Goal: Complete application form: Complete application form

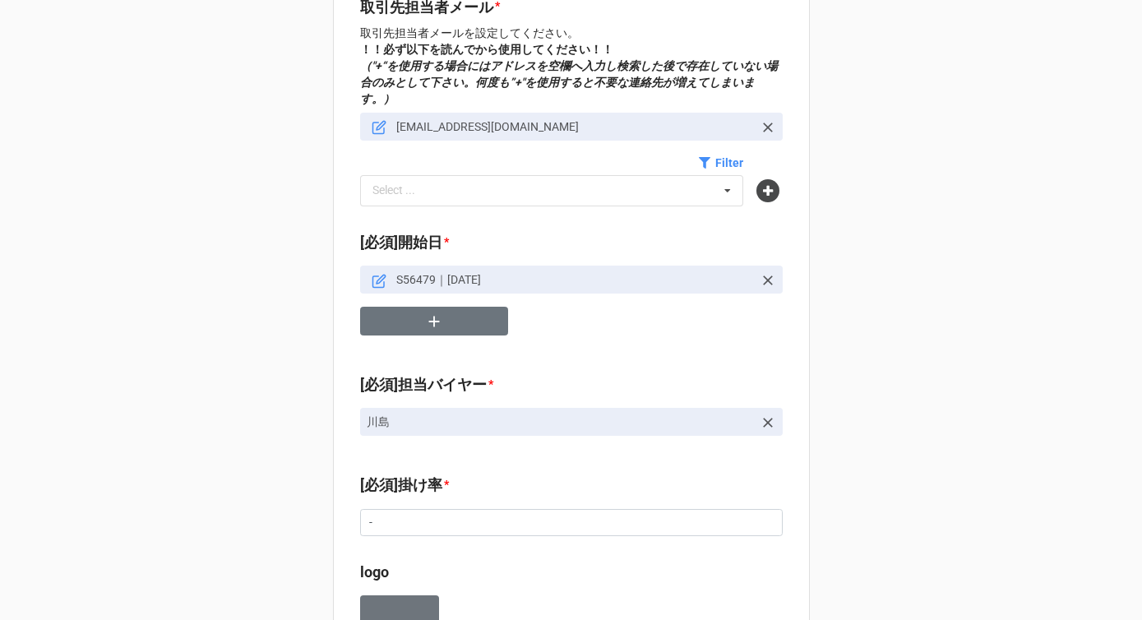
scroll to position [658, 0]
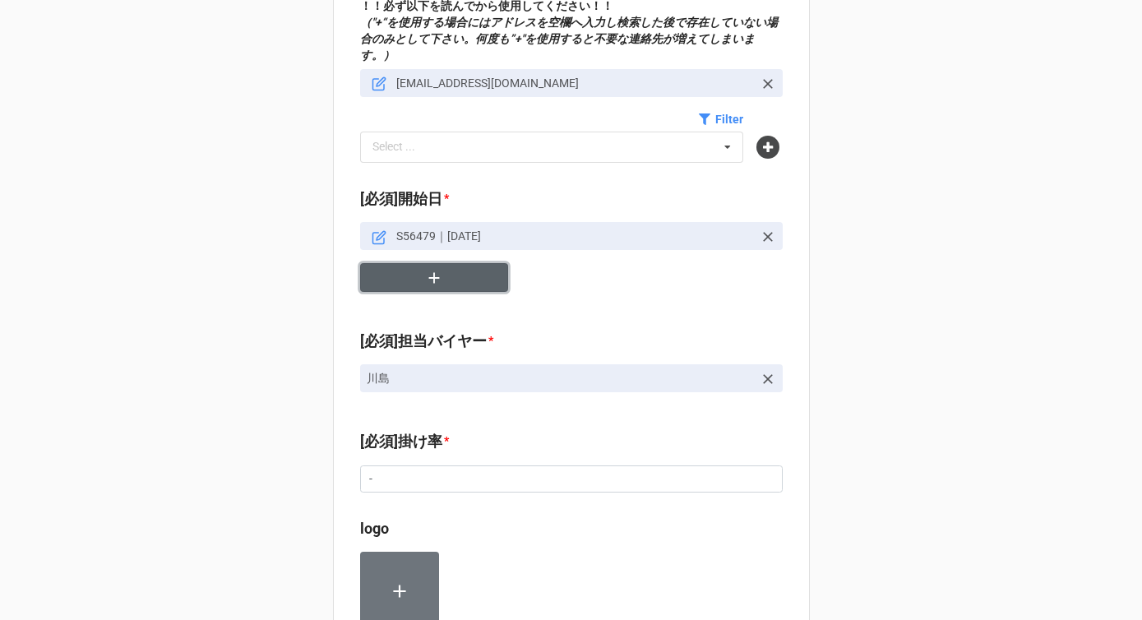
click at [429, 272] on icon "button" at bounding box center [433, 277] width 11 height 11
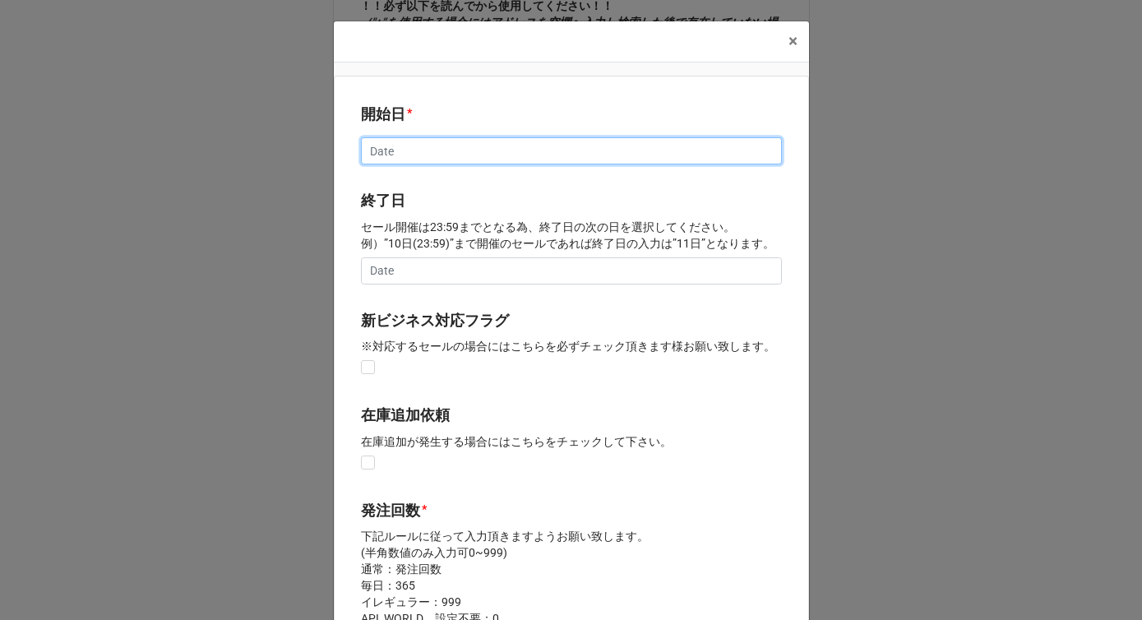
click at [395, 147] on input "text" at bounding box center [571, 151] width 421 height 28
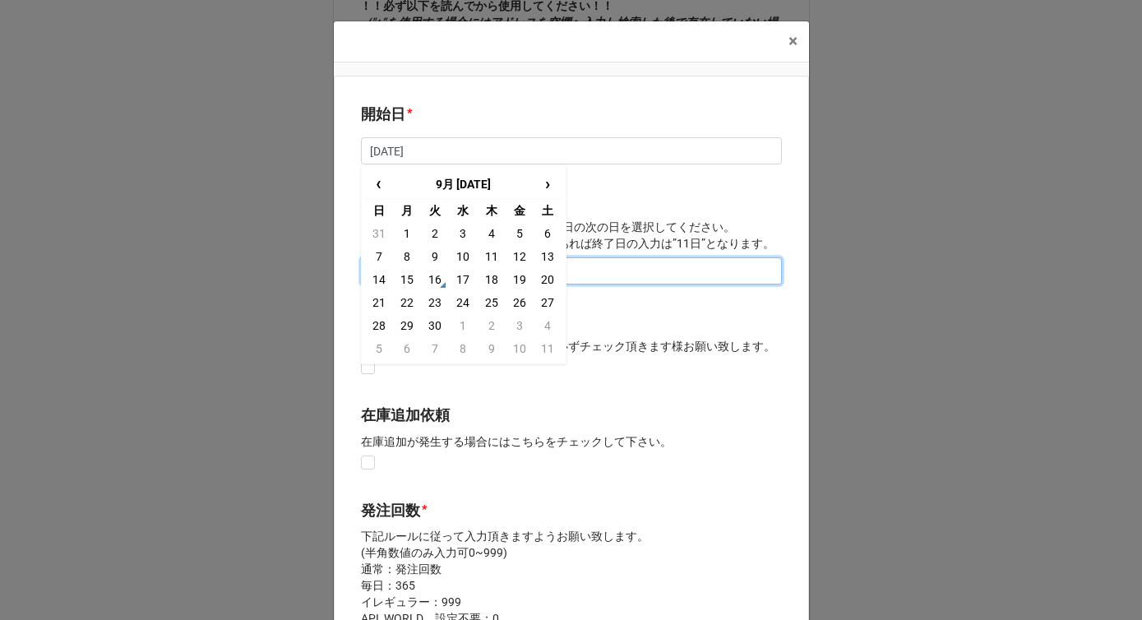
type input "[DATE]"
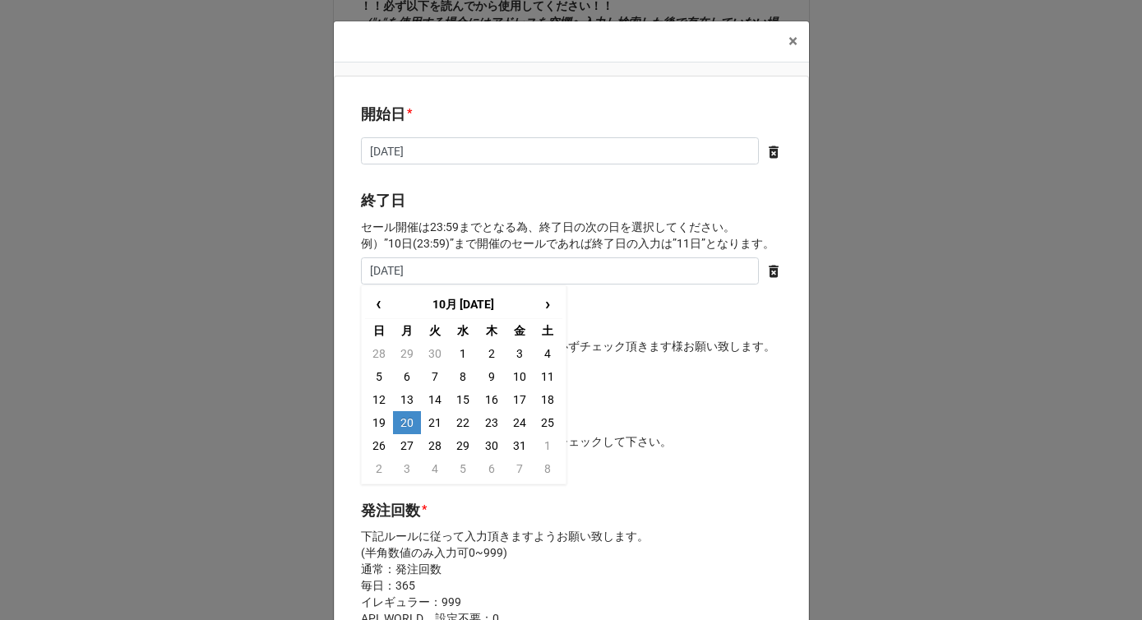
click at [405, 422] on td "20" at bounding box center [407, 422] width 28 height 23
type input "[DATE]"
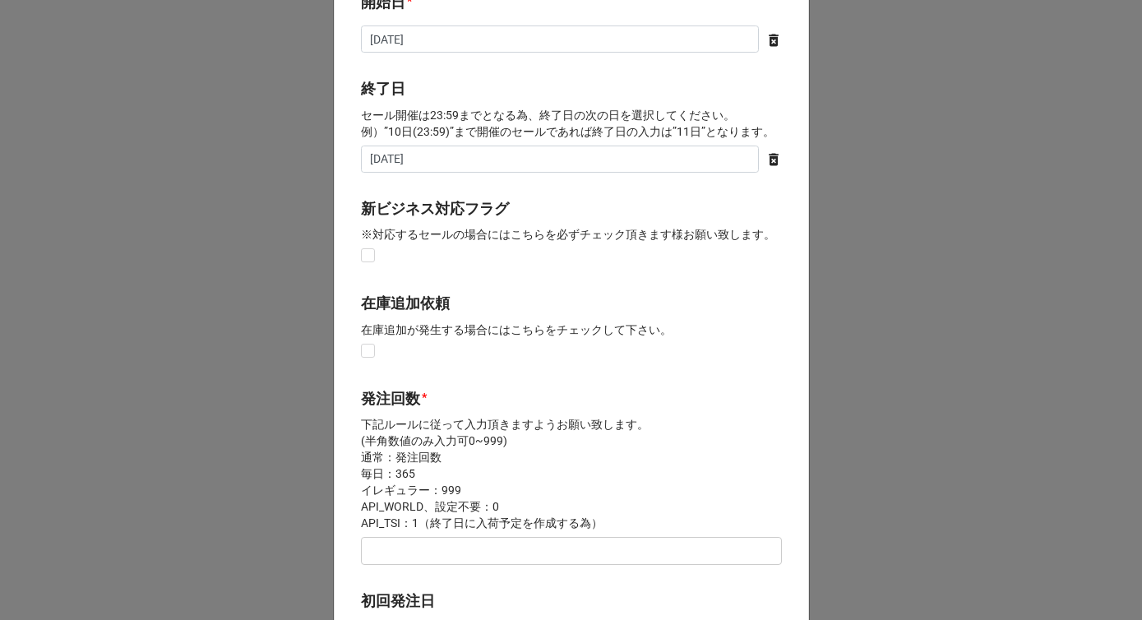
scroll to position [289, 0]
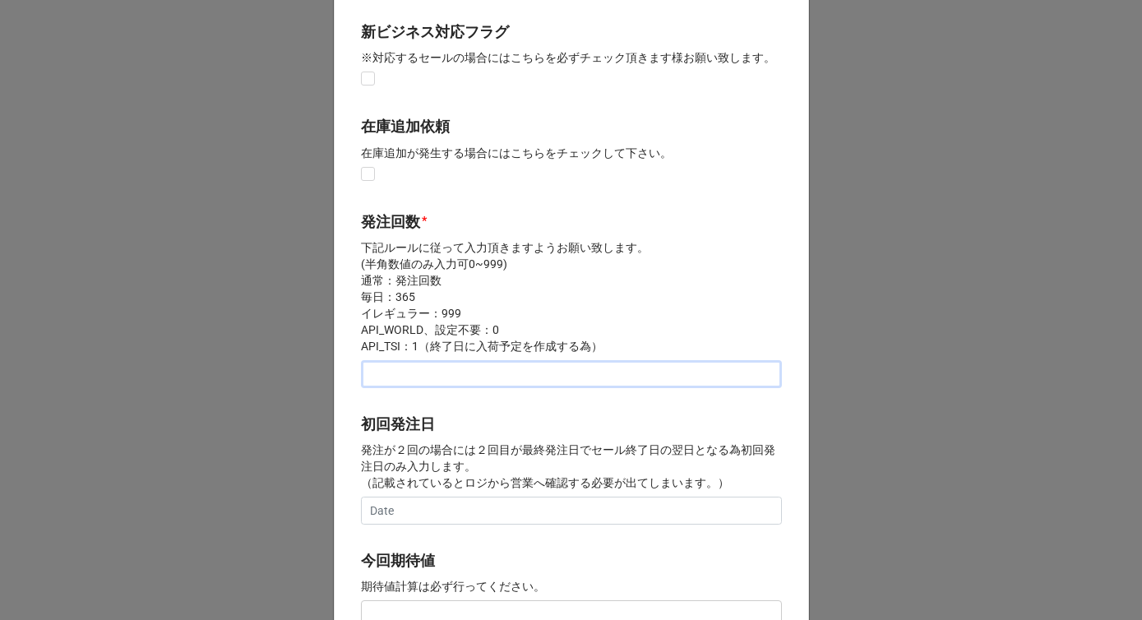
click at [395, 377] on input "text" at bounding box center [571, 374] width 421 height 28
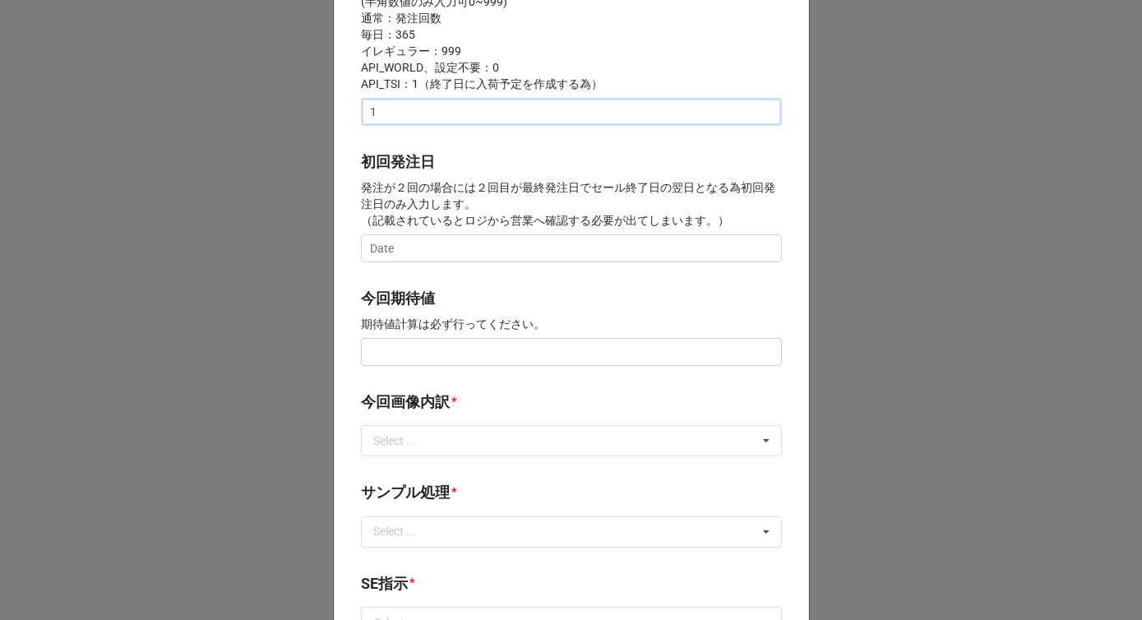
scroll to position [583, 0]
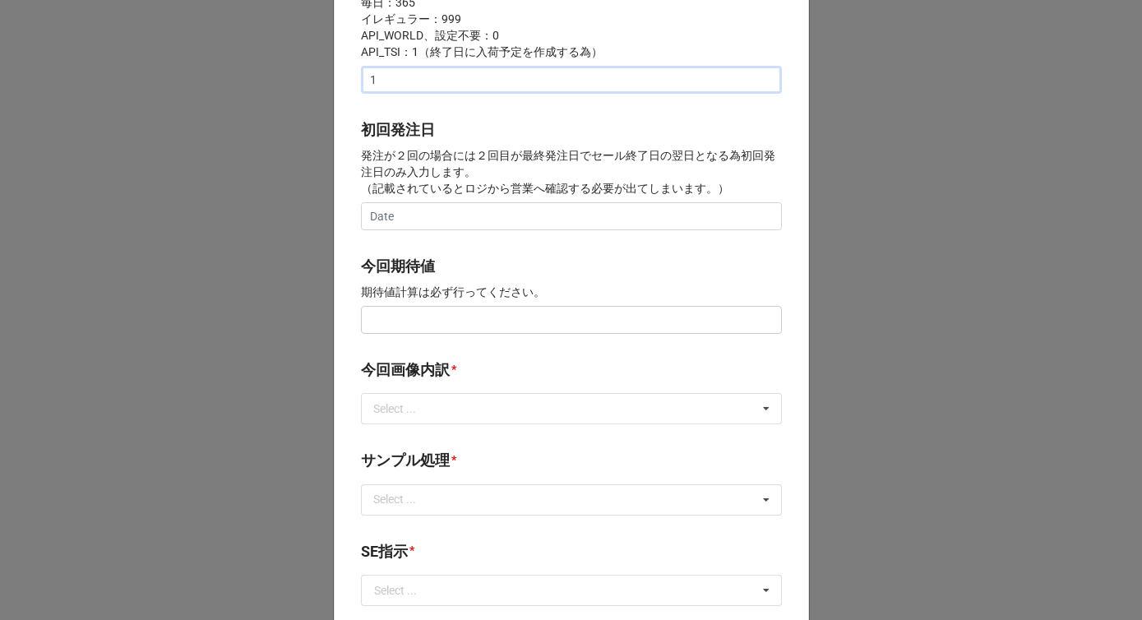
type input "1"
click at [392, 321] on input "text" at bounding box center [571, 320] width 421 height 28
type input "¥200,000"
click at [458, 420] on div "Select ... サンプル撮影 再掲 提供画像 APIデータ SE用サンプルのみ到着 SE用サンプル倉庫取寄せ" at bounding box center [571, 408] width 421 height 31
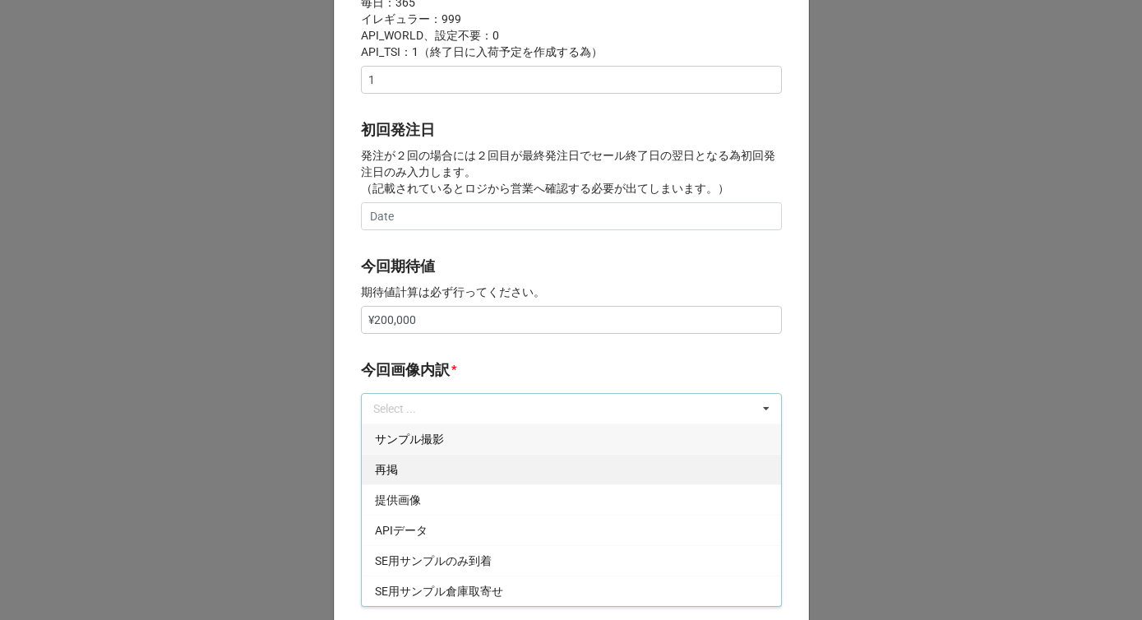
click at [406, 469] on div "再掲" at bounding box center [571, 469] width 419 height 30
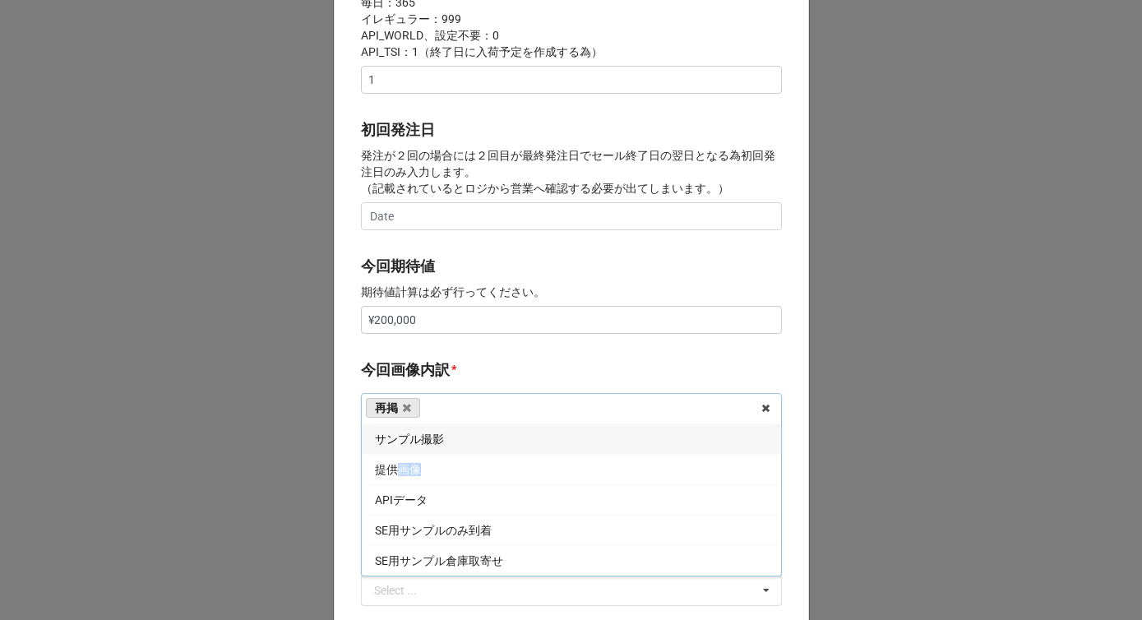
click at [406, 469] on span "提供画像" at bounding box center [398, 469] width 46 height 13
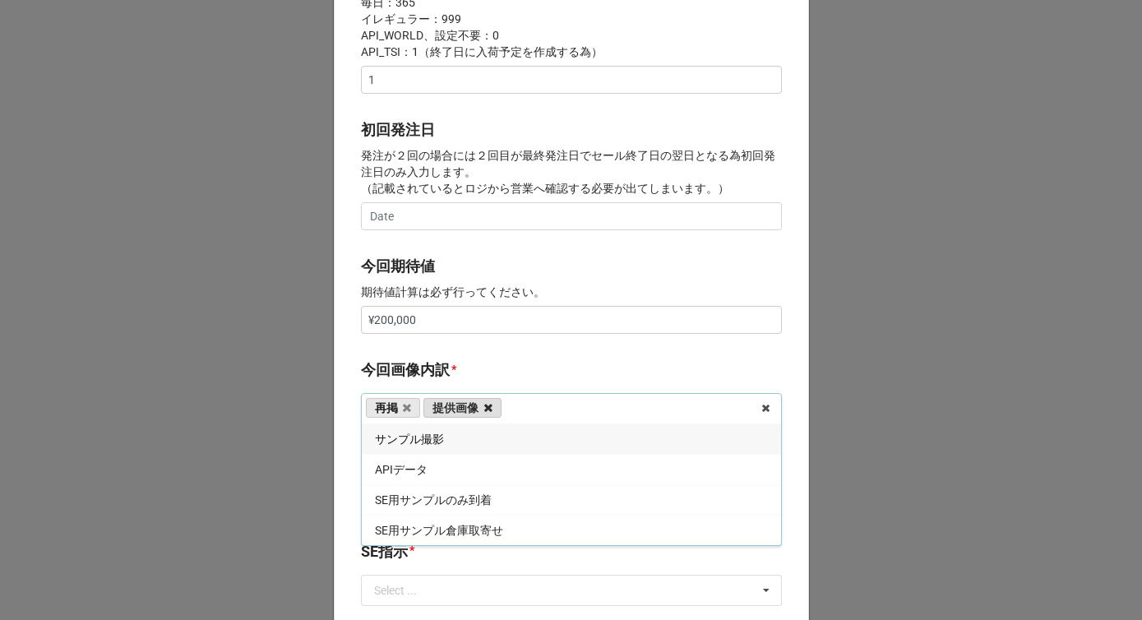
click at [484, 410] on icon at bounding box center [488, 408] width 8 height 11
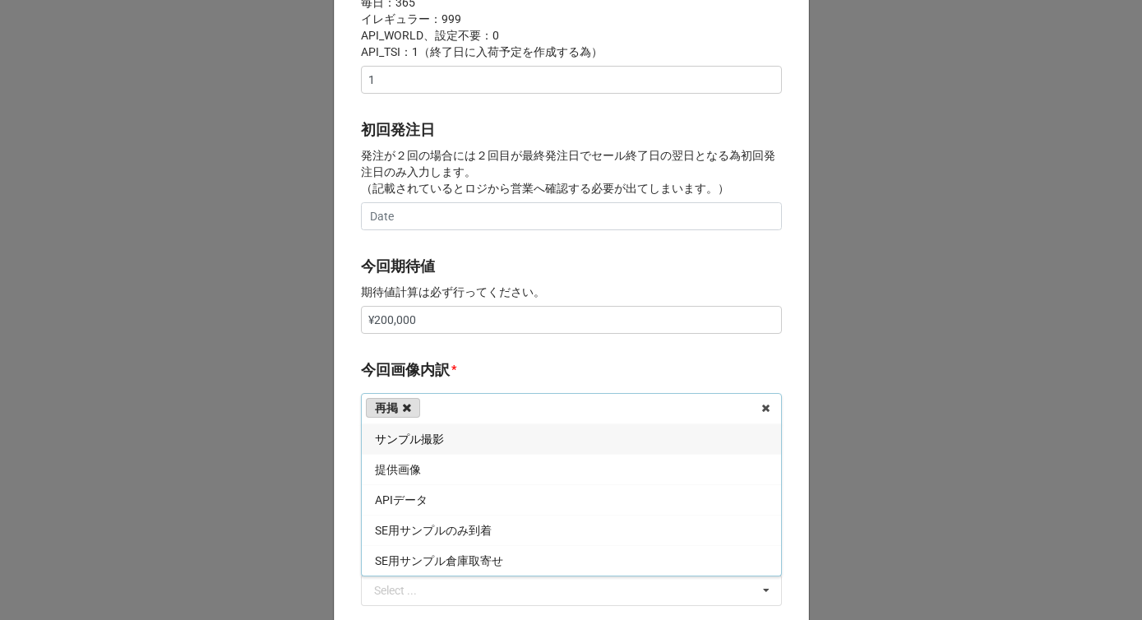
click at [405, 408] on icon at bounding box center [407, 408] width 8 height 11
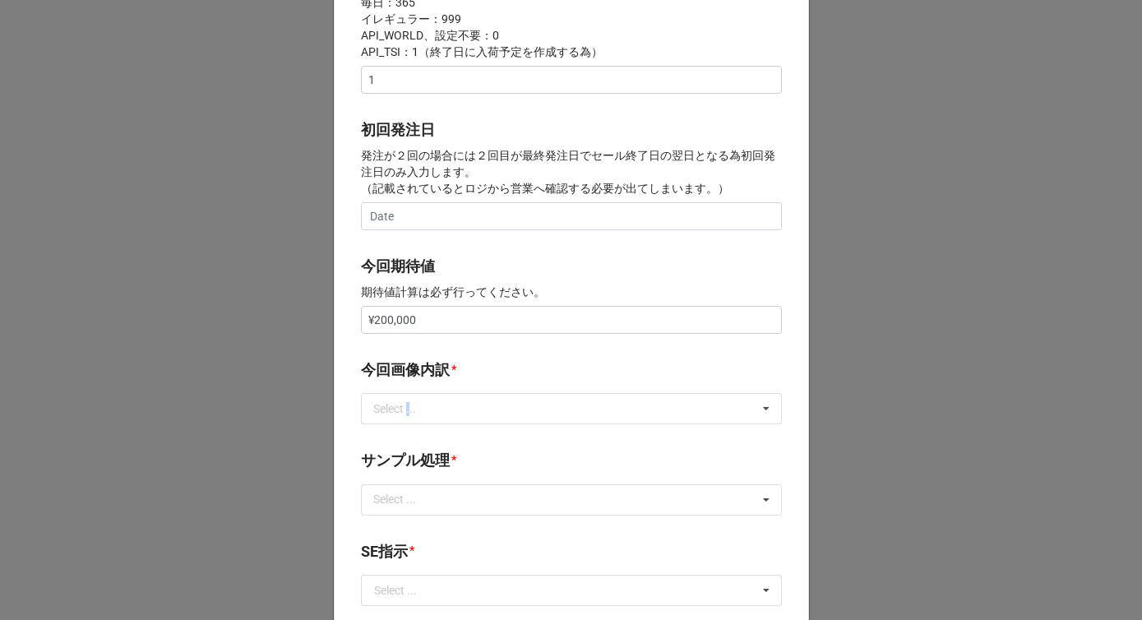
click at [405, 408] on div "Select ..." at bounding box center [404, 409] width 71 height 19
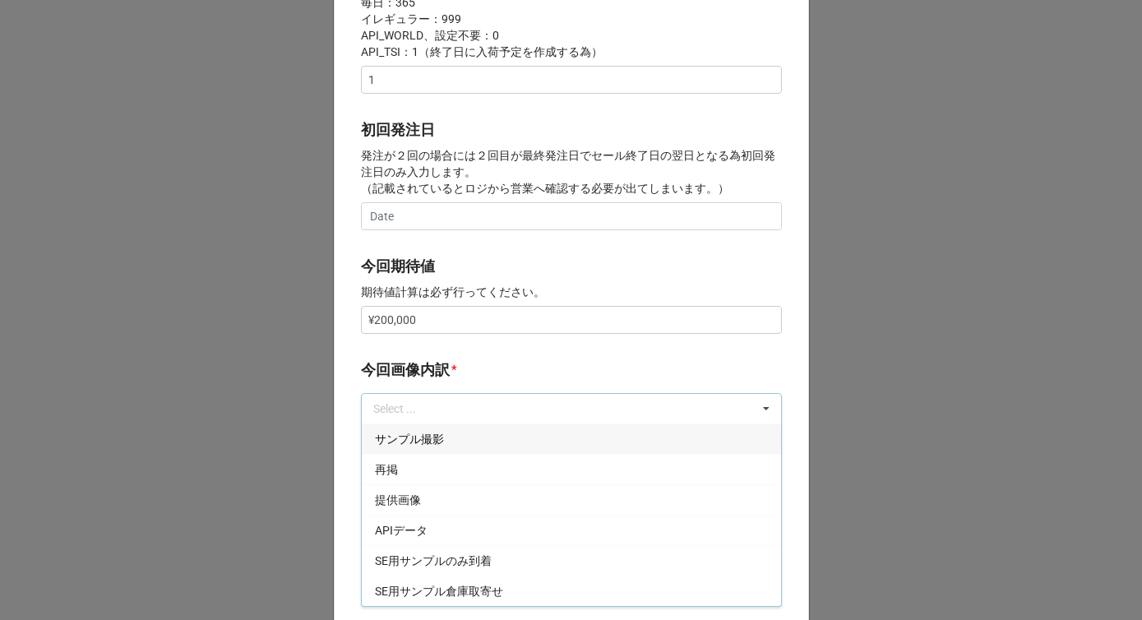
click at [401, 449] on div "サンプル撮影" at bounding box center [571, 438] width 419 height 30
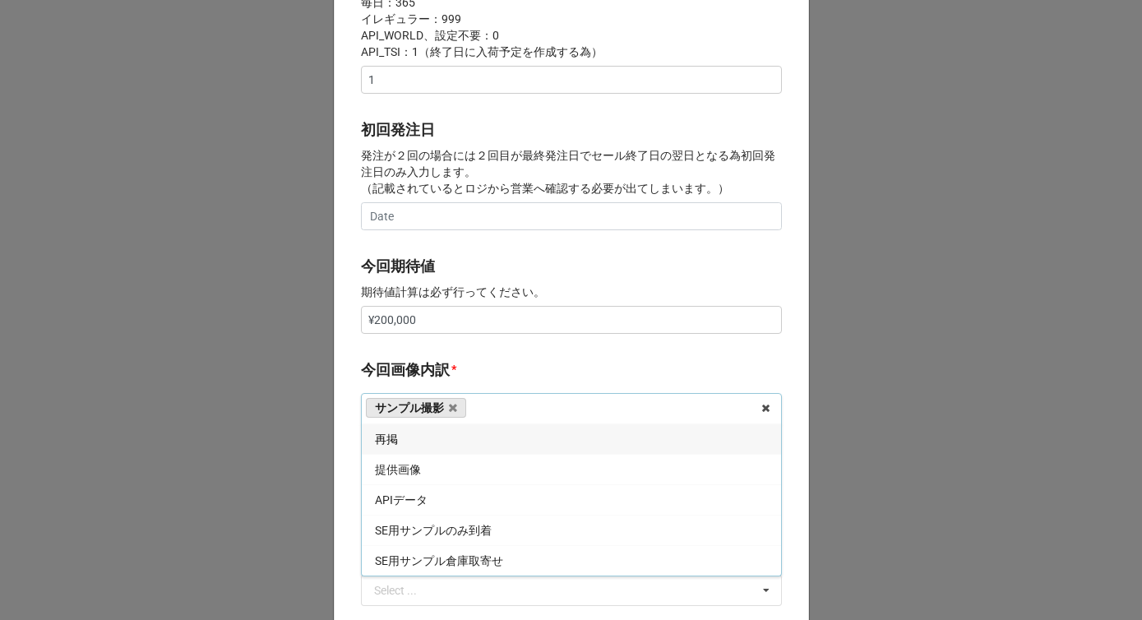
click at [401, 449] on div "再掲" at bounding box center [571, 438] width 419 height 30
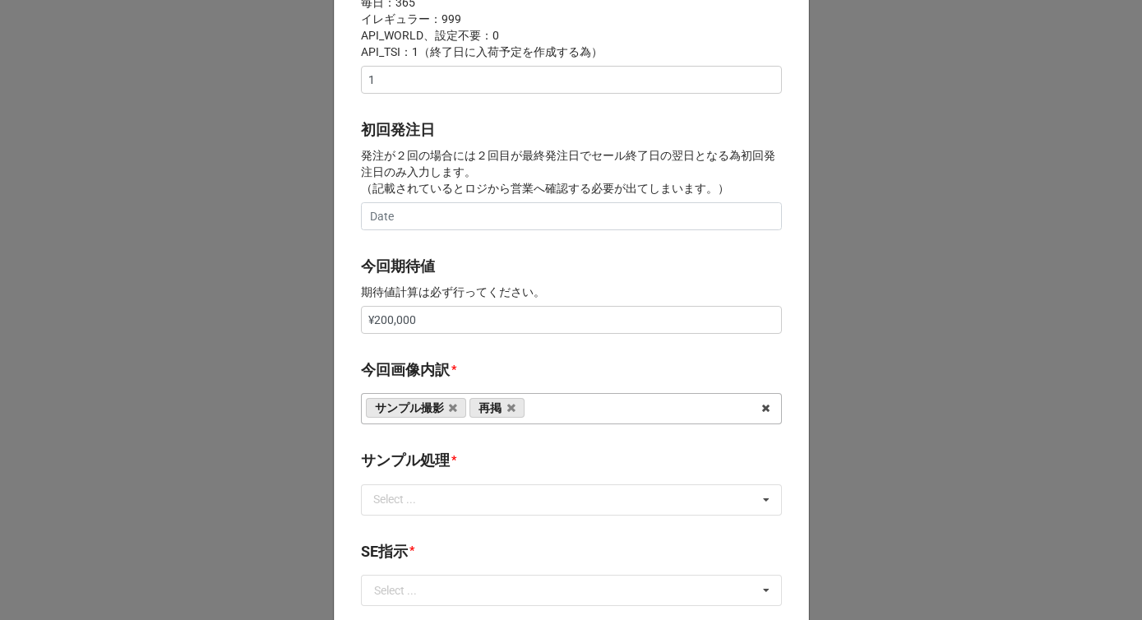
click at [428, 358] on label "今回画像内訳" at bounding box center [405, 369] width 89 height 23
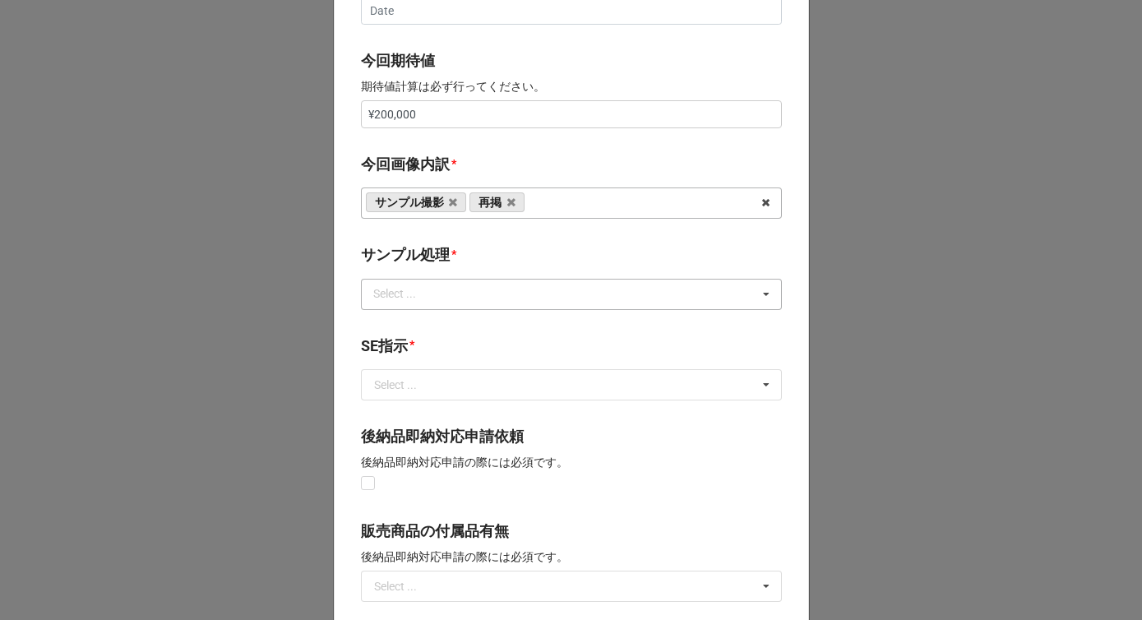
click at [424, 296] on div "Select ..." at bounding box center [404, 293] width 71 height 19
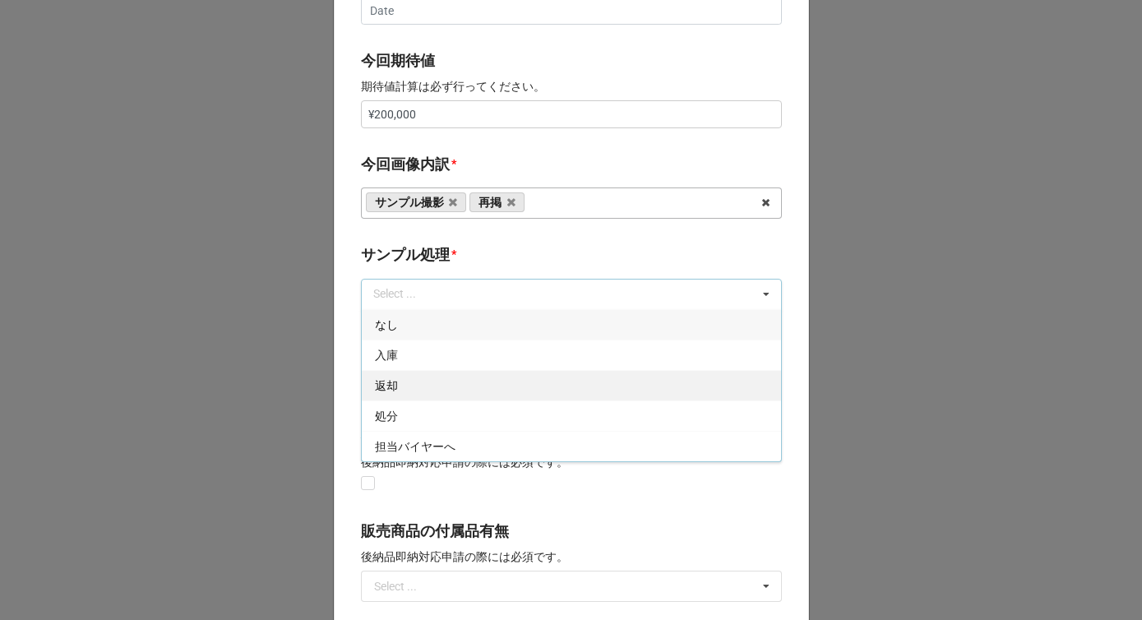
click at [405, 394] on div "返却" at bounding box center [571, 385] width 419 height 30
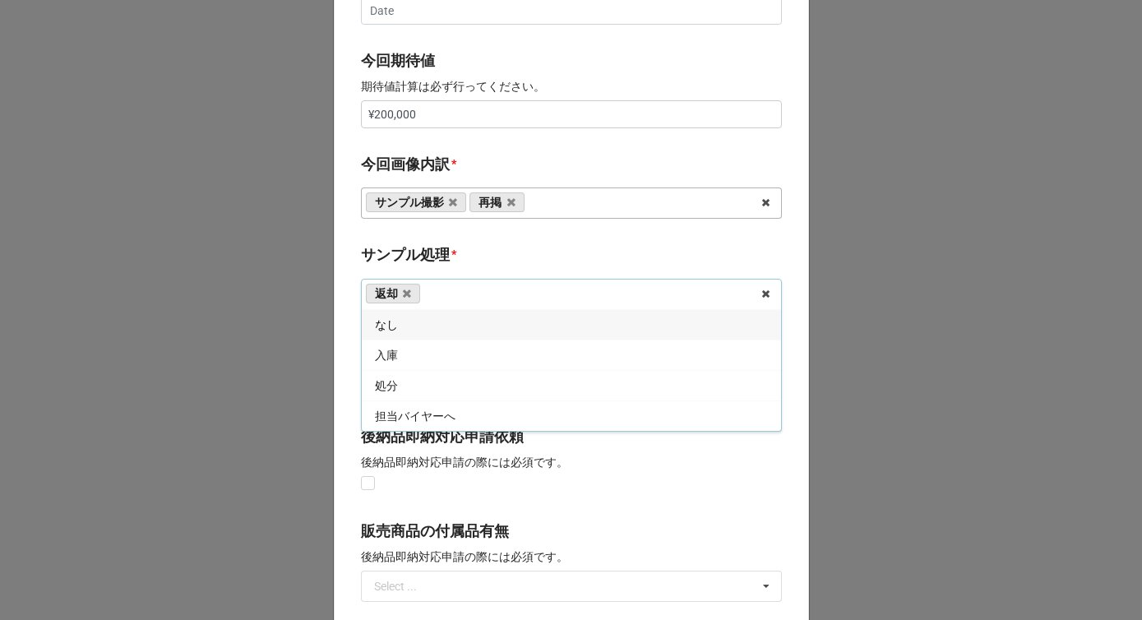
click at [458, 249] on b "サンプル処理 *" at bounding box center [571, 257] width 421 height 29
click at [423, 386] on input "text" at bounding box center [572, 385] width 419 height 30
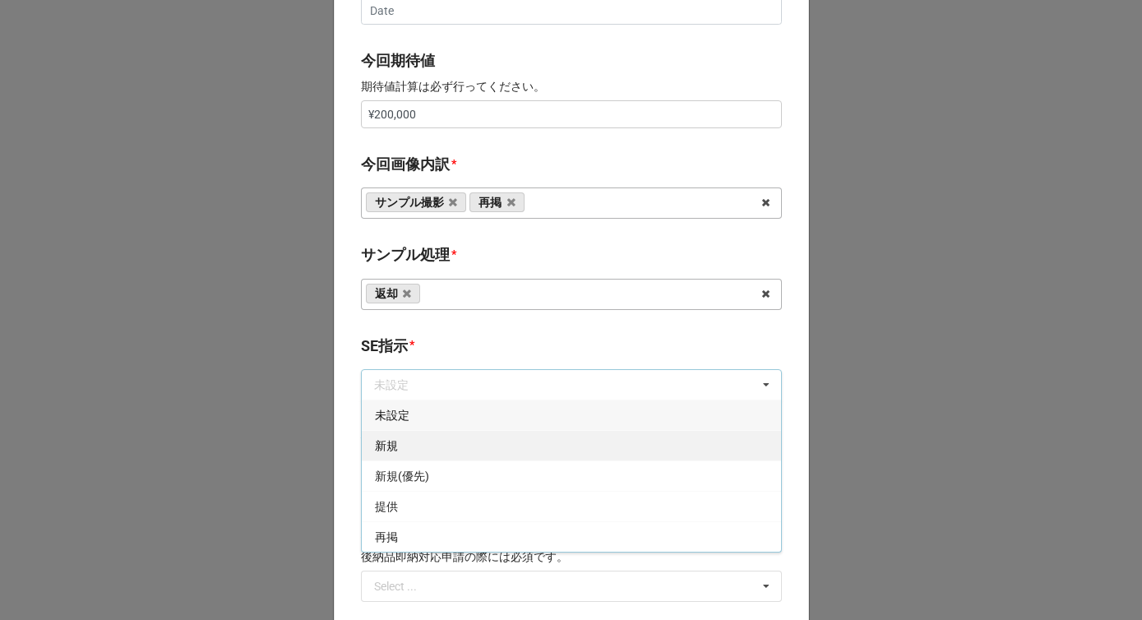
click at [409, 433] on div "新規" at bounding box center [571, 445] width 419 height 30
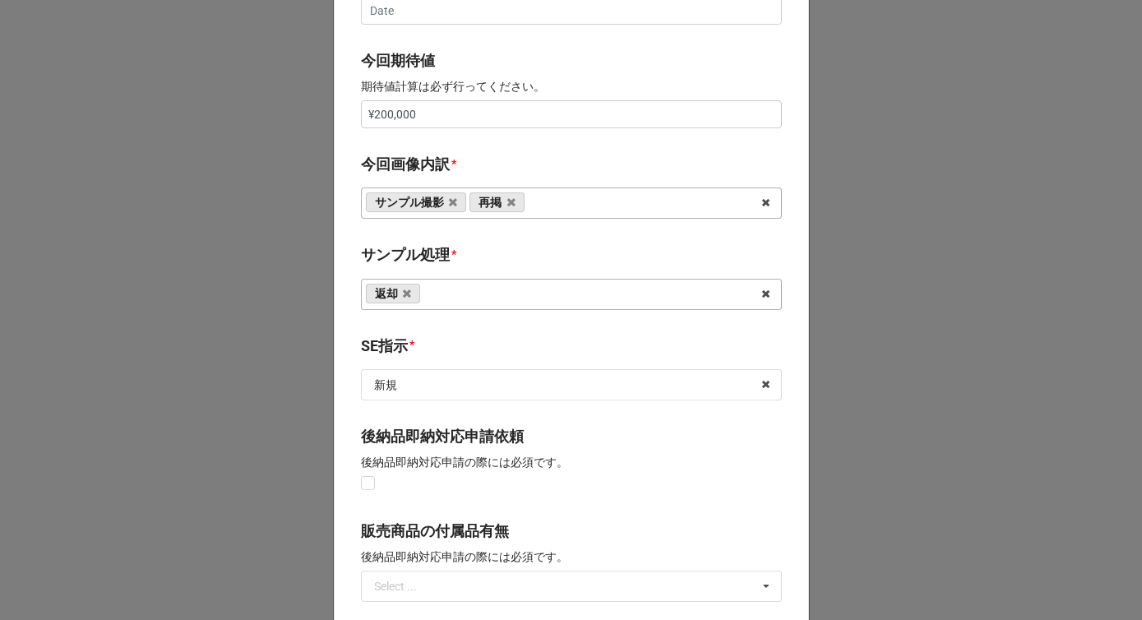
click at [436, 346] on b "SE指示 *" at bounding box center [571, 349] width 421 height 29
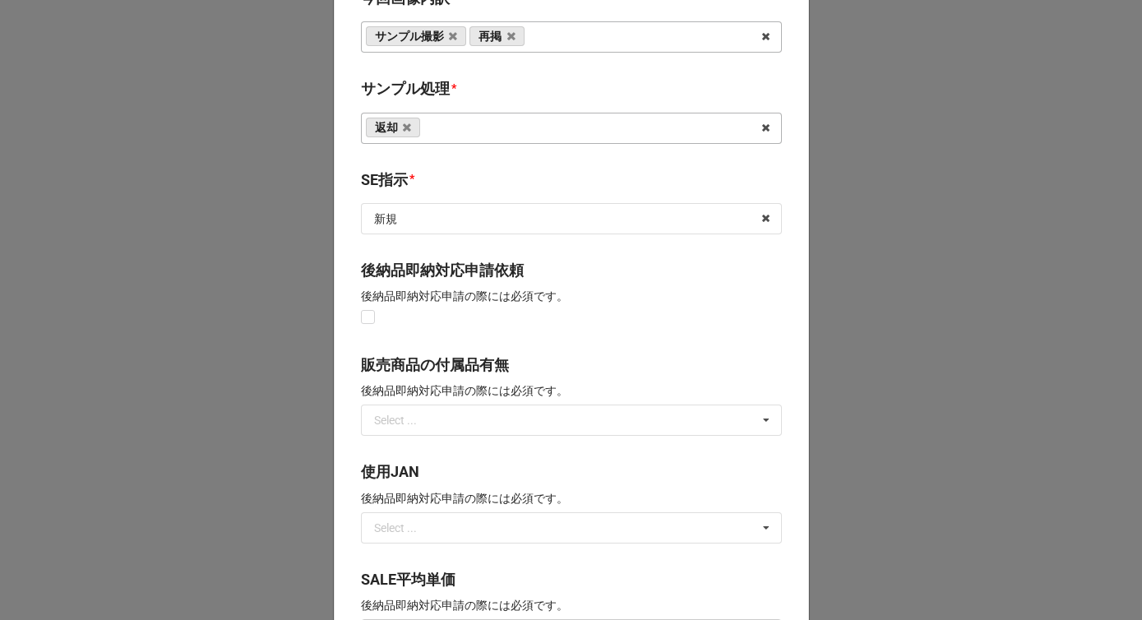
scroll to position [1182, 0]
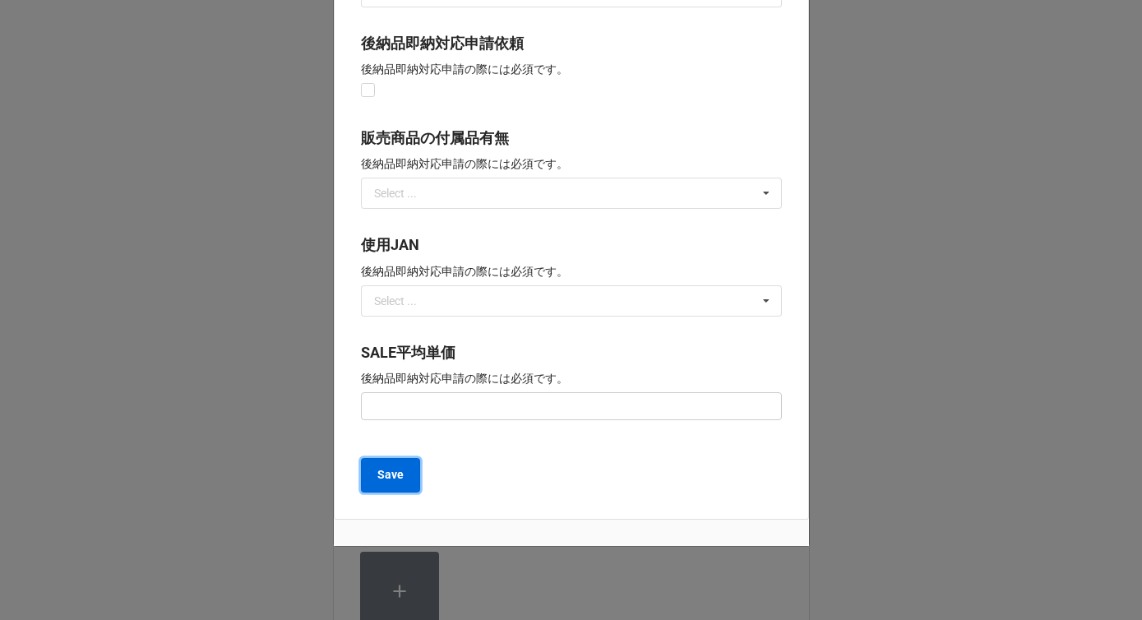
click at [386, 479] on b "Save" at bounding box center [390, 474] width 26 height 17
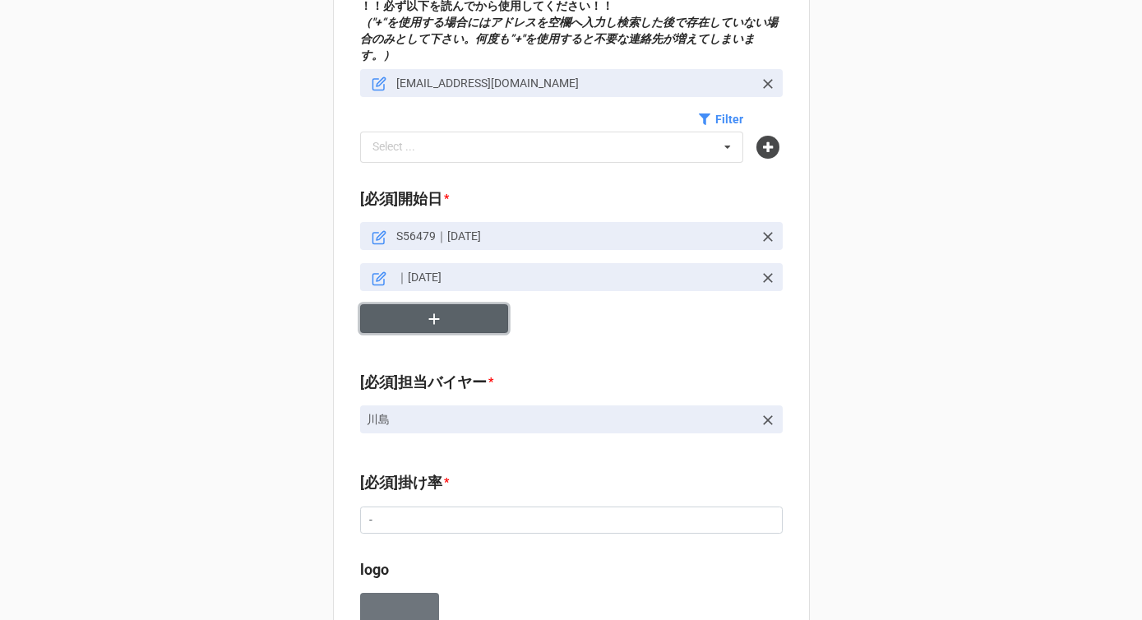
click at [425, 310] on icon "button" at bounding box center [434, 319] width 18 height 18
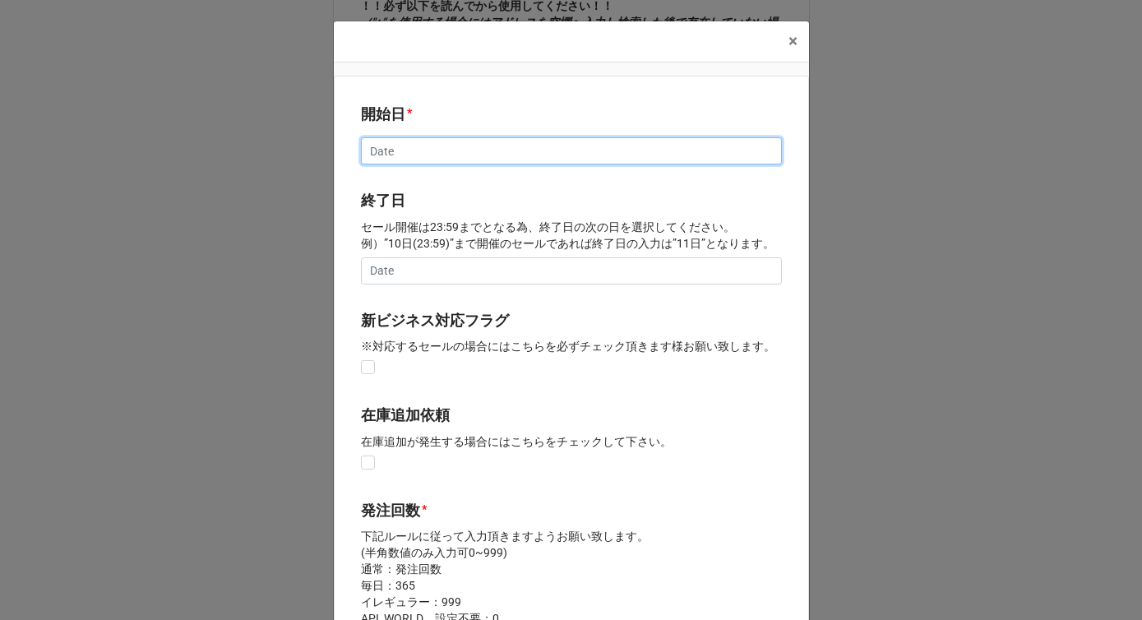
click at [398, 155] on input "text" at bounding box center [571, 151] width 421 height 28
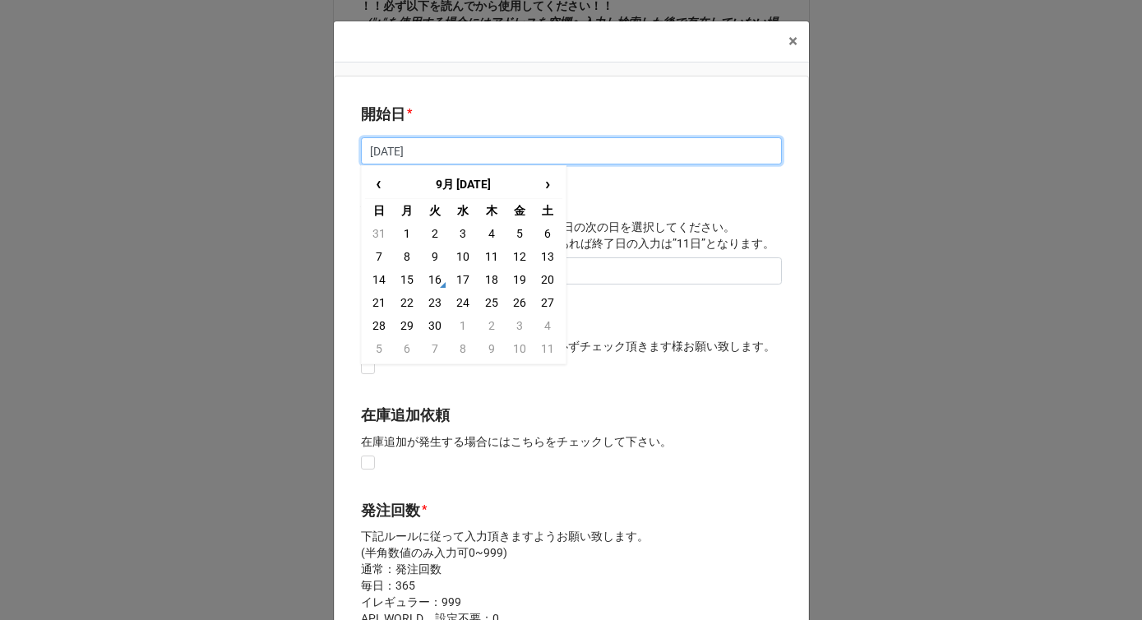
type input "2025/12/7"
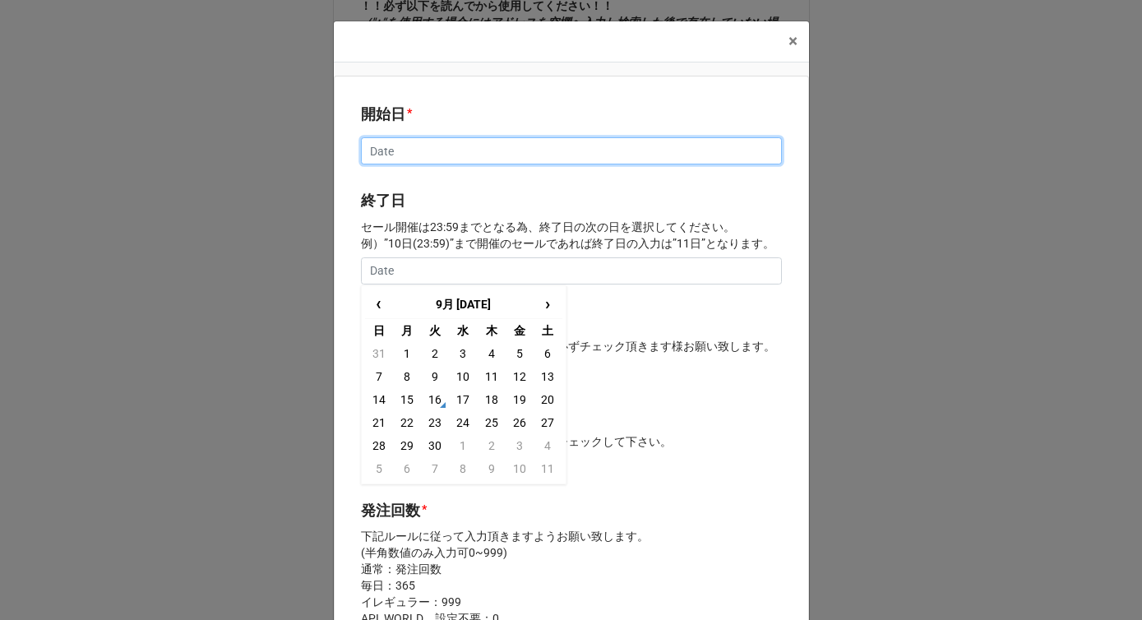
click at [433, 150] on input "text" at bounding box center [571, 151] width 421 height 28
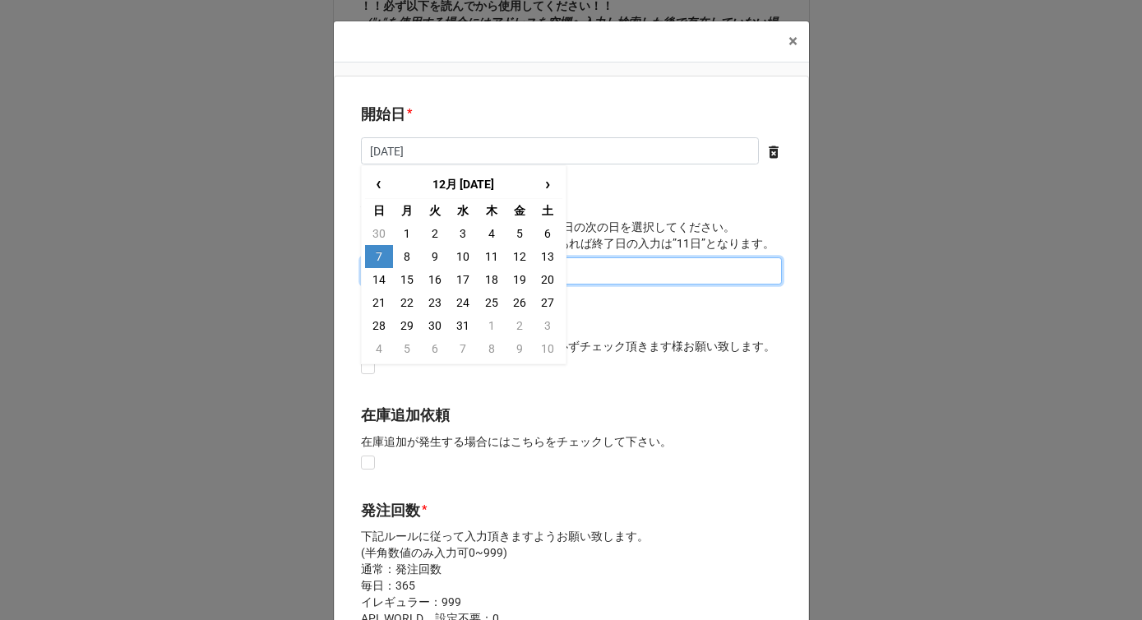
type input "12/7/2025"
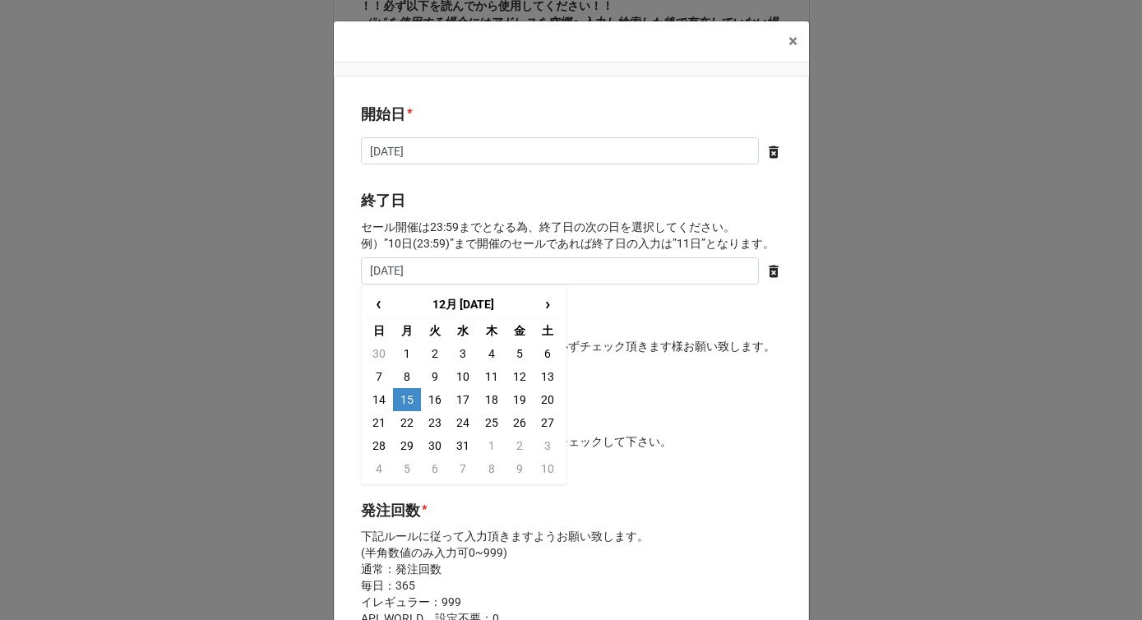
click at [395, 395] on td "15" at bounding box center [407, 399] width 28 height 23
type input "2025/12/15"
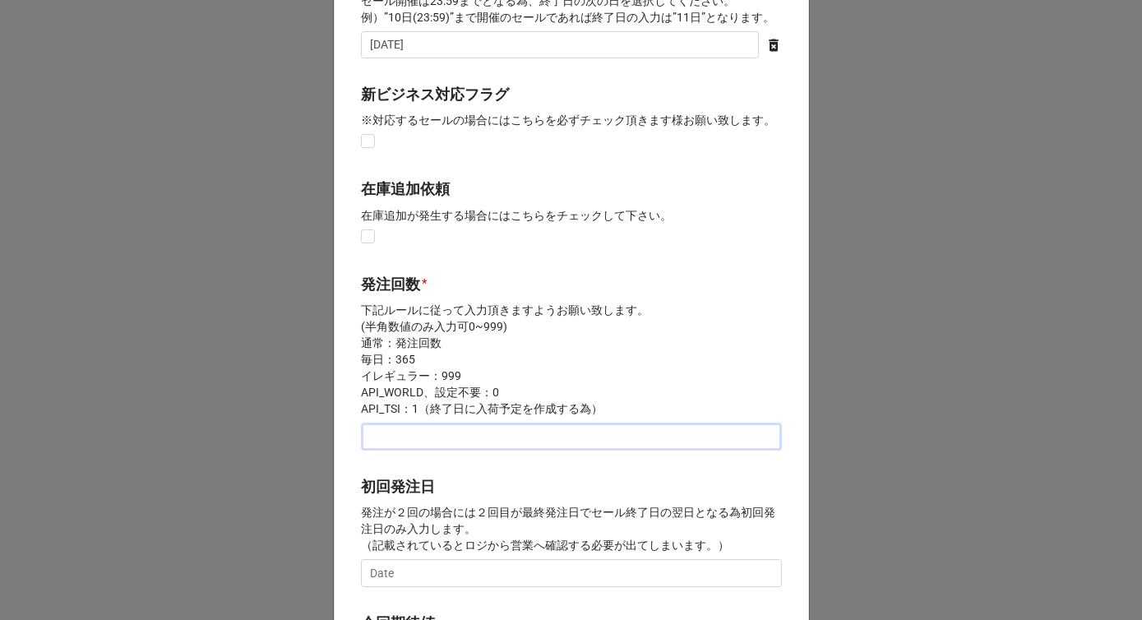
click at [398, 437] on input "text" at bounding box center [571, 437] width 421 height 28
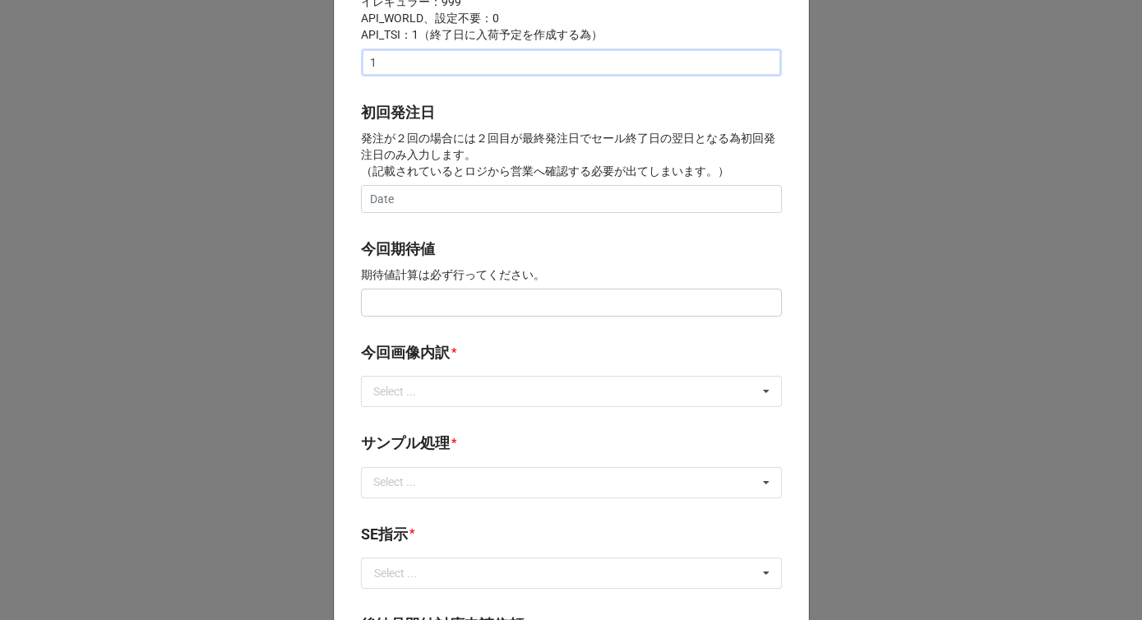
scroll to position [642, 0]
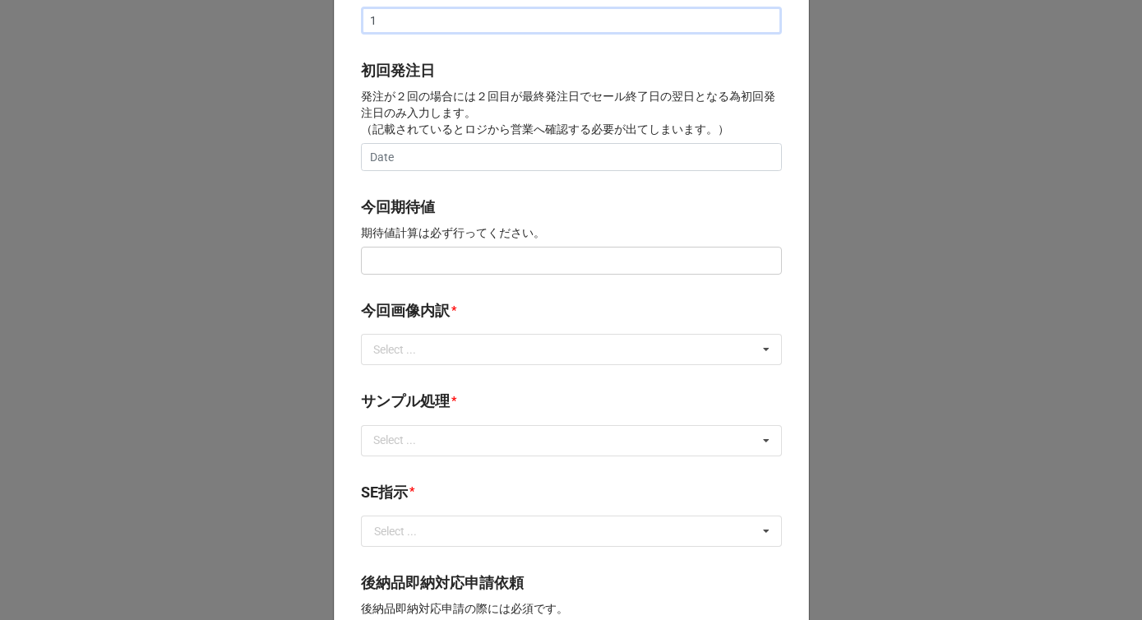
type input "1"
click at [414, 261] on input "text" at bounding box center [571, 261] width 421 height 28
type input "¥200,000"
click at [441, 354] on div "Select ... サンプル撮影 再掲 提供画像 APIデータ SE用サンプルのみ到着 SE用サンプル倉庫取寄せ" at bounding box center [571, 349] width 421 height 31
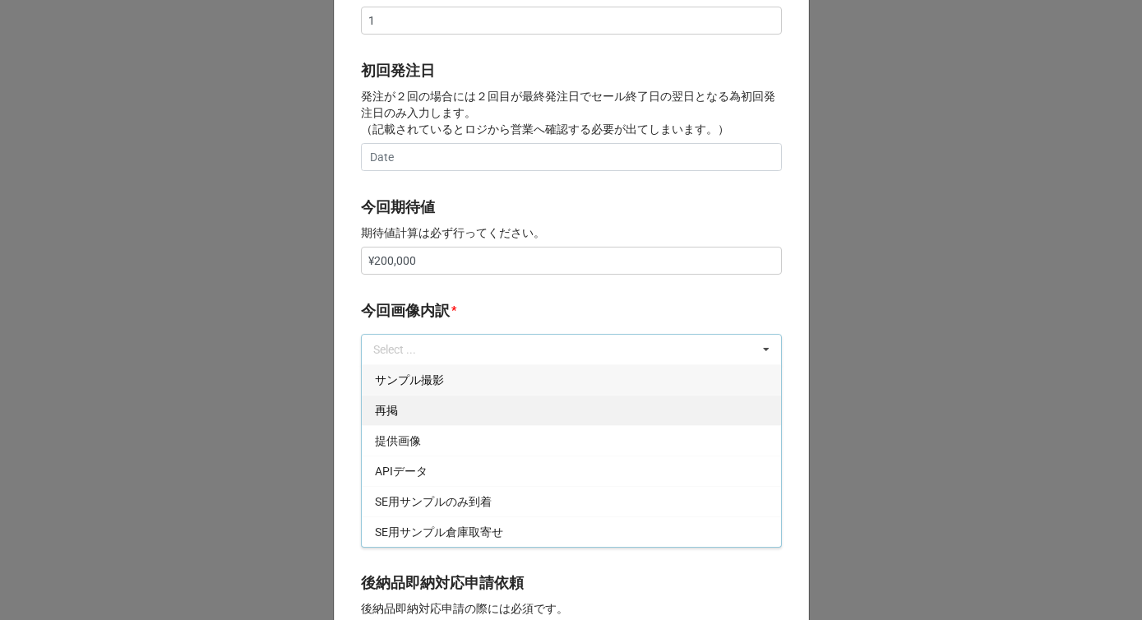
click at [412, 401] on div "再掲" at bounding box center [571, 410] width 419 height 30
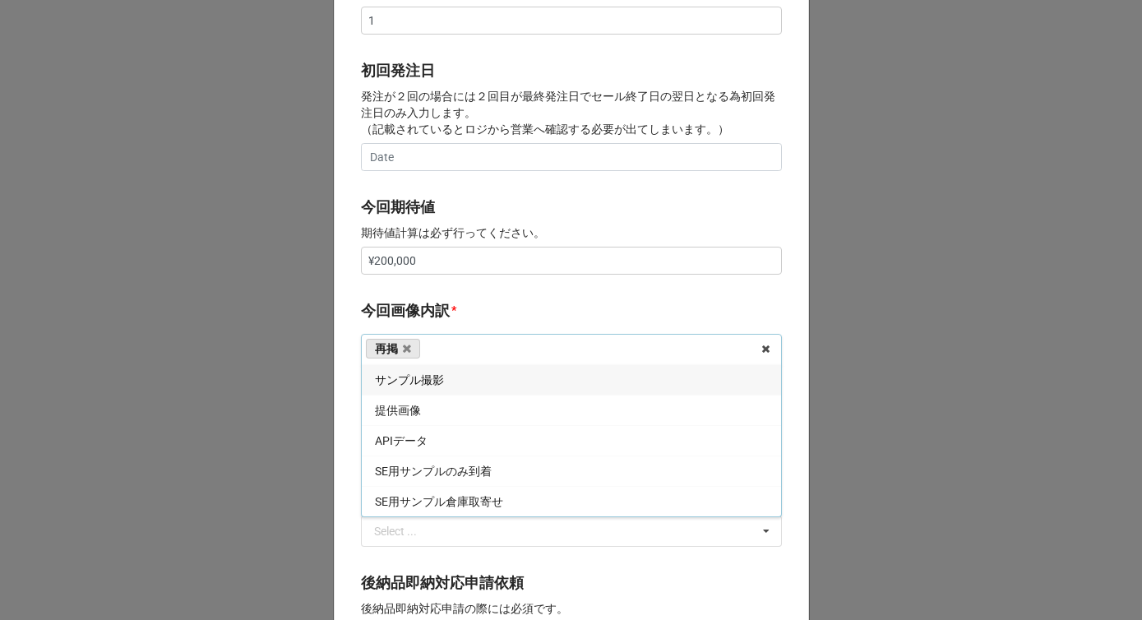
drag, startPoint x: 457, startPoint y: 302, endPoint x: 457, endPoint y: 314, distance: 12.3
click at [457, 302] on b "今回画像内訳 *" at bounding box center [571, 313] width 421 height 29
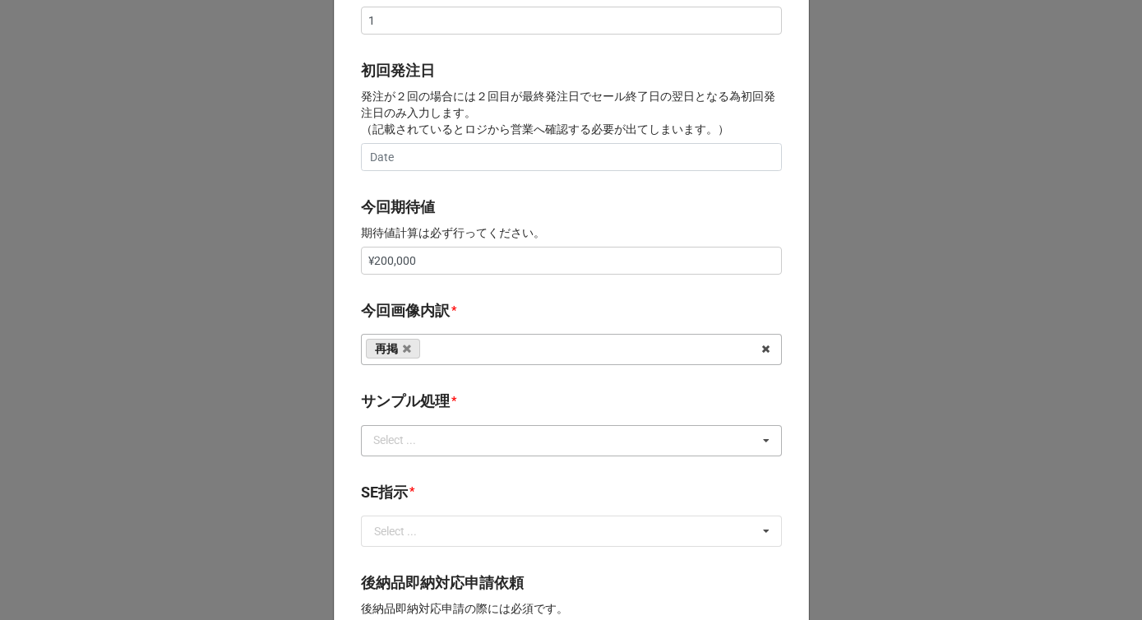
click at [446, 445] on div "Select ... なし 入庫 返却 処分 担当バイヤーへ" at bounding box center [571, 440] width 421 height 31
click at [416, 469] on div "なし" at bounding box center [571, 471] width 419 height 30
click at [436, 415] on b "サンプル処理 *" at bounding box center [571, 404] width 421 height 29
click at [422, 520] on input "text" at bounding box center [572, 531] width 419 height 30
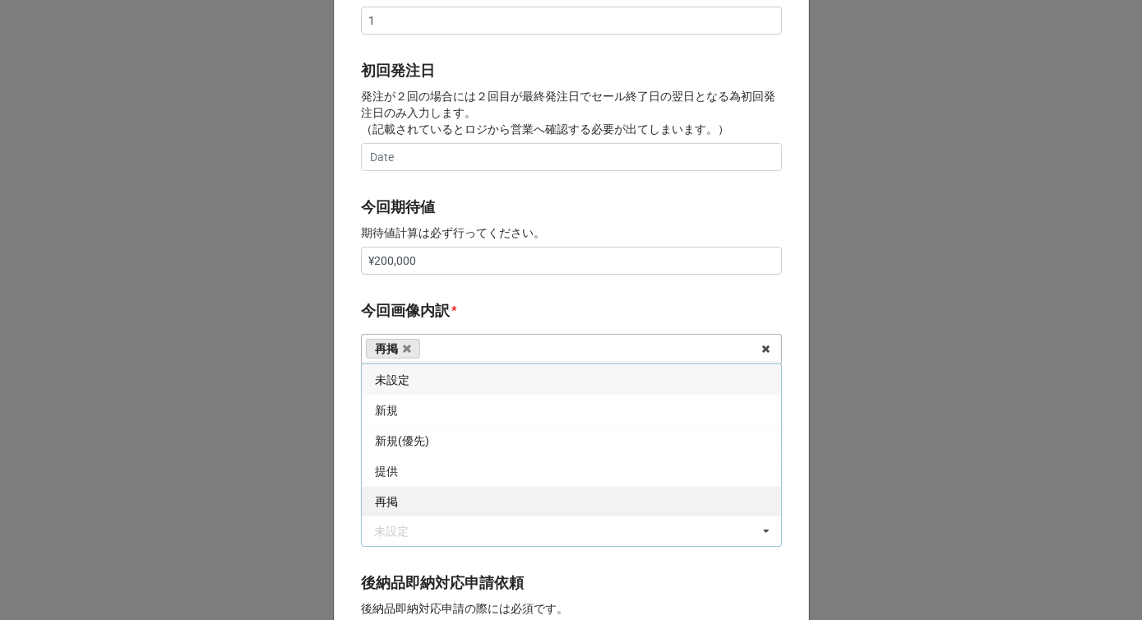
click at [415, 496] on div "再掲" at bounding box center [571, 501] width 419 height 30
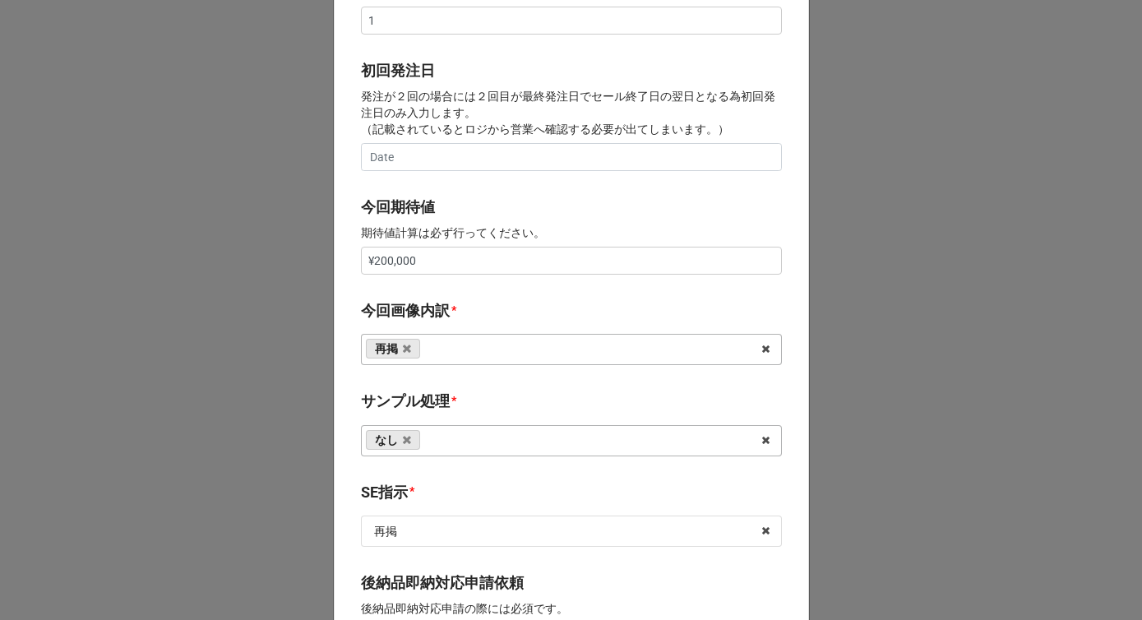
click at [343, 477] on div "開始日 * 12/7/2025 ‹ 12月 2025 › 日 月 火 水 木 金 土 30 1 2 3 4 5 6 7 8 9 10 11 12 13 14 …" at bounding box center [571, 246] width 475 height 1626
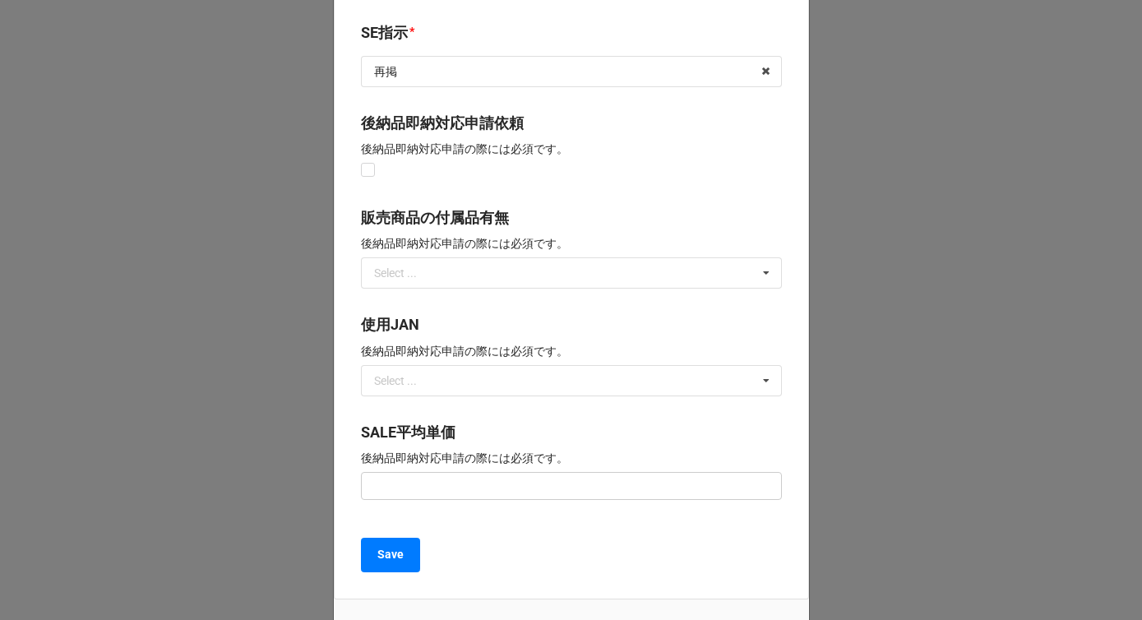
scroll to position [1210, 0]
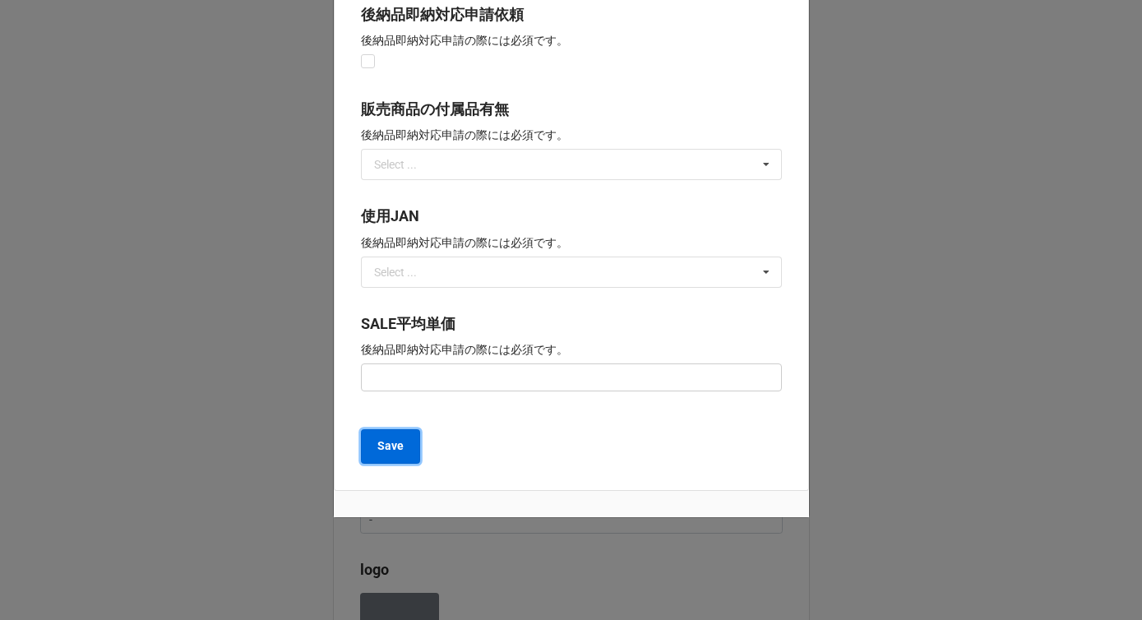
click at [397, 456] on button "Save" at bounding box center [390, 446] width 59 height 35
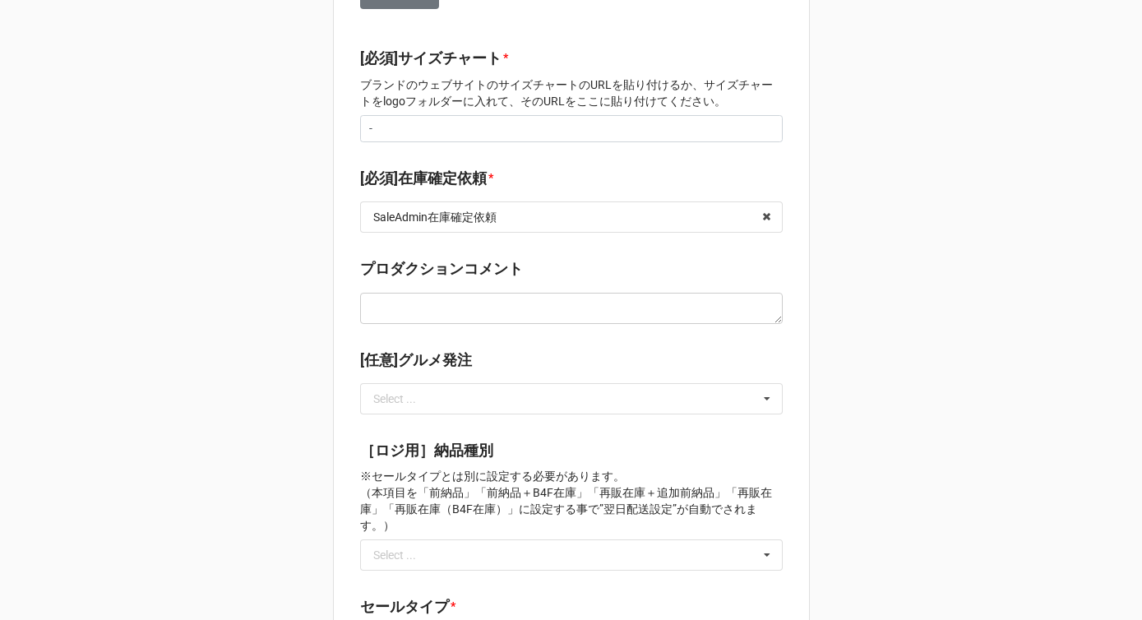
scroll to position [1365, 0]
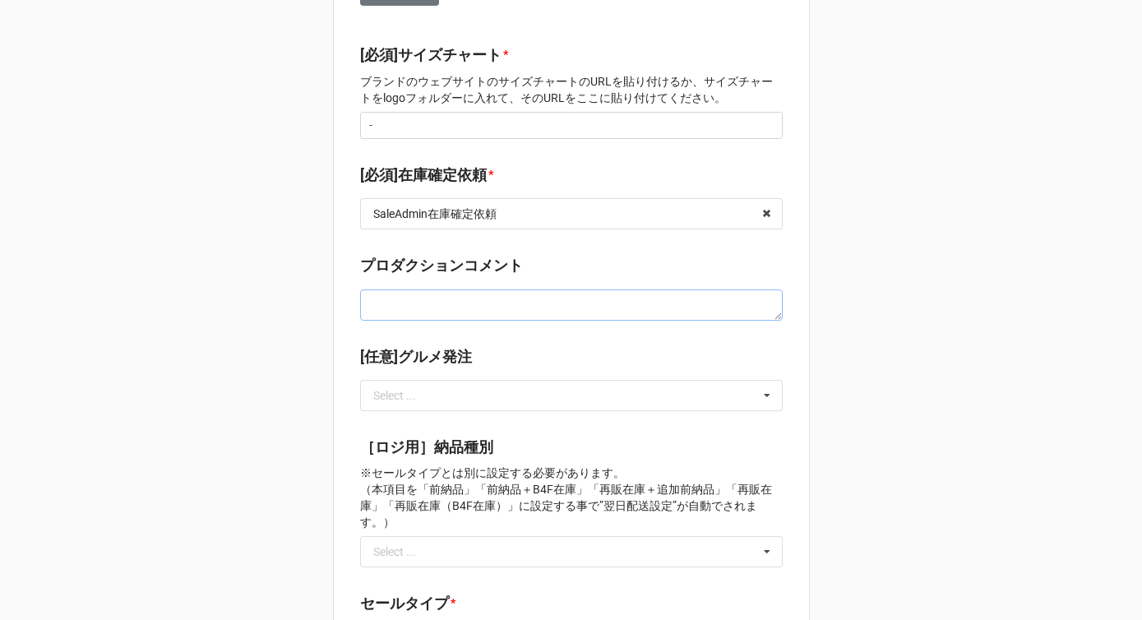
click at [387, 289] on textarea at bounding box center [571, 304] width 423 height 31
type textarea "x"
type textarea "S"
type textarea "x"
type textarea "SE"
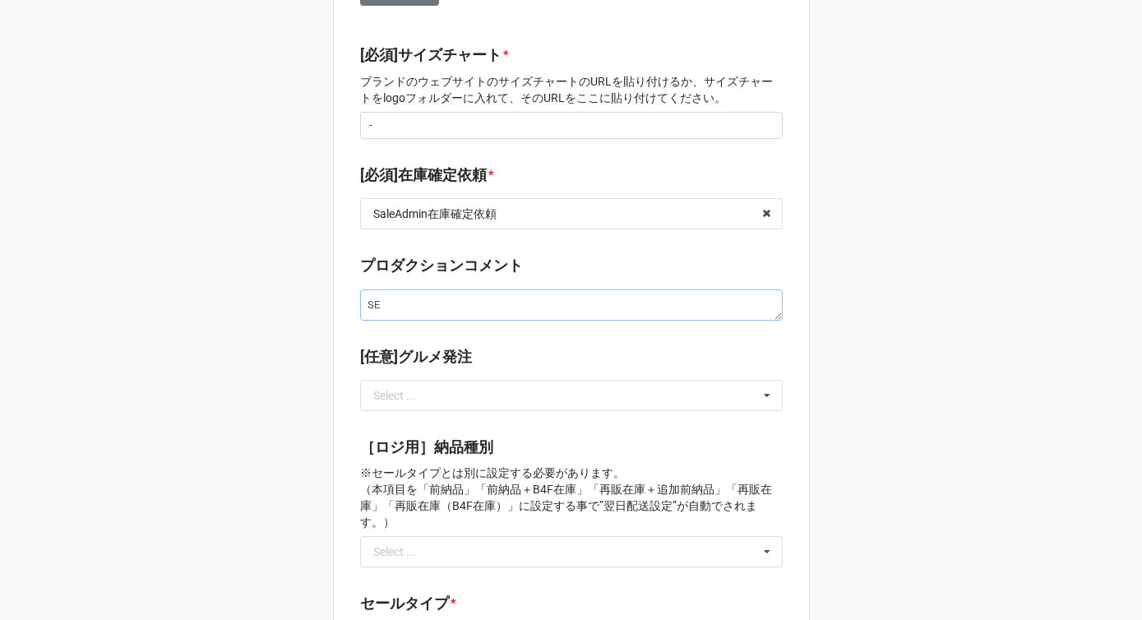
type textarea "x"
type textarea "SE:"
type textarea "x"
type textarea "SE:ゆ"
type textarea "x"
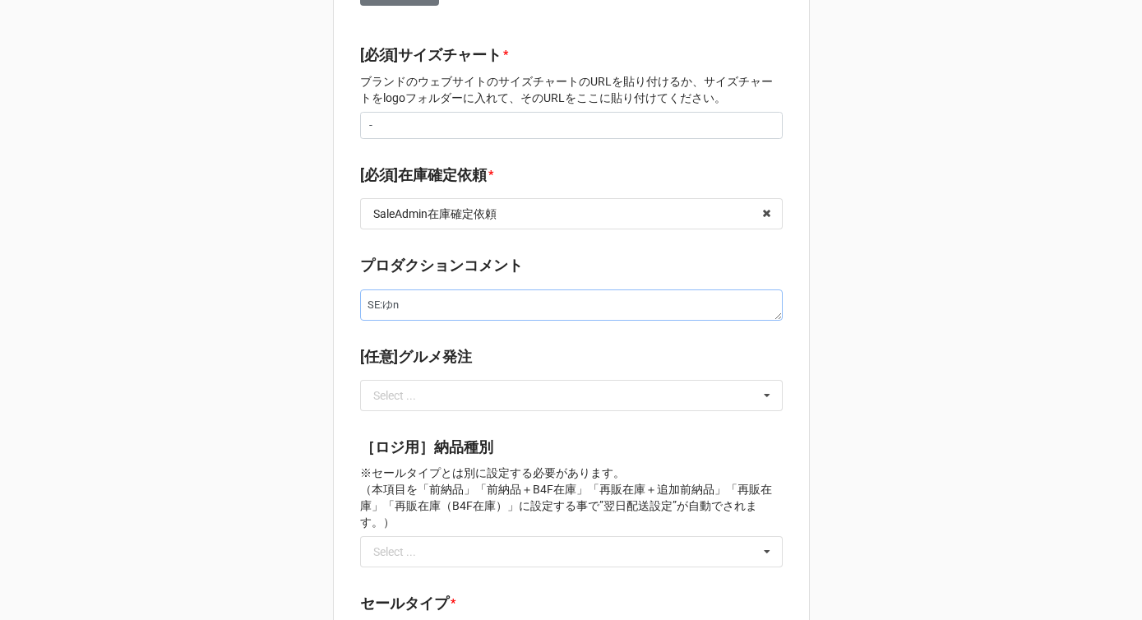
type textarea "SE:ユニ"
type textarea "x"
type textarea "SE:ユニs"
type textarea "x"
type textarea "SE:ユニセ"
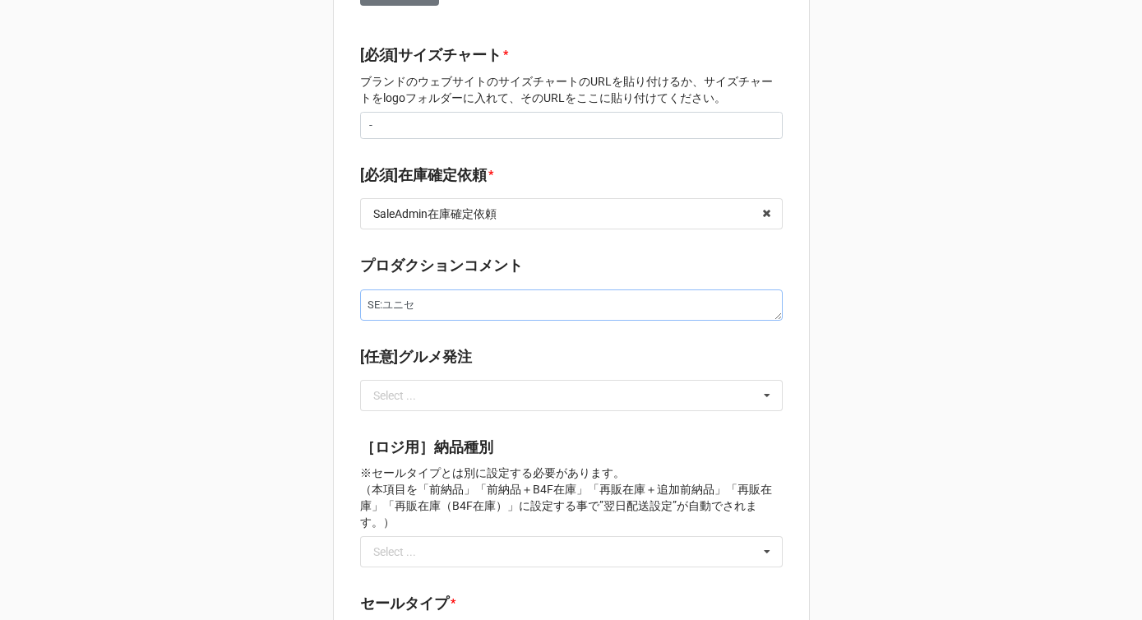
type textarea "x"
type textarea "SE:ユニセk"
type textarea "x"
type textarea "SE:ユニセッk"
type textarea "x"
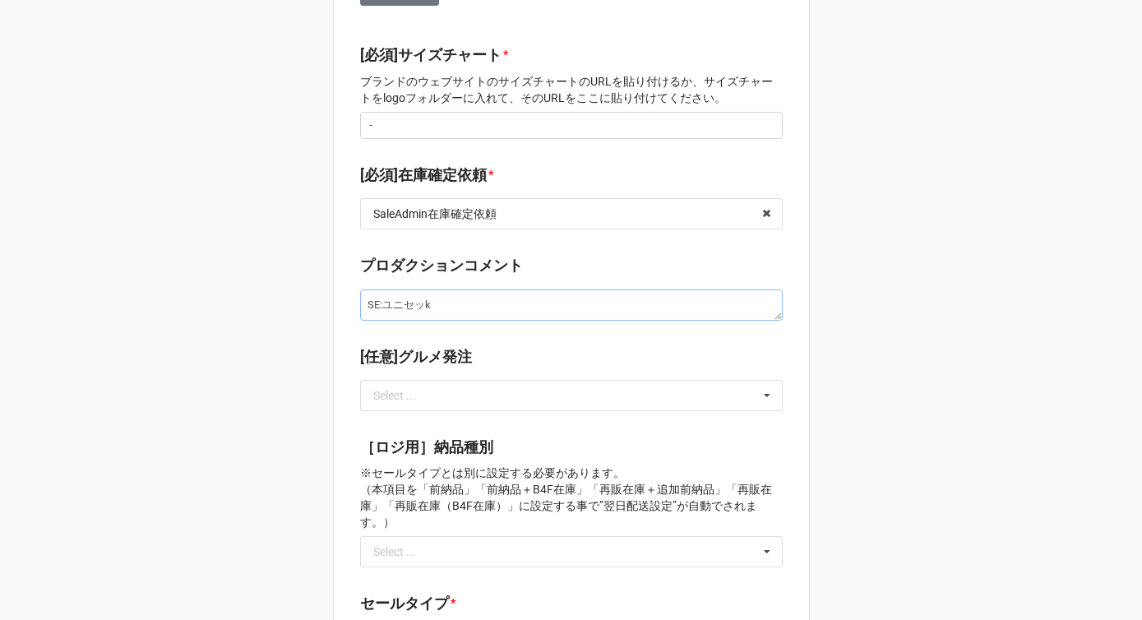
type textarea "SE:ユニセック"
type textarea "x"
type textarea "SE:ユニセックs"
type textarea "x"
type textarea "SE:ユニセックス"
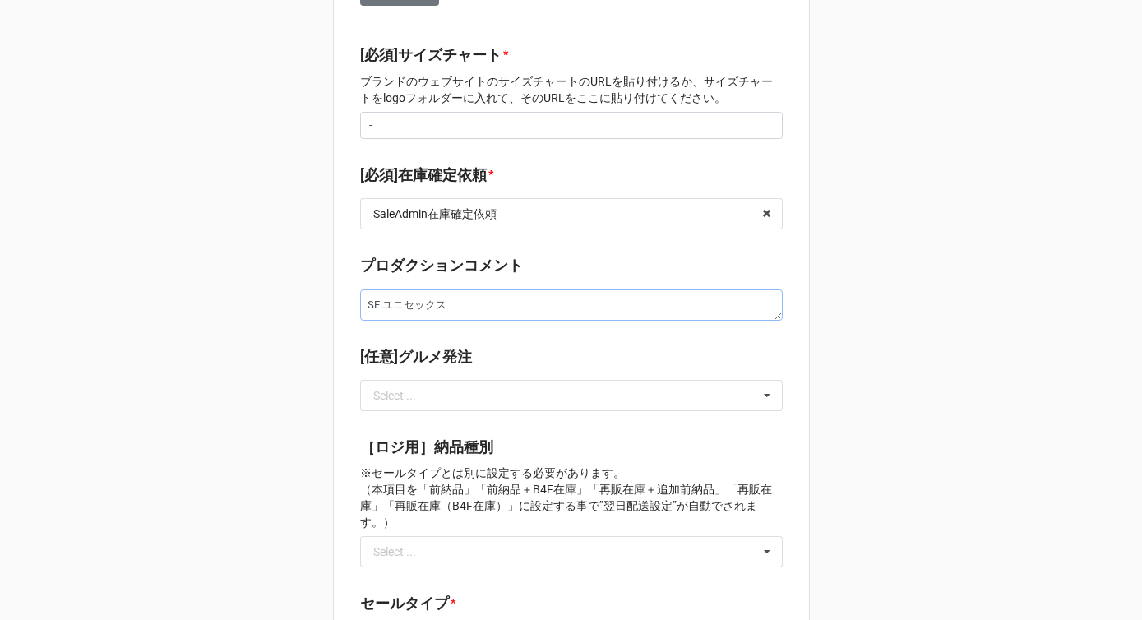
type textarea "x"
type textarea "SE:ユニセックスn"
type textarea "x"
type textarea "SE:ユニセックスな"
type textarea "x"
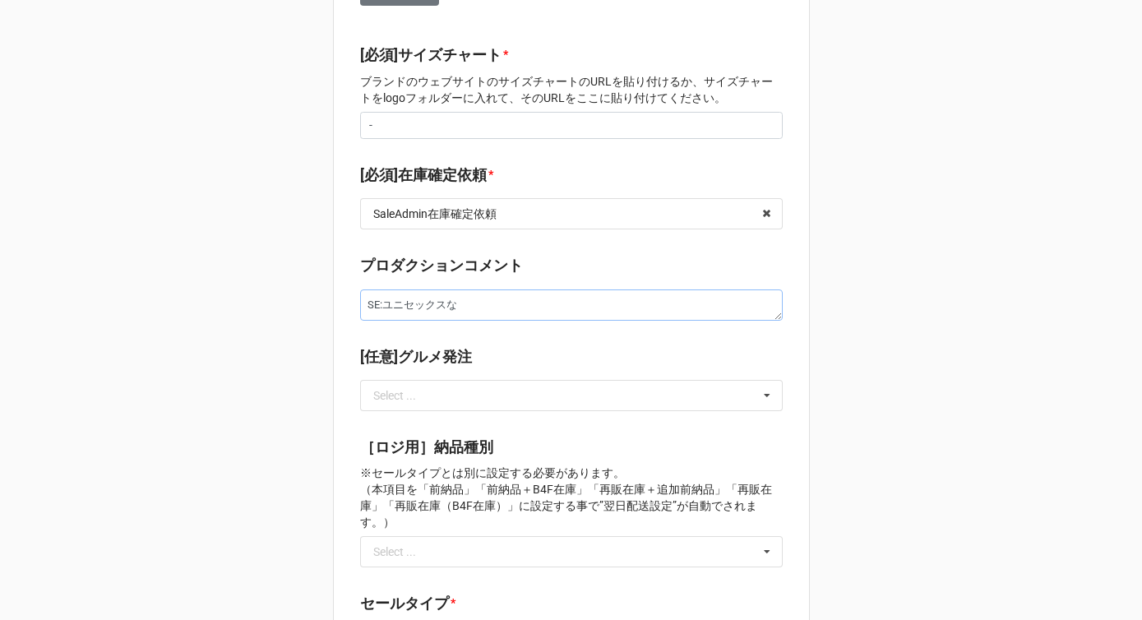
type textarea "SE:ユニセックスなf"
type textarea "x"
type textarea "SE:ユニセックスなふ"
type textarea "x"
type textarea "SE:ユニセックスなふn"
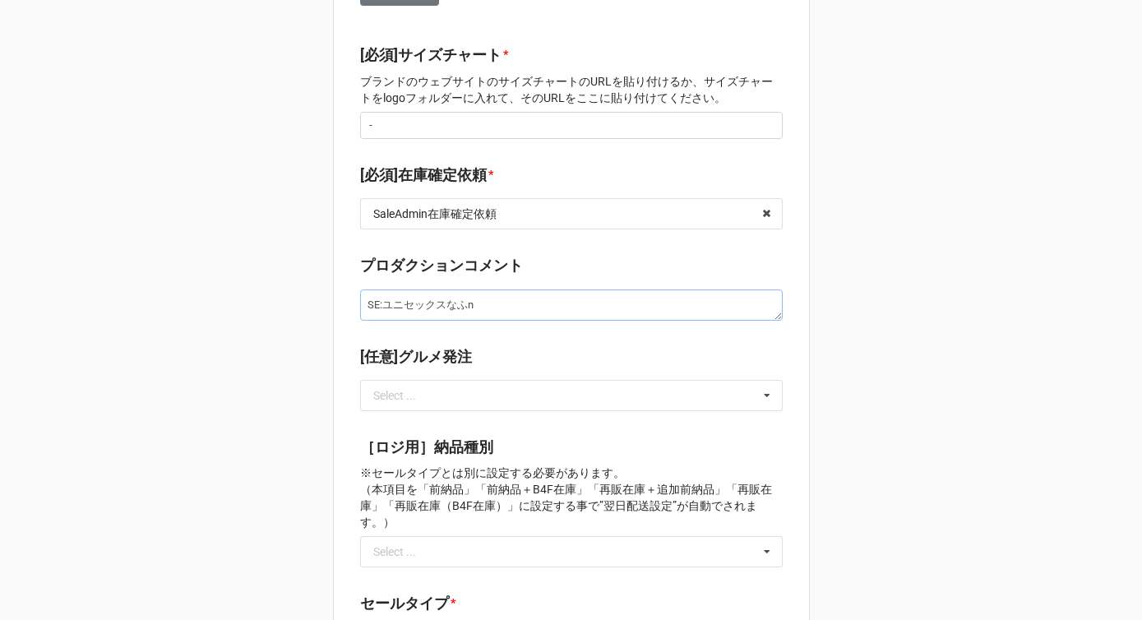
type textarea "x"
type textarea "SE:ユニセックスなふんい"
type textarea "x"
type textarea "SE:ユニセックスなふんいk"
type textarea "x"
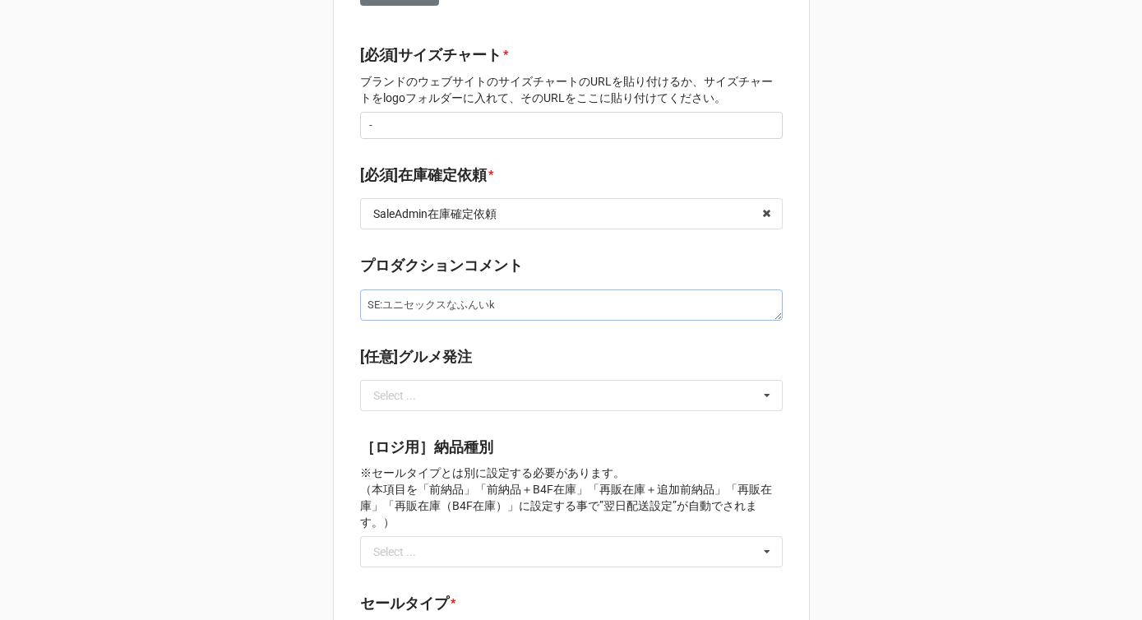
type textarea "SE:ユニセックスな雰囲気"
type textarea "x"
type textarea "SE:ユニセックスな雰囲気d"
type textarea "x"
type textarea "SE:ユニセックスな雰囲気で"
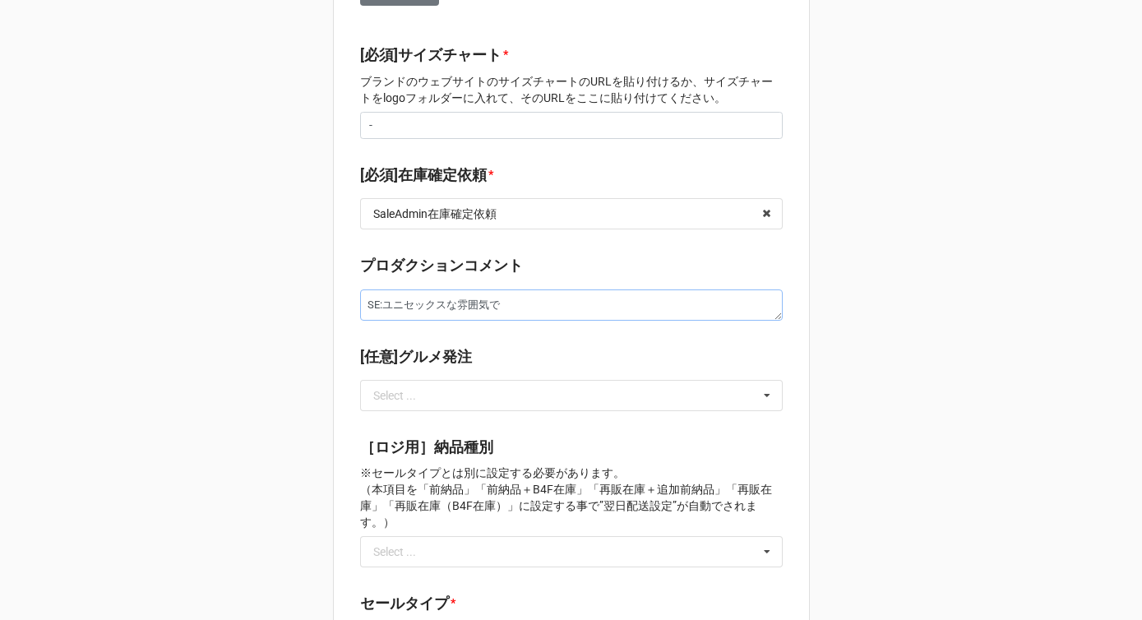
type textarea "x"
type textarea "SE:ユニセックスな雰囲気でs"
type textarea "x"
type textarea "SE:ユニセックスな雰囲気でさ"
type textarea "x"
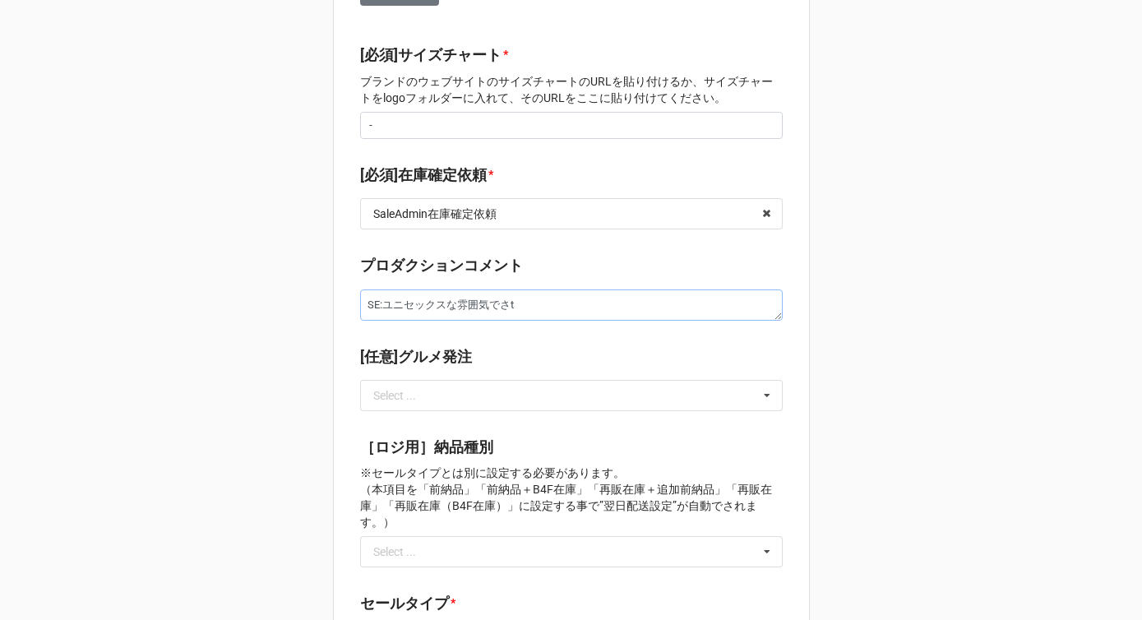
type textarea "SE:ユニセックスな雰囲気でさつ"
type textarea "x"
type textarea "SE:ユニセックスな雰囲気でさつえ"
type textarea "x"
type textarea "SE:ユニセックスな雰囲気で撮影"
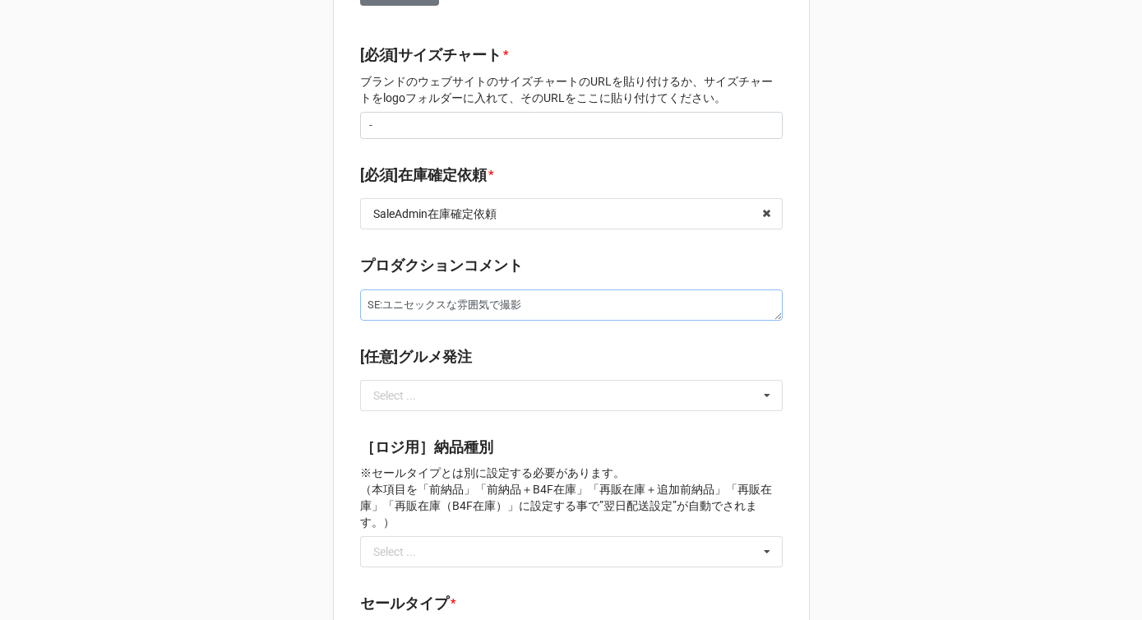
type textarea "x"
type textarea "SE:ユニセックスな雰囲気で撮影w"
type textarea "x"
type textarea "SE:ユニセックスな雰囲気で撮影をお"
type textarea "x"
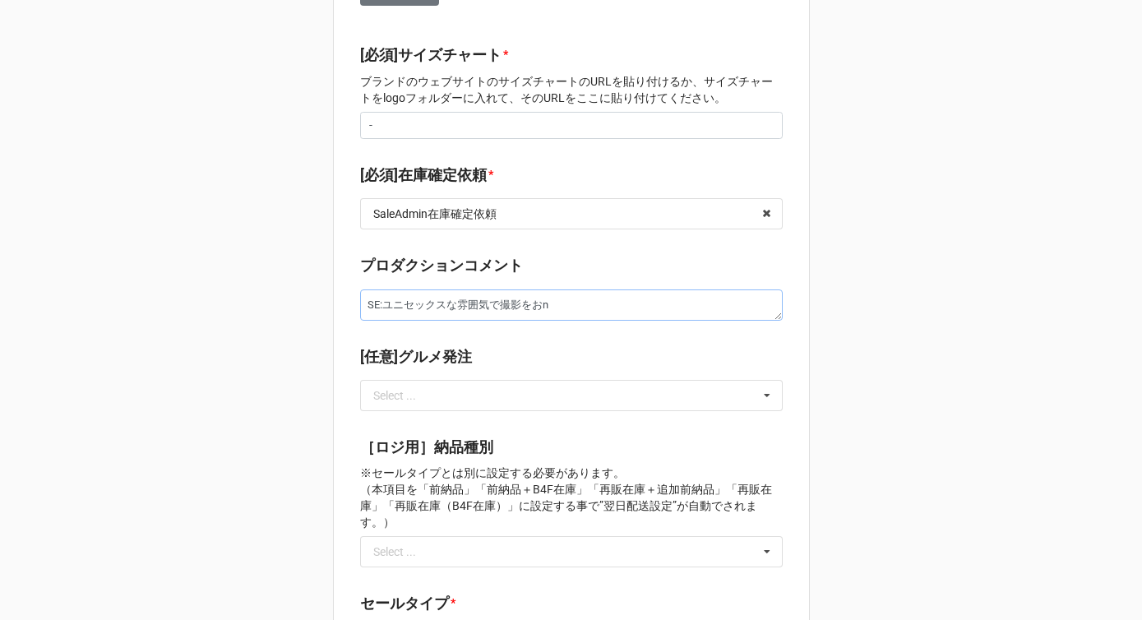
type textarea "SE:ユニセックスな雰囲気で撮影をおね"
type textarea "x"
type textarea "SE:ユニセックスな雰囲気で撮影をおねいg"
type textarea "x"
type textarea "SE:ユニセックスな雰囲気で撮影をおねいが"
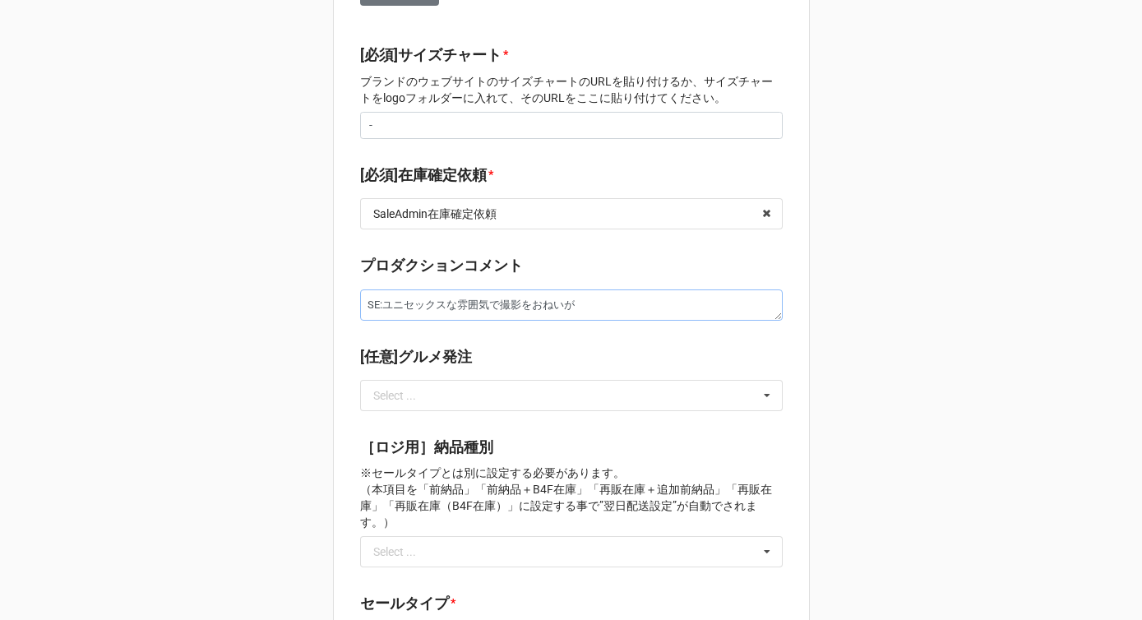
type textarea "x"
type textarea "SE:ユニセックスな雰囲気で撮影をおねい"
type textarea "x"
type textarea "SE:ユニセックスな雰囲気で撮影をおね"
type textarea "x"
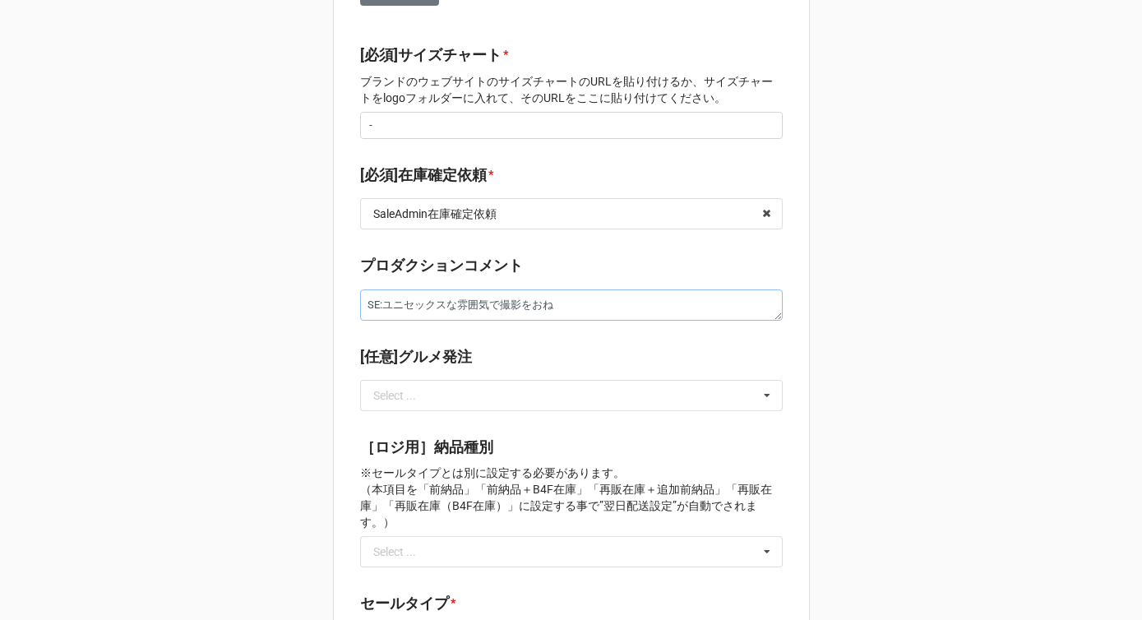
type textarea "SE:ユニセックスな雰囲気で撮影をお"
type textarea "x"
type textarea "SE:ユニセックスな雰囲気で撮影をお"
type textarea "x"
type textarea "SE:ユニセックスな雰囲気で撮影をおn"
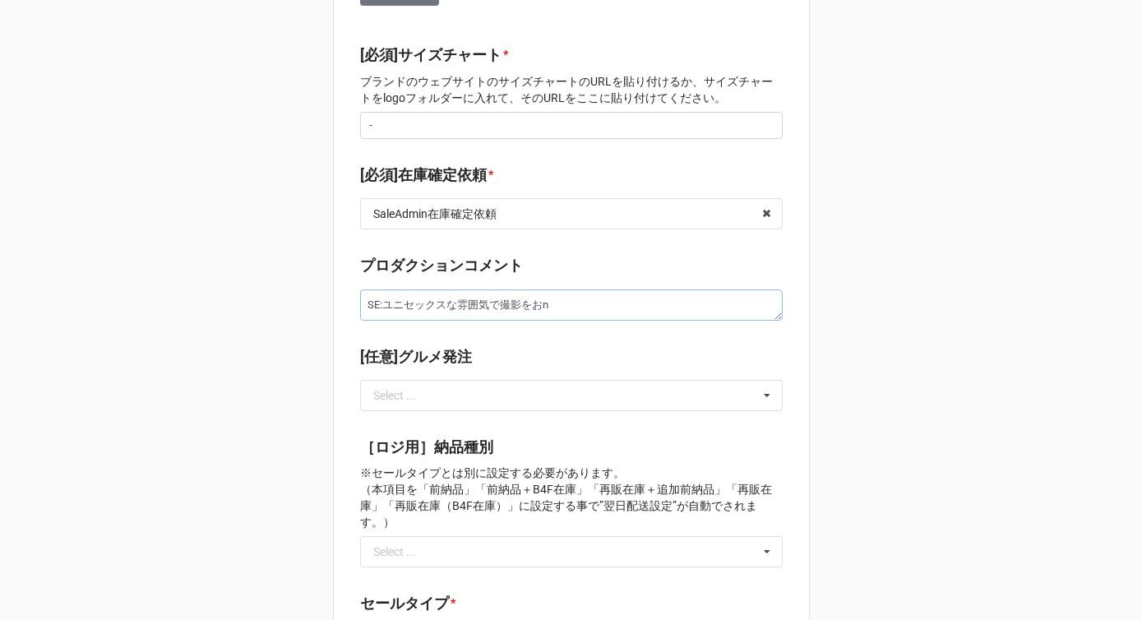
type textarea "x"
type textarea "SE:ユニセックスな雰囲気で撮影をお"
type textarea "x"
type textarea "SE:ユニセックスな雰囲気で撮影を"
type textarea "x"
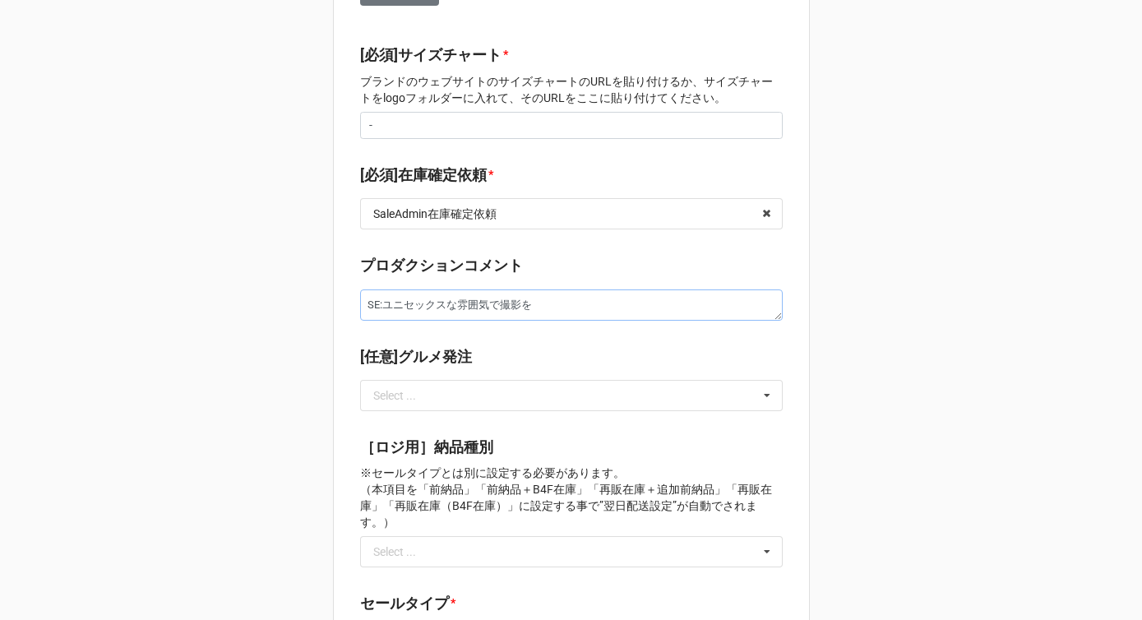
type textarea "SE:ユニセックスな雰囲気で撮影"
type textarea "x"
type textarea "SE:ユニセックスな雰囲気で撮"
type textarea "x"
type textarea "SE:ユニセックスな雰囲気で"
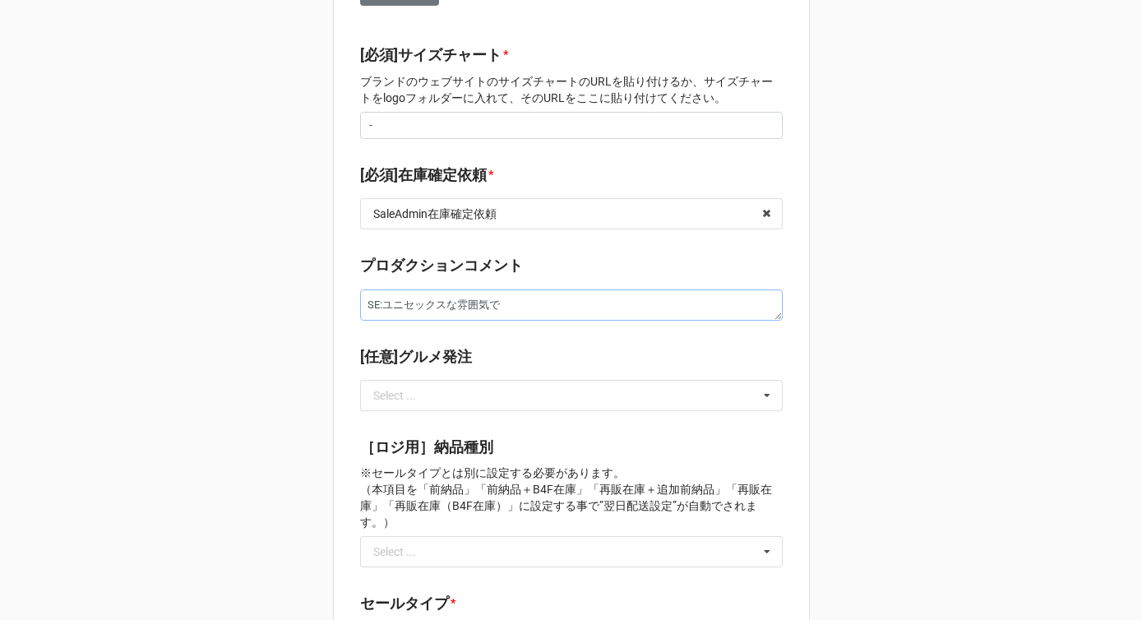
type textarea "x"
type textarea "SE:ユニセックスな雰囲気"
type textarea "x"
type textarea "SE:ユニセックスな雰囲"
type textarea "x"
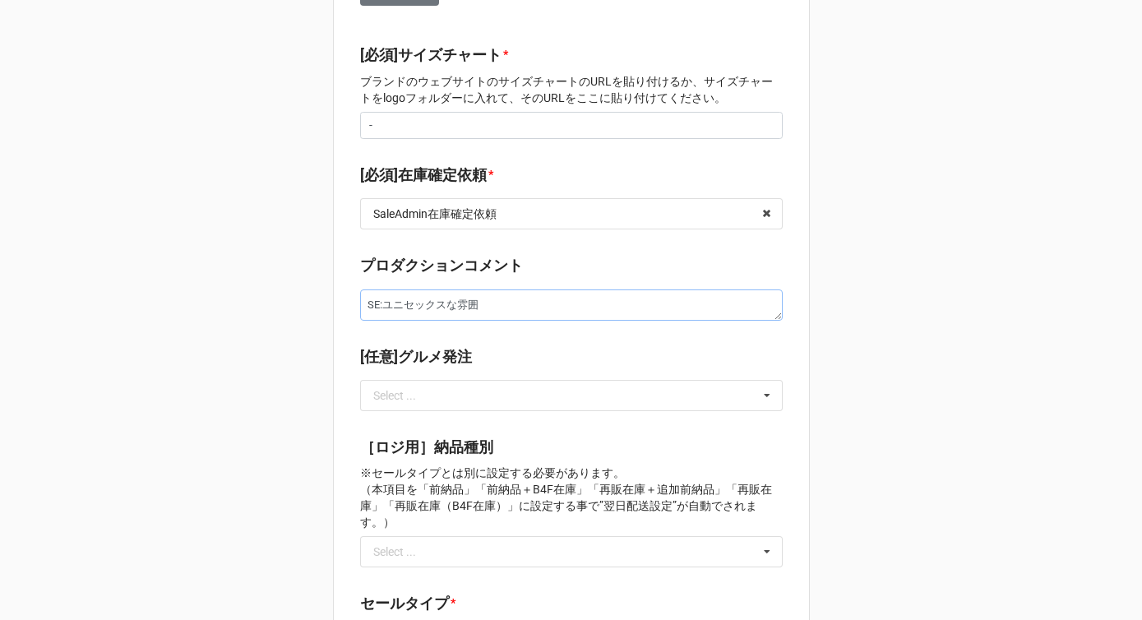
type textarea "SE:ユニセックスな雰"
type textarea "x"
type textarea "SE:ユニセックスな"
type textarea "x"
type textarea "SE:ユニセックス"
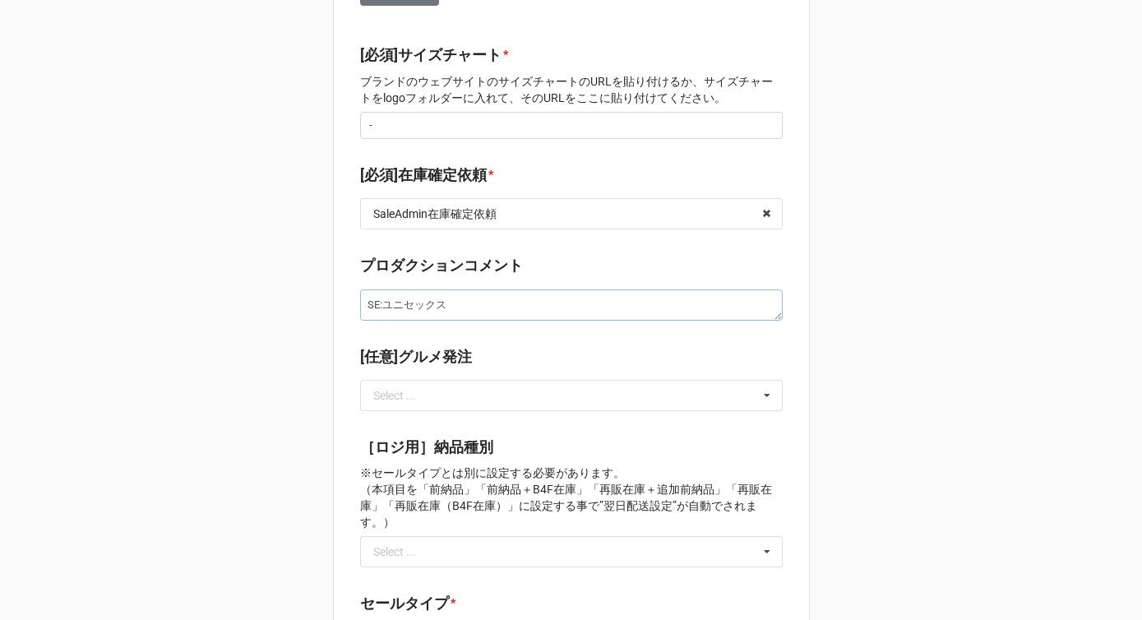
type textarea "x"
type textarea "SE:ユニセック"
type textarea "x"
type textarea "SE:ユニセッ"
type textarea "x"
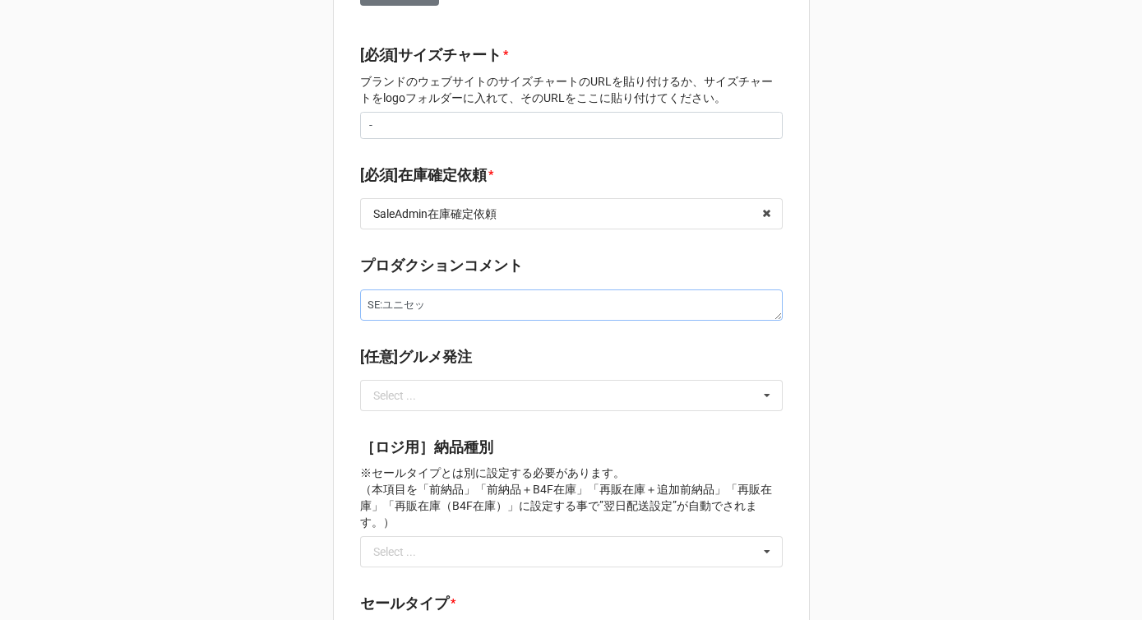
type textarea "SE:ユニセ"
type textarea "x"
type textarea "SE:ユニ"
type textarea "x"
type textarea "SE:ユ"
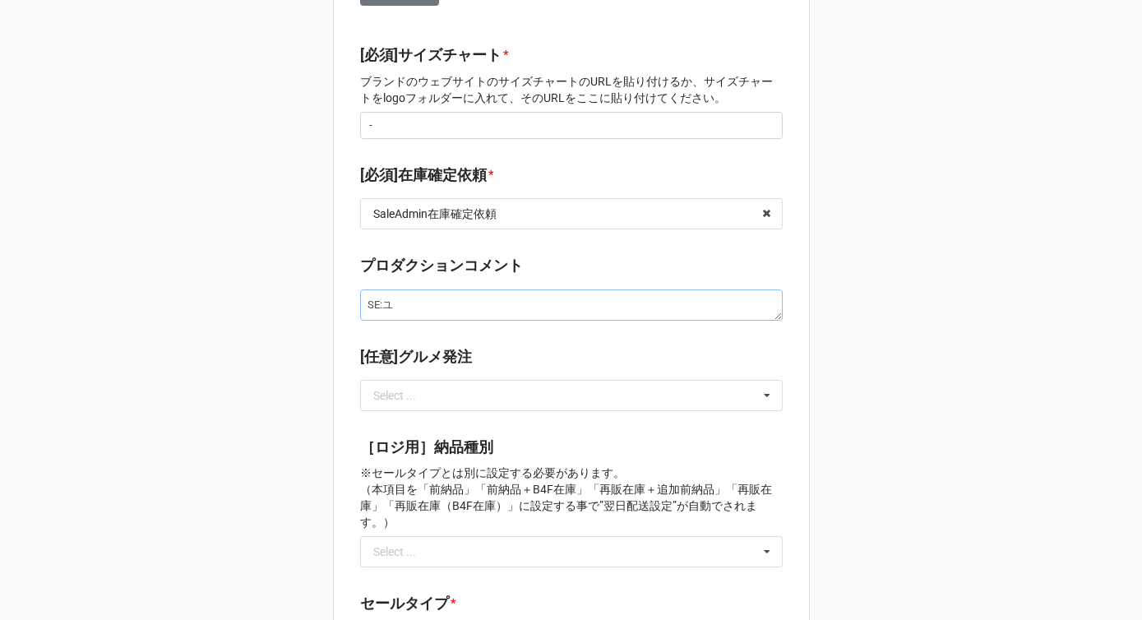
type textarea "x"
type textarea "SE:"
type textarea "x"
type textarea "SE:M"
type textarea "x"
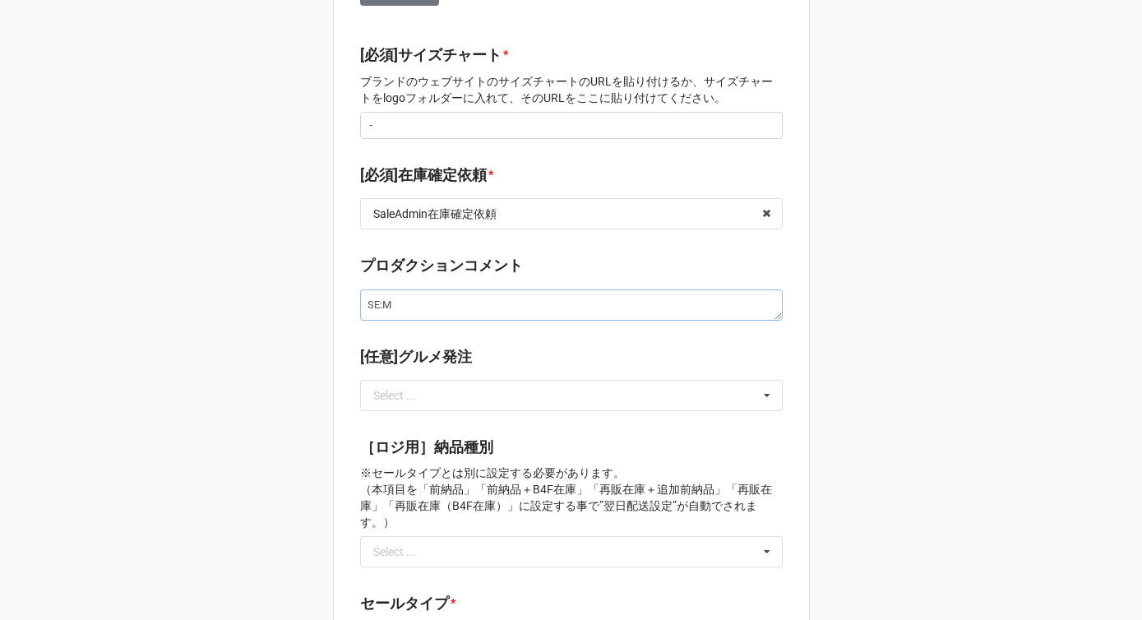
type textarea "SE:Me"
type textarea "x"
type textarea "SE:Men"
type textarea "x"
type textarea "SE:Mens"
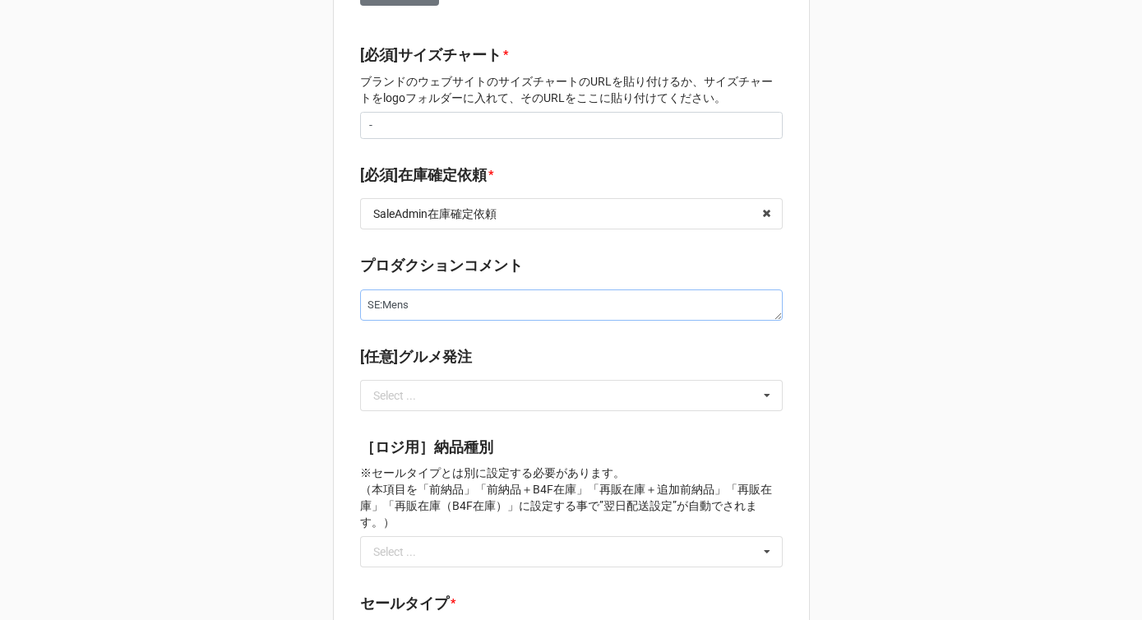
type textarea "x"
type textarea "SE:Menss"
type textarea "x"
type textarea "SE:Mensしょ"
type textarea "x"
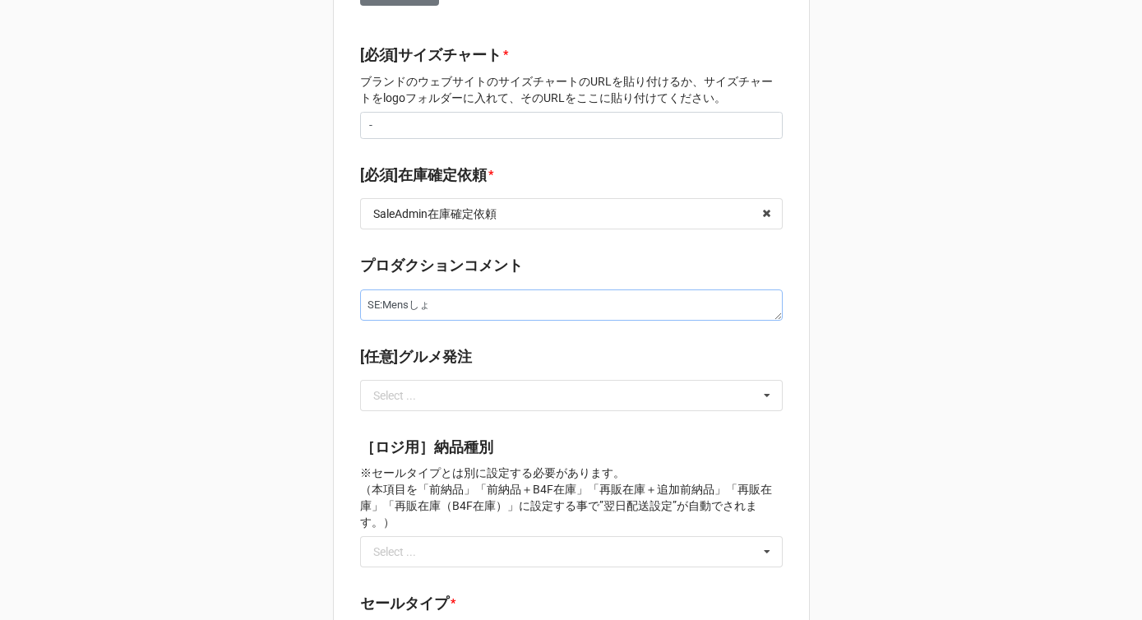
type textarea "SE:Mens翔"
type textarea "x"
type textarea "SE:Mens翔h"
type textarea "x"
type textarea "SE:Mensしょうひn"
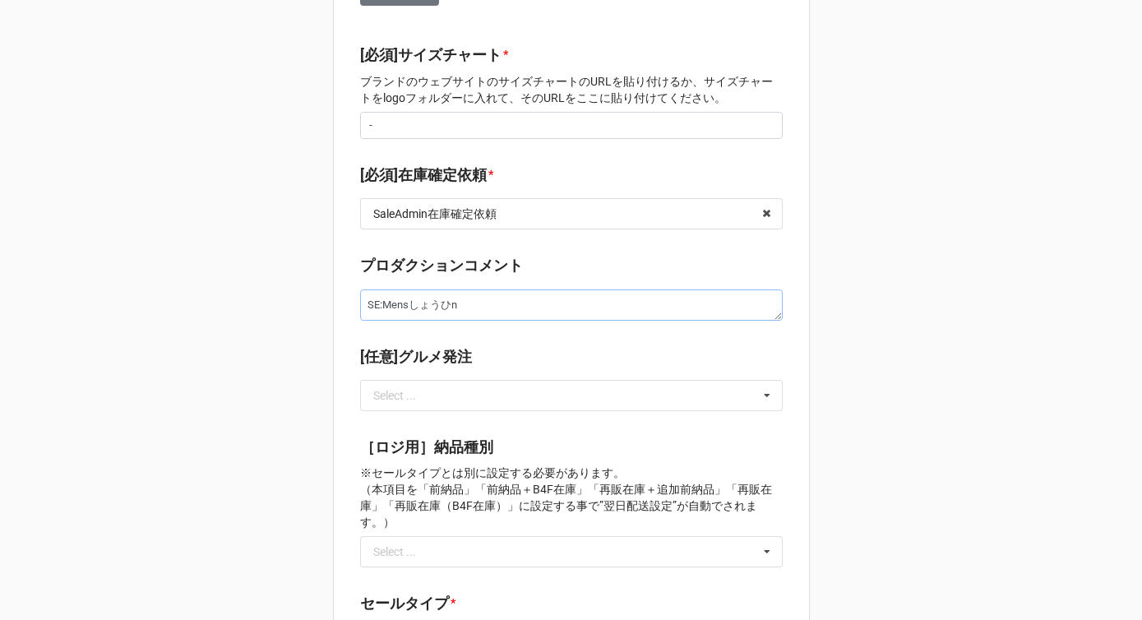
type textarea "x"
type textarea "SE:Mens商品"
type textarea "x"
type textarea "SE:Mens商品と"
type textarea "x"
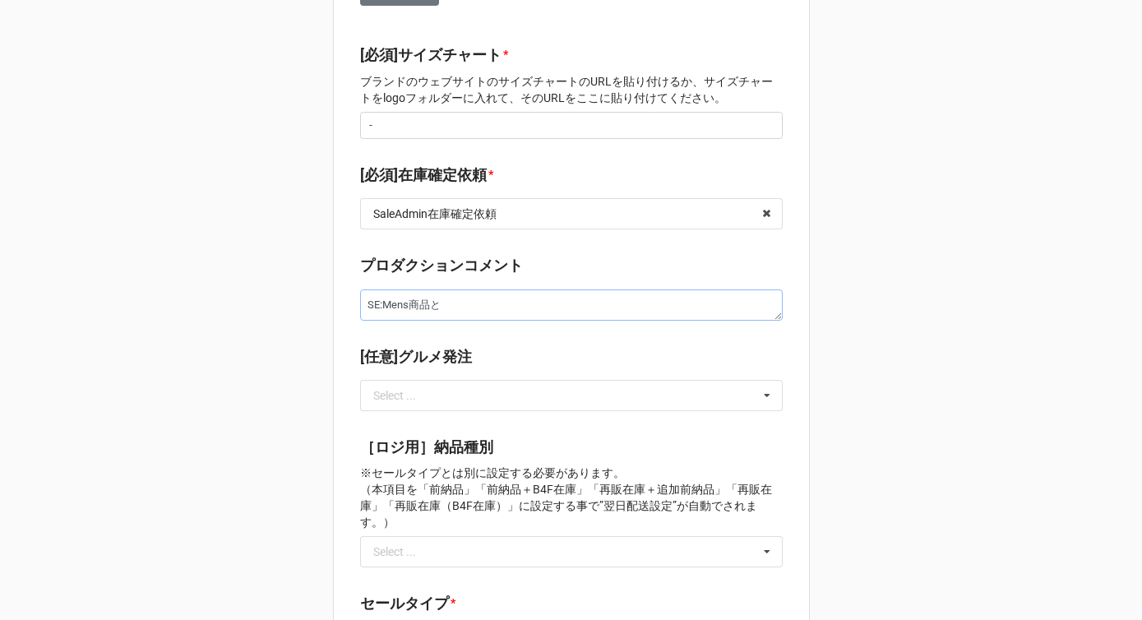
type textarea "SE:Mens商品とW"
type textarea "x"
type textarea "SE:Mens商品とWo"
type textarea "x"
type textarea "SE:Mens商品とWom"
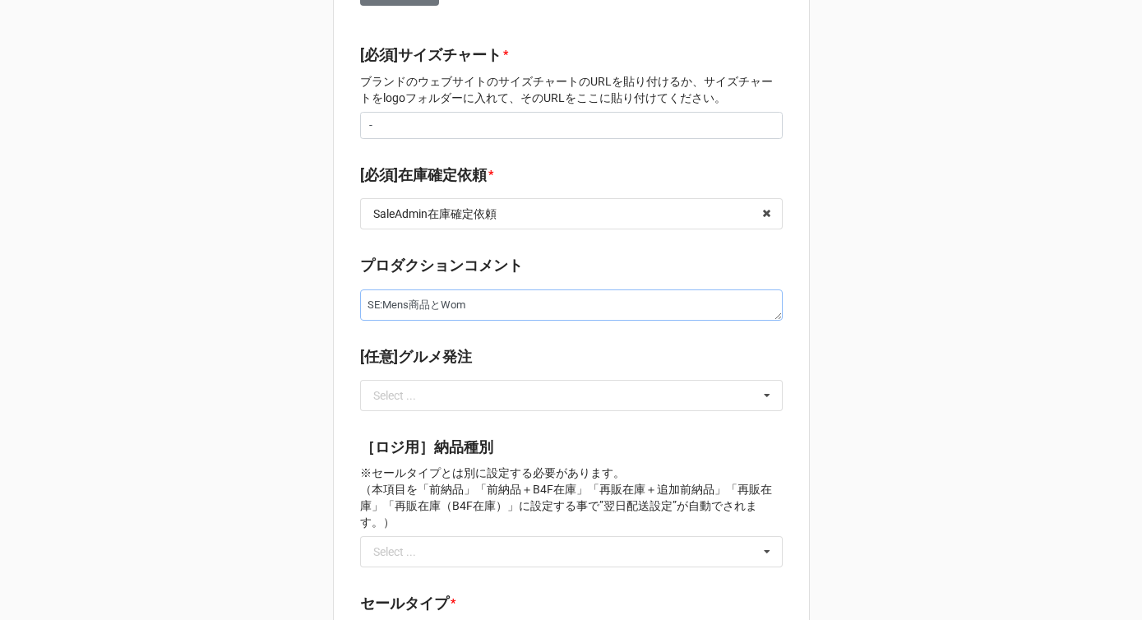
type textarea "x"
type textarea "SE:Mens商品とWome"
type textarea "x"
type textarea "SE:Mens商品とWomen"
type textarea "x"
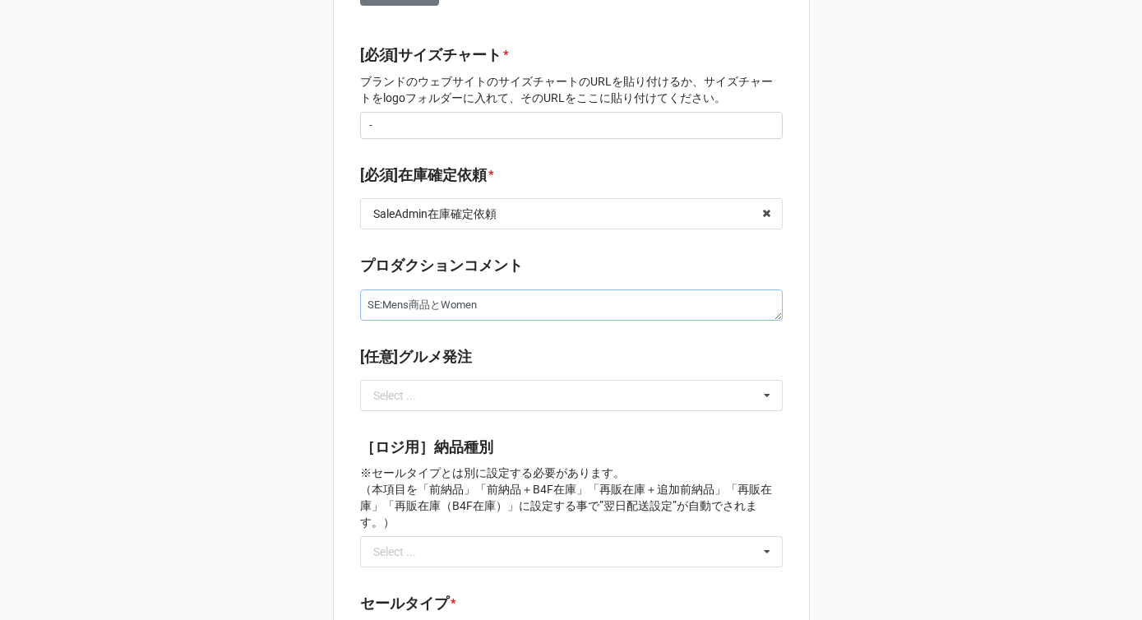
type textarea "SE:Mens商品とWomens"
type textarea "x"
type textarea "SE:Mens商品とWomenss"
type textarea "x"
type textarea "SE:Mens商品とWomensしょ"
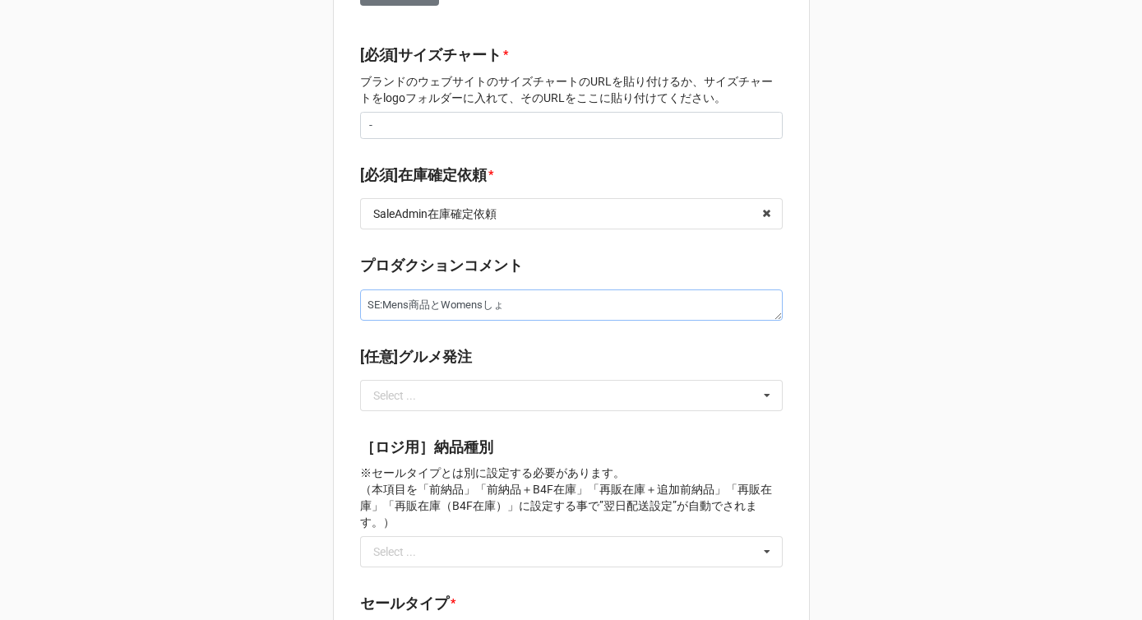
type textarea "x"
type textarea "SE:Mens商品とWomens翔"
type textarea "x"
type textarea "SE:Mens商品とWomens翔h"
type textarea "x"
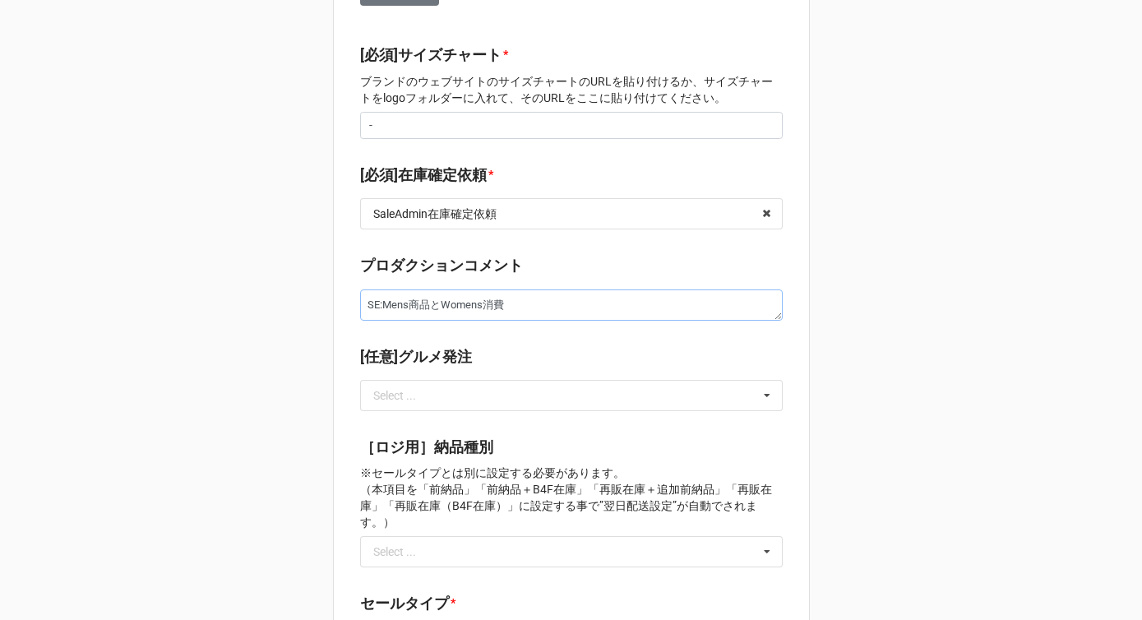
type textarea "SE:Mens商品とWomensしょうひn"
type textarea "x"
type textarea "SE:Mens商品とWomens商品"
type textarea "x"
type textarea "SE:Mens商品とWomens商品s"
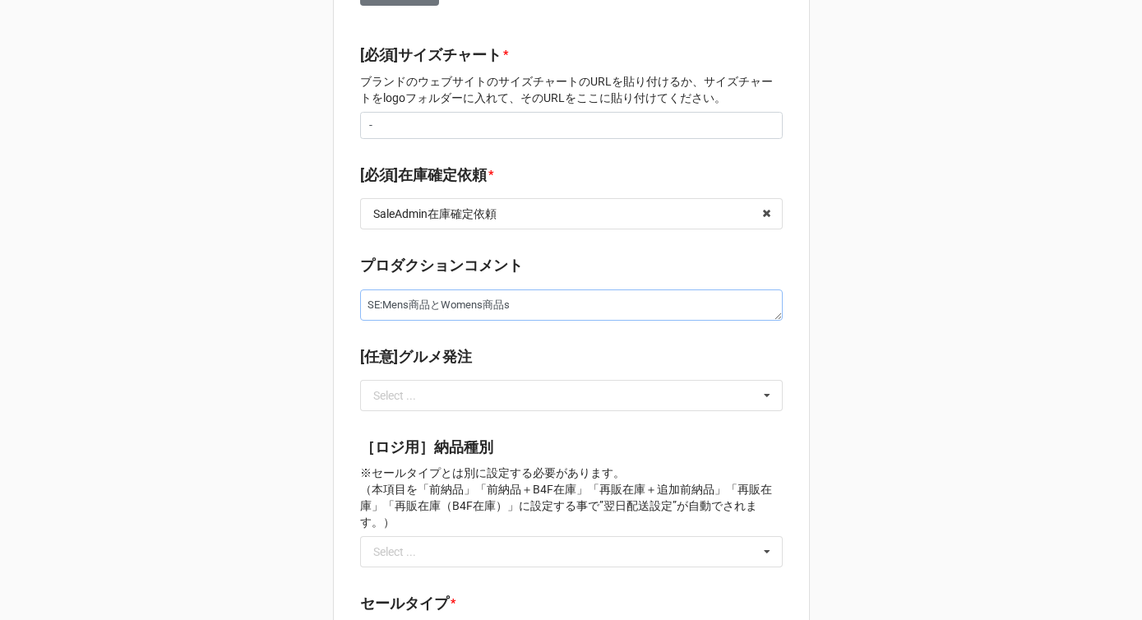
type textarea "x"
type textarea "SE:Mens商品とWomens商品そ"
type textarea "x"
type textarea "SE:Mens商品とWomens商品そr"
type textarea "x"
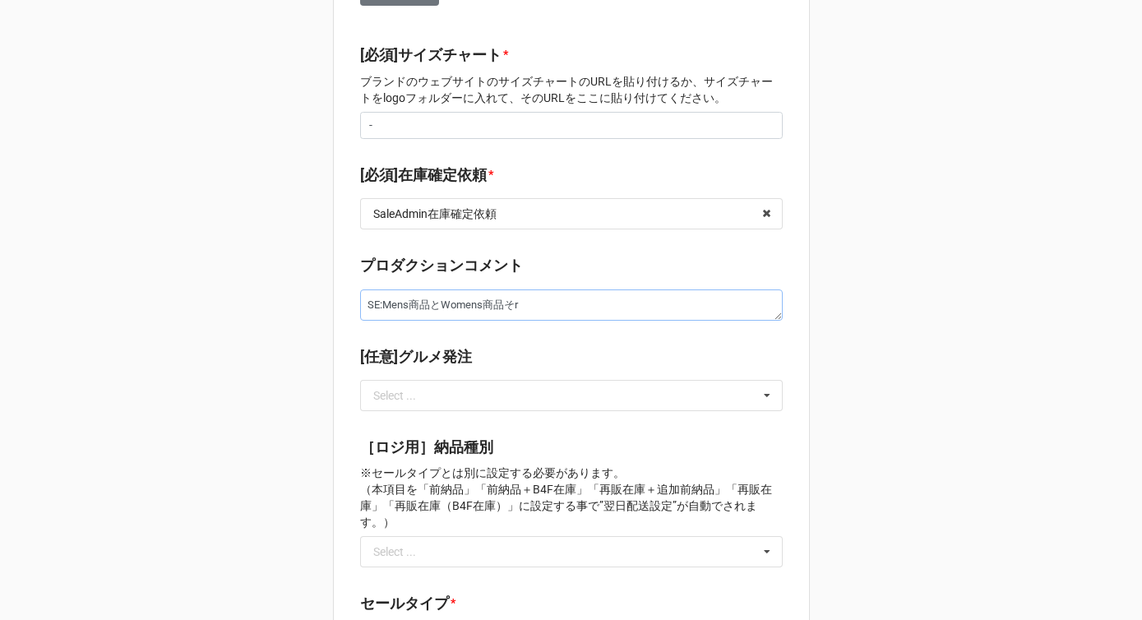
type textarea "SE:Mens商品とWomens商品それ"
type textarea "x"
type textarea "SE:Mens商品とWomens商品それz"
type textarea "x"
type textarea "SE:Mens商品とWomens商品それぞ"
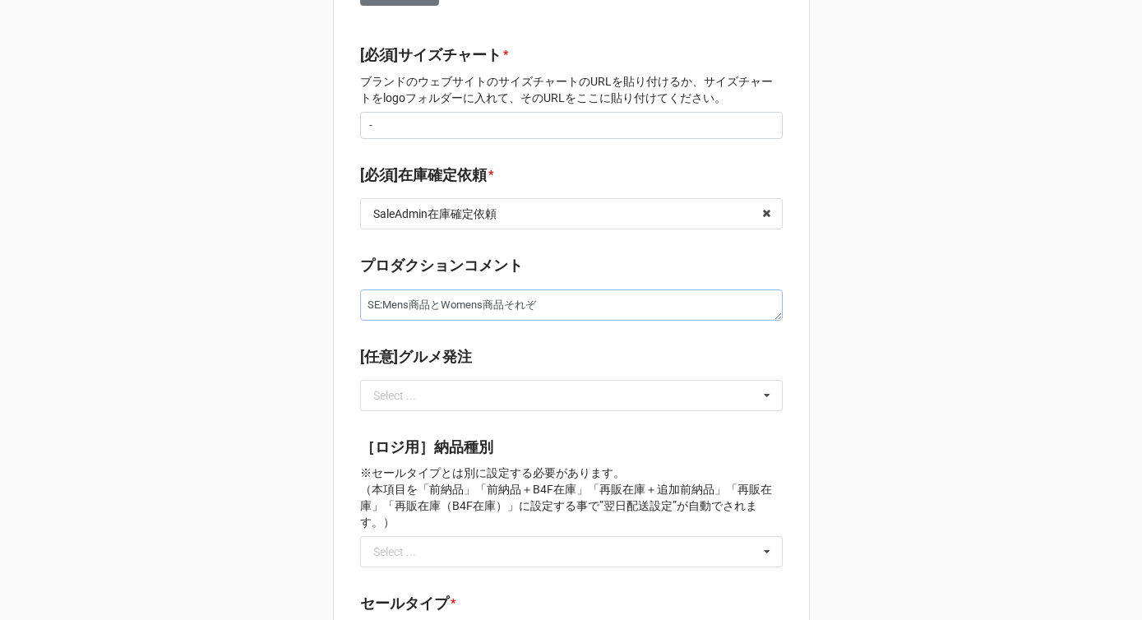
type textarea "x"
type textarea "SE:Mens商品とWomens商品それぞr"
type textarea "x"
type textarea "SE:Mens商品とWomens商品それぞれ"
type textarea "x"
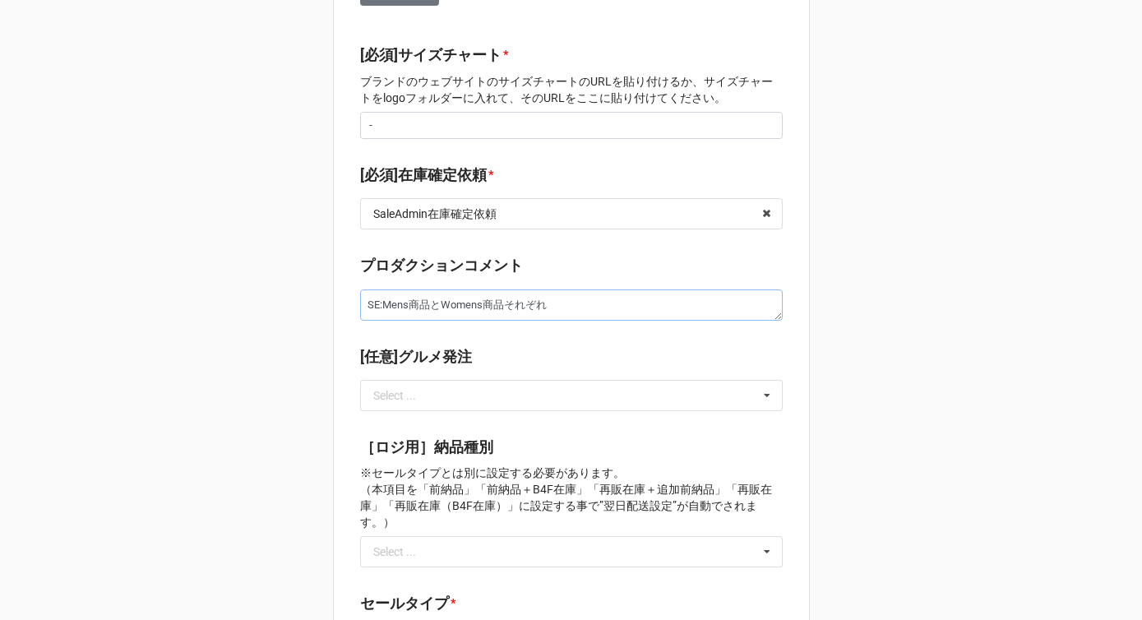
type textarea "SE:Mens商品とWomens商品それぞれw"
type textarea "x"
type textarea "SE:Mens商品とWomens商品それぞれを"
type textarea "x"
type textarea "SE:Mens商品とWomens商品それぞれをs"
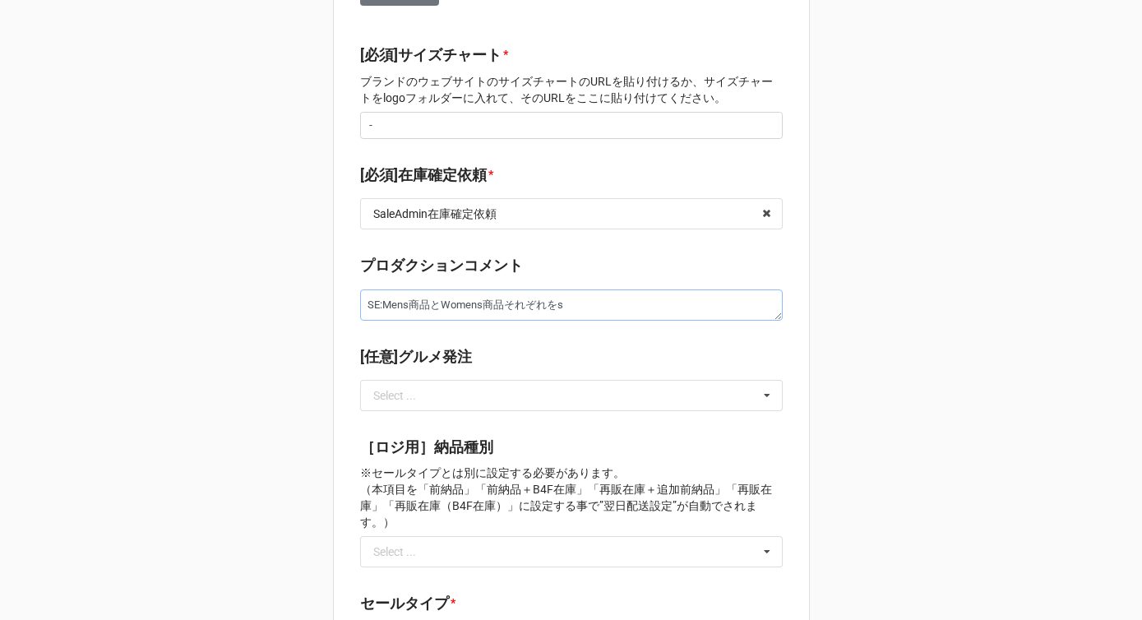
type textarea "x"
type textarea "SE:Mens商品とWomens商品それぞれをし"
type textarea "x"
type textarea "SE:Mens商品とWomens商品それぞれをしよ"
type textarea "x"
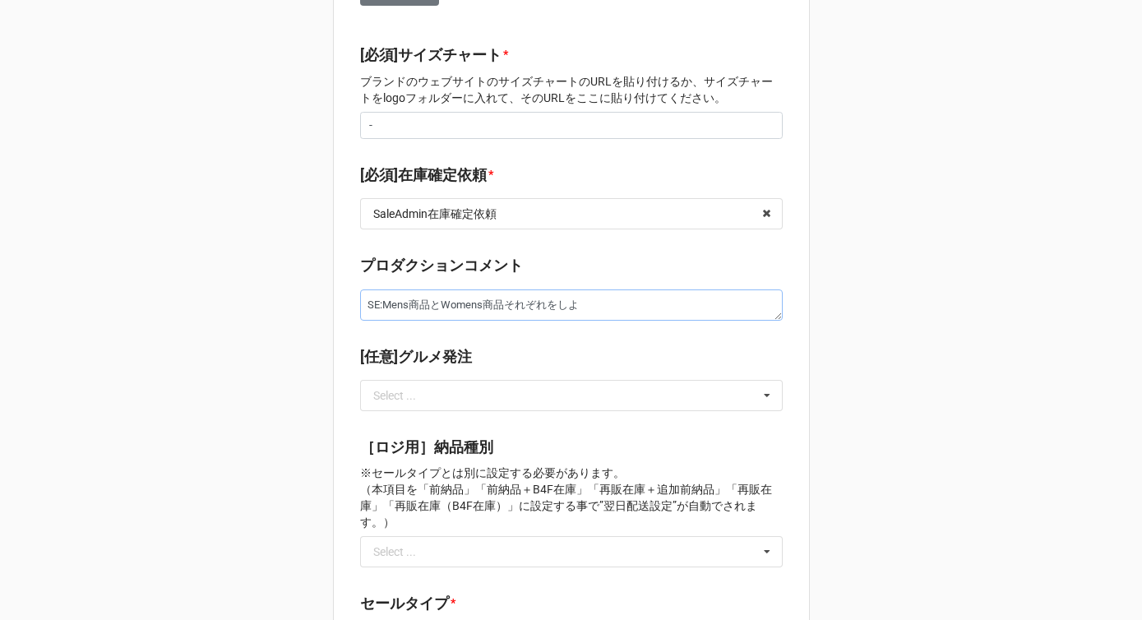
type textarea "SE:Mens商品とWomens商品それぞれを使用"
type textarea "x"
type textarea "SE:Mens商品とWomens商品それぞれを使用s"
type textarea "x"
type textarea "SE:Mens商品とWomens商品それぞれを使用sh"
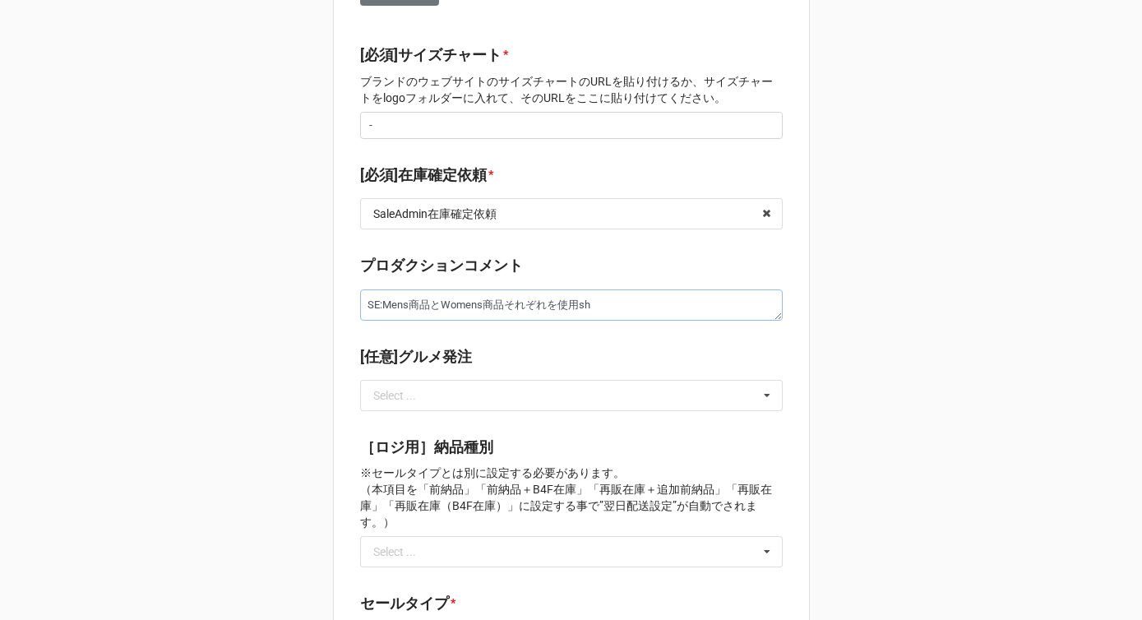
type textarea "x"
type textarea "SE:Mens商品とWomens商品それぞれを使用し"
type textarea "x"
type textarea "SE:Mens商品とWomens商品それぞれを使用しt"
type textarea "x"
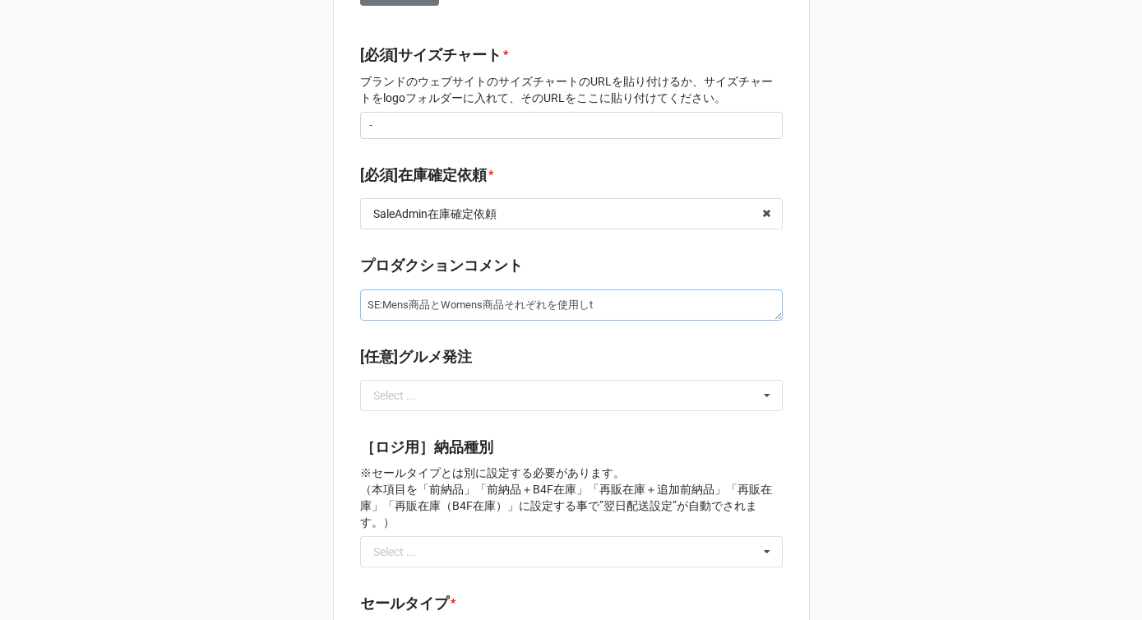
type textarea "SE:Mens商品とWomens商品それぞれを使用して"
type textarea "x"
click at [422, 345] on label "[任意]グルメ発注" at bounding box center [416, 356] width 112 height 23
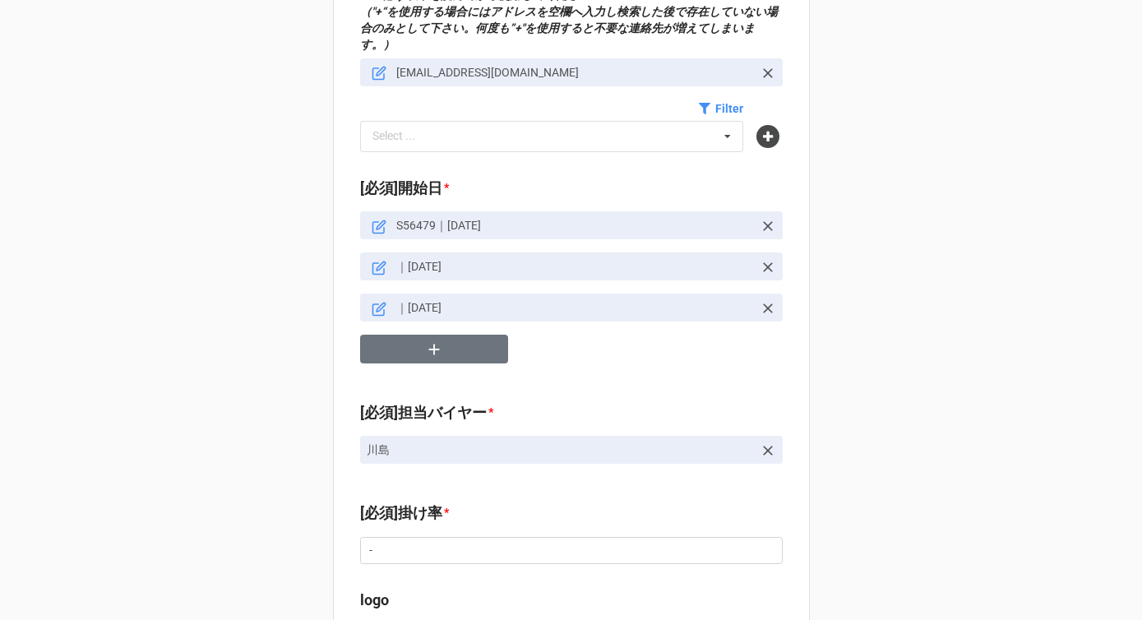
scroll to position [614, 0]
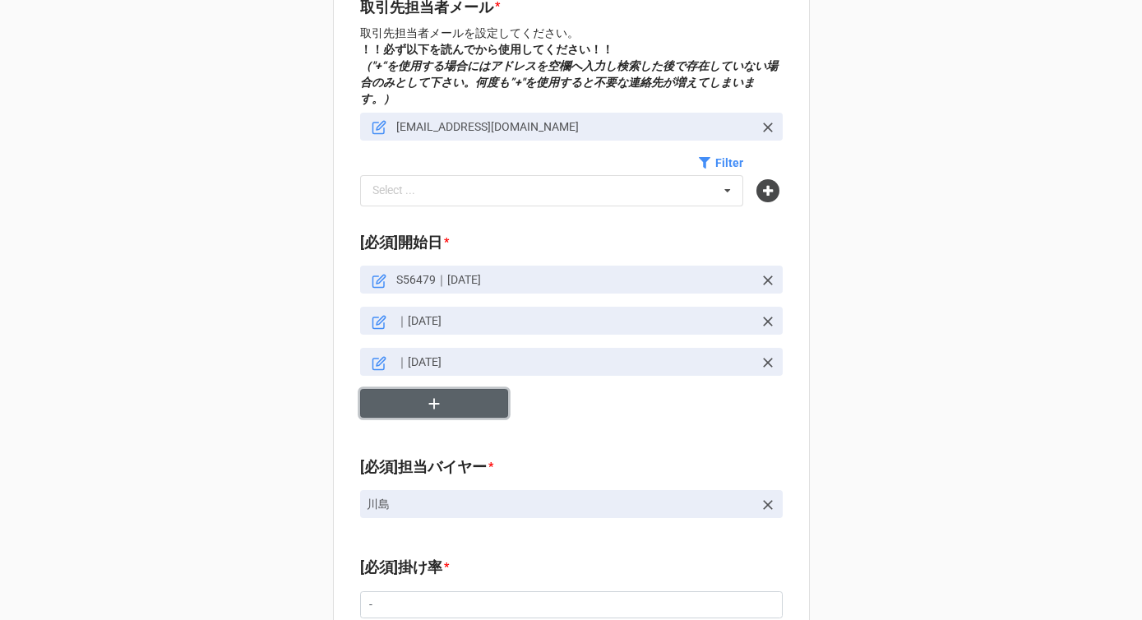
click at [428, 395] on icon "button" at bounding box center [434, 404] width 18 height 18
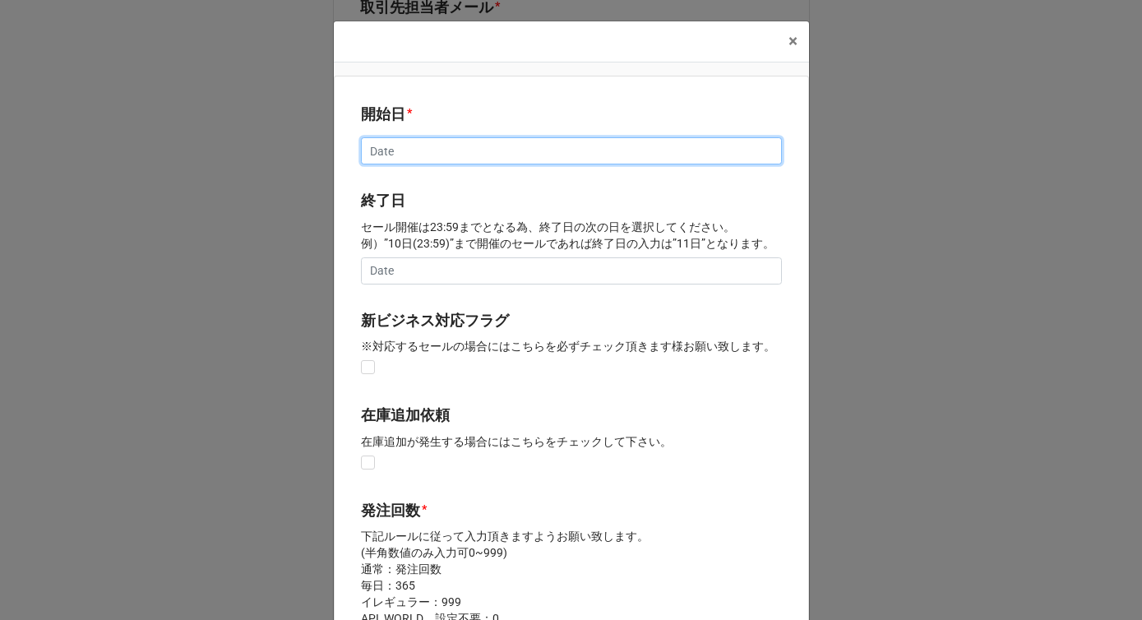
click at [394, 159] on input "text" at bounding box center [571, 151] width 421 height 28
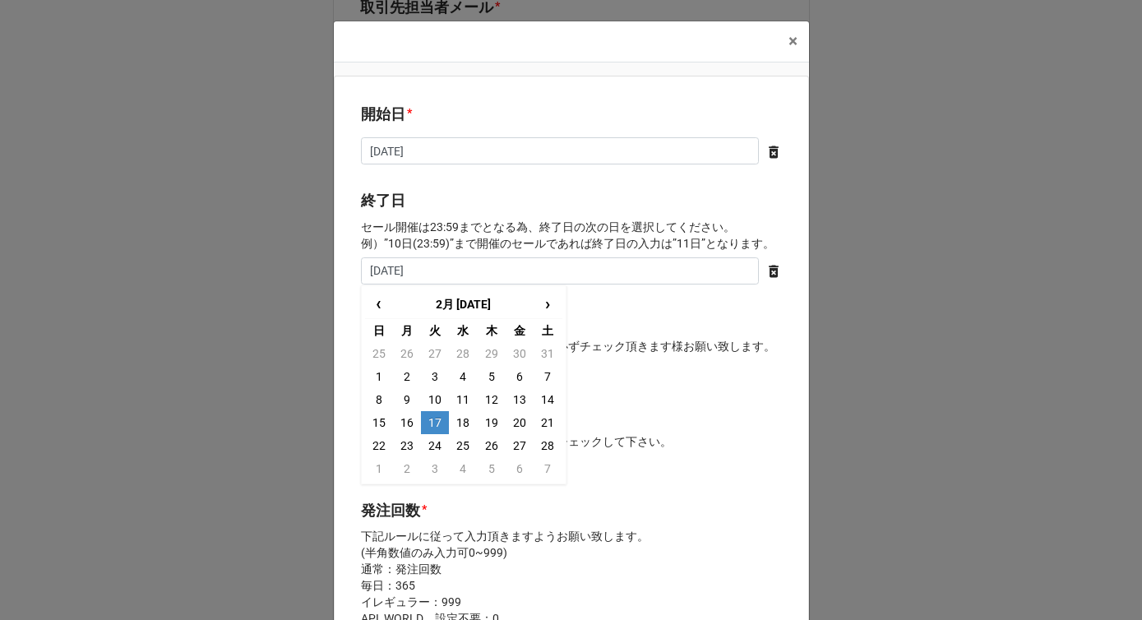
click at [431, 428] on td "17" at bounding box center [435, 422] width 28 height 23
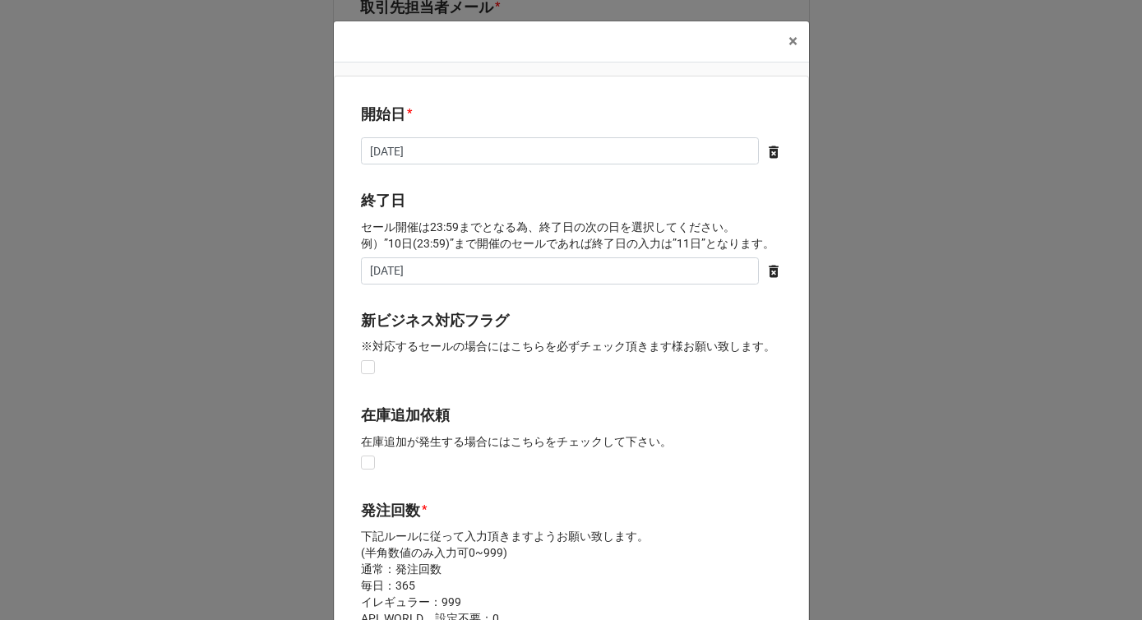
scroll to position [317, 0]
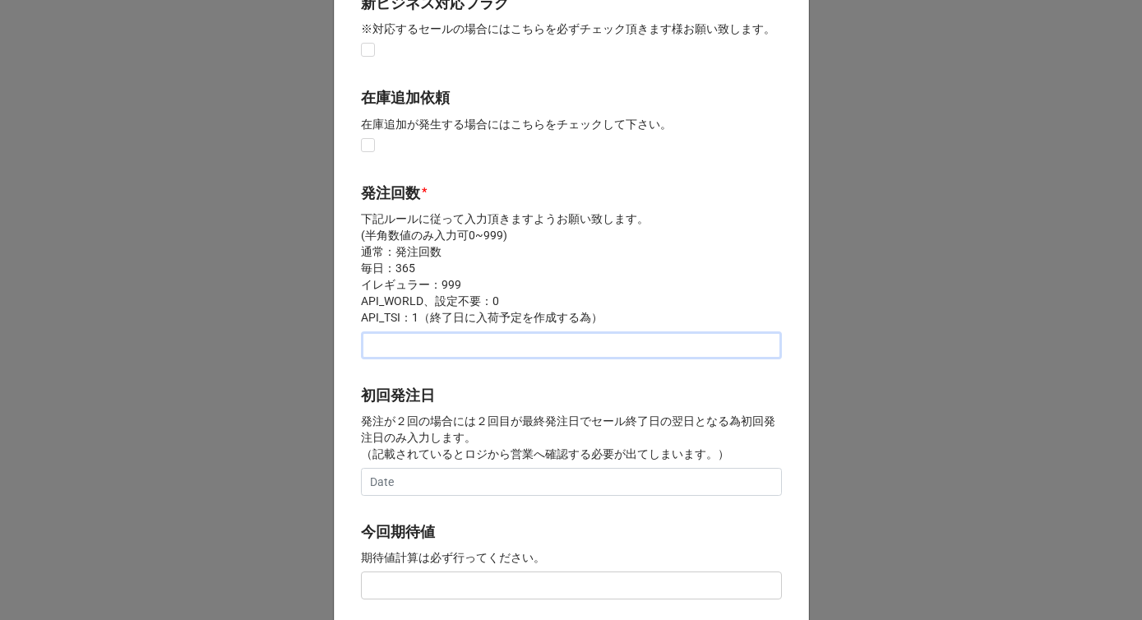
click at [431, 349] on input "text" at bounding box center [571, 345] width 421 height 28
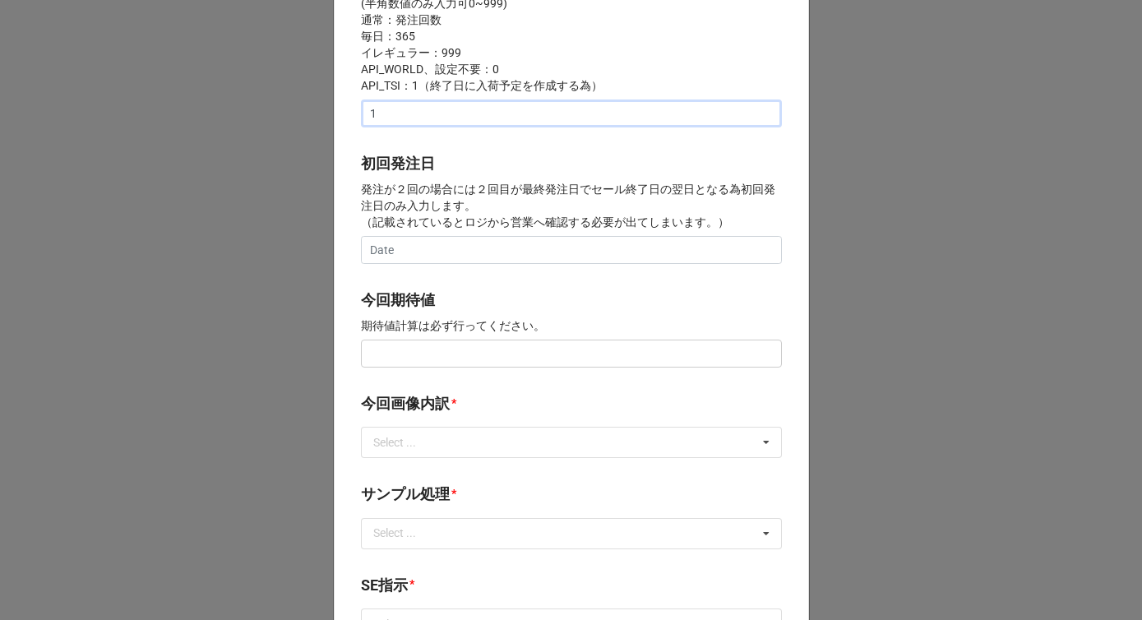
scroll to position [574, 0]
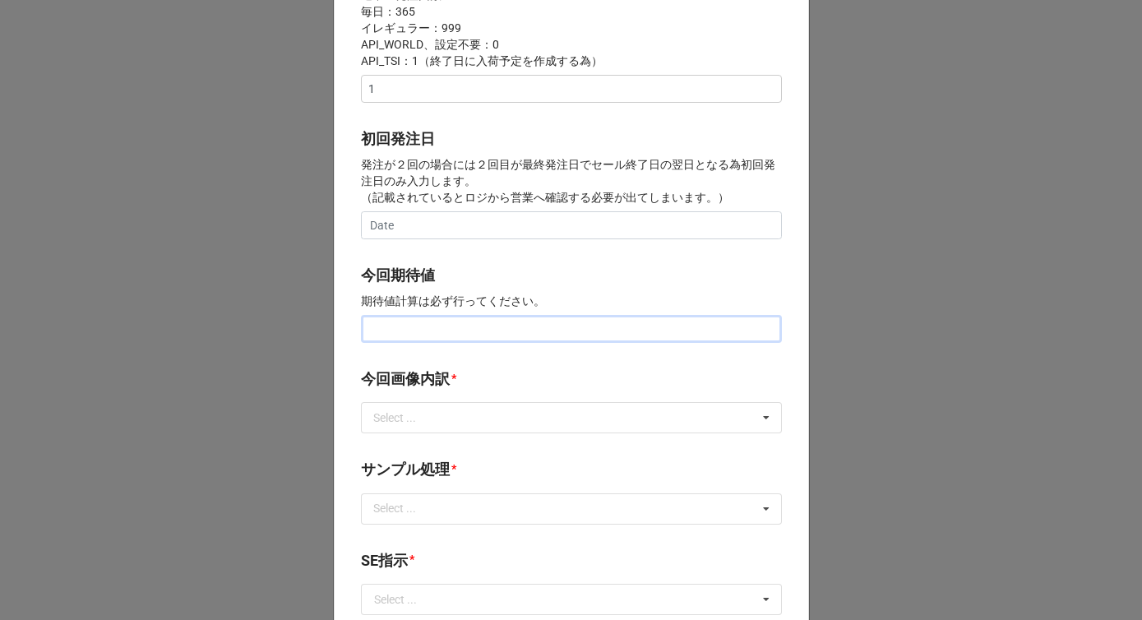
click at [417, 326] on input "text" at bounding box center [571, 329] width 421 height 28
click at [426, 419] on div "Select ..." at bounding box center [404, 418] width 71 height 19
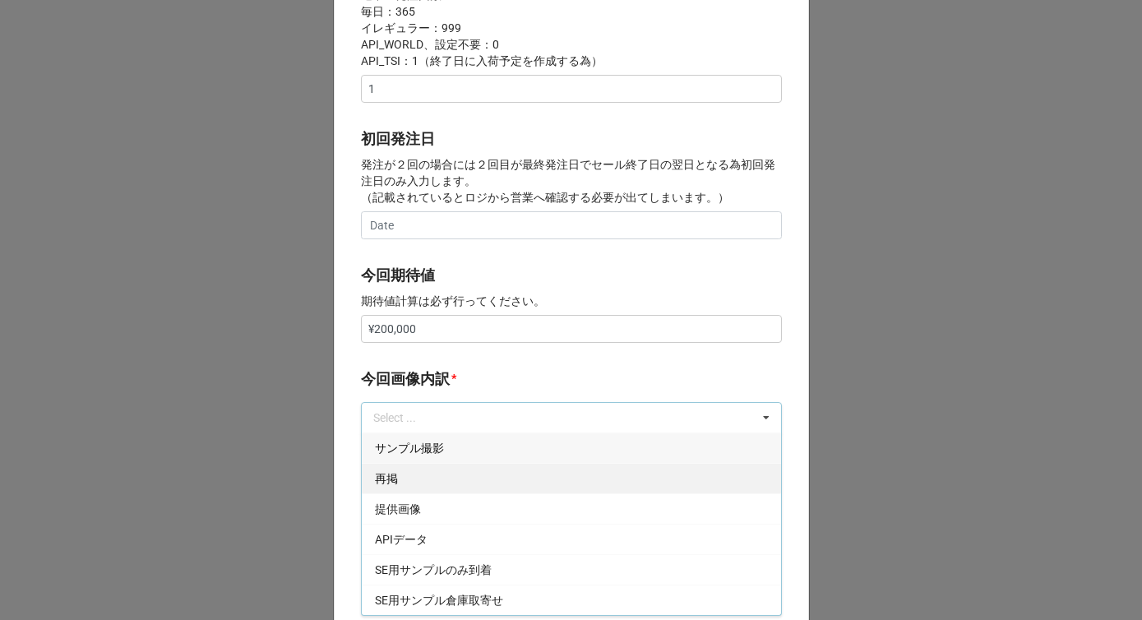
click at [400, 484] on div "再掲" at bounding box center [571, 478] width 419 height 30
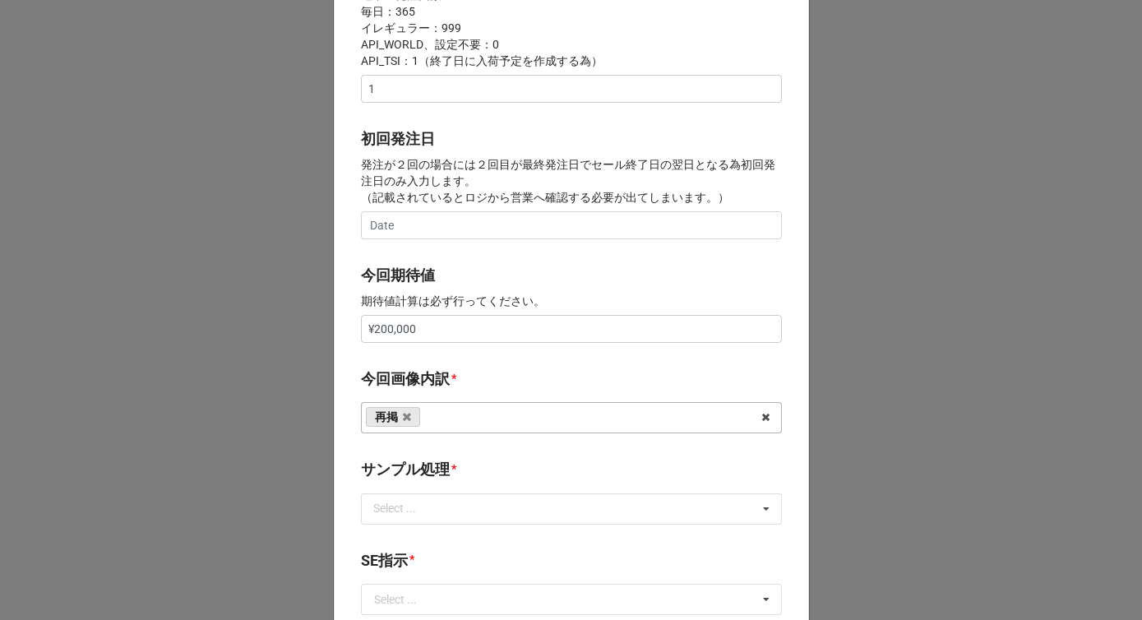
click at [431, 377] on label "今回画像内訳" at bounding box center [405, 379] width 89 height 23
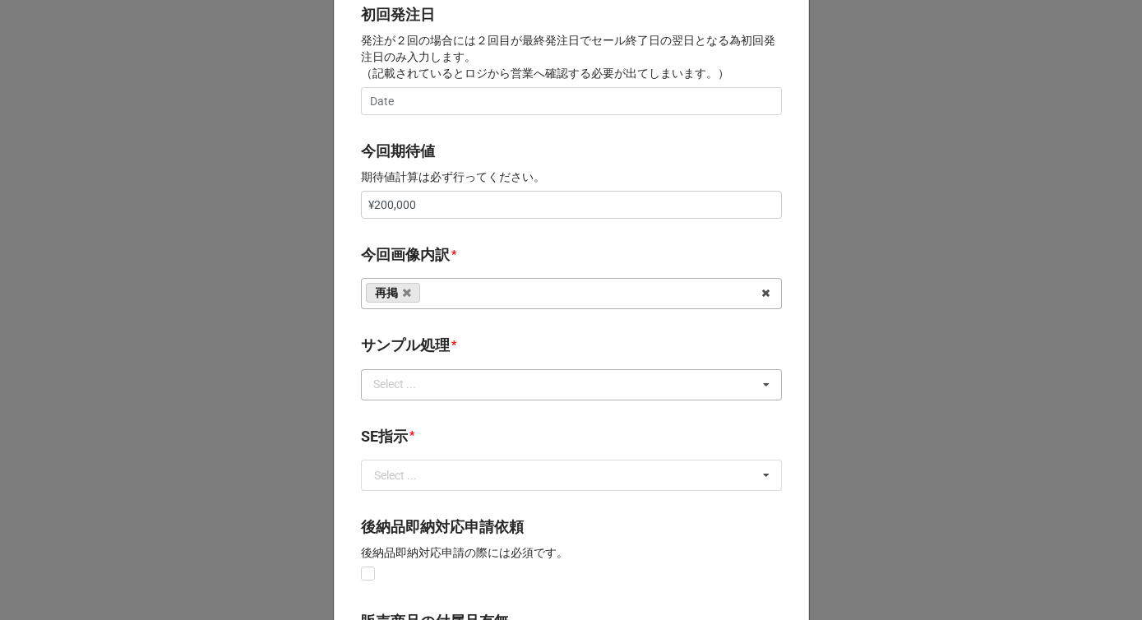
click at [425, 388] on div "Select ..." at bounding box center [404, 384] width 71 height 19
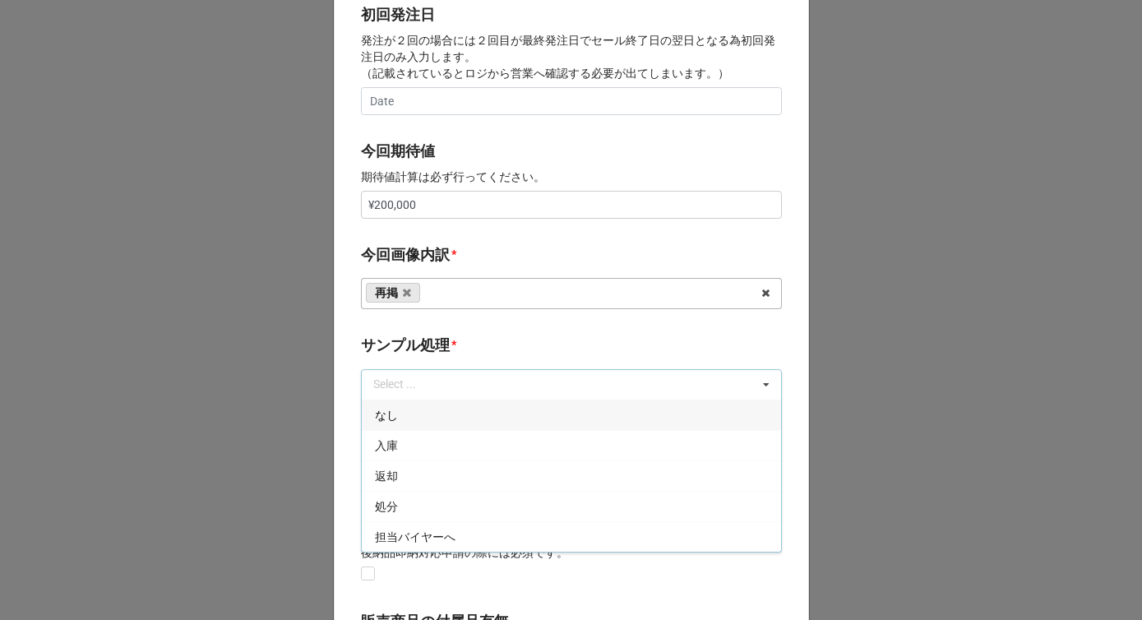
click at [402, 408] on div "なし" at bounding box center [571, 415] width 419 height 30
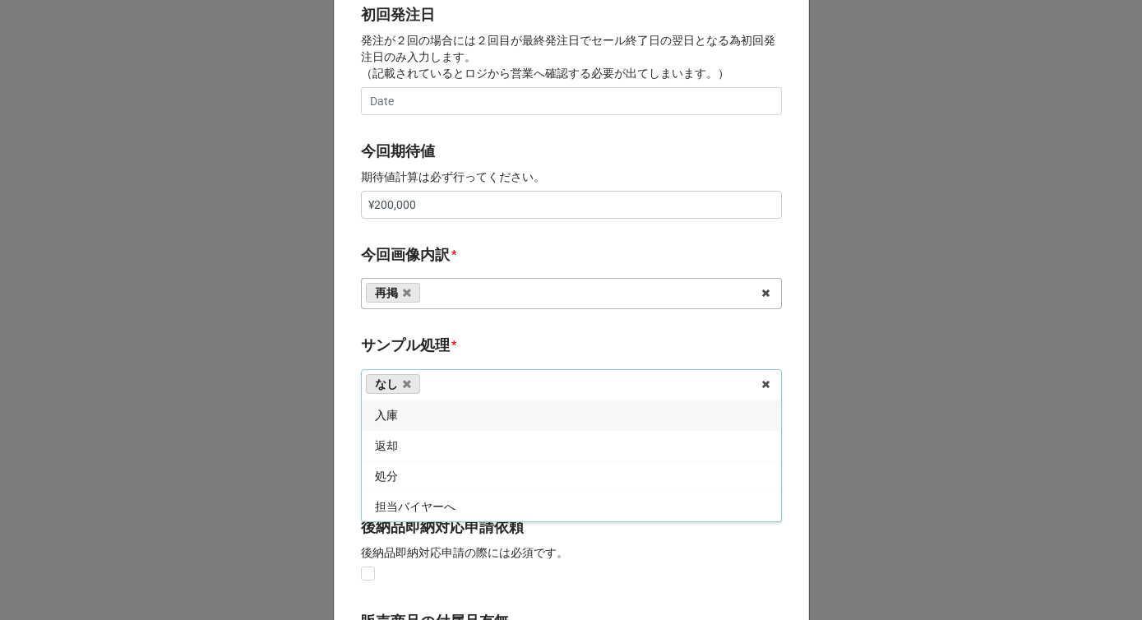
click at [438, 348] on label "サンプル処理" at bounding box center [405, 345] width 89 height 23
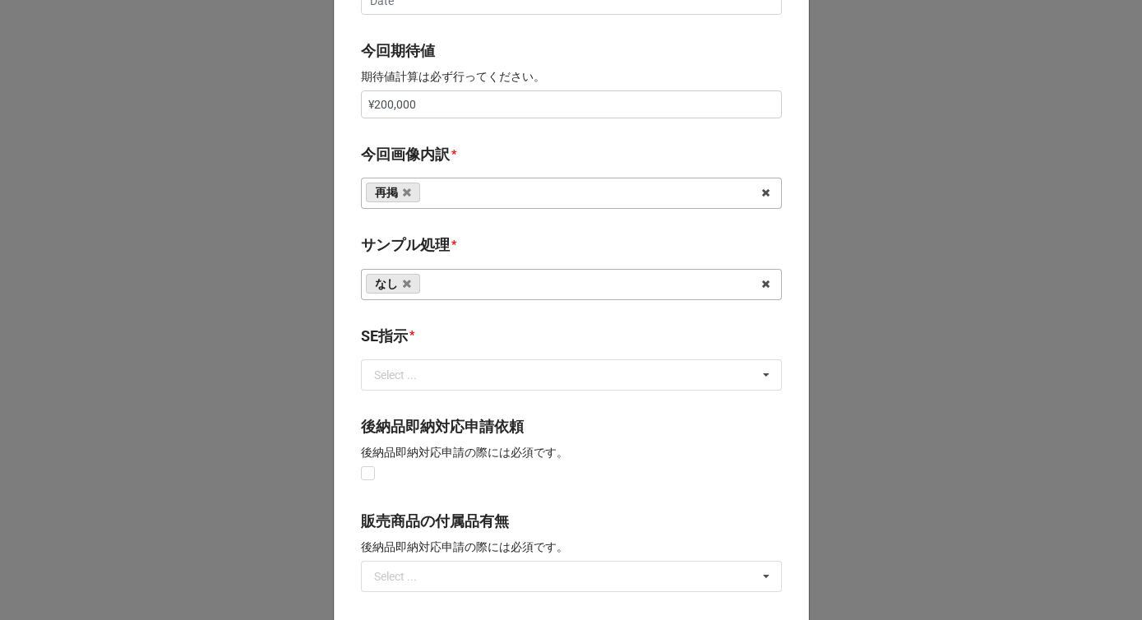
click at [422, 356] on div "SE指示 *" at bounding box center [571, 342] width 421 height 35
click at [422, 369] on input "text" at bounding box center [572, 375] width 419 height 30
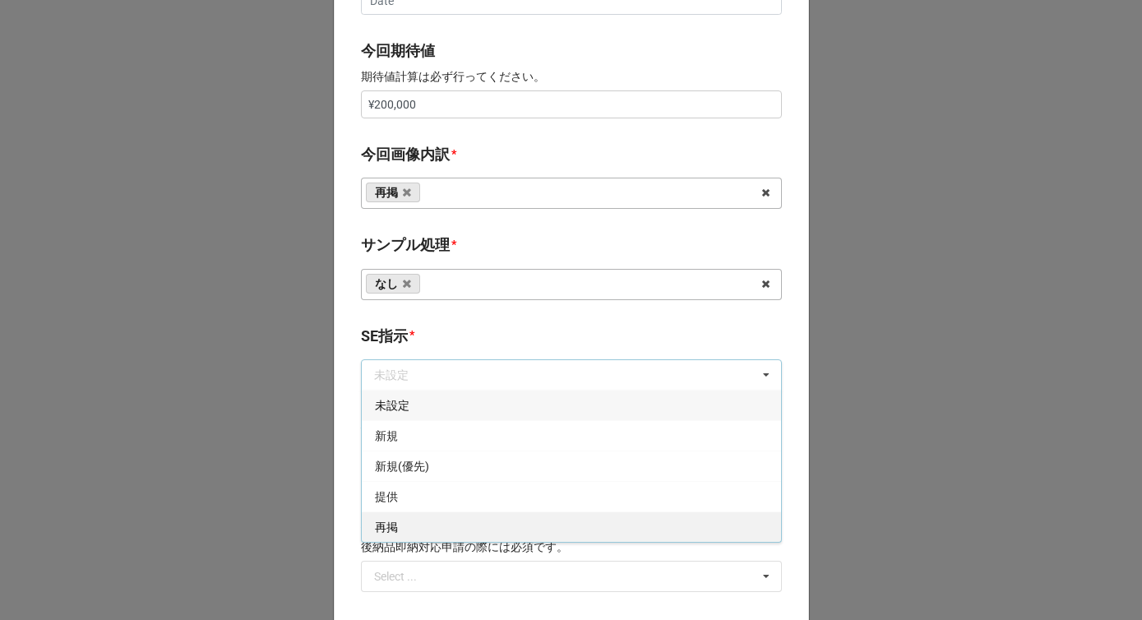
click at [395, 523] on div "再掲" at bounding box center [571, 526] width 419 height 30
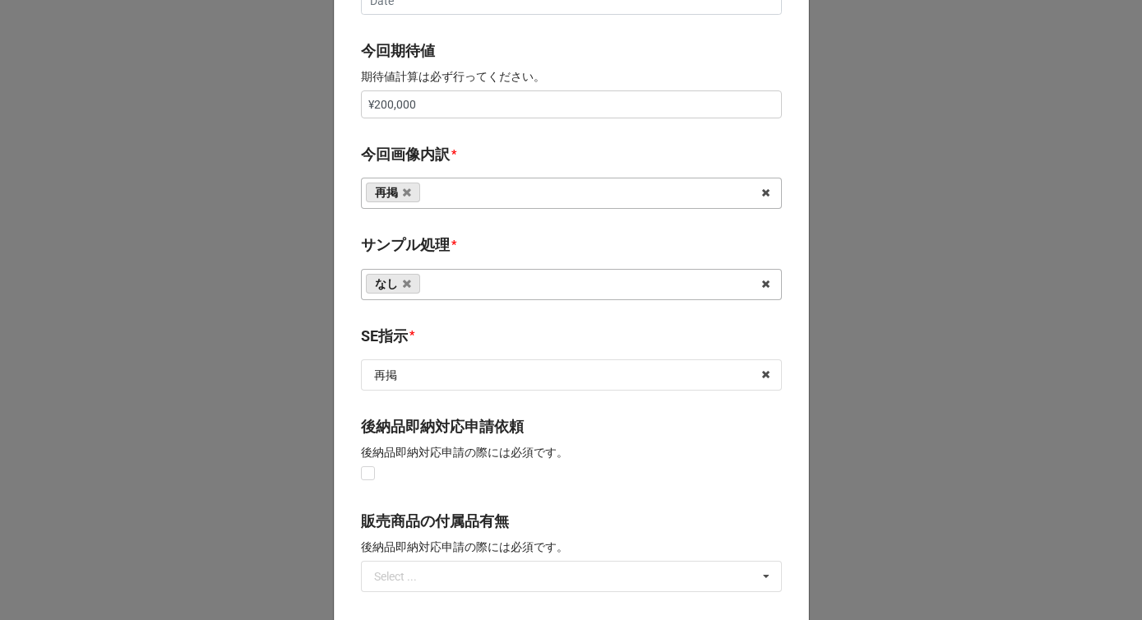
click at [439, 337] on b "SE指示 *" at bounding box center [571, 339] width 421 height 29
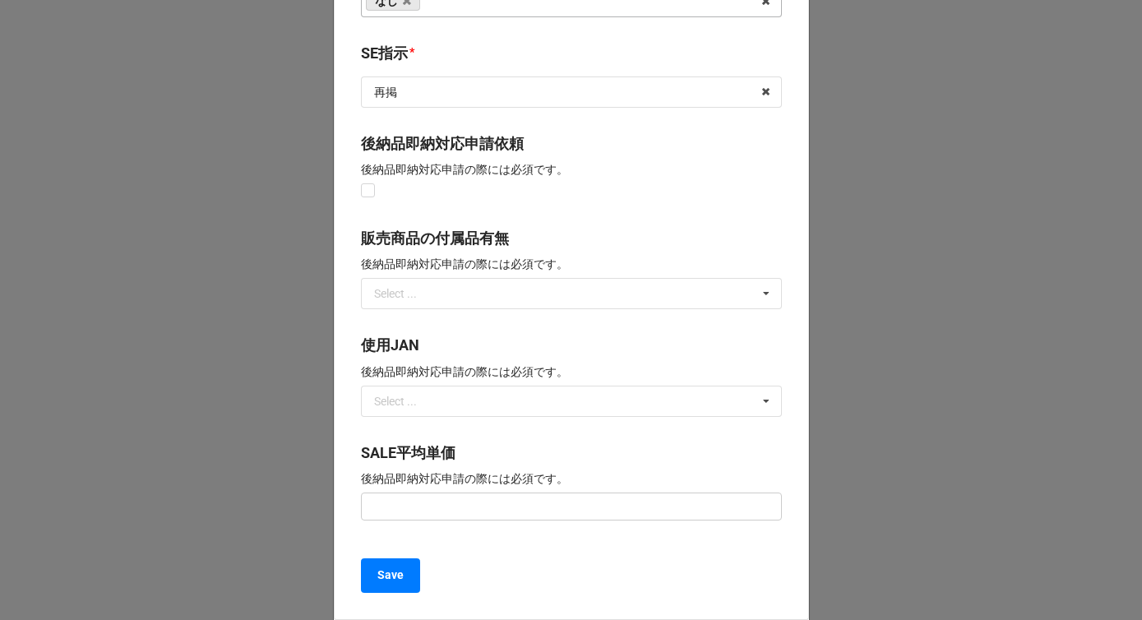
scroll to position [1210, 0]
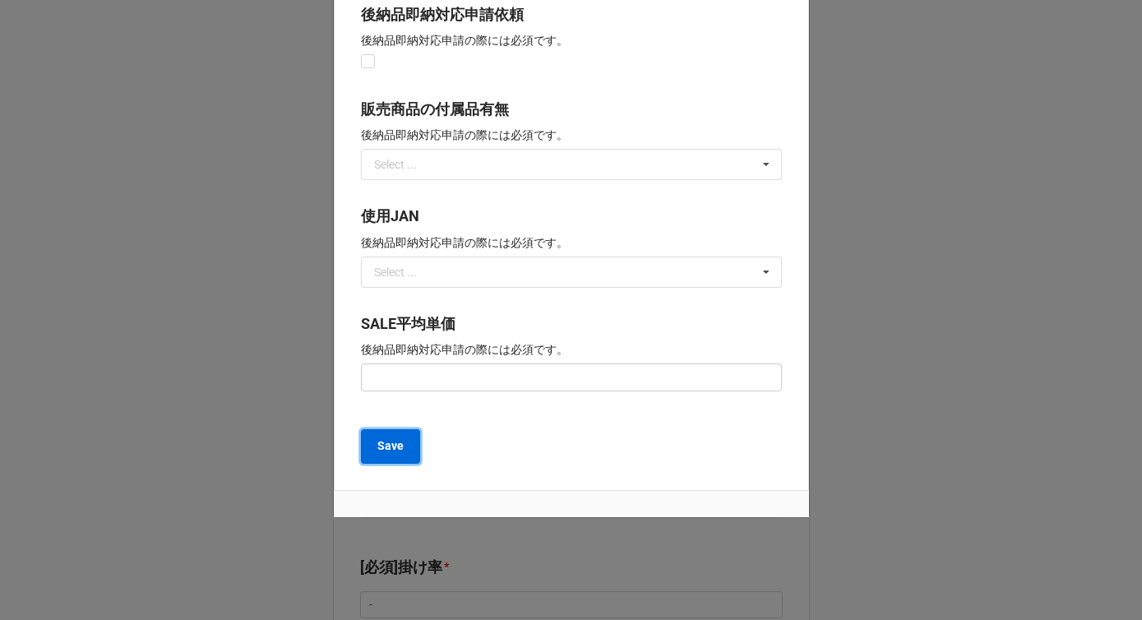
click at [381, 446] on b "Save" at bounding box center [390, 445] width 26 height 17
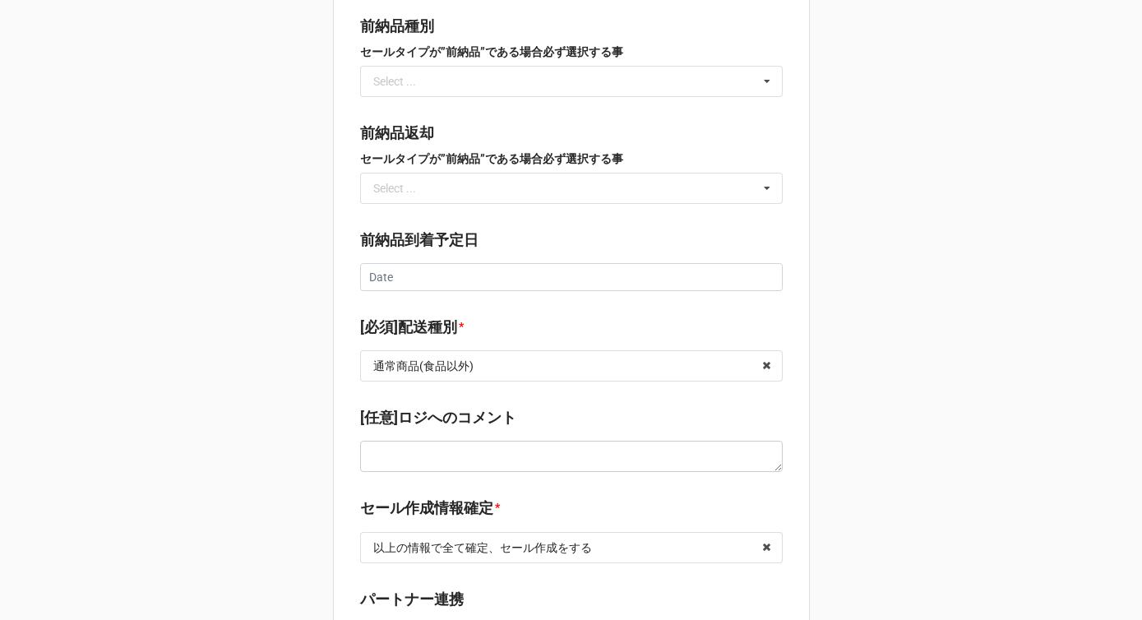
scroll to position [2297, 0]
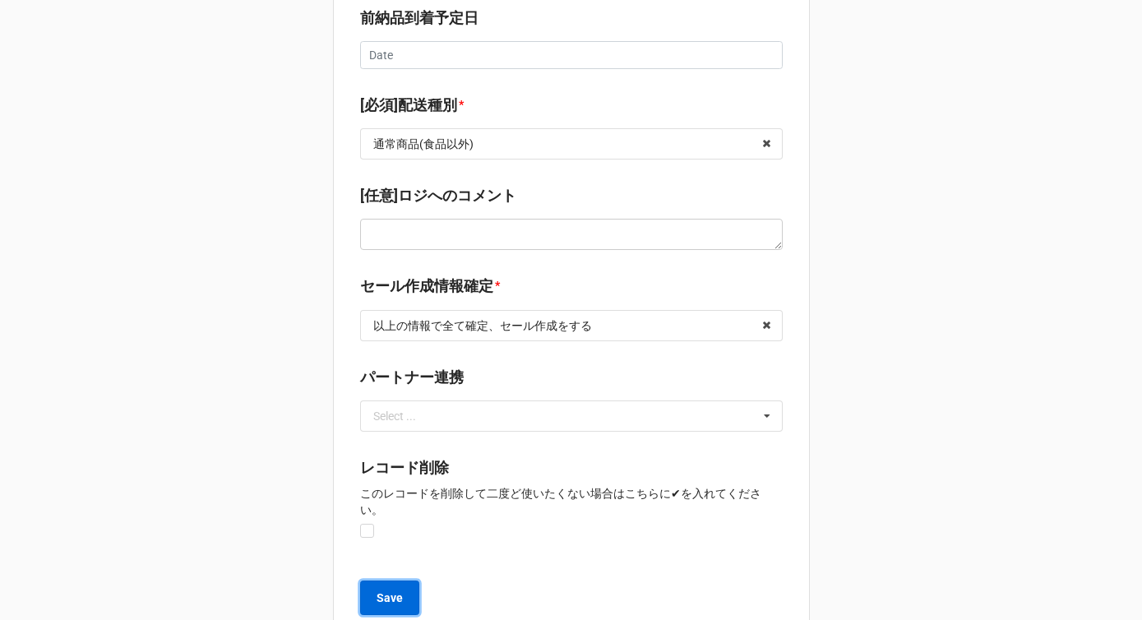
click at [392, 590] on b "Save" at bounding box center [390, 598] width 26 height 17
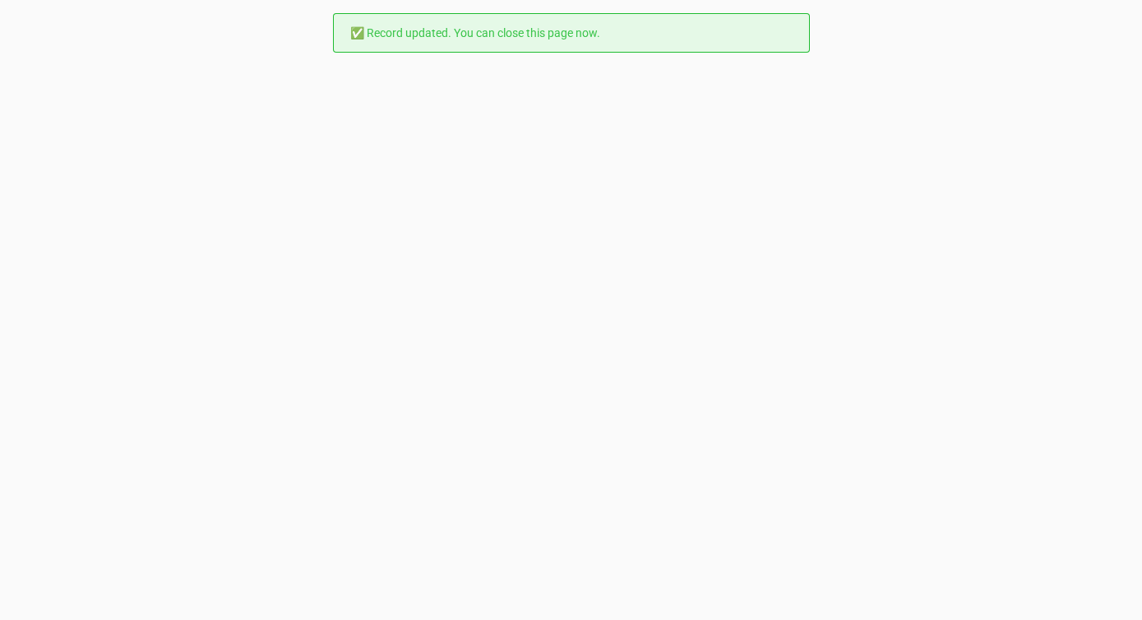
scroll to position [0, 0]
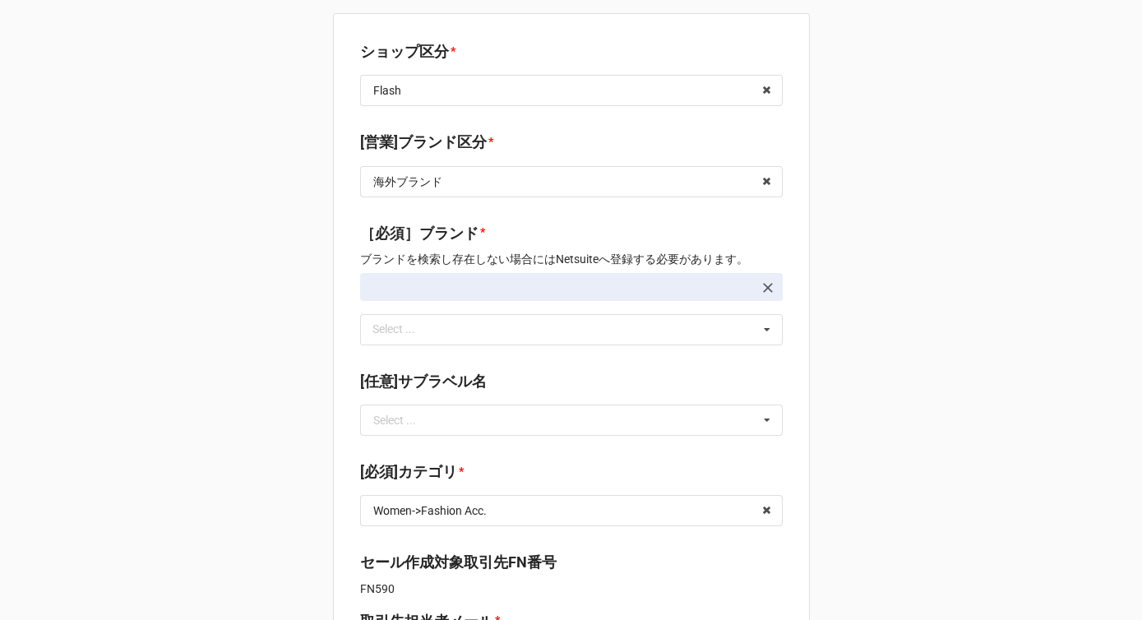
type textarea "x"
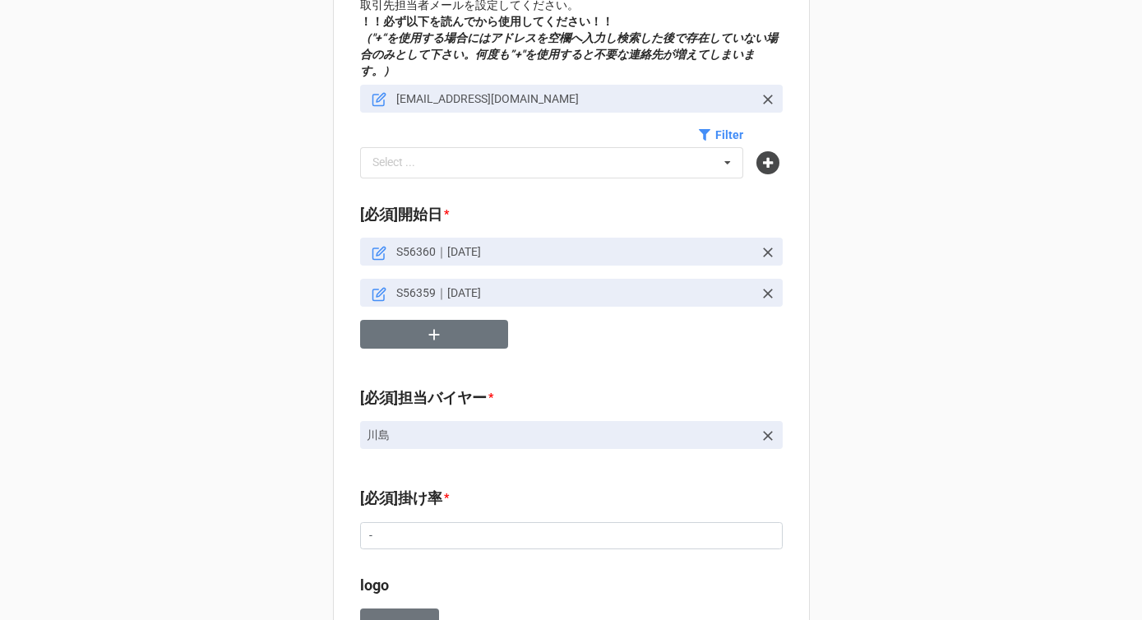
scroll to position [692, 0]
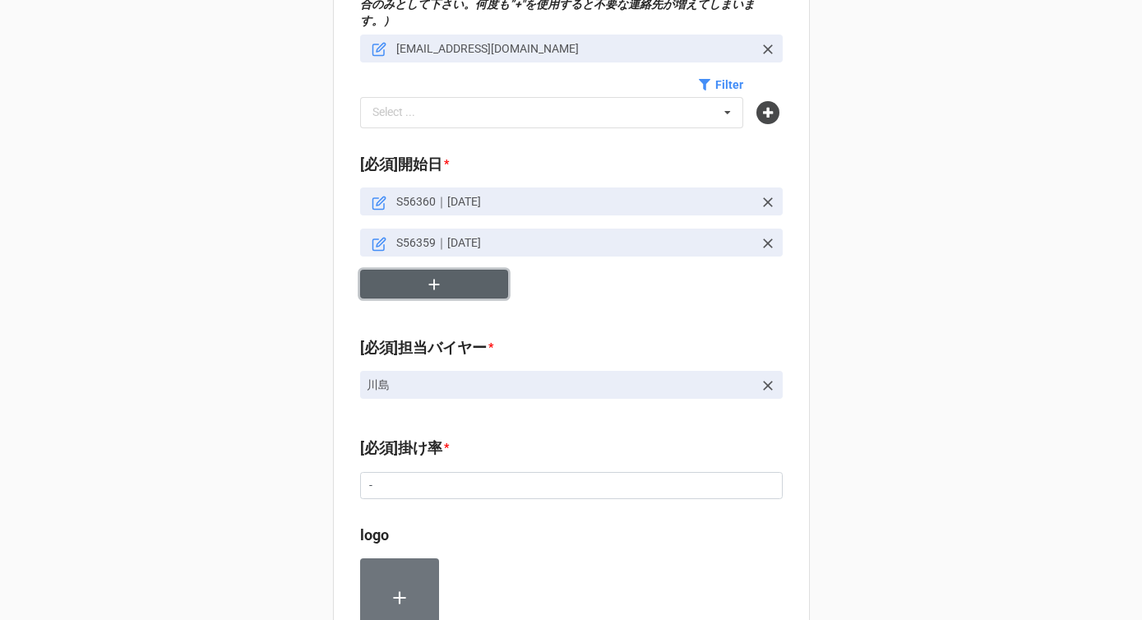
click at [431, 275] on icon "button" at bounding box center [434, 284] width 18 height 18
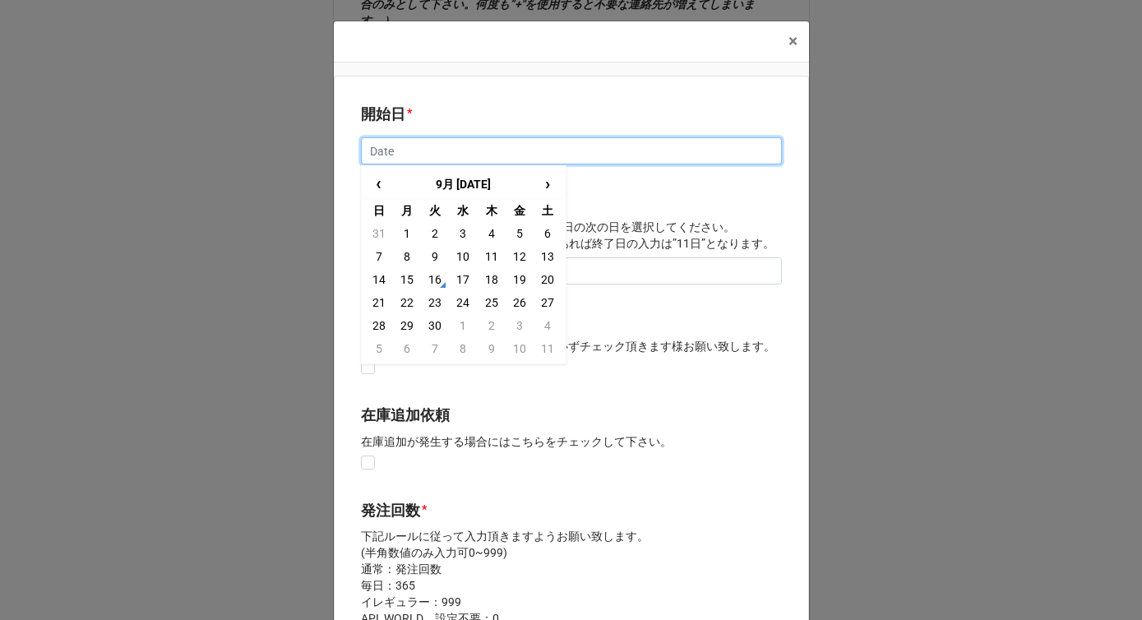
click at [402, 155] on input "text" at bounding box center [571, 151] width 421 height 28
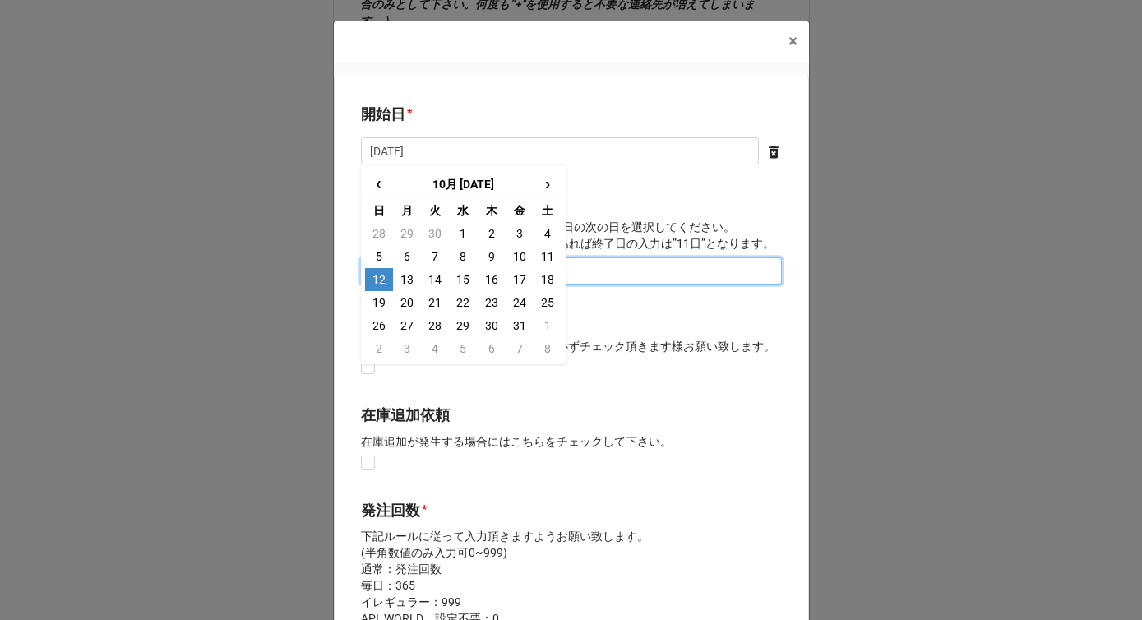
type input "10/12/2025"
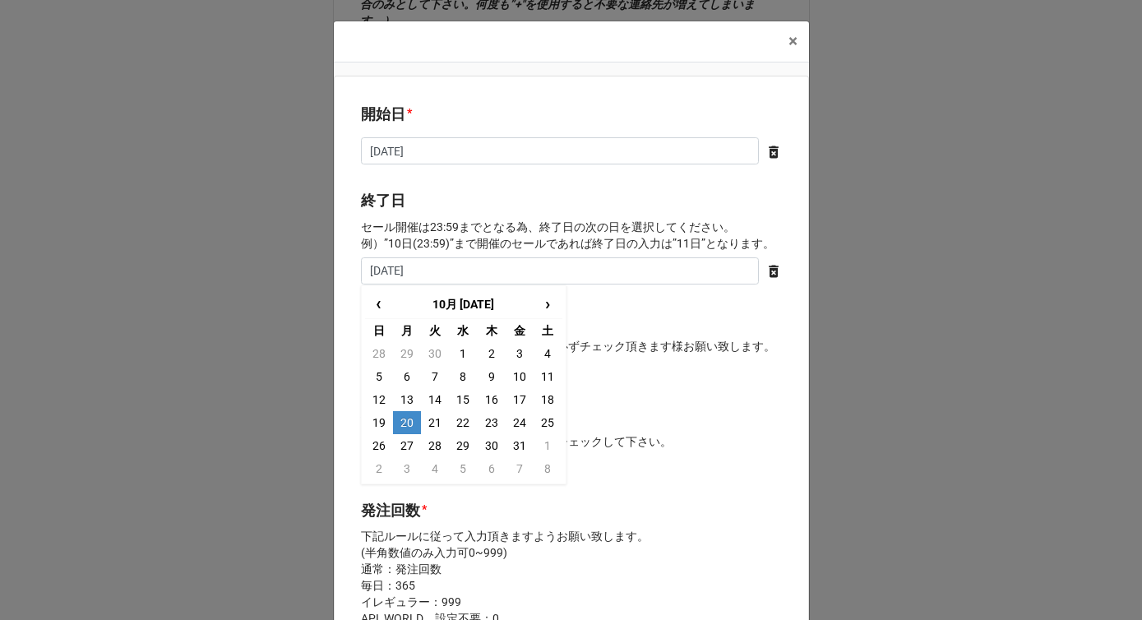
click at [402, 420] on td "20" at bounding box center [407, 422] width 28 height 23
type input "2025/10/20"
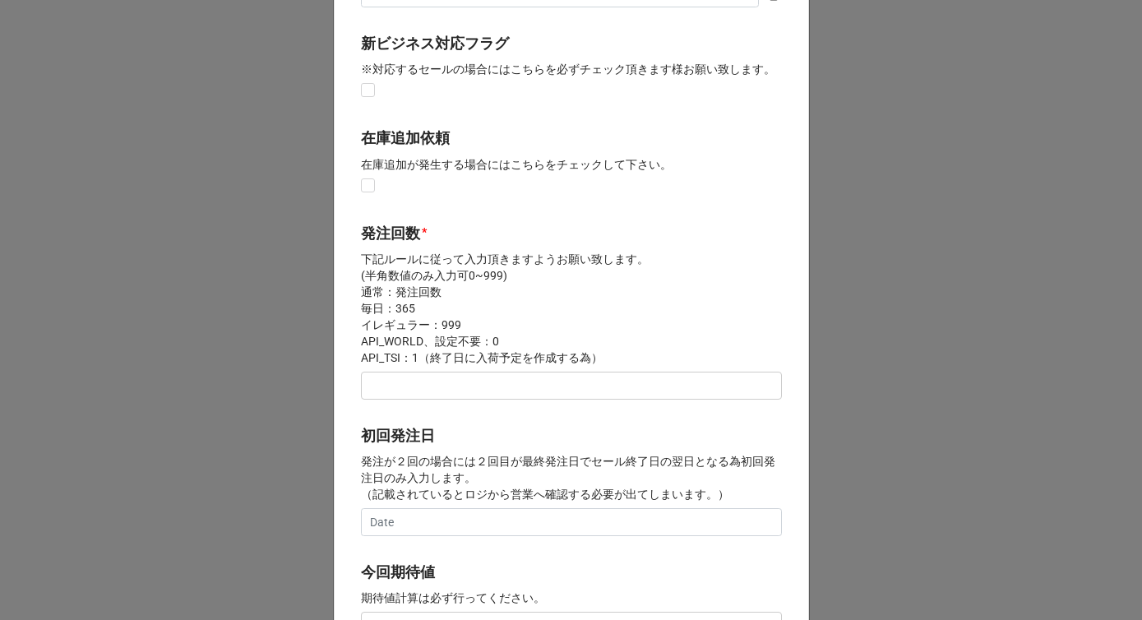
scroll to position [336, 0]
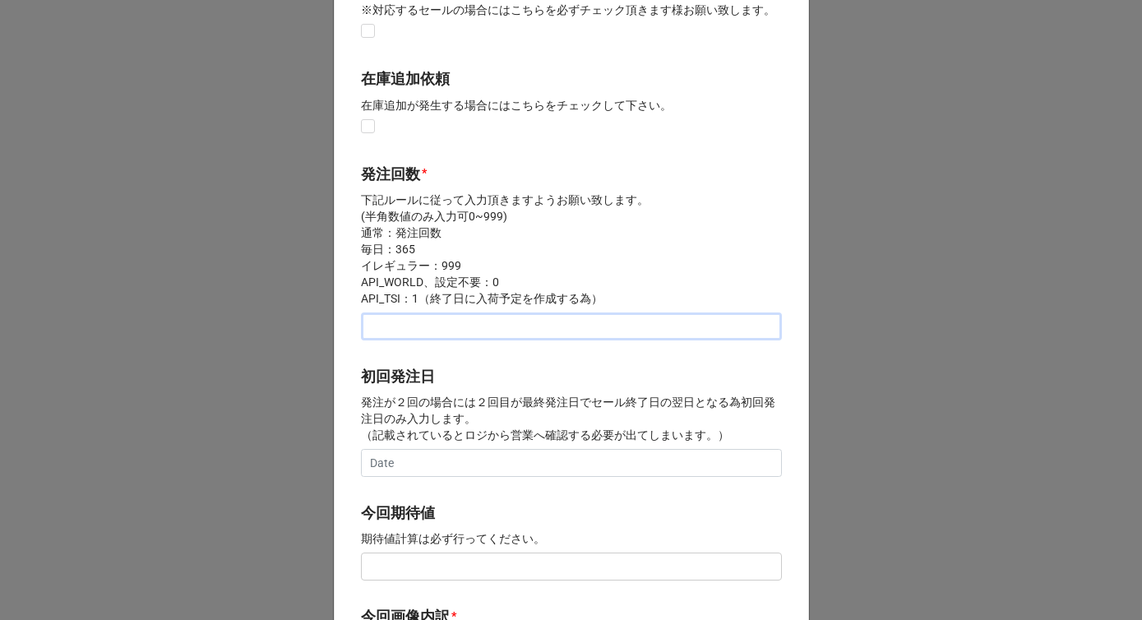
click at [409, 332] on input "text" at bounding box center [571, 326] width 421 height 28
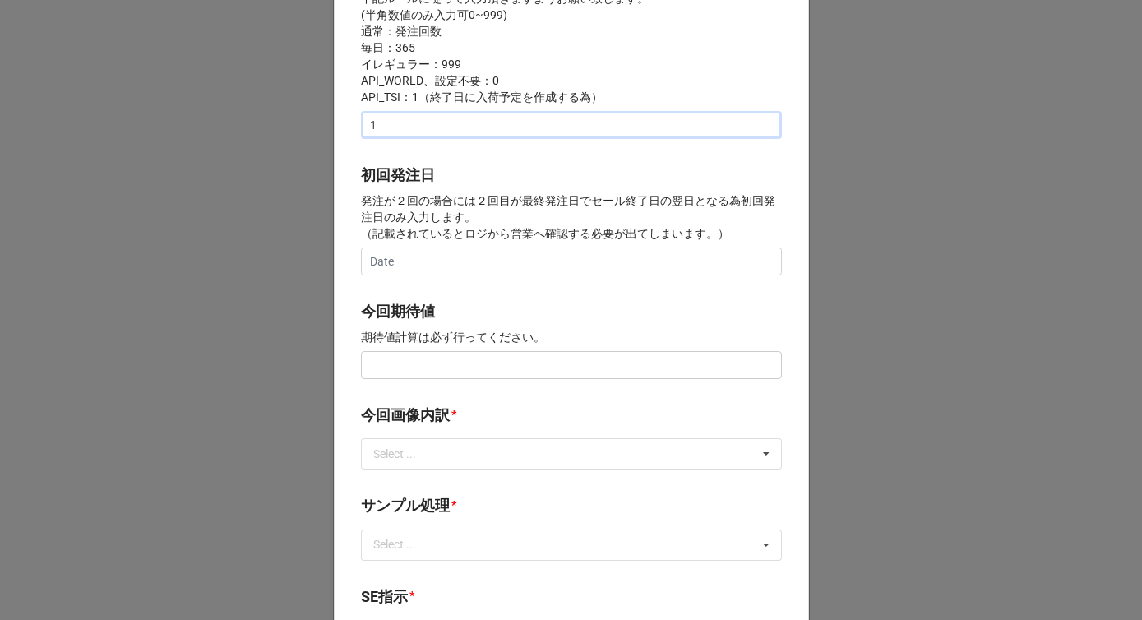
scroll to position [583, 0]
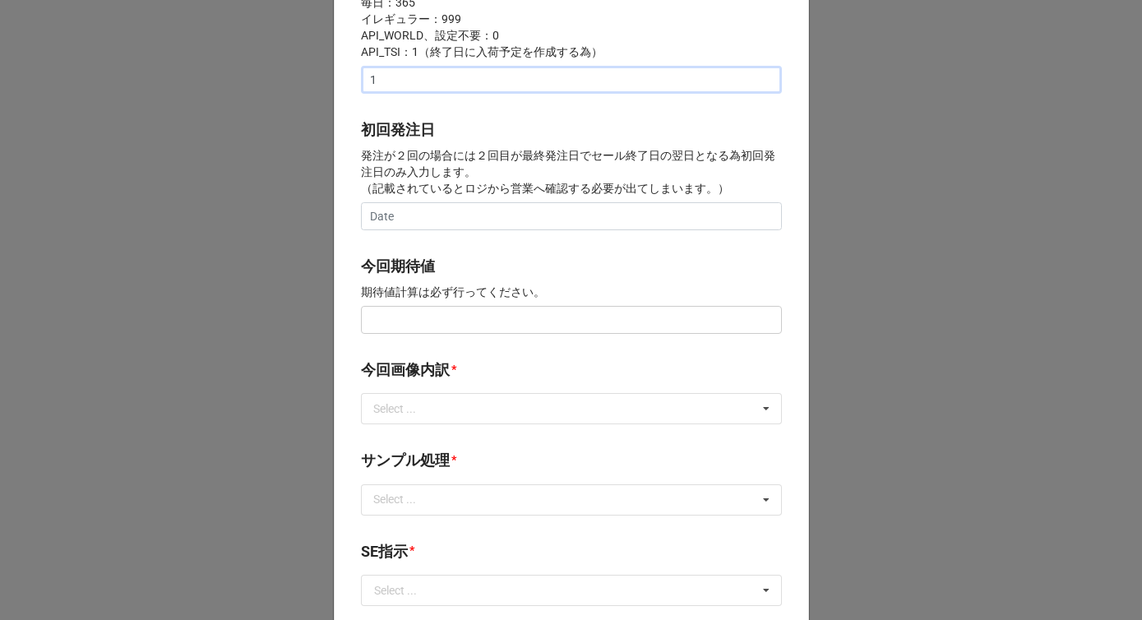
type input "1"
click at [398, 325] on input "text" at bounding box center [571, 320] width 421 height 28
type input "¥100,000"
click at [412, 415] on div "Select ..." at bounding box center [404, 409] width 71 height 19
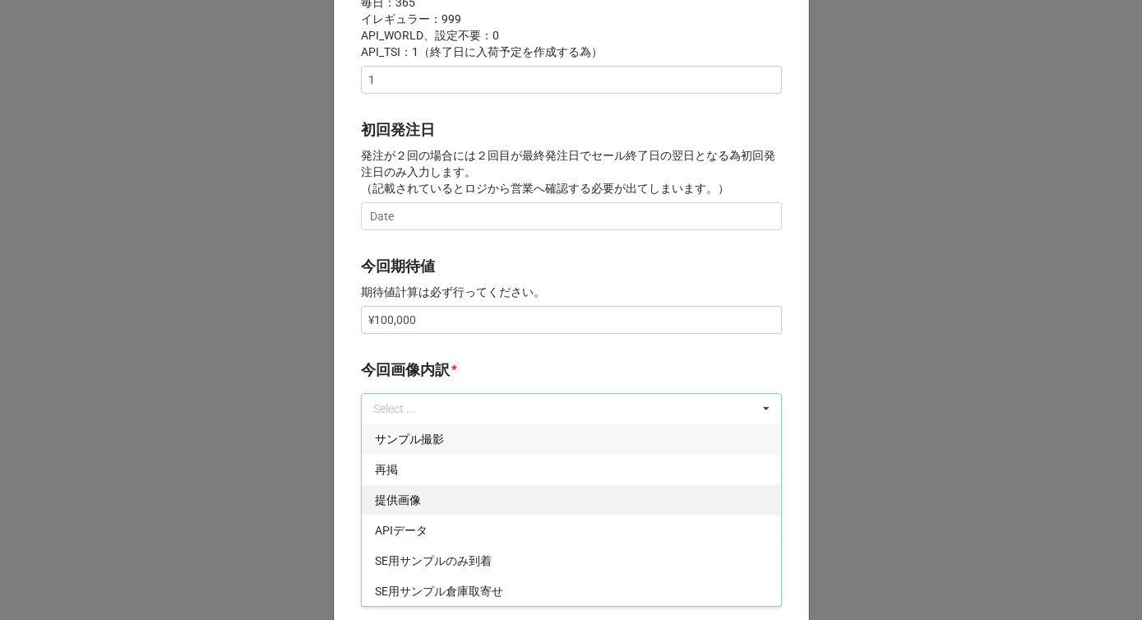
click at [393, 469] on span "再掲" at bounding box center [386, 469] width 23 height 13
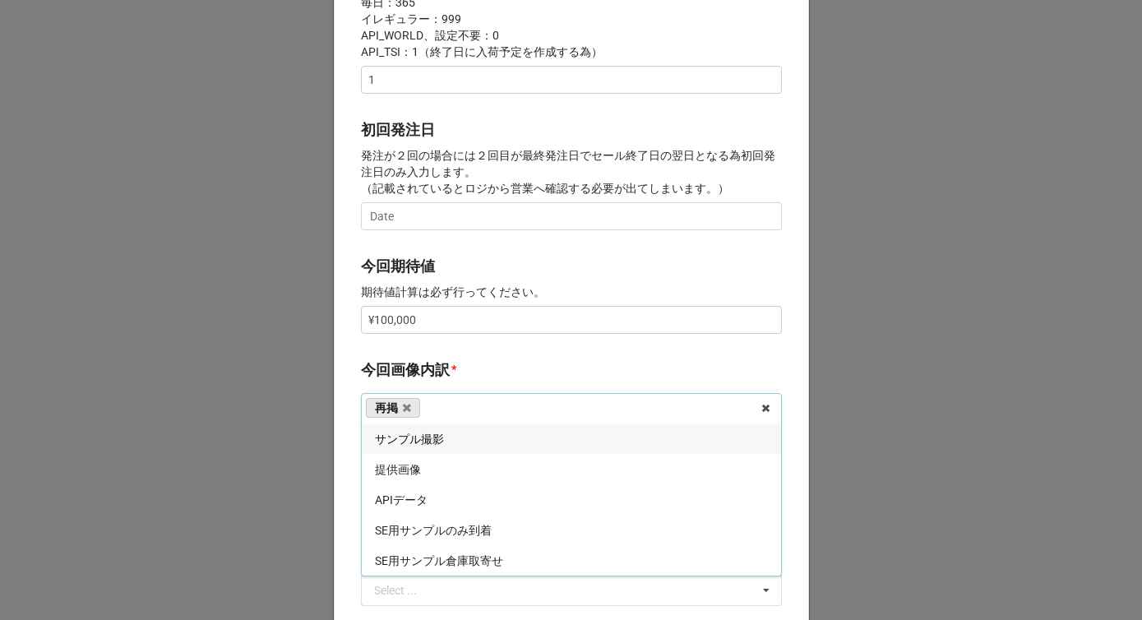
click at [435, 336] on div "今回期待値 期待値計算は必ず行ってください。 ¥100,000" at bounding box center [571, 300] width 421 height 90
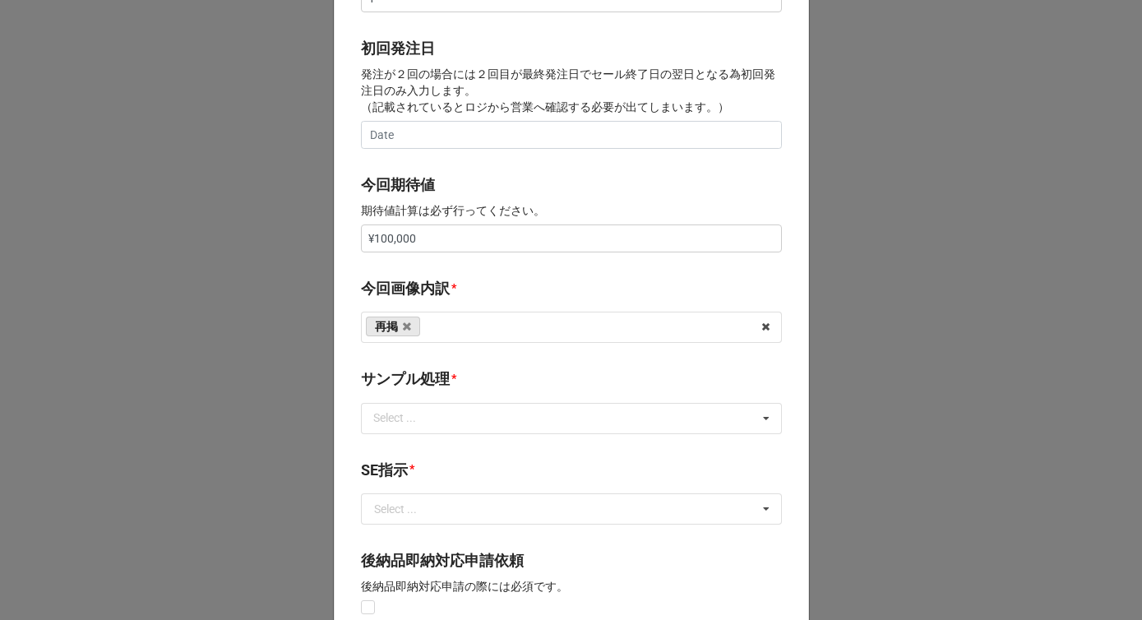
scroll to position [793, 0]
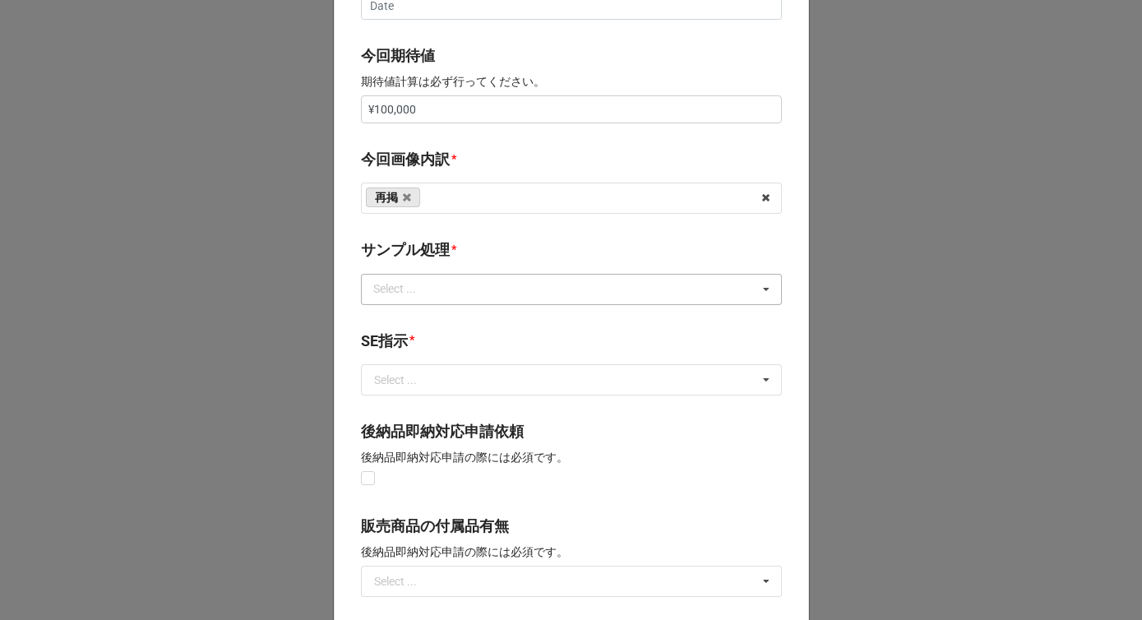
click at [419, 285] on div "Select ..." at bounding box center [404, 289] width 71 height 19
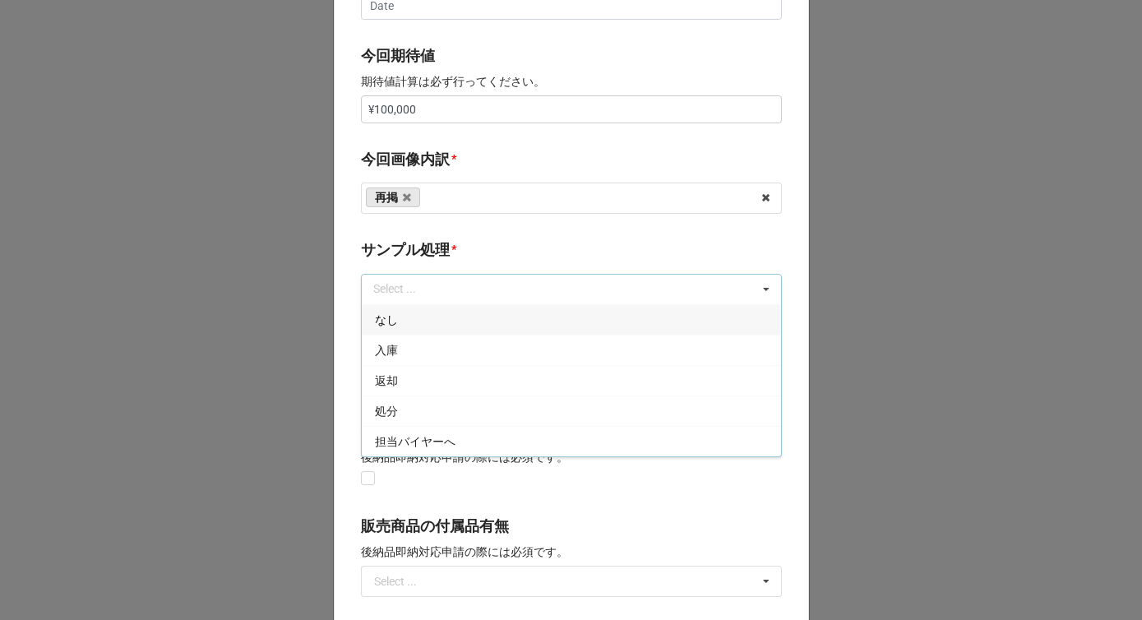
click at [409, 331] on div "なし" at bounding box center [571, 319] width 419 height 30
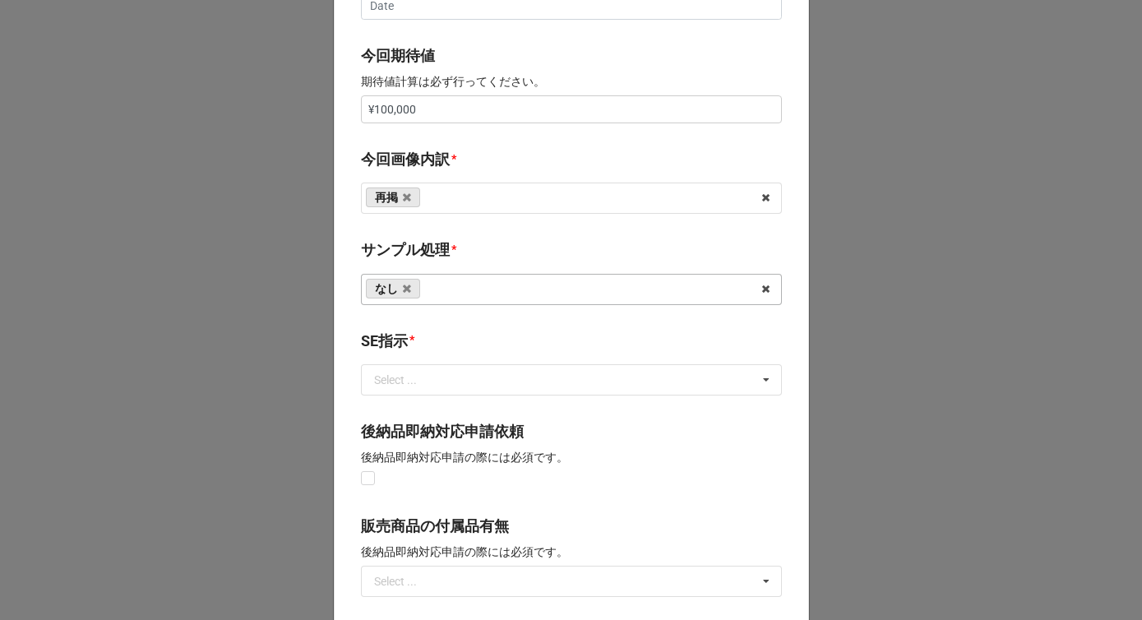
click at [456, 231] on div "開始日 * 10/12/2025 ‹ 10月 2025 › 日 月 火 水 木 金 土 28 29 30 1 2 3 4 5 6 7 8 9 10 11 12…" at bounding box center [571, 95] width 475 height 1626
click at [411, 386] on input "text" at bounding box center [572, 380] width 419 height 30
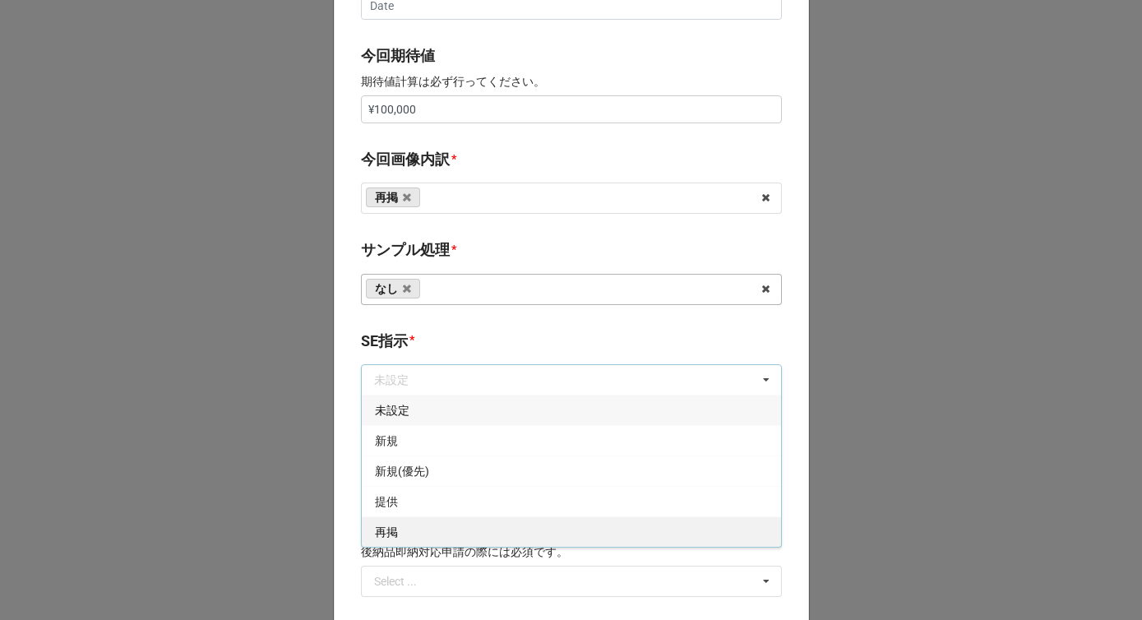
click at [395, 531] on div "再掲" at bounding box center [571, 531] width 419 height 30
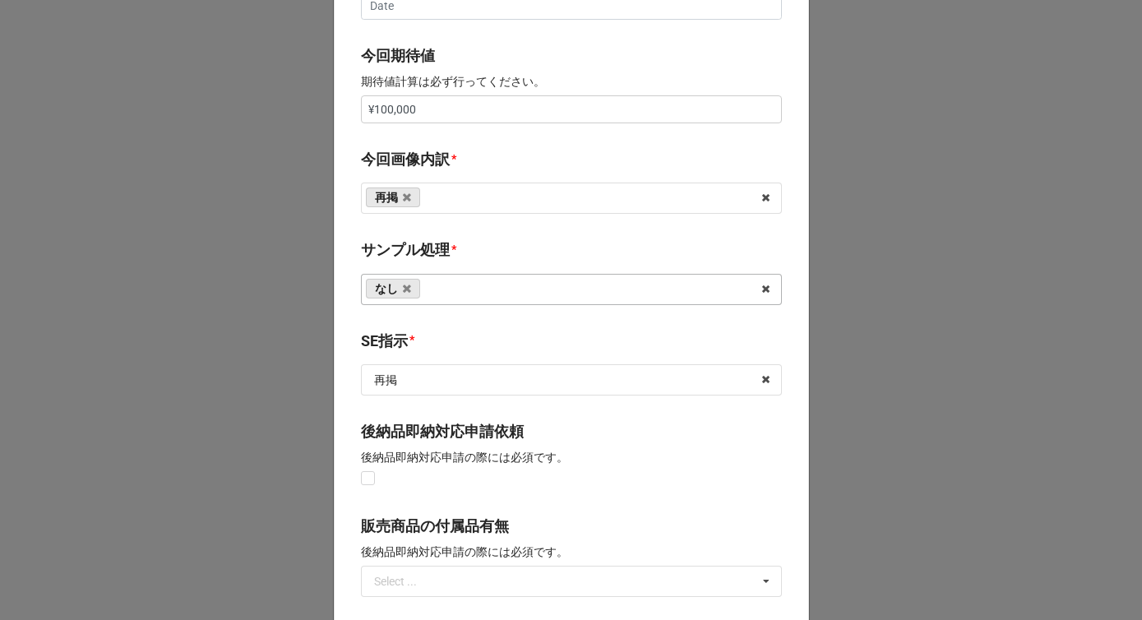
click at [442, 345] on b "SE指示 *" at bounding box center [571, 344] width 421 height 29
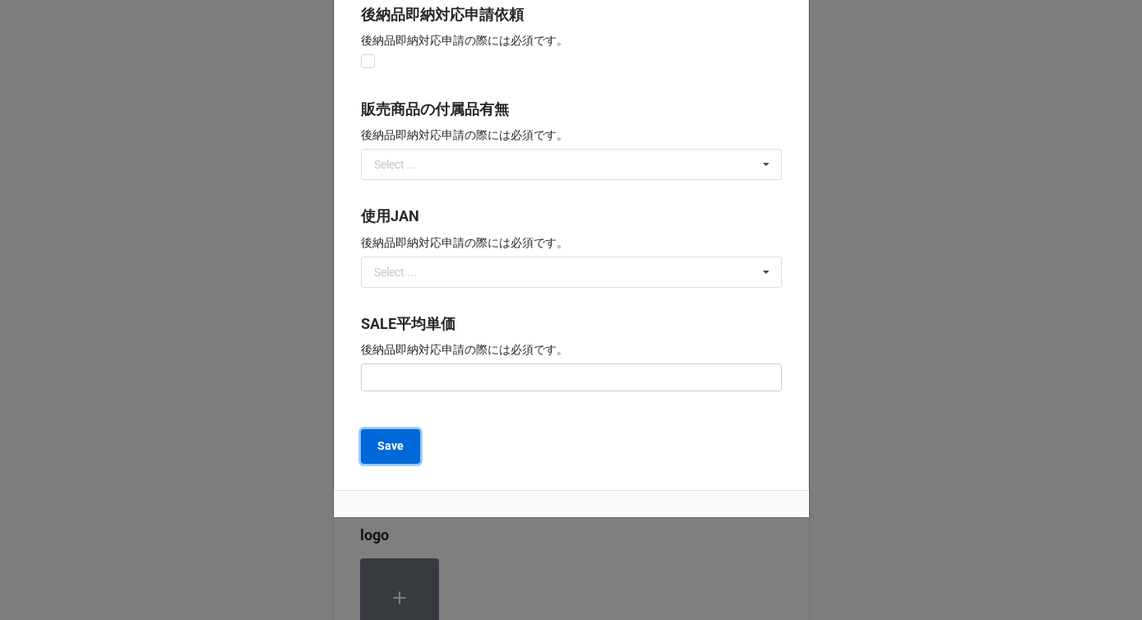
click at [389, 443] on b "Save" at bounding box center [390, 445] width 26 height 17
type textarea "x"
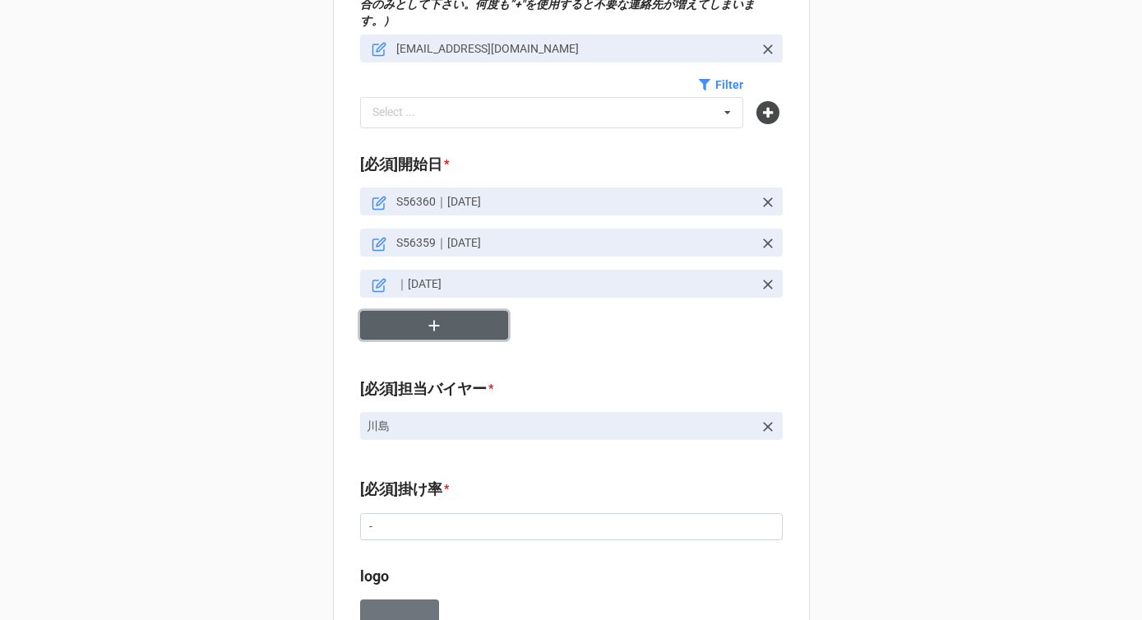
scroll to position [674, 0]
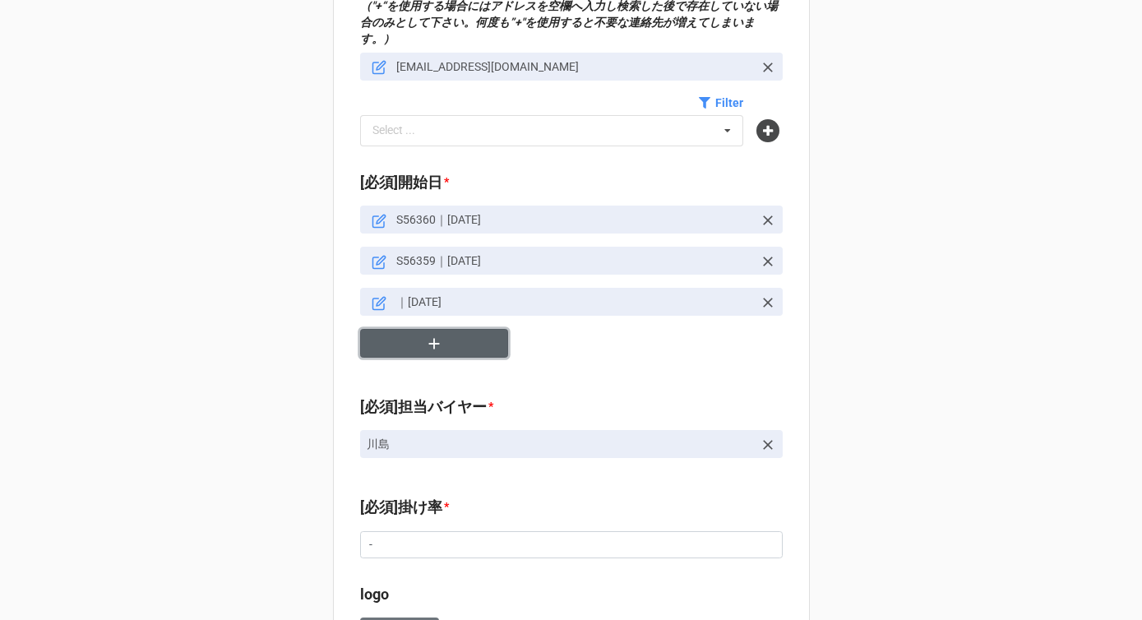
click at [425, 335] on icon "button" at bounding box center [434, 344] width 18 height 18
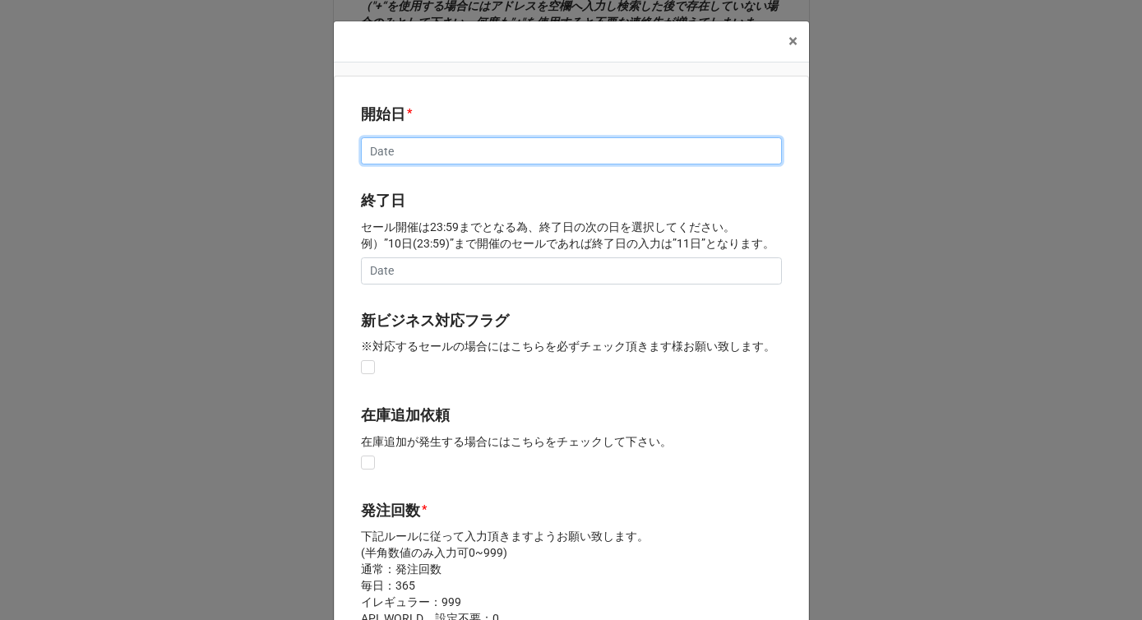
click at [446, 146] on input "text" at bounding box center [571, 151] width 421 height 28
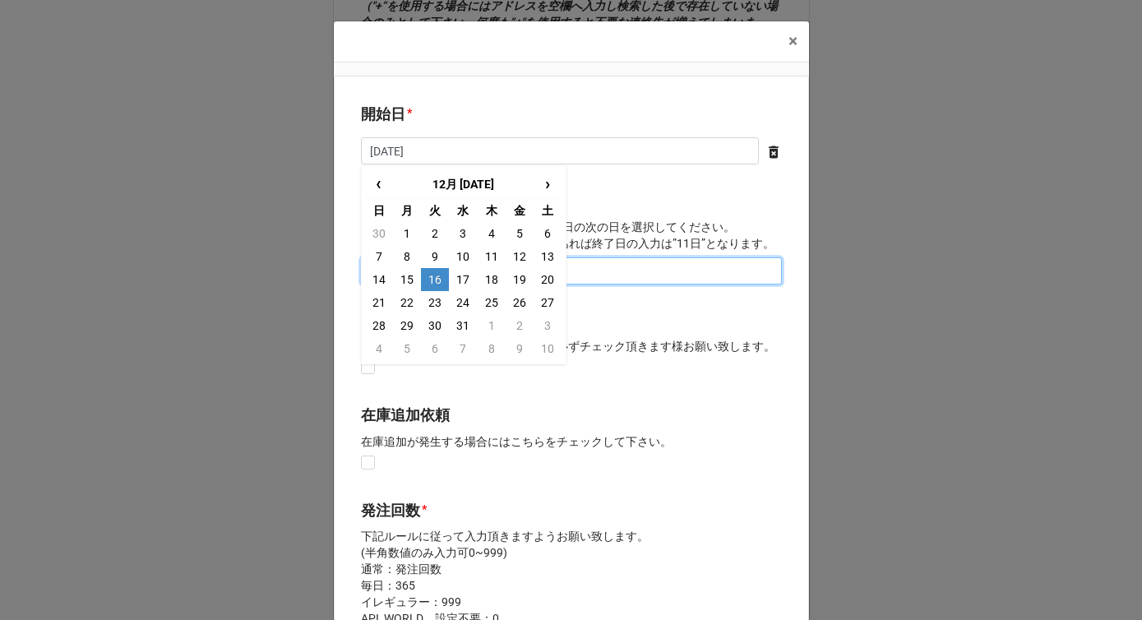
type input "12/16/2025"
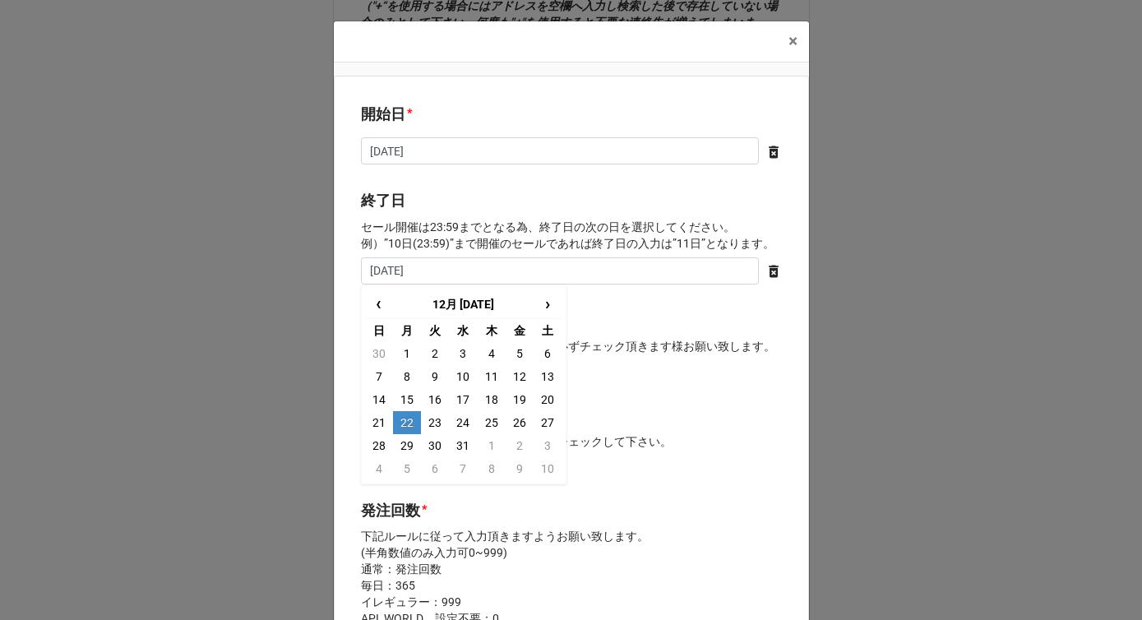
click at [410, 415] on td "22" at bounding box center [407, 422] width 28 height 23
type input "2025/12/22"
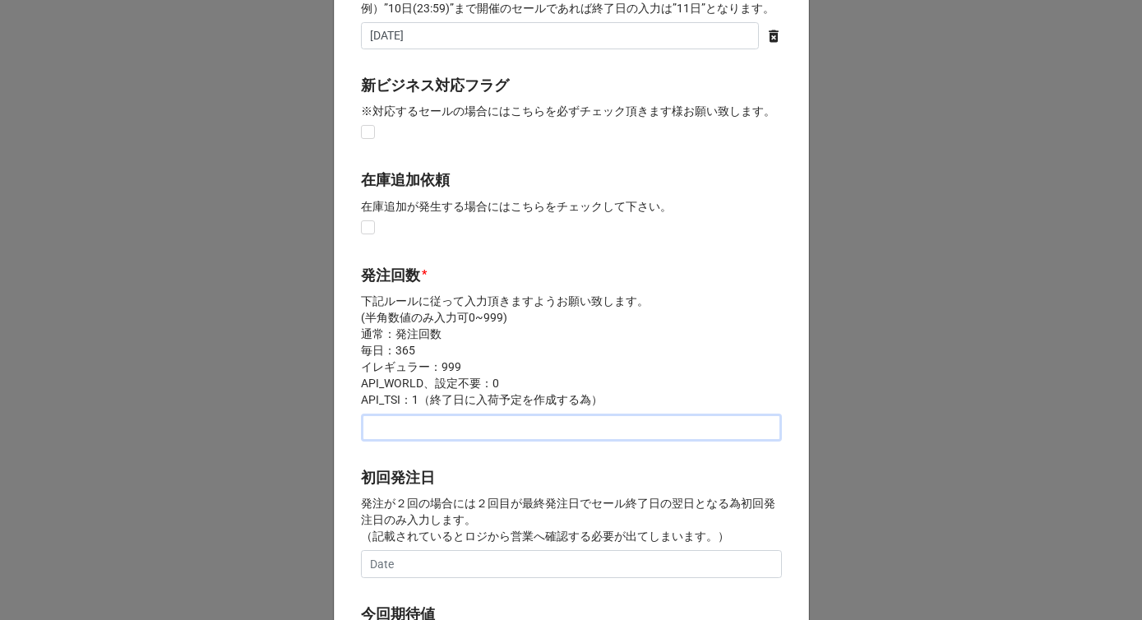
click at [403, 439] on input "text" at bounding box center [571, 428] width 421 height 28
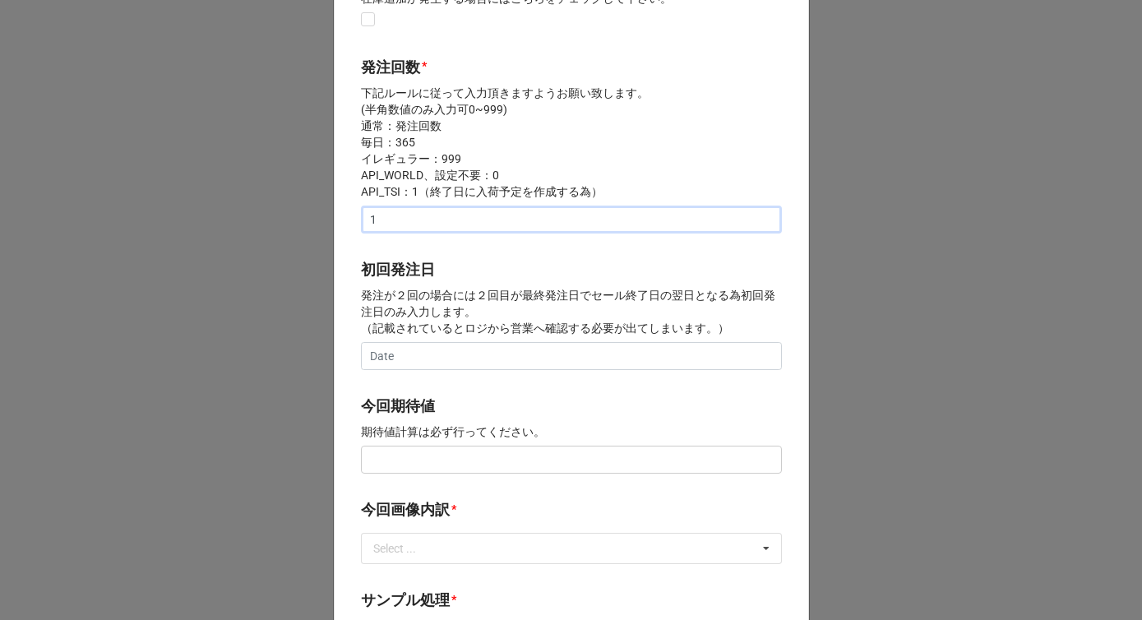
scroll to position [464, 0]
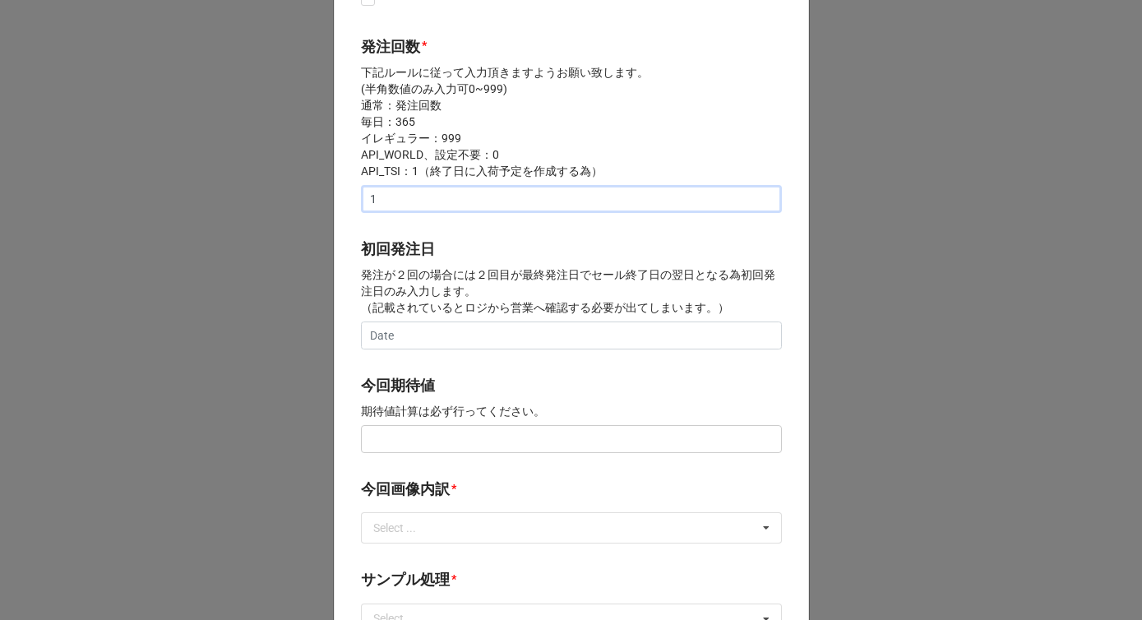
type input "1"
click at [402, 446] on input "text" at bounding box center [571, 439] width 421 height 28
type input "¥100,000"
click at [416, 532] on div "Select ..." at bounding box center [404, 528] width 71 height 19
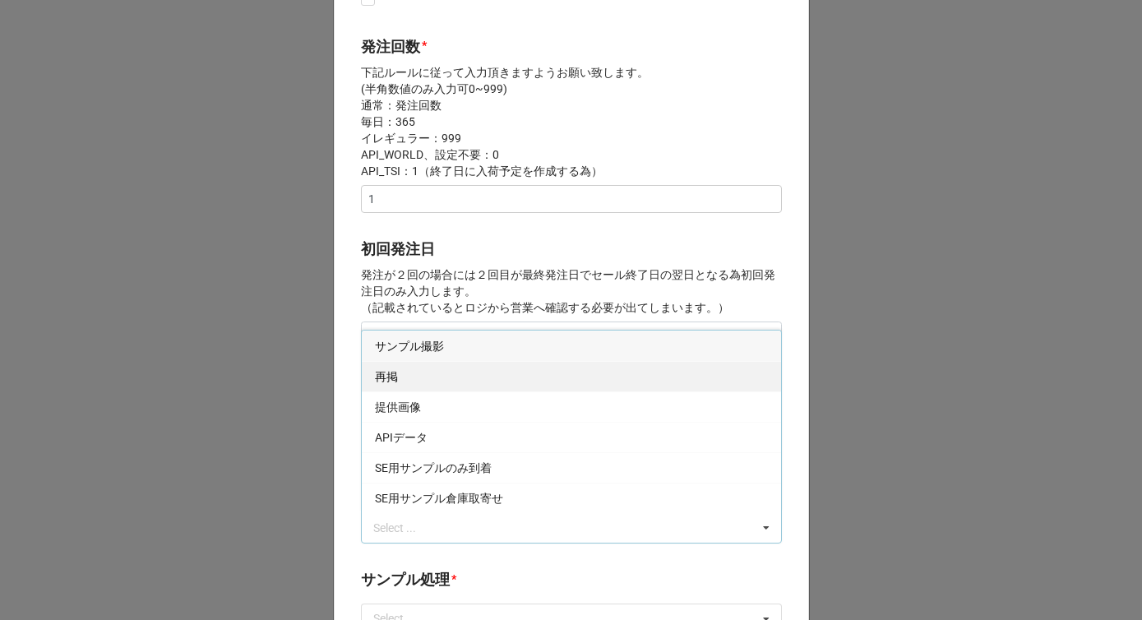
click at [430, 369] on div "再掲" at bounding box center [571, 376] width 419 height 30
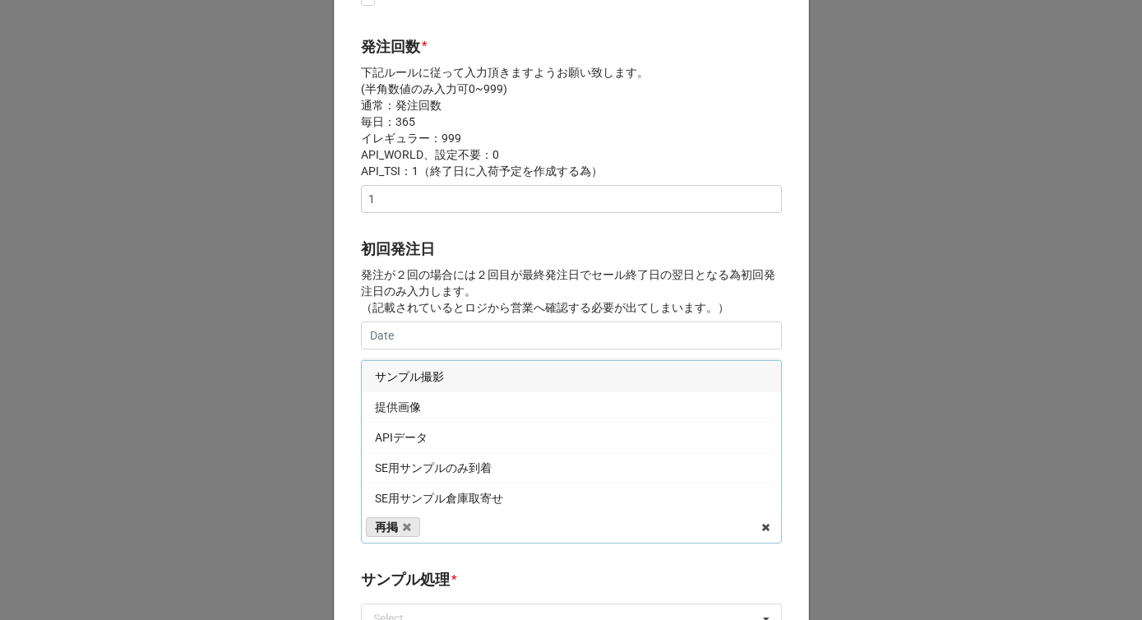
click at [462, 308] on p "発注が２回の場合には２回目が最終発注日でセール終了日の翌日となる為初回発注日のみ入力します。 （記載されているとロジから営業へ確認する必要が出てしまいます。）" at bounding box center [571, 290] width 421 height 49
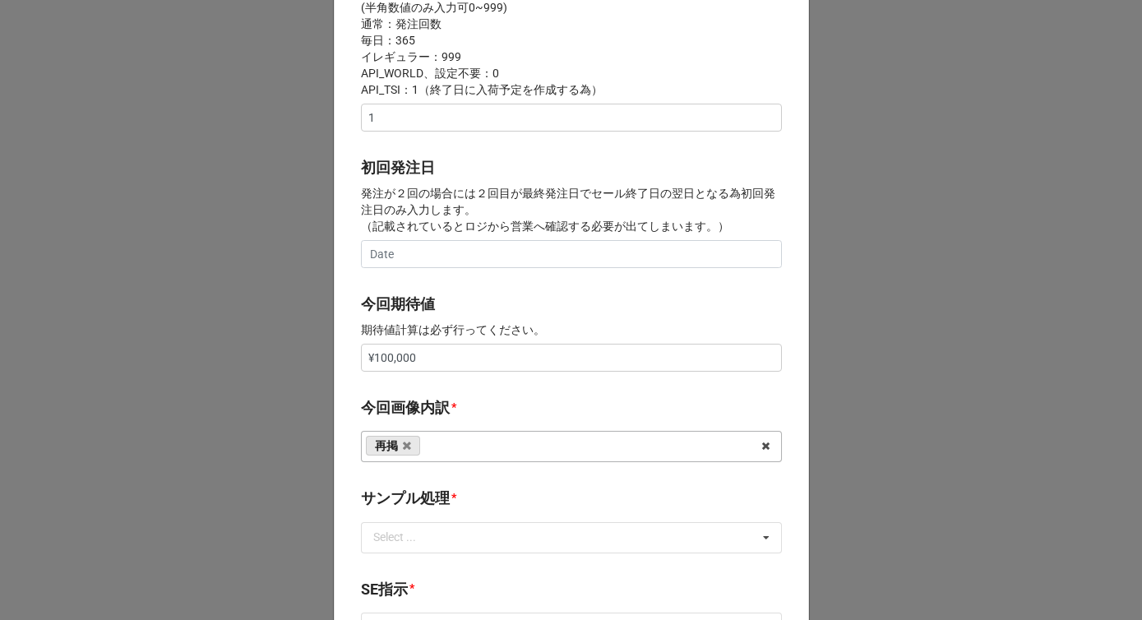
scroll to position [695, 0]
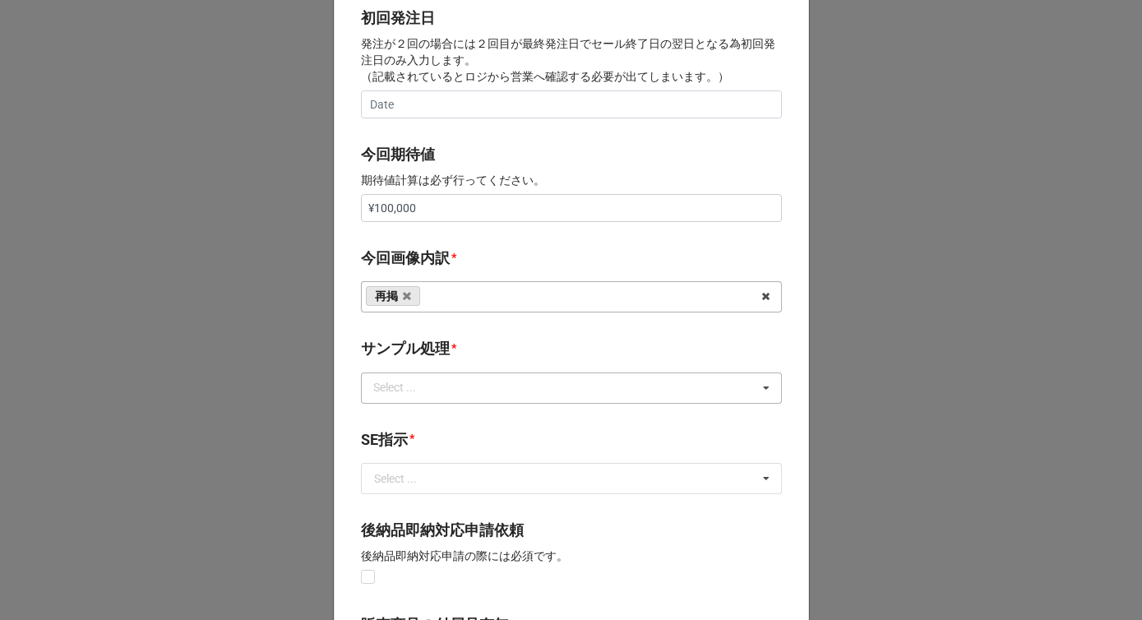
click at [417, 399] on div "Select ... なし 入庫 返却 処分 担当バイヤーへ" at bounding box center [571, 387] width 421 height 31
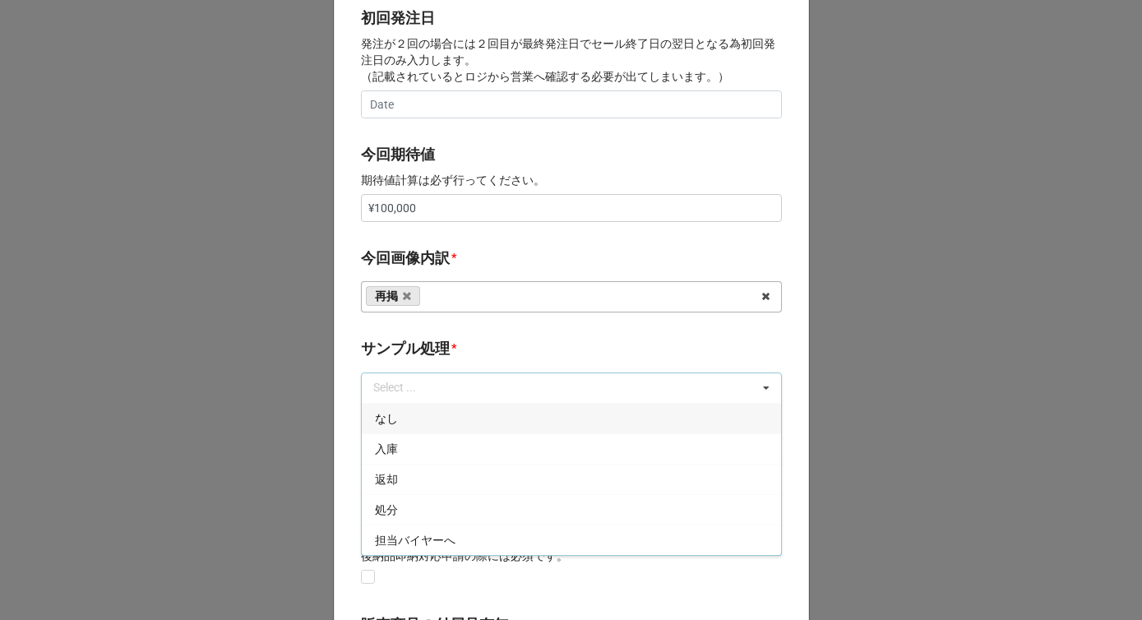
click at [405, 414] on div "なし" at bounding box center [571, 418] width 419 height 30
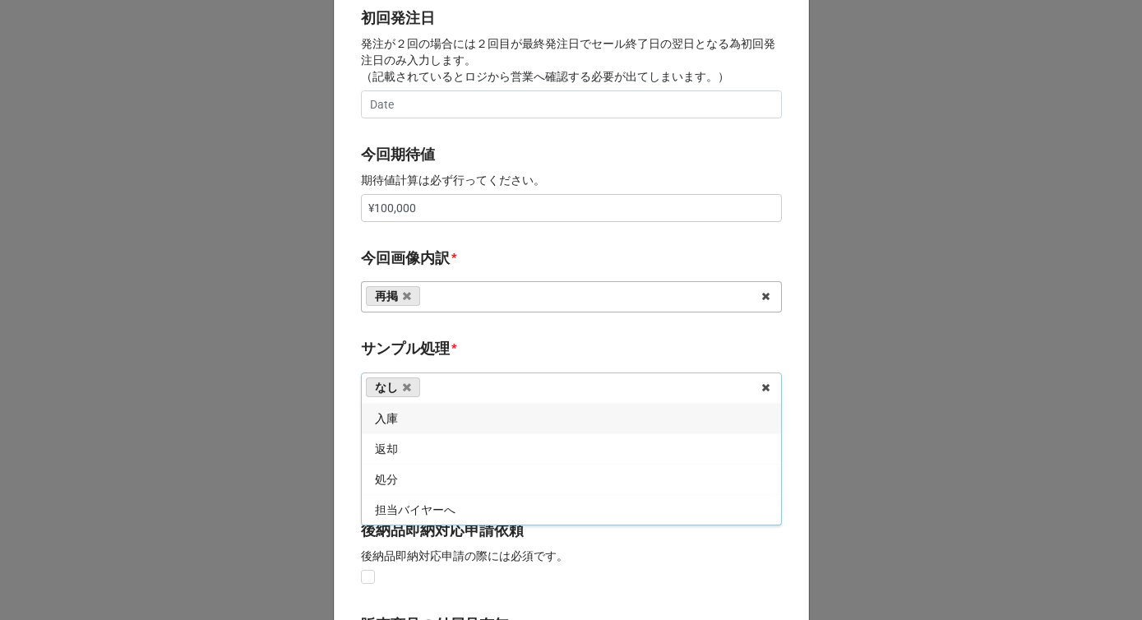
click at [456, 347] on b "サンプル処理 *" at bounding box center [571, 351] width 421 height 29
click at [413, 479] on div "Select ..." at bounding box center [395, 479] width 43 height 12
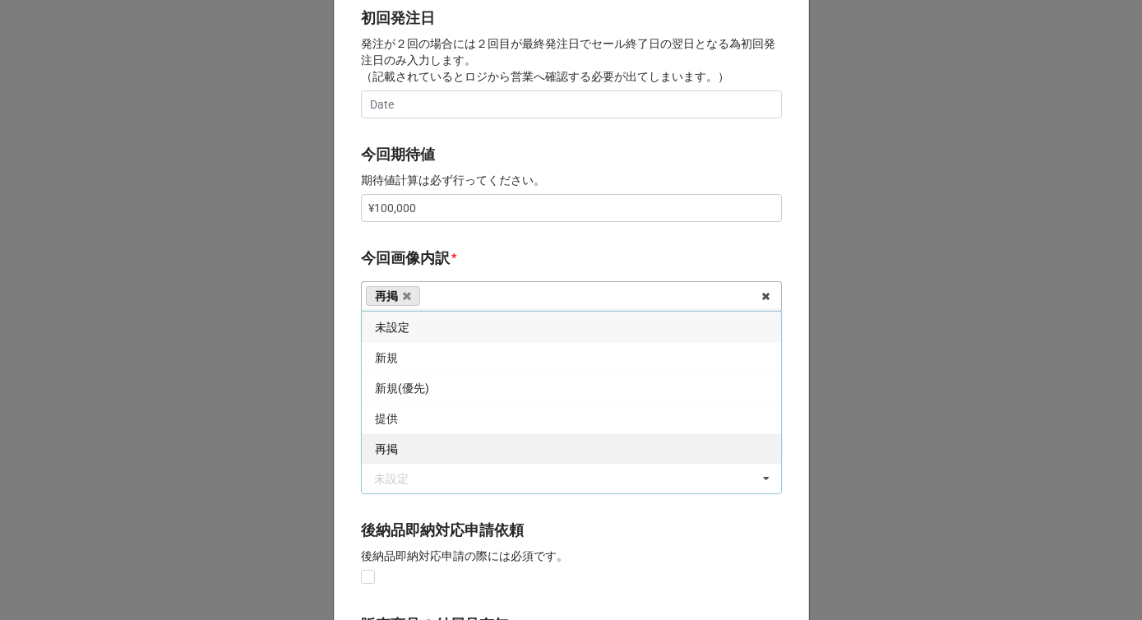
click at [410, 446] on div "再掲" at bounding box center [571, 448] width 419 height 30
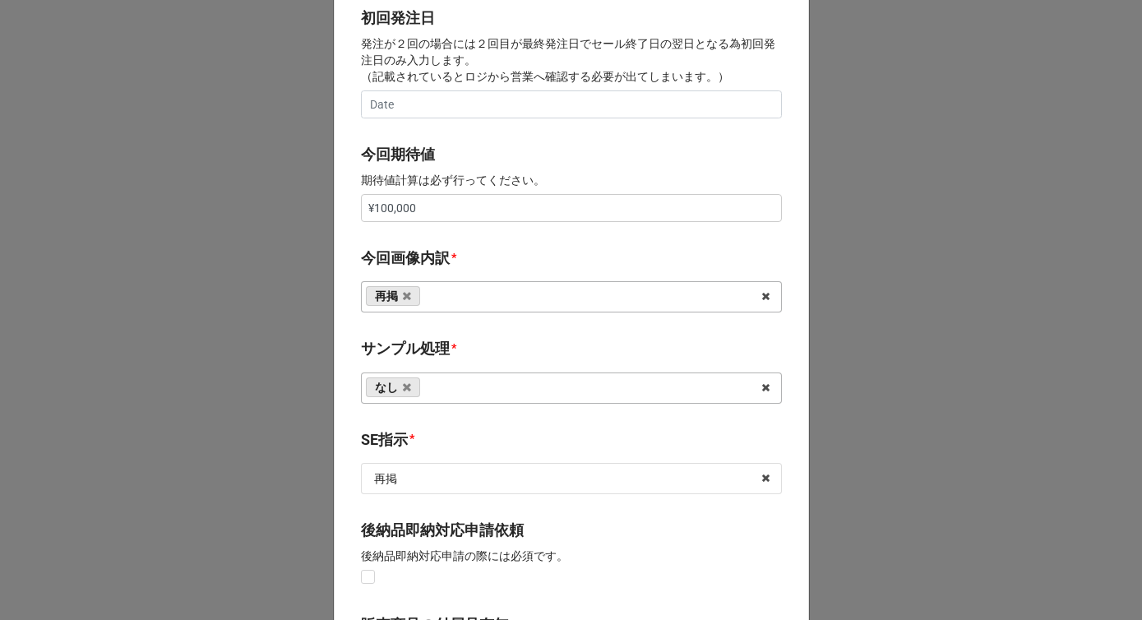
click at [451, 353] on div "*" at bounding box center [453, 348] width 5 height 18
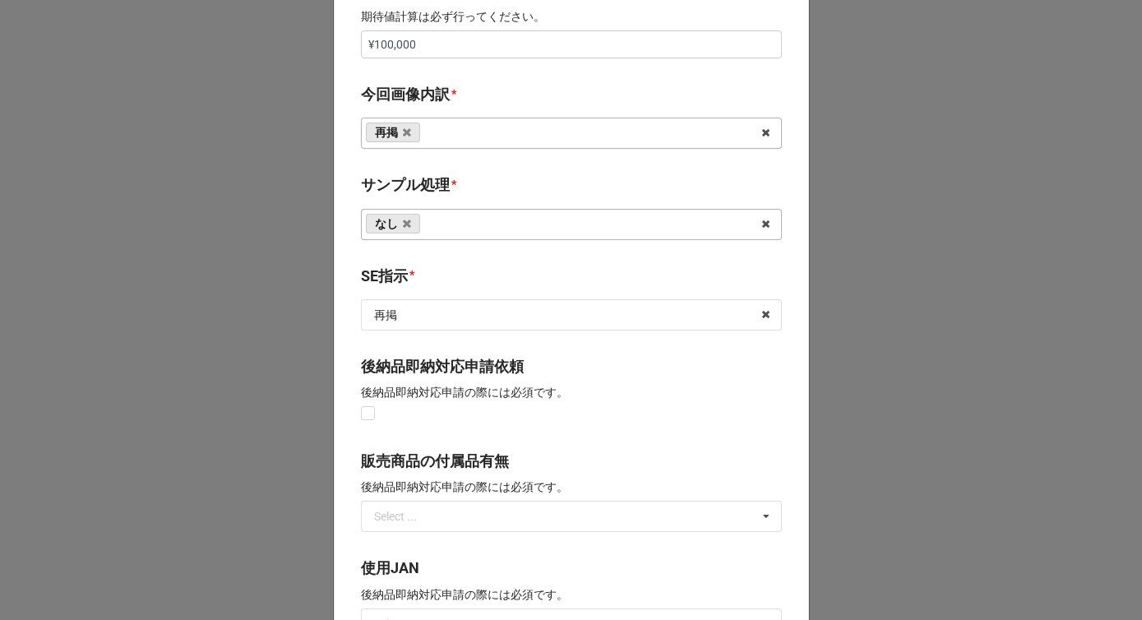
scroll to position [1170, 0]
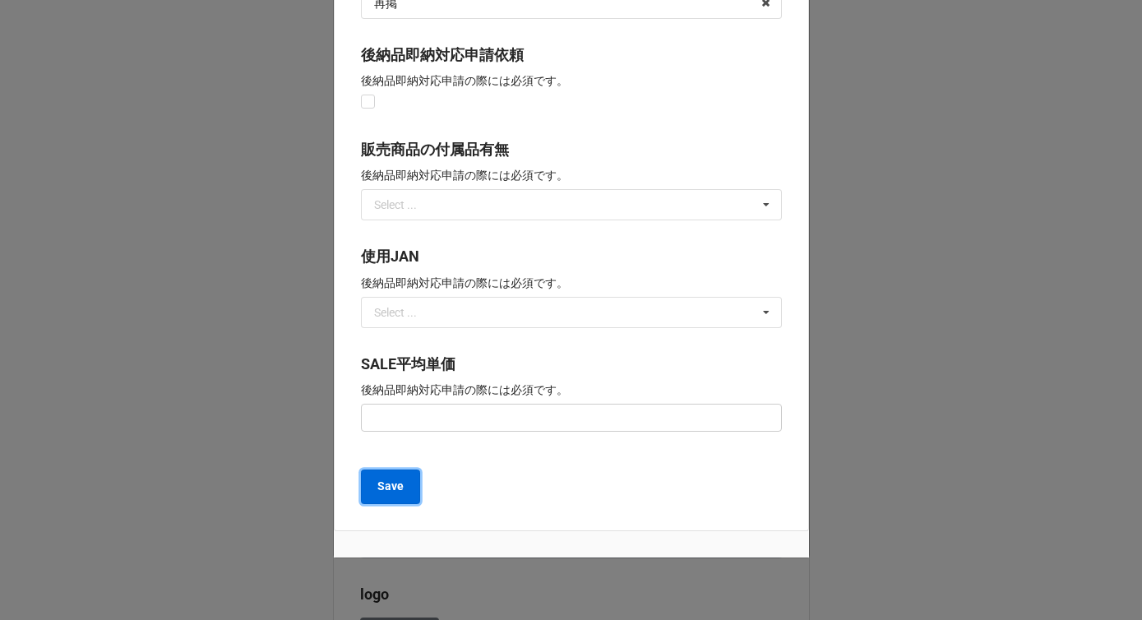
click at [388, 483] on b "Save" at bounding box center [390, 486] width 26 height 17
type textarea "x"
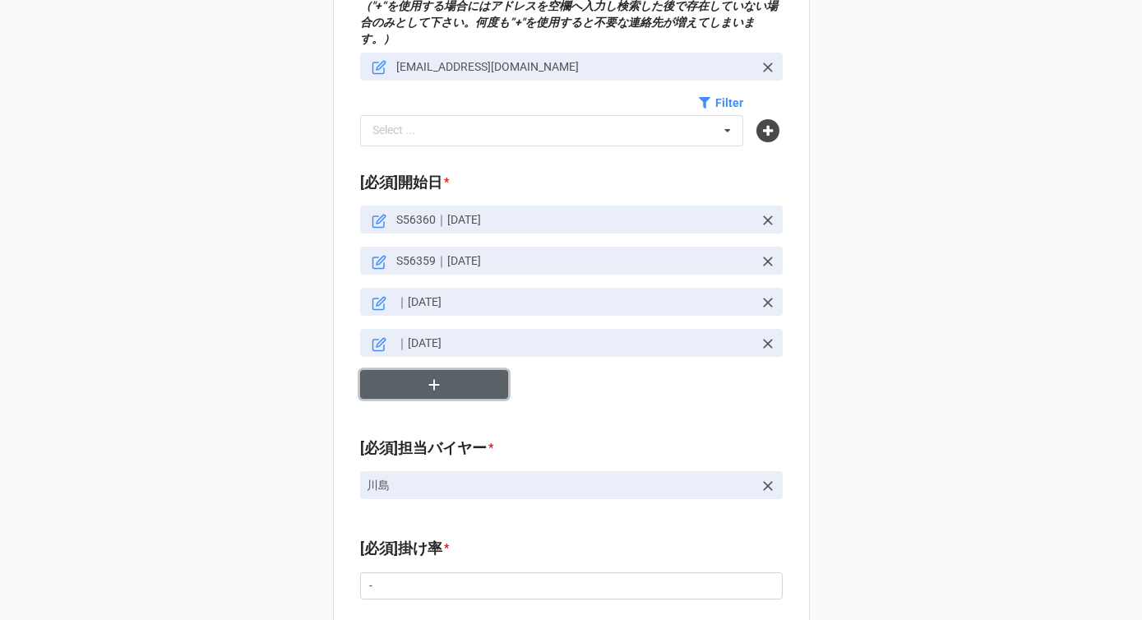
click at [391, 376] on button "button" at bounding box center [434, 384] width 148 height 29
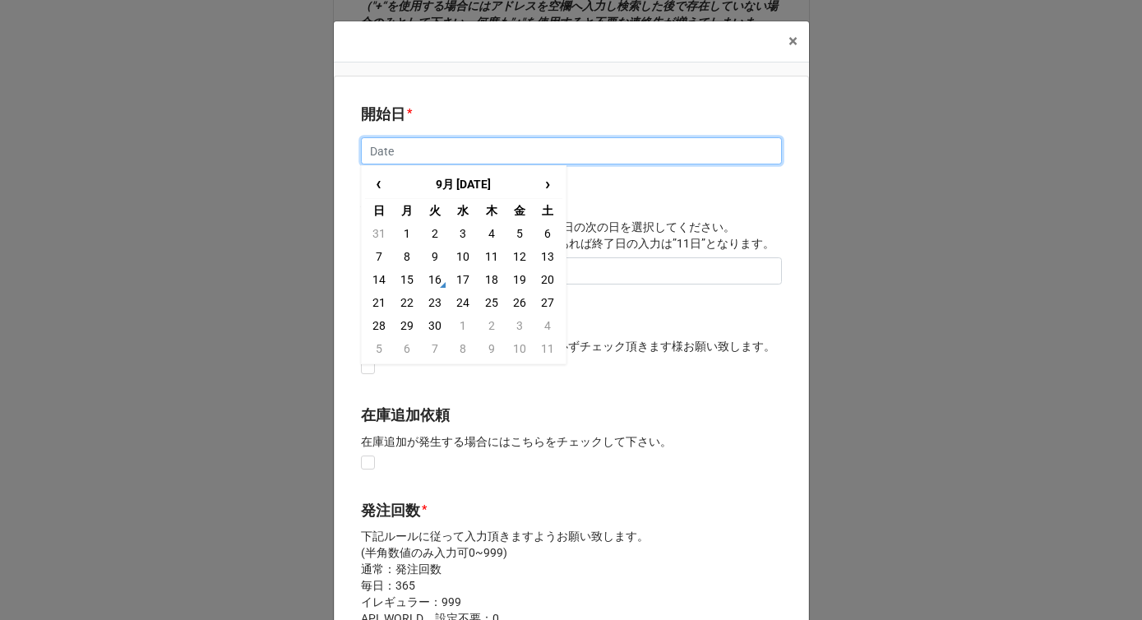
click at [412, 150] on input "text" at bounding box center [571, 151] width 421 height 28
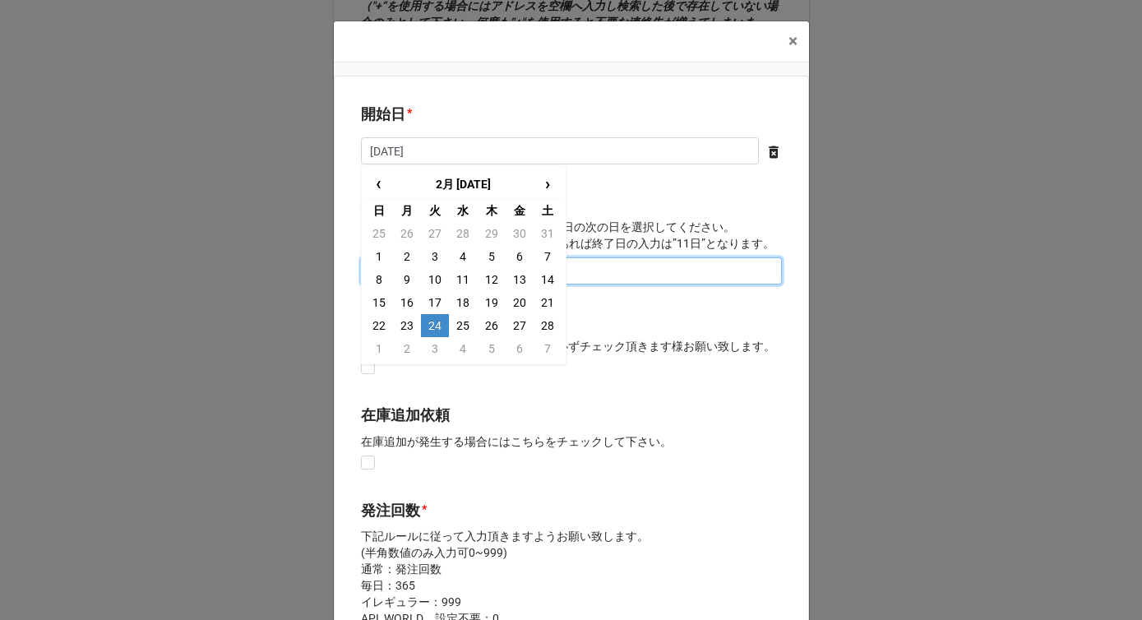
type input "2/24/2026"
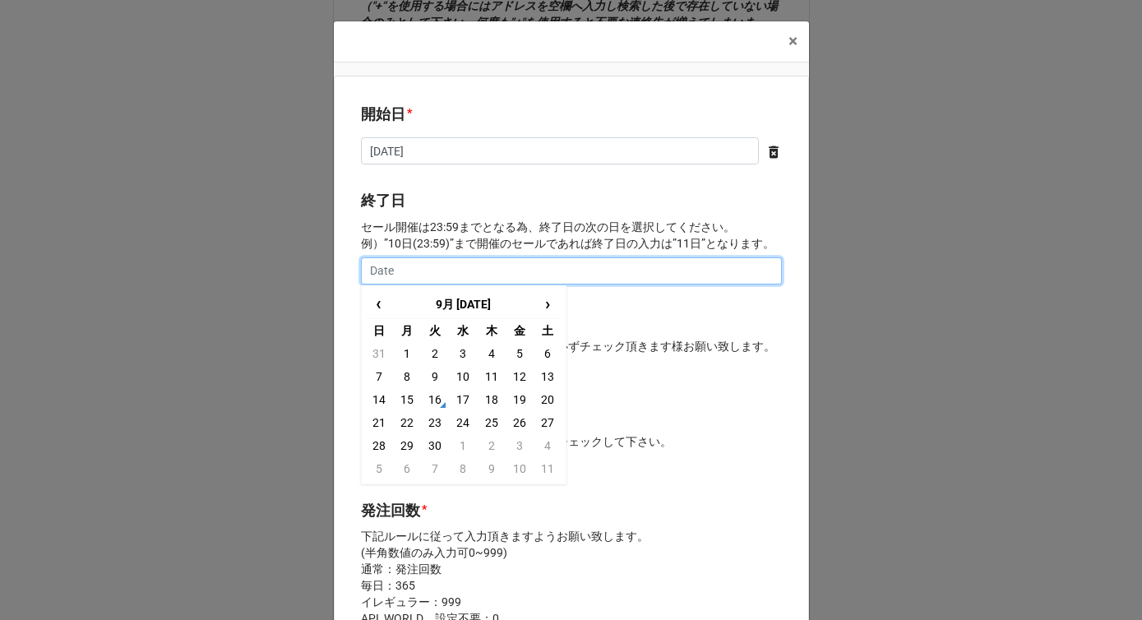
type input "2"
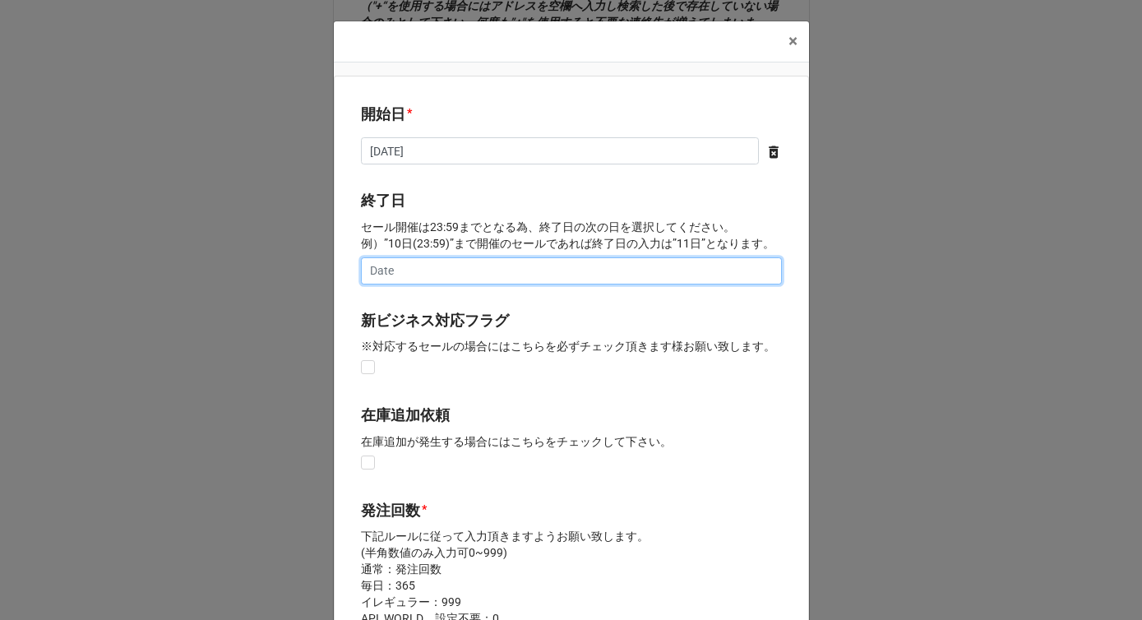
click at [419, 272] on input "text" at bounding box center [571, 271] width 421 height 28
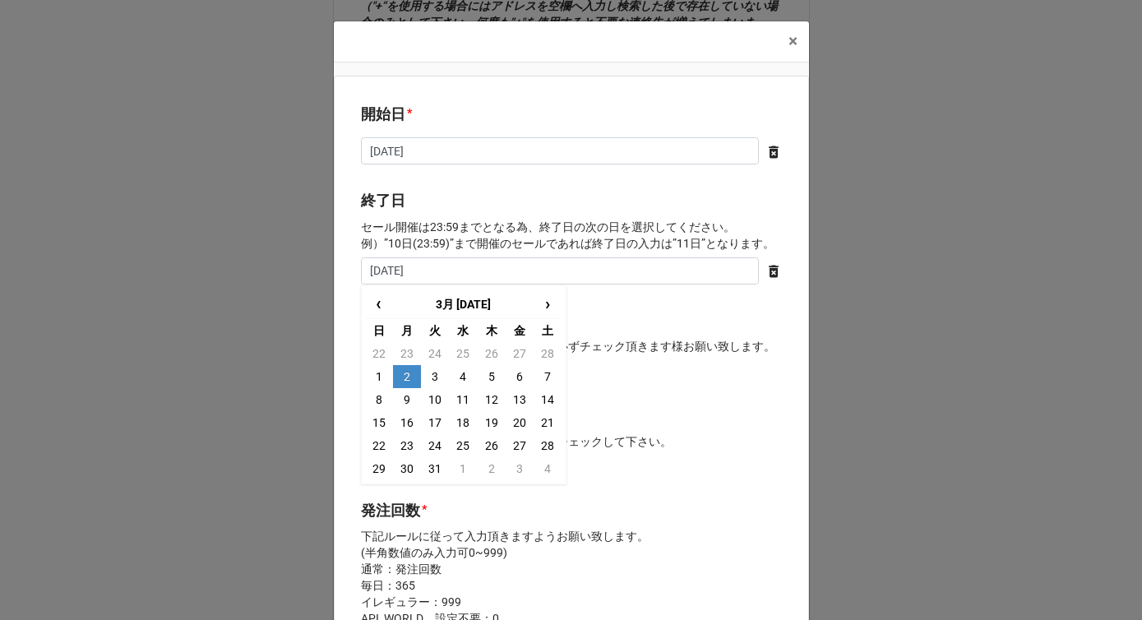
click at [403, 372] on td "2" at bounding box center [407, 376] width 28 height 23
type input "[DATE]"
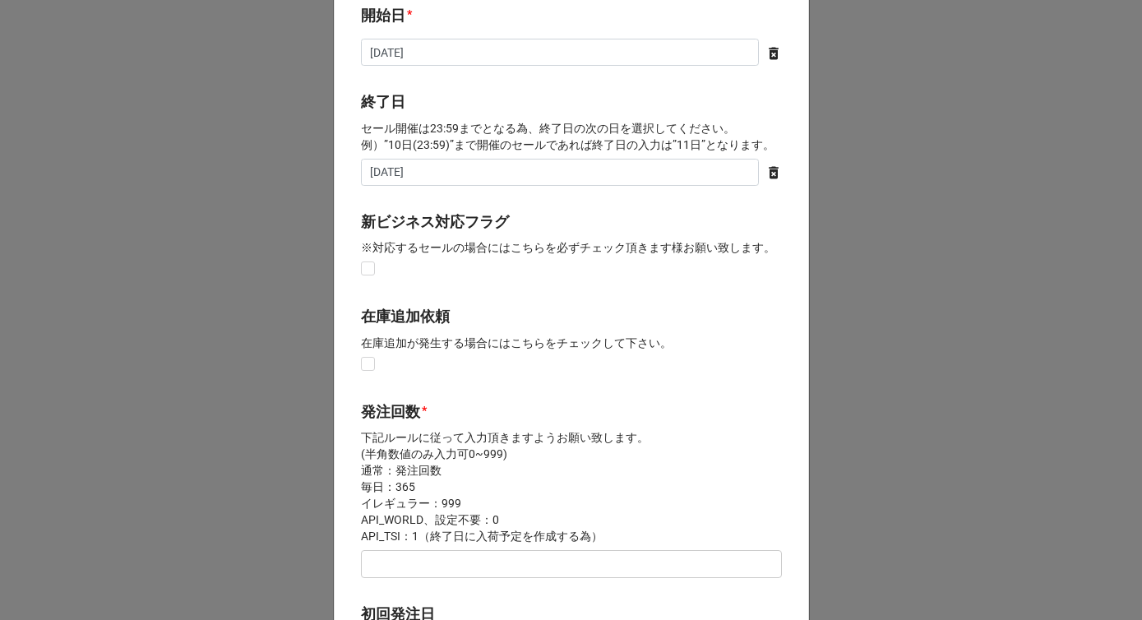
scroll to position [283, 0]
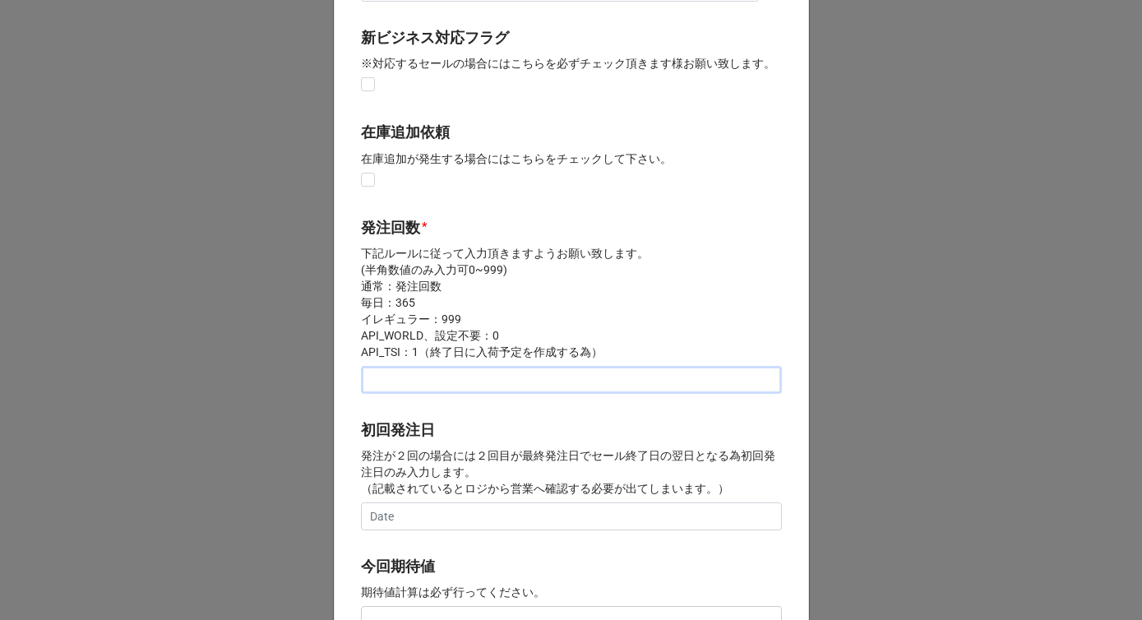
click at [411, 386] on input "text" at bounding box center [571, 380] width 421 height 28
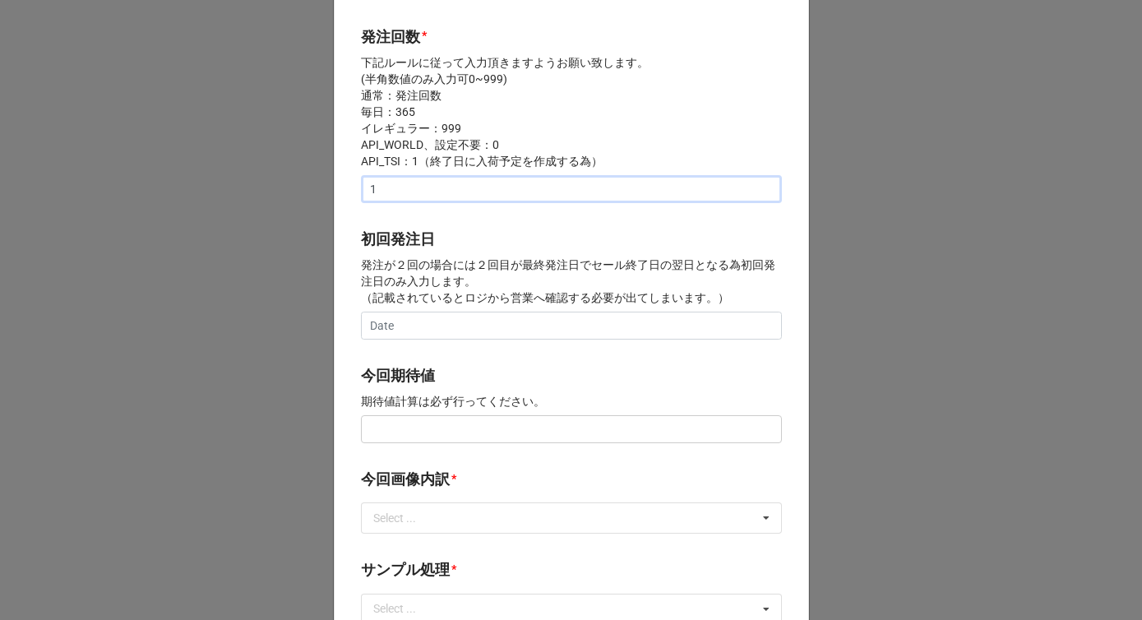
type input "1"
click at [395, 437] on input "text" at bounding box center [571, 429] width 421 height 28
type input "¥100,000"
click at [404, 513] on div "Select ..." at bounding box center [404, 518] width 71 height 19
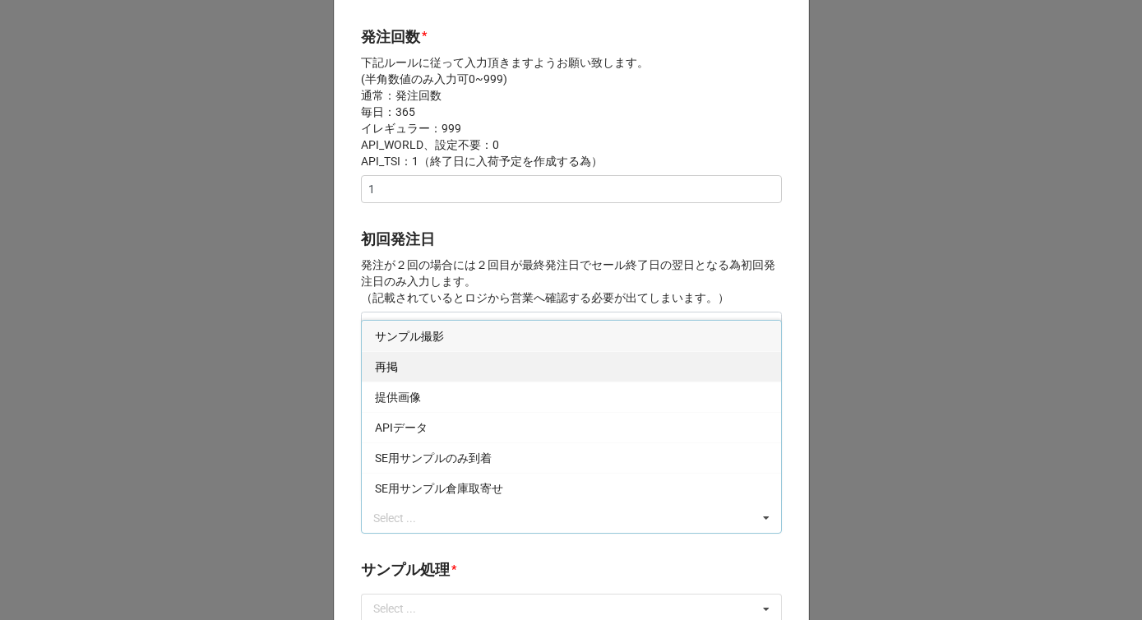
click at [405, 372] on div "再掲" at bounding box center [571, 366] width 419 height 30
click at [349, 393] on div "開始日 * 2/24/2026 ‹ 2月 2026 › 日 月 火 水 木 金 土 25 26 27 28 29 30 31 1 2 3 4 5 6 7 8 …" at bounding box center [571, 415] width 475 height 1626
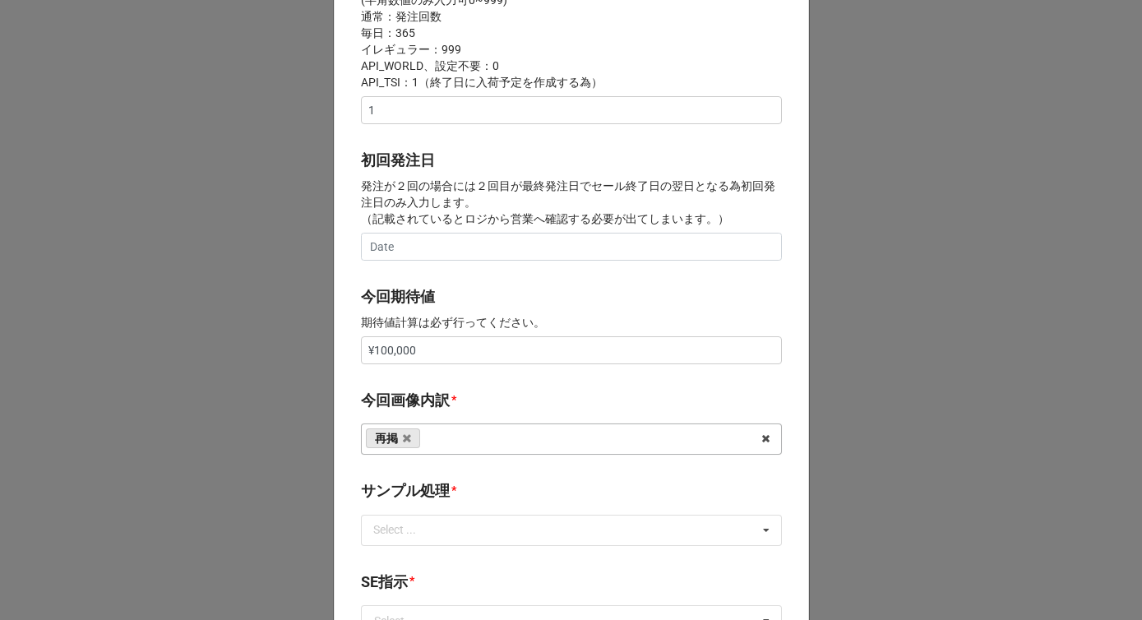
scroll to position [690, 0]
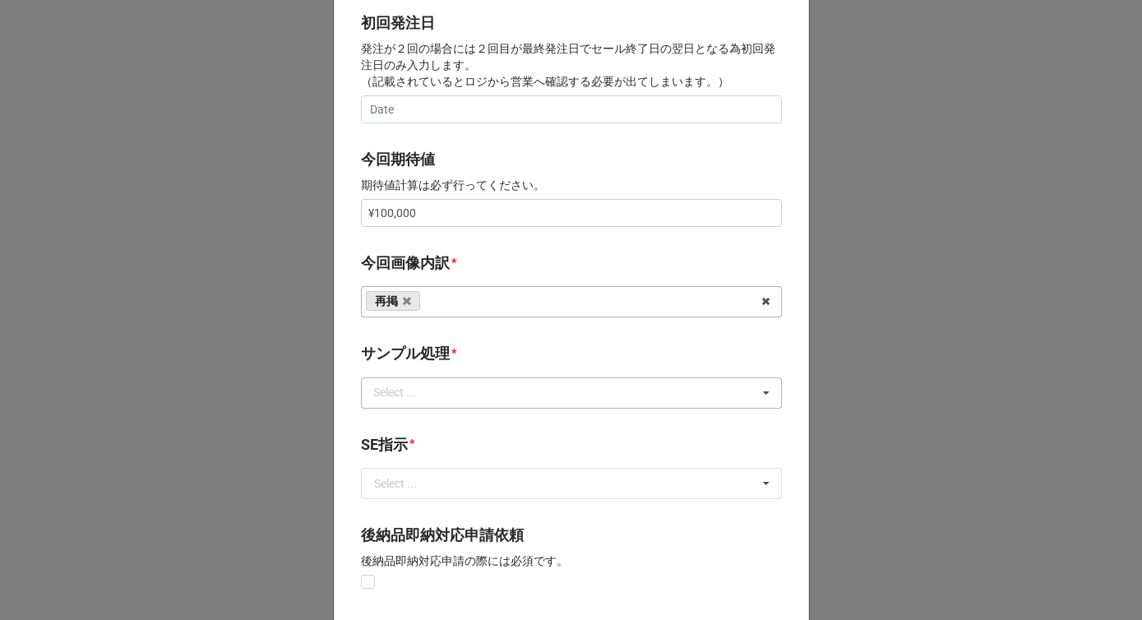
click at [409, 400] on div "Select ..." at bounding box center [404, 392] width 71 height 19
click at [404, 423] on div "なし" at bounding box center [571, 423] width 419 height 30
click at [465, 315] on div "再掲 サンプル撮影 提供画像 APIデータ SE用サンプルのみ到着 SE用サンプル倉庫取寄せ" at bounding box center [571, 301] width 421 height 31
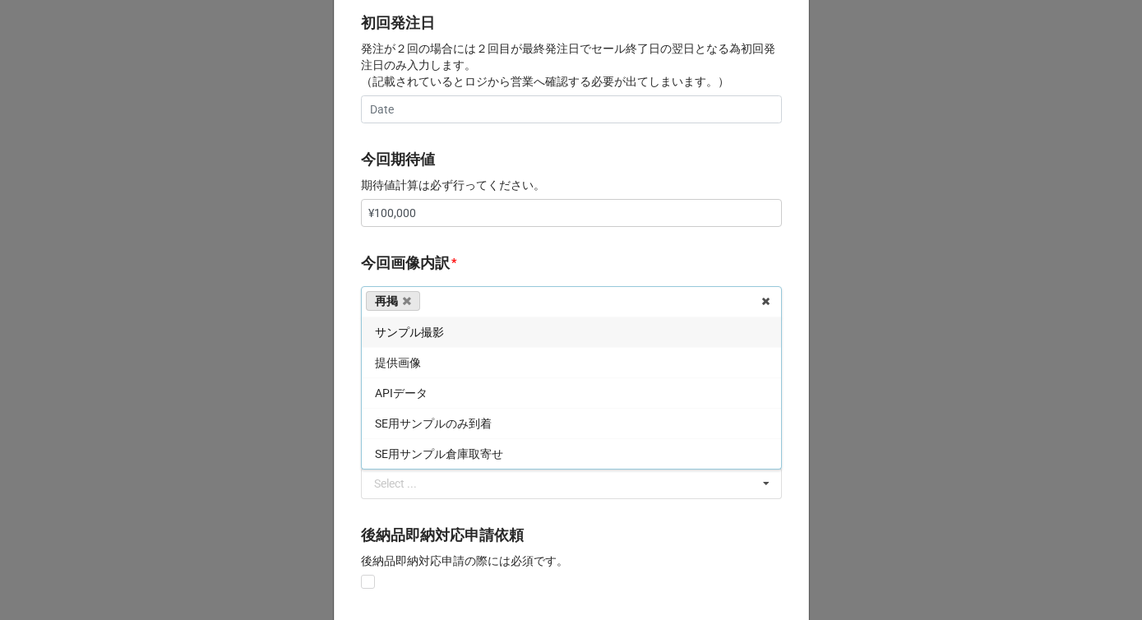
click at [512, 238] on div "今回期待値 期待値計算は必ず行ってください。 ¥100,000" at bounding box center [571, 193] width 421 height 90
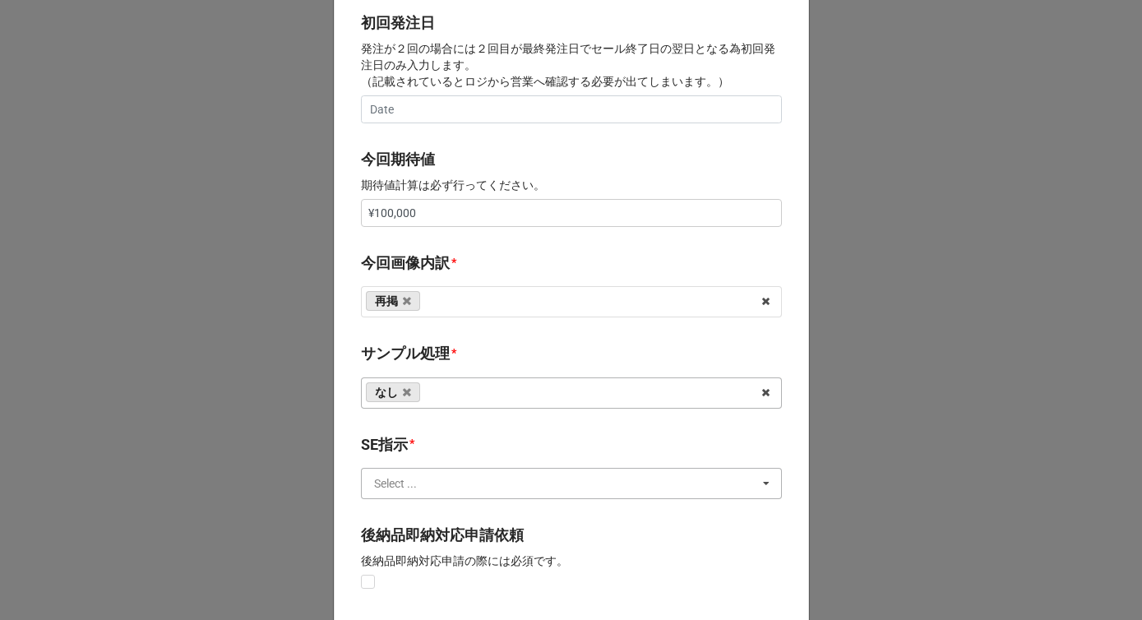
click at [417, 492] on input "text" at bounding box center [572, 484] width 419 height 30
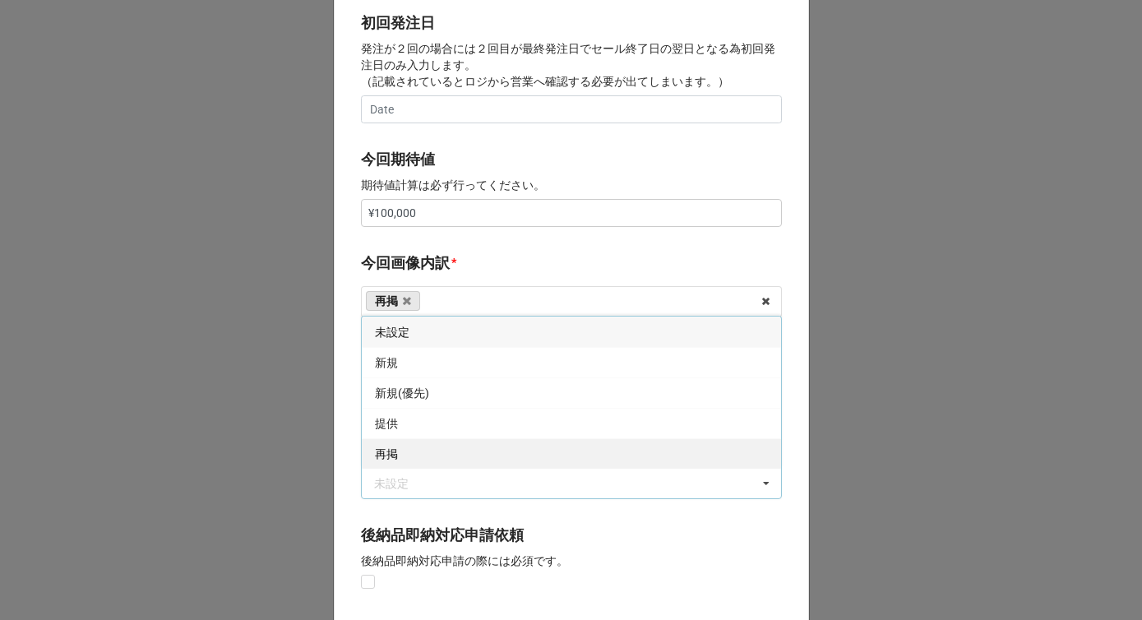
click at [410, 451] on div "再掲" at bounding box center [571, 453] width 419 height 30
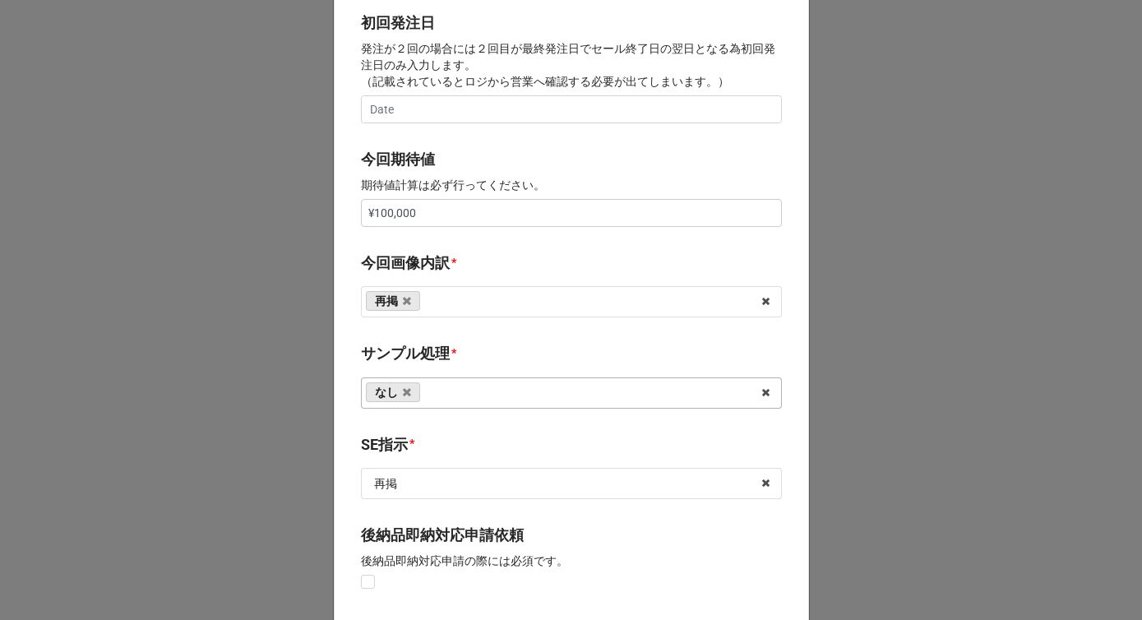
click at [406, 537] on label "後納品即納対応申請依頼" at bounding box center [442, 535] width 163 height 23
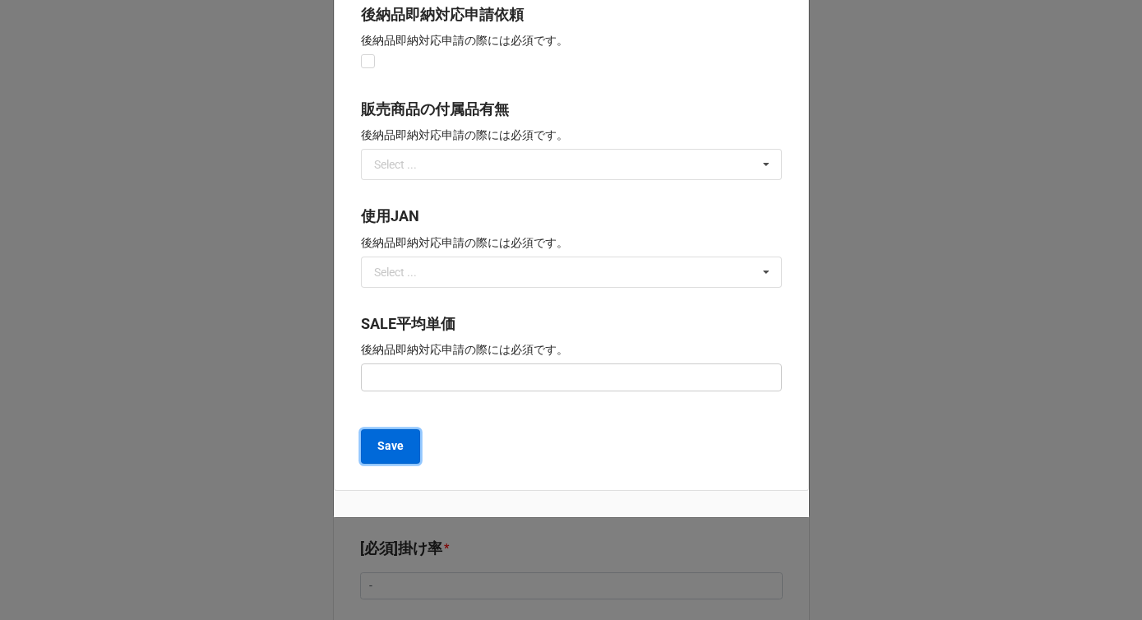
click at [399, 458] on button "Save" at bounding box center [390, 446] width 59 height 35
type textarea "x"
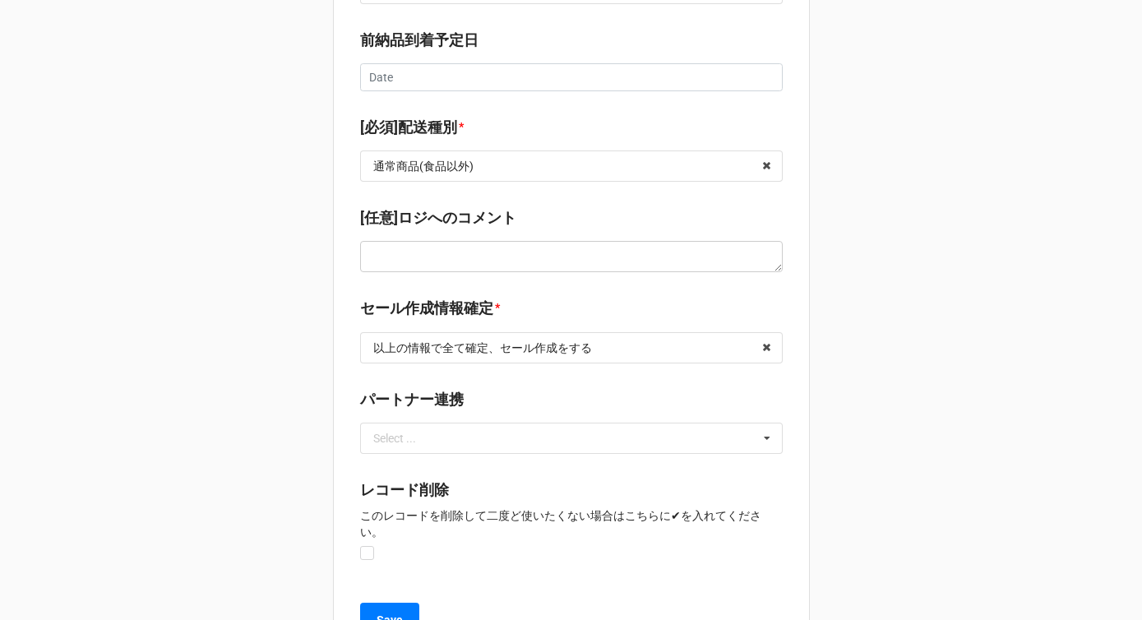
scroll to position [2338, 0]
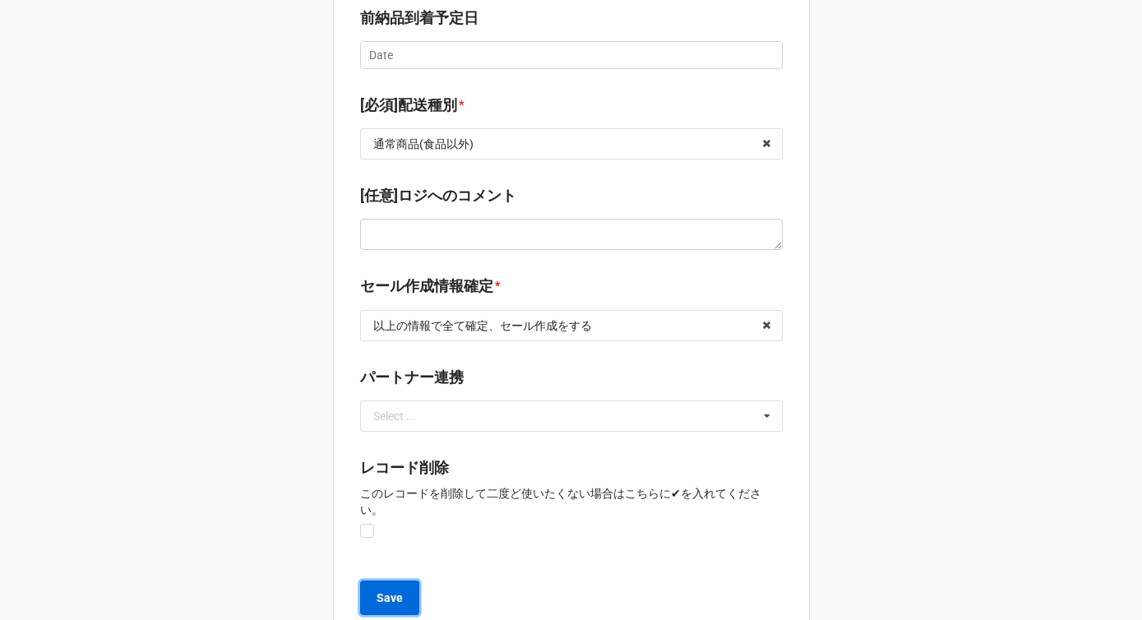
click at [380, 581] on button "Save" at bounding box center [389, 598] width 59 height 35
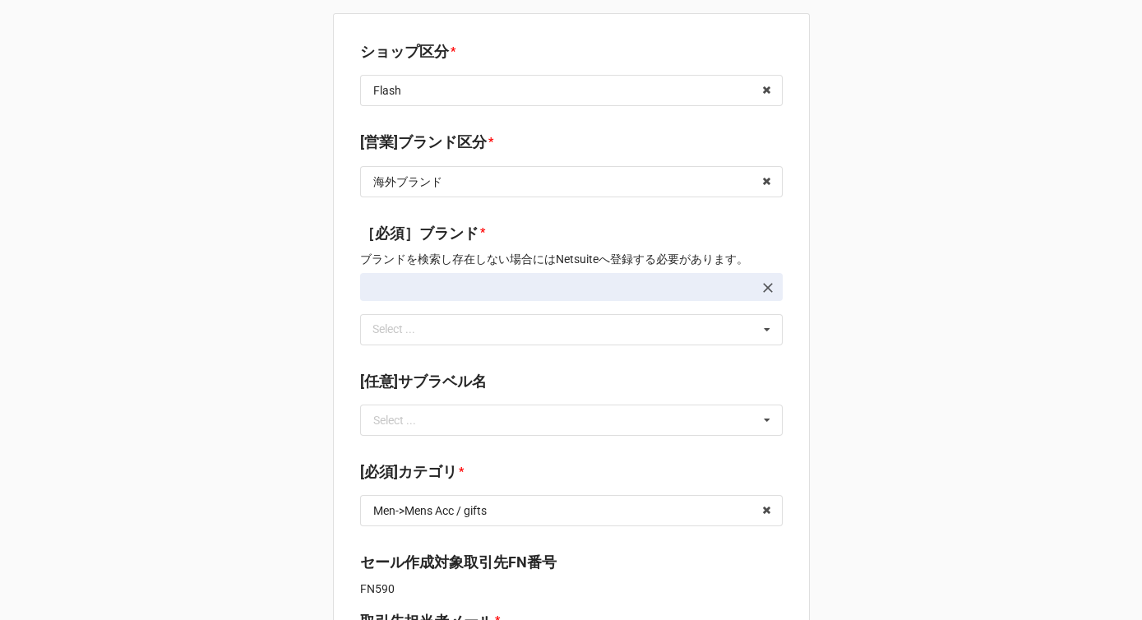
type textarea "x"
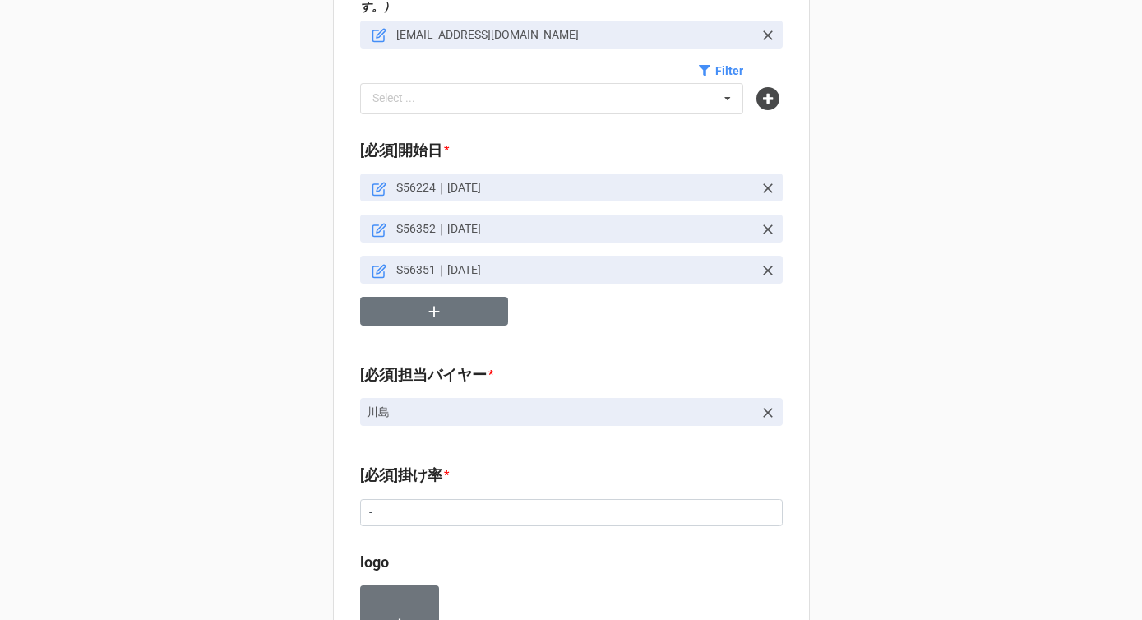
scroll to position [791, 0]
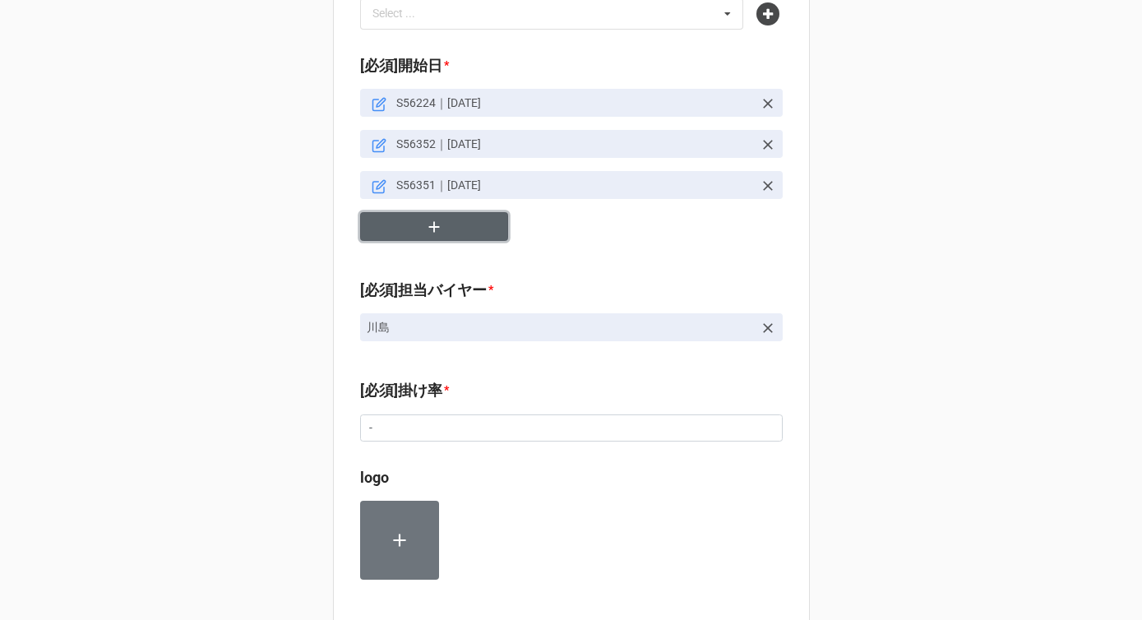
click at [438, 218] on icon "button" at bounding box center [434, 227] width 18 height 18
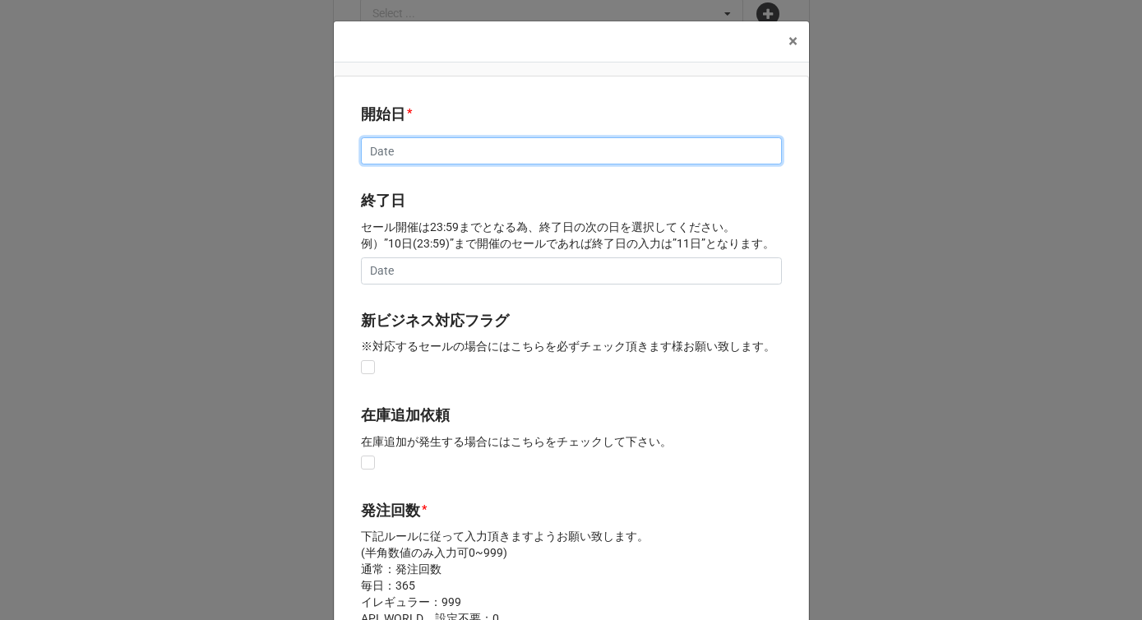
click at [443, 154] on input "text" at bounding box center [571, 151] width 421 height 28
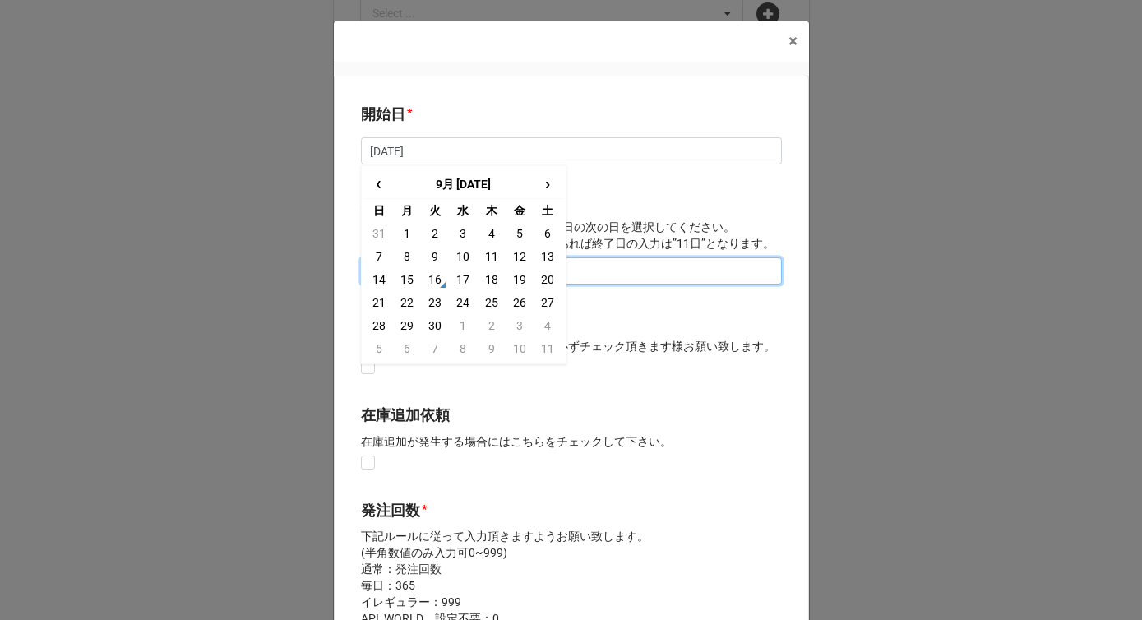
type input "[DATE]"
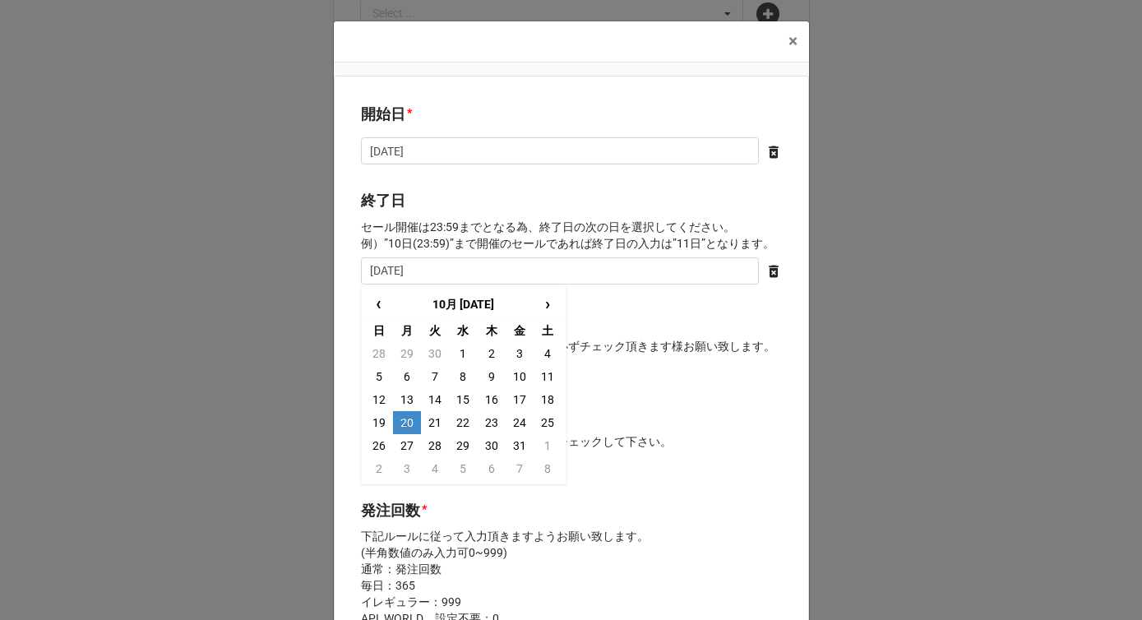
type input "[DATE]"
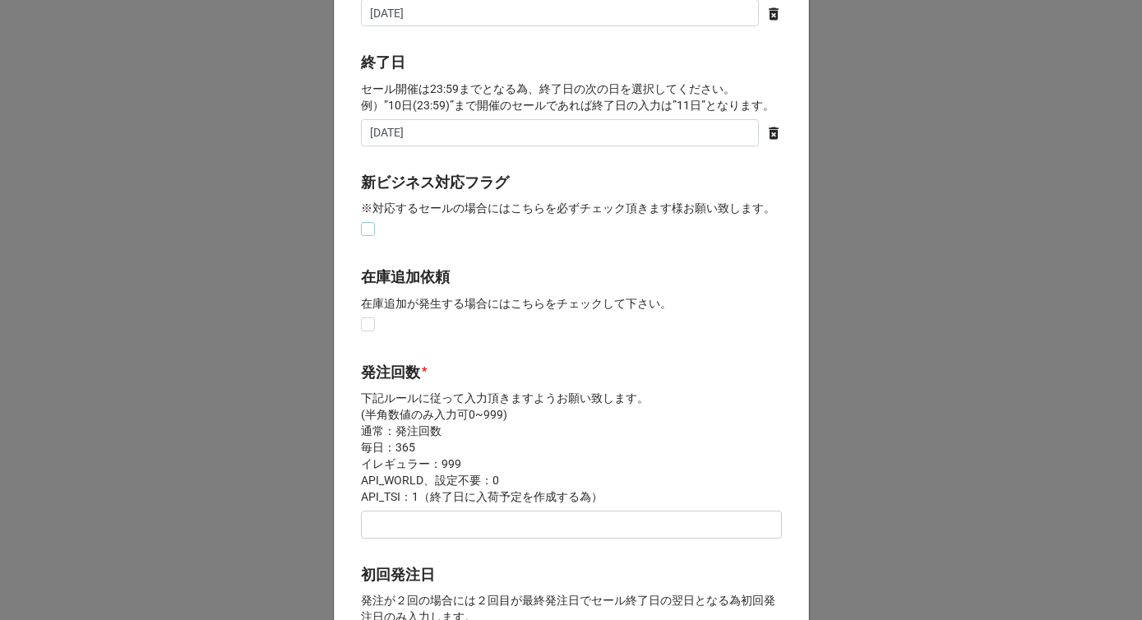
scroll to position [312, 0]
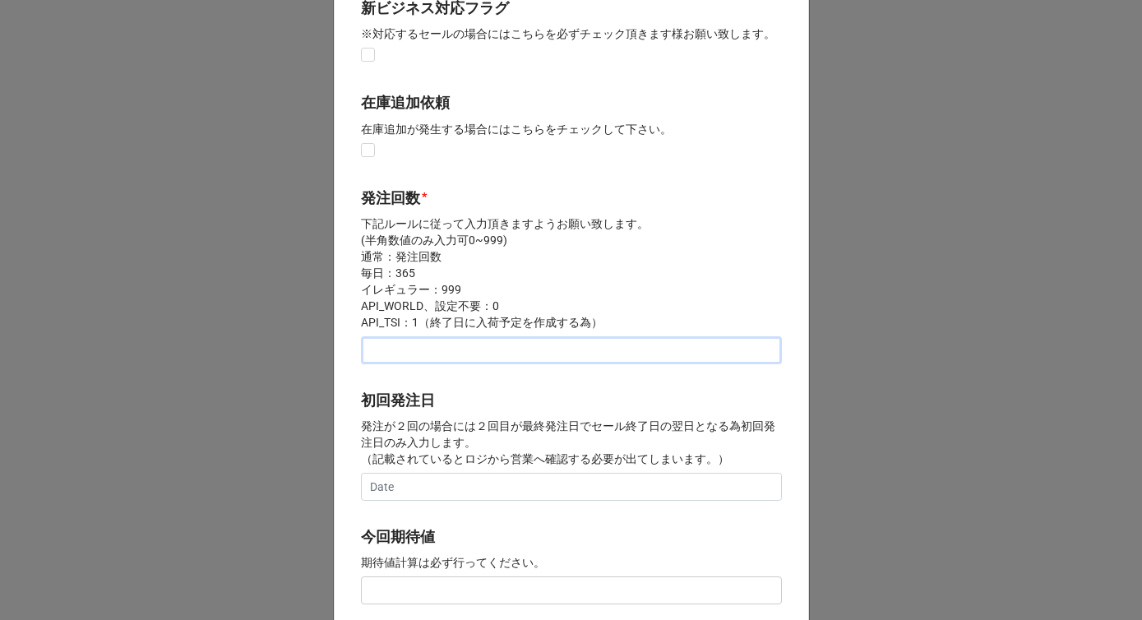
click at [417, 354] on input "text" at bounding box center [571, 350] width 421 height 28
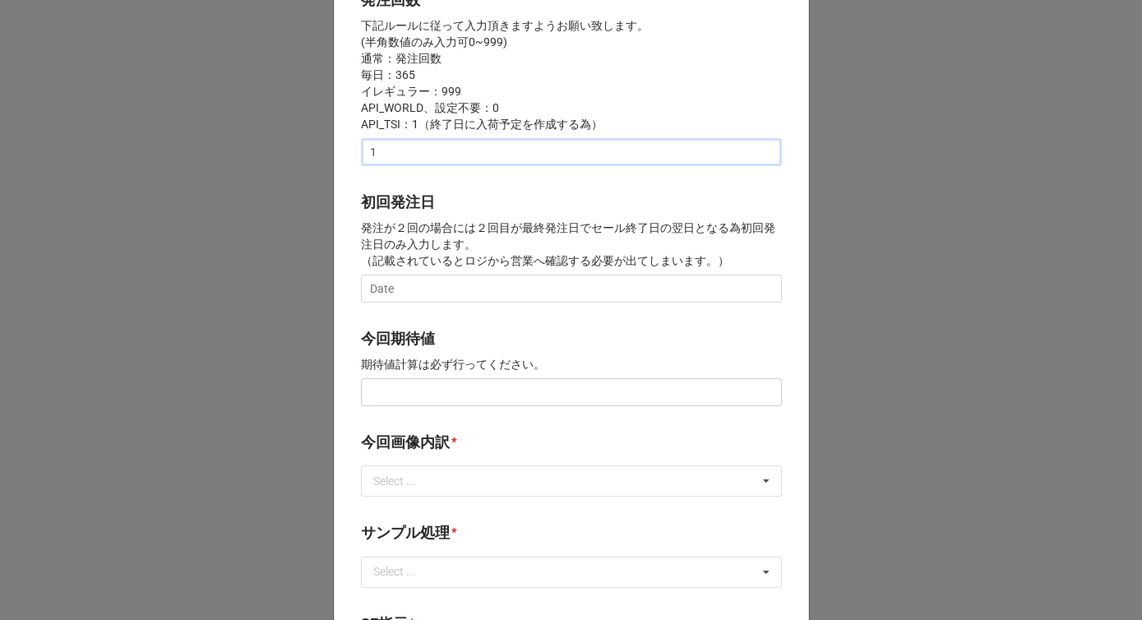
scroll to position [557, 0]
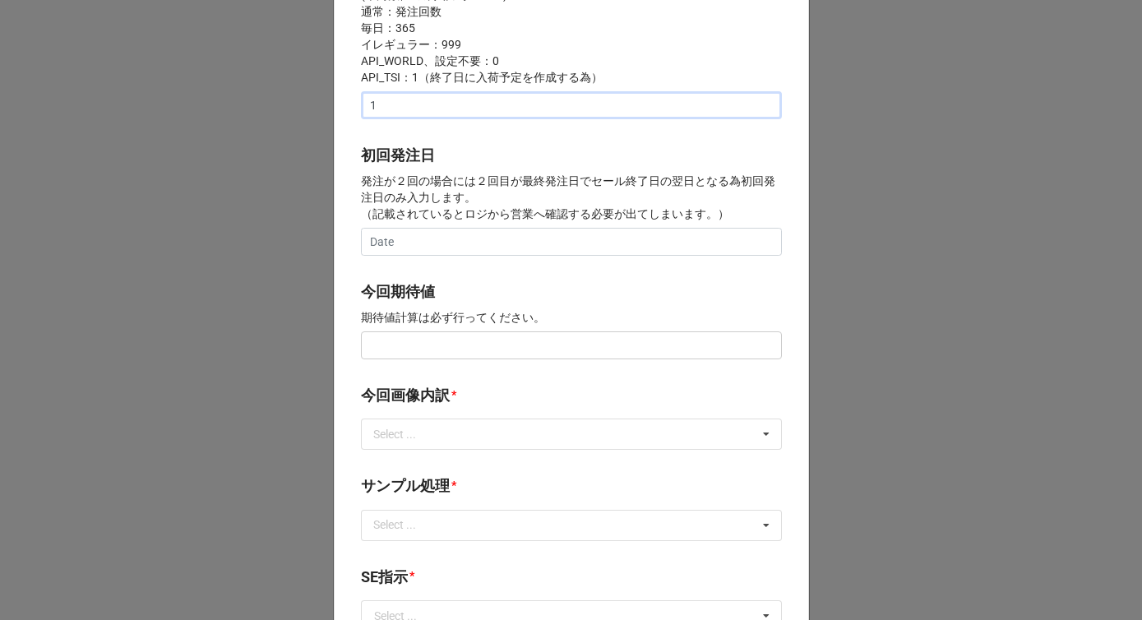
type input "1"
click at [400, 341] on input "text" at bounding box center [571, 345] width 421 height 28
drag, startPoint x: 426, startPoint y: 348, endPoint x: 330, endPoint y: 347, distance: 96.2
click at [334, 347] on div "開始日 * 10/12/2025 ‹ 10月 2025 › 日 月 火 水 木 金 土 28 29 30 1 2 3 4 5 6 7 8 9 10 11 12…" at bounding box center [571, 331] width 475 height 1626
type input "¥150,000"
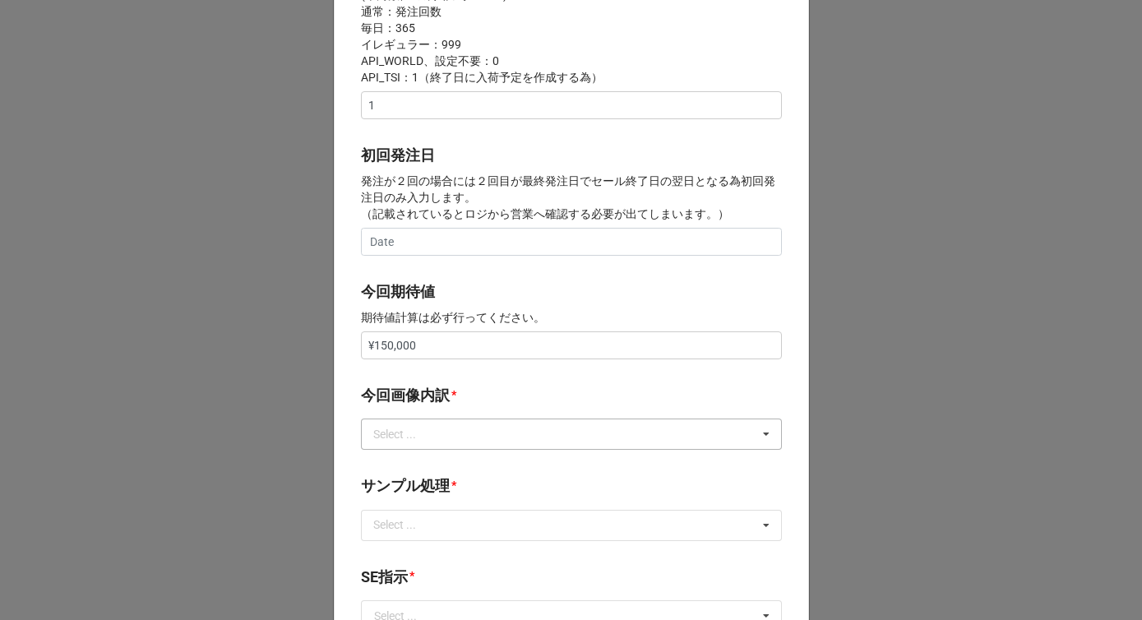
click at [400, 444] on div "Select ... サンプル撮影 再掲 提供画像 APIデータ SE用サンプルのみ到着 SE用サンプル倉庫取寄せ" at bounding box center [571, 434] width 421 height 31
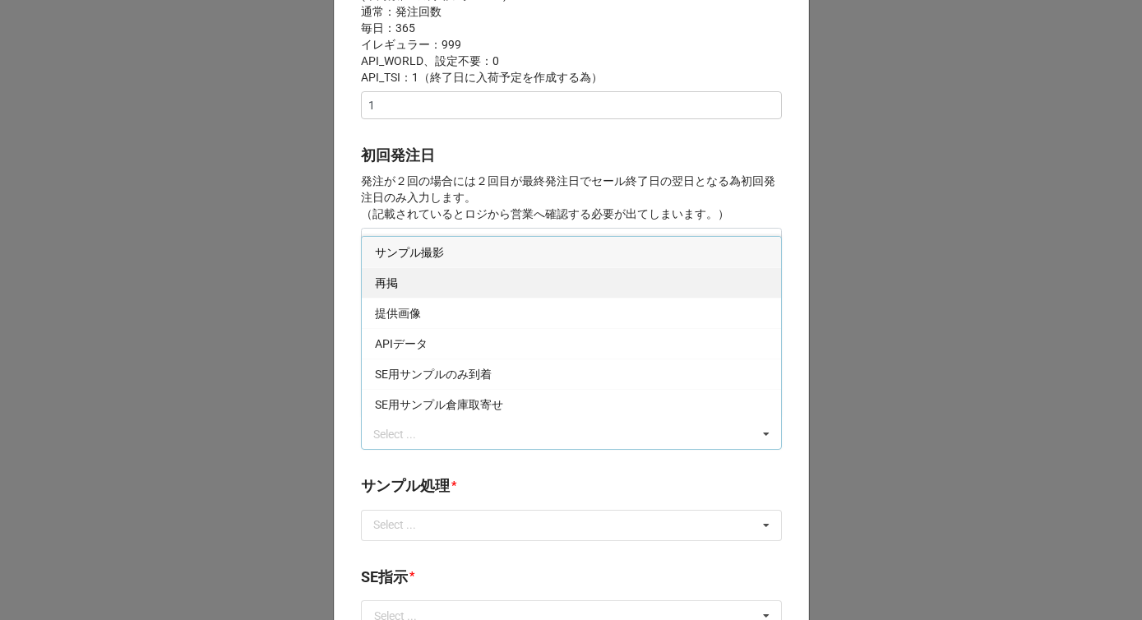
click at [400, 284] on div "再掲" at bounding box center [571, 282] width 419 height 30
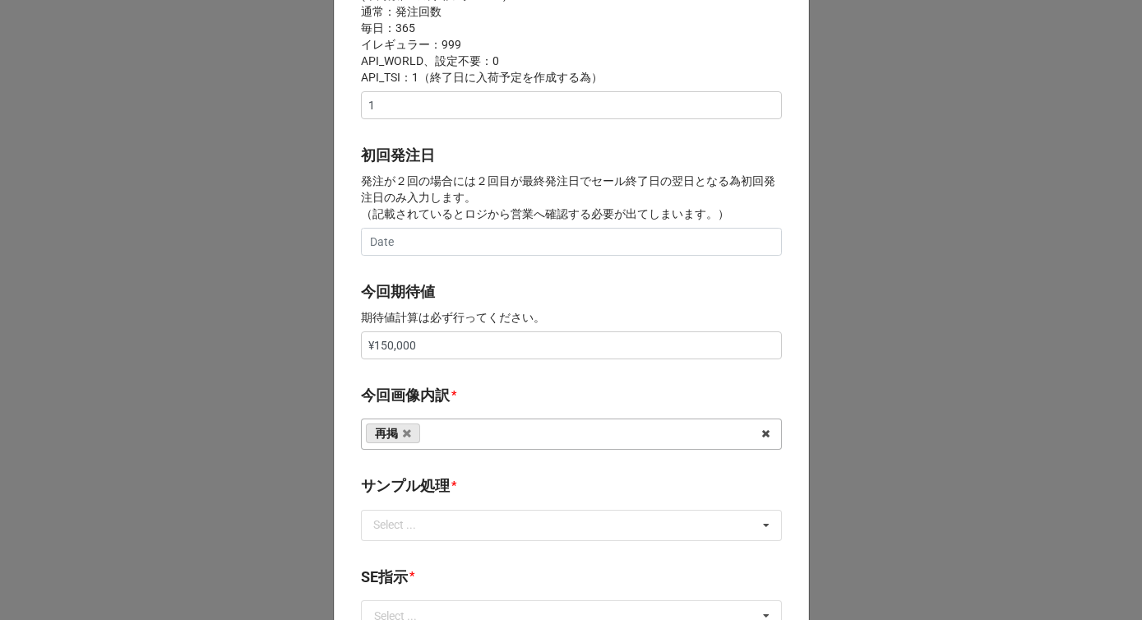
click at [352, 333] on div "開始日 * 10/12/2025 ‹ 10月 2025 › 日 月 火 水 木 金 土 28 29 30 1 2 3 4 5 6 7 8 9 10 11 12…" at bounding box center [571, 331] width 475 height 1626
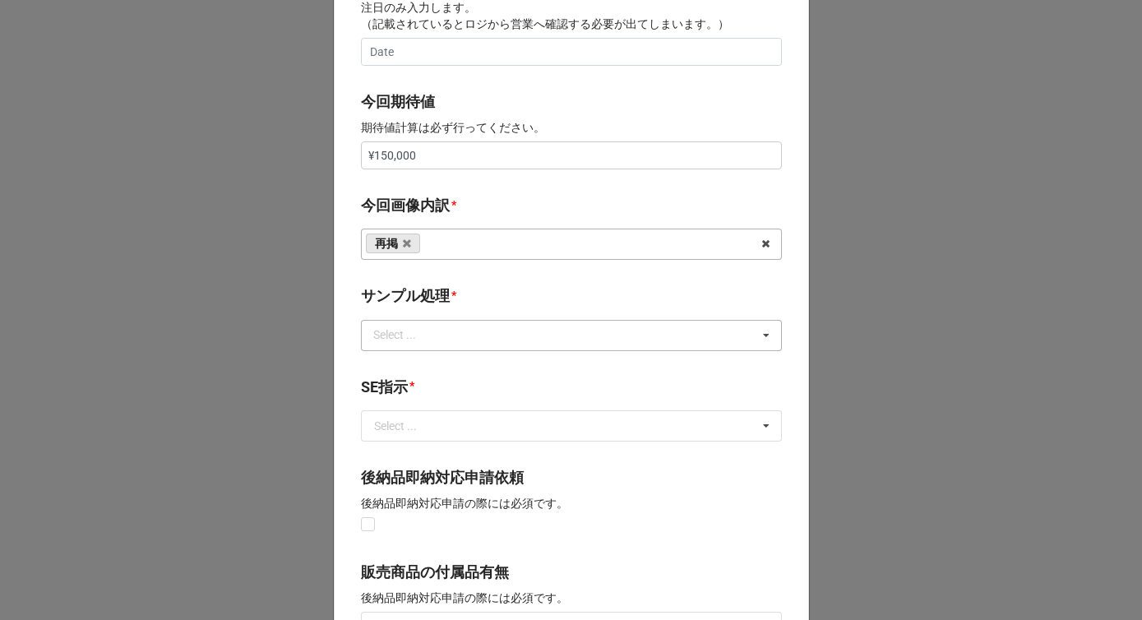
click at [389, 328] on div "Select ..." at bounding box center [404, 335] width 71 height 19
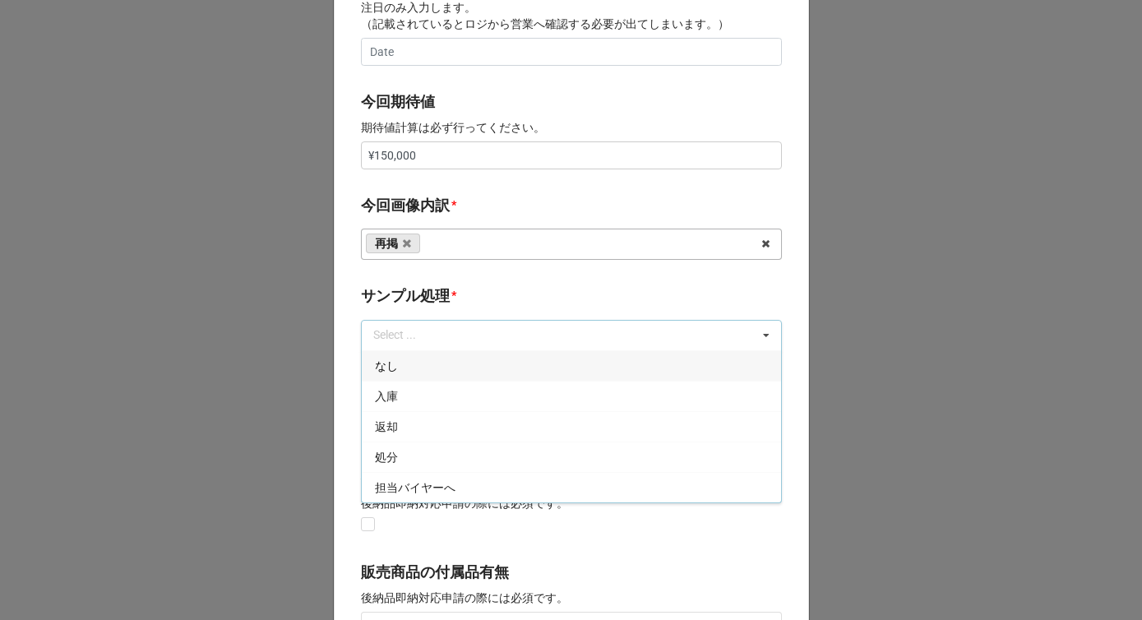
click at [391, 362] on span "なし" at bounding box center [386, 365] width 23 height 13
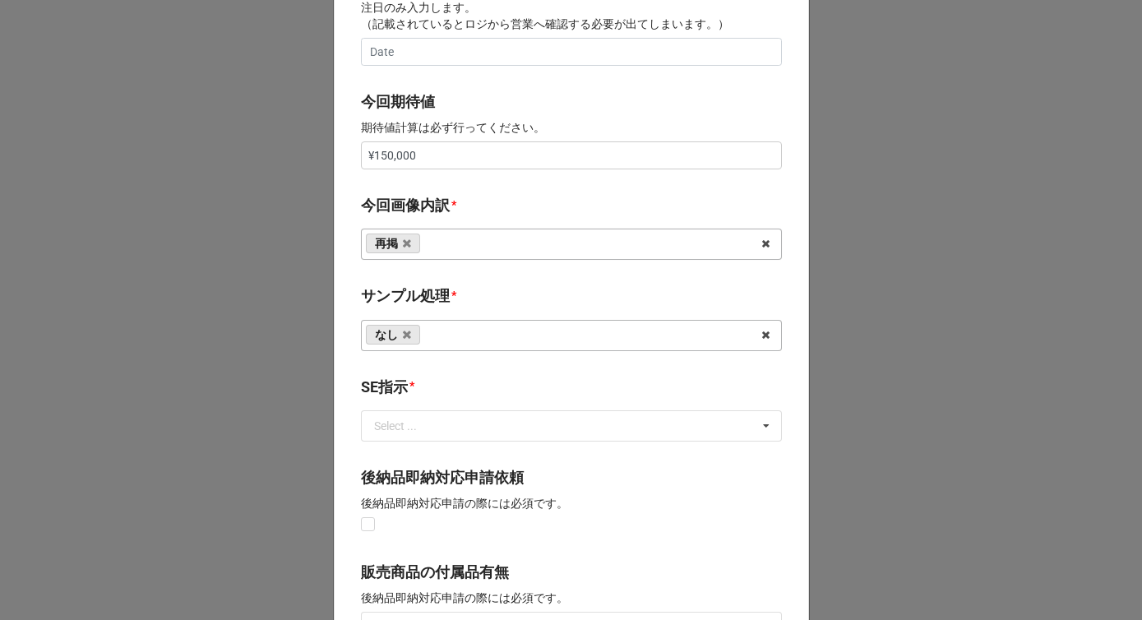
click at [445, 291] on b "サンプル処理 *" at bounding box center [571, 298] width 421 height 29
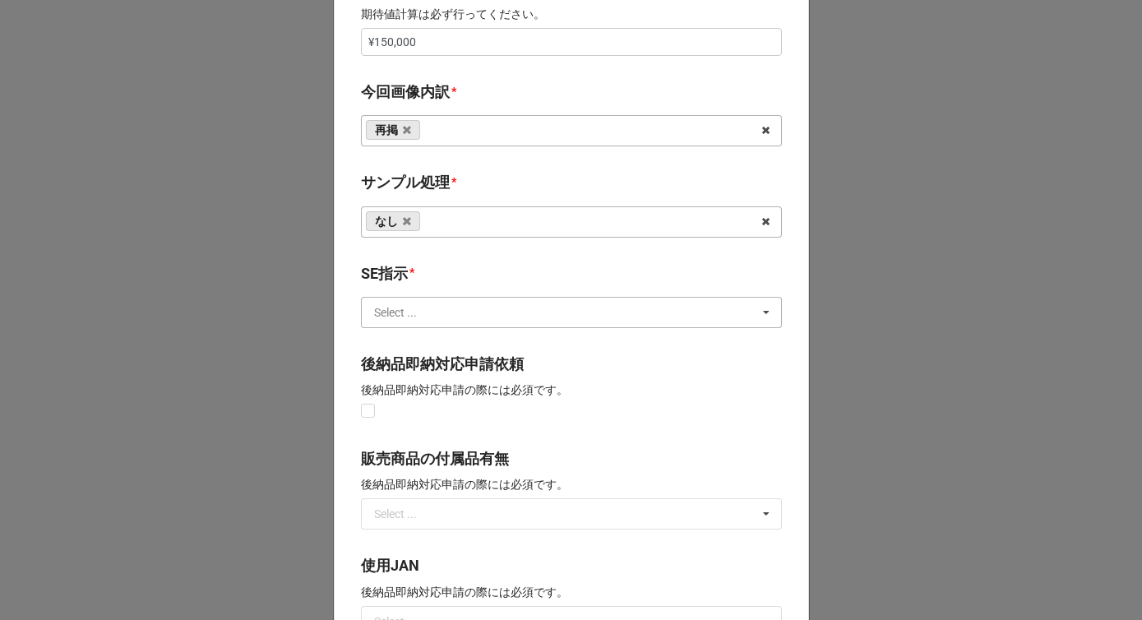
click at [431, 305] on input "text" at bounding box center [572, 313] width 419 height 30
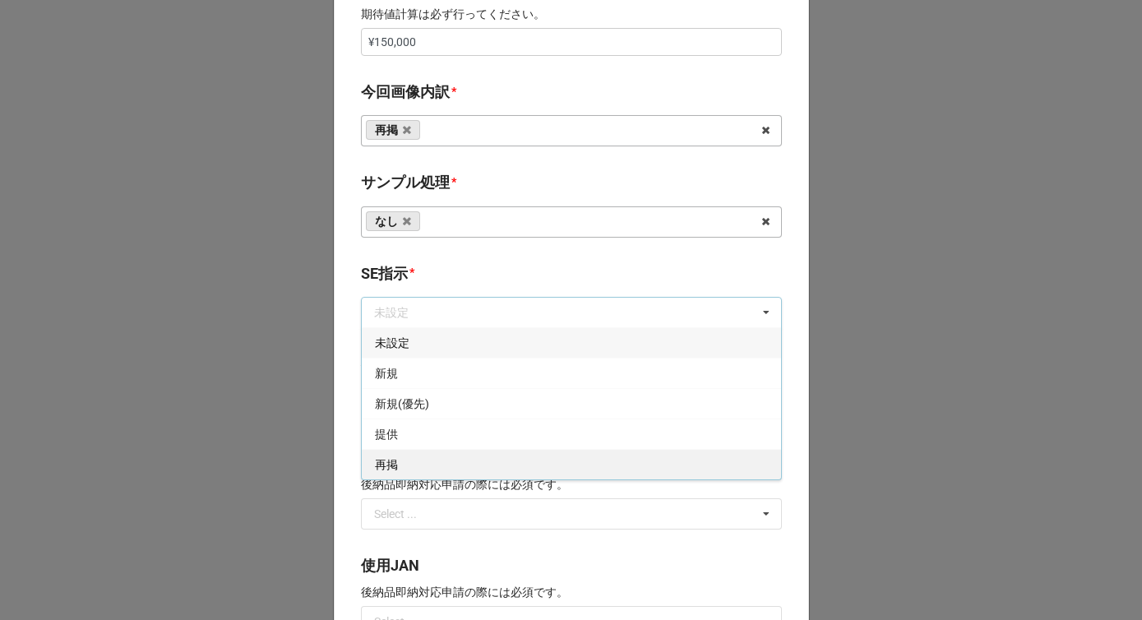
click at [404, 465] on div "再掲" at bounding box center [571, 464] width 419 height 30
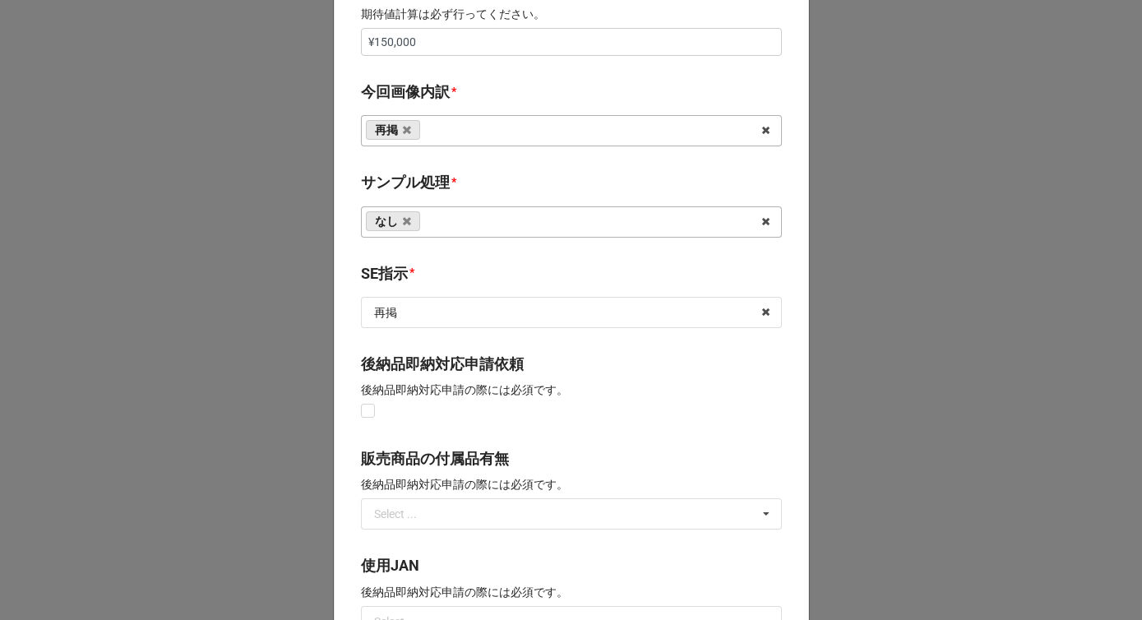
click at [344, 454] on div "開始日 * 10/12/2025 ‹ 10月 2025 › 日 月 火 水 木 金 土 28 29 30 1 2 3 4 5 6 7 8 9 10 11 12…" at bounding box center [571, 28] width 475 height 1626
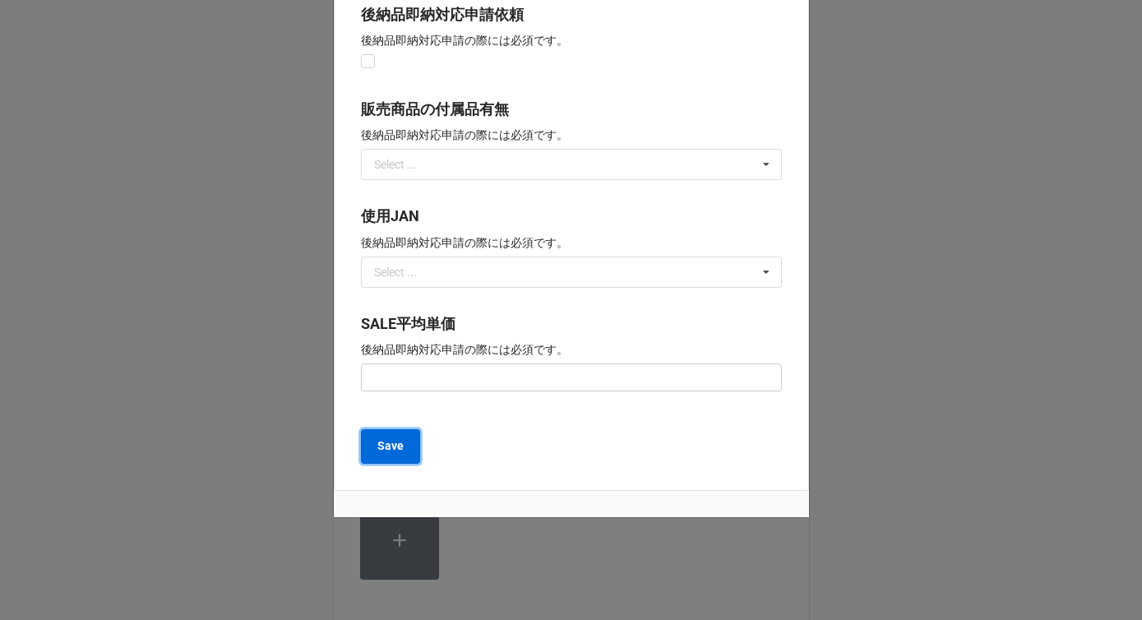
click at [382, 446] on b "Save" at bounding box center [390, 445] width 26 height 17
type textarea "x"
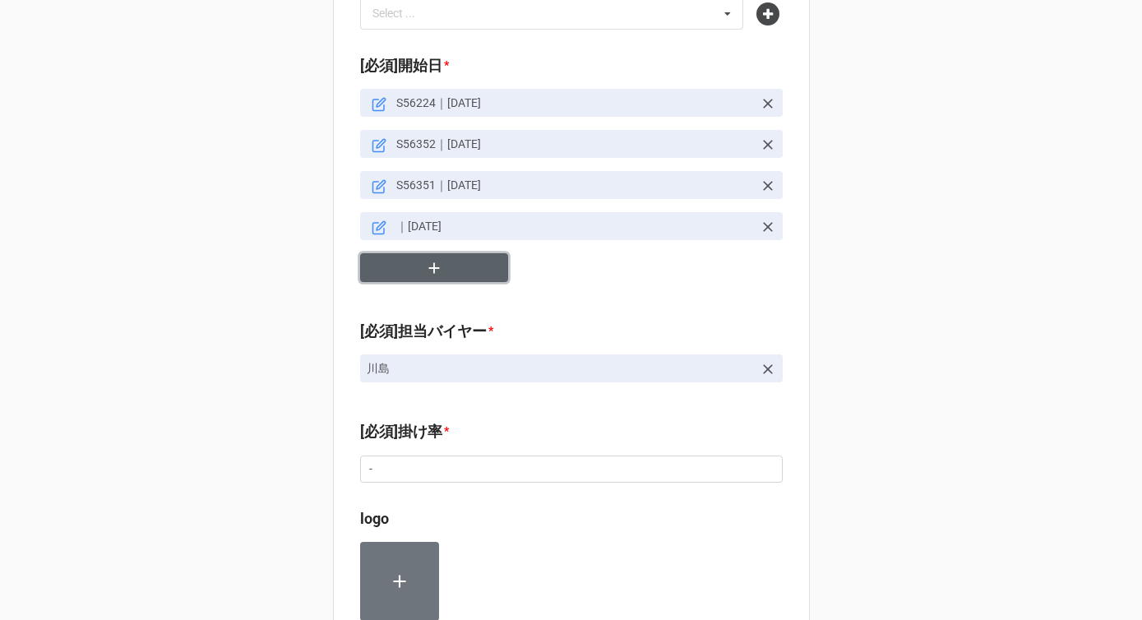
click at [455, 253] on button "button" at bounding box center [434, 267] width 148 height 29
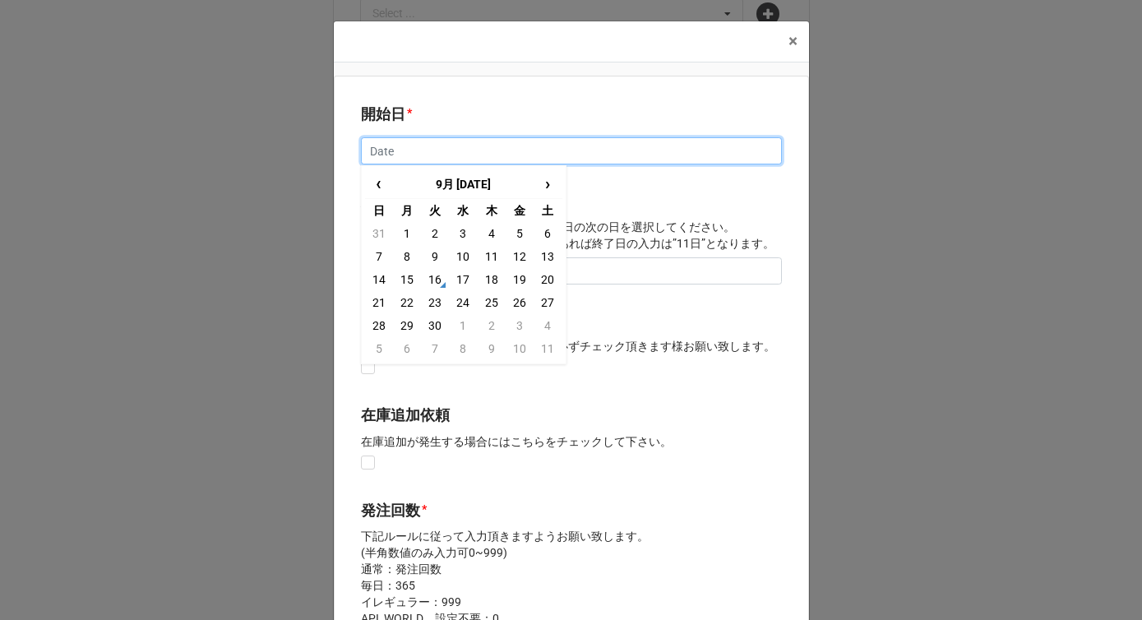
click at [432, 153] on input "text" at bounding box center [571, 151] width 421 height 28
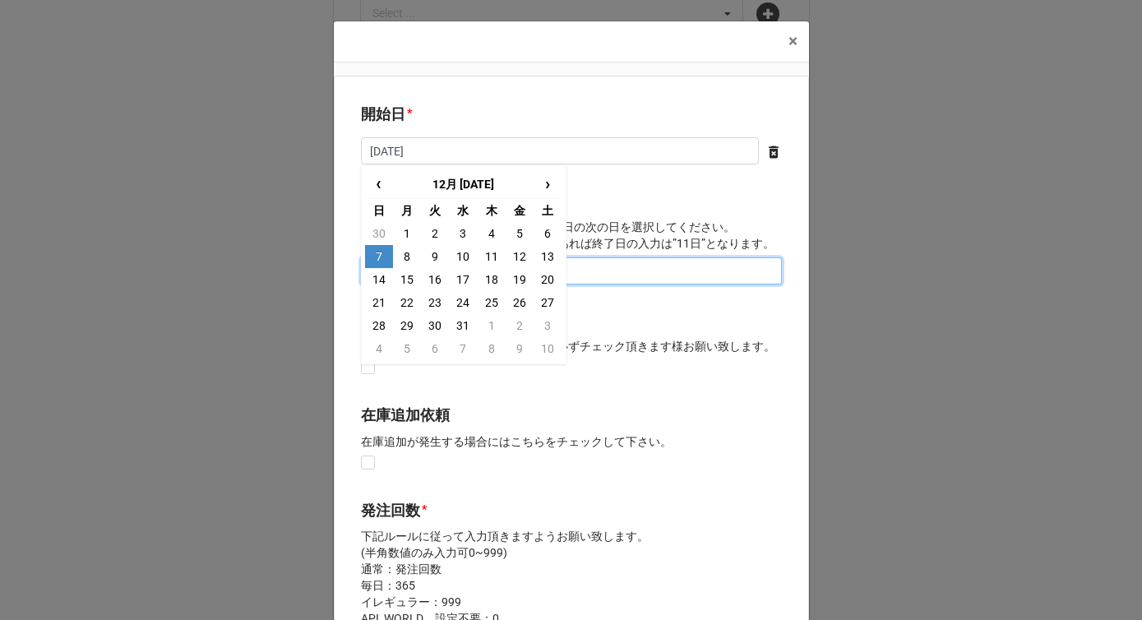
type input "12/7/2025"
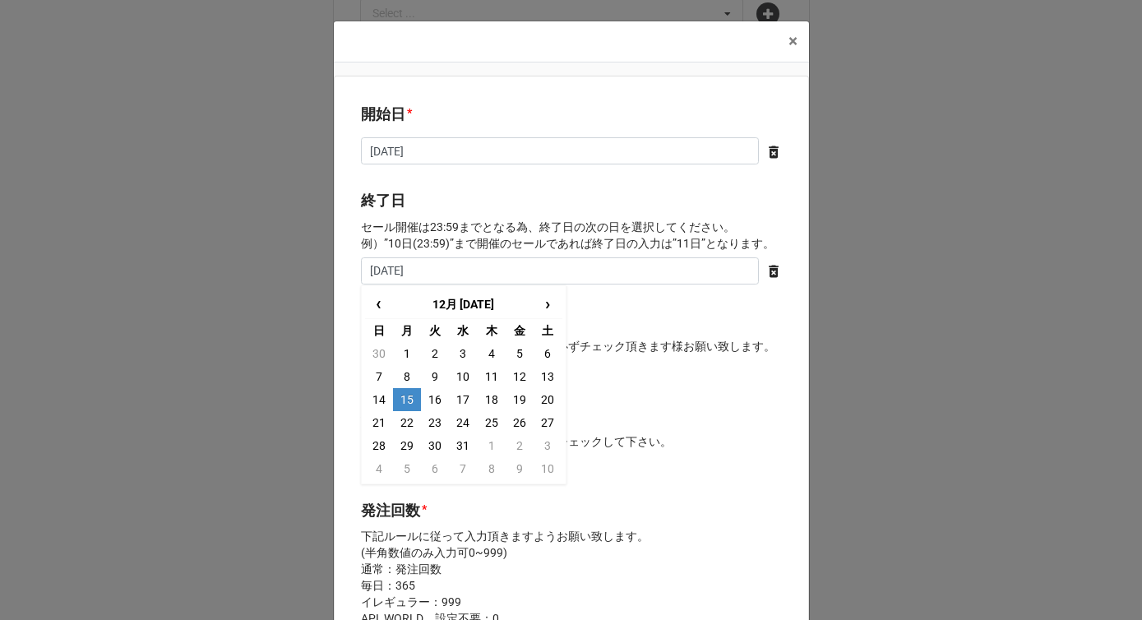
type input "12/15/2025"
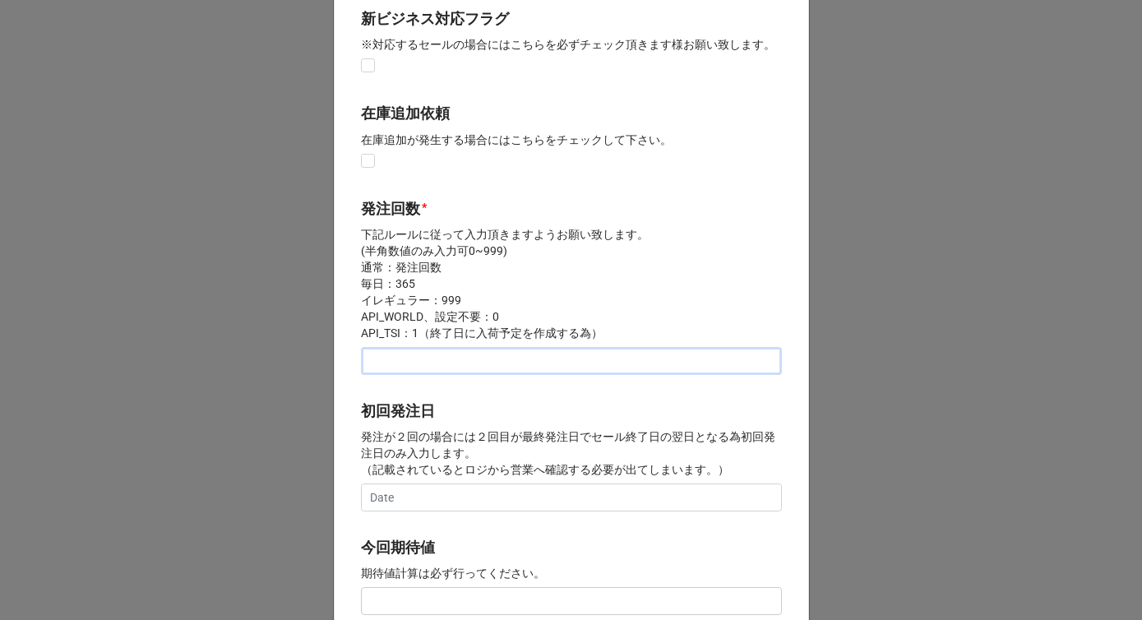
click at [400, 361] on input "text" at bounding box center [571, 361] width 421 height 28
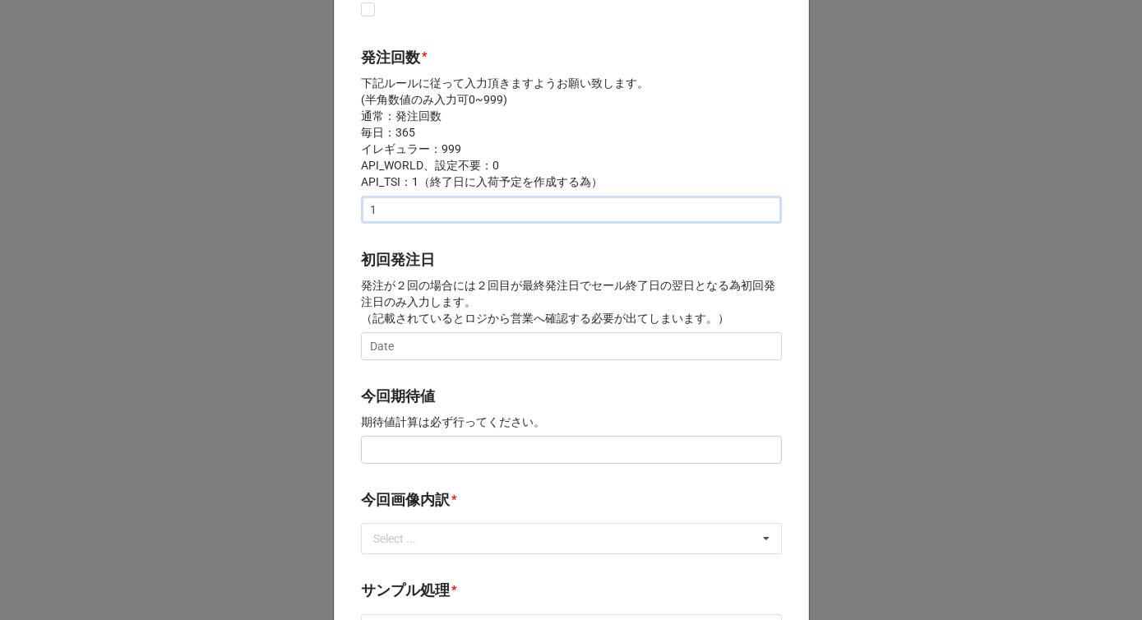
scroll to position [501, 0]
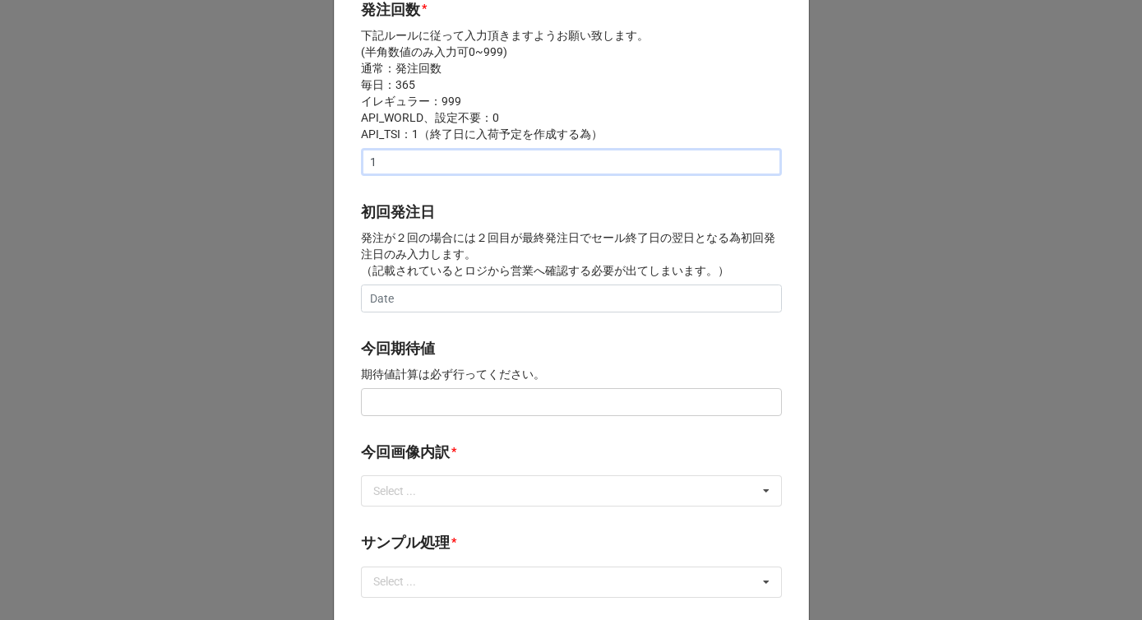
type input "1"
click at [400, 385] on div "今回期待値 期待値計算は必ず行ってください。" at bounding box center [571, 362] width 421 height 51
click at [400, 389] on input "text" at bounding box center [571, 402] width 421 height 28
paste input "¥150,000"
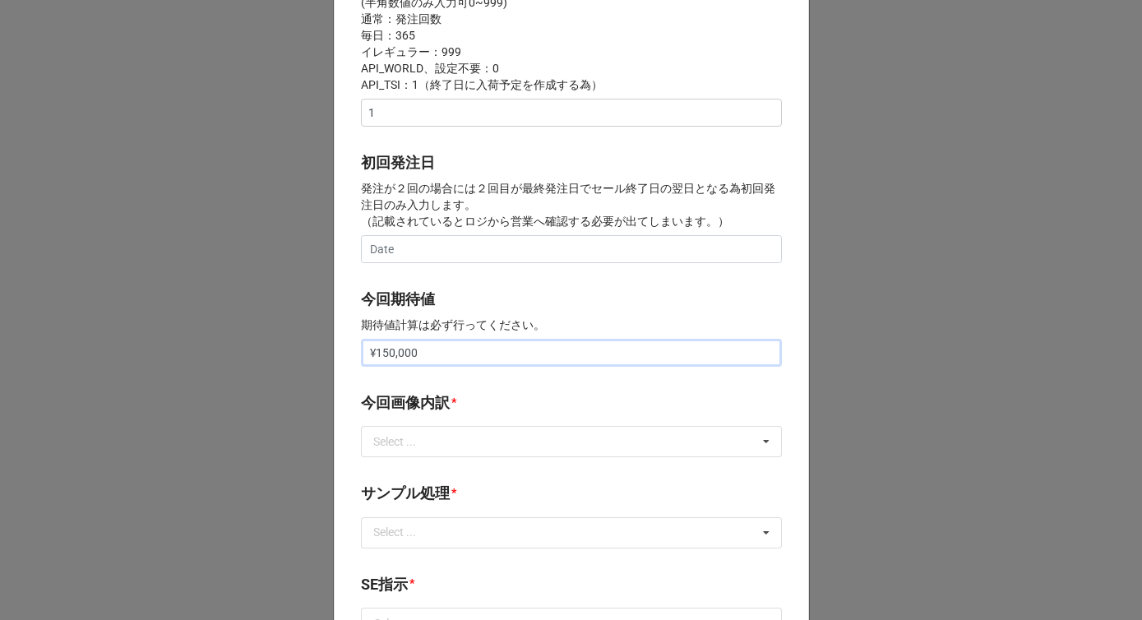
scroll to position [634, 0]
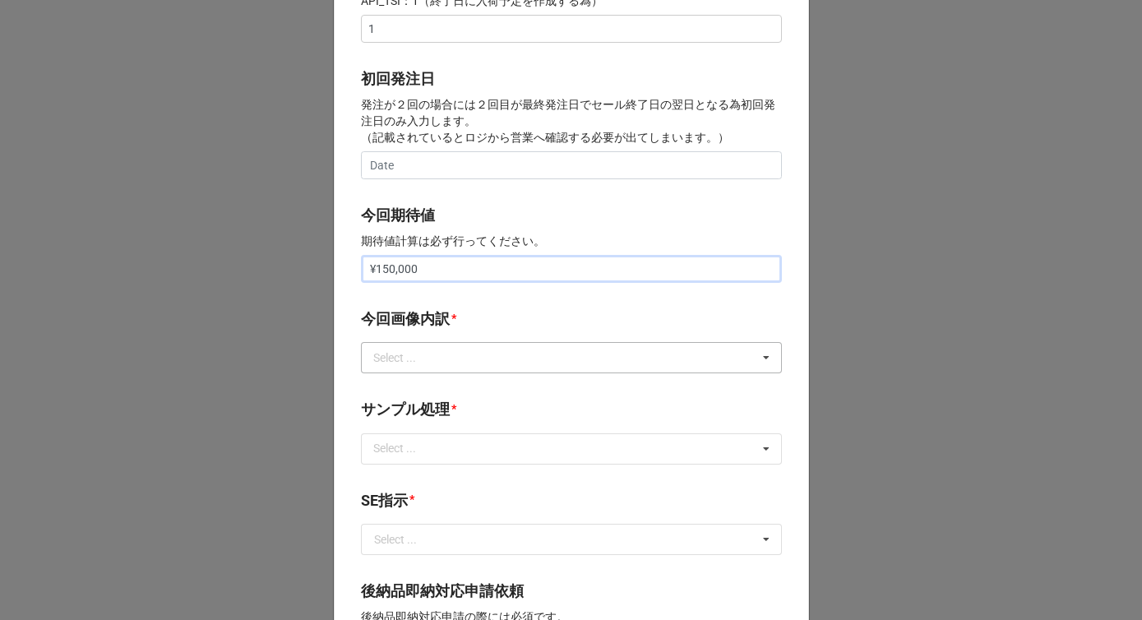
type input "¥150,000"
click at [400, 365] on div "Select ..." at bounding box center [404, 358] width 71 height 19
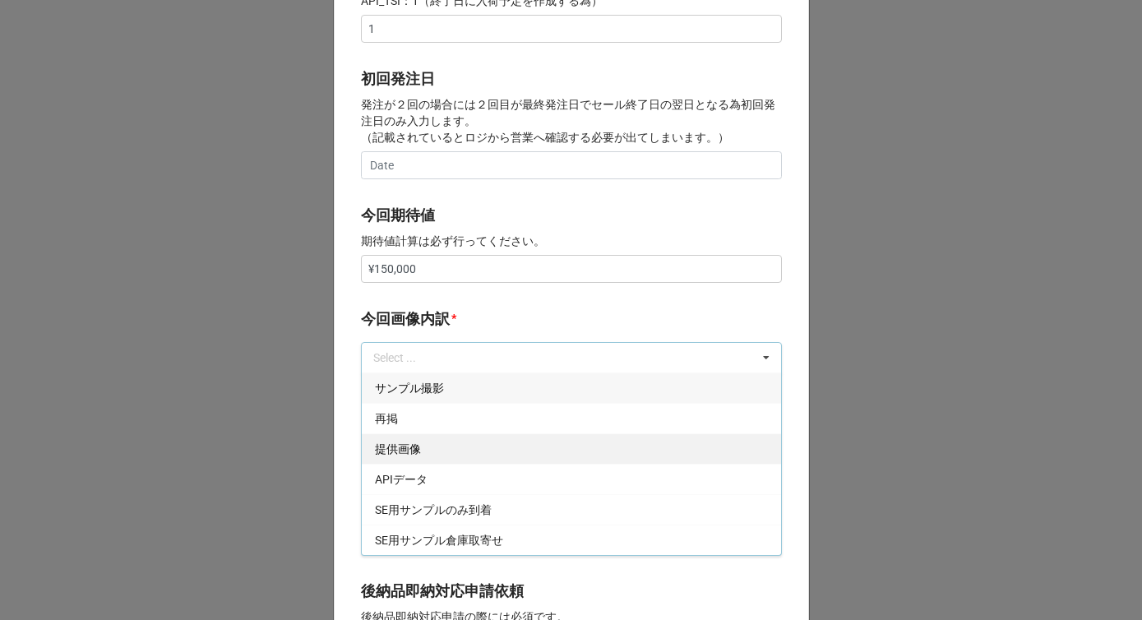
click at [389, 423] on span "再掲" at bounding box center [386, 418] width 23 height 13
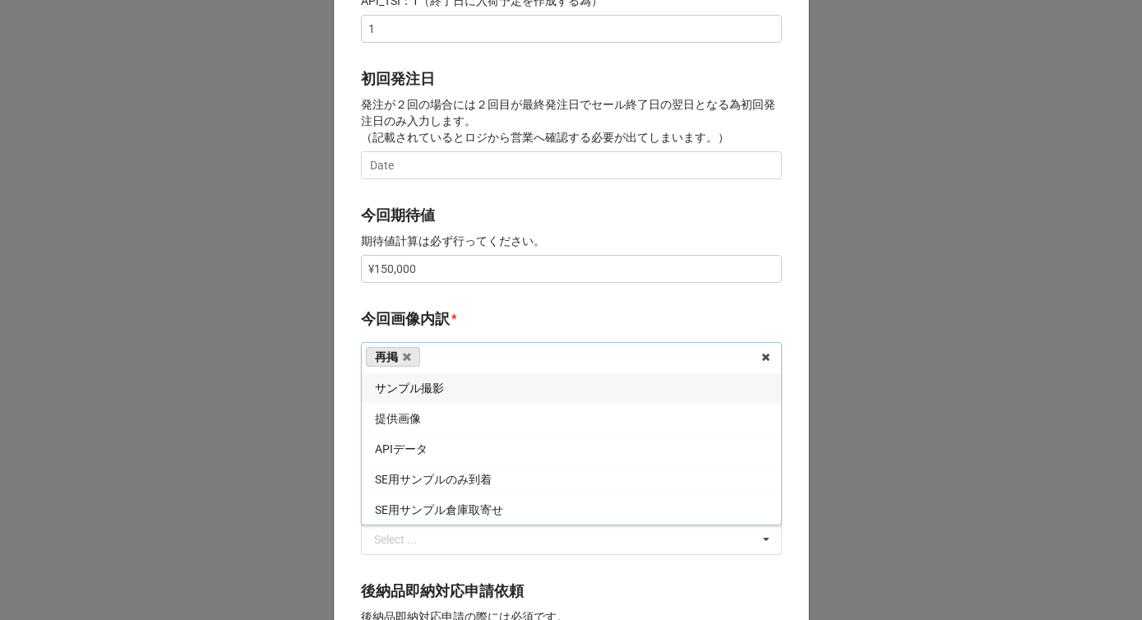
drag, startPoint x: 401, startPoint y: 328, endPoint x: 401, endPoint y: 338, distance: 9.9
click at [401, 328] on label "今回画像内訳" at bounding box center [405, 319] width 89 height 23
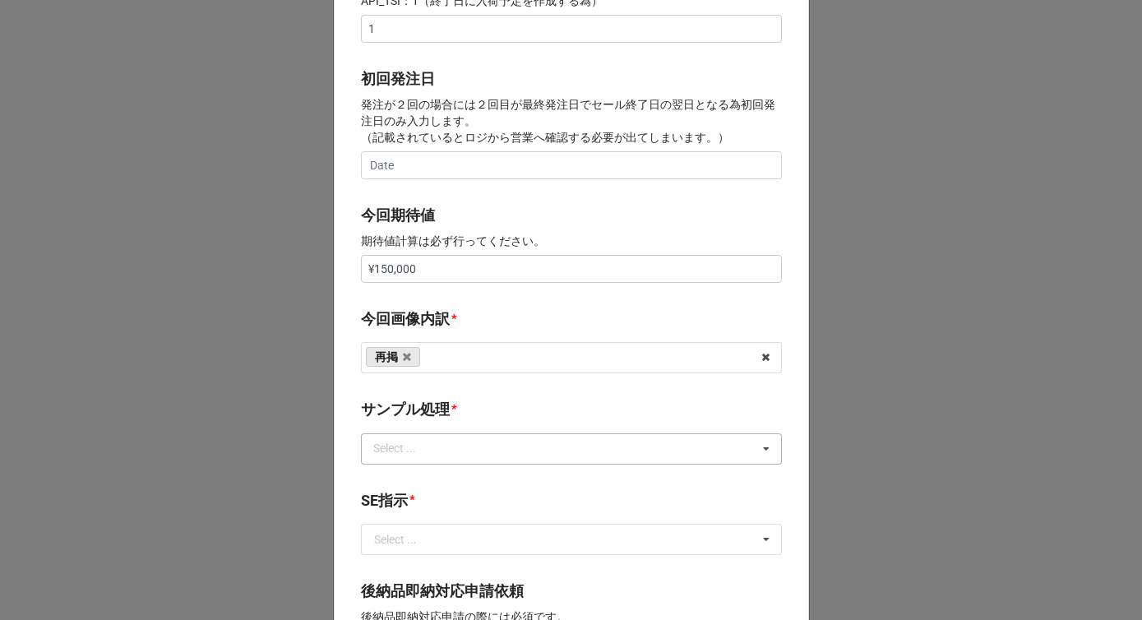
drag, startPoint x: 389, startPoint y: 469, endPoint x: 389, endPoint y: 457, distance: 11.5
click at [389, 469] on div "サンプル処理 * Select ... なし 入庫 返却 処分 担当バイヤーへ" at bounding box center [571, 436] width 421 height 77
click at [386, 443] on div "Select ..." at bounding box center [404, 448] width 71 height 19
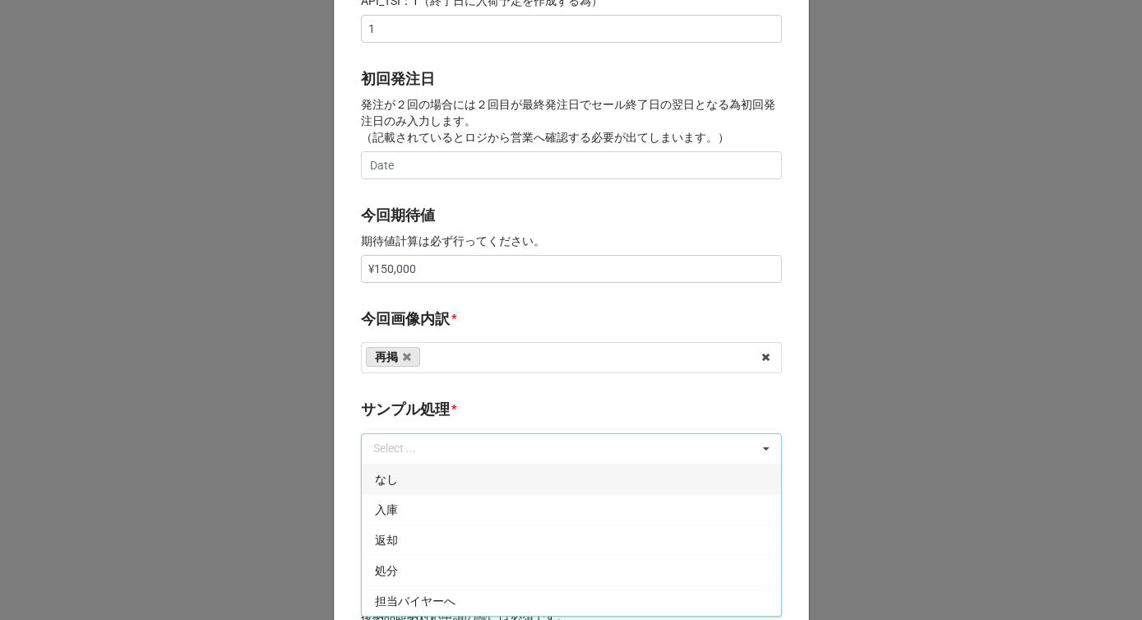
click at [387, 470] on div "なし" at bounding box center [571, 479] width 419 height 30
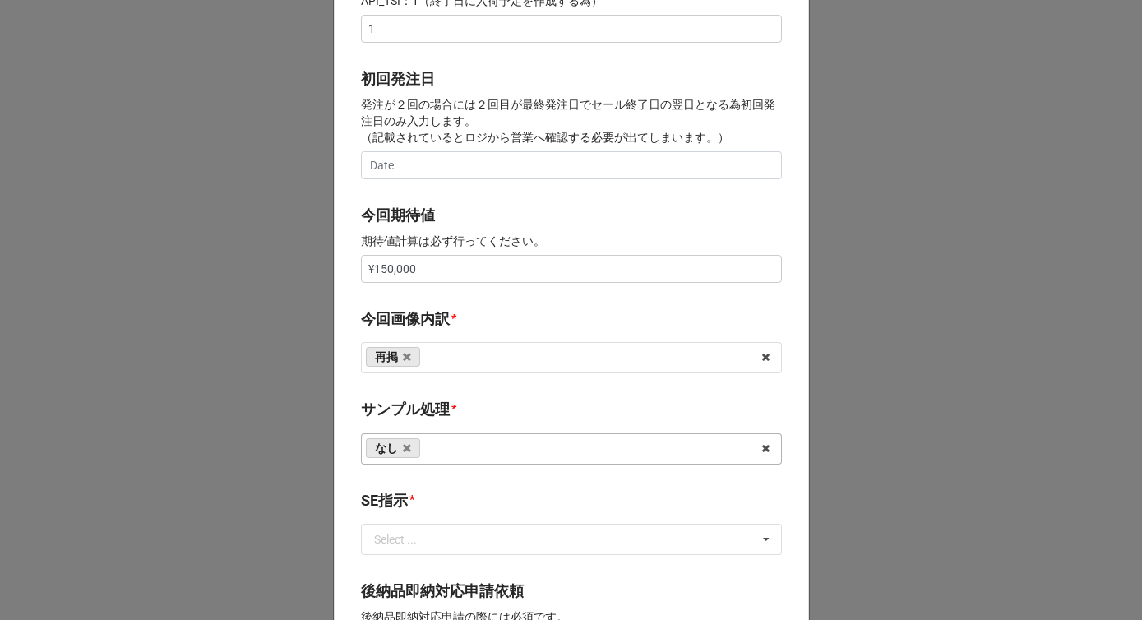
click at [404, 418] on label "サンプル処理" at bounding box center [405, 409] width 89 height 23
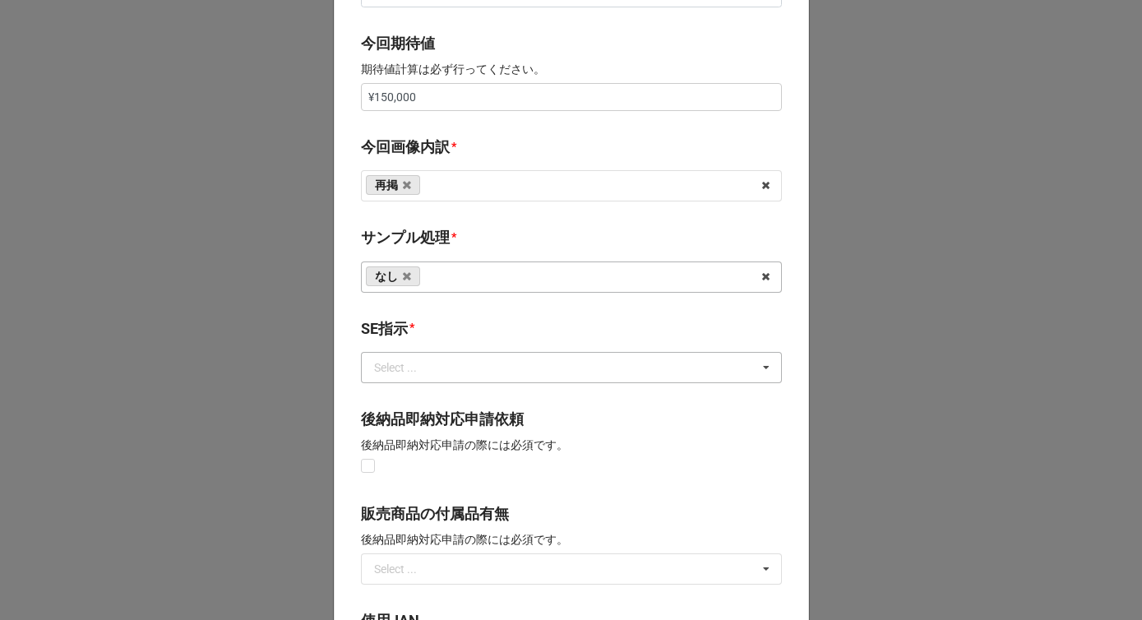
click at [398, 372] on div "Select ..." at bounding box center [395, 368] width 43 height 12
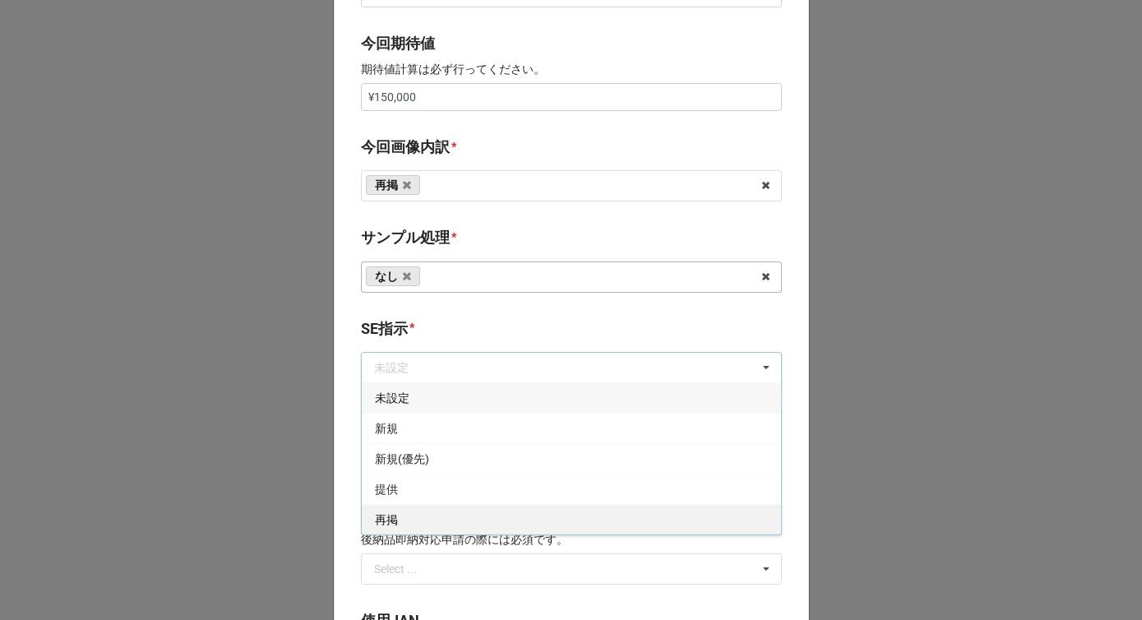
click at [391, 514] on span "再掲" at bounding box center [386, 519] width 23 height 13
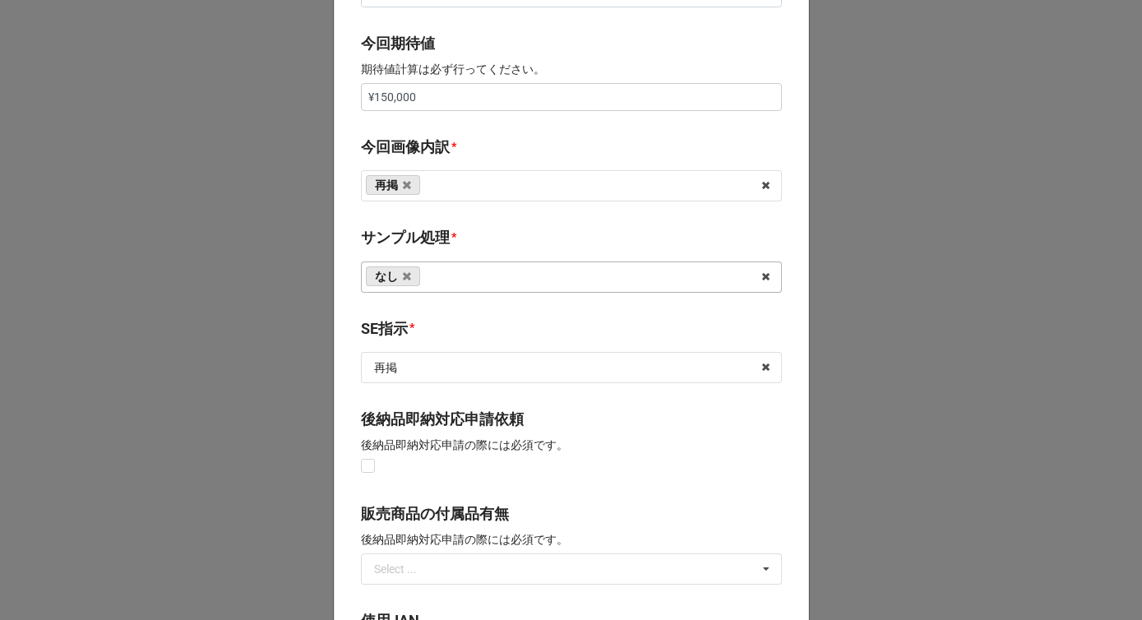
click at [432, 332] on b "SE指示 *" at bounding box center [571, 331] width 421 height 29
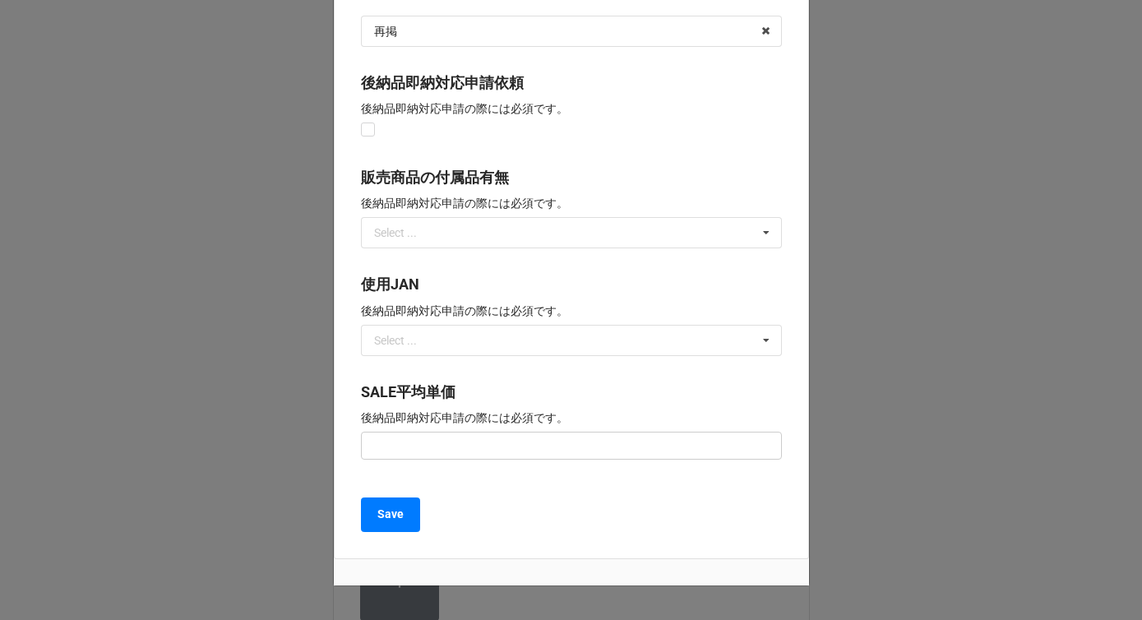
scroll to position [1200, 0]
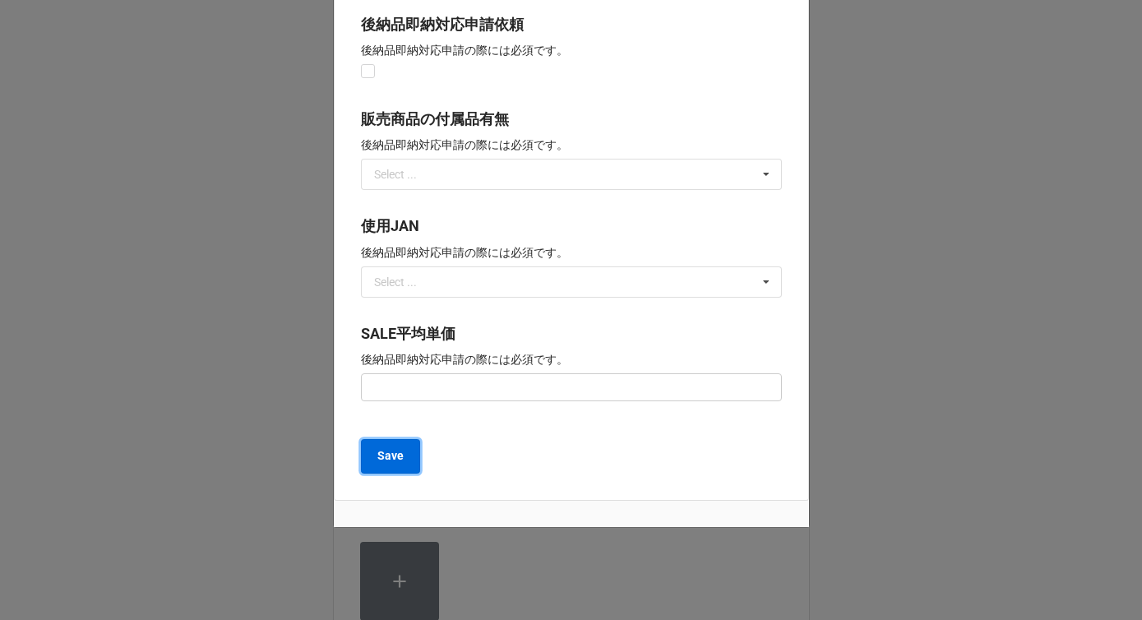
click at [391, 452] on b "Save" at bounding box center [390, 455] width 26 height 17
type textarea "x"
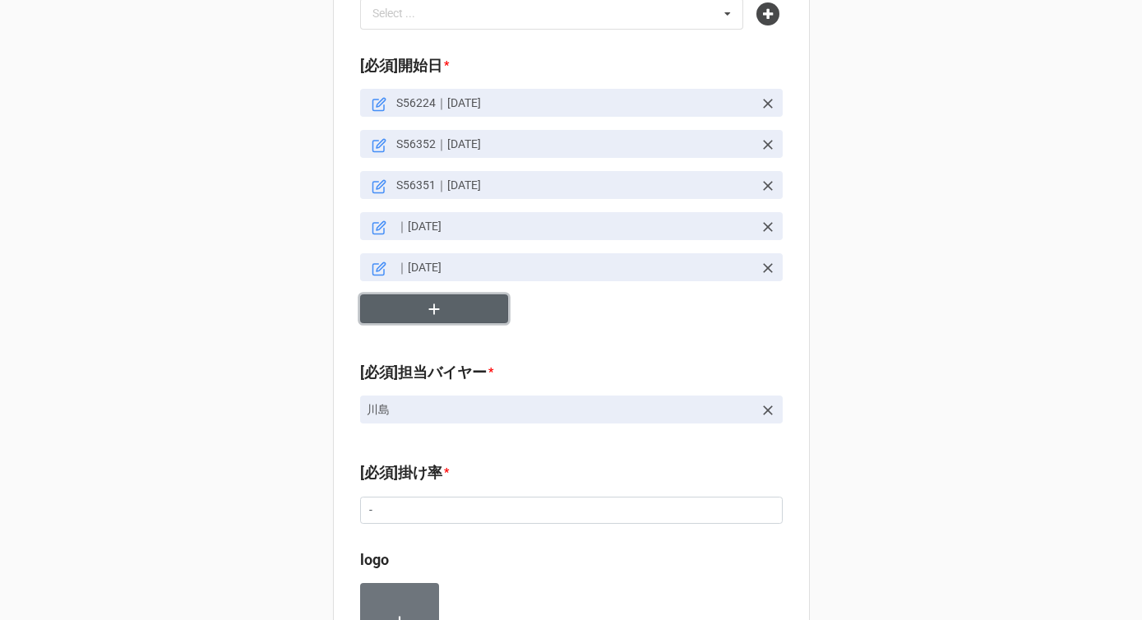
click at [412, 294] on button "button" at bounding box center [434, 308] width 148 height 29
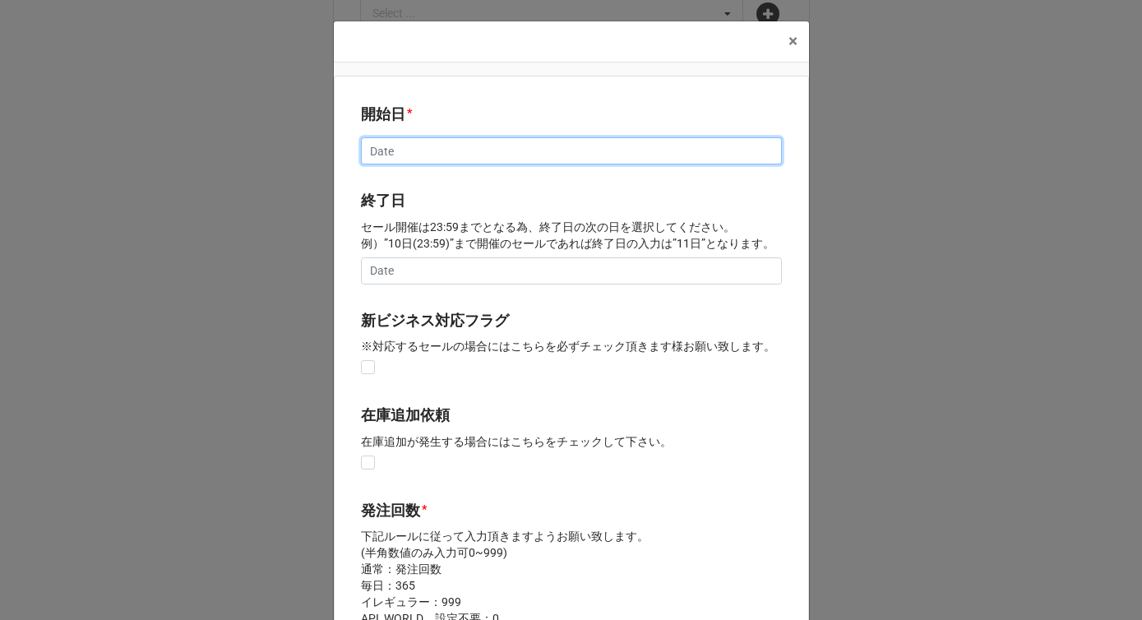
click at [388, 150] on input "text" at bounding box center [571, 151] width 421 height 28
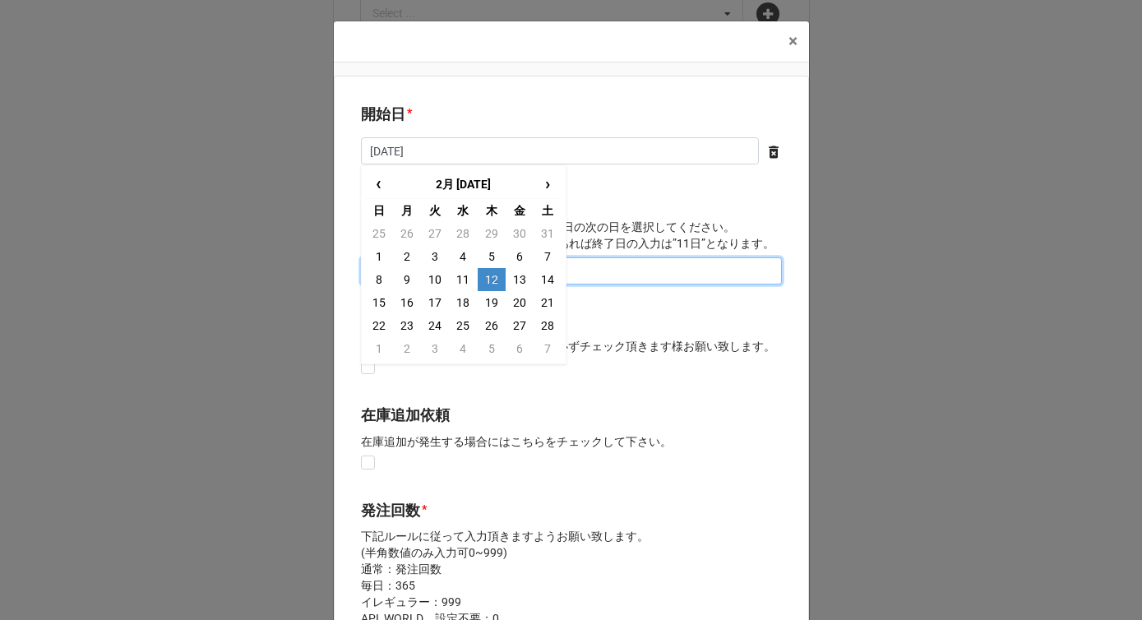
type input "2/12/2026"
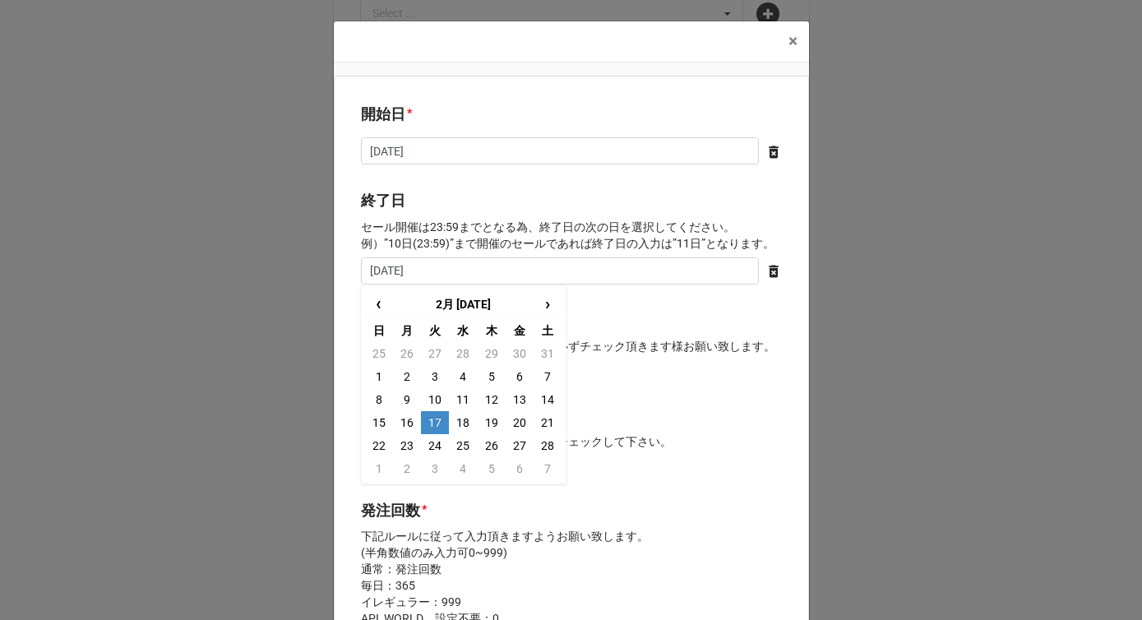
click at [433, 420] on td "17" at bounding box center [435, 422] width 28 height 23
type input "2026/02/17"
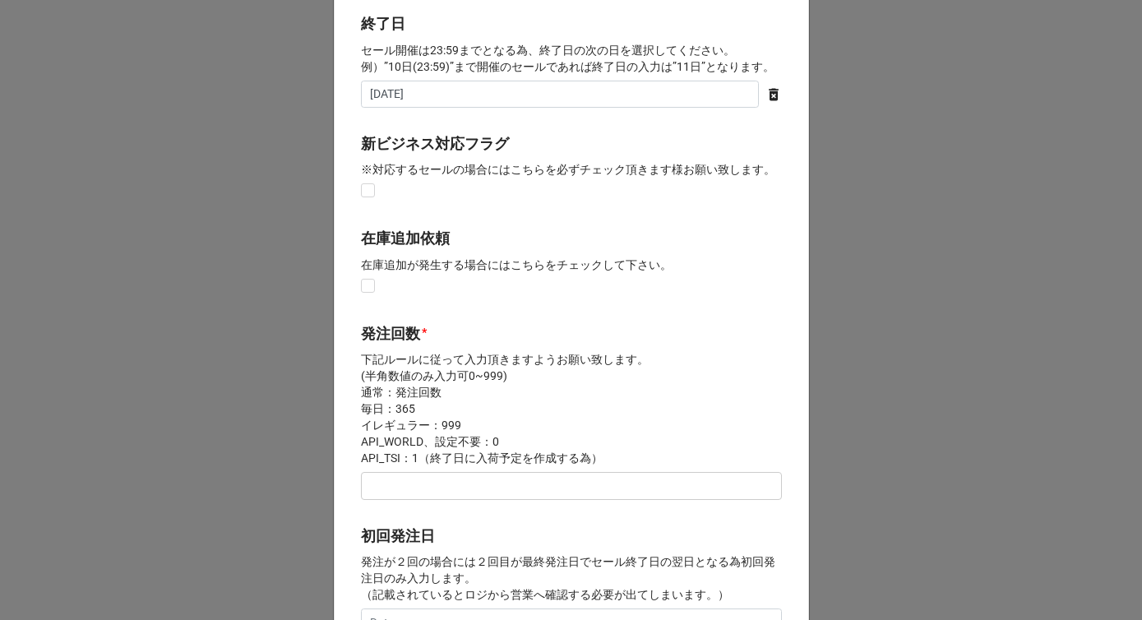
scroll to position [305, 0]
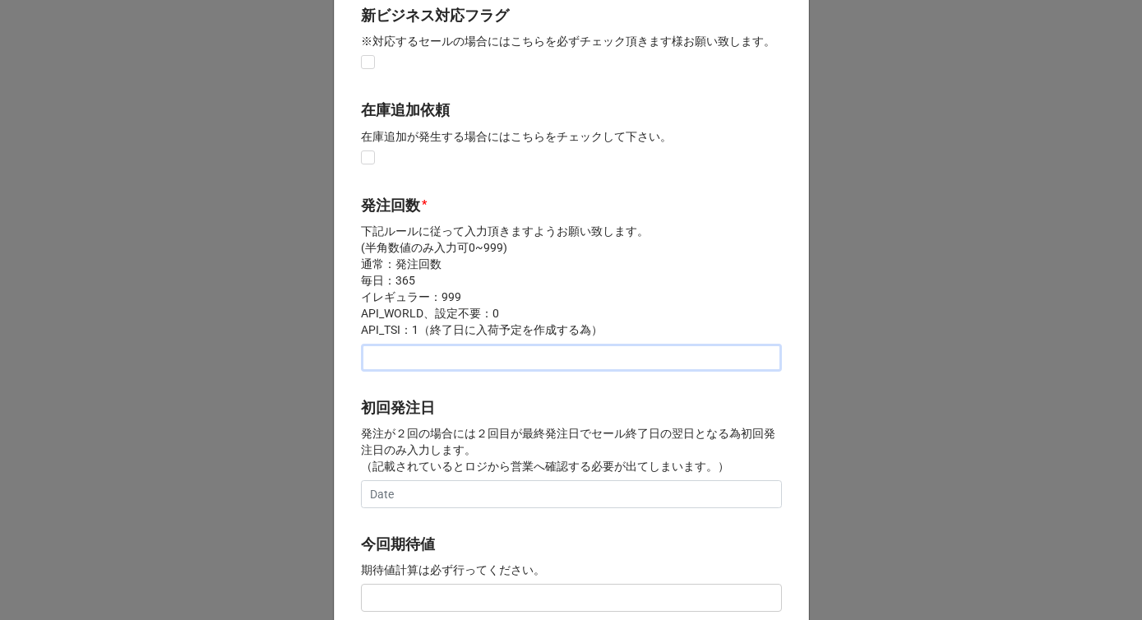
click at [405, 358] on input "text" at bounding box center [571, 358] width 421 height 28
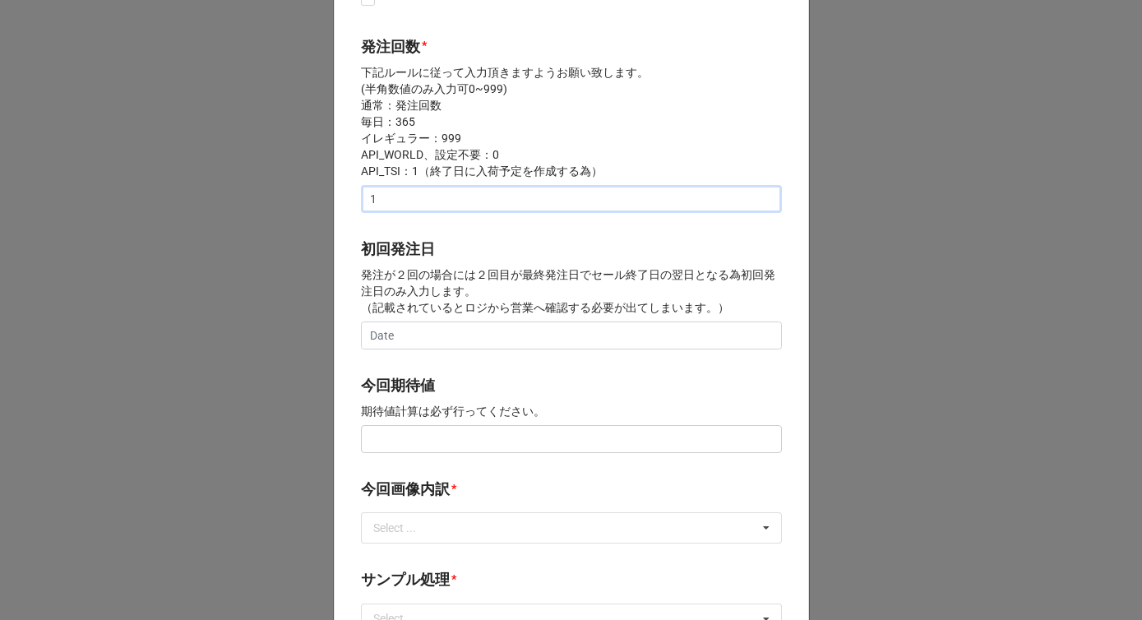
scroll to position [517, 0]
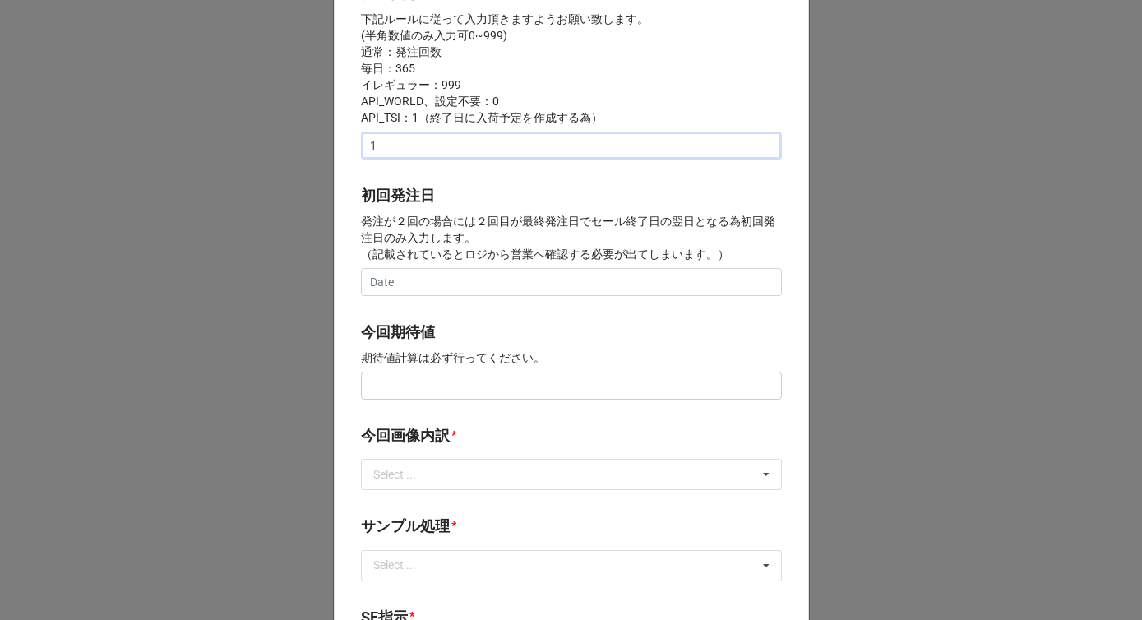
type input "1"
click at [391, 378] on input "text" at bounding box center [571, 386] width 421 height 28
paste input "¥150,000"
type input "¥150,000"
click at [394, 465] on div "Select ..." at bounding box center [404, 474] width 71 height 19
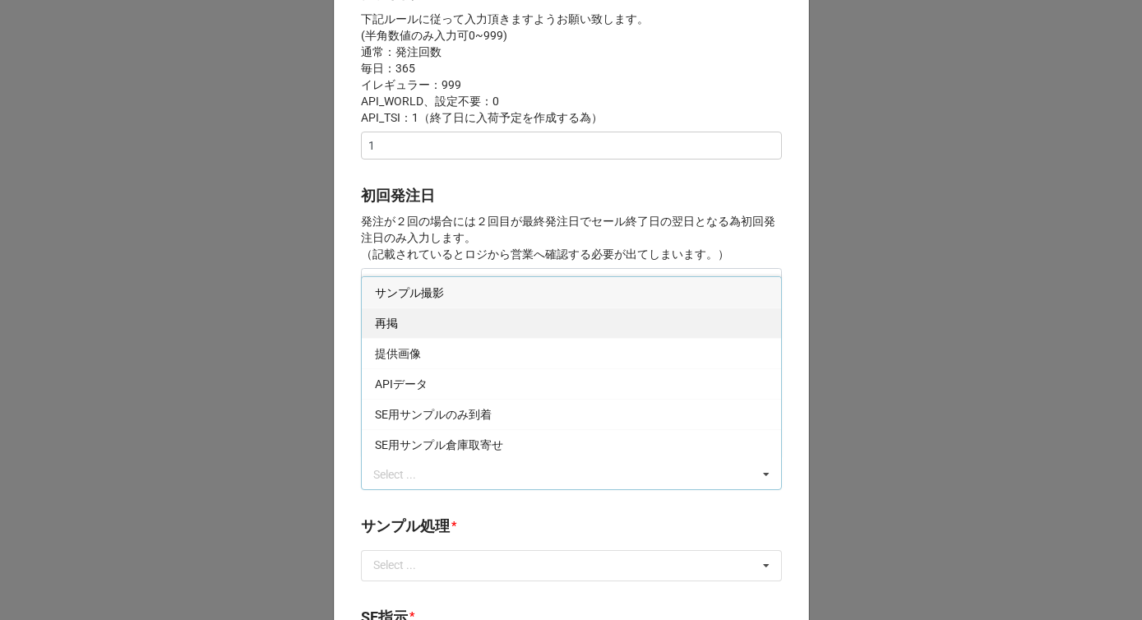
click at [405, 327] on div "再掲" at bounding box center [571, 323] width 419 height 30
click at [338, 358] on div "開始日 * 2/12/2026 ‹ 2月 2026 › 日 月 火 水 木 金 土 25 26 27 28 29 30 31 1 2 3 4 5 6 7 8 …" at bounding box center [571, 371] width 475 height 1626
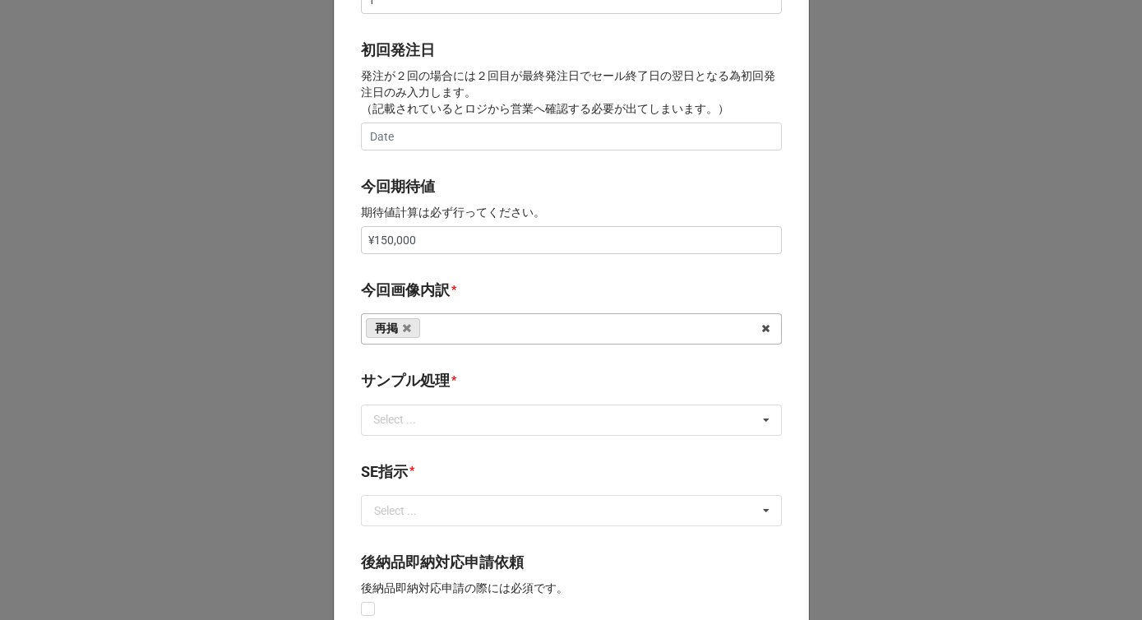
scroll to position [676, 0]
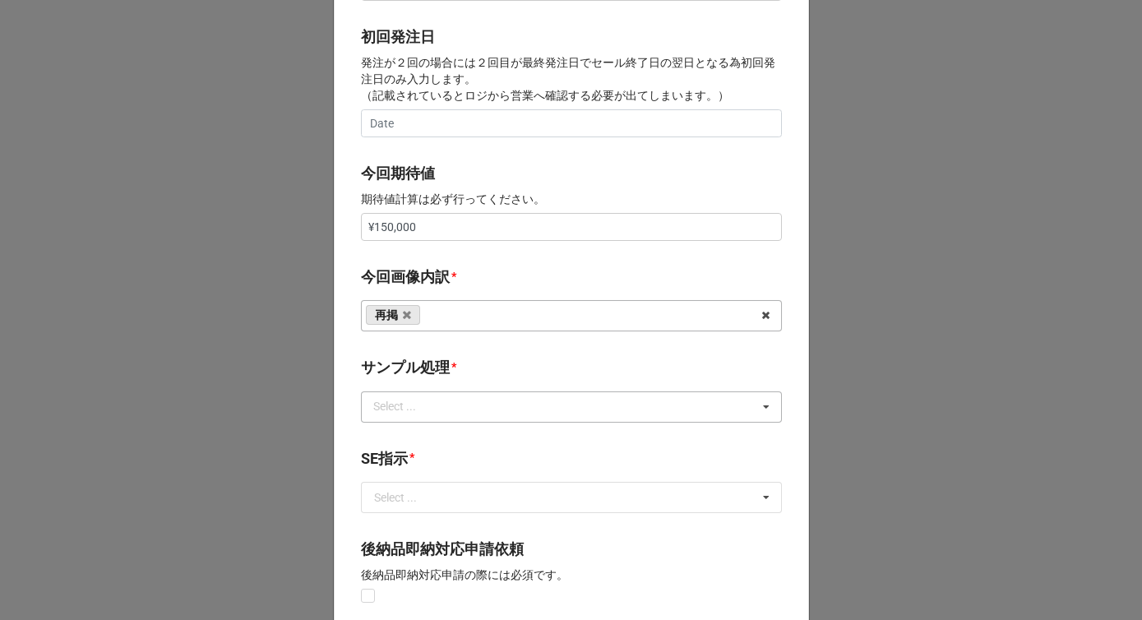
click at [382, 405] on div "Select ..." at bounding box center [404, 406] width 71 height 19
click at [390, 442] on span "なし" at bounding box center [386, 437] width 23 height 13
click at [429, 360] on label "サンプル処理" at bounding box center [405, 367] width 89 height 23
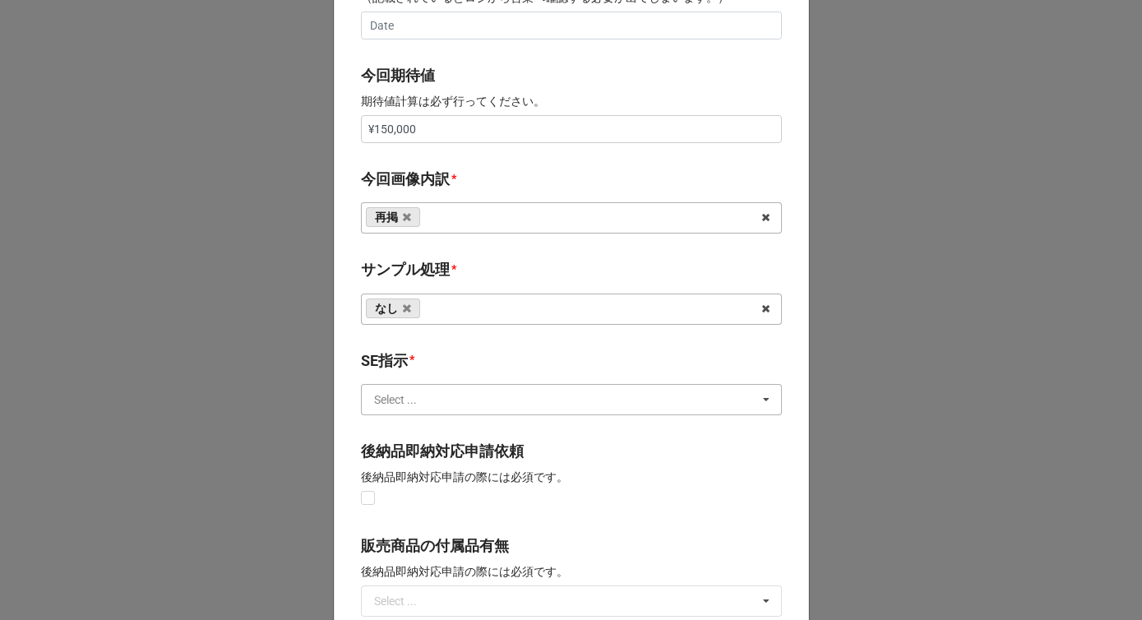
click at [414, 405] on input "text" at bounding box center [572, 400] width 419 height 30
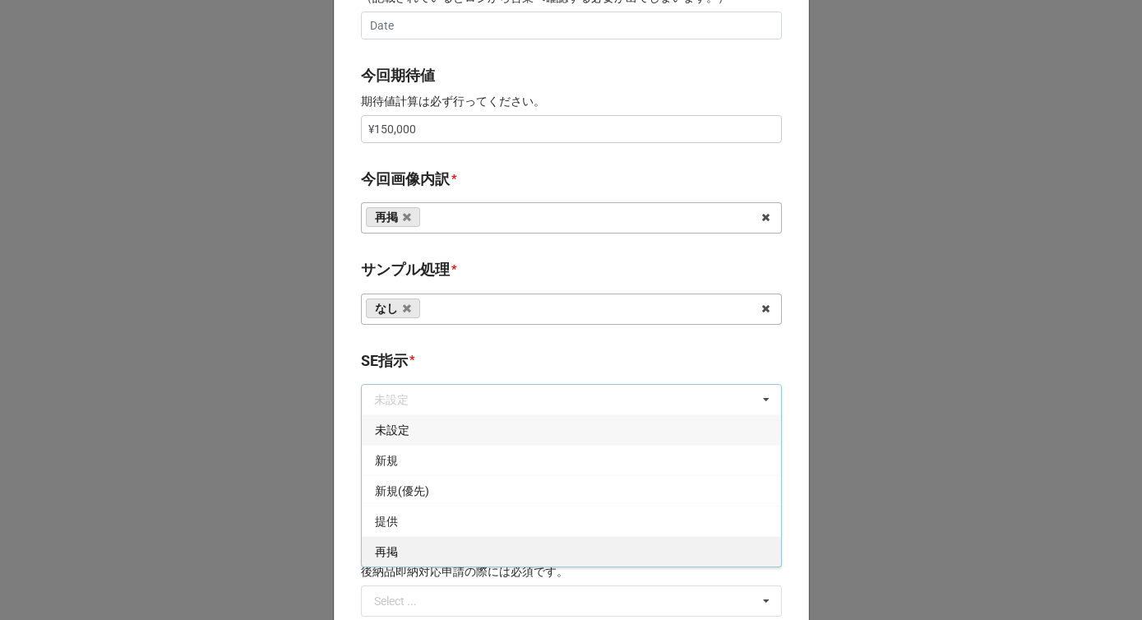
click at [395, 549] on div "再掲" at bounding box center [571, 551] width 419 height 30
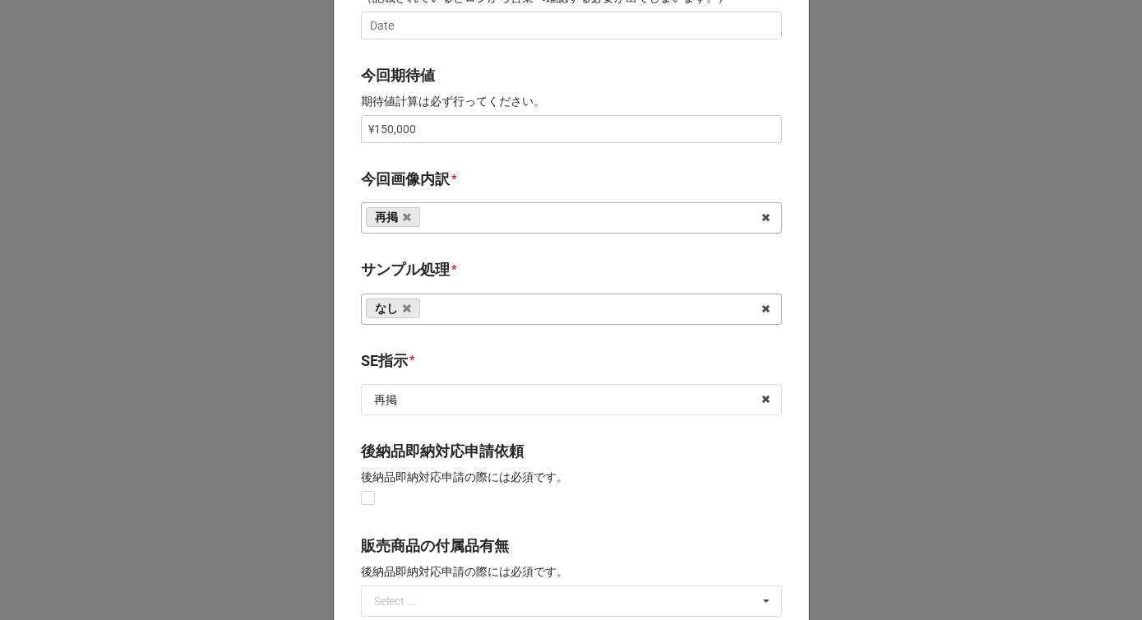
click at [474, 356] on b "SE指示 *" at bounding box center [571, 363] width 421 height 29
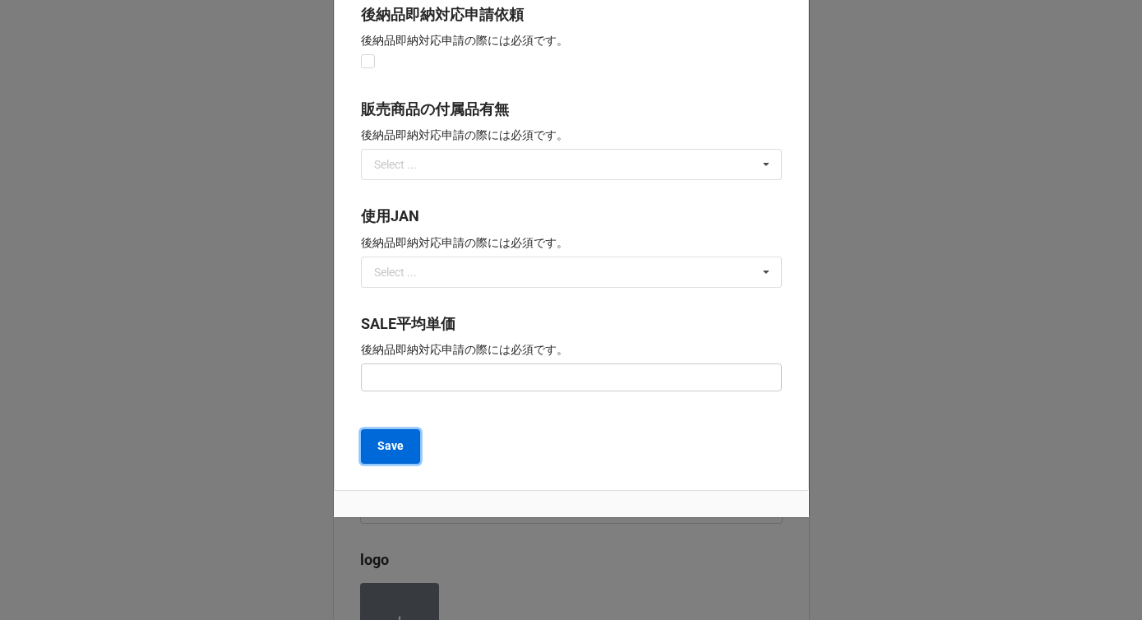
click at [398, 435] on button "Save" at bounding box center [390, 446] width 59 height 35
type textarea "x"
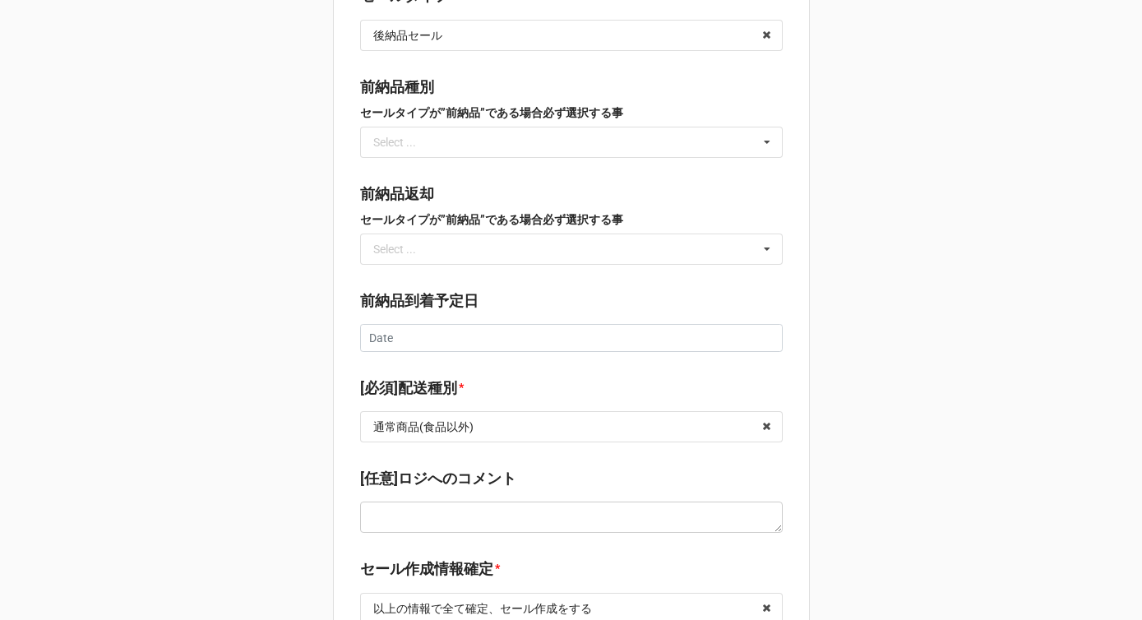
scroll to position [2379, 0]
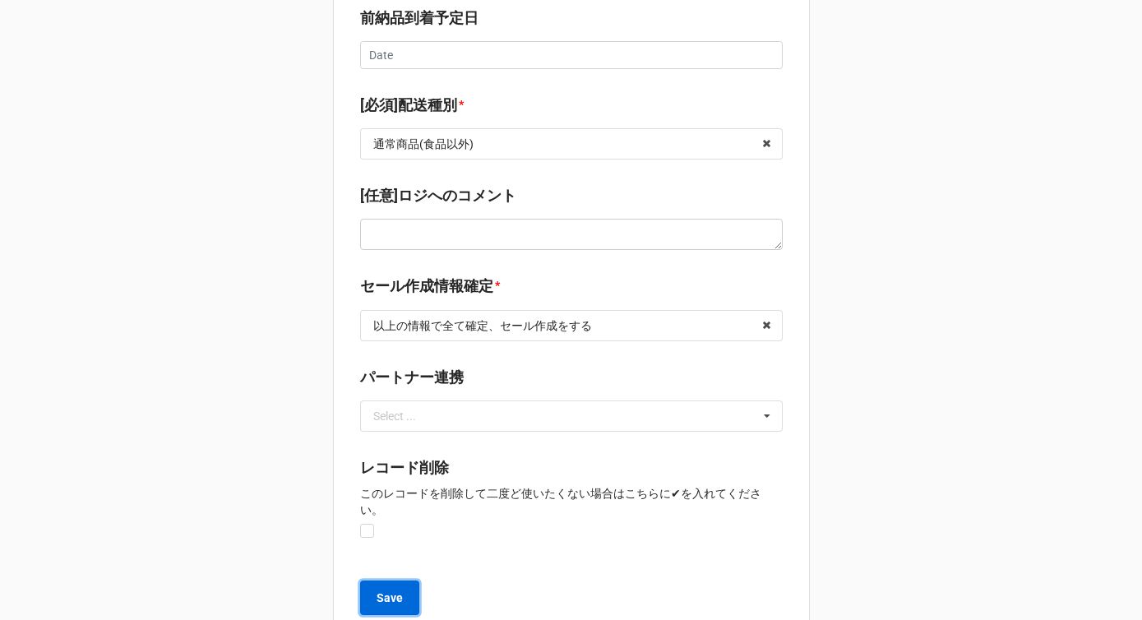
click at [385, 590] on b "Save" at bounding box center [390, 598] width 26 height 17
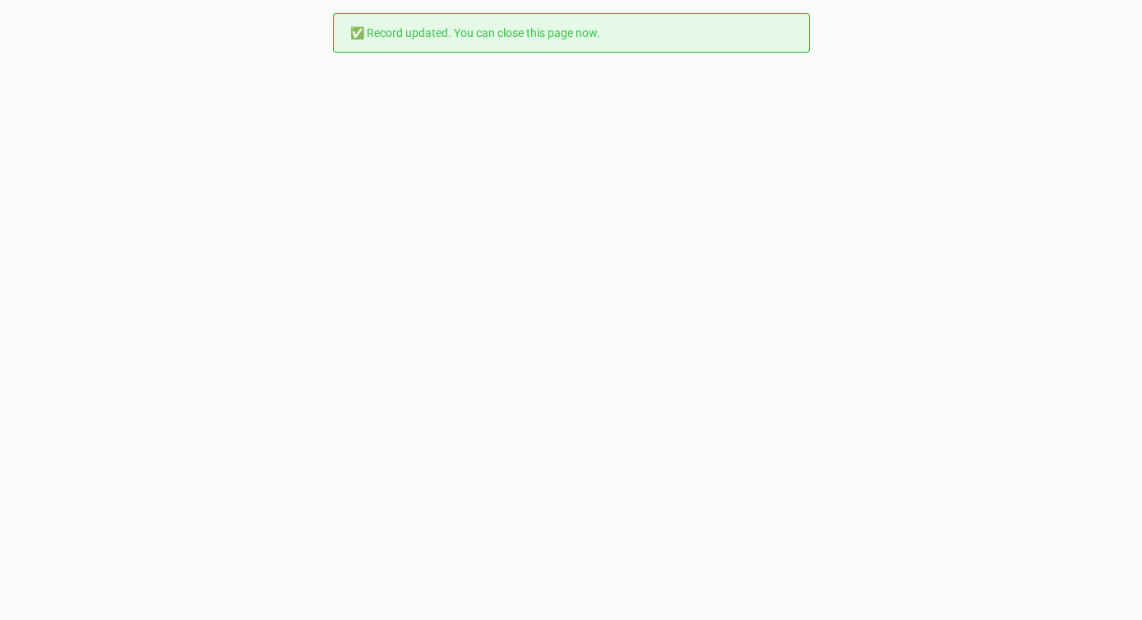
scroll to position [0, 0]
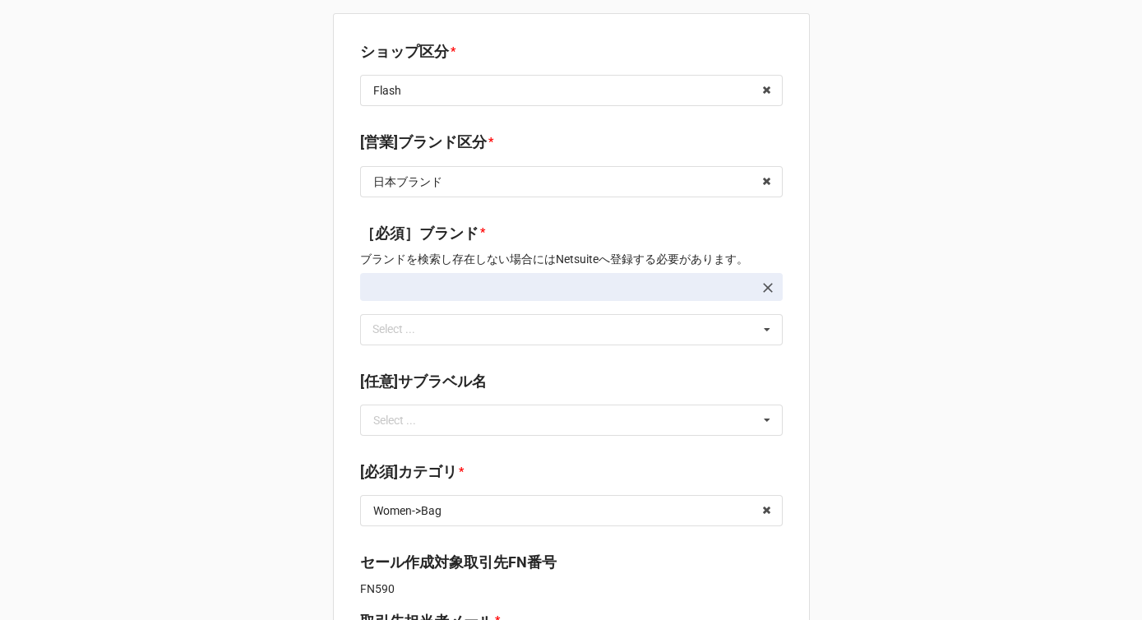
type textarea "x"
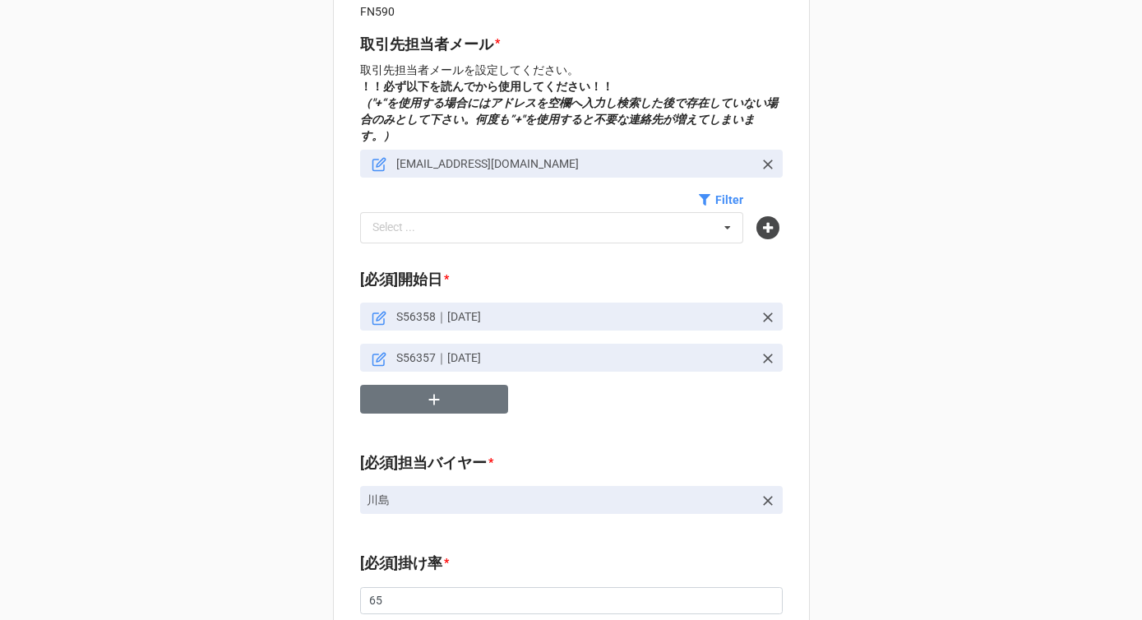
scroll to position [705, 0]
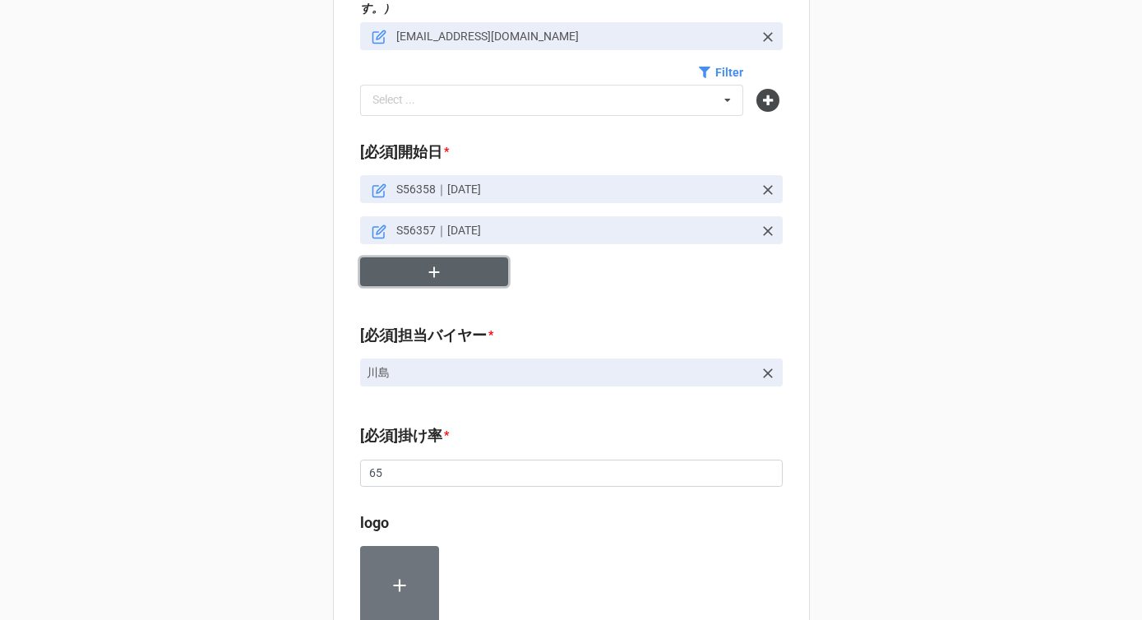
click at [425, 263] on icon "button" at bounding box center [434, 272] width 18 height 18
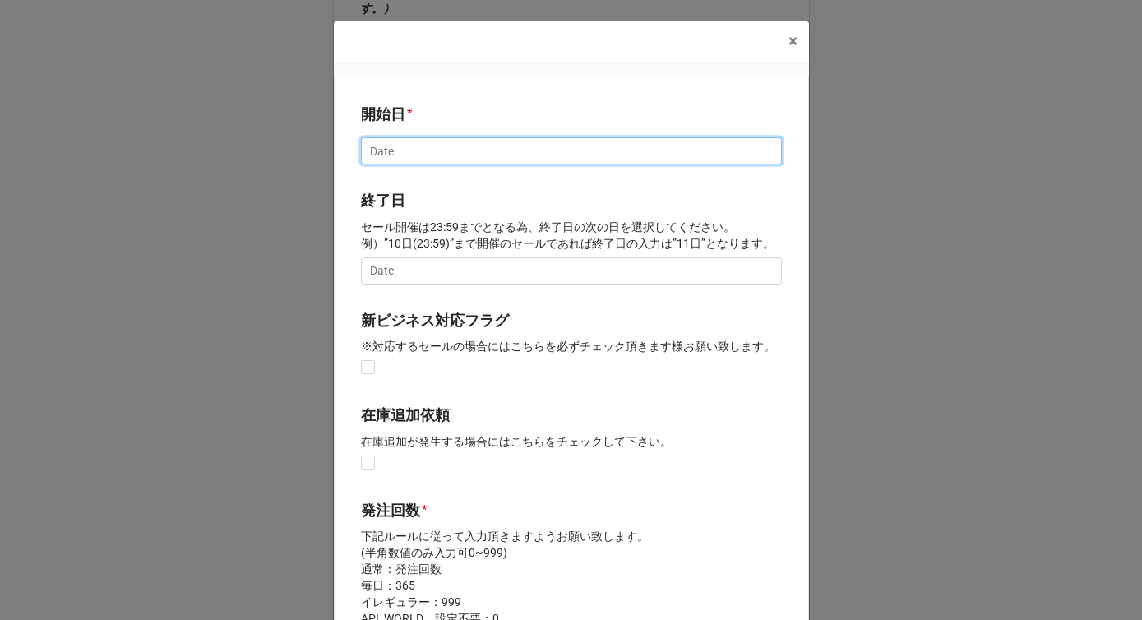
click at [391, 151] on input "text" at bounding box center [571, 151] width 421 height 28
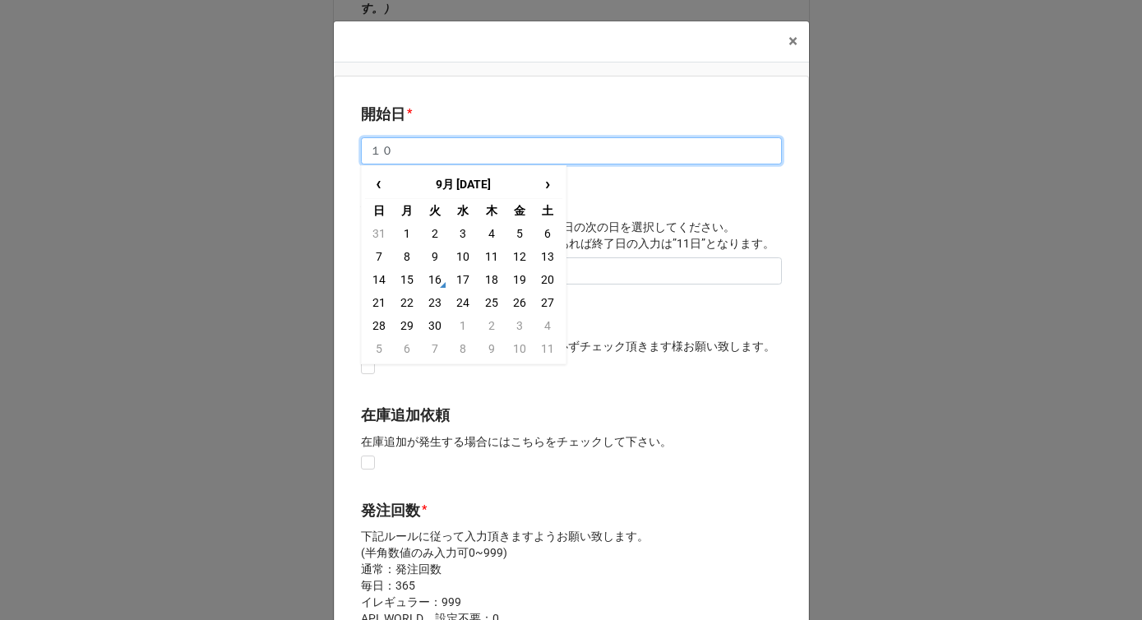
type input "１"
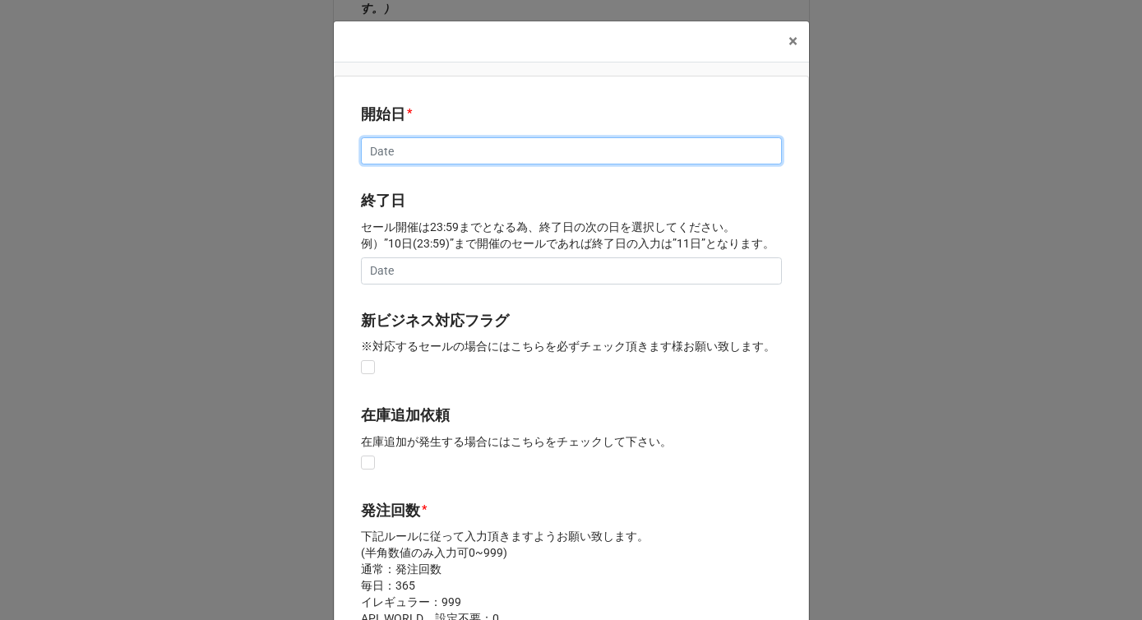
click at [459, 149] on input "text" at bounding box center [571, 151] width 421 height 28
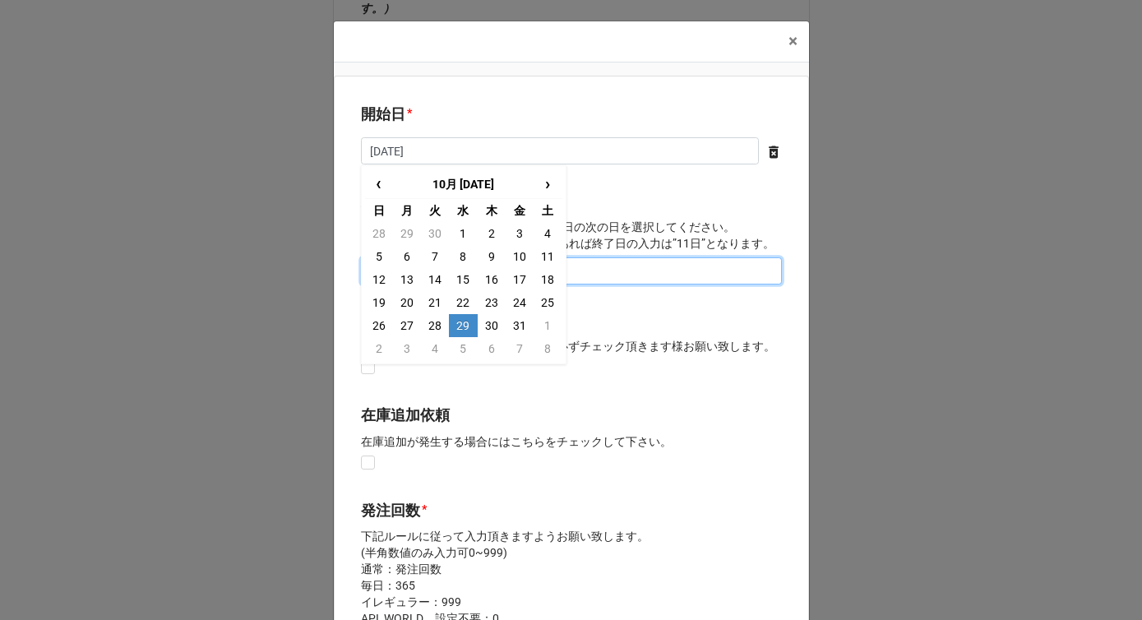
type input "10/29/2025"
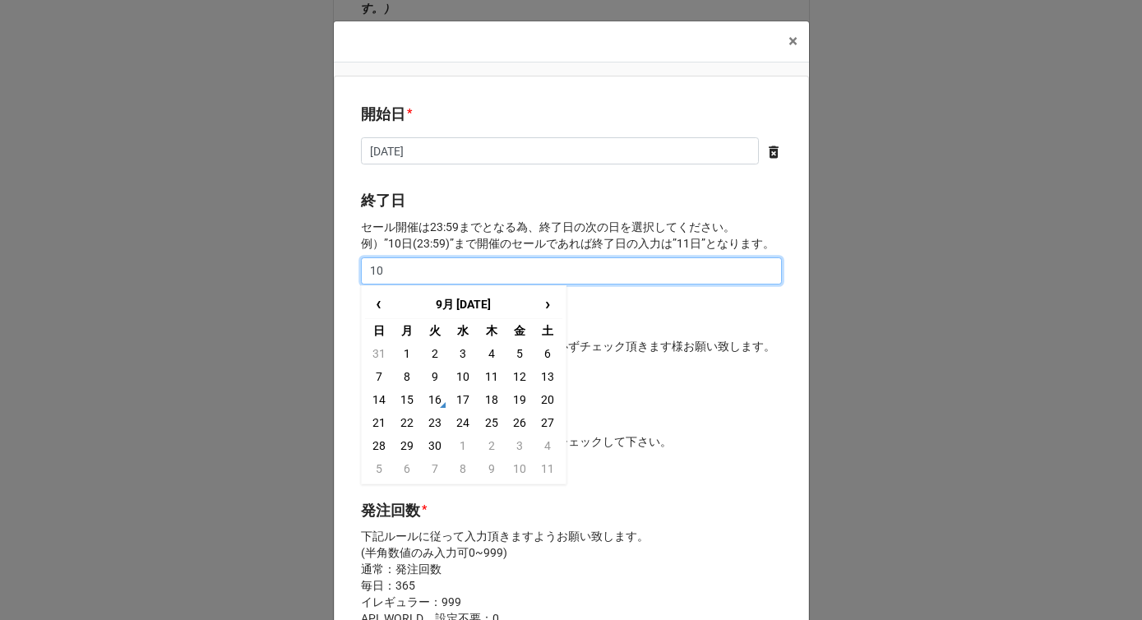
type input "1"
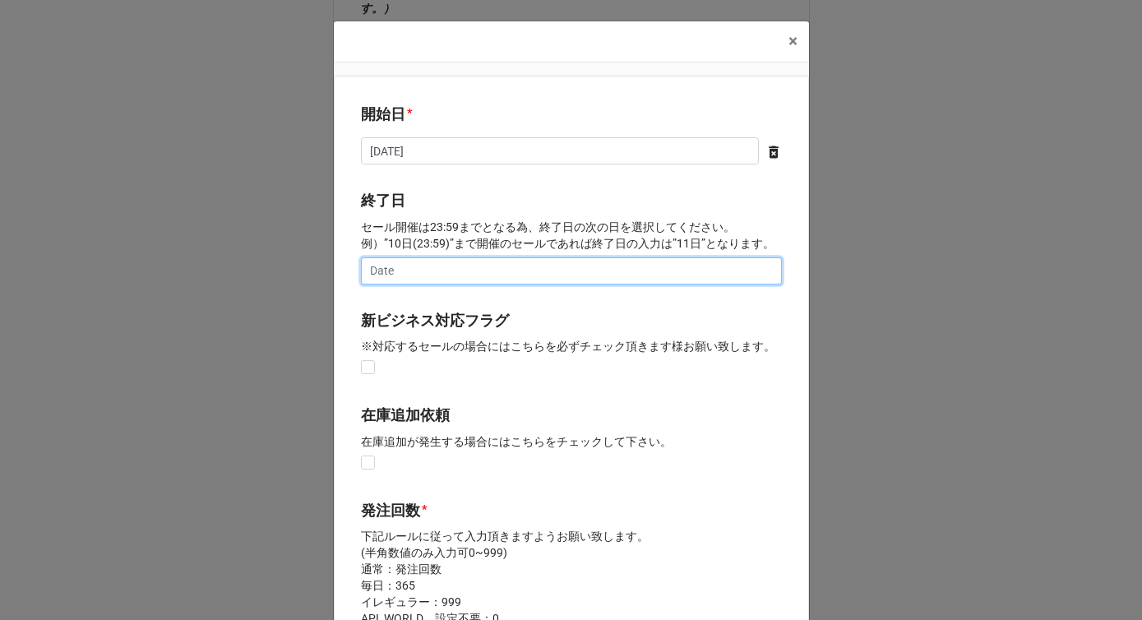
click at [435, 261] on input "text" at bounding box center [571, 271] width 421 height 28
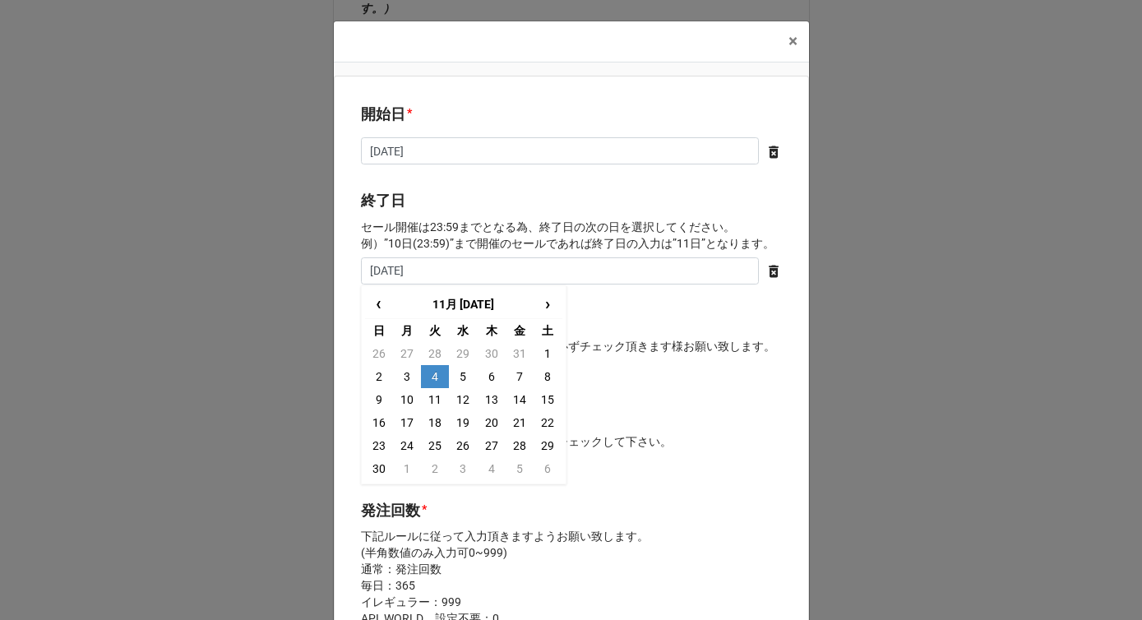
click at [428, 372] on td "4" at bounding box center [435, 376] width 28 height 23
type input "2025/11/04"
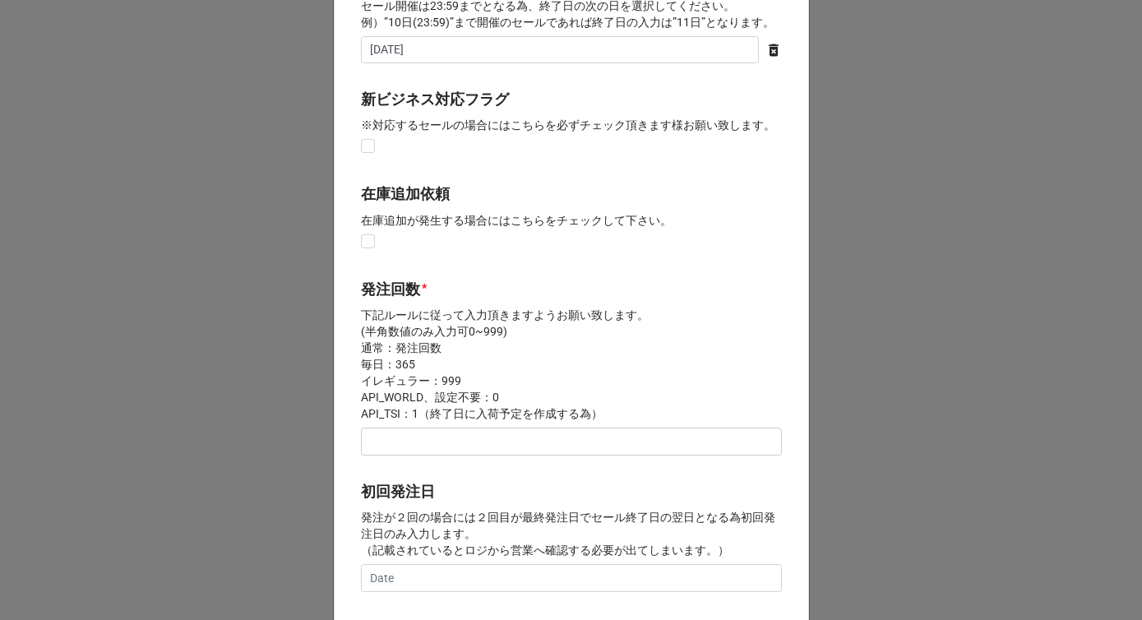
scroll to position [306, 0]
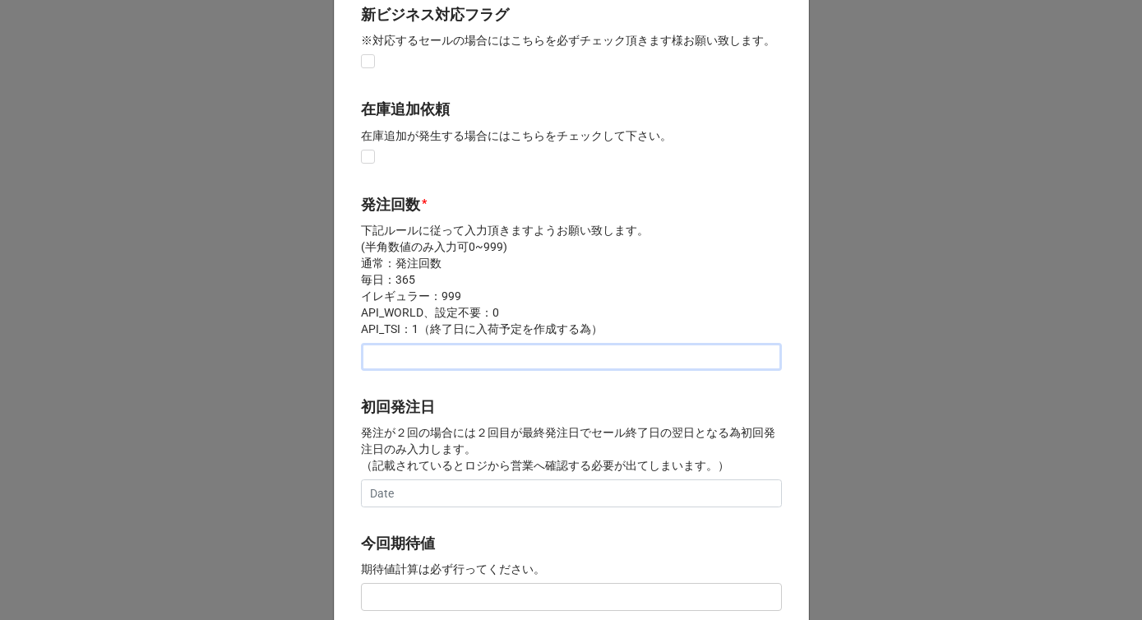
click at [413, 369] on input "text" at bounding box center [571, 357] width 421 height 28
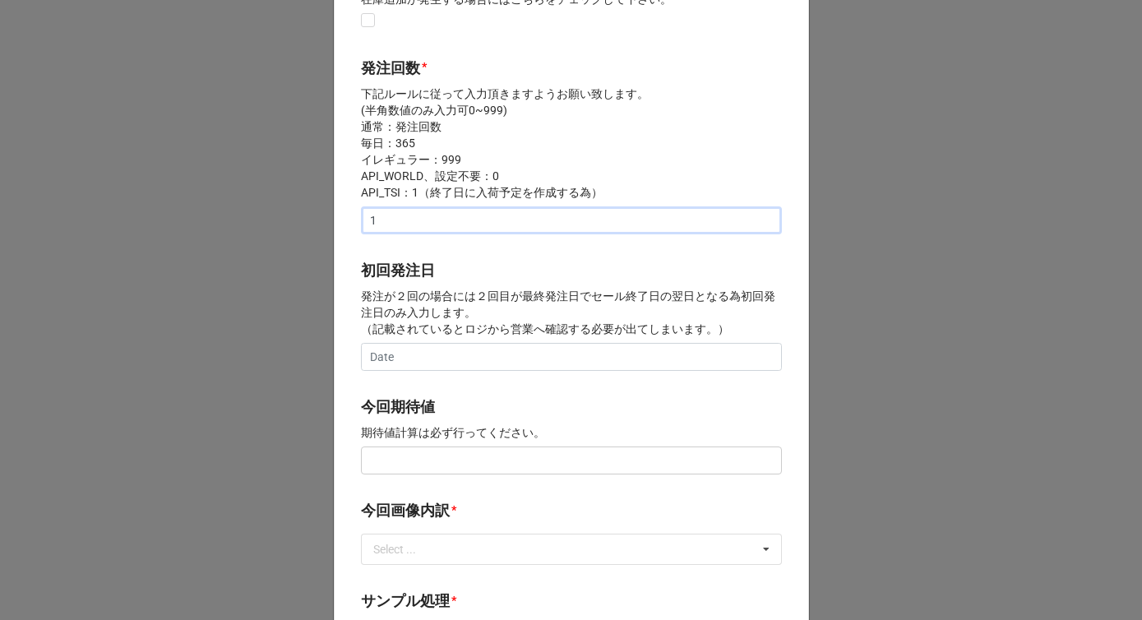
scroll to position [460, 0]
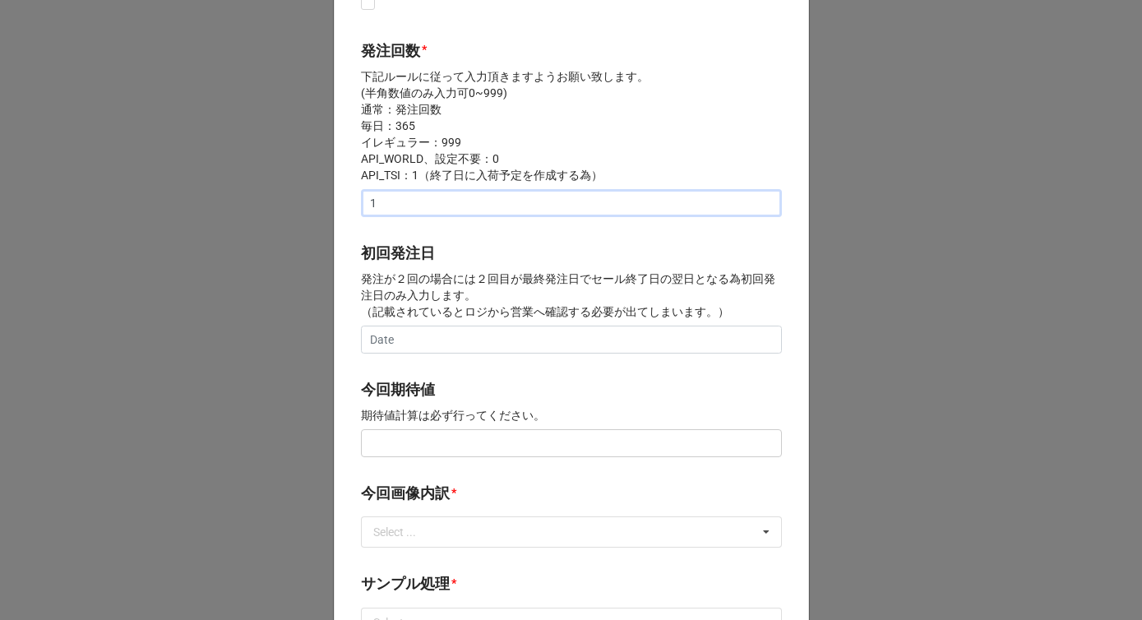
type input "1"
click at [401, 436] on input "text" at bounding box center [571, 443] width 421 height 28
drag, startPoint x: 432, startPoint y: 446, endPoint x: 258, endPoint y: 440, distance: 174.4
click at [259, 444] on div "× Close 開始日 * 10/29/2025 ‹ 10月 2025 › 日 月 火 水 木 金 土 28 29 30 1 2 3 4 5 6 7 8 9 …" at bounding box center [571, 310] width 1142 height 620
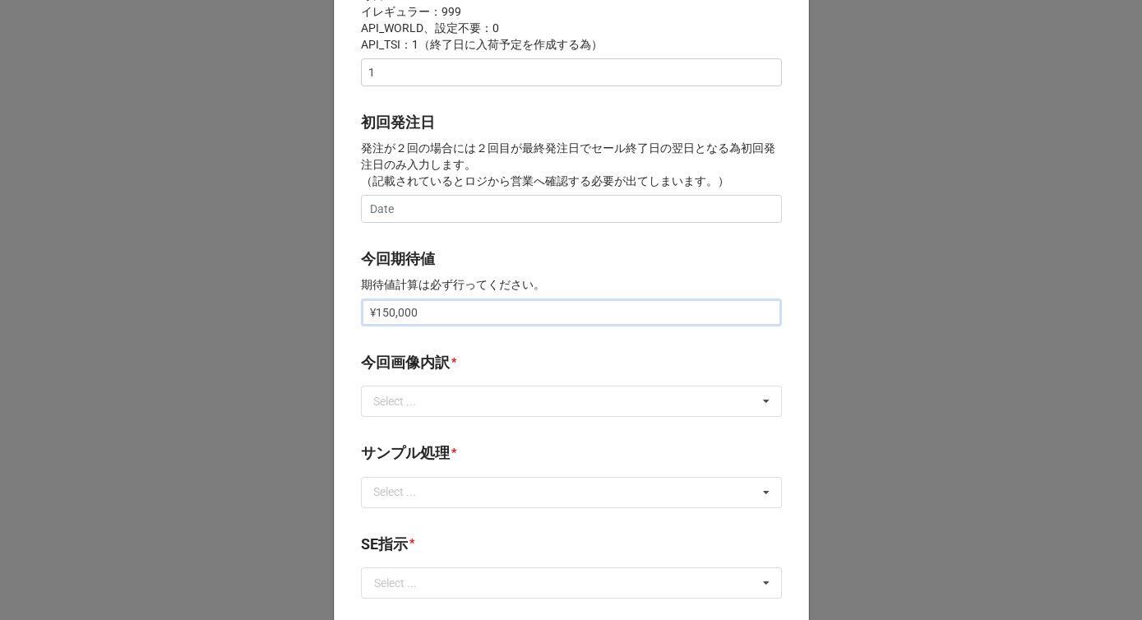
scroll to position [628, 0]
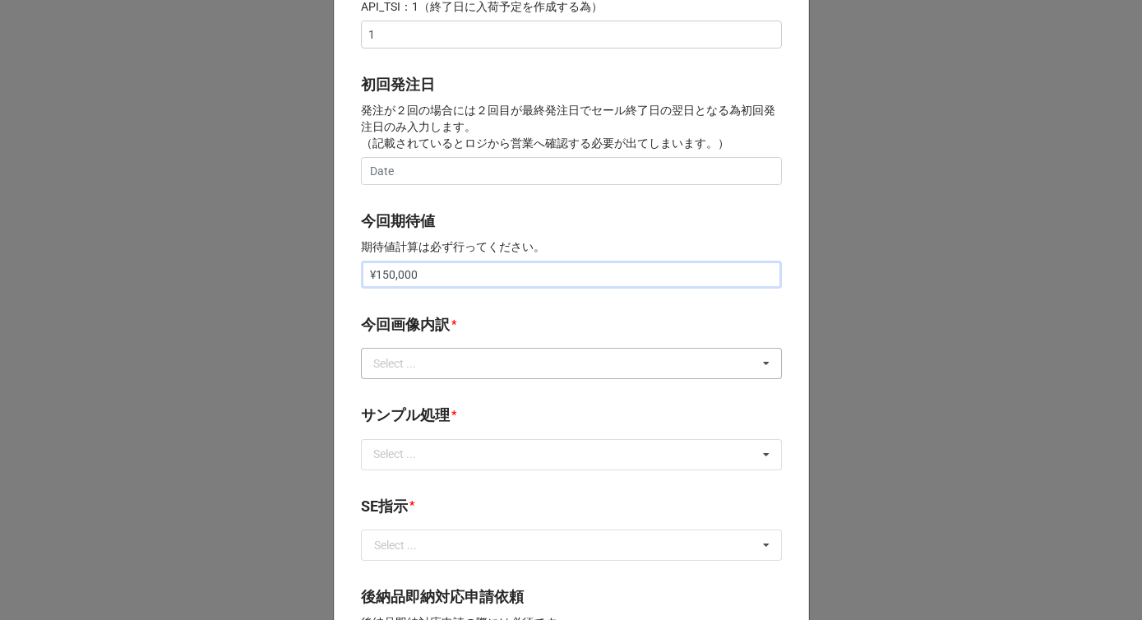
type input "¥150,000"
click at [427, 352] on div "Select ... サンプル撮影 再掲 提供画像 APIデータ SE用サンプルのみ到着 SE用サンプル倉庫取寄せ" at bounding box center [571, 363] width 421 height 31
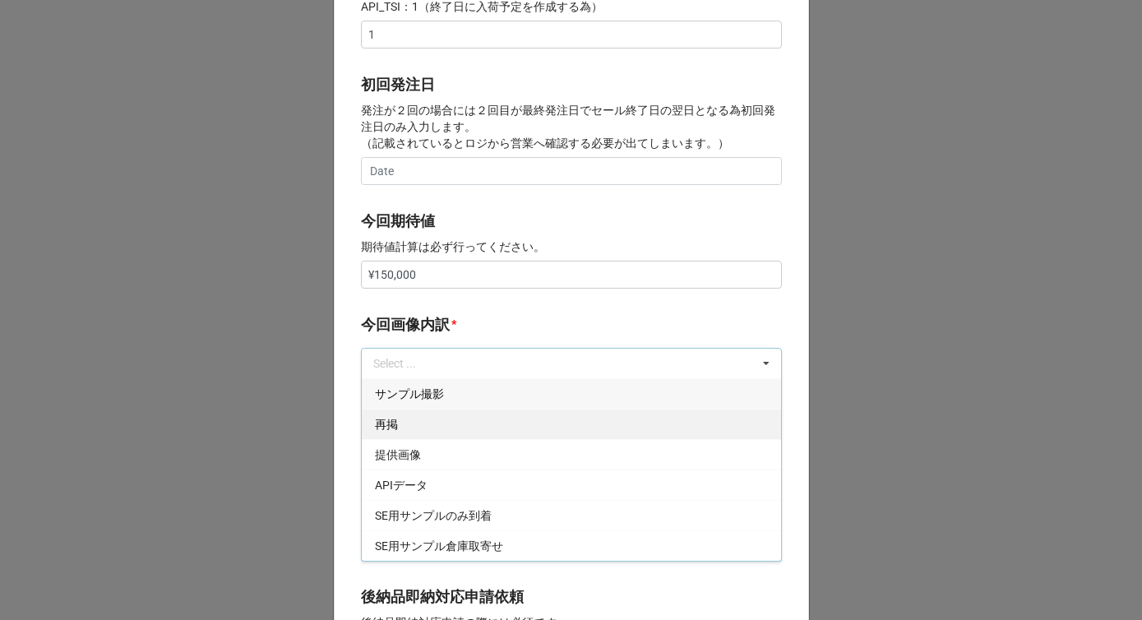
click at [395, 424] on div "再掲" at bounding box center [571, 424] width 419 height 30
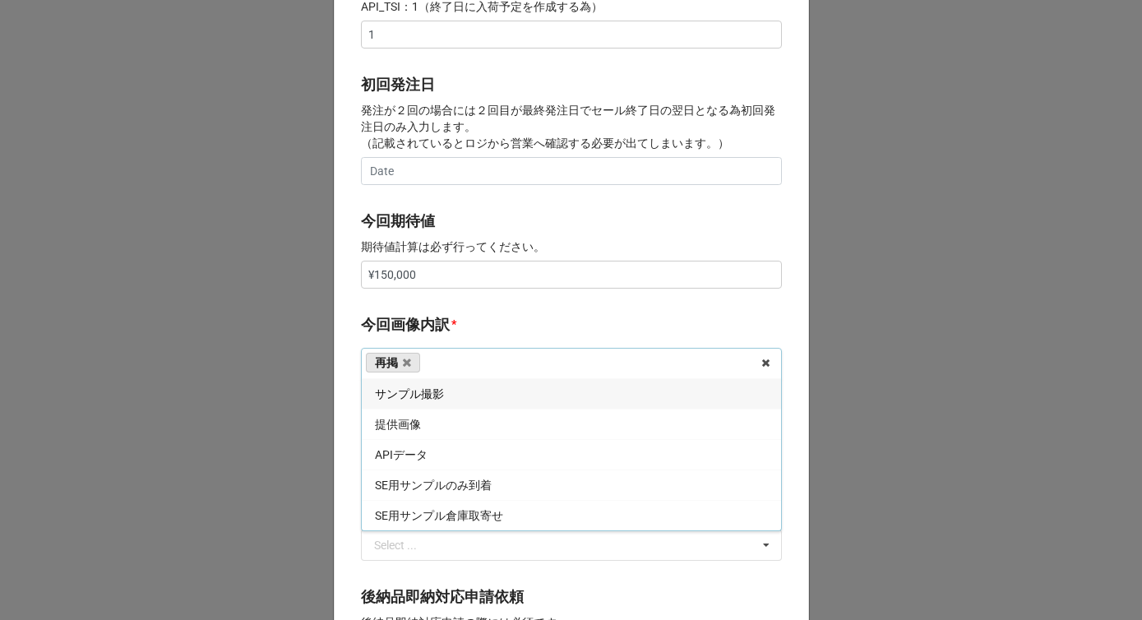
click at [440, 319] on label "今回画像内訳" at bounding box center [405, 324] width 89 height 23
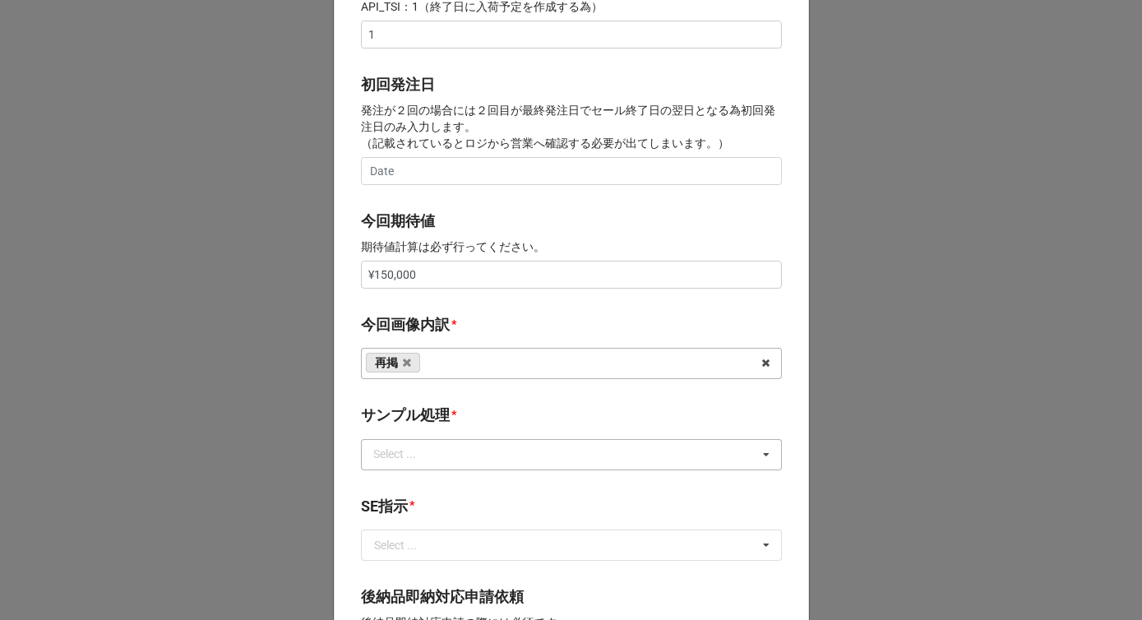
click at [414, 457] on div "Select ..." at bounding box center [404, 454] width 71 height 19
click at [411, 303] on div "なし" at bounding box center [571, 303] width 419 height 30
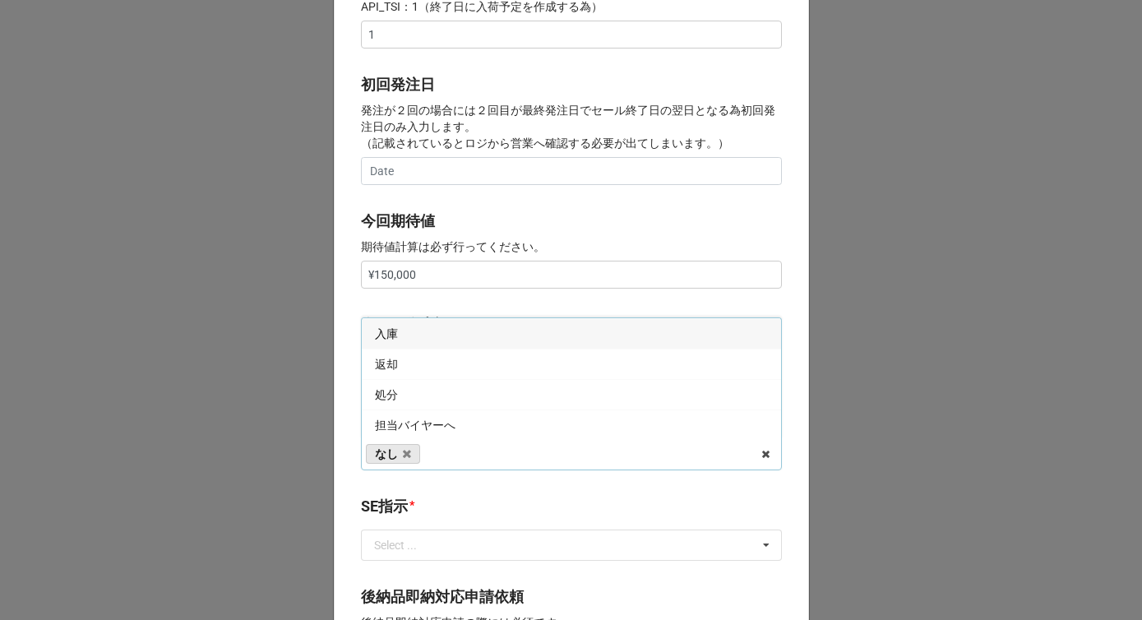
click at [409, 310] on div "開始日 * 10/29/2025 ‹ 10月 2025 › 日 月 火 水 木 金 土 28 29 30 1 2 3 4 5 6 7 8 9 10 11 12…" at bounding box center [571, 260] width 475 height 1626
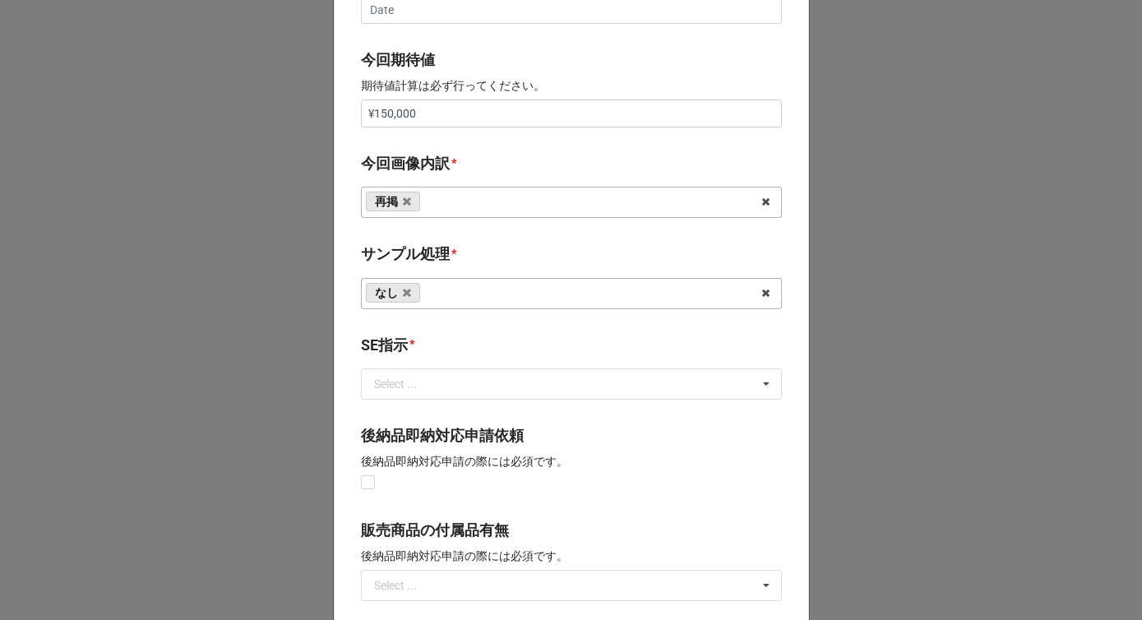
scroll to position [833, 0]
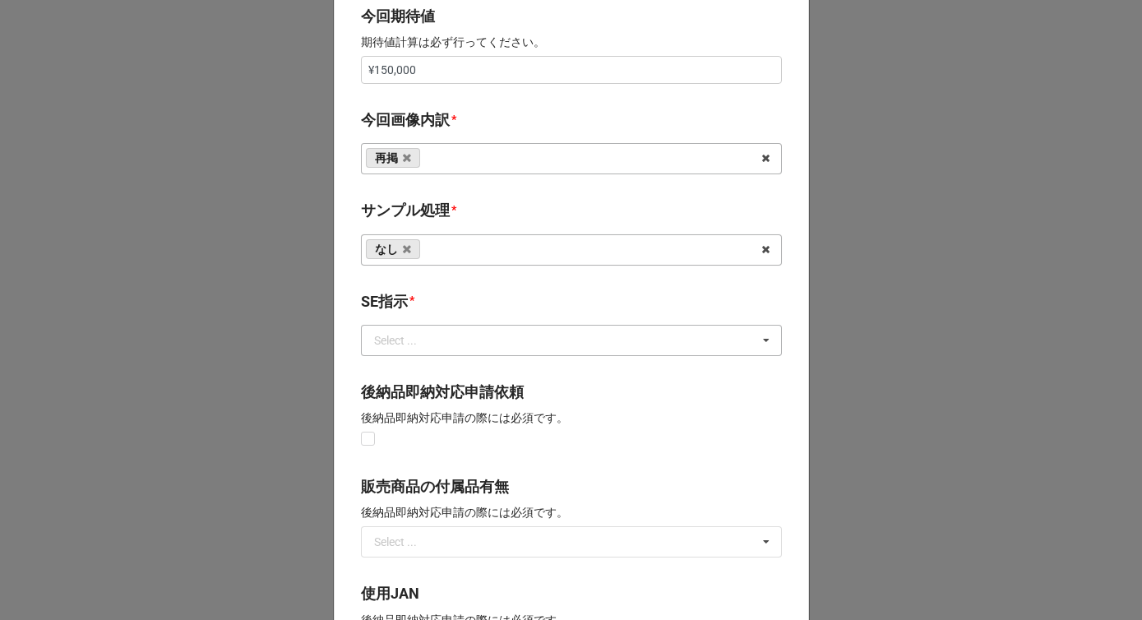
click at [408, 336] on div "Select ..." at bounding box center [395, 341] width 43 height 12
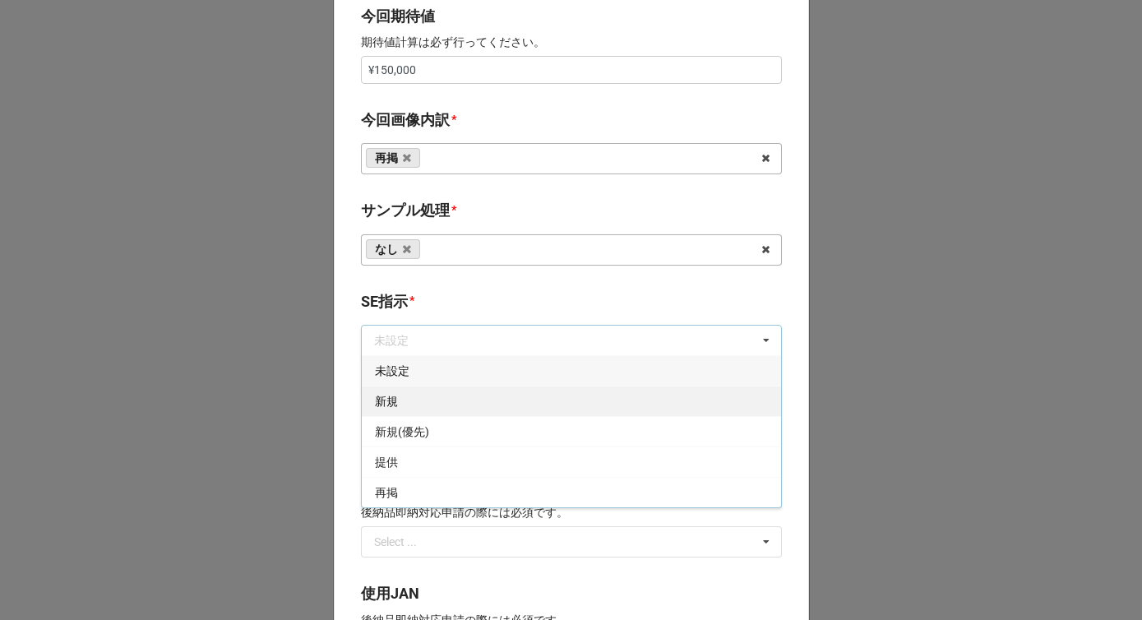
click at [396, 406] on div "新規" at bounding box center [571, 401] width 419 height 30
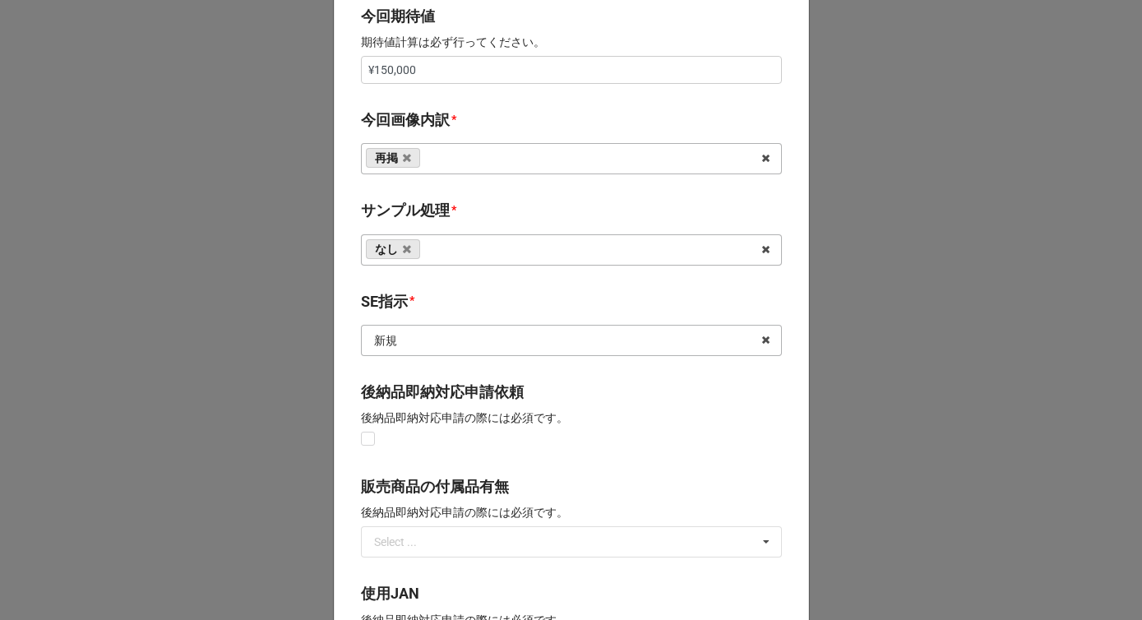
click at [418, 340] on input "text" at bounding box center [572, 341] width 419 height 30
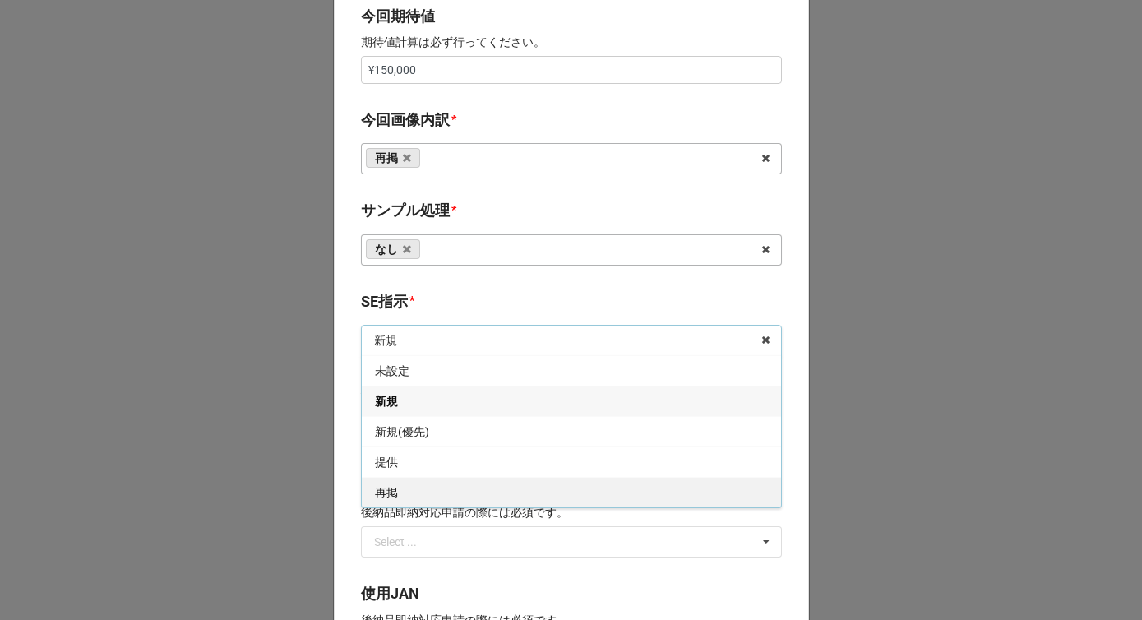
click at [408, 490] on div "再掲" at bounding box center [571, 492] width 419 height 30
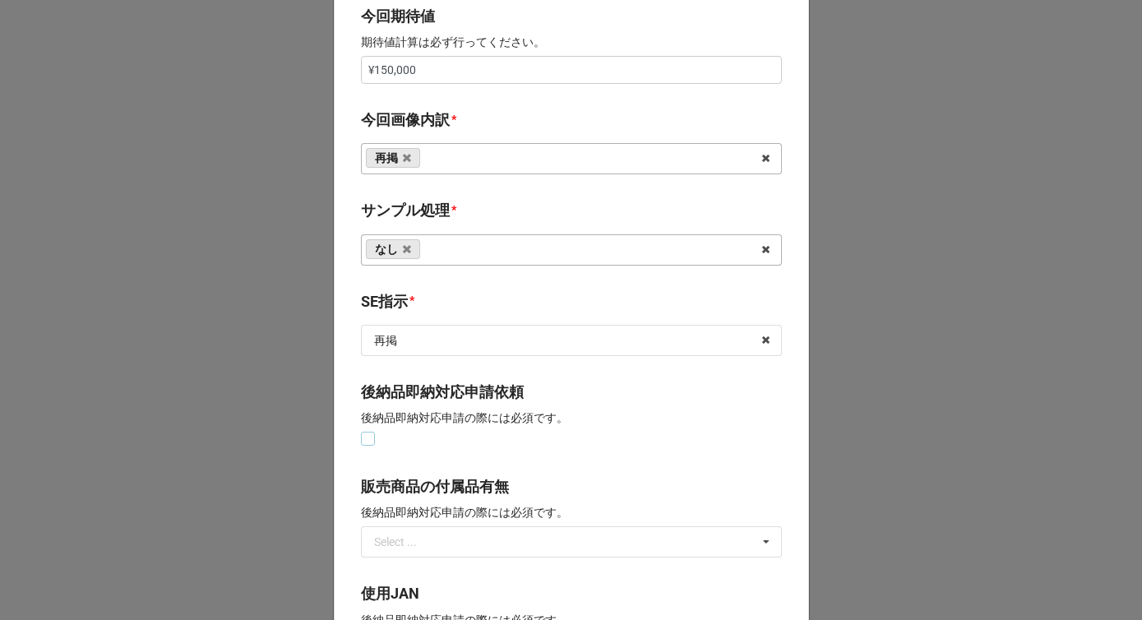
click at [366, 432] on label at bounding box center [368, 432] width 14 height 0
checkbox input "true"
type textarea "x"
click at [363, 432] on label at bounding box center [368, 432] width 14 height 0
checkbox input "false"
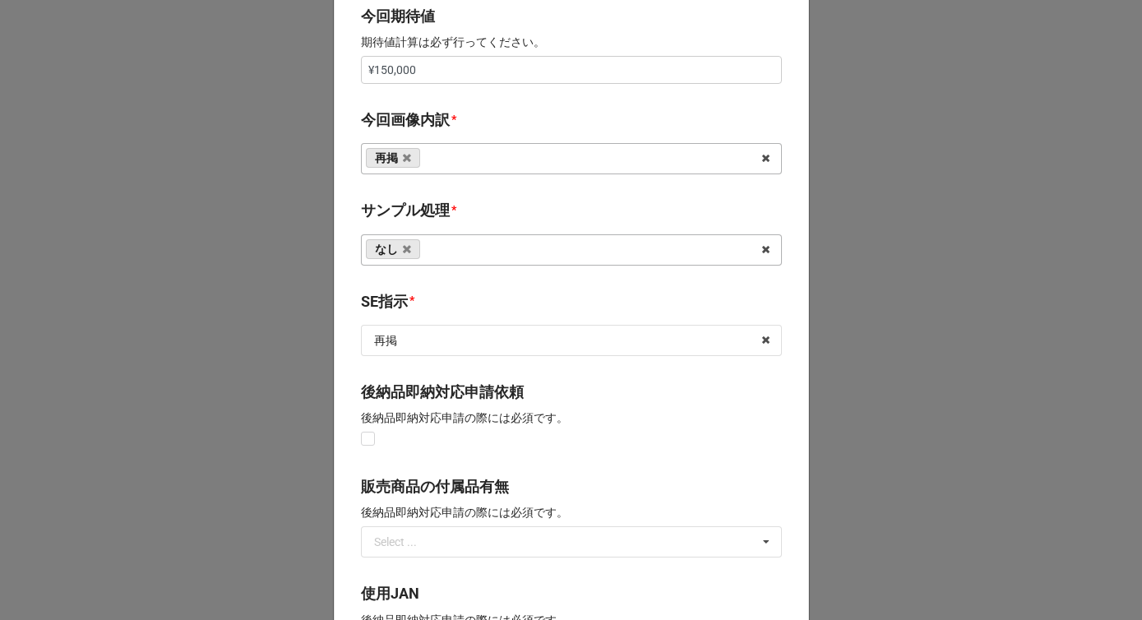
click at [422, 460] on div "後納品即納対応申請依頼 後納品即納対応申請の際には必須です。" at bounding box center [571, 421] width 421 height 81
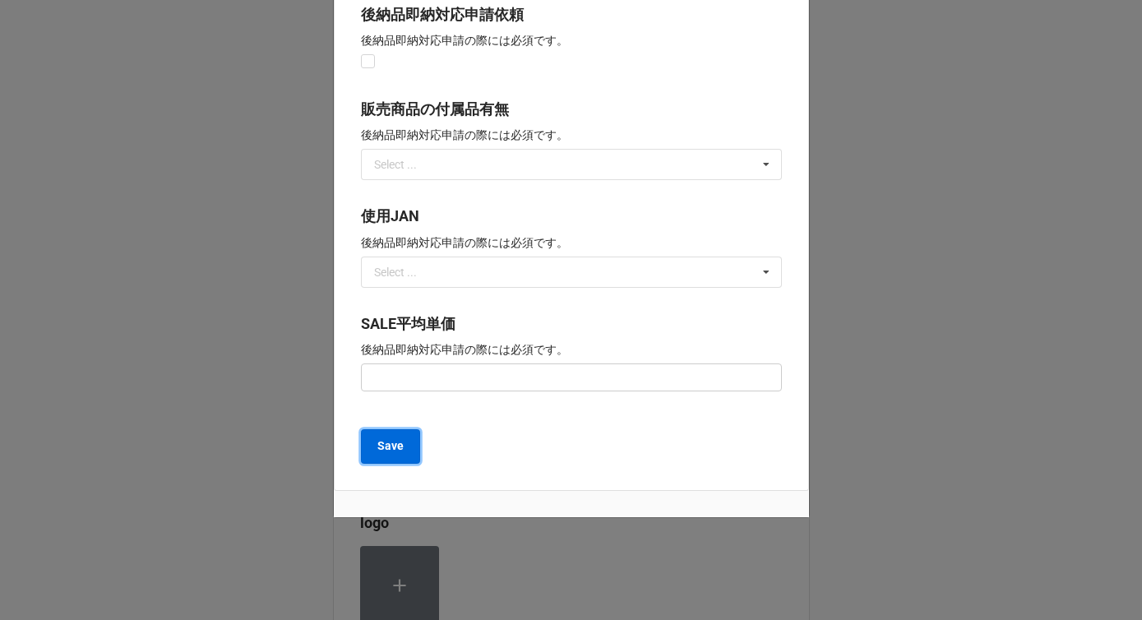
click at [391, 448] on b "Save" at bounding box center [390, 445] width 26 height 17
type textarea "x"
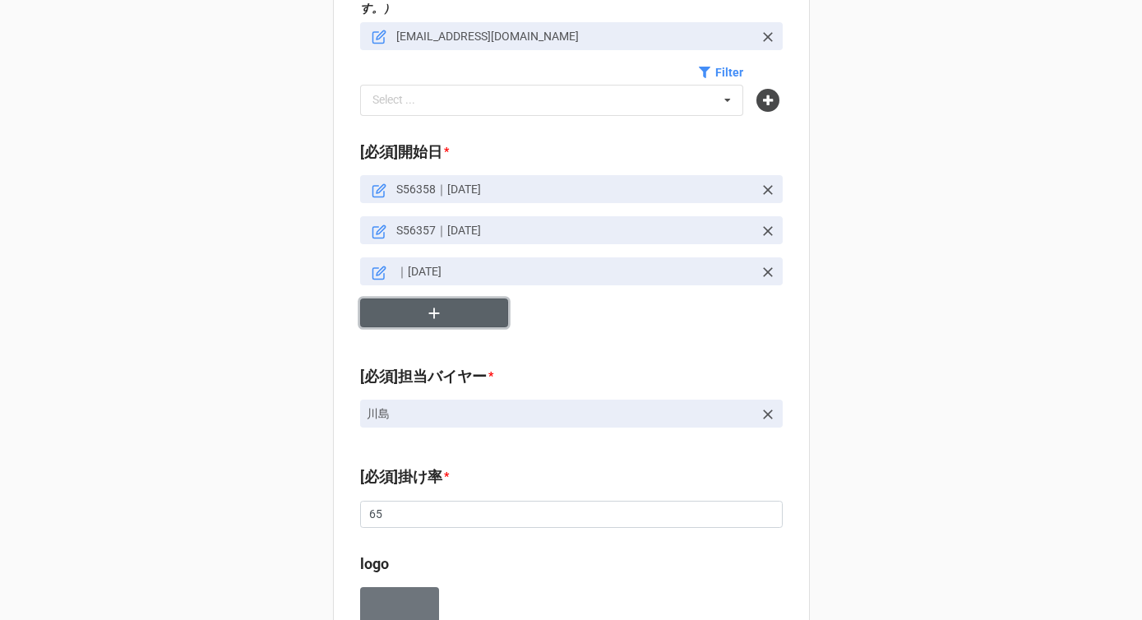
click at [433, 304] on icon "button" at bounding box center [434, 313] width 18 height 18
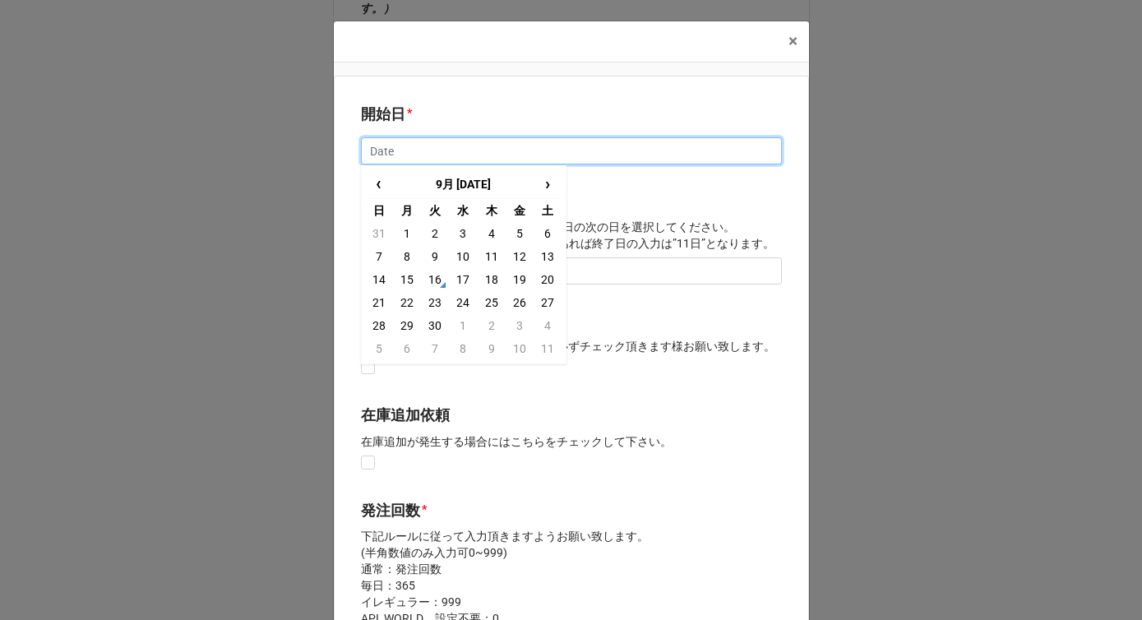
click at [371, 148] on input "text" at bounding box center [571, 151] width 421 height 28
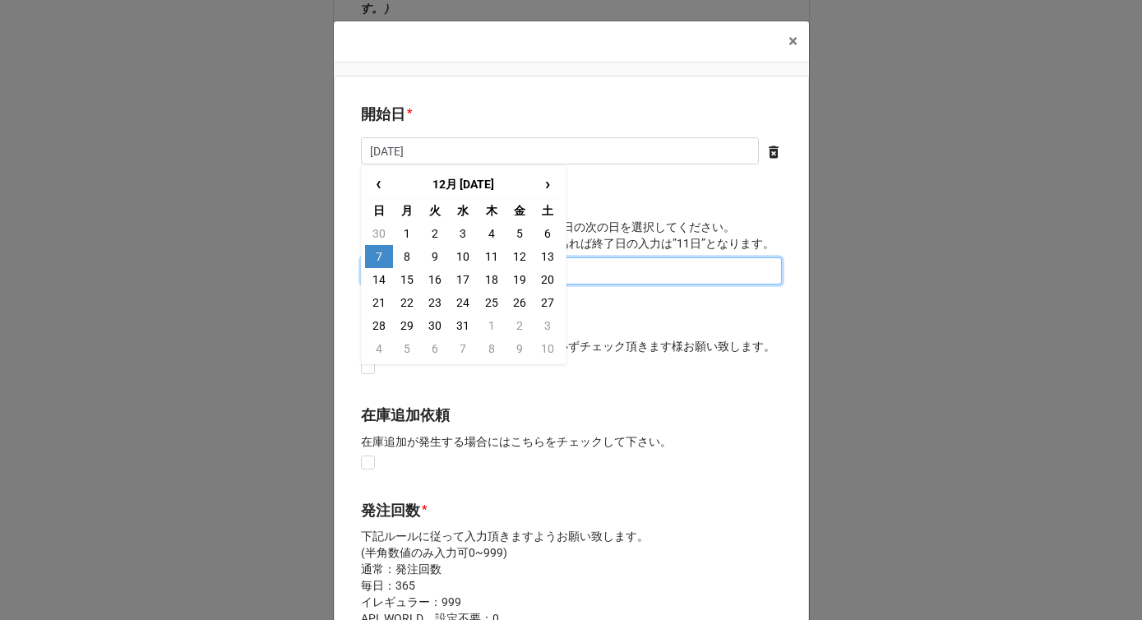
type input "12/7/2025"
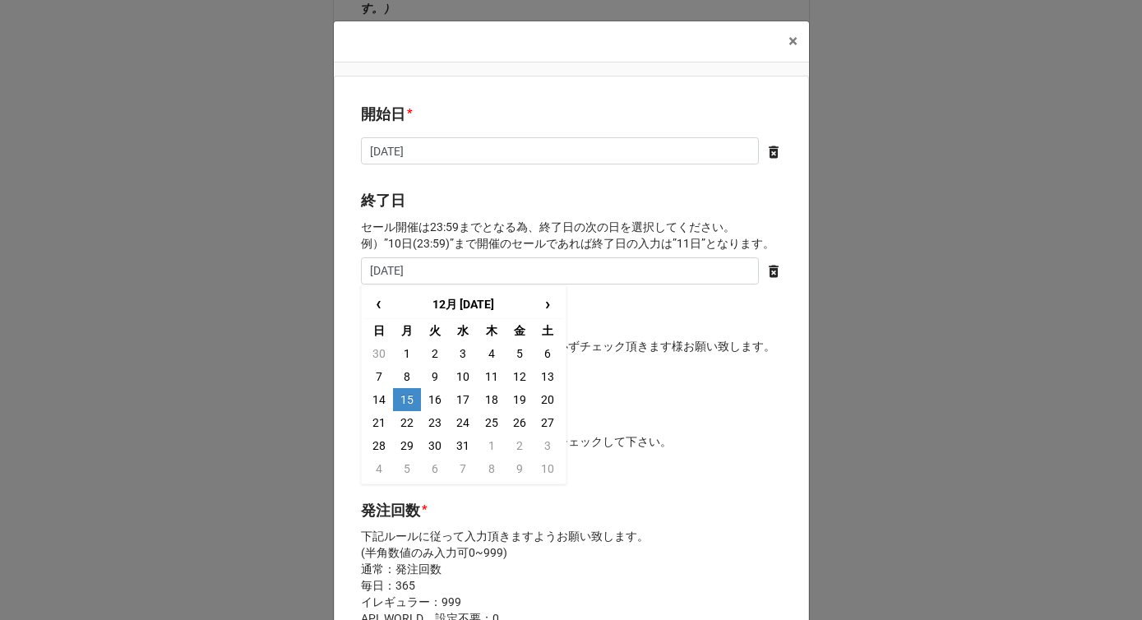
click at [410, 406] on td "15" at bounding box center [407, 399] width 28 height 23
type input "2025/12/15"
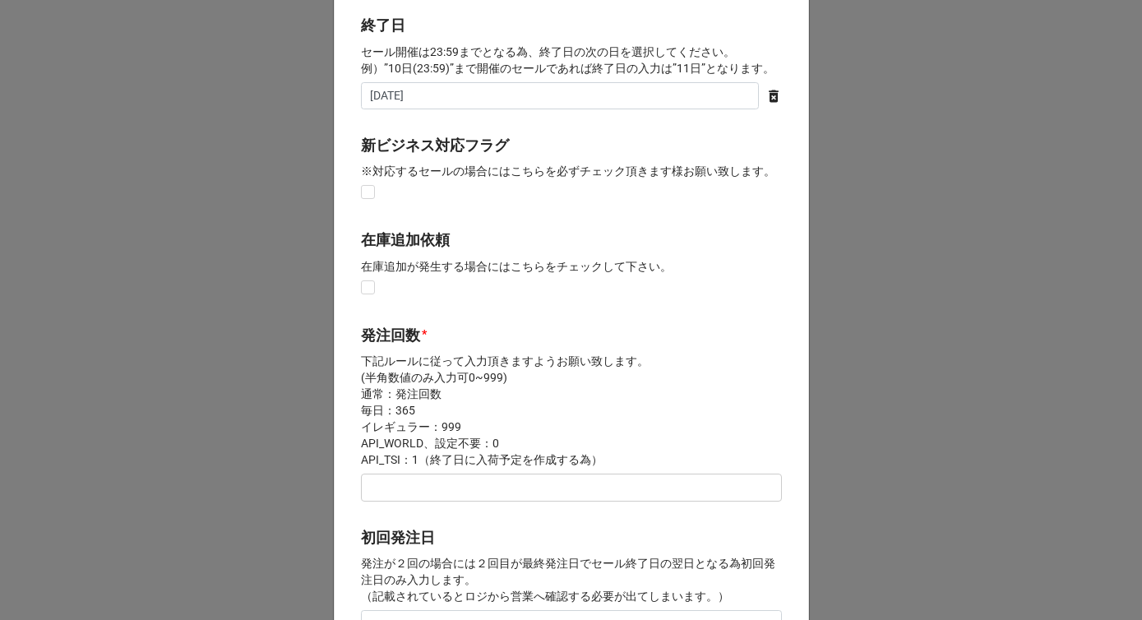
scroll to position [326, 0]
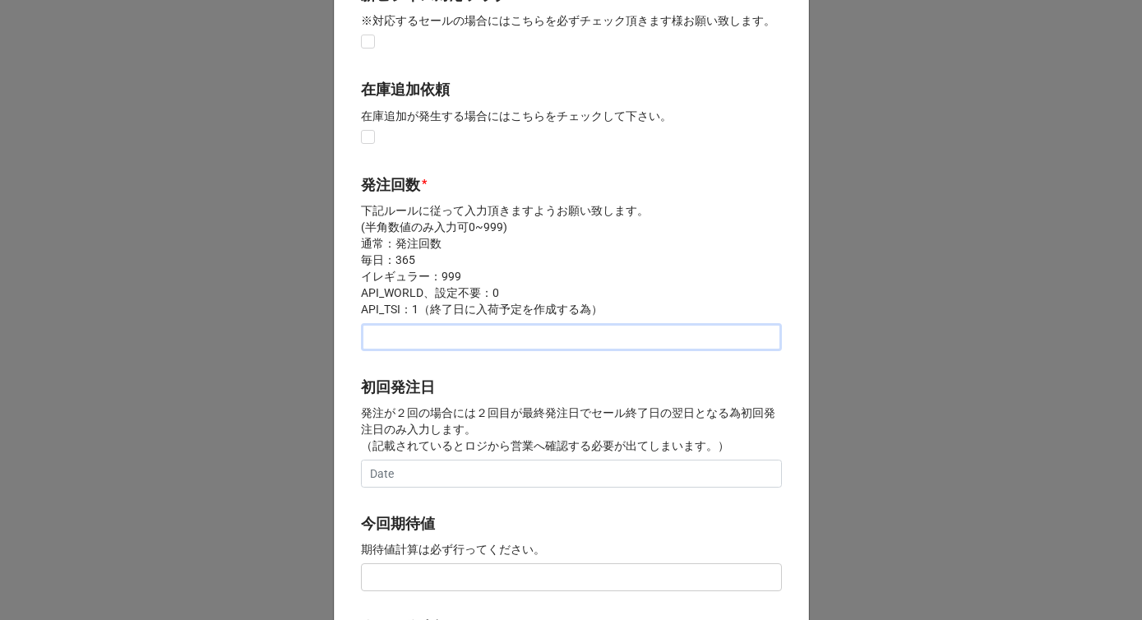
click at [405, 348] on input "text" at bounding box center [571, 337] width 421 height 28
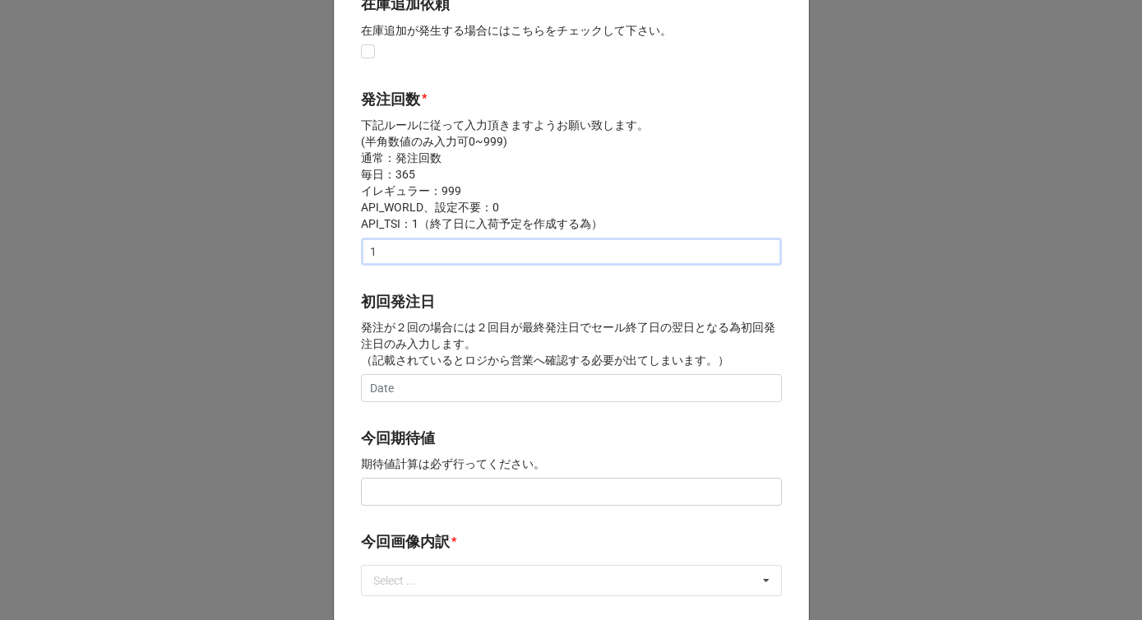
scroll to position [552, 0]
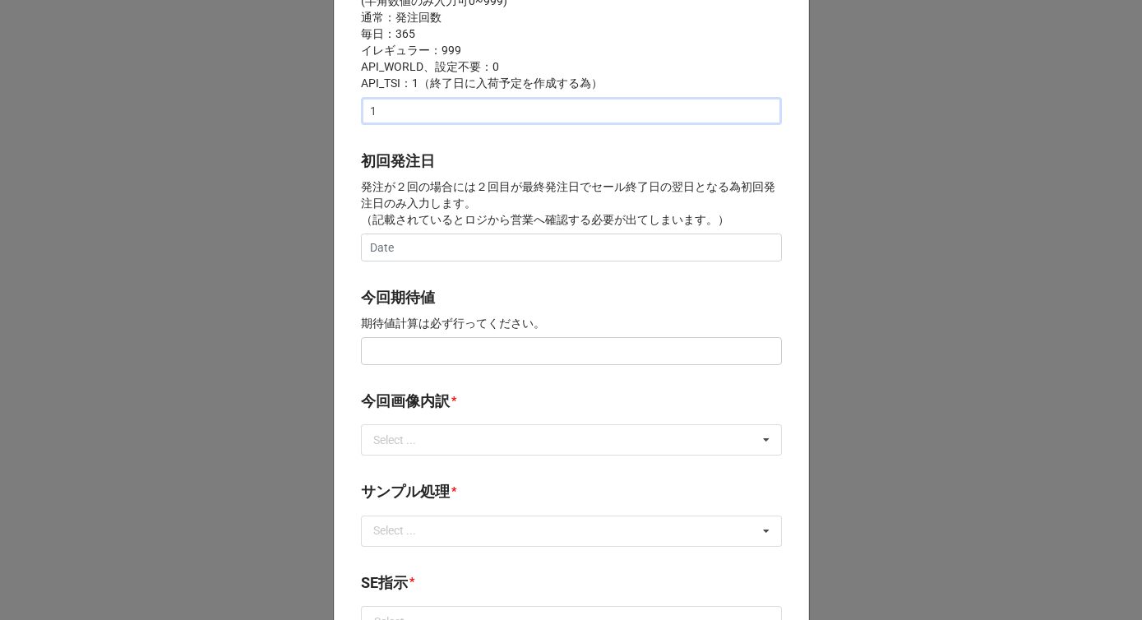
type input "1"
click at [400, 353] on input "text" at bounding box center [571, 351] width 421 height 28
paste input "¥150,000"
type input "¥150,000"
click at [397, 441] on div "Select ..." at bounding box center [404, 440] width 71 height 19
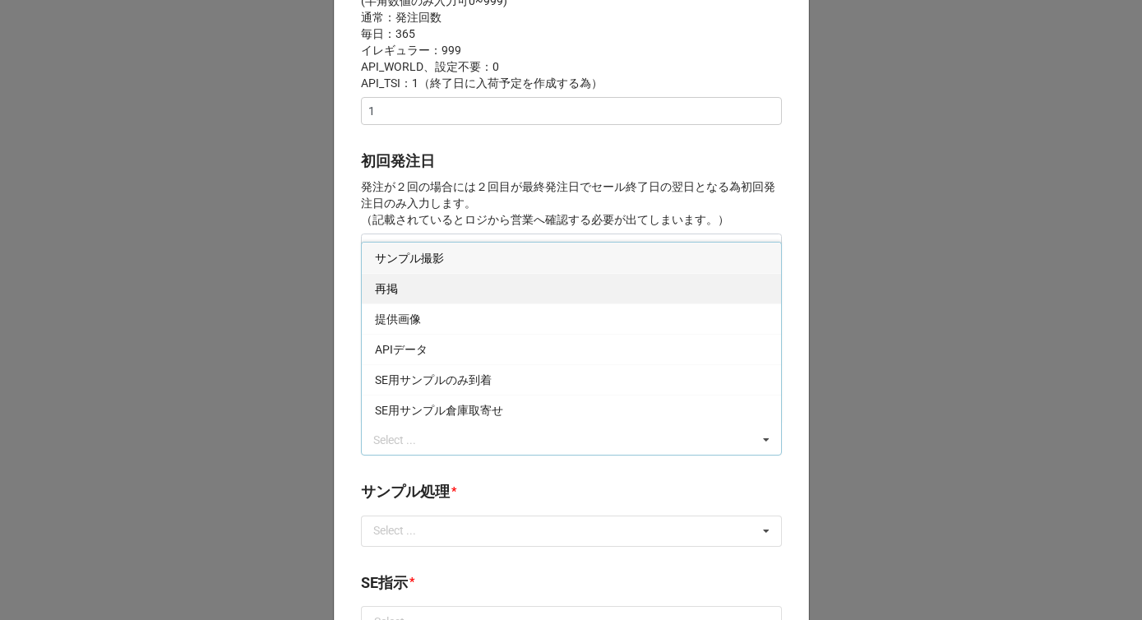
click at [392, 295] on div "再掲" at bounding box center [571, 288] width 419 height 30
click at [338, 326] on div "開始日 * 12/7/2025 ‹ 12月 2025 › 日 月 火 水 木 金 土 30 1 2 3 4 5 6 7 8 9 10 11 12 13 14 …" at bounding box center [571, 337] width 475 height 1626
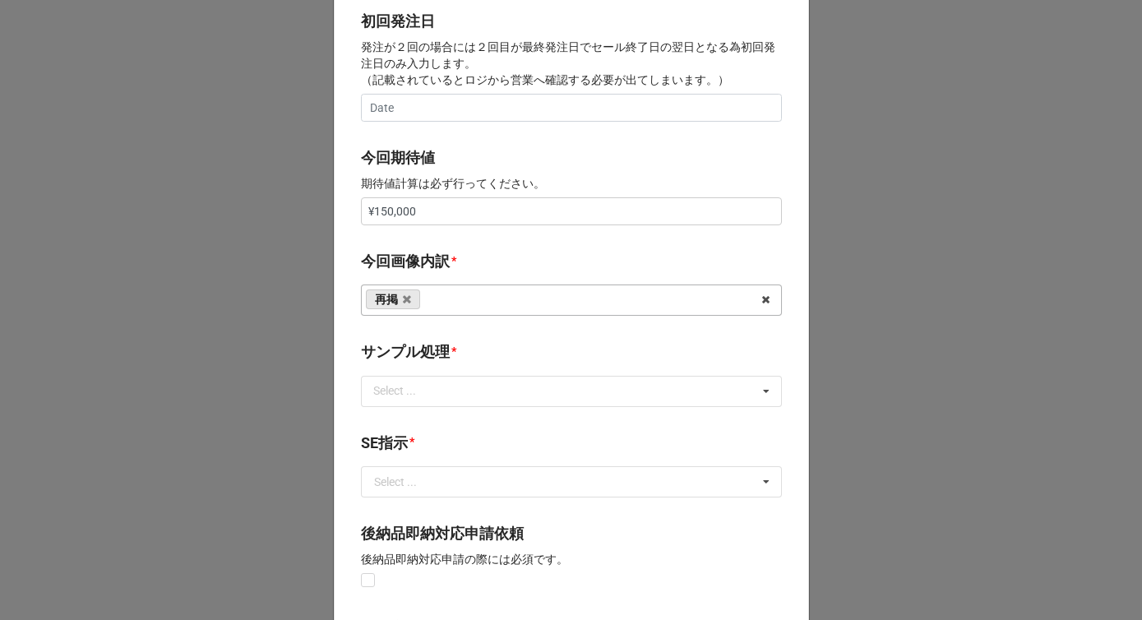
scroll to position [739, 0]
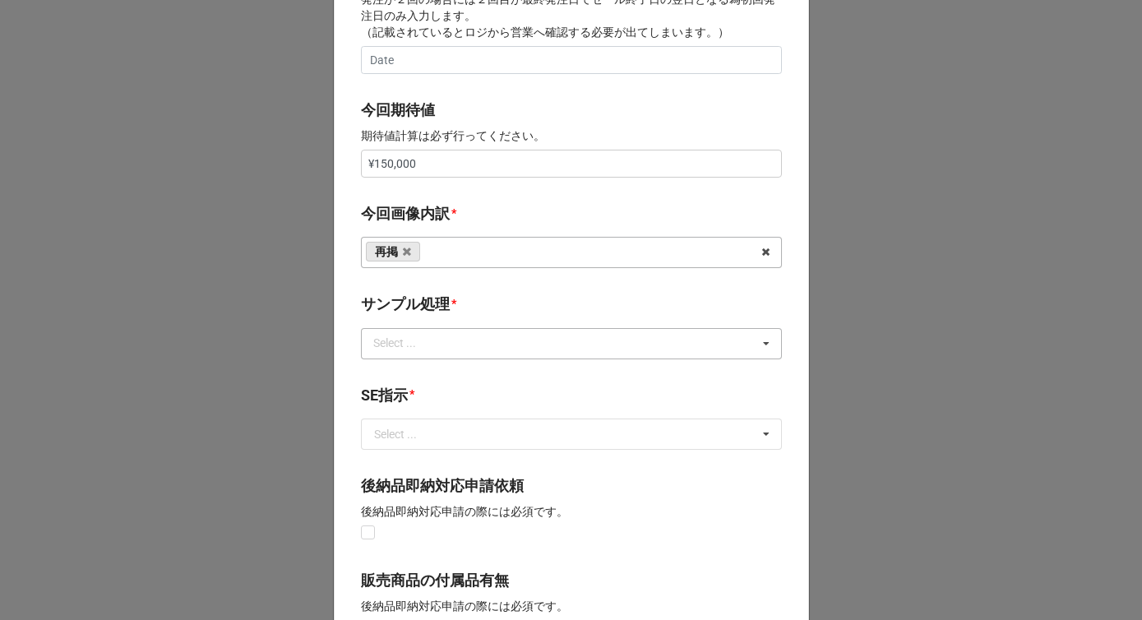
click at [394, 350] on div "Select ..." at bounding box center [404, 343] width 71 height 19
click at [393, 370] on div "なし" at bounding box center [571, 373] width 419 height 30
click at [445, 284] on div "開始日 * 12/7/2025 ‹ 12月 2025 › 日 月 火 水 木 金 土 30 1 2 3 4 5 6 7 8 9 10 11 12 13 14 …" at bounding box center [571, 149] width 475 height 1626
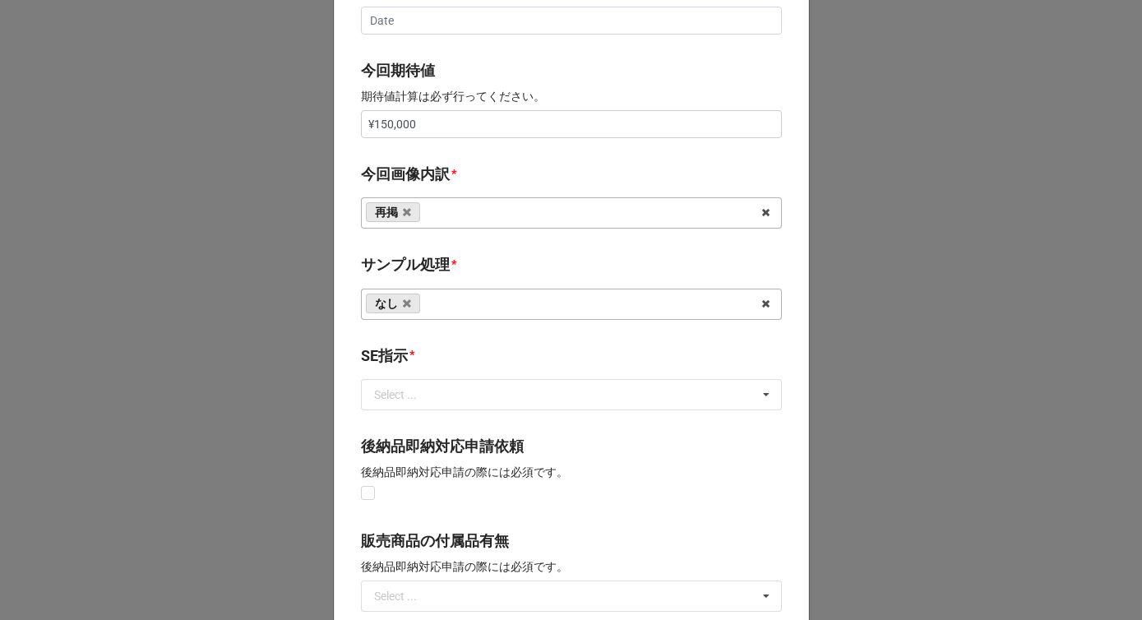
scroll to position [819, 0]
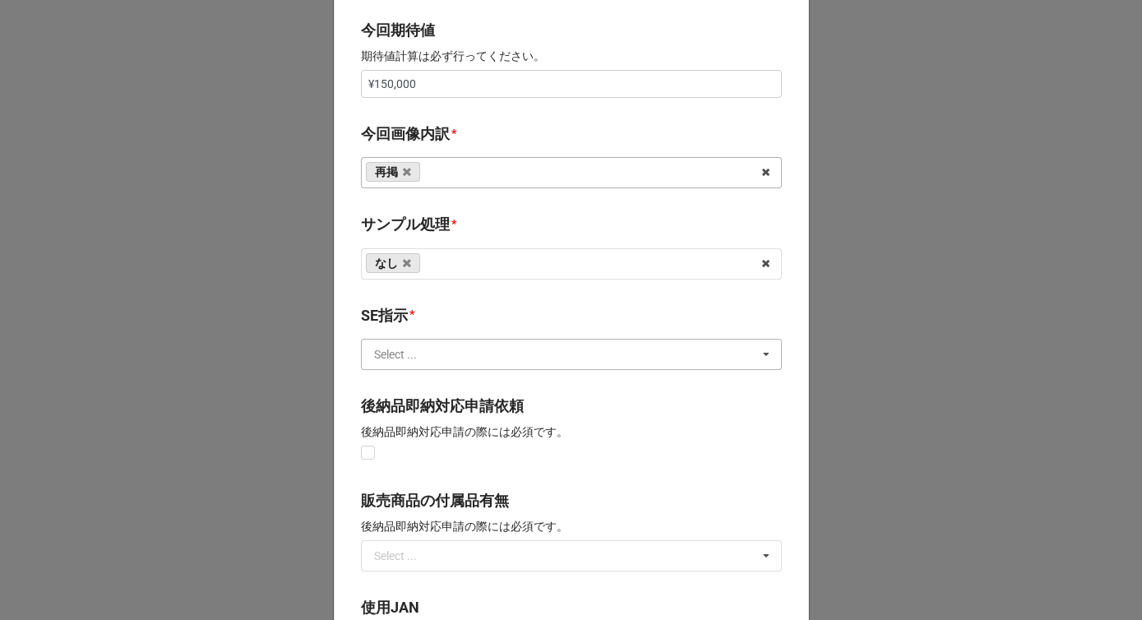
click at [403, 360] on input "text" at bounding box center [572, 355] width 419 height 30
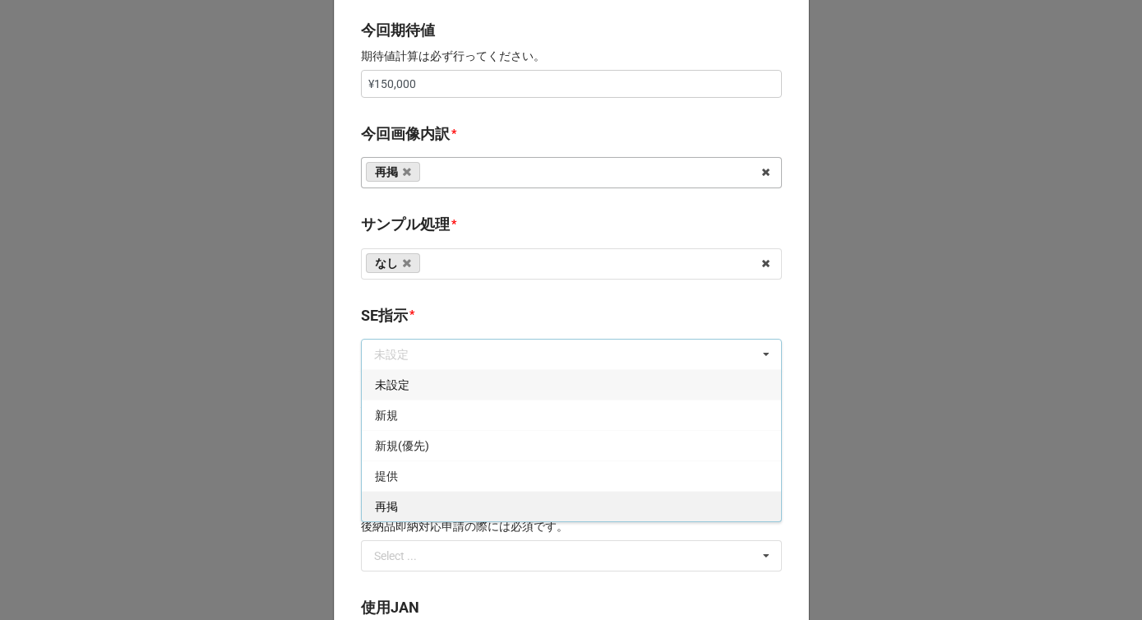
click at [401, 495] on div "再掲" at bounding box center [571, 506] width 419 height 30
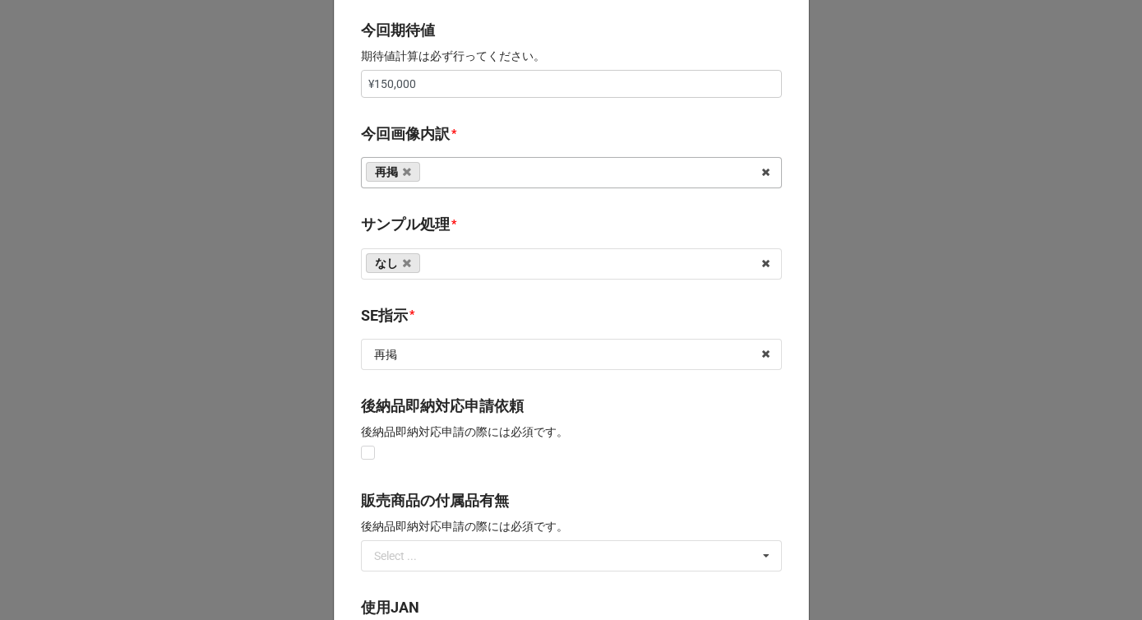
click at [350, 405] on div "開始日 * 12/7/2025 ‹ 12月 2025 › 日 月 火 水 木 金 土 30 1 2 3 4 5 6 7 8 9 10 11 12 13 14 …" at bounding box center [571, 70] width 475 height 1626
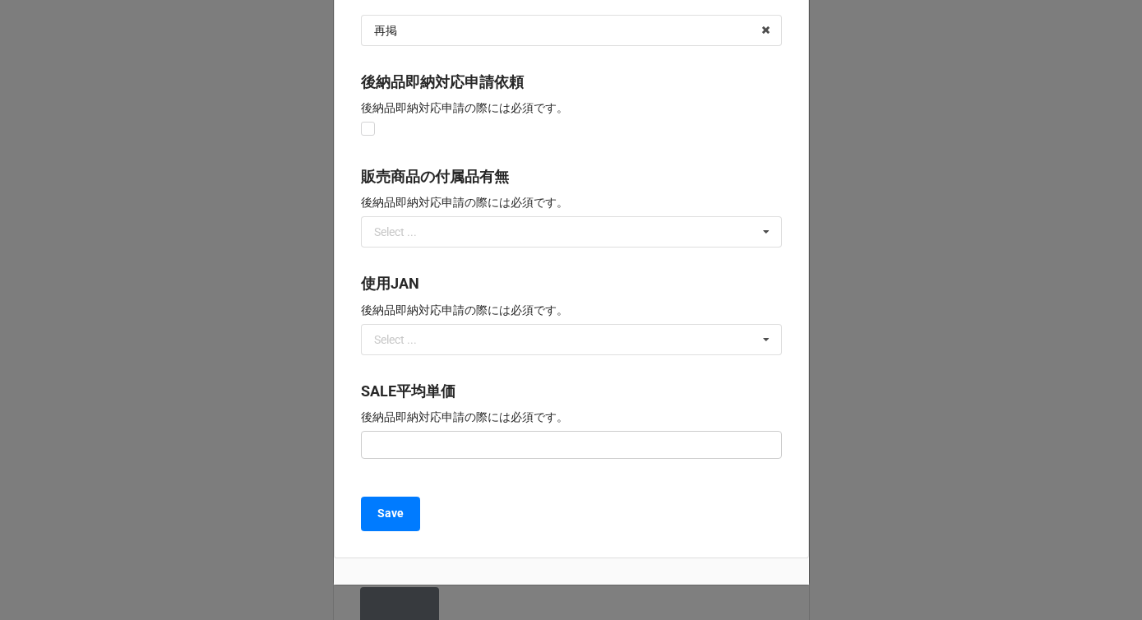
scroll to position [1210, 0]
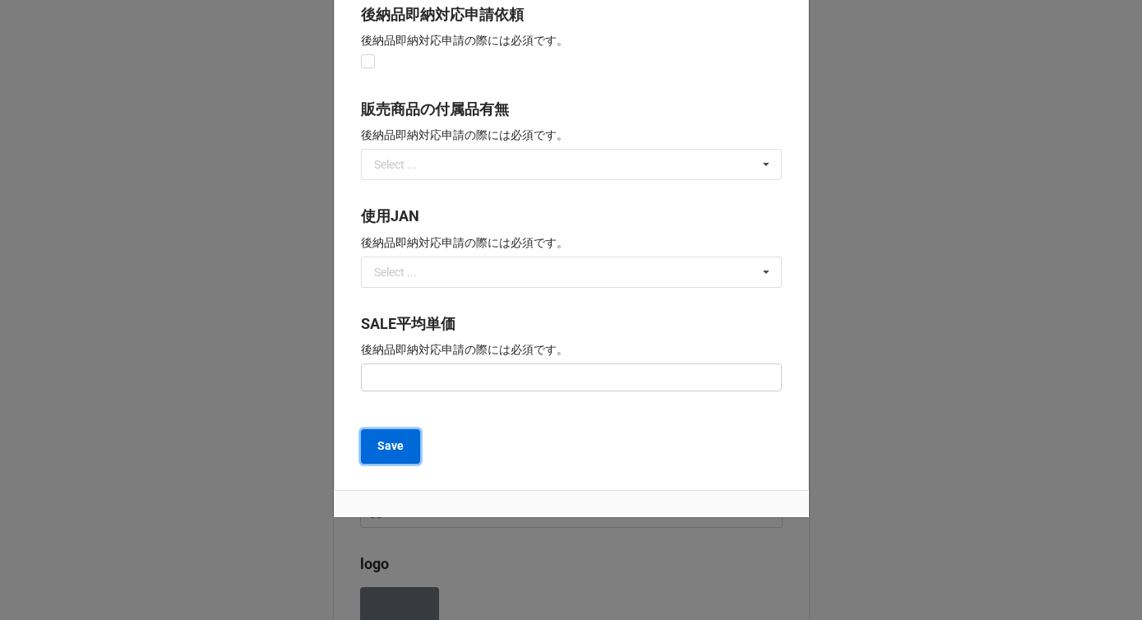
click at [388, 452] on b "Save" at bounding box center [390, 445] width 26 height 17
type textarea "x"
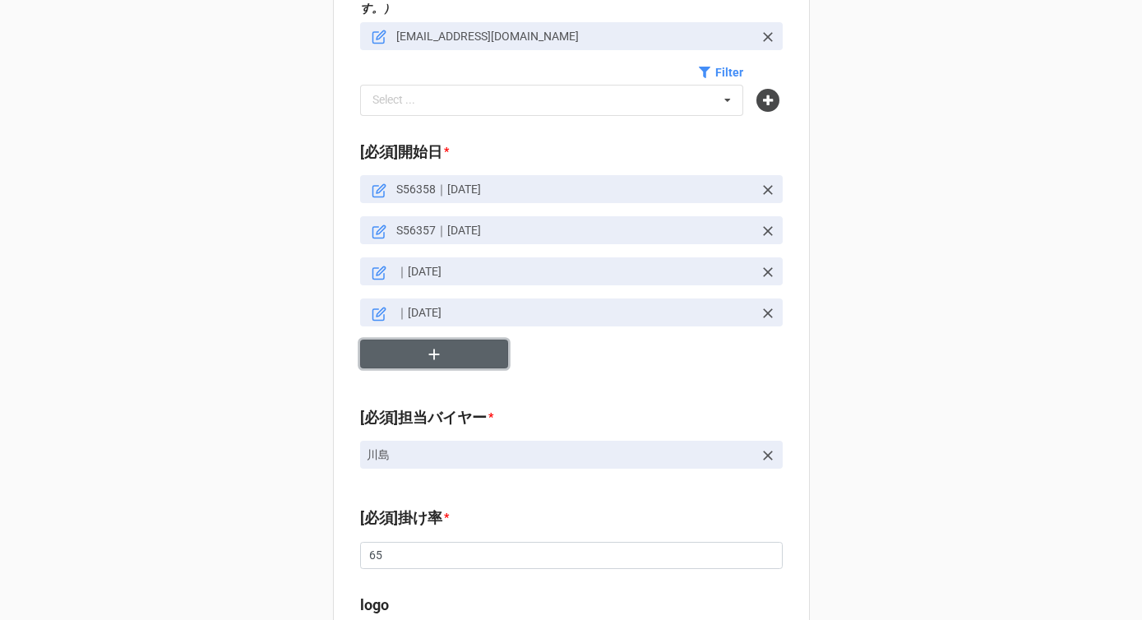
click at [408, 340] on button "button" at bounding box center [434, 354] width 148 height 29
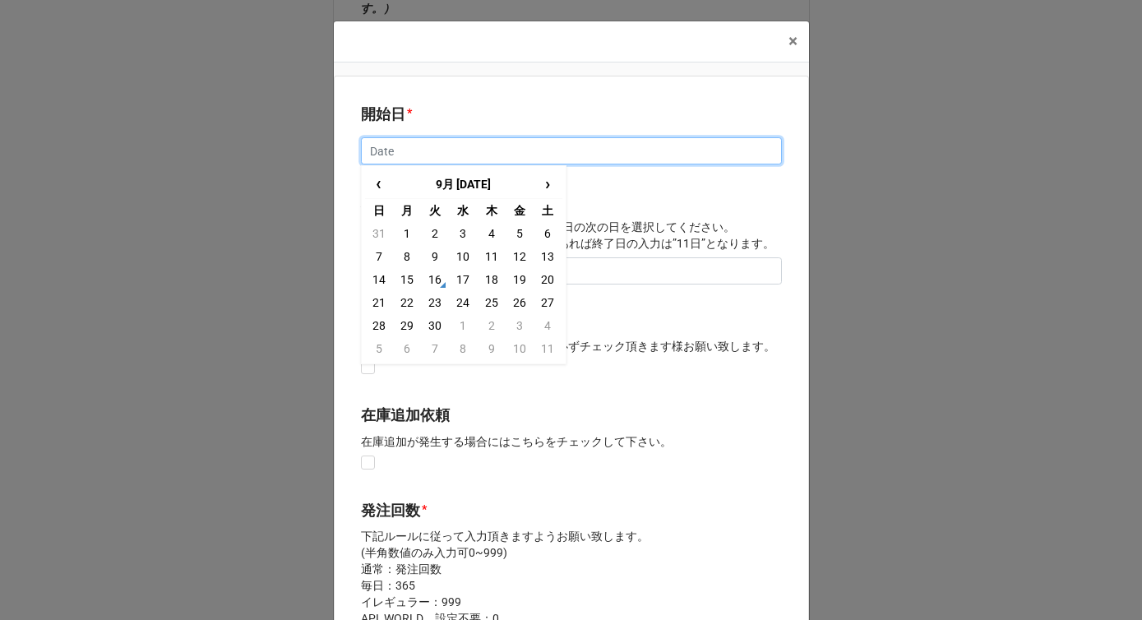
click at [432, 157] on input "text" at bounding box center [571, 151] width 421 height 28
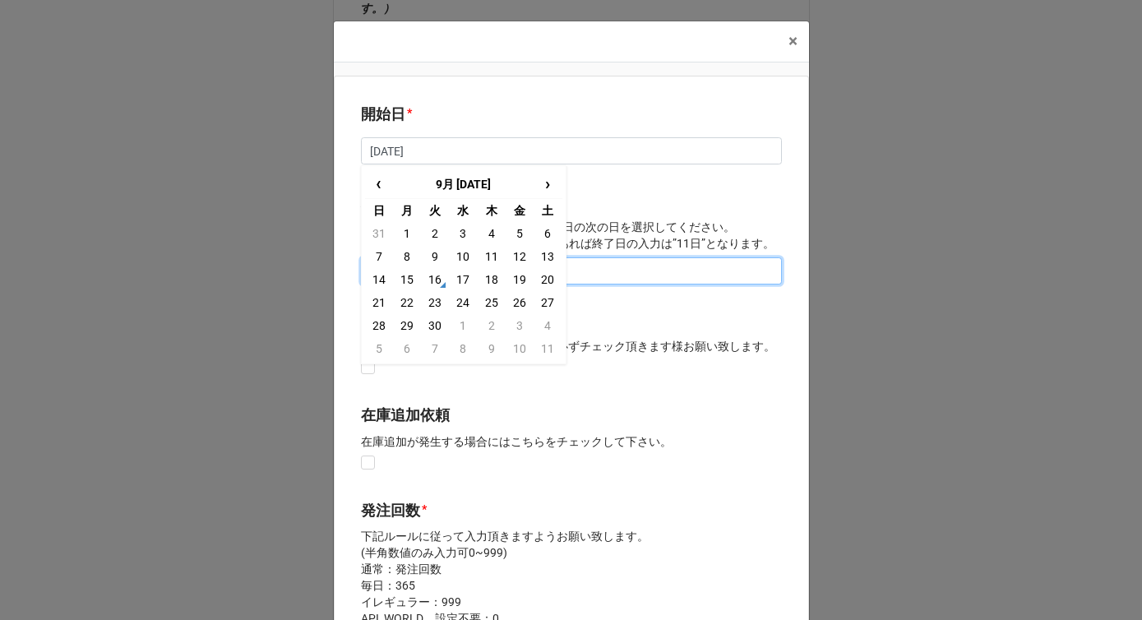
type input "2/12/2025"
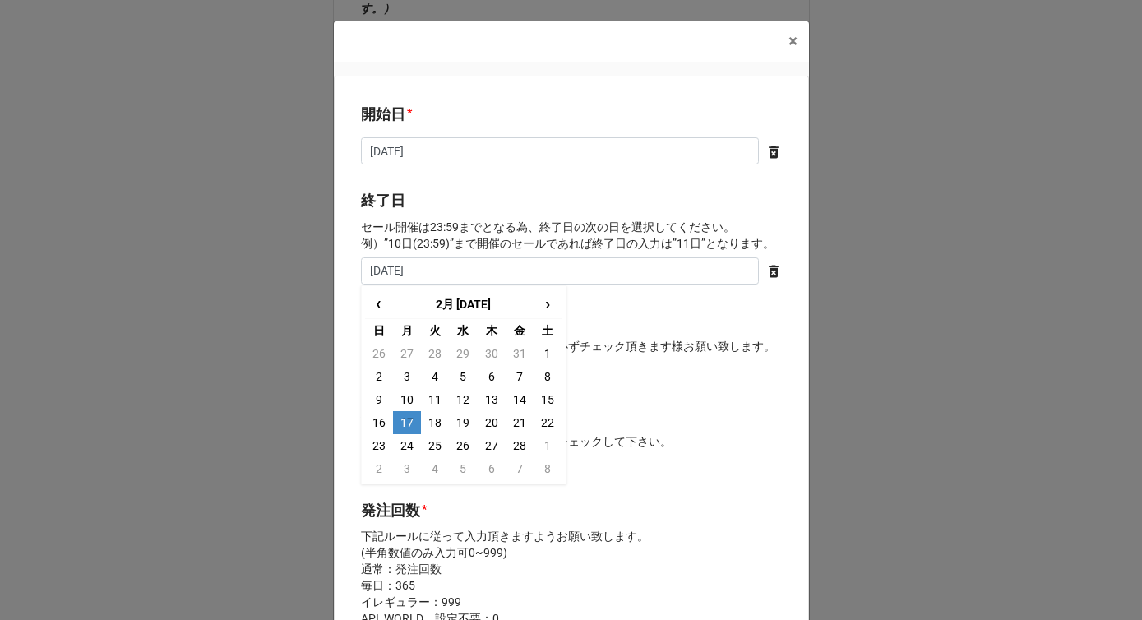
click at [409, 420] on td "17" at bounding box center [407, 422] width 28 height 23
type input "2025/02/17"
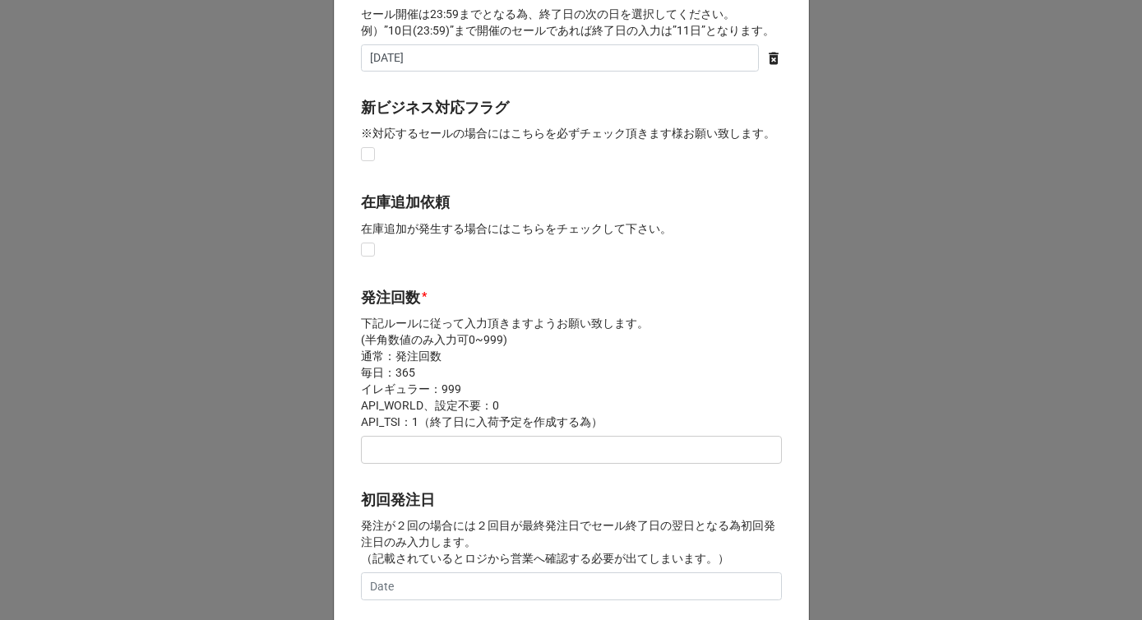
scroll to position [255, 0]
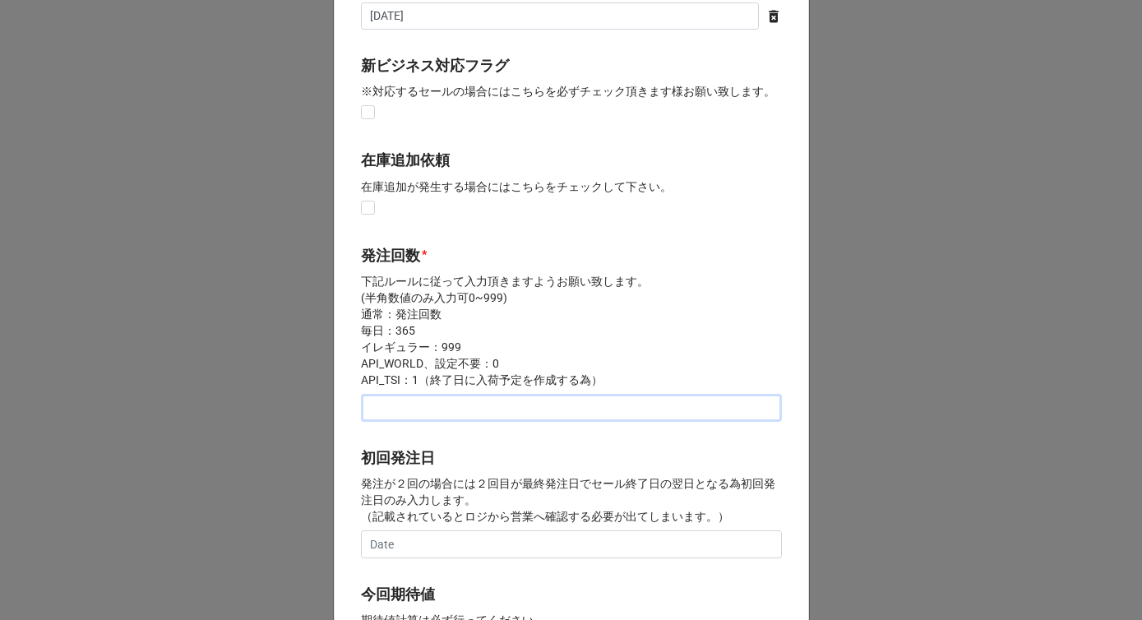
click at [406, 409] on input "text" at bounding box center [571, 408] width 421 height 28
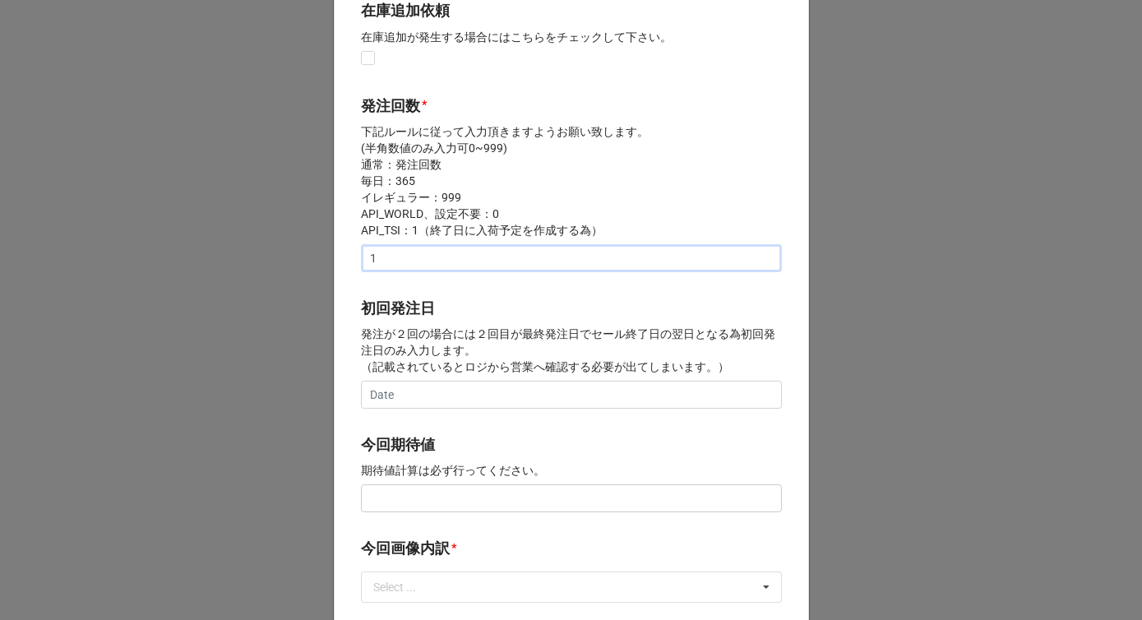
scroll to position [437, 0]
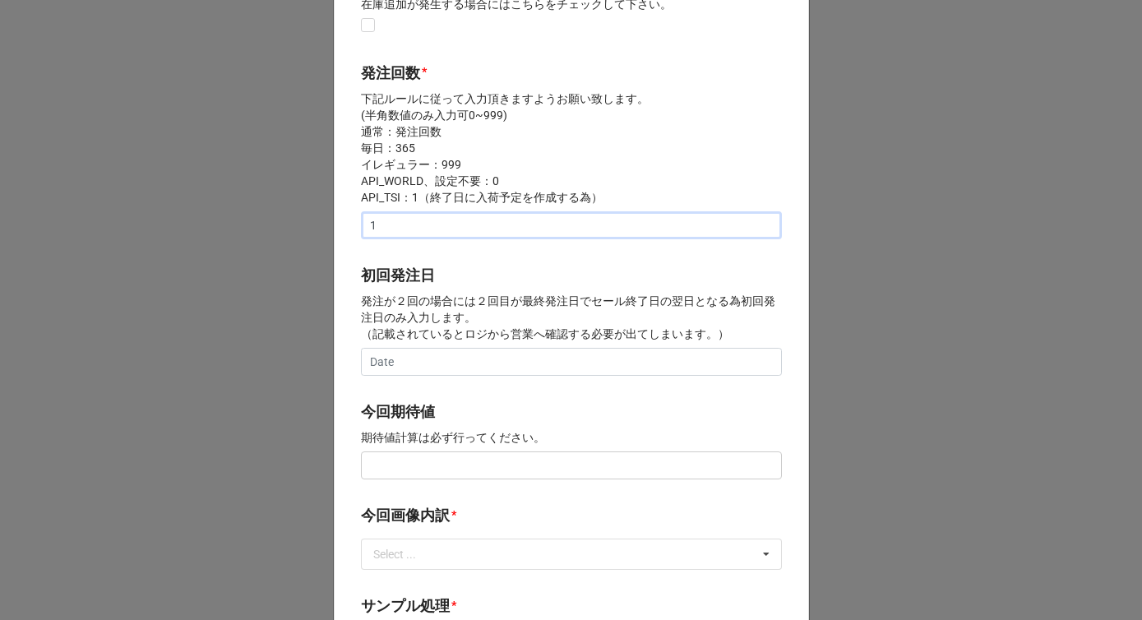
type input "1"
click at [400, 473] on input "text" at bounding box center [571, 465] width 421 height 28
paste input "¥150,000"
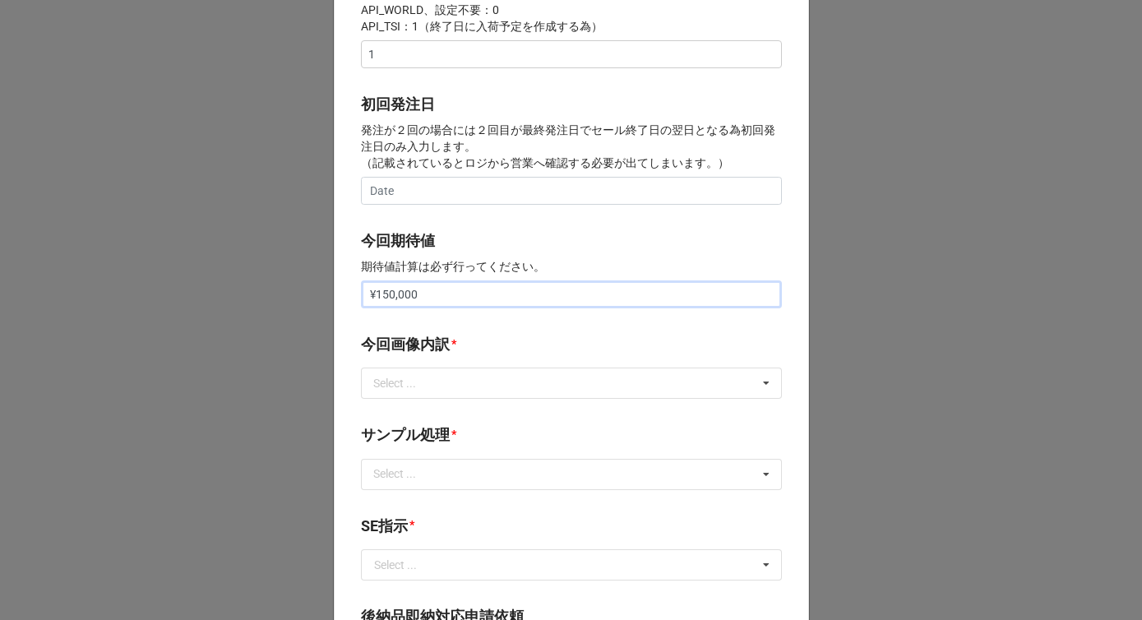
scroll to position [645, 0]
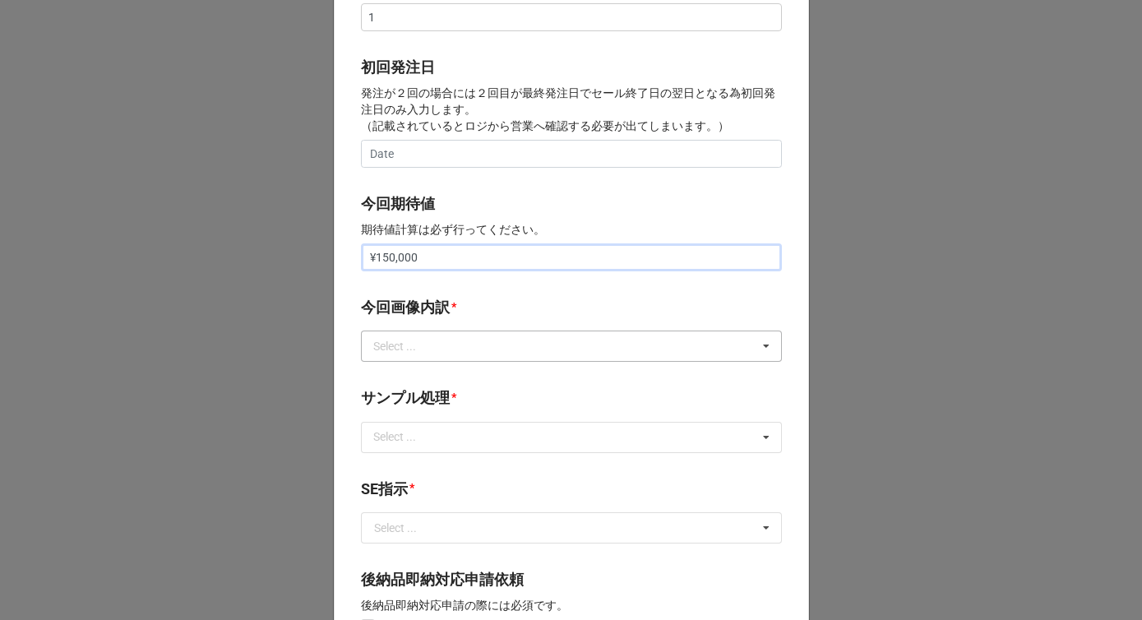
type input "¥150,000"
click at [415, 346] on div "Select ..." at bounding box center [404, 346] width 71 height 19
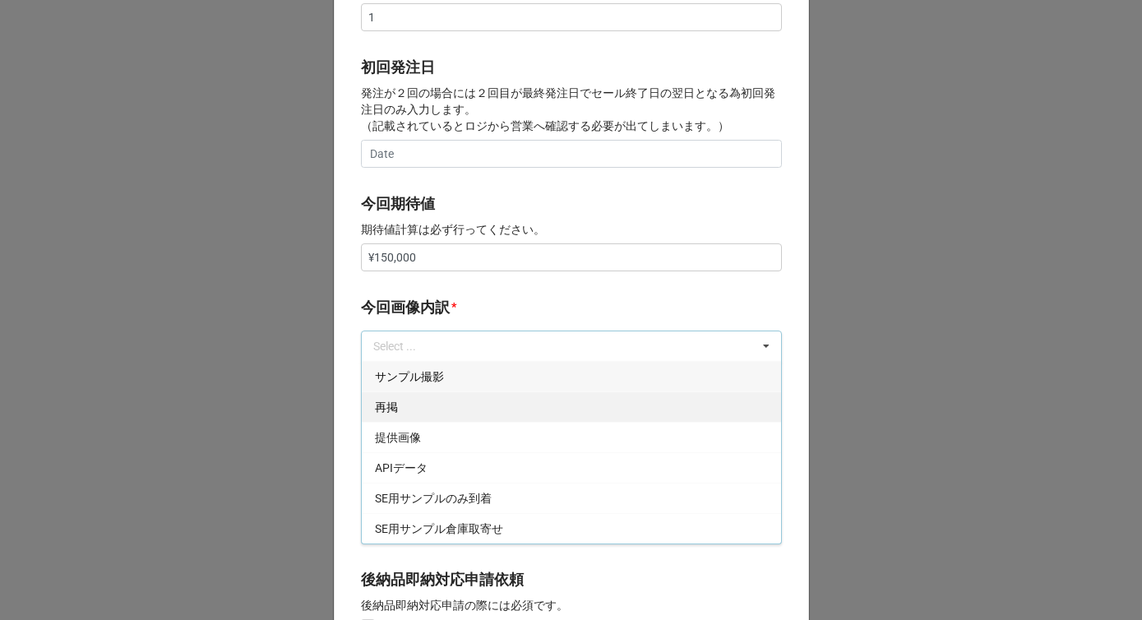
click at [401, 405] on div "再掲" at bounding box center [571, 406] width 419 height 30
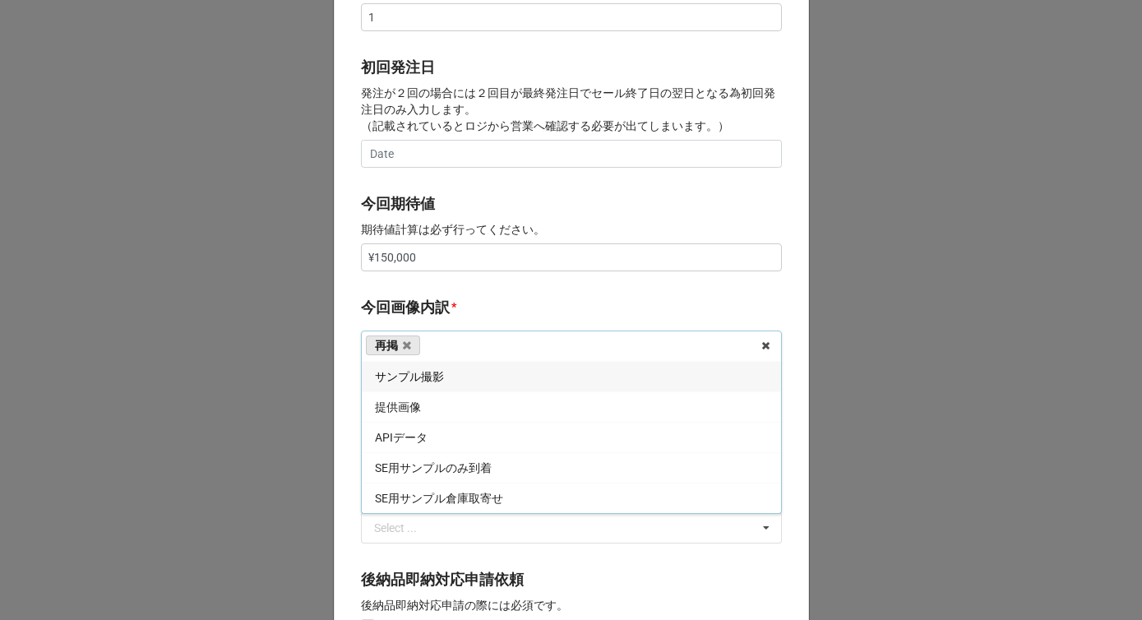
click at [452, 308] on b "今回画像内訳 *" at bounding box center [571, 310] width 421 height 29
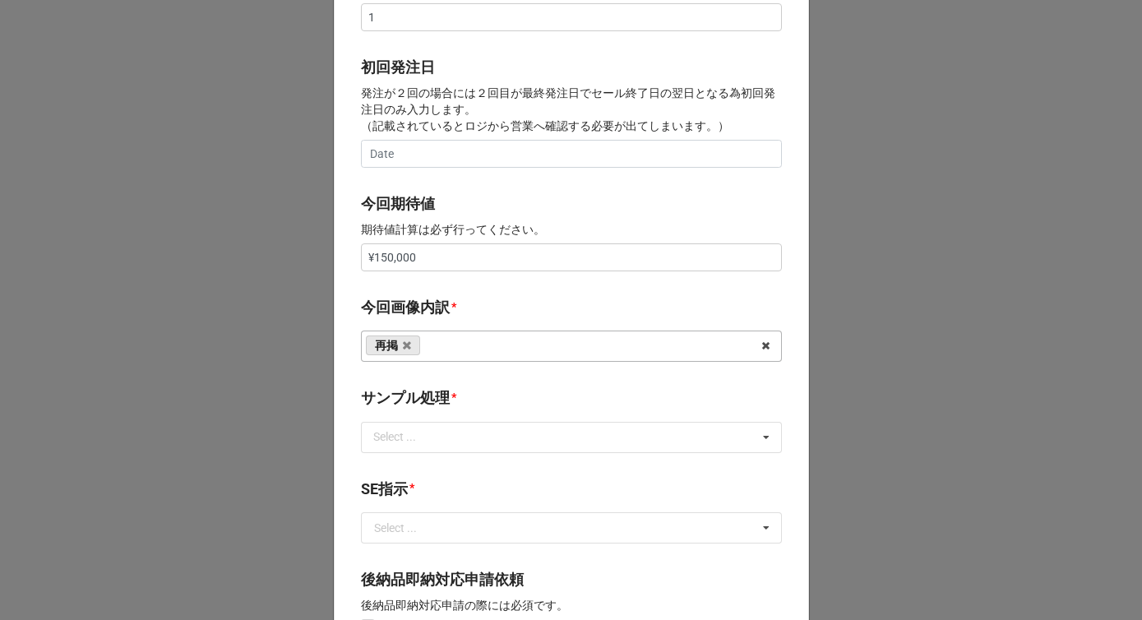
scroll to position [751, 0]
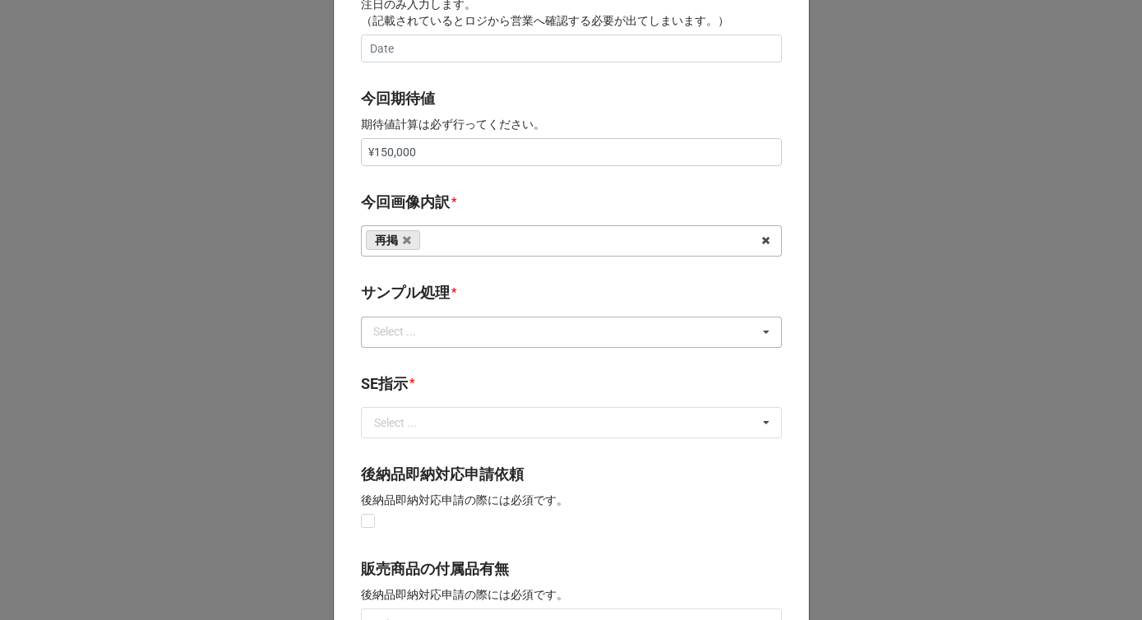
click at [437, 321] on div "Select ... なし 入庫 返却 処分 担当バイヤーへ" at bounding box center [571, 332] width 421 height 31
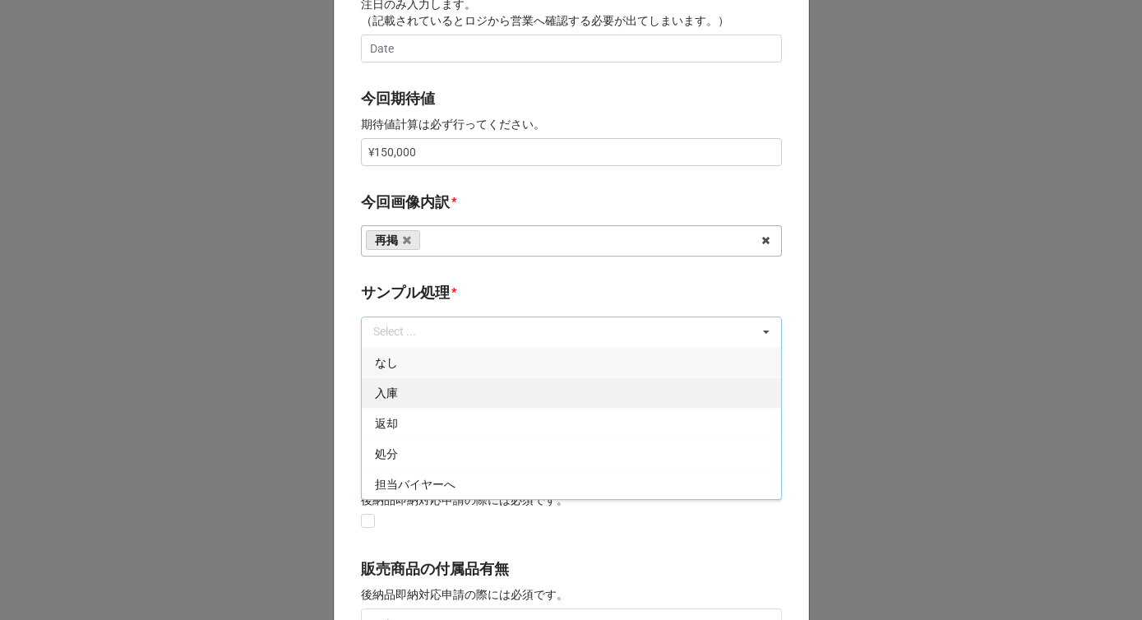
click at [419, 360] on div "なし" at bounding box center [571, 362] width 419 height 30
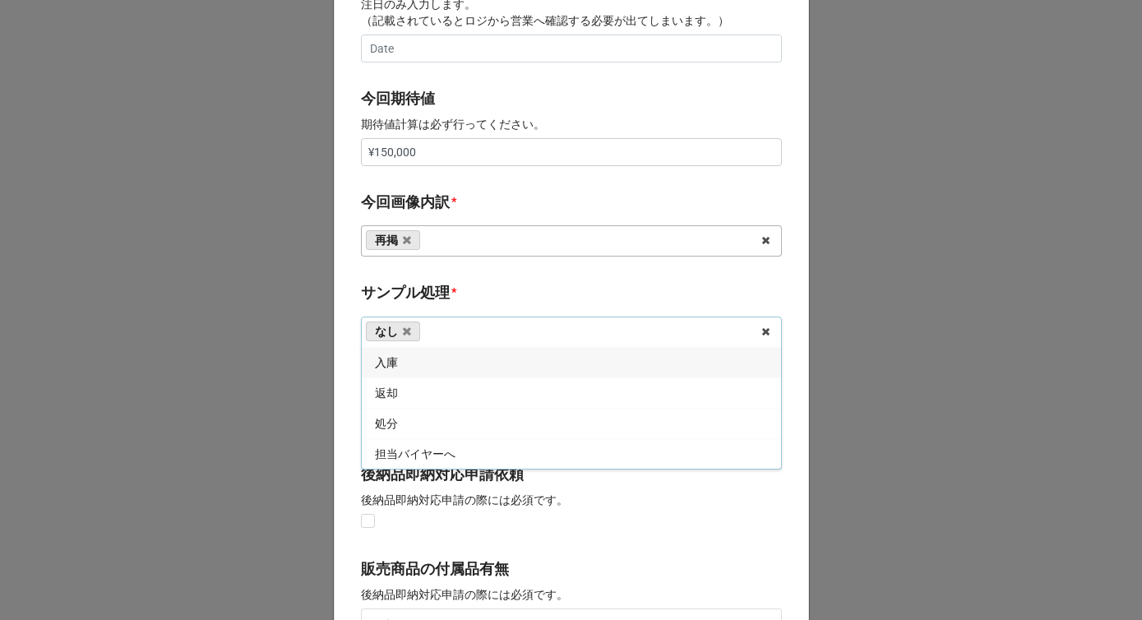
click at [452, 295] on b "サンプル処理 *" at bounding box center [571, 295] width 421 height 29
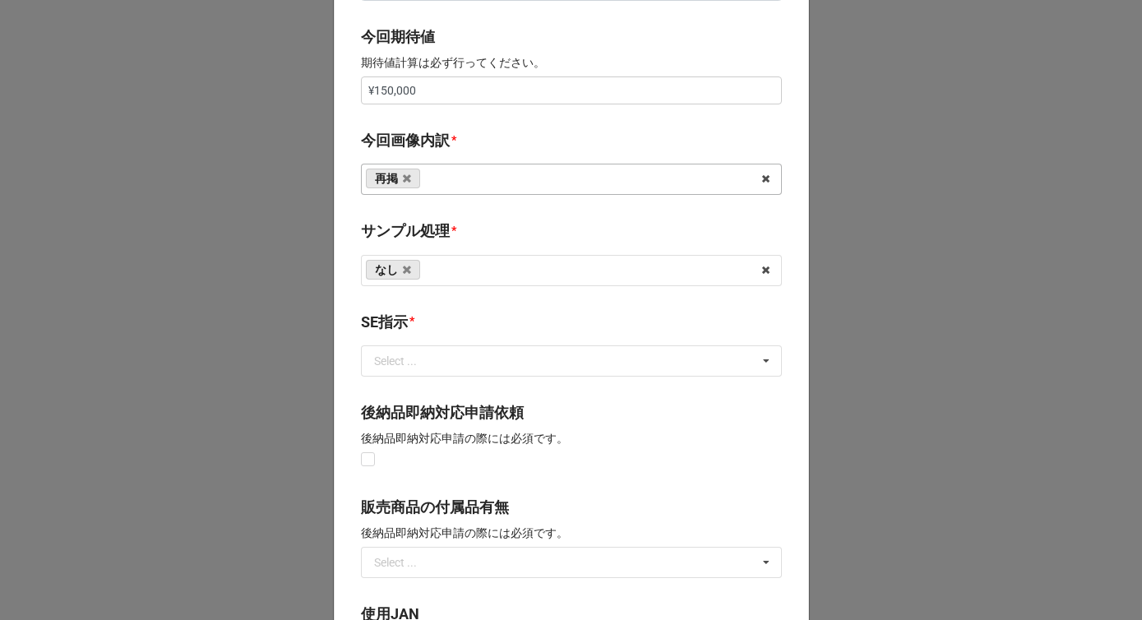
scroll to position [897, 0]
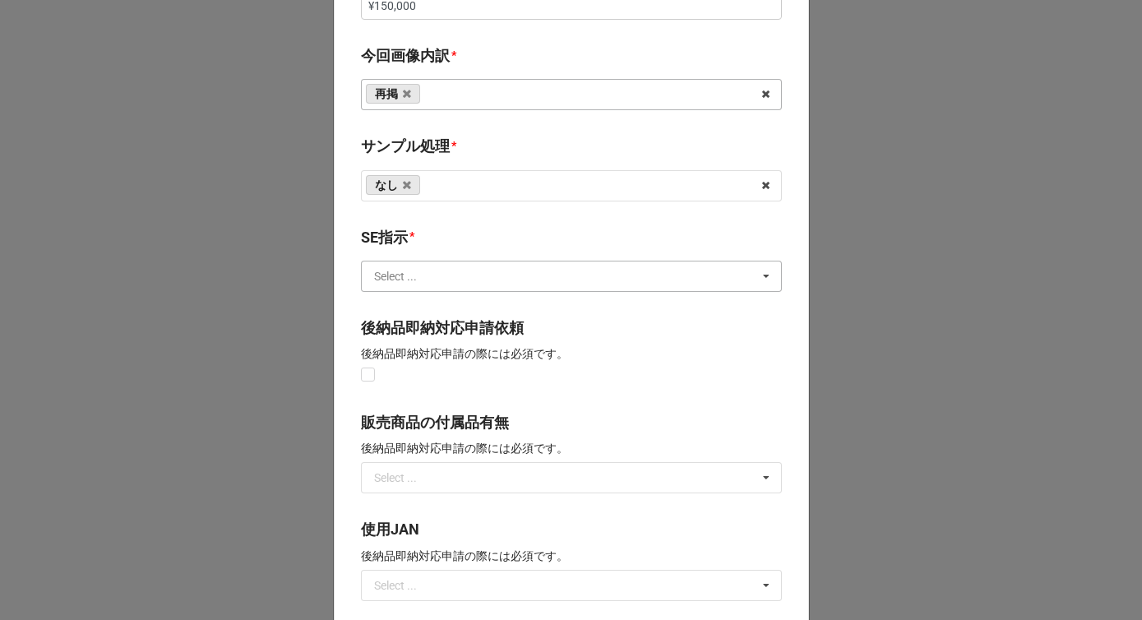
click at [437, 270] on input "text" at bounding box center [572, 276] width 419 height 30
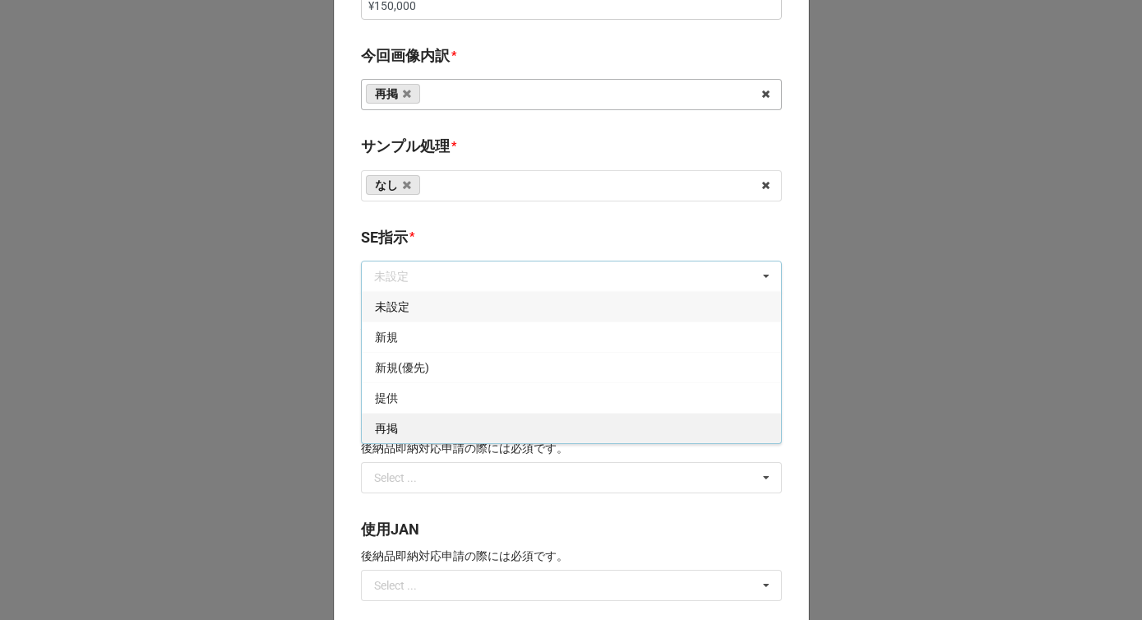
click at [409, 427] on div "再掲" at bounding box center [571, 428] width 419 height 30
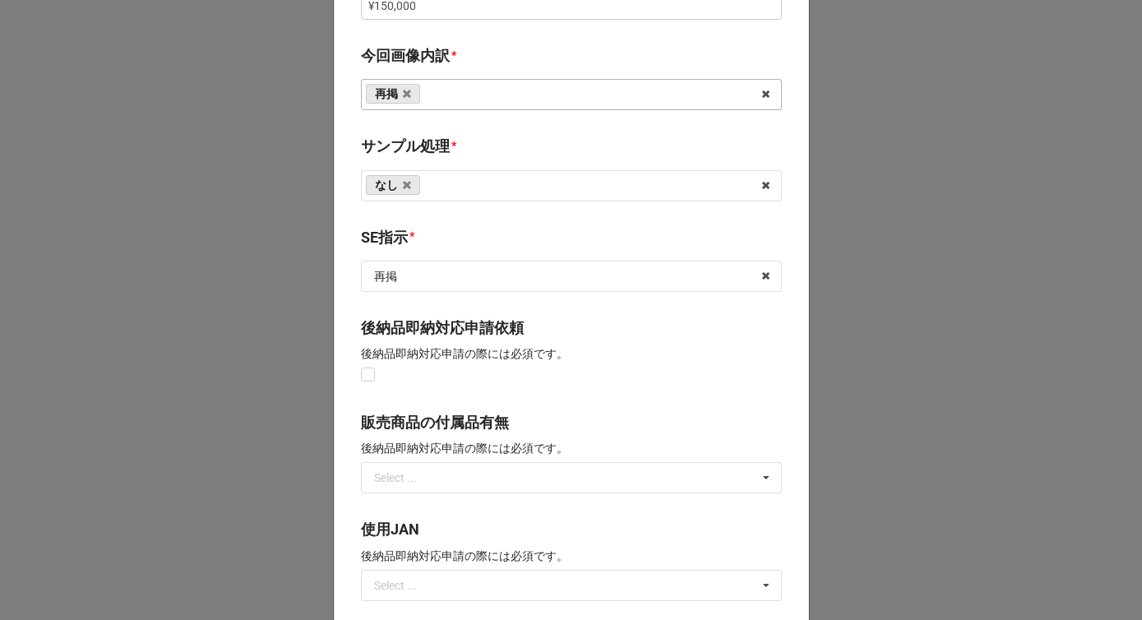
click at [457, 246] on b "SE指示 *" at bounding box center [571, 240] width 421 height 29
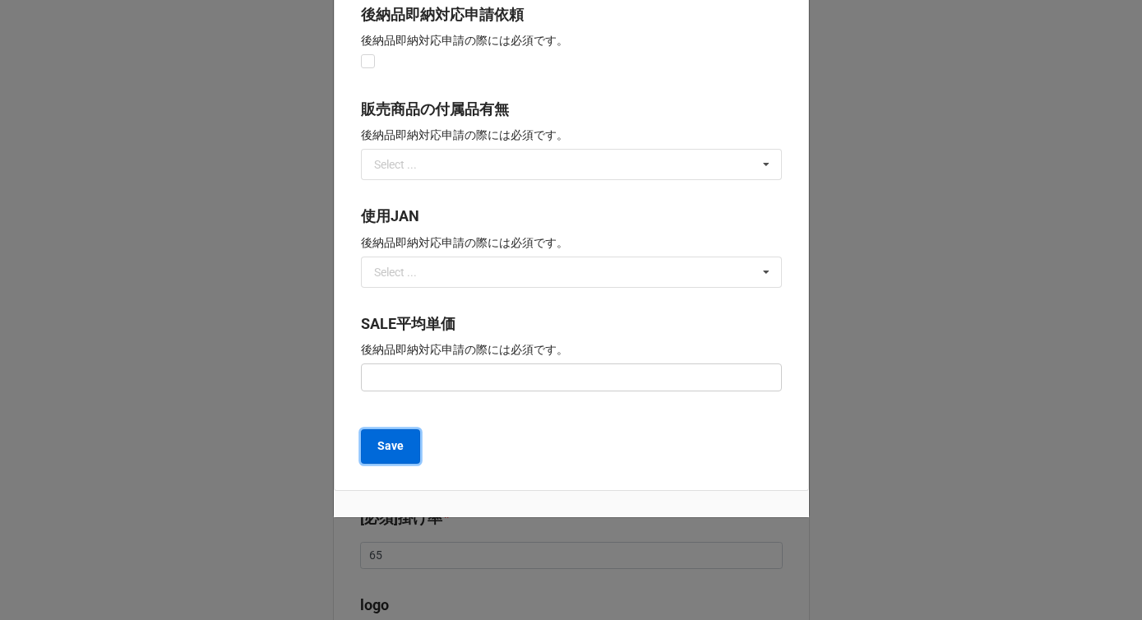
click at [400, 445] on button "Save" at bounding box center [390, 446] width 59 height 35
type textarea "x"
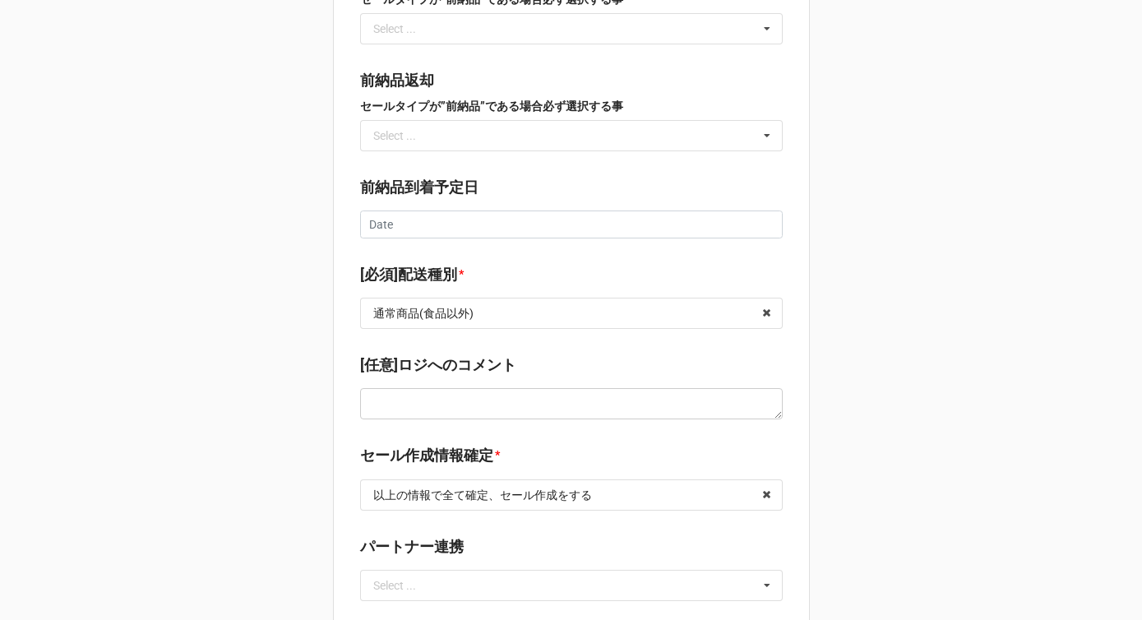
scroll to position [2338, 0]
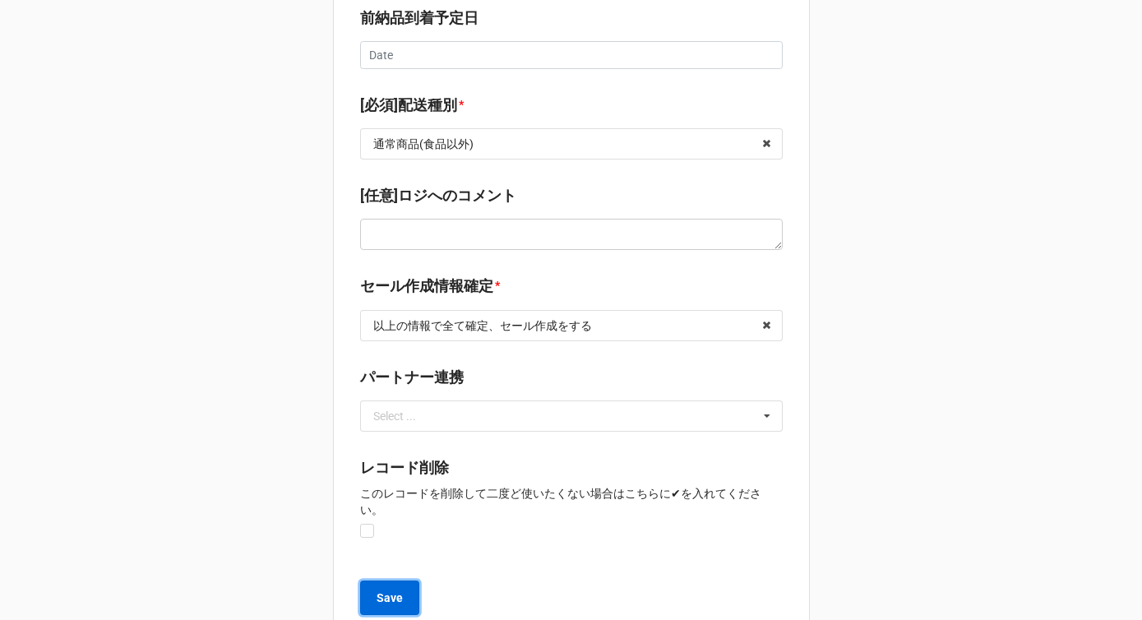
click at [389, 590] on b "Save" at bounding box center [390, 598] width 26 height 17
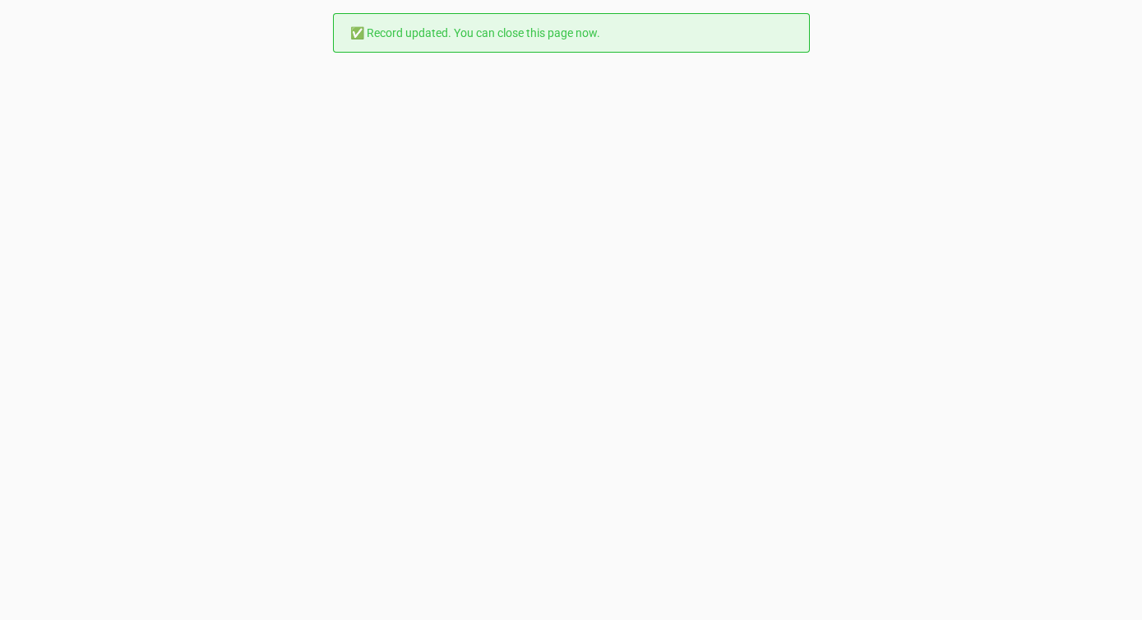
scroll to position [0, 0]
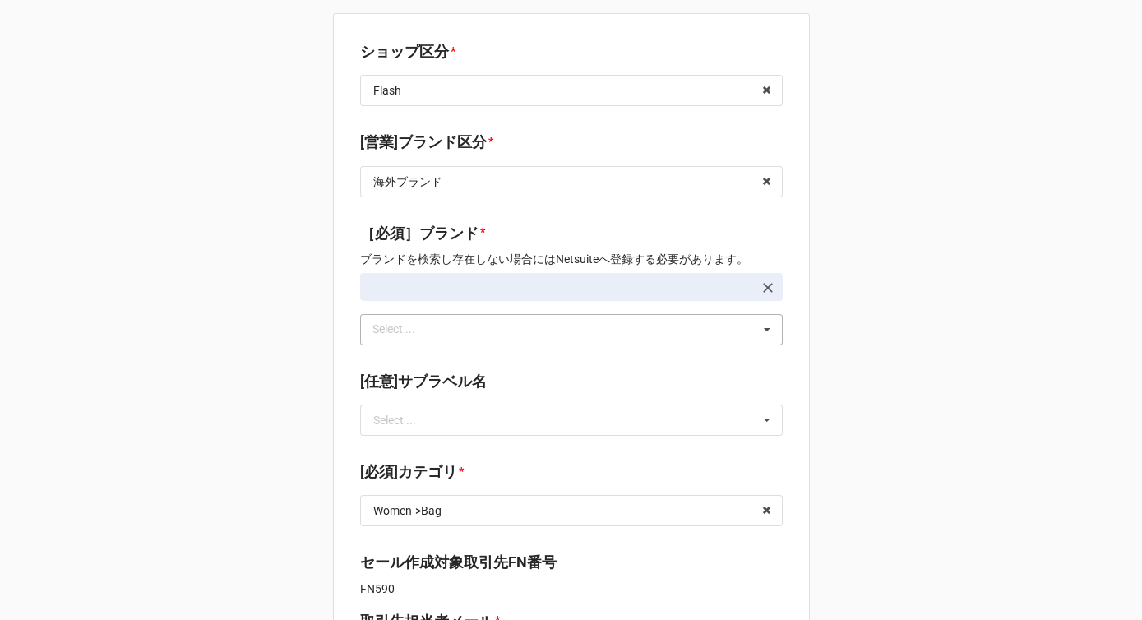
type textarea "x"
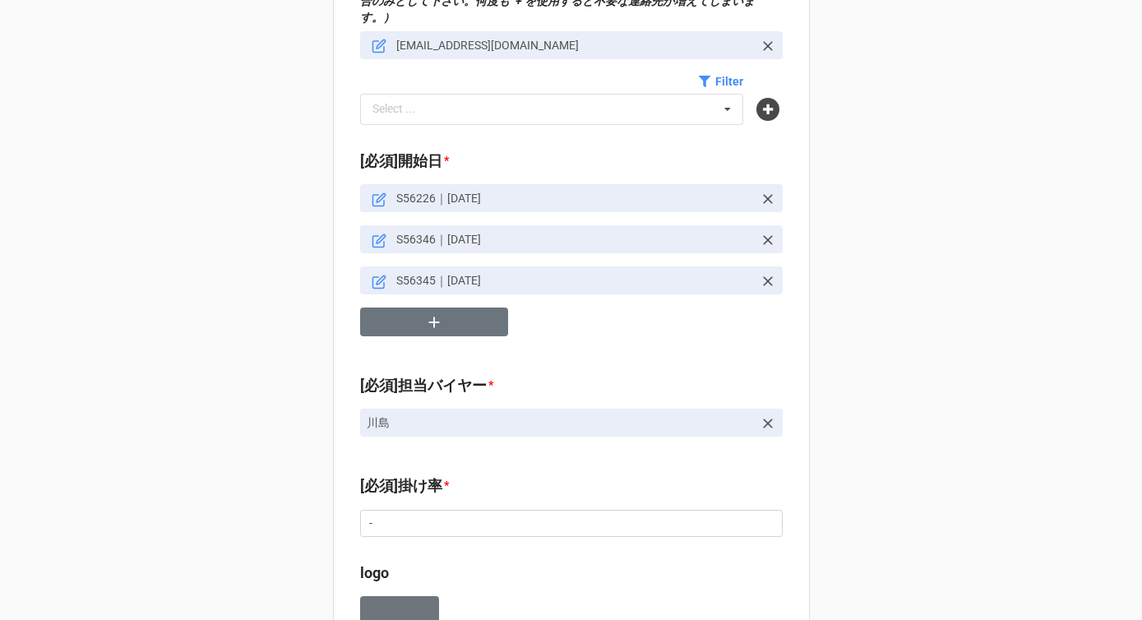
scroll to position [708, 0]
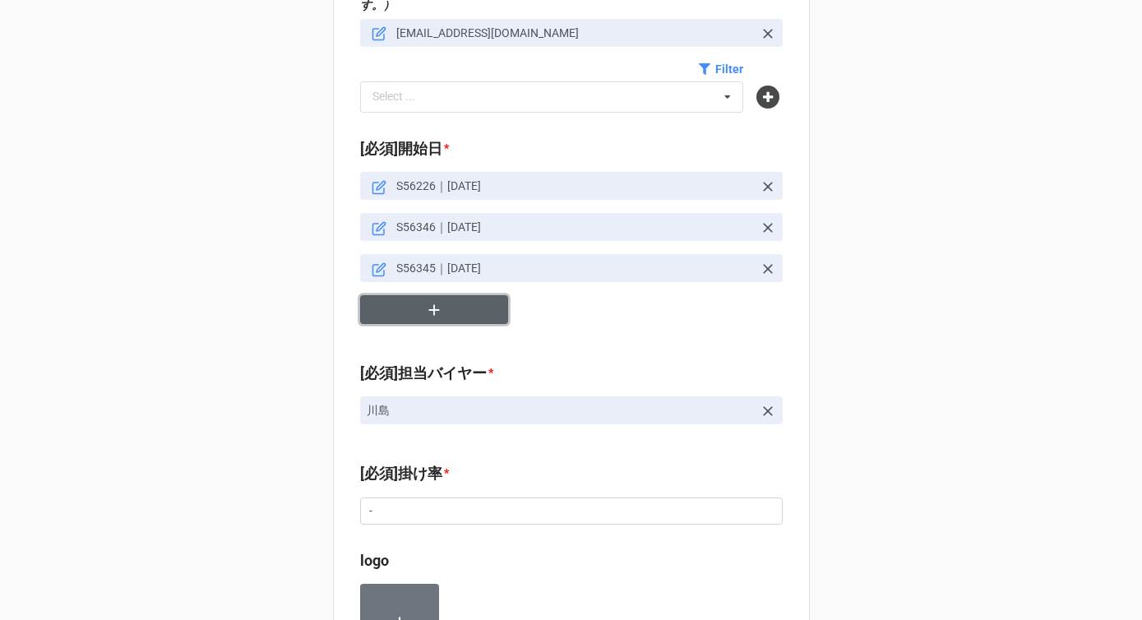
click at [440, 301] on button "button" at bounding box center [434, 309] width 148 height 29
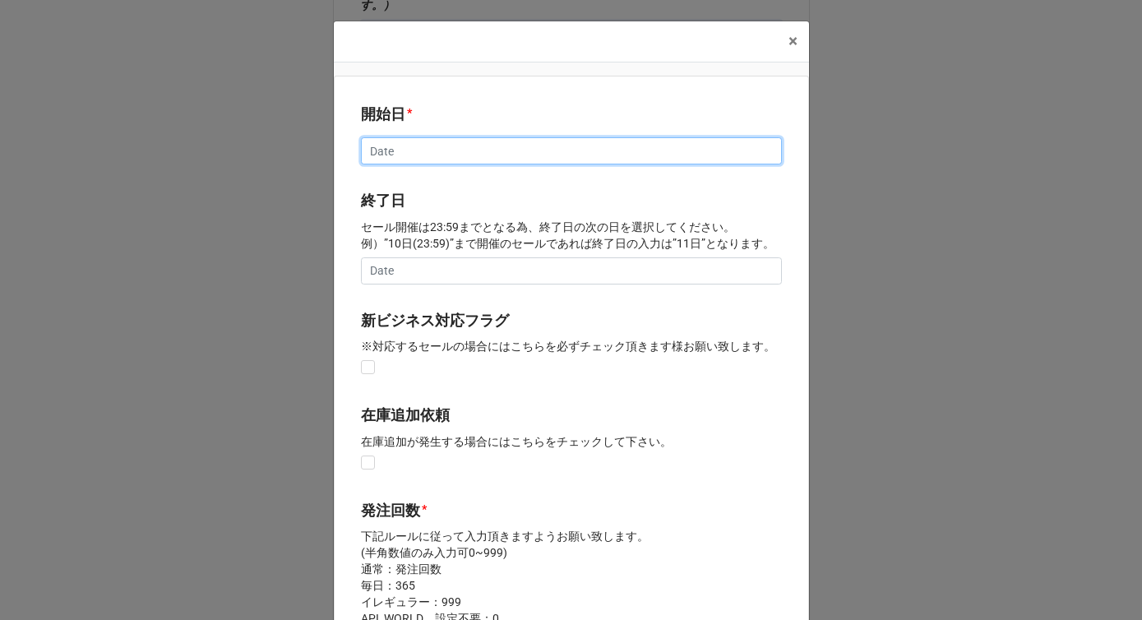
click at [417, 147] on input "text" at bounding box center [571, 151] width 421 height 28
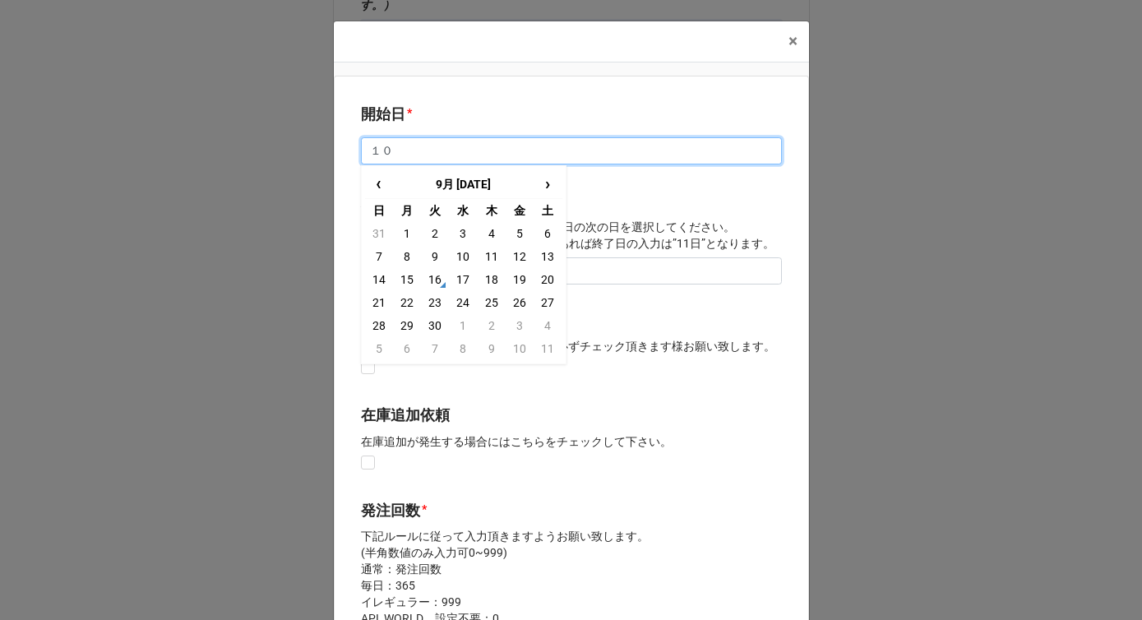
type input "１"
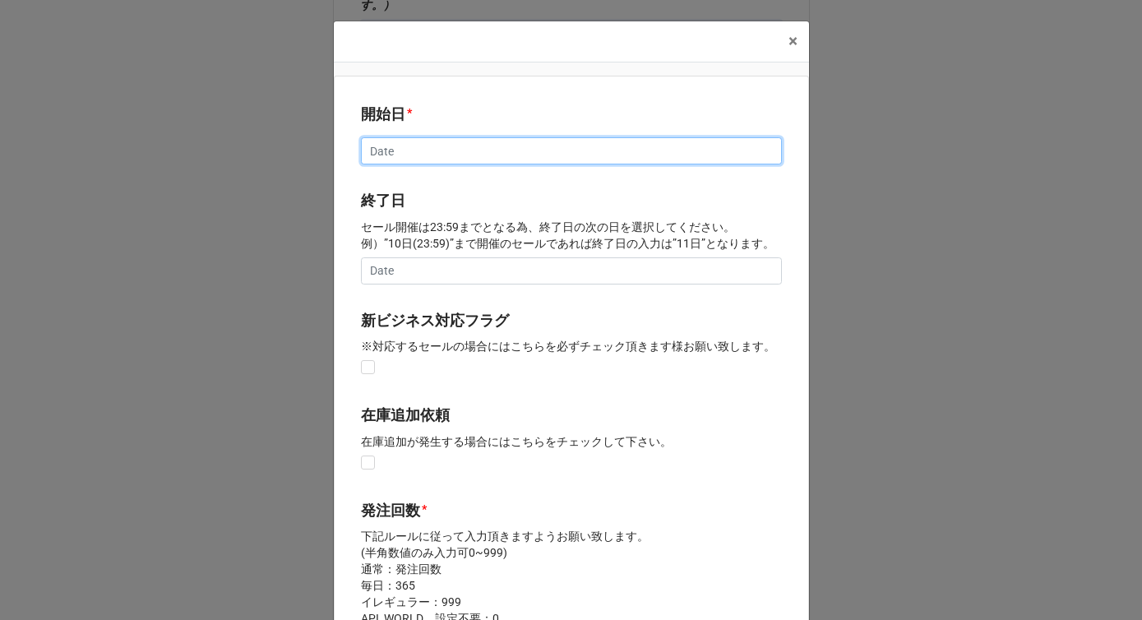
click at [447, 153] on input "text" at bounding box center [571, 151] width 421 height 28
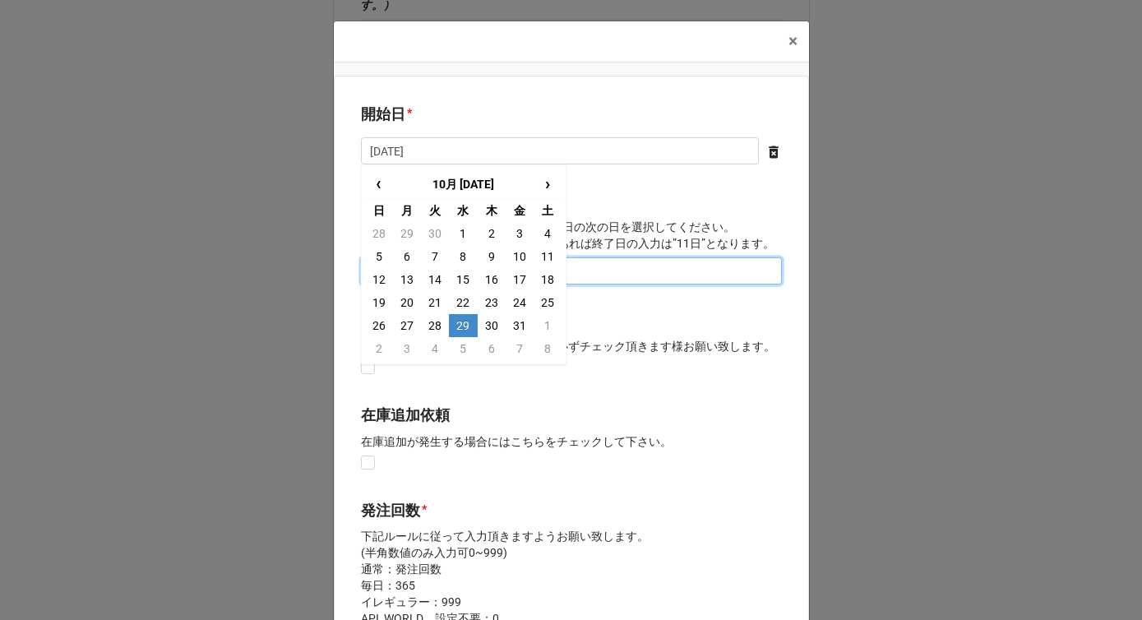
type input "[DATE]"
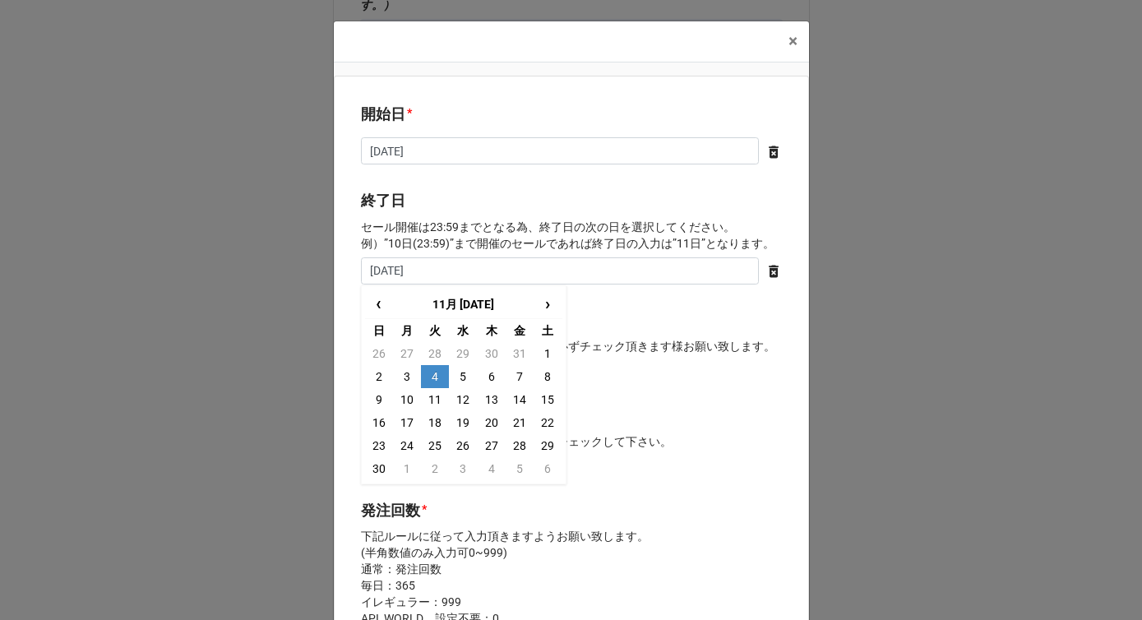
type input "[DATE]"
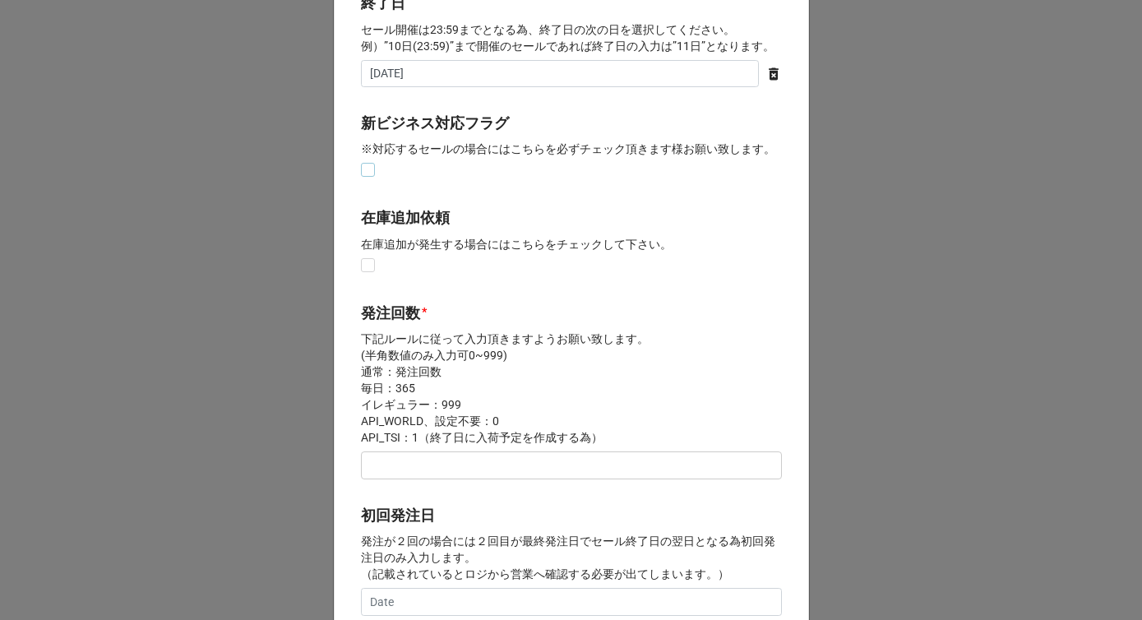
scroll to position [285, 0]
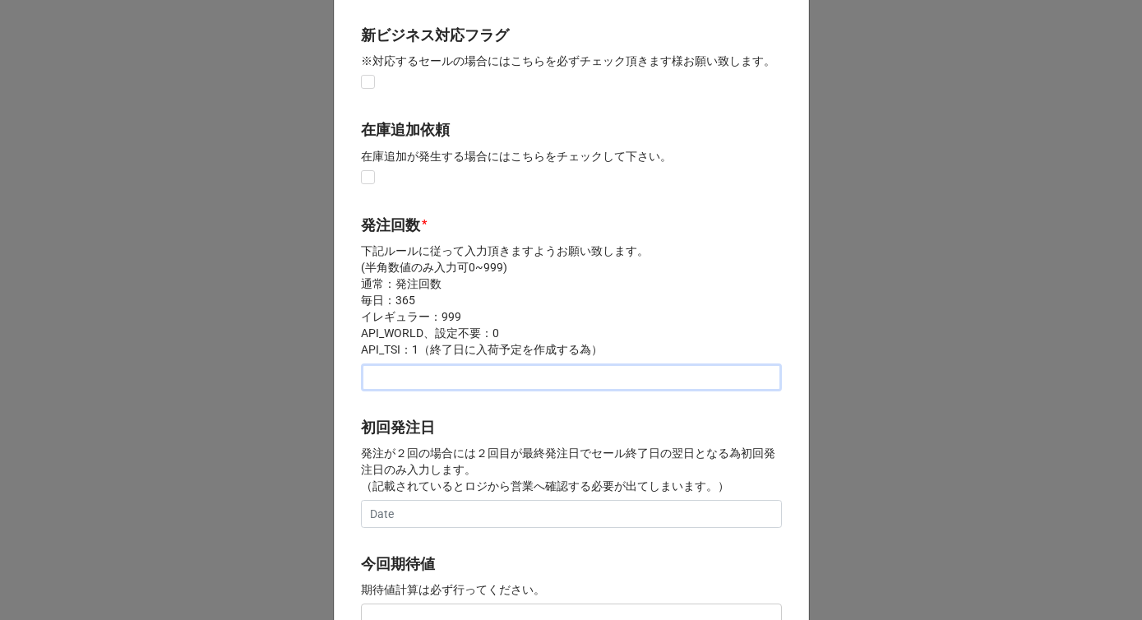
click at [415, 384] on input "text" at bounding box center [571, 377] width 421 height 28
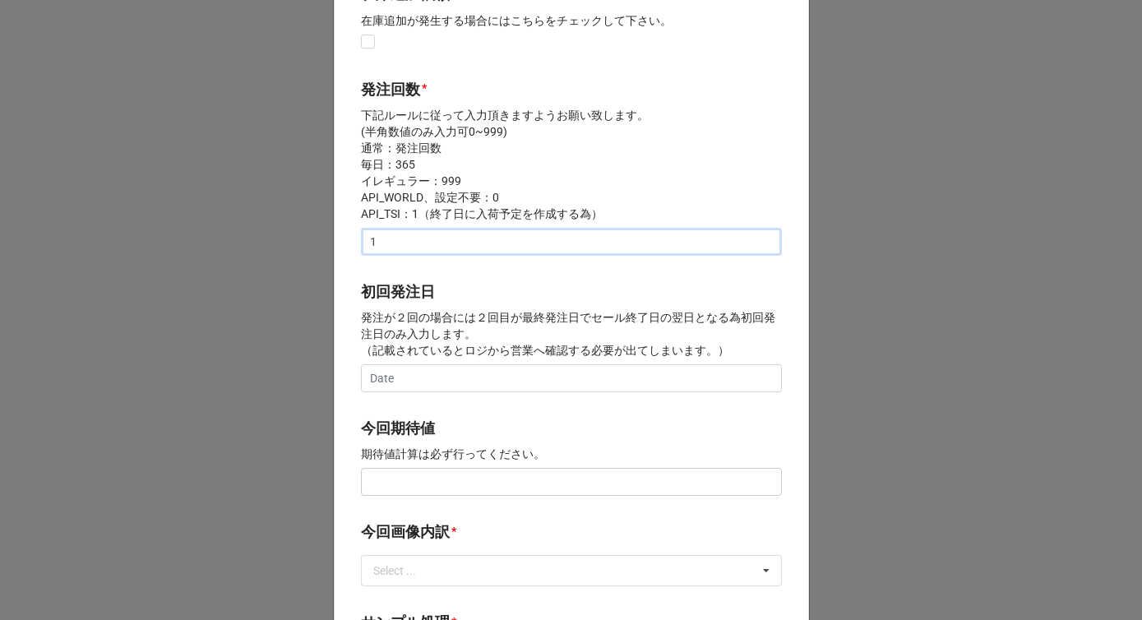
scroll to position [492, 0]
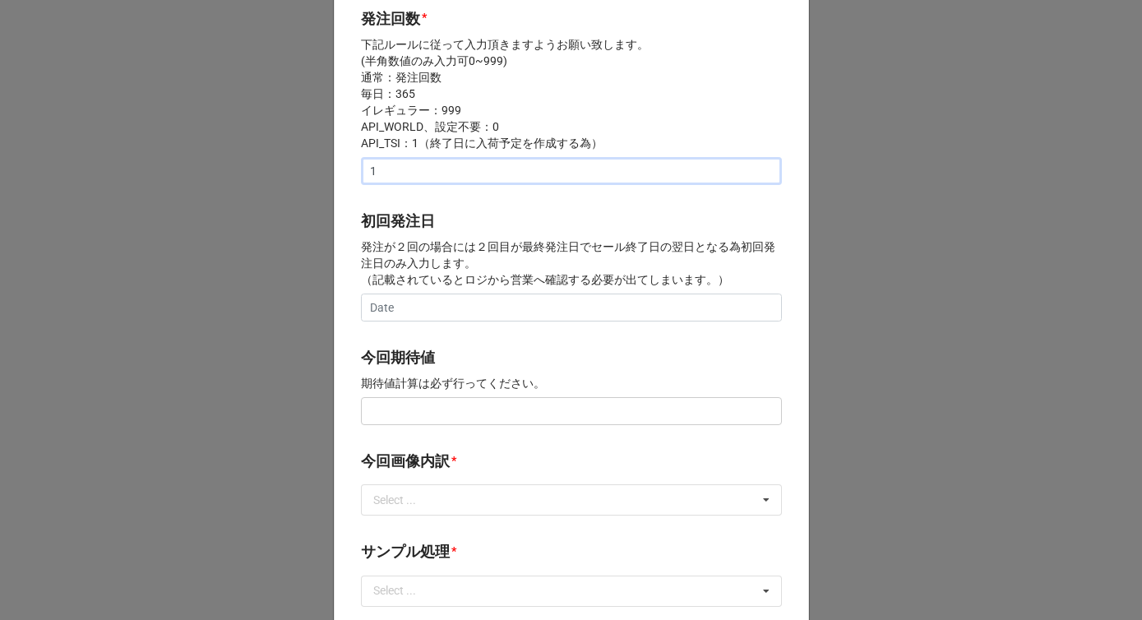
type input "1"
click at [398, 417] on input "text" at bounding box center [571, 411] width 421 height 28
paste input "text"
type input "¥0"
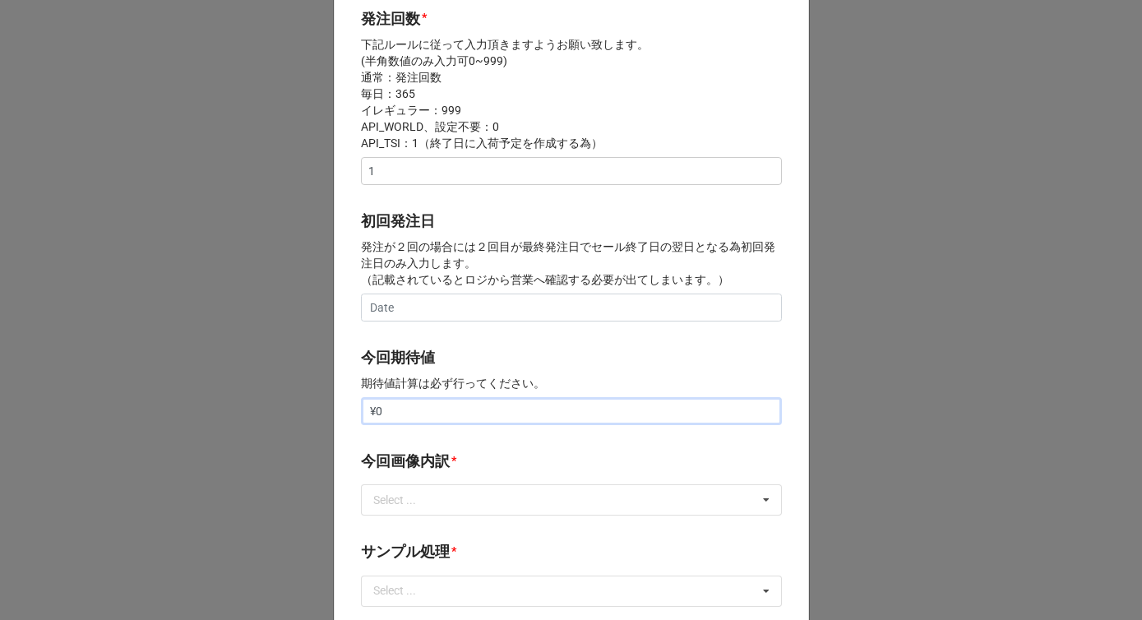
drag, startPoint x: 387, startPoint y: 419, endPoint x: 370, endPoint y: 414, distance: 17.7
click at [371, 416] on input "¥0" at bounding box center [571, 411] width 421 height 28
click at [443, 417] on input "text" at bounding box center [571, 411] width 421 height 28
drag, startPoint x: 445, startPoint y: 419, endPoint x: 372, endPoint y: 414, distance: 72.5
click at [372, 414] on input "¥150,000" at bounding box center [571, 411] width 421 height 28
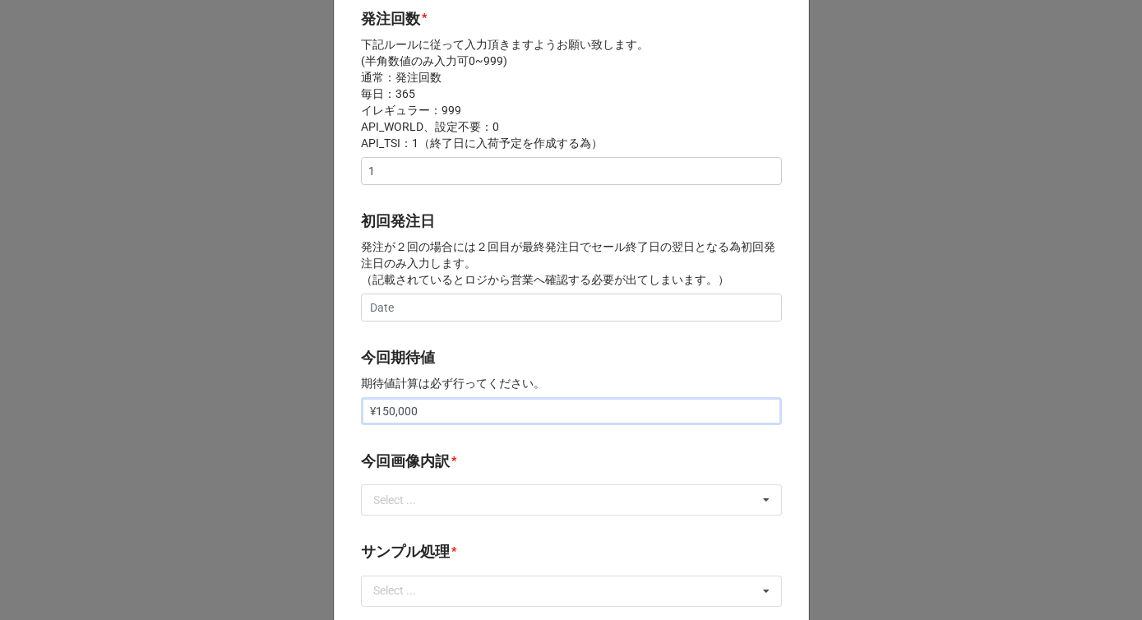
type input "¥150,000"
click at [386, 475] on b "今回画像内訳 *" at bounding box center [571, 464] width 421 height 29
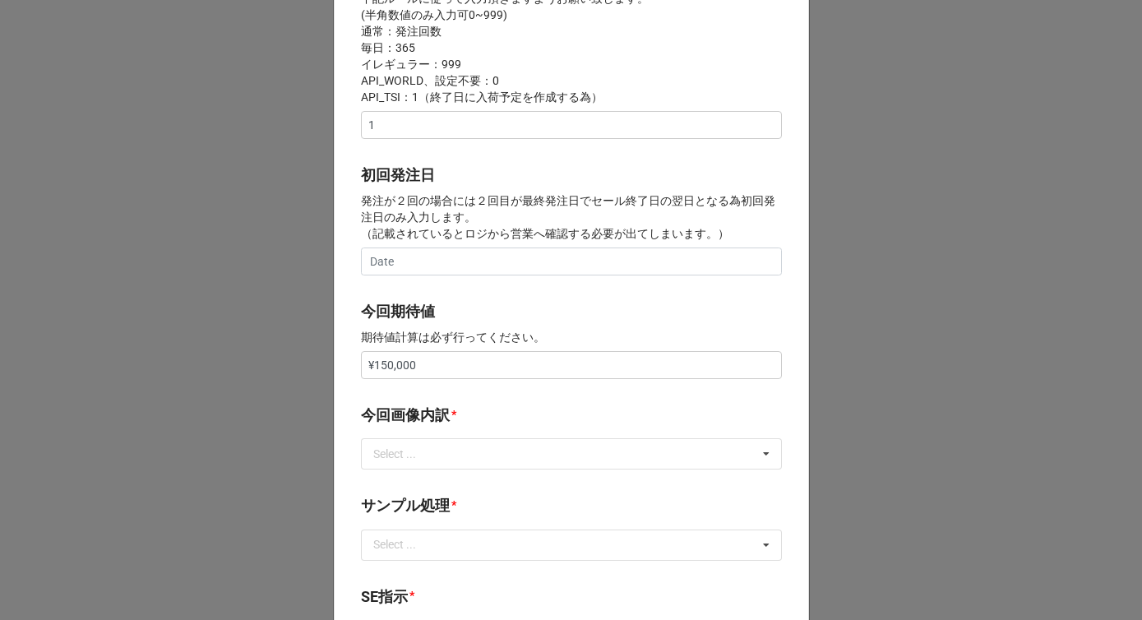
scroll to position [585, 0]
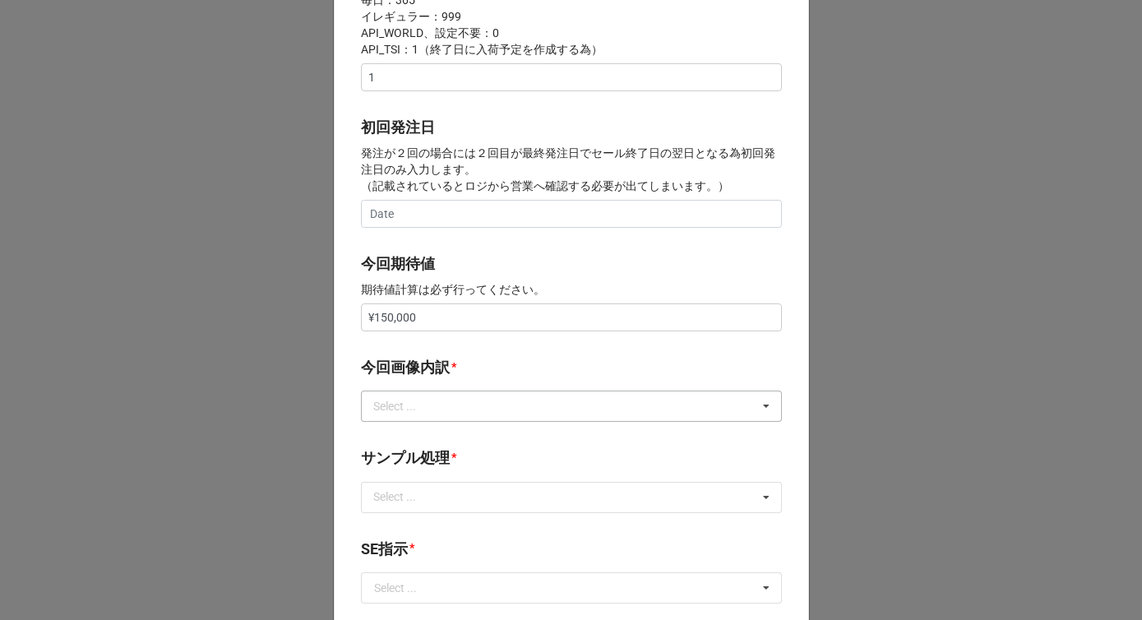
click at [413, 404] on div "Select ..." at bounding box center [404, 406] width 71 height 19
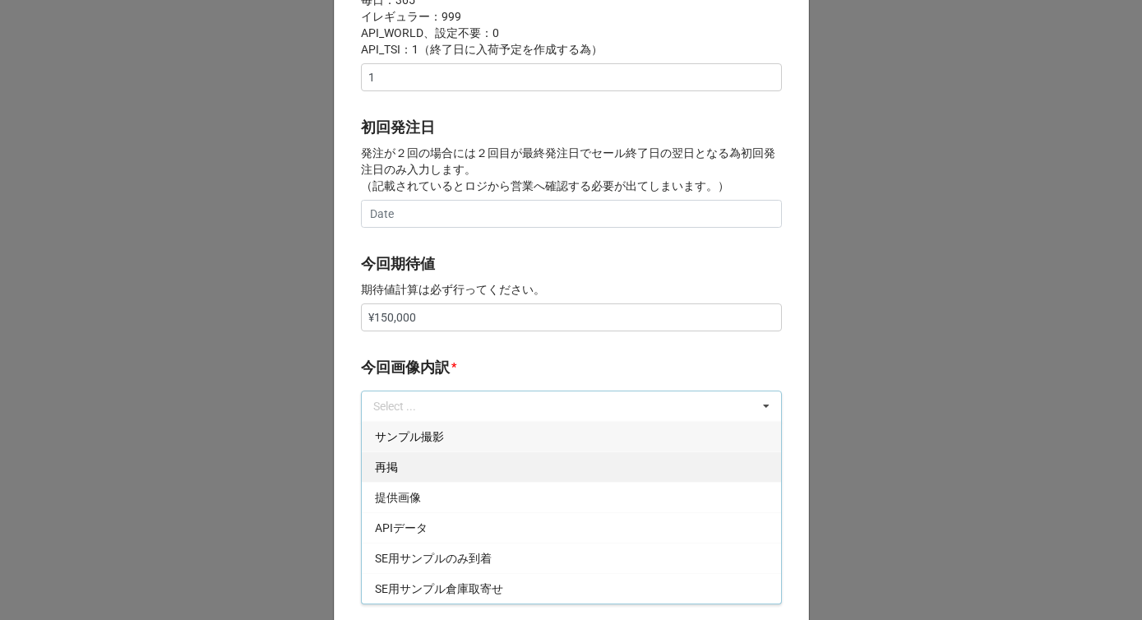
click at [395, 471] on div "再掲" at bounding box center [571, 466] width 419 height 30
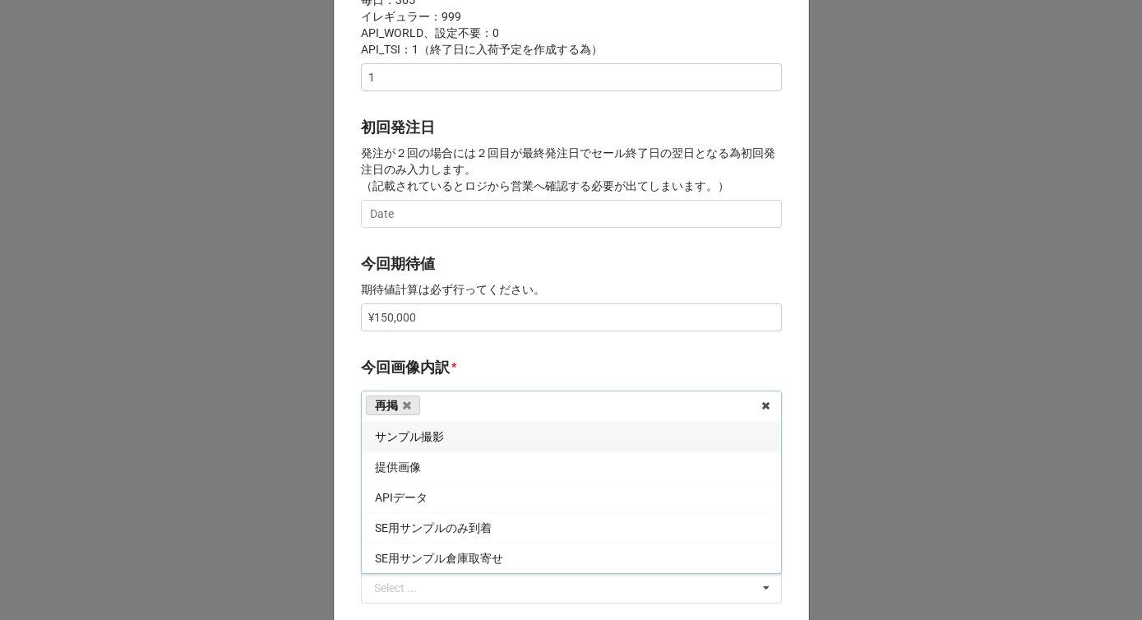
click at [452, 364] on b "今回画像内訳 *" at bounding box center [571, 370] width 421 height 29
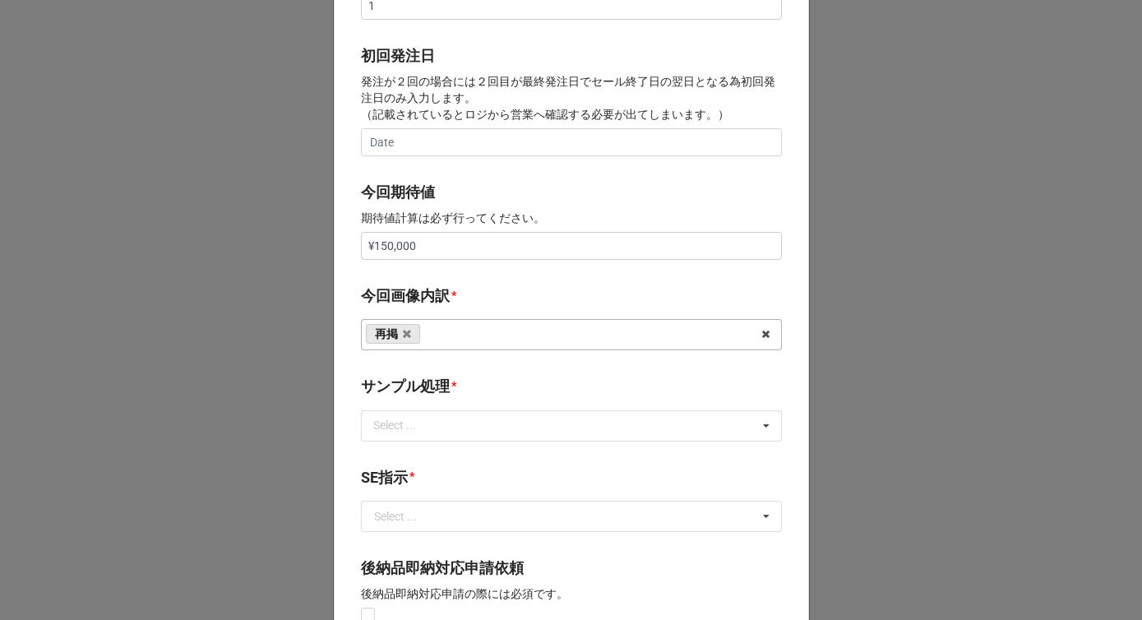
scroll to position [775, 0]
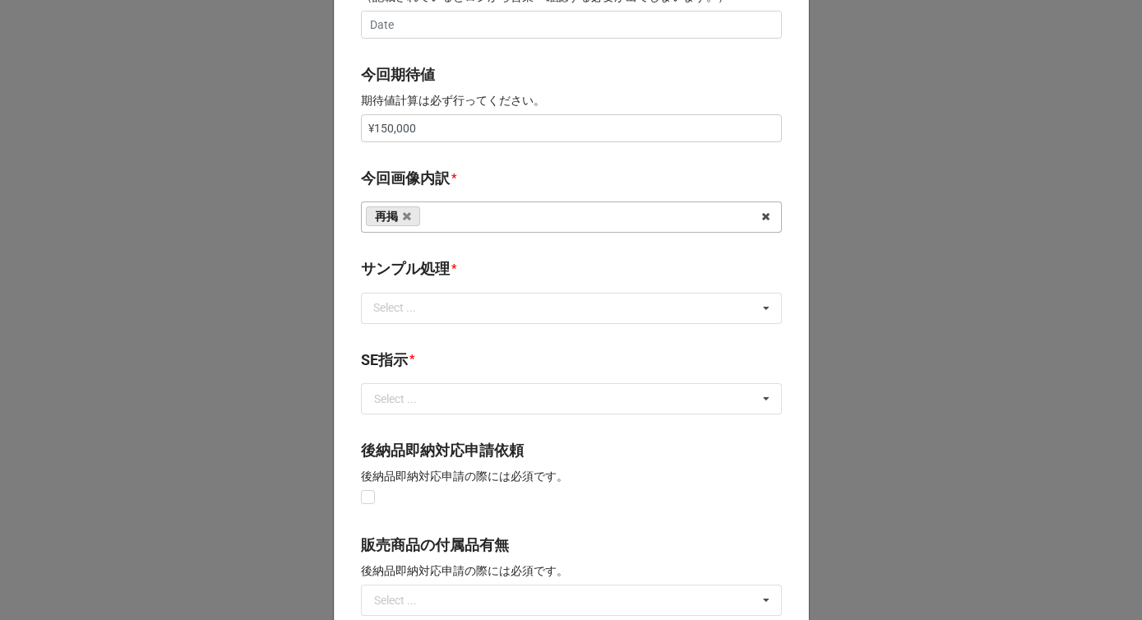
click at [425, 325] on div "サンプル処理 * Select ... なし 入庫 返却 処分 担当バイヤーへ" at bounding box center [571, 295] width 421 height 77
click at [422, 314] on div "Select ..." at bounding box center [404, 307] width 71 height 19
click at [404, 333] on div "なし" at bounding box center [571, 338] width 419 height 30
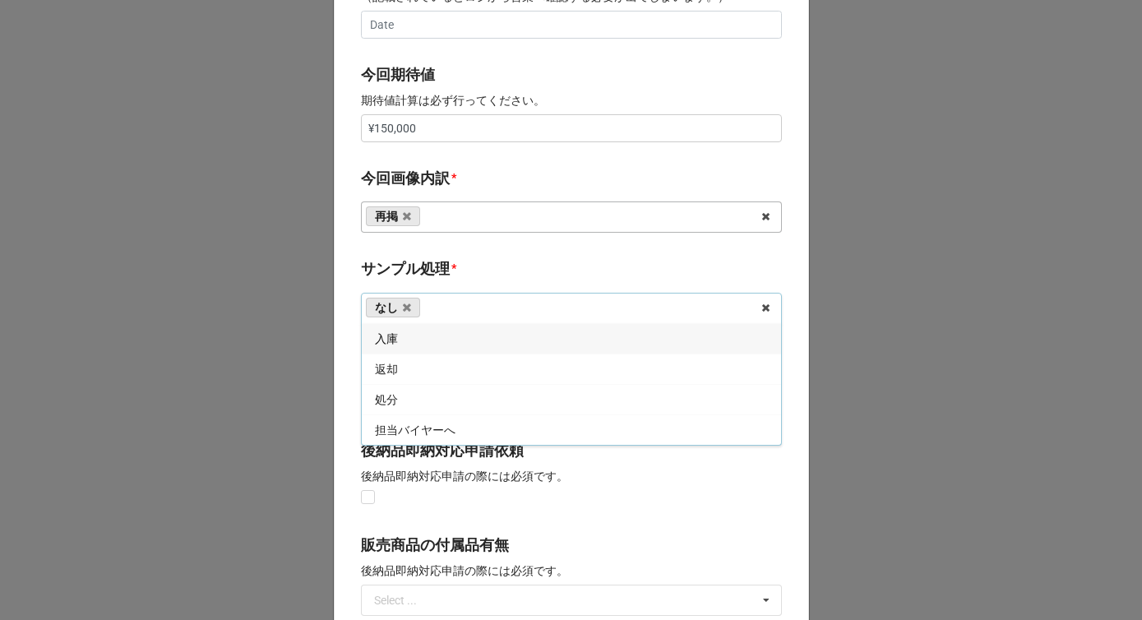
click at [453, 264] on b "サンプル処理 *" at bounding box center [571, 271] width 421 height 29
click at [412, 402] on div "Select ..." at bounding box center [395, 399] width 43 height 12
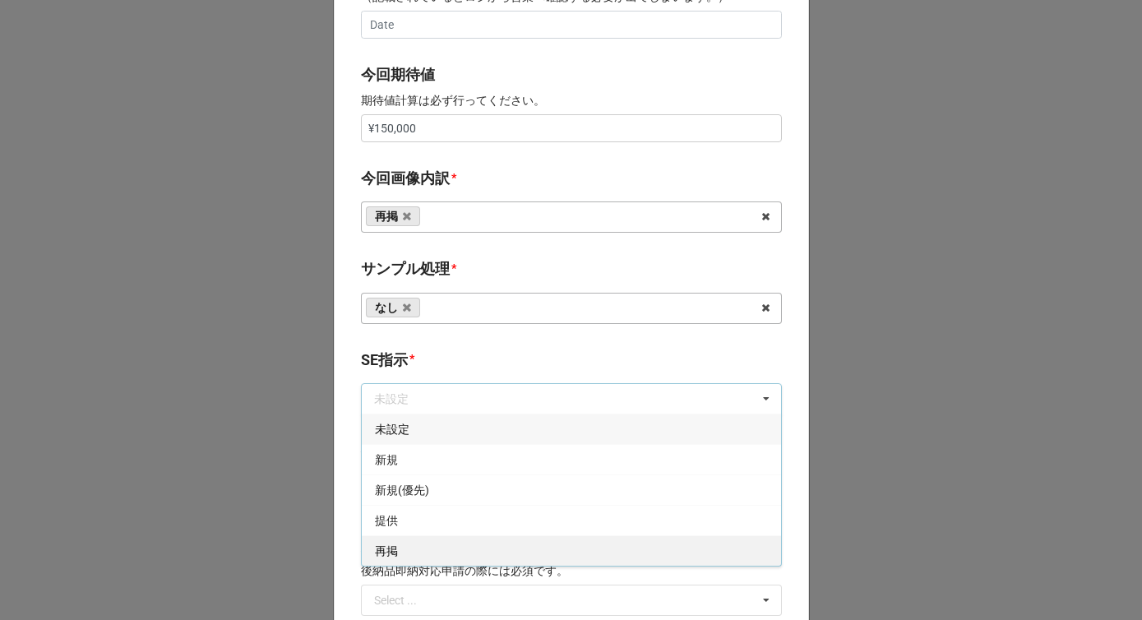
click at [395, 553] on div "再掲" at bounding box center [571, 550] width 419 height 30
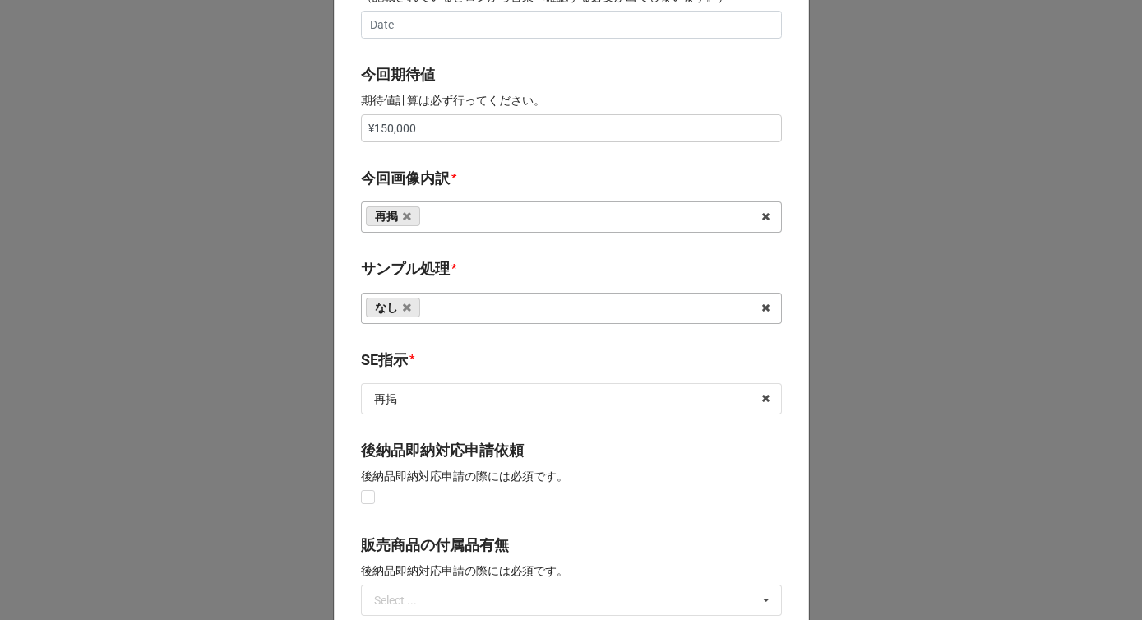
click at [442, 368] on b "SE指示 *" at bounding box center [571, 363] width 421 height 29
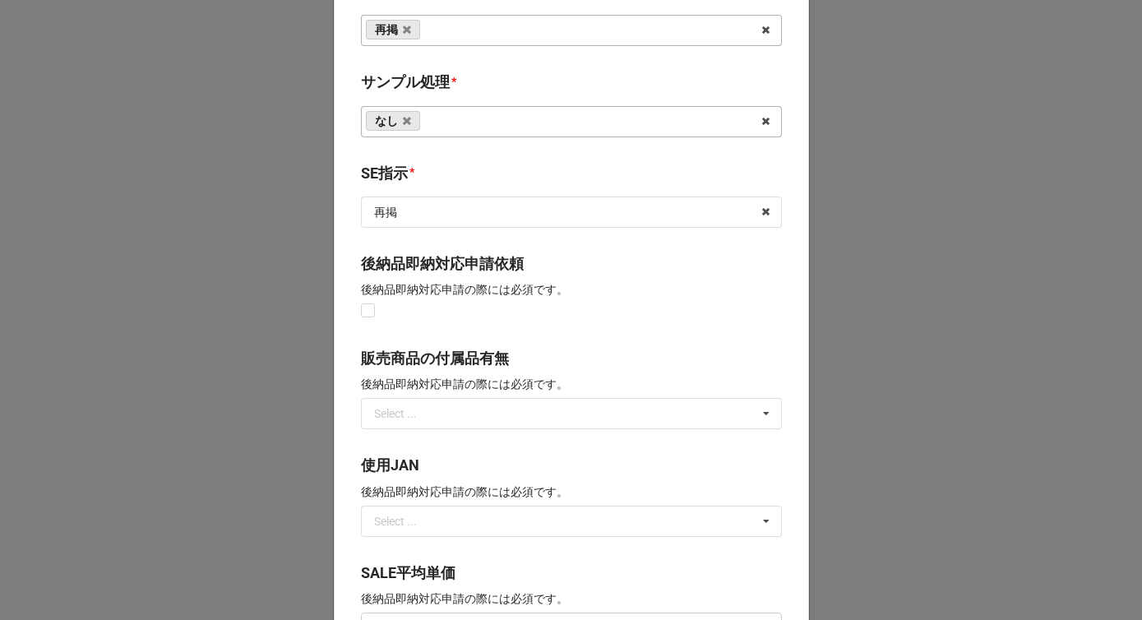
scroll to position [1210, 0]
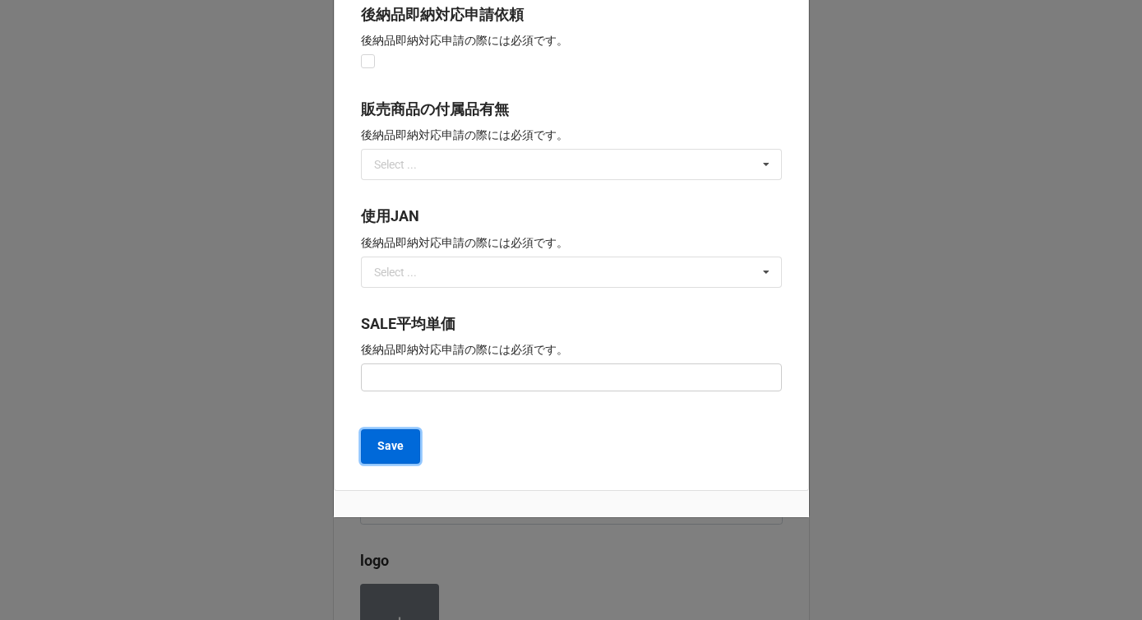
click at [395, 436] on button "Save" at bounding box center [390, 446] width 59 height 35
type textarea "x"
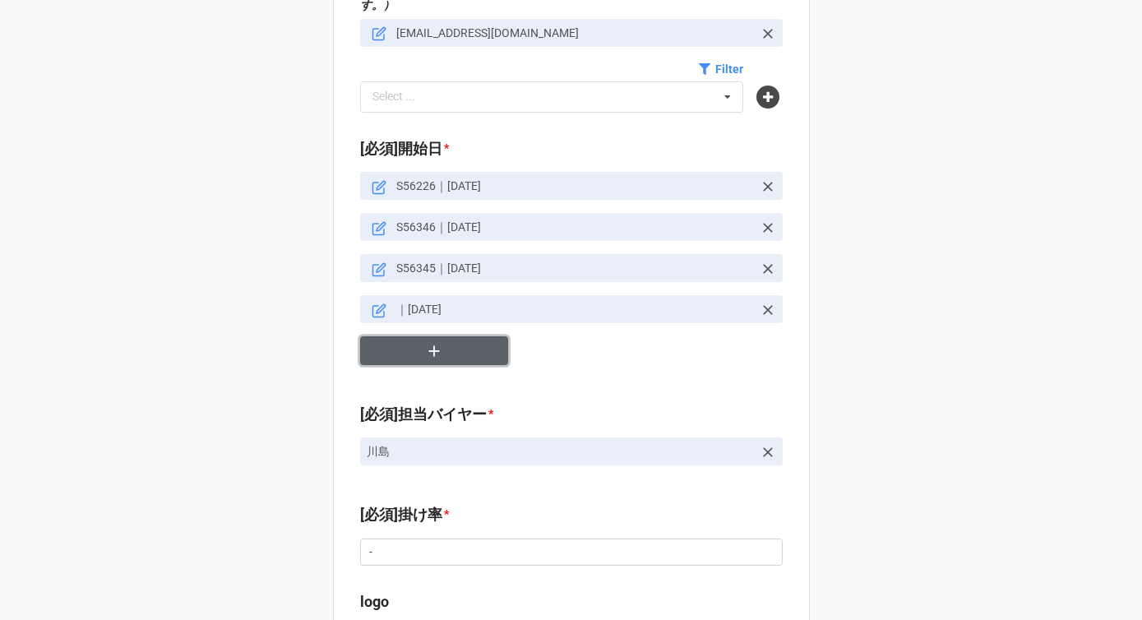
click at [408, 336] on button "button" at bounding box center [434, 350] width 148 height 29
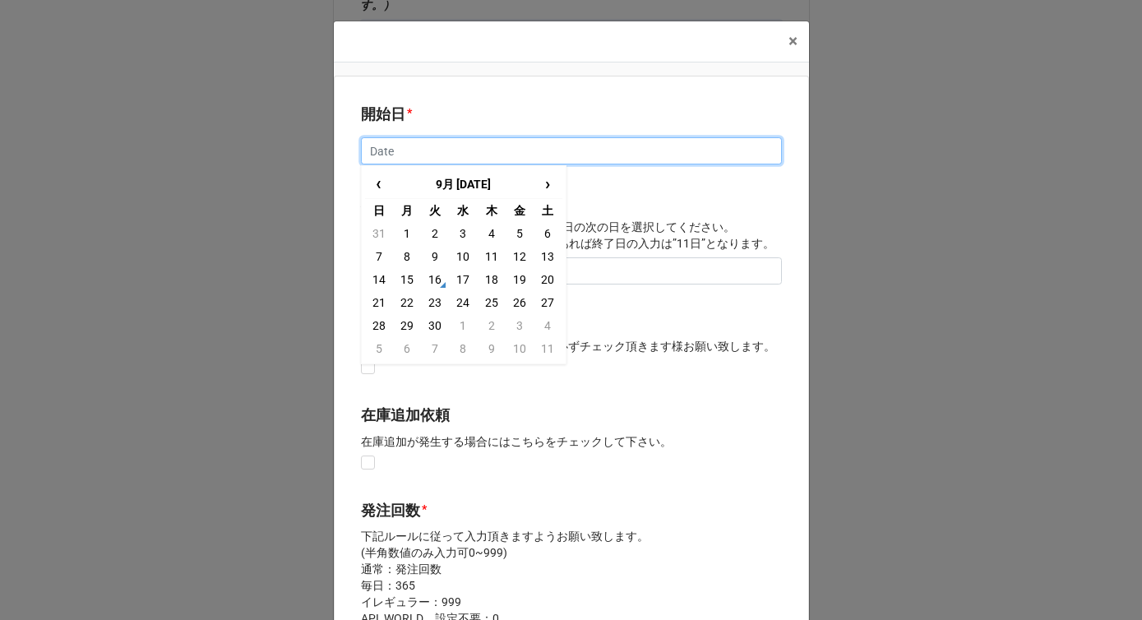
click at [429, 149] on input "text" at bounding box center [571, 151] width 421 height 28
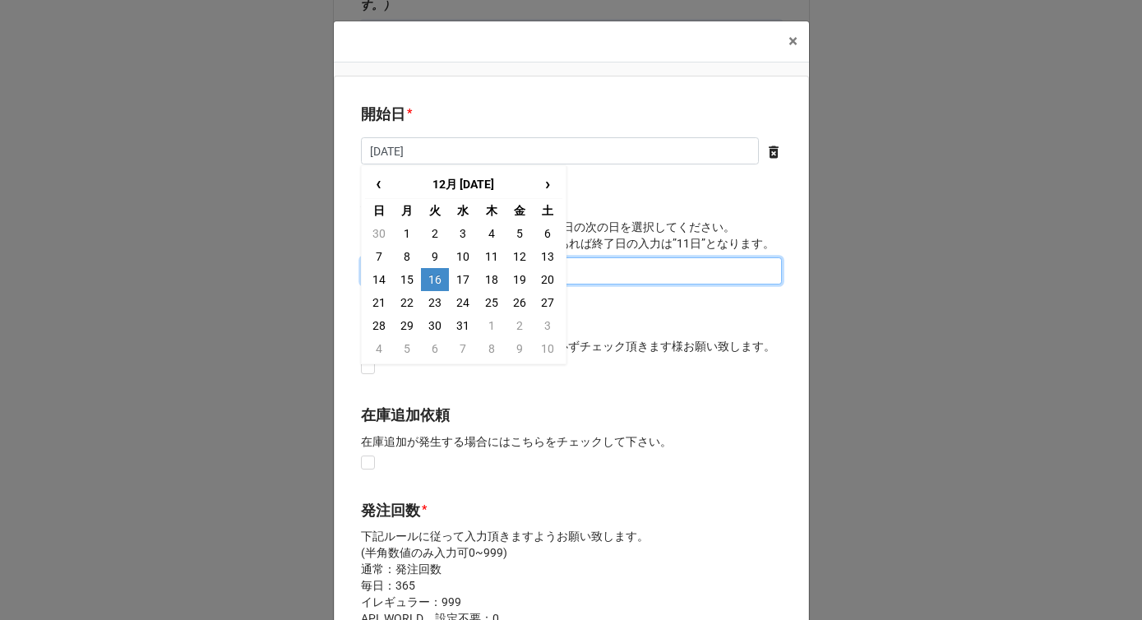
type input "[DATE]"
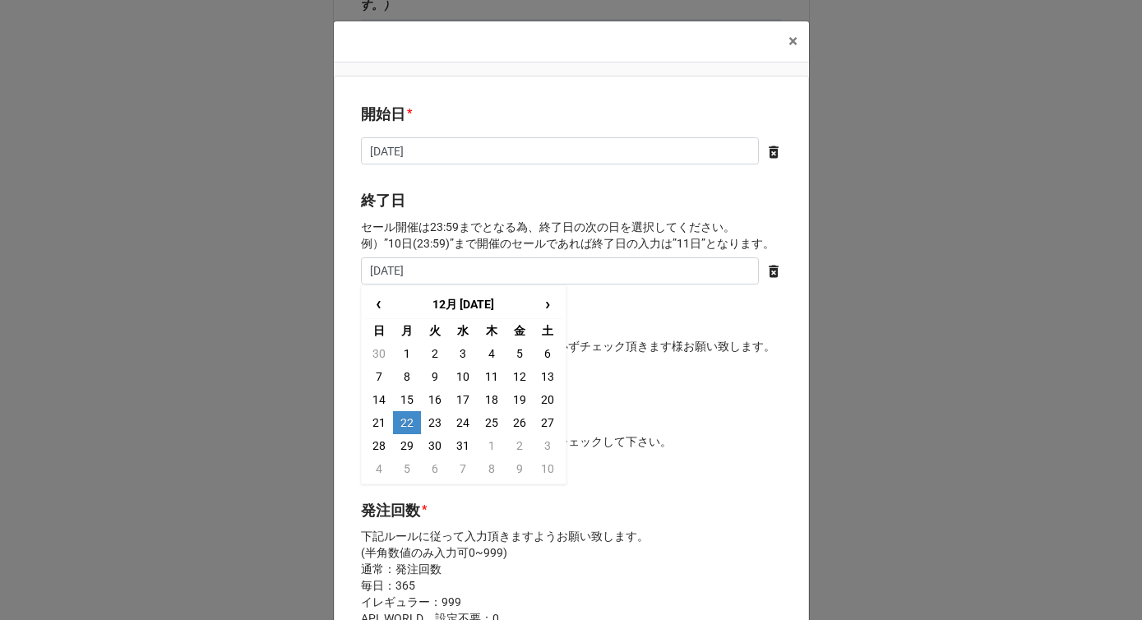
type input "[DATE]"
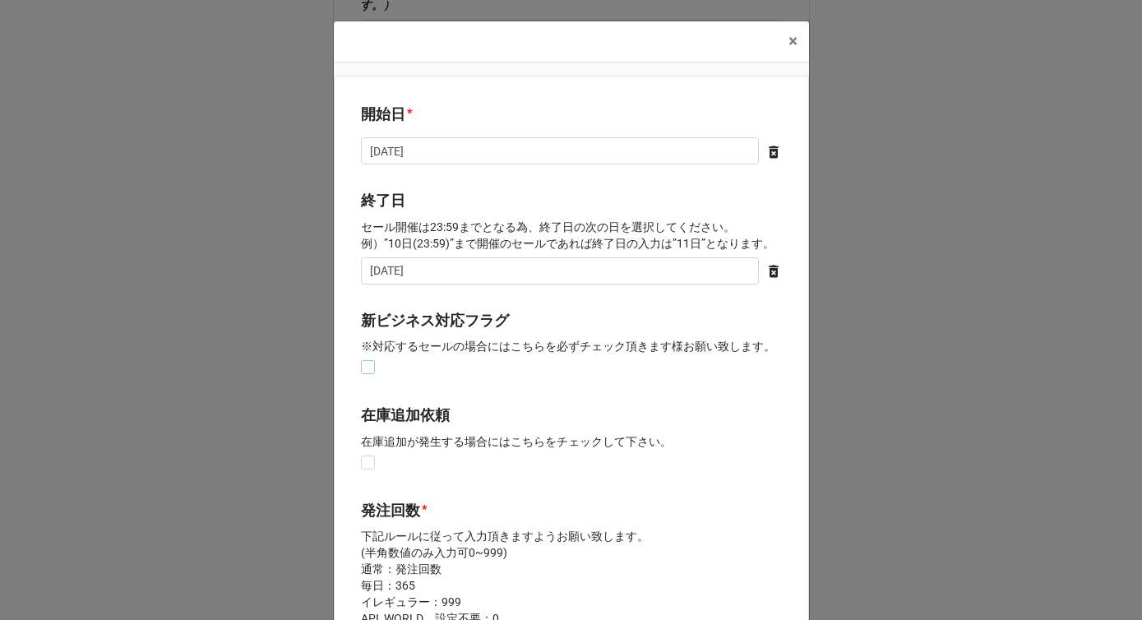
scroll to position [327, 0]
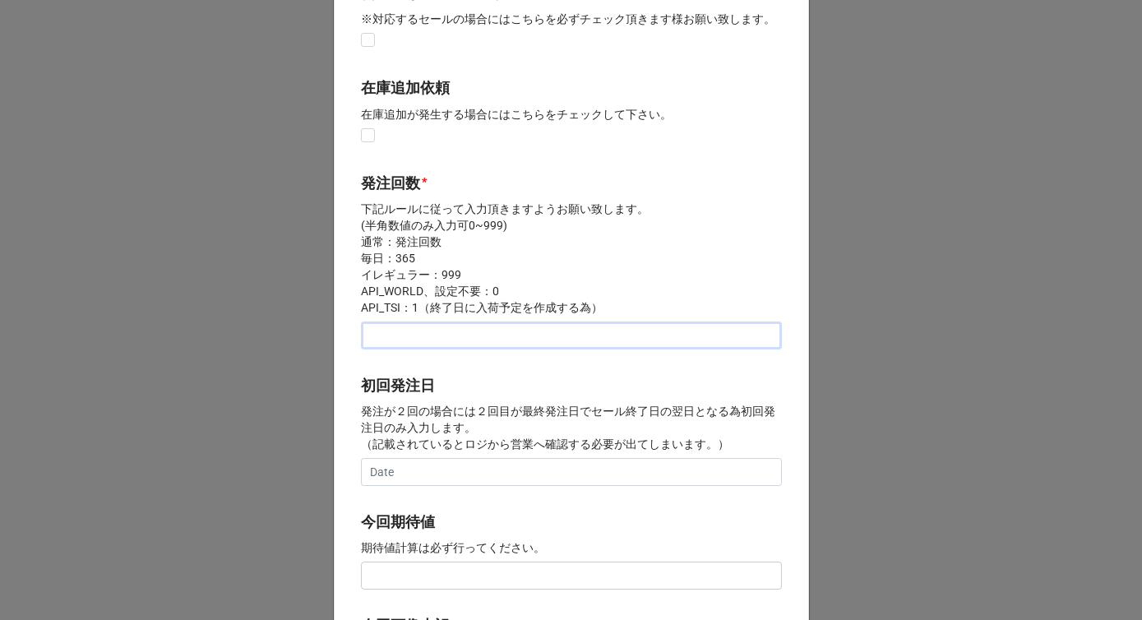
click at [410, 331] on input "text" at bounding box center [571, 335] width 421 height 28
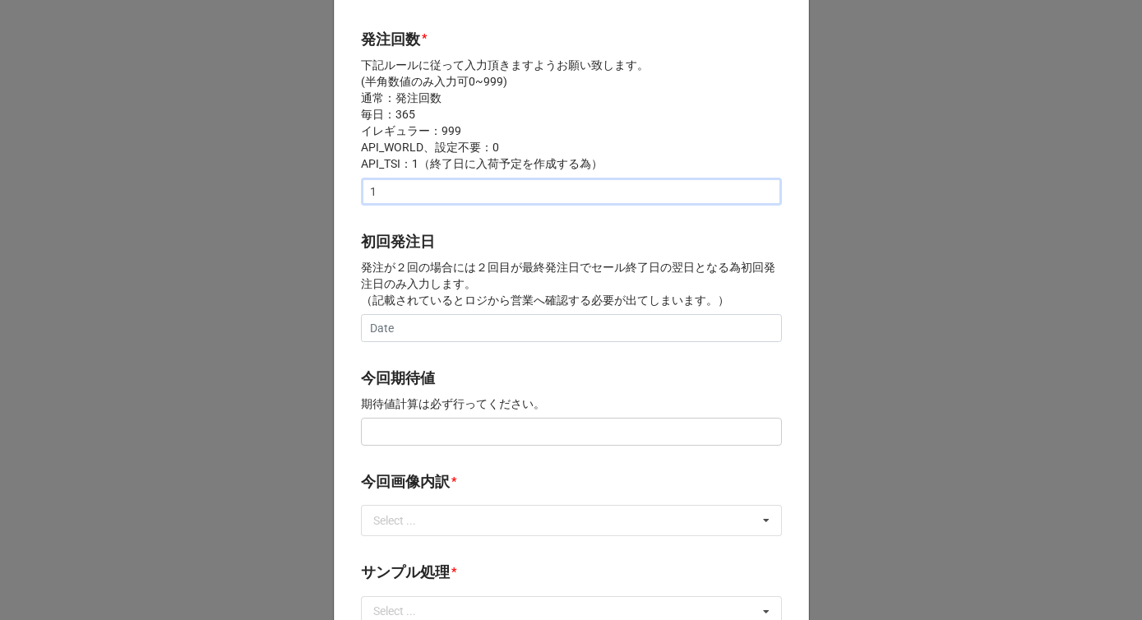
scroll to position [524, 0]
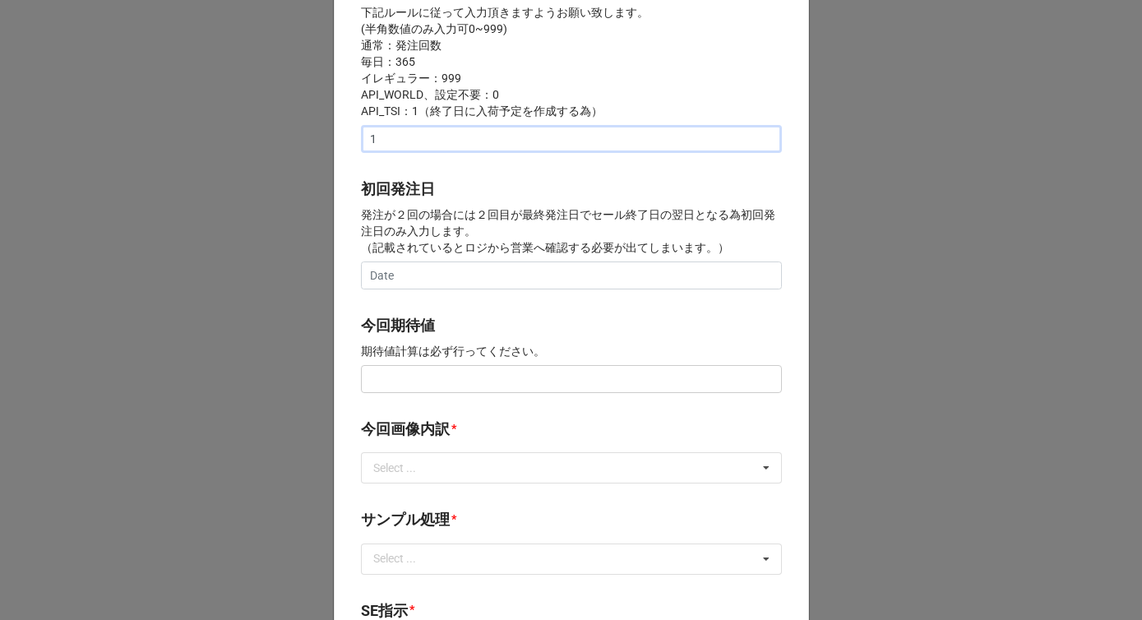
type input "1"
click at [404, 375] on input "text" at bounding box center [571, 379] width 421 height 28
paste input "¥150,000"
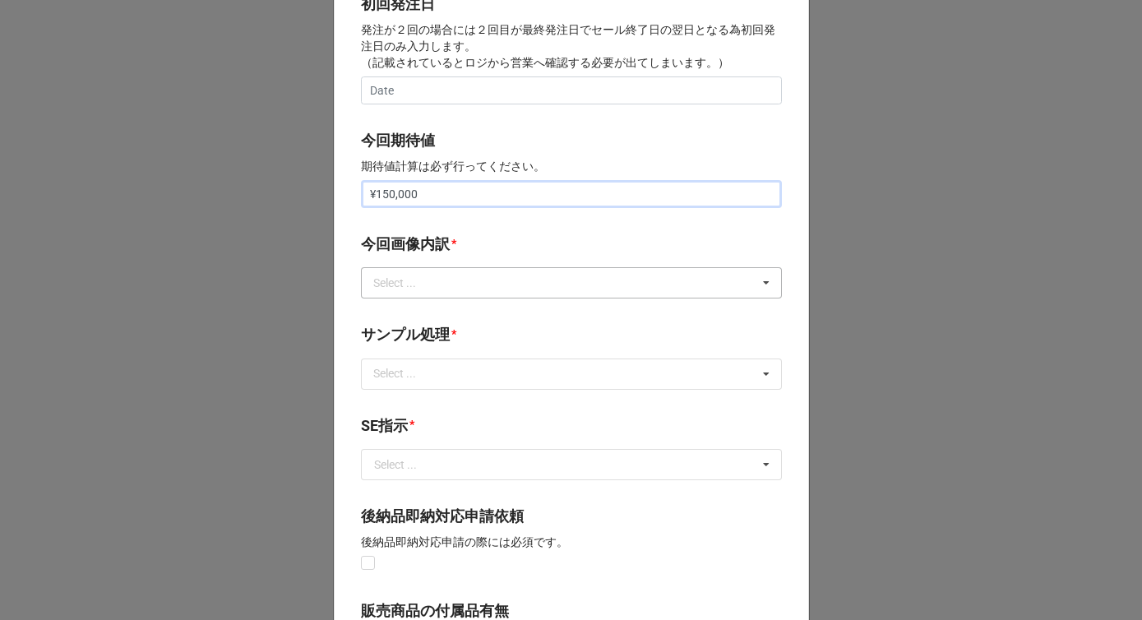
type input "¥150,000"
click at [415, 289] on div "Select ..." at bounding box center [404, 283] width 71 height 19
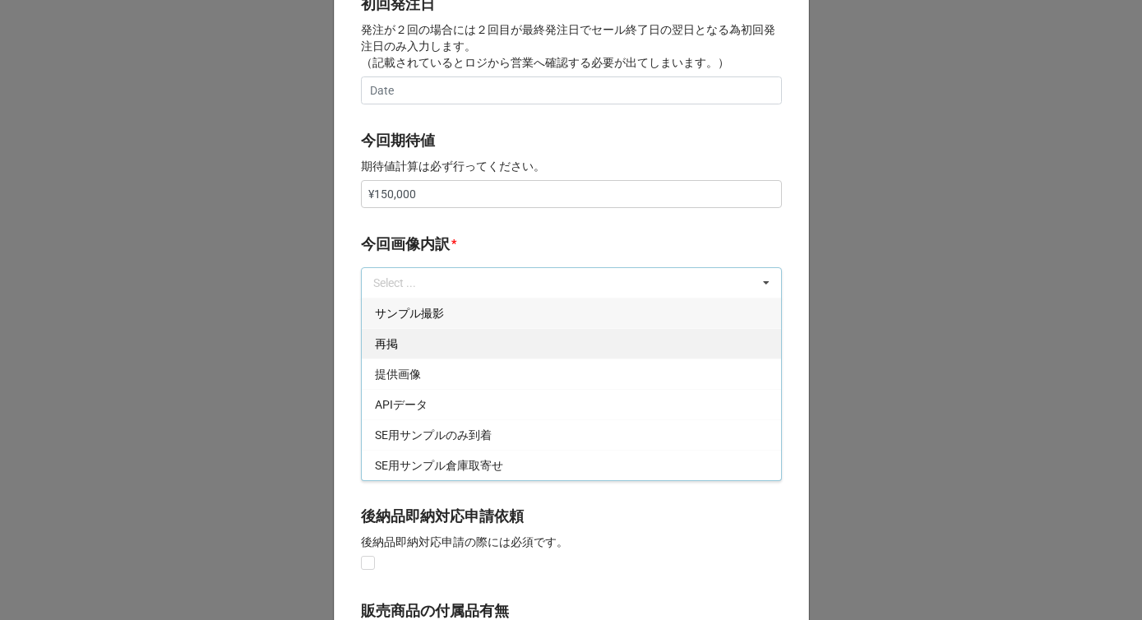
click at [403, 349] on div "再掲" at bounding box center [571, 343] width 419 height 30
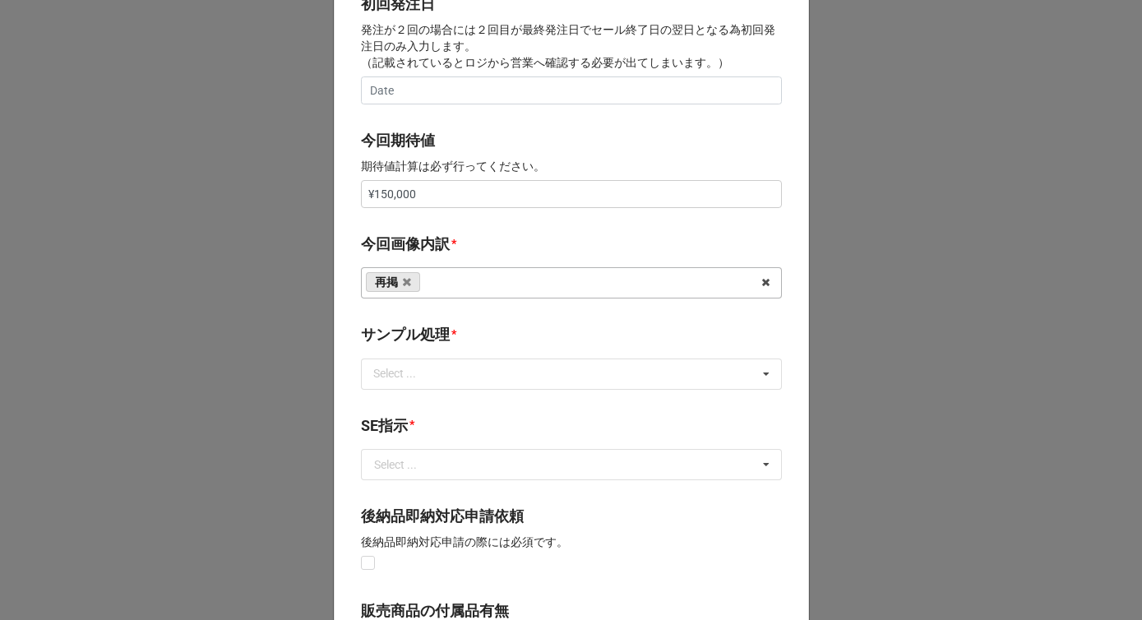
click at [449, 232] on div "開始日 * [DATE] ‹ 12月 [DATE] › 日 月 火 [PERSON_NAME] 金 土 30 1 2 3 4 5 6 7 8 9 10 11 …" at bounding box center [571, 180] width 475 height 1626
click at [414, 368] on div "Select ..." at bounding box center [404, 373] width 71 height 19
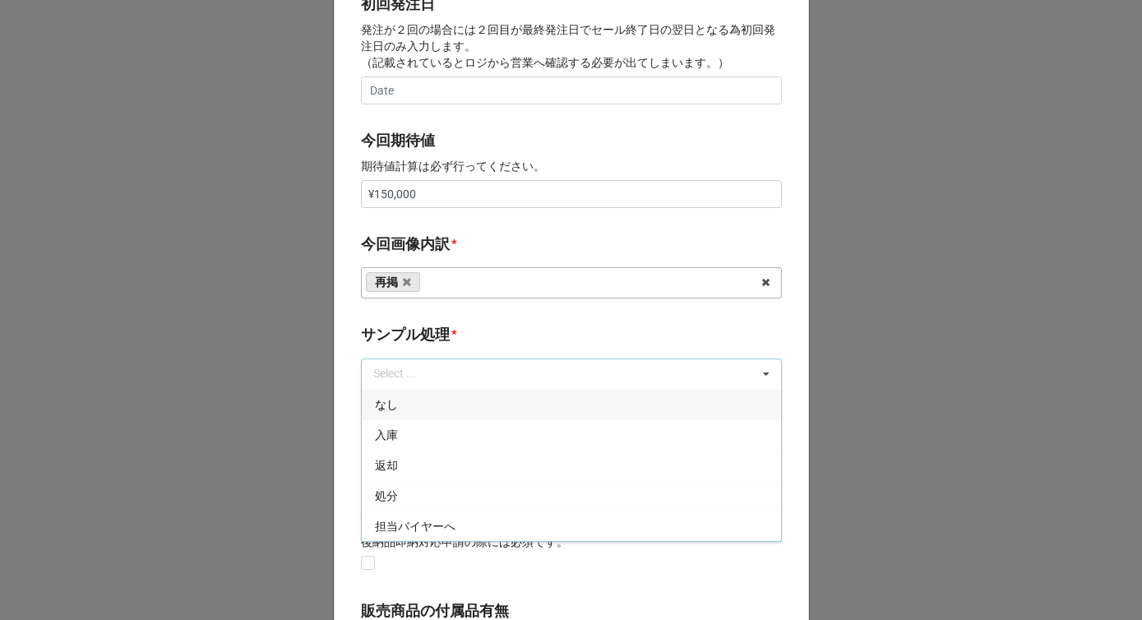
click at [400, 407] on div "なし" at bounding box center [571, 404] width 419 height 30
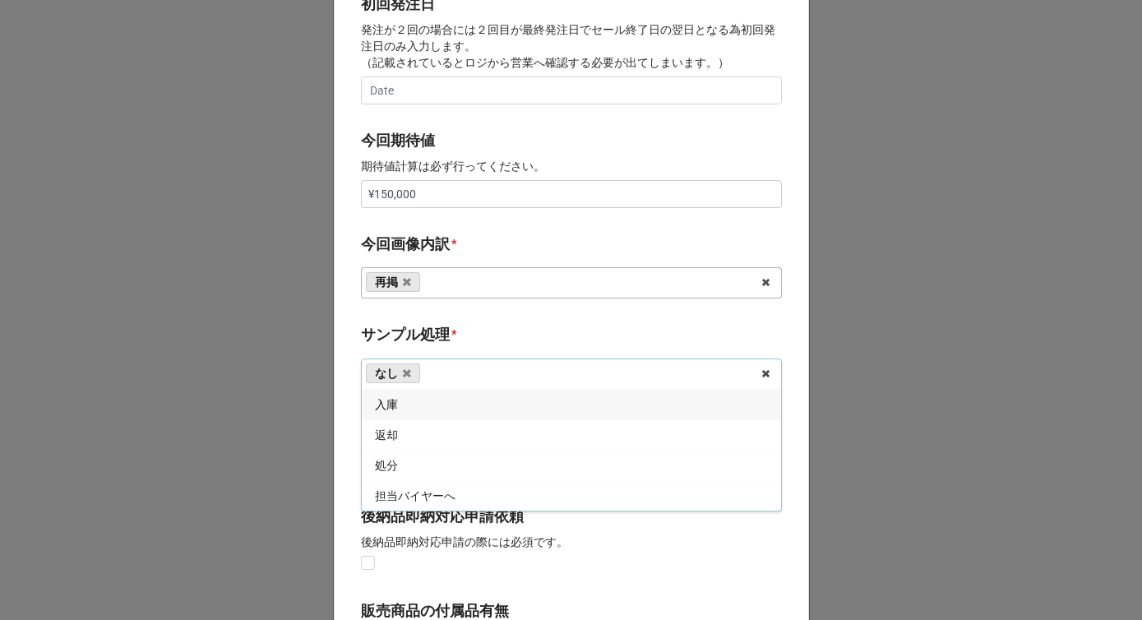
click at [451, 339] on div "*" at bounding box center [453, 334] width 5 height 18
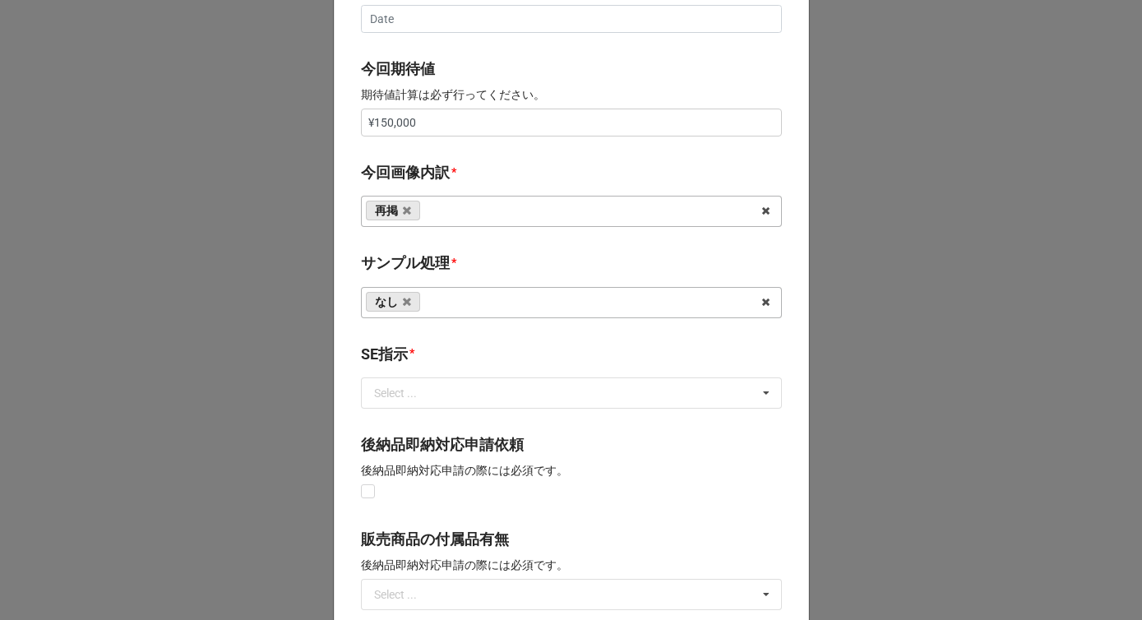
scroll to position [886, 0]
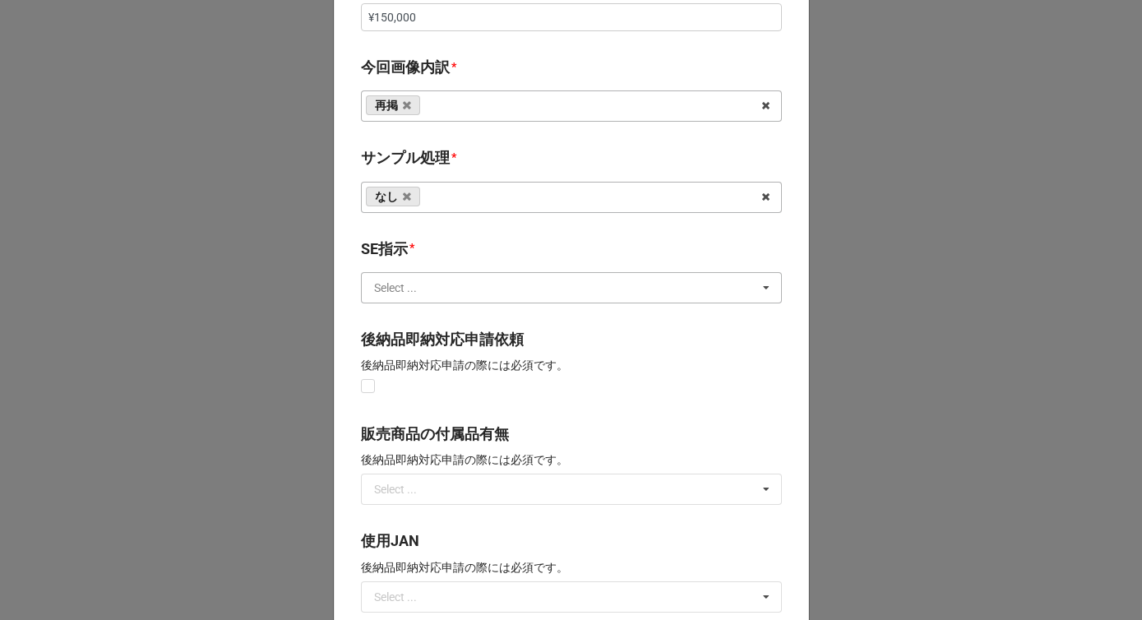
click at [423, 283] on input "text" at bounding box center [572, 288] width 419 height 30
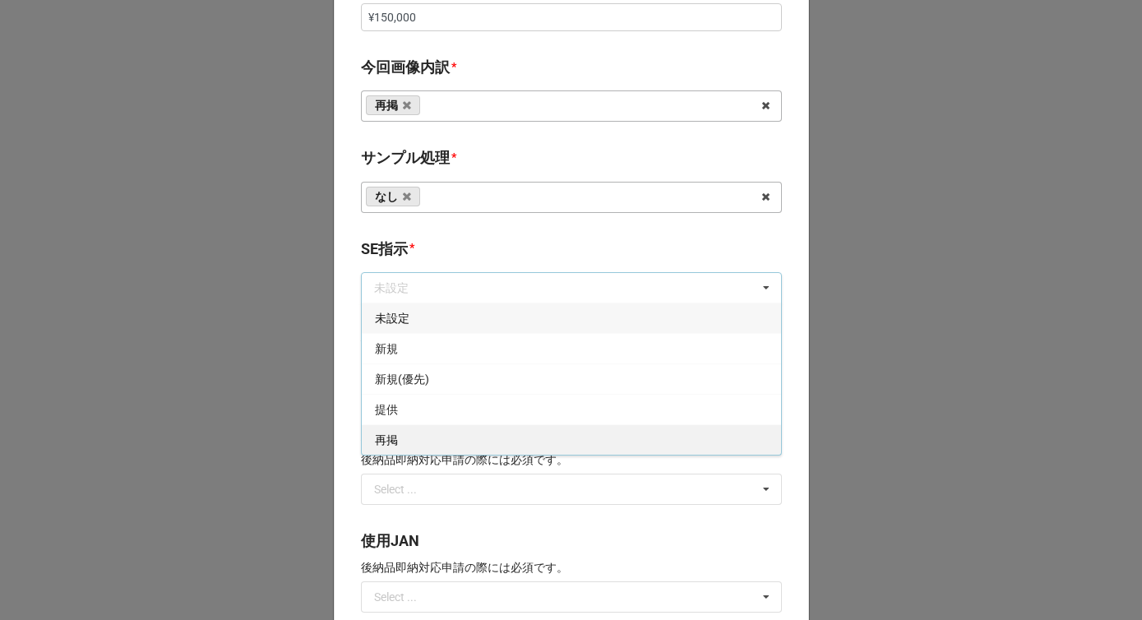
click at [400, 448] on div "再掲" at bounding box center [571, 439] width 419 height 30
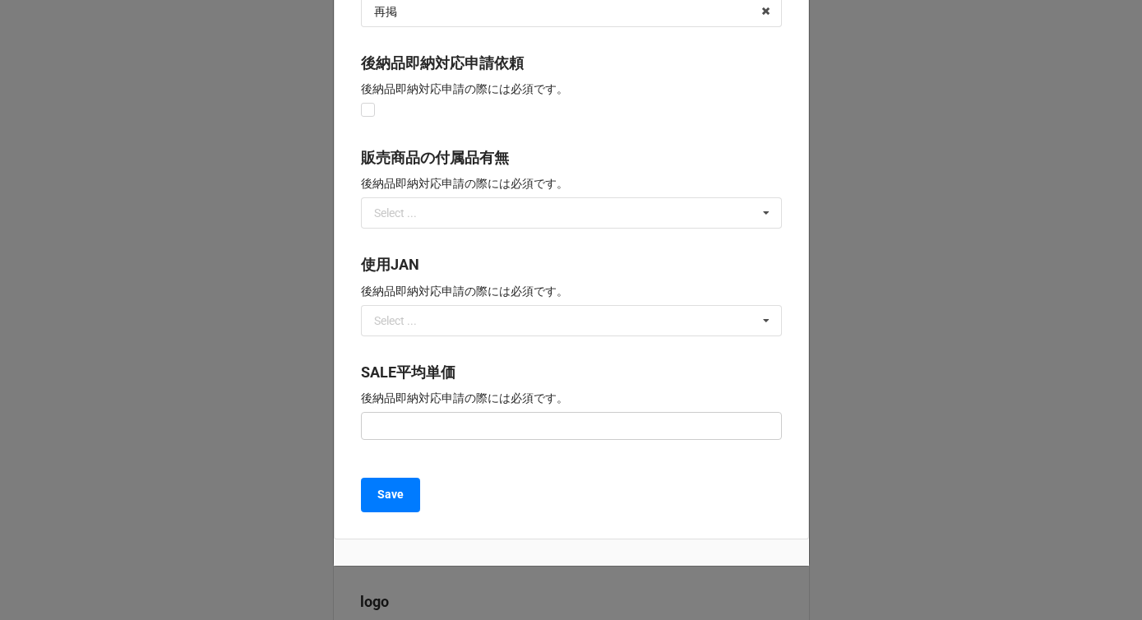
scroll to position [1210, 0]
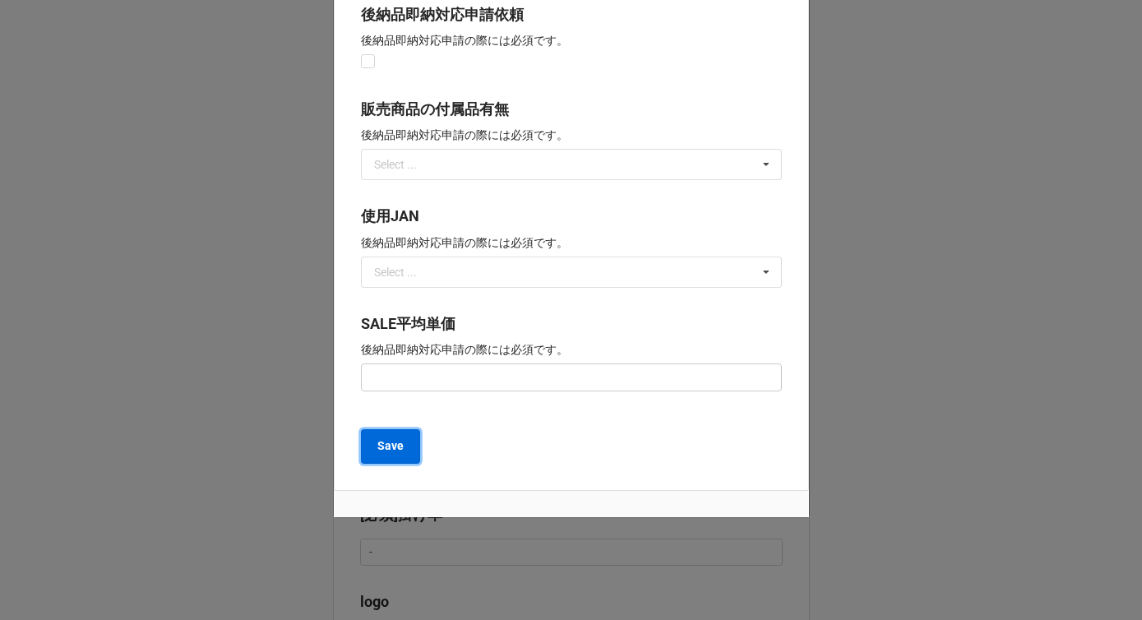
click at [390, 447] on b "Save" at bounding box center [390, 445] width 26 height 17
type textarea "x"
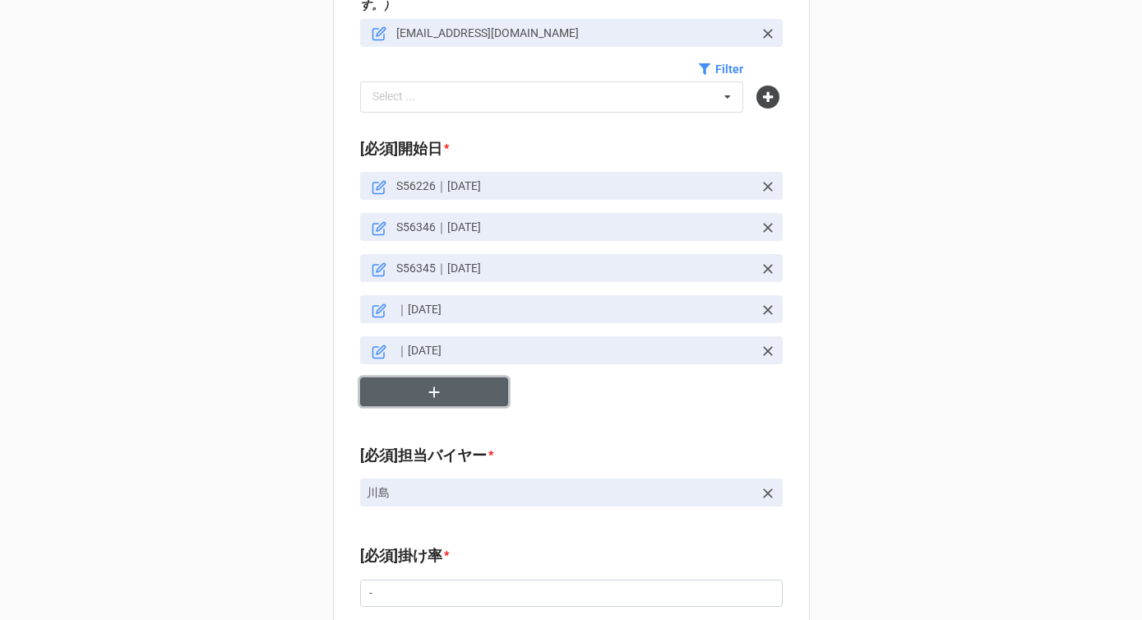
click at [428, 386] on icon "button" at bounding box center [433, 391] width 11 height 11
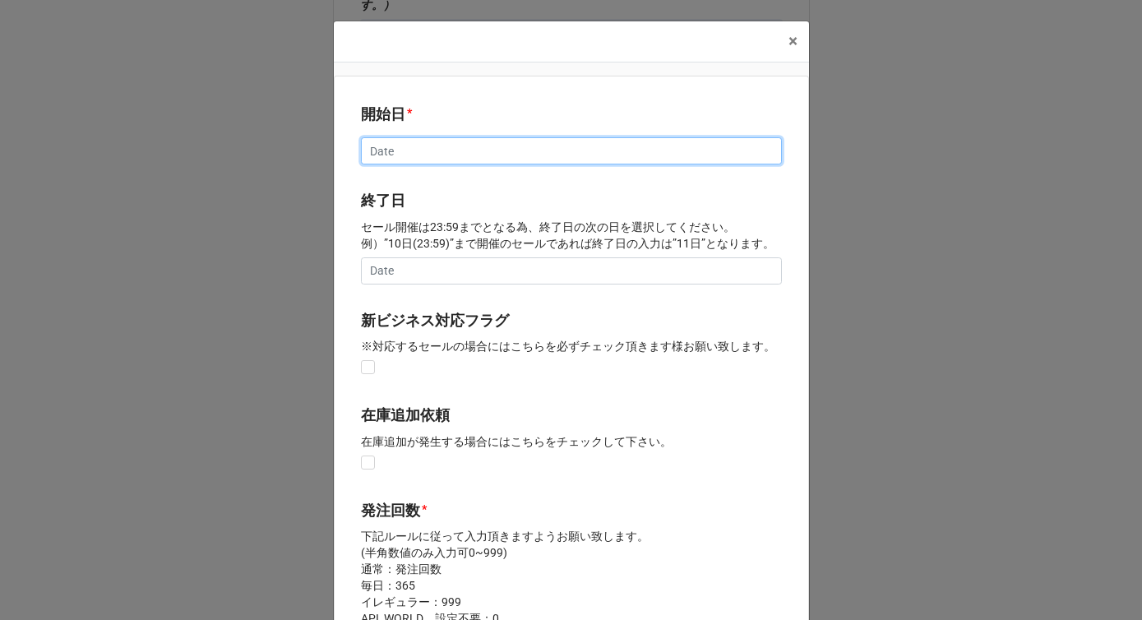
click at [406, 141] on input "text" at bounding box center [571, 151] width 421 height 28
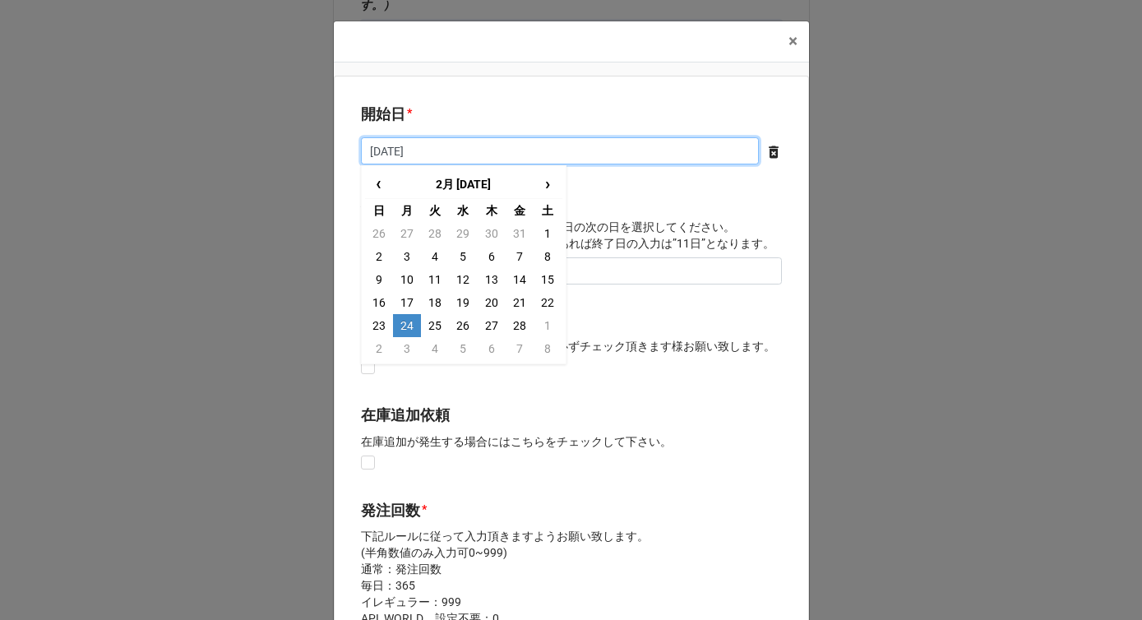
click at [387, 153] on input "[DATE]" at bounding box center [560, 151] width 398 height 28
click at [391, 155] on input "[DATE]" at bounding box center [560, 151] width 398 height 28
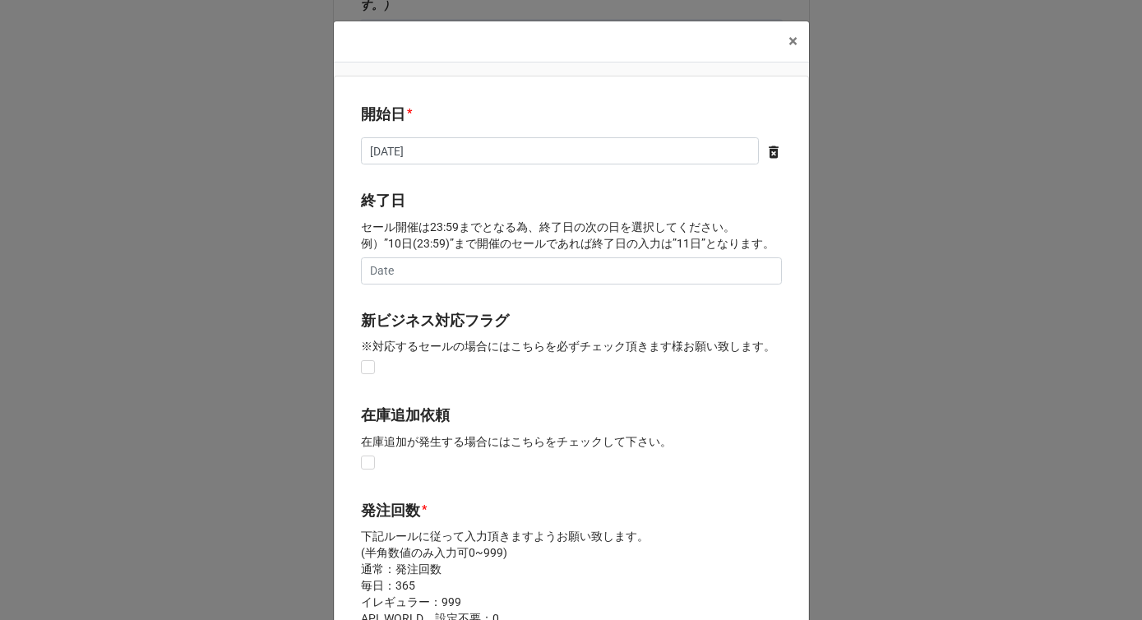
click at [444, 120] on b "開始日 *" at bounding box center [571, 117] width 421 height 29
click at [430, 156] on input "[DATE]" at bounding box center [560, 151] width 398 height 28
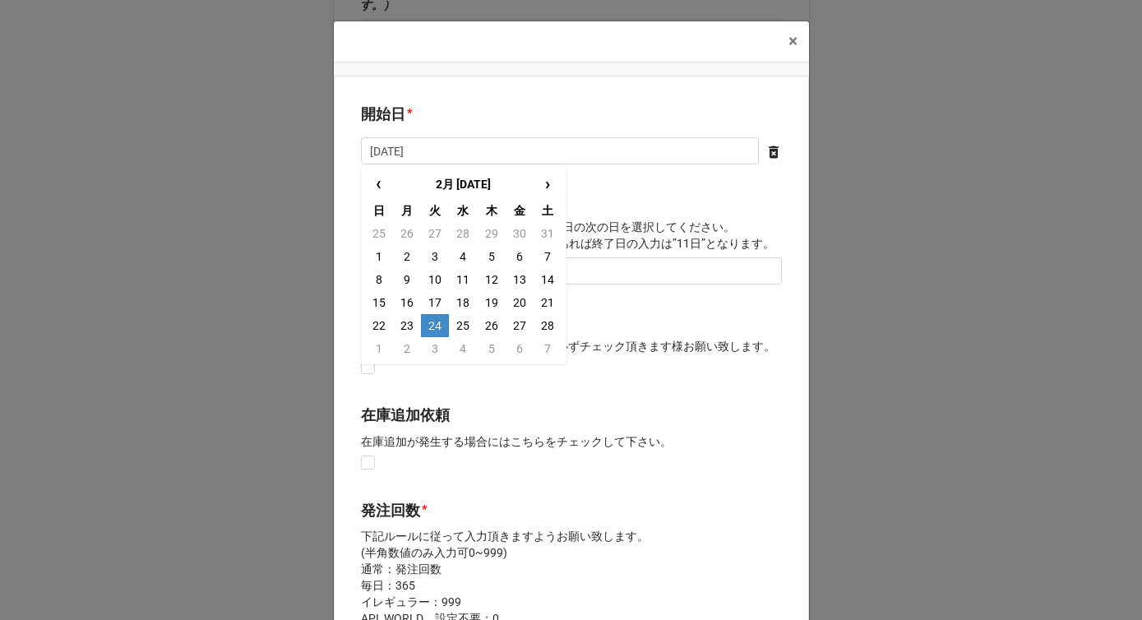
click at [427, 326] on td "24" at bounding box center [435, 325] width 28 height 23
type input "[DATE]"
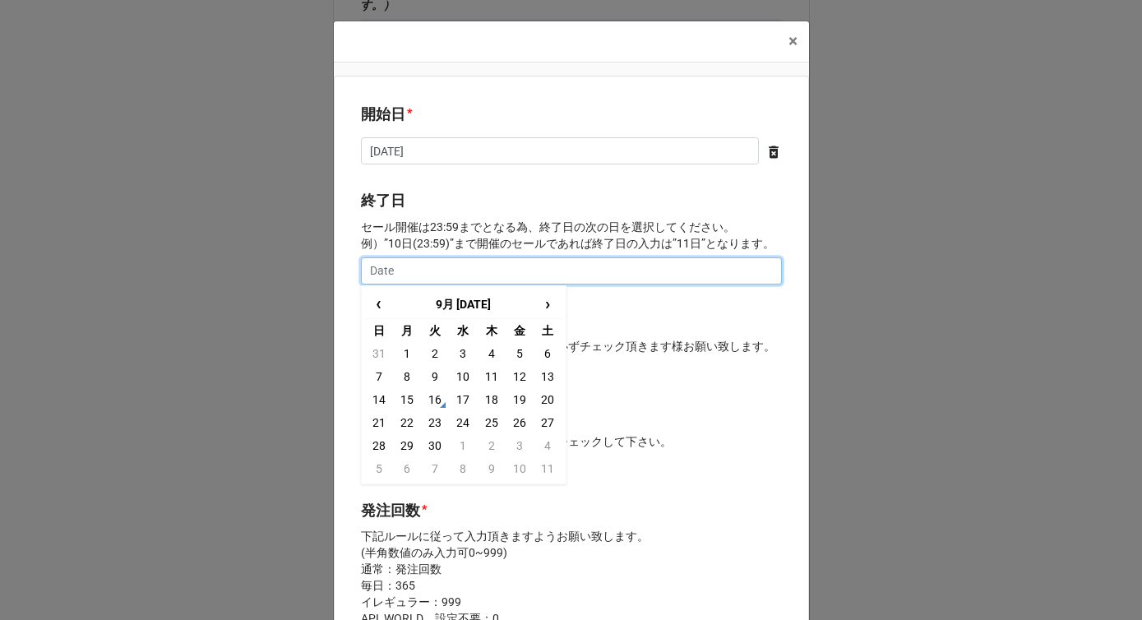
click at [415, 266] on input "text" at bounding box center [571, 271] width 421 height 28
type input "4"
click at [461, 265] on input "text" at bounding box center [571, 271] width 421 height 28
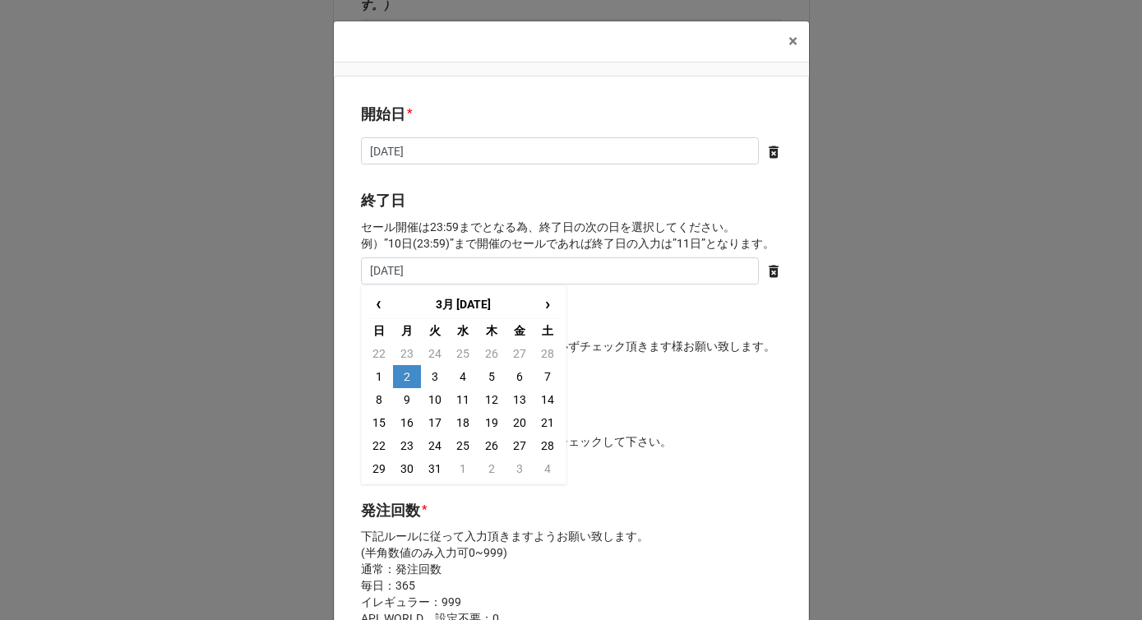
click at [402, 370] on td "2" at bounding box center [407, 376] width 28 height 23
type input "[DATE]"
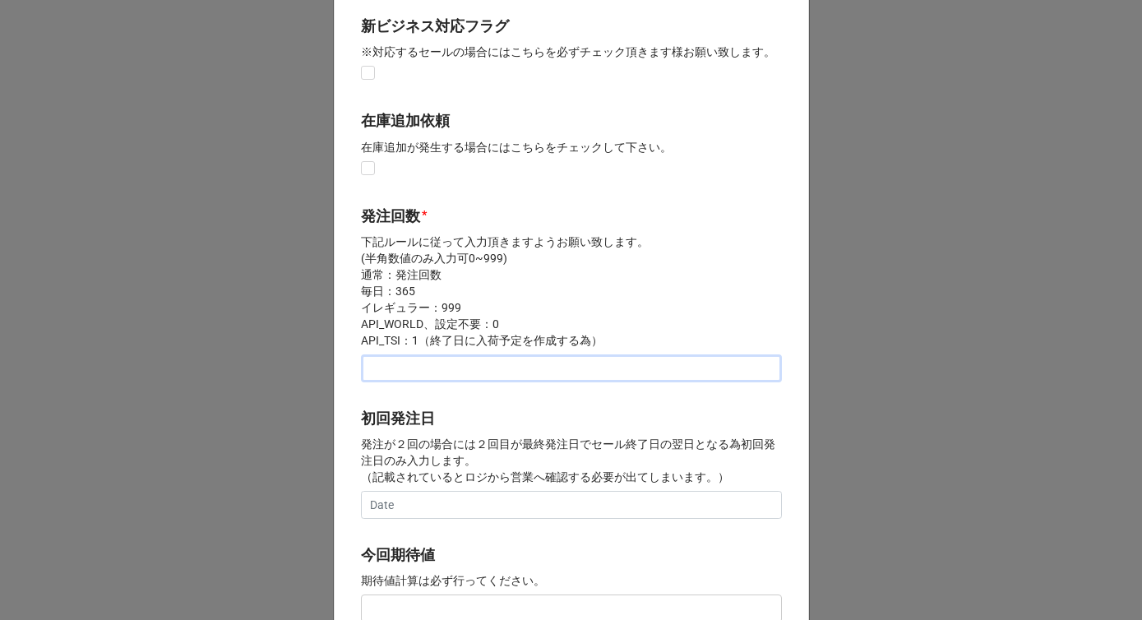
click at [399, 377] on input "text" at bounding box center [571, 368] width 421 height 28
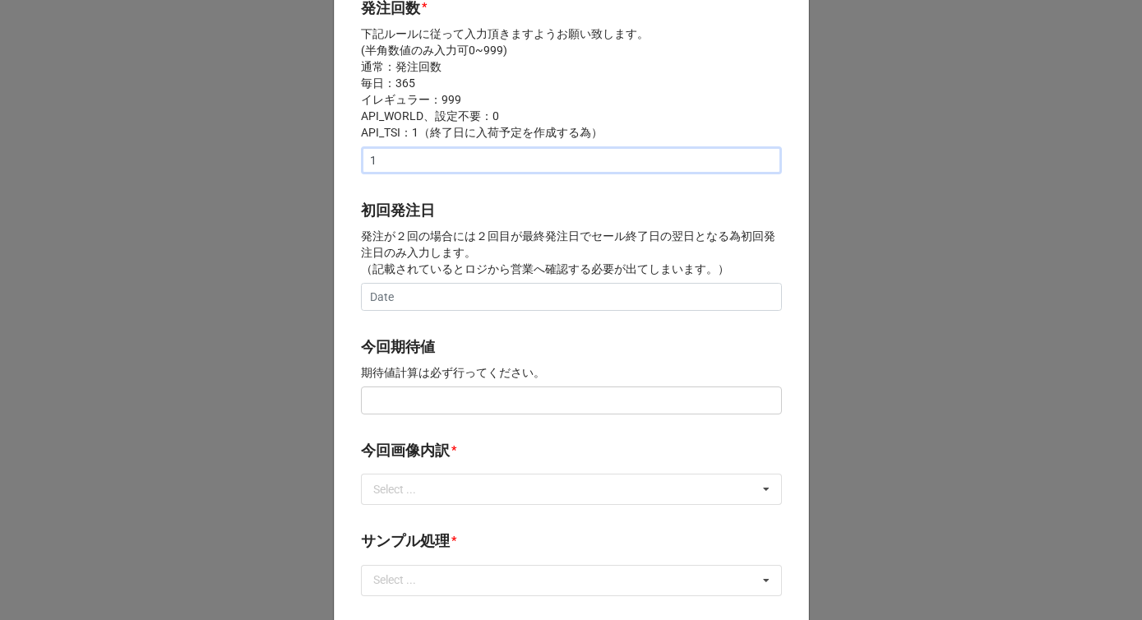
type input "1"
click at [391, 402] on input "text" at bounding box center [571, 400] width 421 height 28
paste input "¥150,000"
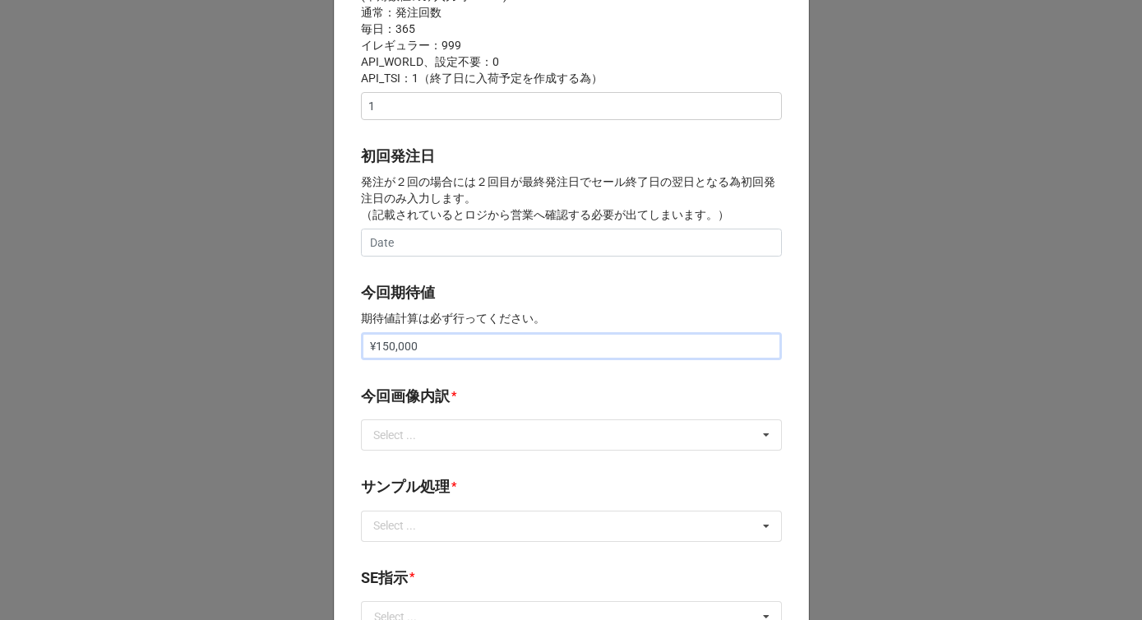
scroll to position [666, 0]
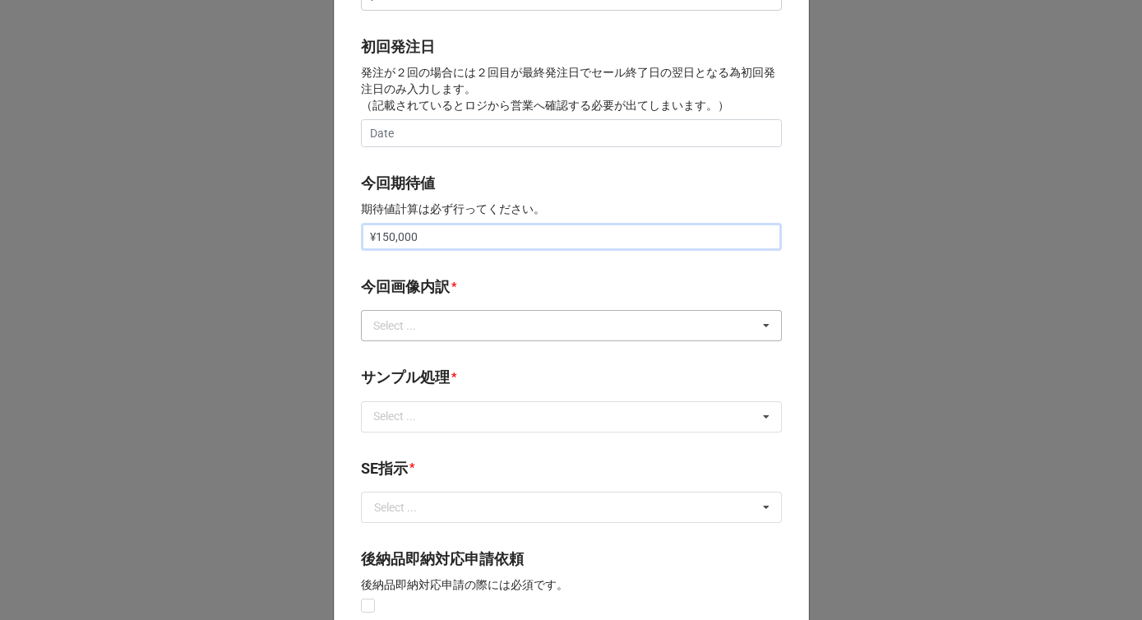
type input "¥150,000"
click at [396, 315] on div "Select ... サンプル撮影 再掲 提供画像 APIデータ SE用サンプルのみ到着 SE用サンプル倉庫取寄せ" at bounding box center [571, 325] width 421 height 31
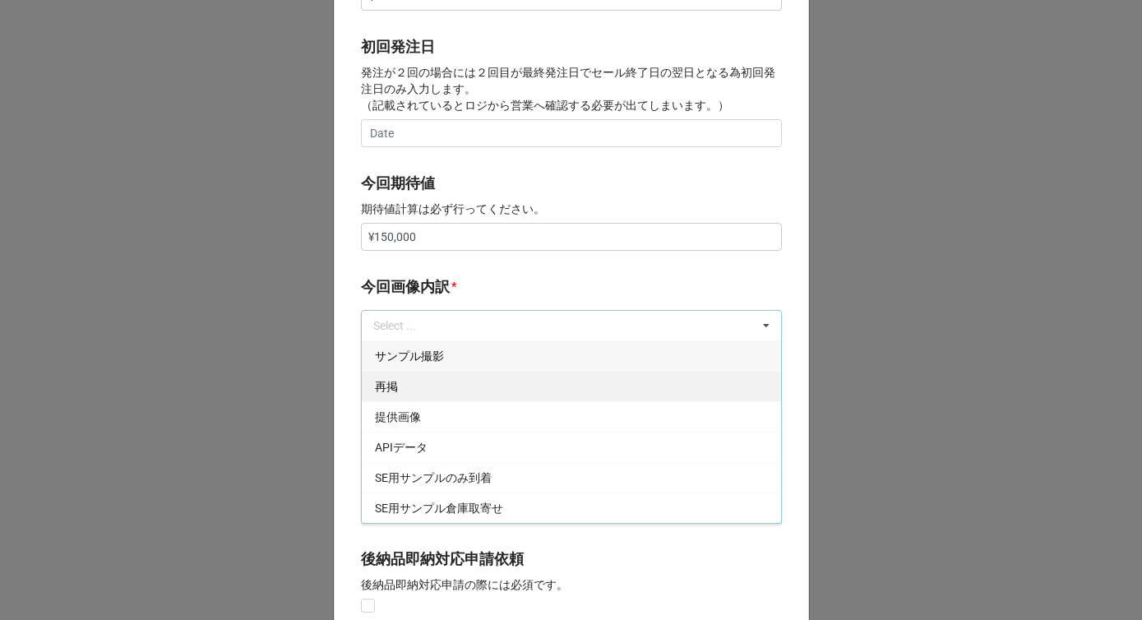
click at [396, 391] on div "再掲" at bounding box center [571, 386] width 419 height 30
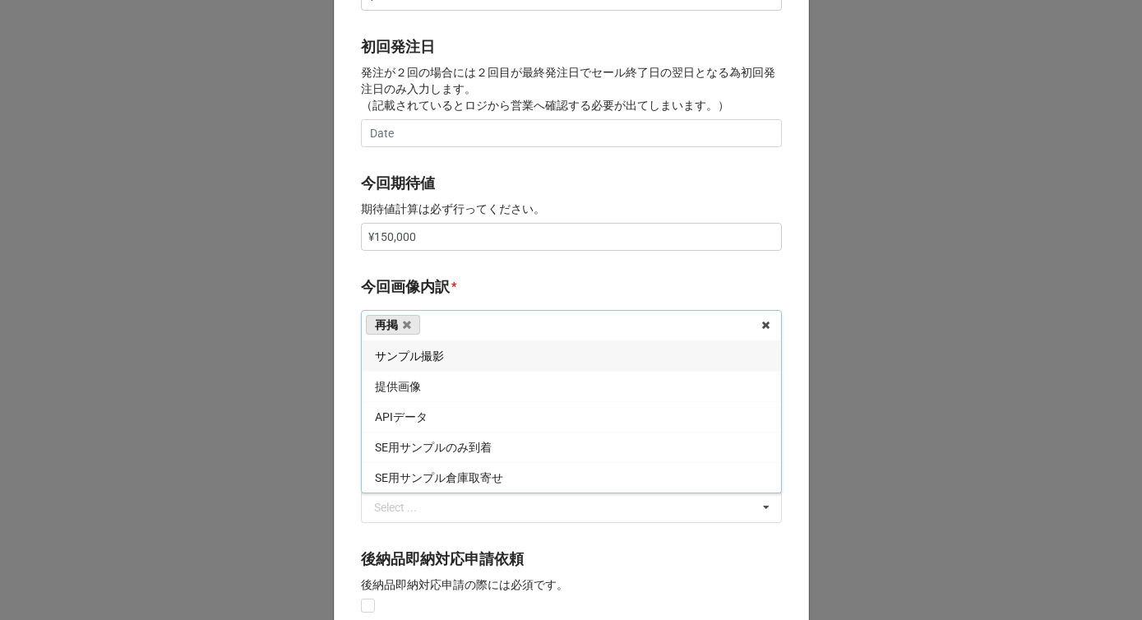
click at [446, 271] on div "開始日 * [DATE] ‹ 2月 [DATE] › 日 月 火 [PERSON_NAME] 金 土 25 26 27 28 29 30 31 1 2 3 4…" at bounding box center [571, 223] width 475 height 1626
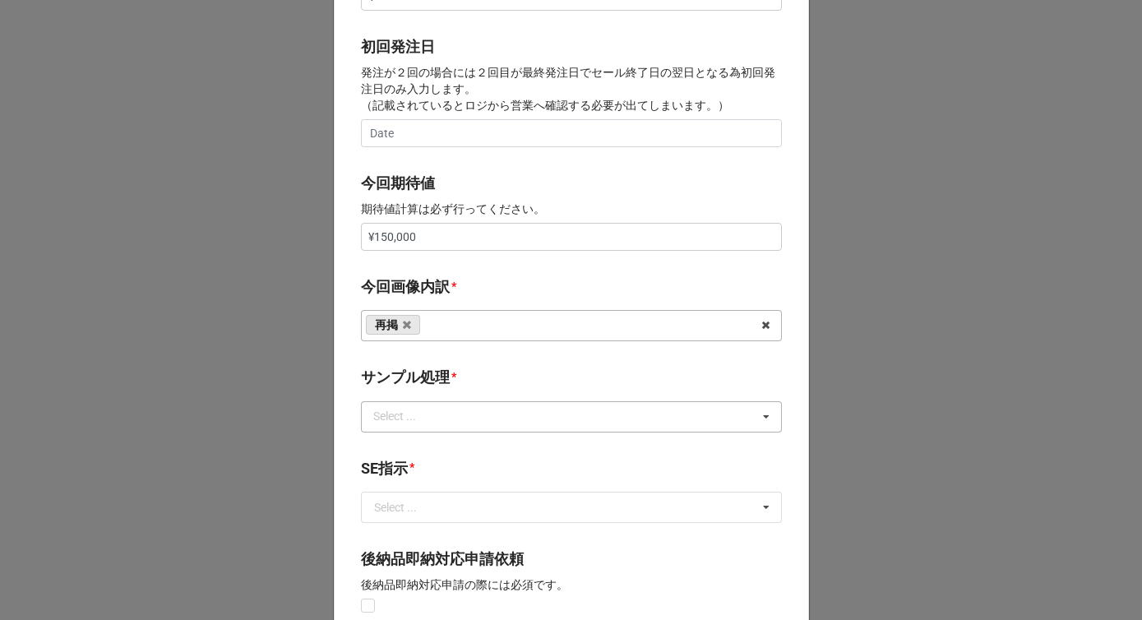
click at [406, 421] on div "Select ..." at bounding box center [404, 416] width 71 height 19
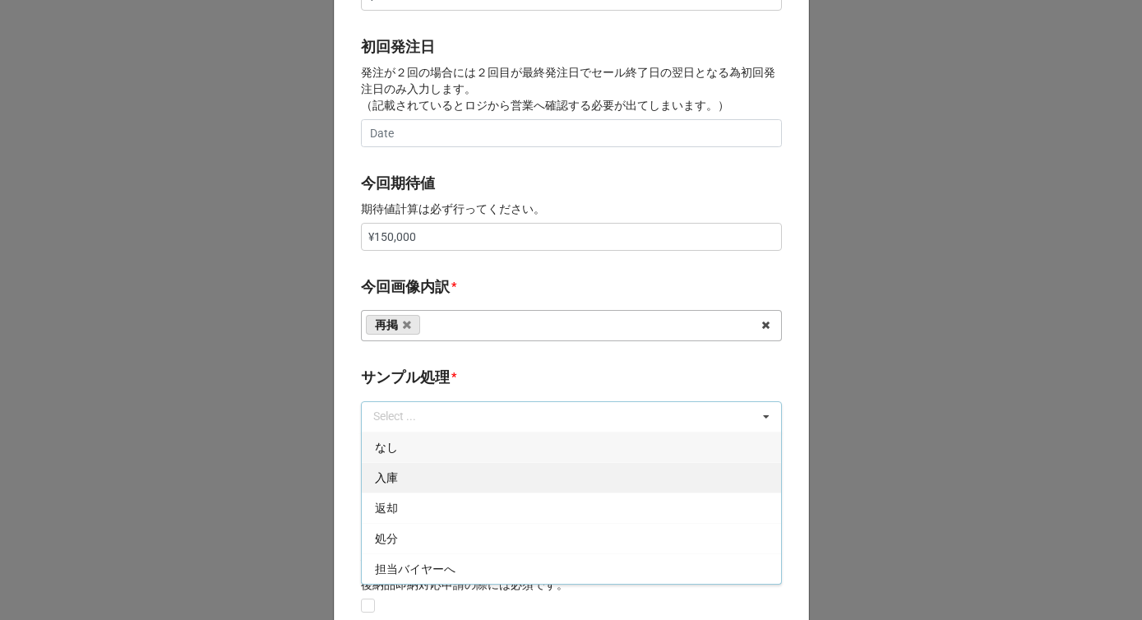
click at [398, 445] on div "なし" at bounding box center [571, 447] width 419 height 30
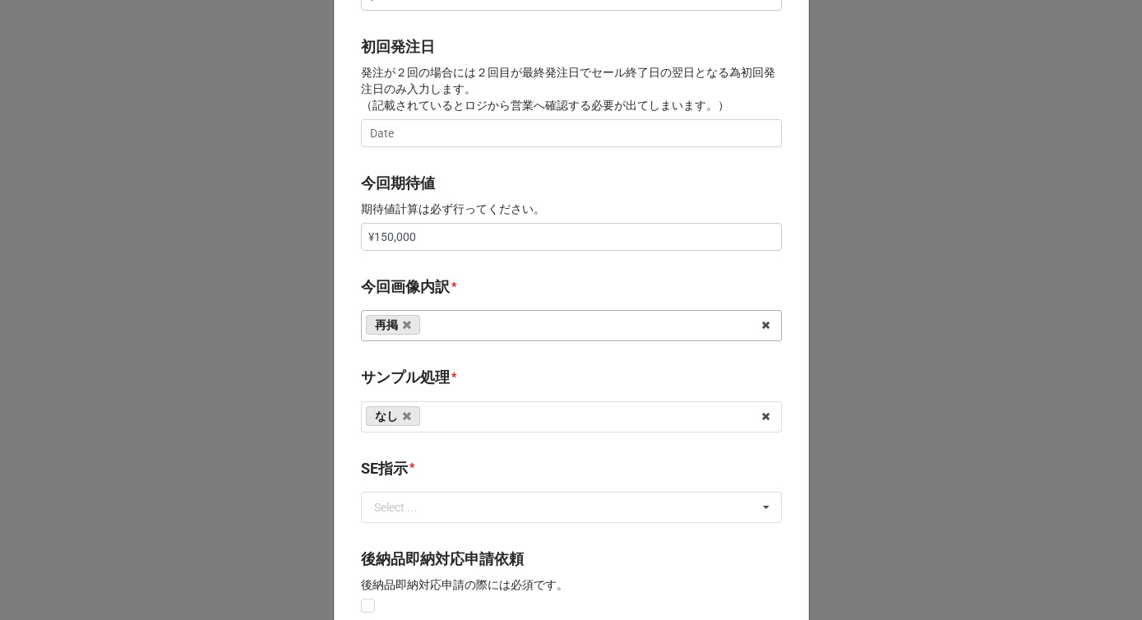
click at [424, 377] on label "サンプル処理" at bounding box center [405, 377] width 89 height 23
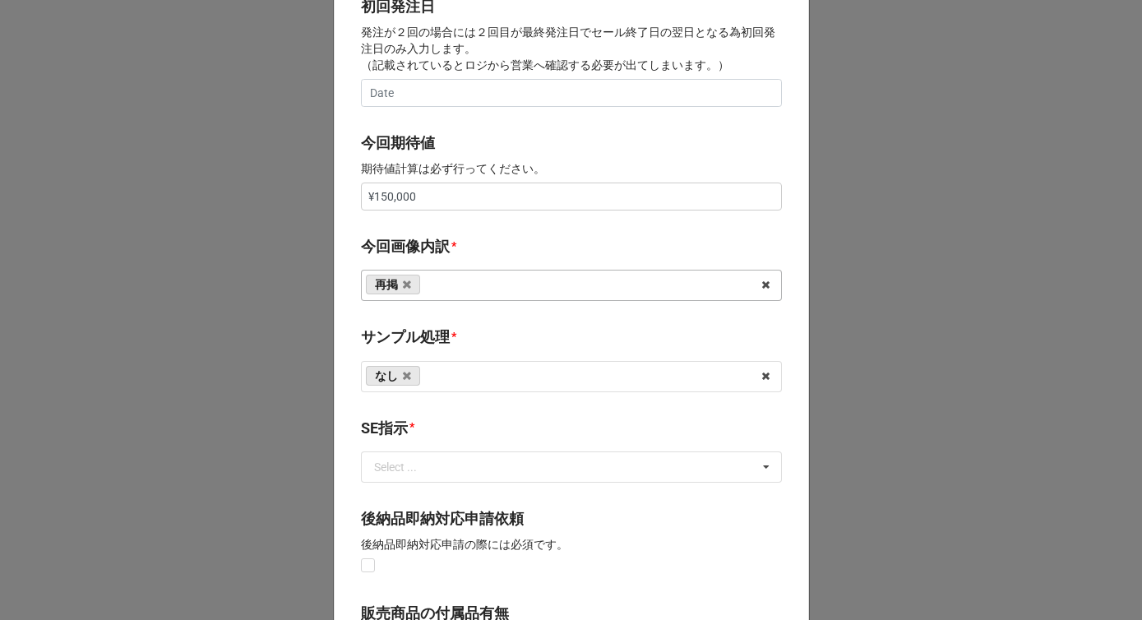
scroll to position [755, 0]
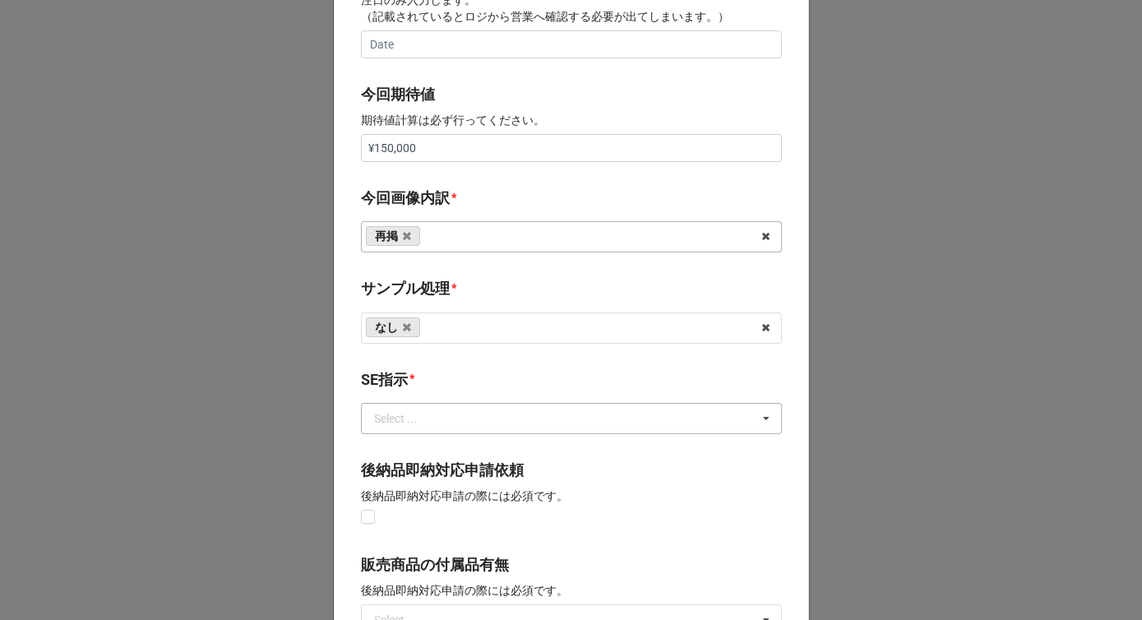
click at [409, 414] on div "Select ..." at bounding box center [395, 419] width 43 height 12
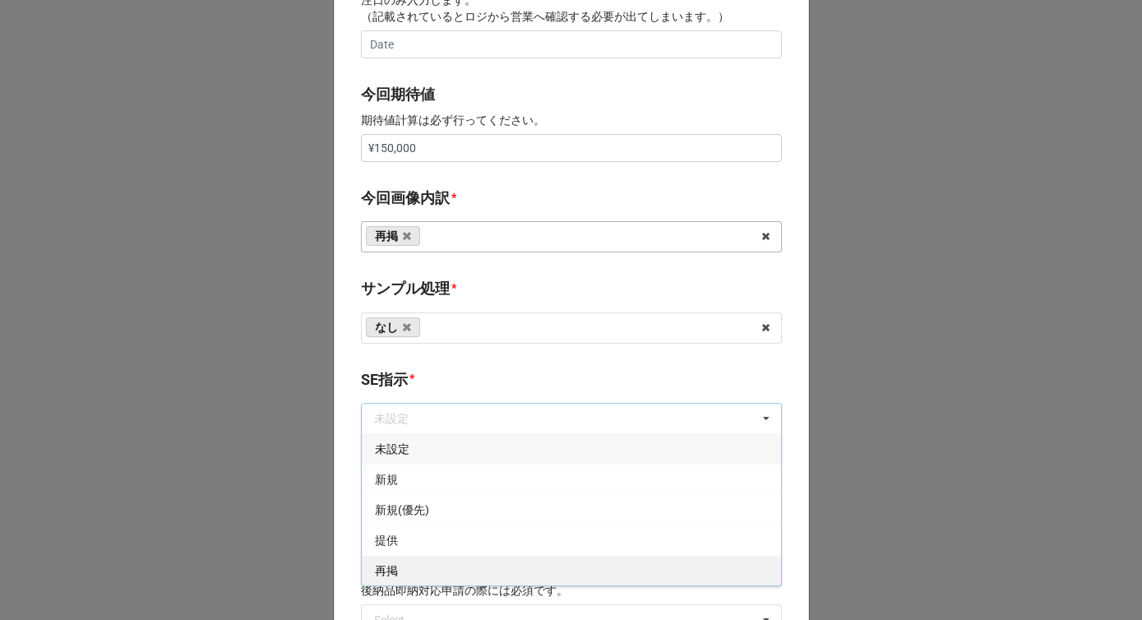
click at [395, 571] on div "再掲" at bounding box center [571, 570] width 419 height 30
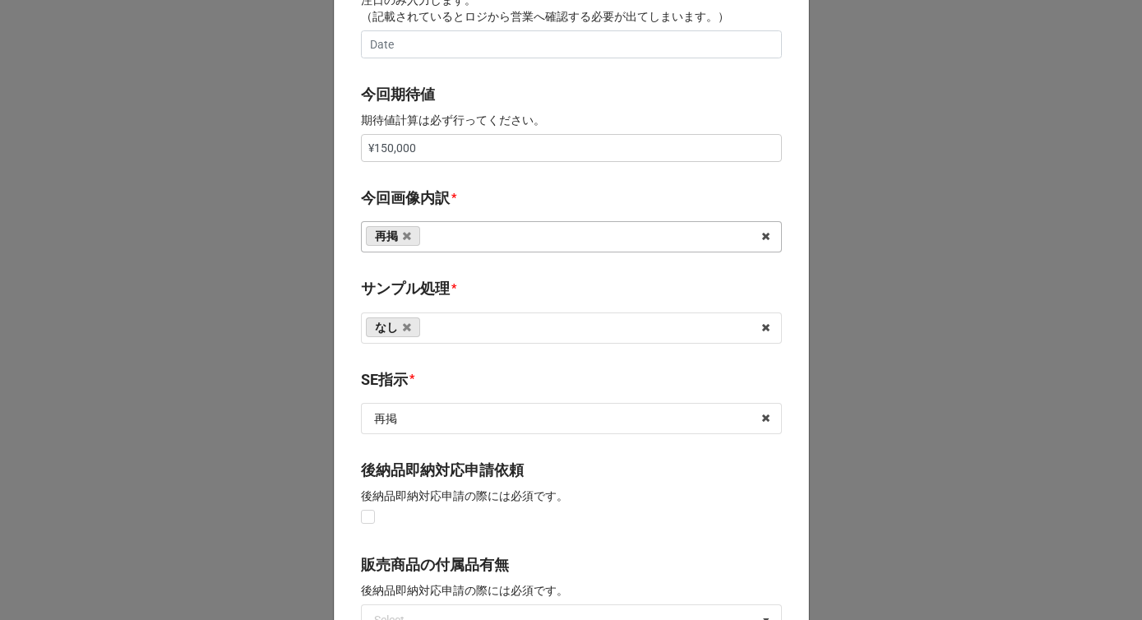
click at [439, 380] on b "SE指示 *" at bounding box center [571, 382] width 421 height 29
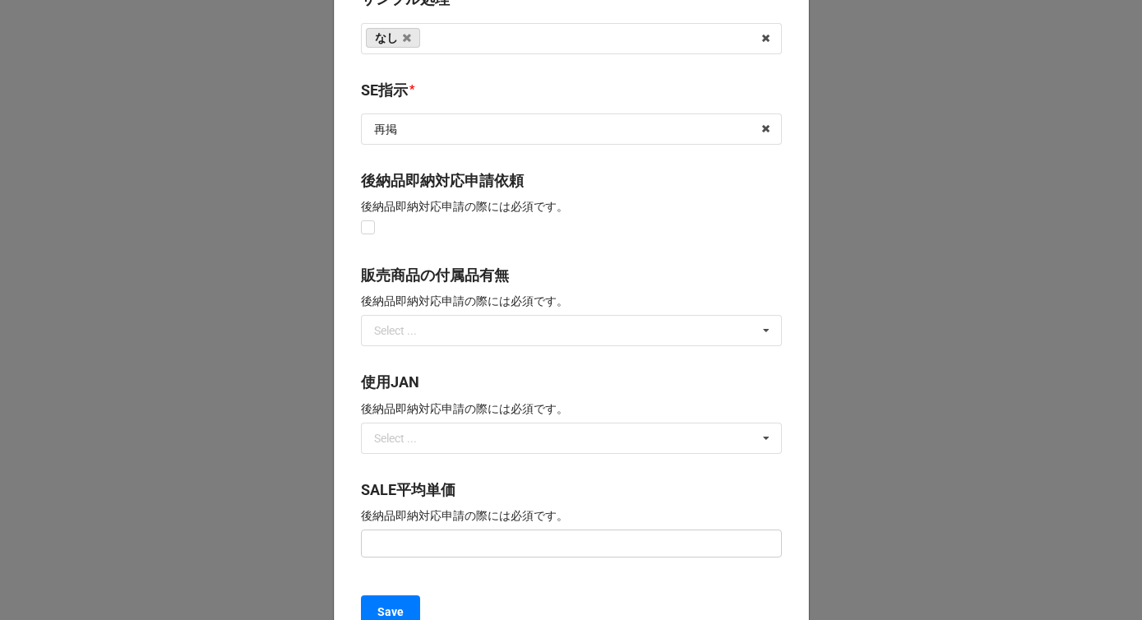
scroll to position [1210, 0]
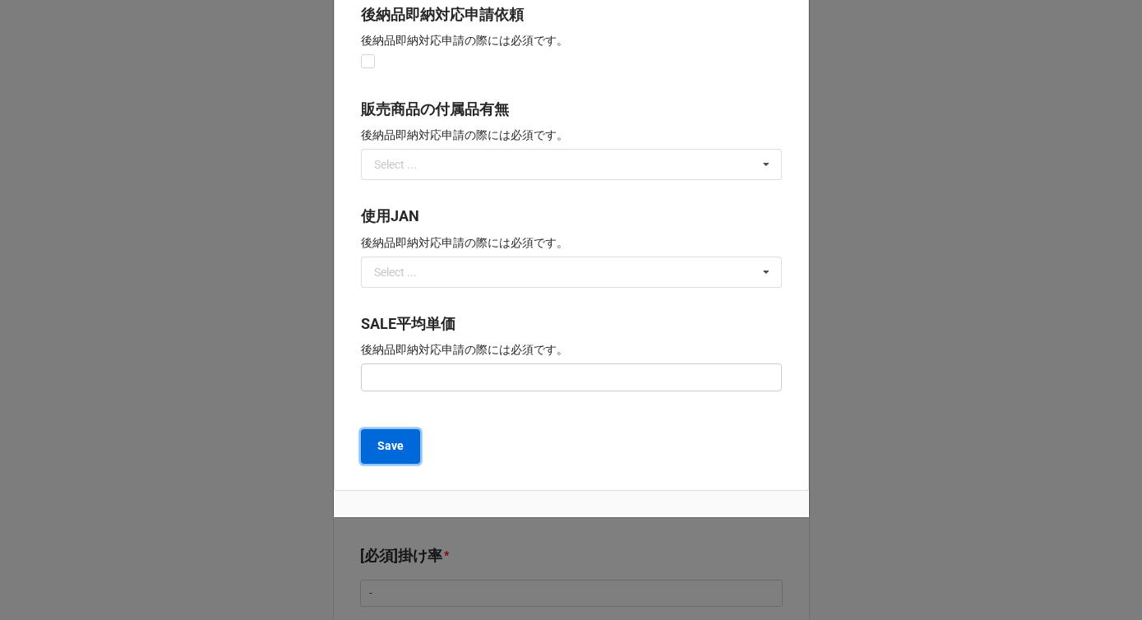
click at [386, 448] on b "Save" at bounding box center [390, 445] width 26 height 17
type textarea "x"
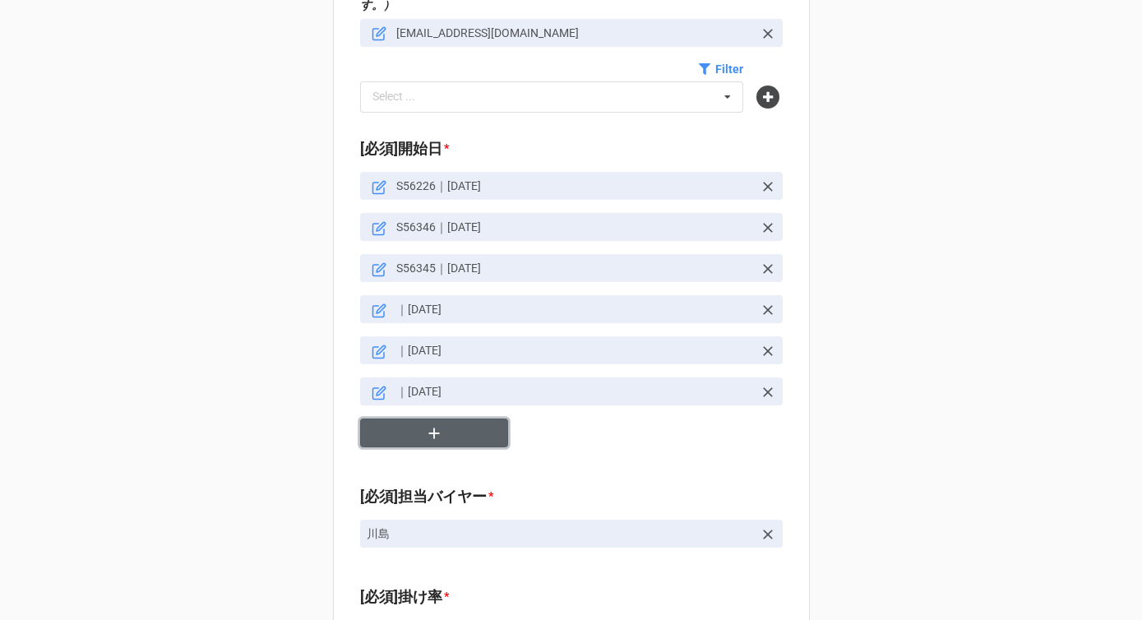
scroll to position [2379, 0]
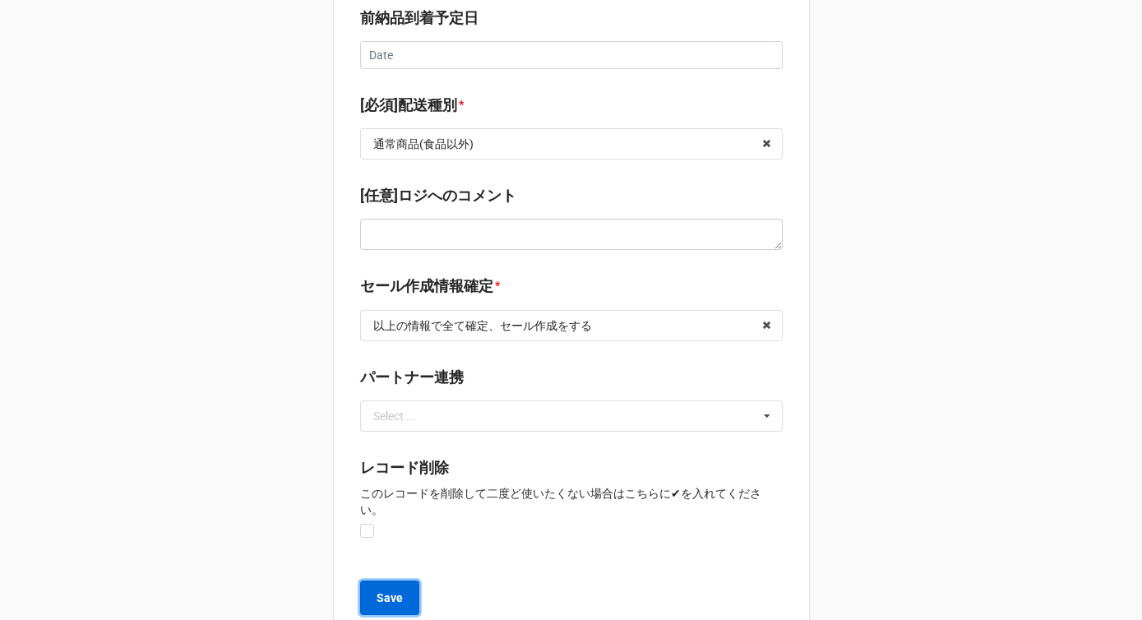
click at [396, 590] on b "Save" at bounding box center [390, 598] width 26 height 17
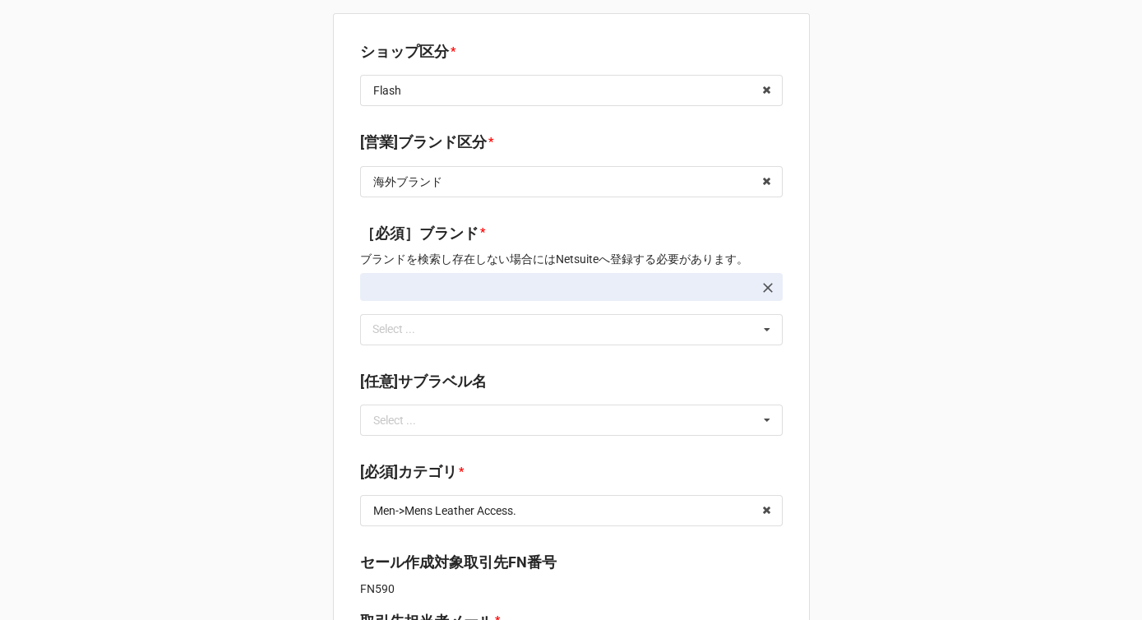
type textarea "x"
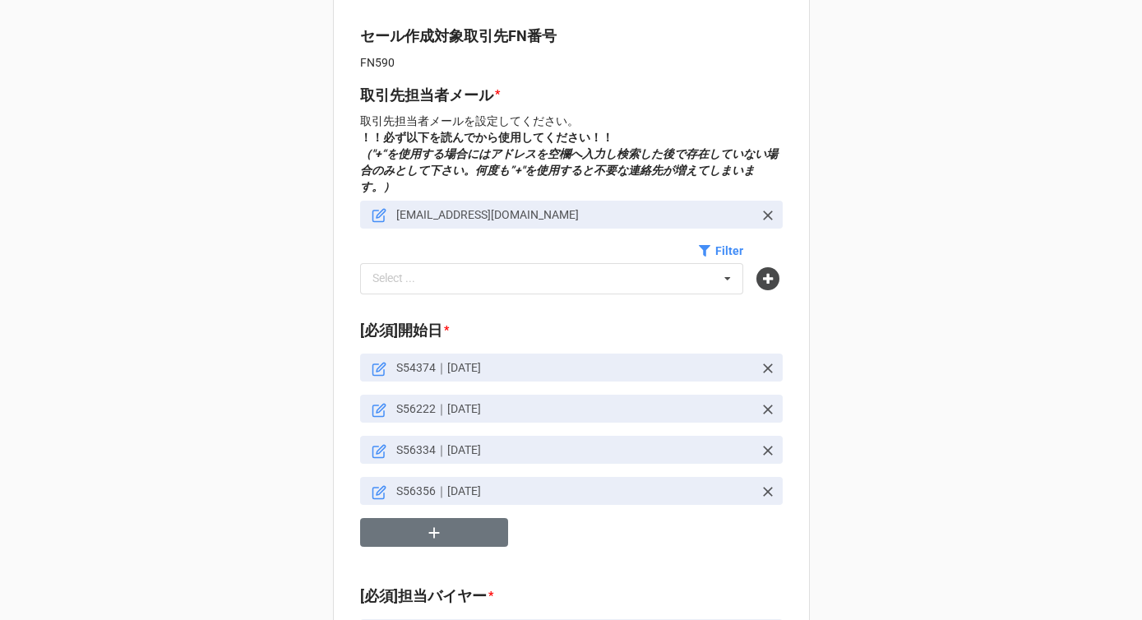
scroll to position [694, 0]
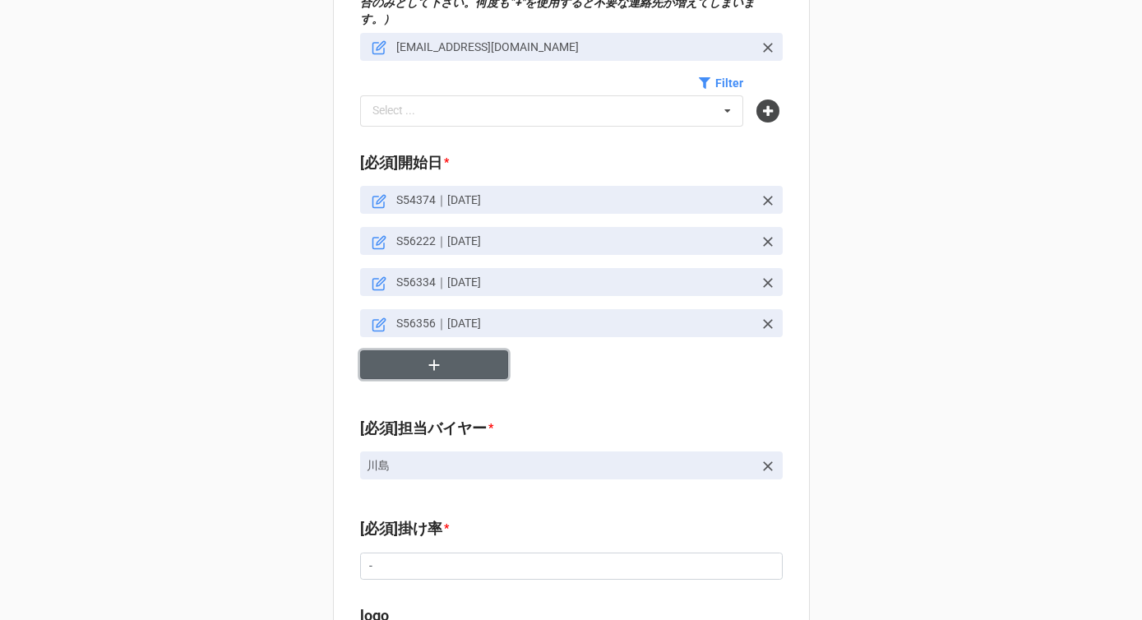
click at [442, 354] on button "button" at bounding box center [434, 364] width 148 height 29
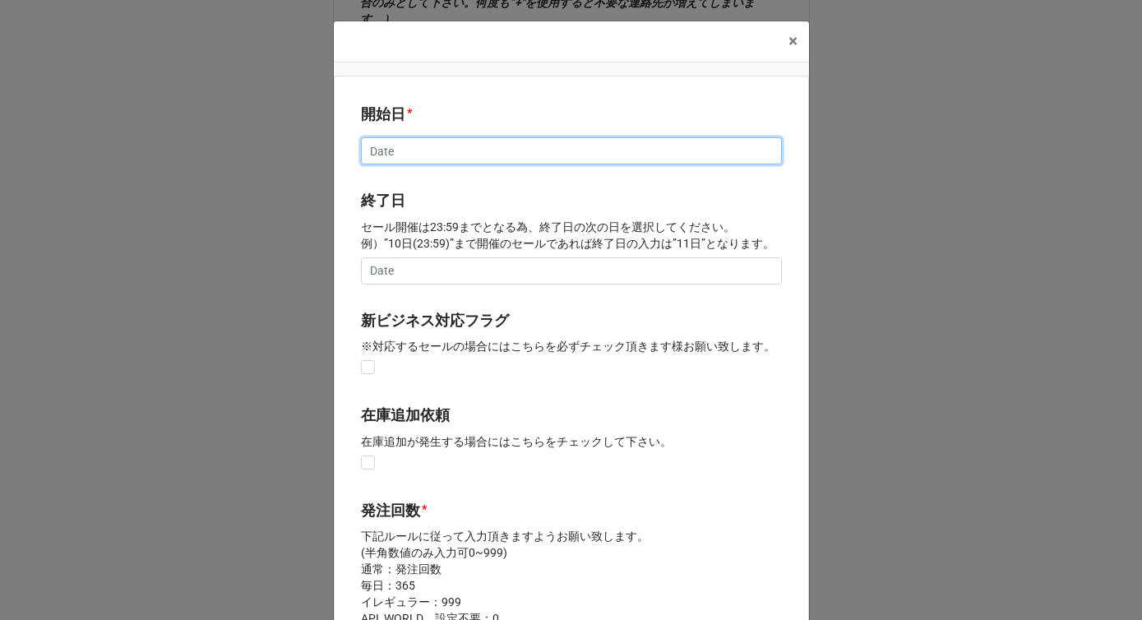
click at [466, 157] on input "text" at bounding box center [571, 151] width 421 height 28
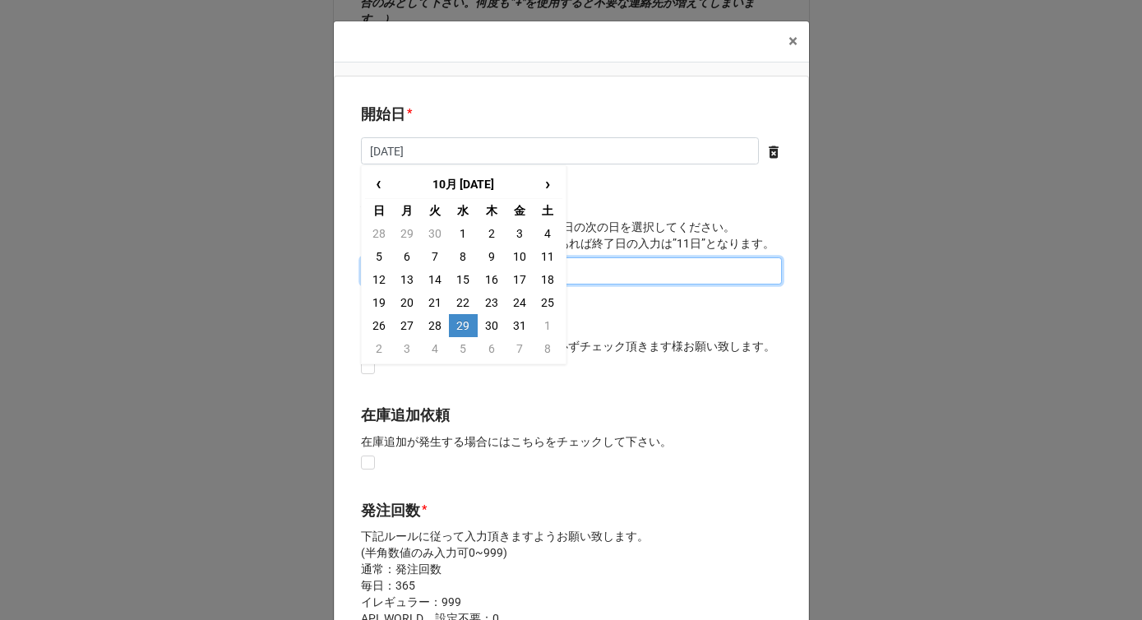
type input "10/29/2025"
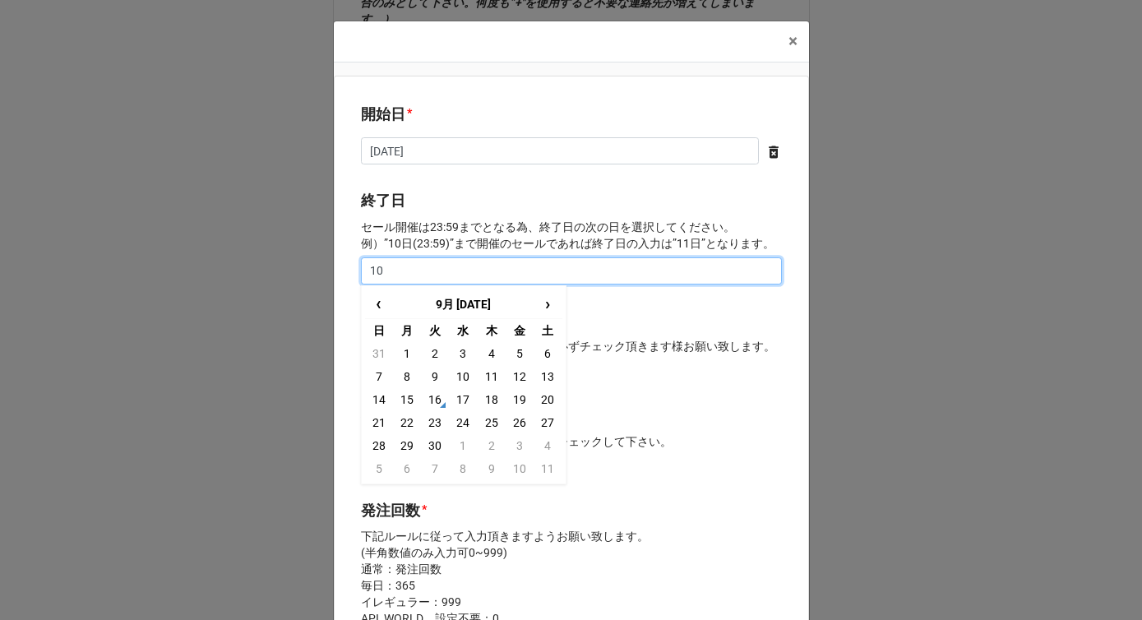
type input "1"
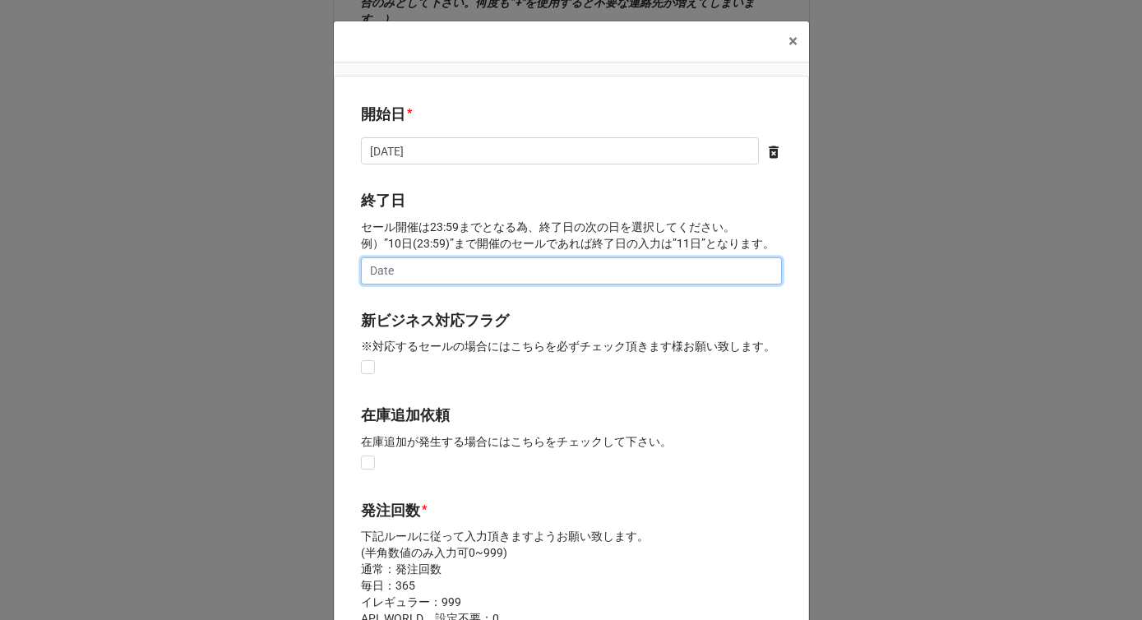
click at [512, 271] on input "text" at bounding box center [571, 271] width 421 height 28
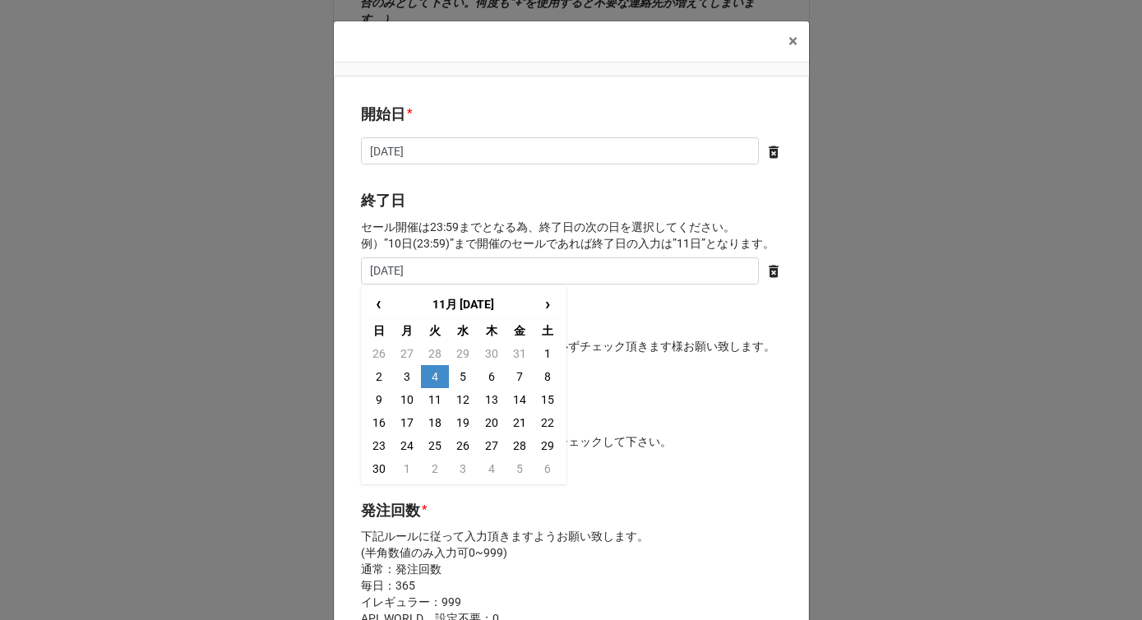
type input "11/4/2025"
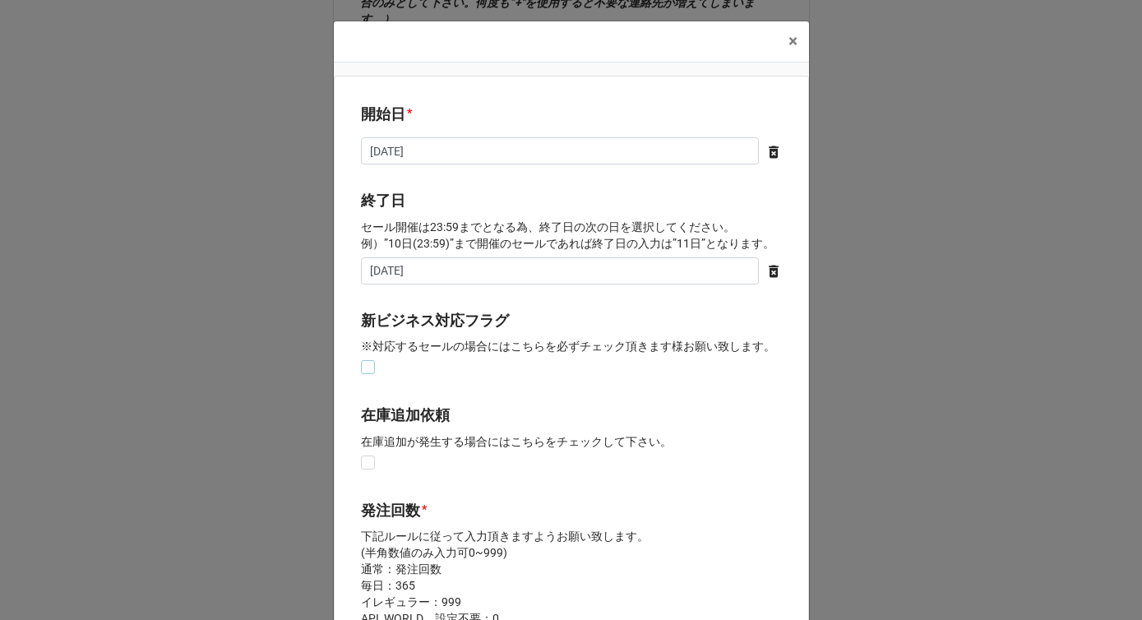
scroll to position [317, 0]
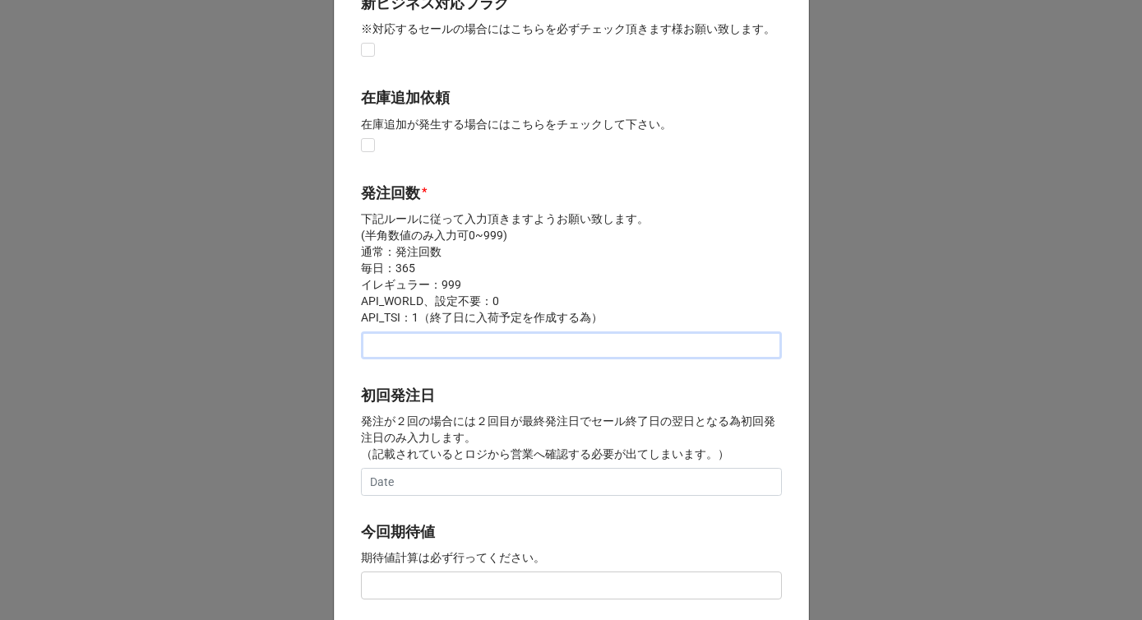
click at [477, 347] on input "text" at bounding box center [571, 345] width 421 height 28
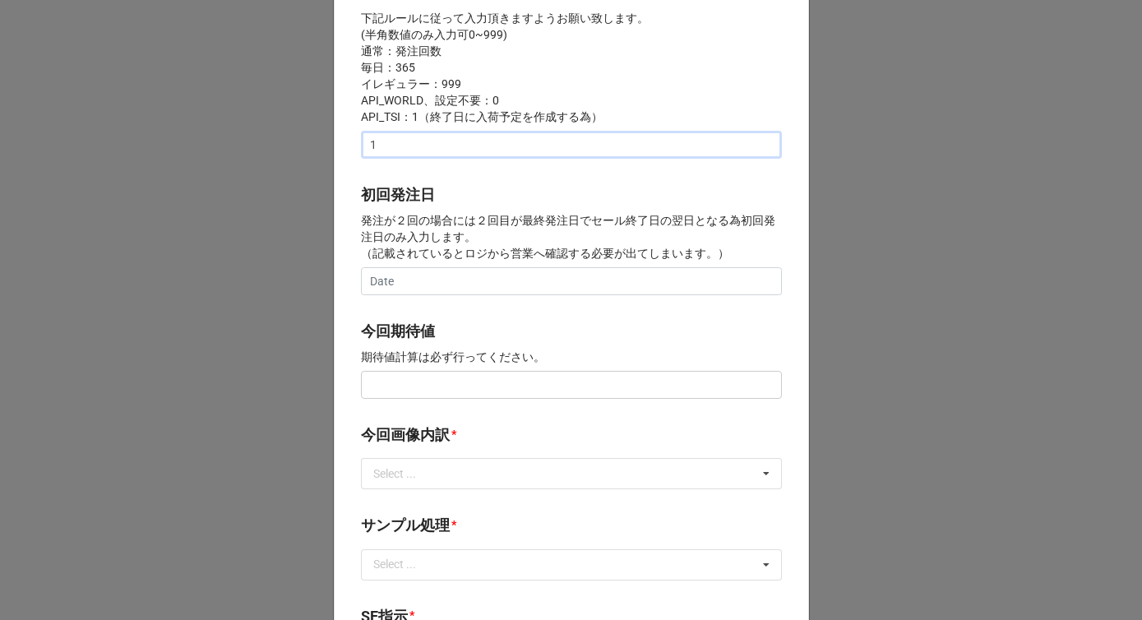
type input "1"
click at [403, 389] on input "text" at bounding box center [571, 385] width 421 height 28
paste input "text"
click at [413, 390] on input "text" at bounding box center [571, 385] width 421 height 28
type input "¥150,000"
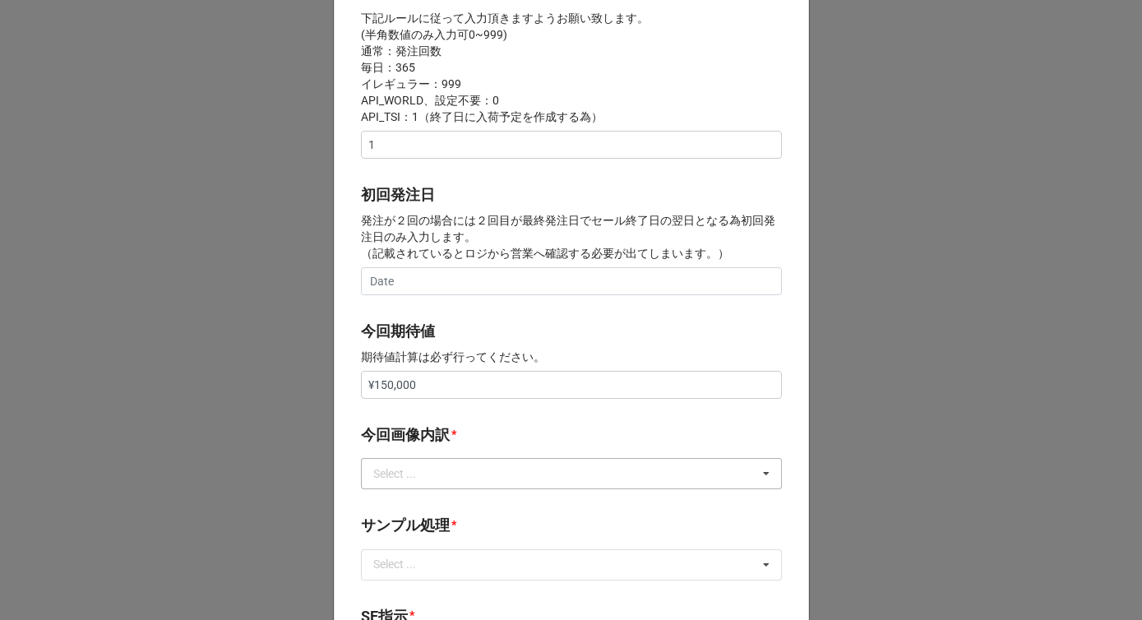
click at [434, 479] on div "Select ..." at bounding box center [404, 474] width 71 height 19
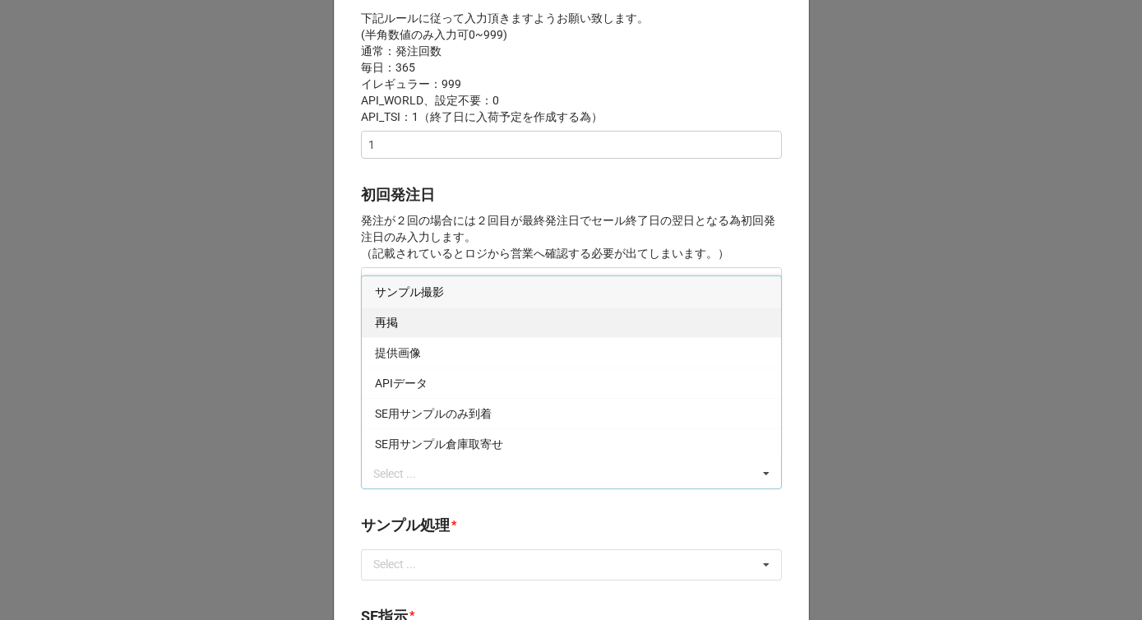
click at [419, 332] on div "再掲" at bounding box center [571, 322] width 419 height 30
click at [456, 254] on p "発注が２回の場合には２回目が最終発注日でセール終了日の翌日となる為初回発注日のみ入力します。 （記載されているとロジから営業へ確認する必要が出てしまいます。）" at bounding box center [571, 236] width 421 height 49
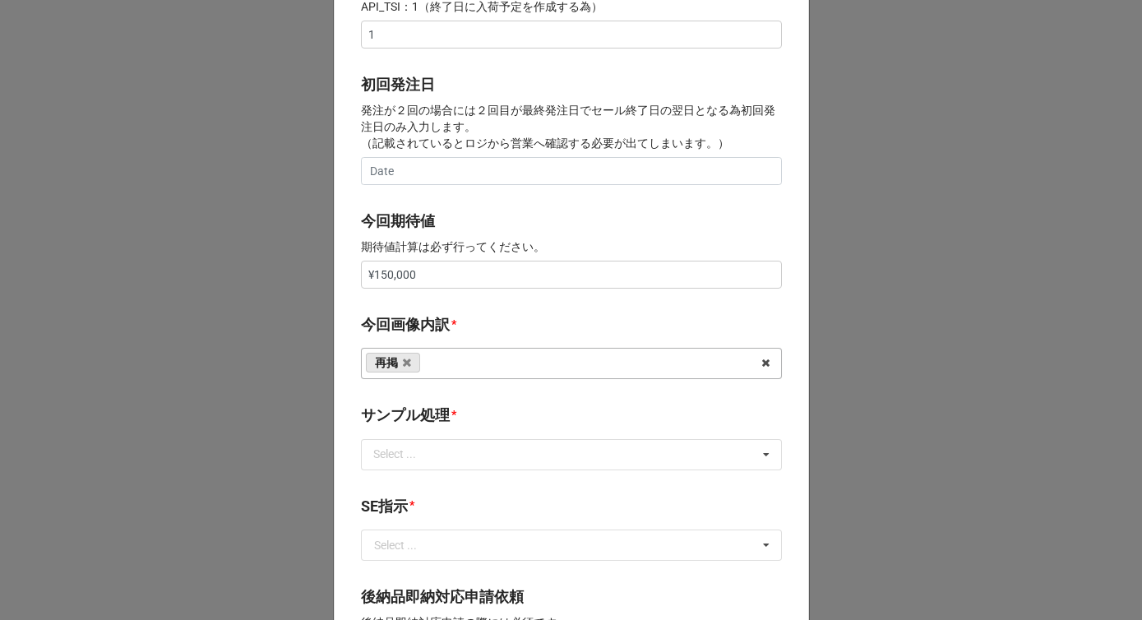
scroll to position [888, 0]
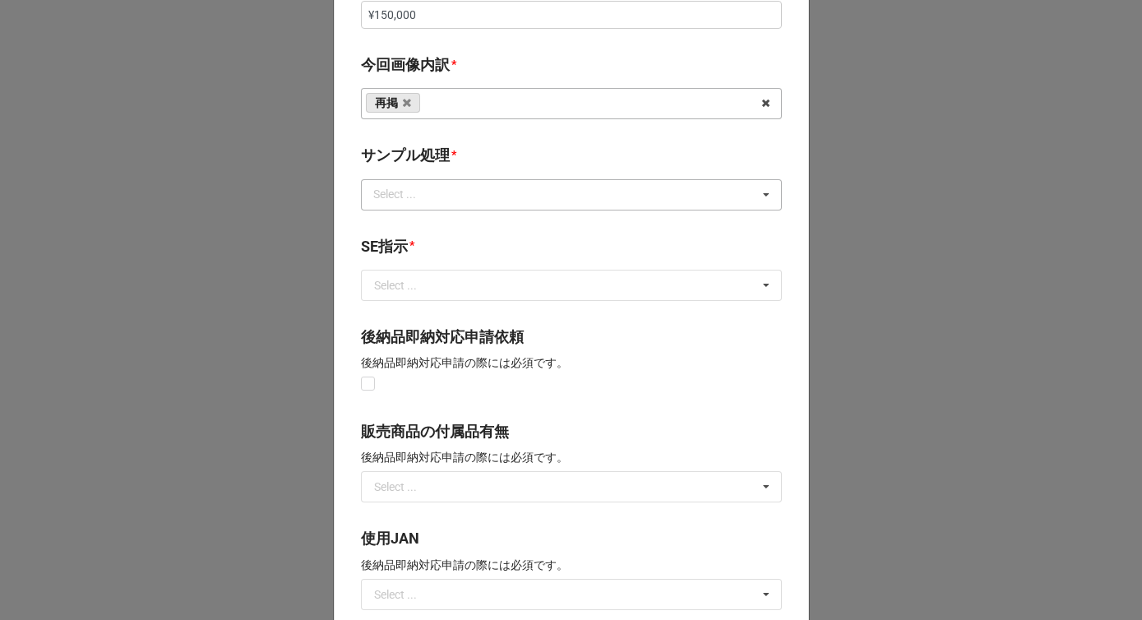
click at [437, 200] on div "Select ..." at bounding box center [404, 194] width 71 height 19
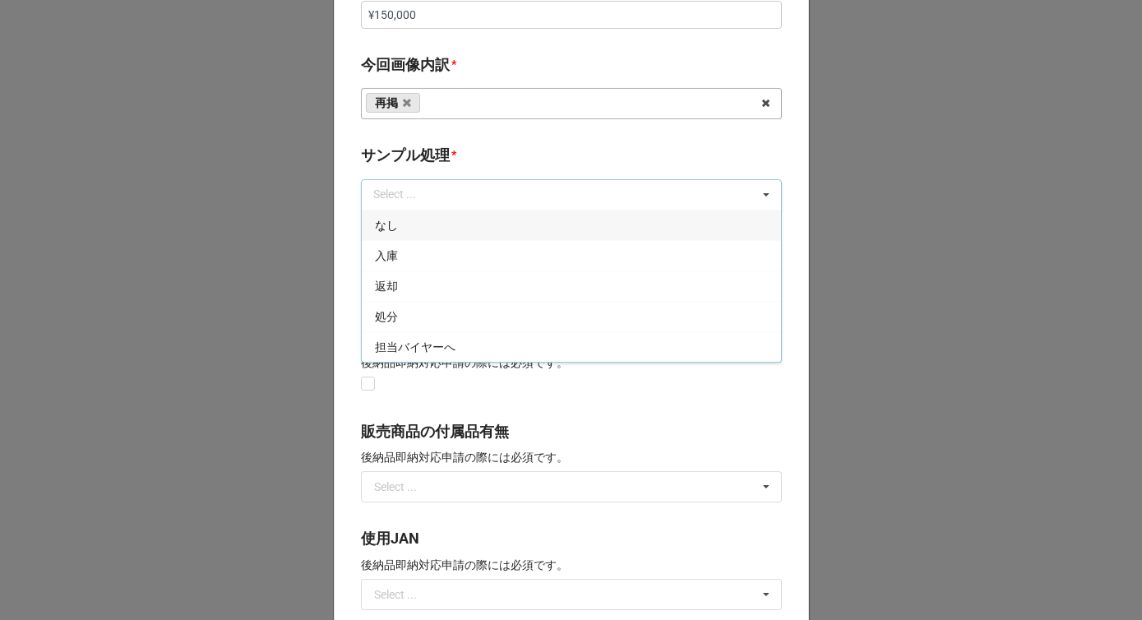
click at [428, 215] on div "なし" at bounding box center [571, 225] width 419 height 30
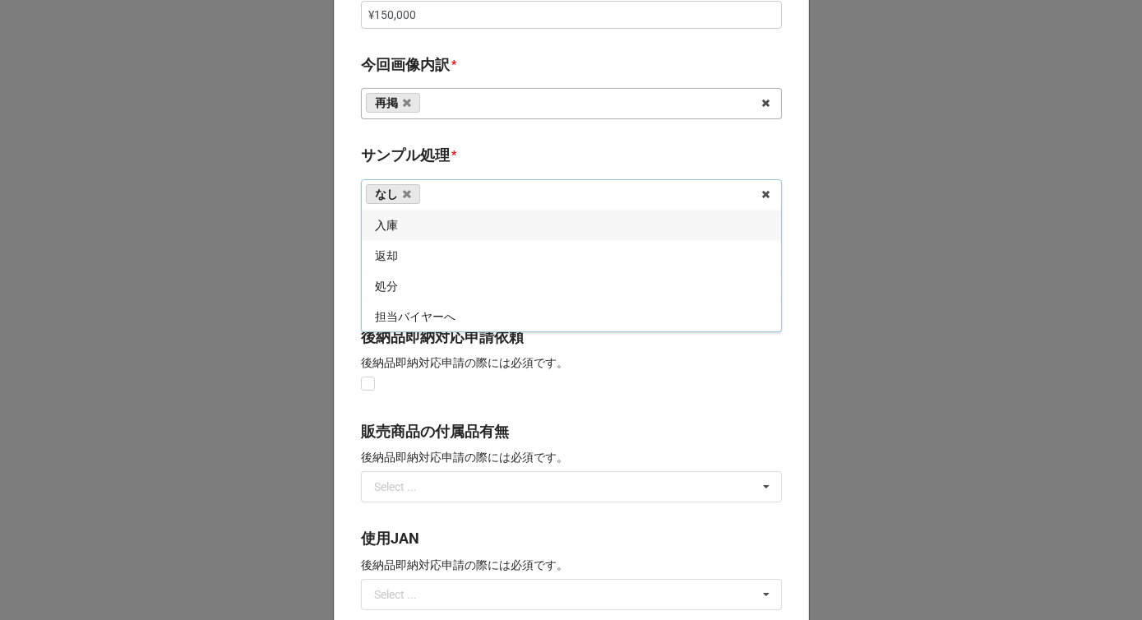
click at [465, 160] on b "サンプル処理 *" at bounding box center [571, 158] width 421 height 29
click at [425, 275] on input "text" at bounding box center [572, 286] width 419 height 30
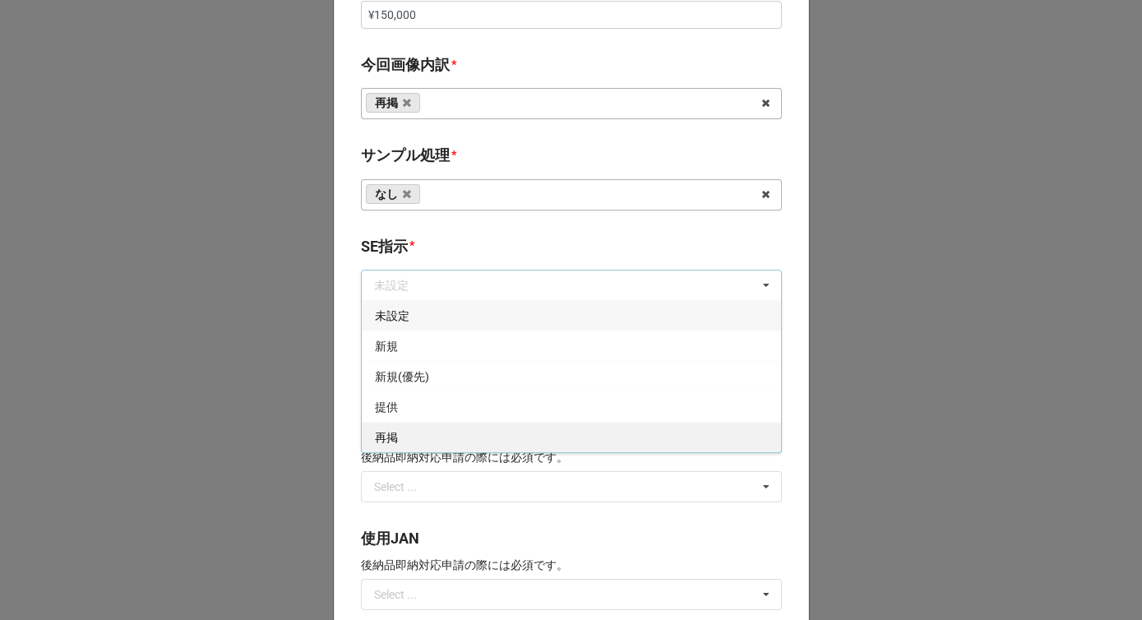
click at [392, 427] on div "再掲" at bounding box center [571, 437] width 419 height 30
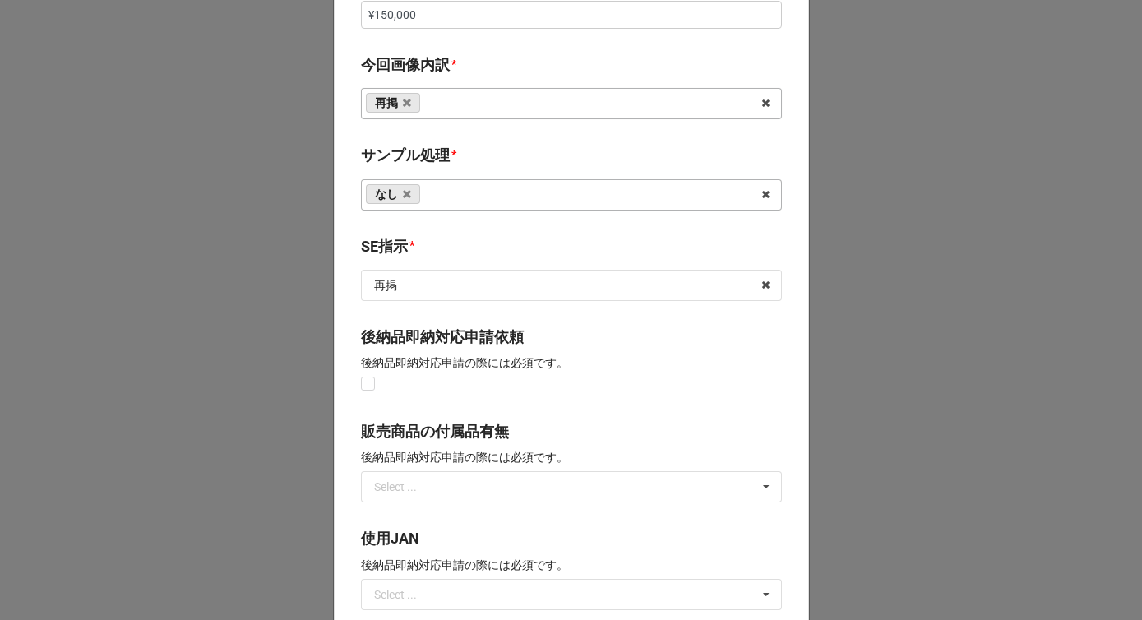
click at [451, 232] on div "開始日 * 10/29/2025 ‹ 10月 2025 › 日 月 火 水 木 金 土 28 29 30 1 2 3 4 5 6 7 8 9 10 11 12…" at bounding box center [571, 1] width 475 height 1626
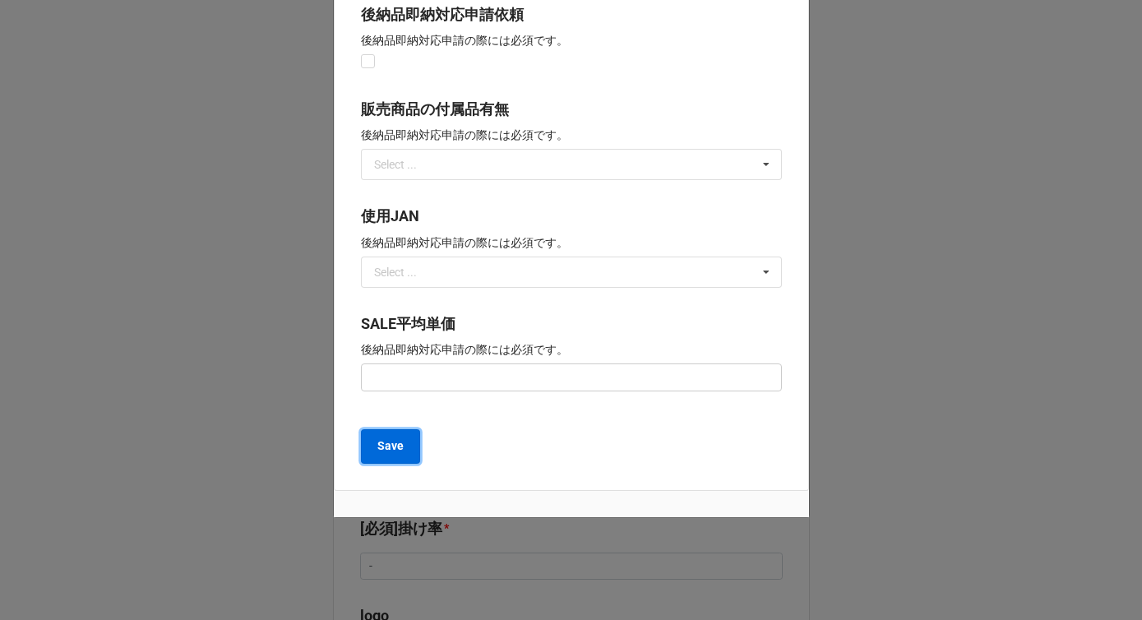
click at [388, 438] on b "Save" at bounding box center [390, 445] width 26 height 17
type textarea "x"
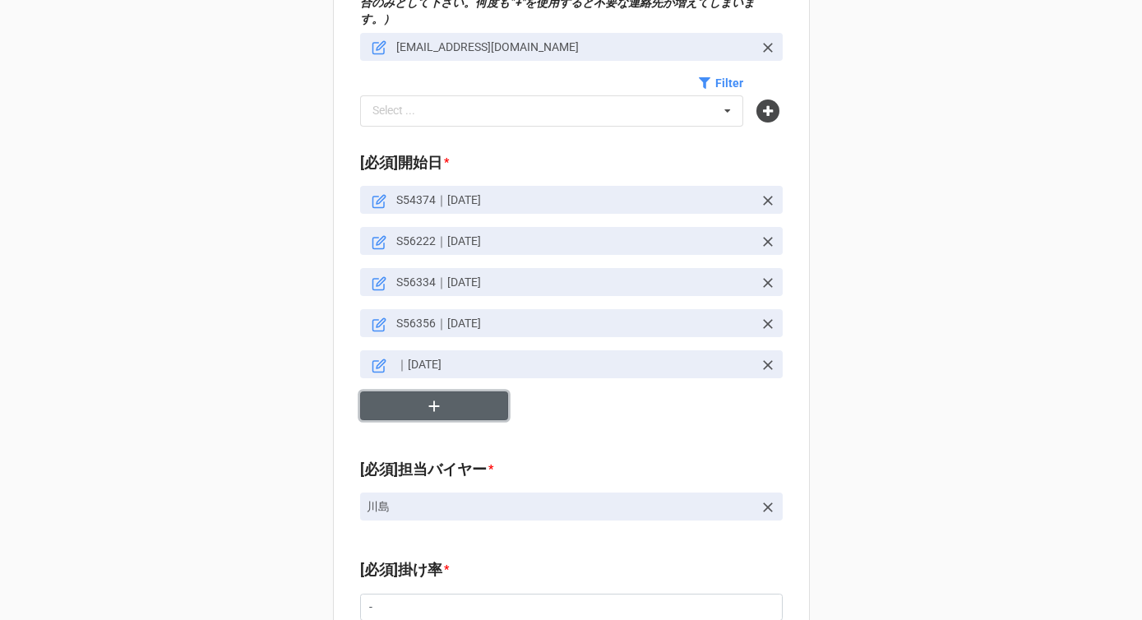
click at [419, 391] on button "button" at bounding box center [434, 405] width 148 height 29
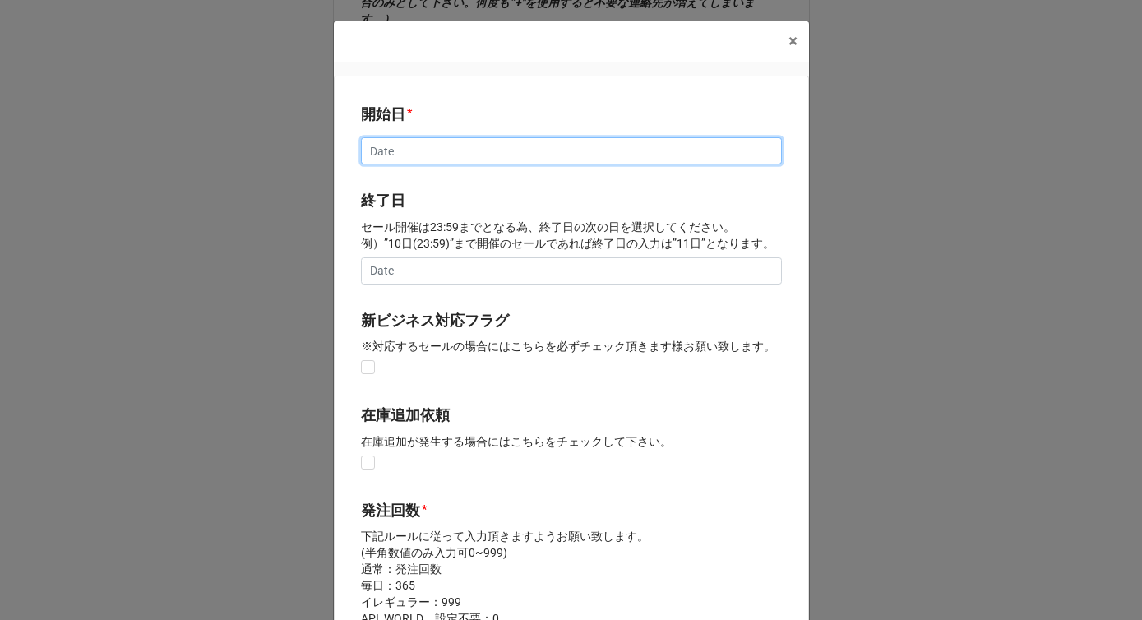
click at [395, 148] on input "text" at bounding box center [571, 151] width 421 height 28
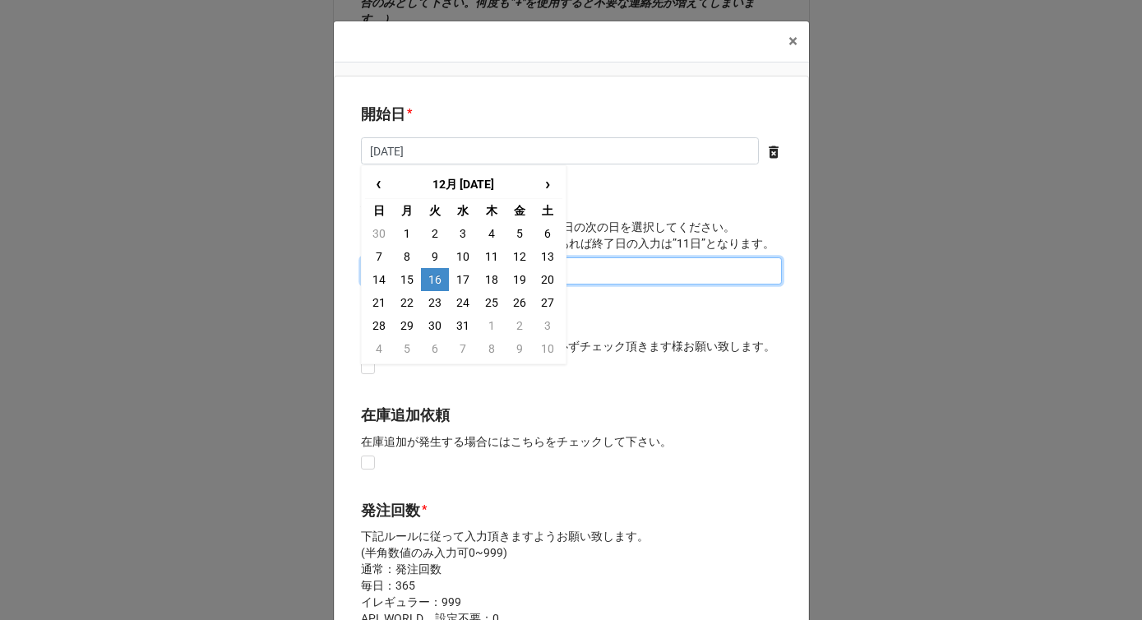
type input "12/16/2025"
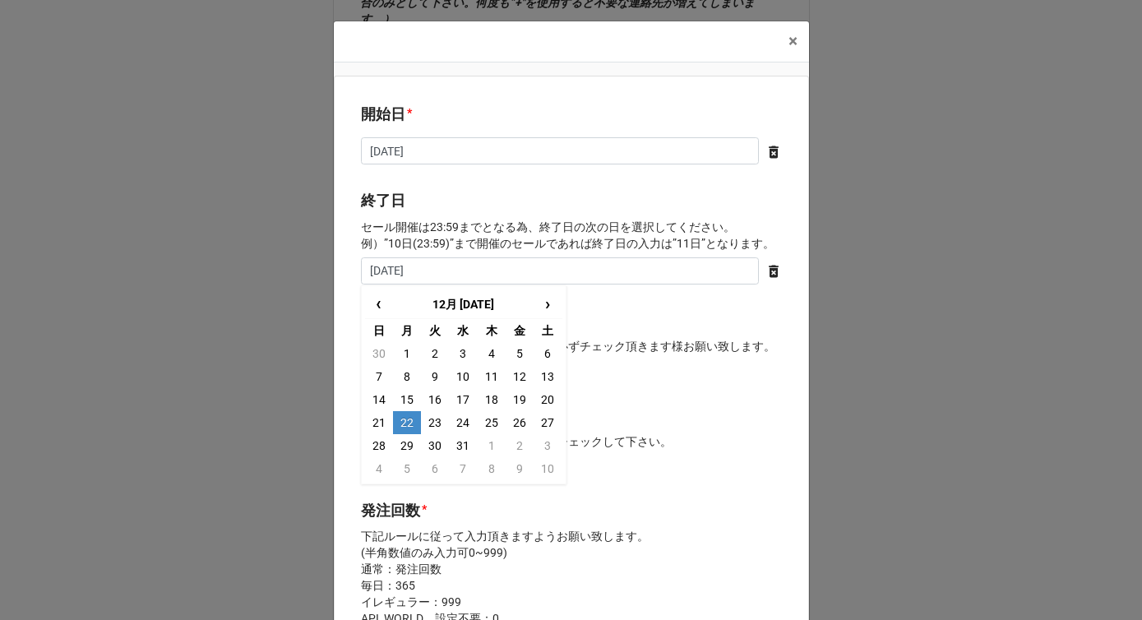
type input "12/22/2025"
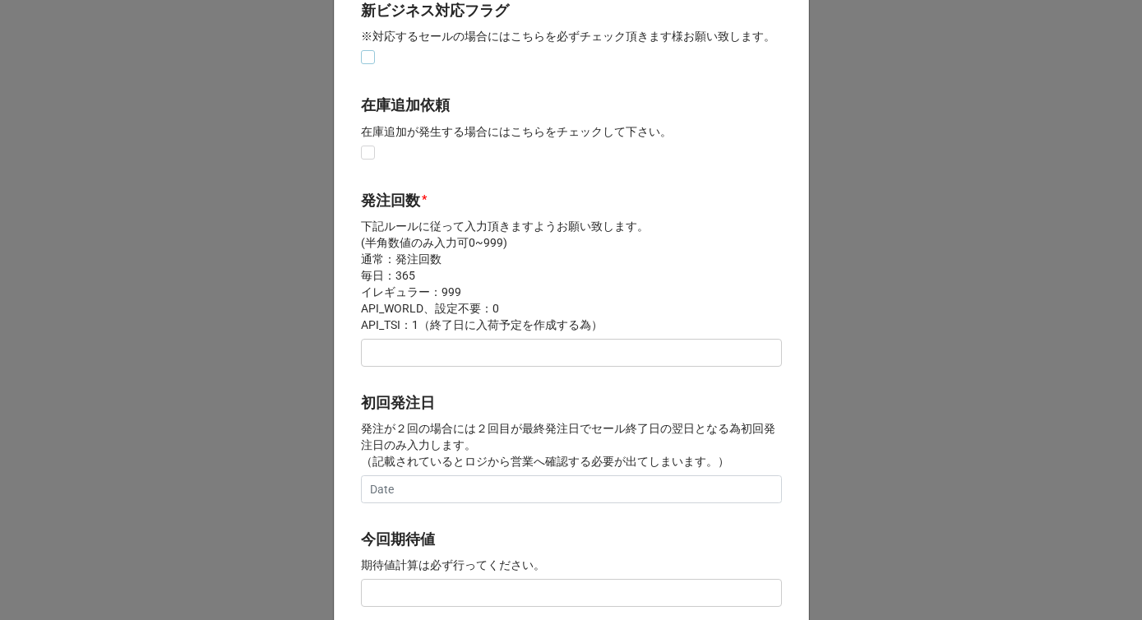
scroll to position [360, 0]
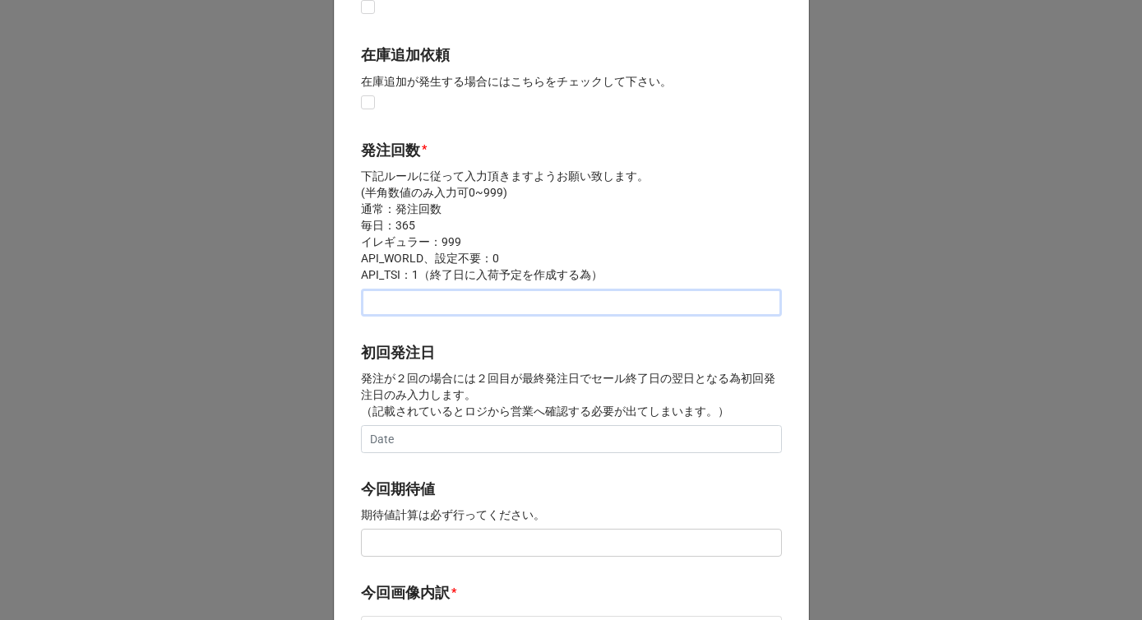
click at [403, 293] on input "text" at bounding box center [571, 303] width 421 height 28
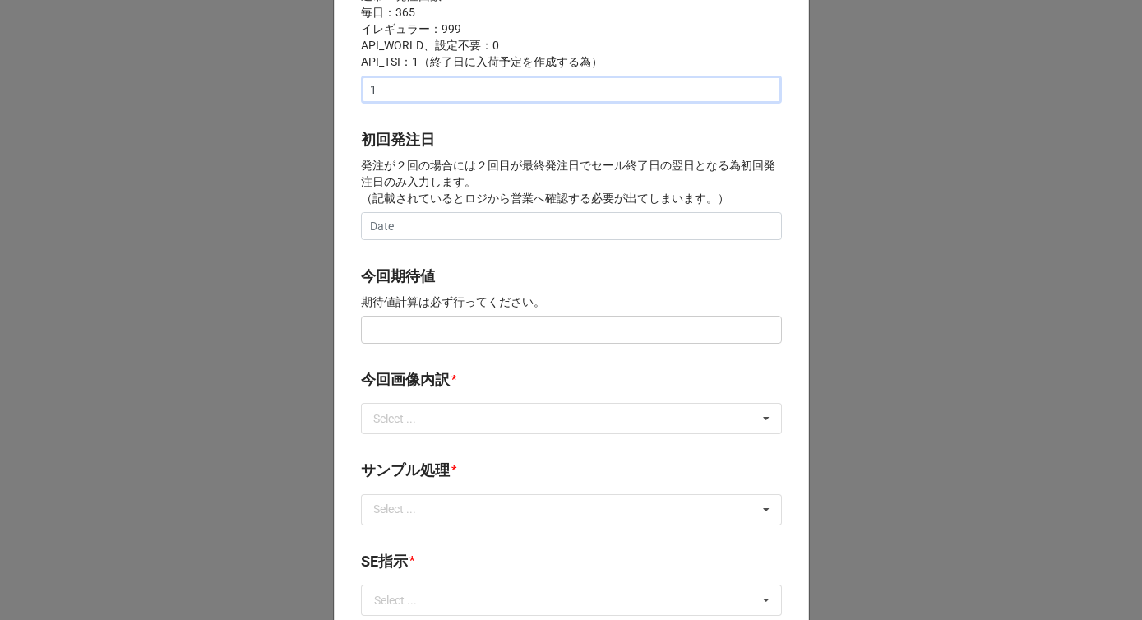
scroll to position [598, 0]
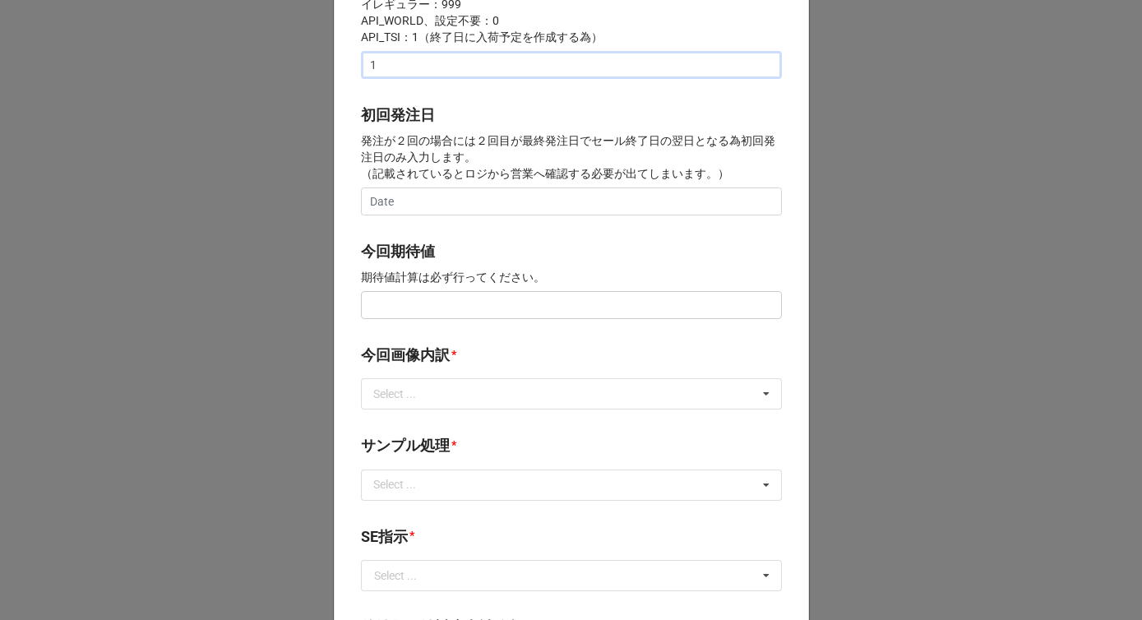
type input "1"
click at [390, 308] on input "text" at bounding box center [571, 305] width 421 height 28
paste input "text"
type input "¥150,000"
click at [429, 391] on div "Select ..." at bounding box center [404, 394] width 71 height 19
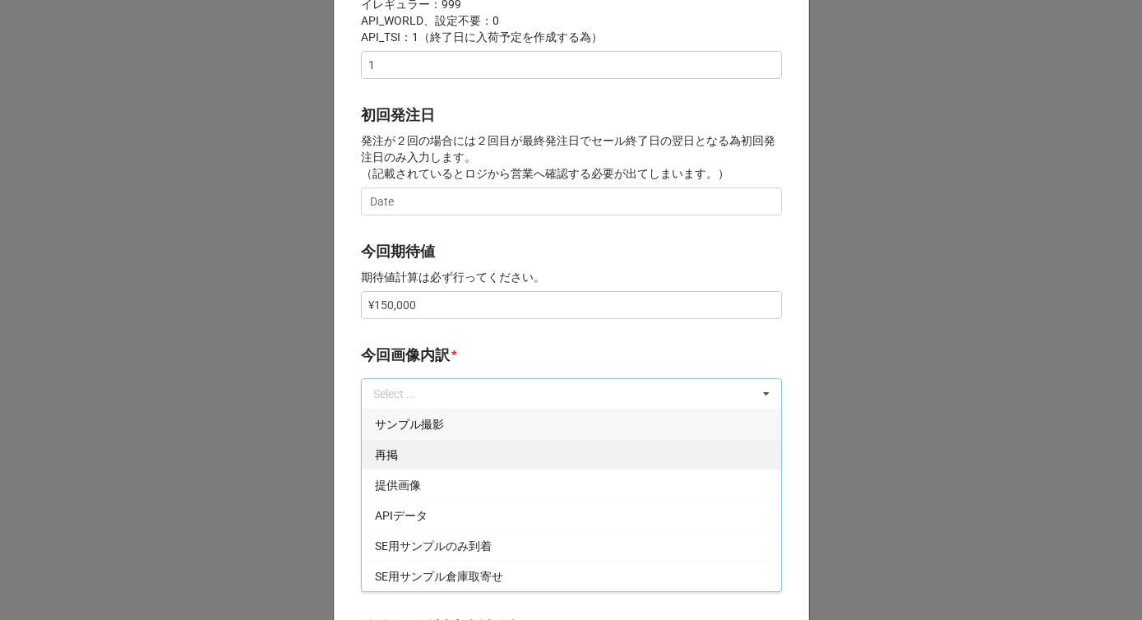
click at [412, 452] on div "再掲" at bounding box center [571, 454] width 419 height 30
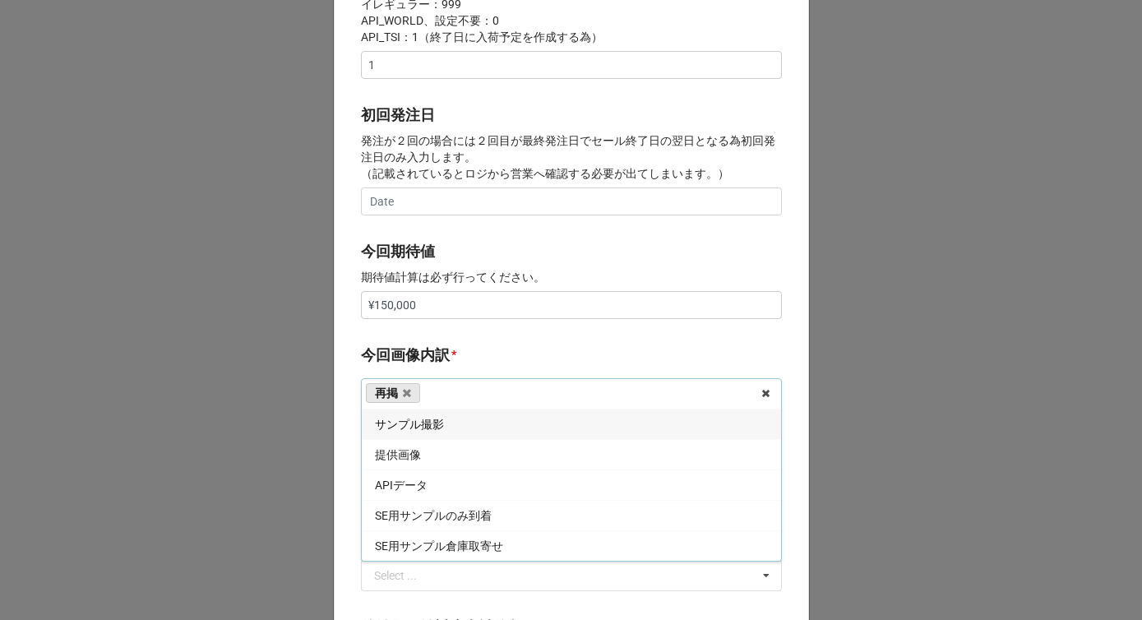
click at [449, 365] on b "今回画像内訳 *" at bounding box center [571, 358] width 421 height 29
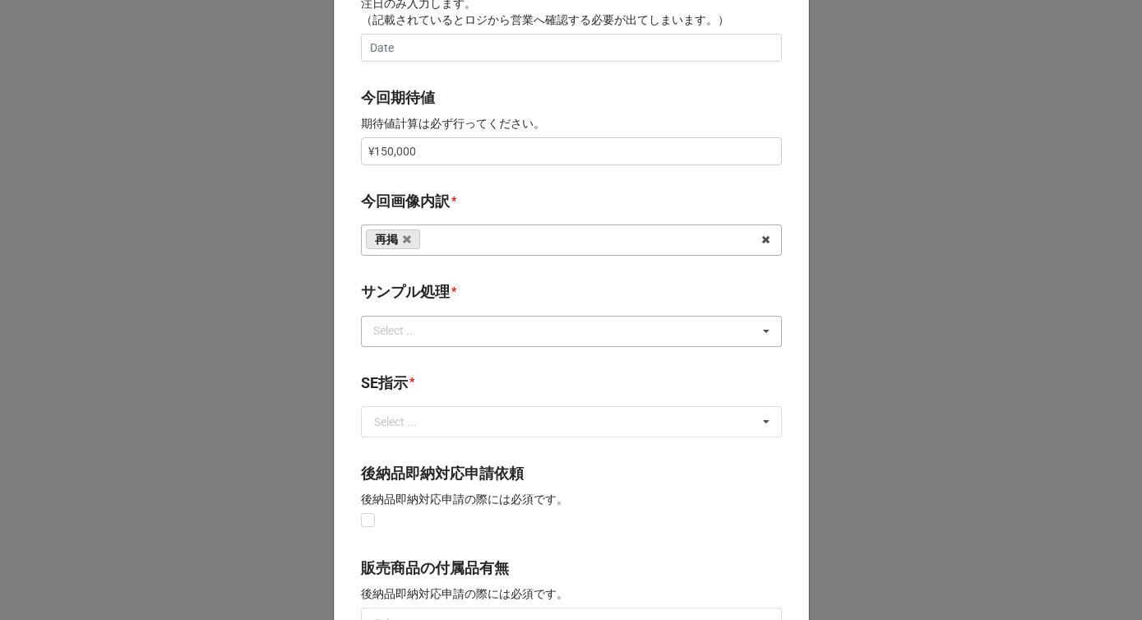
click at [430, 337] on div "Select ..." at bounding box center [404, 330] width 71 height 19
click at [418, 362] on div "なし" at bounding box center [571, 361] width 419 height 30
click at [449, 308] on b "サンプル処理 *" at bounding box center [571, 294] width 421 height 29
click at [424, 417] on input "text" at bounding box center [572, 422] width 419 height 30
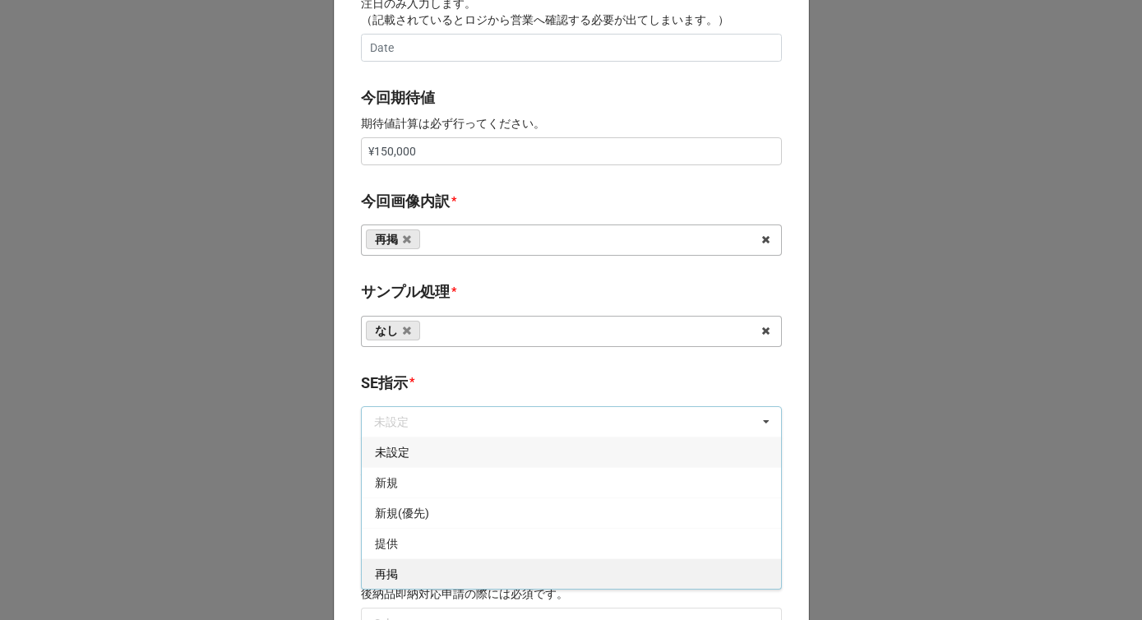
click at [391, 574] on span "再掲" at bounding box center [386, 573] width 23 height 13
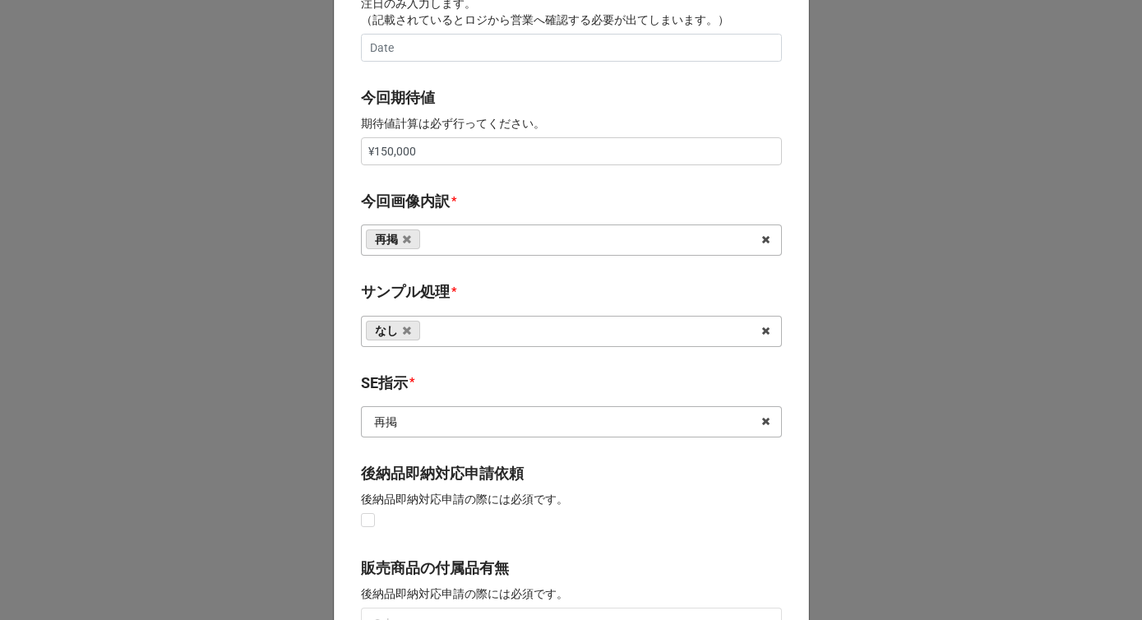
click at [417, 419] on input "text" at bounding box center [572, 422] width 419 height 30
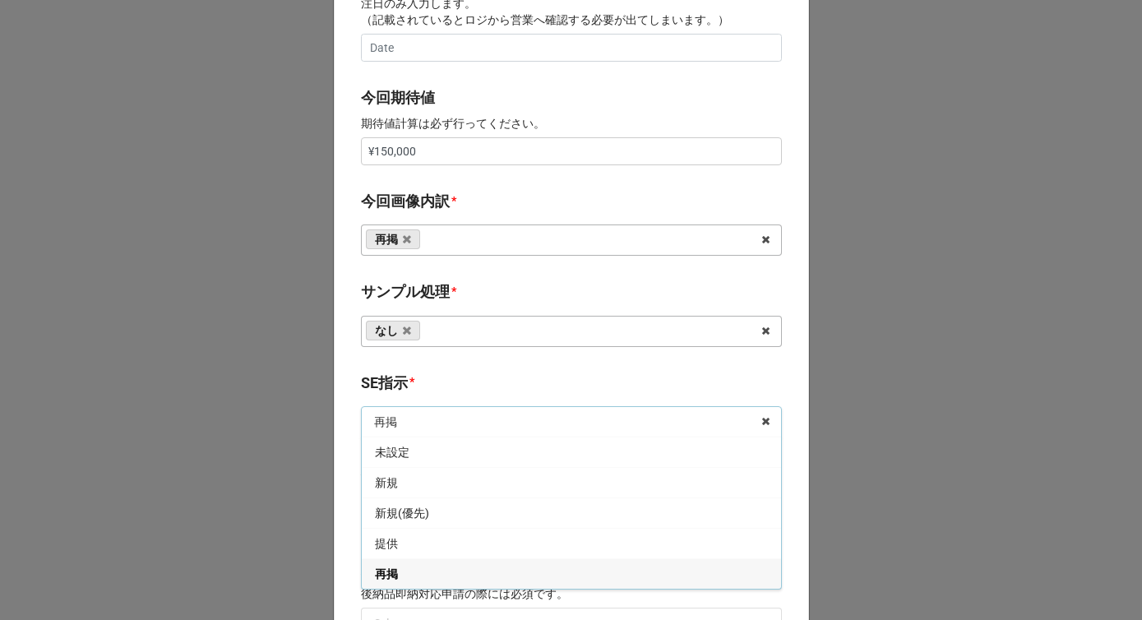
click at [421, 385] on b "SE指示 *" at bounding box center [571, 386] width 421 height 29
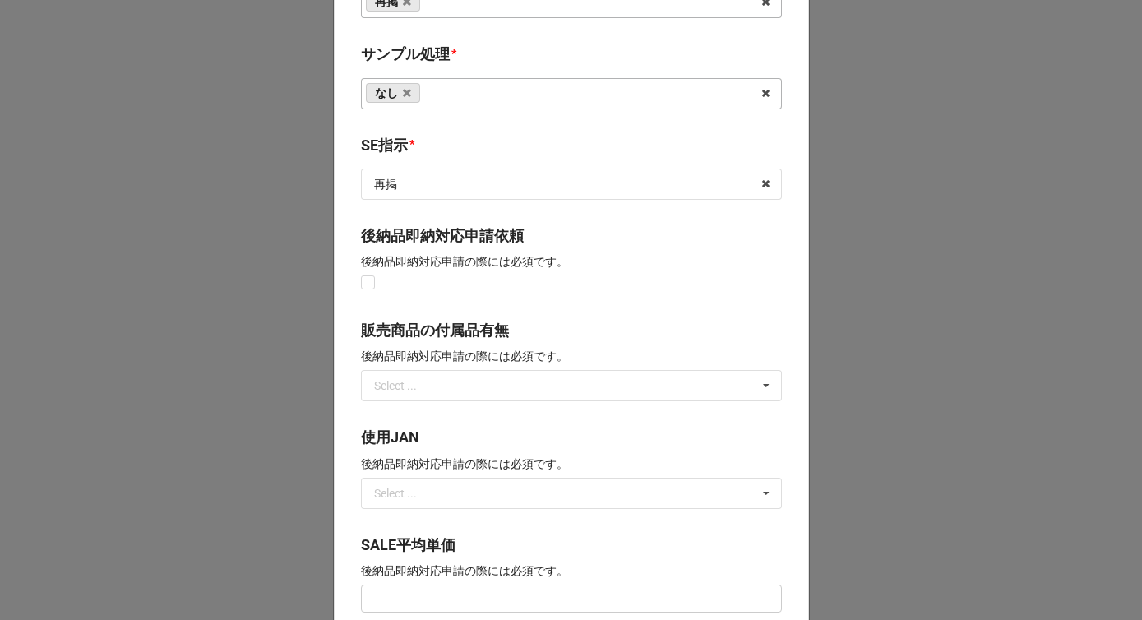
scroll to position [1210, 0]
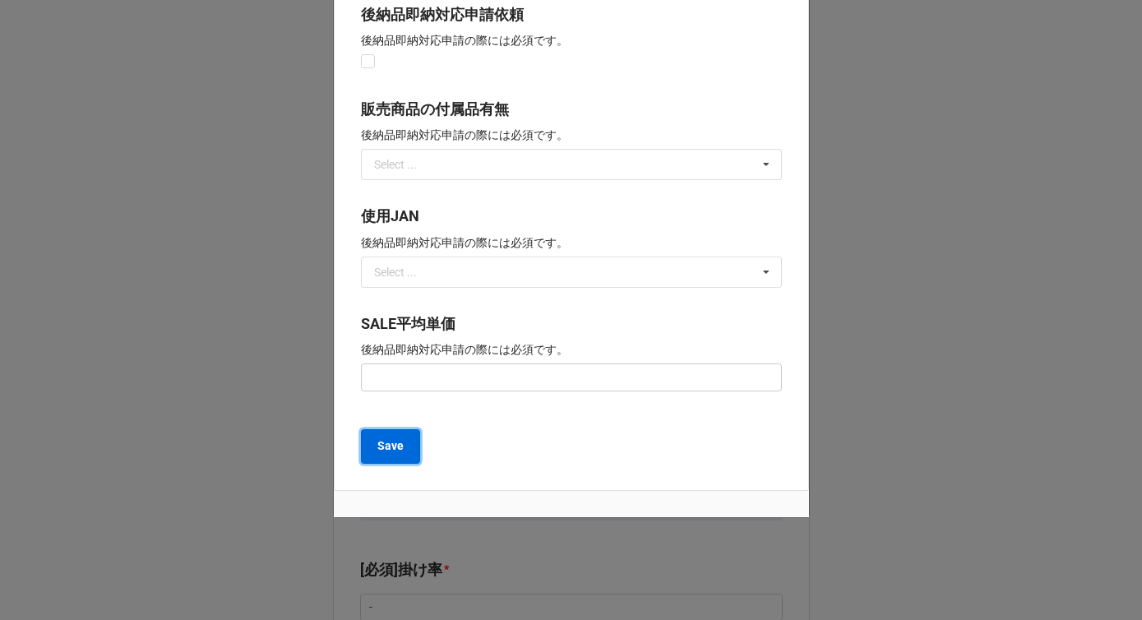
click at [400, 437] on button "Save" at bounding box center [390, 446] width 59 height 35
type textarea "x"
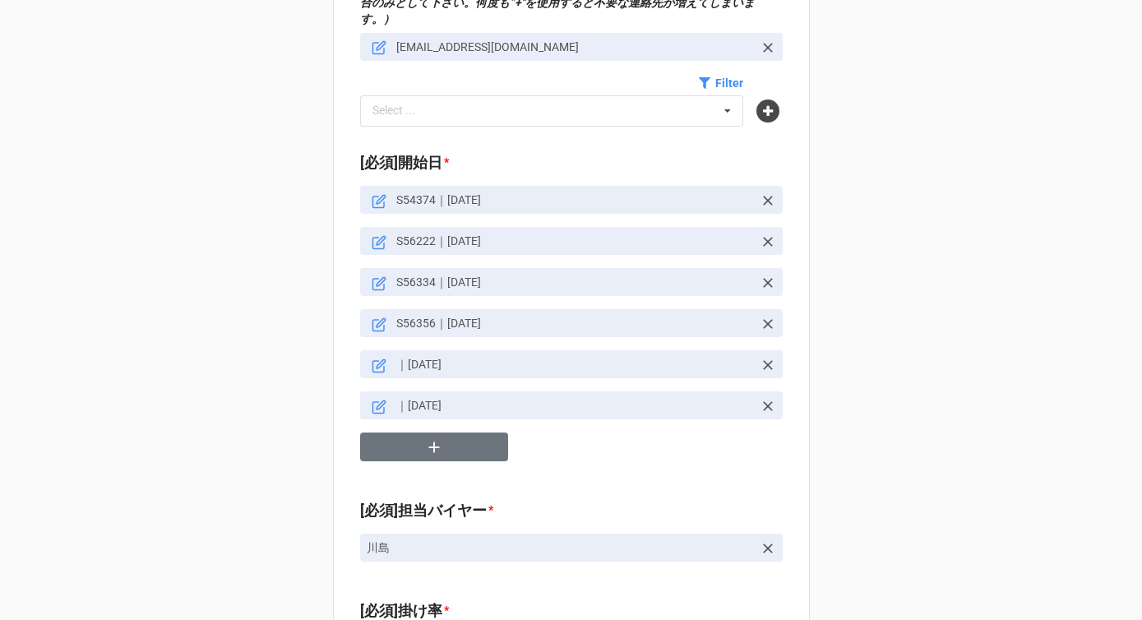
click at [392, 449] on div "S54374｜24/8/11 S56222｜25/4/28 S56334｜25/5/31 S56356｜25/9/21 ｜25/10/29 ｜25/12/16" at bounding box center [571, 330] width 423 height 289
click at [394, 433] on button "button" at bounding box center [434, 446] width 148 height 29
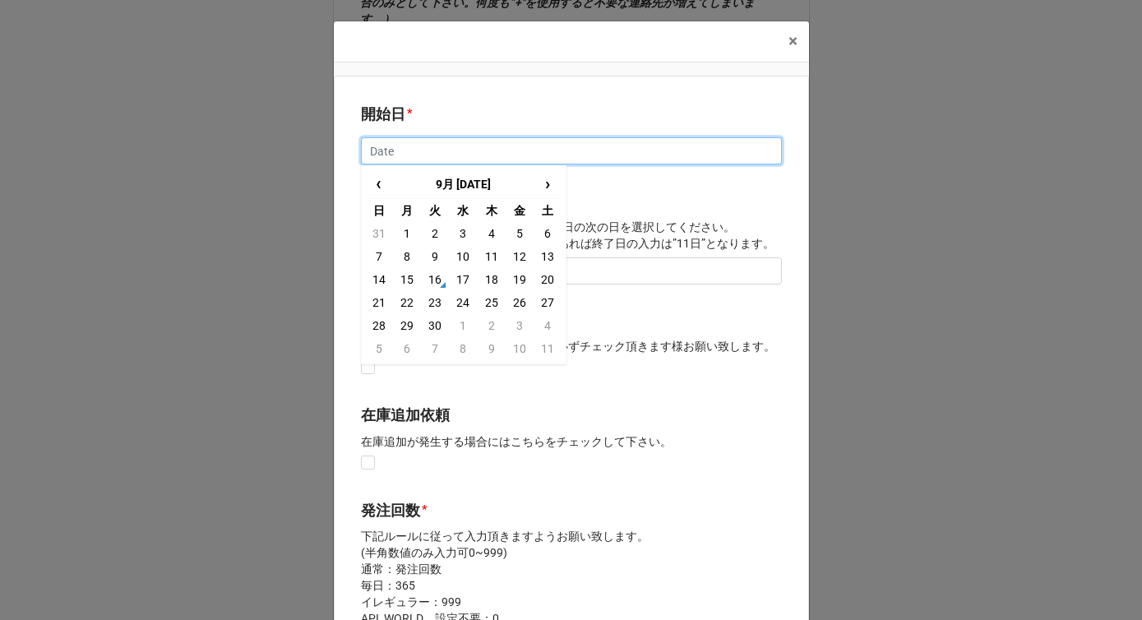
click at [399, 151] on input "text" at bounding box center [571, 151] width 421 height 28
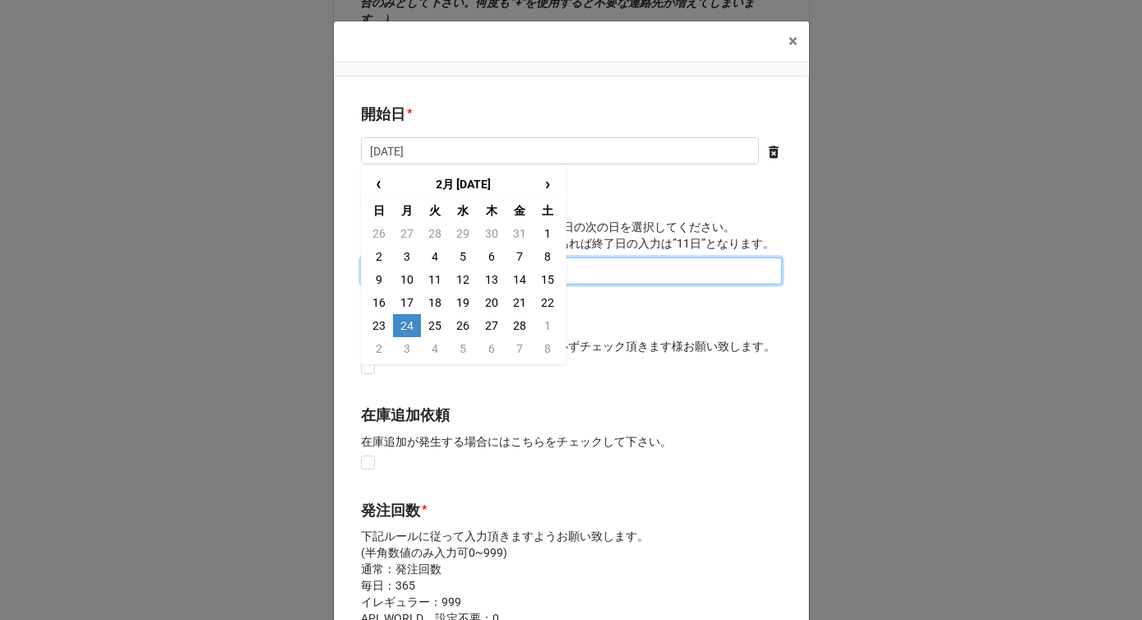
type input "2/24/2025"
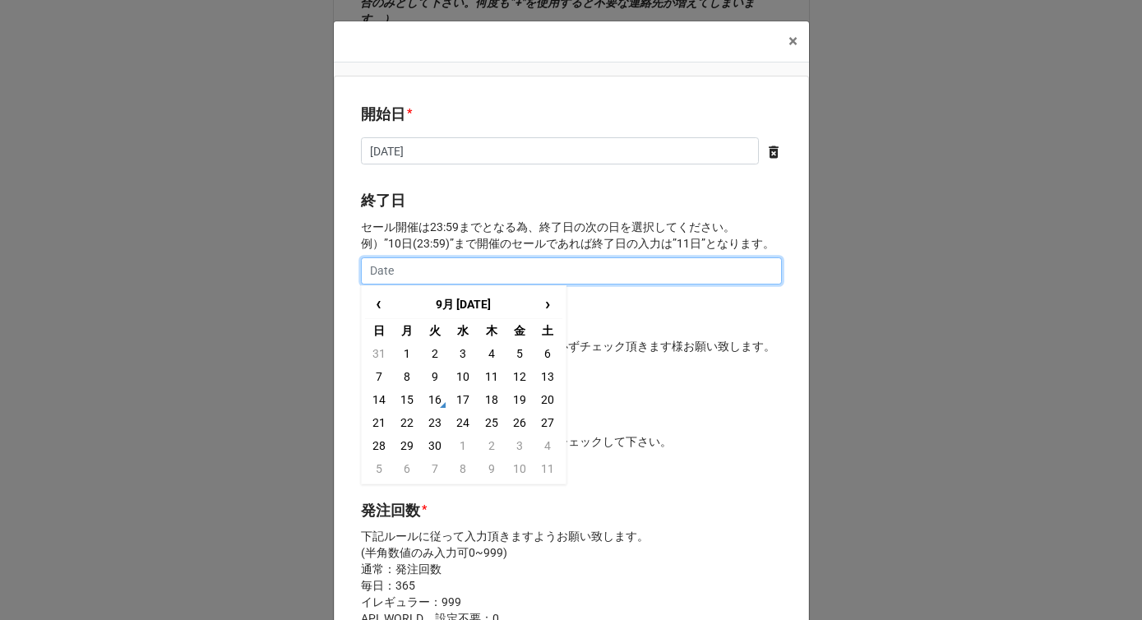
type input "2"
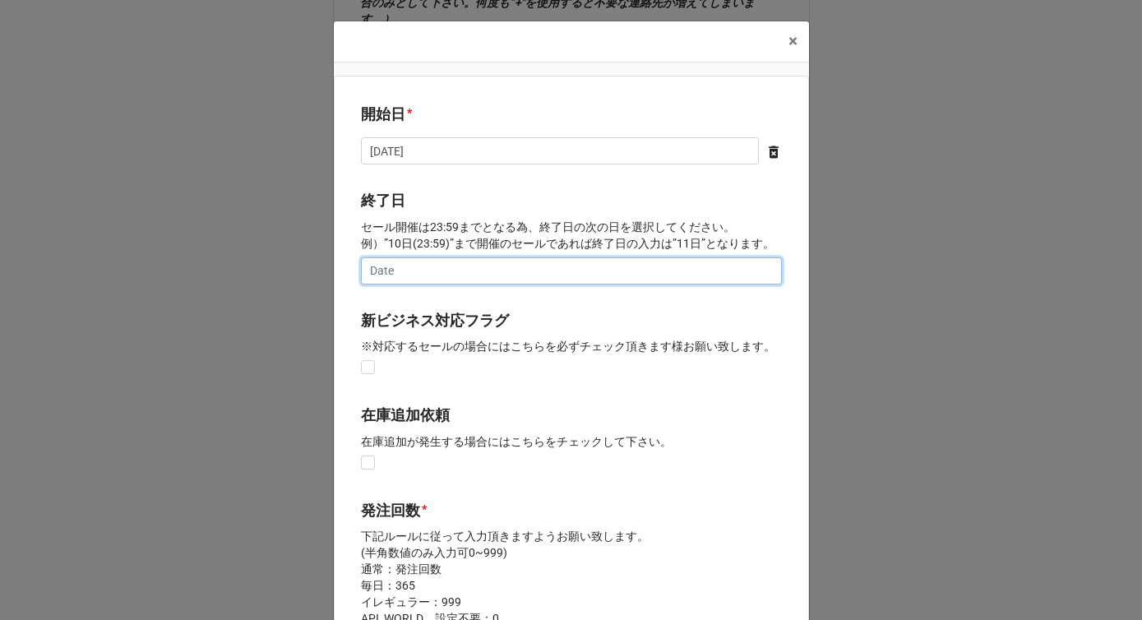
click at [496, 266] on input "text" at bounding box center [571, 271] width 421 height 28
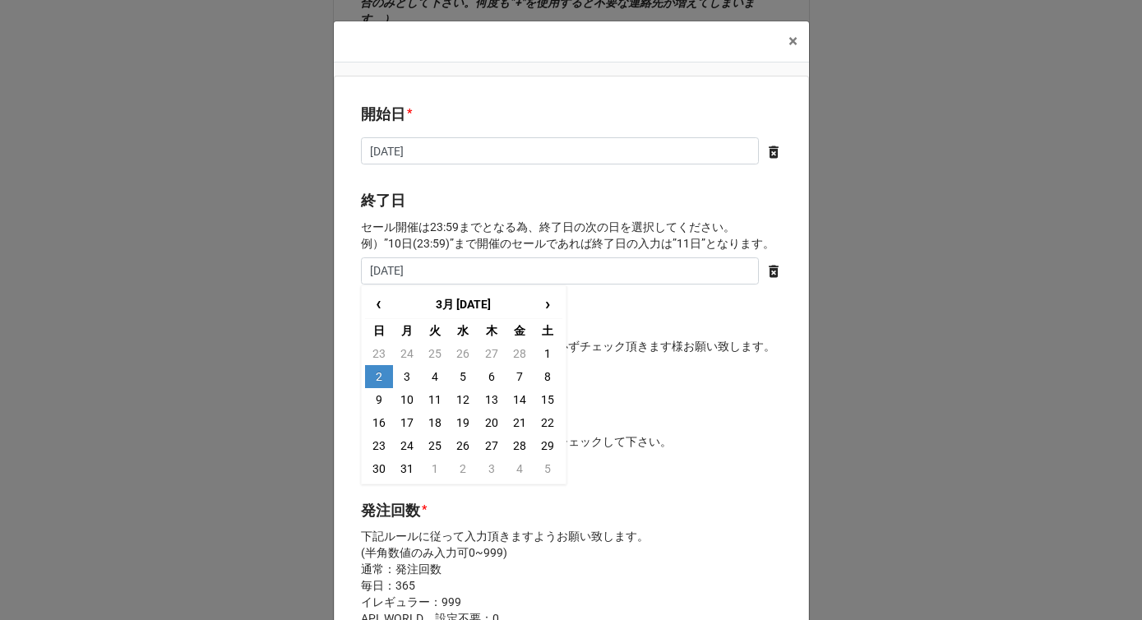
click at [377, 377] on td "2" at bounding box center [379, 376] width 28 height 23
type input "2025/03/02"
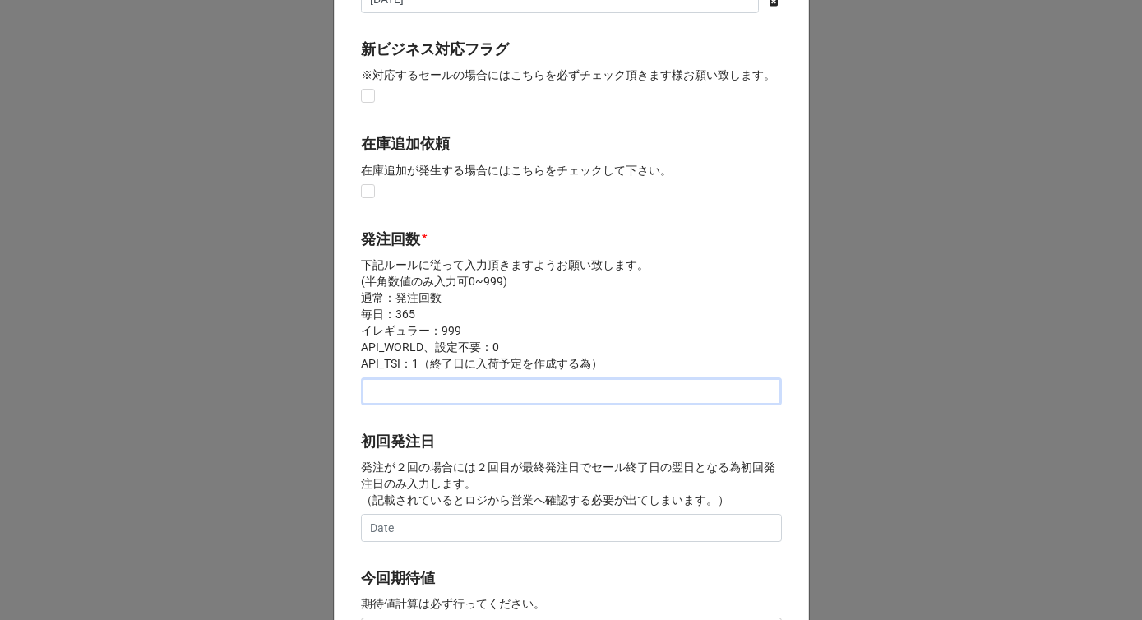
click at [395, 389] on input "text" at bounding box center [571, 391] width 421 height 28
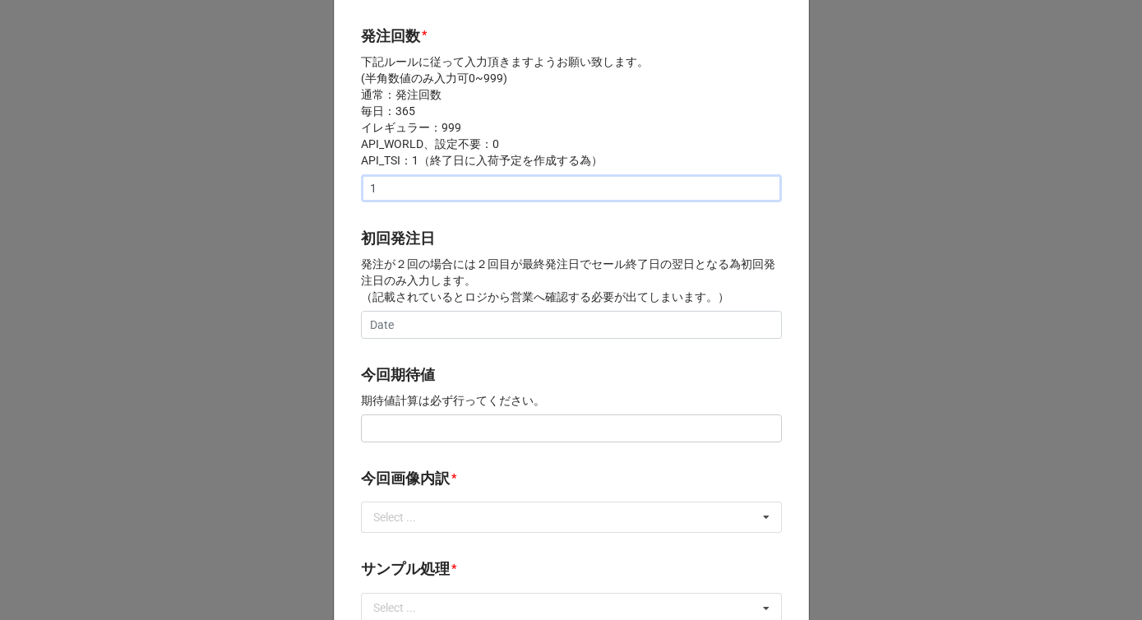
scroll to position [524, 0]
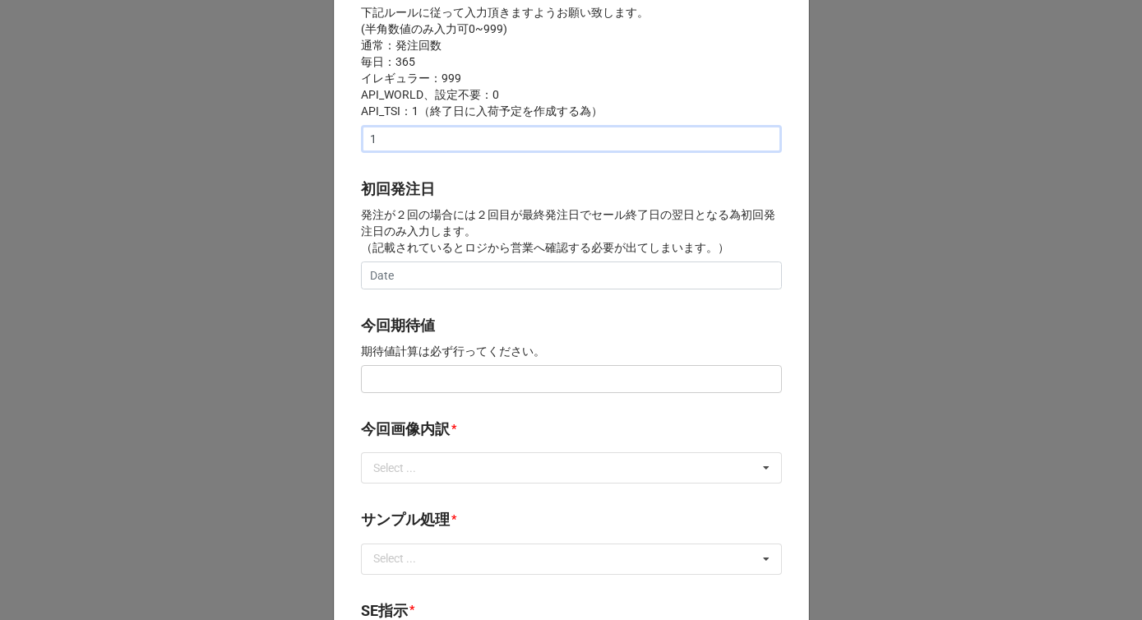
type input "1"
click at [387, 388] on input "text" at bounding box center [571, 379] width 421 height 28
paste input "text"
click at [387, 387] on input "text" at bounding box center [571, 379] width 421 height 28
type input "¥150,000"
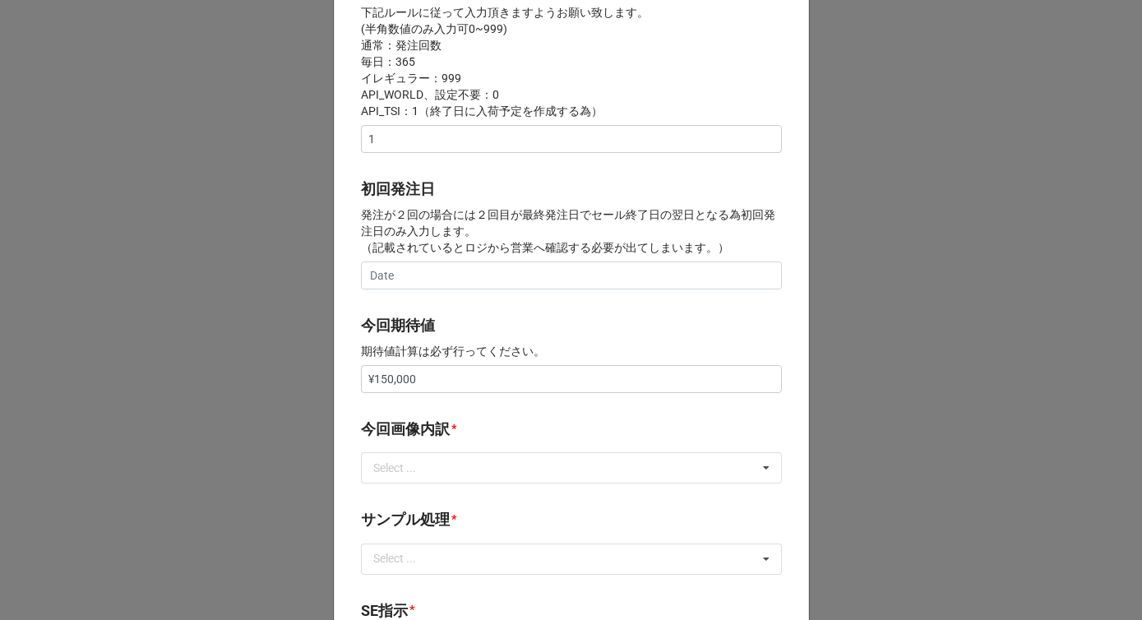
click at [423, 432] on label "今回画像内訳" at bounding box center [405, 429] width 89 height 23
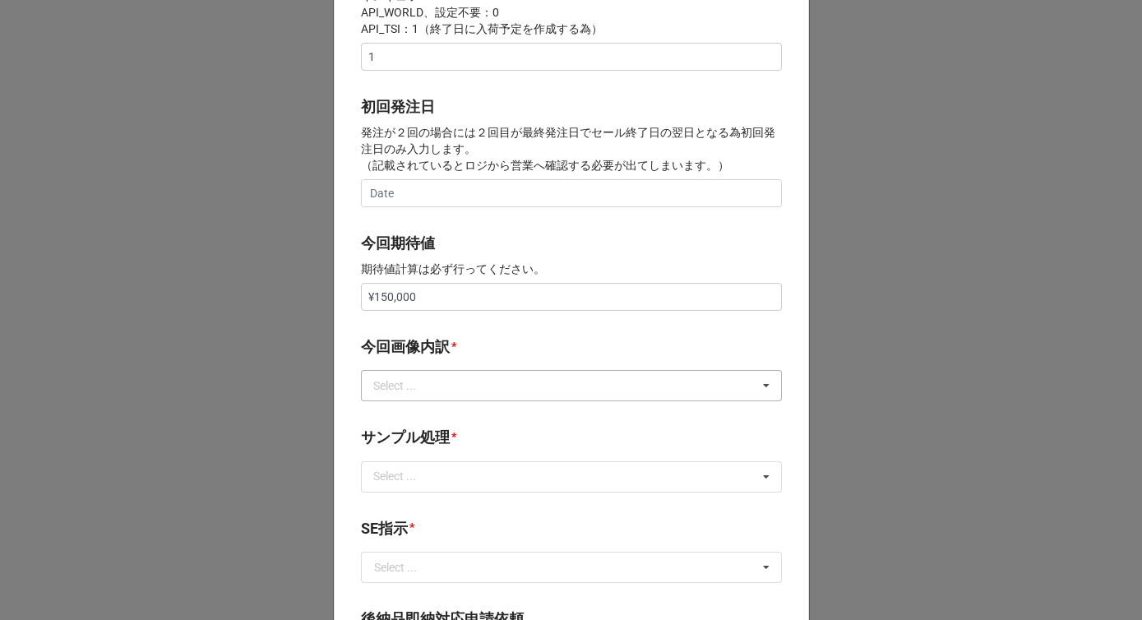
click at [419, 396] on div "Select ... サンプル撮影 再掲 提供画像 APIデータ SE用サンプルのみ到着 SE用サンプル倉庫取寄せ" at bounding box center [571, 385] width 421 height 31
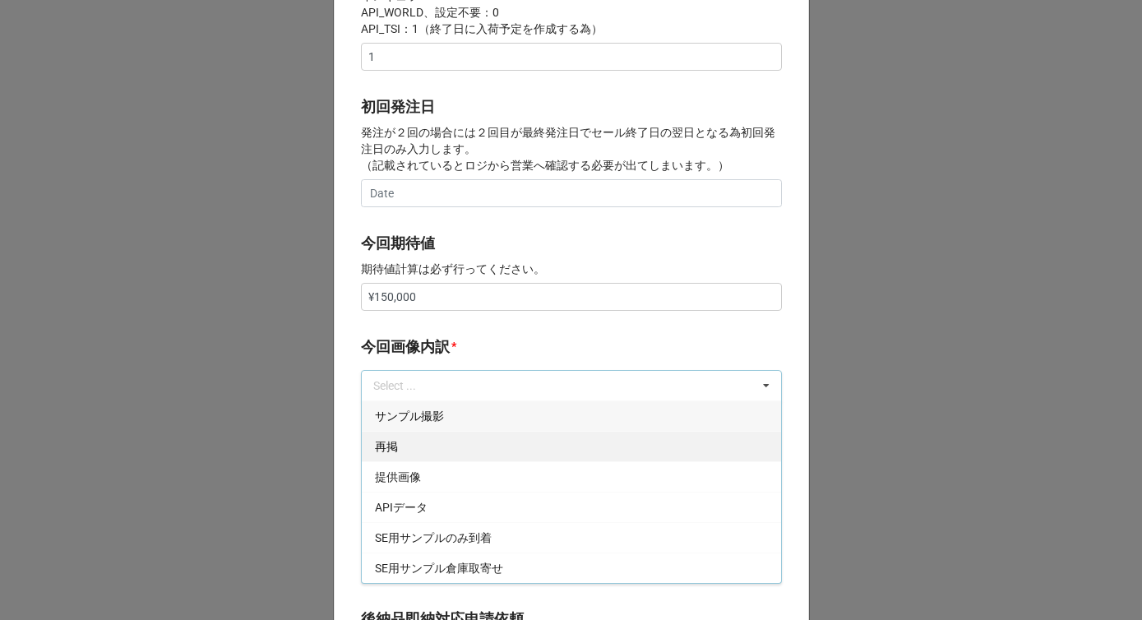
click at [392, 442] on span "再掲" at bounding box center [386, 446] width 23 height 13
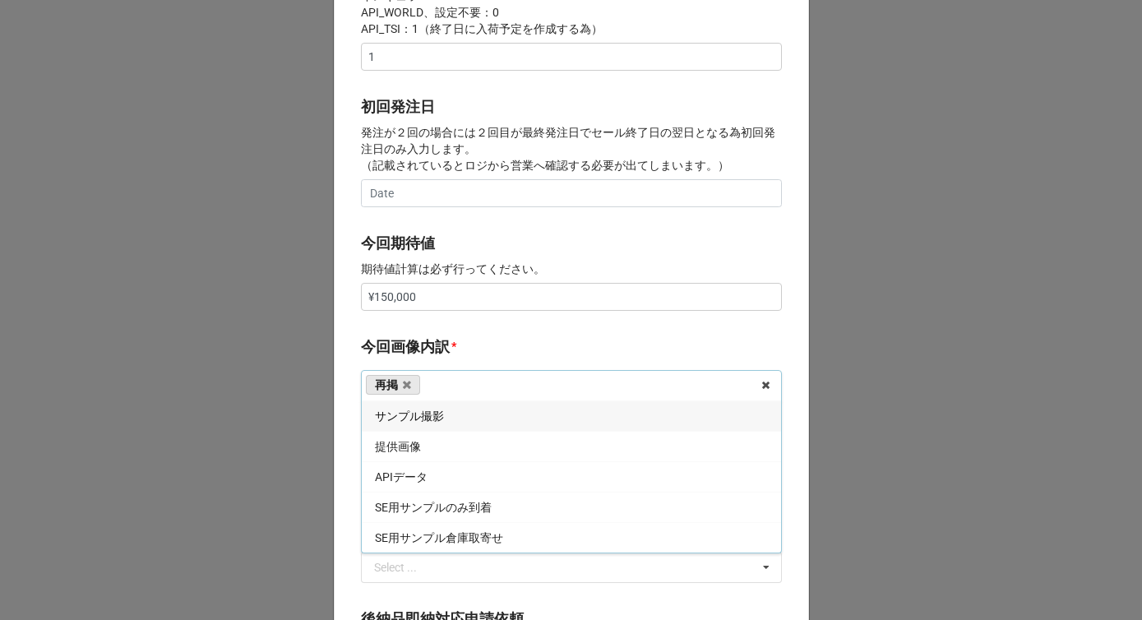
click at [437, 357] on label "今回画像内訳" at bounding box center [405, 346] width 89 height 23
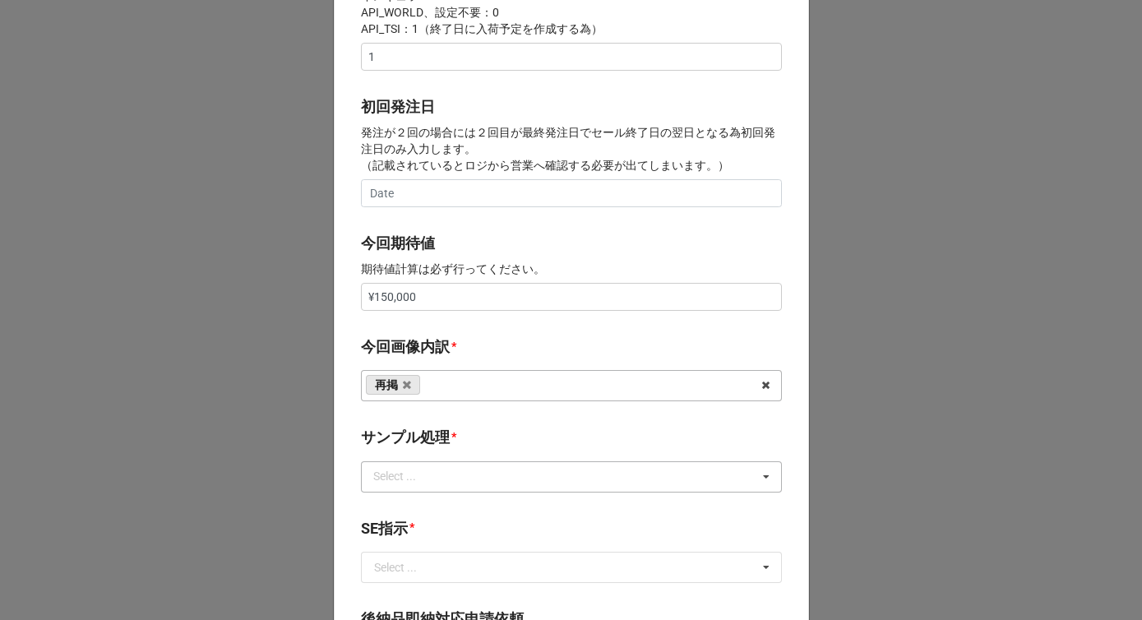
click at [429, 479] on div "Select ..." at bounding box center [404, 476] width 71 height 19
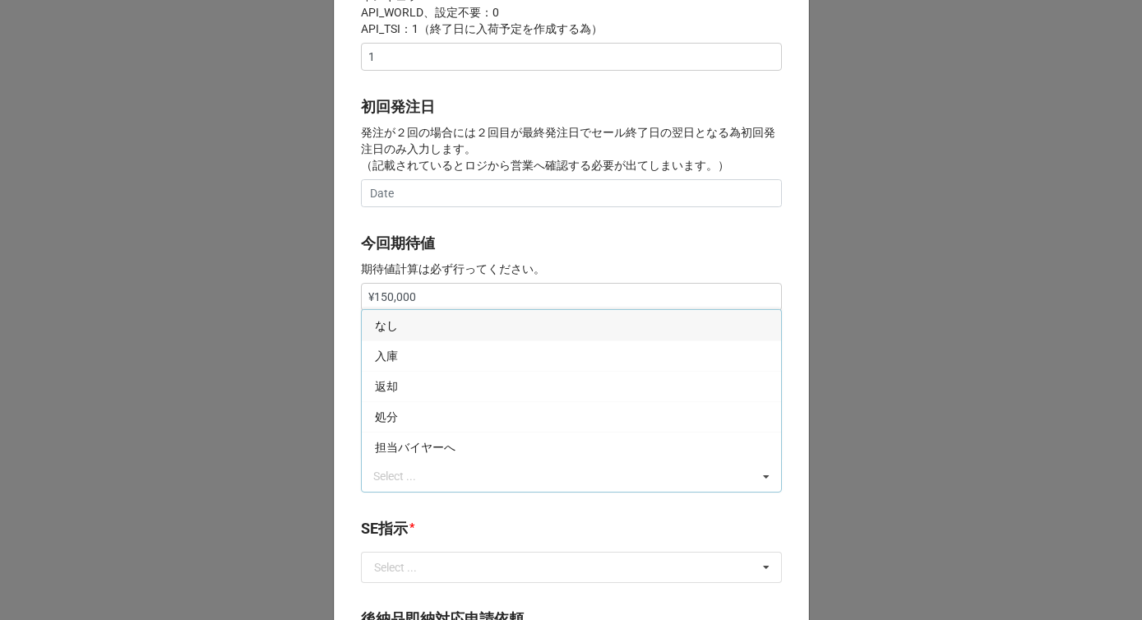
click at [395, 320] on div "なし" at bounding box center [571, 325] width 419 height 30
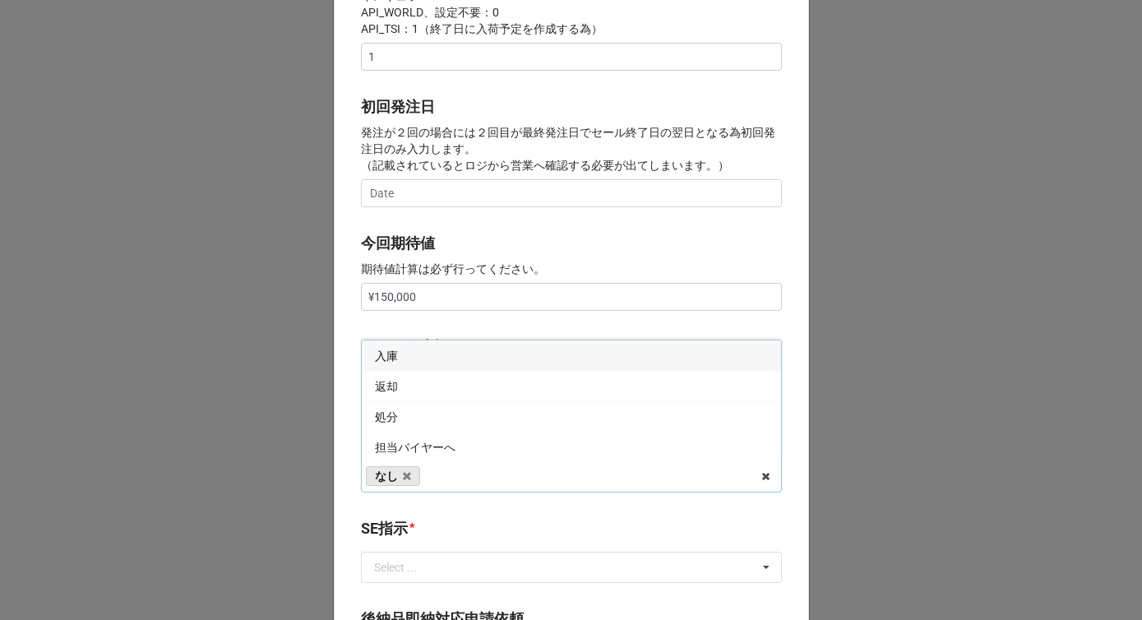
click at [473, 254] on b "今回期待値" at bounding box center [571, 246] width 421 height 29
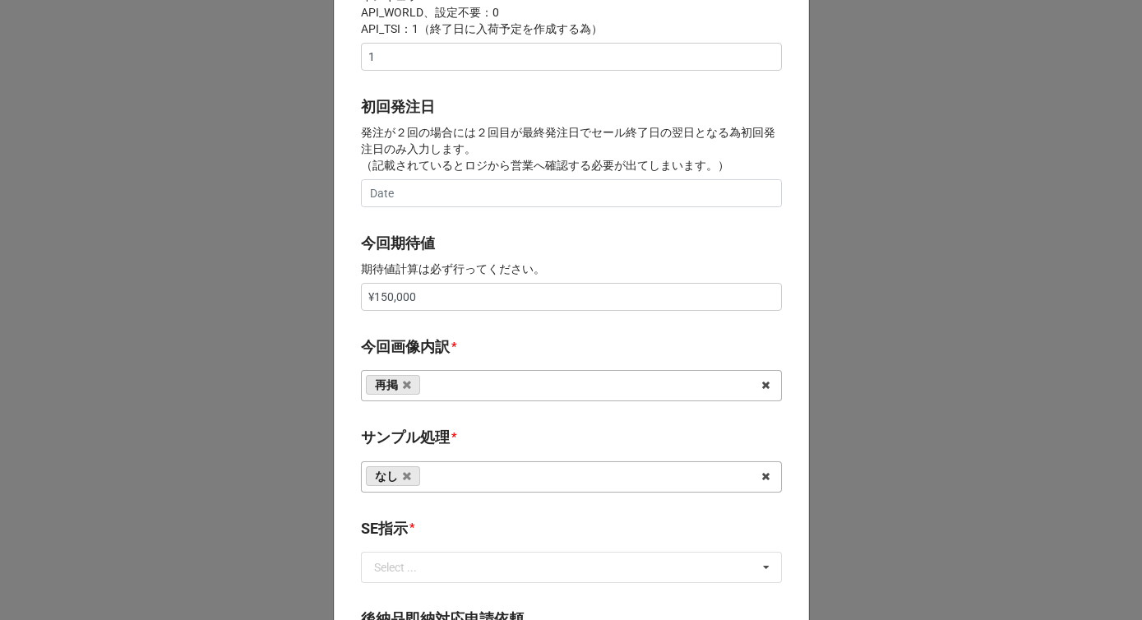
scroll to position [830, 0]
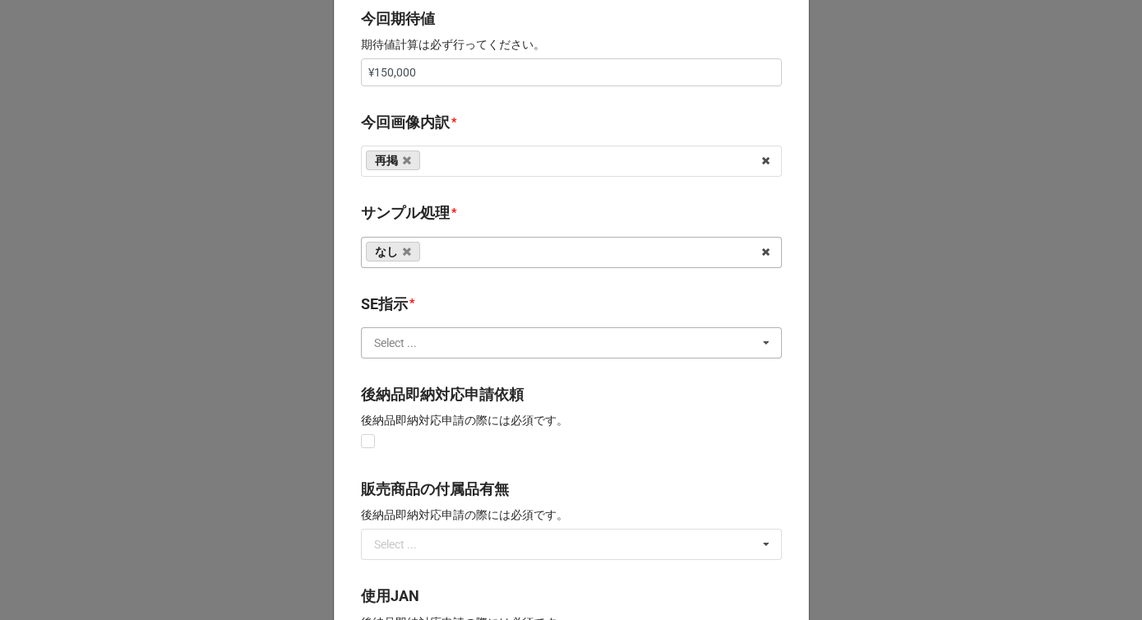
click at [416, 345] on input "text" at bounding box center [572, 343] width 419 height 30
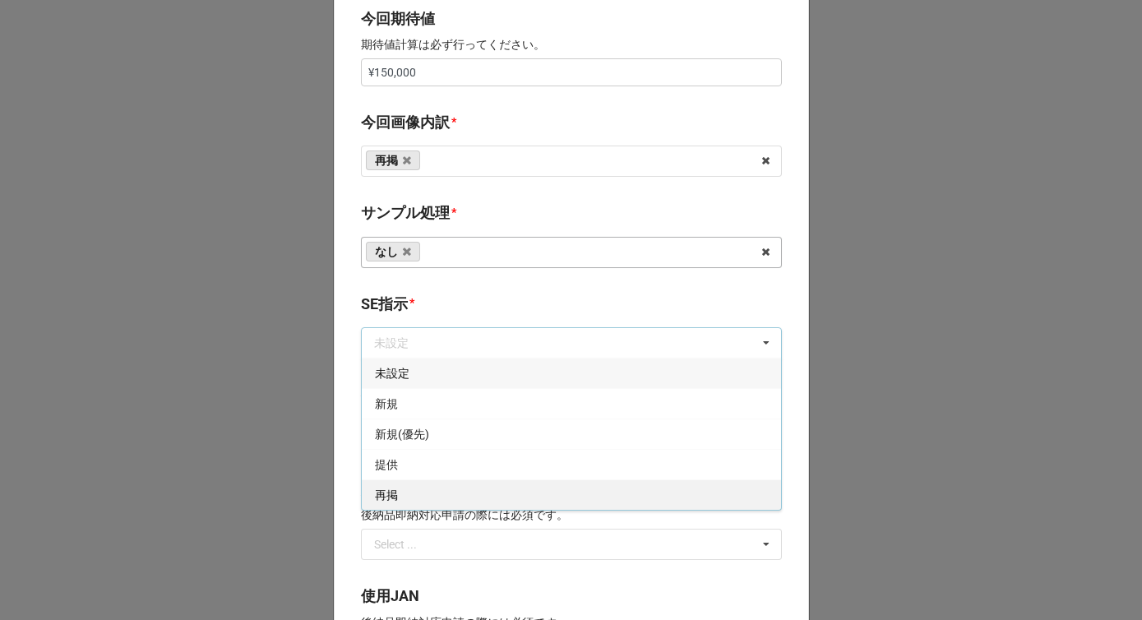
click at [394, 501] on div "再掲" at bounding box center [571, 494] width 419 height 30
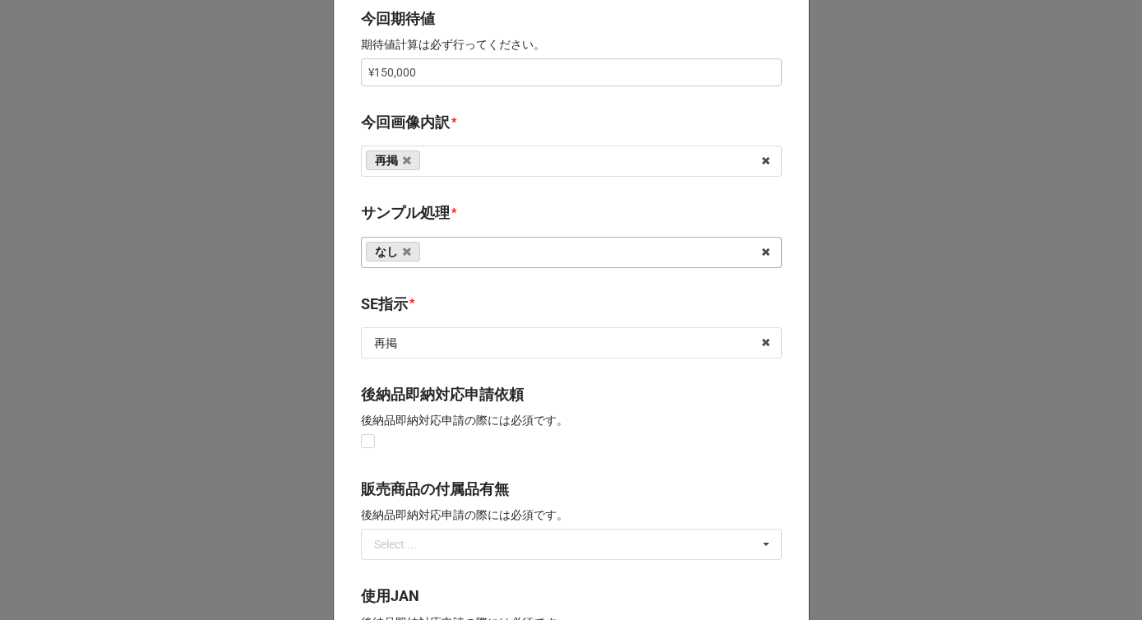
click at [458, 309] on b "SE指示 *" at bounding box center [571, 307] width 421 height 29
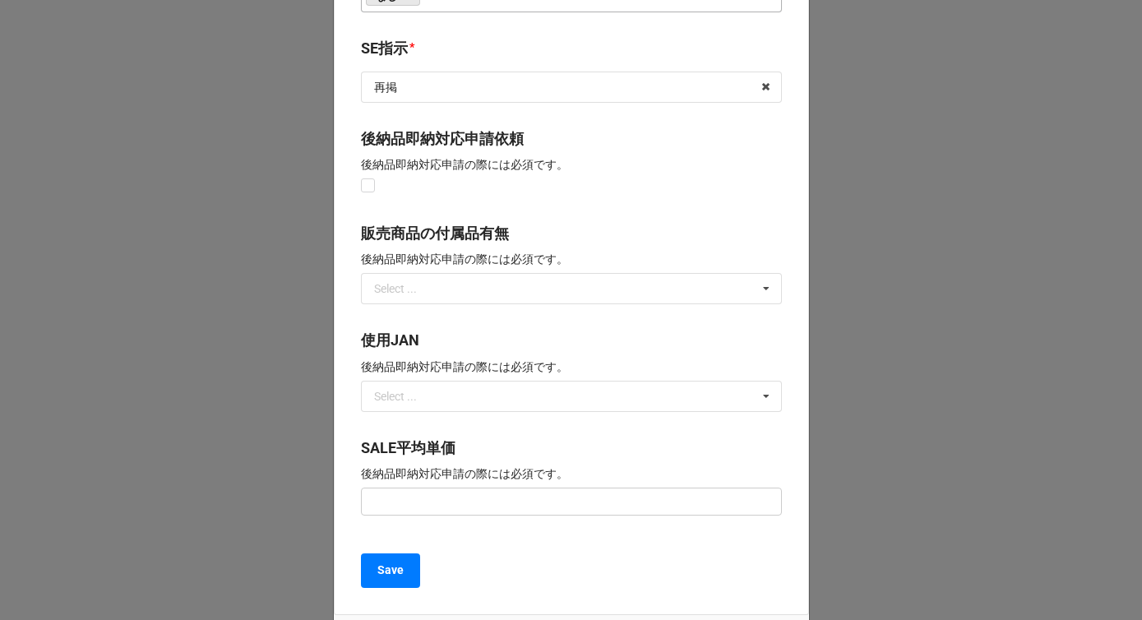
scroll to position [1210, 0]
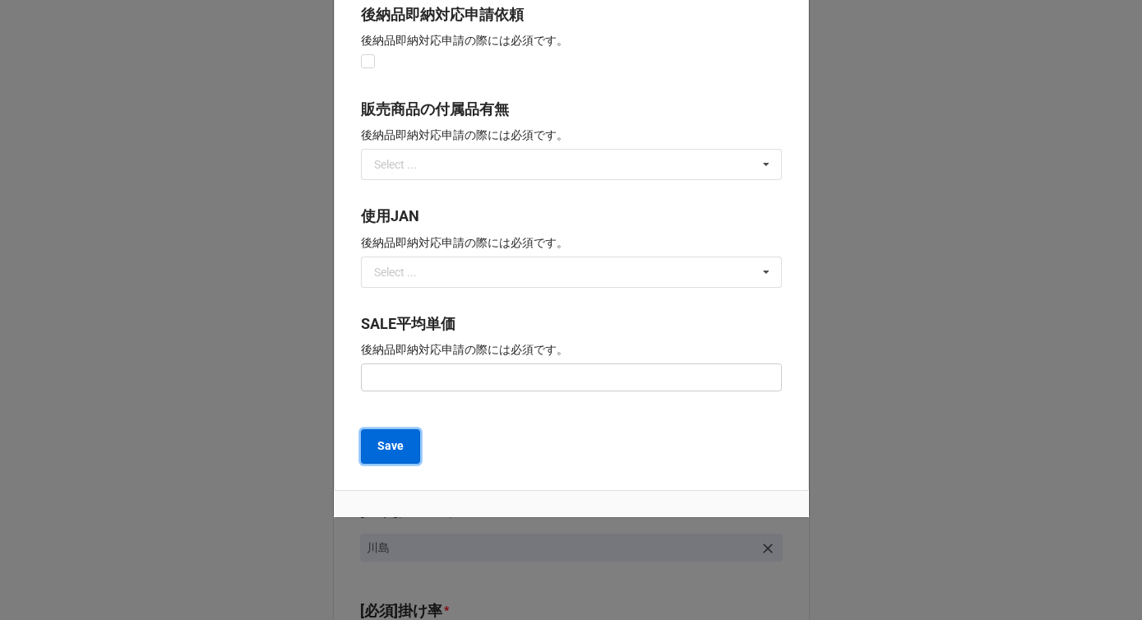
click at [389, 446] on b "Save" at bounding box center [390, 445] width 26 height 17
type textarea "x"
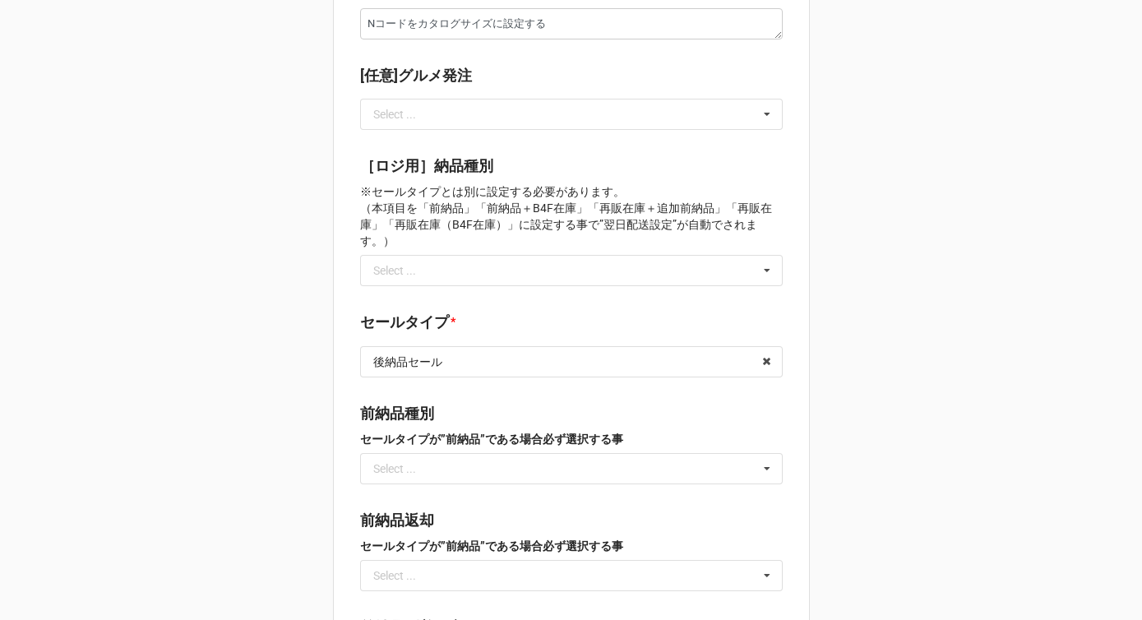
scroll to position [2417, 0]
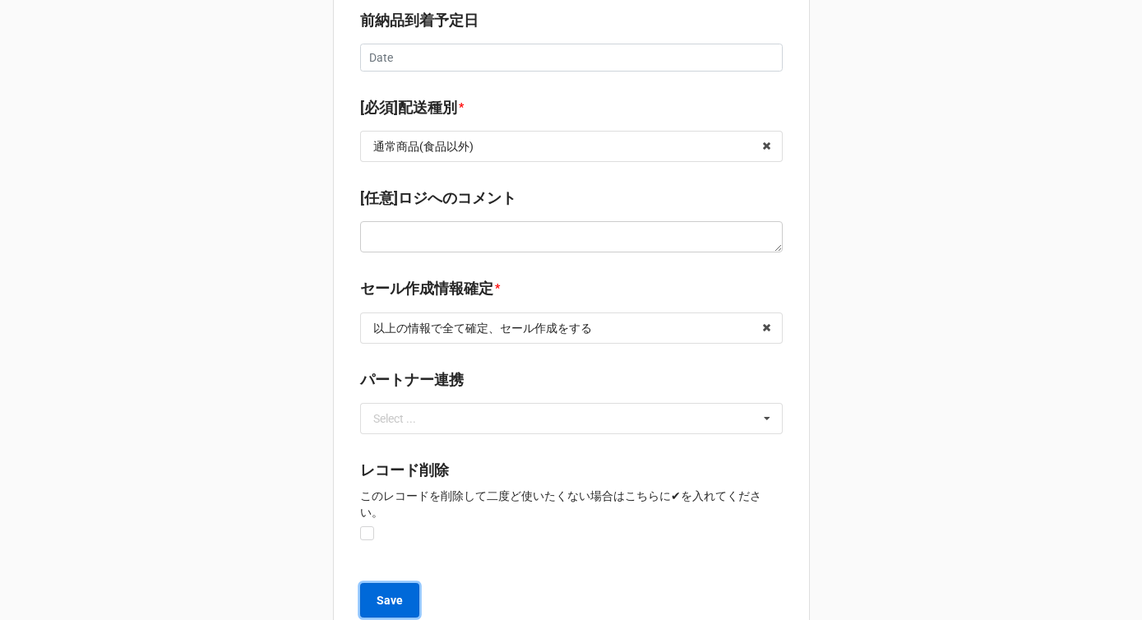
click at [391, 592] on b "Save" at bounding box center [390, 600] width 26 height 17
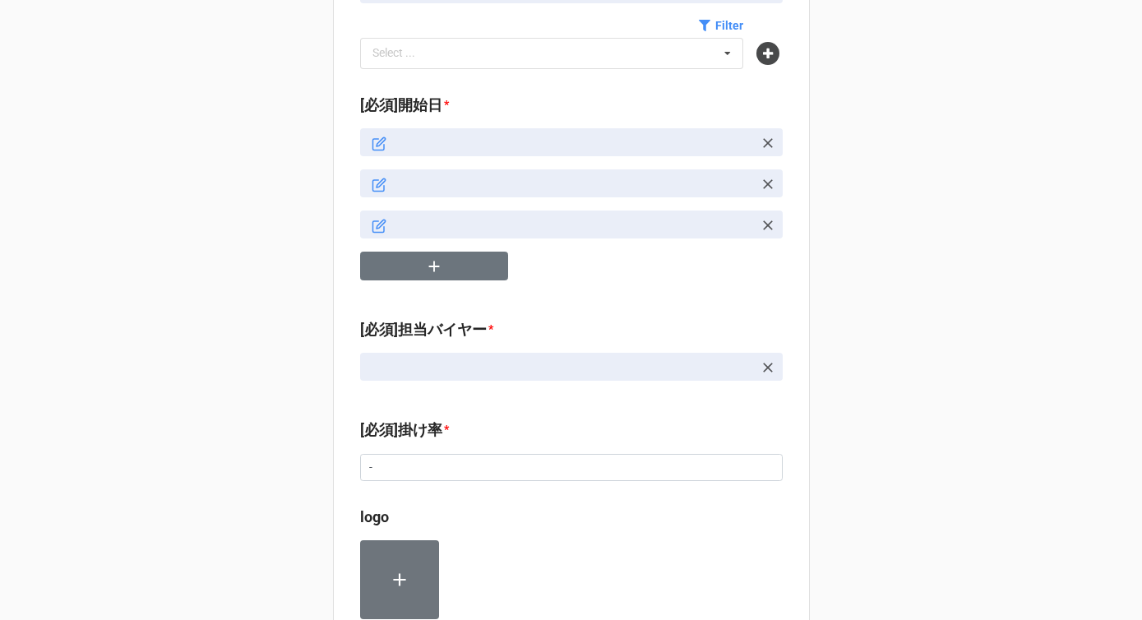
type textarea "x"
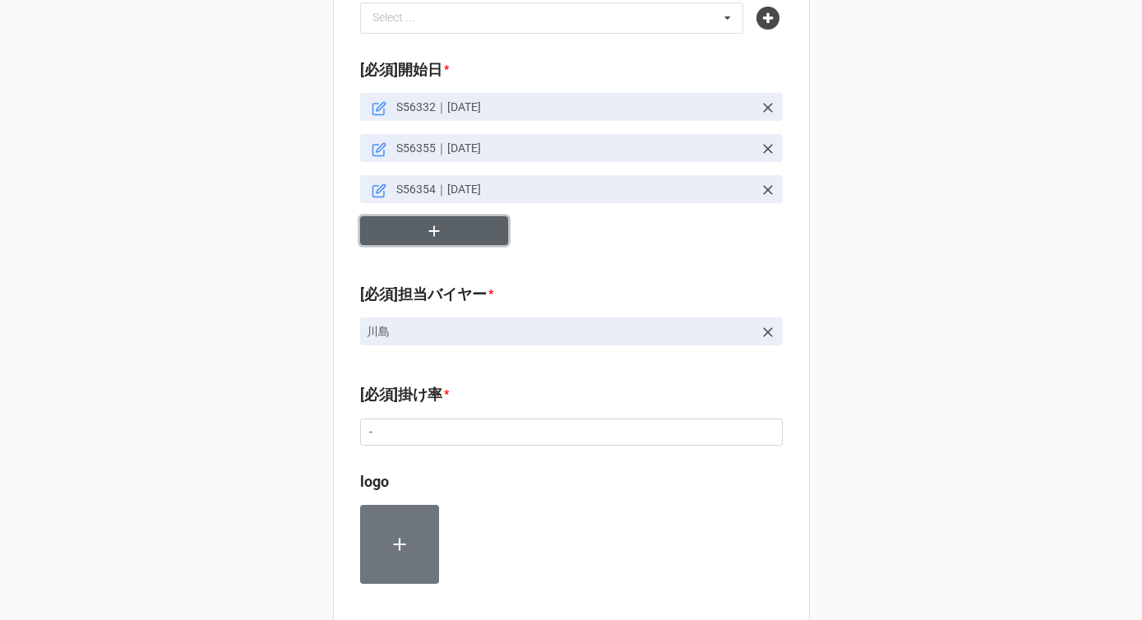
click at [436, 222] on icon "button" at bounding box center [434, 231] width 18 height 18
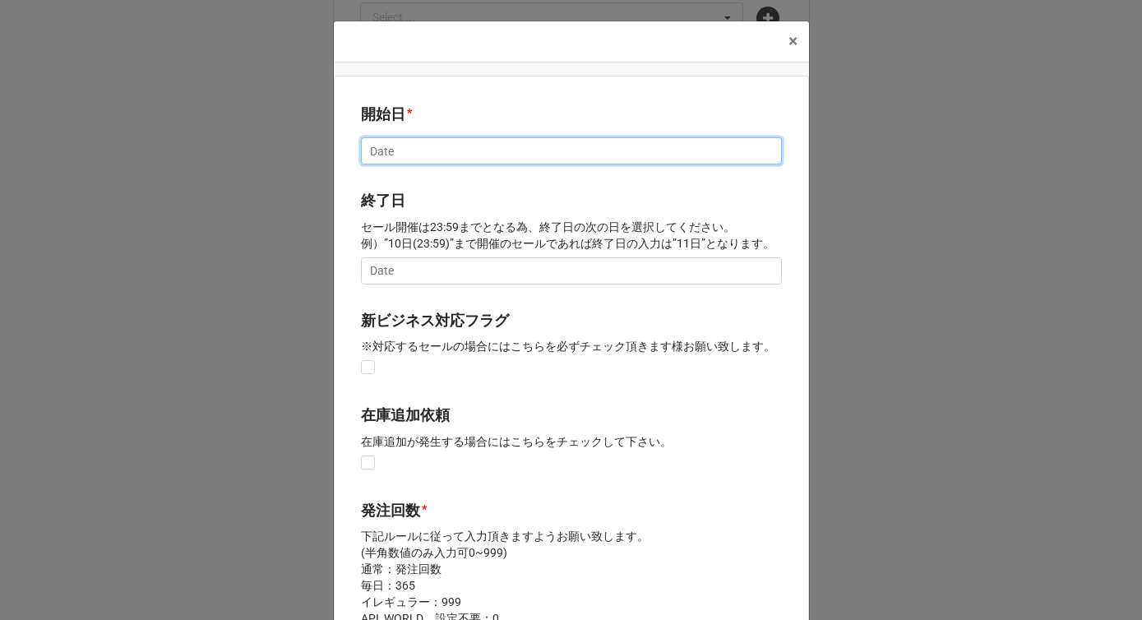
click at [406, 145] on input "text" at bounding box center [571, 151] width 421 height 28
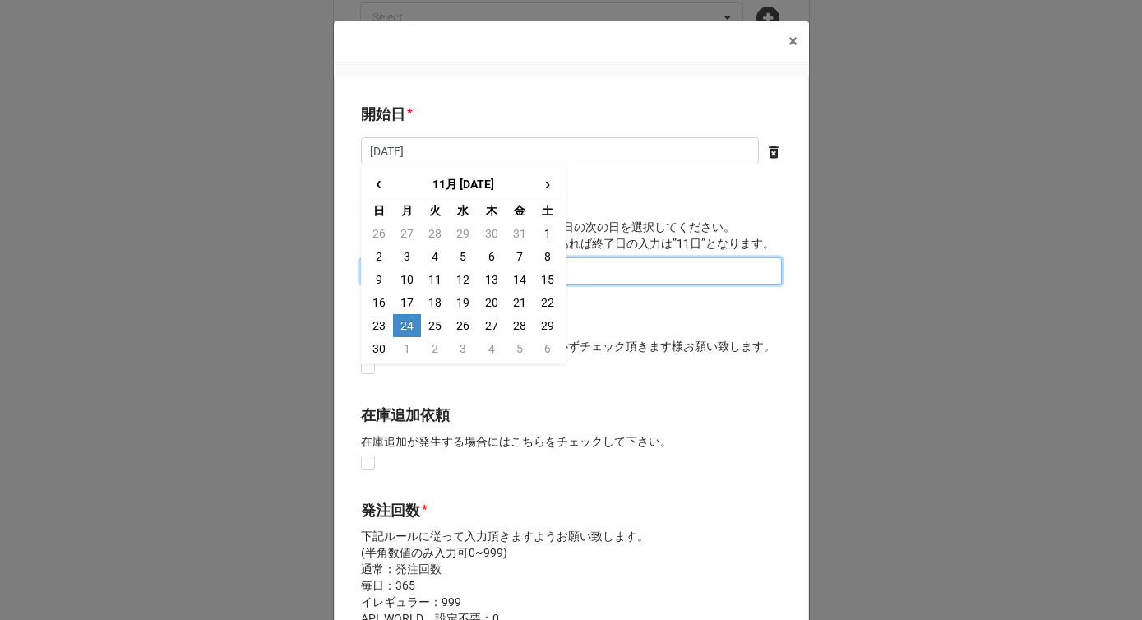
type input "[DATE]"
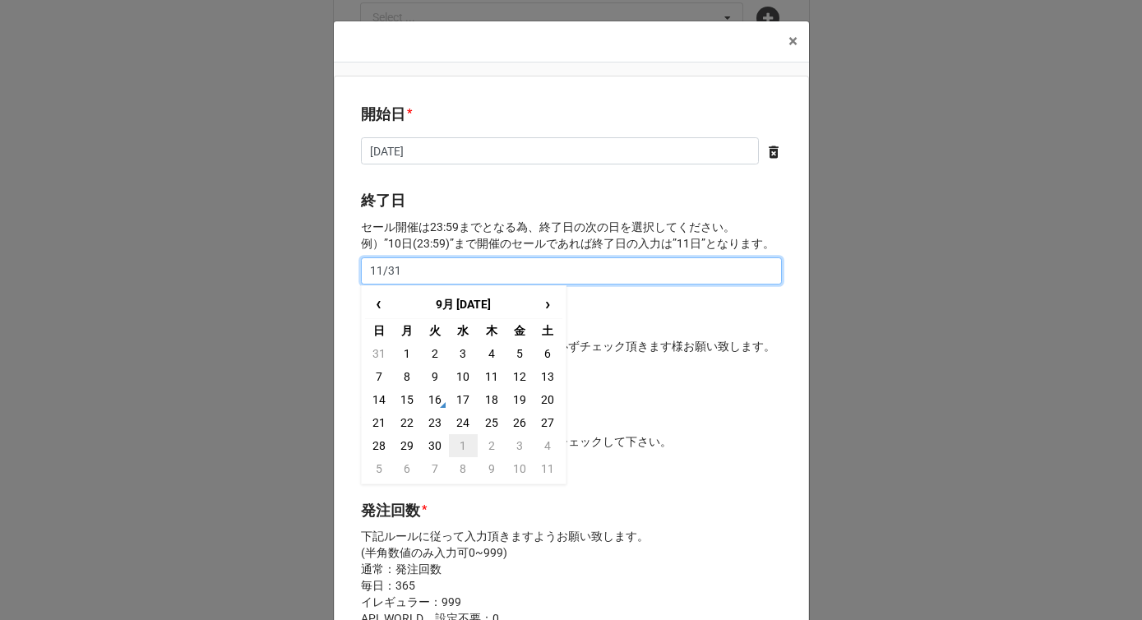
type input "11/31"
click at [460, 446] on td "1" at bounding box center [463, 445] width 28 height 23
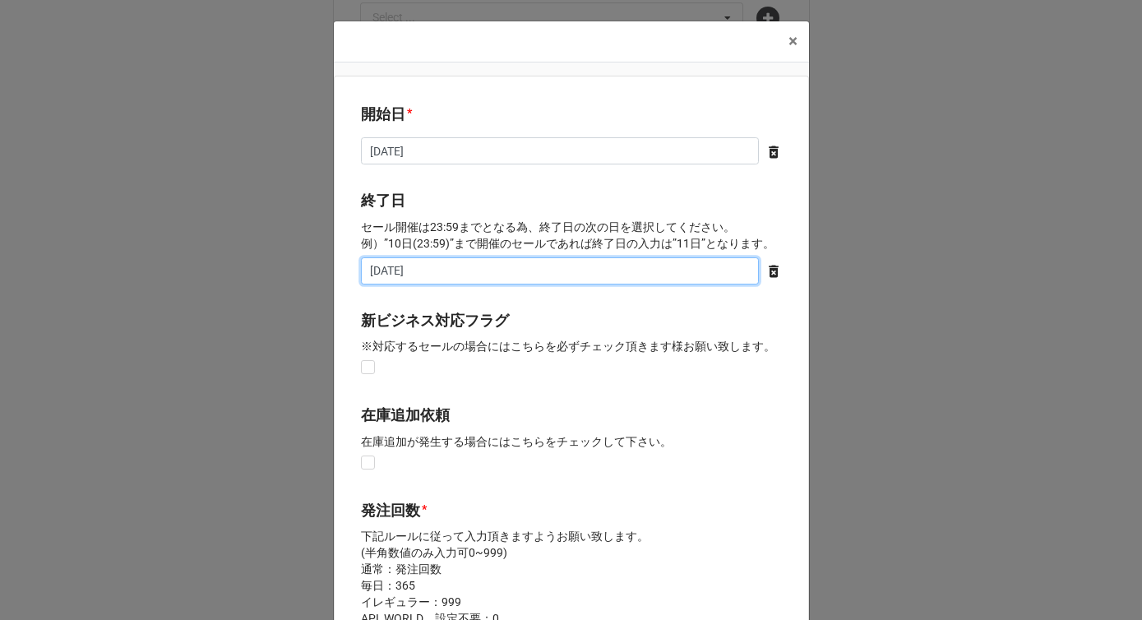
click at [436, 275] on input "[DATE]" at bounding box center [560, 271] width 398 height 28
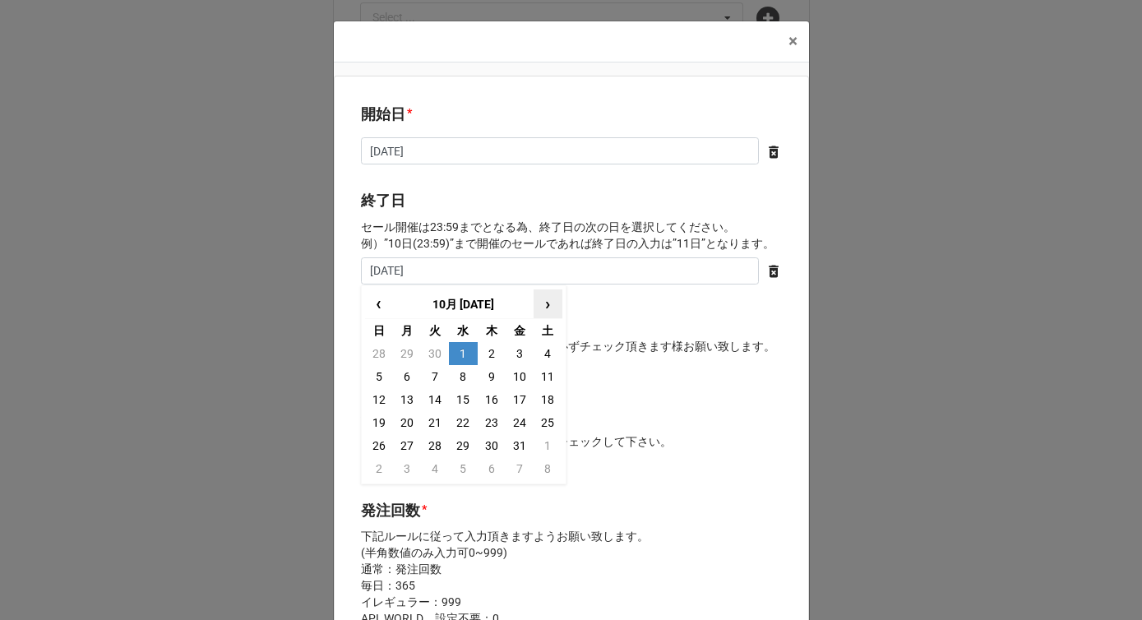
click at [545, 306] on span "›" at bounding box center [547, 303] width 26 height 27
click at [404, 469] on td "1" at bounding box center [407, 468] width 28 height 23
type input "[DATE]"
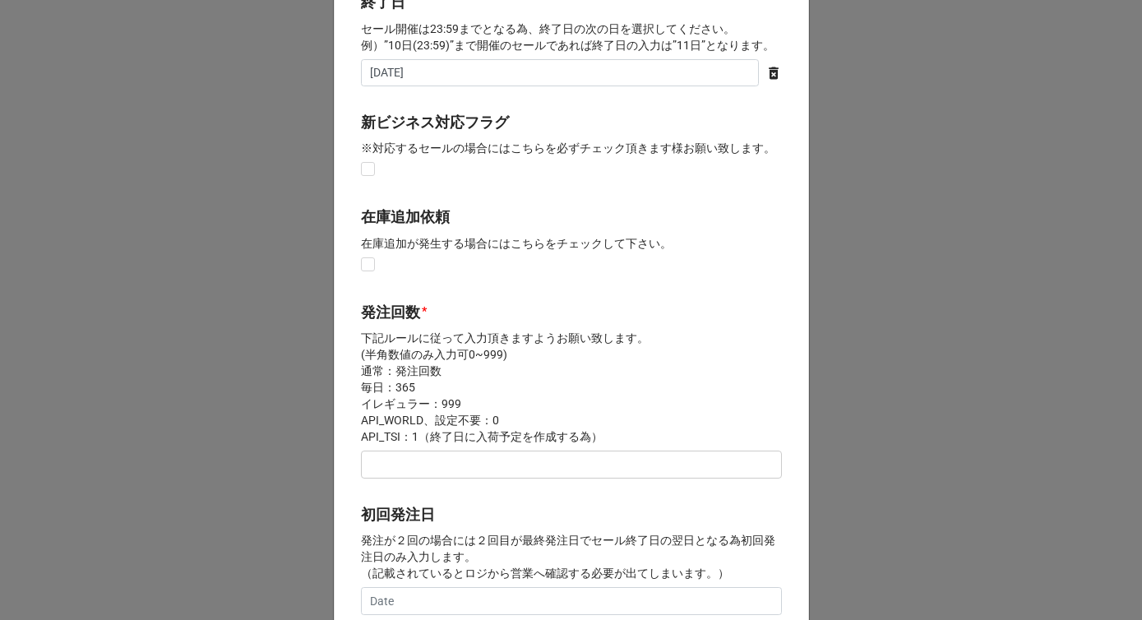
scroll to position [283, 0]
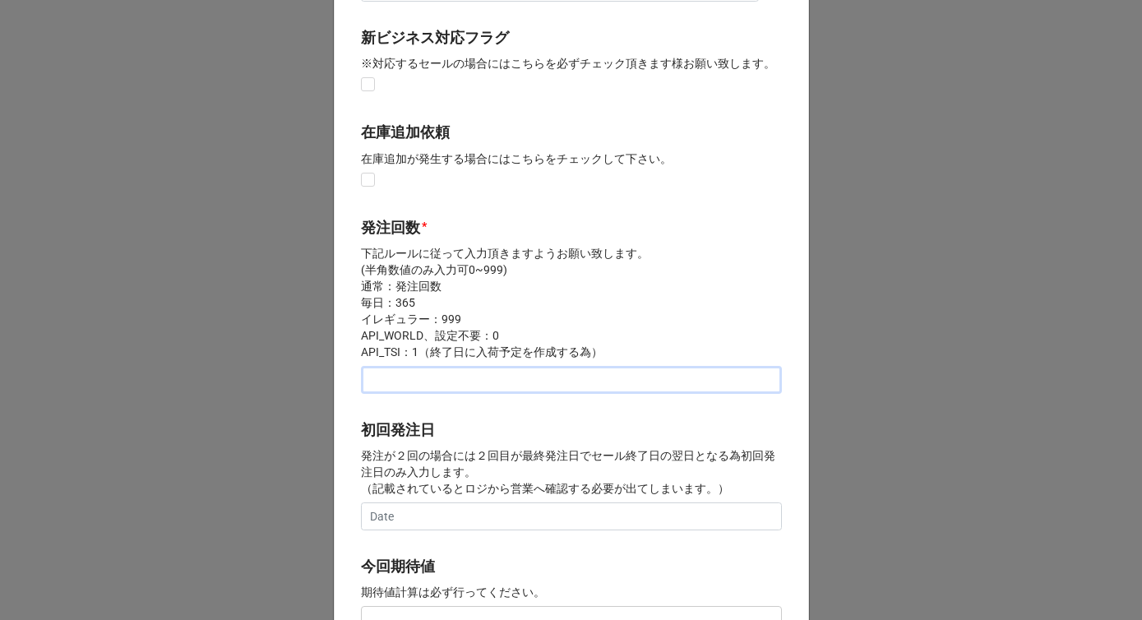
click at [400, 381] on input "text" at bounding box center [571, 380] width 421 height 28
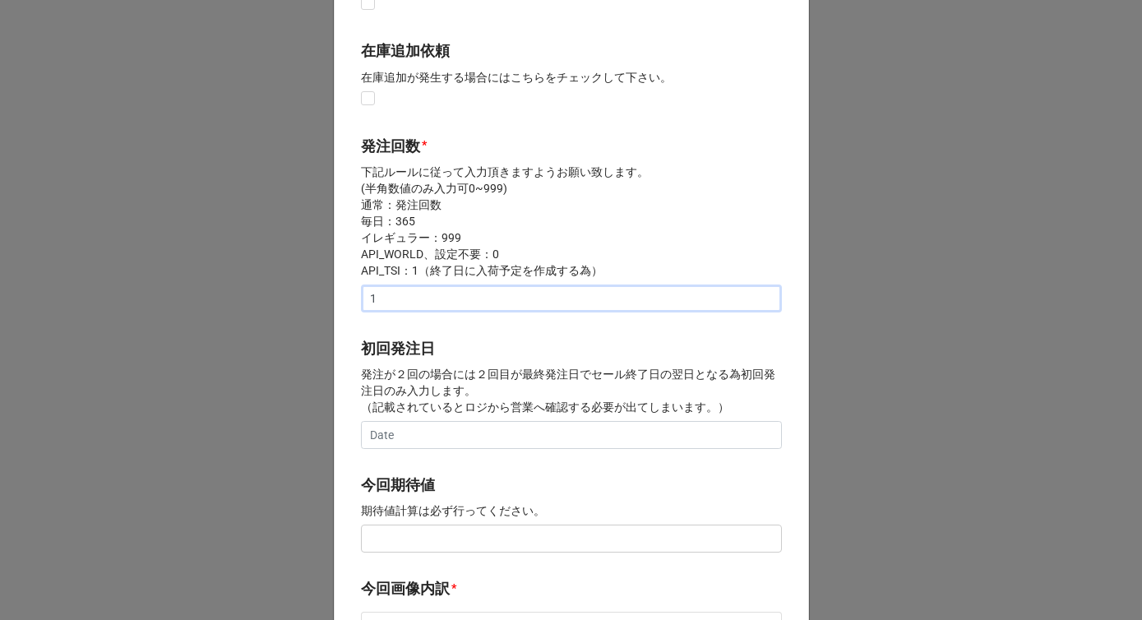
scroll to position [493, 0]
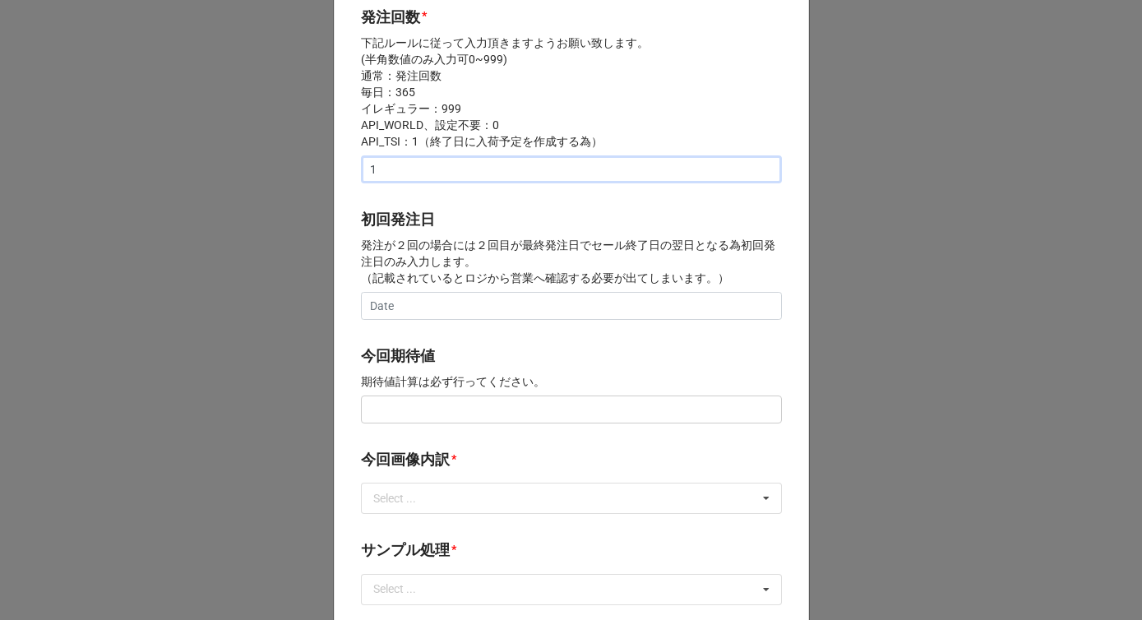
type input "1"
click at [392, 412] on input "text" at bounding box center [571, 409] width 421 height 28
drag, startPoint x: 452, startPoint y: 411, endPoint x: 298, endPoint y: 403, distance: 154.0
click at [298, 403] on div "× Close 開始日 * [DATE] ‹ 11月 [DATE] › 日 月 火 [PERSON_NAME] 金 土 26 27 28 29 30 31 1…" at bounding box center [571, 310] width 1142 height 620
type input "¥100,000"
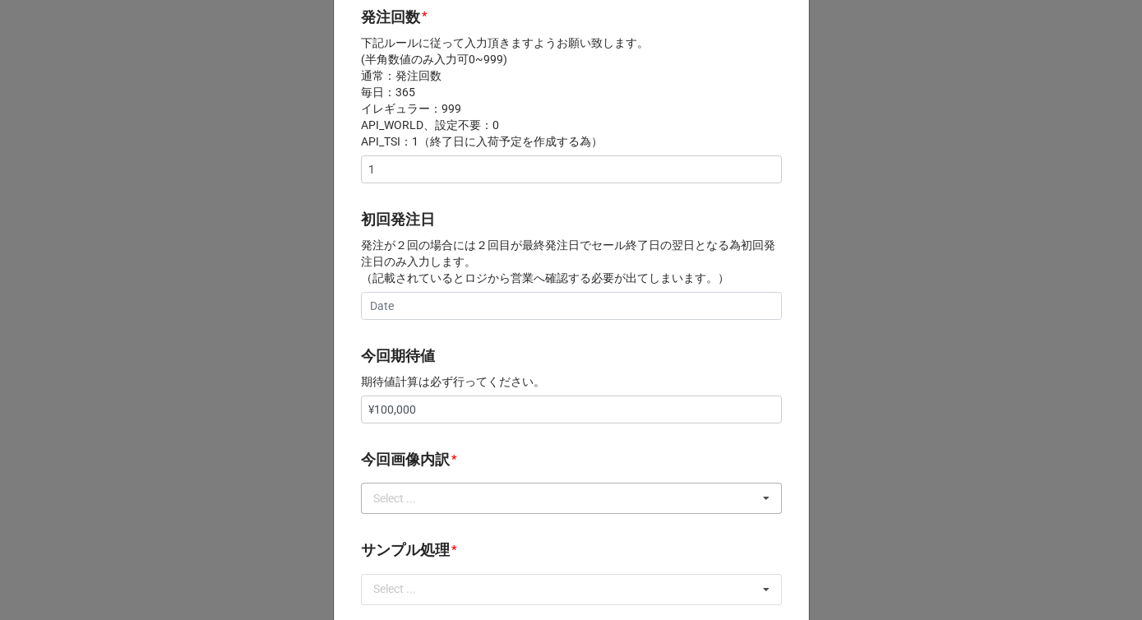
click at [394, 504] on div "Select ..." at bounding box center [404, 498] width 71 height 19
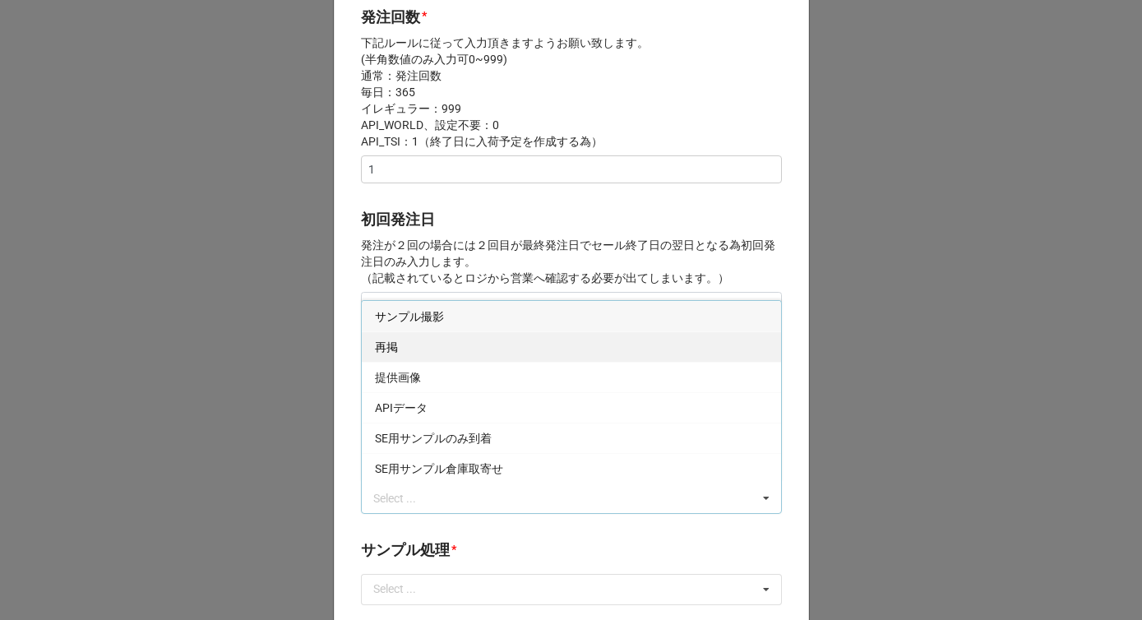
click at [409, 345] on div "再掲" at bounding box center [571, 346] width 419 height 30
click at [443, 247] on p "発注が２回の場合には２回目が最終発注日でセール終了日の翌日となる為初回発注日のみ入力します。 （記載されているとロジから営業へ確認する必要が出てしまいます。）" at bounding box center [571, 261] width 421 height 49
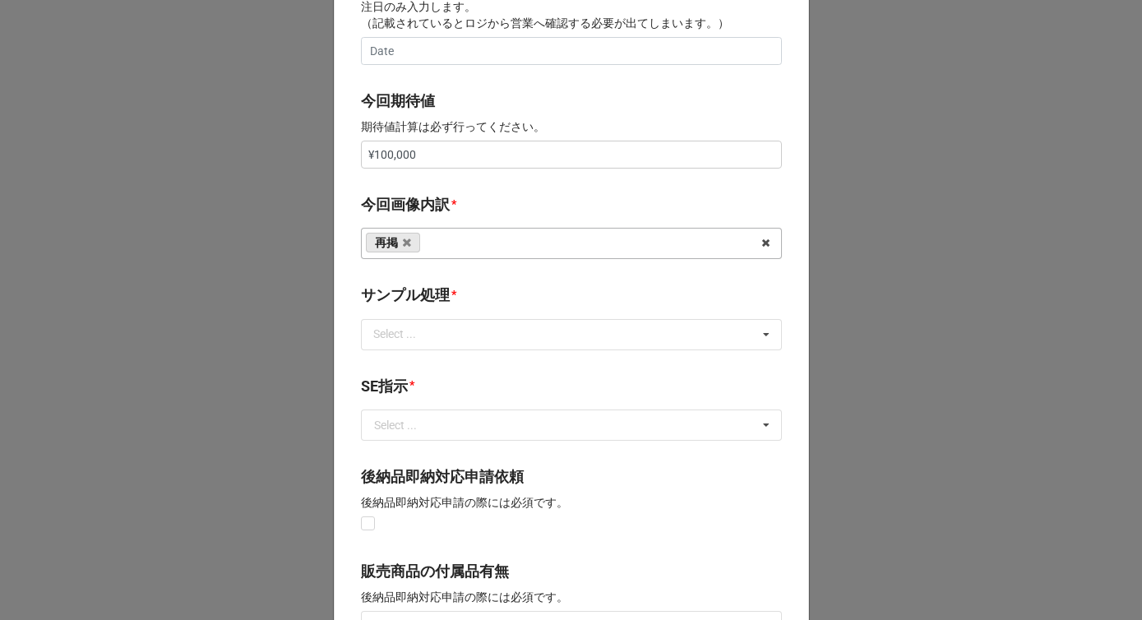
scroll to position [795, 0]
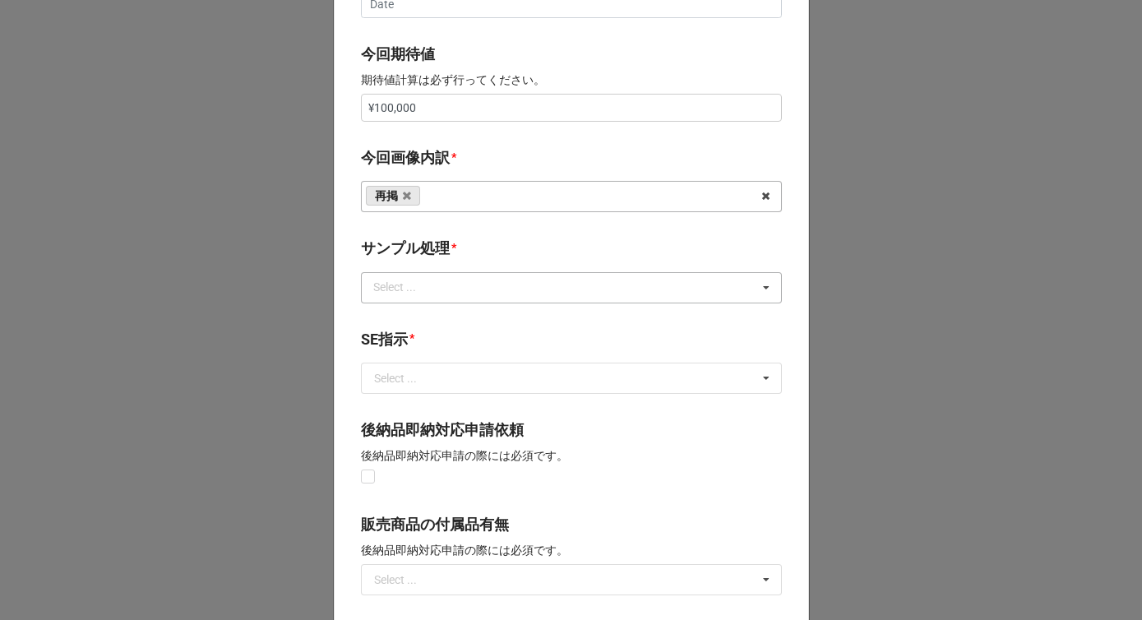
click at [429, 284] on div "Select ..." at bounding box center [404, 287] width 71 height 19
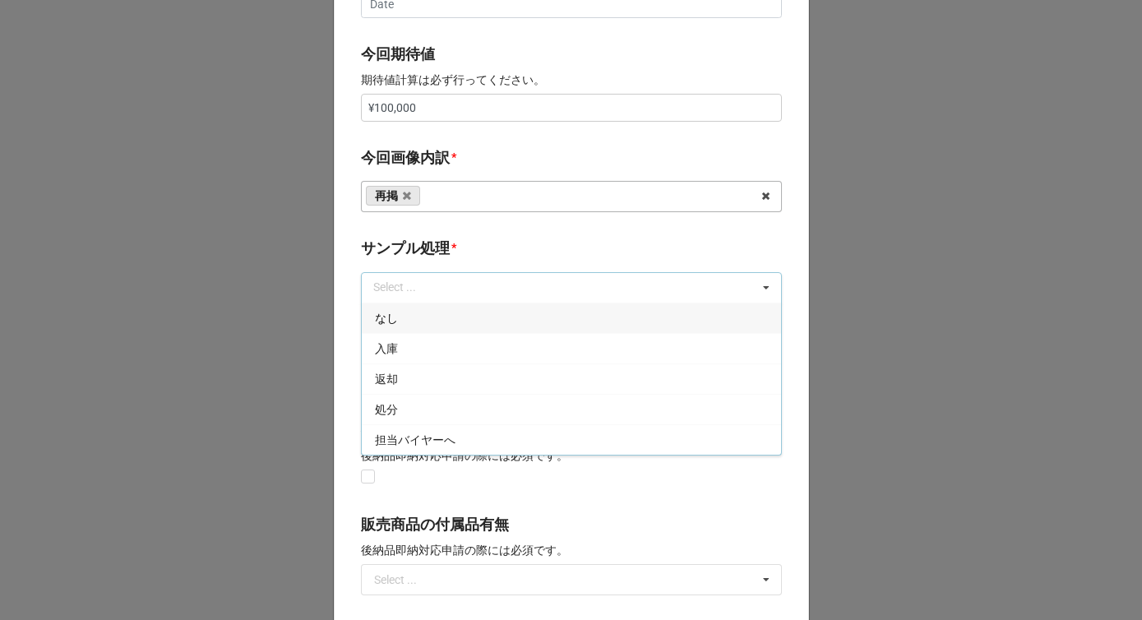
click at [404, 317] on div "なし" at bounding box center [571, 318] width 419 height 30
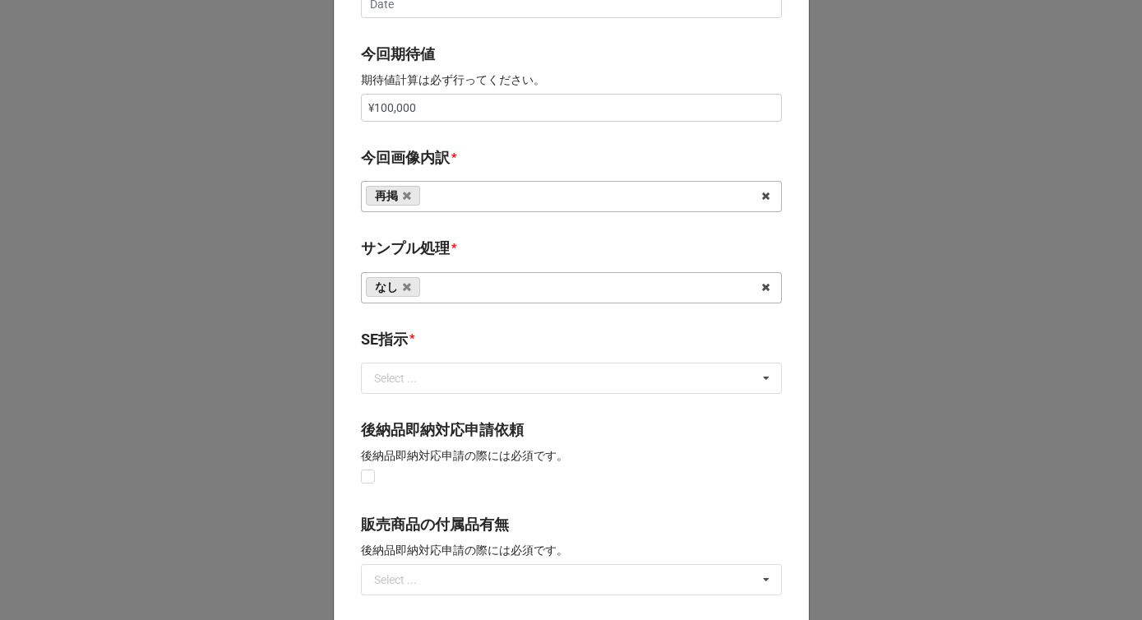
click at [454, 255] on b "サンプル処理 *" at bounding box center [571, 251] width 421 height 29
click at [398, 385] on input "text" at bounding box center [572, 378] width 419 height 30
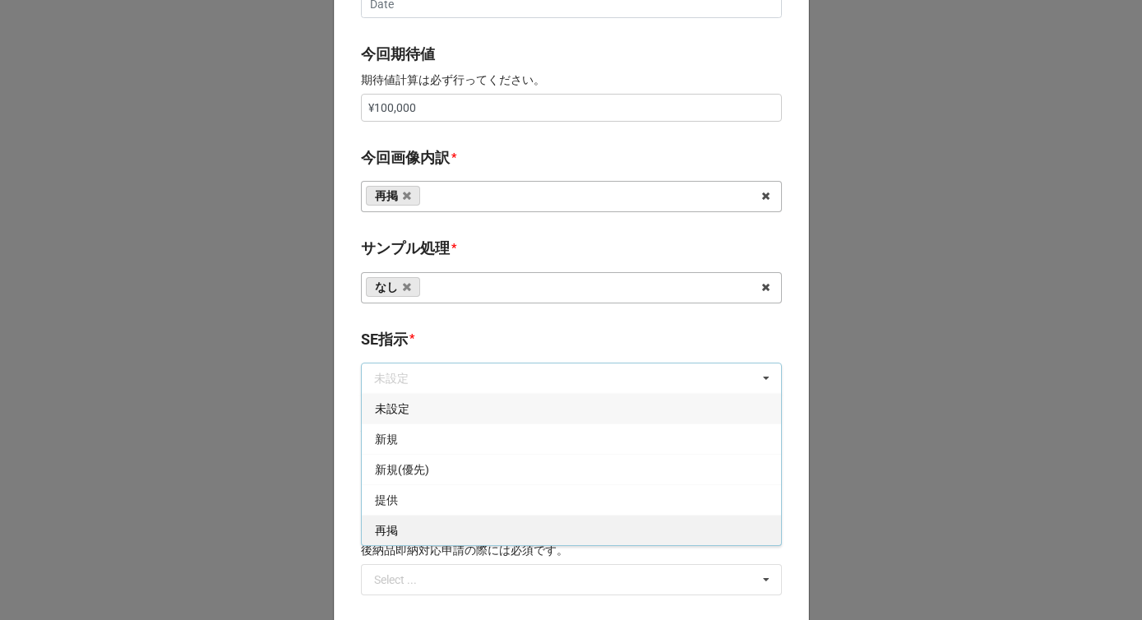
click at [391, 517] on div "再掲" at bounding box center [571, 530] width 419 height 30
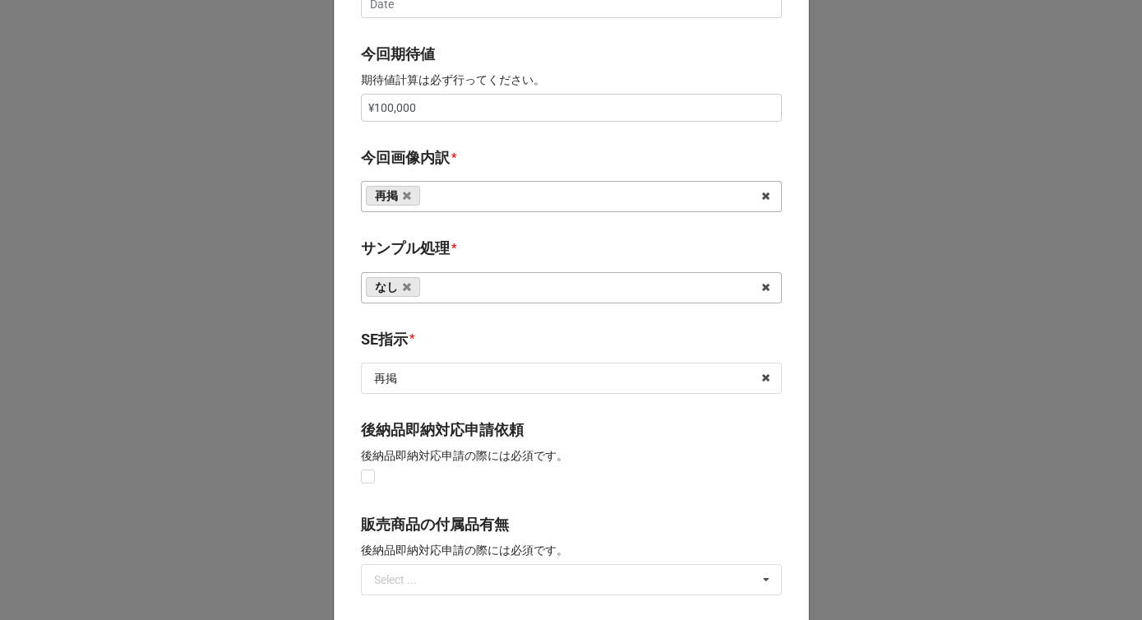
click at [440, 305] on div "サンプル処理 * なし 入庫 返却 処分 担当バイヤーへ" at bounding box center [571, 275] width 421 height 77
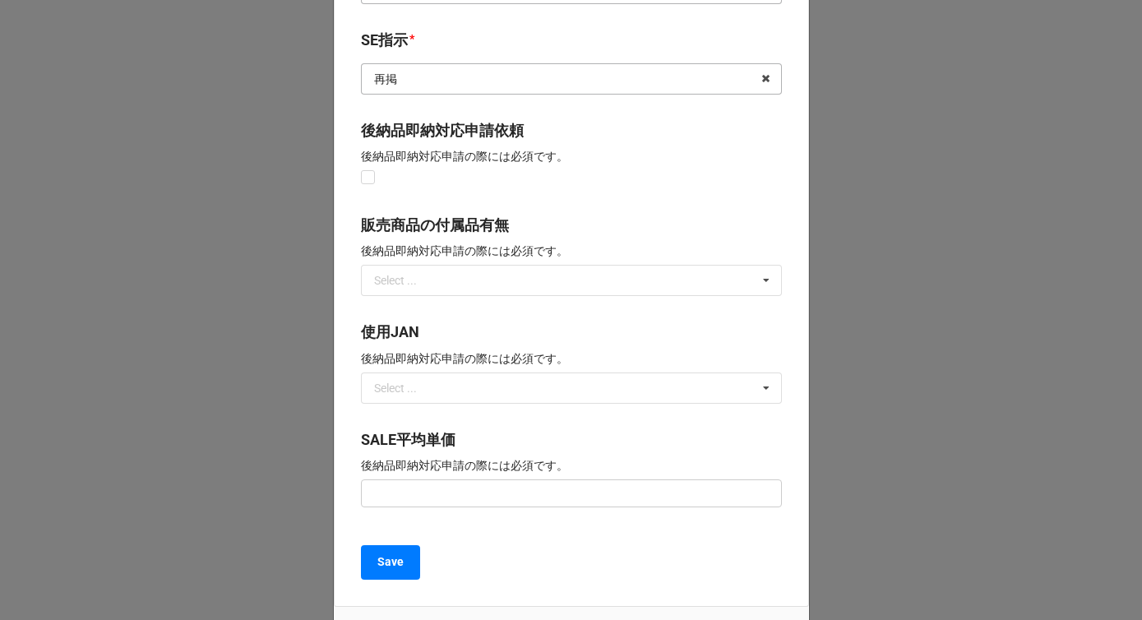
scroll to position [1210, 0]
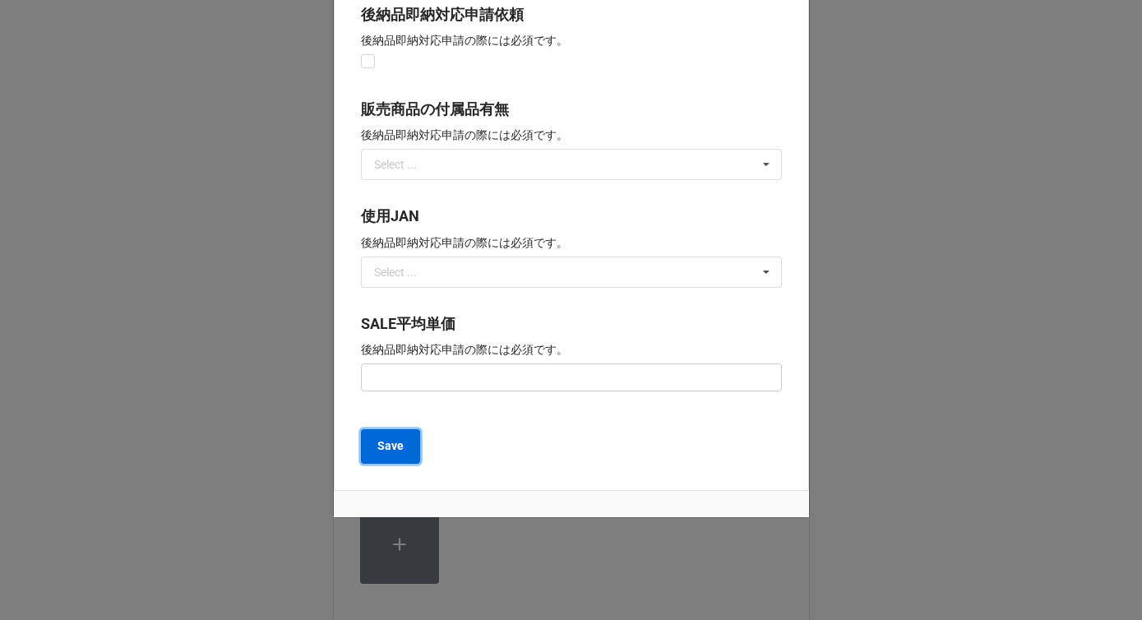
click at [394, 436] on button "Save" at bounding box center [390, 446] width 59 height 35
type textarea "x"
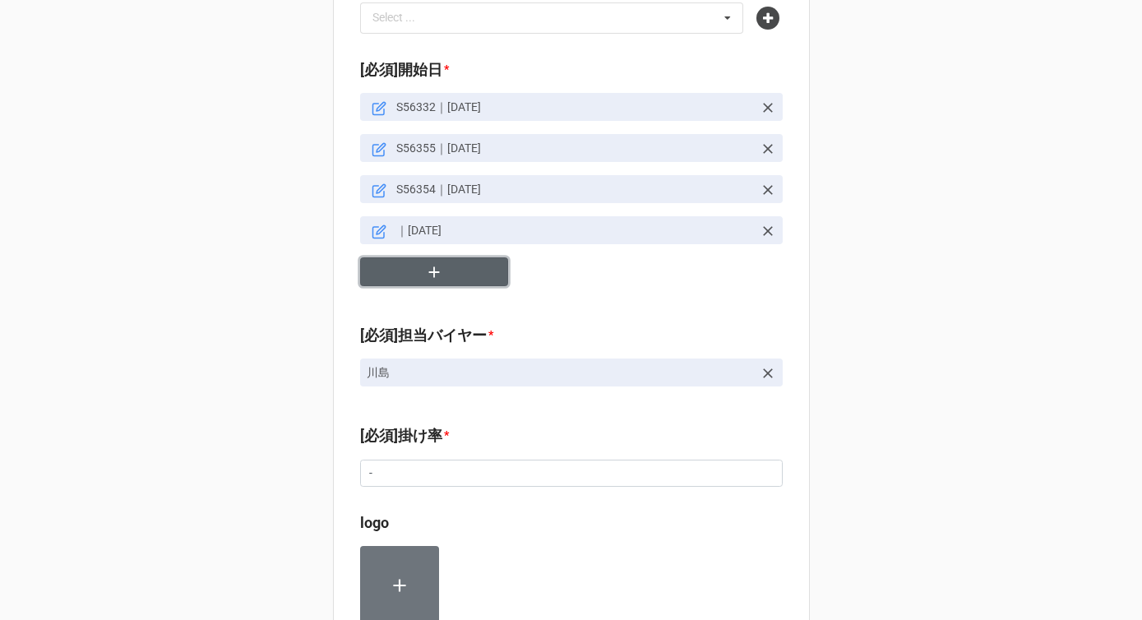
click at [432, 263] on icon "button" at bounding box center [434, 272] width 18 height 18
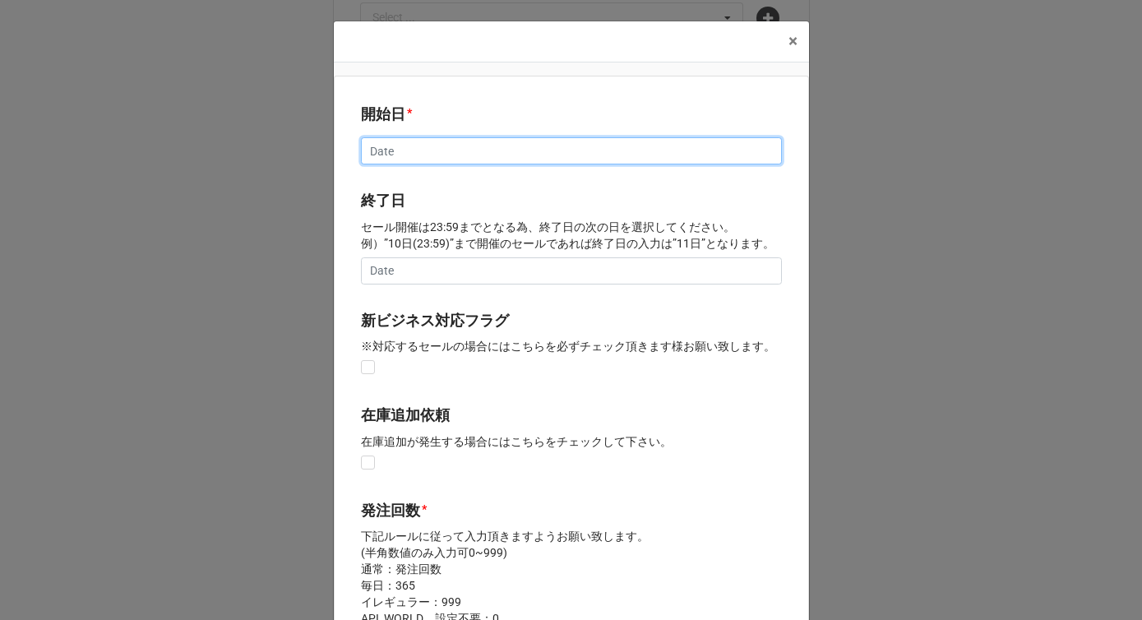
click at [405, 150] on input "text" at bounding box center [571, 151] width 421 height 28
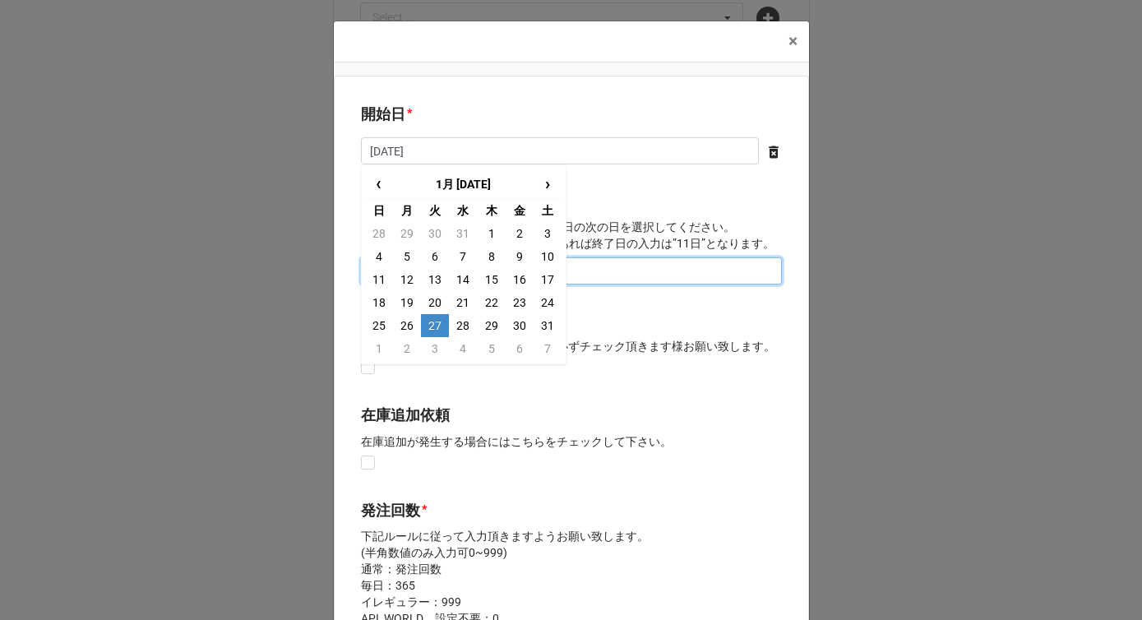
type input "[DATE]"
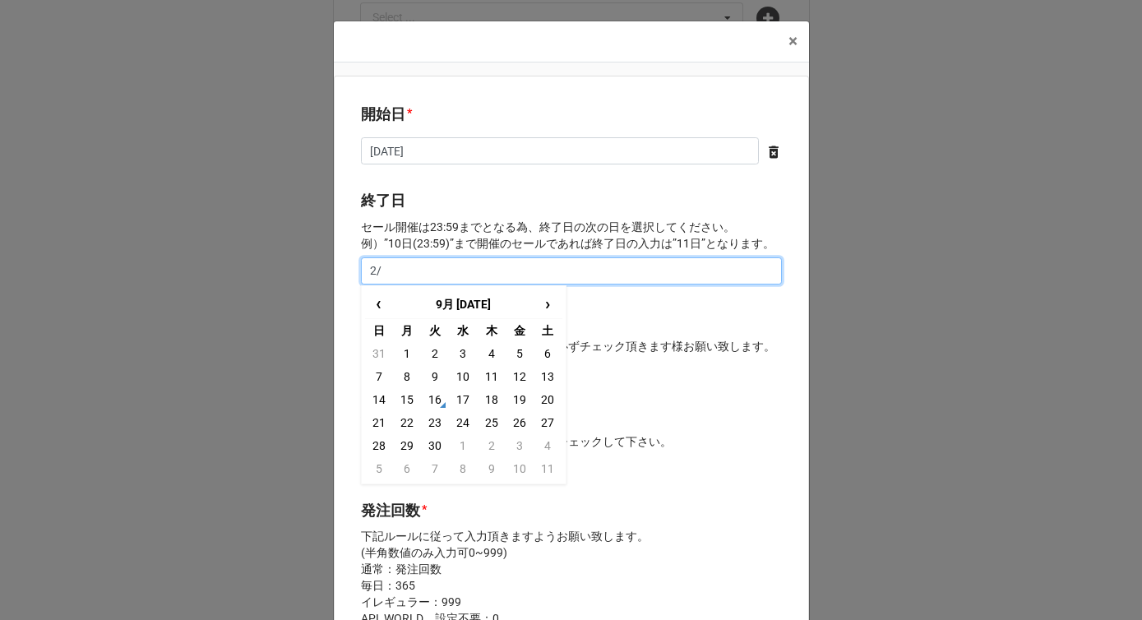
type input "2"
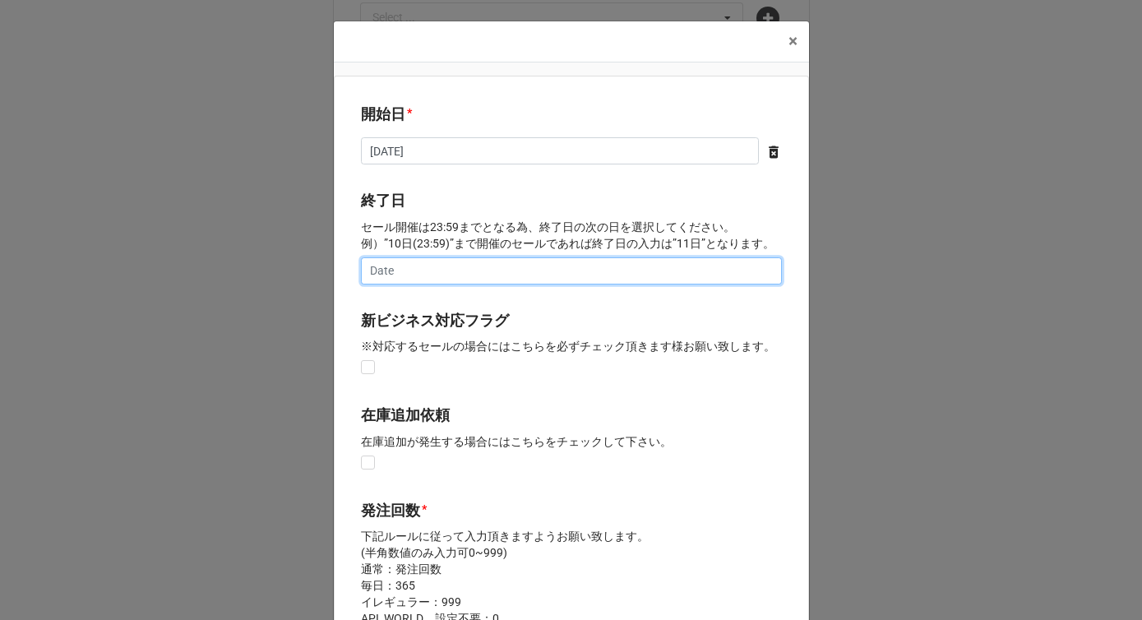
click at [409, 275] on input "text" at bounding box center [571, 271] width 421 height 28
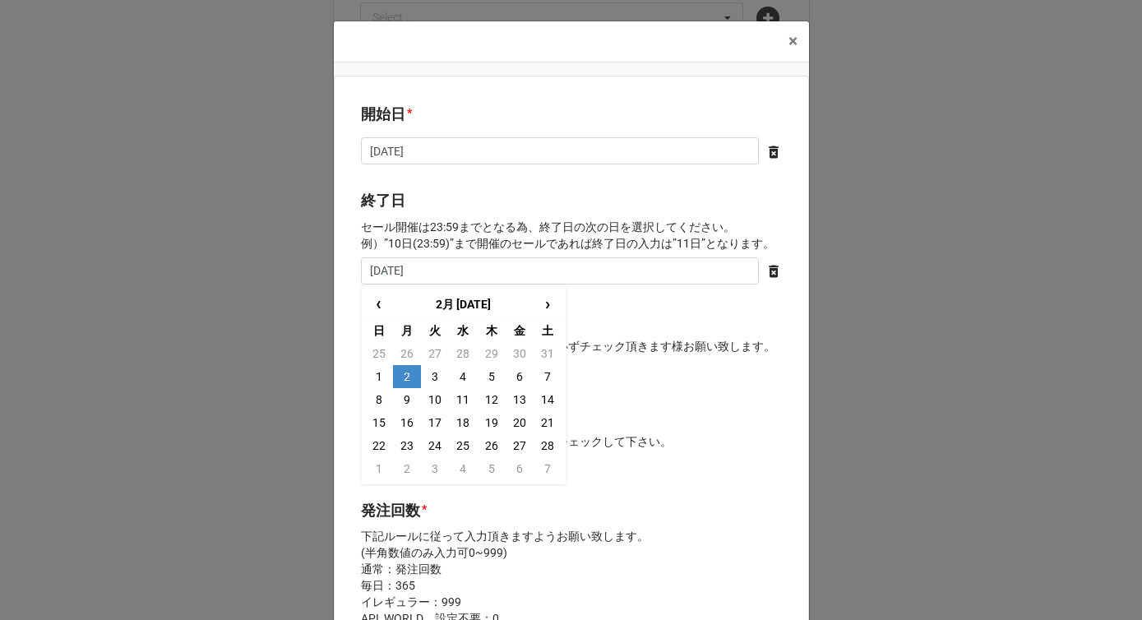
type input "[DATE]"
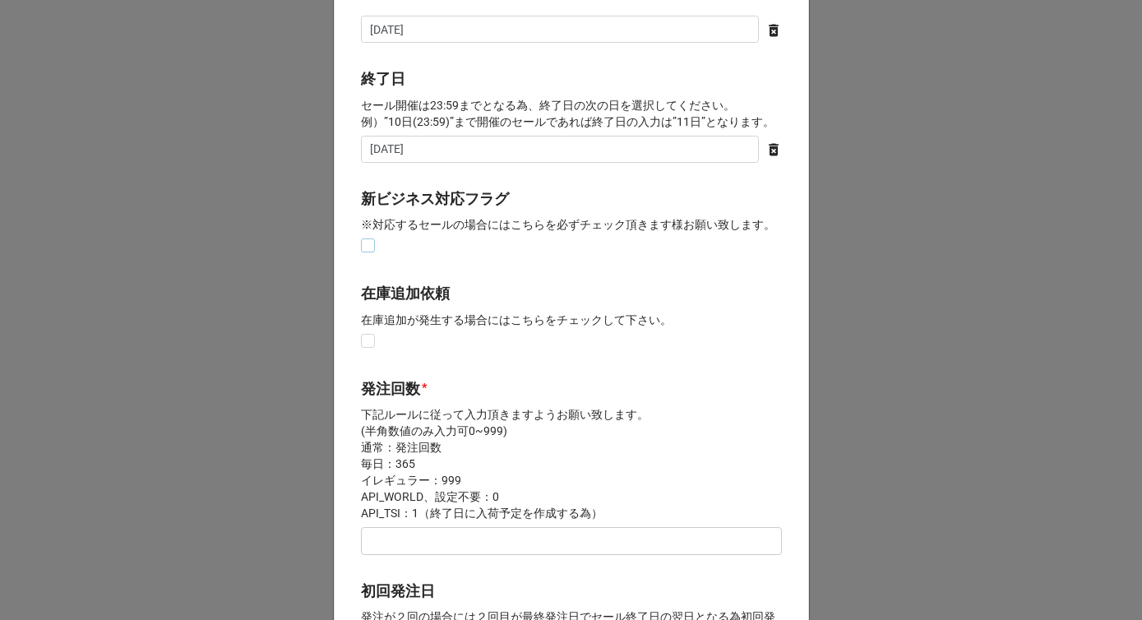
scroll to position [259, 0]
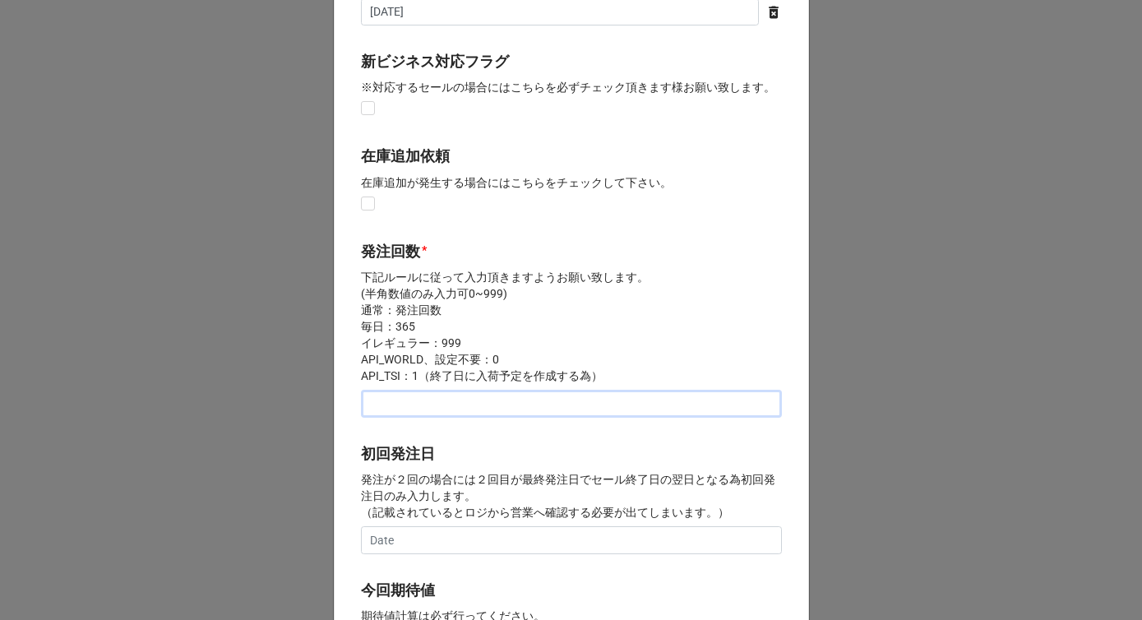
click at [421, 397] on input "text" at bounding box center [571, 404] width 421 height 28
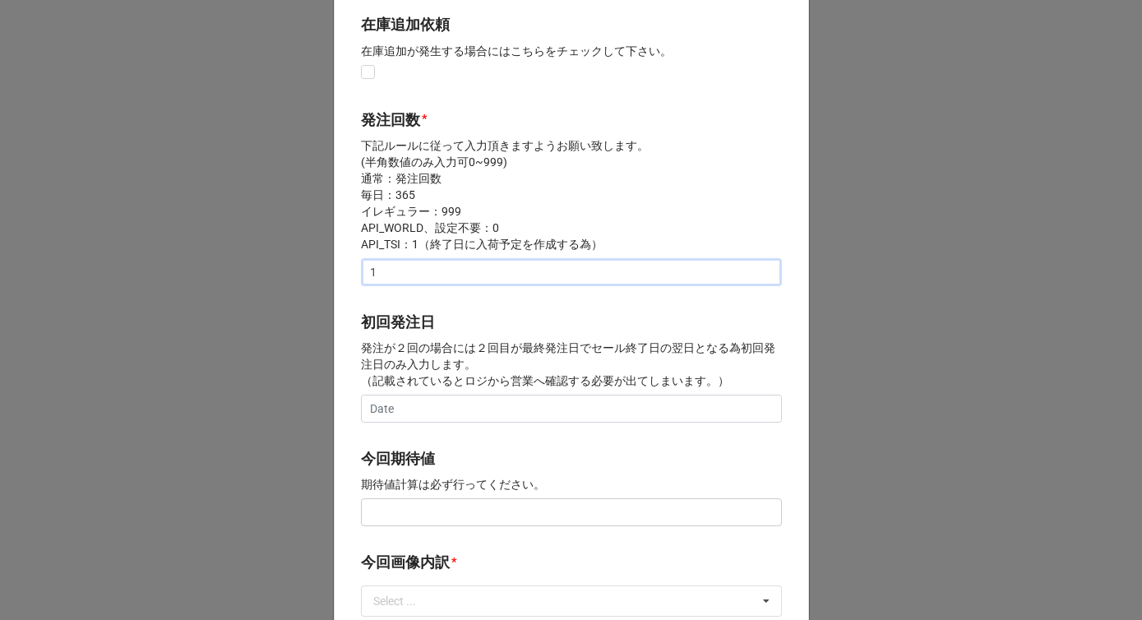
scroll to position [438, 0]
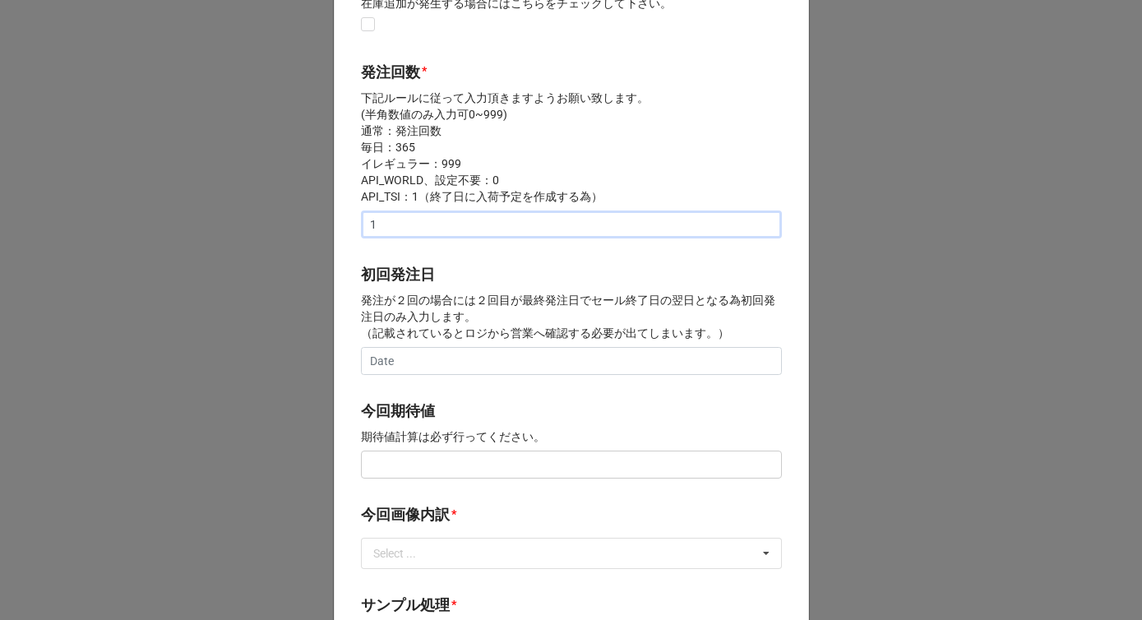
type input "1"
click at [402, 471] on input "text" at bounding box center [571, 465] width 421 height 28
paste input "¥100,000"
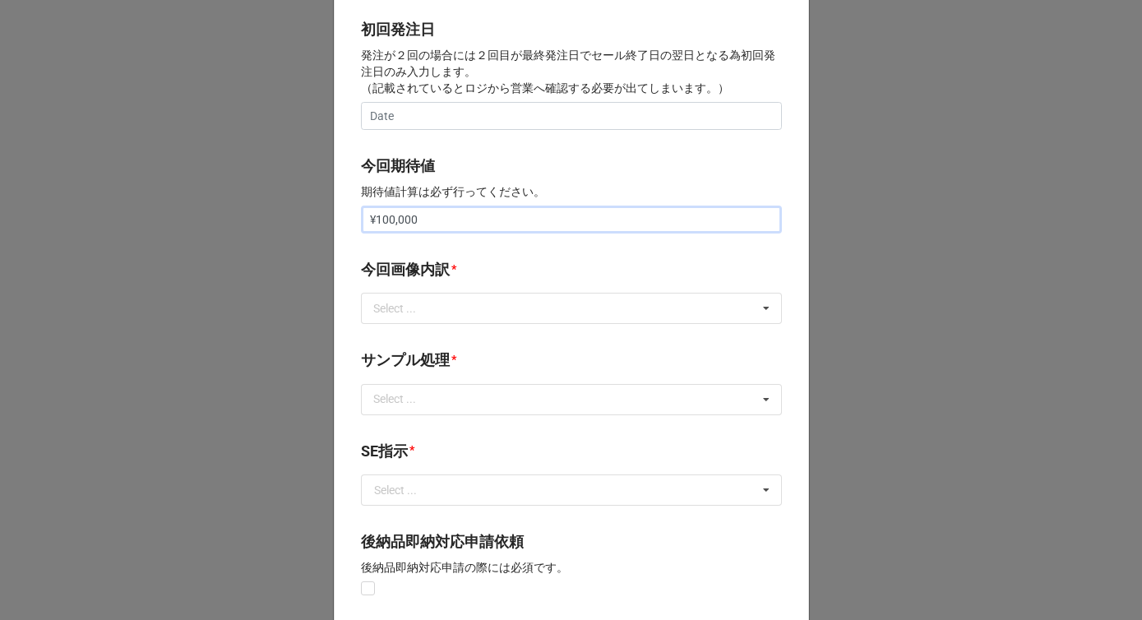
scroll to position [750, 0]
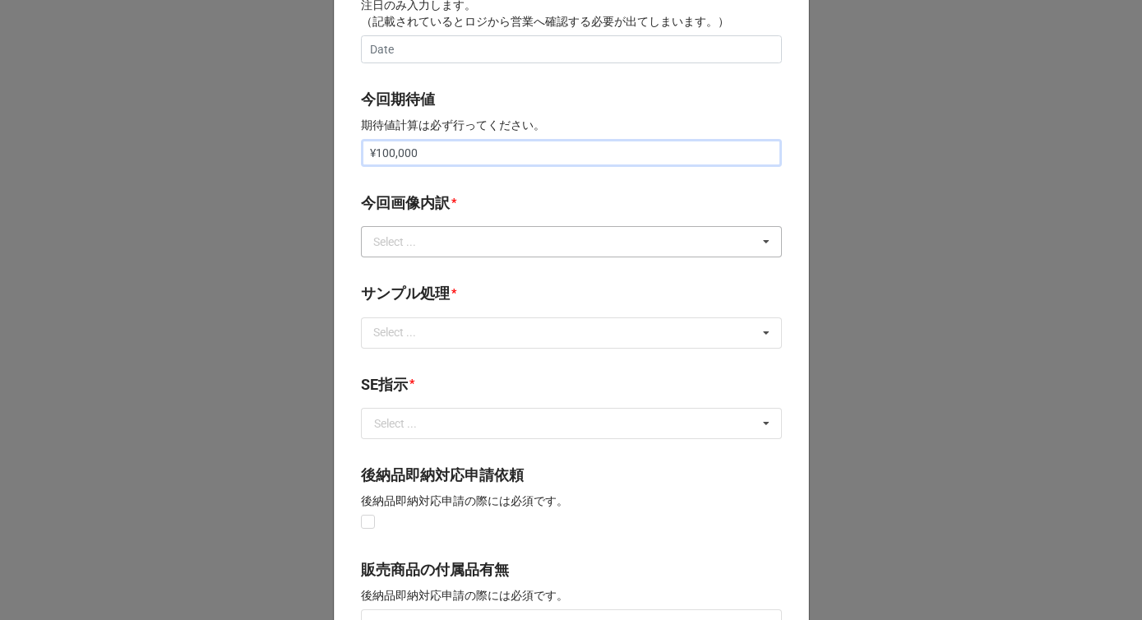
type input "¥100,000"
click at [424, 238] on div "Select ..." at bounding box center [404, 242] width 71 height 19
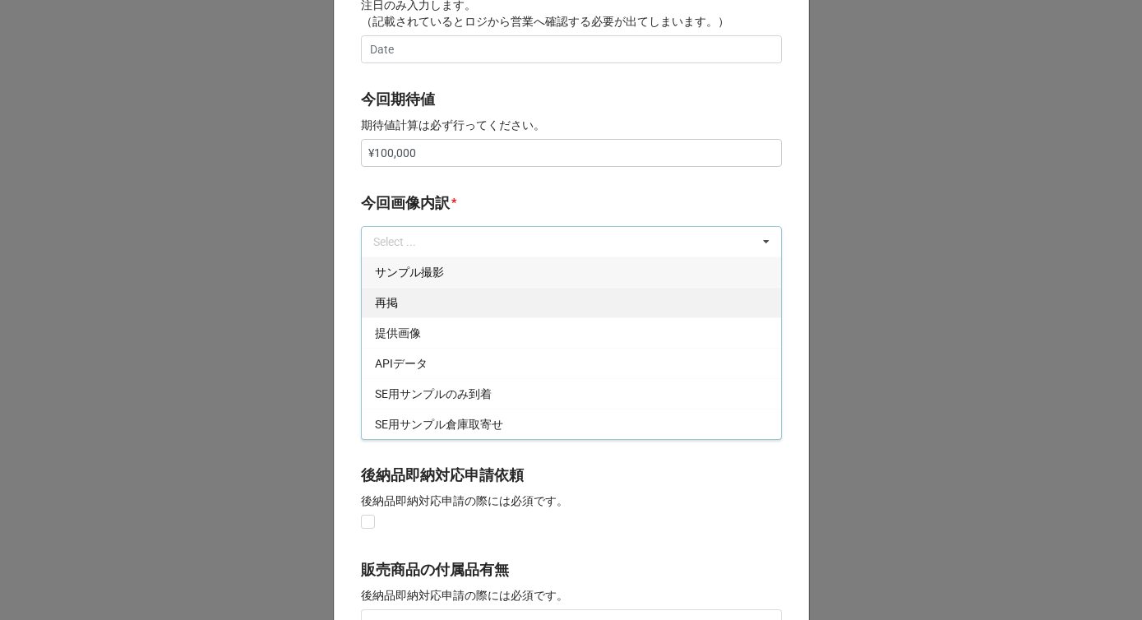
click at [405, 294] on div "再掲" at bounding box center [571, 302] width 419 height 30
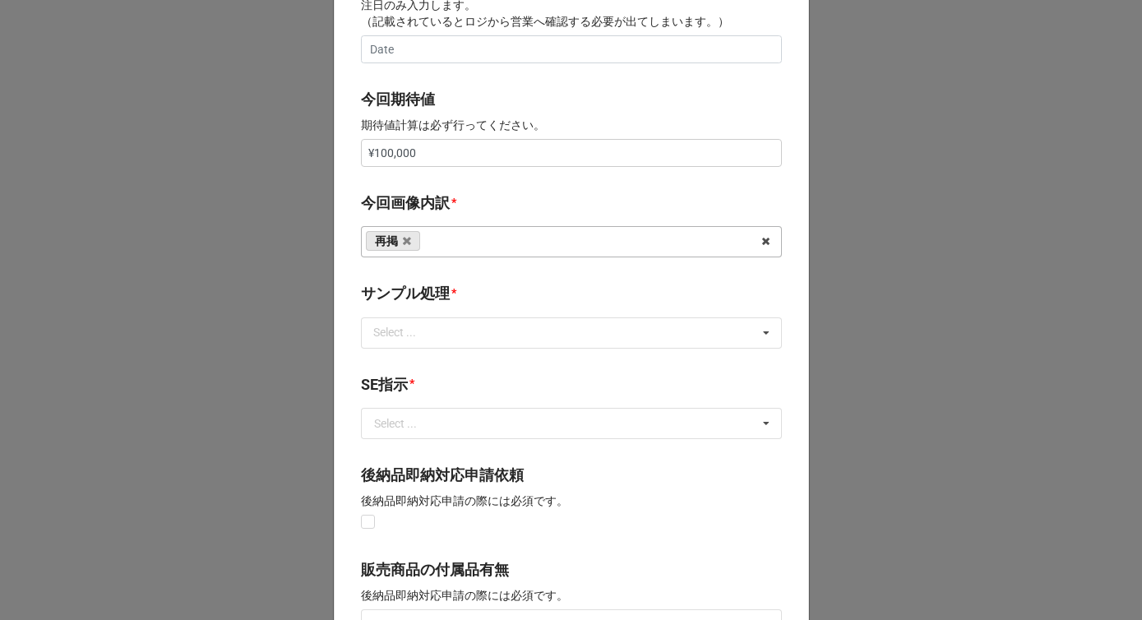
click at [442, 210] on label "今回画像内訳" at bounding box center [405, 203] width 89 height 23
click at [416, 327] on div "Select ..." at bounding box center [404, 332] width 71 height 19
click at [399, 355] on div "なし" at bounding box center [571, 363] width 419 height 30
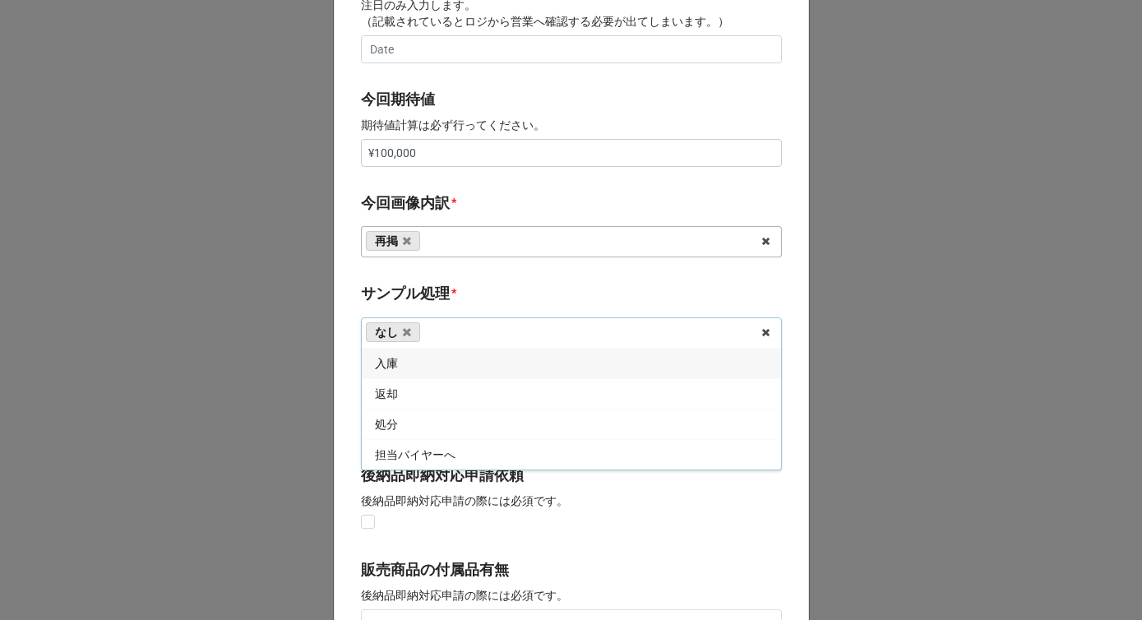
click at [472, 295] on b "サンプル処理 *" at bounding box center [571, 296] width 421 height 29
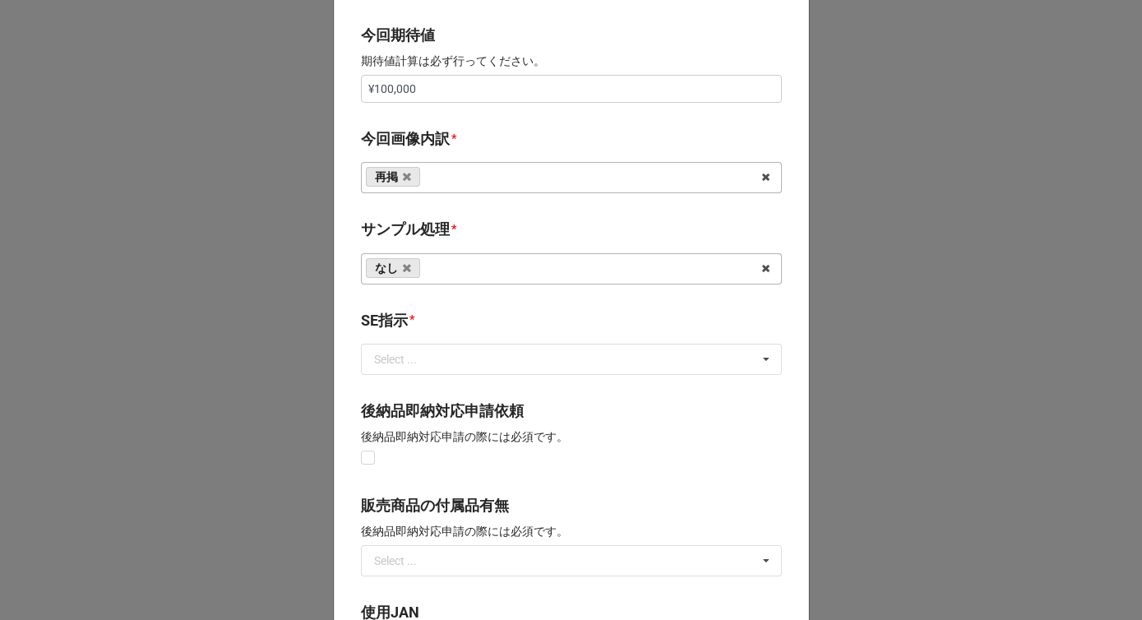
scroll to position [931, 0]
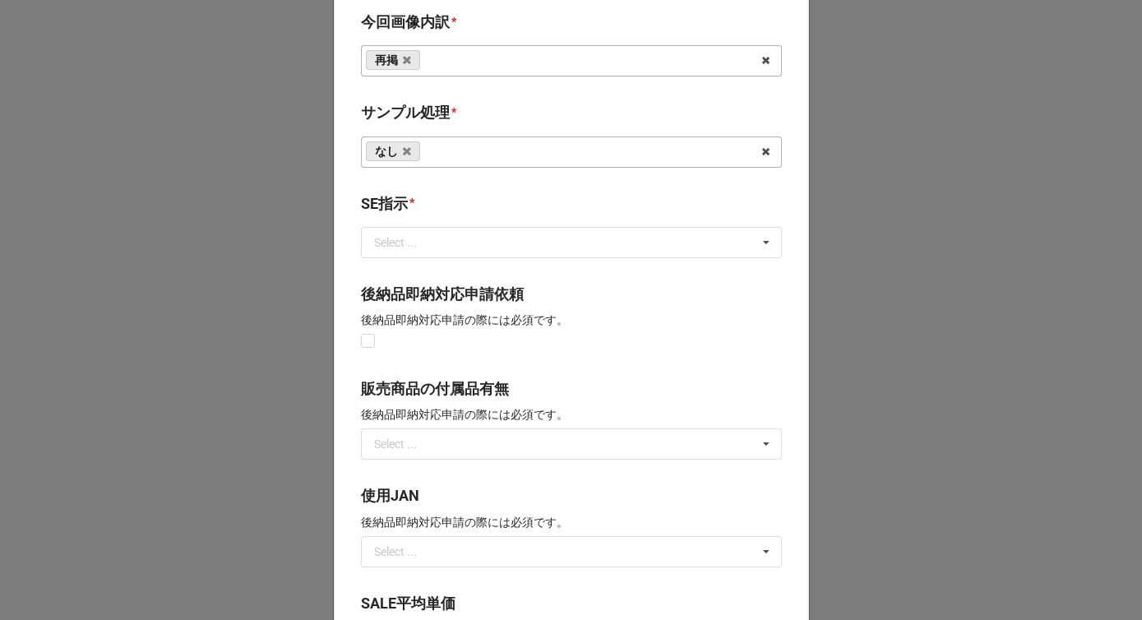
click at [434, 226] on div "SE指示 *" at bounding box center [571, 209] width 421 height 35
click at [431, 245] on input "text" at bounding box center [572, 243] width 419 height 30
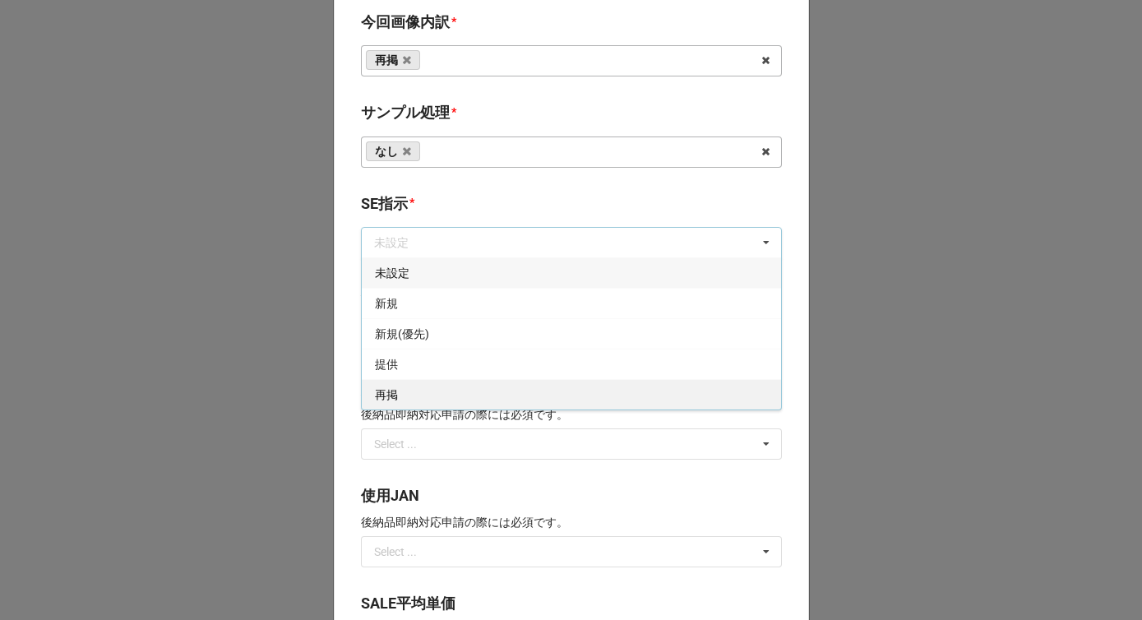
click at [383, 393] on span "再掲" at bounding box center [386, 394] width 23 height 13
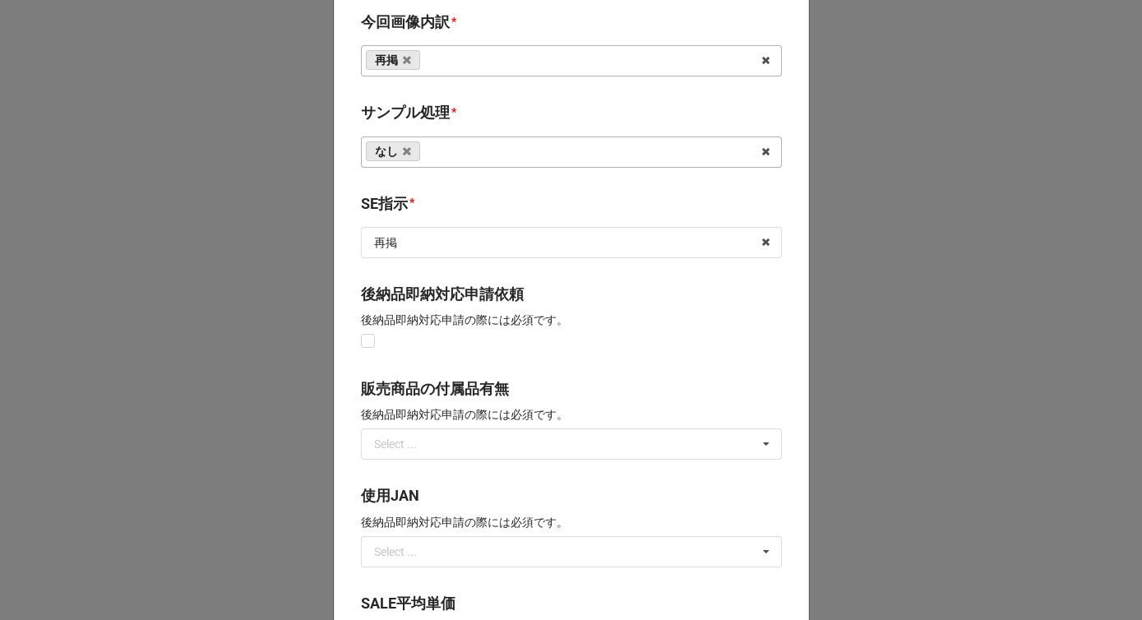
click at [434, 214] on b "SE指示 *" at bounding box center [571, 206] width 421 height 29
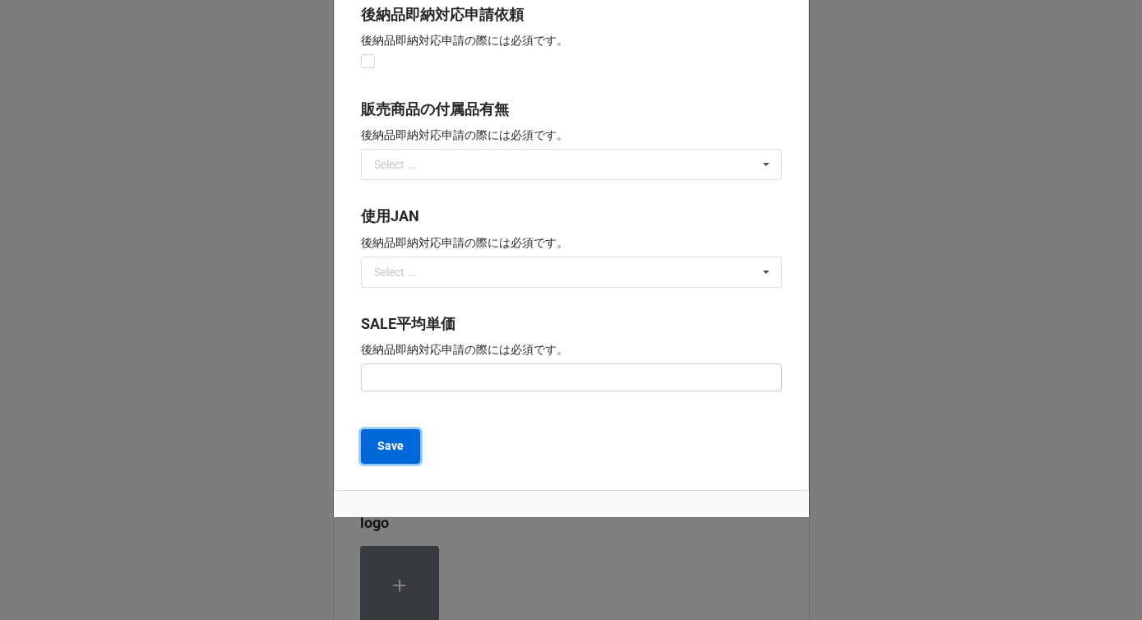
click at [405, 433] on button "Save" at bounding box center [390, 446] width 59 height 35
type textarea "x"
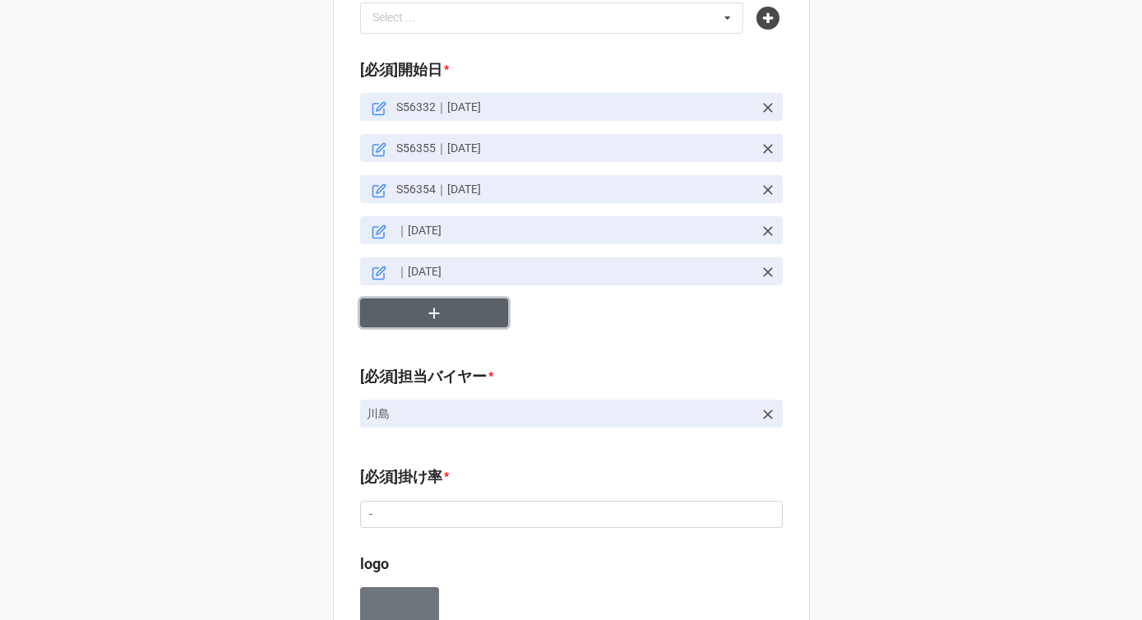
click at [419, 298] on button "button" at bounding box center [434, 312] width 148 height 29
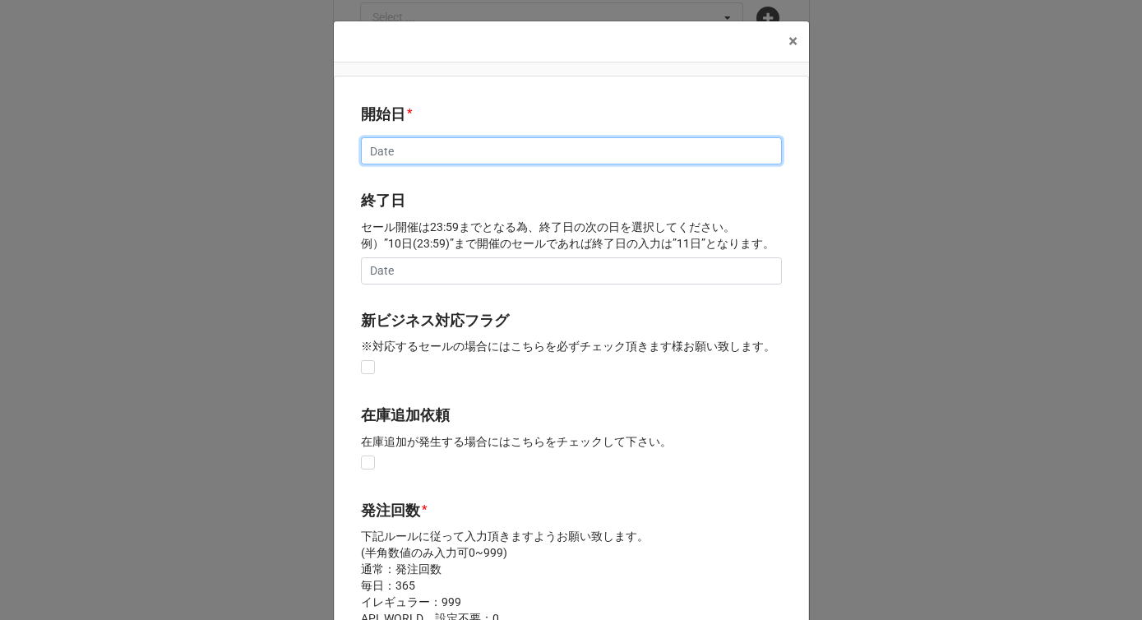
click at [403, 150] on input "text" at bounding box center [571, 151] width 421 height 28
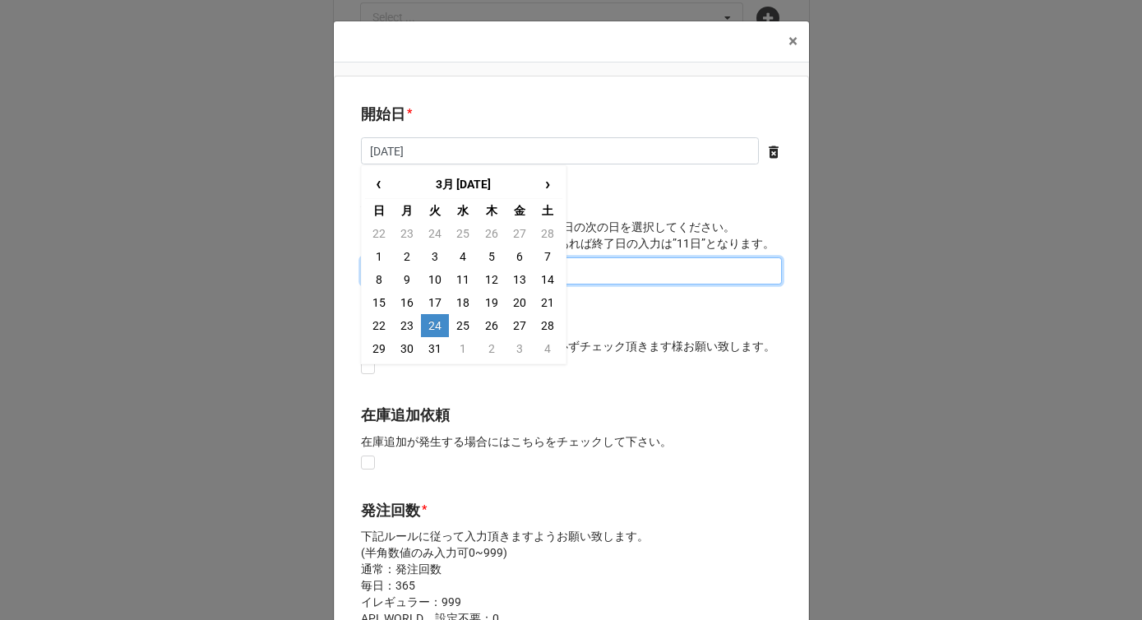
type input "[DATE]"
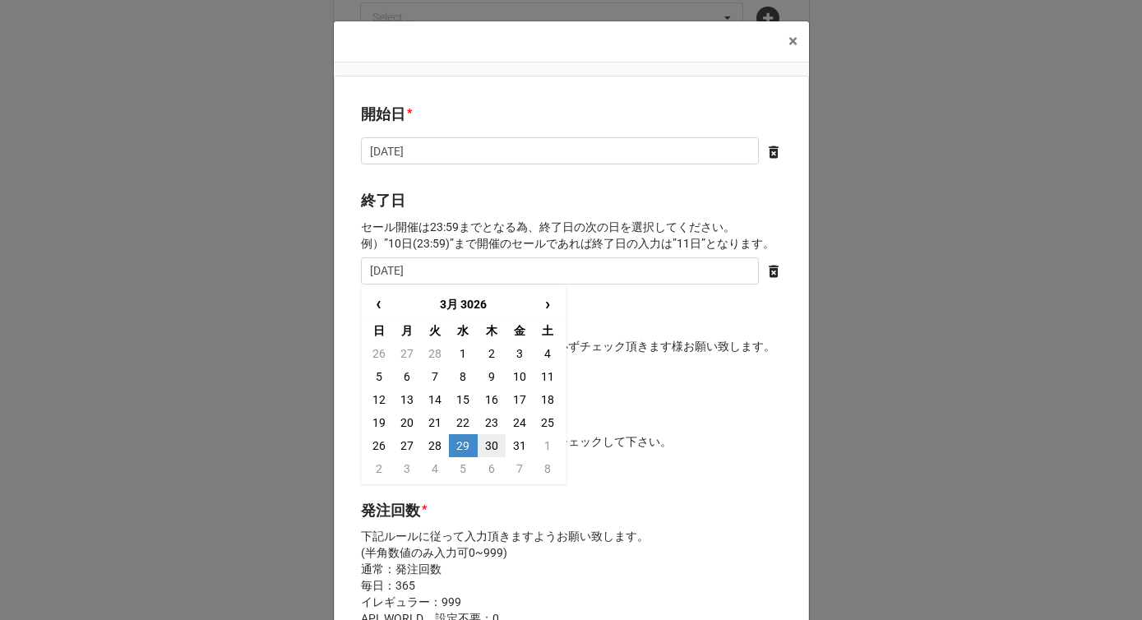
click at [492, 443] on td "30" at bounding box center [492, 445] width 28 height 23
type input "[DATE]"
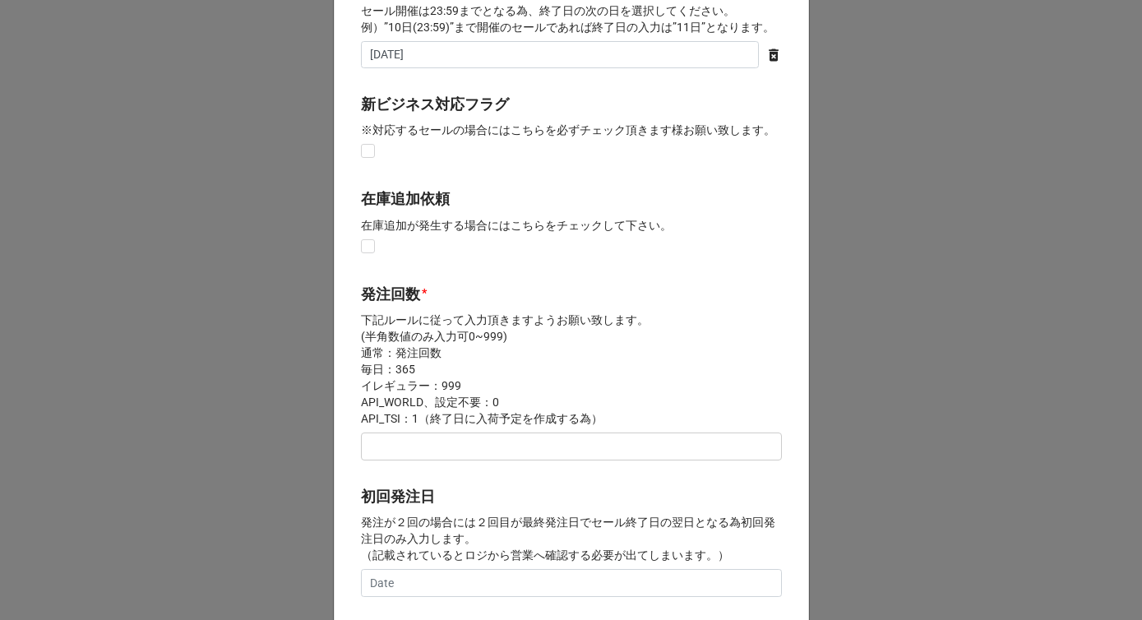
scroll to position [294, 0]
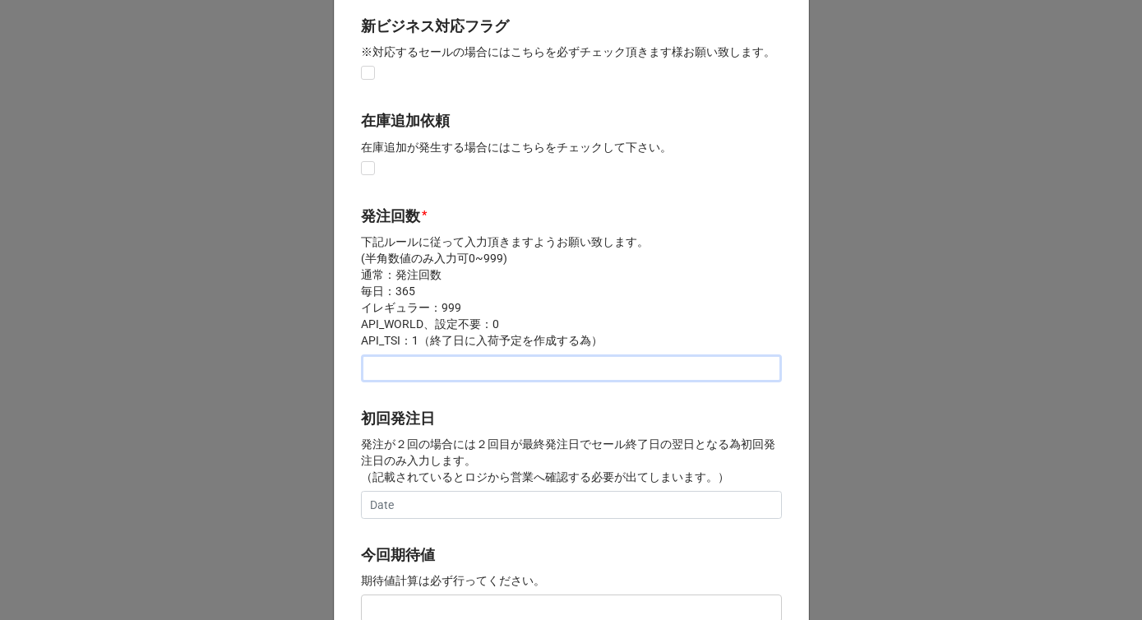
click at [459, 363] on input "text" at bounding box center [571, 368] width 421 height 28
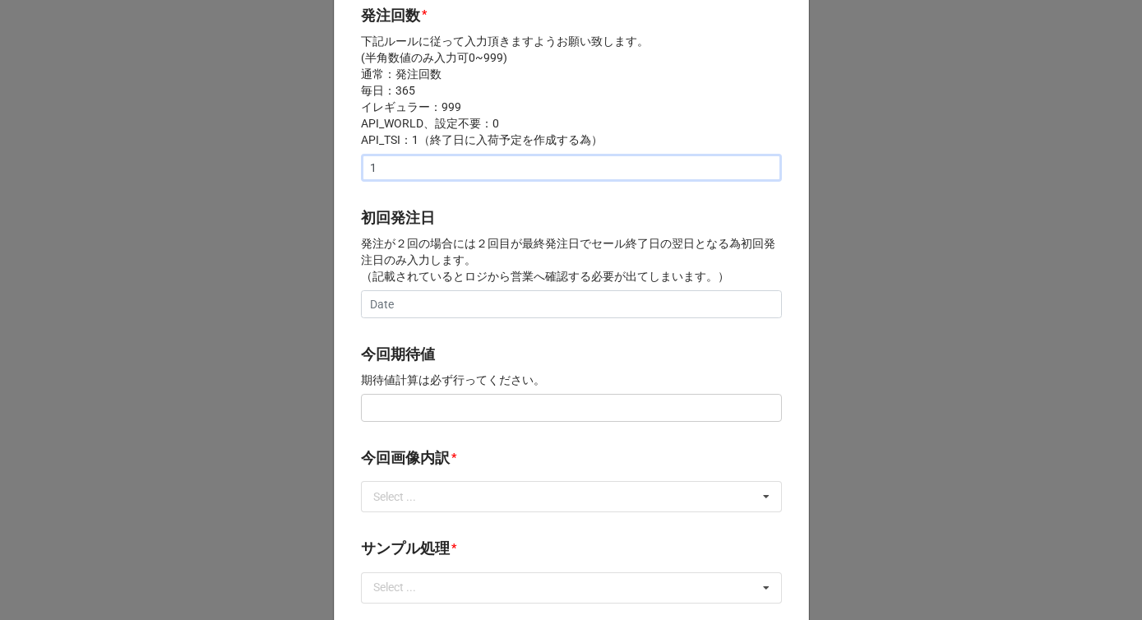
scroll to position [549, 0]
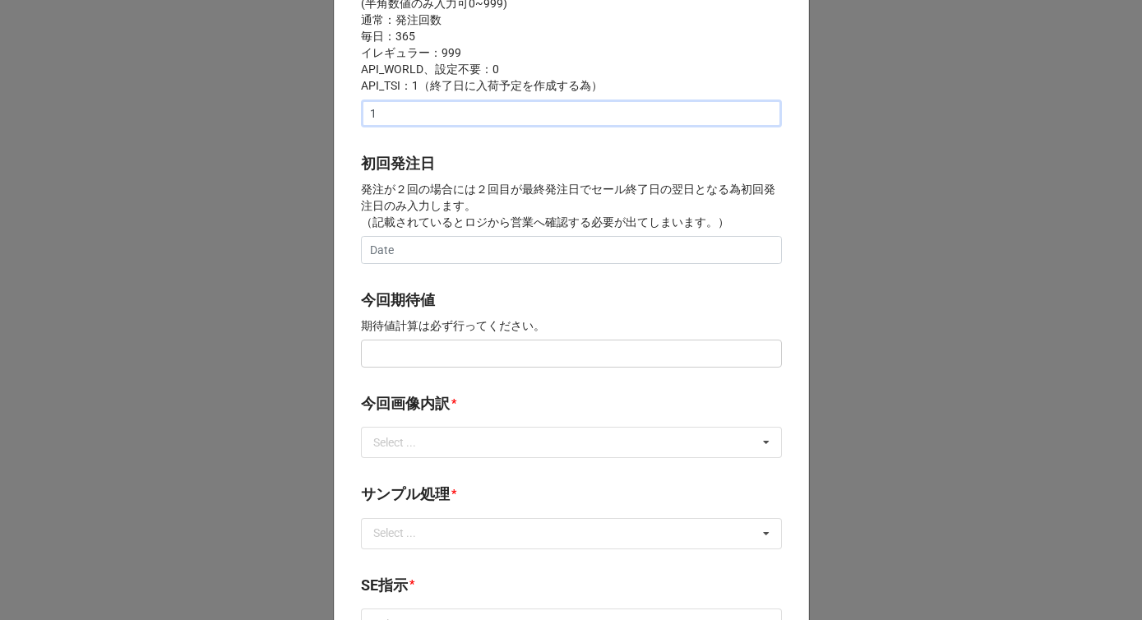
type input "1"
click at [402, 359] on input "text" at bounding box center [571, 354] width 421 height 28
paste input "¥100,000"
type input "¥100,000"
click at [403, 436] on div "Select ..." at bounding box center [404, 442] width 71 height 19
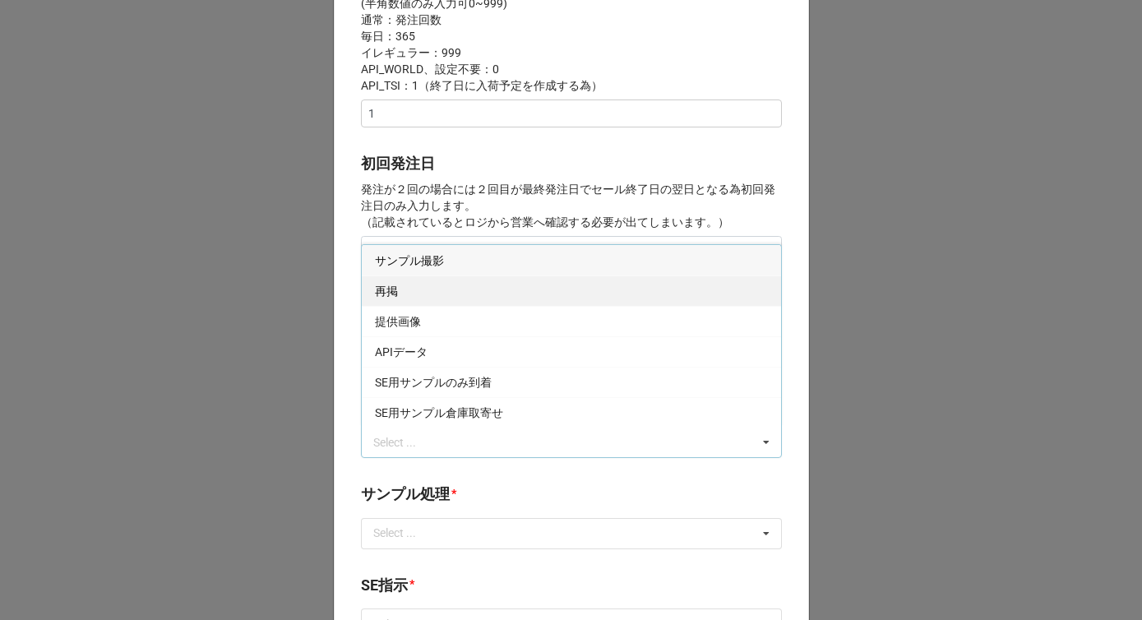
click at [413, 289] on div "再掲" at bounding box center [571, 290] width 419 height 30
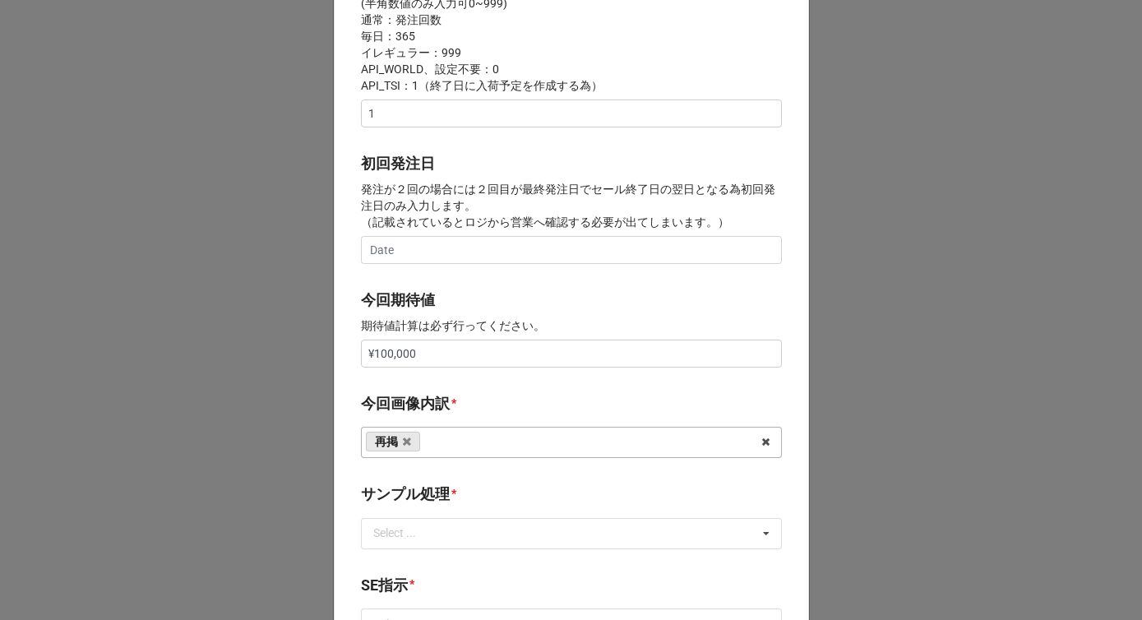
click at [472, 197] on p "発注が２回の場合には２回目が最終発注日でセール終了日の翌日となる為初回発注日のみ入力します。 （記載されているとロジから営業へ確認する必要が出てしまいます。）" at bounding box center [571, 205] width 421 height 49
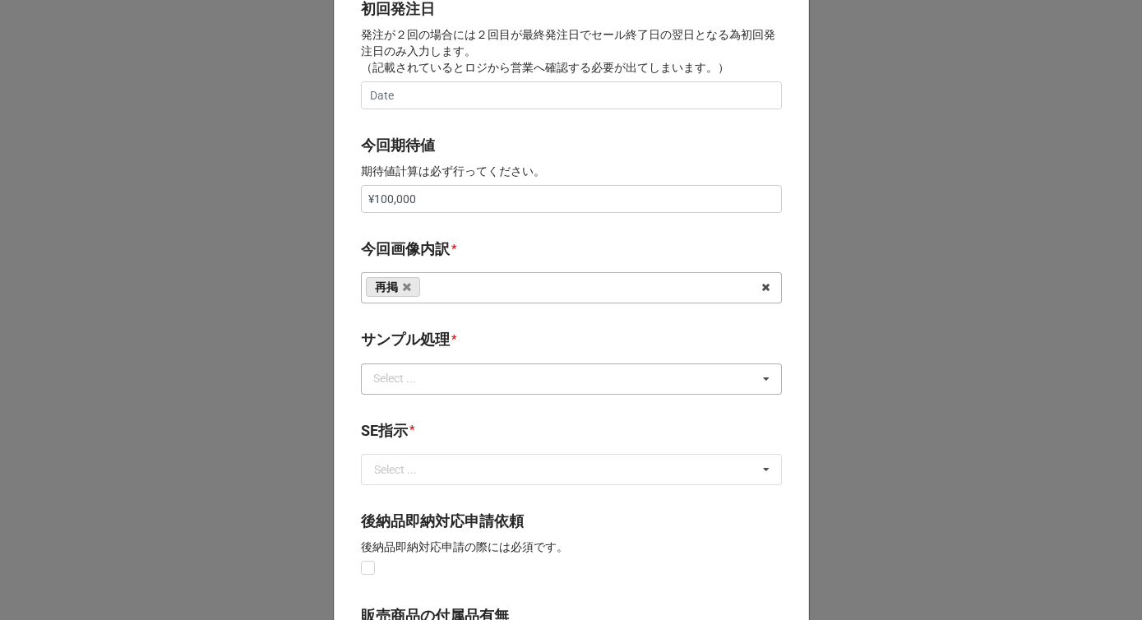
click at [419, 376] on div "Select ..." at bounding box center [404, 378] width 71 height 19
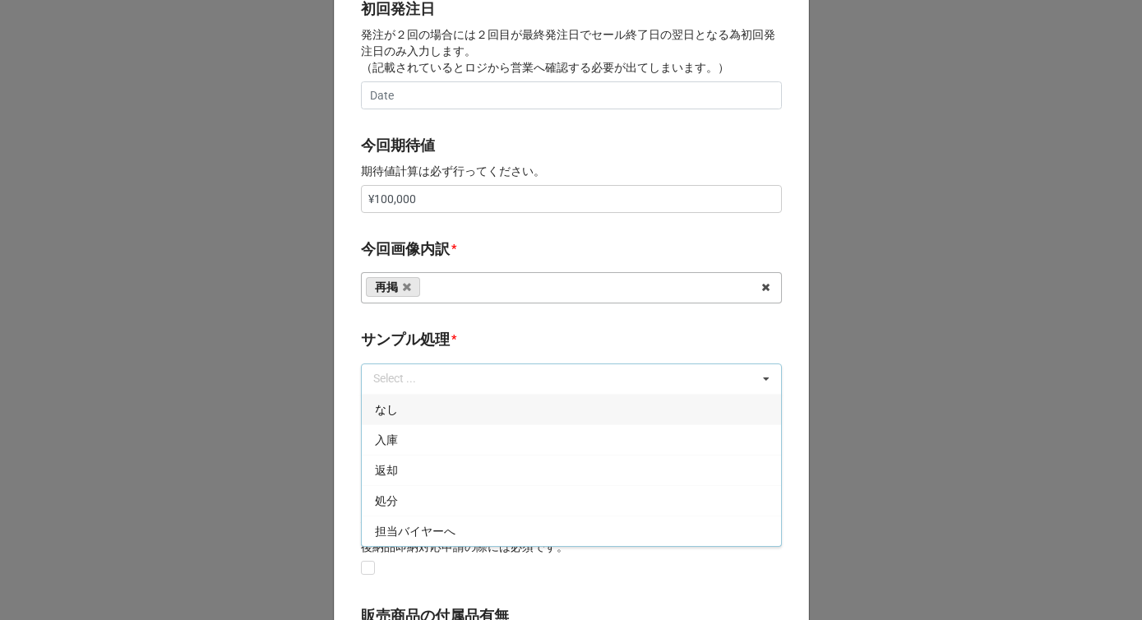
click at [400, 409] on div "なし" at bounding box center [571, 409] width 419 height 30
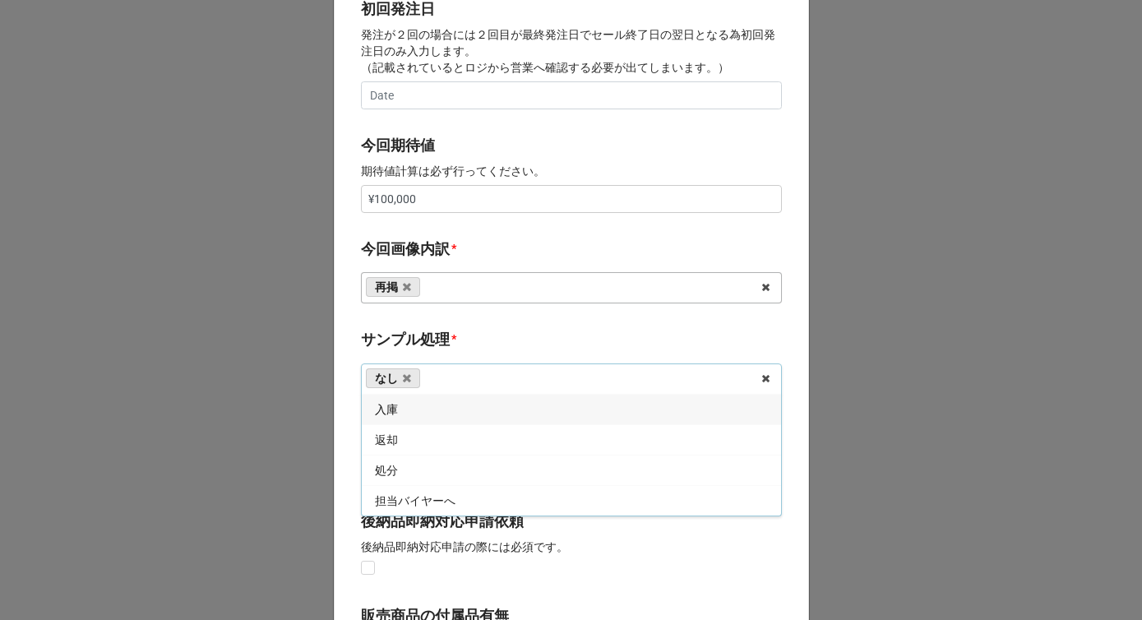
click at [464, 334] on b "サンプル処理 *" at bounding box center [571, 342] width 421 height 29
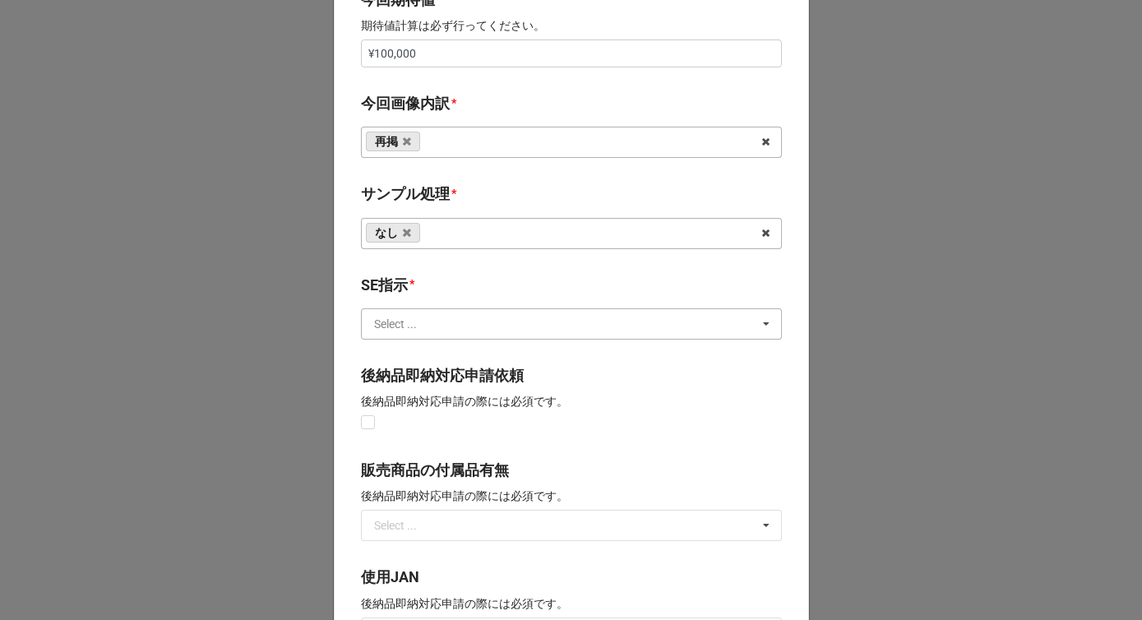
click at [434, 331] on input "text" at bounding box center [572, 324] width 419 height 30
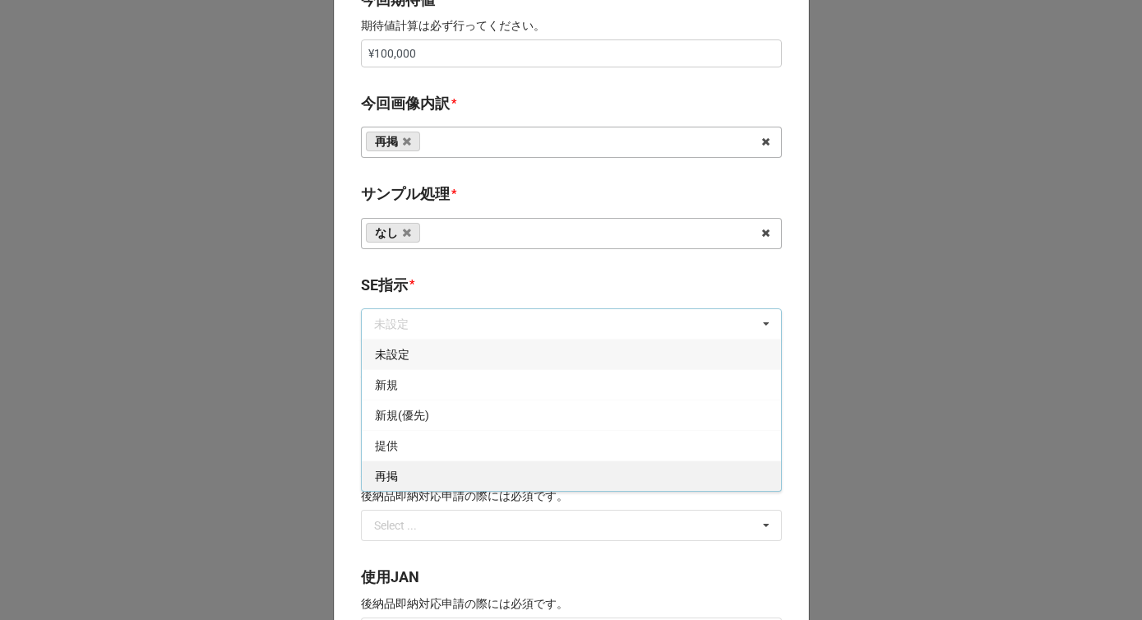
click at [405, 470] on div "再掲" at bounding box center [571, 475] width 419 height 30
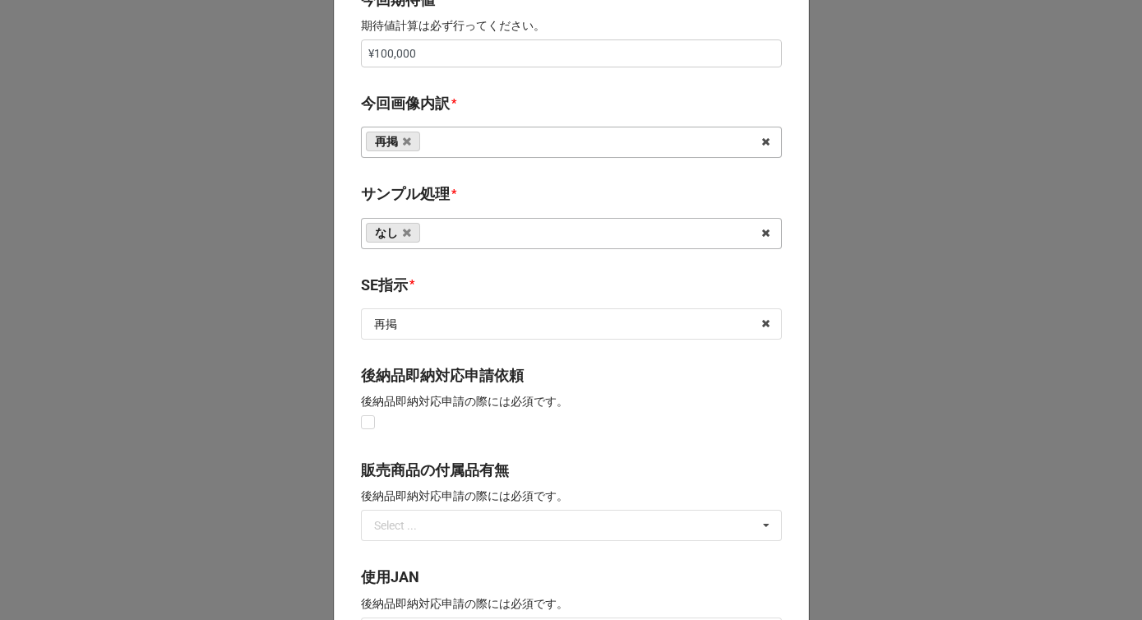
click at [451, 301] on b "SE指示 *" at bounding box center [571, 288] width 421 height 29
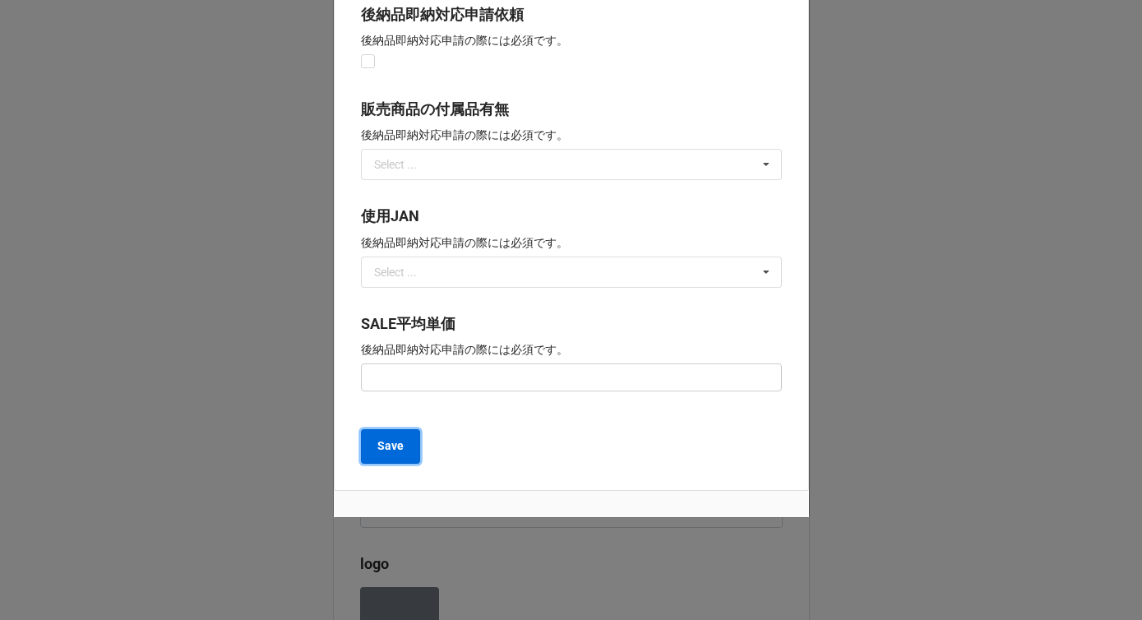
click at [400, 445] on button "Save" at bounding box center [390, 446] width 59 height 35
type textarea "x"
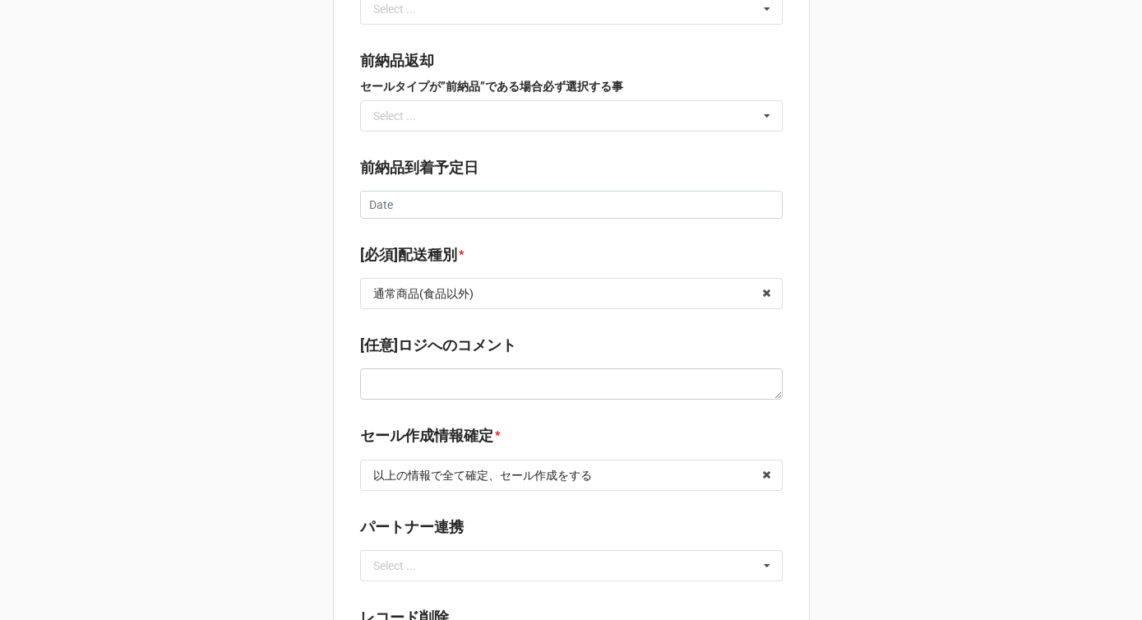
scroll to position [2379, 0]
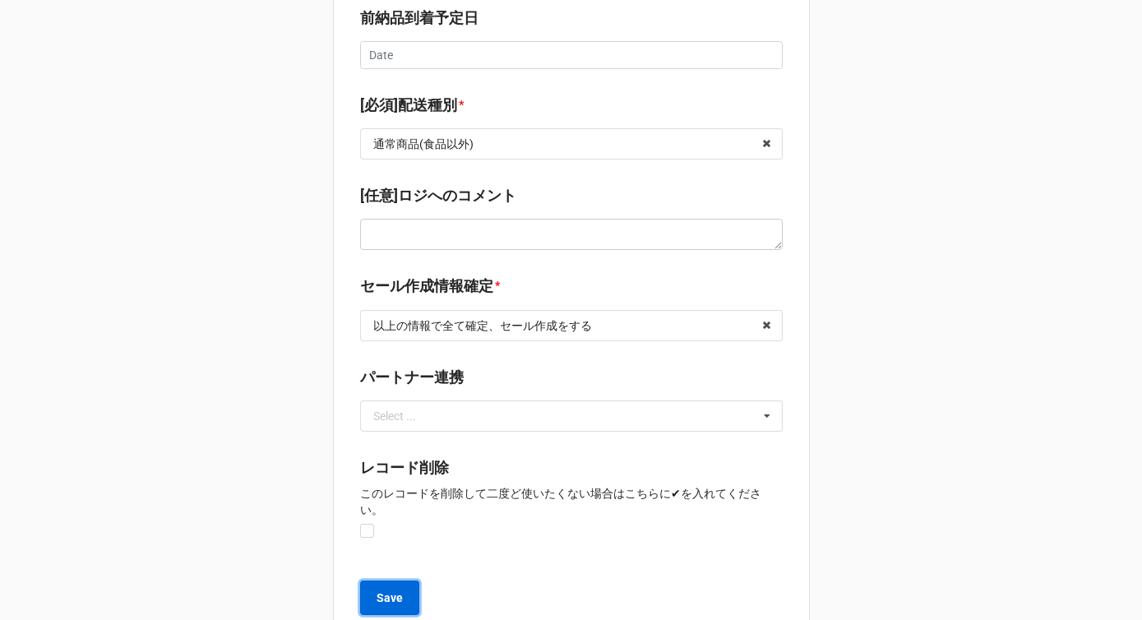
click at [388, 590] on b "Save" at bounding box center [390, 598] width 26 height 17
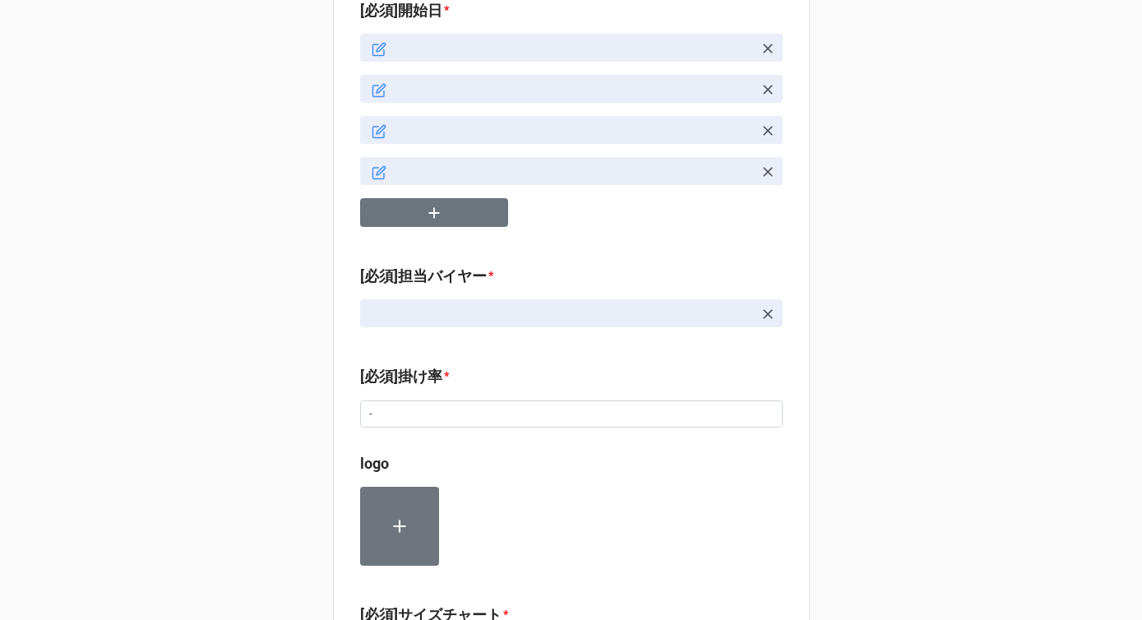
type textarea "x"
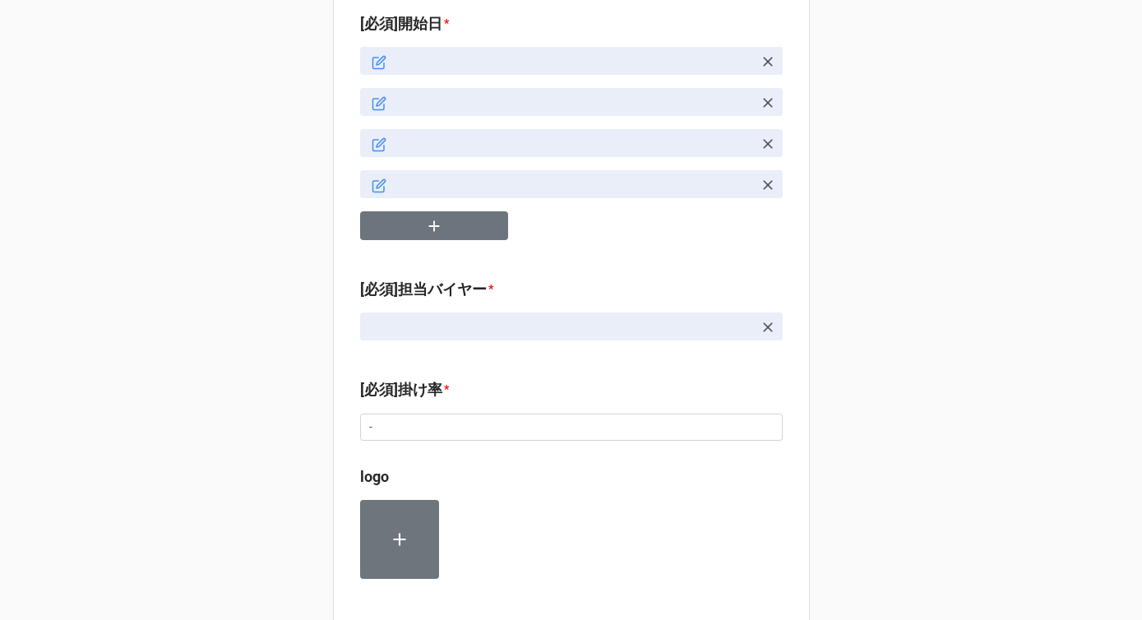
scroll to position [775, 0]
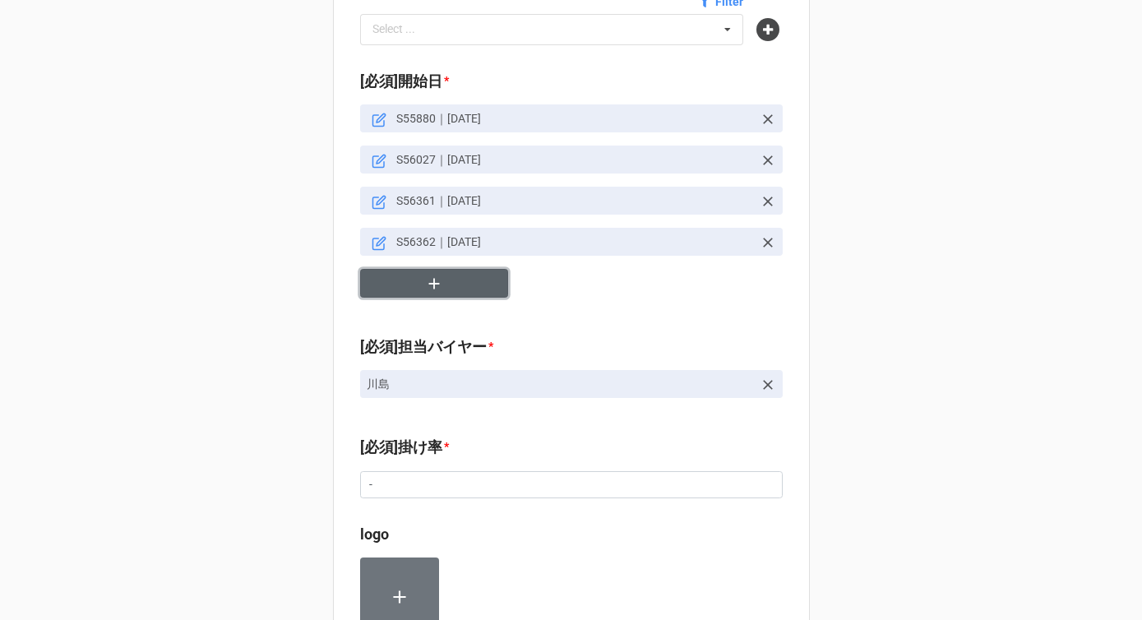
click at [449, 269] on button "button" at bounding box center [434, 283] width 148 height 29
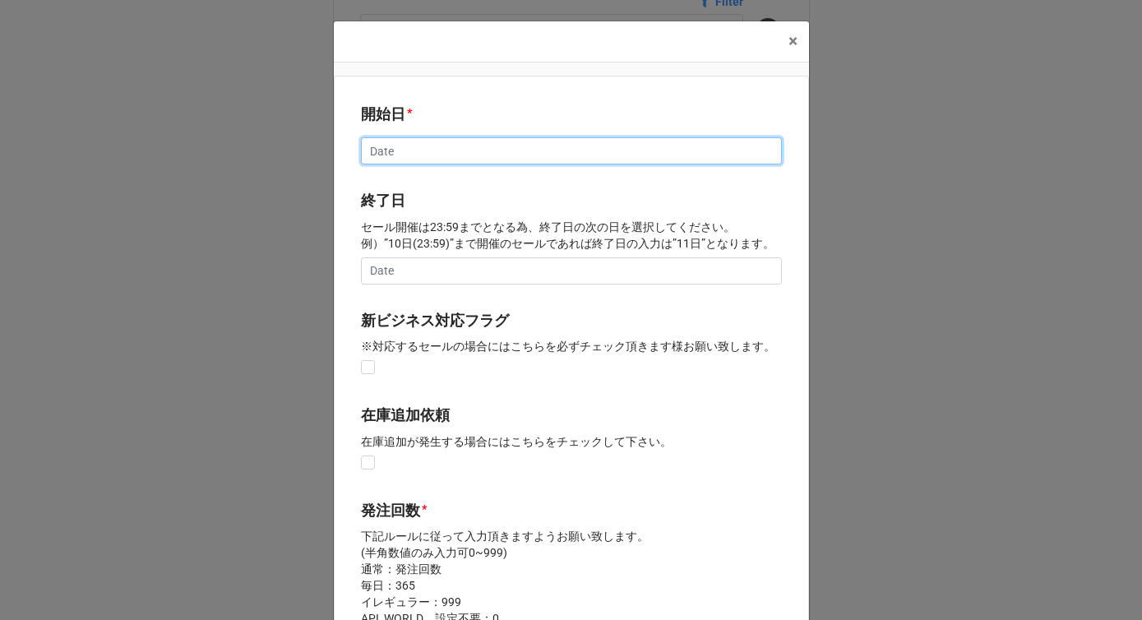
click at [398, 145] on input "text" at bounding box center [571, 151] width 421 height 28
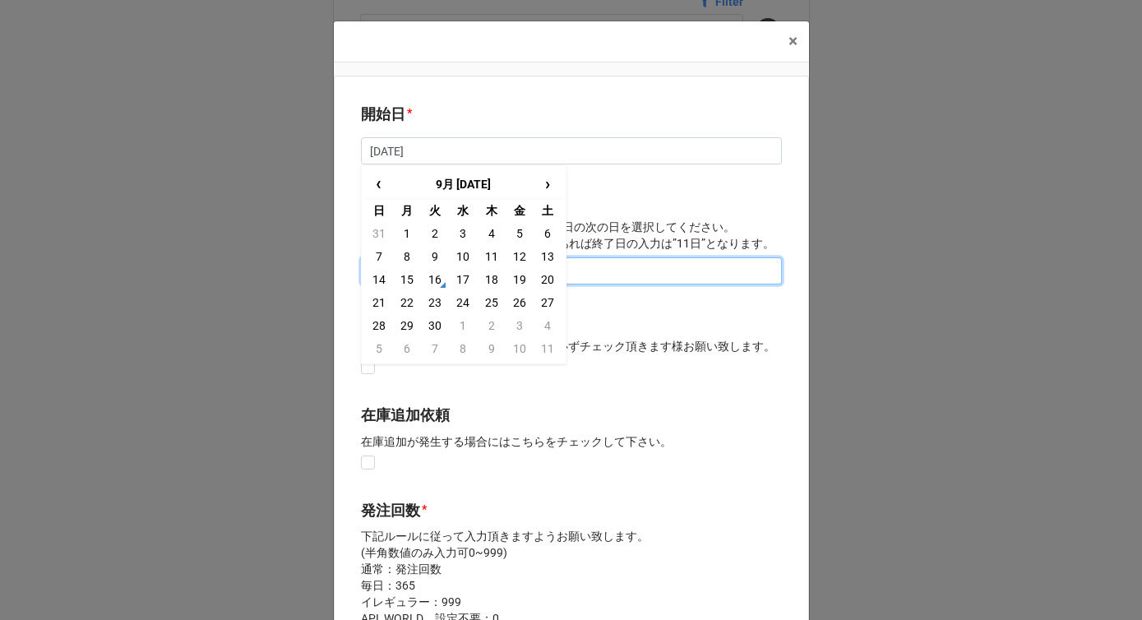
type input "[DATE]"
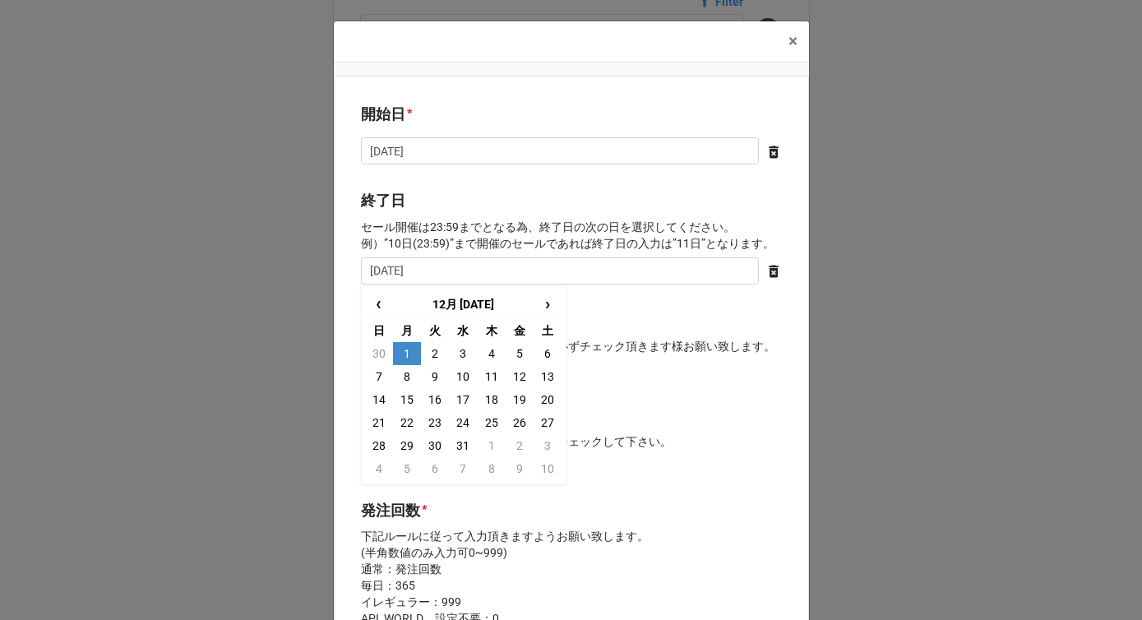
click at [405, 352] on td "1" at bounding box center [407, 353] width 28 height 23
type input "[DATE]"
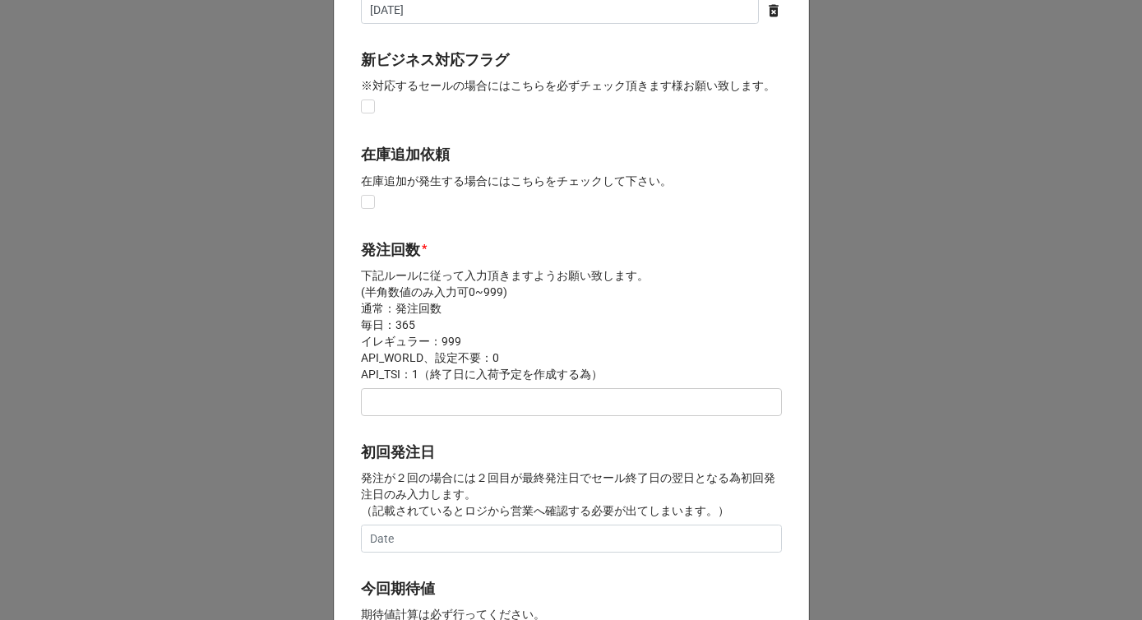
scroll to position [340, 0]
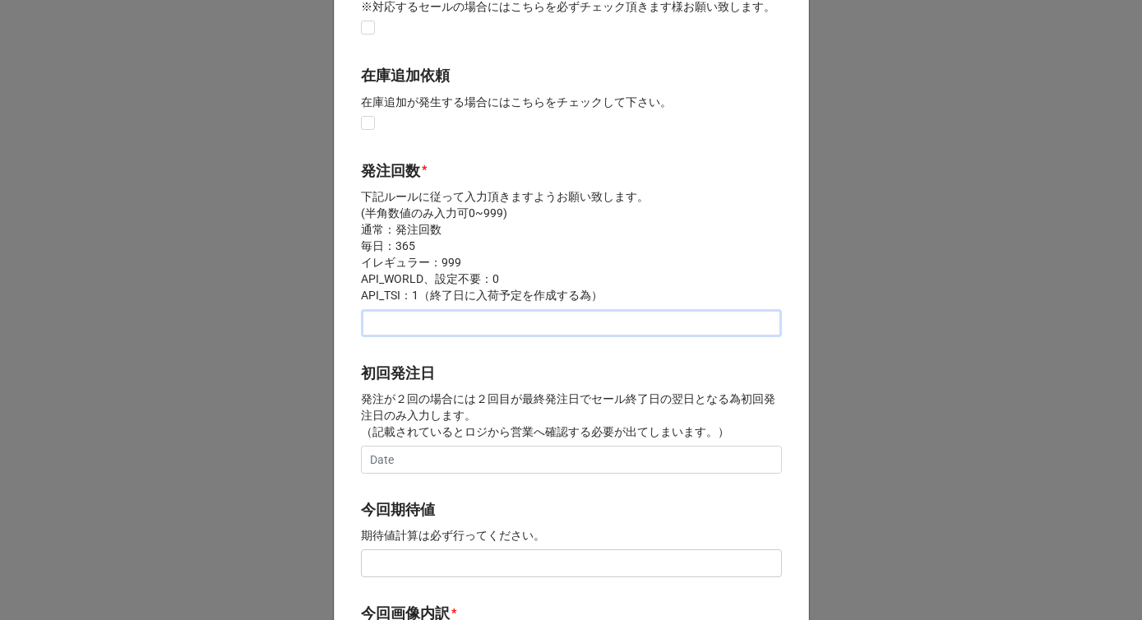
click at [406, 327] on input "text" at bounding box center [571, 323] width 421 height 28
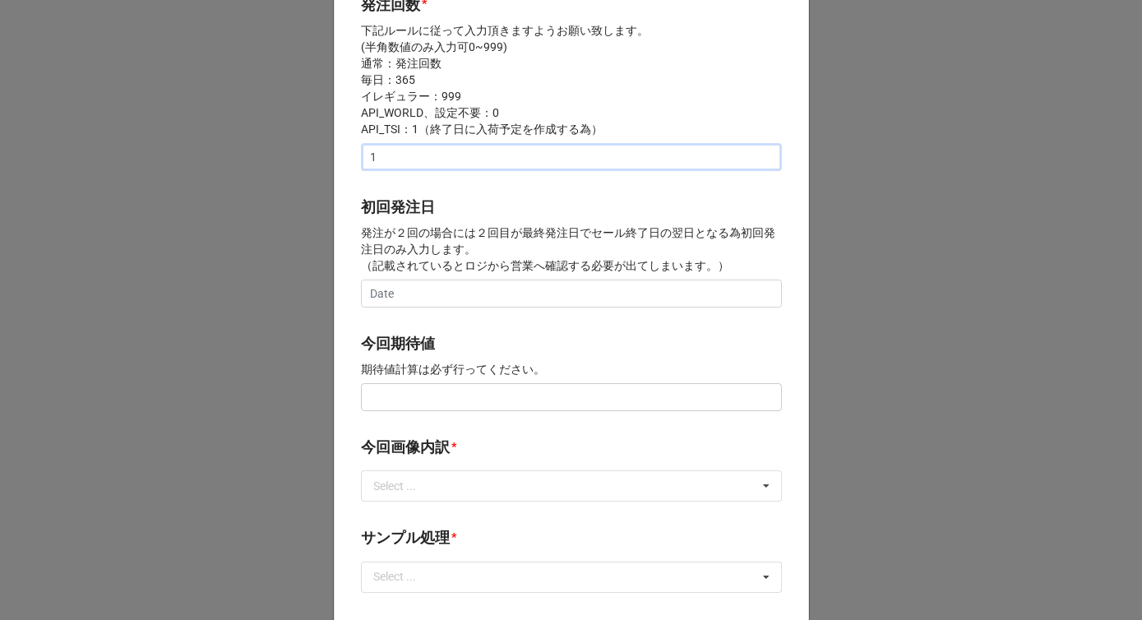
scroll to position [544, 0]
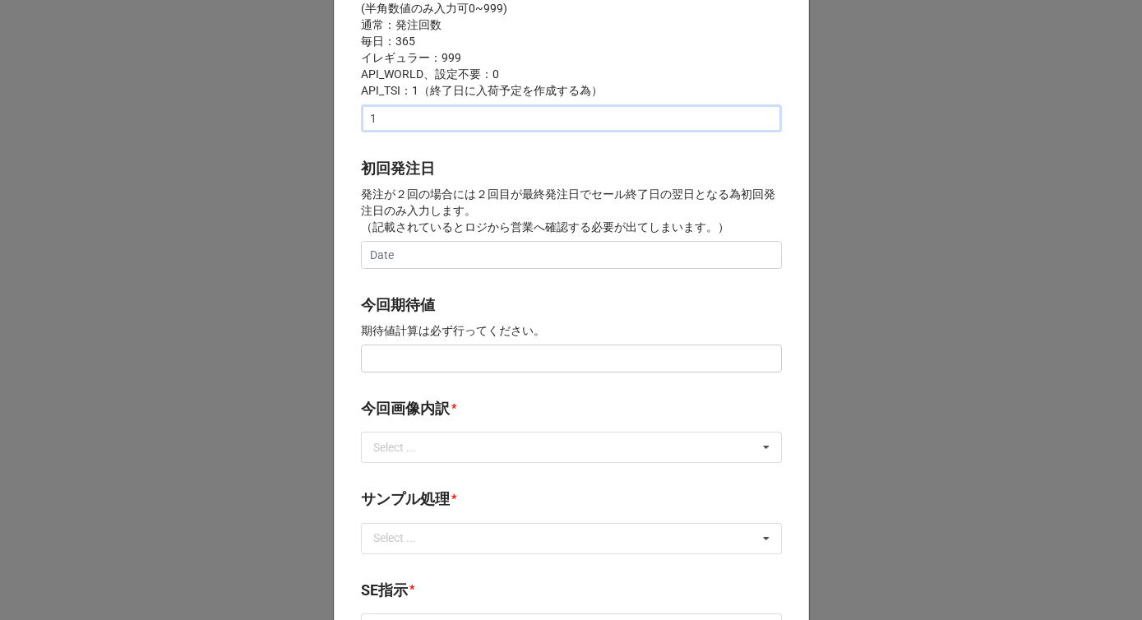
type input "1"
click at [403, 357] on input "text" at bounding box center [571, 359] width 421 height 28
type input "¥100,000"
click at [419, 456] on div "Select ..." at bounding box center [404, 447] width 71 height 19
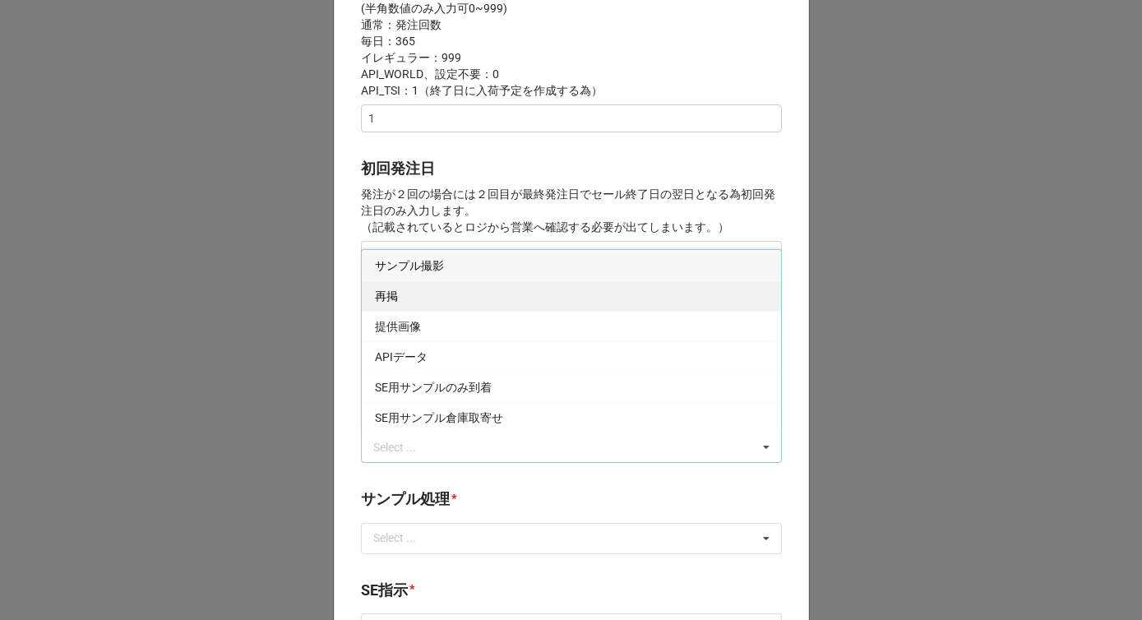
click at [416, 298] on div "再掲" at bounding box center [571, 295] width 419 height 30
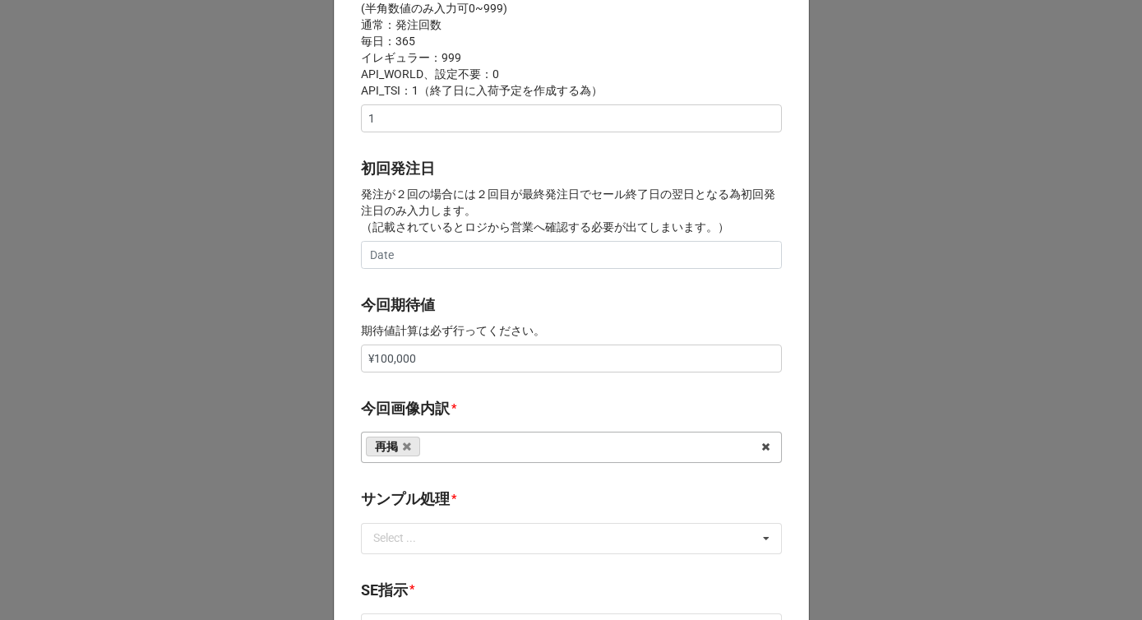
click at [349, 368] on div "開始日 * [DATE] ‹ 11月 [DATE] › 日 月 火 [PERSON_NAME] 金 土 26 27 28 29 30 31 1 2 3 4 5…" at bounding box center [571, 344] width 475 height 1626
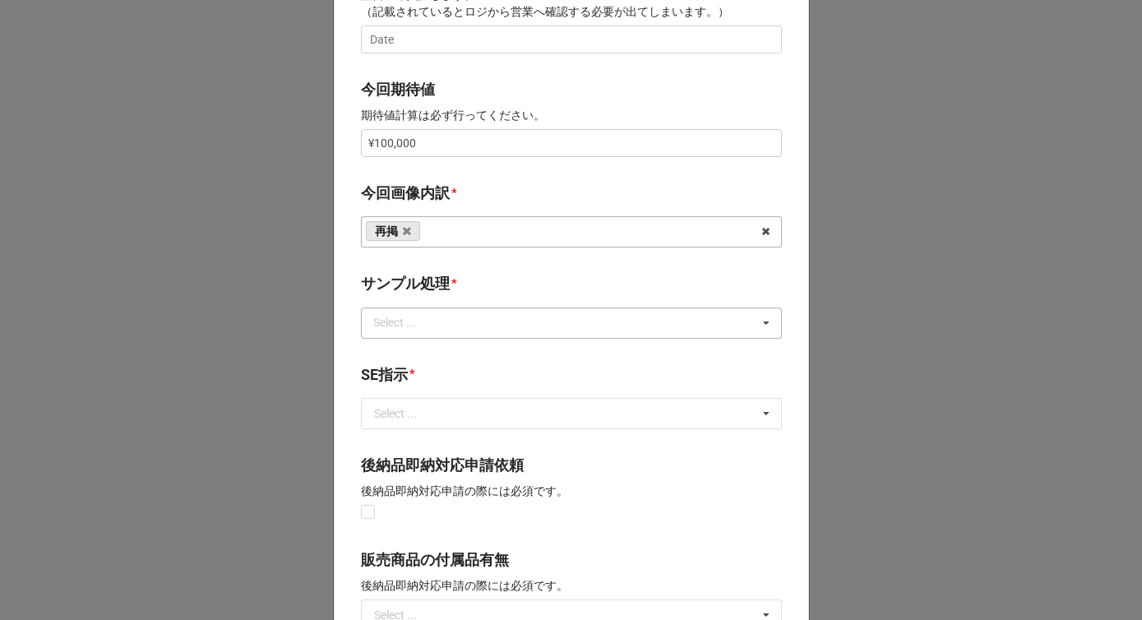
click at [405, 327] on div "Select ..." at bounding box center [404, 322] width 71 height 19
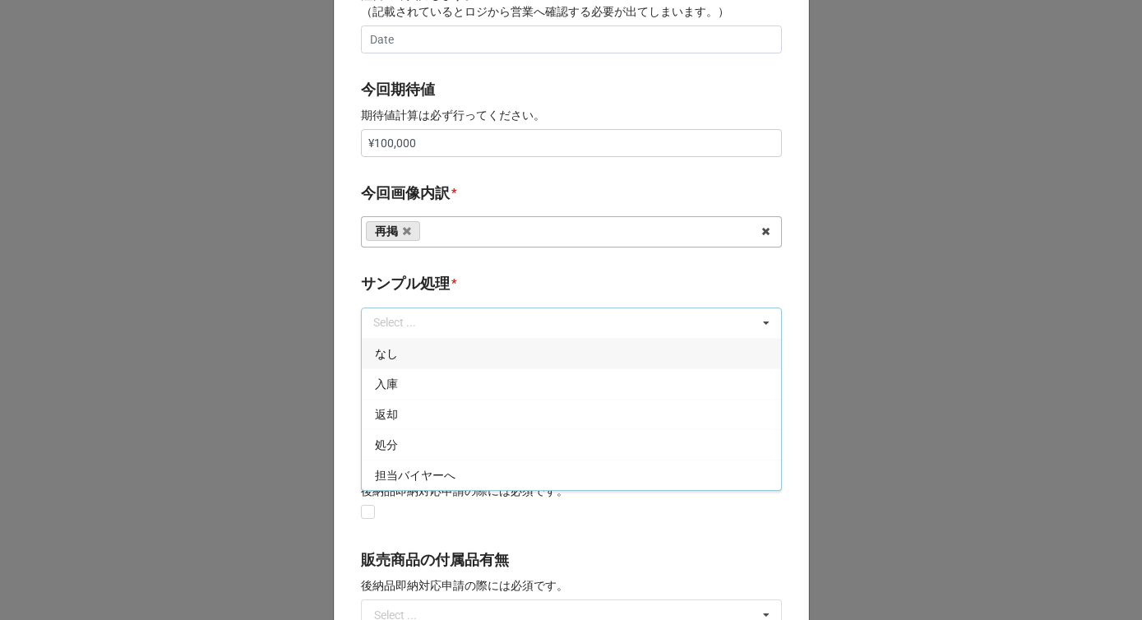
click at [400, 357] on div "なし" at bounding box center [571, 353] width 419 height 30
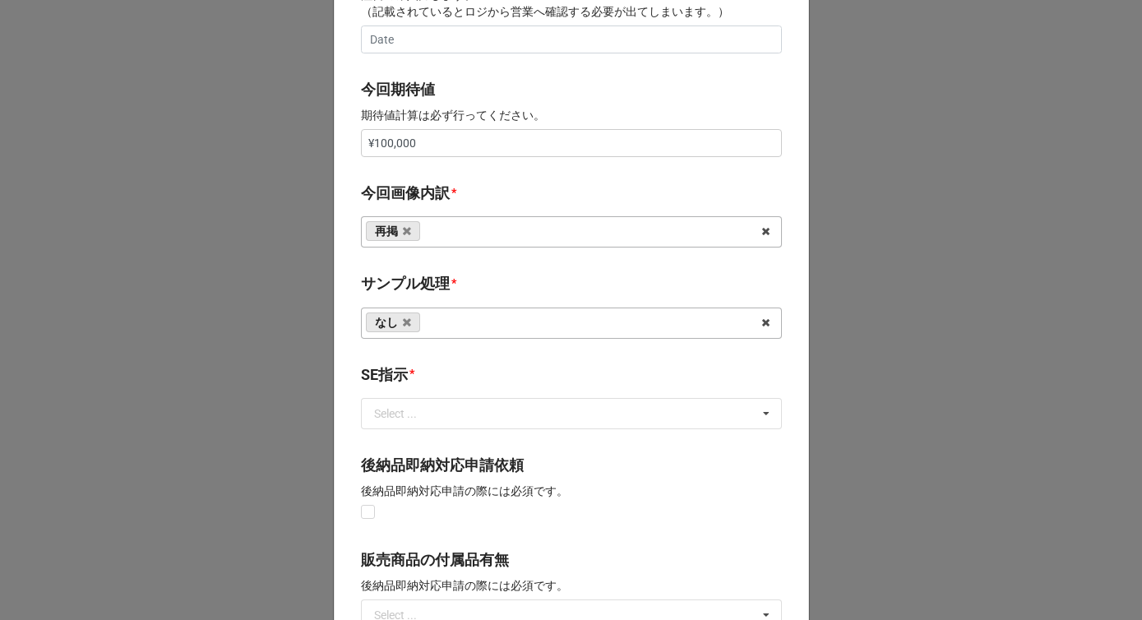
click at [451, 284] on b "サンプル処理 *" at bounding box center [571, 286] width 421 height 29
click at [424, 410] on input "text" at bounding box center [572, 414] width 419 height 30
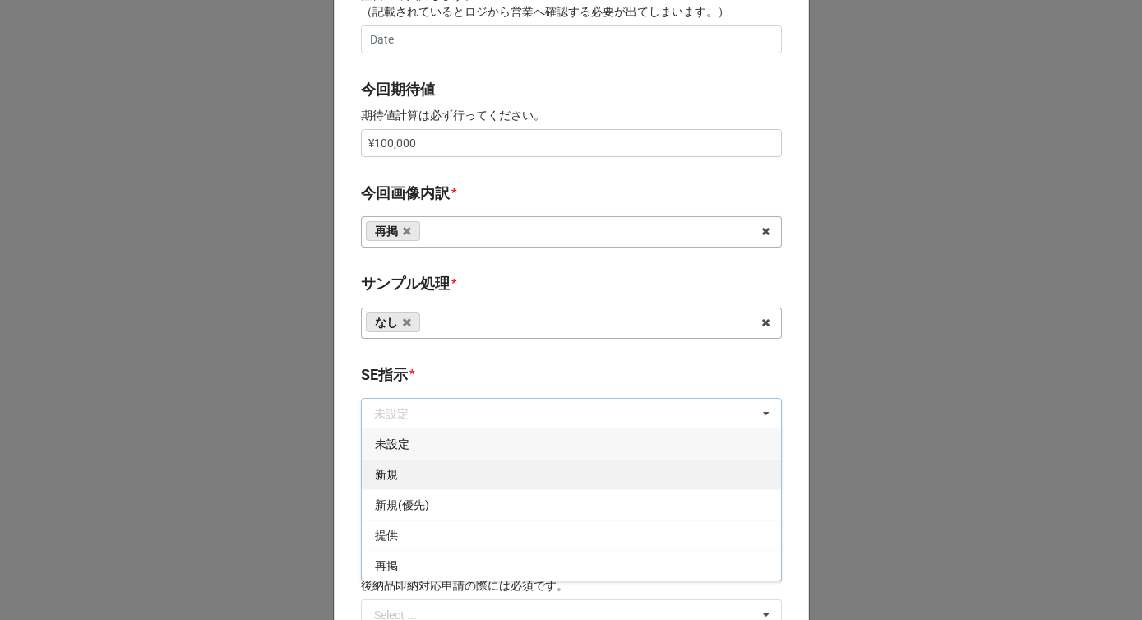
click at [398, 476] on div "新規" at bounding box center [571, 474] width 419 height 30
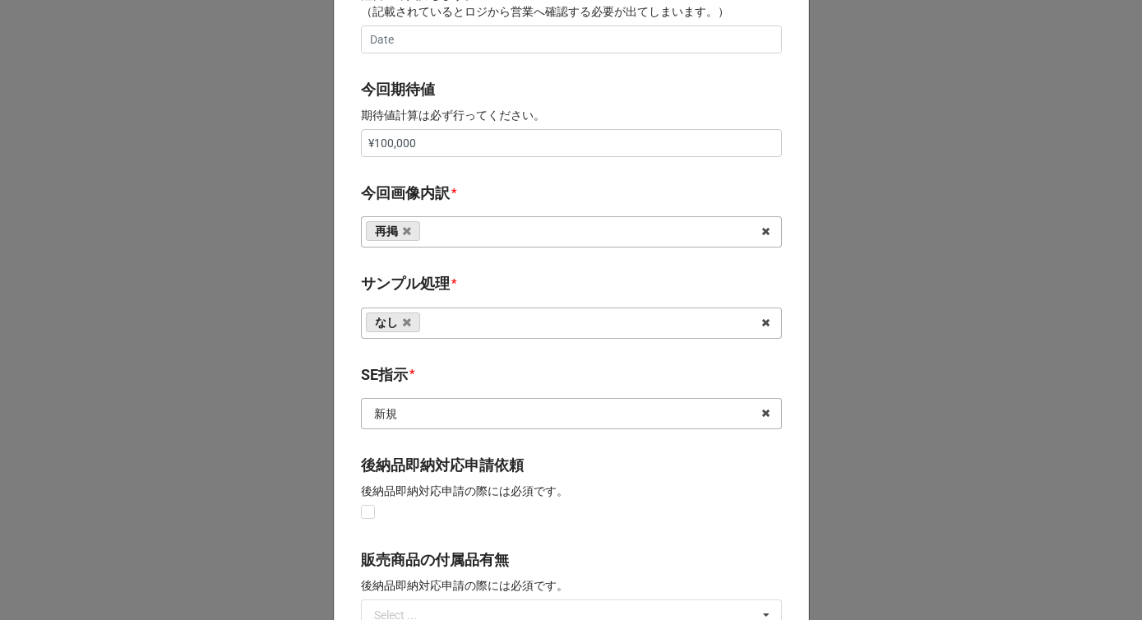
click at [418, 411] on input "text" at bounding box center [572, 414] width 419 height 30
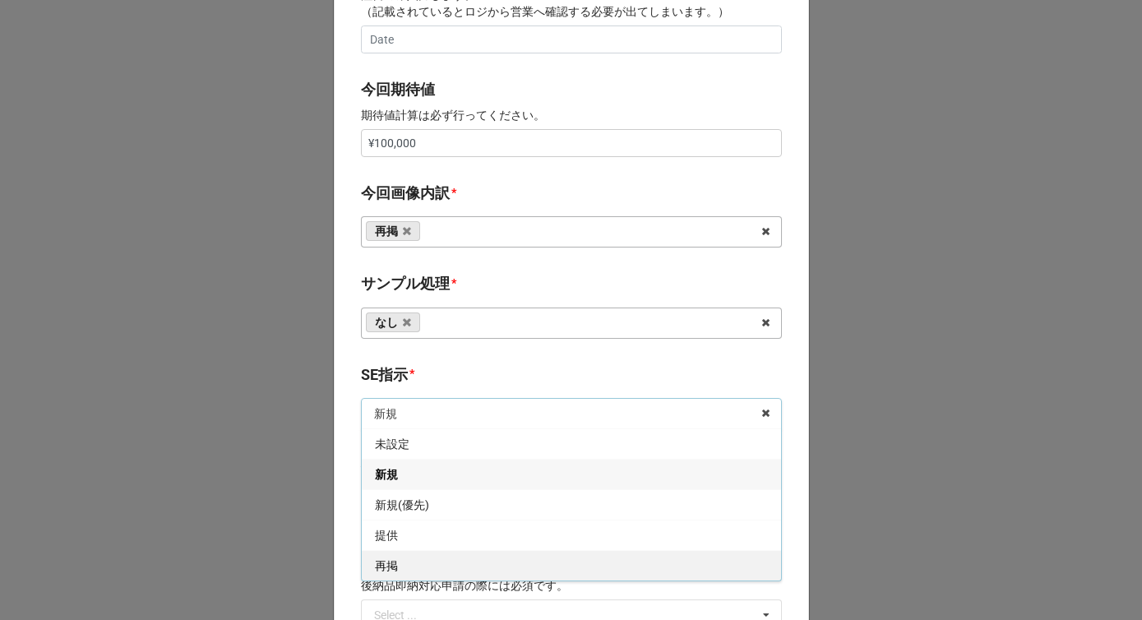
click at [404, 569] on div "再掲" at bounding box center [571, 565] width 419 height 30
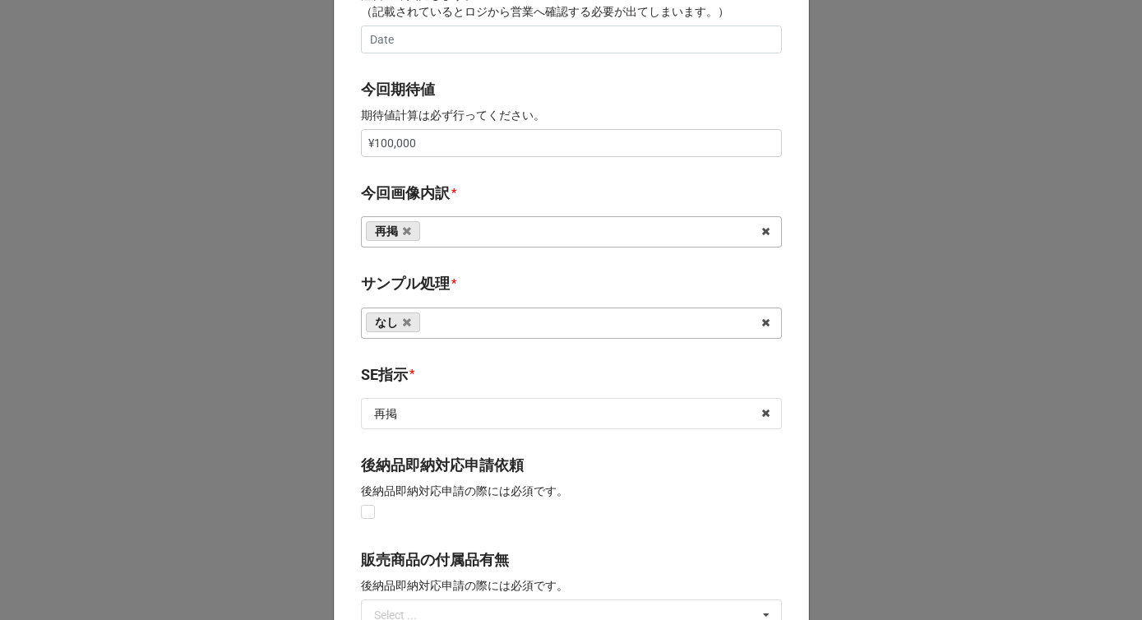
click at [425, 380] on b "SE指示 *" at bounding box center [571, 377] width 421 height 29
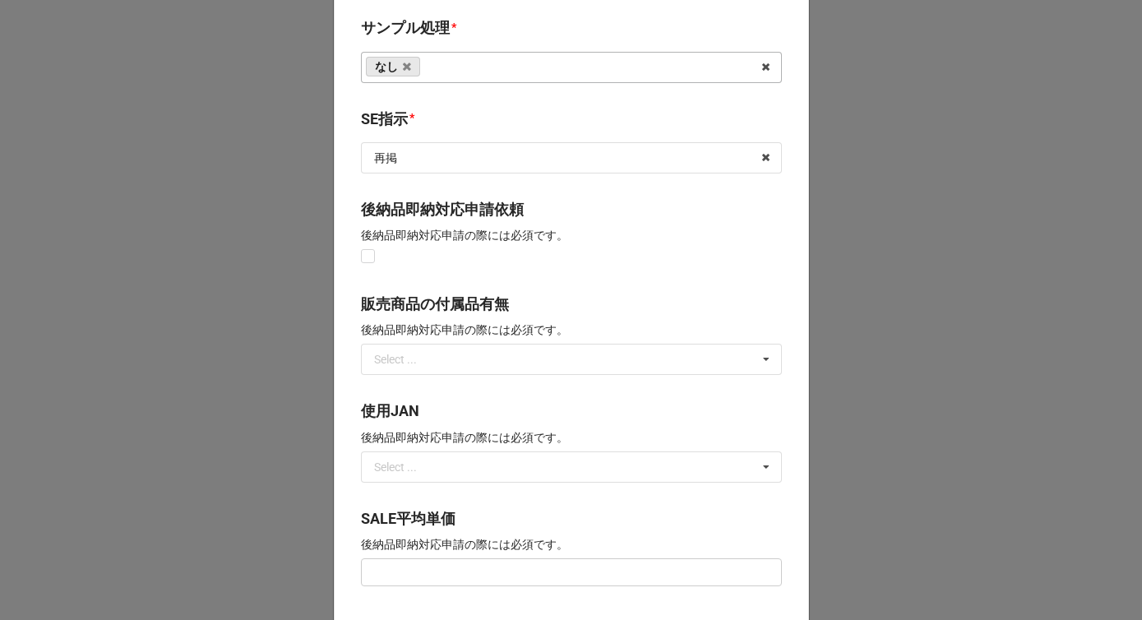
scroll to position [1210, 0]
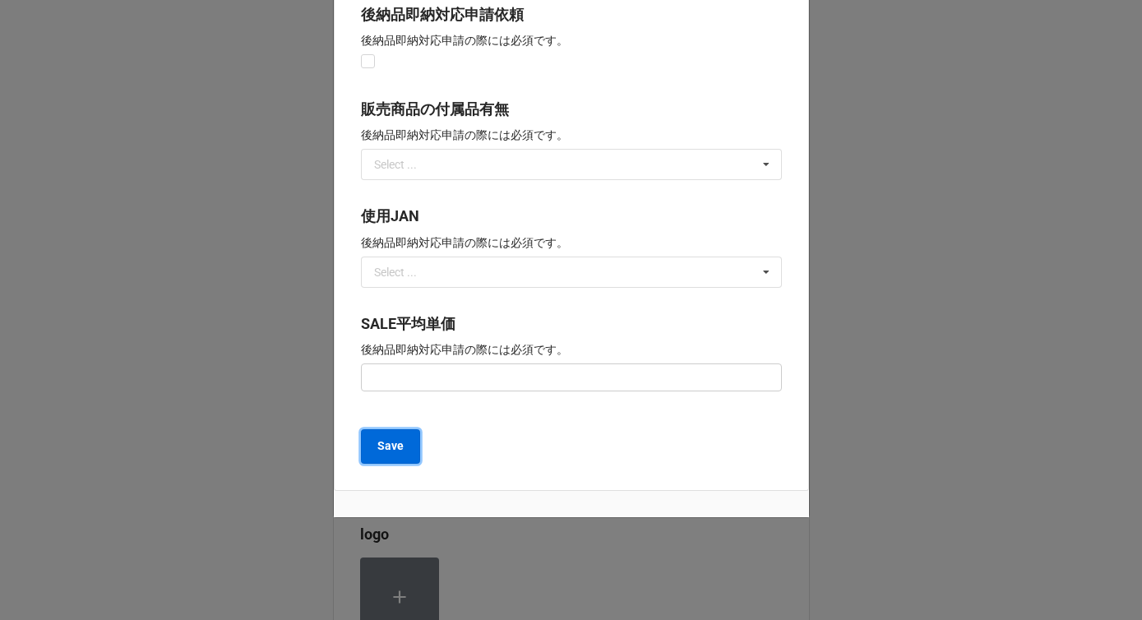
click at [390, 447] on b "Save" at bounding box center [390, 445] width 26 height 17
type textarea "x"
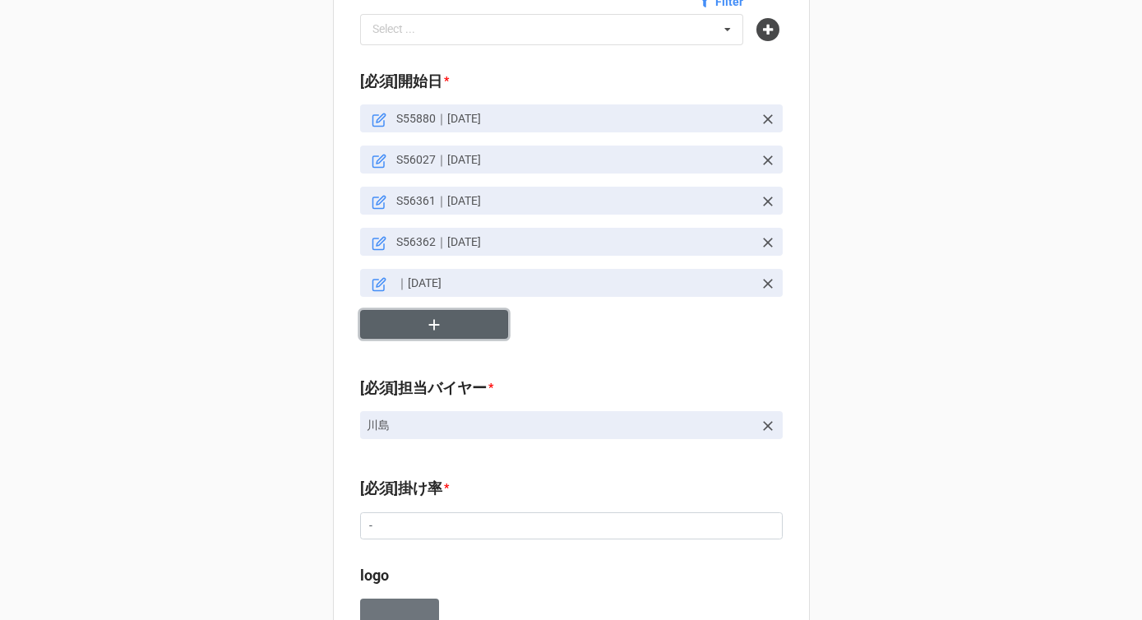
click at [414, 310] on button "button" at bounding box center [434, 324] width 148 height 29
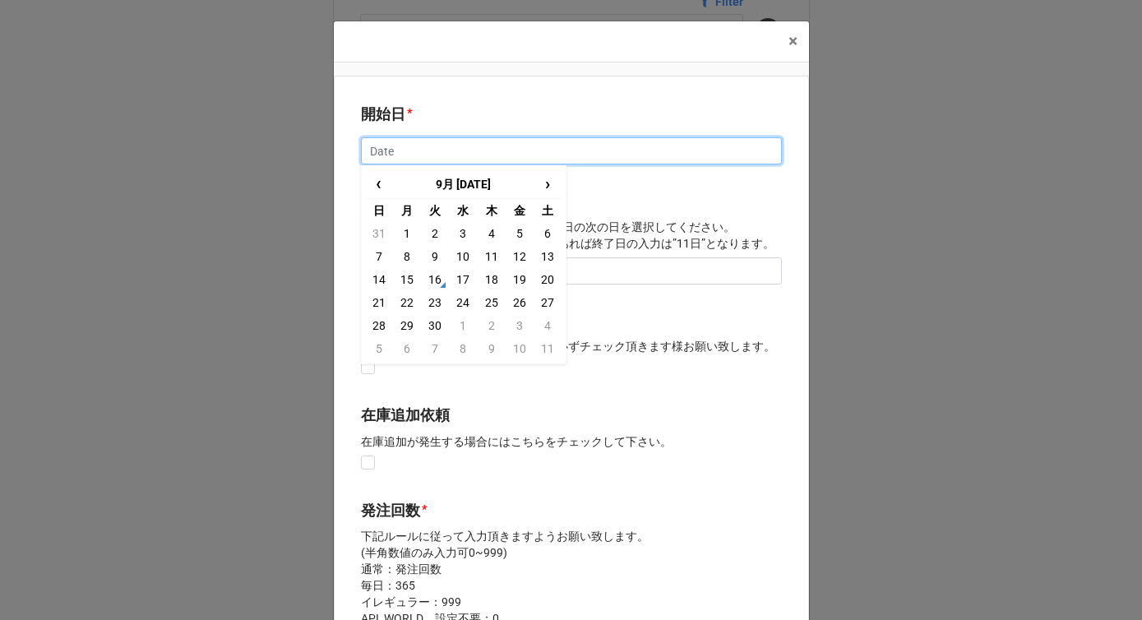
click at [410, 146] on input "text" at bounding box center [571, 151] width 421 height 28
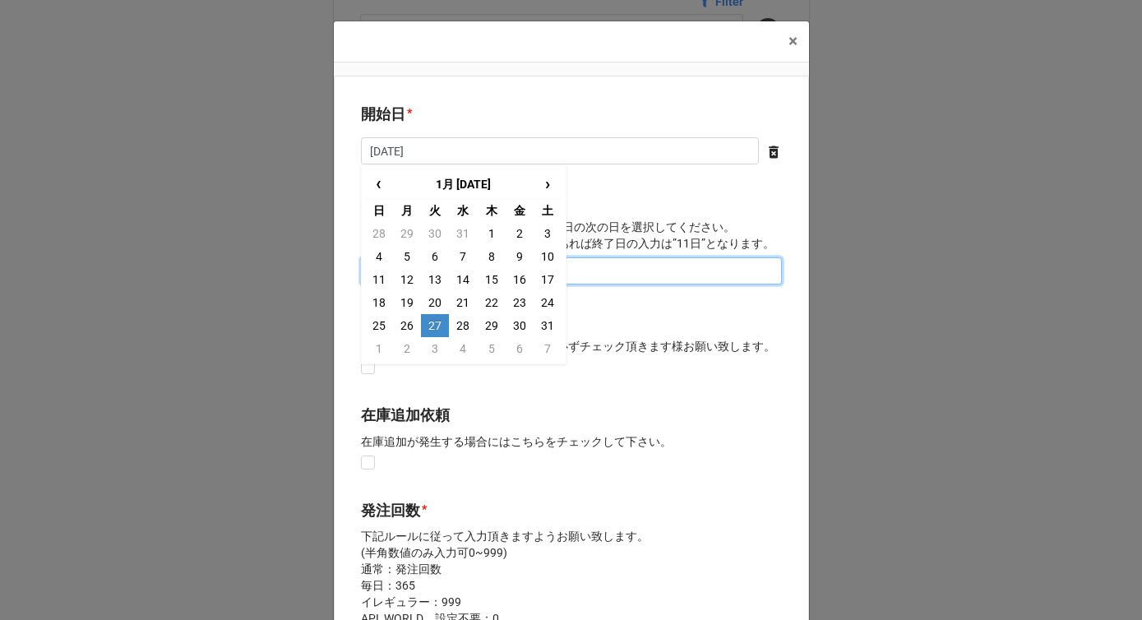
type input "[DATE]"
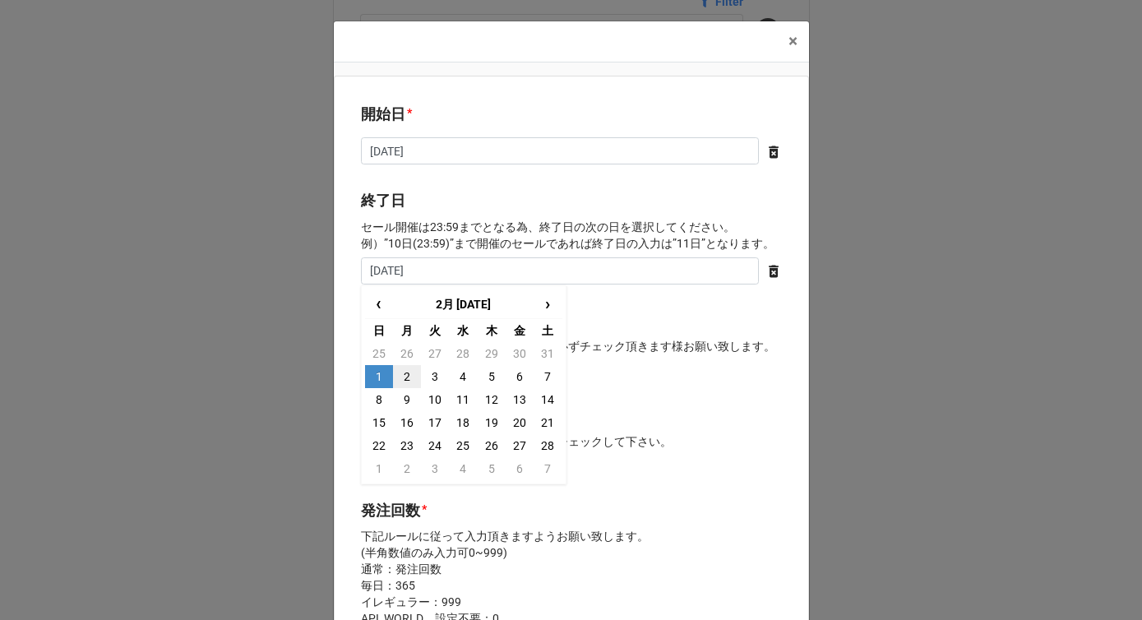
click at [411, 374] on td "2" at bounding box center [407, 376] width 28 height 23
type input "[DATE]"
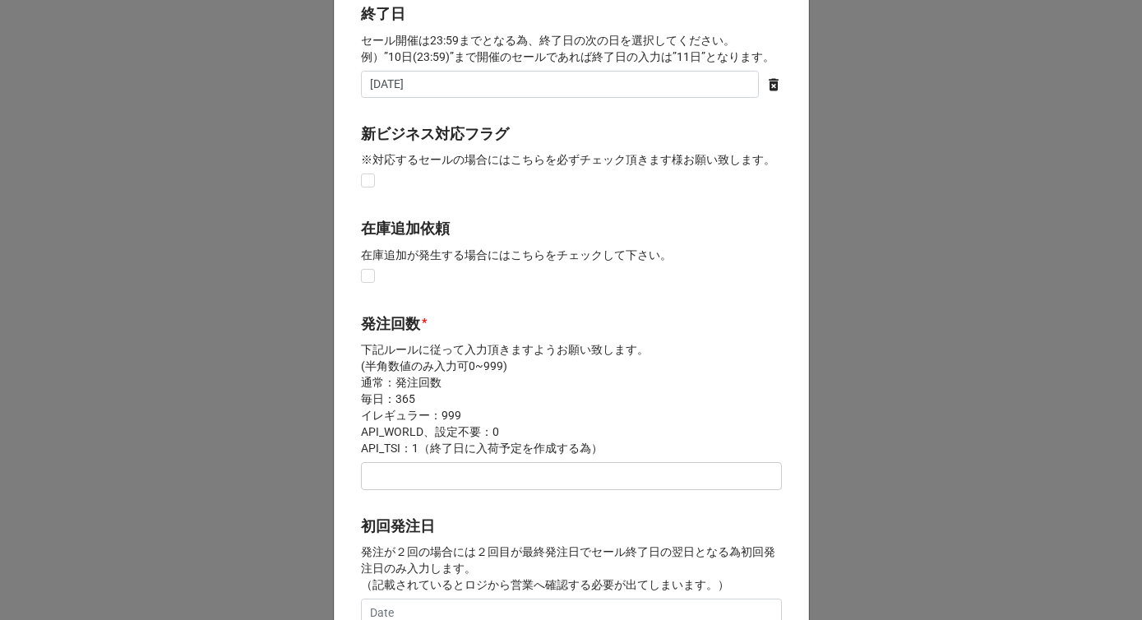
scroll to position [240, 0]
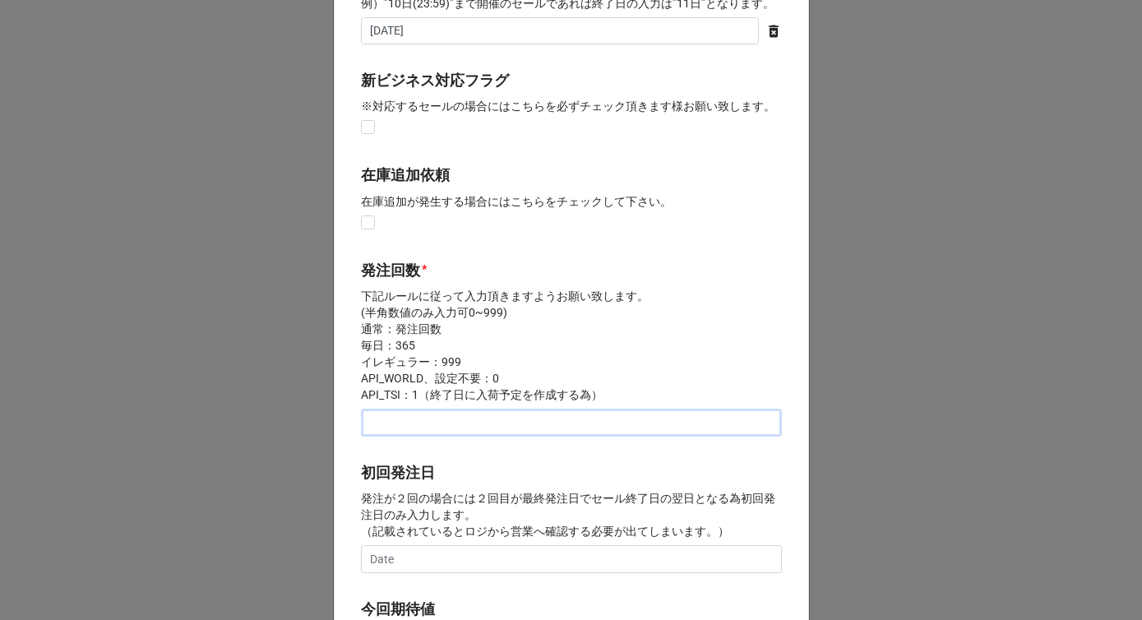
click at [403, 432] on input "text" at bounding box center [571, 423] width 421 height 28
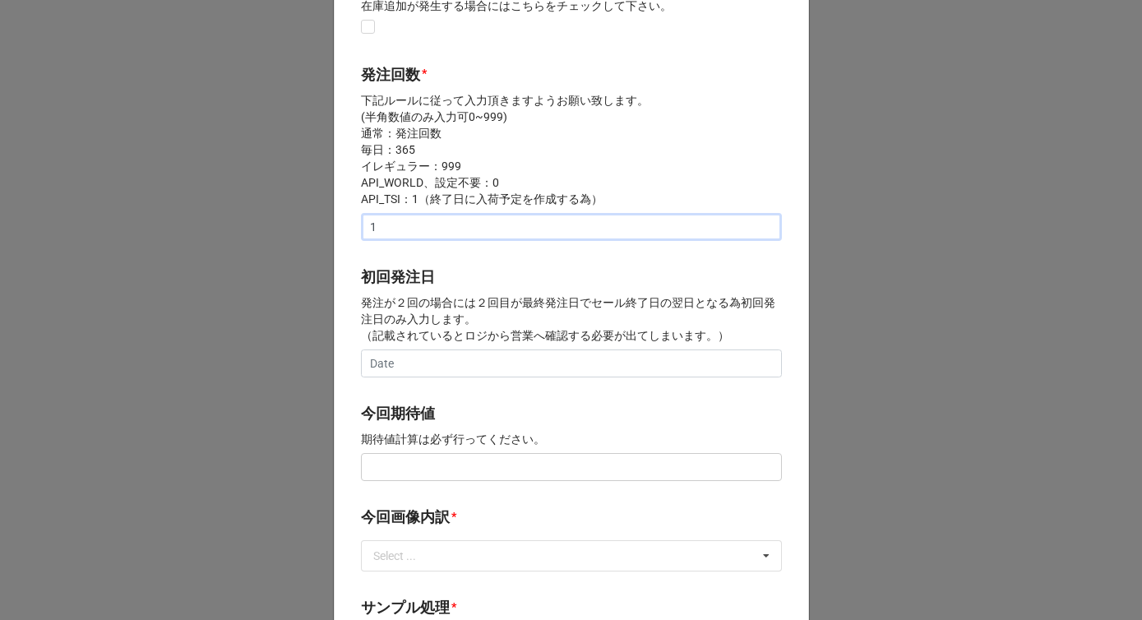
scroll to position [501, 0]
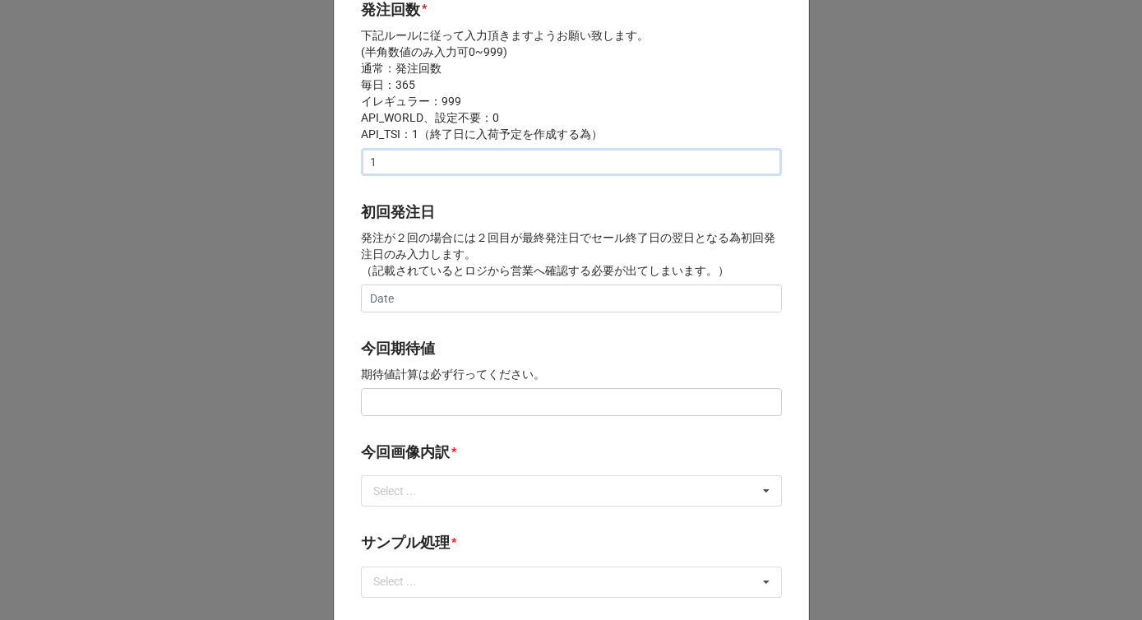
type input "1"
click at [392, 400] on input "text" at bounding box center [571, 402] width 421 height 28
paste input "text"
type input "¥100,000"
click at [412, 501] on div "Select ... サンプル撮影 再掲 提供画像 APIデータ SE用サンプルのみ到着 SE用サンプル倉庫取寄せ" at bounding box center [571, 490] width 421 height 31
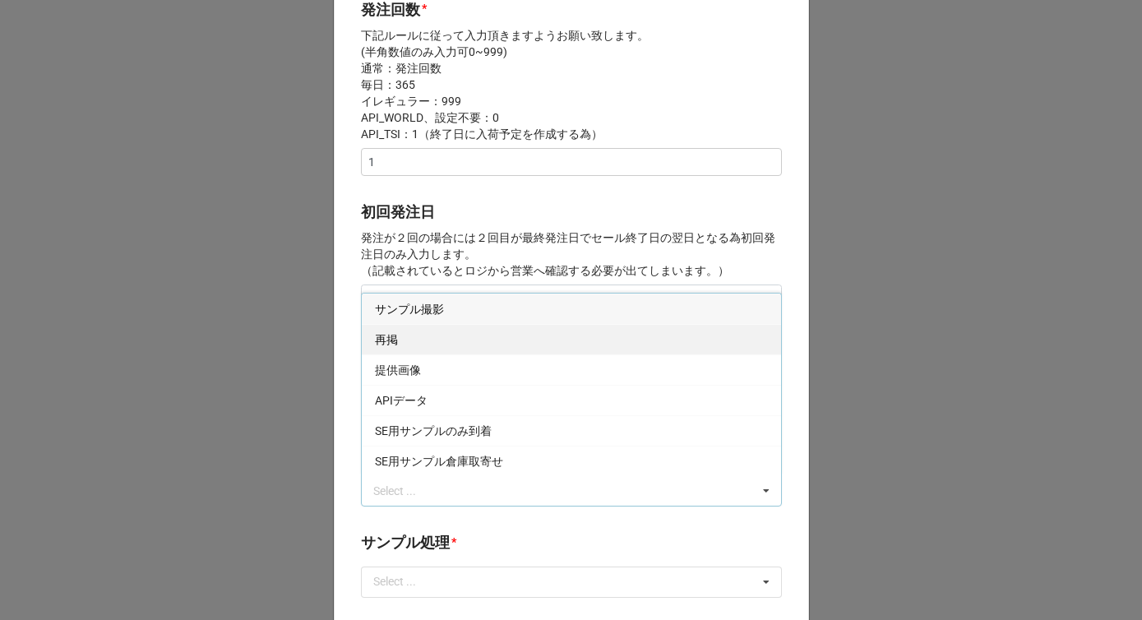
click at [411, 342] on div "再掲" at bounding box center [571, 339] width 419 height 30
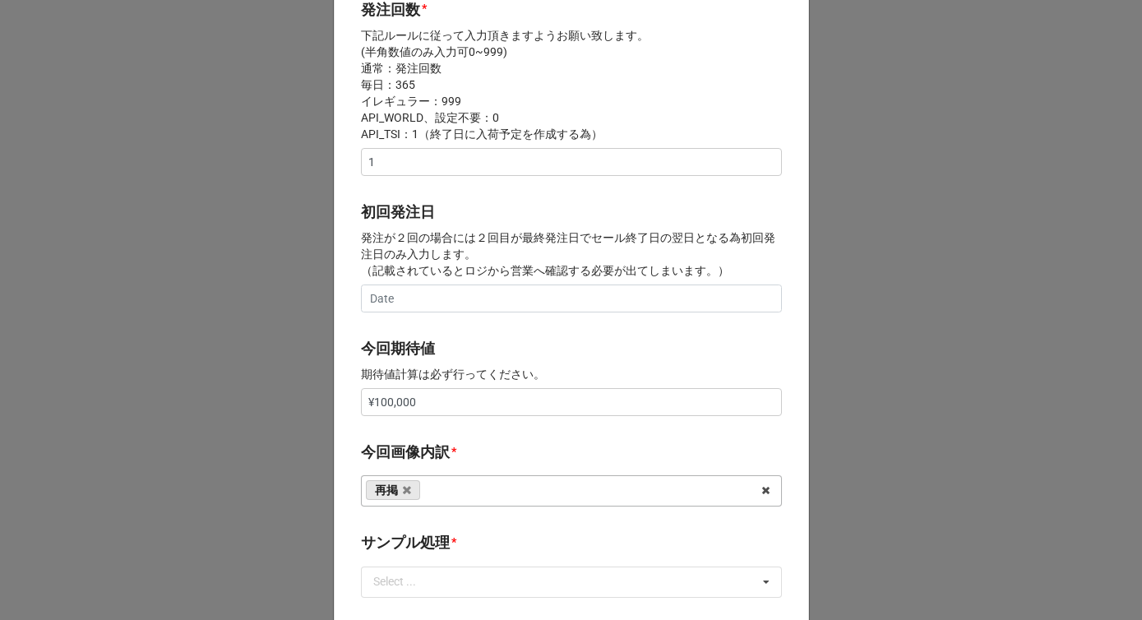
click at [491, 256] on p "発注が２回の場合には２回目が最終発注日でセール終了日の翌日となる為初回発注日のみ入力します。 （記載されているとロジから営業へ確認する必要が出てしまいます。）" at bounding box center [571, 253] width 421 height 49
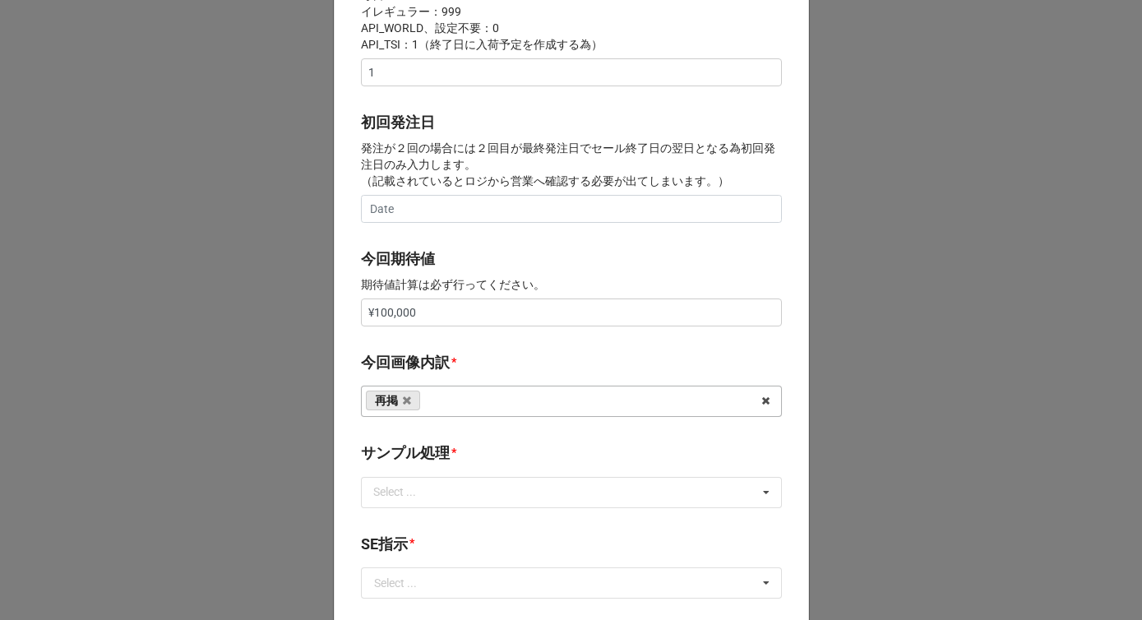
scroll to position [740, 0]
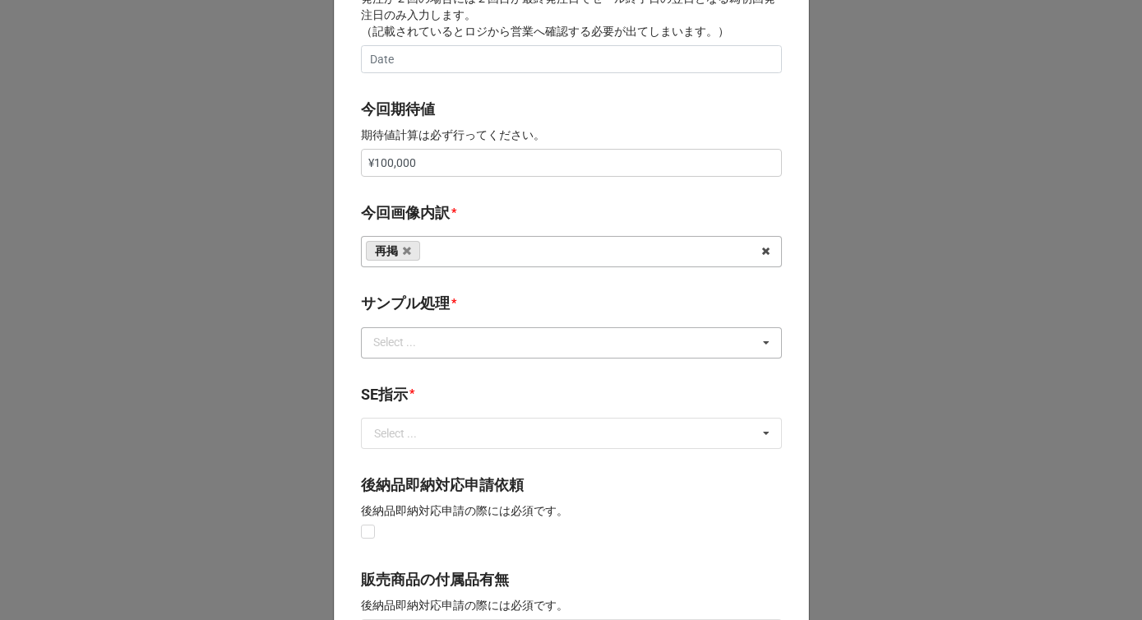
click at [434, 337] on div "Select ..." at bounding box center [404, 342] width 71 height 19
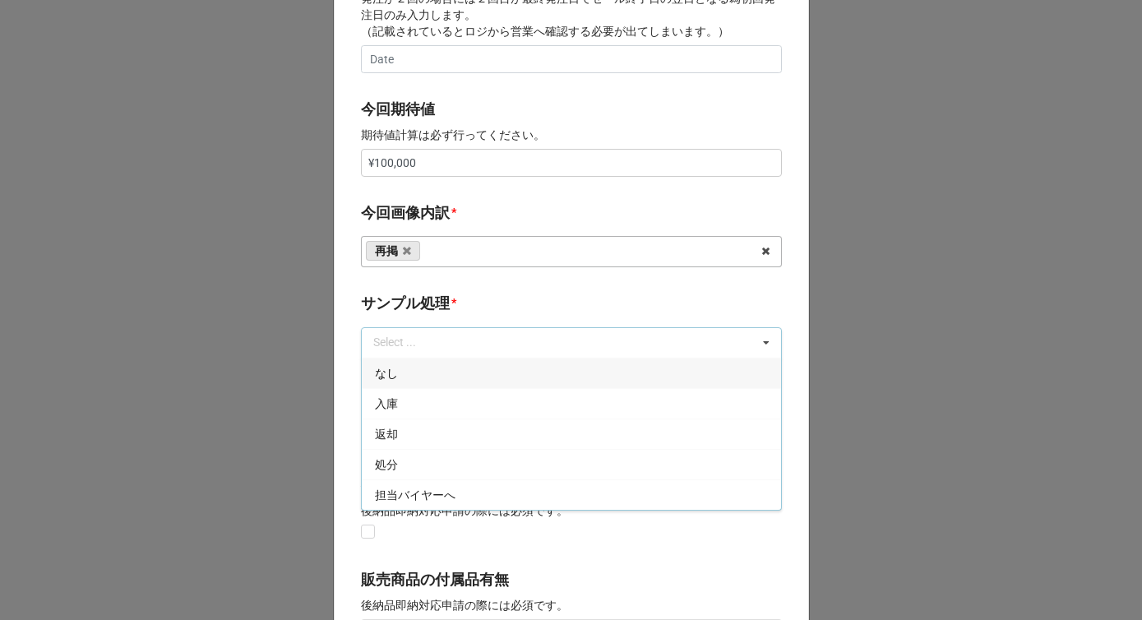
click at [410, 381] on div "なし" at bounding box center [571, 373] width 419 height 30
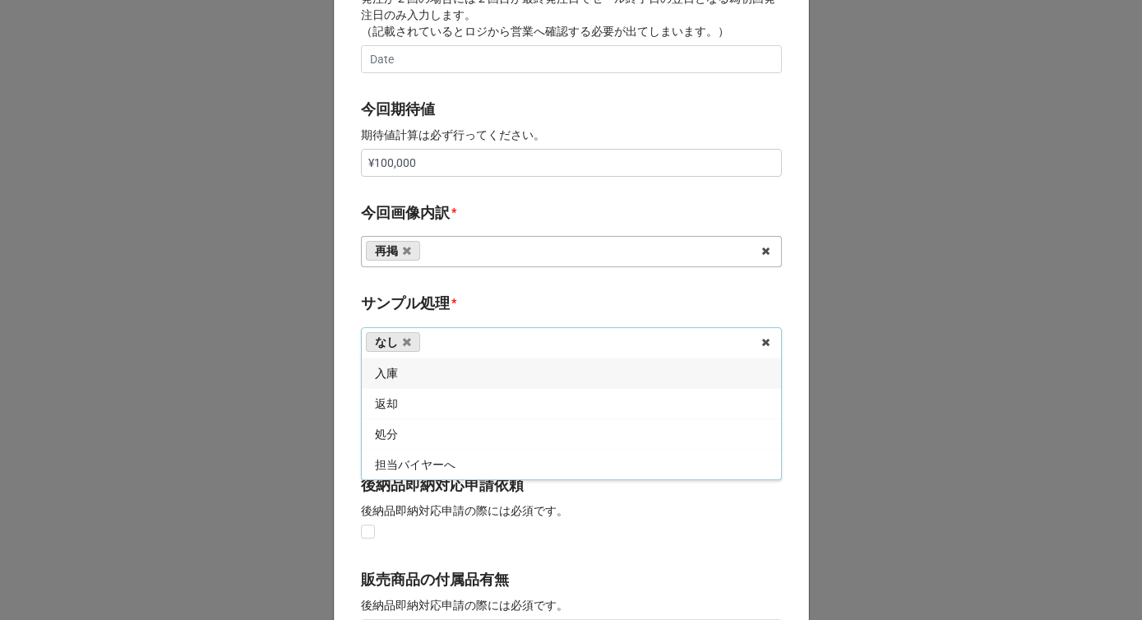
click at [474, 298] on b "サンプル処理 *" at bounding box center [571, 306] width 421 height 29
click at [421, 440] on input "text" at bounding box center [572, 434] width 419 height 30
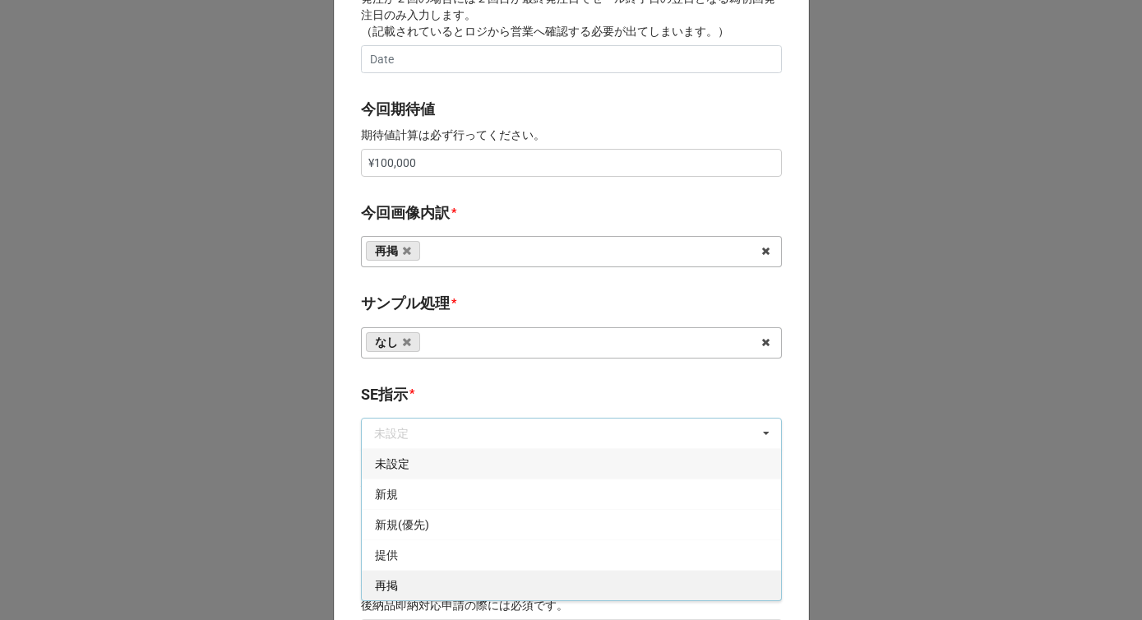
click at [398, 596] on div "再掲" at bounding box center [571, 585] width 419 height 30
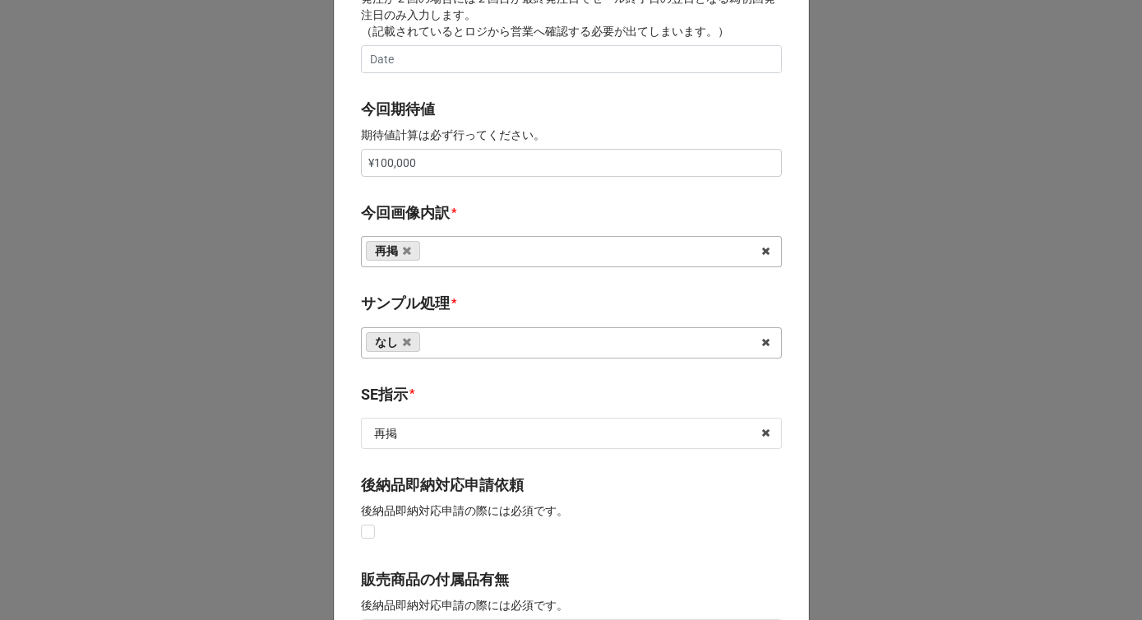
click at [445, 416] on div "SE指示 *" at bounding box center [571, 400] width 421 height 35
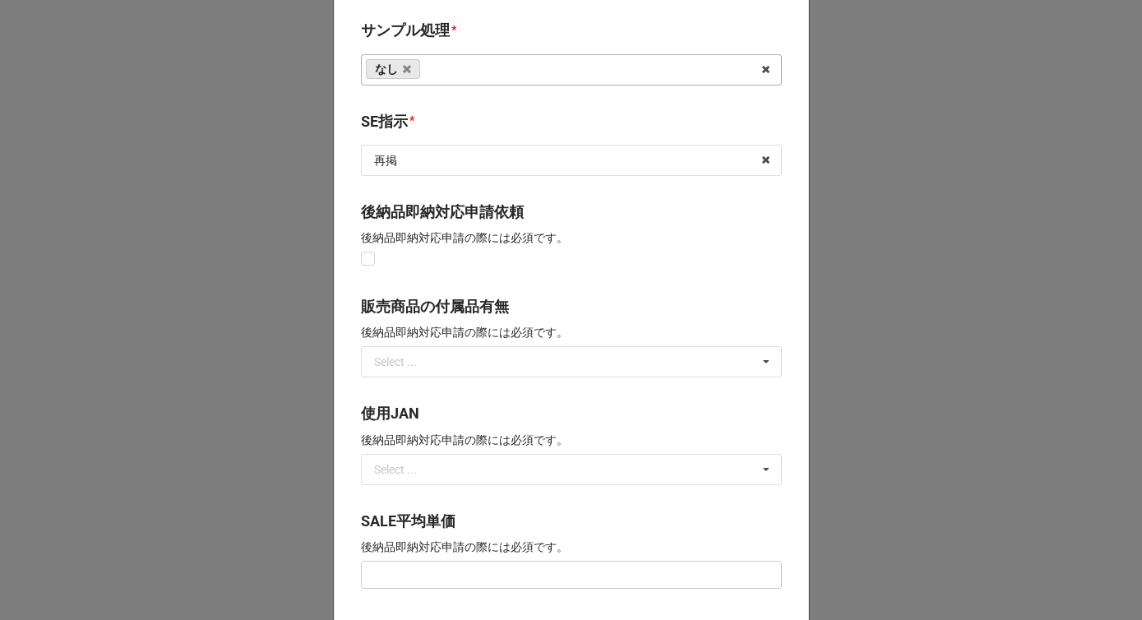
scroll to position [1144, 0]
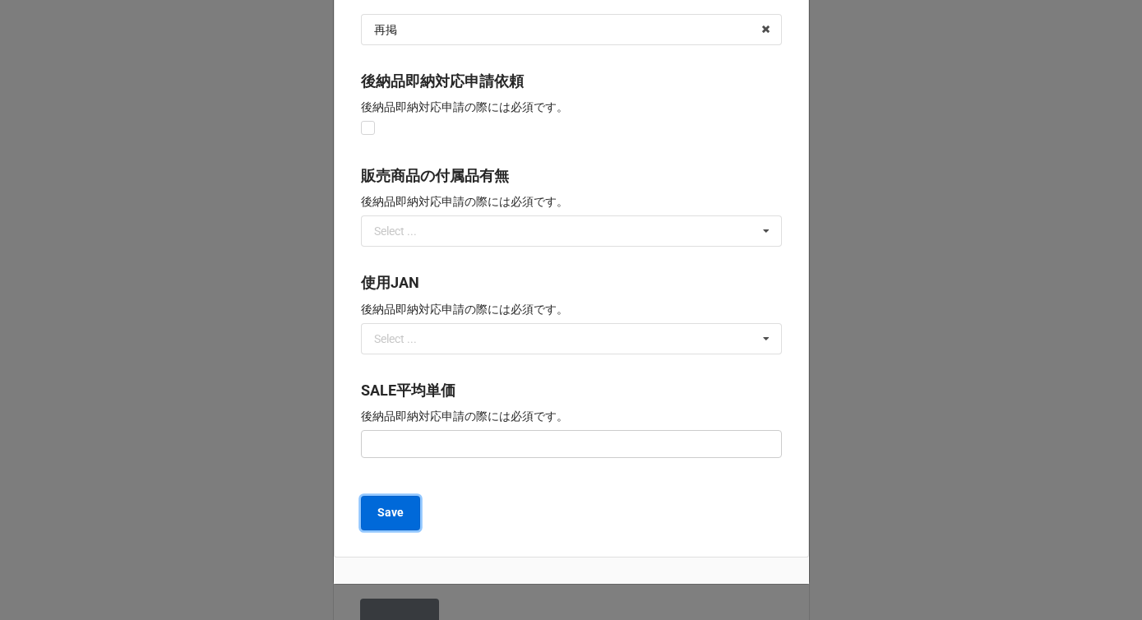
click at [391, 512] on b "Save" at bounding box center [390, 512] width 26 height 17
type textarea "x"
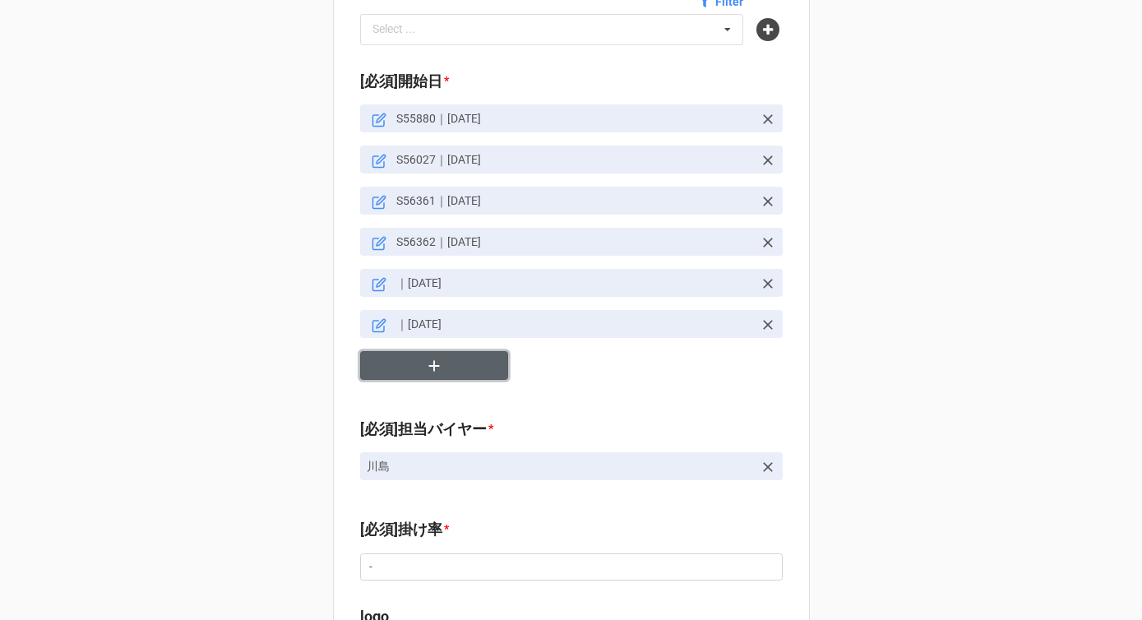
click at [429, 360] on icon "button" at bounding box center [433, 365] width 11 height 11
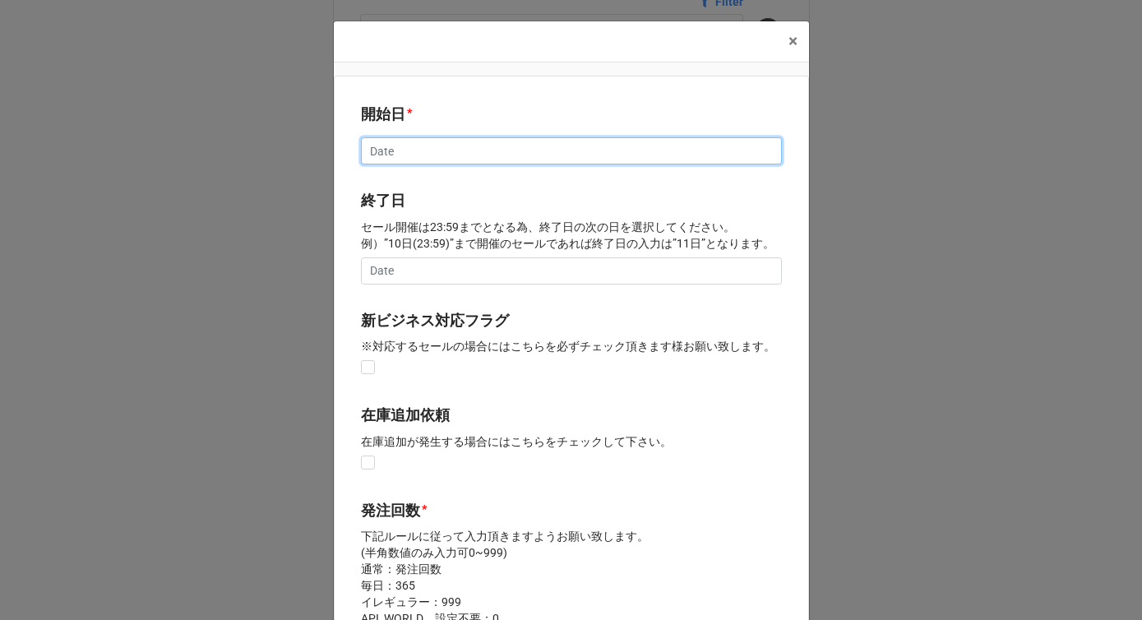
click at [401, 149] on input "text" at bounding box center [571, 151] width 421 height 28
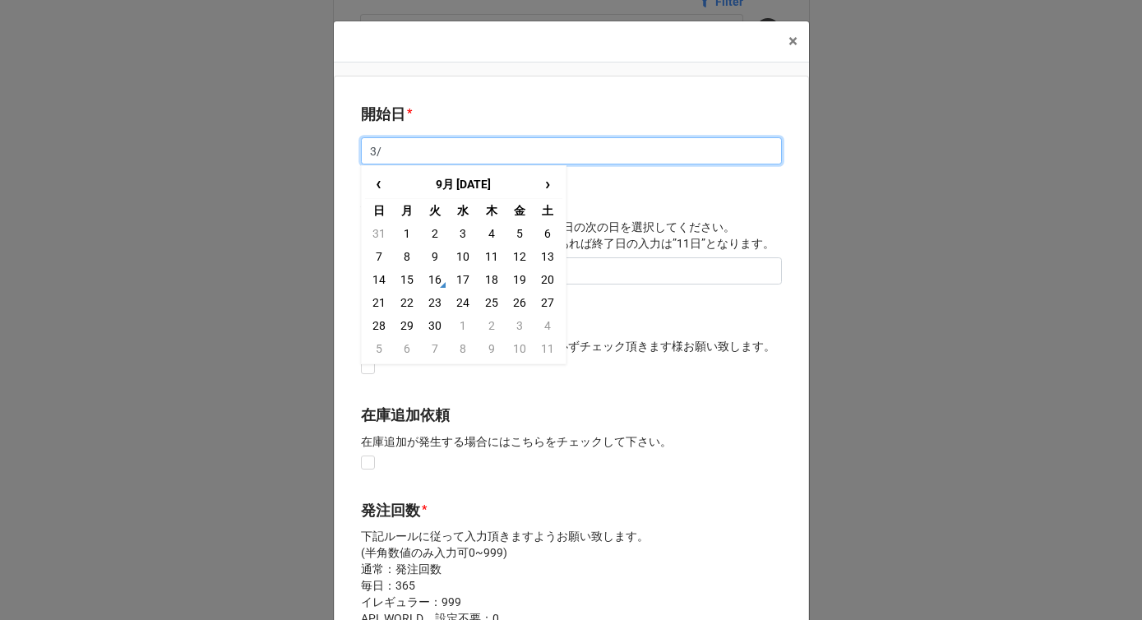
type input "3"
click at [442, 149] on input "text" at bounding box center [571, 151] width 421 height 28
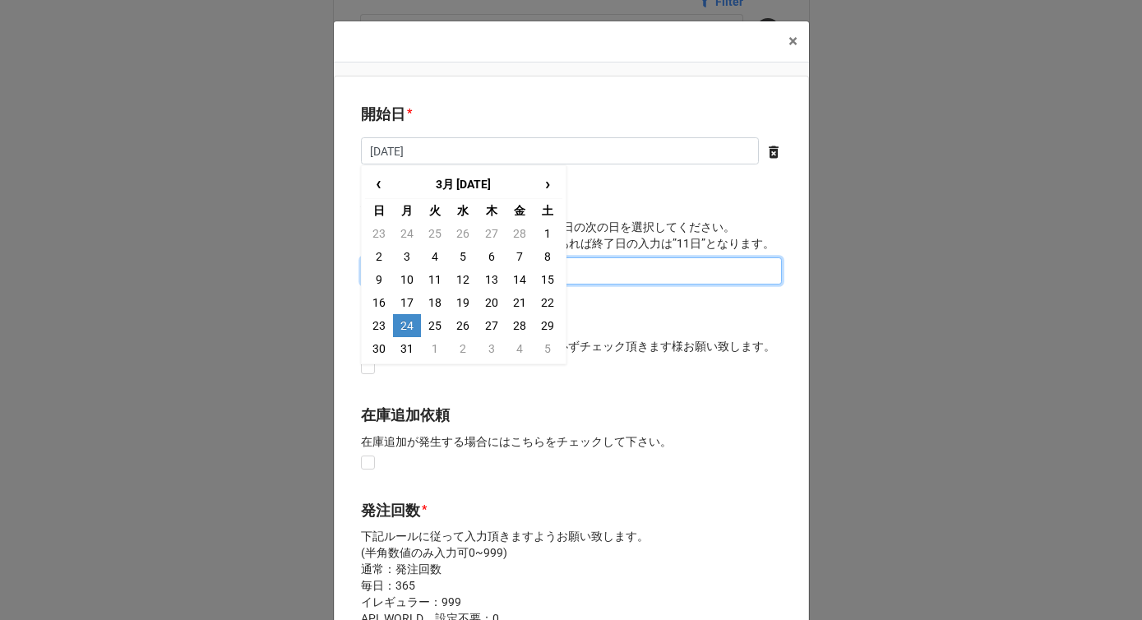
type input "[DATE]"
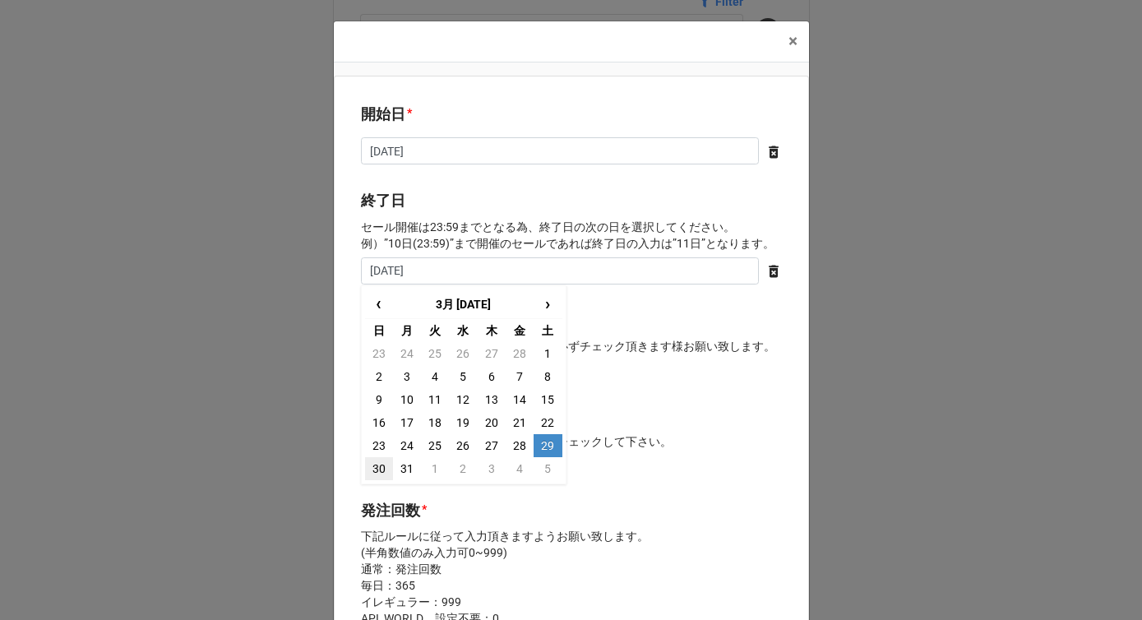
click at [374, 465] on td "30" at bounding box center [379, 468] width 28 height 23
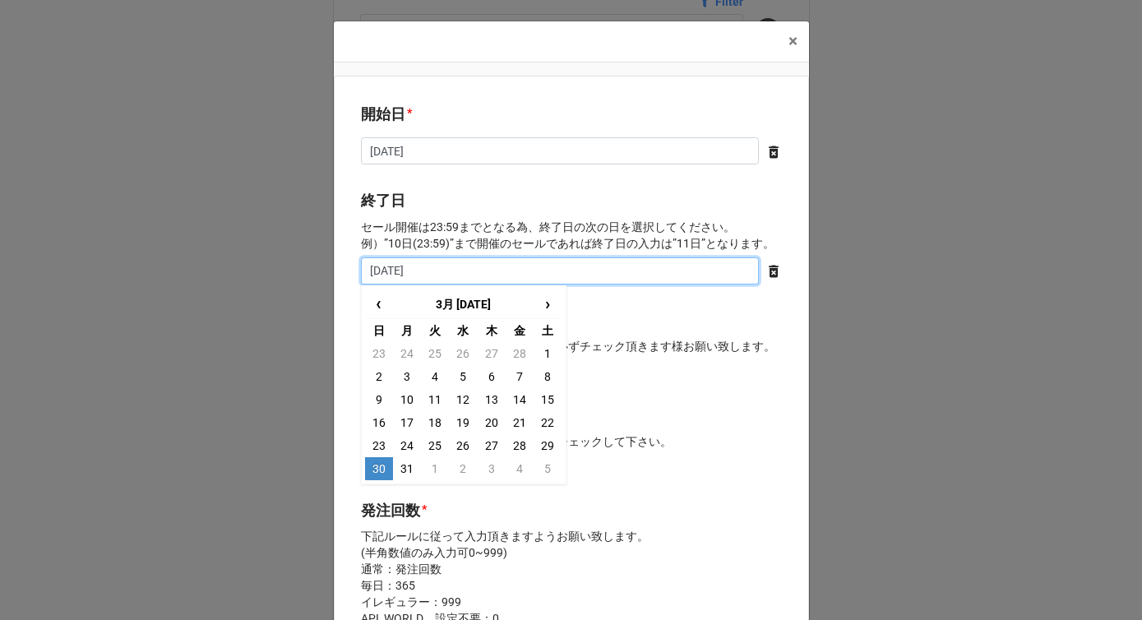
click at [455, 267] on input "[DATE]" at bounding box center [560, 271] width 398 height 28
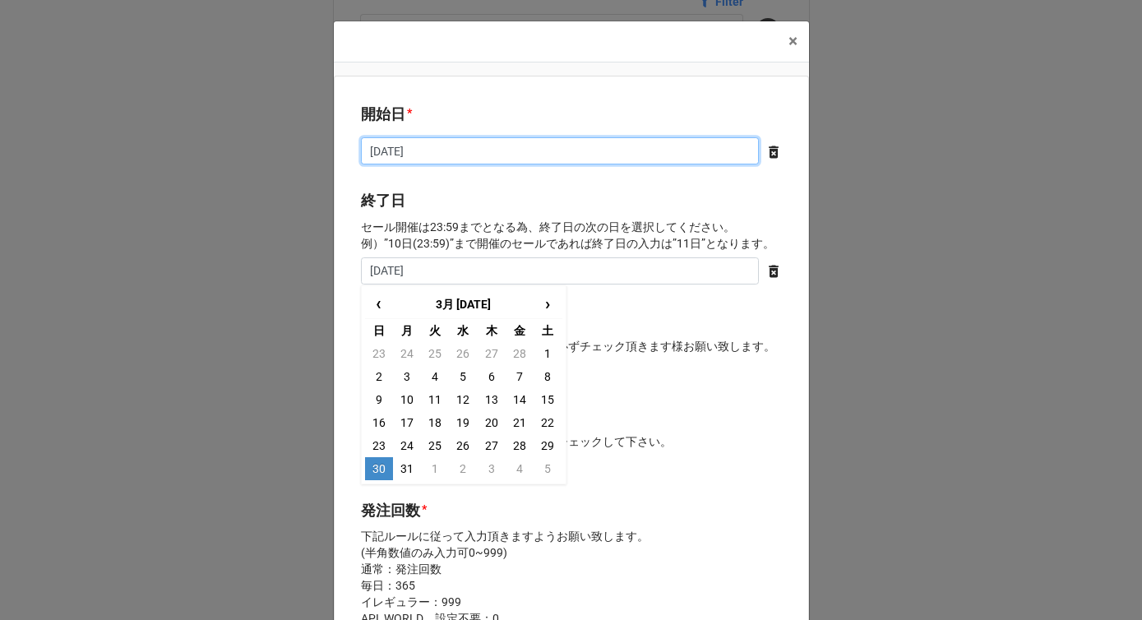
type input "[DATE]"
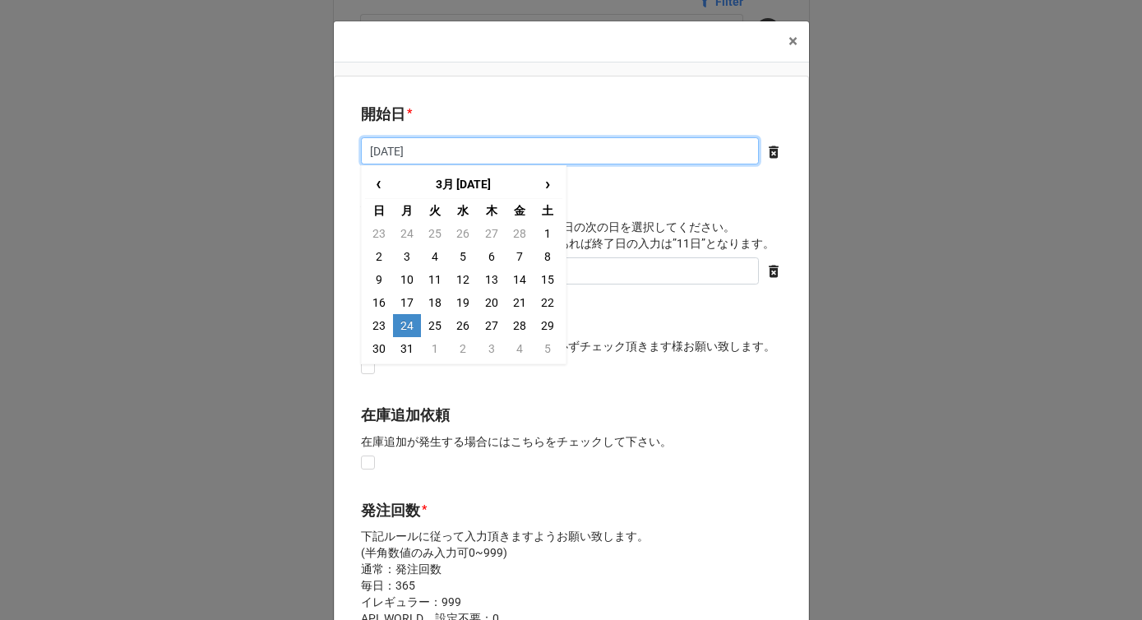
click at [440, 150] on input "[DATE]" at bounding box center [560, 151] width 398 height 28
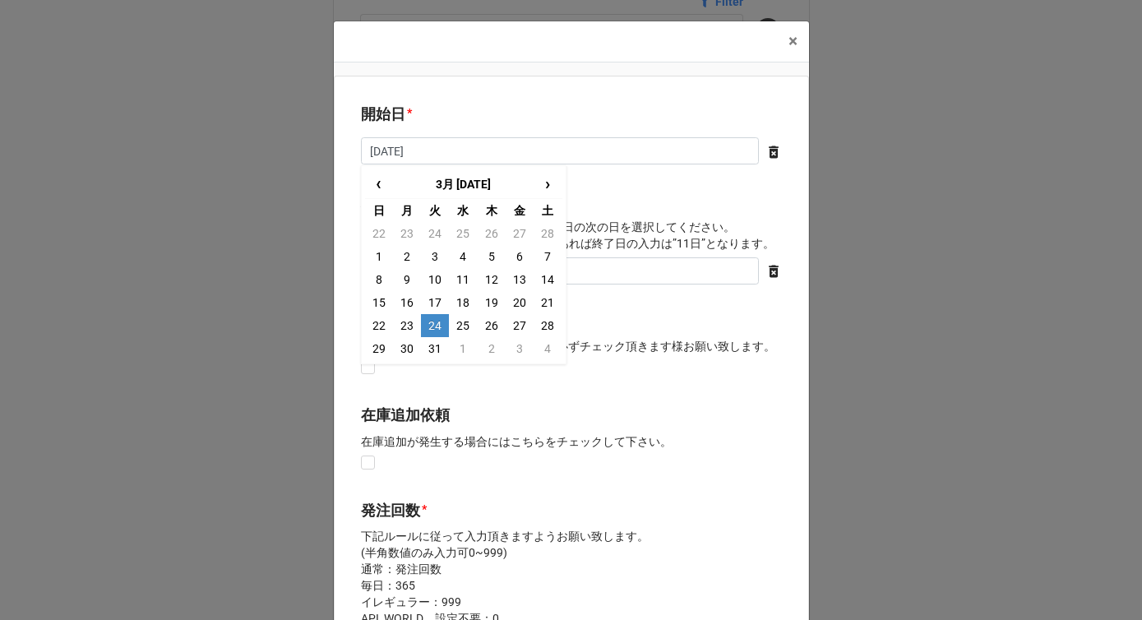
click at [427, 332] on td "24" at bounding box center [435, 325] width 28 height 23
drag, startPoint x: 445, startPoint y: 157, endPoint x: 333, endPoint y: 154, distance: 111.9
type input "[DATE]"
click at [457, 114] on b "開始日 *" at bounding box center [571, 117] width 421 height 29
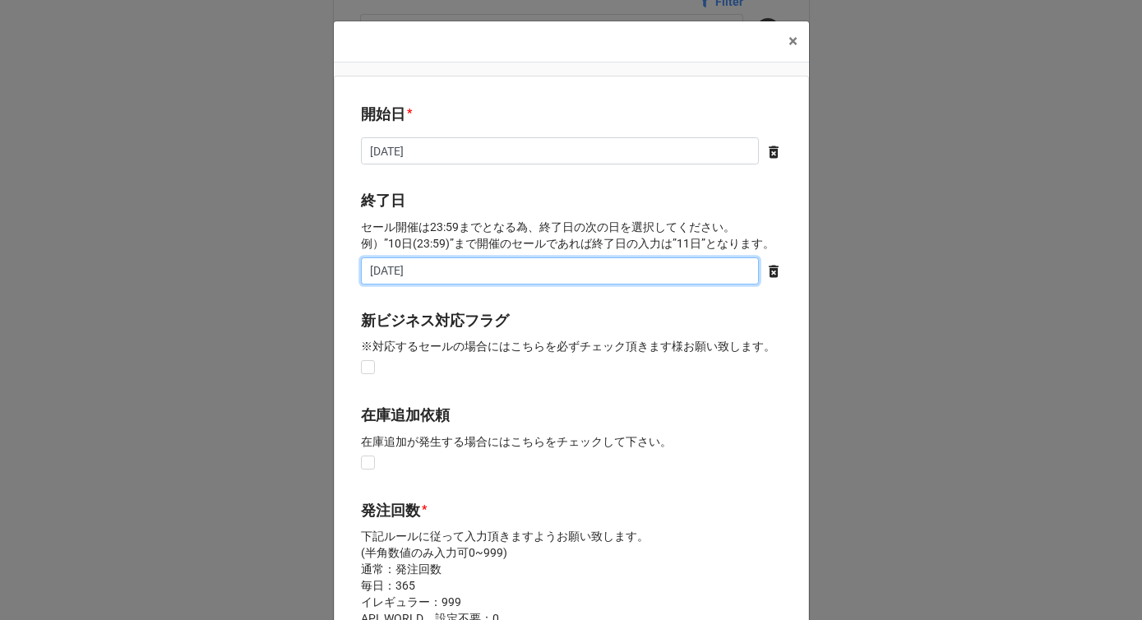
click at [440, 281] on input "[DATE]" at bounding box center [560, 271] width 398 height 28
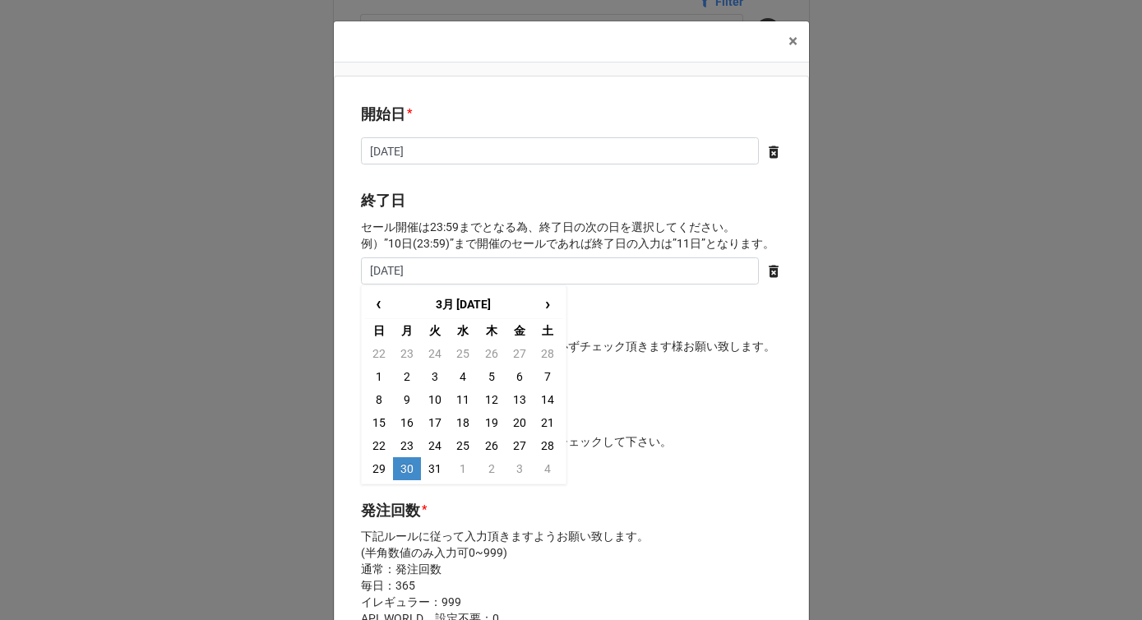
click at [403, 471] on td "30" at bounding box center [407, 468] width 28 height 23
type input "[DATE]"
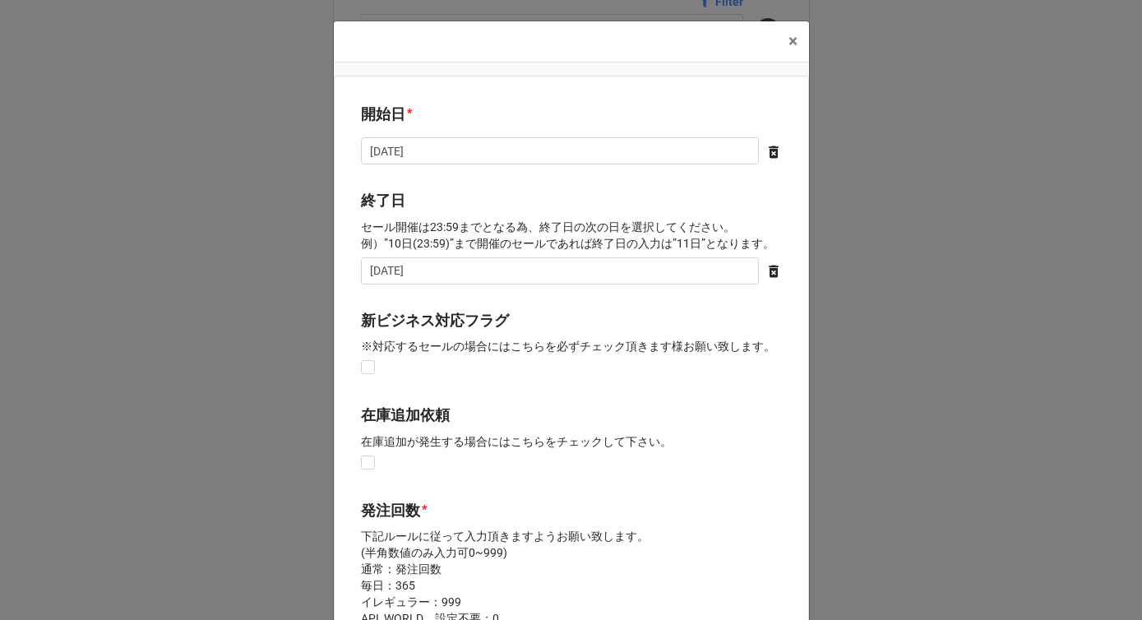
click at [484, 452] on div "在庫追加依頼 在庫追加が発生する場合にはこちらをチェックして下さい。" at bounding box center [571, 429] width 421 height 51
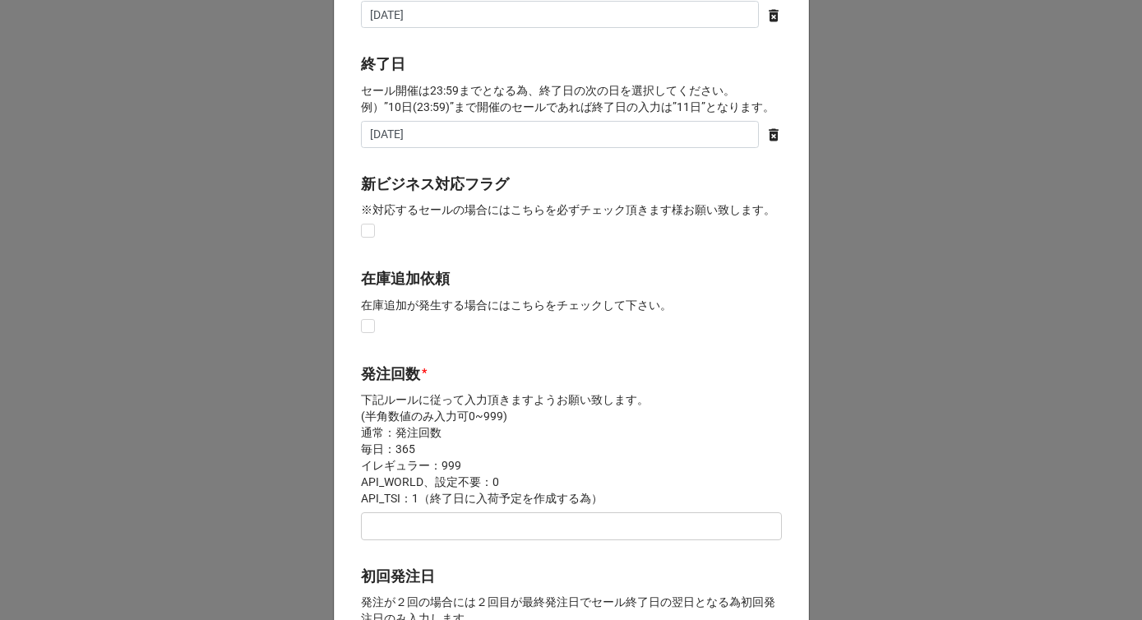
scroll to position [365, 0]
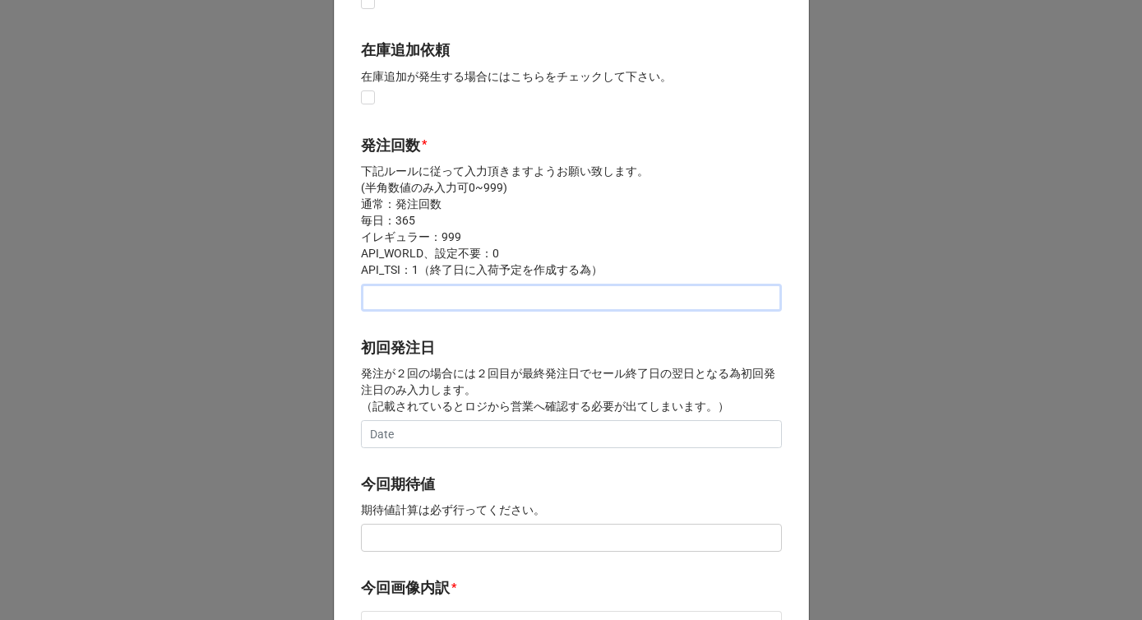
click at [449, 297] on input "text" at bounding box center [571, 298] width 421 height 28
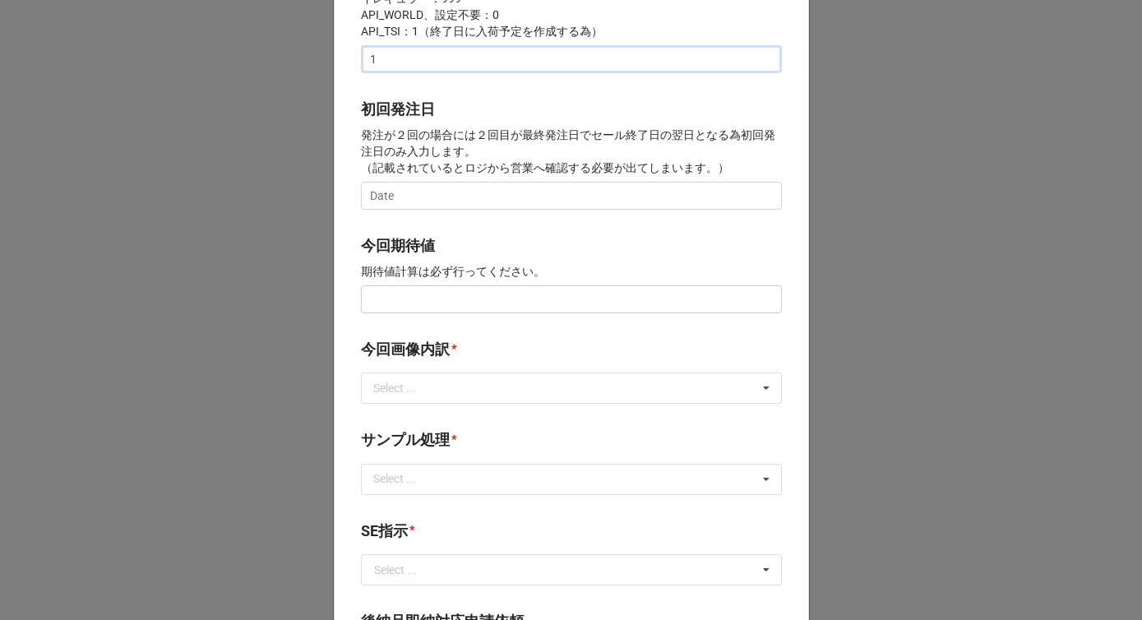
type input "1"
click at [416, 306] on input "text" at bounding box center [571, 299] width 421 height 28
type input "¥100,000"
click at [425, 392] on div "Select ..." at bounding box center [404, 388] width 71 height 19
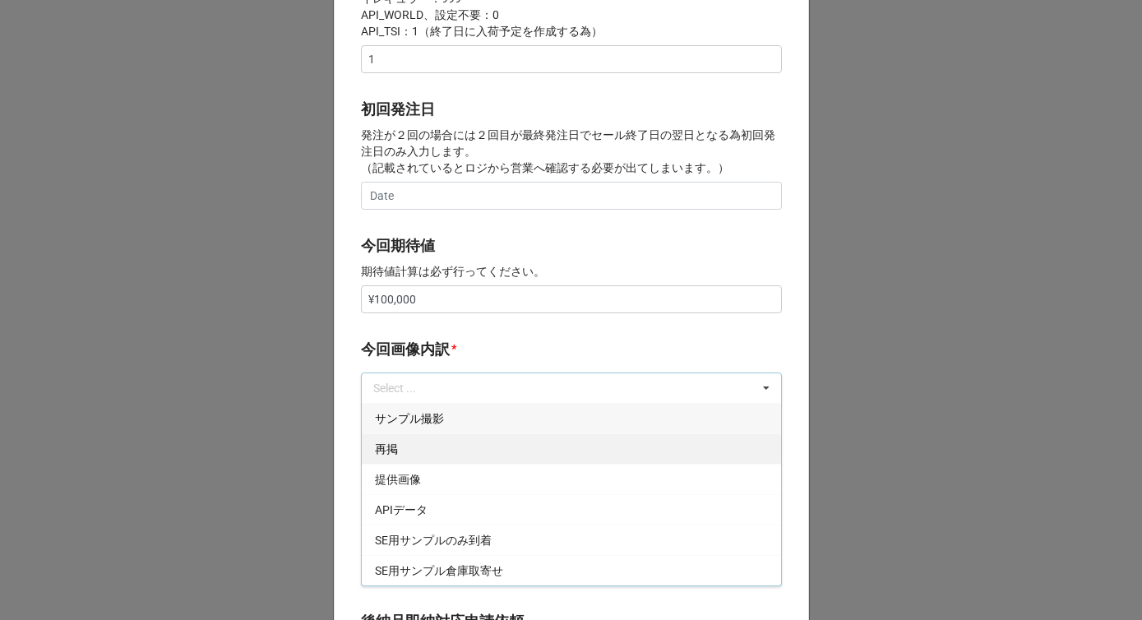
click at [399, 448] on div "再掲" at bounding box center [571, 448] width 419 height 30
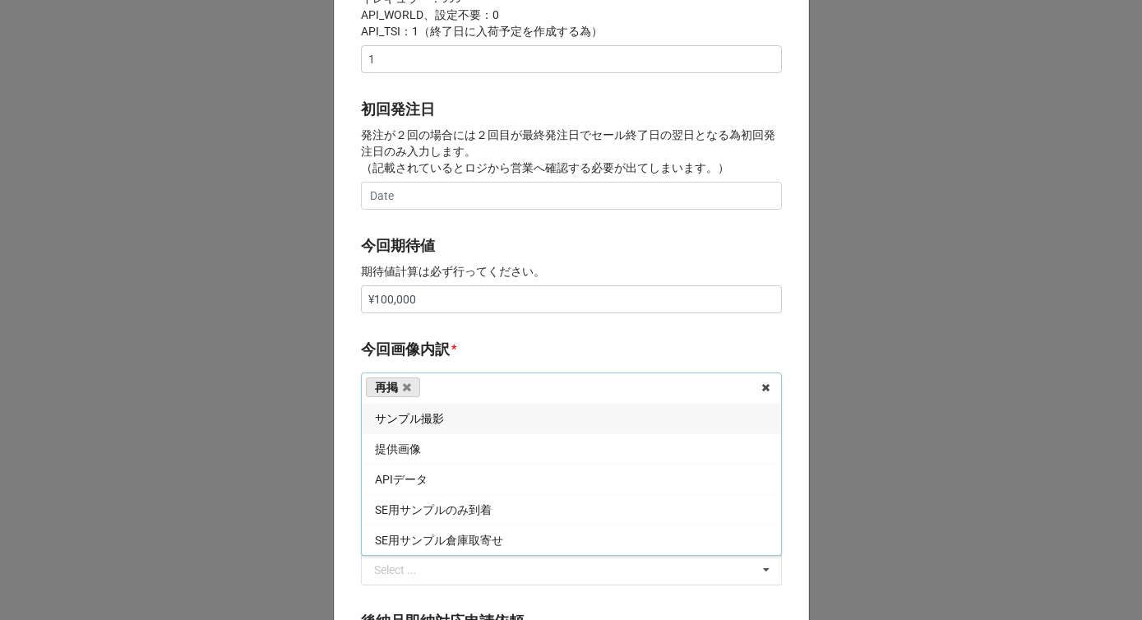
click at [436, 377] on div "再掲 サンプル撮影 提供画像 APIデータ SE用サンプルのみ到着 SE用サンプル倉庫取寄せ" at bounding box center [571, 387] width 421 height 31
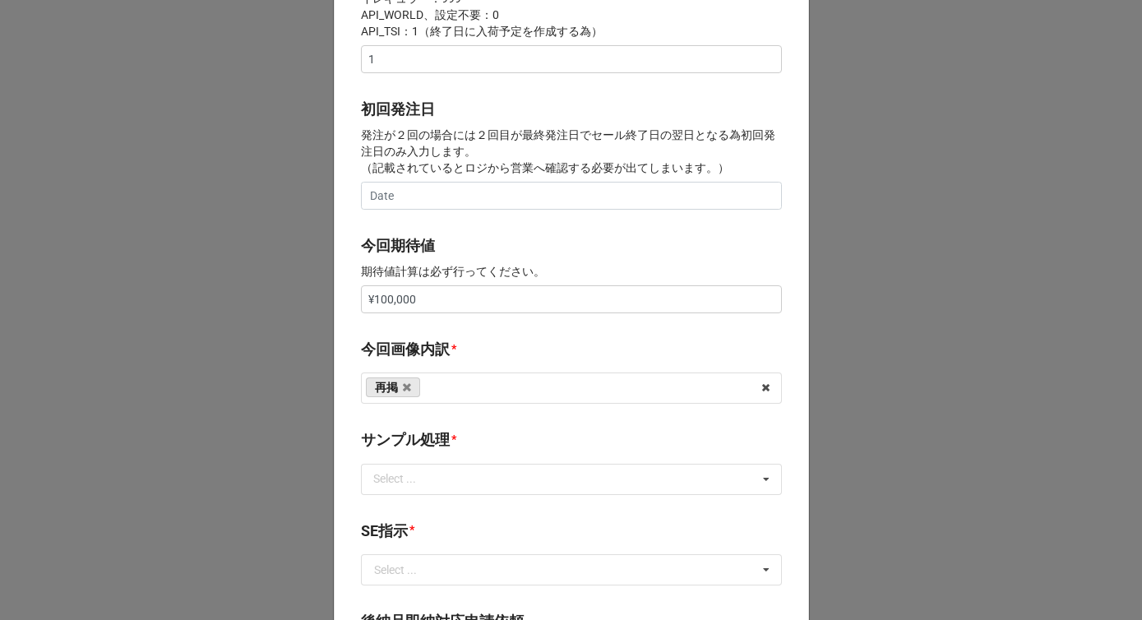
click at [436, 360] on label "今回画像内訳" at bounding box center [405, 349] width 89 height 23
click at [412, 476] on div "Select ..." at bounding box center [404, 478] width 71 height 19
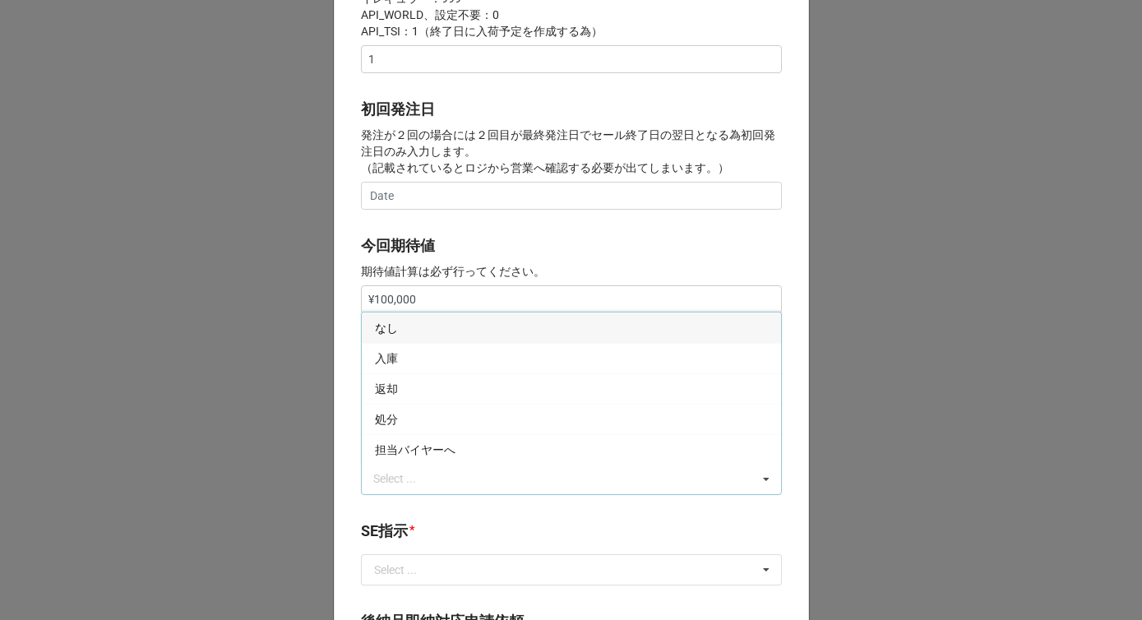
click at [402, 320] on div "なし" at bounding box center [571, 327] width 419 height 30
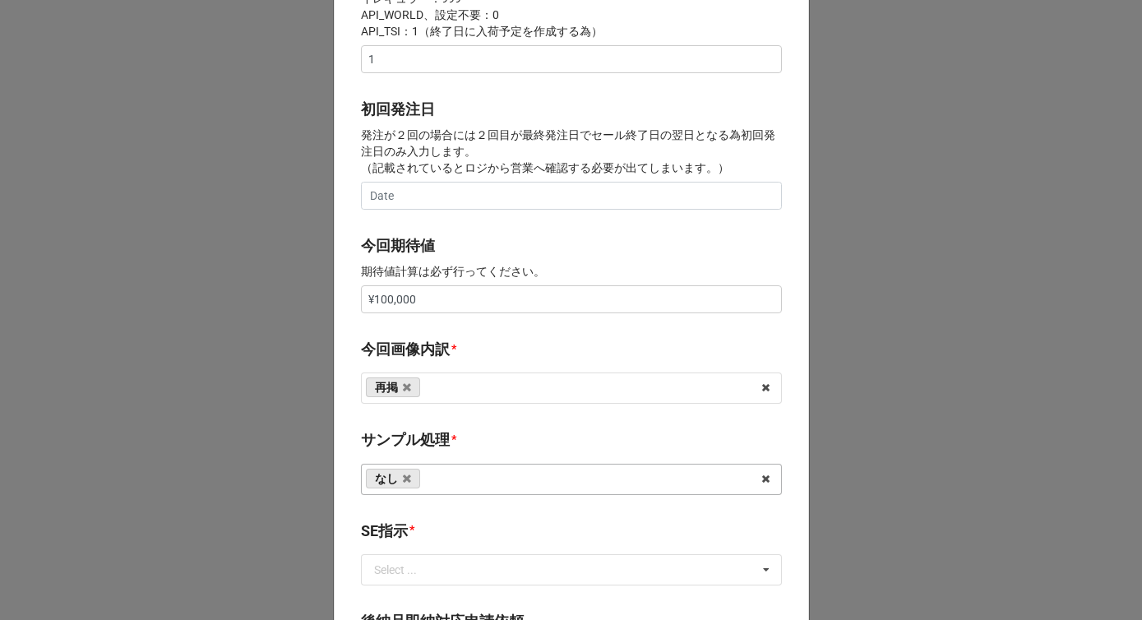
click at [491, 233] on div "開始日 * [DATE] ‹ 3月 [DATE] › 日 月 火 [PERSON_NAME] 金 土 22 23 24 25 26 27 28 1 2 3 4…" at bounding box center [571, 285] width 475 height 1626
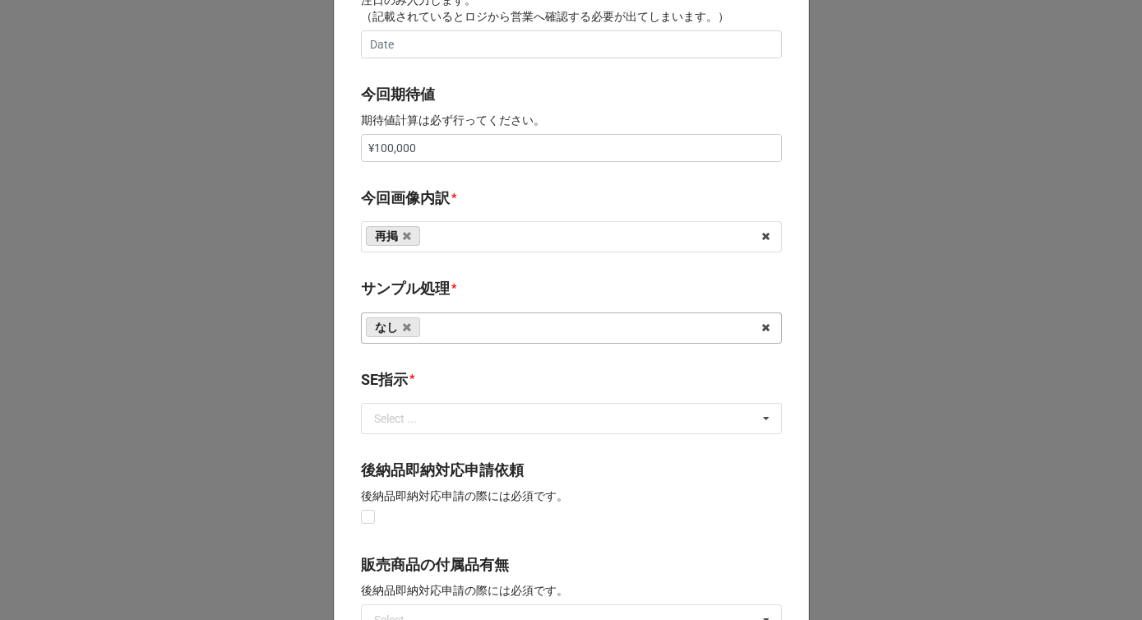
scroll to position [770, 0]
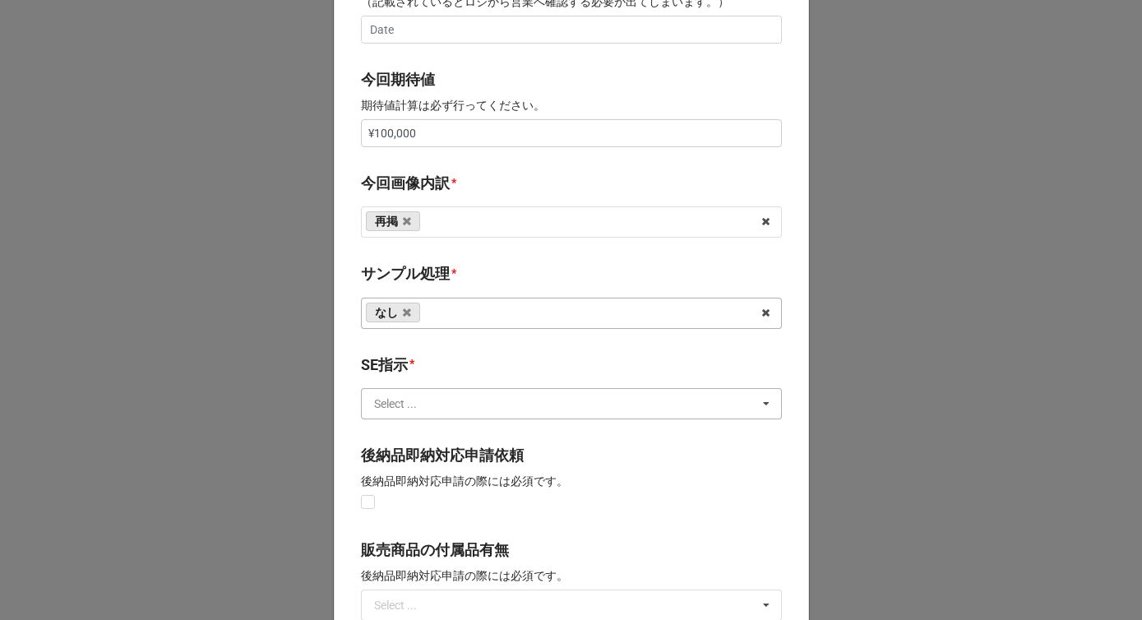
click at [419, 408] on input "text" at bounding box center [572, 404] width 419 height 30
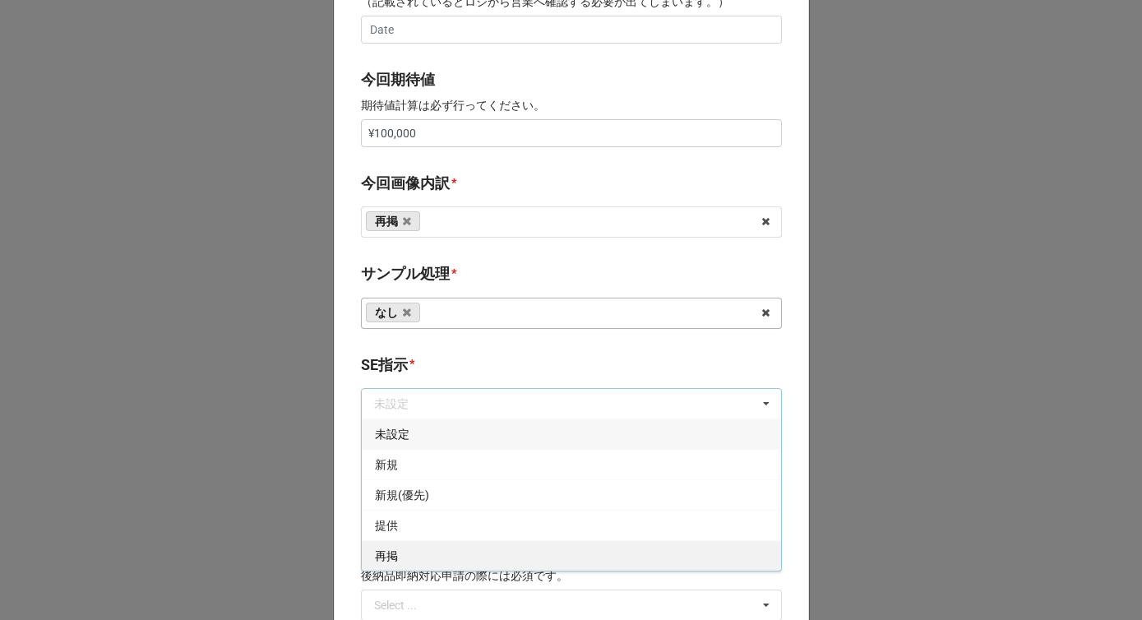
click at [390, 554] on span "再掲" at bounding box center [386, 555] width 23 height 13
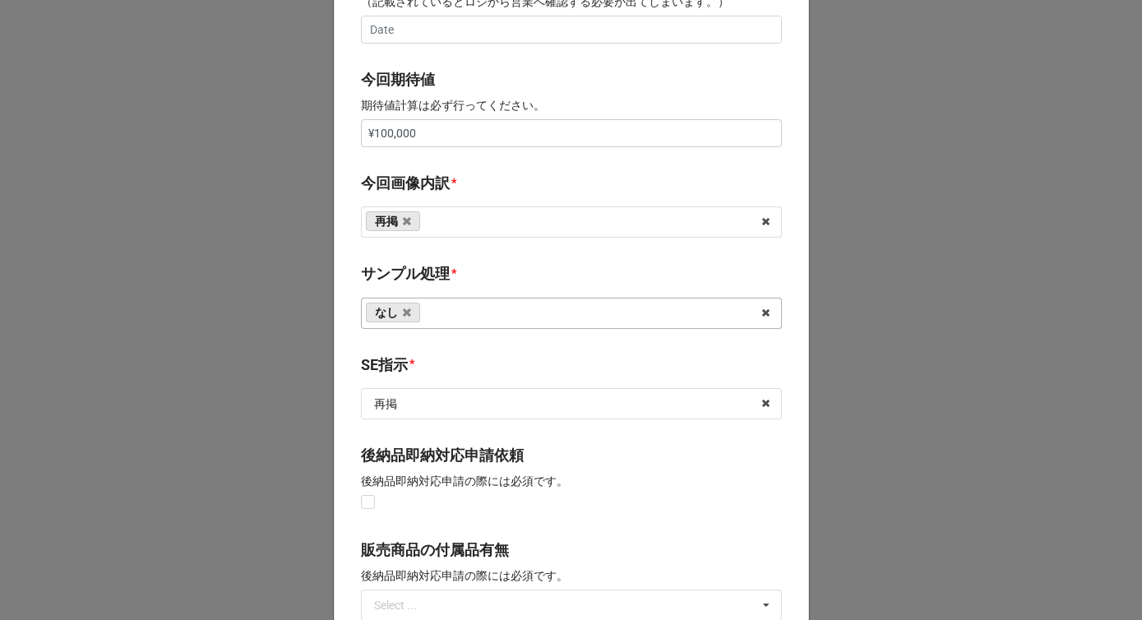
click at [465, 347] on div "開始日 * [DATE] ‹ 3月 [DATE] › 日 月 火 [PERSON_NAME] 金 土 22 23 24 25 26 27 28 1 2 3 4…" at bounding box center [571, 119] width 475 height 1626
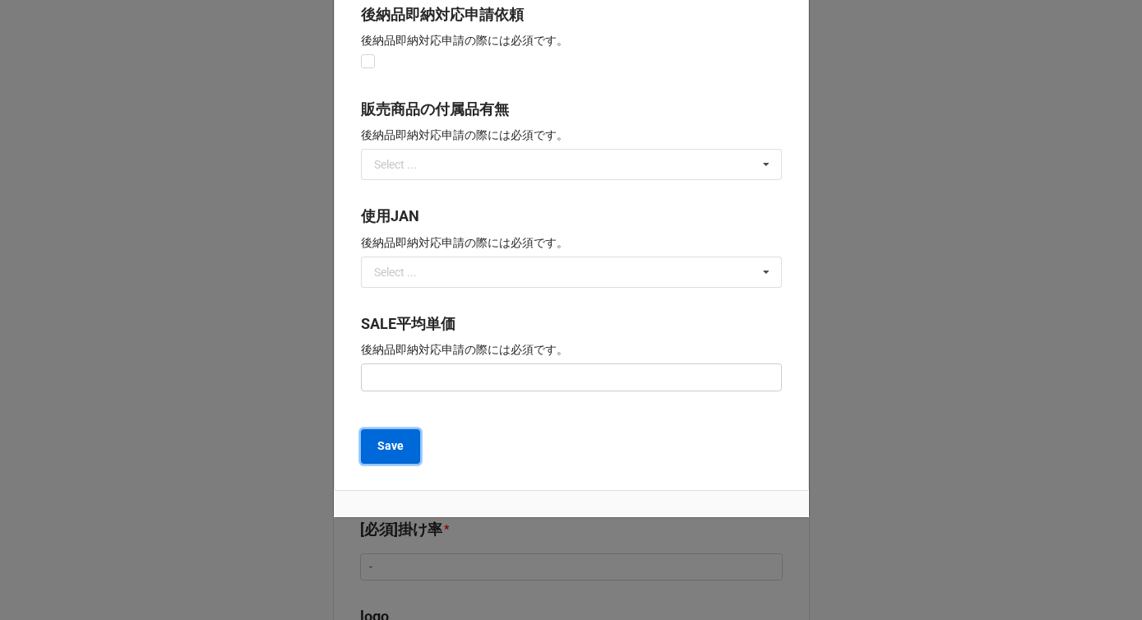
click at [382, 452] on b "Save" at bounding box center [390, 445] width 26 height 17
type textarea "x"
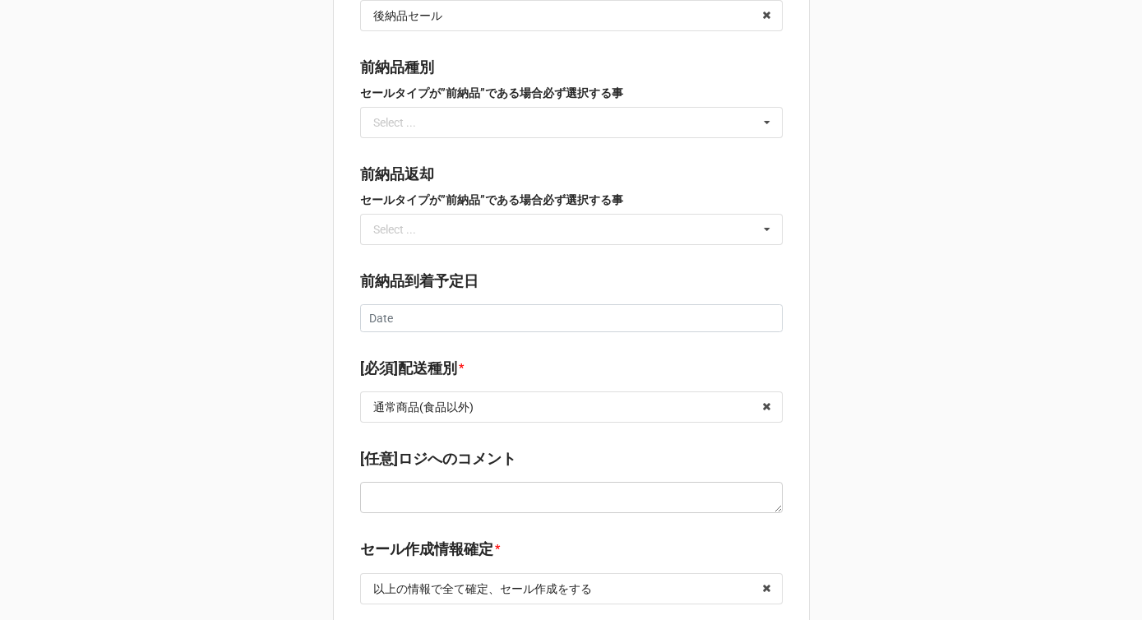
scroll to position [2420, 0]
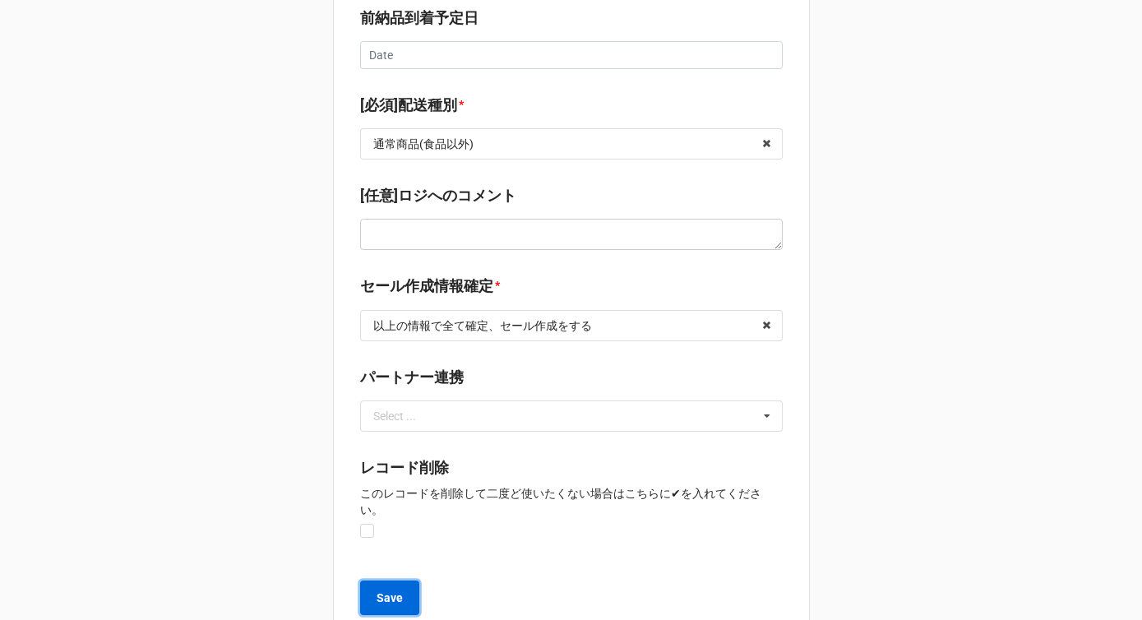
click at [381, 590] on b "Save" at bounding box center [390, 598] width 26 height 17
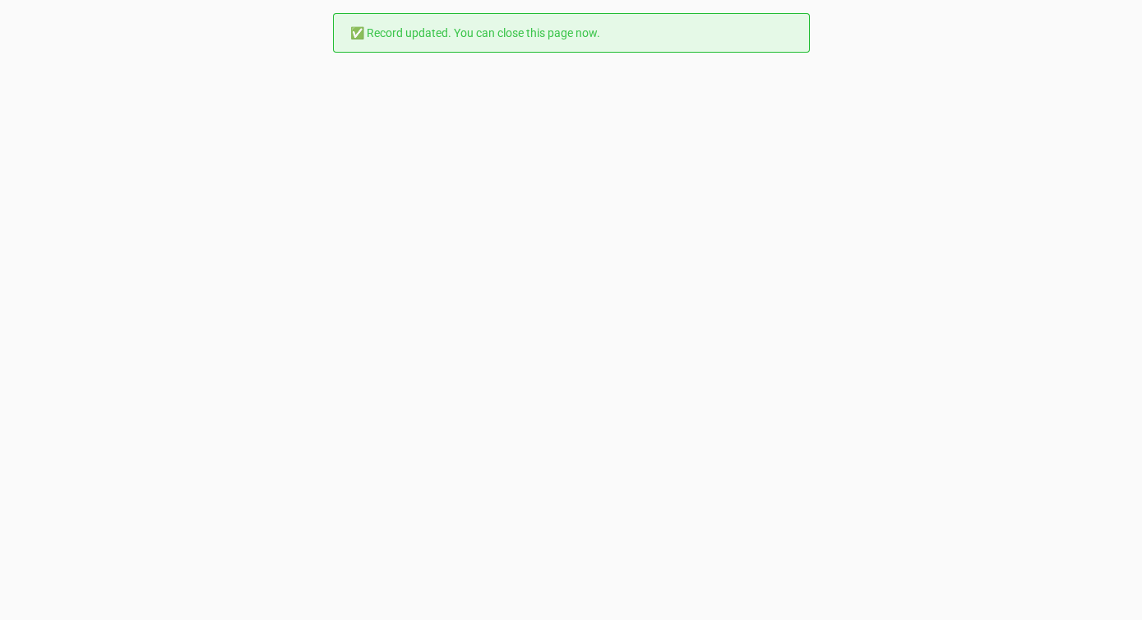
scroll to position [0, 0]
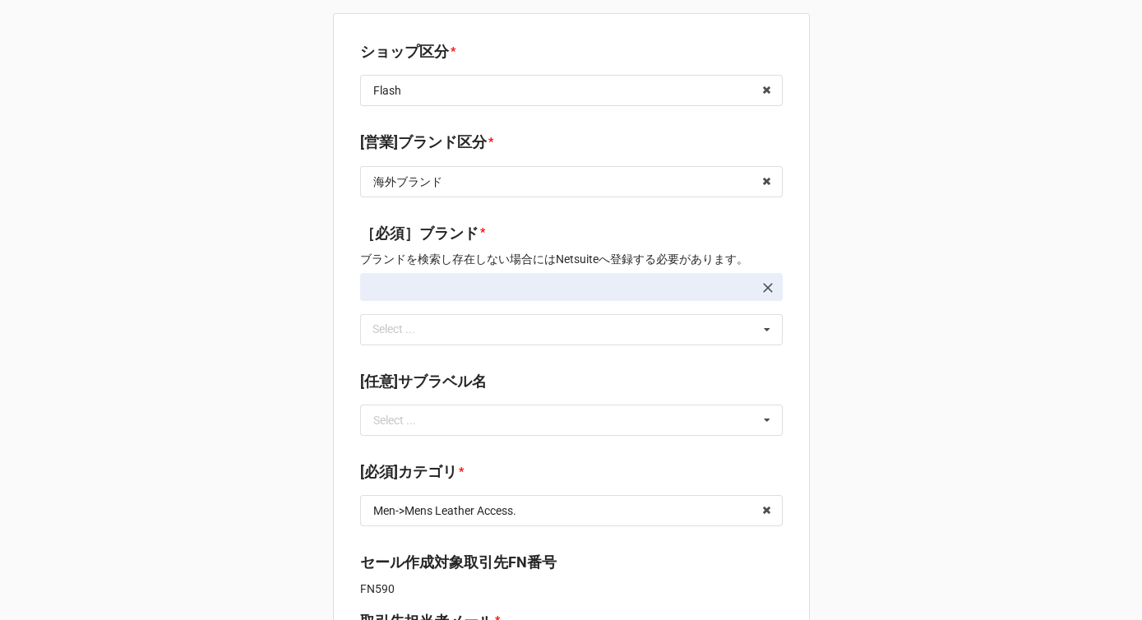
type textarea "x"
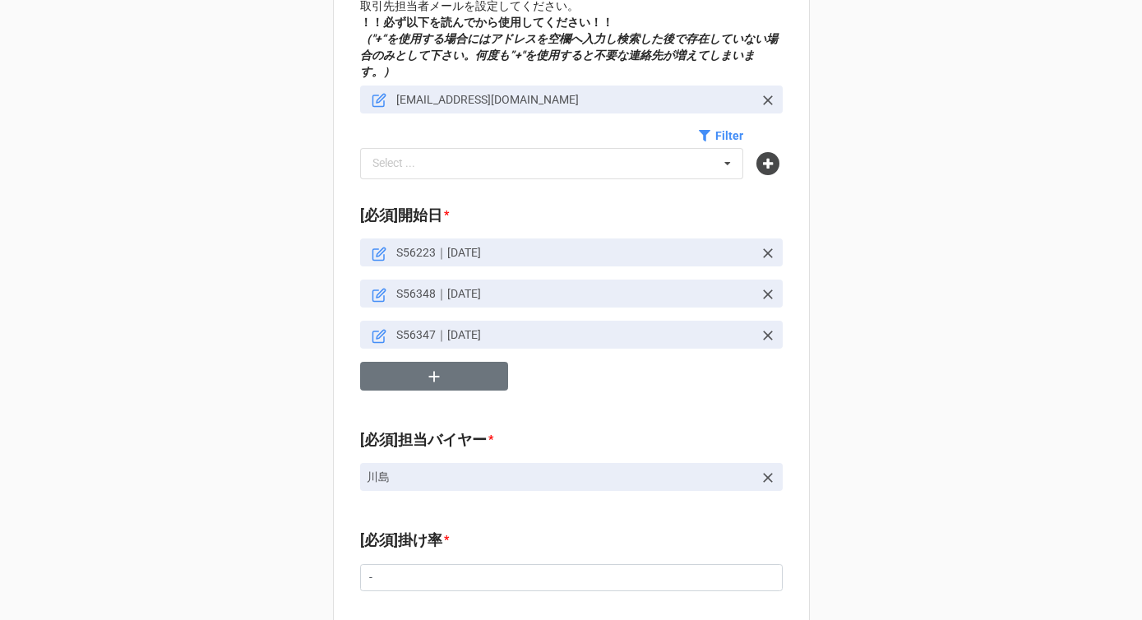
scroll to position [649, 0]
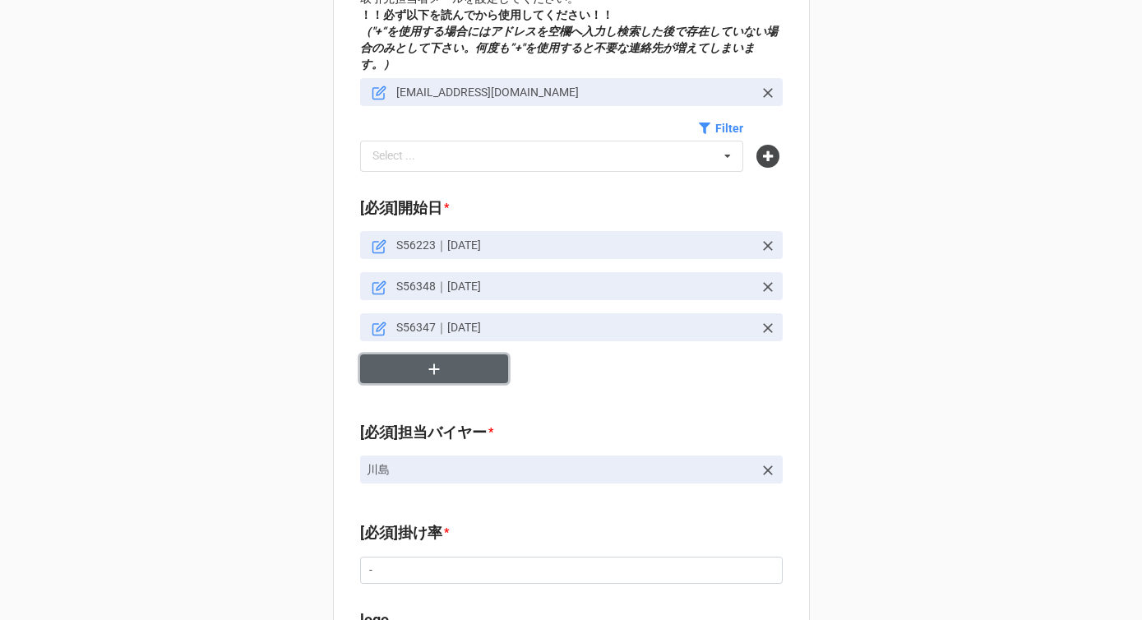
click at [430, 363] on icon "button" at bounding box center [433, 368] width 11 height 11
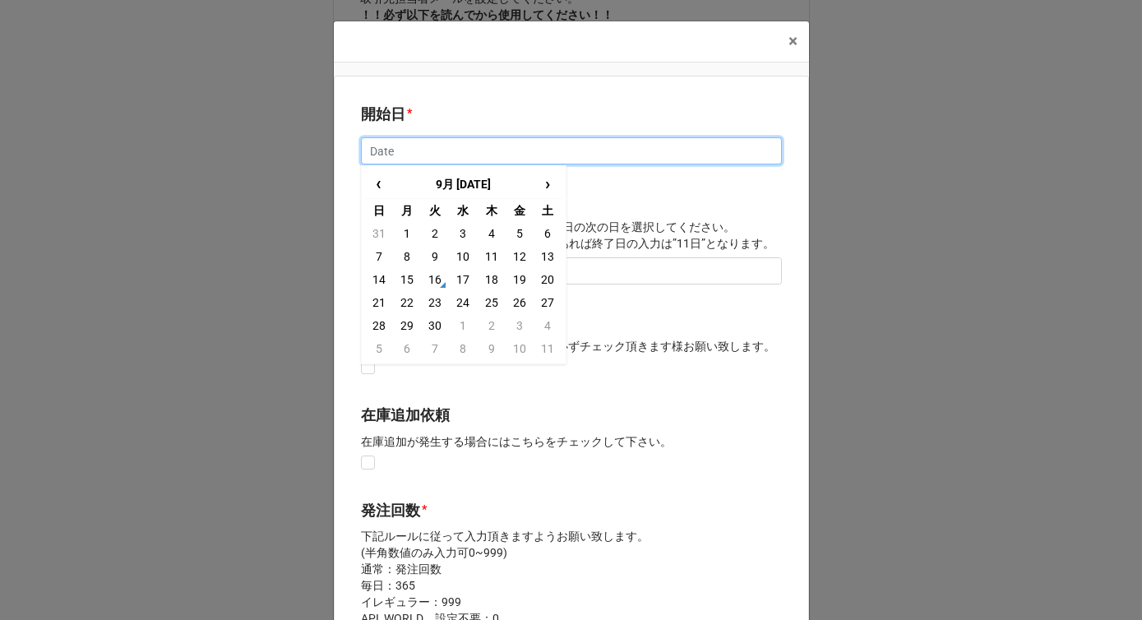
click at [457, 149] on input "text" at bounding box center [571, 151] width 421 height 28
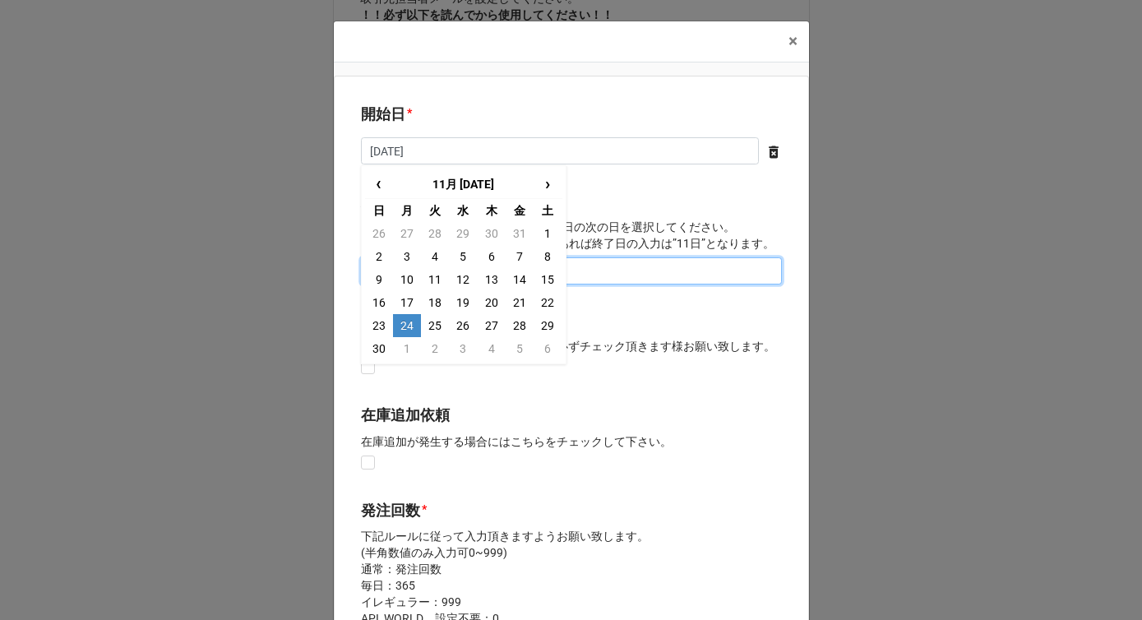
type input "[DATE]"
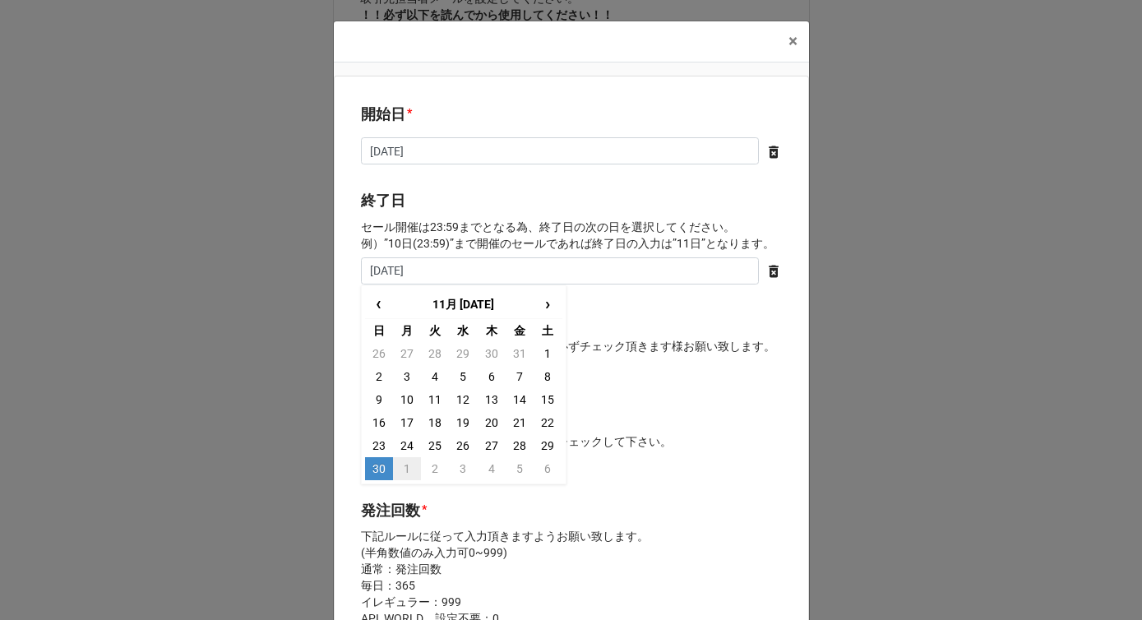
click at [408, 465] on td "1" at bounding box center [407, 468] width 28 height 23
type input "[DATE]"
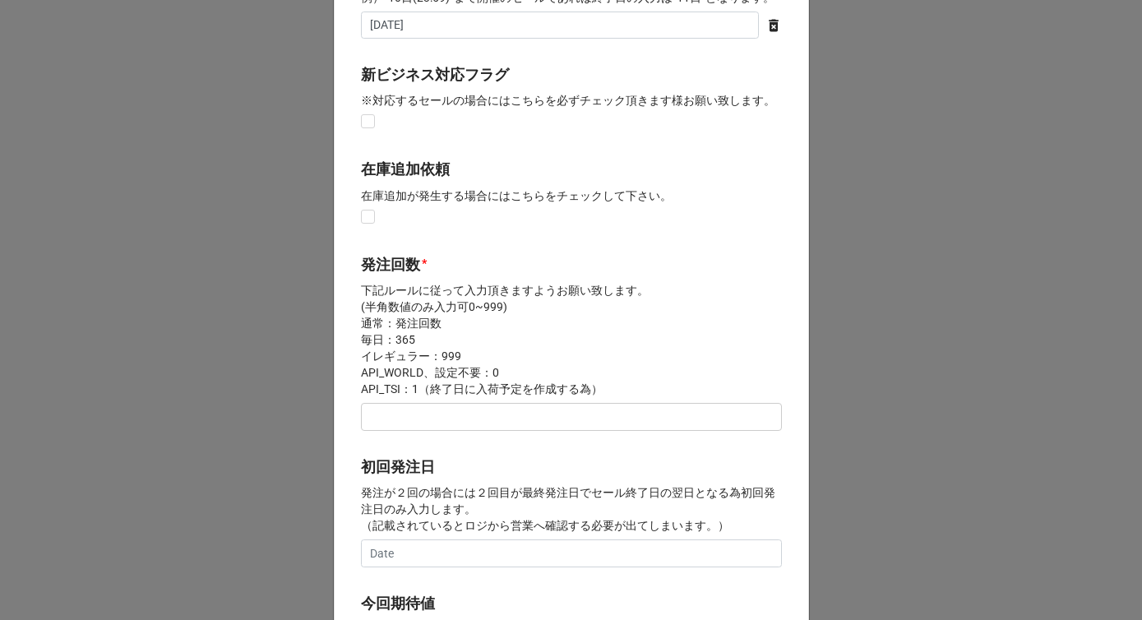
scroll to position [271, 0]
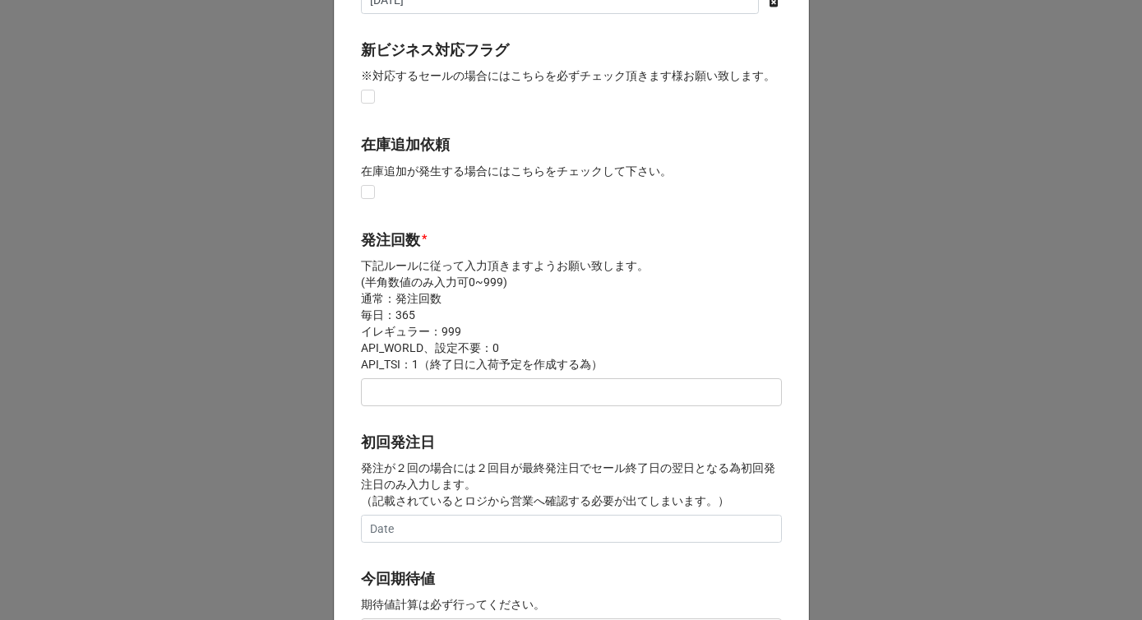
click at [406, 406] on div "発注回数 * 下記ルールに従って入力頂きますようお願い致します。 (半角数値のみ入力可0~999) 通常：発注回数 毎日：365 イレギュラー：999 API…" at bounding box center [571, 323] width 421 height 189
click at [403, 392] on input "text" at bounding box center [571, 392] width 421 height 28
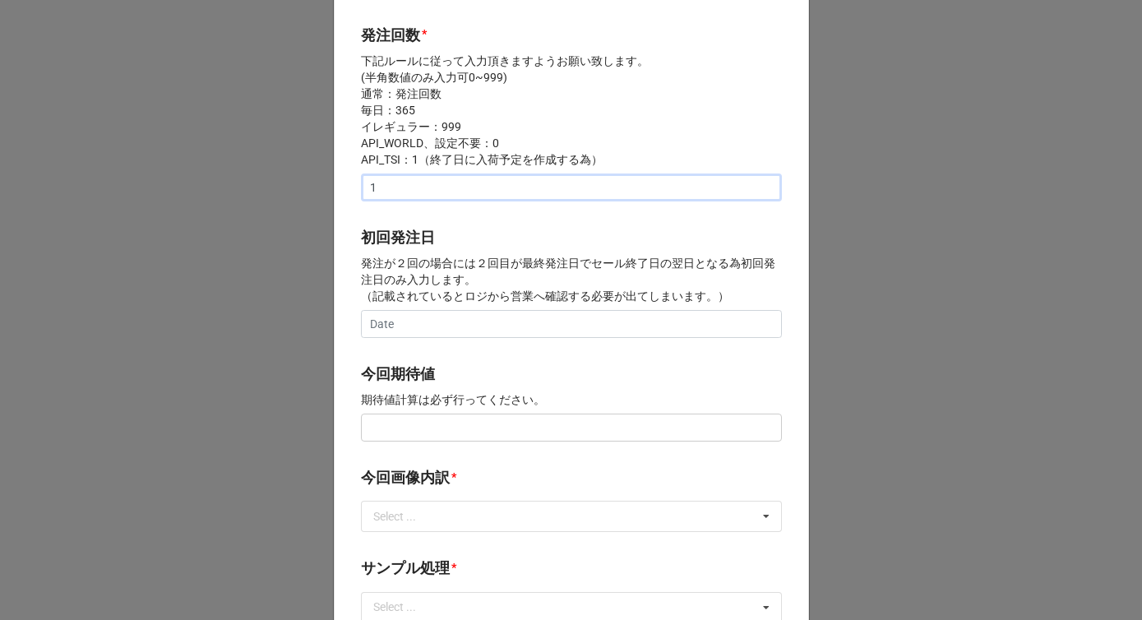
scroll to position [560, 0]
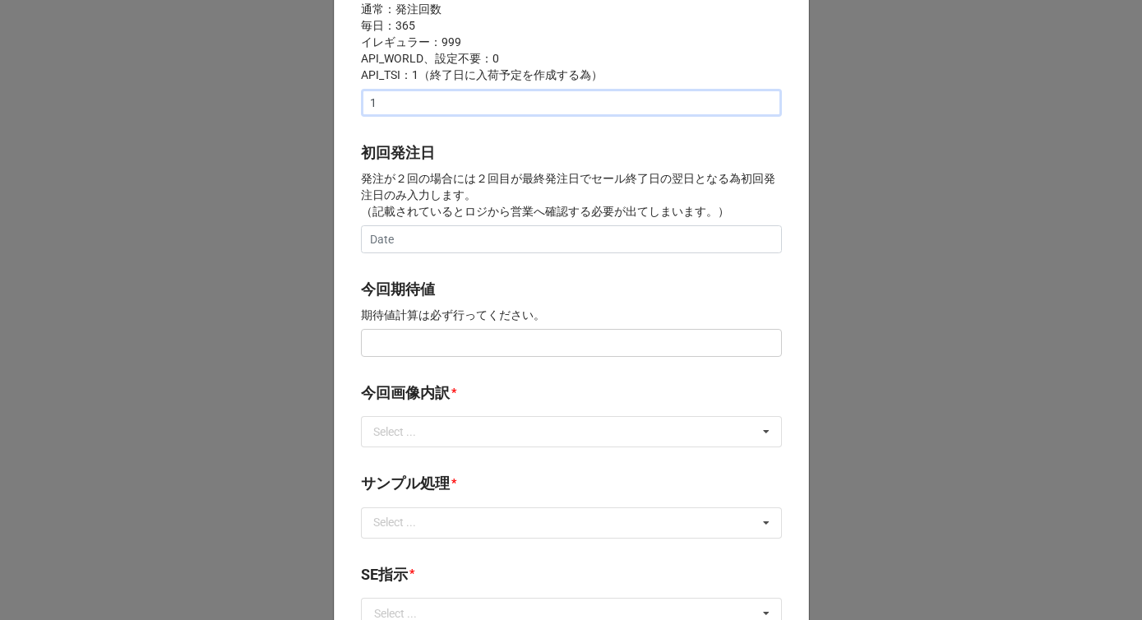
type input "1"
click at [407, 345] on input "text" at bounding box center [571, 343] width 421 height 28
drag, startPoint x: 459, startPoint y: 348, endPoint x: 370, endPoint y: 347, distance: 88.8
click at [370, 347] on input "¥100,000" at bounding box center [571, 343] width 421 height 28
type input "¥100,000"
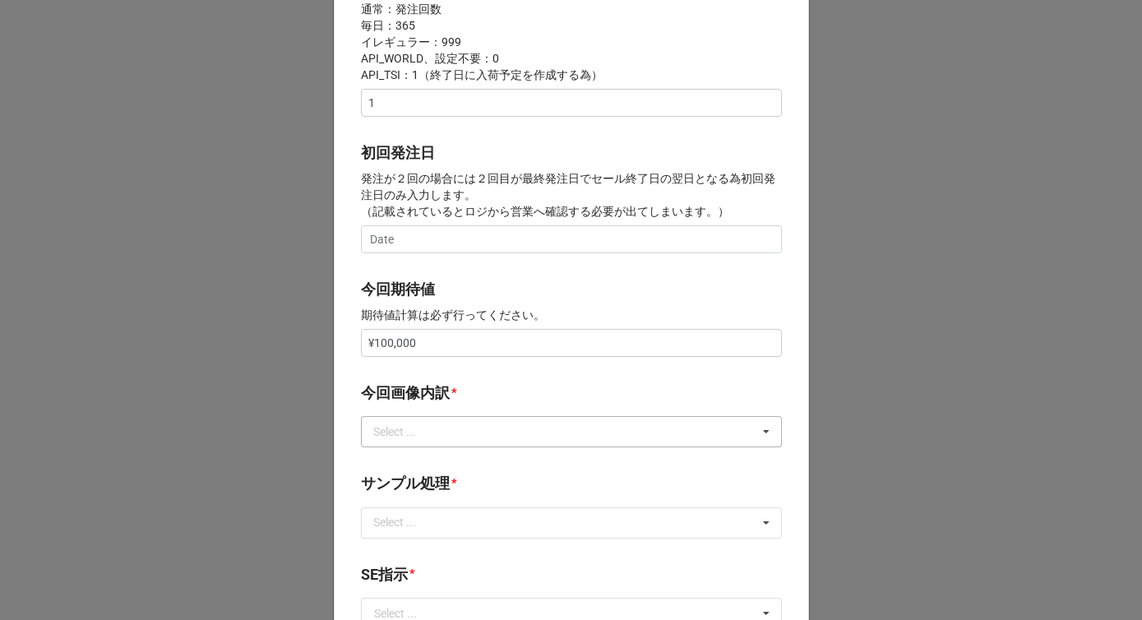
click at [395, 440] on div "Select ..." at bounding box center [404, 432] width 71 height 19
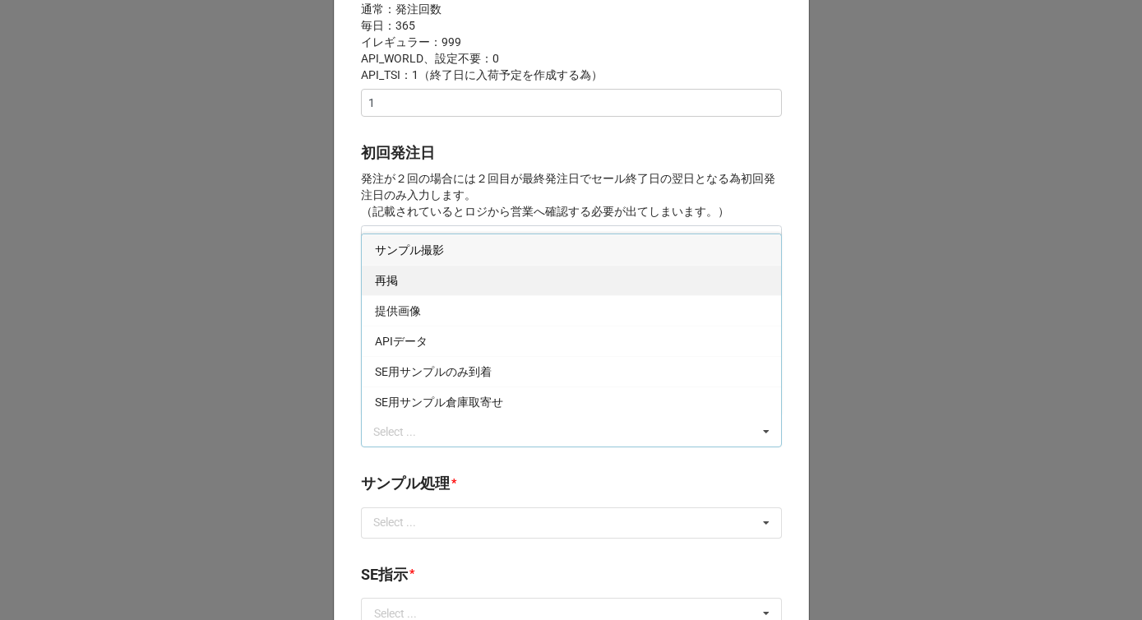
click at [389, 283] on span "再掲" at bounding box center [386, 280] width 23 height 13
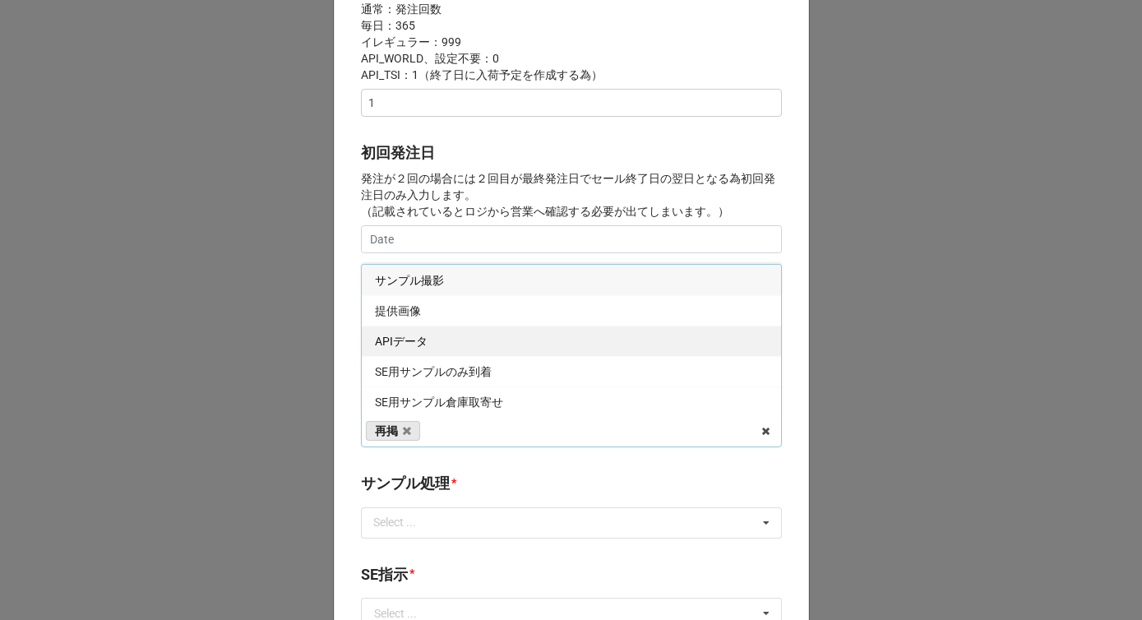
click at [362, 335] on div "APIデータ" at bounding box center [571, 341] width 419 height 30
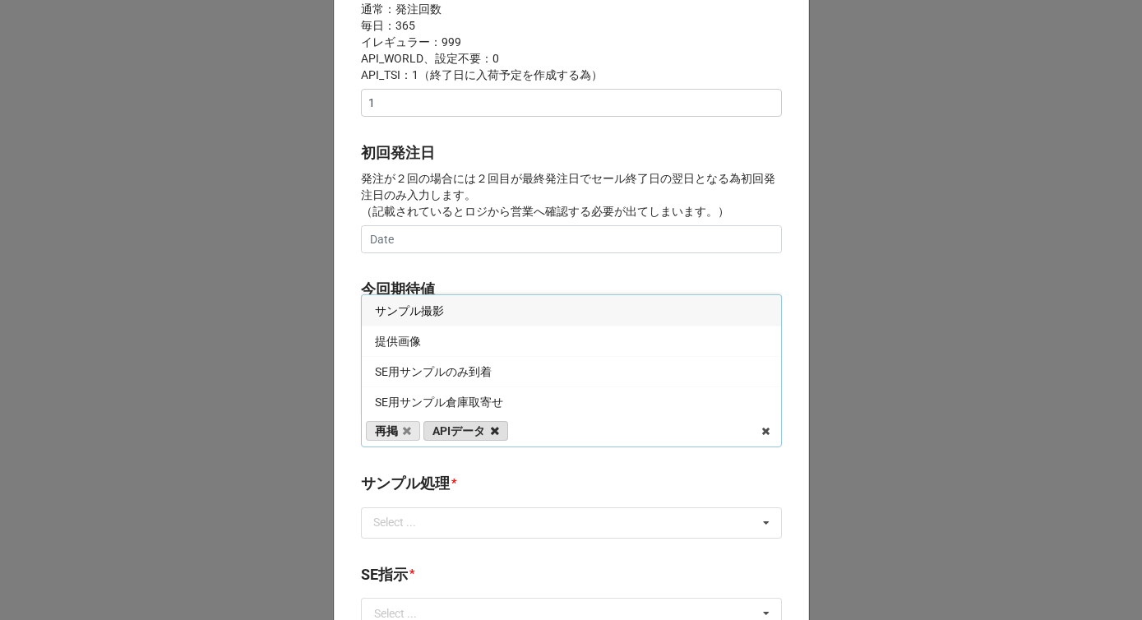
click at [491, 426] on icon at bounding box center [495, 431] width 8 height 11
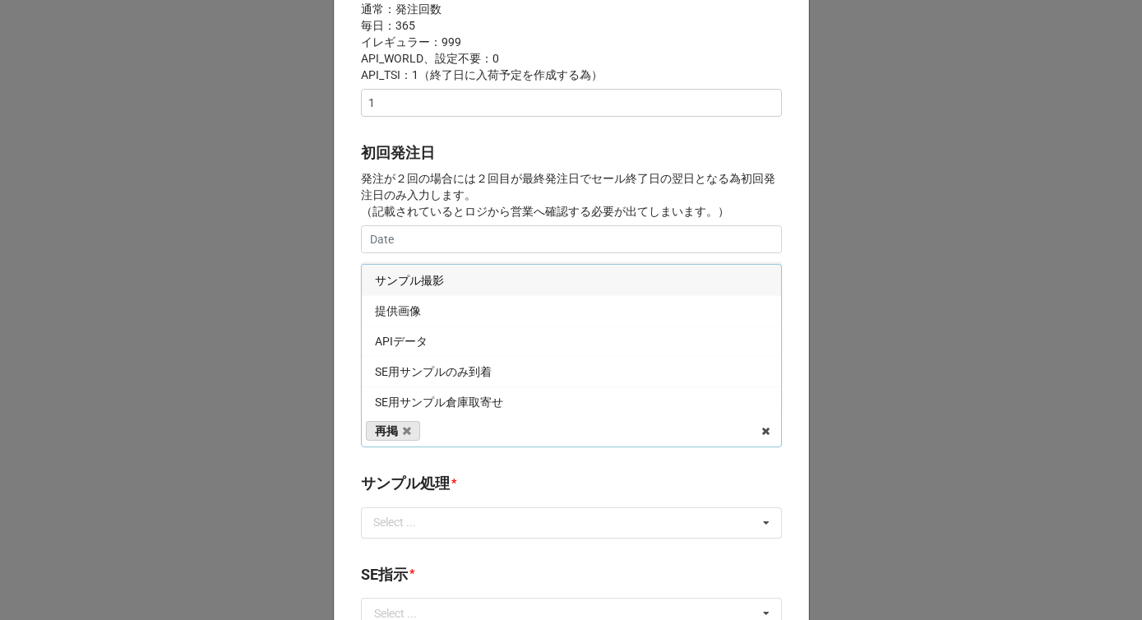
click at [501, 256] on div "初回発注日 発注が２回の場合には２回目が最終発注日でセール終了日の翌日となる為初回発注日のみ入力します。 （記載されているとロジから営業へ確認する必要が出てし…" at bounding box center [571, 202] width 421 height 123
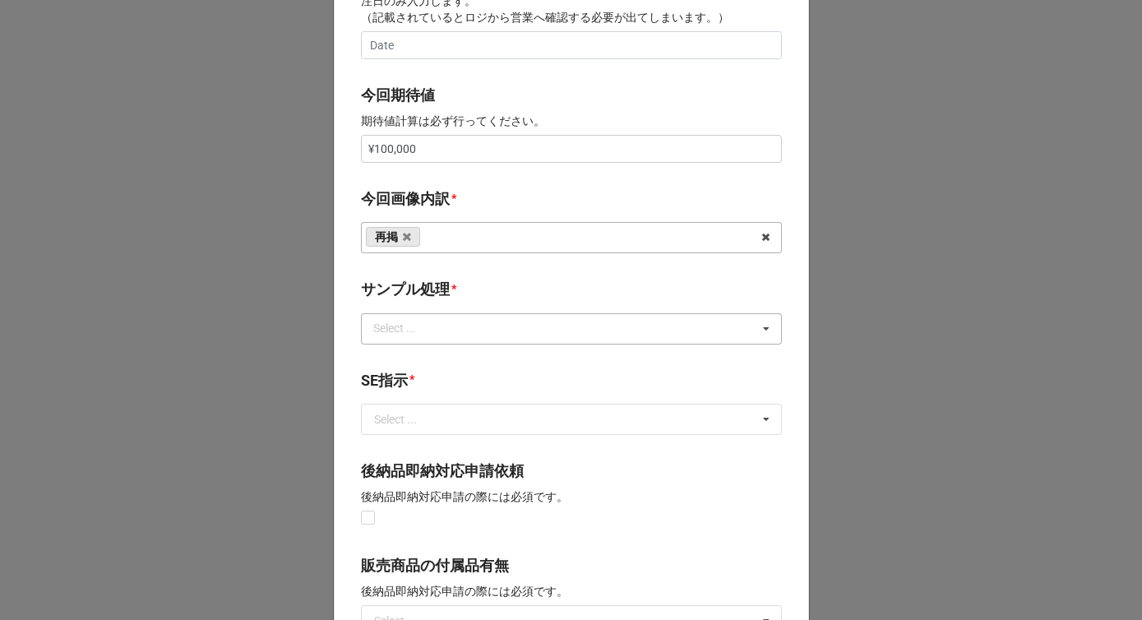
scroll to position [812, 0]
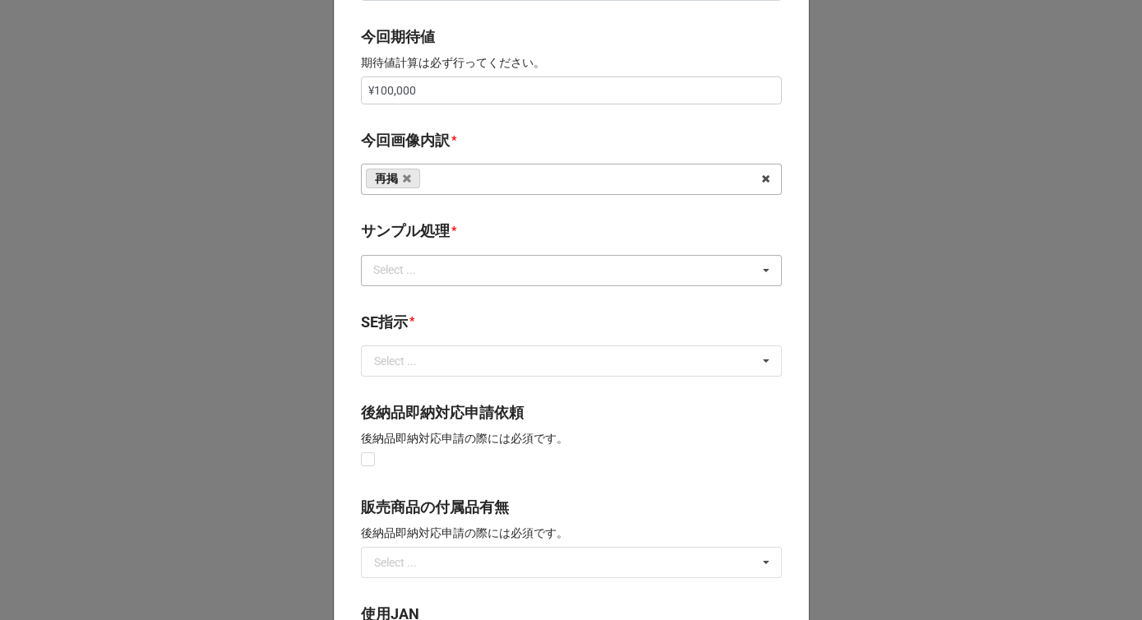
click at [463, 268] on div "Select ... なし 入庫 返却 処分 担当バイヤーへ" at bounding box center [571, 270] width 421 height 31
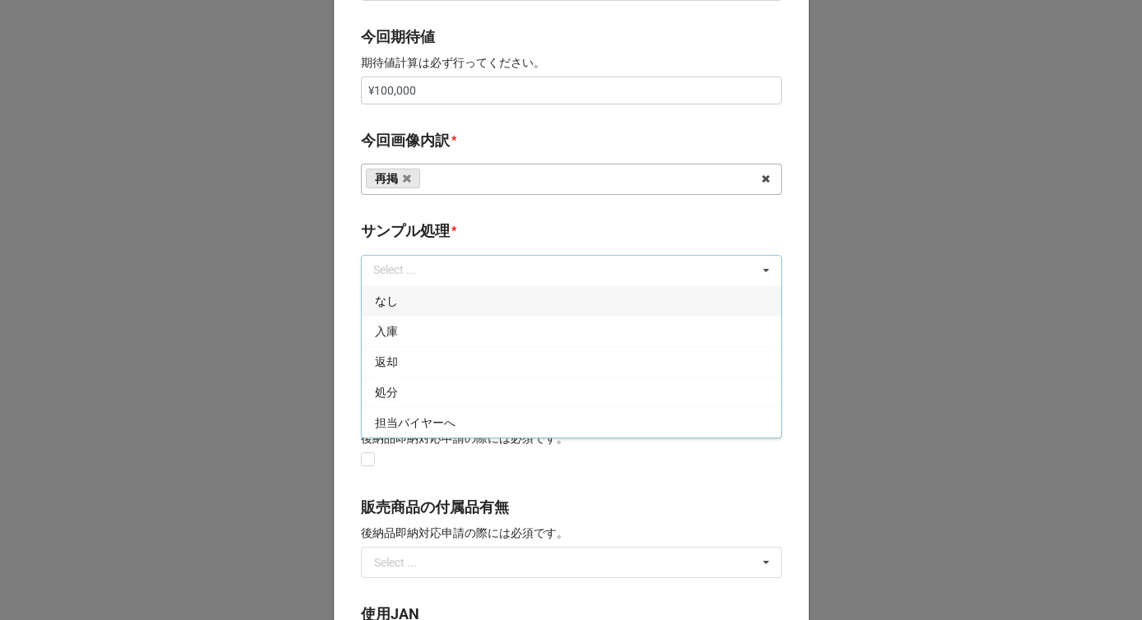
click at [428, 297] on div "なし" at bounding box center [571, 300] width 419 height 30
click at [442, 216] on div "開始日 * [DATE] ‹ 11月 [DATE] › 日 月 火 [PERSON_NAME] 金 土 26 27 28 29 30 31 1 2 3 4 5…" at bounding box center [571, 76] width 475 height 1626
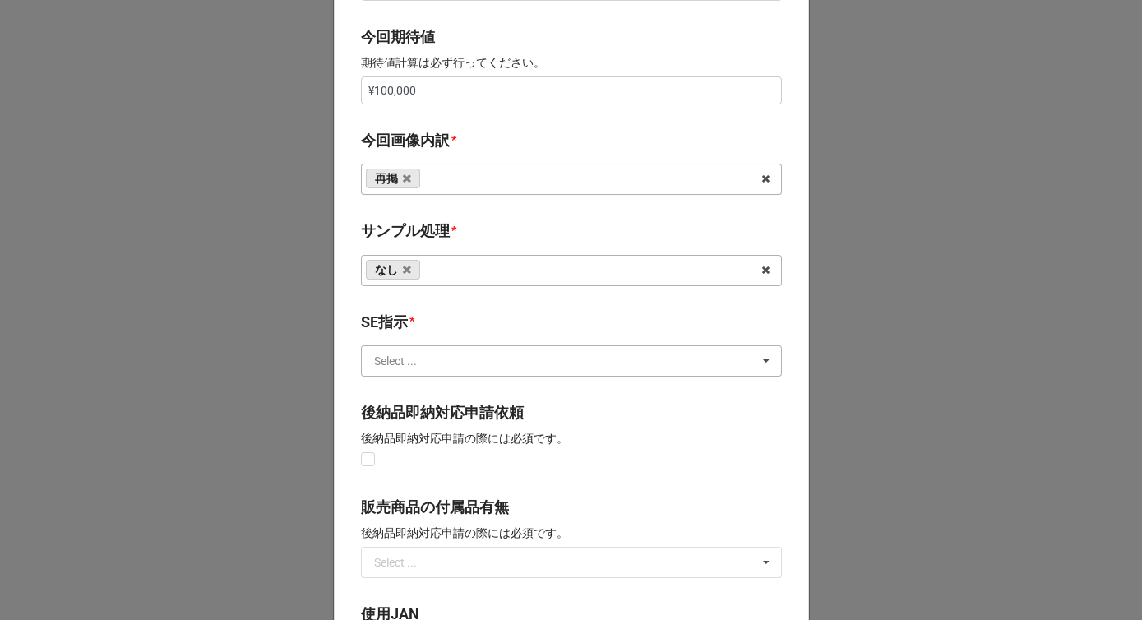
click at [405, 373] on input "text" at bounding box center [572, 361] width 419 height 30
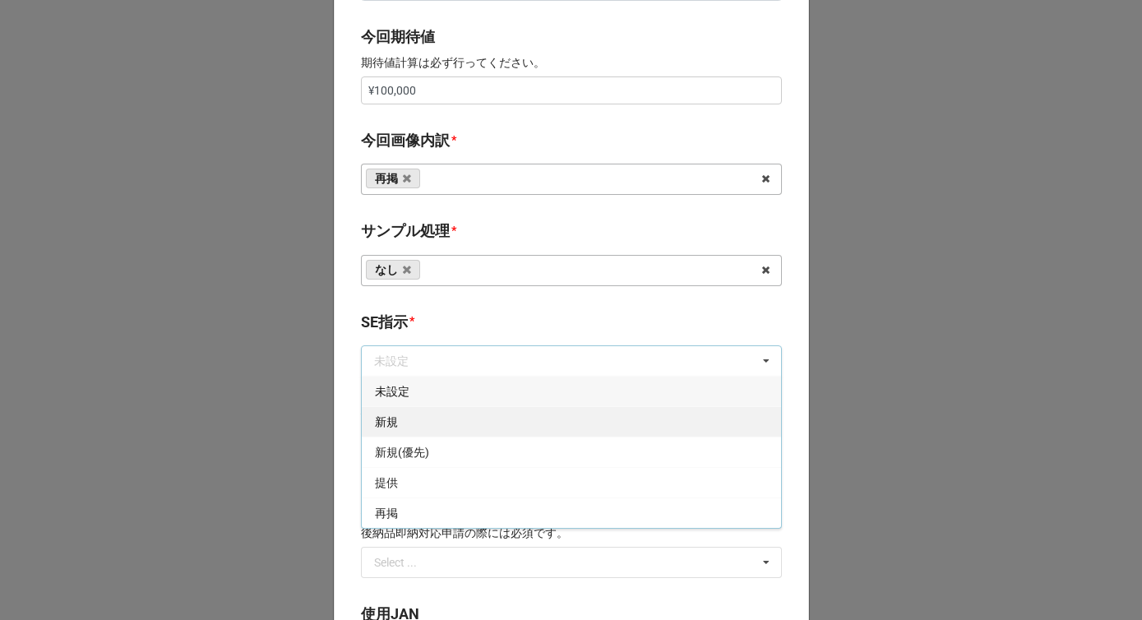
click at [389, 410] on div "新規" at bounding box center [571, 421] width 419 height 30
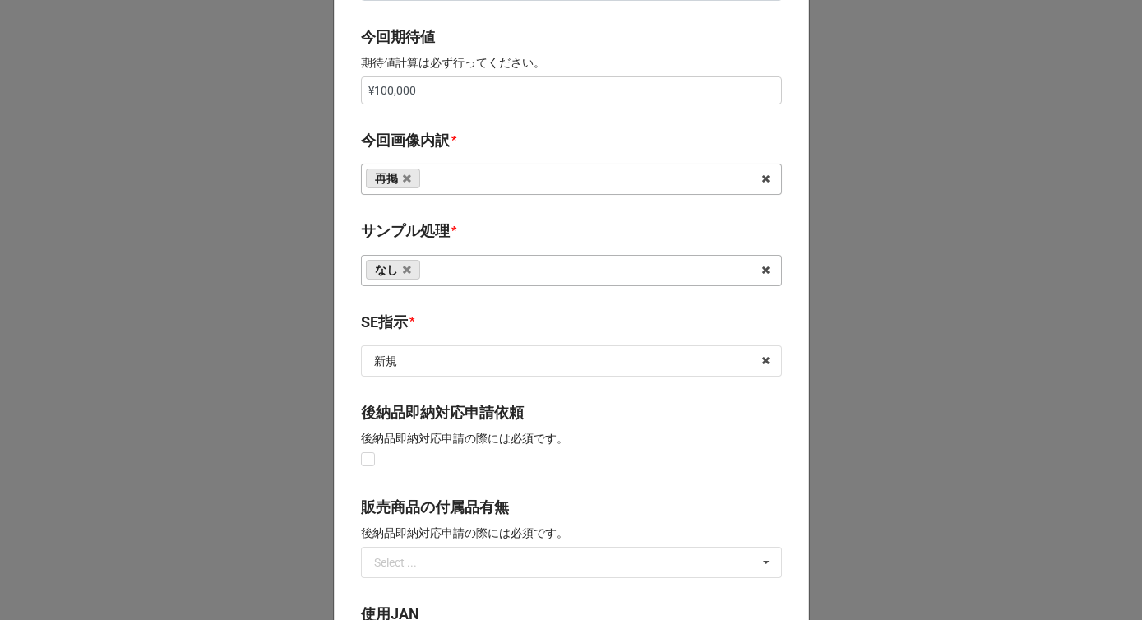
click at [349, 425] on div "開始日 * [DATE] ‹ 11月 [DATE] › 日 月 火 [PERSON_NAME] 金 土 26 27 28 29 30 31 1 2 3 4 5…" at bounding box center [571, 76] width 475 height 1626
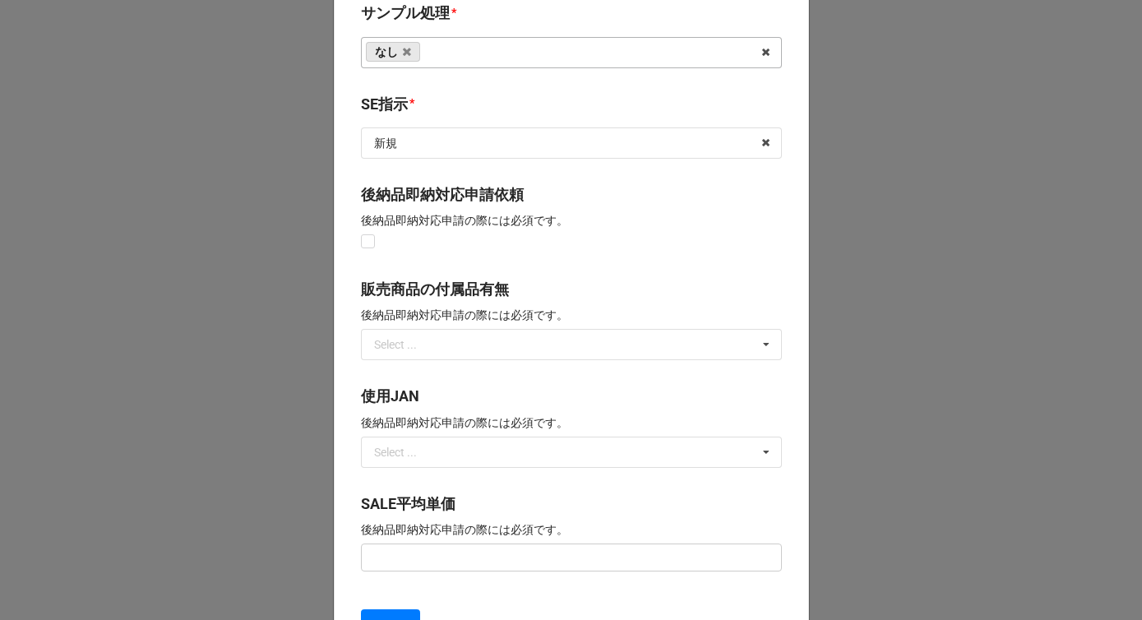
scroll to position [1210, 0]
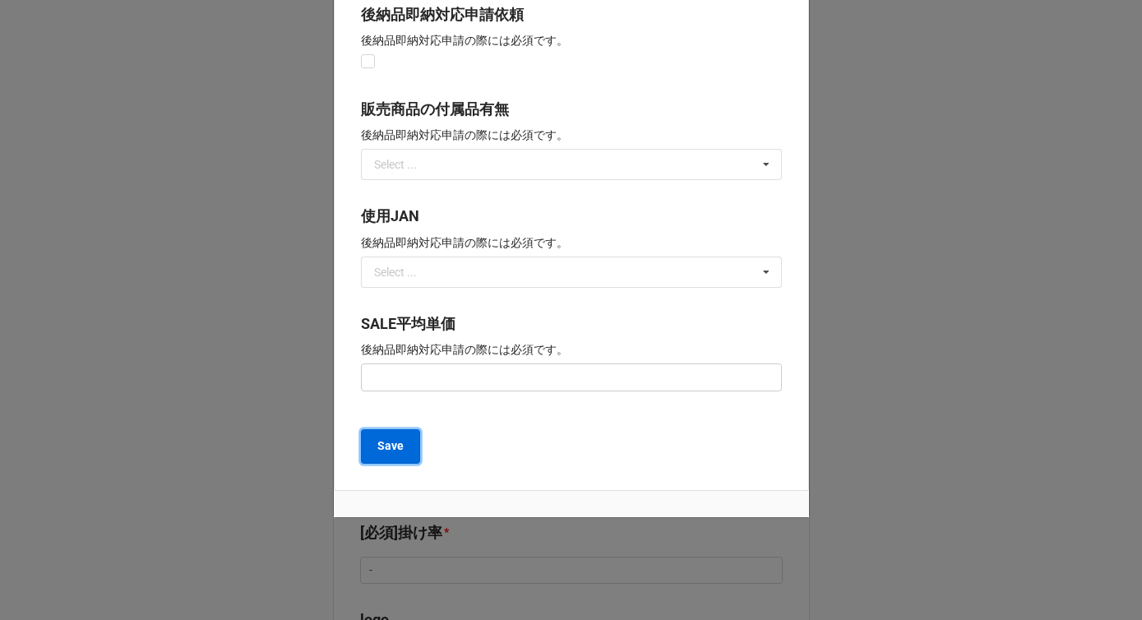
click at [386, 454] on b "Save" at bounding box center [390, 445] width 26 height 17
type textarea "x"
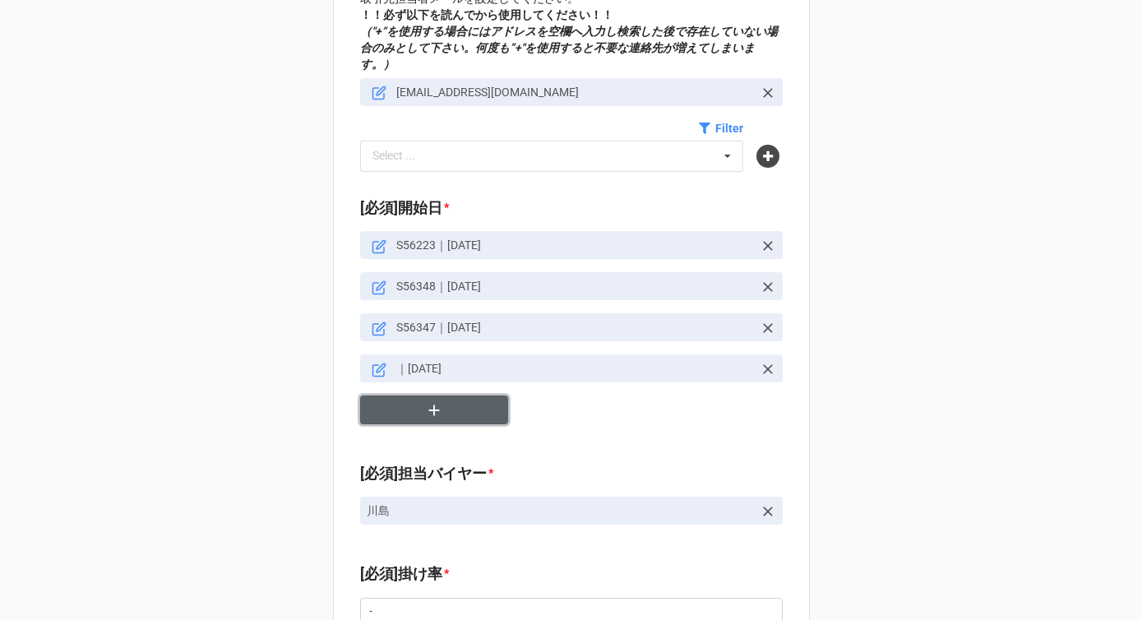
click at [412, 399] on button "button" at bounding box center [434, 409] width 148 height 29
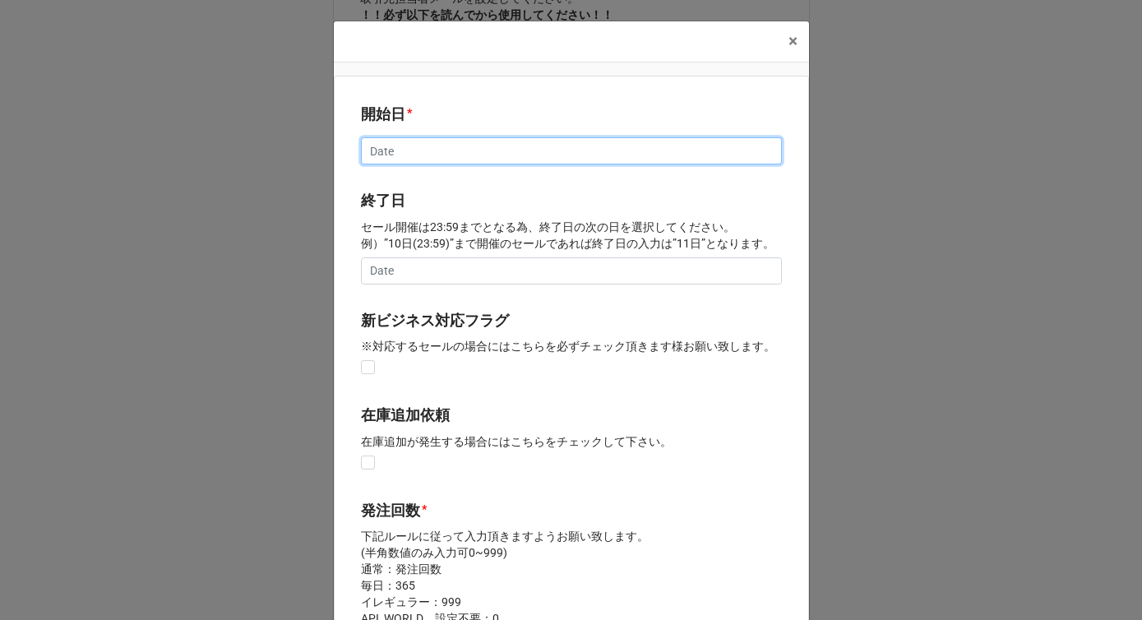
click at [377, 151] on input "text" at bounding box center [571, 151] width 421 height 28
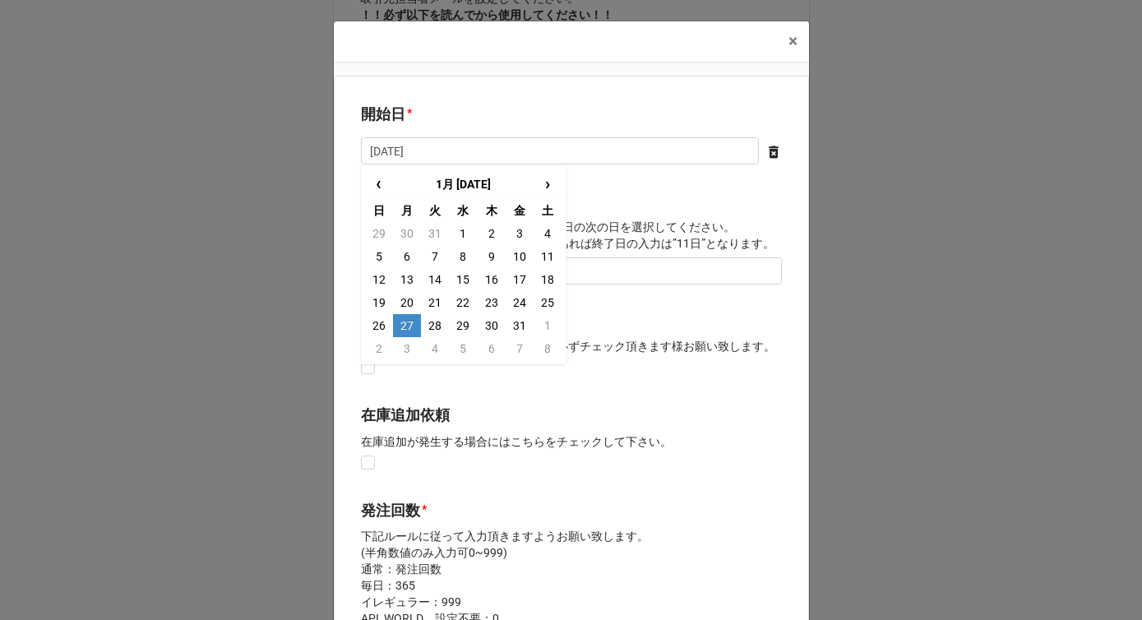
click at [406, 316] on td "27" at bounding box center [407, 325] width 28 height 23
type input "[DATE]"
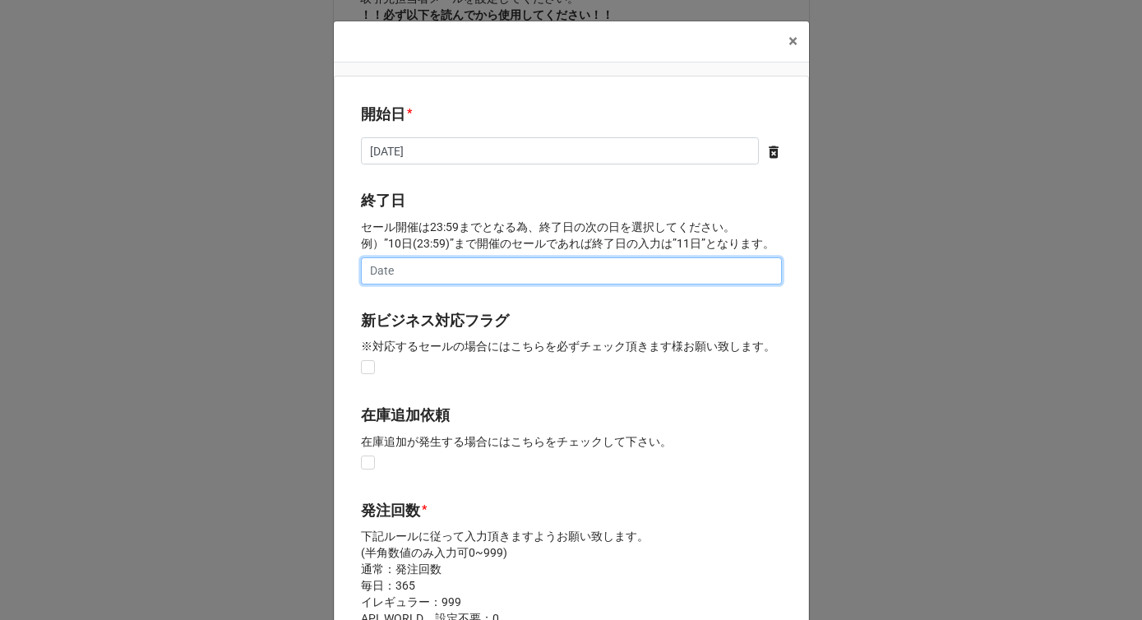
click at [401, 271] on input "text" at bounding box center [571, 271] width 421 height 28
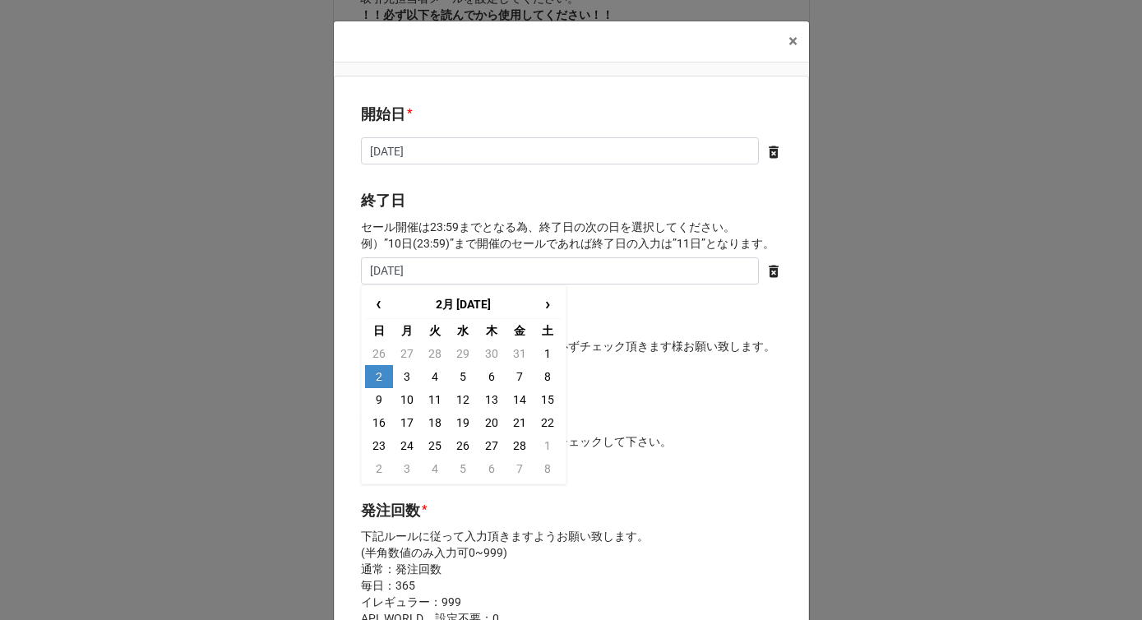
click at [377, 378] on td "2" at bounding box center [379, 376] width 28 height 23
type input "[DATE]"
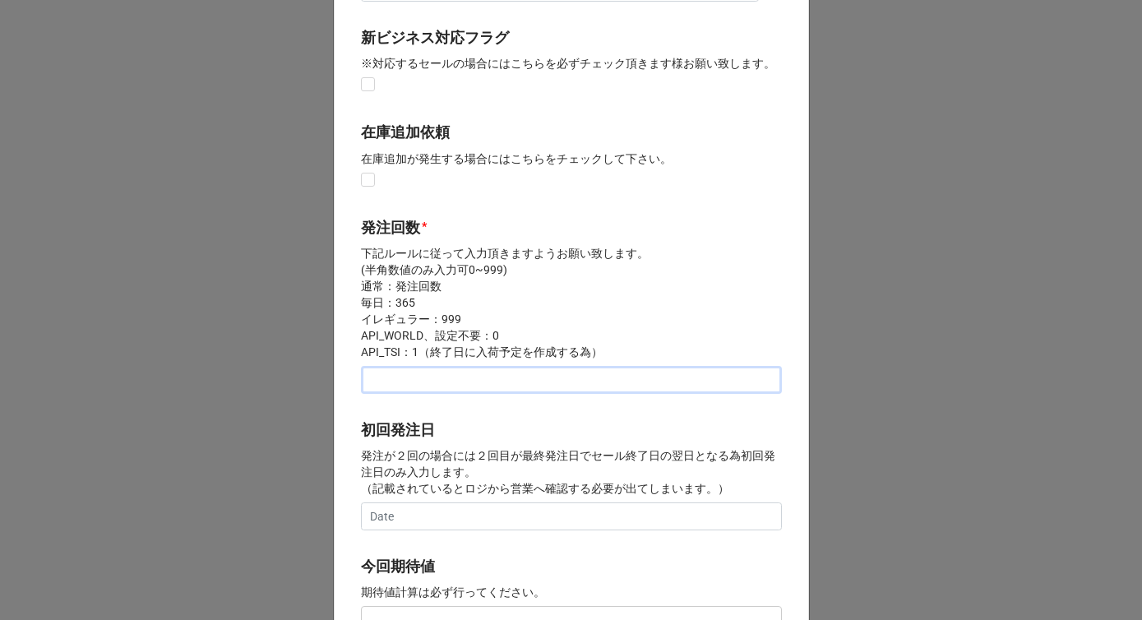
click at [377, 382] on input "text" at bounding box center [571, 380] width 421 height 28
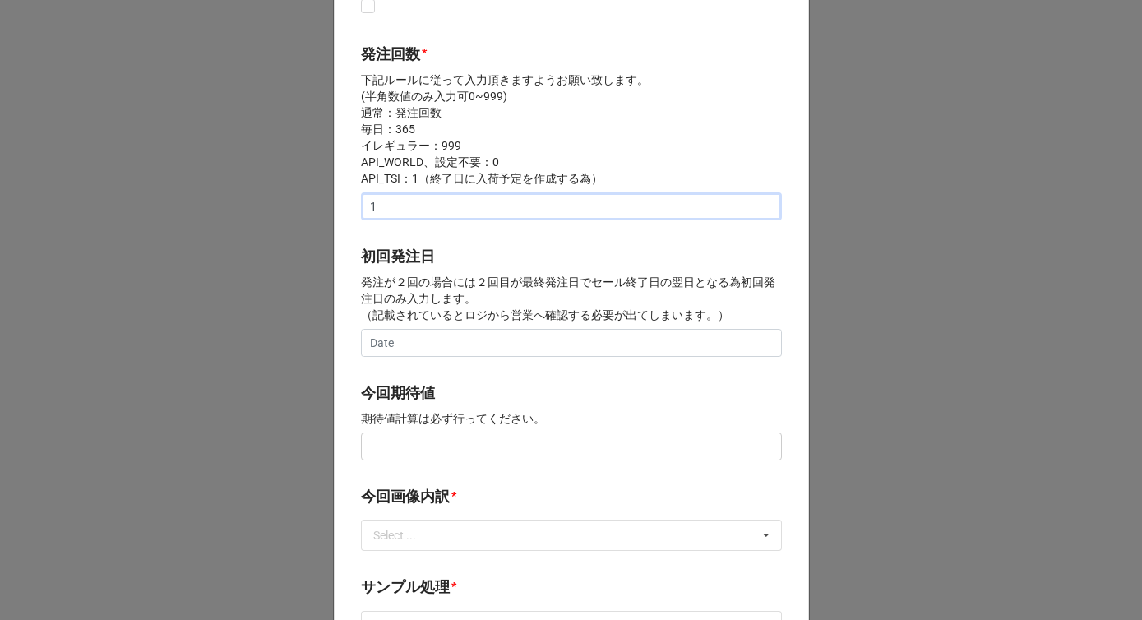
type input "1"
click at [388, 443] on input "text" at bounding box center [571, 446] width 421 height 28
paste input "¥100,000"
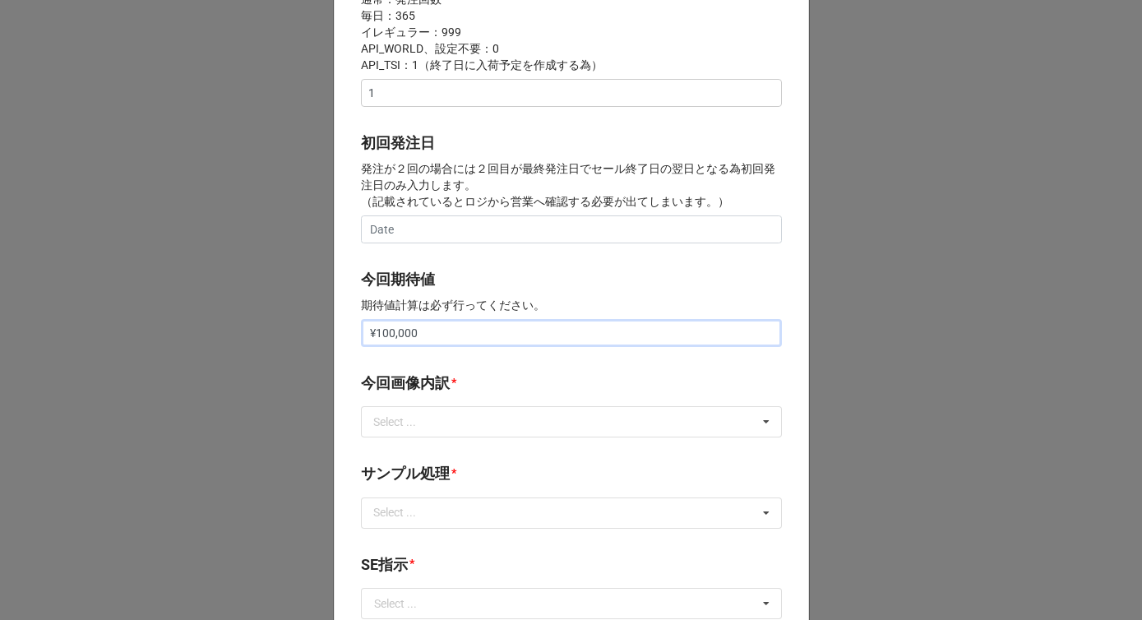
scroll to position [581, 0]
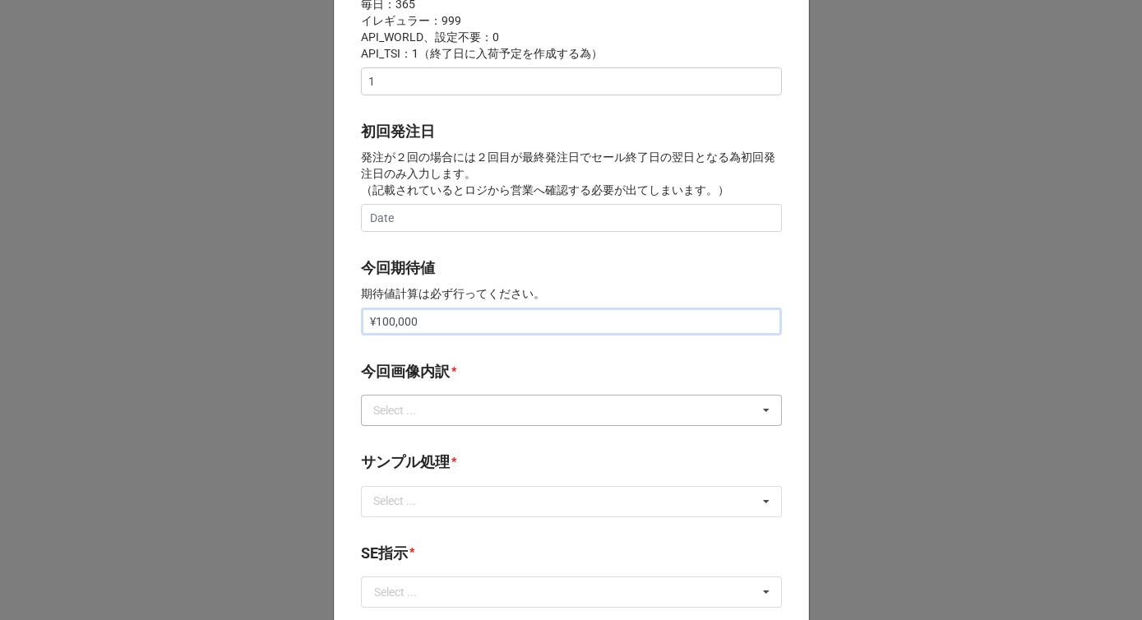
type input "¥100,000"
click at [394, 422] on div "Select ... サンプル撮影 再掲 提供画像 APIデータ SE用サンプルのみ到着 SE用サンプル倉庫取寄せ" at bounding box center [571, 410] width 421 height 31
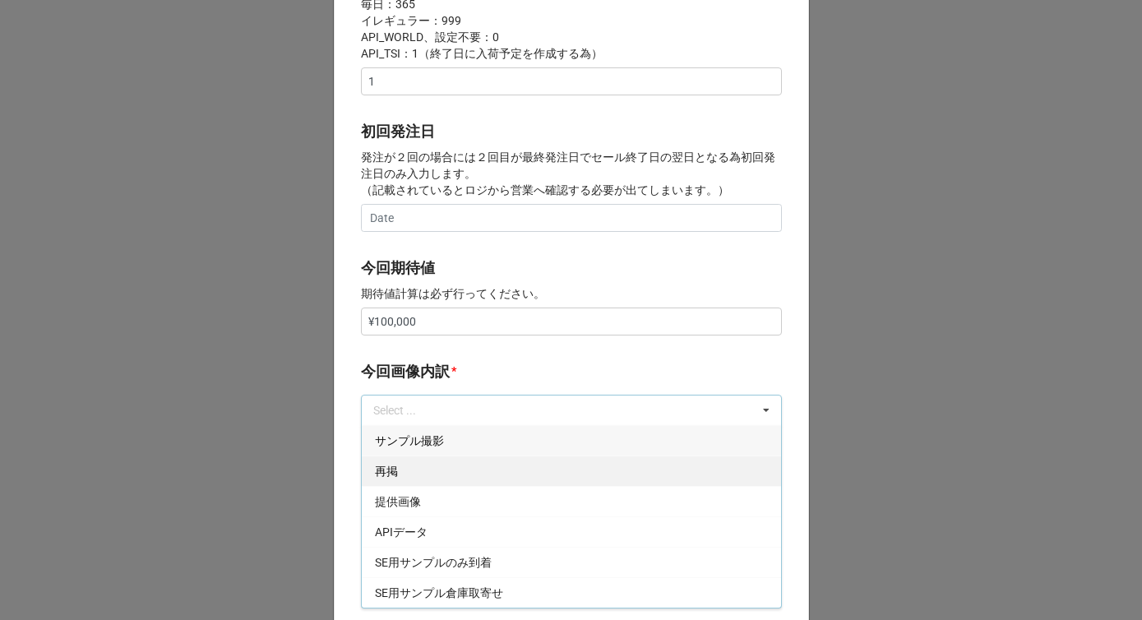
click at [388, 475] on span "再掲" at bounding box center [386, 471] width 23 height 13
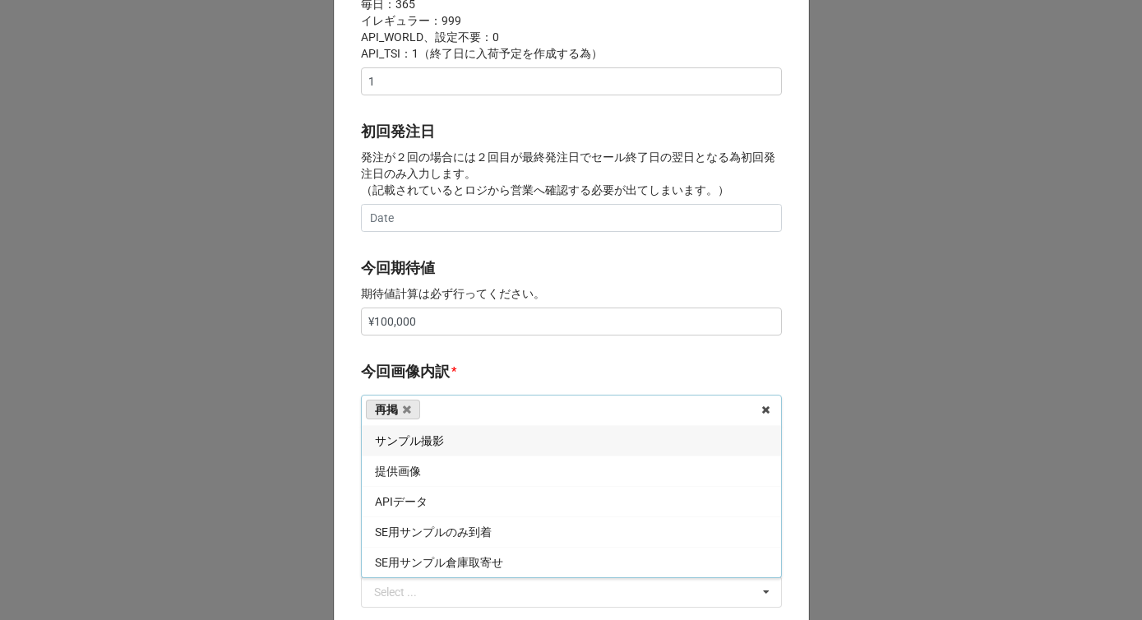
click at [436, 354] on div "開始日 * [DATE] ‹ 1月 [DATE] › 日 月 火 [PERSON_NAME] 金 土 29 30 31 1 2 3 4 5 6 7 8 9 1…" at bounding box center [571, 307] width 475 height 1626
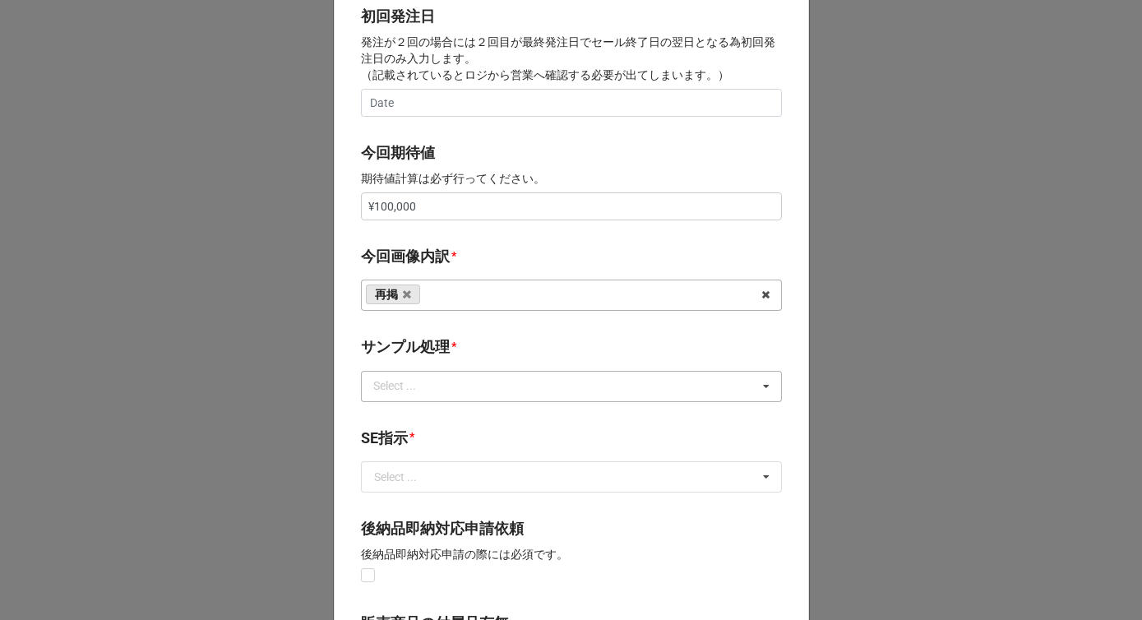
scroll to position [724, 0]
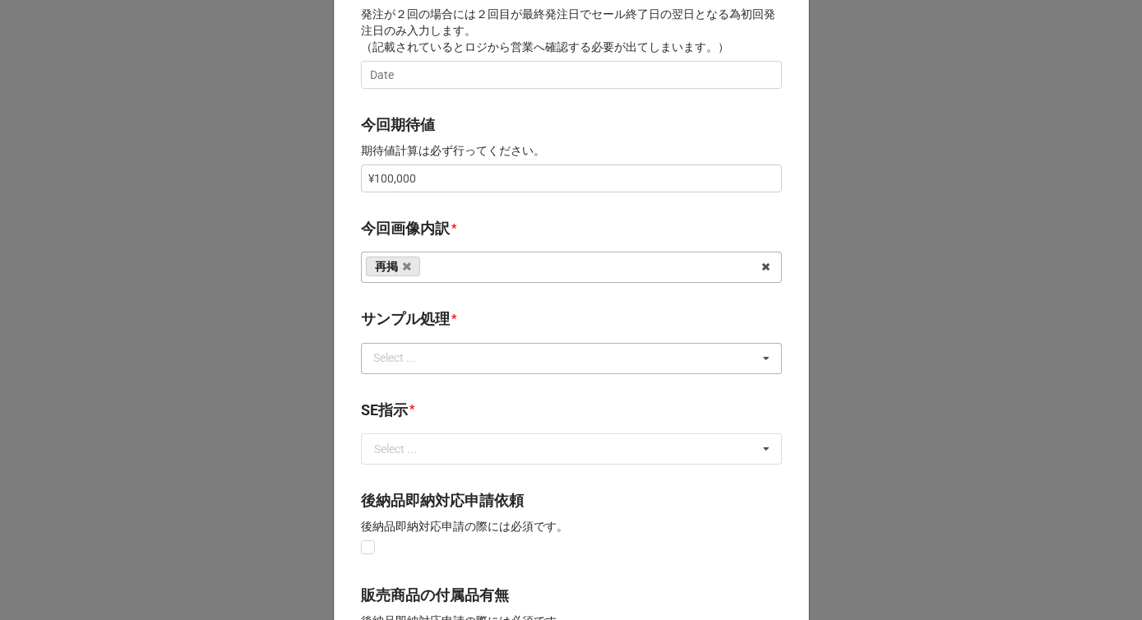
click at [419, 363] on div "Select ..." at bounding box center [404, 358] width 71 height 19
click at [408, 389] on div "なし" at bounding box center [571, 388] width 419 height 30
click at [445, 310] on b "サンプル処理 *" at bounding box center [571, 322] width 421 height 29
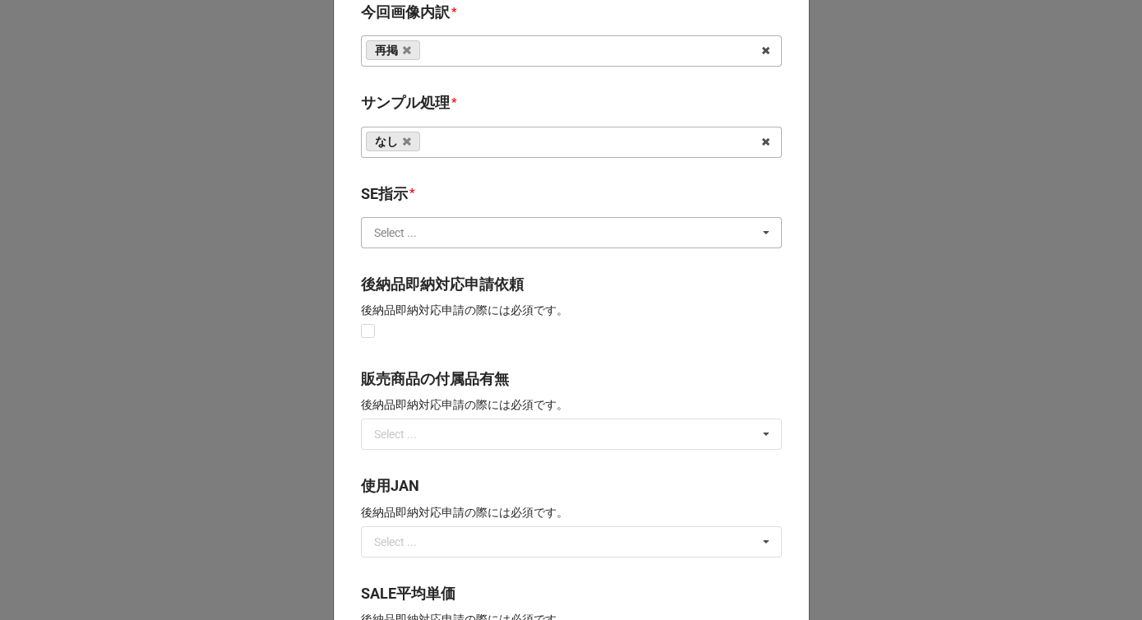
click at [421, 233] on input "text" at bounding box center [572, 233] width 419 height 30
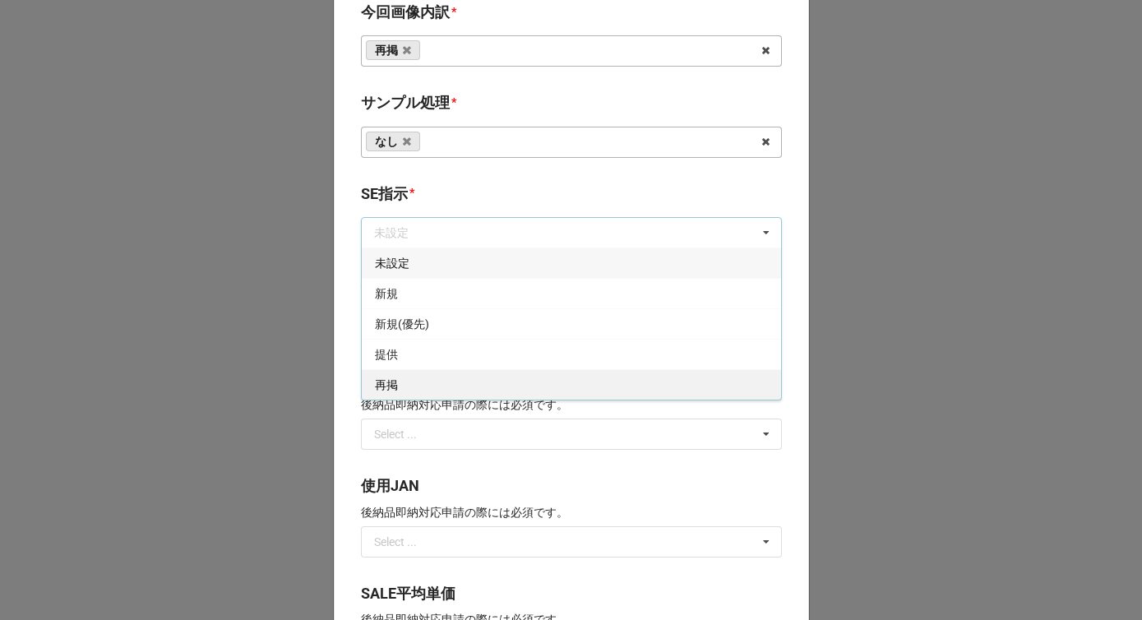
click at [392, 382] on span "再掲" at bounding box center [386, 384] width 23 height 13
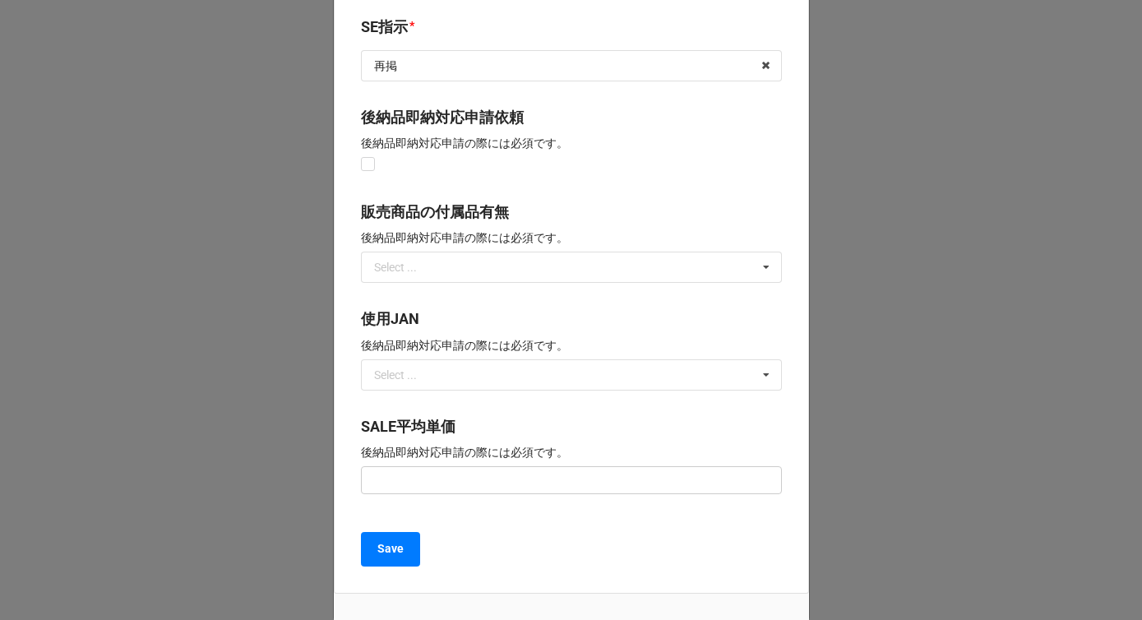
scroll to position [1210, 0]
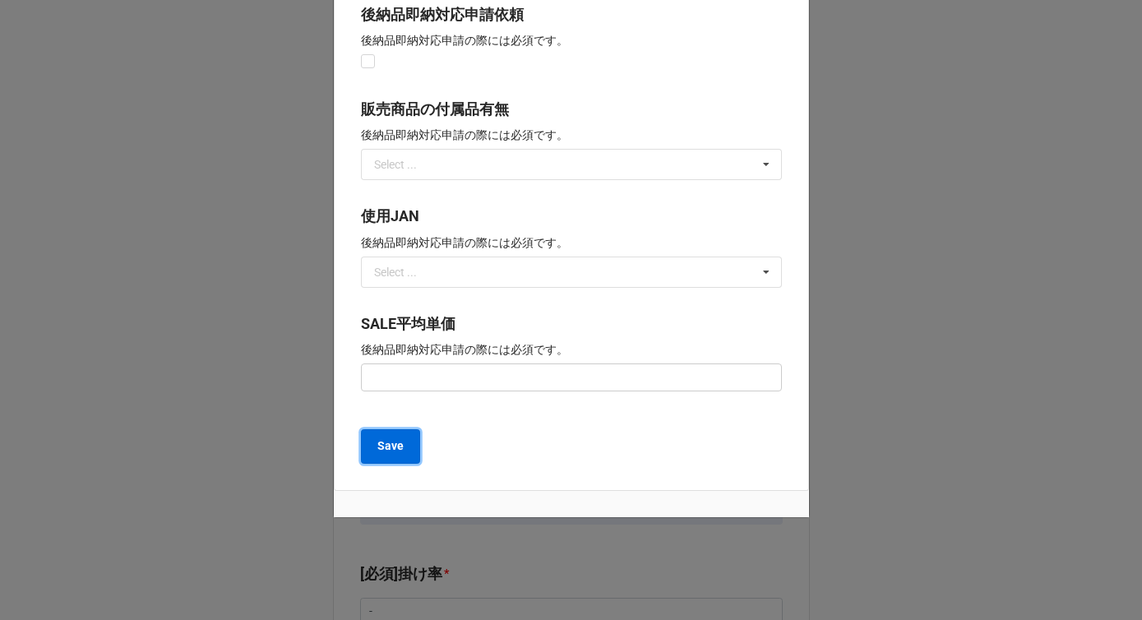
click at [379, 439] on b "Save" at bounding box center [390, 445] width 26 height 17
type textarea "x"
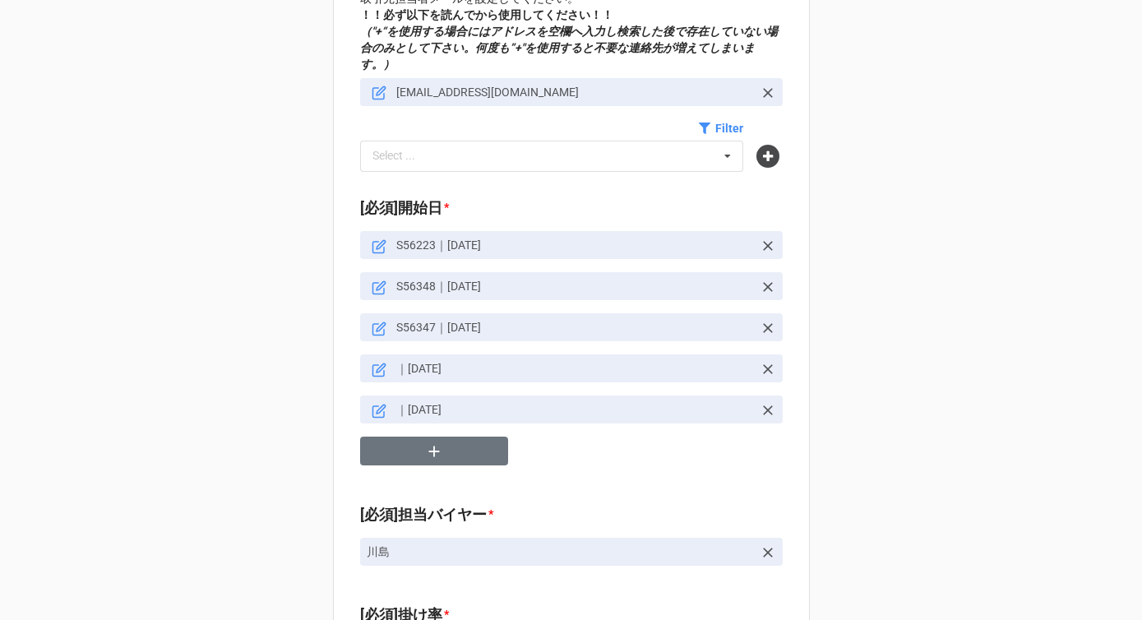
click at [372, 404] on icon at bounding box center [379, 411] width 15 height 15
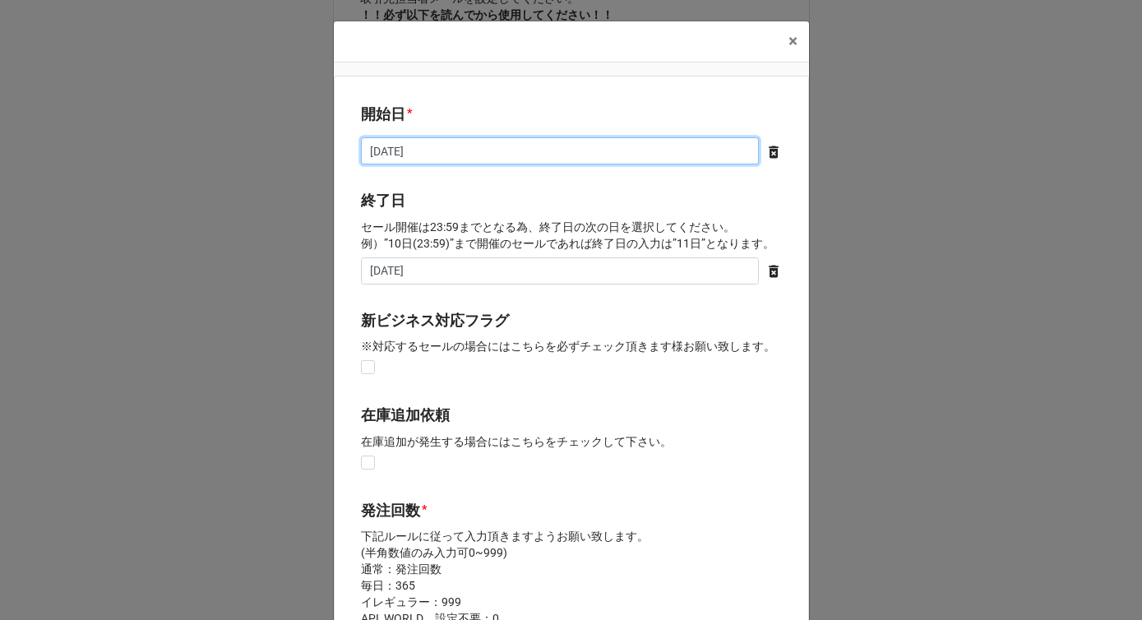
click at [446, 158] on input "[DATE]" at bounding box center [560, 151] width 398 height 28
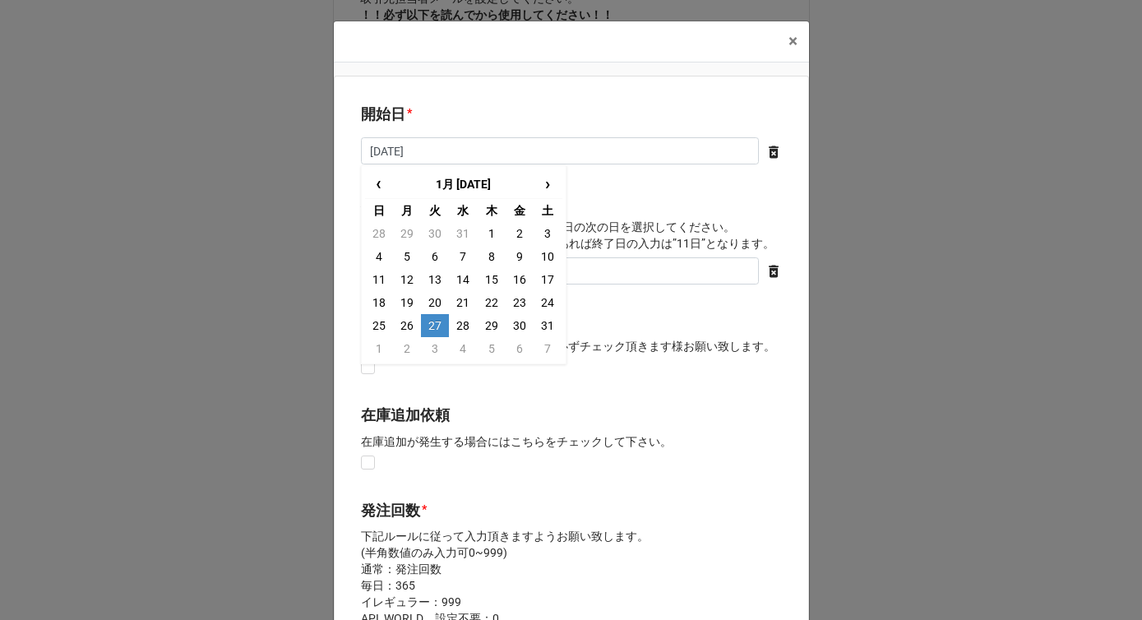
type input "[DATE]"
click at [499, 109] on b "開始日 *" at bounding box center [571, 117] width 421 height 29
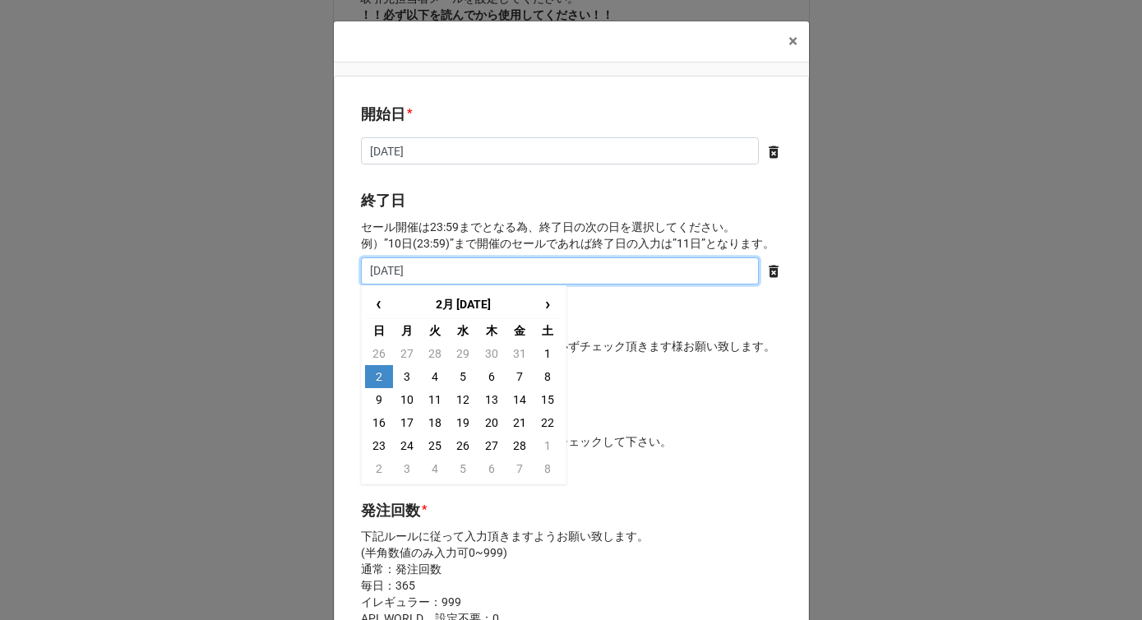
click at [442, 276] on input "[DATE]" at bounding box center [560, 271] width 398 height 28
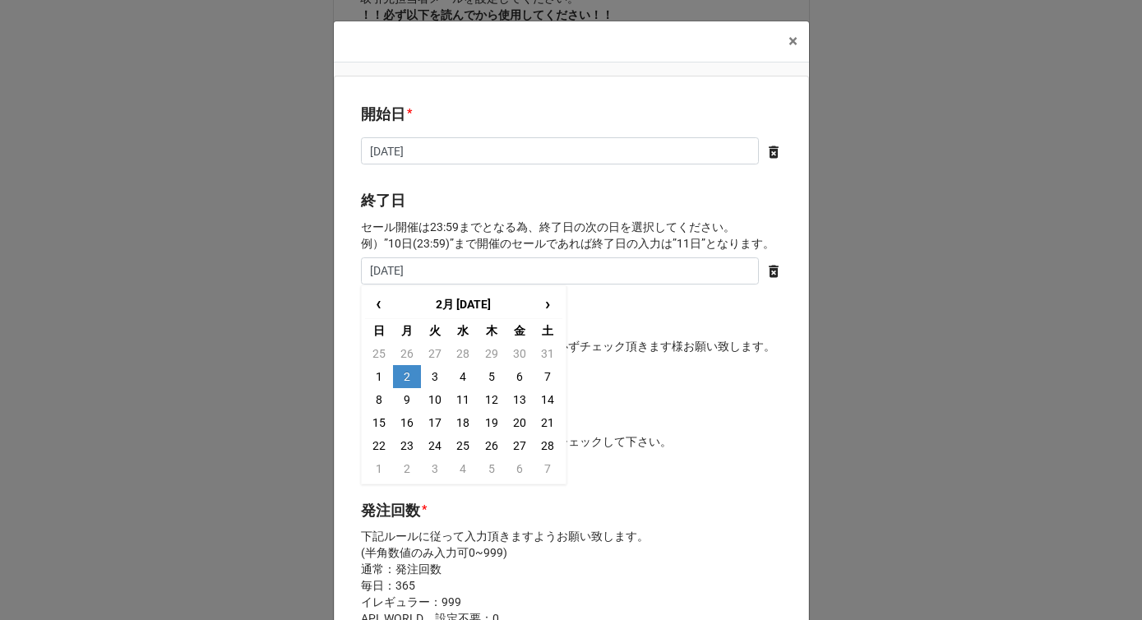
type input "[DATE]"
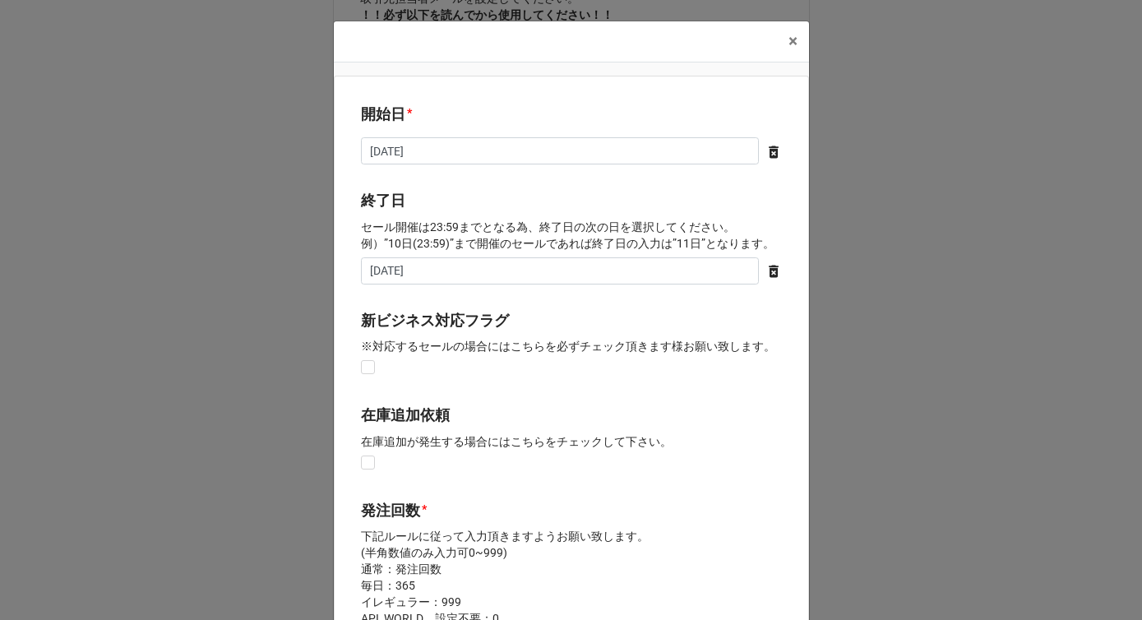
click at [470, 216] on b "終了日" at bounding box center [571, 203] width 421 height 29
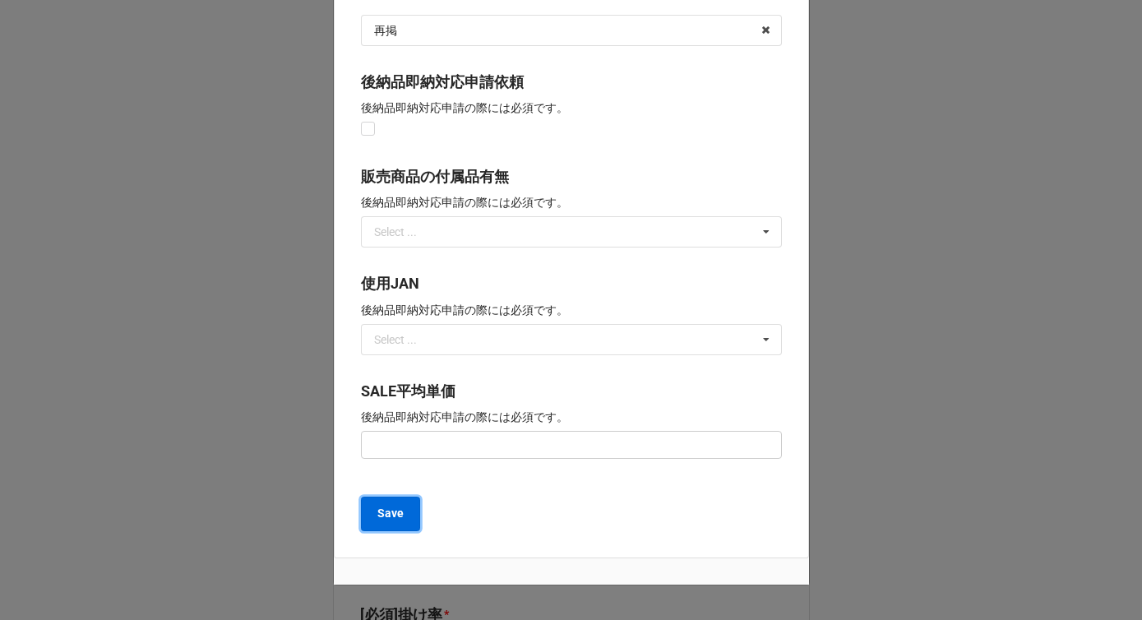
click at [388, 514] on b "Save" at bounding box center [390, 513] width 26 height 17
type textarea "x"
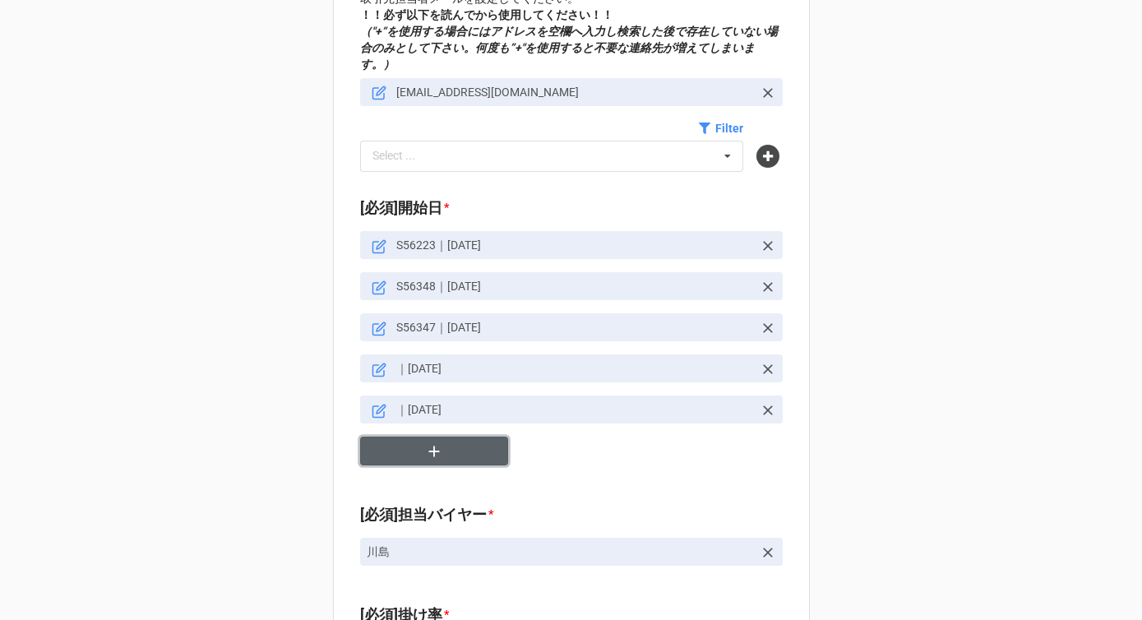
click at [417, 441] on button "button" at bounding box center [434, 451] width 148 height 29
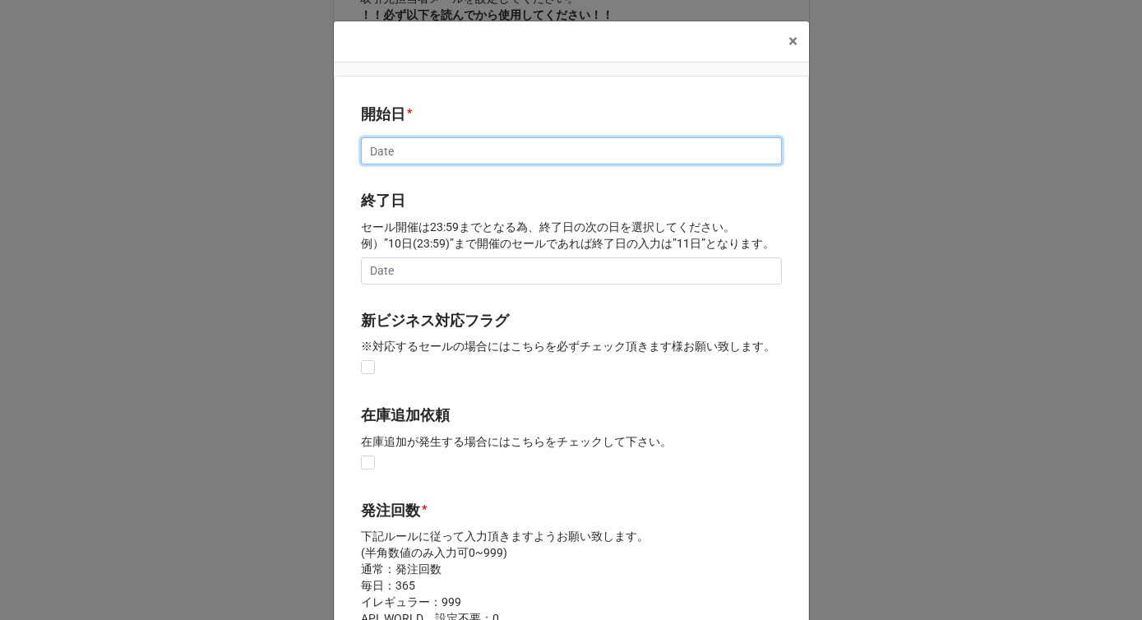
click at [385, 152] on input "text" at bounding box center [571, 151] width 421 height 28
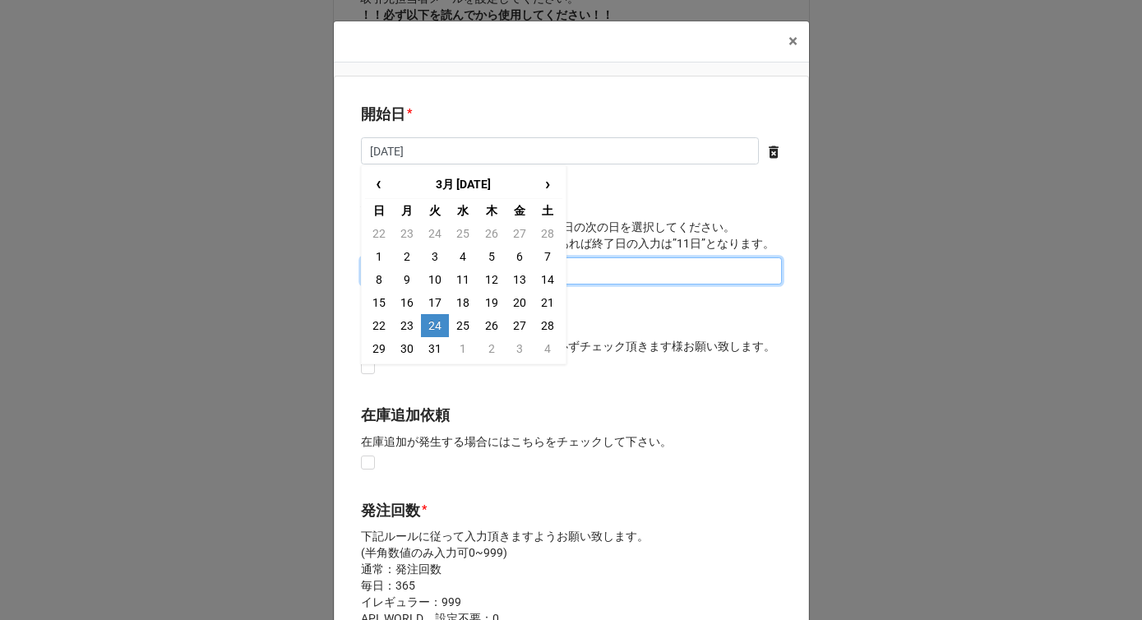
type input "[DATE]"
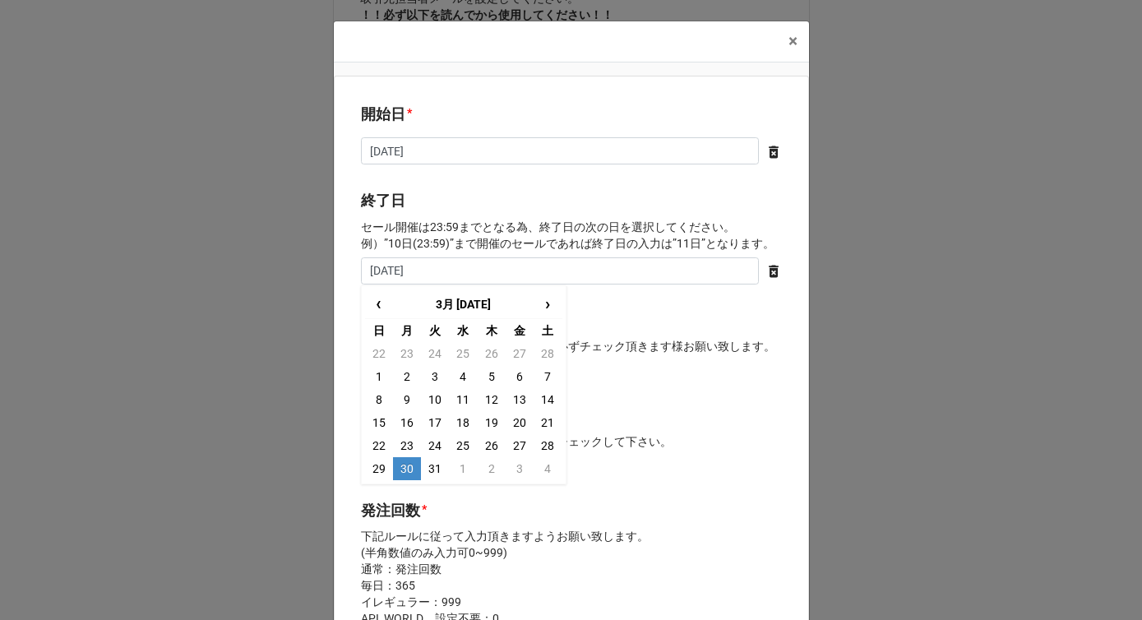
click at [402, 474] on td "30" at bounding box center [407, 468] width 28 height 23
type input "[DATE]"
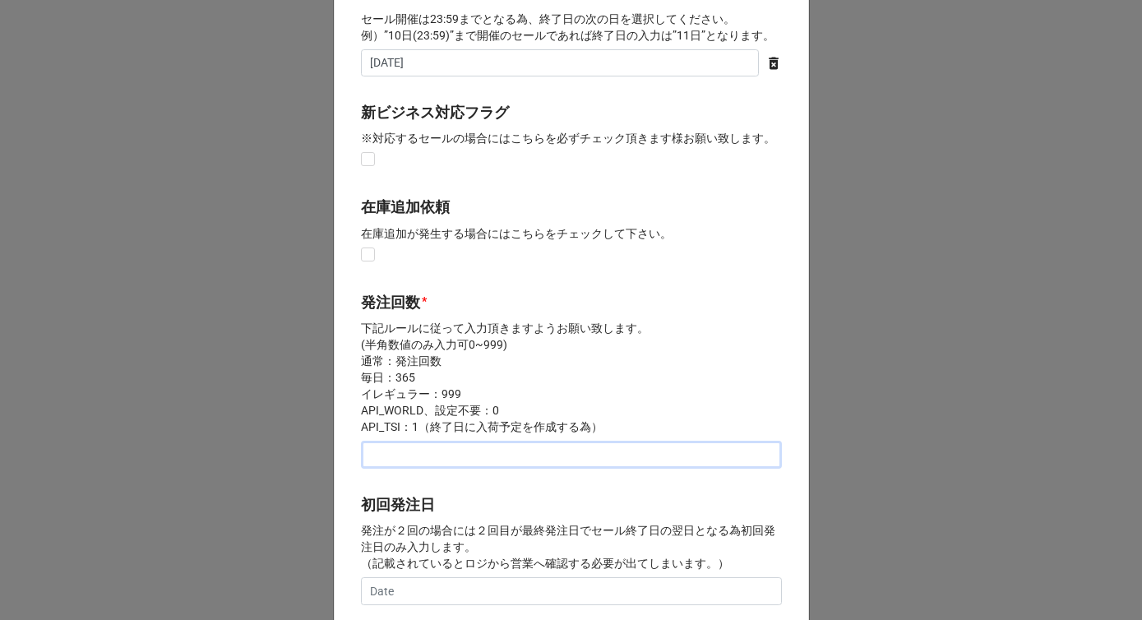
click at [395, 453] on input "text" at bounding box center [571, 455] width 421 height 28
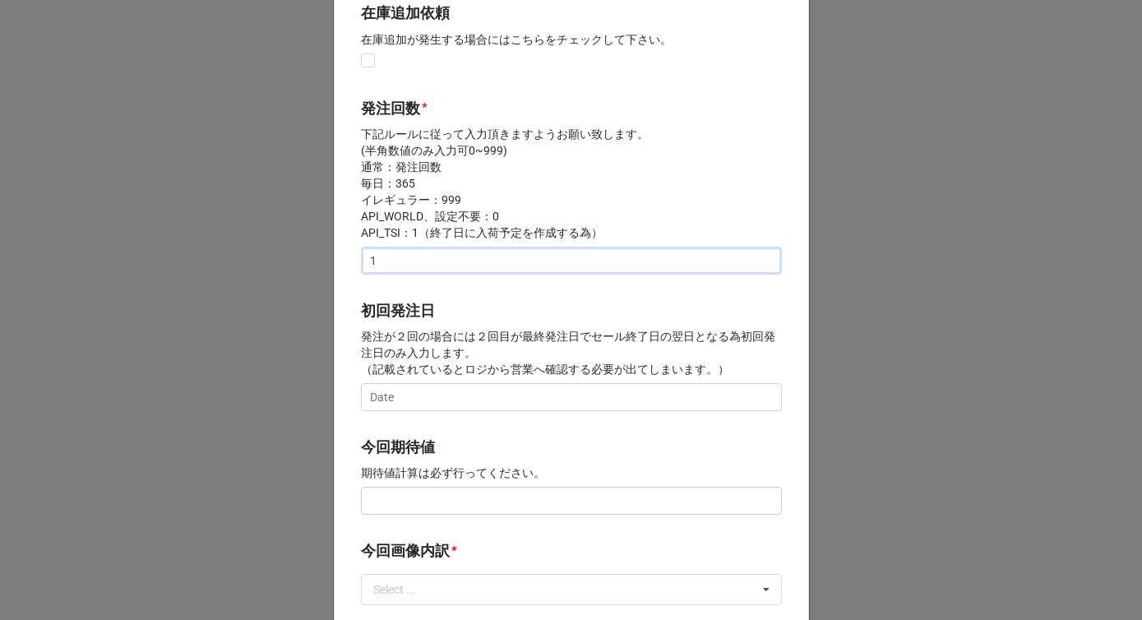
scroll to position [437, 0]
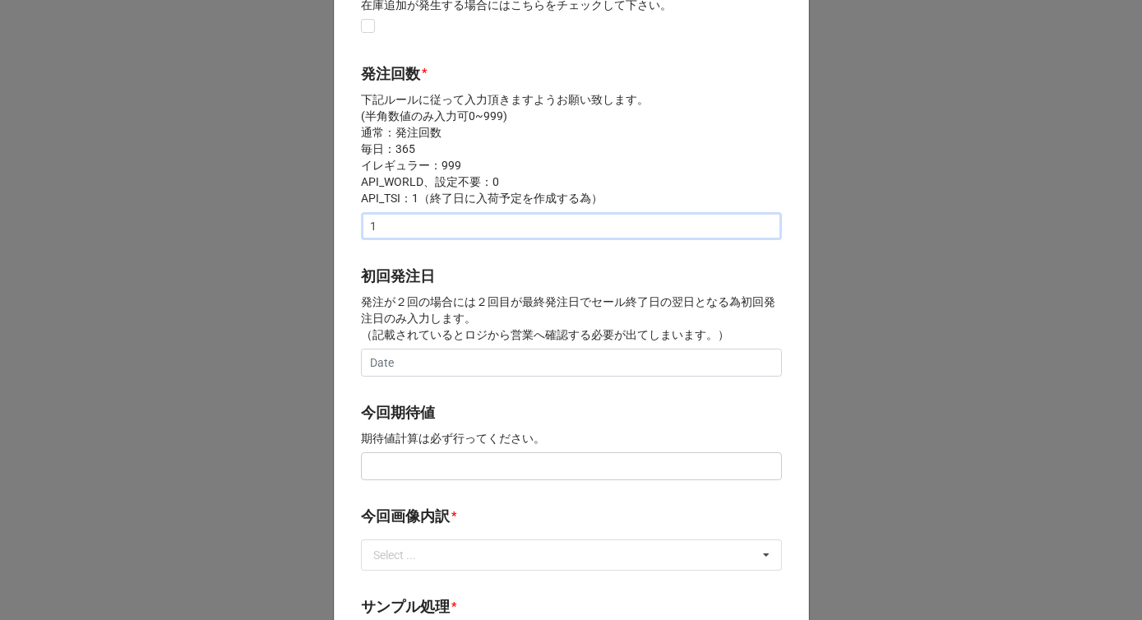
type input "1"
click at [382, 478] on input "text" at bounding box center [571, 466] width 421 height 28
paste input "¥100,000"
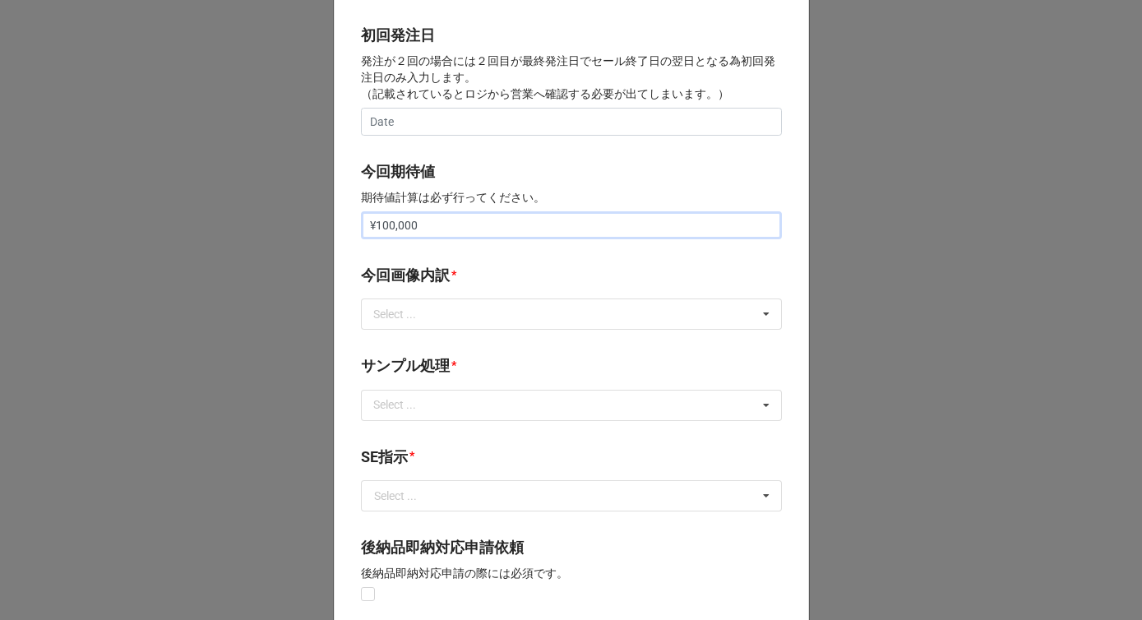
scroll to position [705, 0]
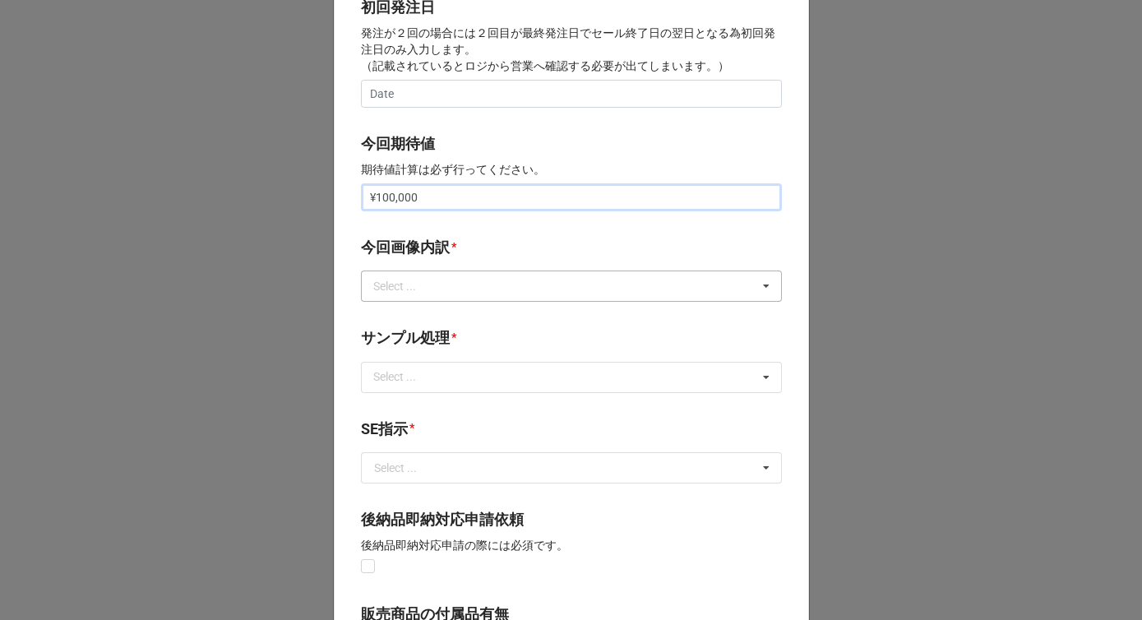
type input "¥100,000"
click at [432, 289] on div "Select ..." at bounding box center [404, 286] width 71 height 19
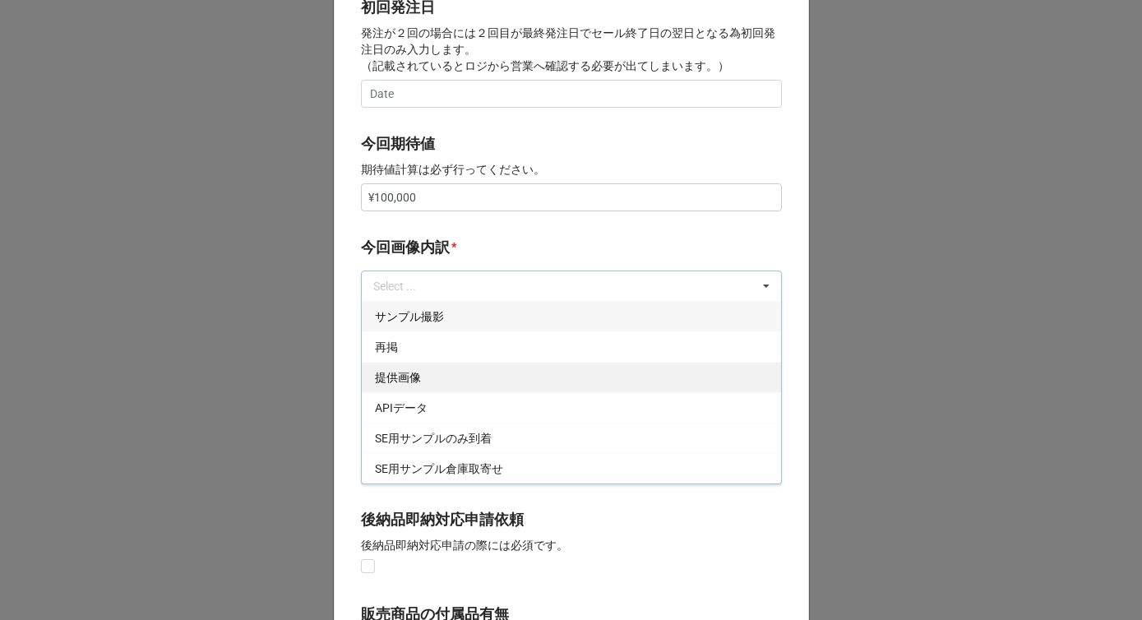
click at [400, 352] on div "再掲" at bounding box center [571, 346] width 419 height 30
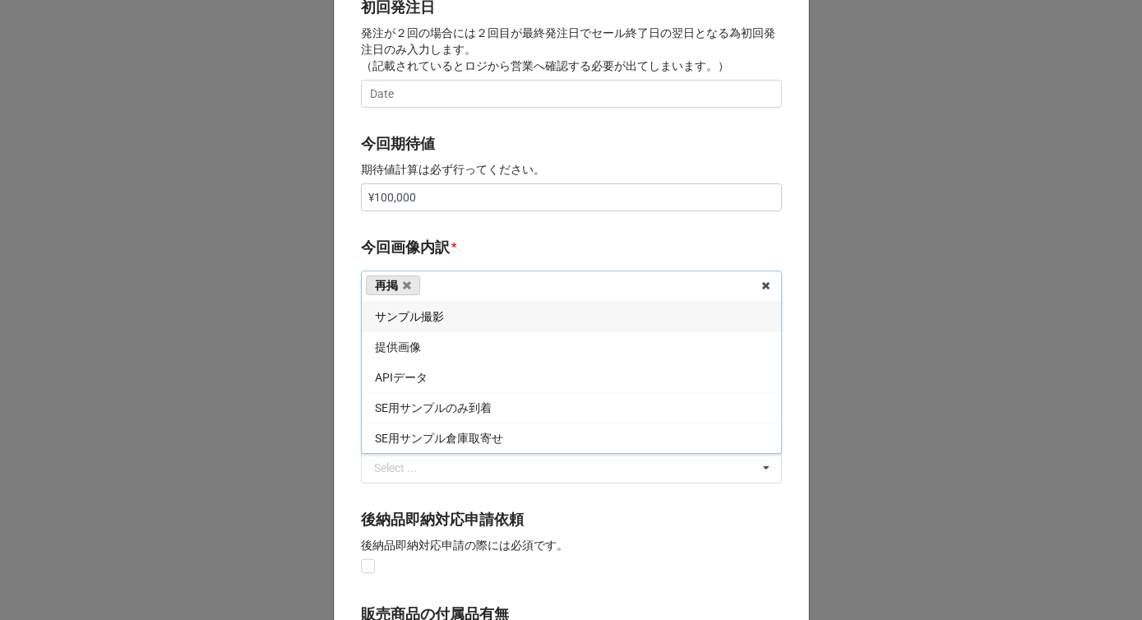
click at [457, 240] on b "今回画像内訳 *" at bounding box center [571, 250] width 421 height 29
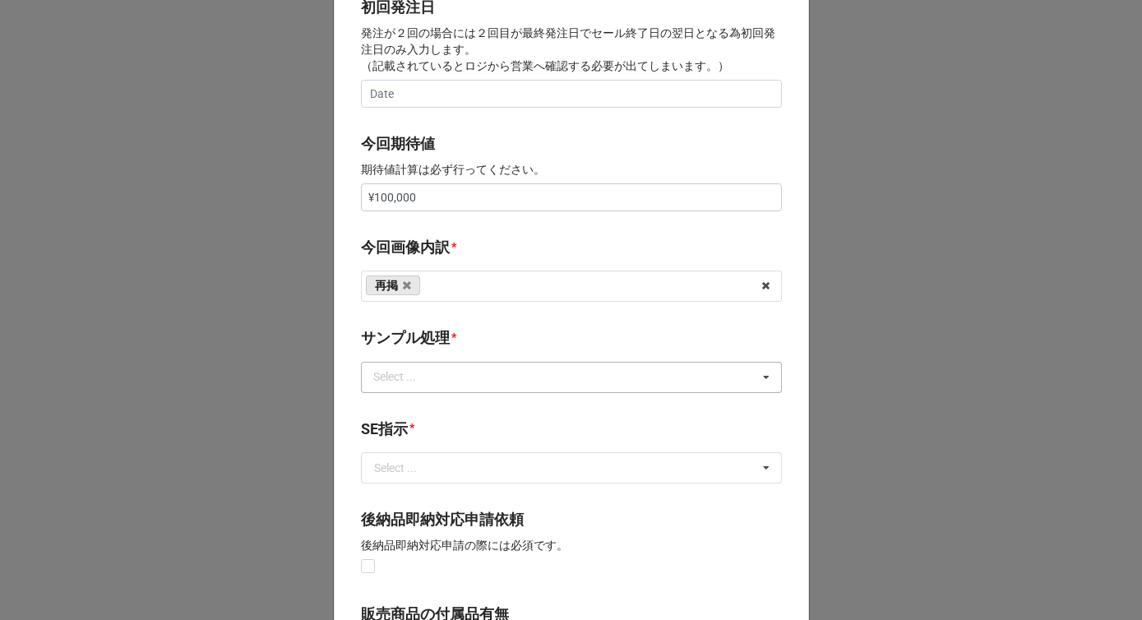
click at [415, 380] on div "Select ..." at bounding box center [404, 377] width 71 height 19
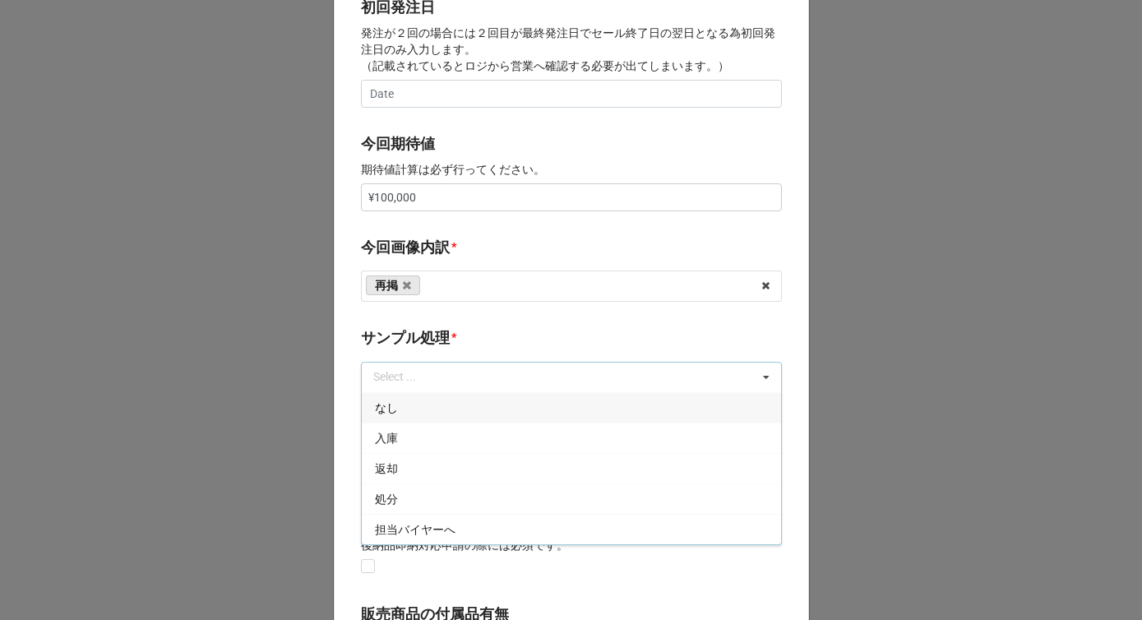
click at [396, 414] on div "なし" at bounding box center [571, 407] width 419 height 30
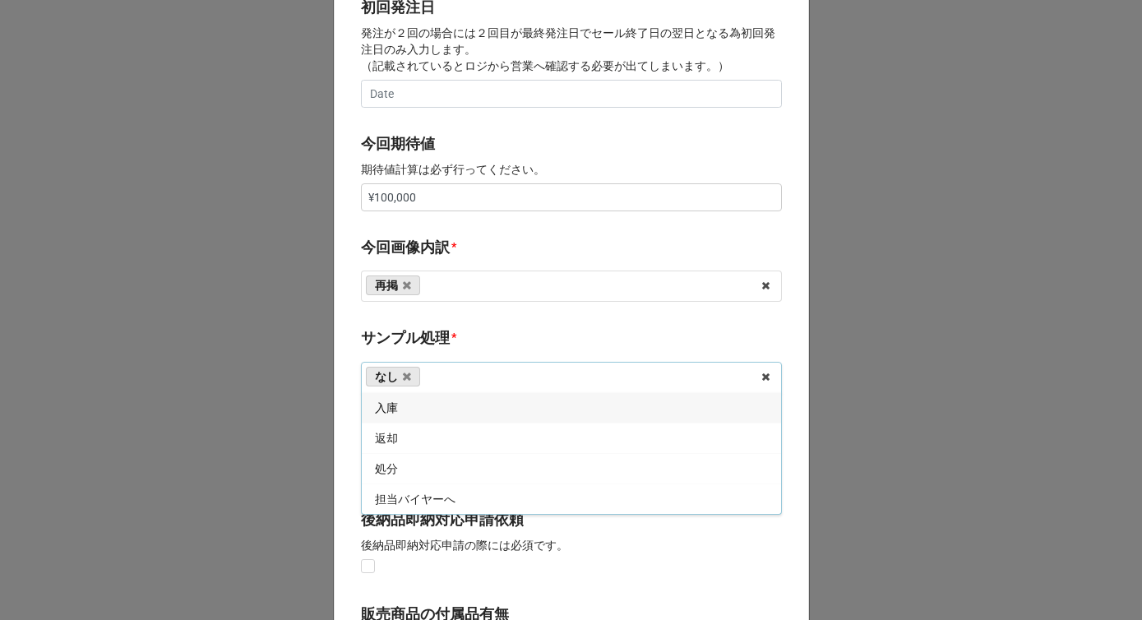
drag, startPoint x: 450, startPoint y: 330, endPoint x: 445, endPoint y: 343, distance: 14.1
click at [451, 330] on div "*" at bounding box center [453, 337] width 5 height 18
click at [408, 475] on input "text" at bounding box center [572, 468] width 419 height 30
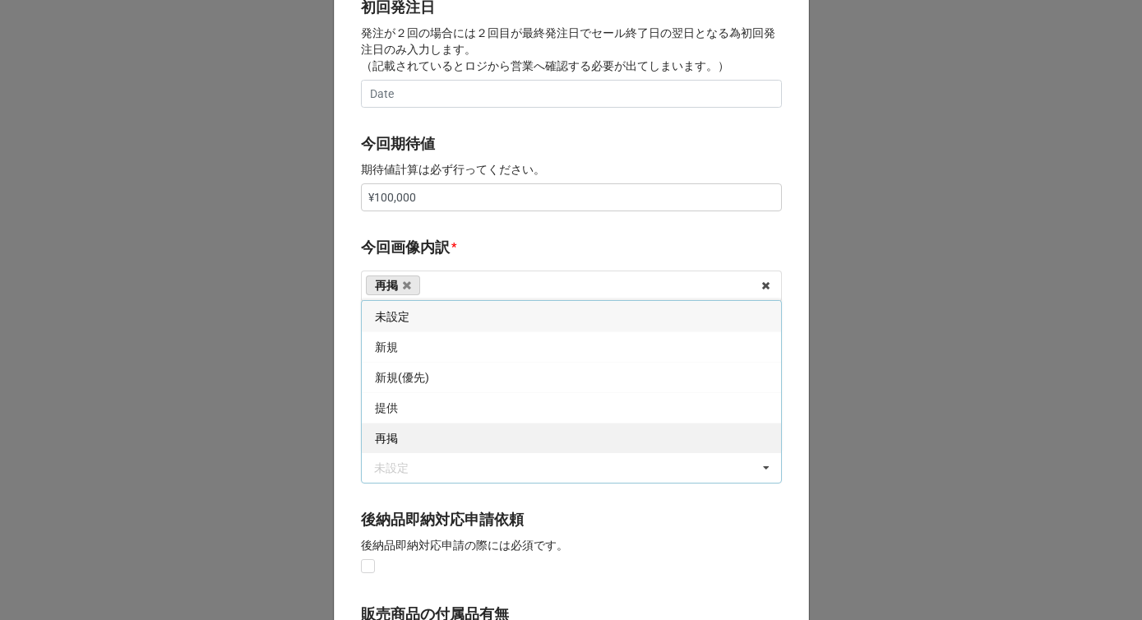
click at [396, 436] on div "再掲" at bounding box center [571, 438] width 419 height 30
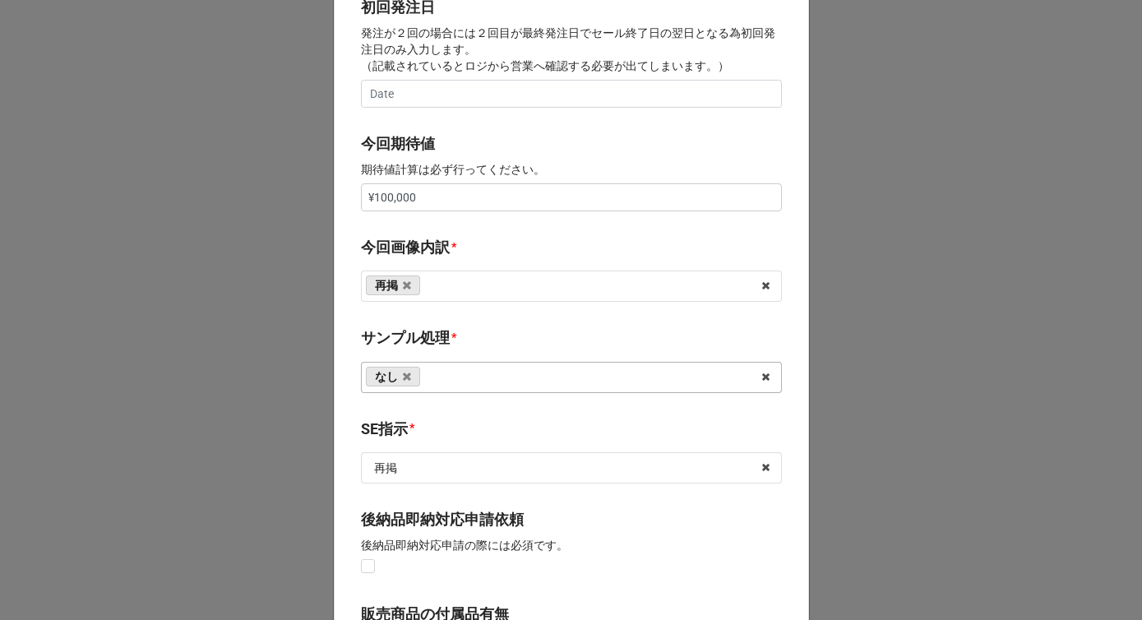
click at [341, 418] on div "開始日 * 3/24/2026 ‹ 3月 2026 › 日 月 火 水 木 金 土 22 23 24 25 26 27 28 1 2 3 4 5 6 7 8 …" at bounding box center [571, 183] width 475 height 1626
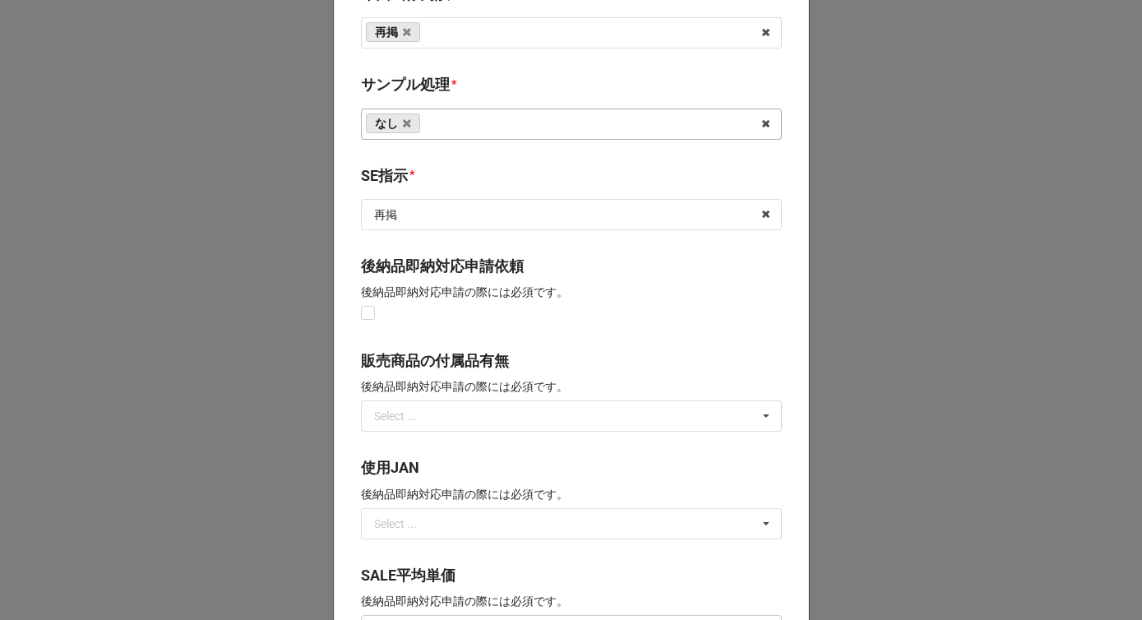
scroll to position [1210, 0]
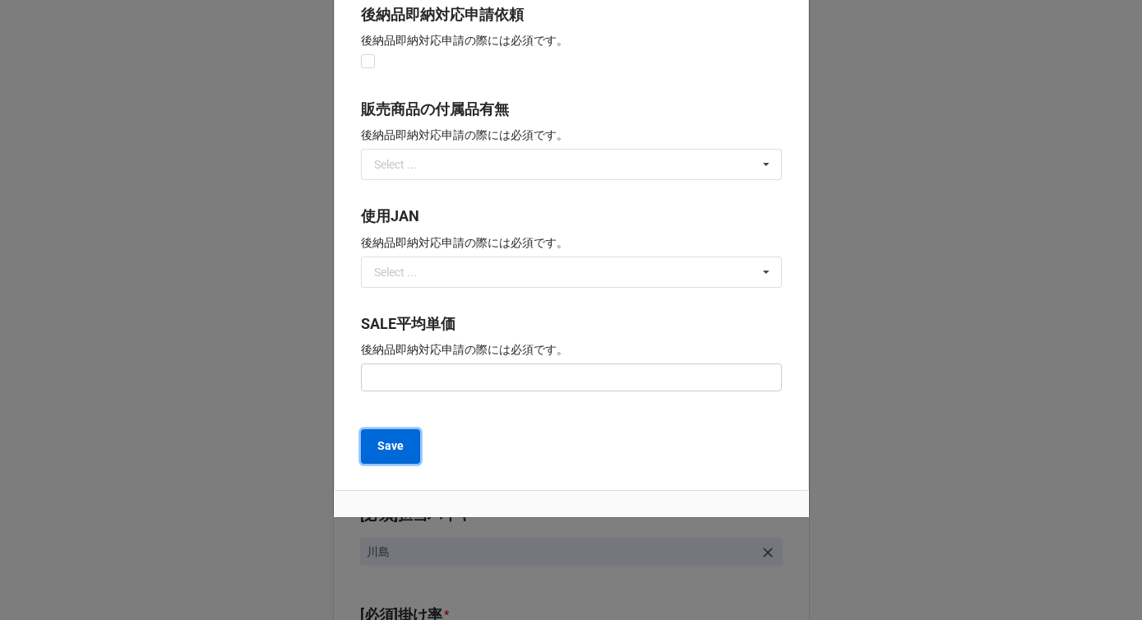
click at [368, 455] on button "Save" at bounding box center [390, 446] width 59 height 35
type textarea "x"
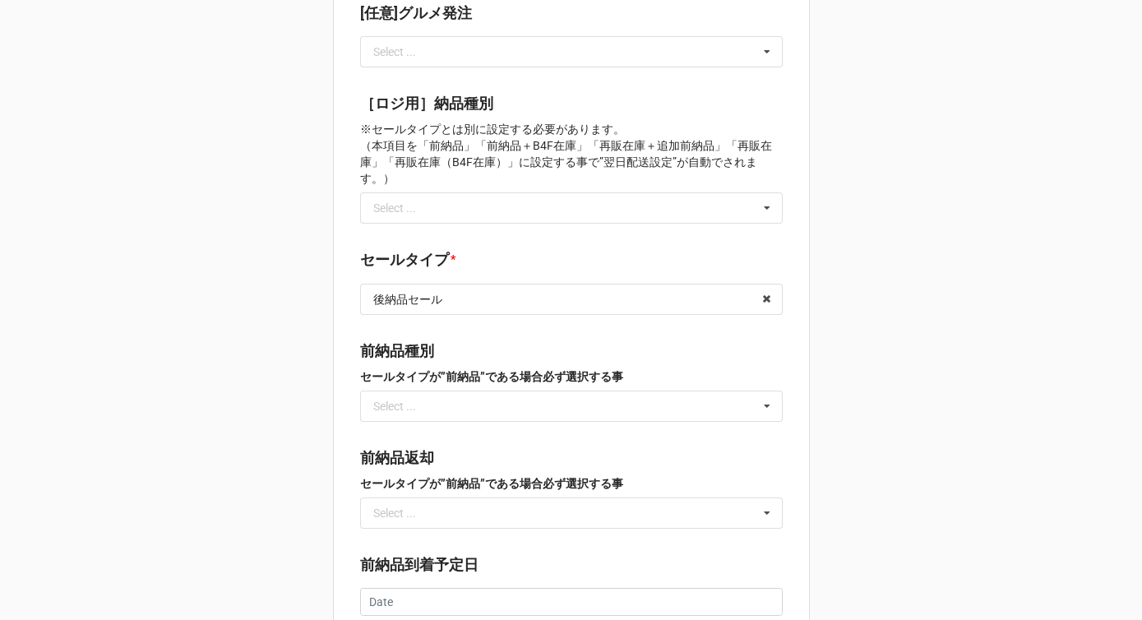
scroll to position [2379, 0]
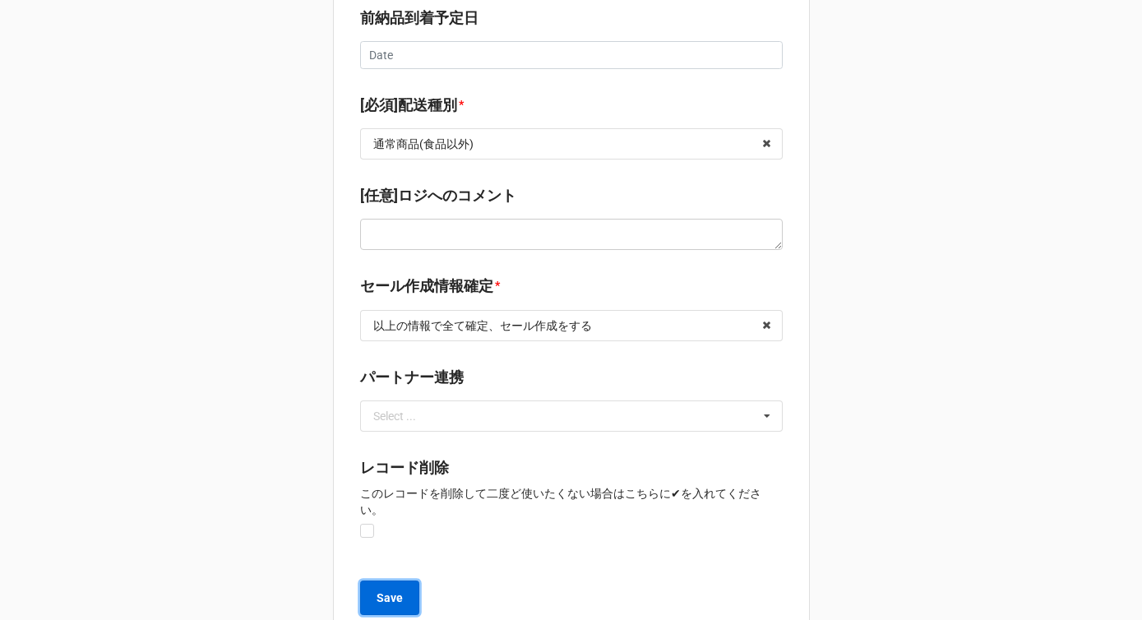
click at [378, 590] on b "Save" at bounding box center [390, 598] width 26 height 17
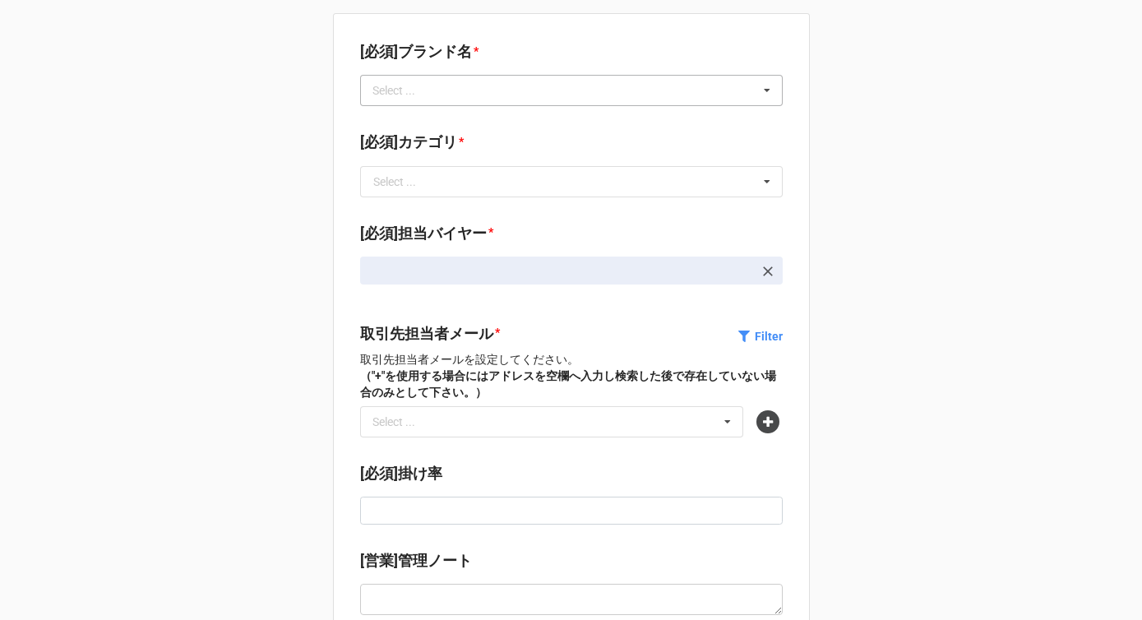
click at [478, 90] on div "Select ... No results found." at bounding box center [571, 90] width 423 height 31
paste input "https://airtable.com/appU39u72npnoI7P4/shrUPvfiZVinULTHL/tbl9943hkGOpzSqZl"
type input "https://airtable.com/appU39u72npnoI7P4/shrUPvfiZVinULTHL/tbl9943hkGOpzSqZl"
paste input "Michael Kors"
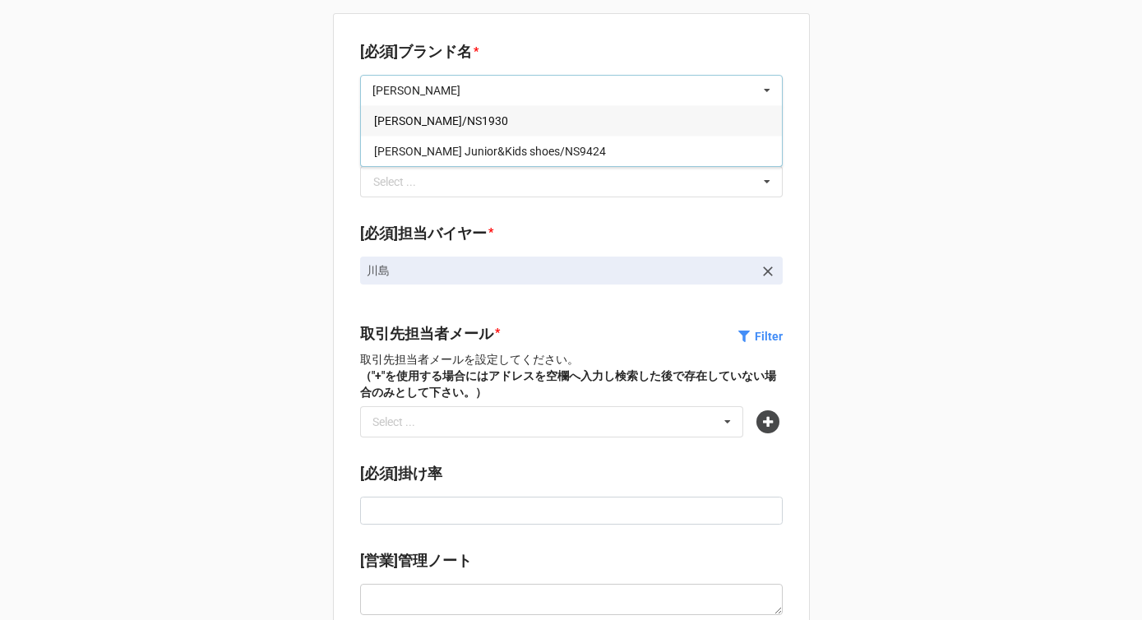
type input "Michael Kors"
click at [461, 120] on span "[PERSON_NAME]/NS1930" at bounding box center [441, 120] width 134 height 13
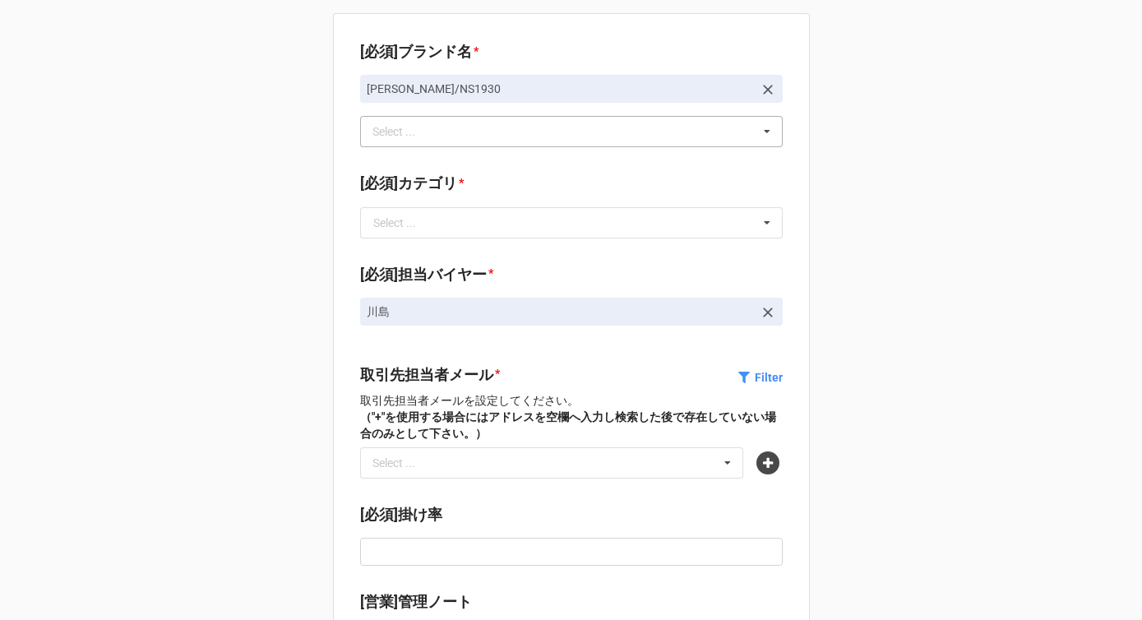
click at [385, 218] on div "Select ..." at bounding box center [394, 223] width 43 height 12
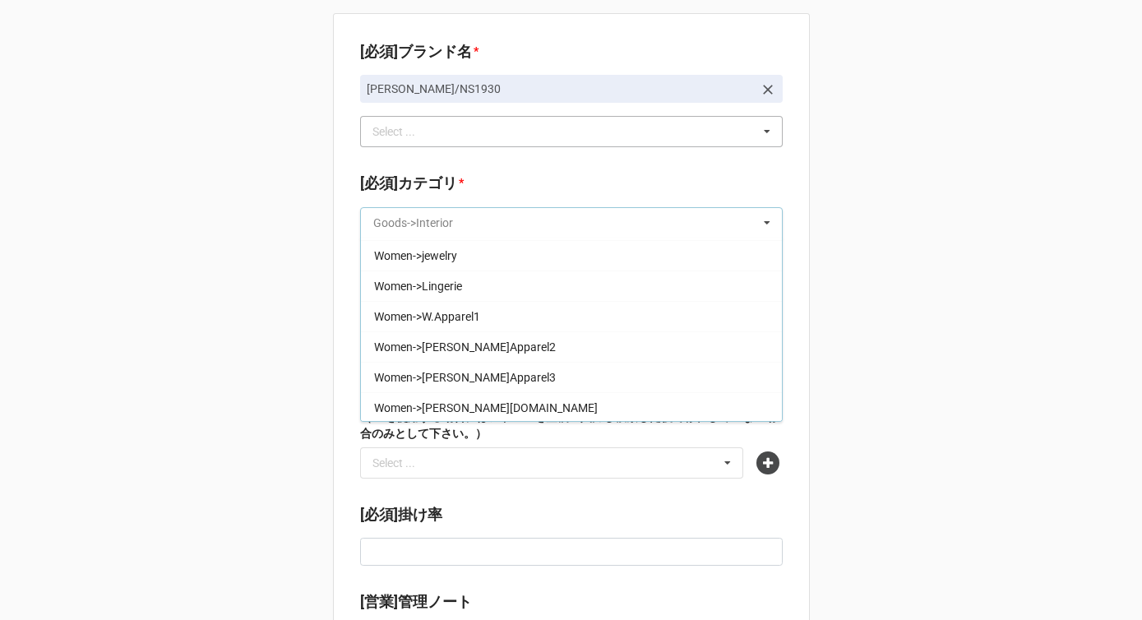
scroll to position [576, 0]
click at [432, 400] on span "Women->[PERSON_NAME][DOMAIN_NAME]" at bounding box center [486, 406] width 224 height 13
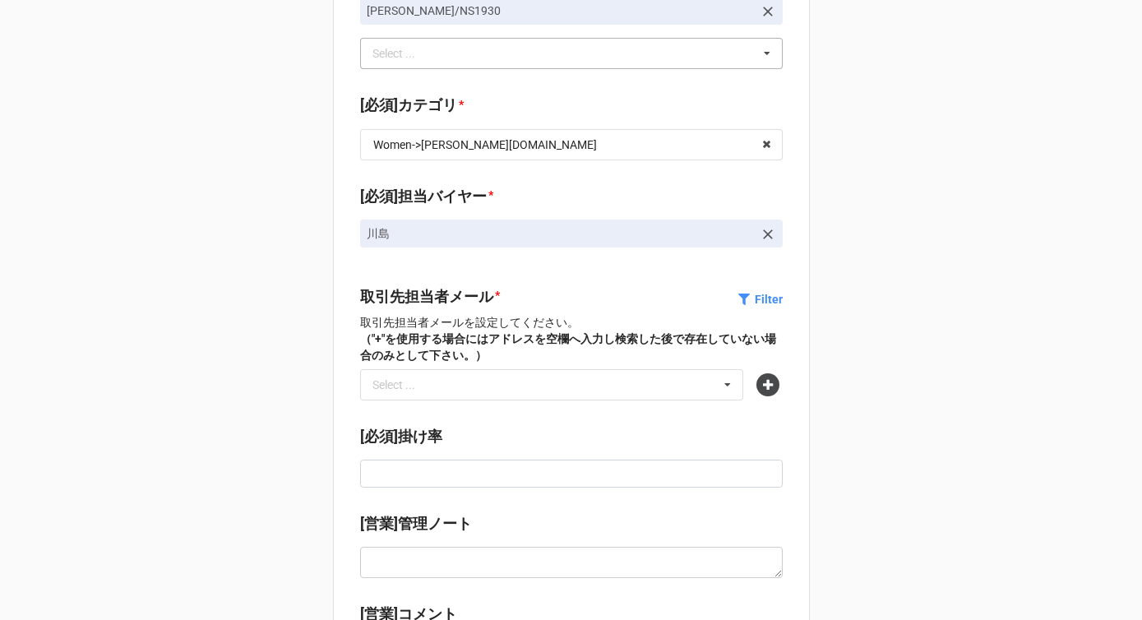
scroll to position [92, 0]
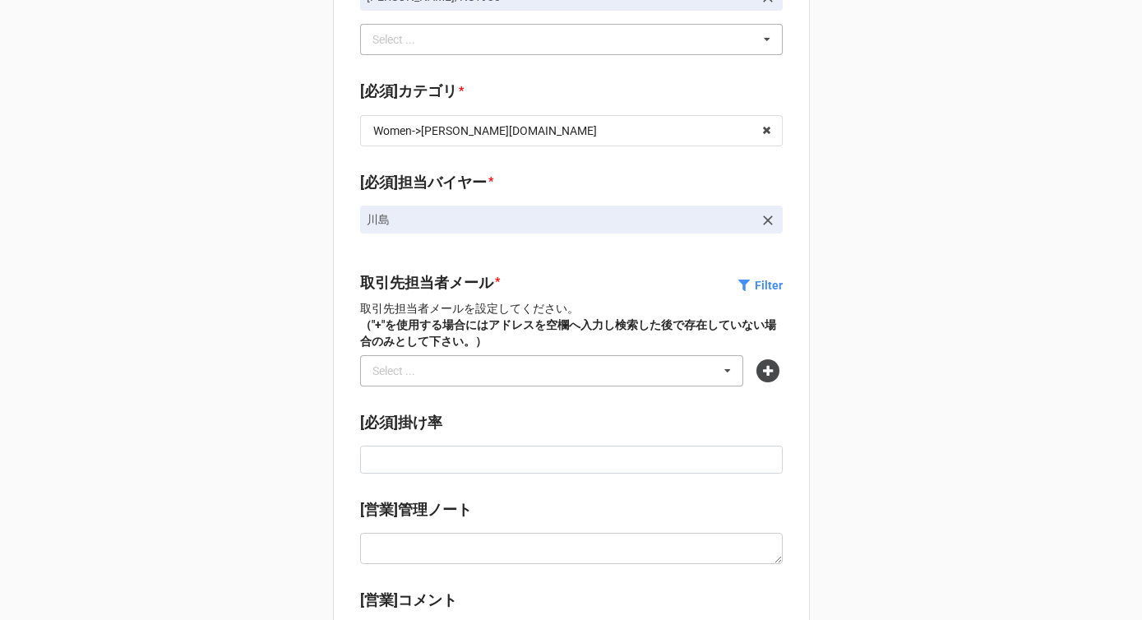
click at [433, 370] on div "Select ..." at bounding box center [403, 370] width 71 height 19
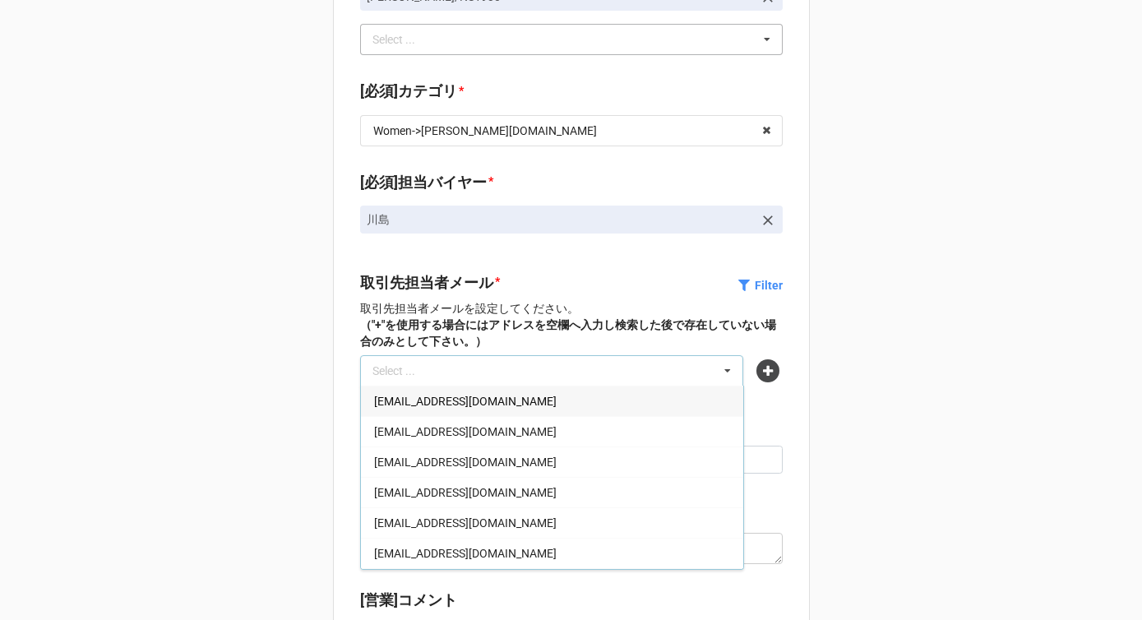
click at [449, 366] on div "Select ... tyamamoto@aswan.jp 002@kyo-oh.jp 2nd_order@ya-man.com 004myamazaki@d…" at bounding box center [552, 370] width 384 height 31
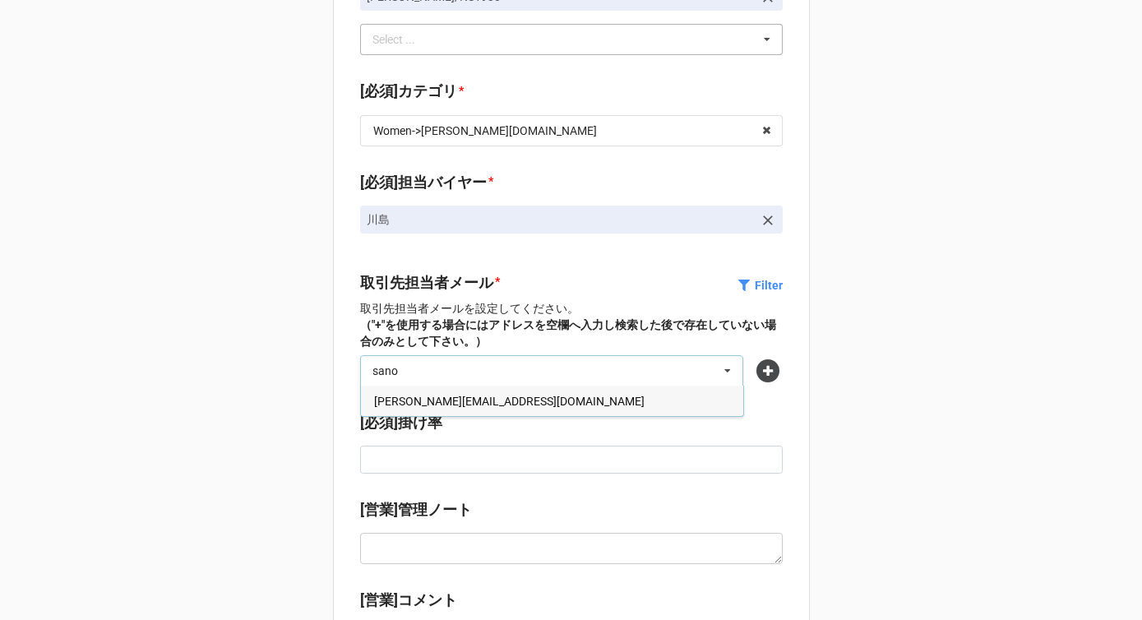
type input "sano"
click at [439, 402] on span "[EMAIL_ADDRESS][DOMAIN_NAME]" at bounding box center [509, 401] width 271 height 13
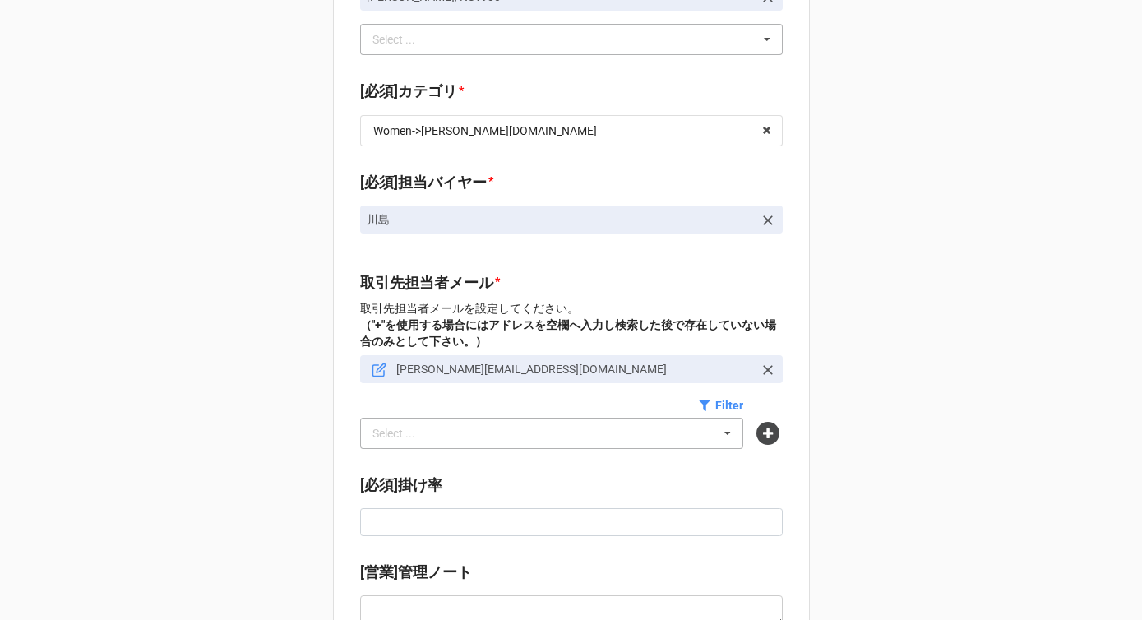
click at [432, 402] on div at bounding box center [530, 405] width 340 height 18
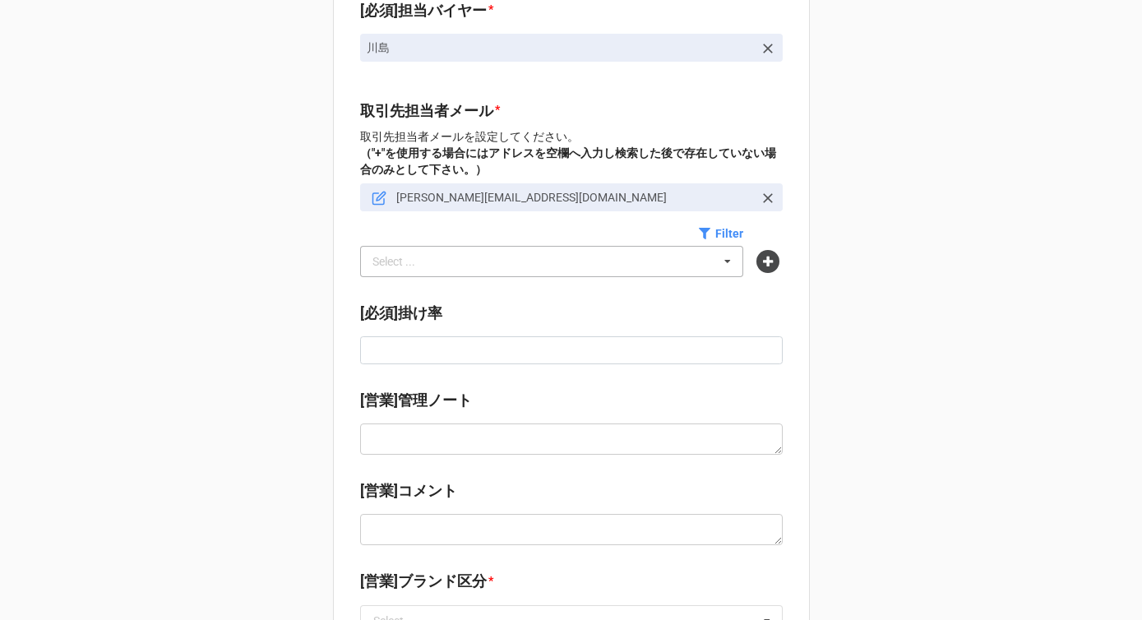
scroll to position [333, 0]
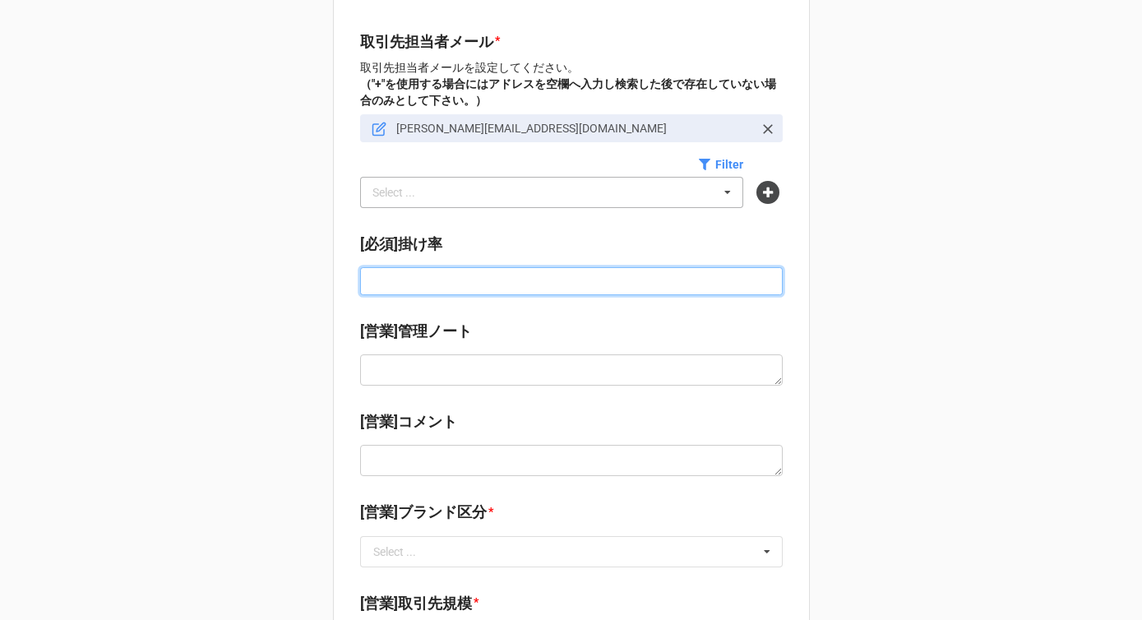
click at [427, 284] on input at bounding box center [571, 281] width 423 height 28
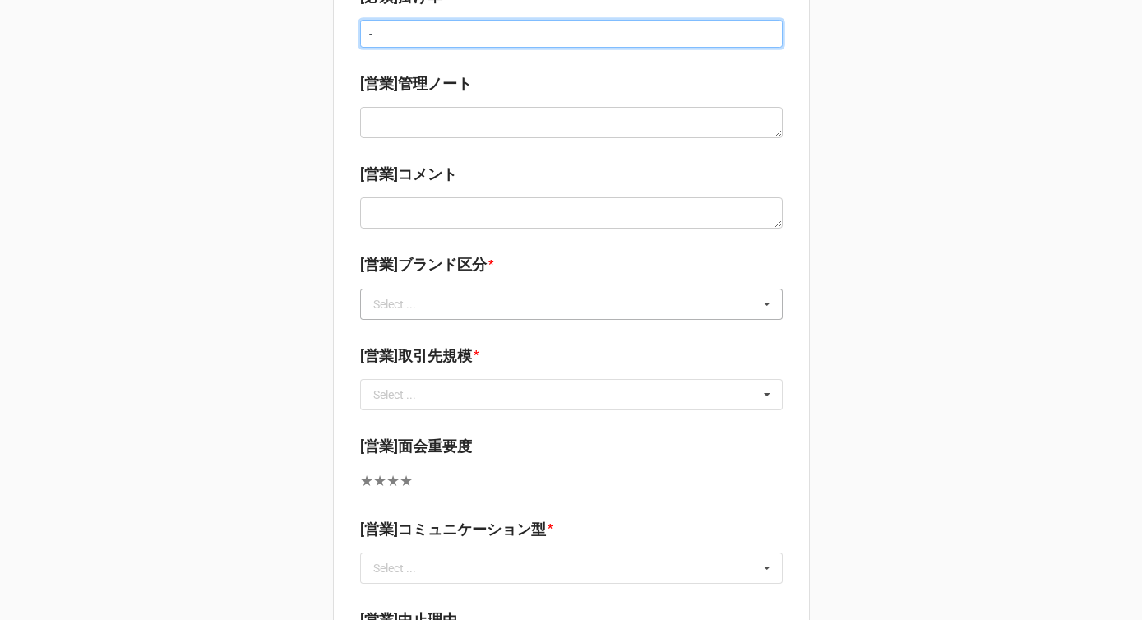
type input "-"
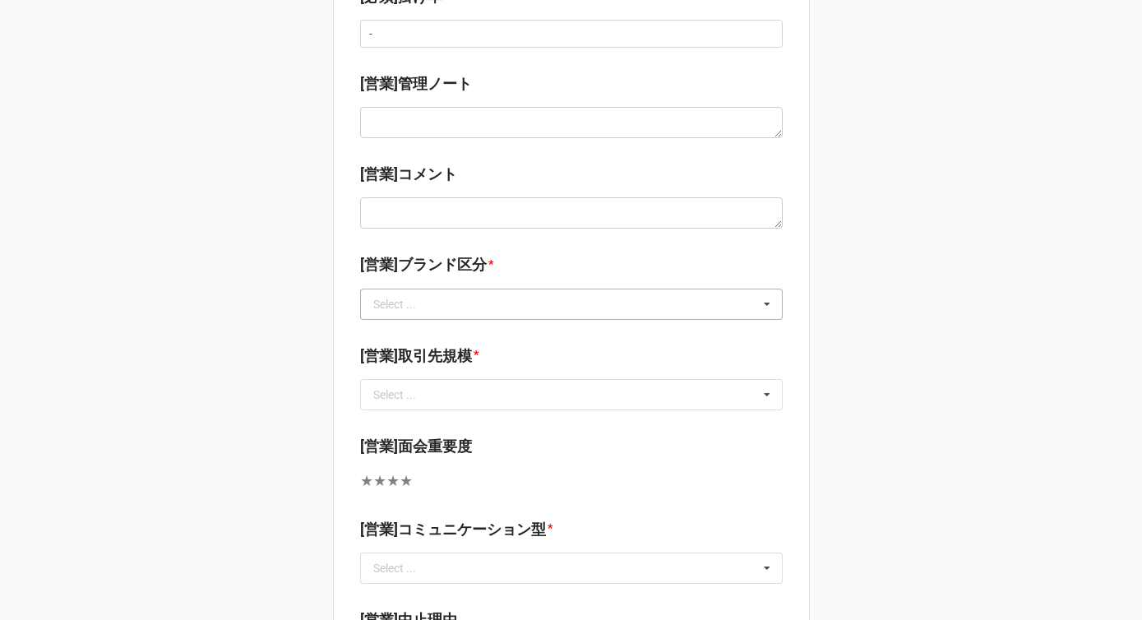
click at [428, 319] on div "Select ... 海外ブランド 日本ブランド 海外⇒日本" at bounding box center [571, 304] width 423 height 31
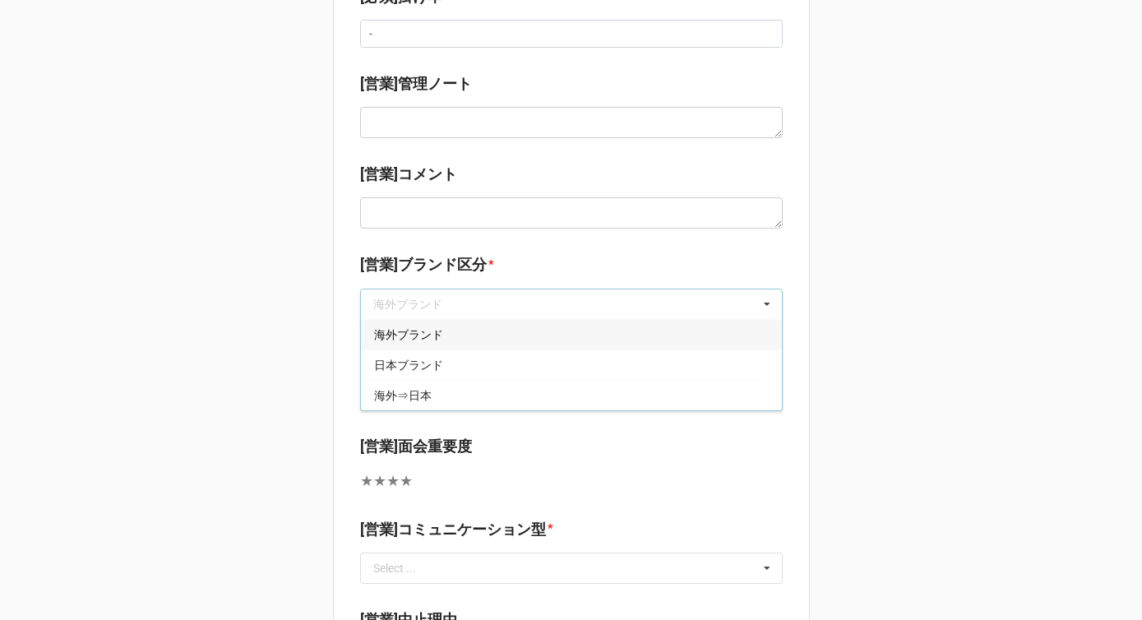
click at [419, 340] on span "海外ブランド" at bounding box center [408, 334] width 69 height 13
click at [405, 385] on input "text" at bounding box center [572, 395] width 421 height 30
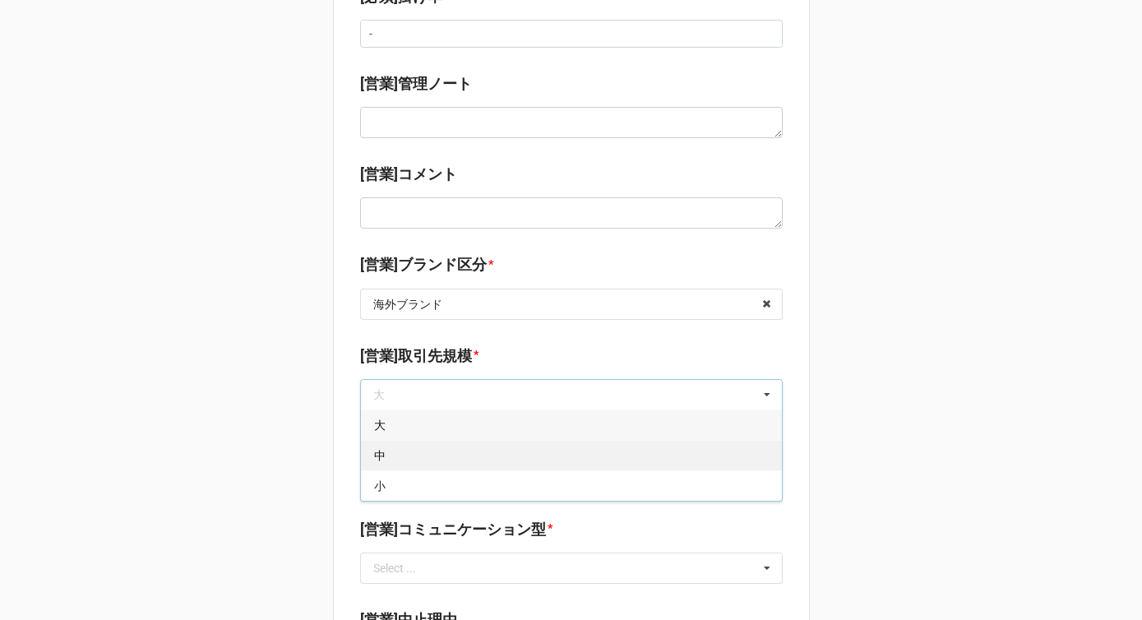
click at [400, 448] on div "中" at bounding box center [571, 455] width 421 height 30
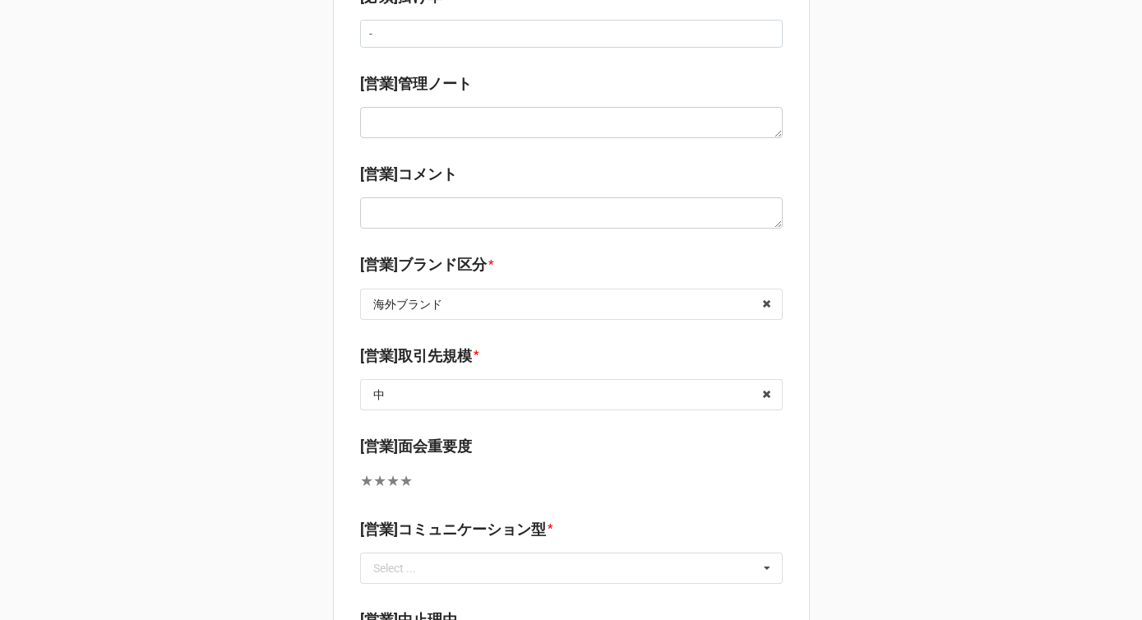
click at [438, 370] on b "[営業]取引先規模 *" at bounding box center [571, 359] width 423 height 29
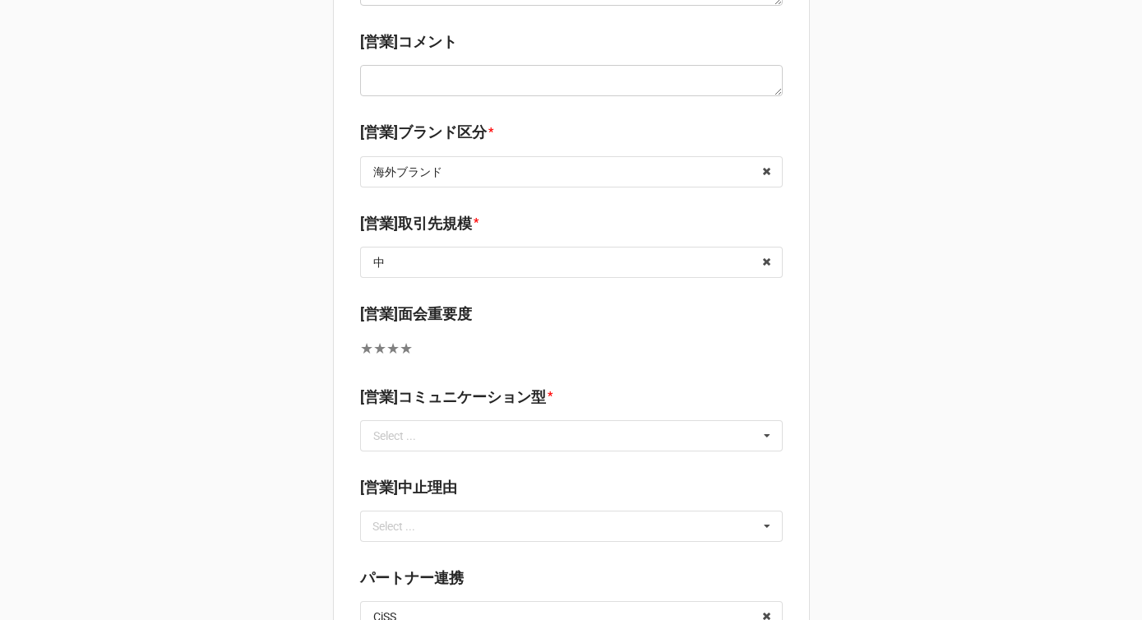
scroll to position [724, 0]
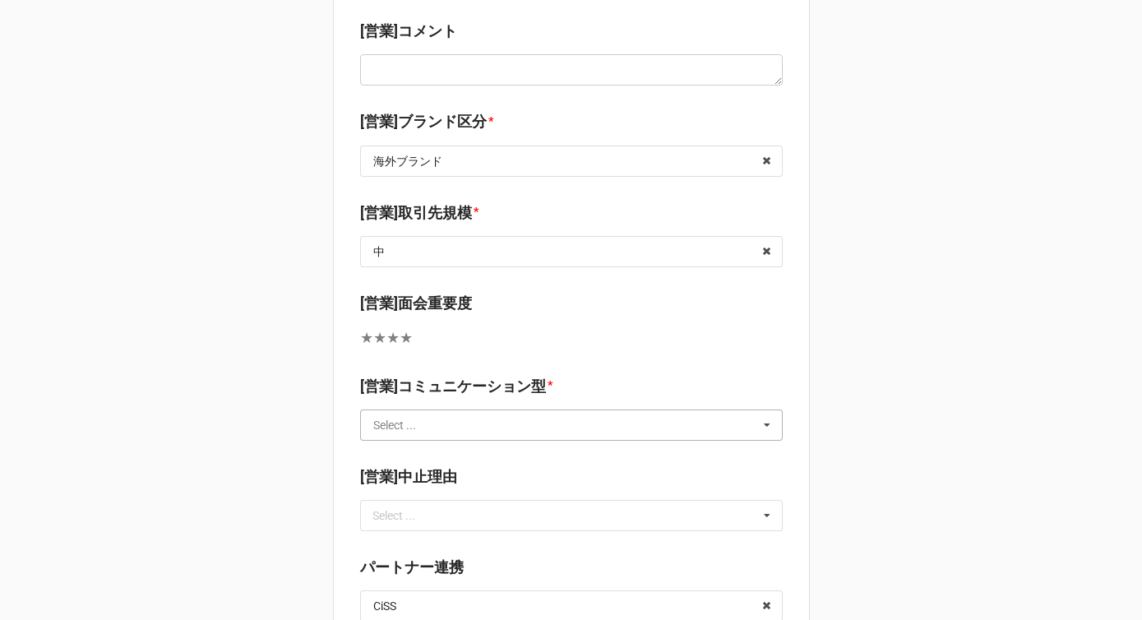
click at [431, 428] on input "text" at bounding box center [572, 425] width 421 height 30
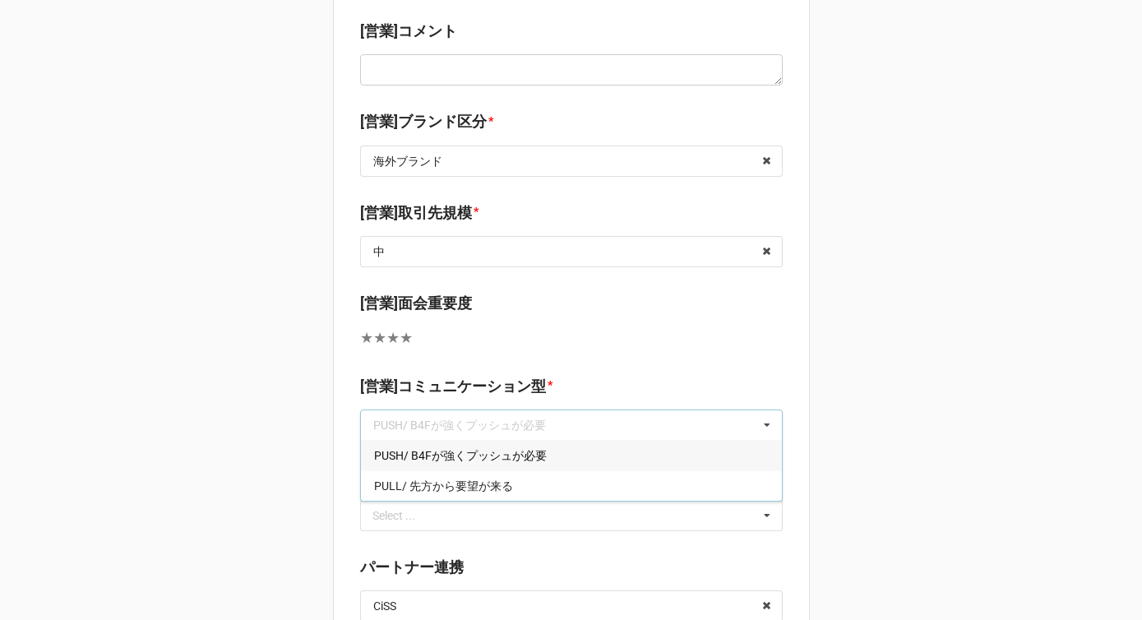
click at [431, 451] on span "PUSH/ B4Fが強くプッシュが必要" at bounding box center [460, 455] width 173 height 13
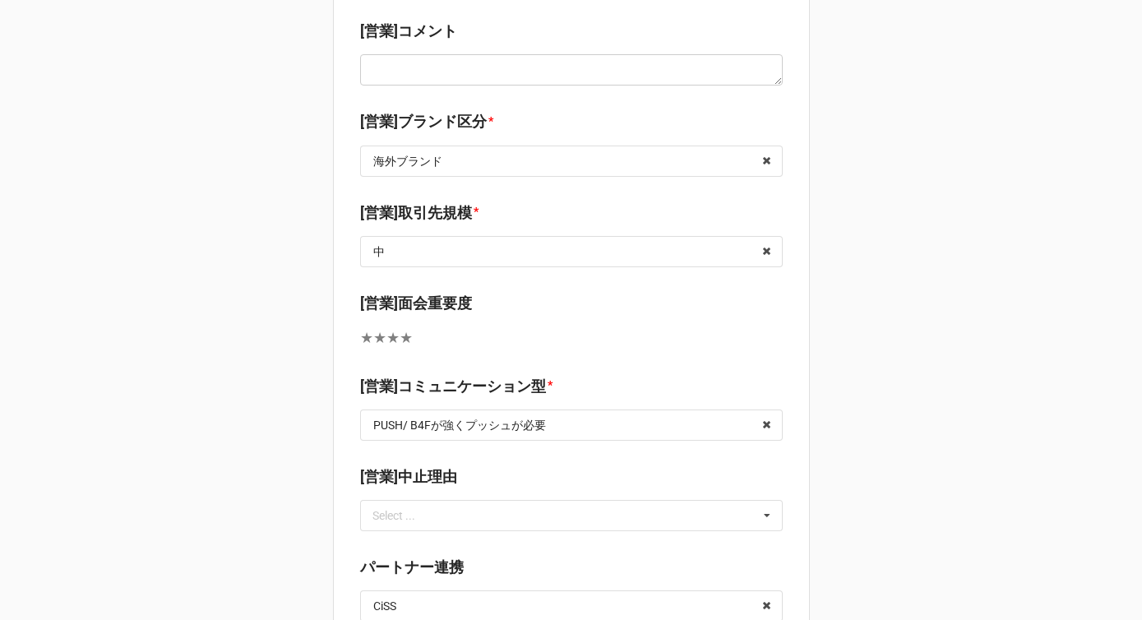
click at [448, 377] on label "[営業]コミュニケーション型" at bounding box center [453, 386] width 186 height 23
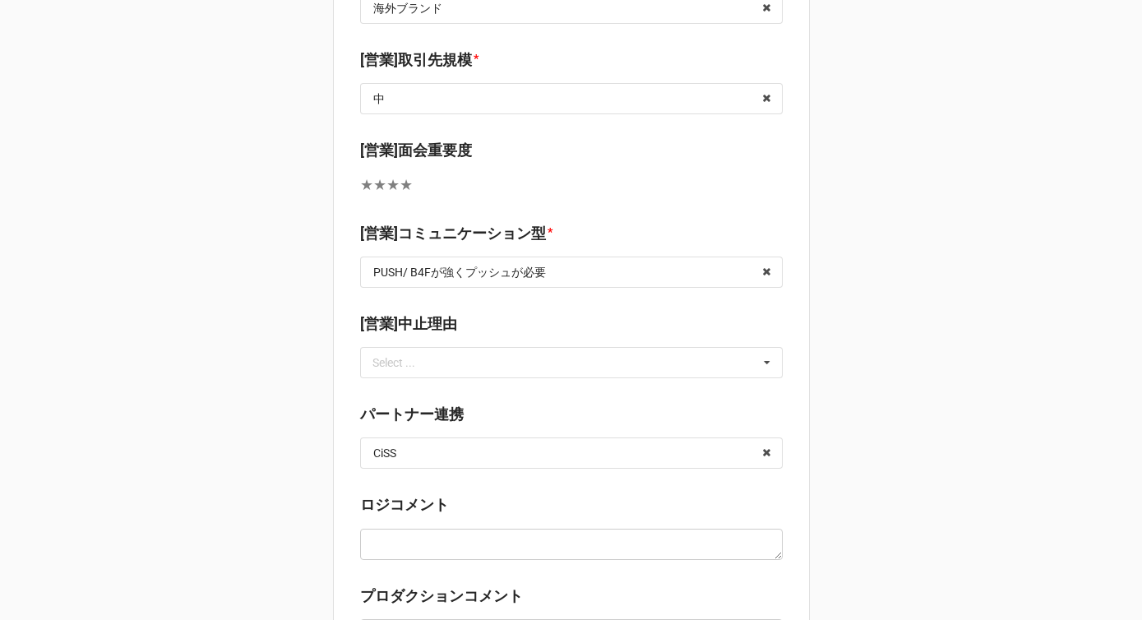
scroll to position [906, 0]
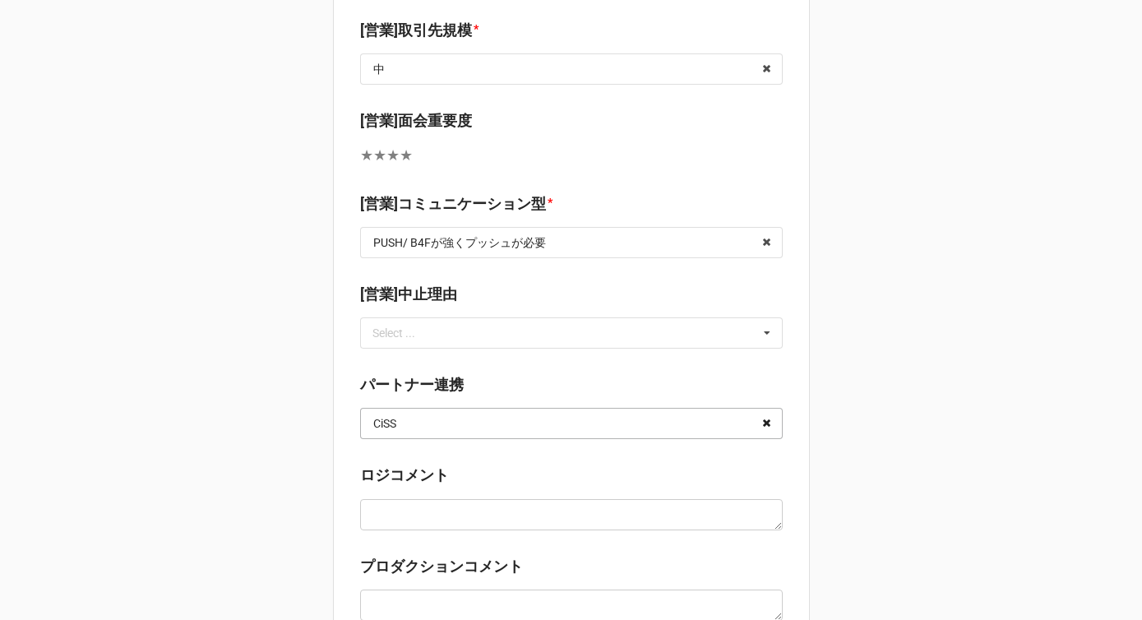
click at [762, 420] on icon at bounding box center [766, 424] width 25 height 30
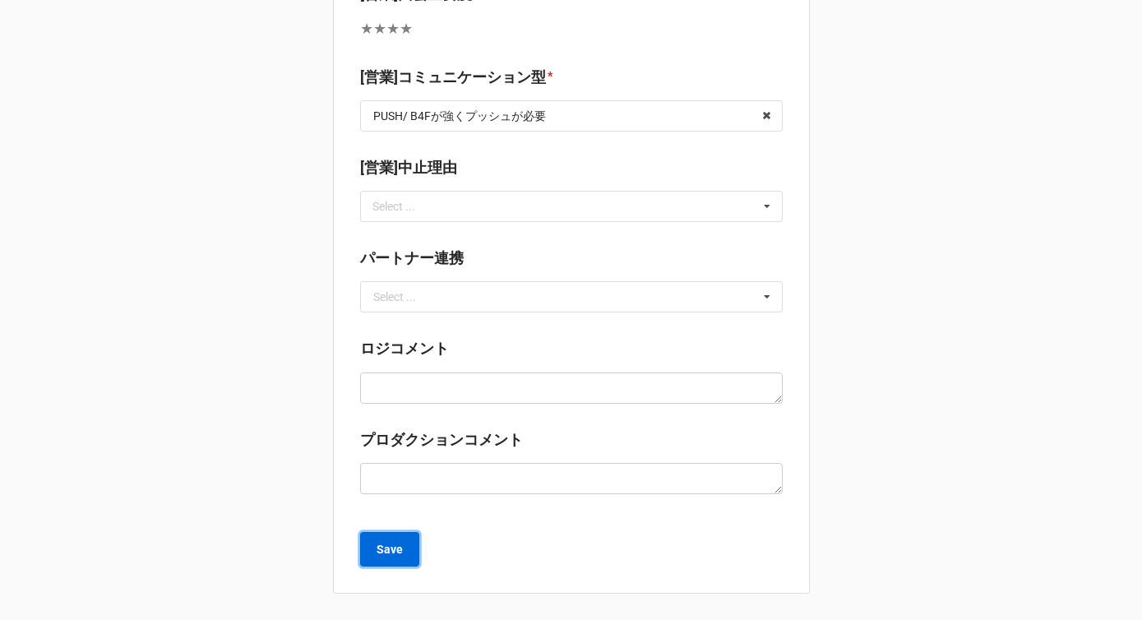
click at [391, 545] on b "Save" at bounding box center [390, 549] width 26 height 17
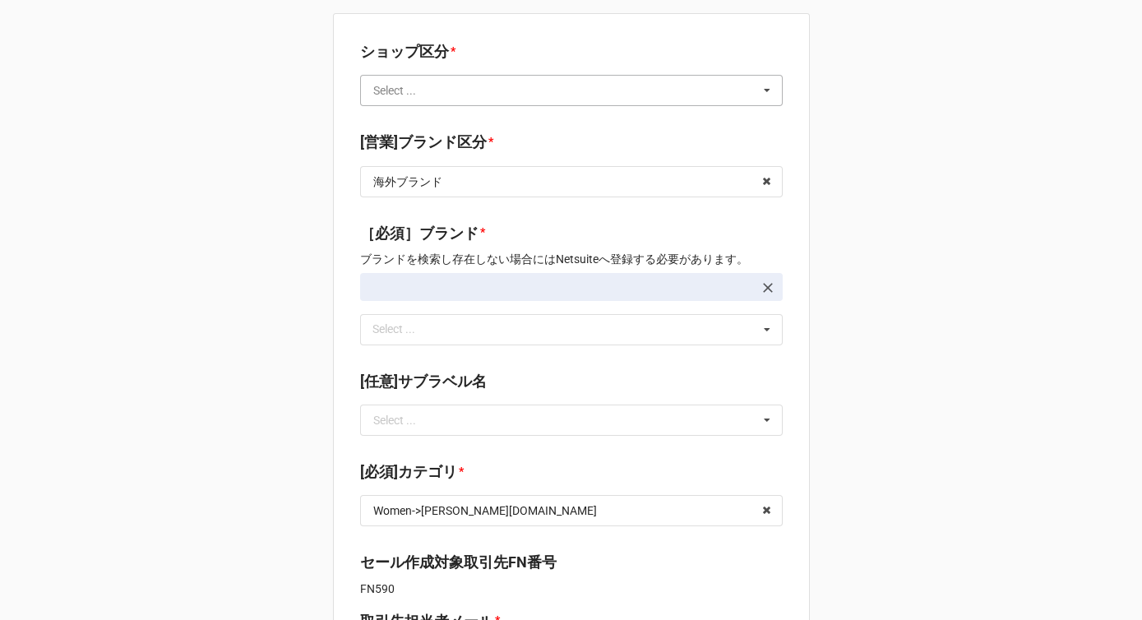
click at [437, 97] on input "text" at bounding box center [572, 91] width 421 height 30
click at [424, 118] on div "Flash" at bounding box center [571, 120] width 421 height 30
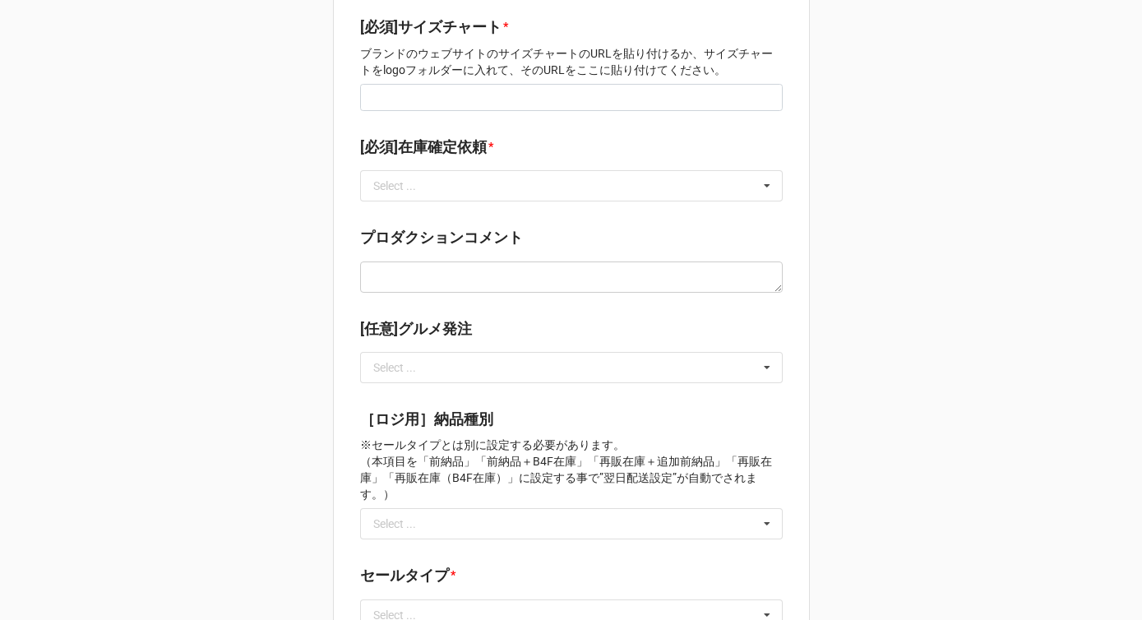
scroll to position [1186, 0]
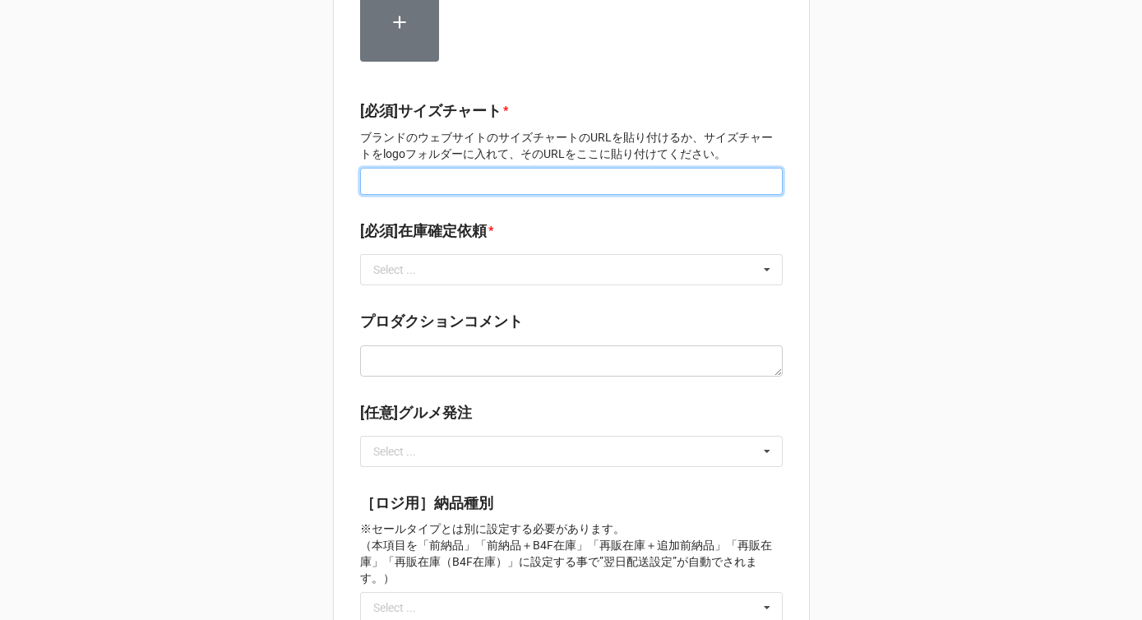
click at [422, 168] on input at bounding box center [571, 182] width 423 height 28
type input "-"
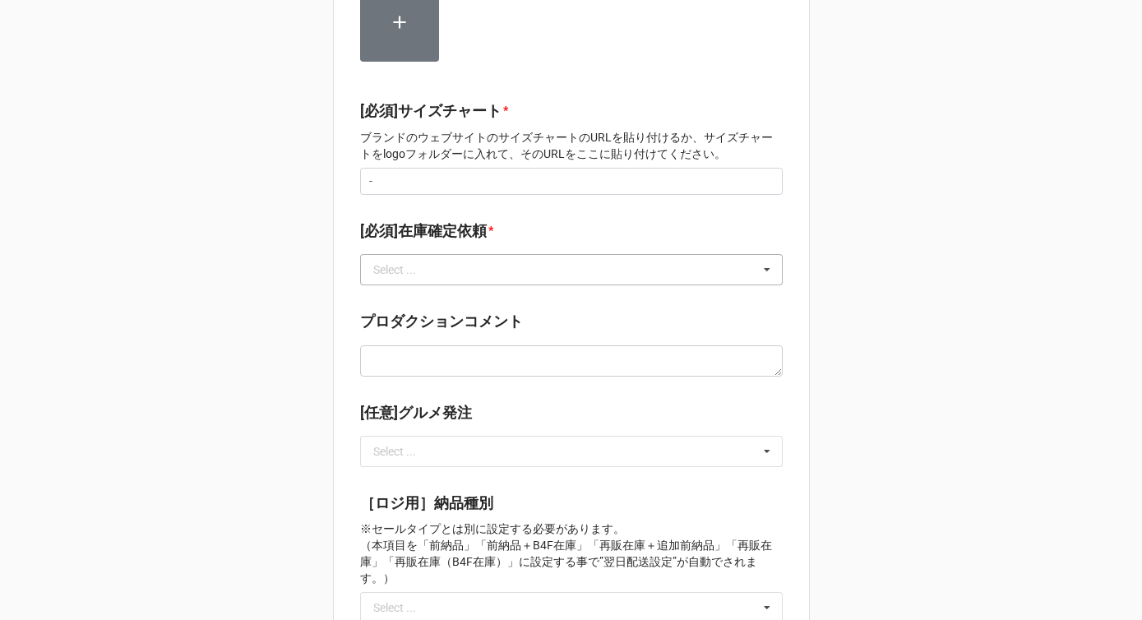
click at [408, 264] on div "Select ..." at bounding box center [394, 270] width 43 height 12
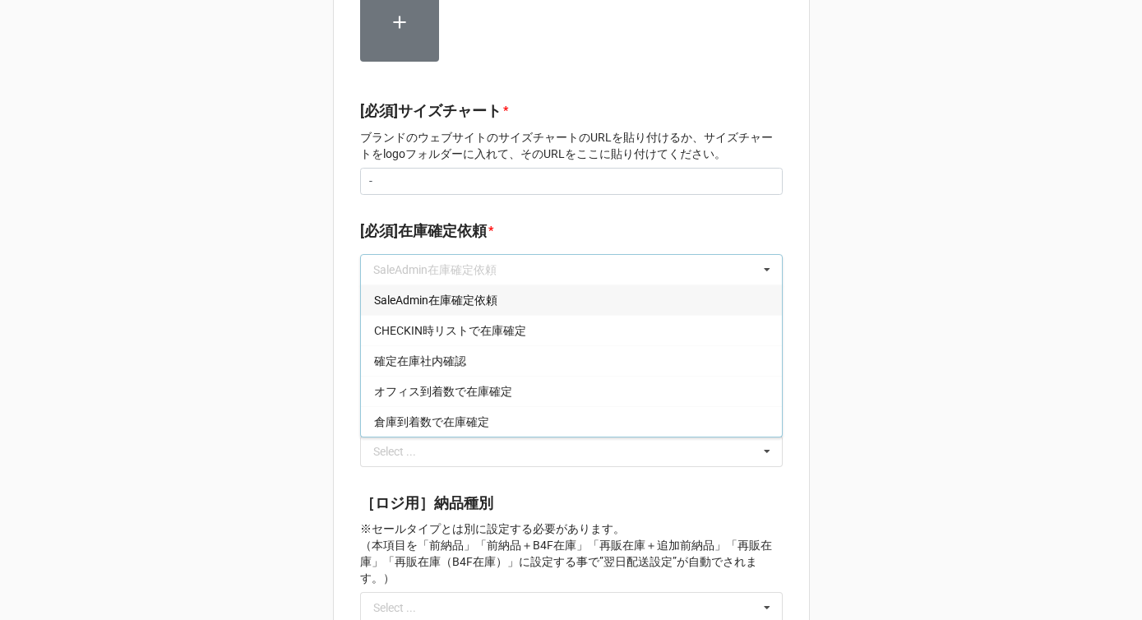
click at [404, 294] on span "SaleAdmin在庫確定依頼" at bounding box center [435, 300] width 123 height 13
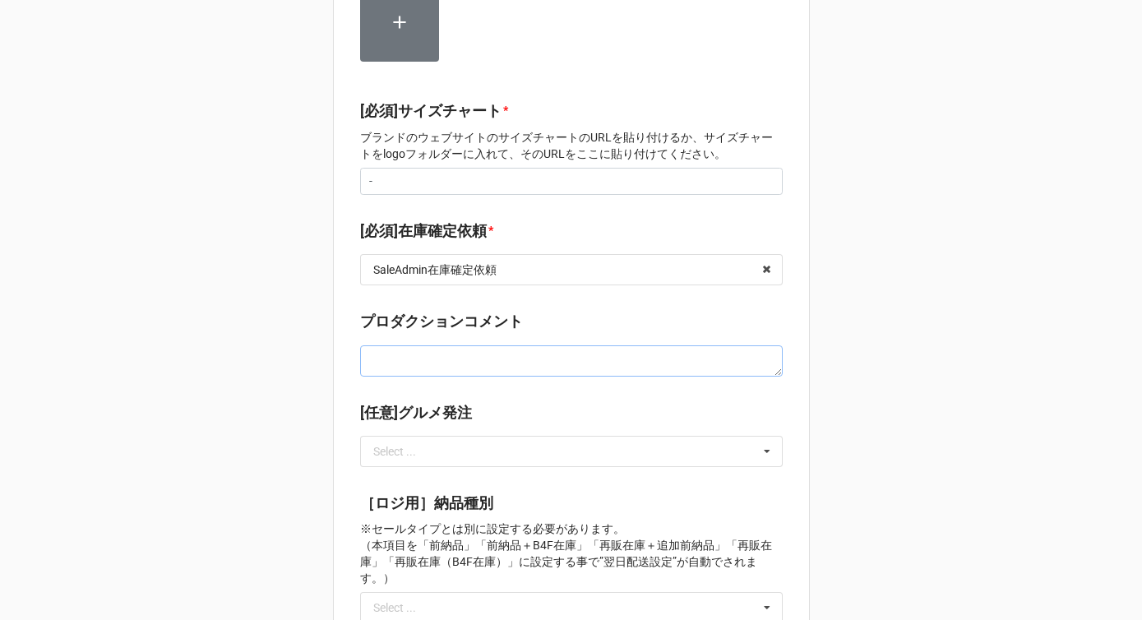
click at [428, 346] on textarea at bounding box center [571, 360] width 423 height 31
paste textarea "Nコードをカタログサイズに設定する"
type textarea "x"
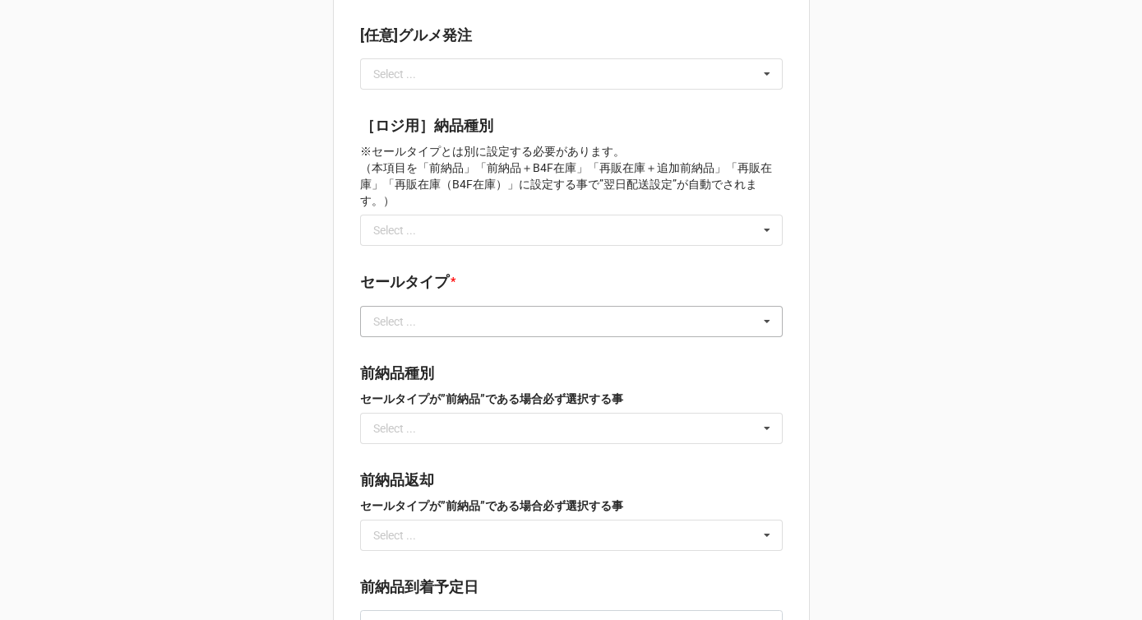
type textarea "Nコードをカタログサイズに設定する"
click at [444, 307] on input "text" at bounding box center [572, 322] width 421 height 30
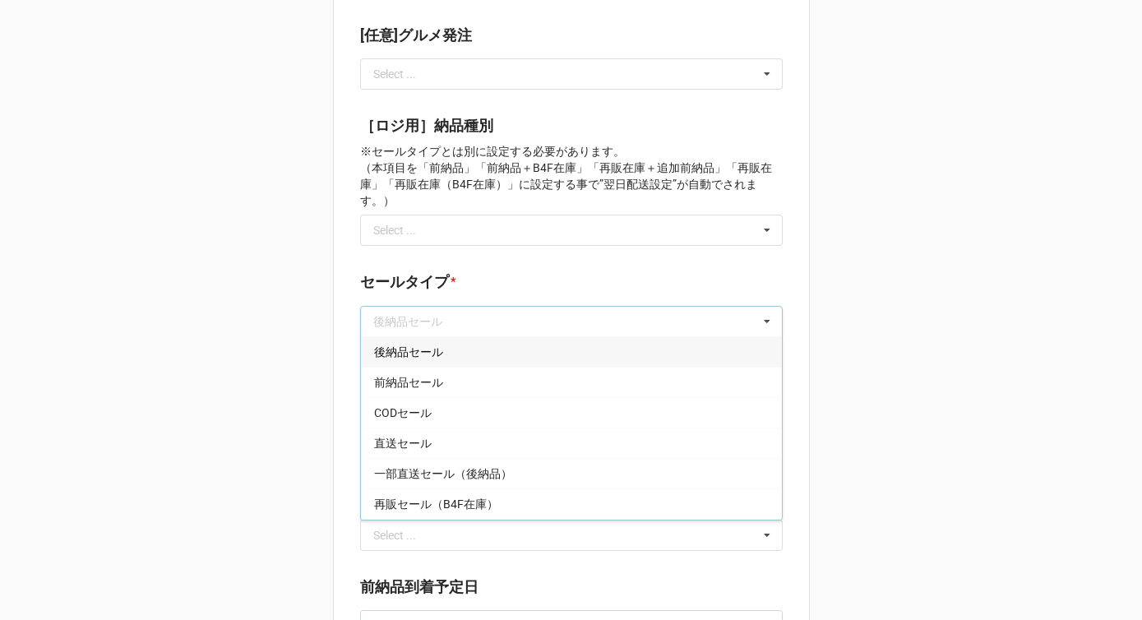
click at [435, 336] on div "後納品セール" at bounding box center [571, 351] width 421 height 30
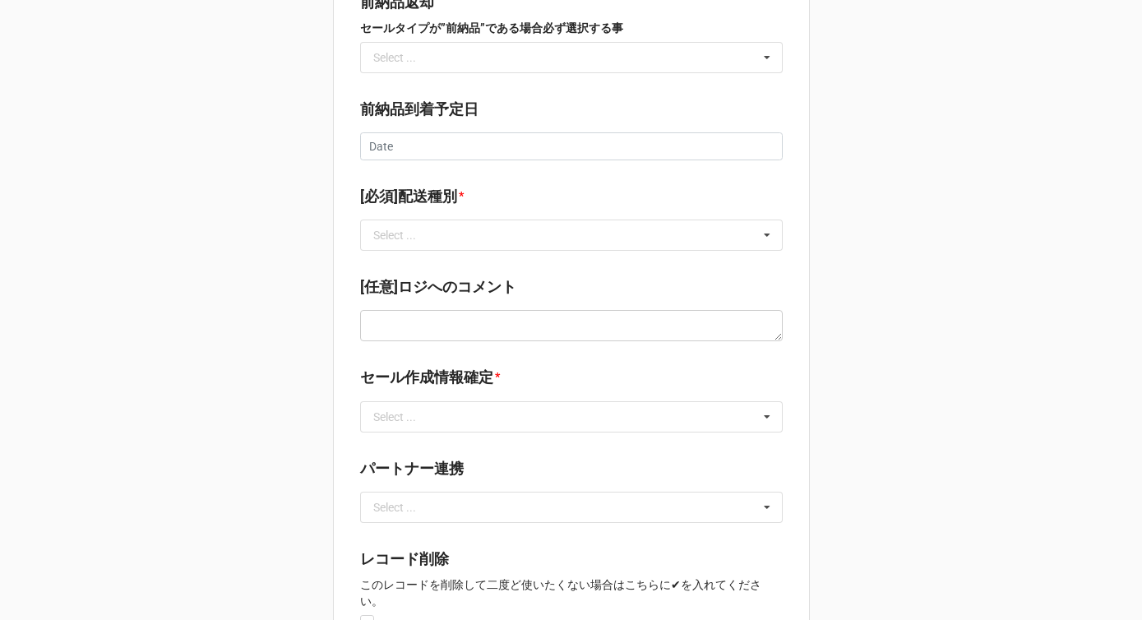
scroll to position [2132, 0]
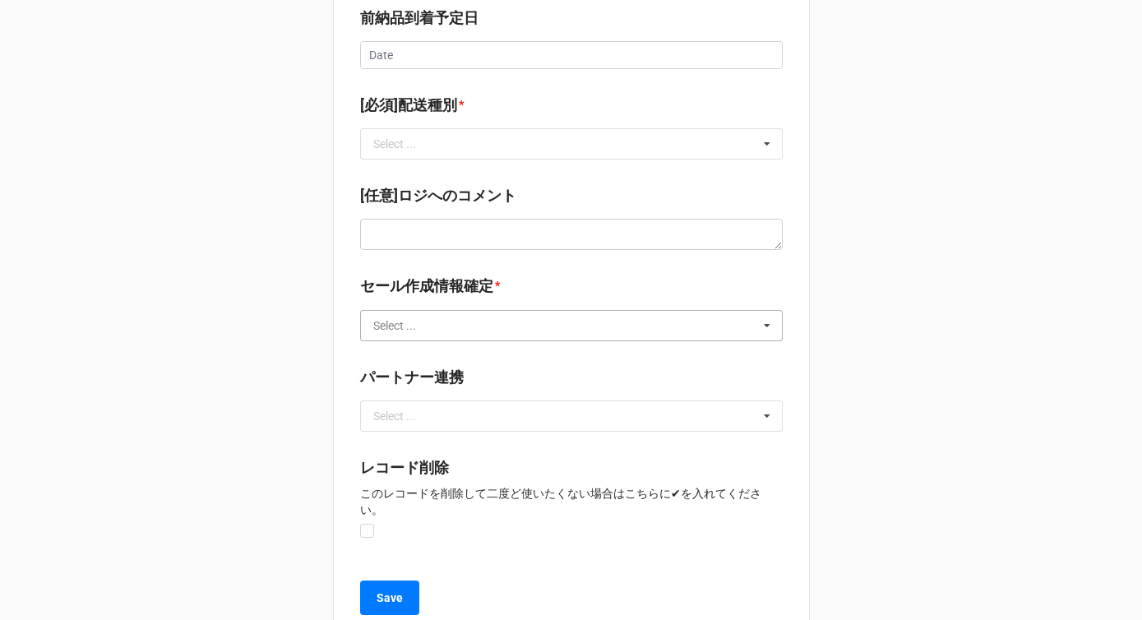
click at [454, 311] on input "text" at bounding box center [572, 326] width 421 height 30
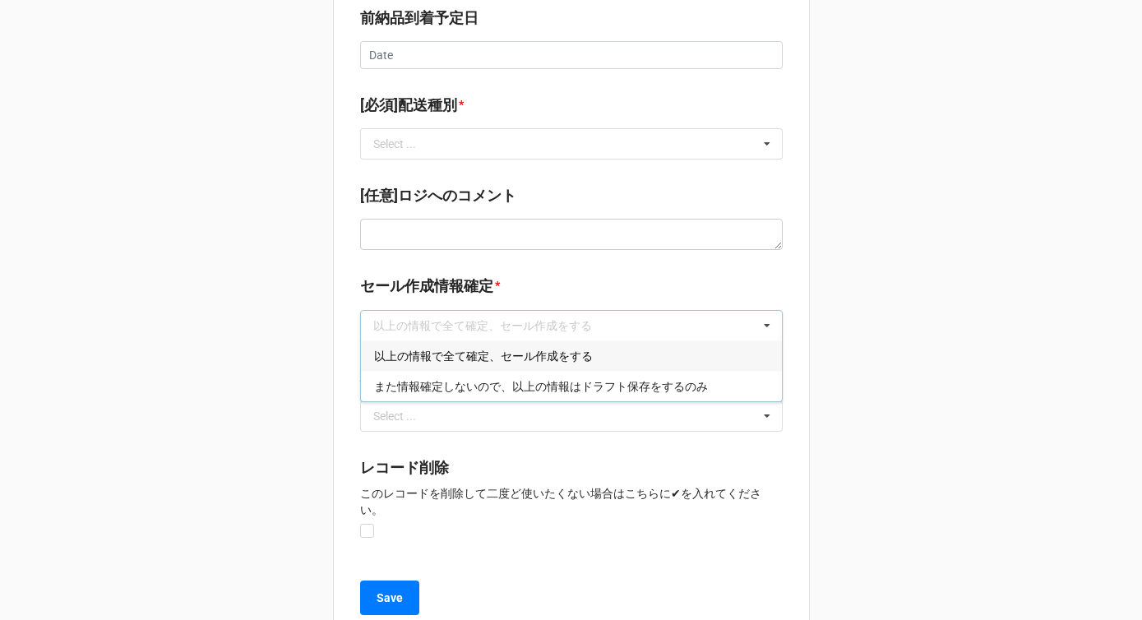
click at [442, 349] on span "以上の情報で全て確定、セール作成をする" at bounding box center [483, 355] width 219 height 13
type textarea "x"
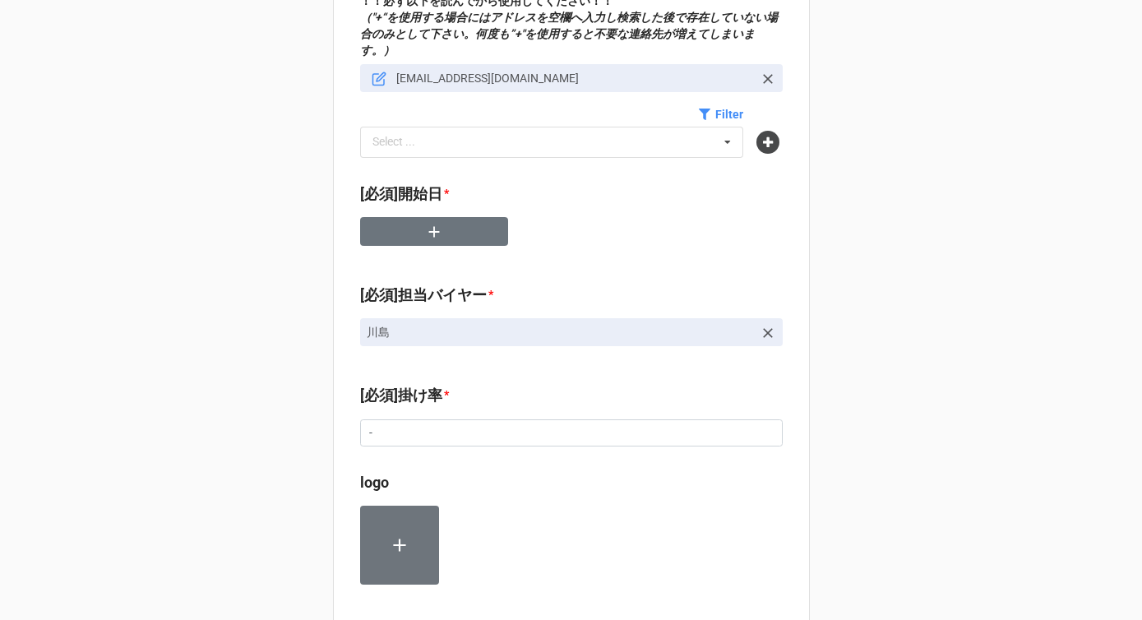
scroll to position [620, 0]
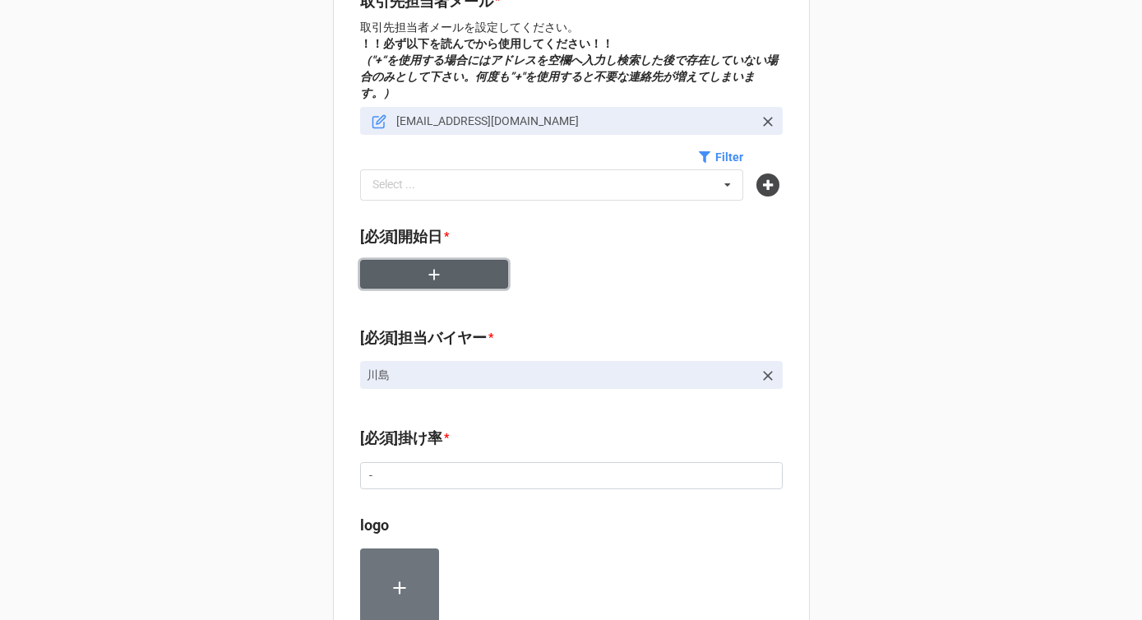
click at [444, 260] on button "button" at bounding box center [434, 274] width 148 height 29
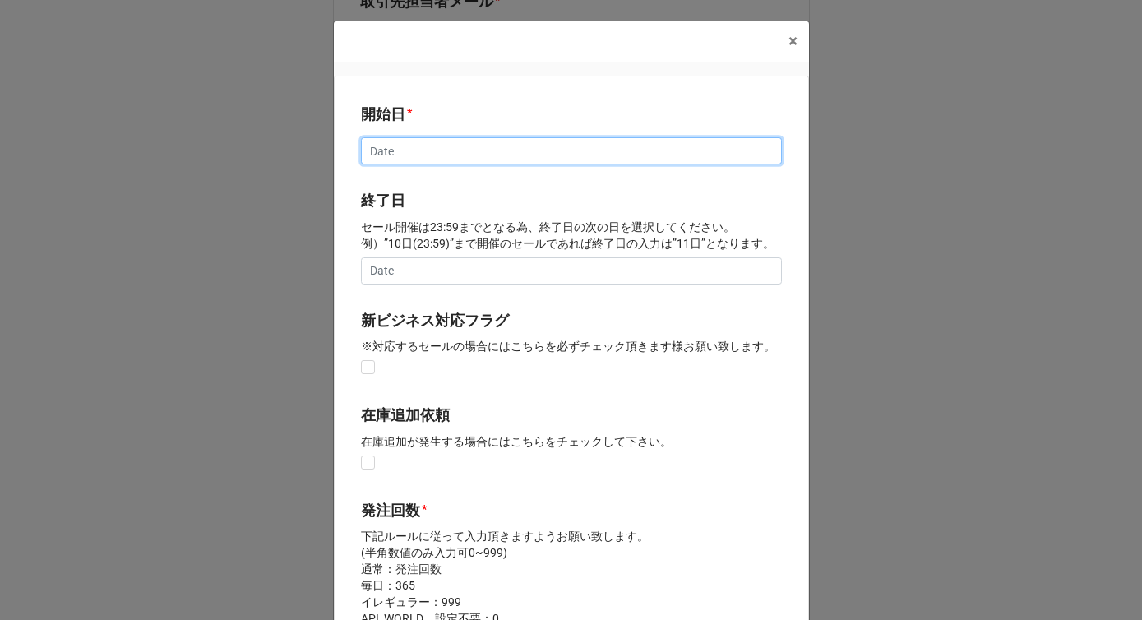
click at [392, 148] on input "text" at bounding box center [571, 151] width 421 height 28
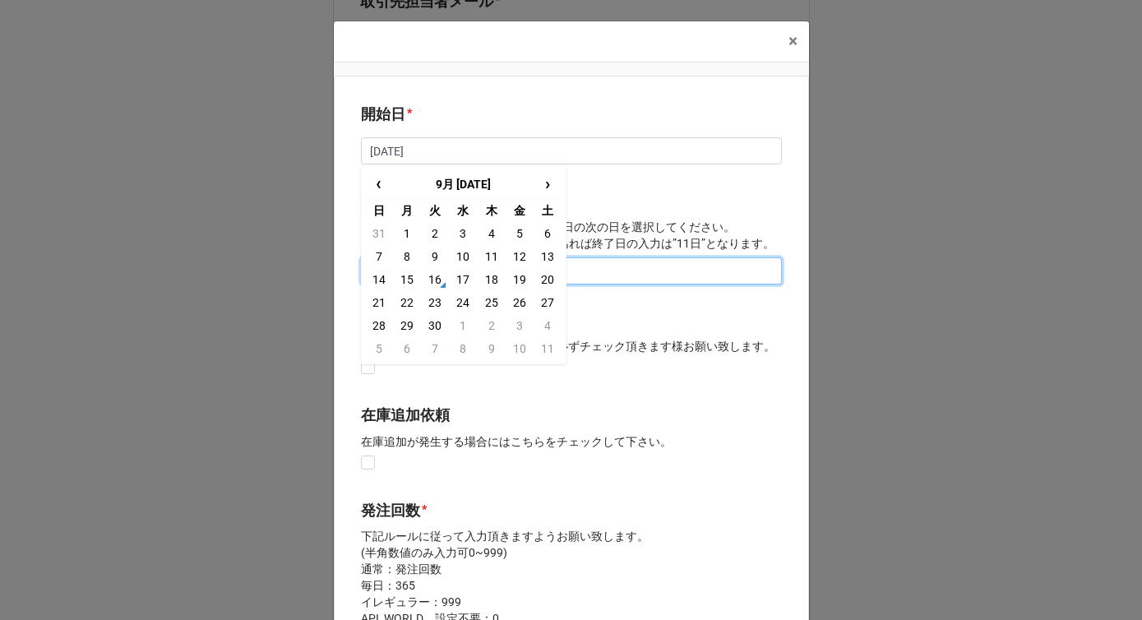
type input "[DATE]"
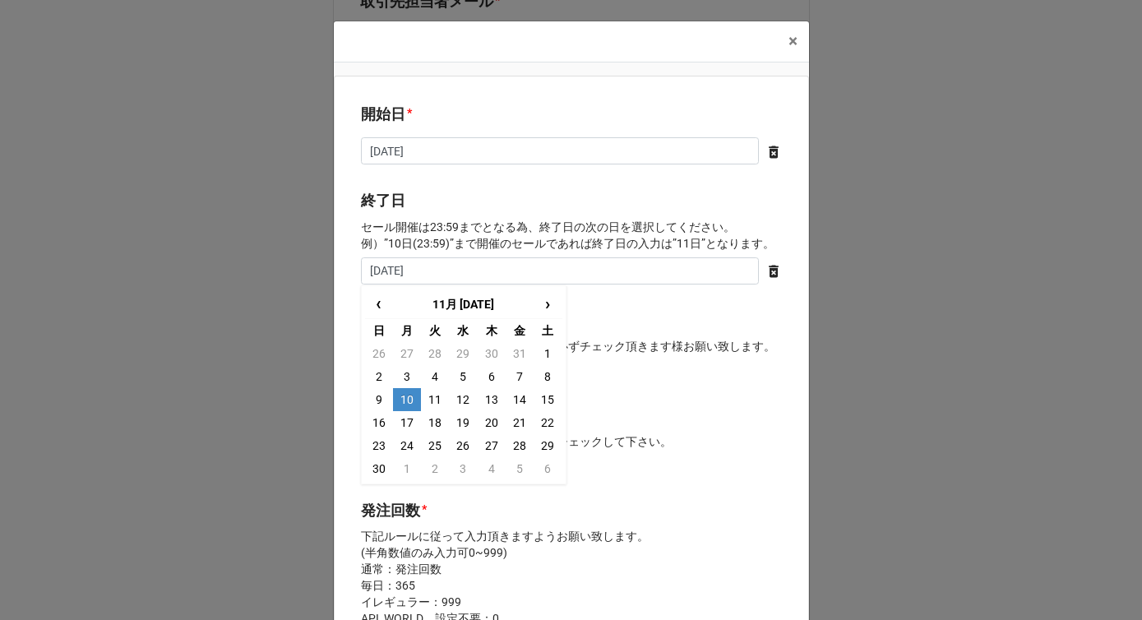
click at [408, 397] on td "10" at bounding box center [407, 399] width 28 height 23
type input "[DATE]"
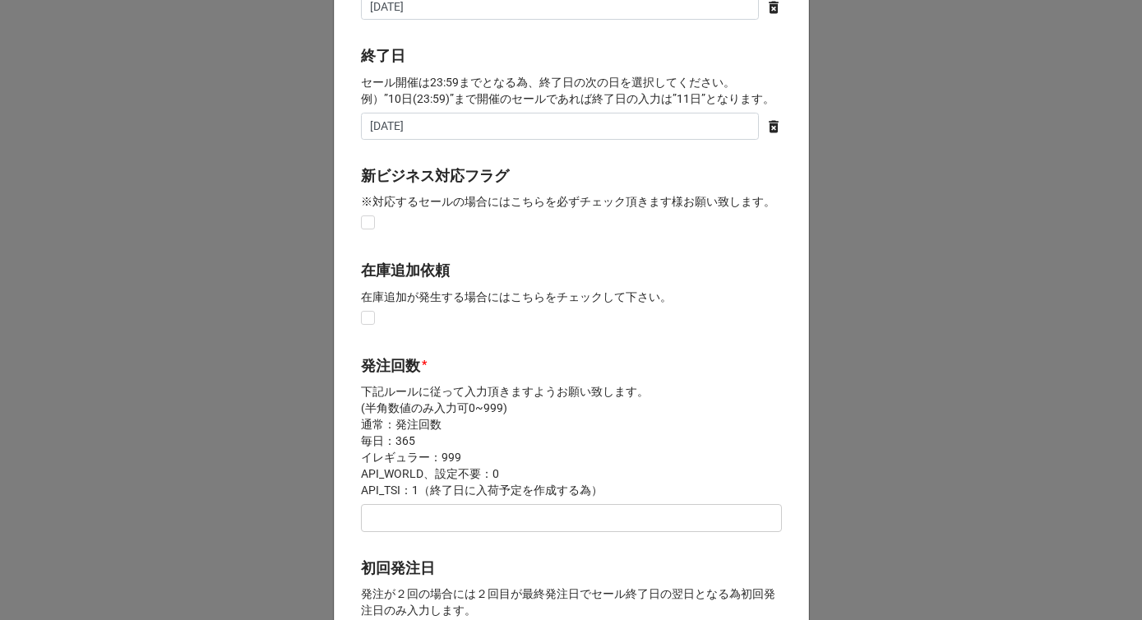
scroll to position [173, 0]
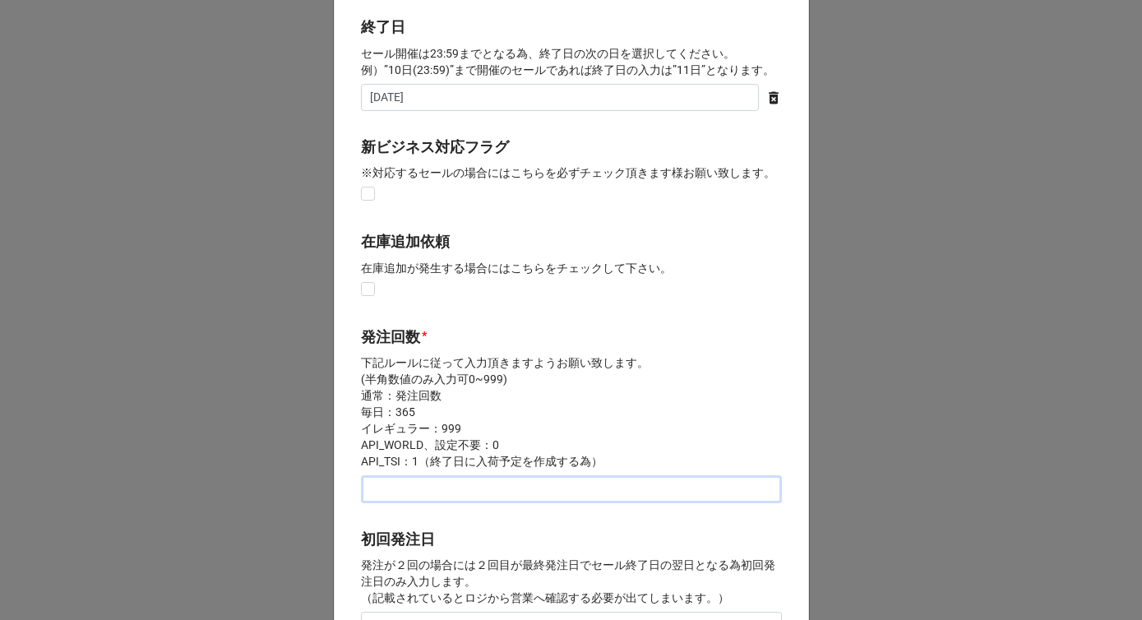
click at [399, 490] on input "text" at bounding box center [571, 489] width 421 height 28
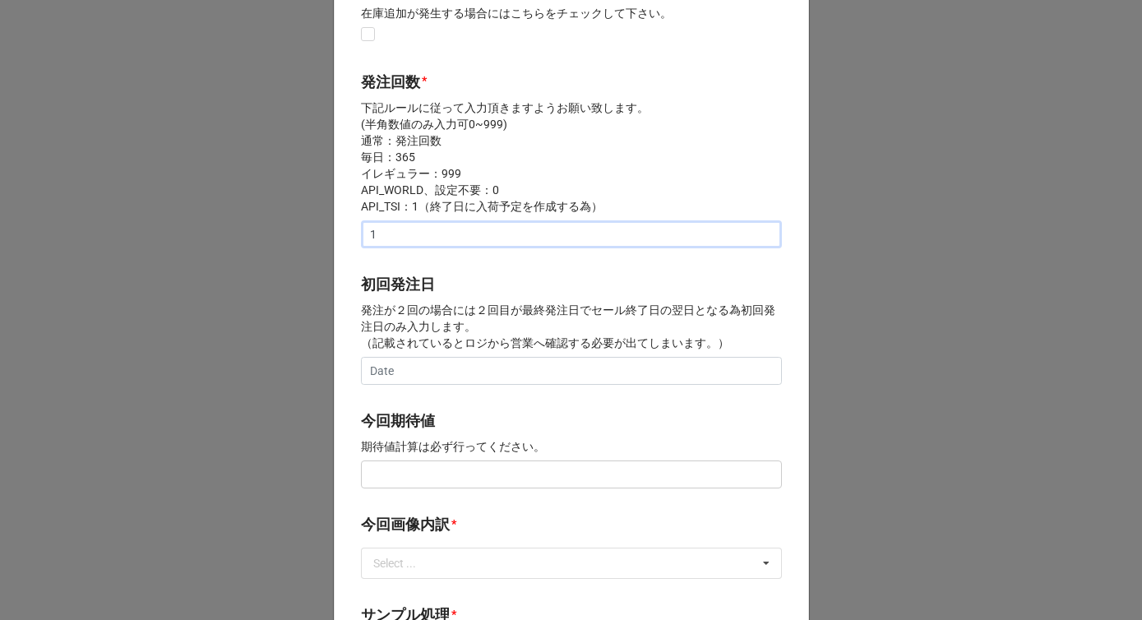
scroll to position [438, 0]
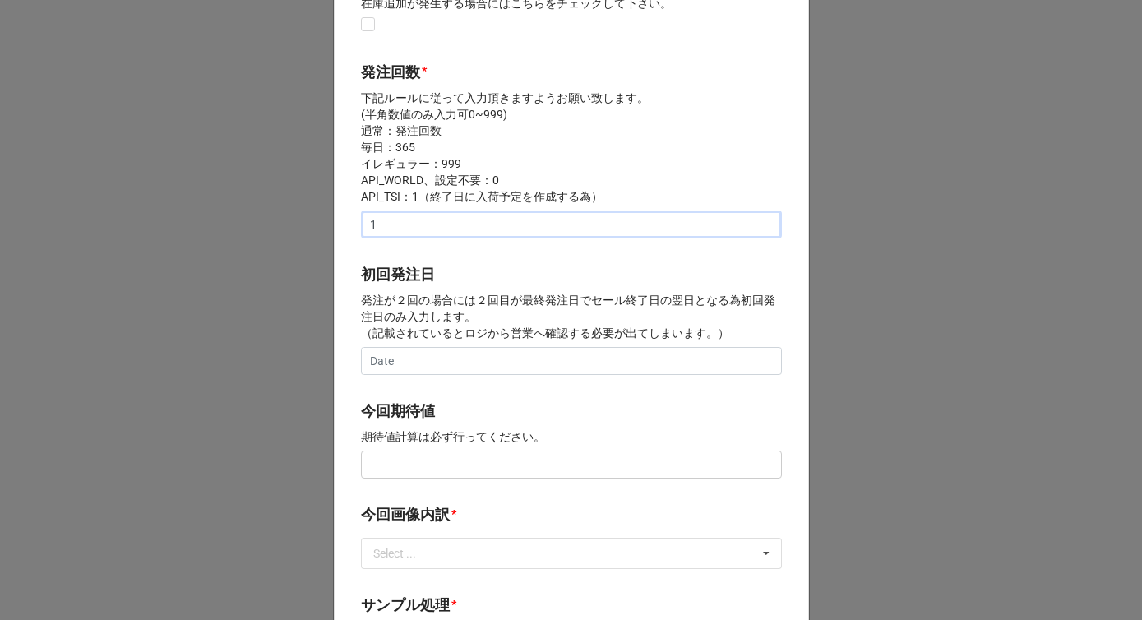
type input "1"
click at [384, 469] on input "text" at bounding box center [571, 465] width 421 height 28
type input "¥150,000"
click at [428, 560] on div "Select ..." at bounding box center [404, 553] width 71 height 19
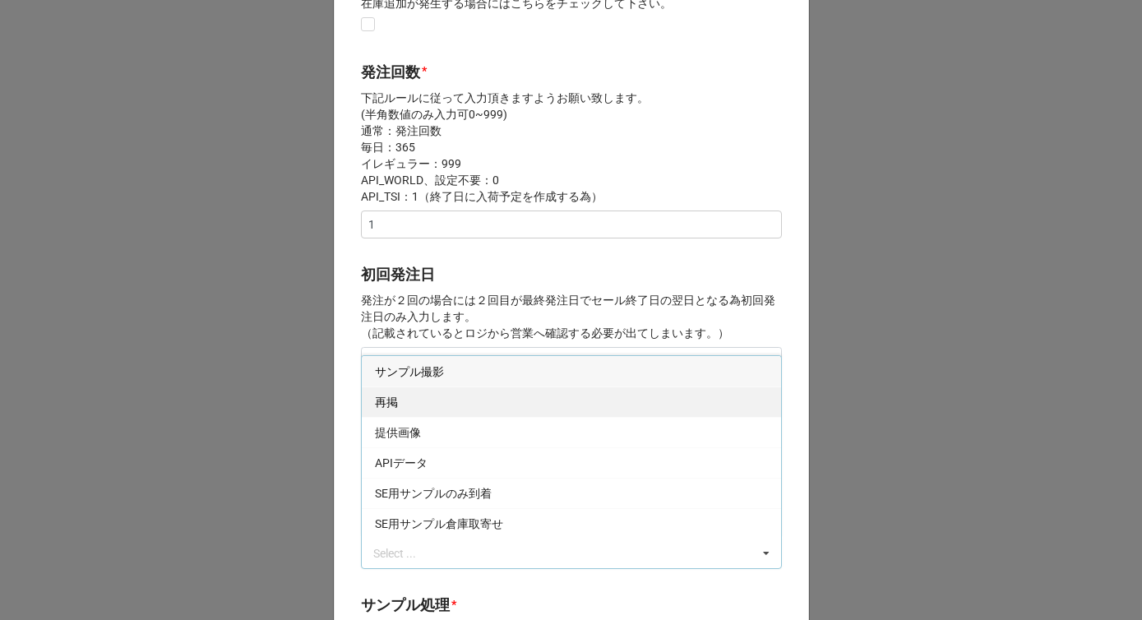
click at [435, 400] on div "再掲" at bounding box center [571, 401] width 419 height 30
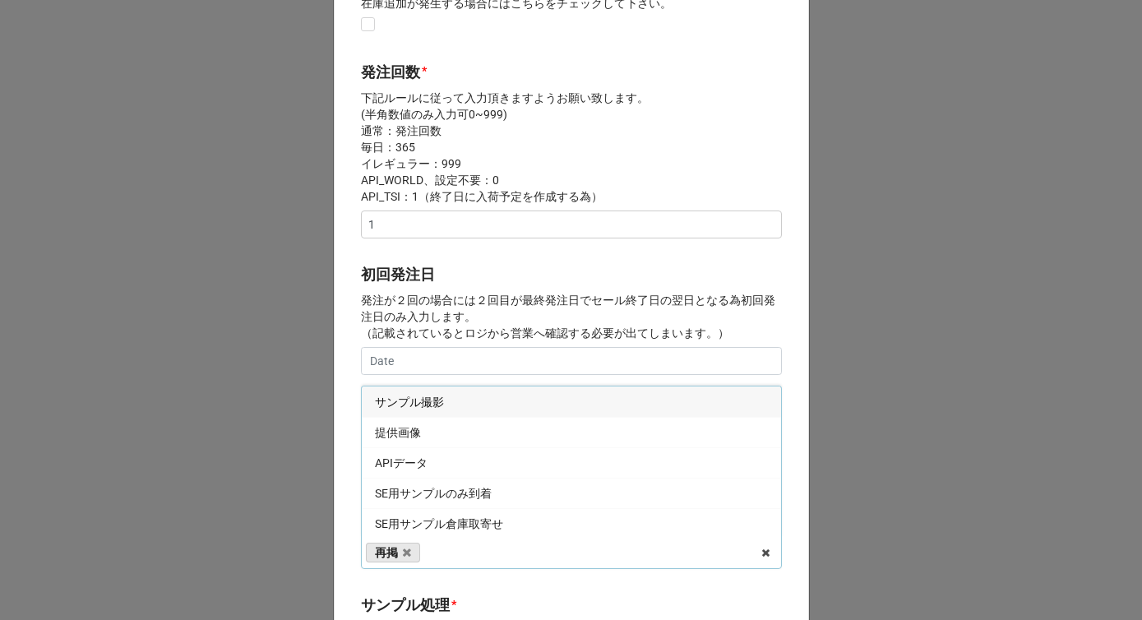
click at [428, 406] on span "サンプル撮影" at bounding box center [409, 401] width 69 height 13
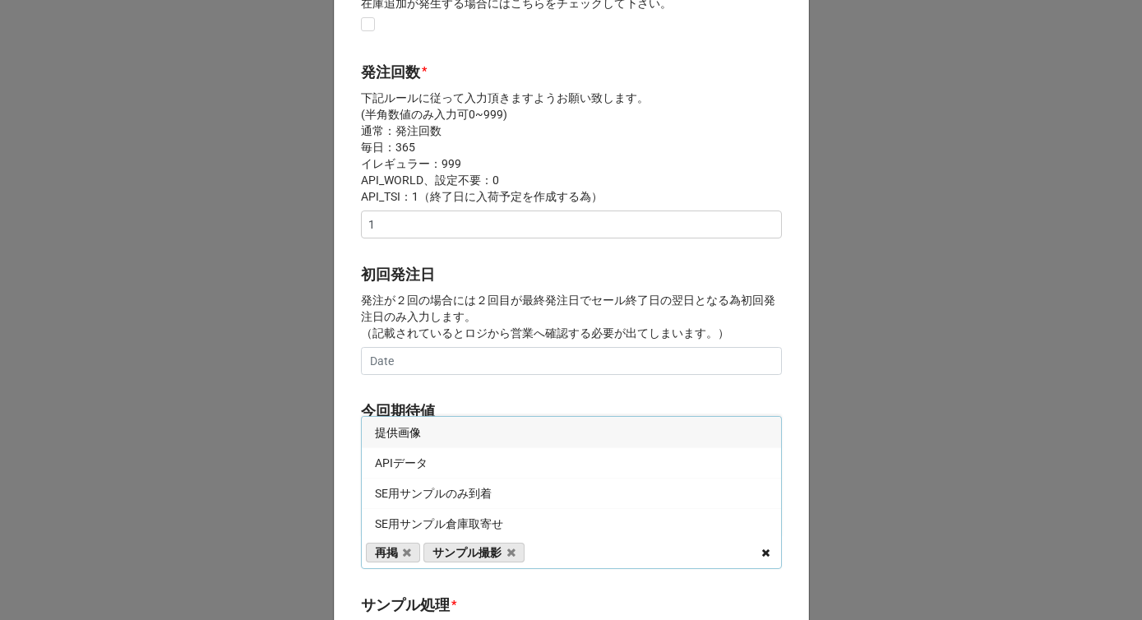
click at [762, 553] on icon at bounding box center [765, 554] width 25 height 30
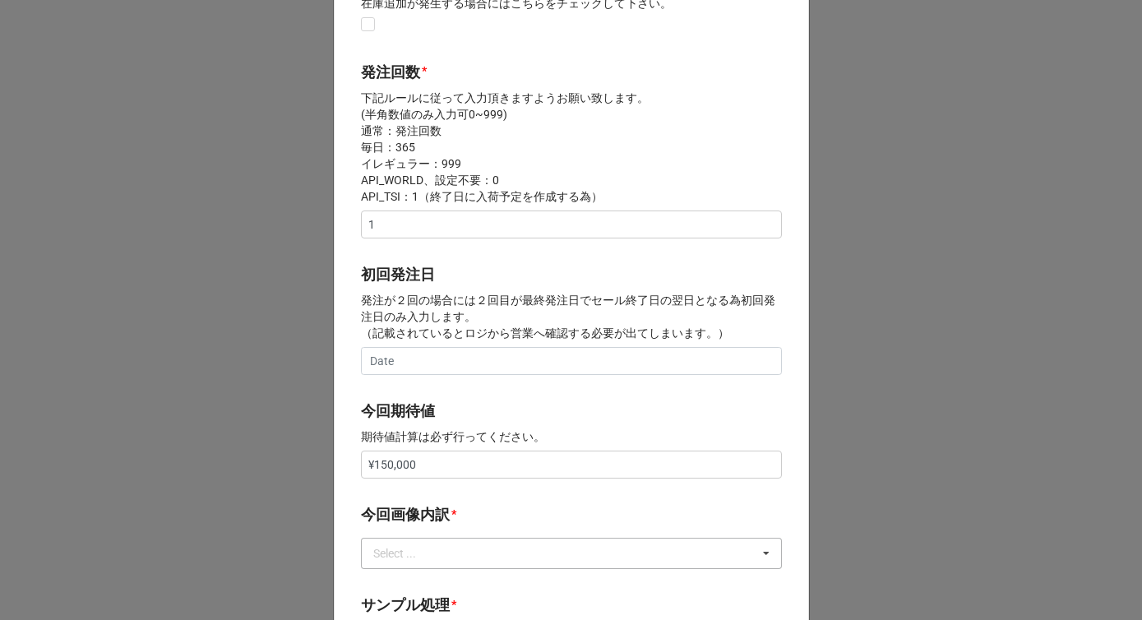
click at [559, 544] on div "Select ... サンプル撮影 再掲 提供画像 APIデータ SE用サンプルのみ到着 SE用サンプル倉庫取寄せ" at bounding box center [571, 553] width 421 height 31
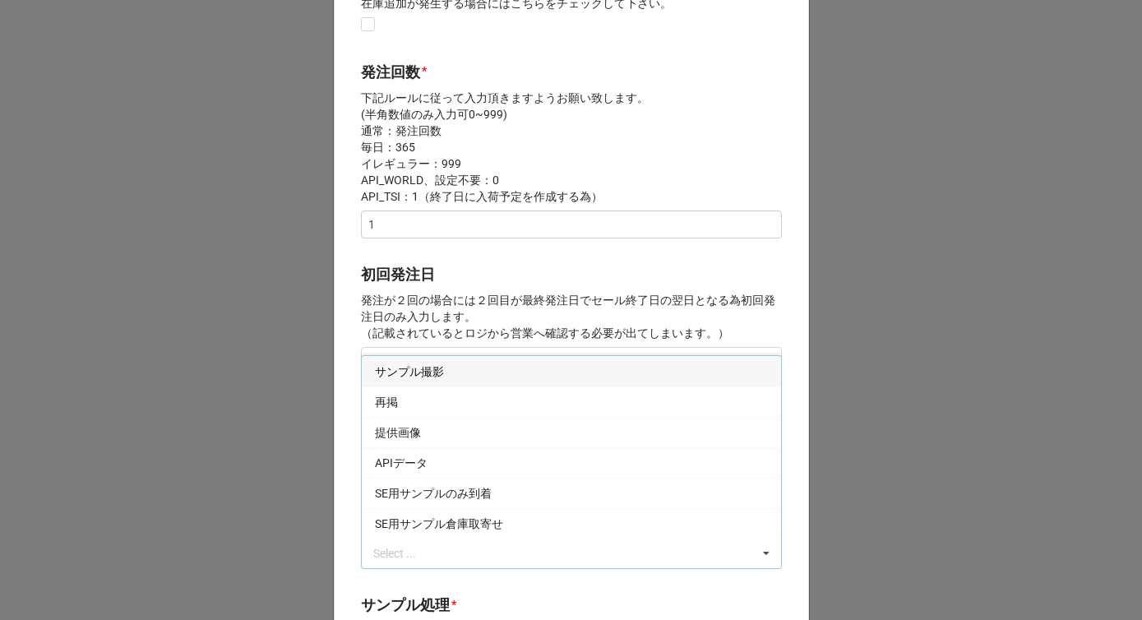
click at [427, 381] on div "サンプル撮影" at bounding box center [571, 371] width 419 height 30
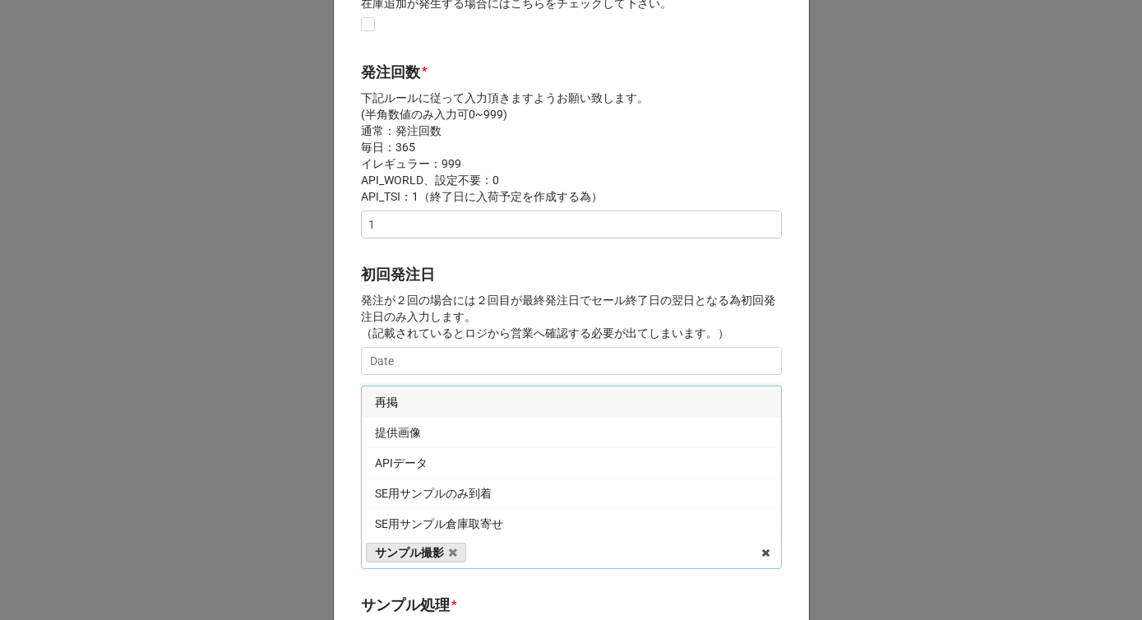
click at [470, 306] on p "発注が２回の場合には２回目が最終発注日でセール終了日の翌日となる為初回発注日のみ入力します。 （記載されているとロジから営業へ確認する必要が出てしまいます。）" at bounding box center [571, 316] width 421 height 49
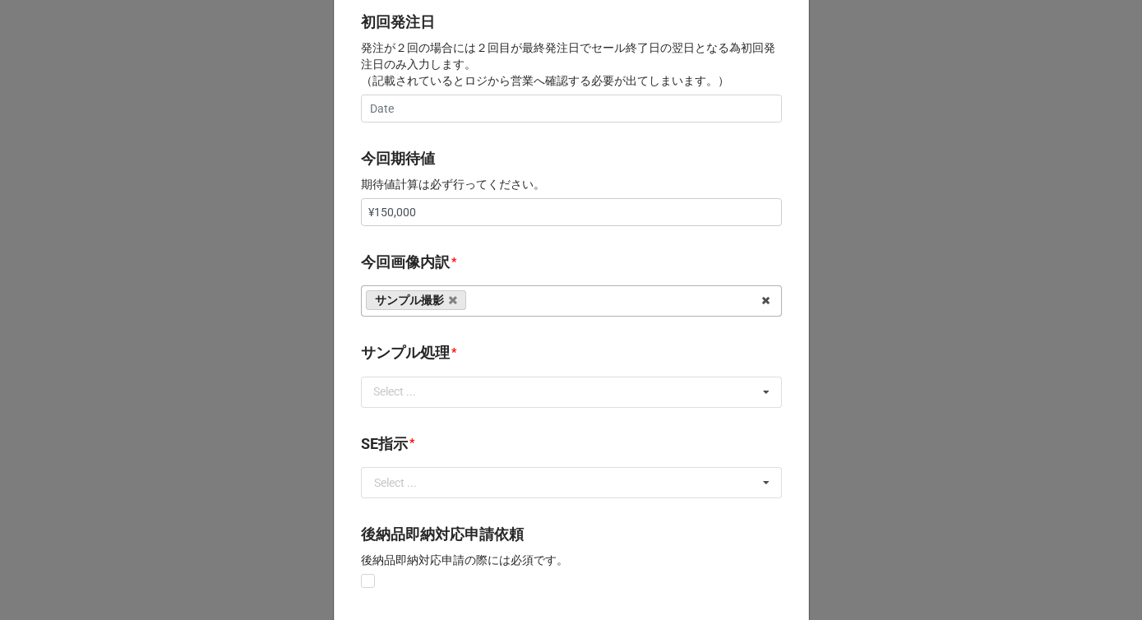
scroll to position [762, 0]
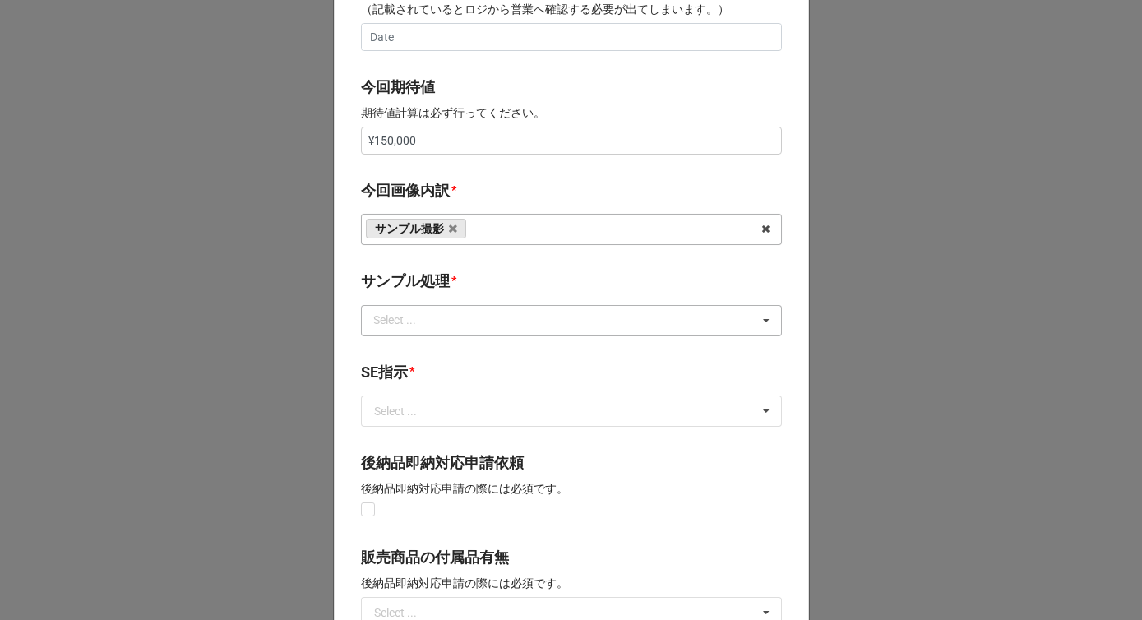
click at [454, 317] on div "Select ... なし 入庫 返却 処分 担当バイヤーへ" at bounding box center [571, 320] width 421 height 31
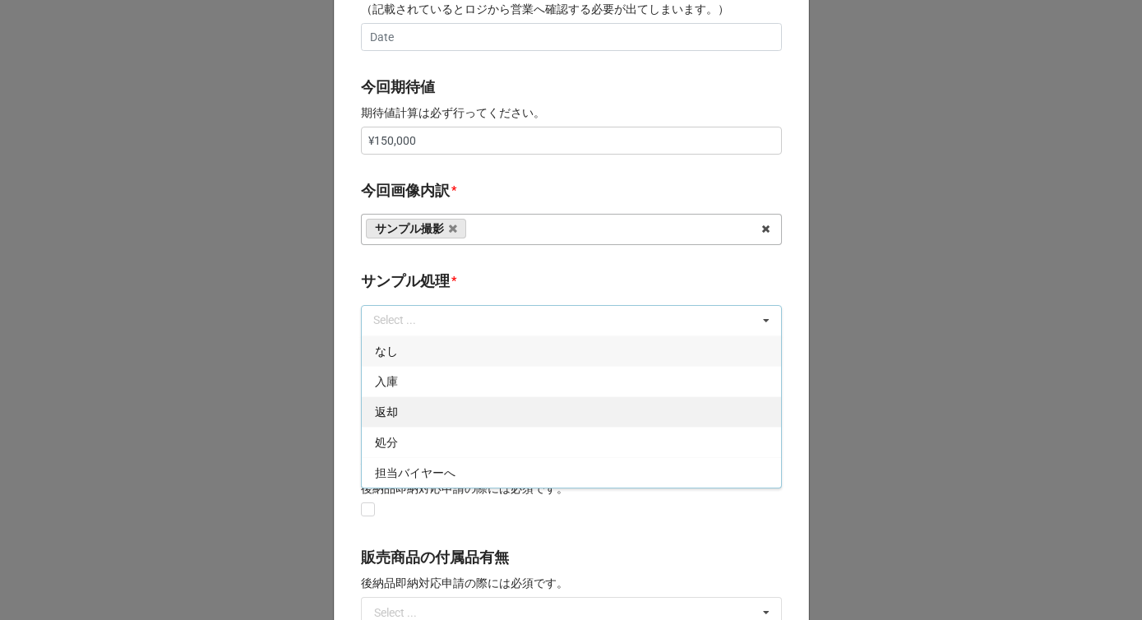
click at [407, 410] on div "返却" at bounding box center [571, 411] width 419 height 30
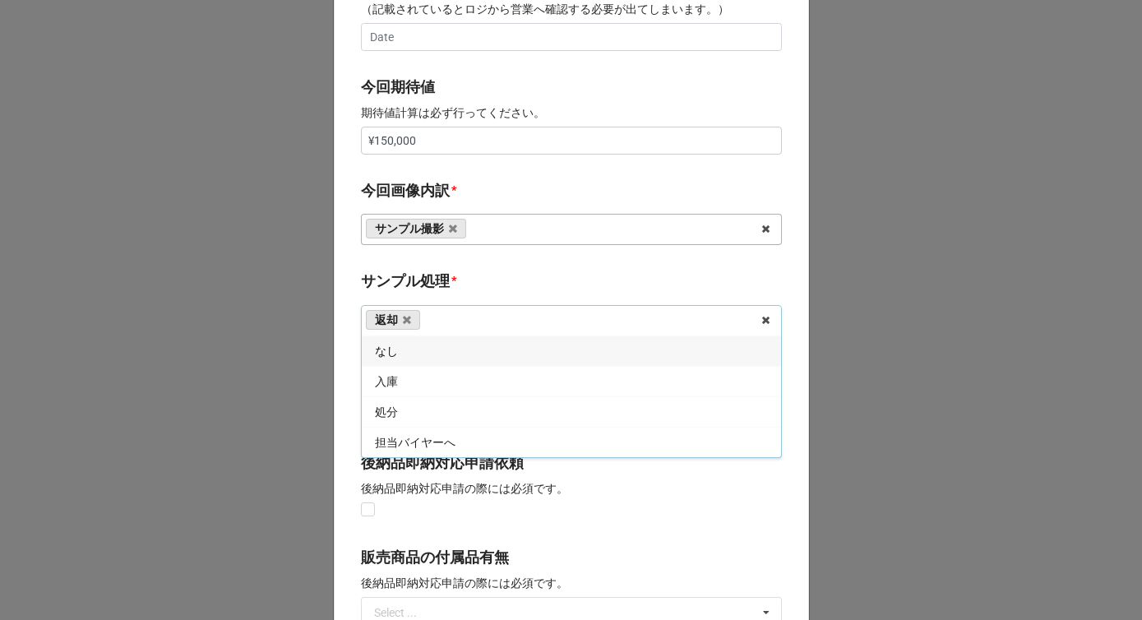
click at [465, 263] on div "開始日 * [DATE] ‹ 11月 [DATE] › 日 月 火 [PERSON_NAME] 金 土 26 27 28 29 30 31 1 2 3 4 5…" at bounding box center [571, 126] width 475 height 1626
click at [401, 418] on input "text" at bounding box center [572, 411] width 419 height 30
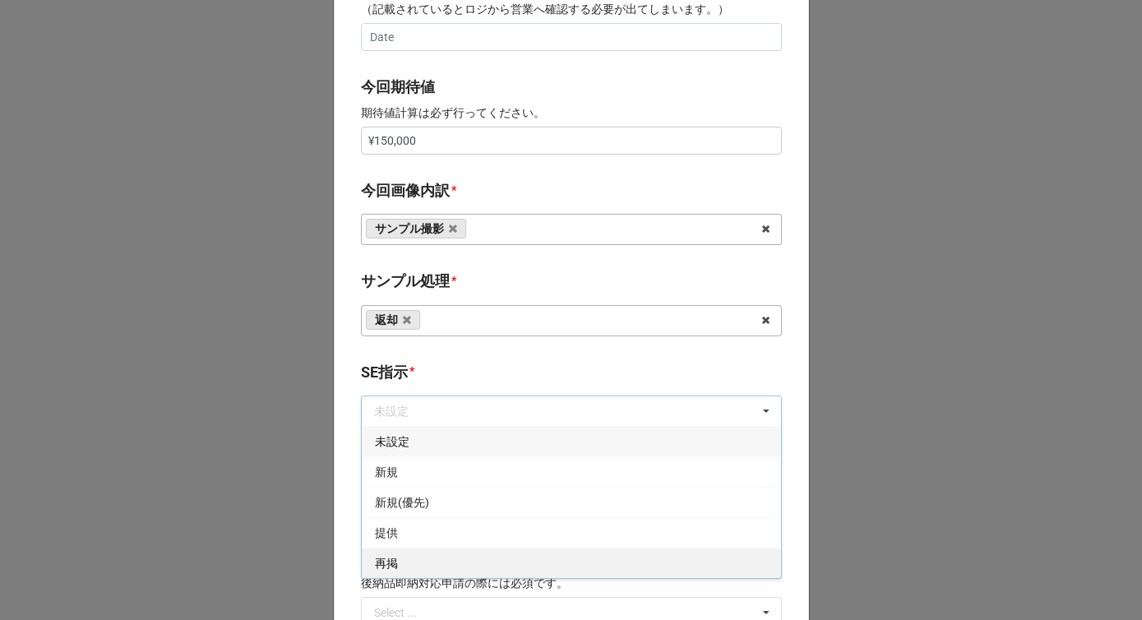
click at [395, 558] on div "再掲" at bounding box center [571, 563] width 419 height 30
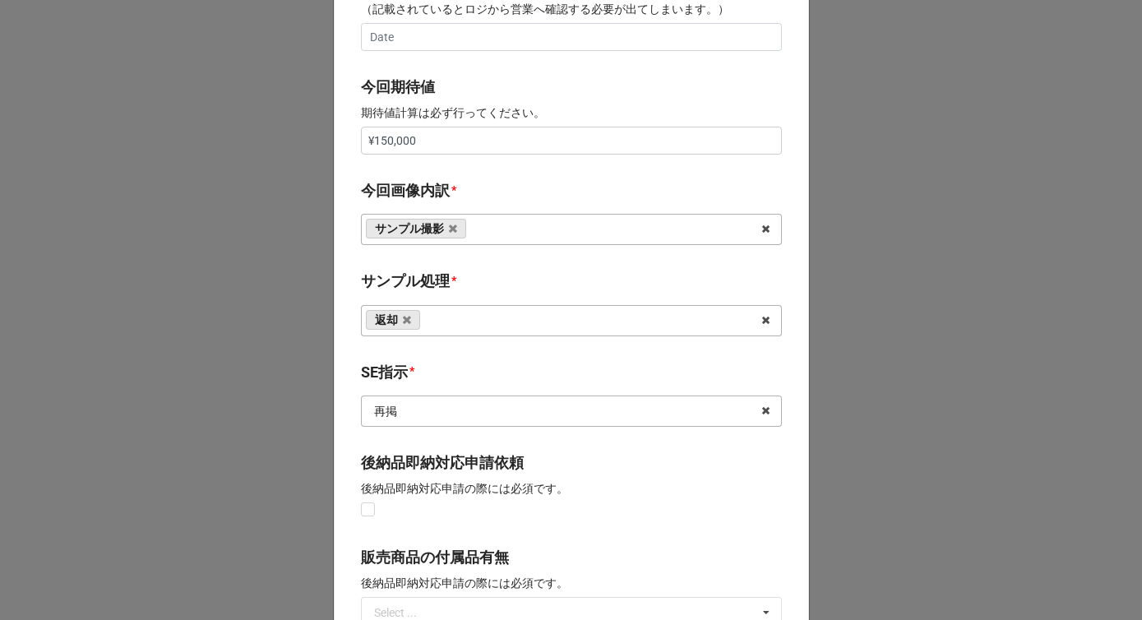
click at [415, 412] on input "text" at bounding box center [572, 411] width 419 height 30
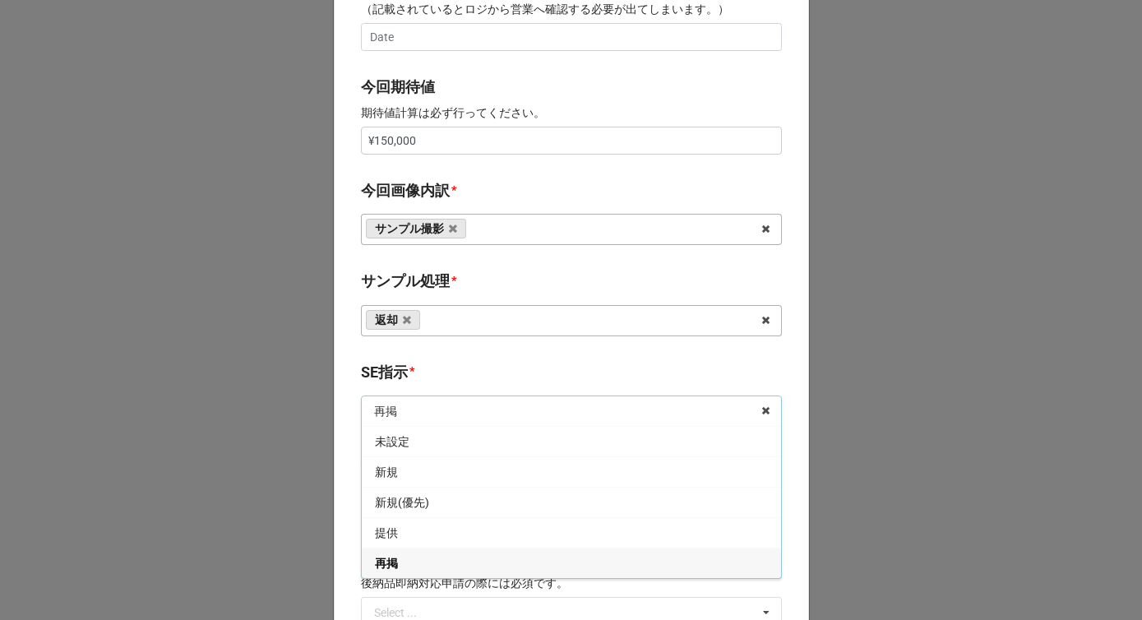
click at [407, 469] on div "新規" at bounding box center [571, 471] width 419 height 30
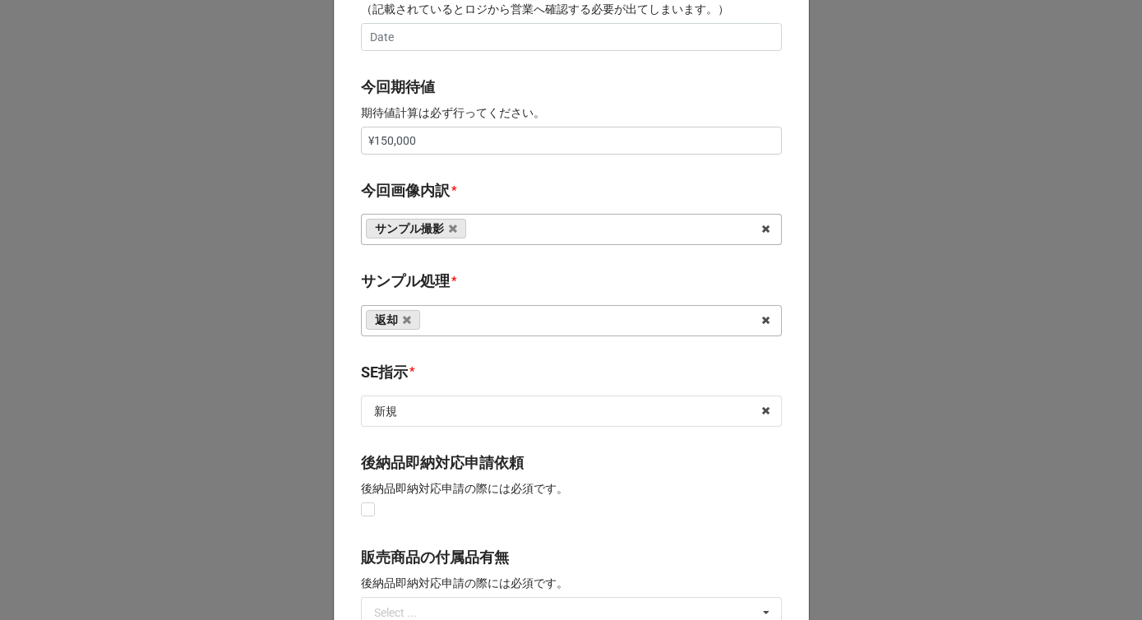
click at [432, 368] on b "SE指示 *" at bounding box center [571, 375] width 421 height 29
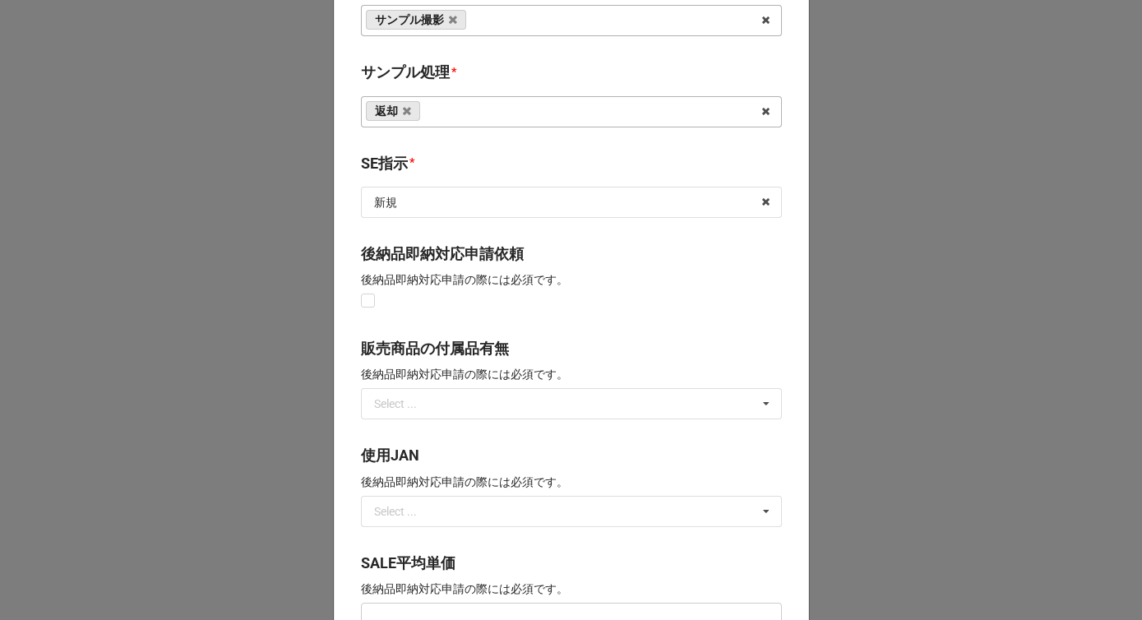
scroll to position [1210, 0]
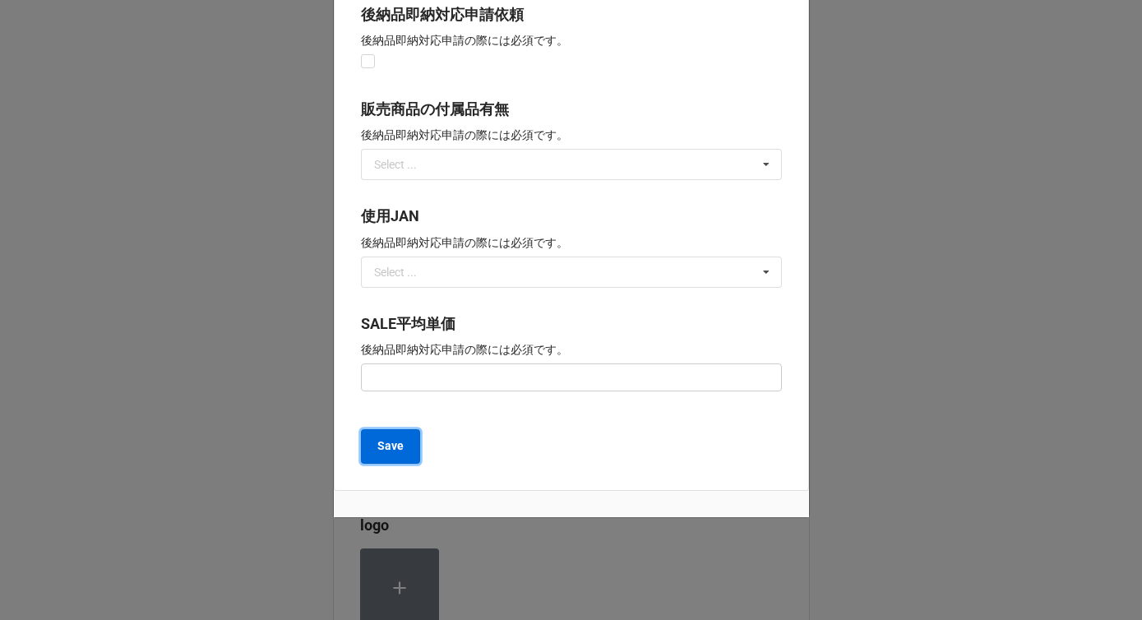
click at [391, 454] on b "Save" at bounding box center [390, 445] width 26 height 17
type textarea "x"
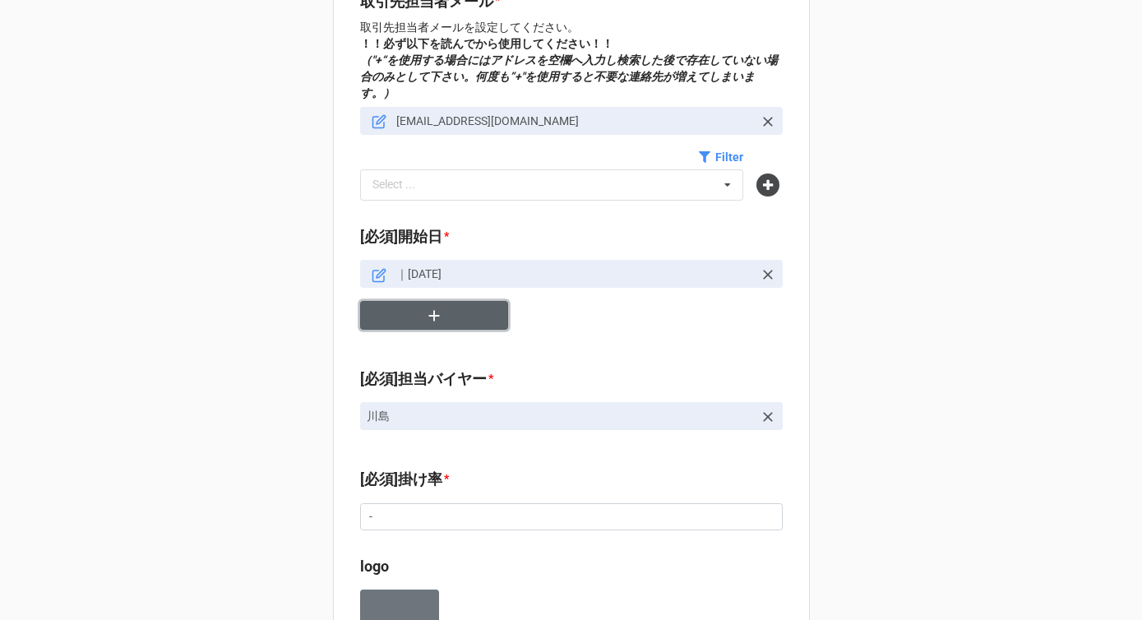
click at [419, 304] on button "button" at bounding box center [434, 315] width 148 height 29
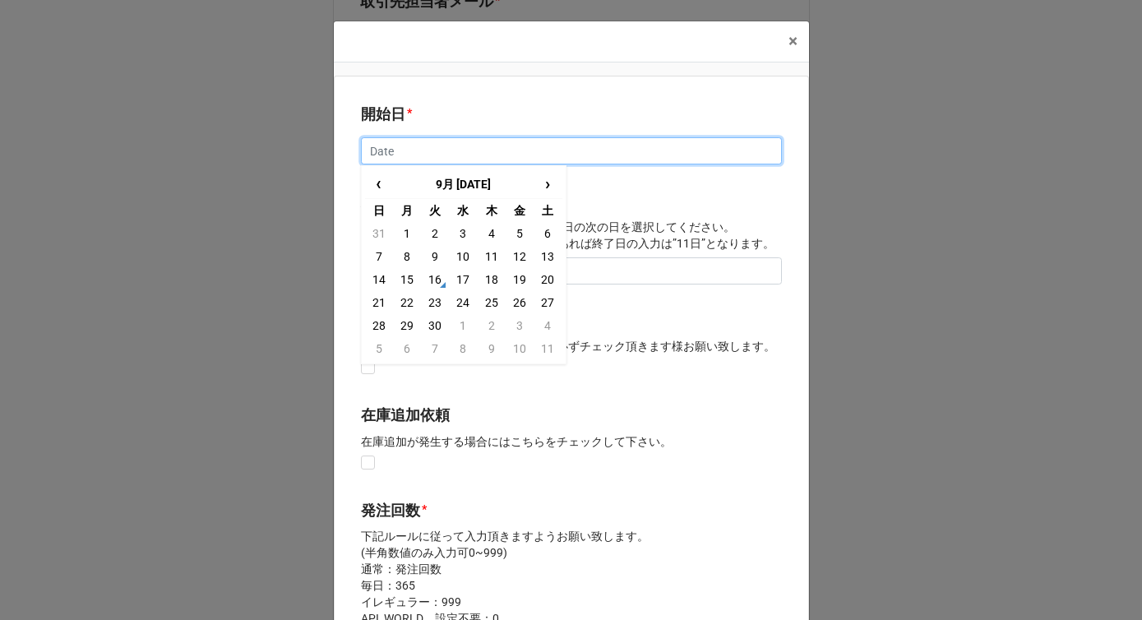
click at [404, 157] on input "text" at bounding box center [571, 151] width 421 height 28
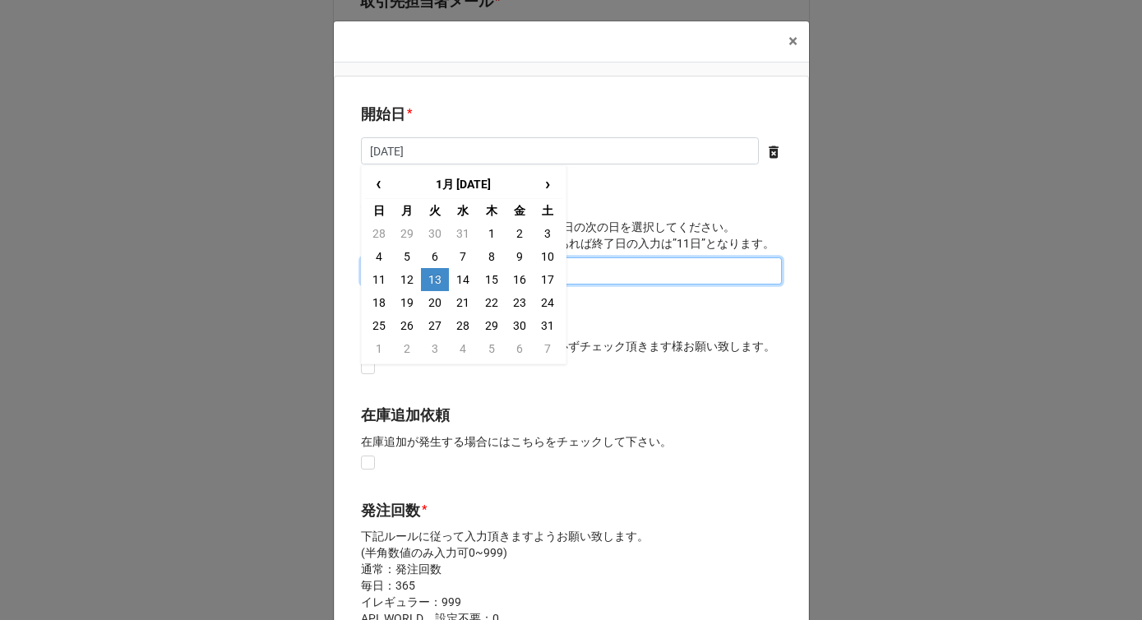
type input "[DATE]"
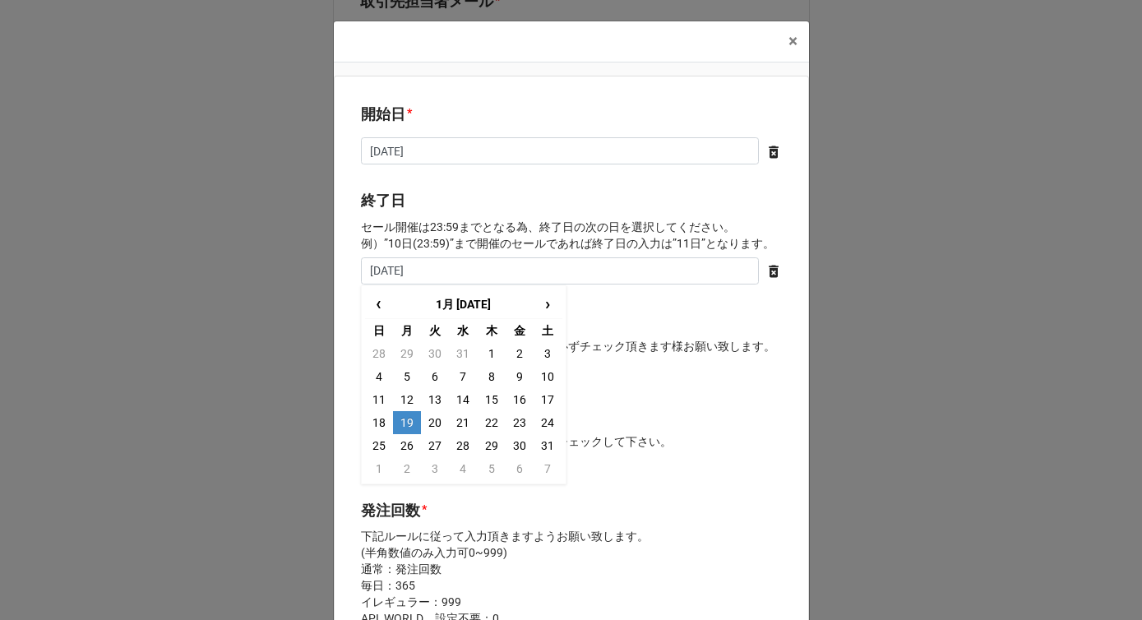
click at [405, 419] on td "19" at bounding box center [407, 422] width 28 height 23
type input "[DATE]"
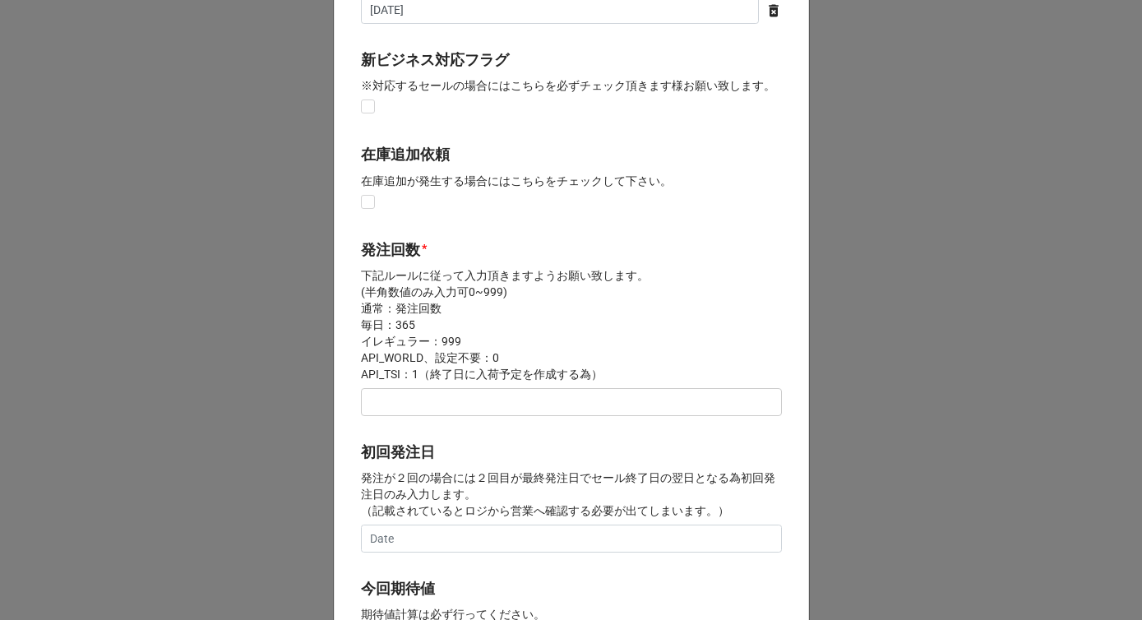
scroll to position [285, 0]
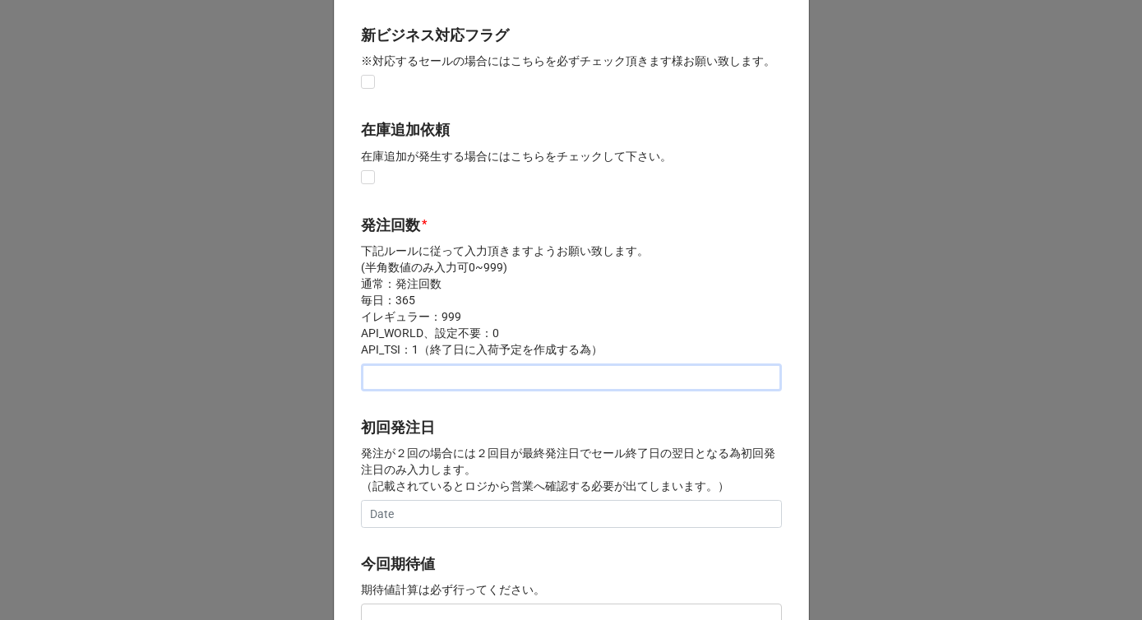
click at [411, 378] on input "text" at bounding box center [571, 377] width 421 height 28
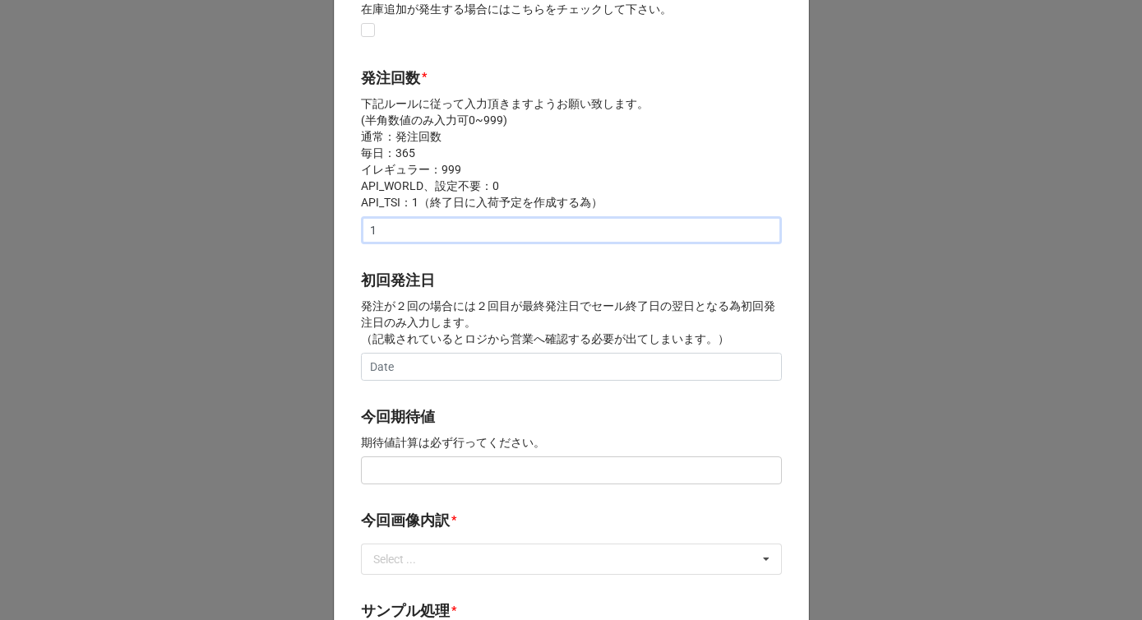
scroll to position [486, 0]
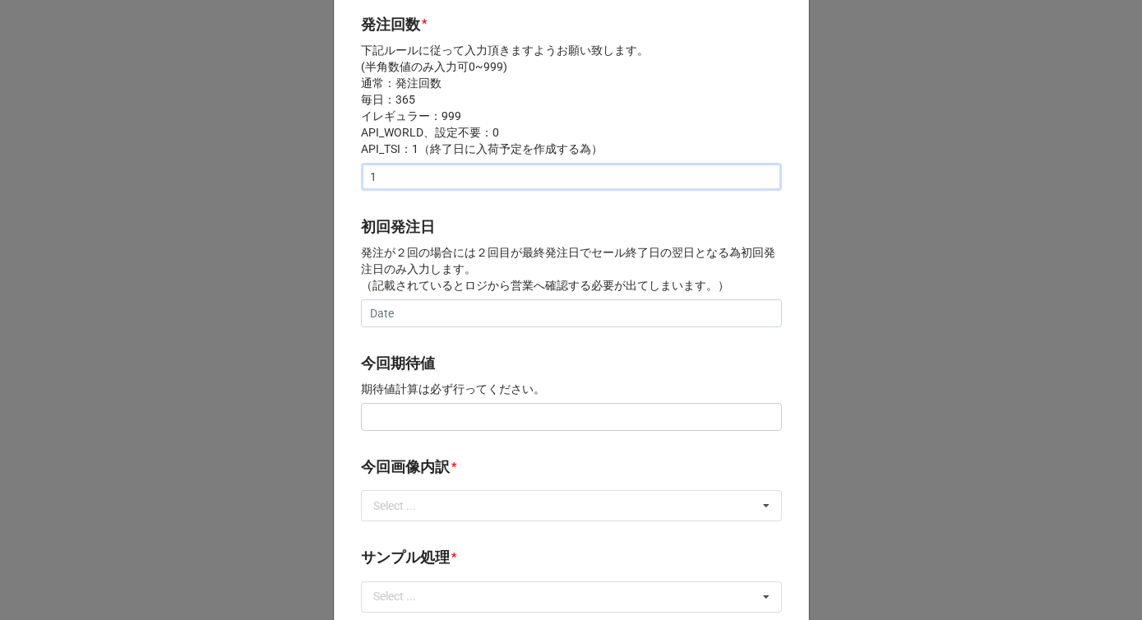
type input "1"
click at [403, 419] on input "text" at bounding box center [571, 417] width 421 height 28
paste input "text"
type input "¥150,000"
click at [419, 516] on div "Select ... サンプル撮影 再掲 提供画像 APIデータ SE用サンプルのみ到着 SE用サンプル倉庫取寄せ" at bounding box center [571, 505] width 421 height 31
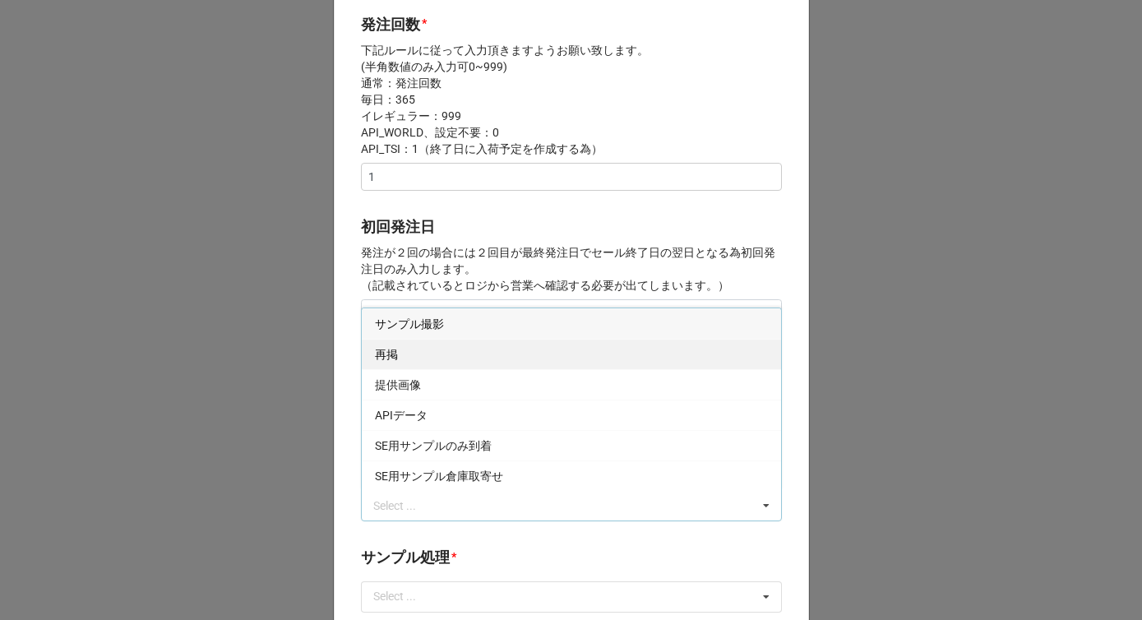
click at [405, 358] on div "再掲" at bounding box center [571, 354] width 419 height 30
click at [480, 251] on p "発注が２回の場合には２回目が最終発注日でセール終了日の翌日となる為初回発注日のみ入力します。 （記載されているとロジから営業へ確認する必要が出てしまいます。）" at bounding box center [571, 268] width 421 height 49
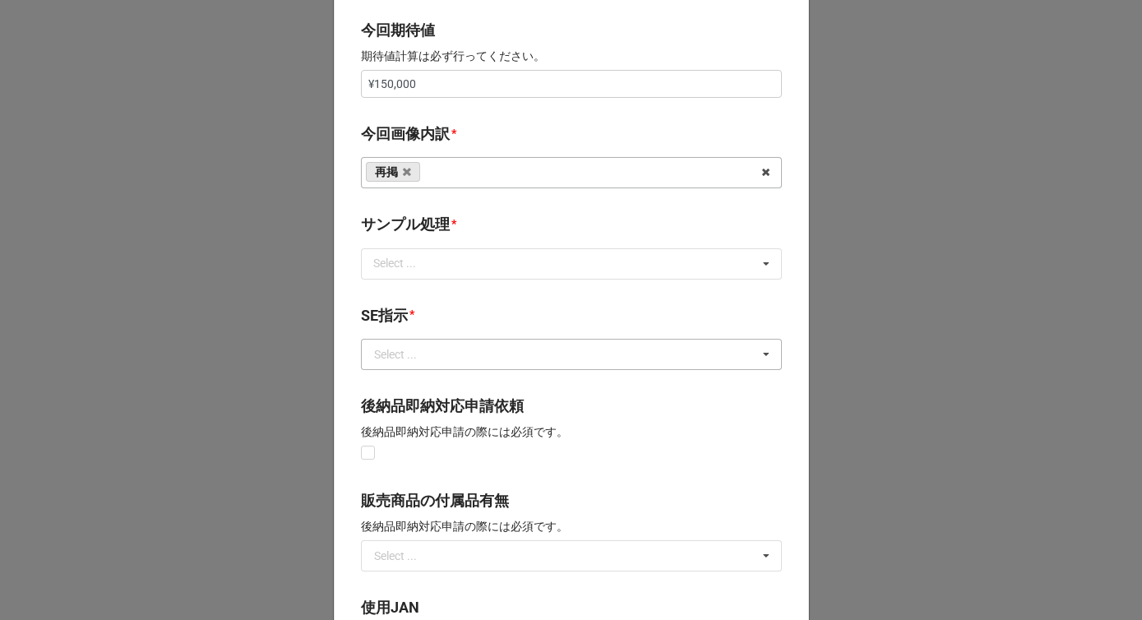
scroll to position [845, 0]
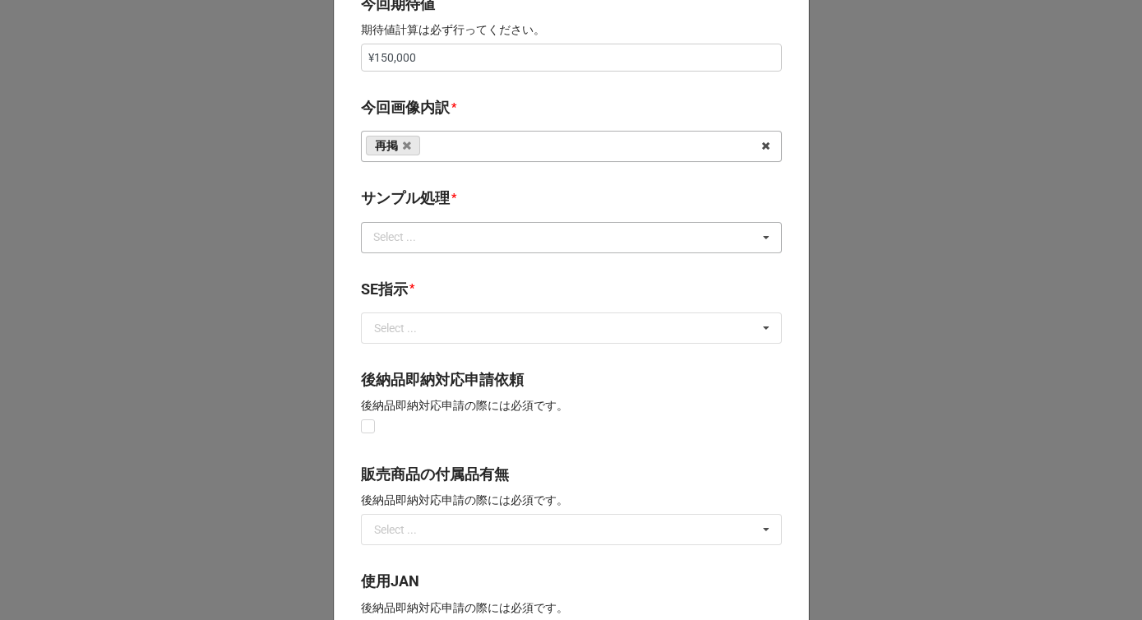
click at [458, 243] on div "Select ... なし 入庫 返却 処分 担当バイヤーへ" at bounding box center [571, 237] width 421 height 31
click at [411, 261] on div "なし" at bounding box center [571, 267] width 419 height 30
drag, startPoint x: 497, startPoint y: 177, endPoint x: 474, endPoint y: 215, distance: 43.9
click at [497, 176] on div "開始日 * [DATE] ‹ 1月 [DATE] › 日 月 火 [PERSON_NAME] 金 土 28 29 30 31 1 2 3 4 5 6 7 8 …" at bounding box center [571, 43] width 475 height 1626
click at [405, 334] on div "Select ..." at bounding box center [395, 328] width 43 height 12
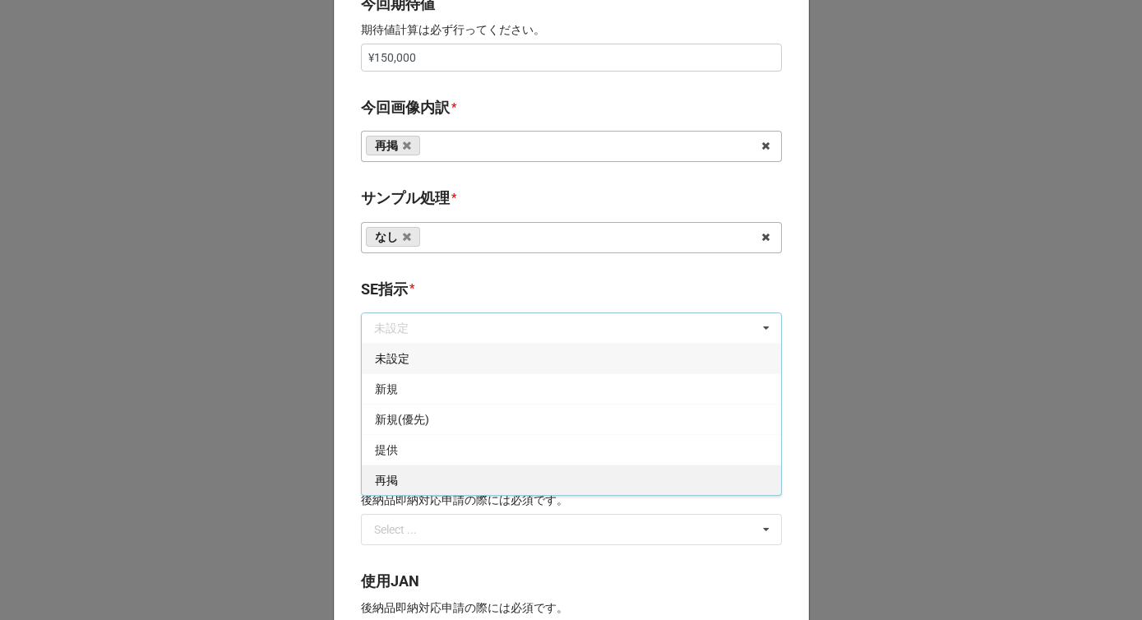
click at [397, 478] on div "再掲" at bounding box center [571, 480] width 419 height 30
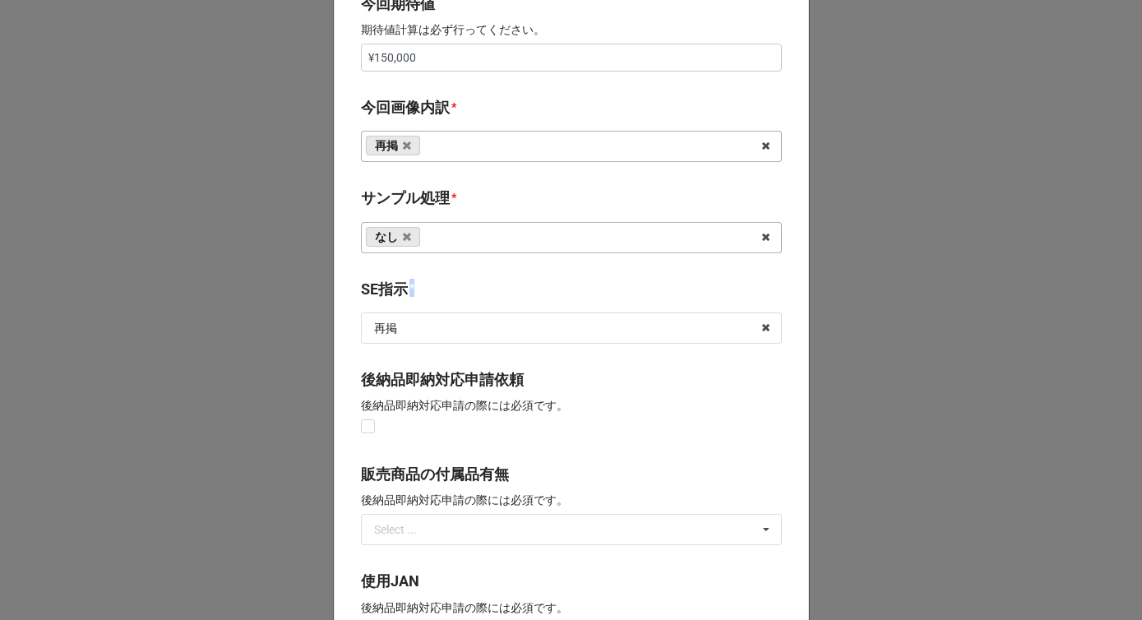
click at [460, 279] on b "SE指示 *" at bounding box center [571, 292] width 421 height 29
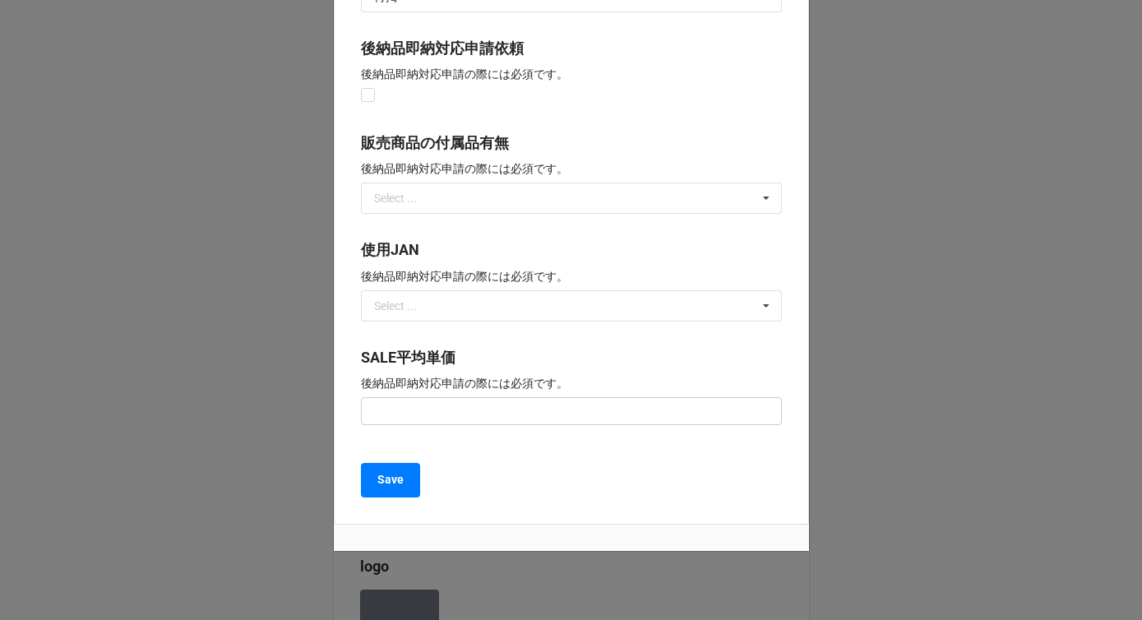
scroll to position [1210, 0]
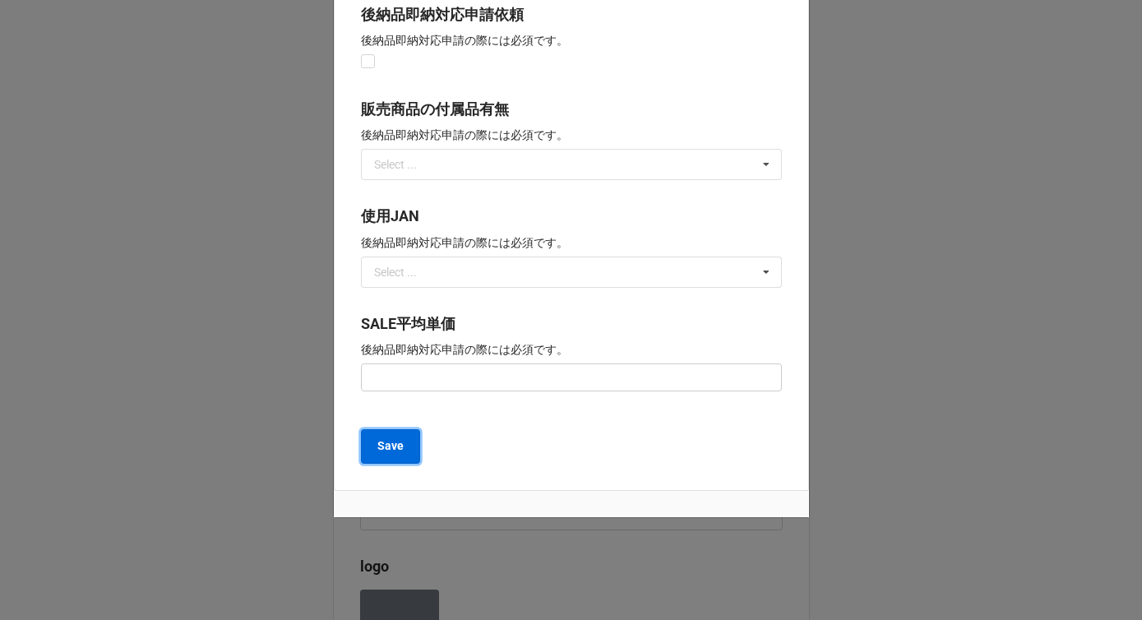
click at [393, 452] on b "Save" at bounding box center [390, 445] width 26 height 17
type textarea "x"
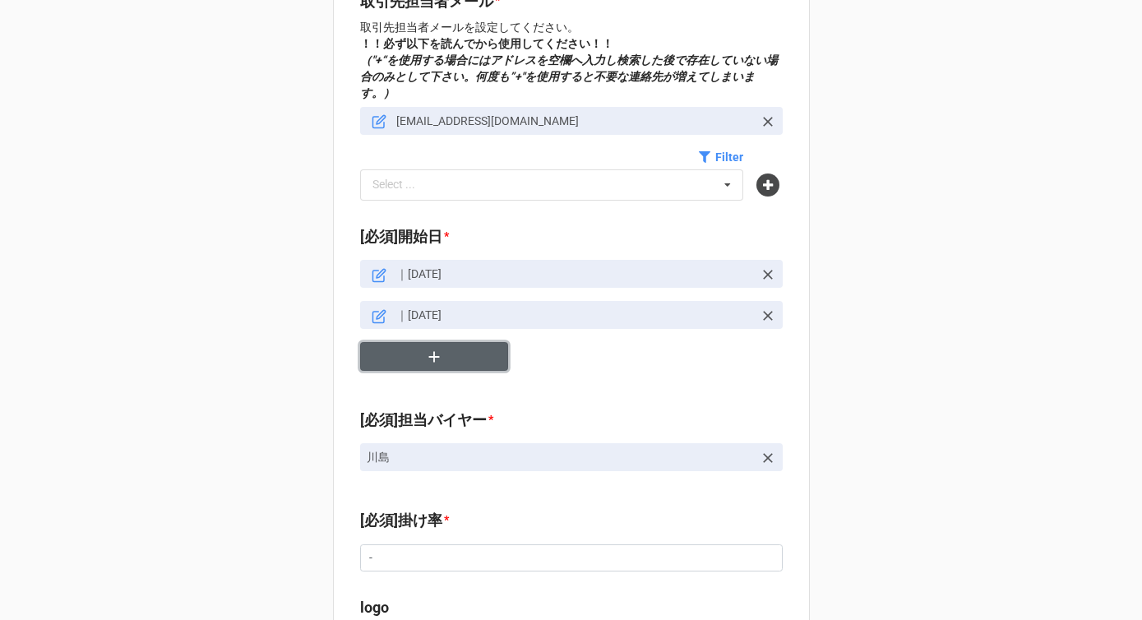
click at [437, 348] on icon "button" at bounding box center [434, 357] width 18 height 18
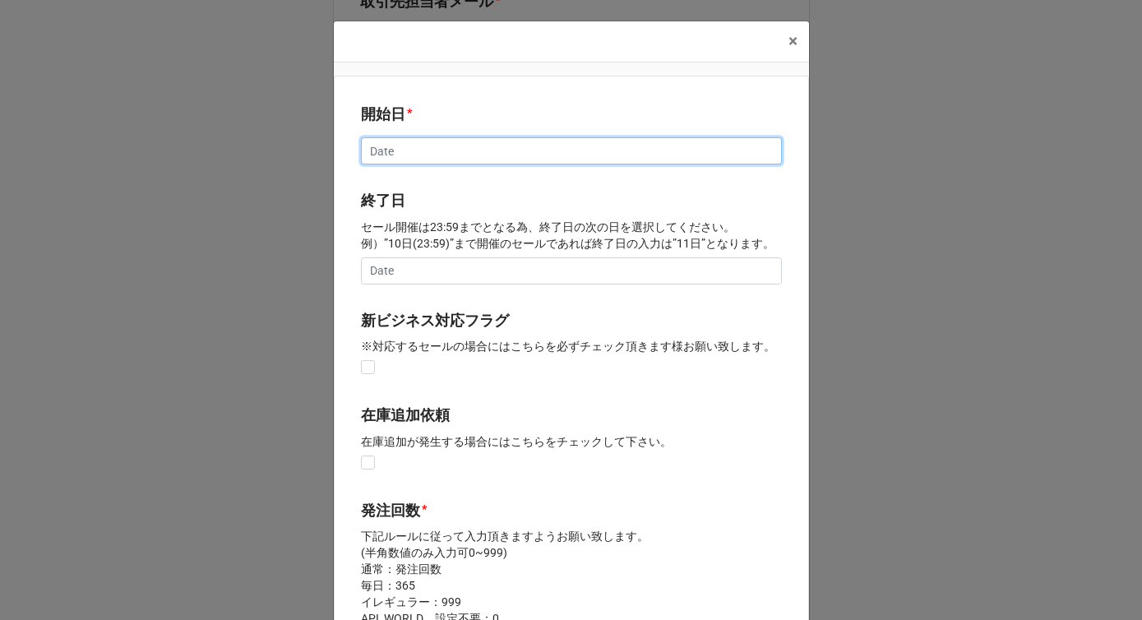
click at [439, 150] on input "text" at bounding box center [571, 151] width 421 height 28
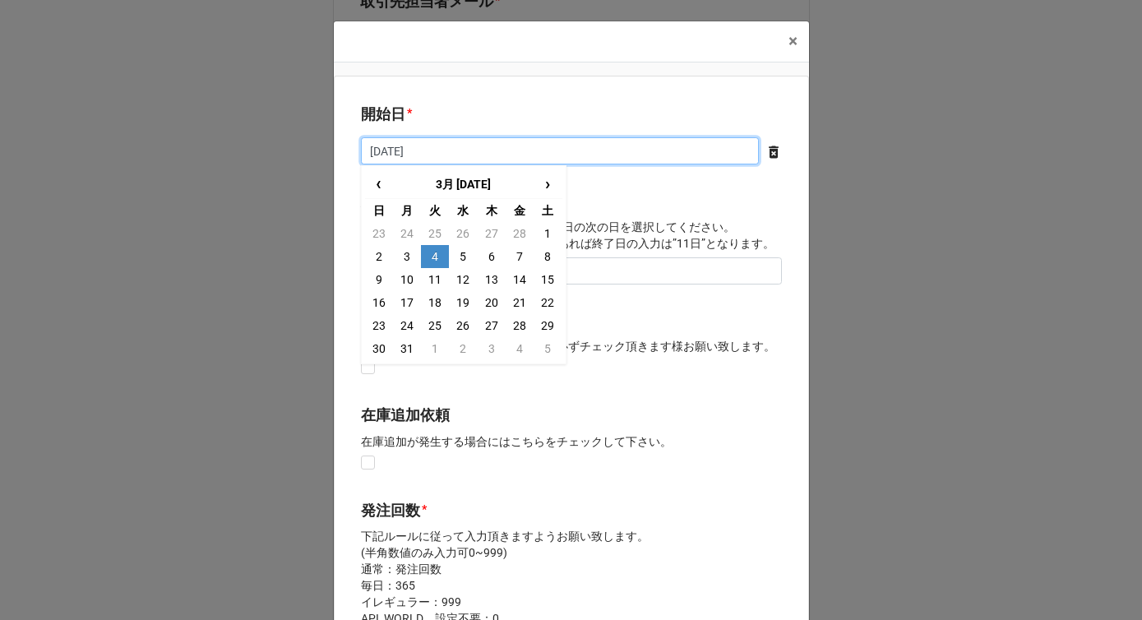
drag, startPoint x: 454, startPoint y: 140, endPoint x: 454, endPoint y: 128, distance: 11.5
click at [454, 140] on input "[DATE]" at bounding box center [560, 151] width 398 height 28
click at [454, 119] on b "開始日 *" at bounding box center [571, 117] width 421 height 29
click at [444, 148] on input "[DATE]" at bounding box center [560, 151] width 398 height 28
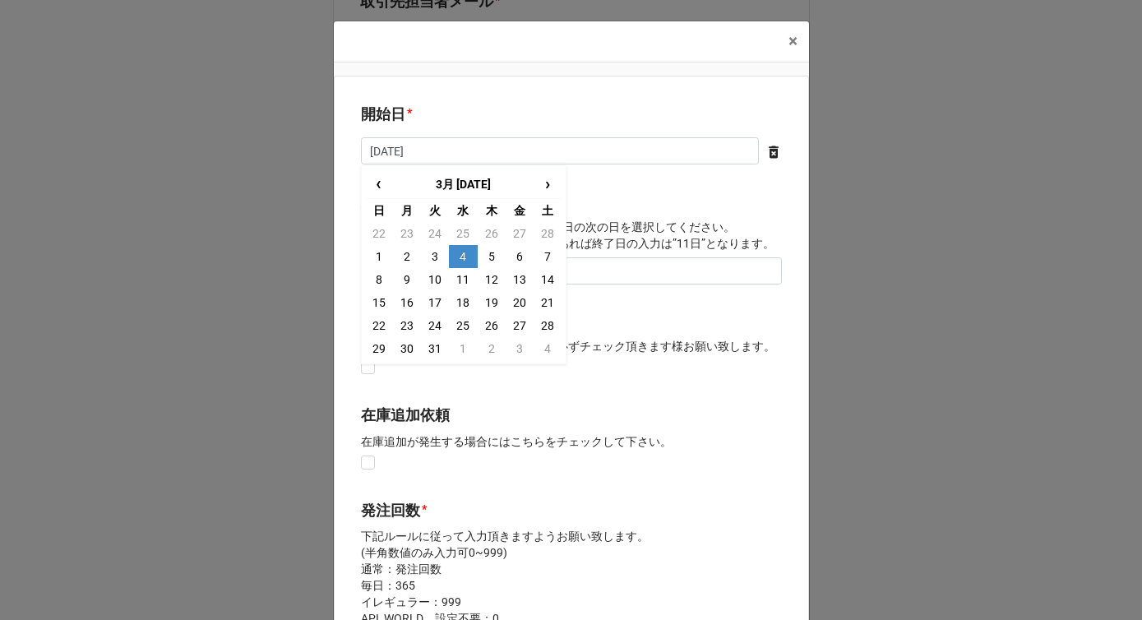
type input "[DATE]"
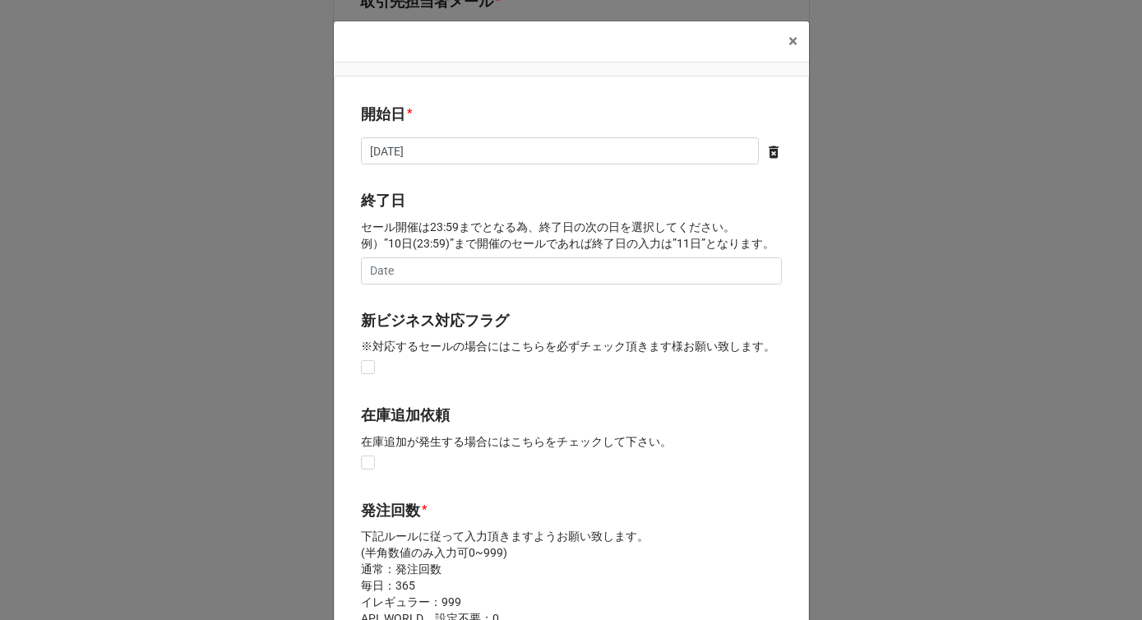
click at [667, 224] on p "セール開催は23:59までとなる為、終了日の次の日を選択してください。 例）”10日(23:59)”まで開催のセールであれば終了日の入力は”11日”となります。" at bounding box center [571, 235] width 421 height 33
click at [493, 272] on input "text" at bounding box center [571, 271] width 421 height 28
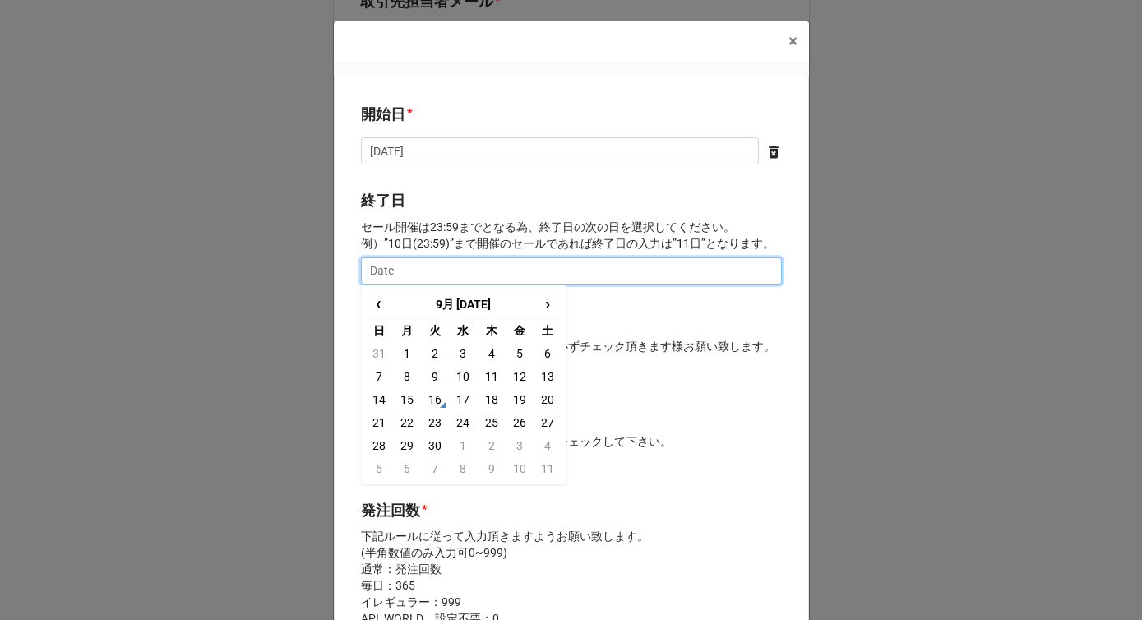
click at [394, 271] on input "text" at bounding box center [571, 271] width 421 height 28
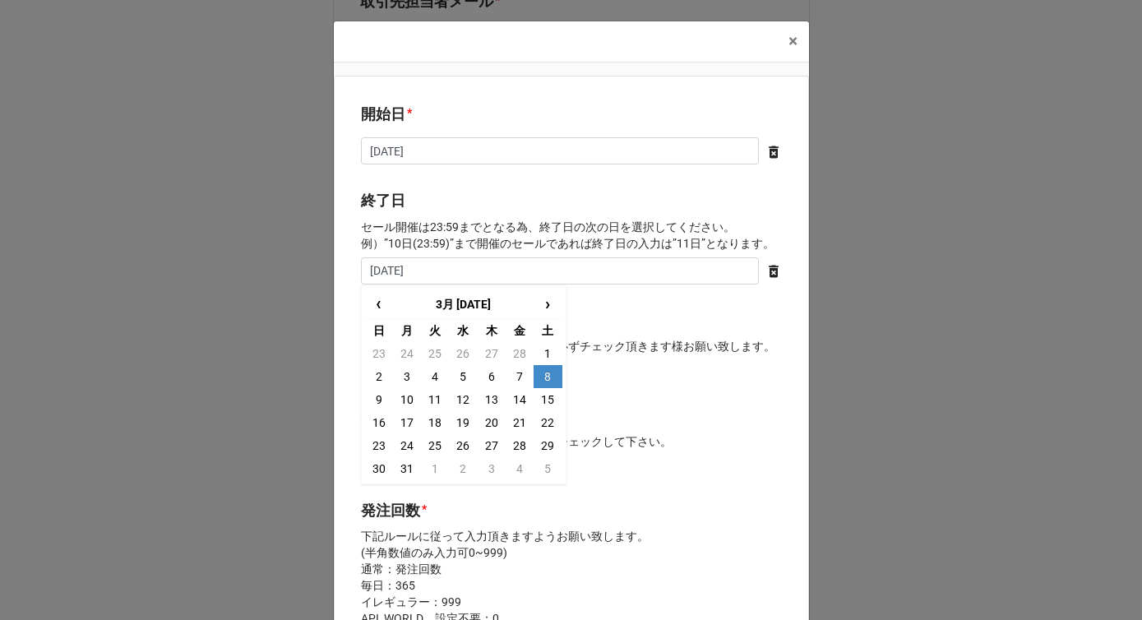
click at [432, 242] on p "セール開催は23:59までとなる為、終了日の次の日を選択してください。 例）”10日(23:59)”まで開催のセールであれば終了日の入力は”11日”となります。" at bounding box center [571, 235] width 421 height 33
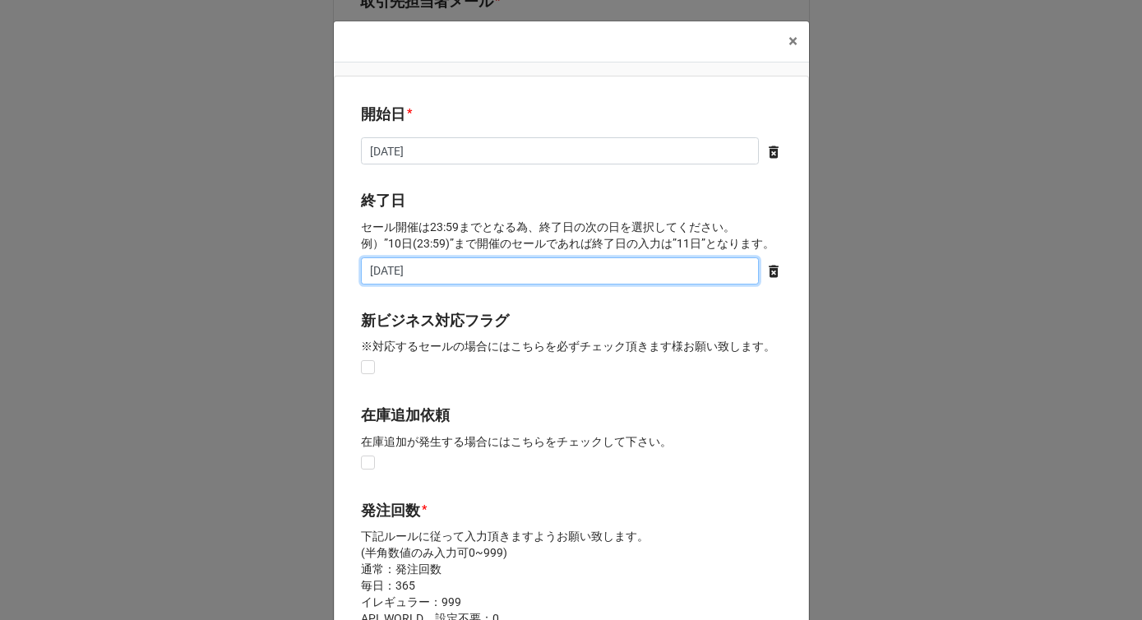
click at [437, 273] on input "[DATE]" at bounding box center [560, 271] width 398 height 28
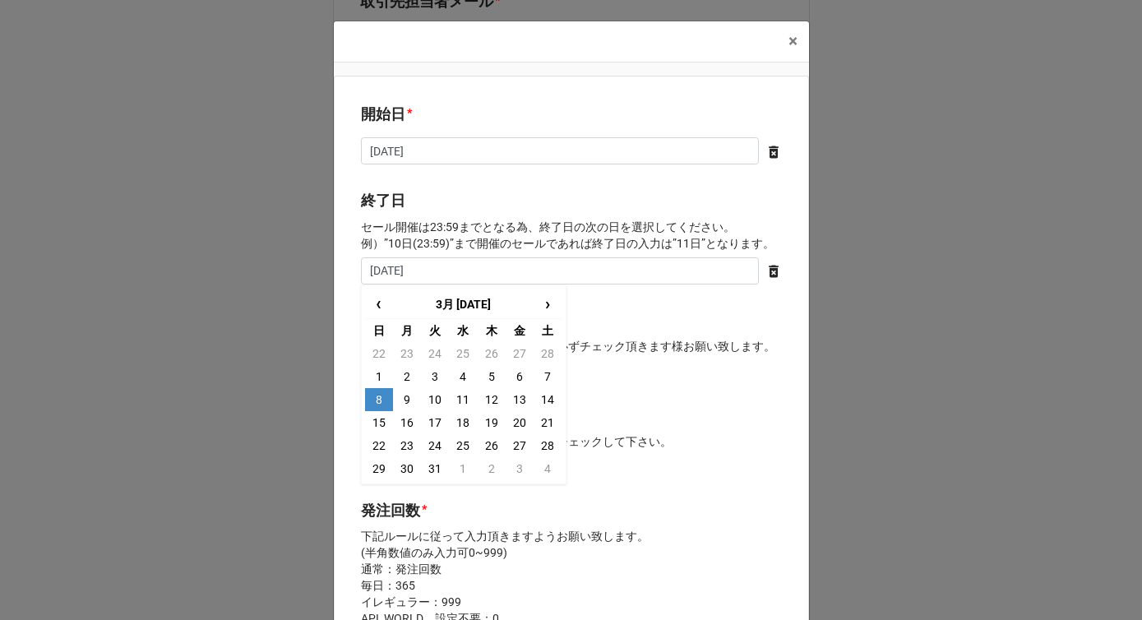
type input "[DATE]"
click at [466, 238] on p "セール開催は23:59までとなる為、終了日の次の日を選択してください。 例）”10日(23:59)”まで開催のセールであれば終了日の入力は”11日”となります。" at bounding box center [571, 235] width 421 height 33
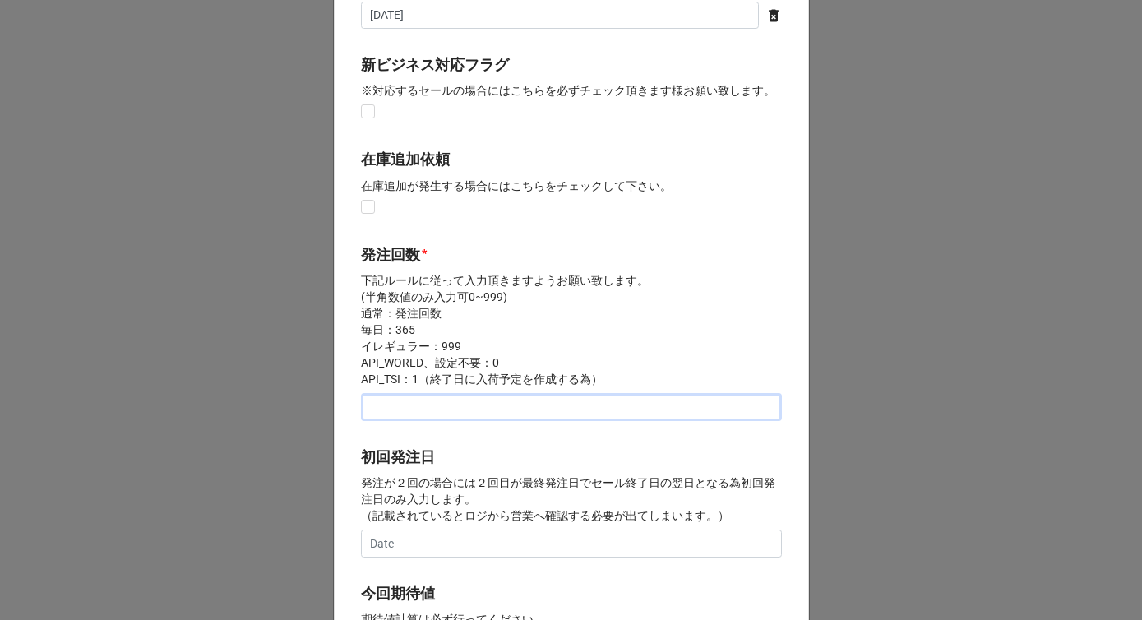
click at [401, 405] on input "text" at bounding box center [571, 407] width 421 height 28
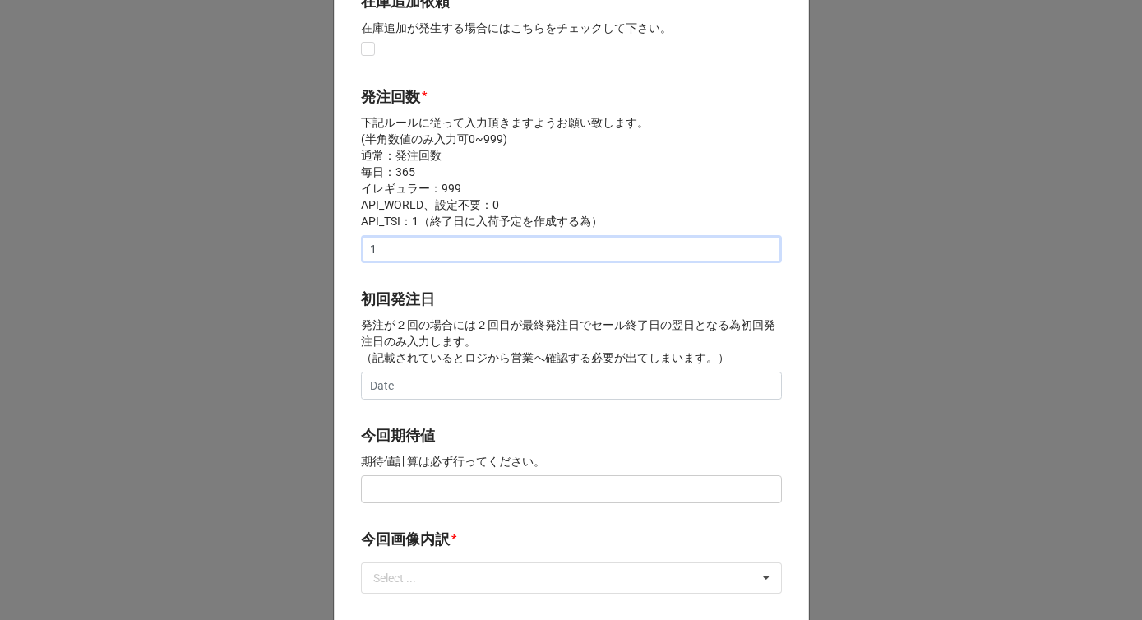
scroll to position [467, 0]
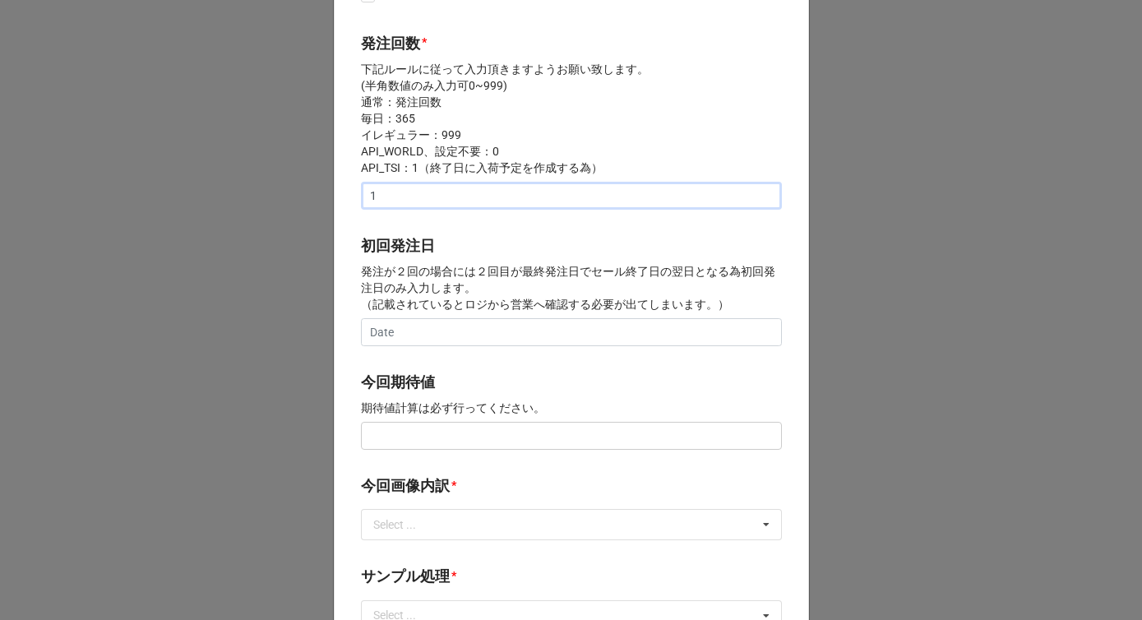
type input "1"
click at [387, 434] on input "text" at bounding box center [571, 436] width 421 height 28
type input "¥100,000"
click at [479, 395] on b "今回期待値" at bounding box center [571, 385] width 421 height 29
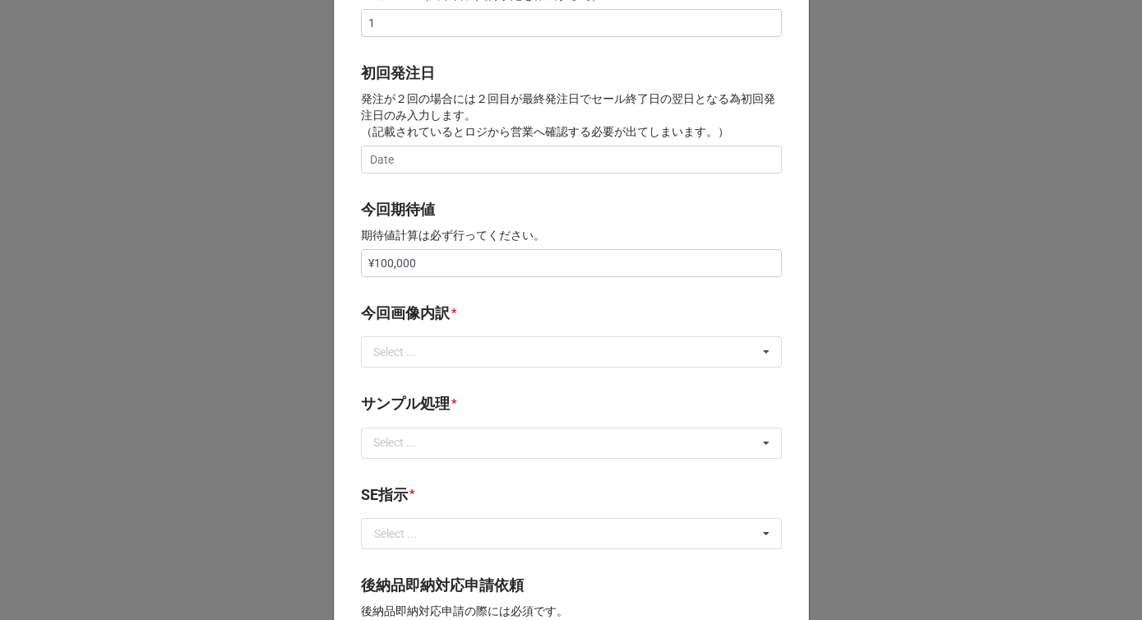
scroll to position [655, 0]
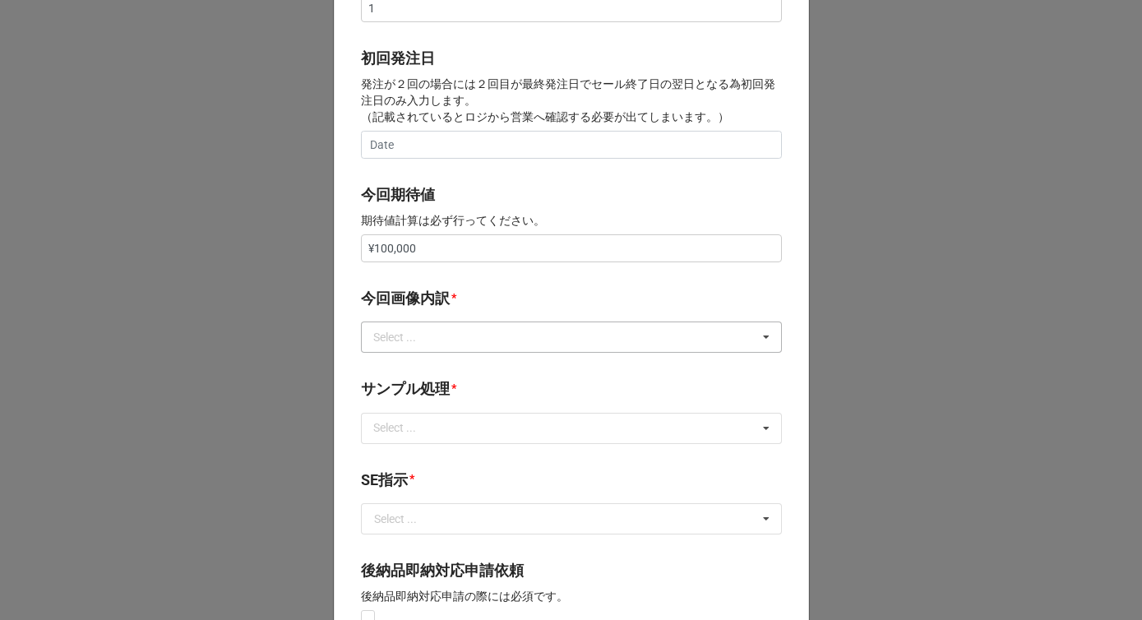
click at [465, 339] on div "Select ... サンプル撮影 再掲 提供画像 APIデータ SE用サンプルのみ到着 SE用サンプル倉庫取寄せ" at bounding box center [571, 336] width 421 height 31
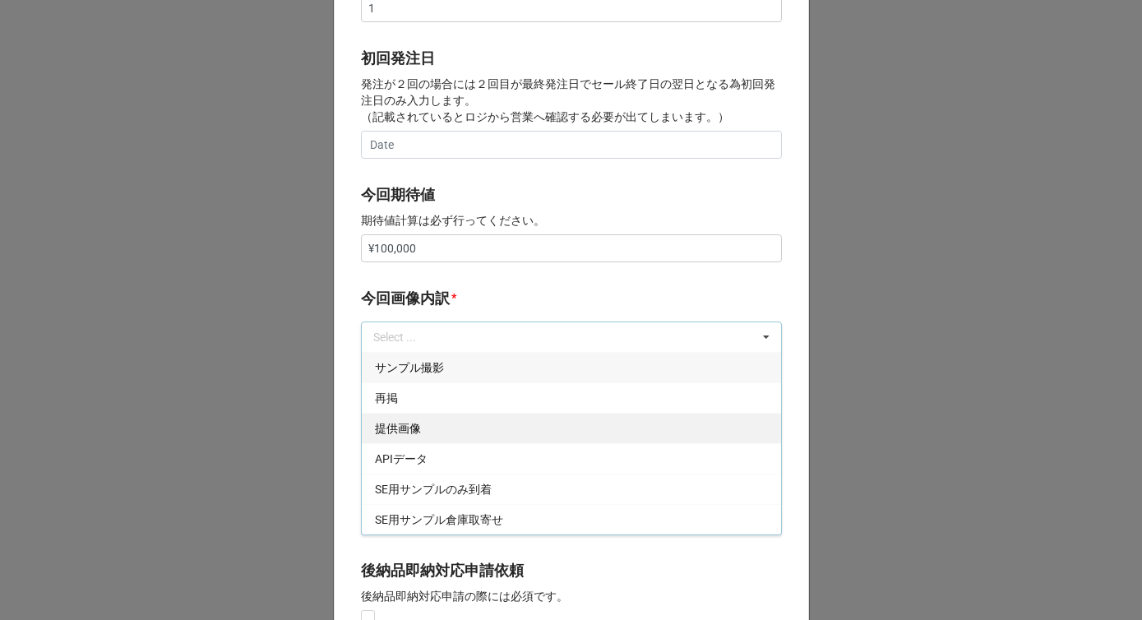
click at [423, 394] on div "再掲" at bounding box center [571, 397] width 419 height 30
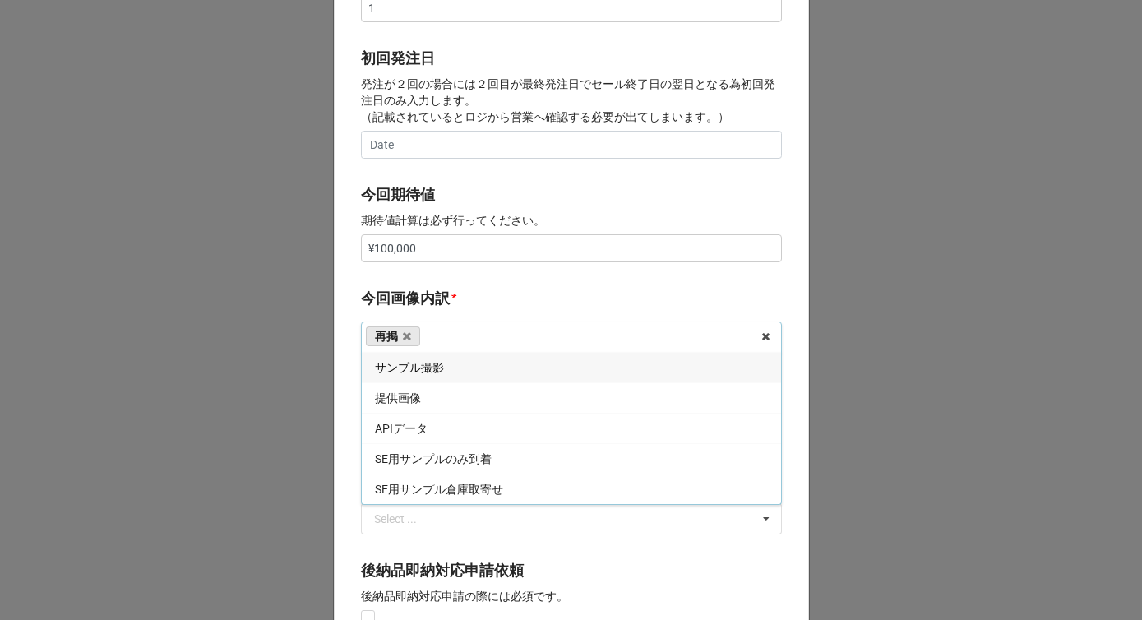
click at [482, 297] on b "今回画像内訳 *" at bounding box center [571, 301] width 421 height 29
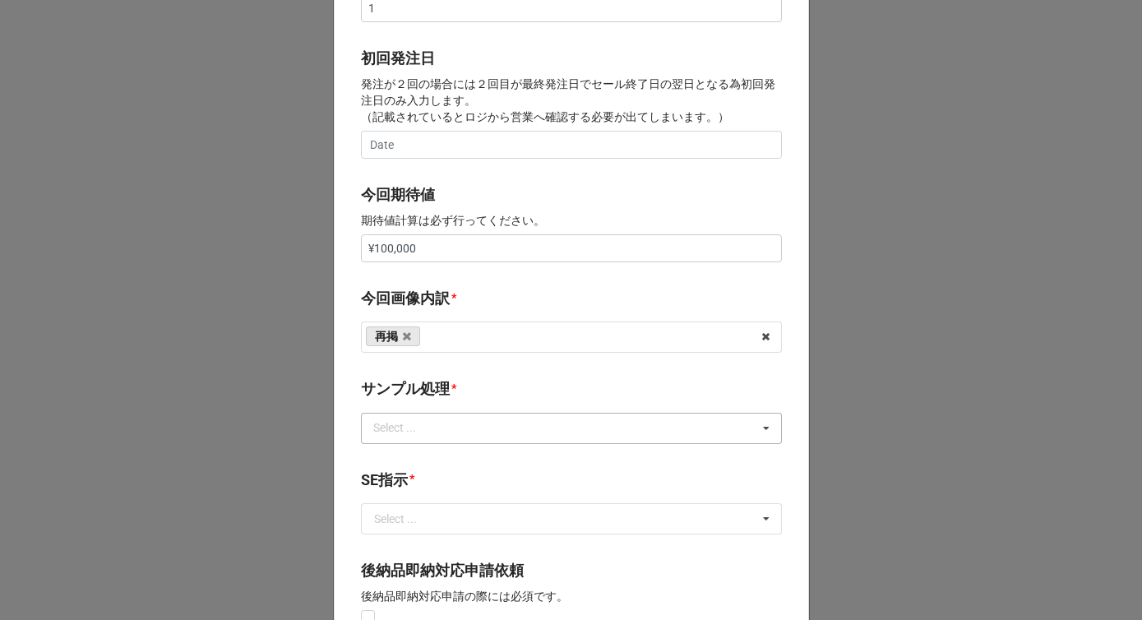
click at [440, 428] on div "Select ... なし 入庫 返却 処分 担当バイヤーへ" at bounding box center [571, 428] width 421 height 31
click at [415, 457] on div "なし" at bounding box center [571, 458] width 419 height 30
click at [445, 381] on b "サンプル処理 *" at bounding box center [571, 391] width 421 height 29
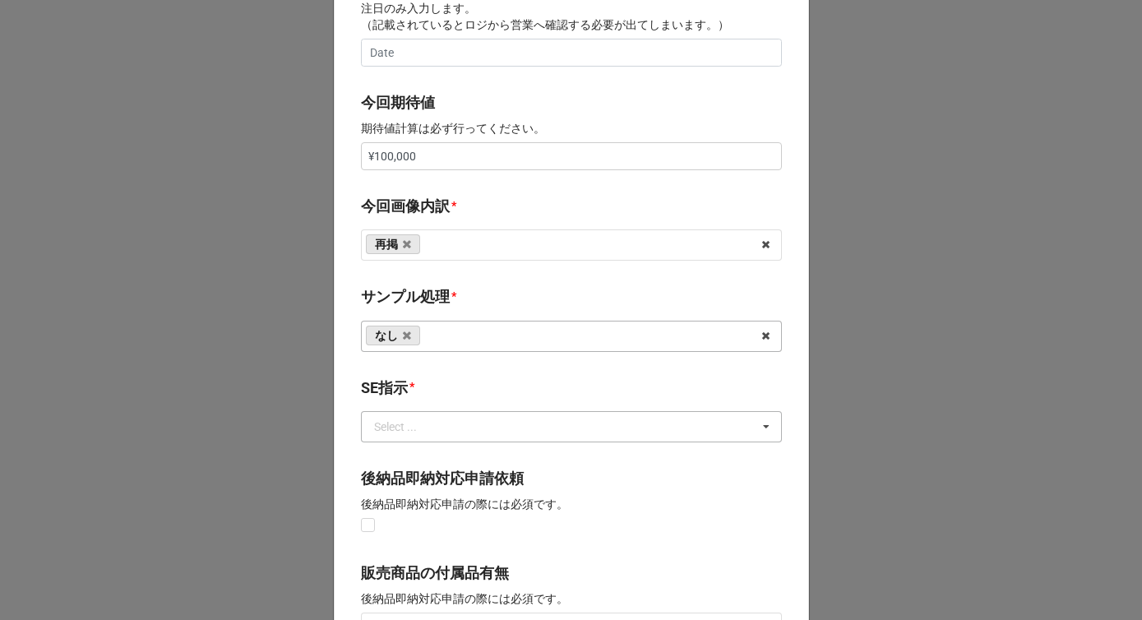
scroll to position [748, 0]
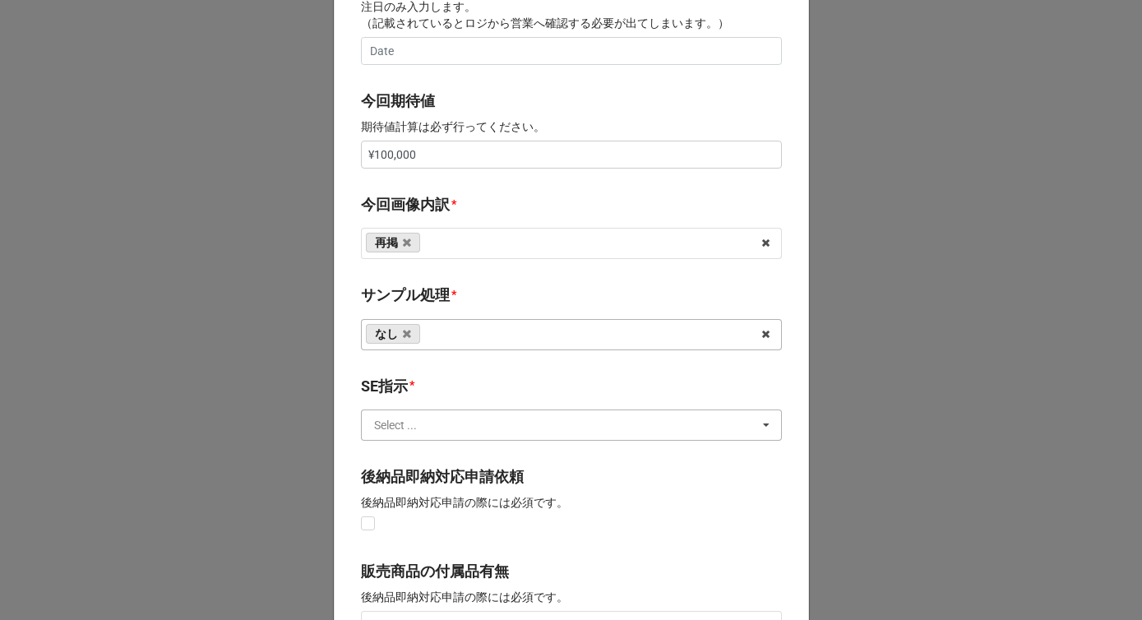
click at [417, 426] on input "text" at bounding box center [572, 425] width 419 height 30
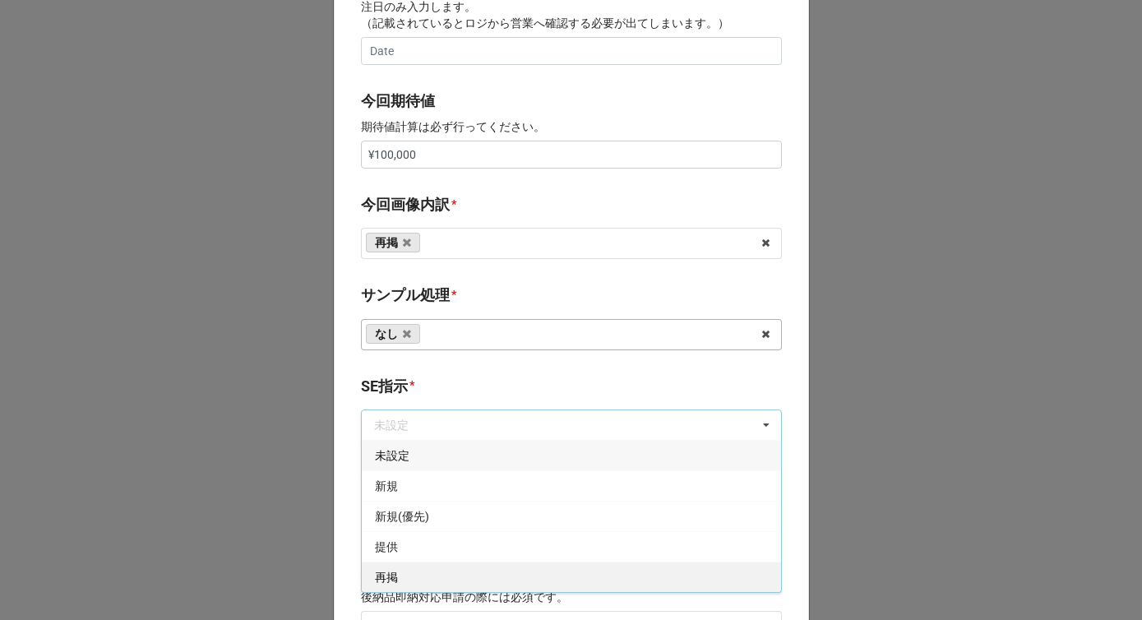
click at [393, 582] on div "再掲" at bounding box center [571, 577] width 419 height 30
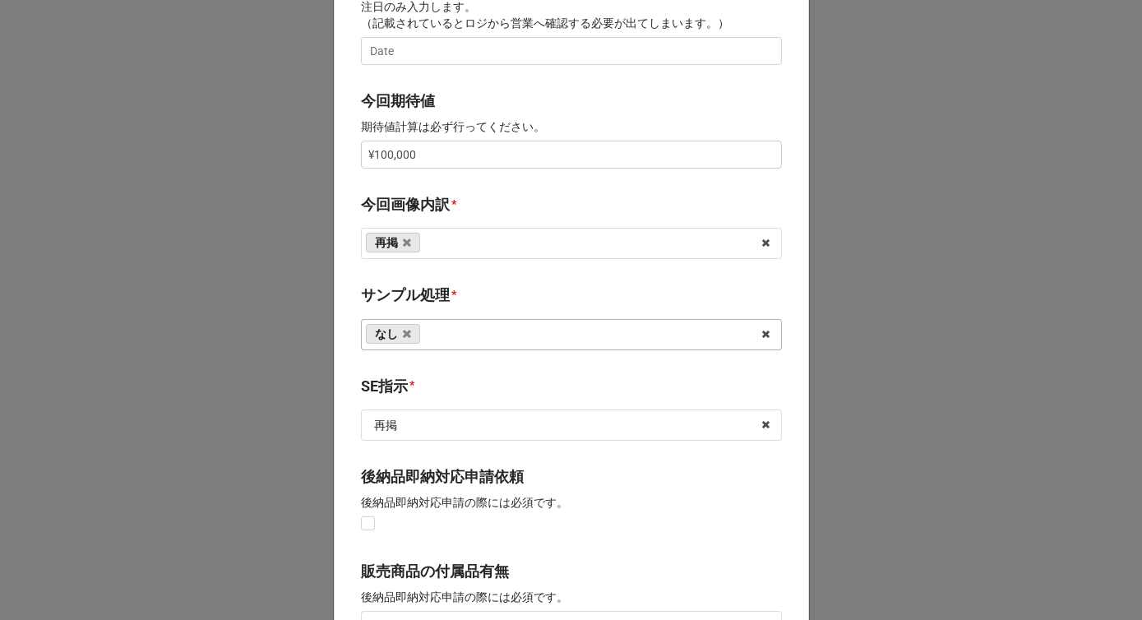
drag, startPoint x: 445, startPoint y: 385, endPoint x: 426, endPoint y: 457, distance: 74.8
click at [445, 385] on b "SE指示 *" at bounding box center [571, 389] width 421 height 29
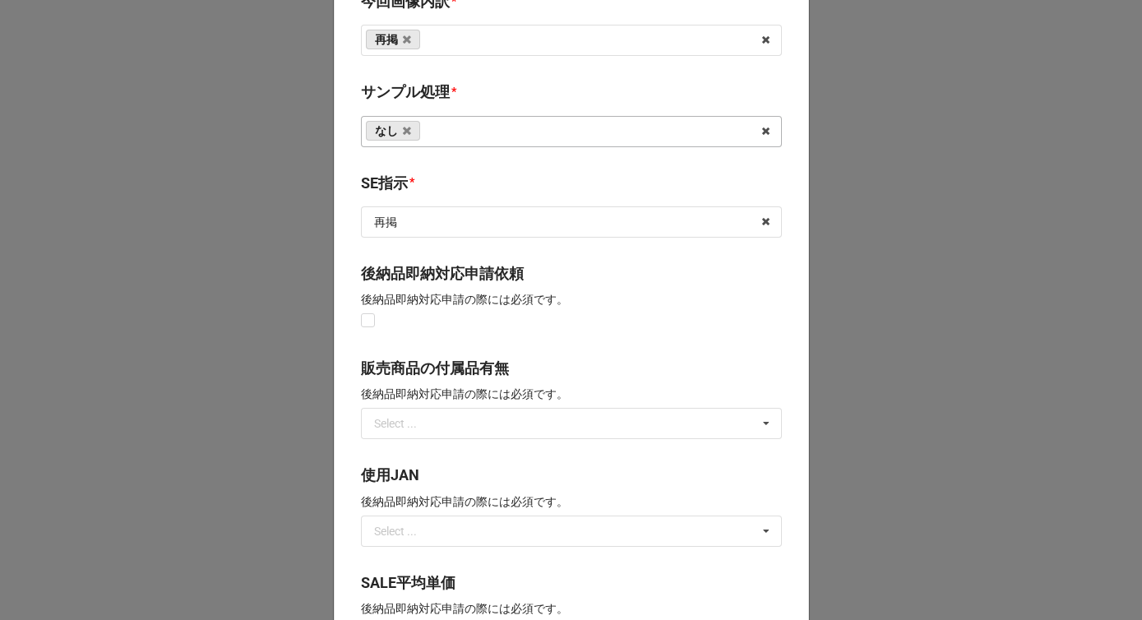
scroll to position [1166, 0]
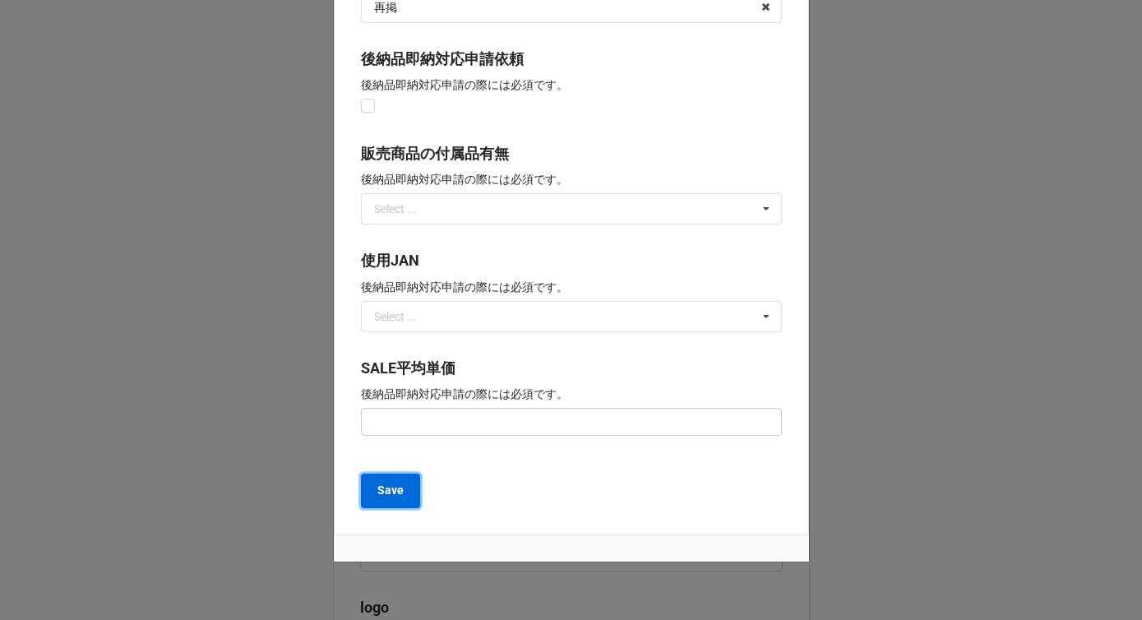
click at [398, 489] on b "Save" at bounding box center [390, 490] width 26 height 17
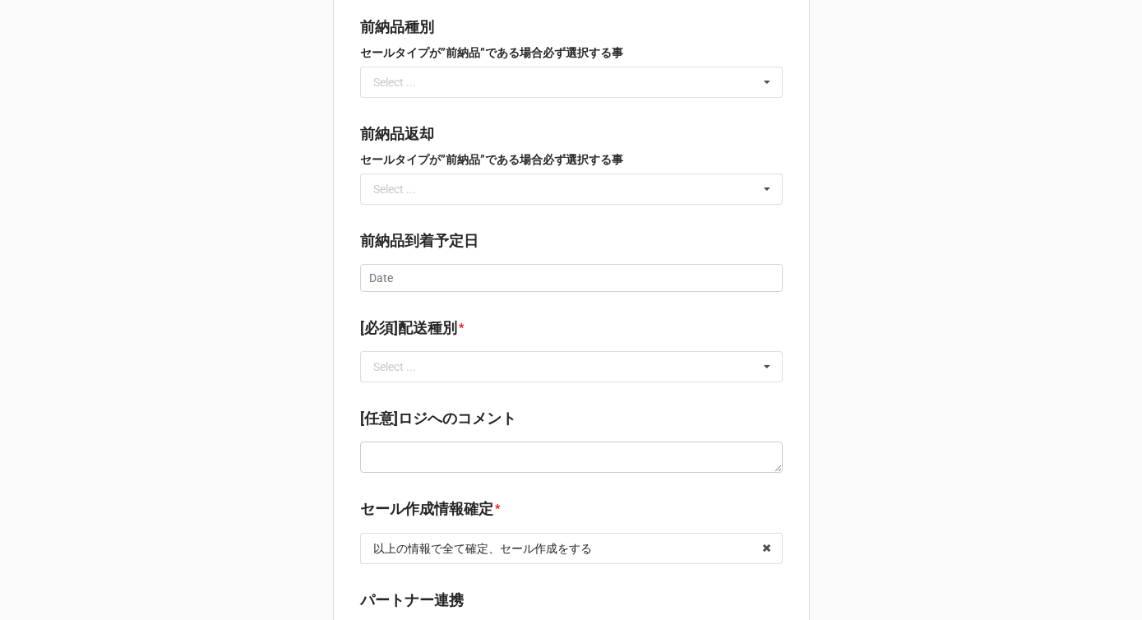
scroll to position [2255, 0]
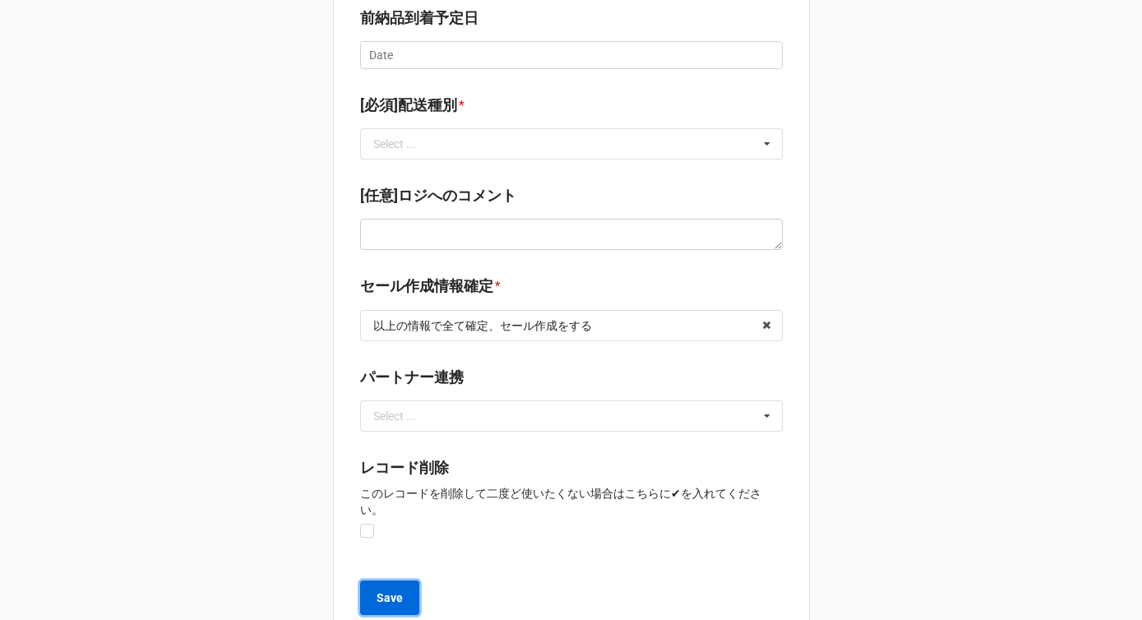
click at [395, 590] on b "Save" at bounding box center [390, 598] width 26 height 17
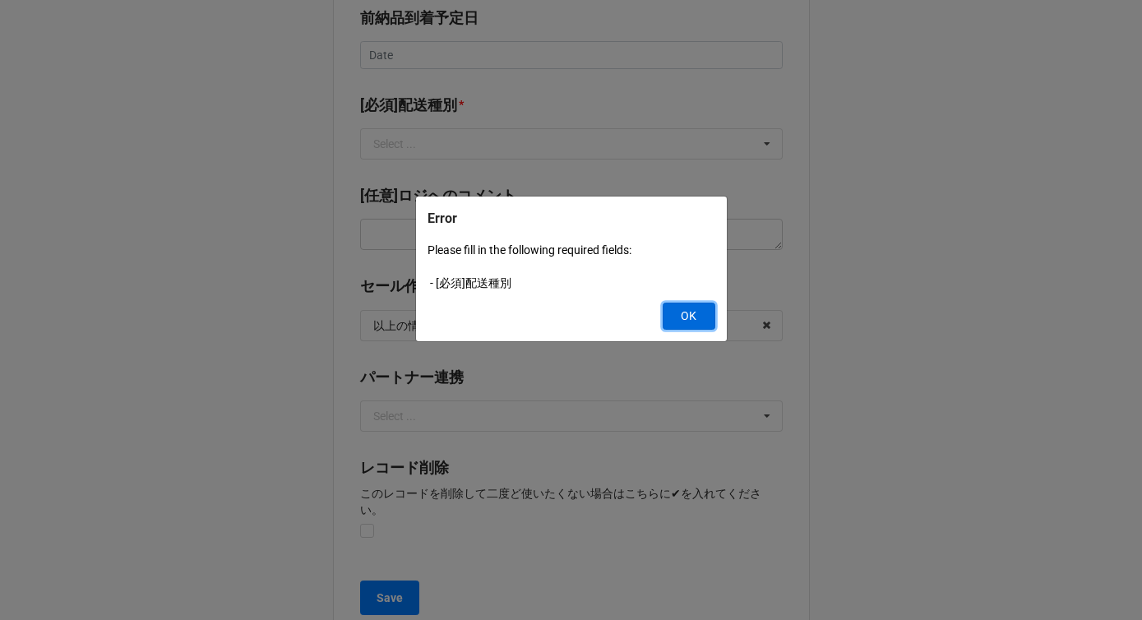
click at [688, 316] on button "OK" at bounding box center [689, 317] width 53 height 28
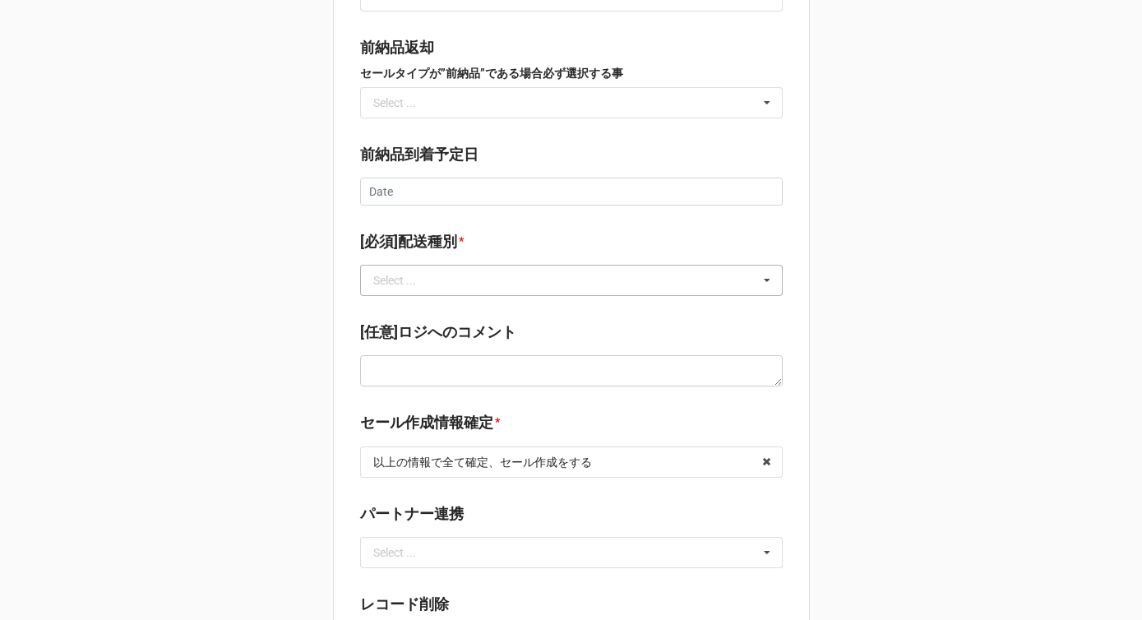
scroll to position [2088, 0]
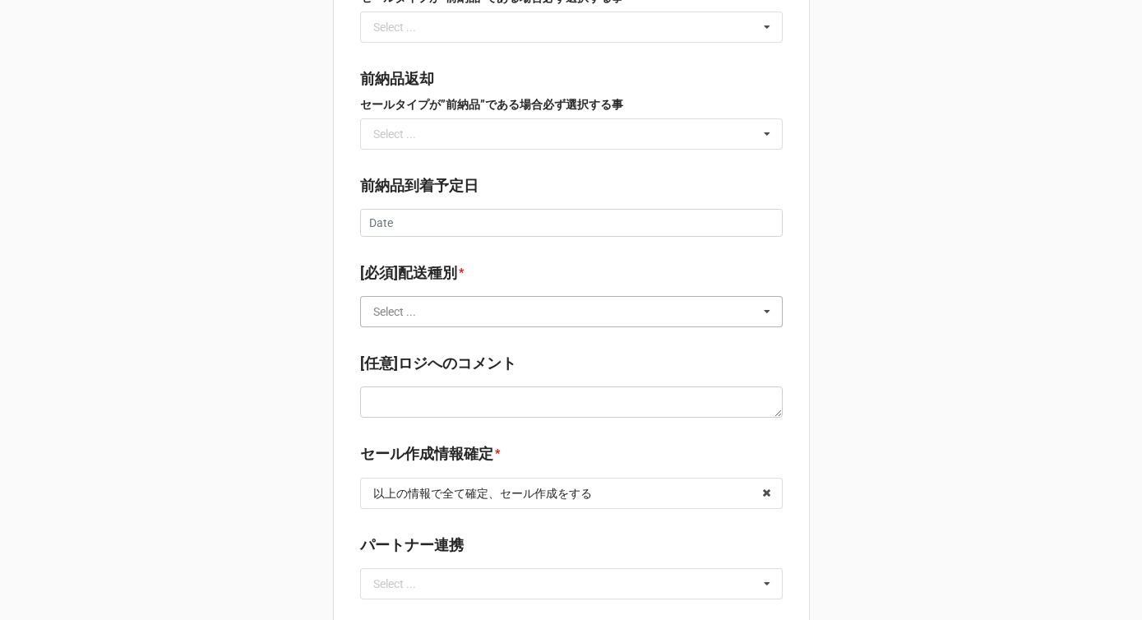
click at [521, 297] on input "text" at bounding box center [572, 312] width 421 height 30
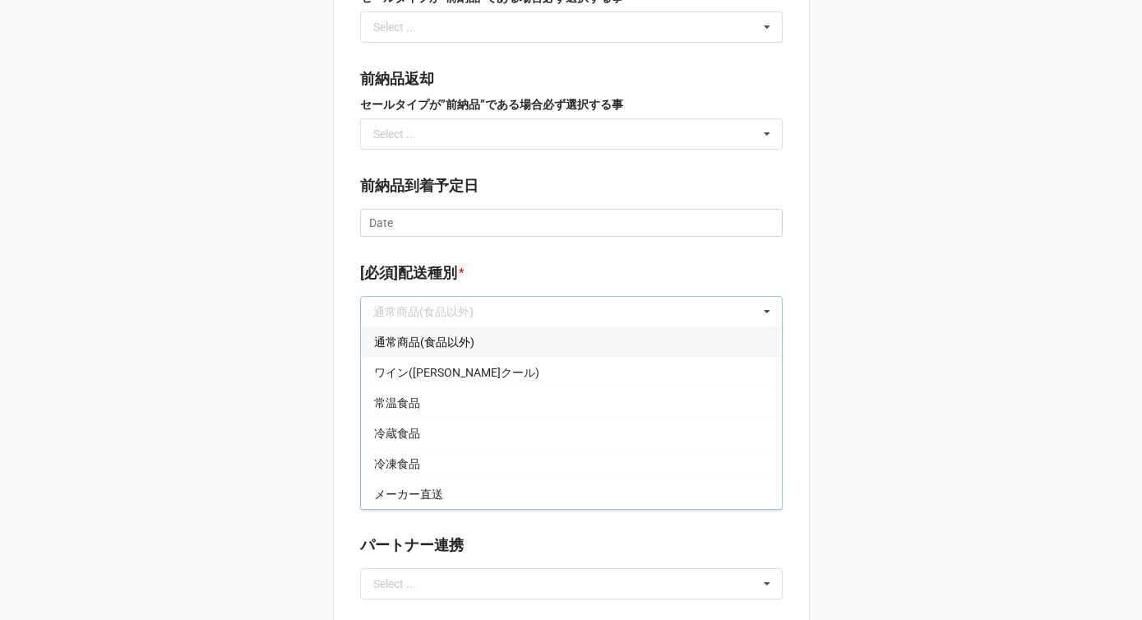
click at [497, 326] on div "通常商品(食品以外)" at bounding box center [571, 341] width 421 height 30
type textarea "x"
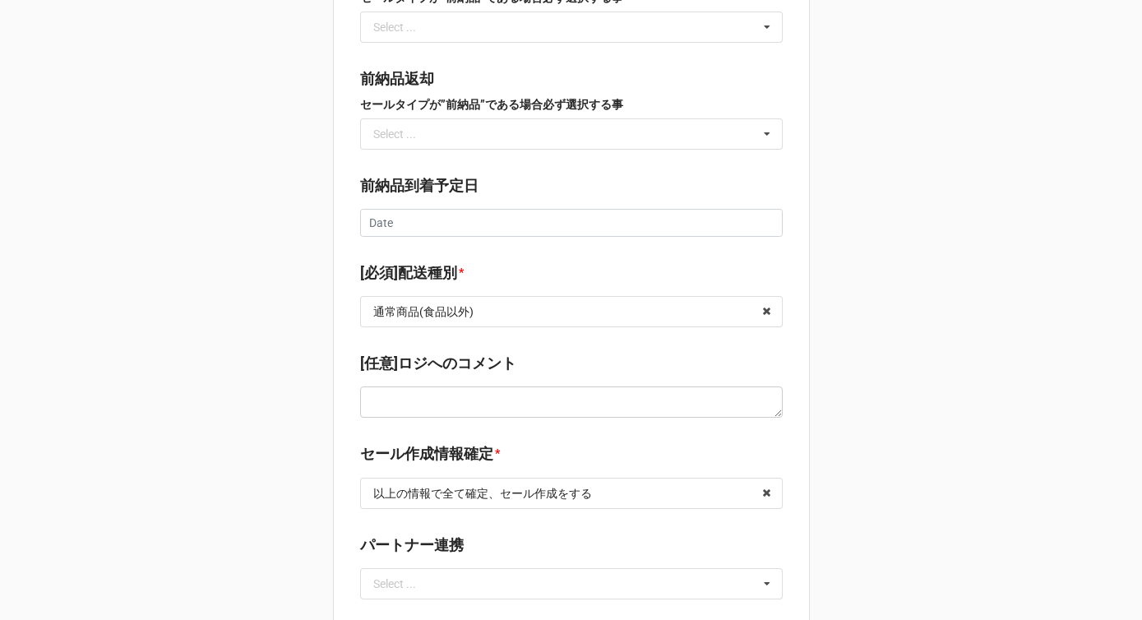
scroll to position [2255, 0]
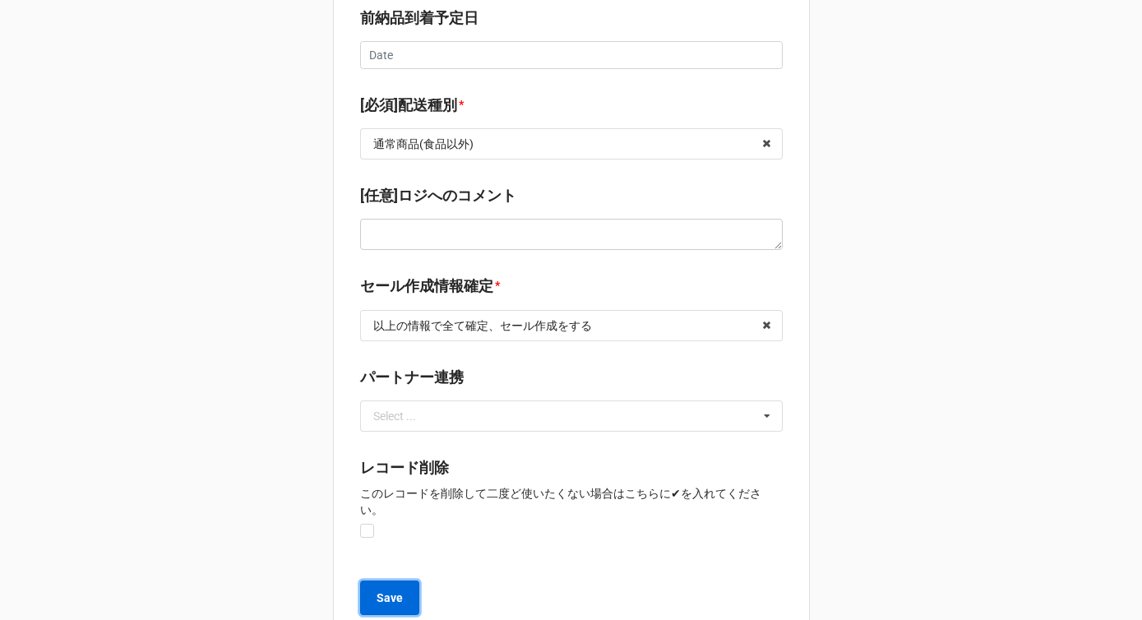
click at [393, 581] on button "Save" at bounding box center [389, 598] width 59 height 35
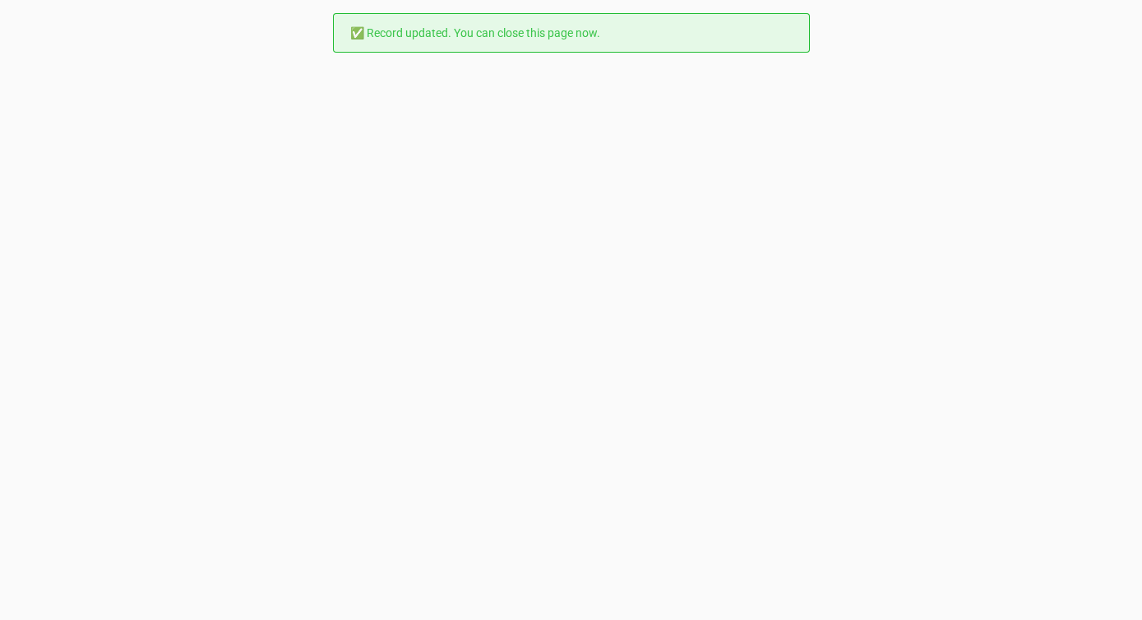
scroll to position [0, 0]
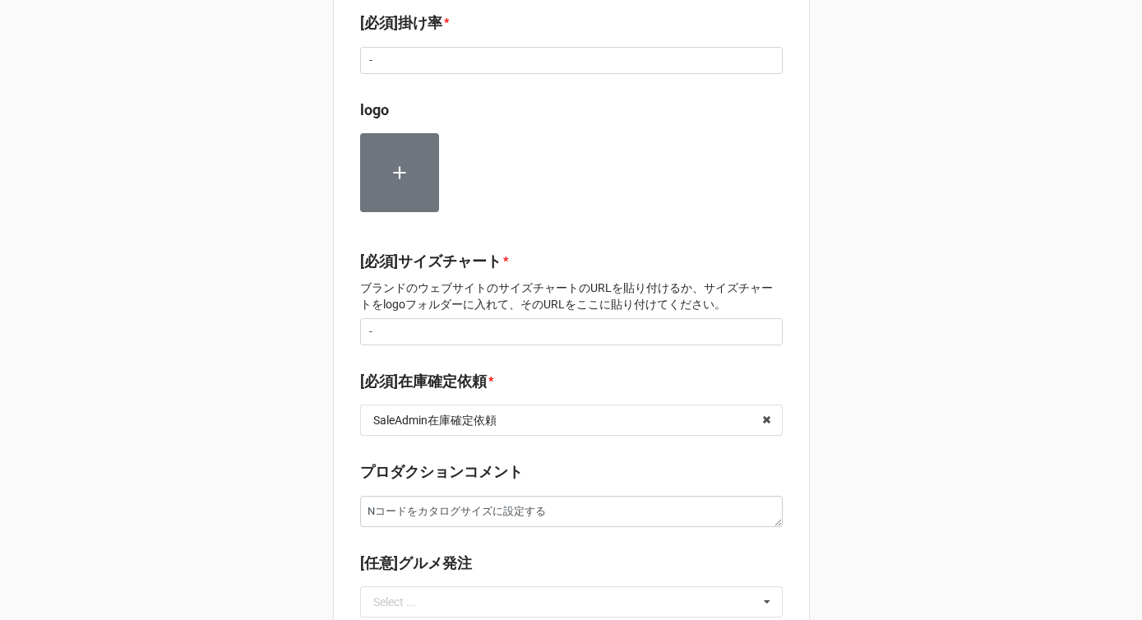
type textarea "x"
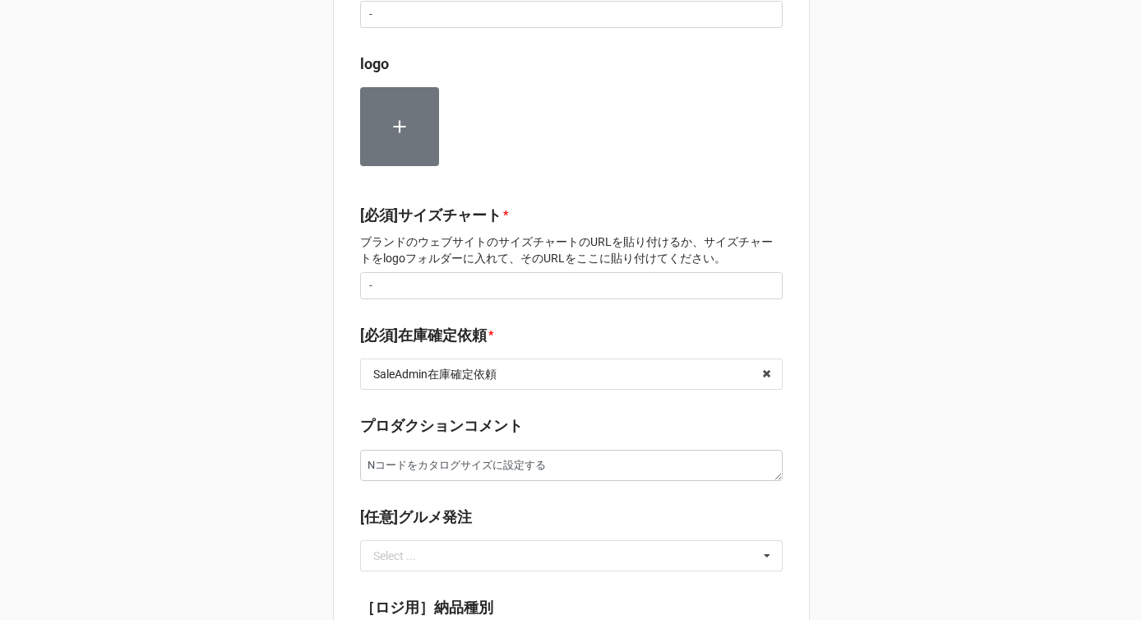
scroll to position [1344, 0]
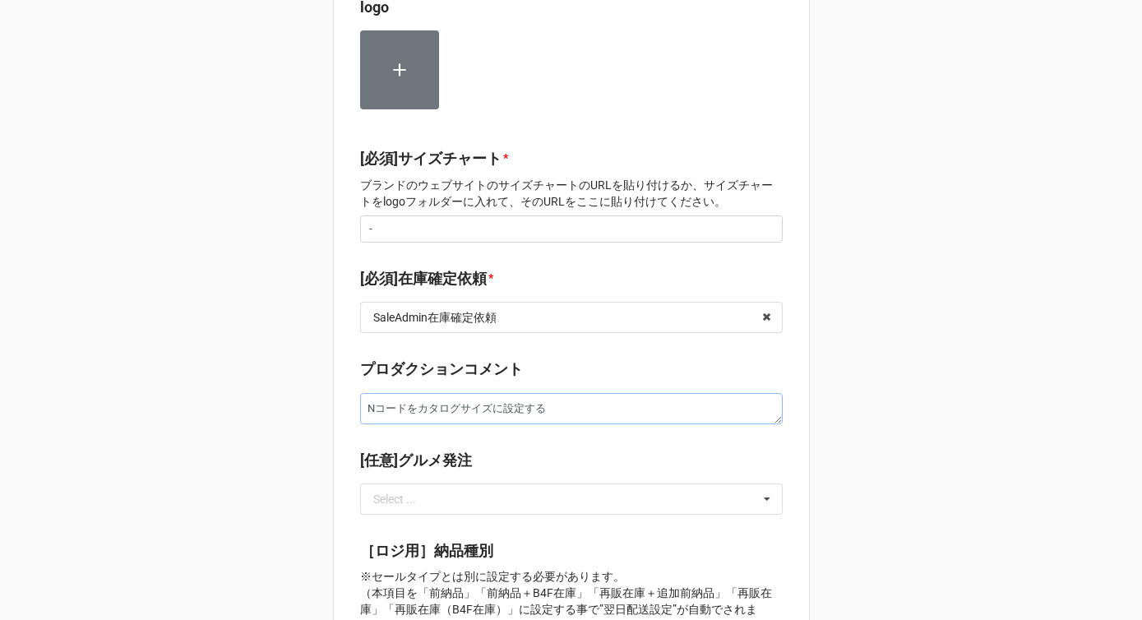
drag, startPoint x: 561, startPoint y: 394, endPoint x: 207, endPoint y: 392, distance: 353.6
click at [207, 392] on div "ショップ区分 * Flash Flash Luxury Family [営業]ブランド区分 * 海外ブランド 海外ブランド 日本[GEOGRAPHIC_DAT…" at bounding box center [571, 159] width 1142 height 3006
click at [850, 115] on div "ショップ区分 * Flash Flash Luxury Family [営業]ブランド区分 * 海外ブランド 海外ブランド 日本[GEOGRAPHIC_DAT…" at bounding box center [571, 159] width 1142 height 3006
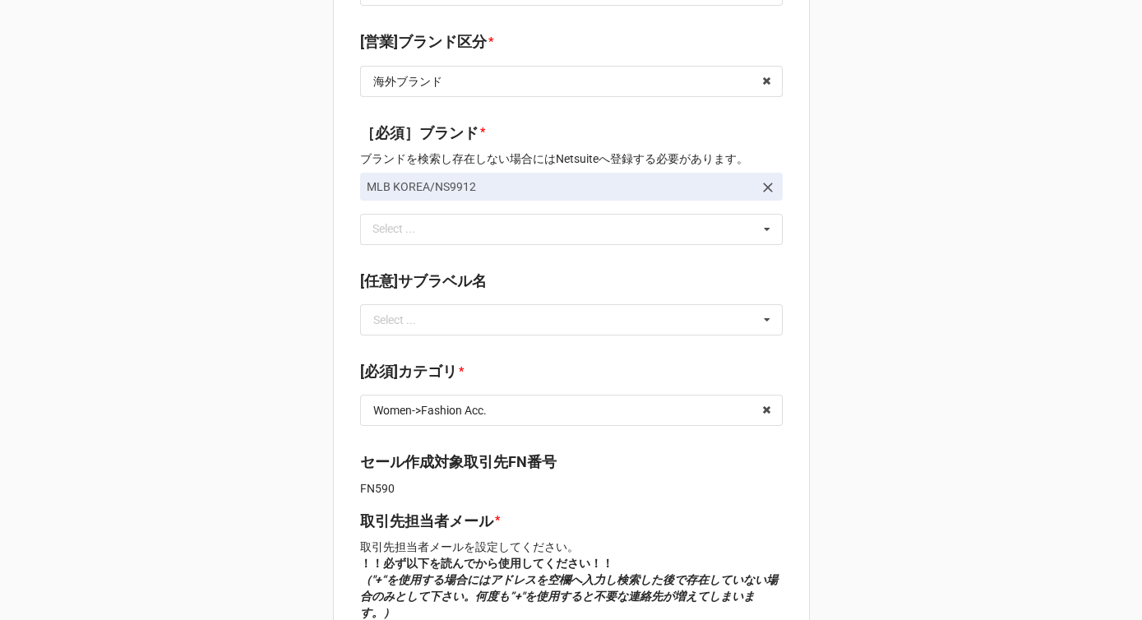
scroll to position [79, 0]
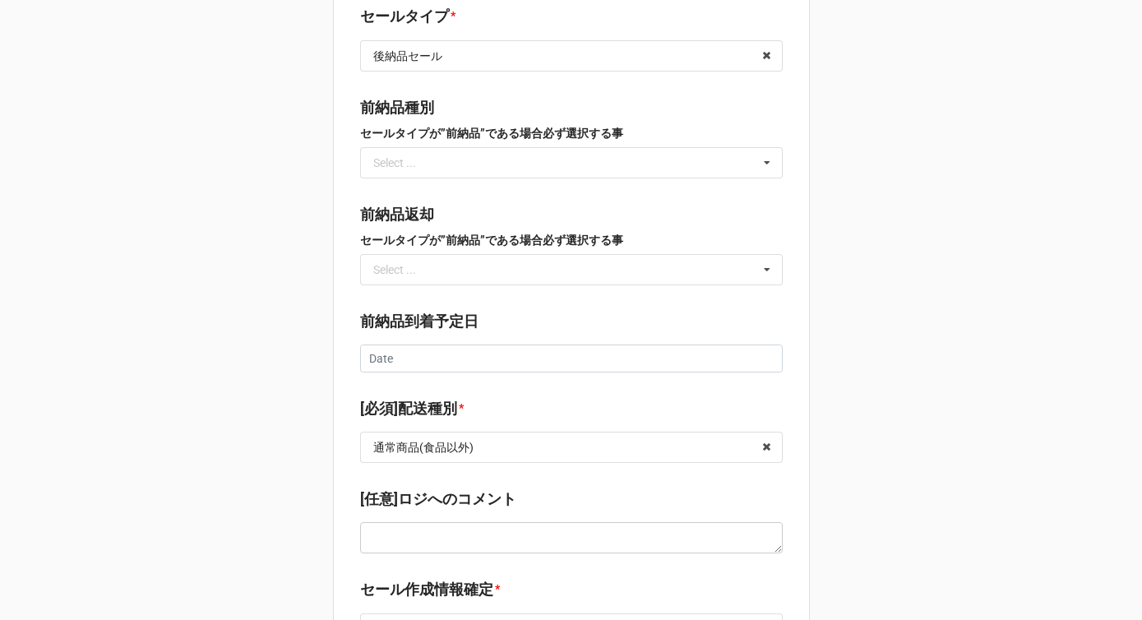
scroll to position [2338, 0]
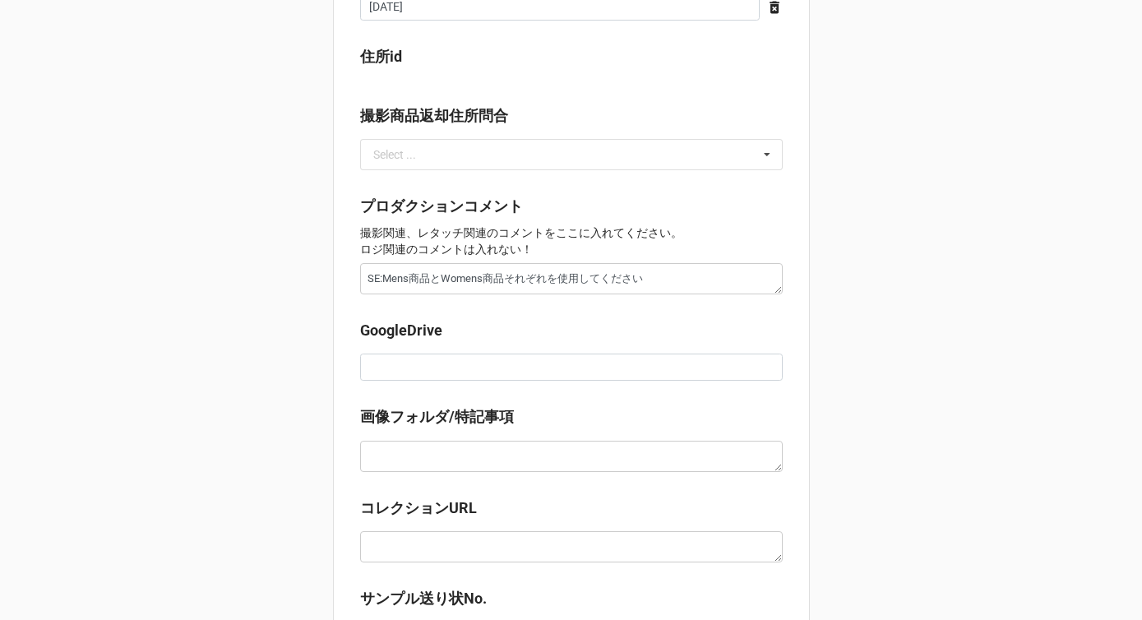
scroll to position [1342, 0]
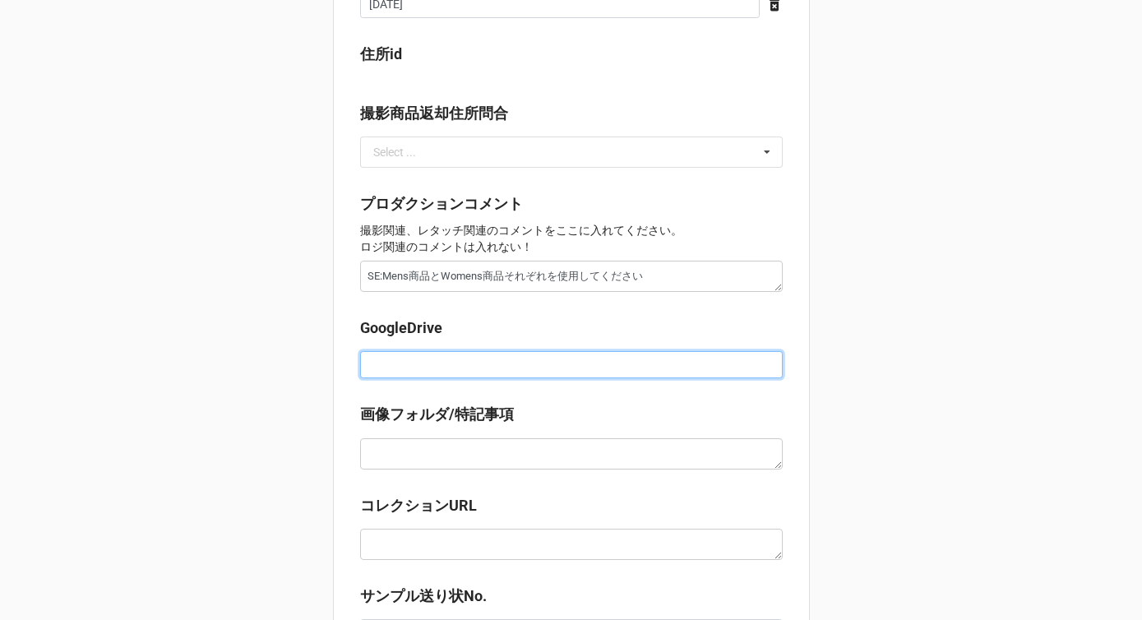
click at [412, 375] on input at bounding box center [571, 365] width 423 height 28
paste input "[URL][DOMAIN_NAME]"
type textarea "x"
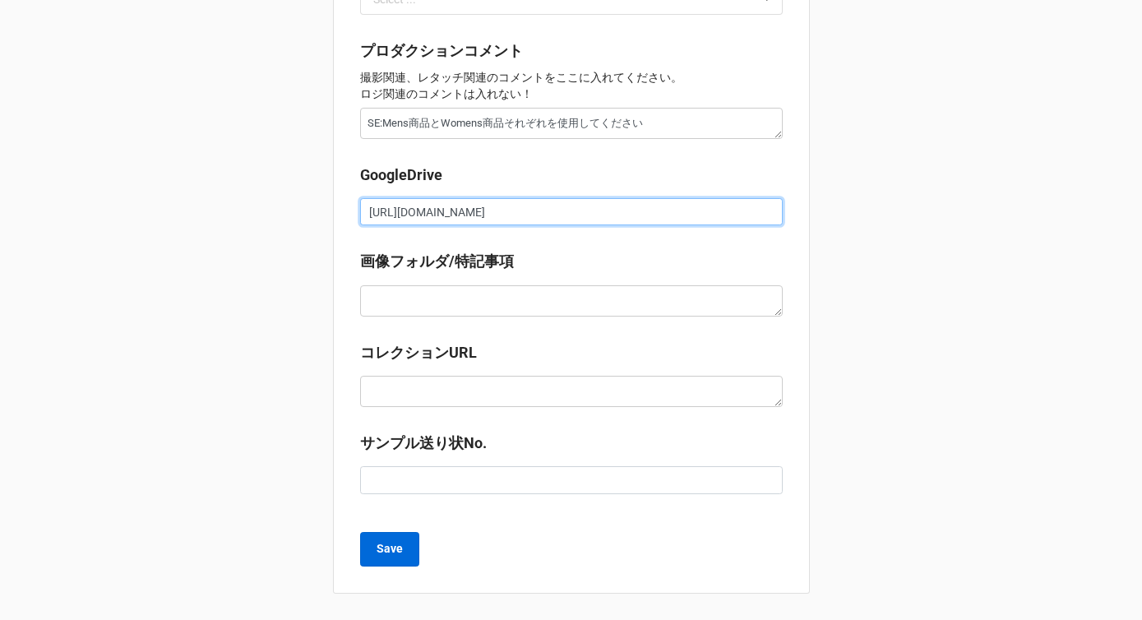
type input "[URL][DOMAIN_NAME]"
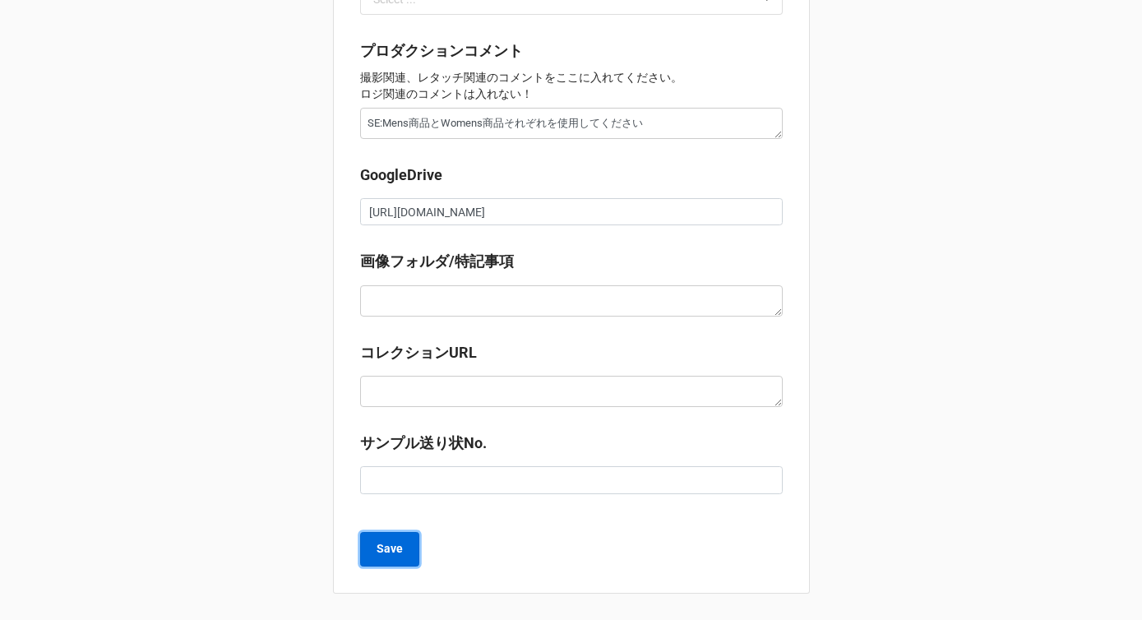
scroll to position [0, 0]
click at [381, 553] on b "Save" at bounding box center [390, 548] width 26 height 17
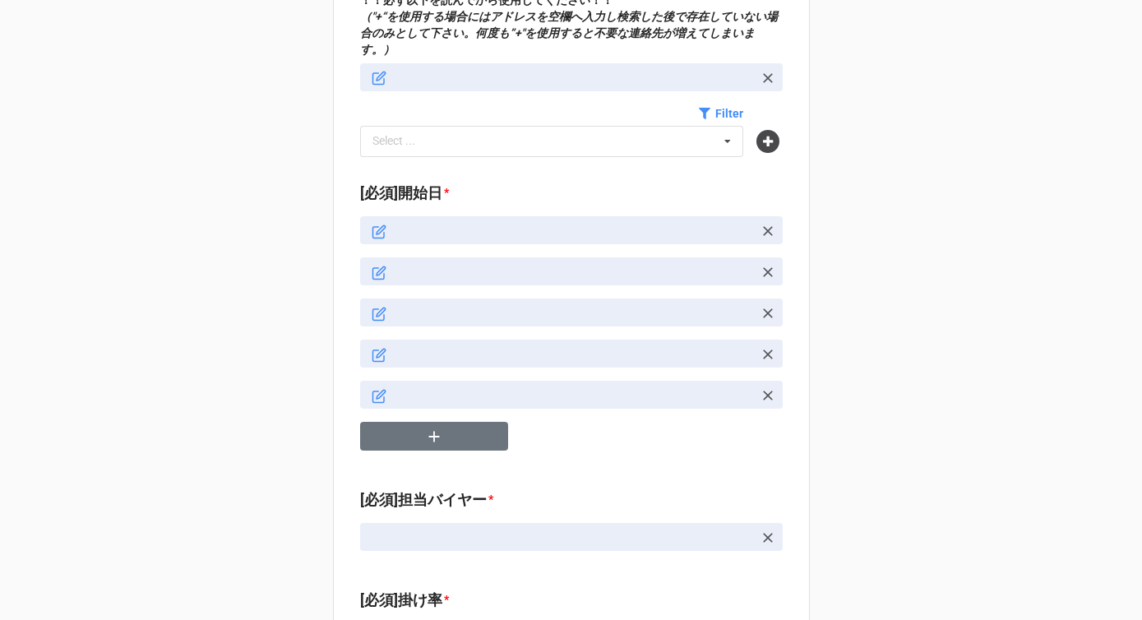
scroll to position [807, 0]
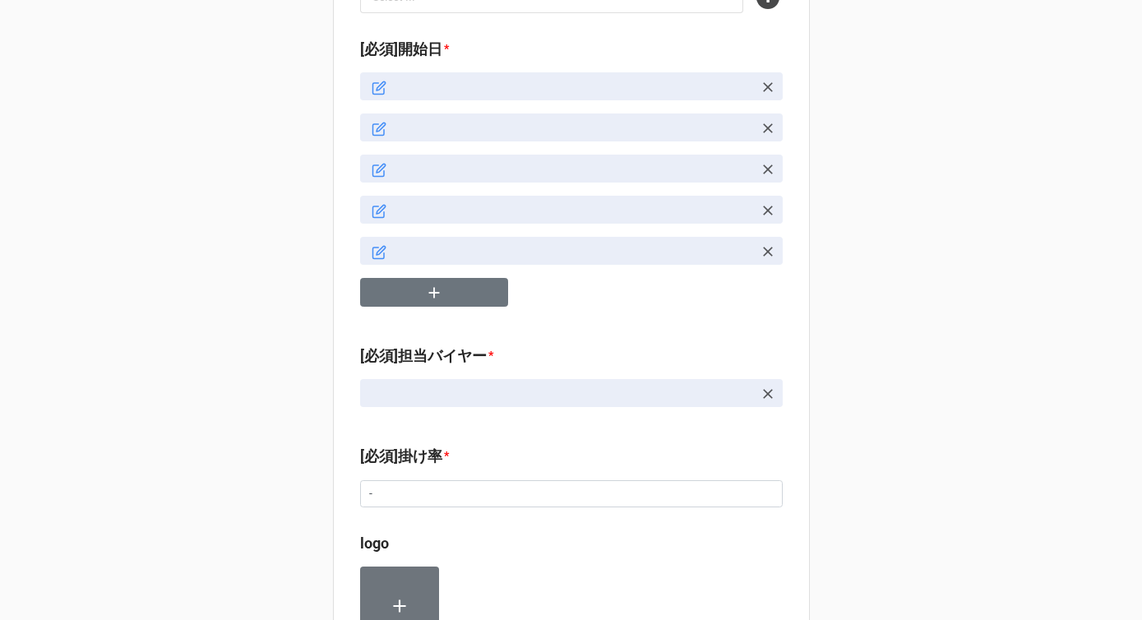
type textarea "x"
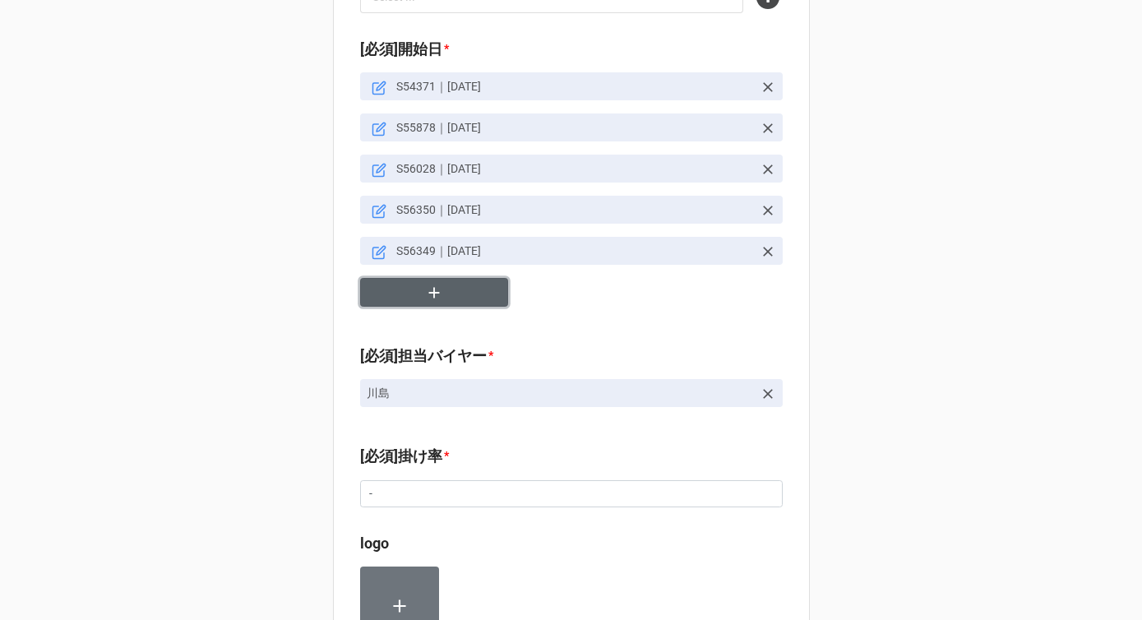
click at [429, 287] on icon "button" at bounding box center [433, 292] width 11 height 11
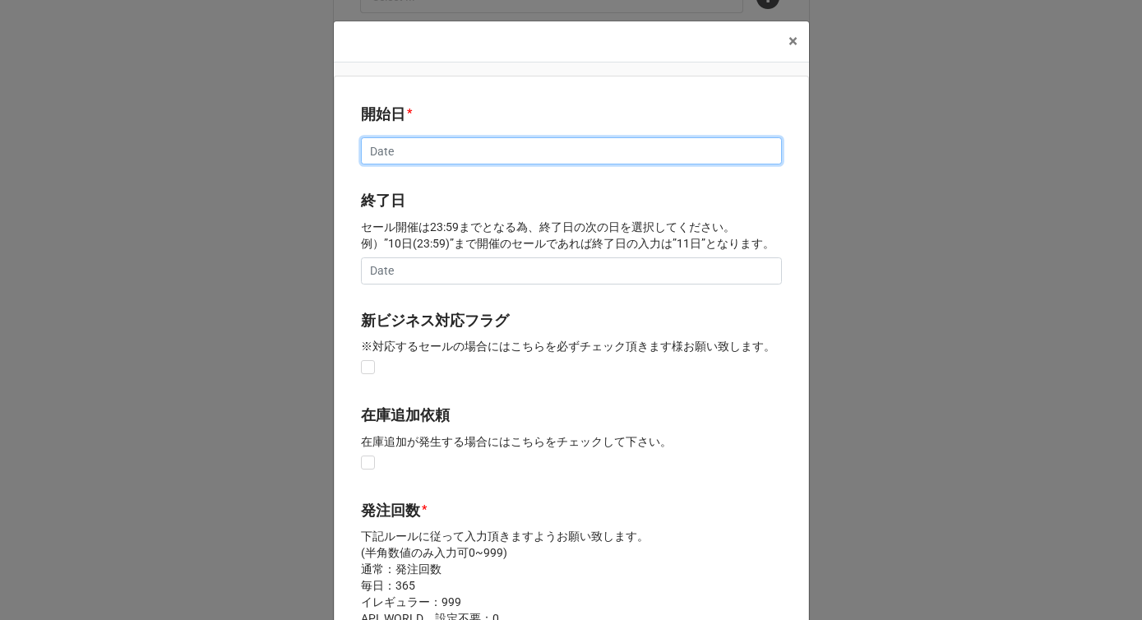
click at [390, 153] on input "text" at bounding box center [571, 151] width 421 height 28
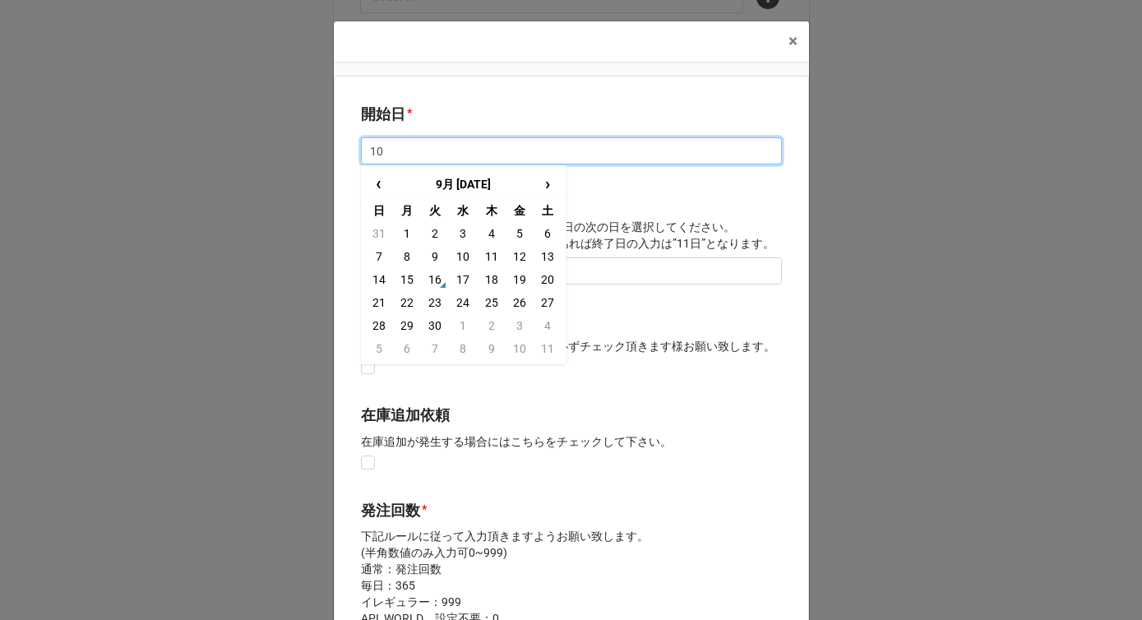
type input "1"
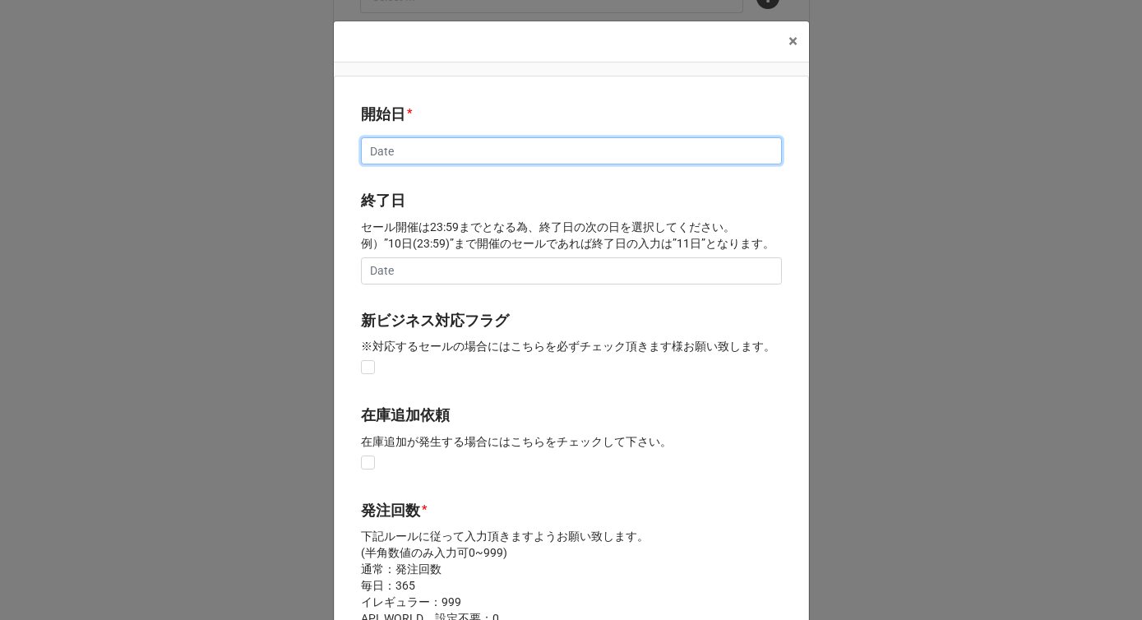
click at [483, 144] on input "text" at bounding box center [571, 151] width 421 height 28
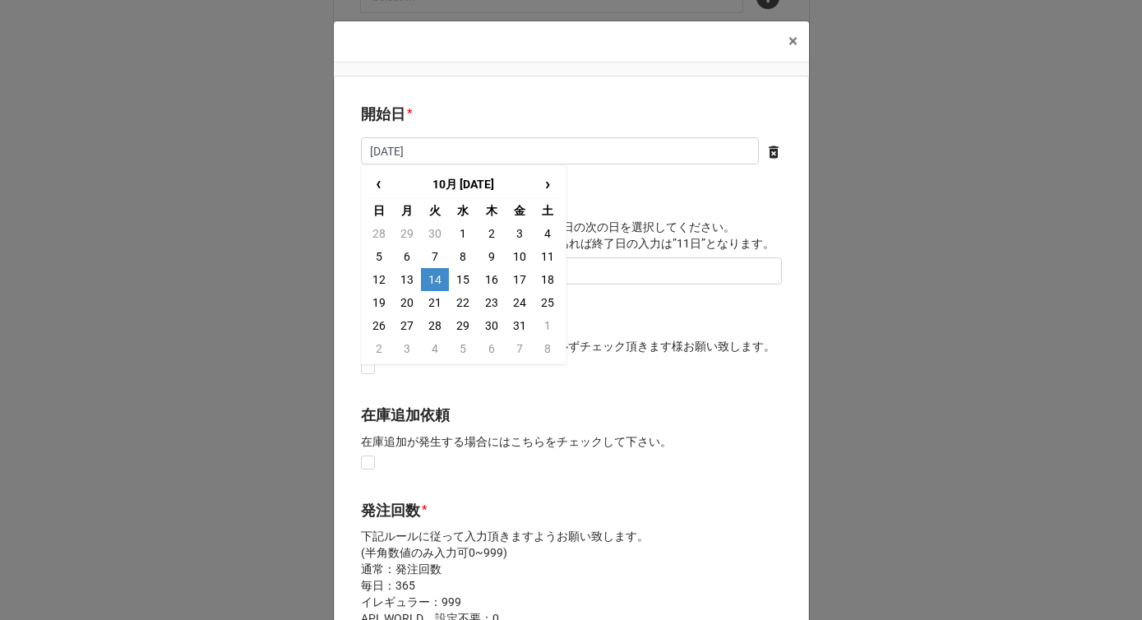
click at [441, 275] on td "14" at bounding box center [435, 279] width 28 height 23
type input "[DATE]"
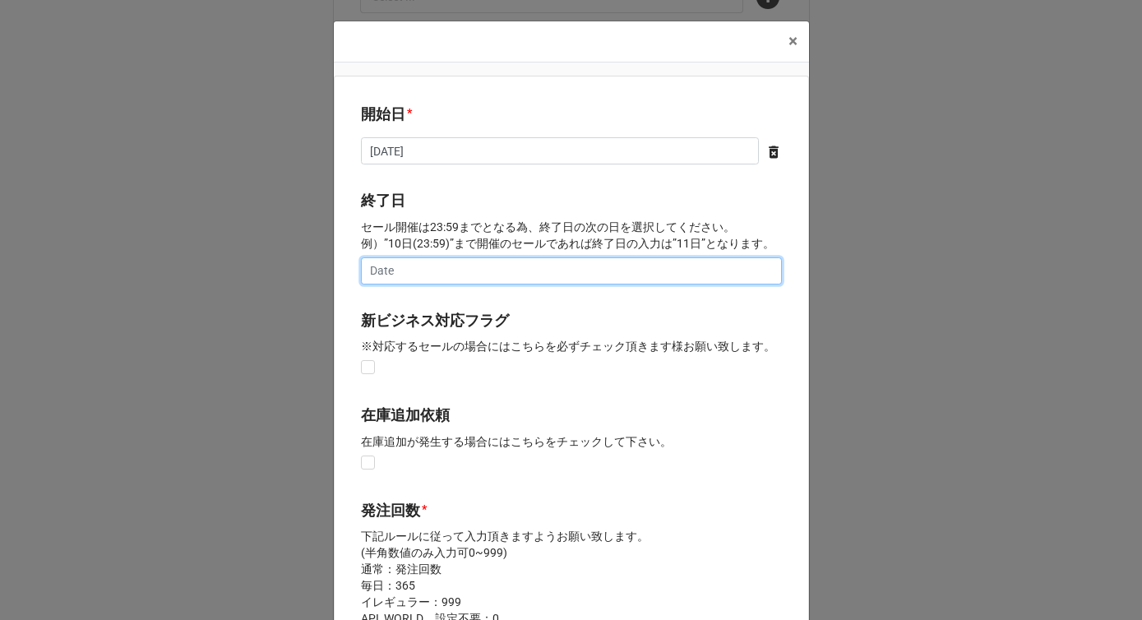
click at [441, 275] on input "text" at bounding box center [571, 271] width 421 height 28
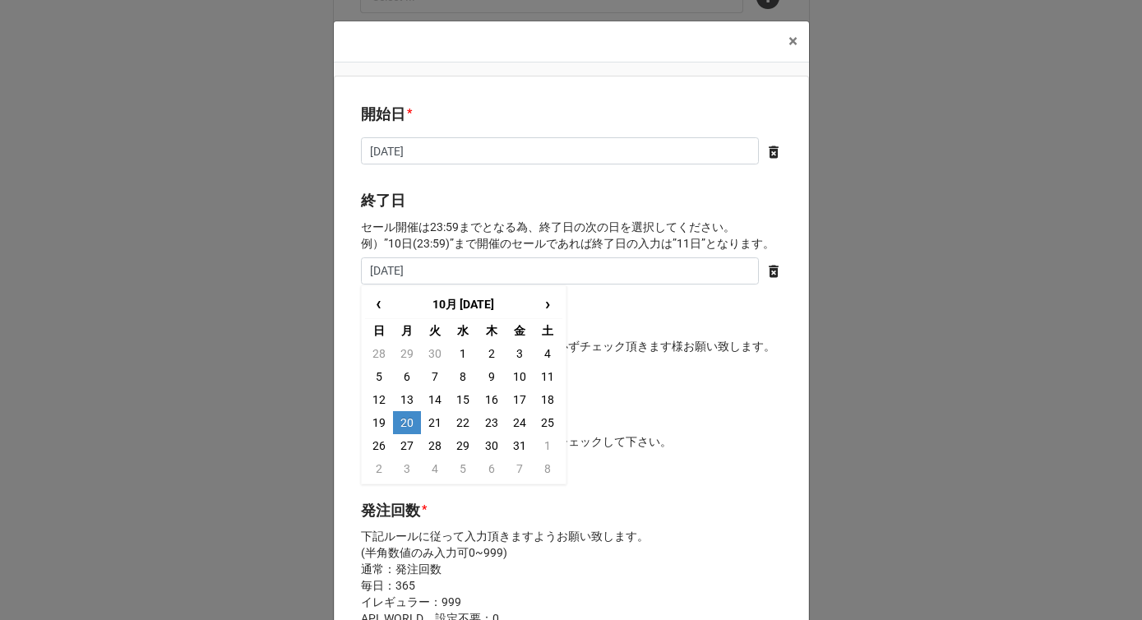
click at [403, 420] on td "20" at bounding box center [407, 422] width 28 height 23
type input "[DATE]"
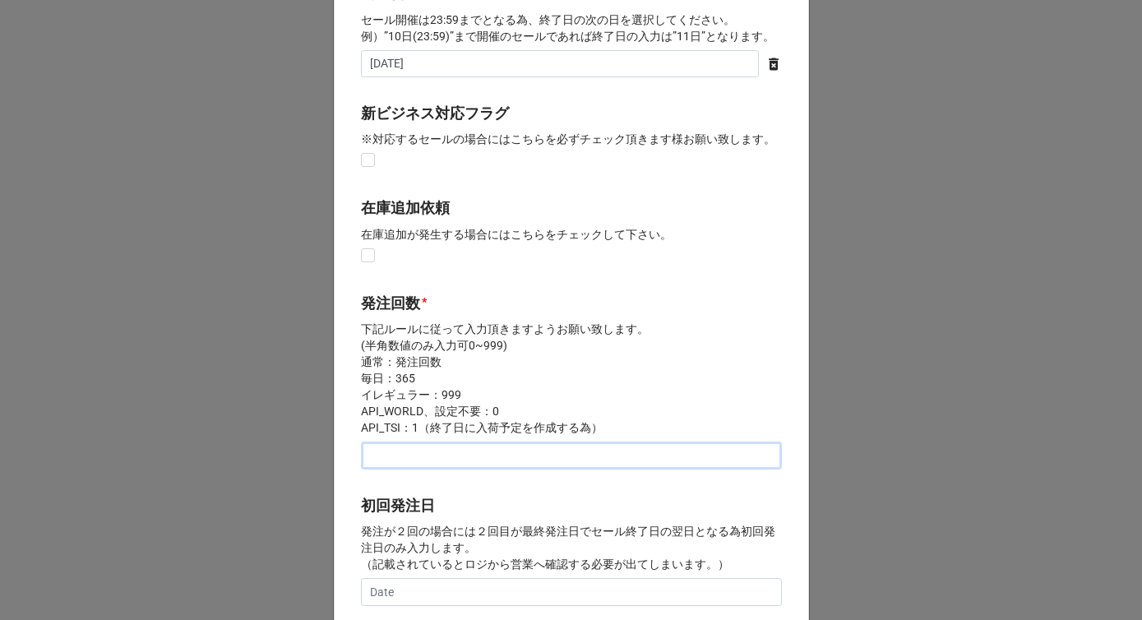
click at [400, 453] on input "text" at bounding box center [571, 456] width 421 height 28
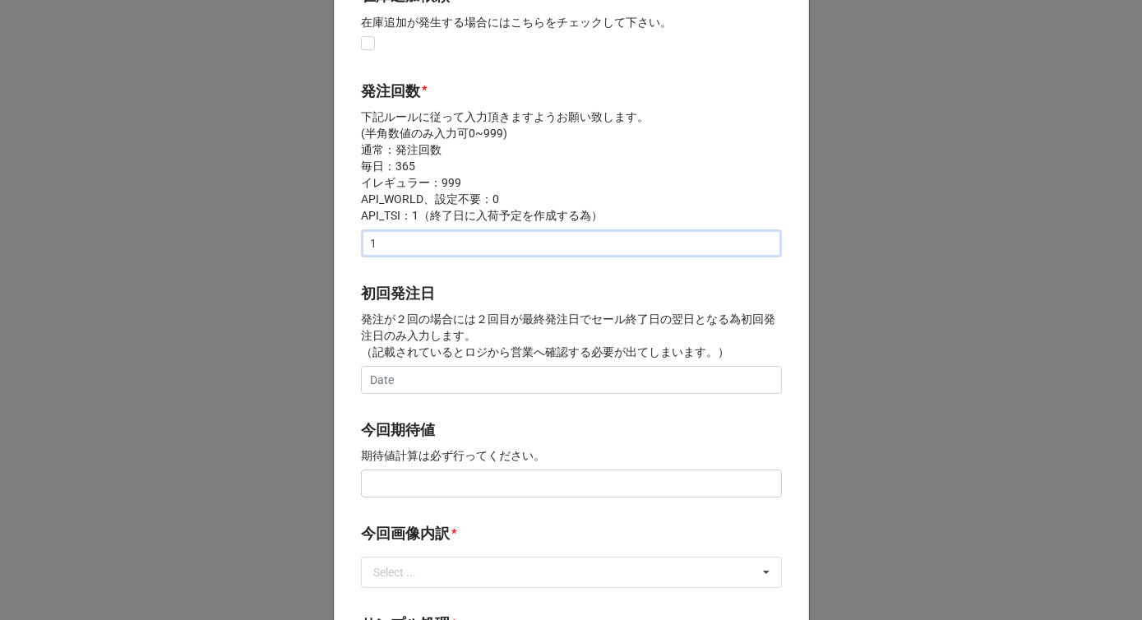
scroll to position [511, 0]
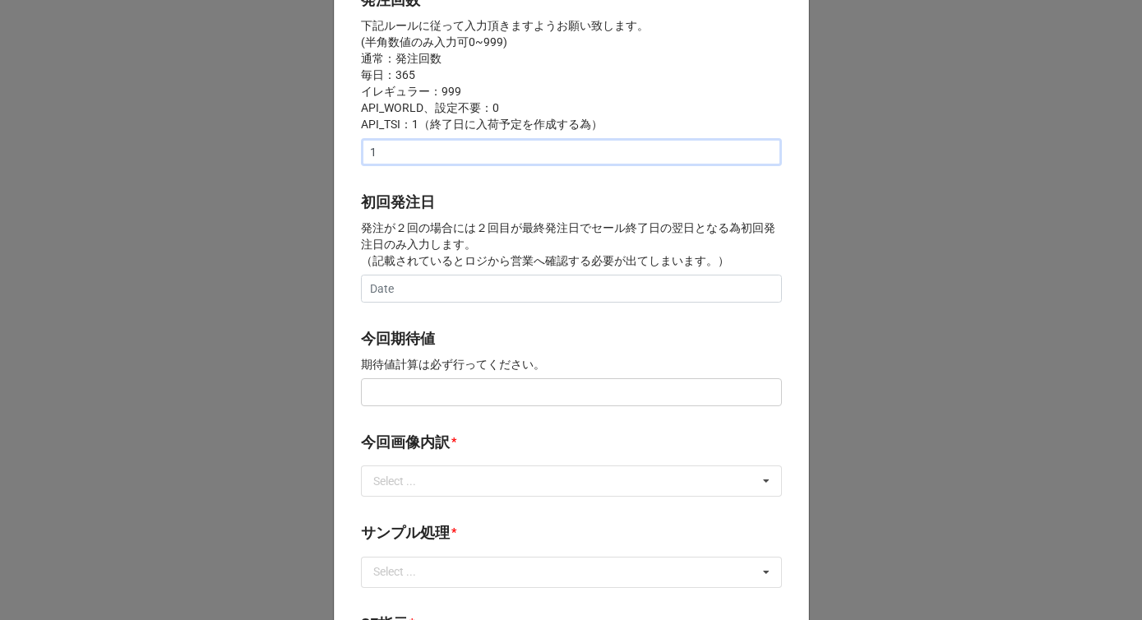
type input "1"
click at [423, 397] on input "text" at bounding box center [571, 392] width 421 height 28
type input "¥150,000"
click at [455, 493] on div "Select ... サンプル撮影 再掲 提供画像 APIデータ SE用サンプルのみ到着 SE用サンプル倉庫取寄せ" at bounding box center [571, 480] width 421 height 31
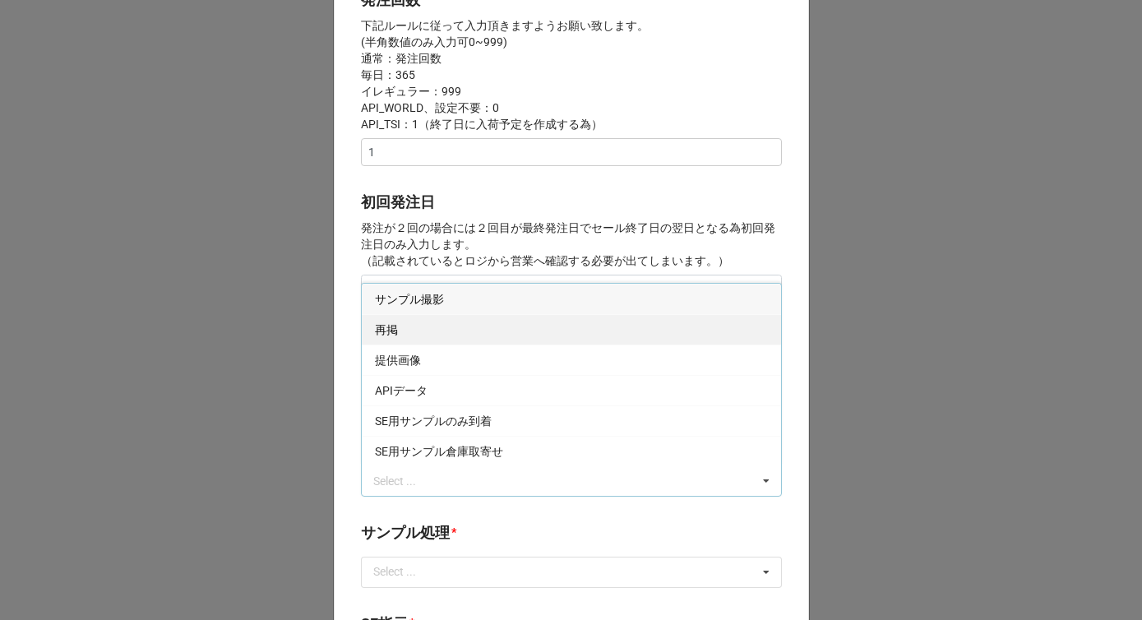
click at [429, 329] on div "再掲" at bounding box center [571, 329] width 419 height 30
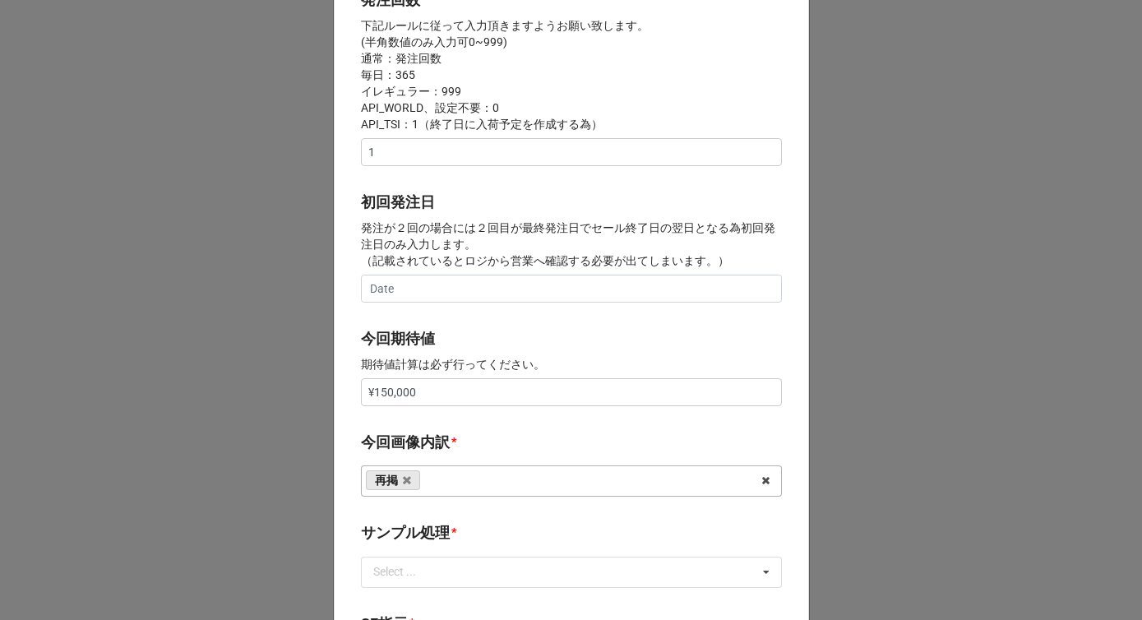
click at [503, 268] on p "発注が２回の場合には２回目が最終発注日でセール終了日の翌日となる為初回発注日のみ入力します。 （記載されているとロジから営業へ確認する必要が出てしまいます。）" at bounding box center [571, 244] width 421 height 49
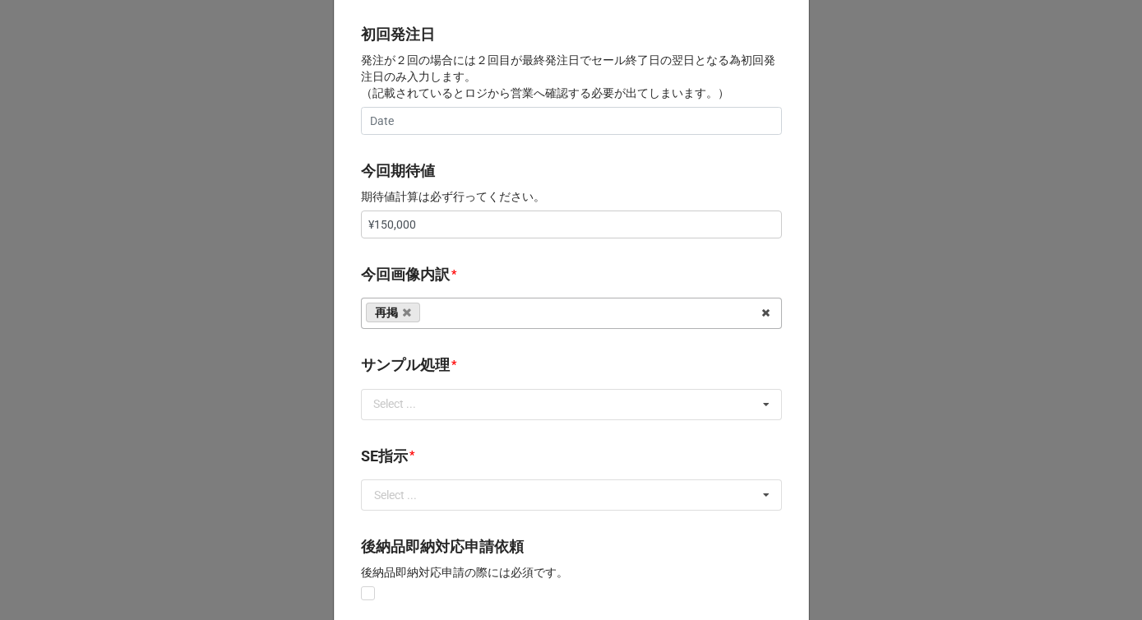
scroll to position [696, 0]
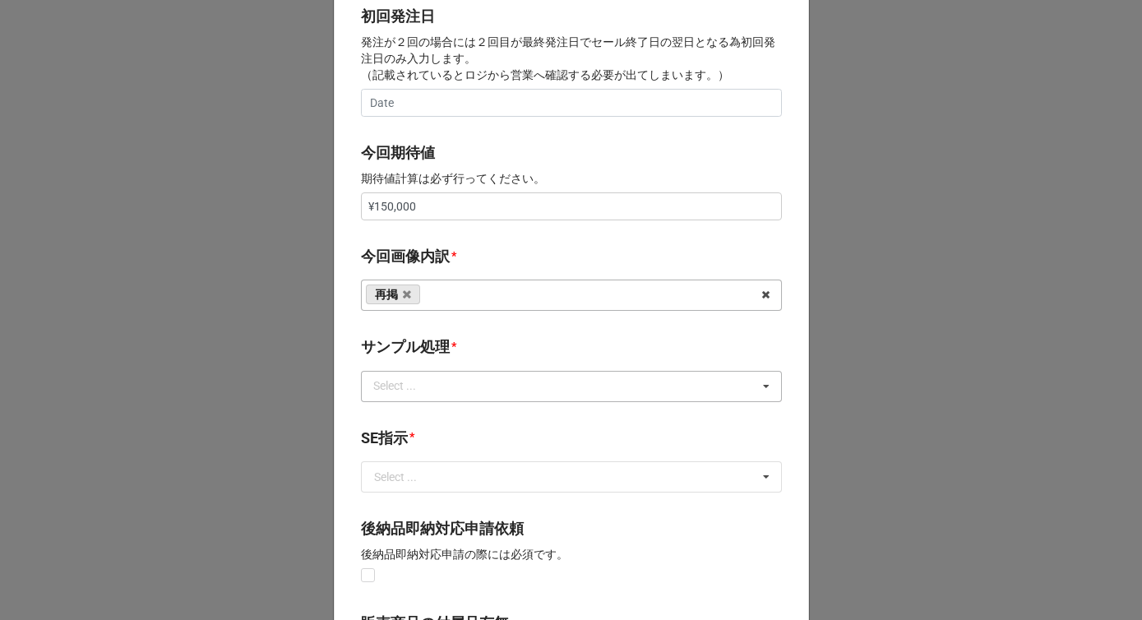
click at [419, 381] on div "Select ..." at bounding box center [404, 386] width 71 height 19
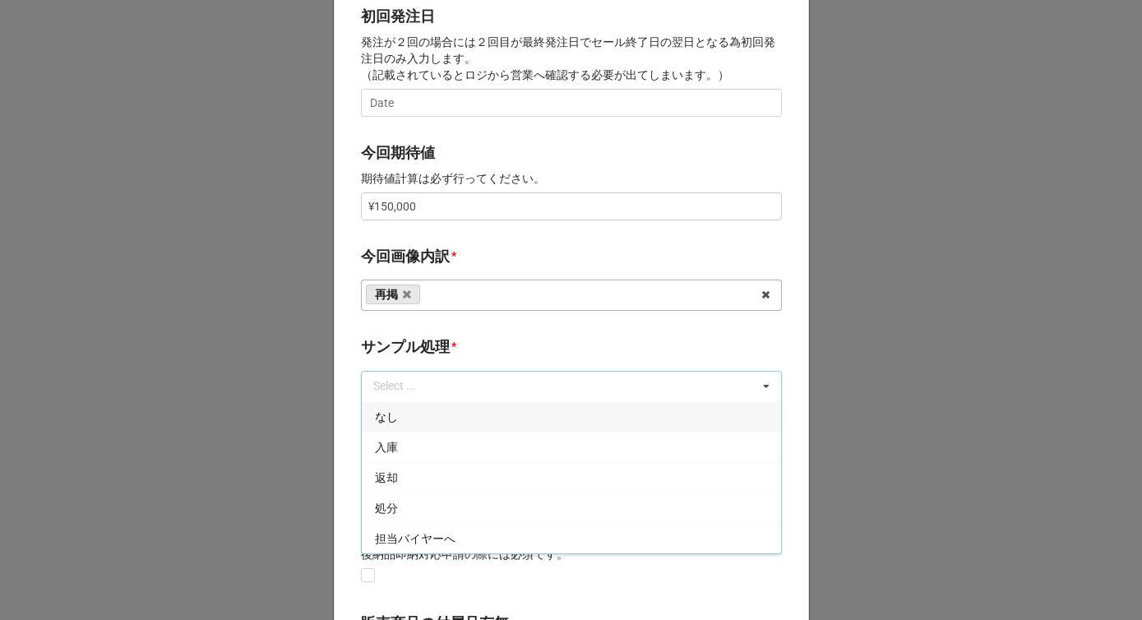
click at [402, 424] on div "なし" at bounding box center [571, 416] width 419 height 30
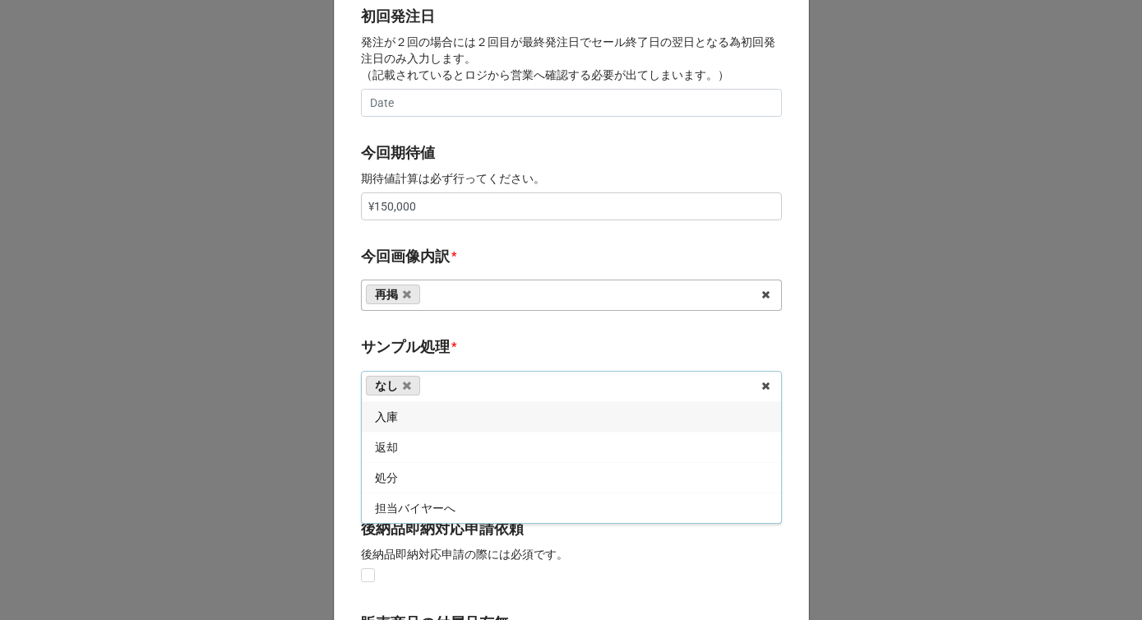
click at [427, 361] on b "サンプル処理 *" at bounding box center [571, 349] width 421 height 29
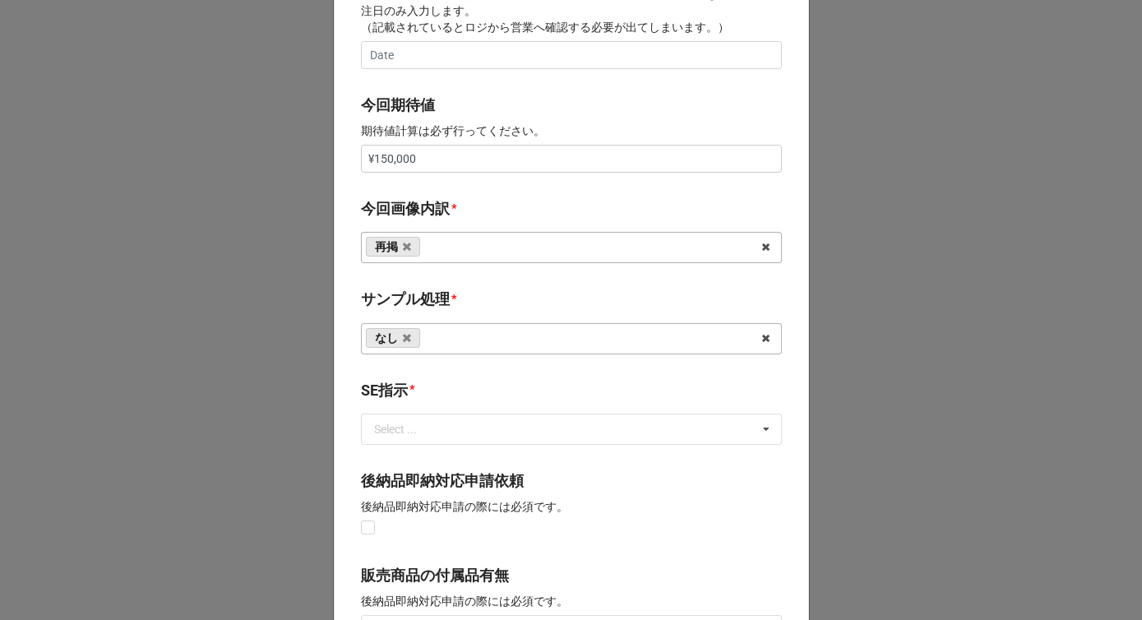
scroll to position [832, 0]
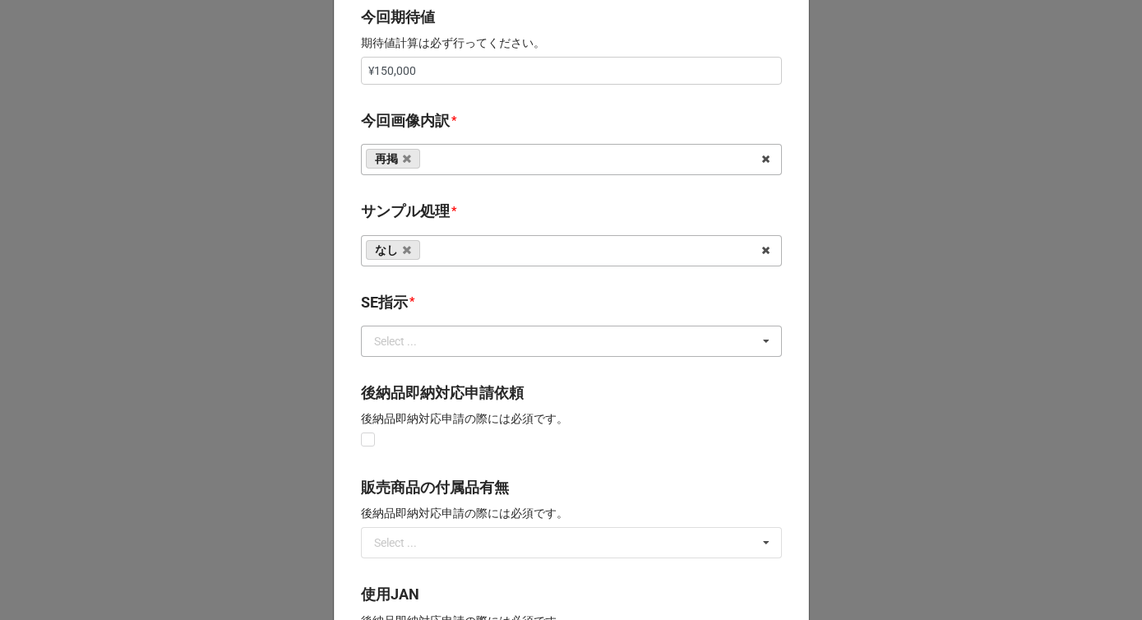
click at [395, 340] on div "Select ..." at bounding box center [395, 341] width 43 height 12
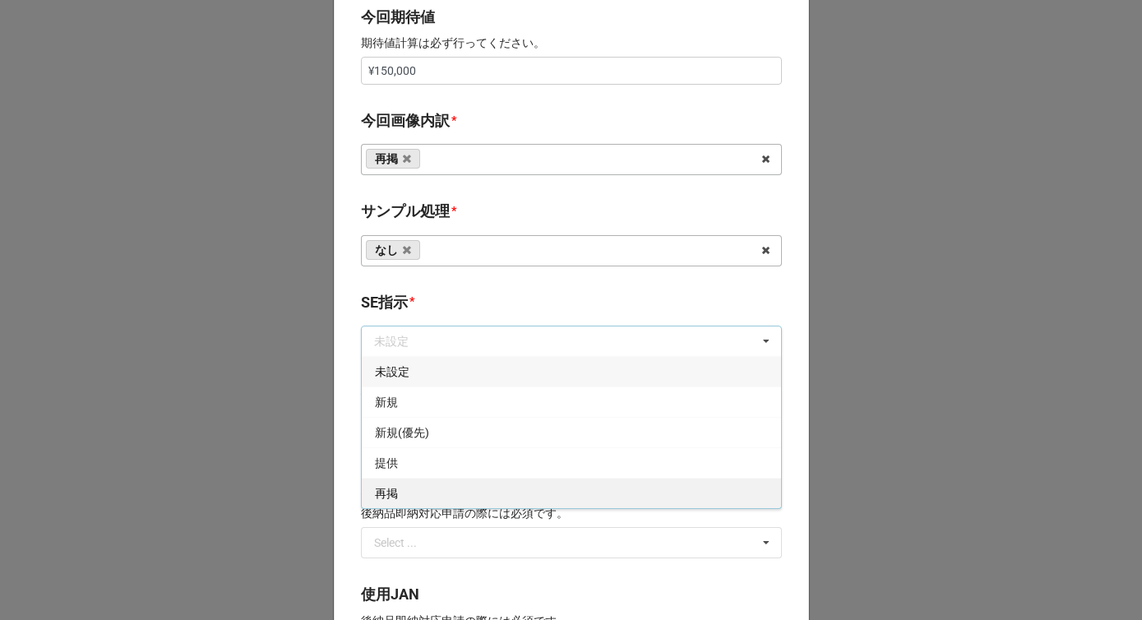
click at [396, 487] on div "再掲" at bounding box center [571, 493] width 419 height 30
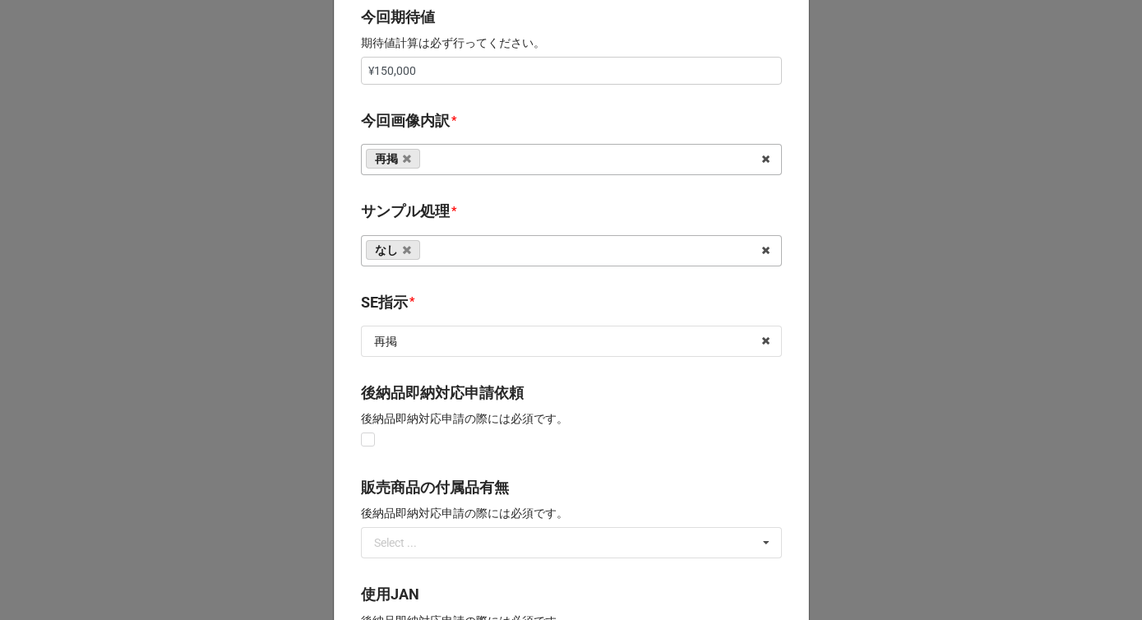
click at [449, 285] on div "開始日 * [DATE] ‹ 10月 [DATE] › 日 月 火 [PERSON_NAME] 金 土 28 29 30 1 2 3 4 5 6 7 8 9 …" at bounding box center [571, 57] width 475 height 1626
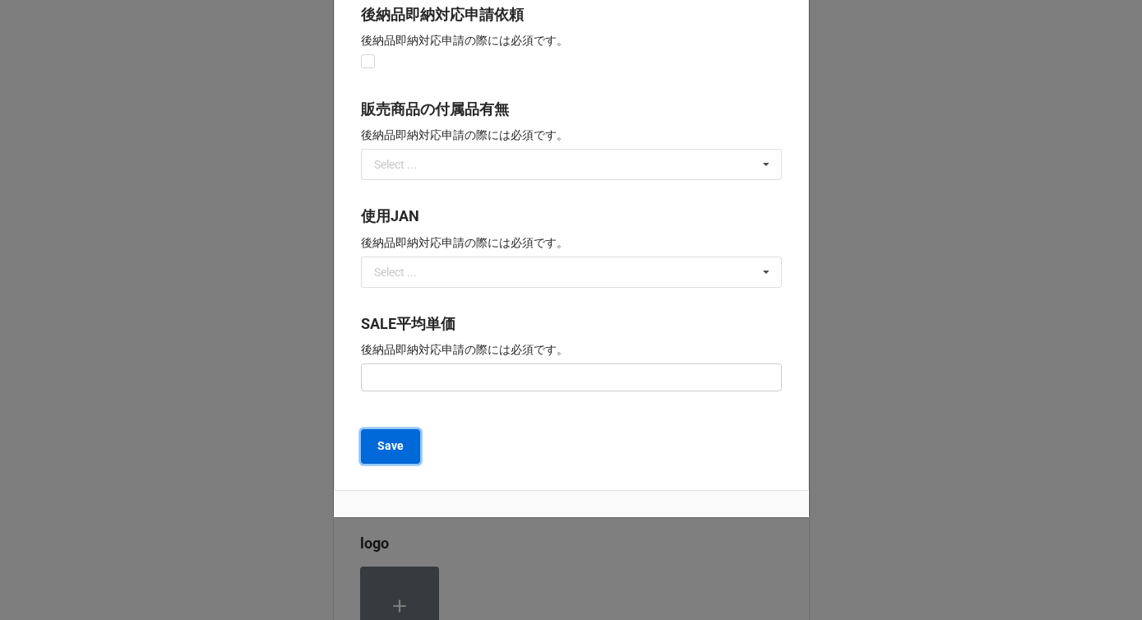
click at [386, 451] on b "Save" at bounding box center [390, 445] width 26 height 17
type textarea "x"
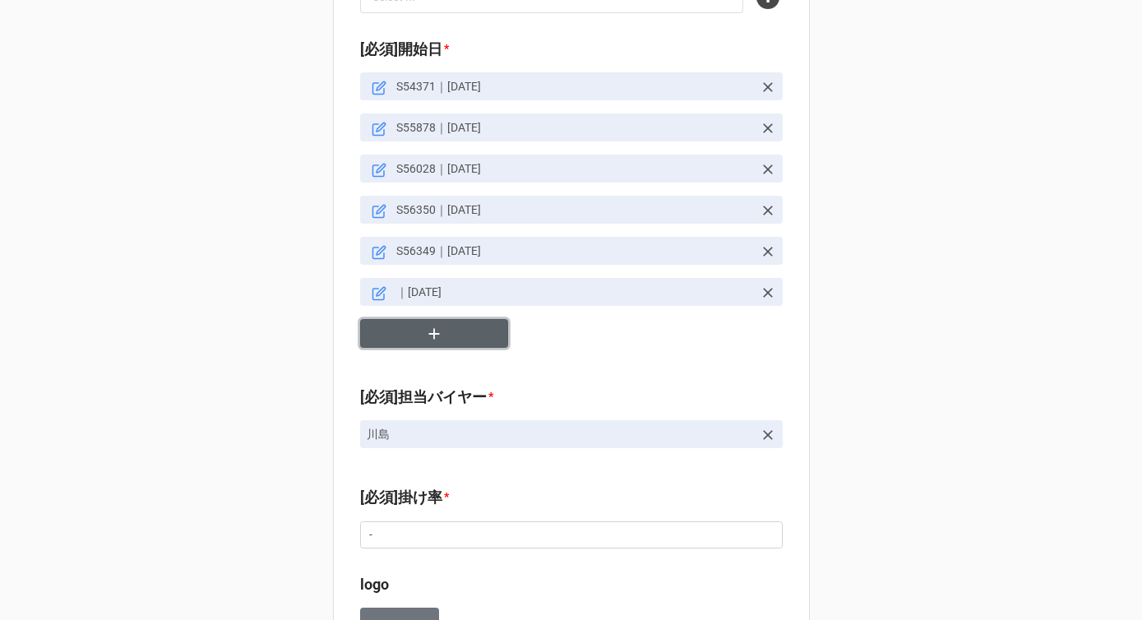
click at [456, 321] on button "button" at bounding box center [434, 333] width 148 height 29
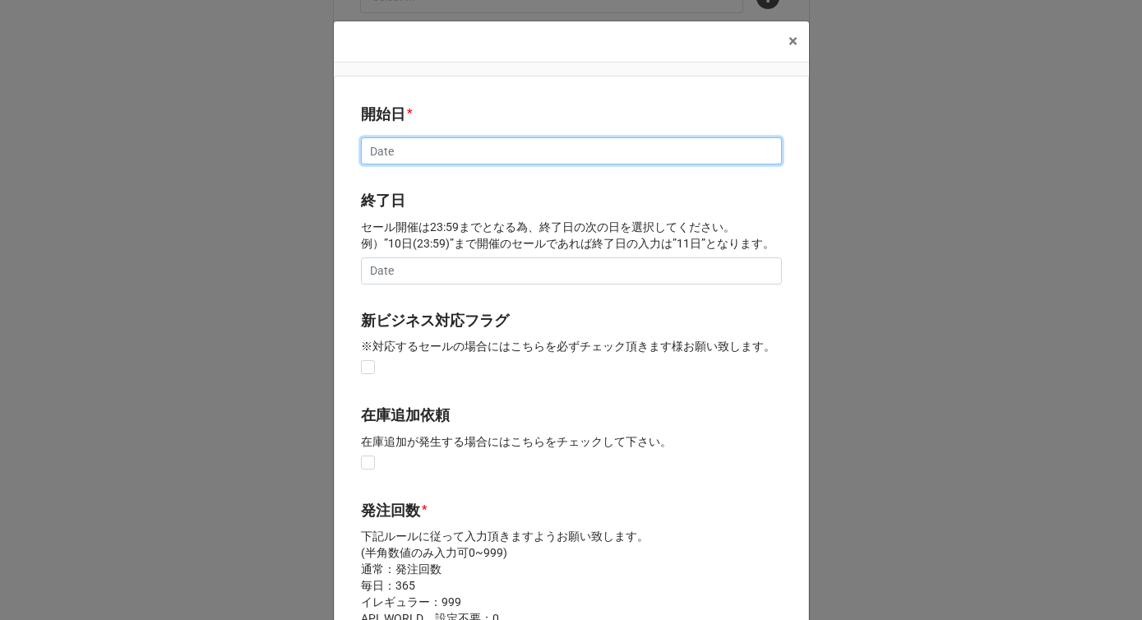
click at [433, 151] on input "text" at bounding box center [571, 151] width 421 height 28
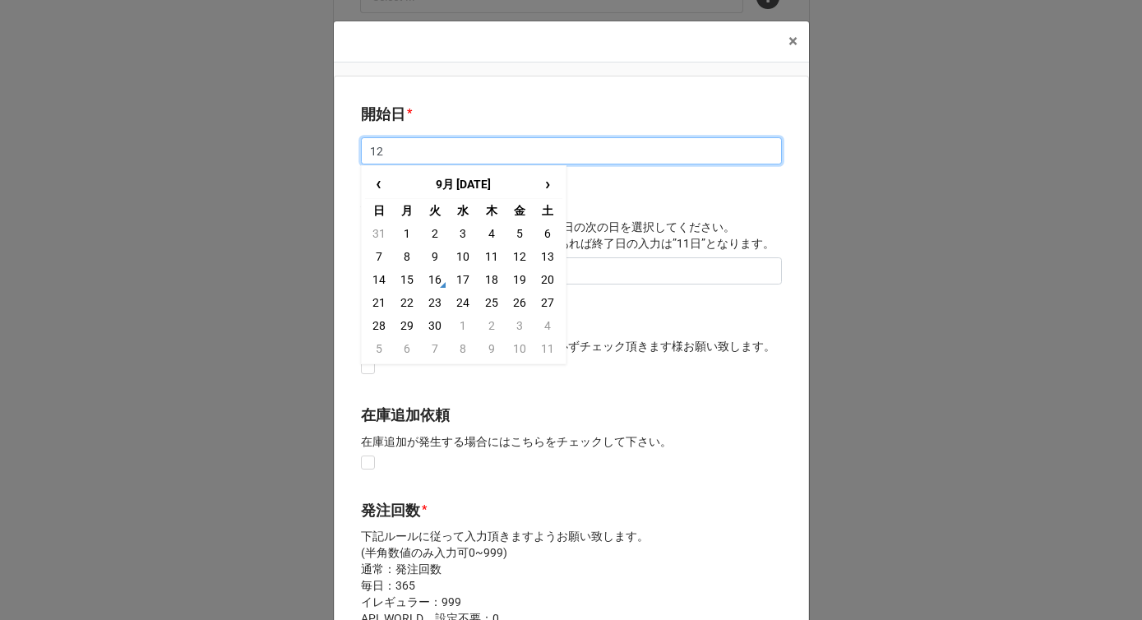
type input "1"
click at [415, 155] on input "text" at bounding box center [571, 151] width 421 height 28
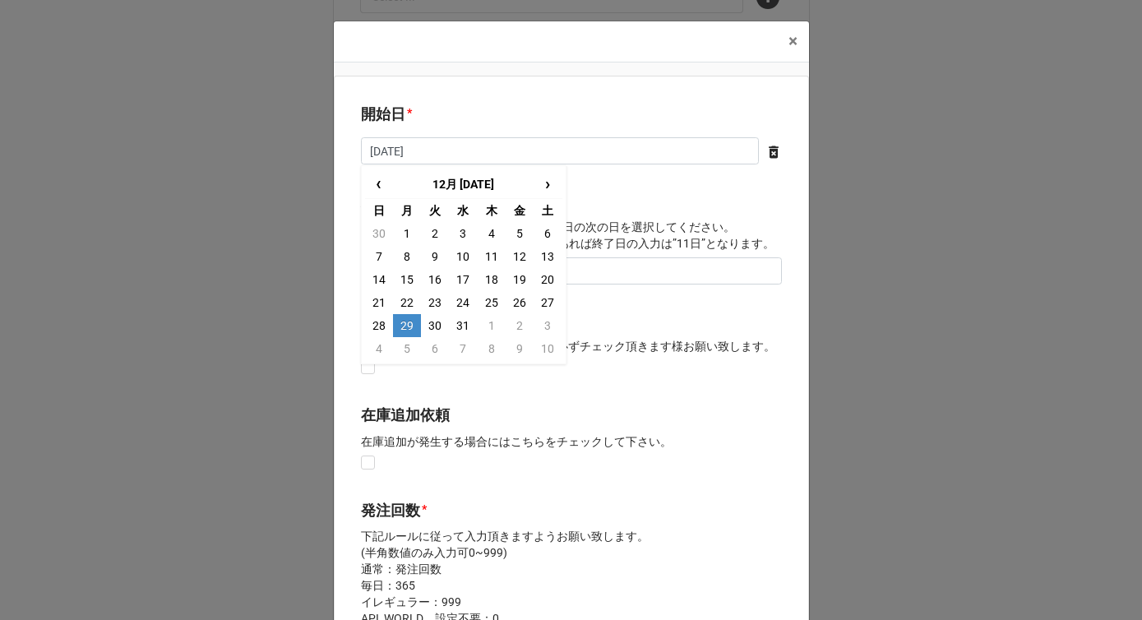
click at [406, 333] on td "29" at bounding box center [407, 325] width 28 height 23
type input "[DATE]"
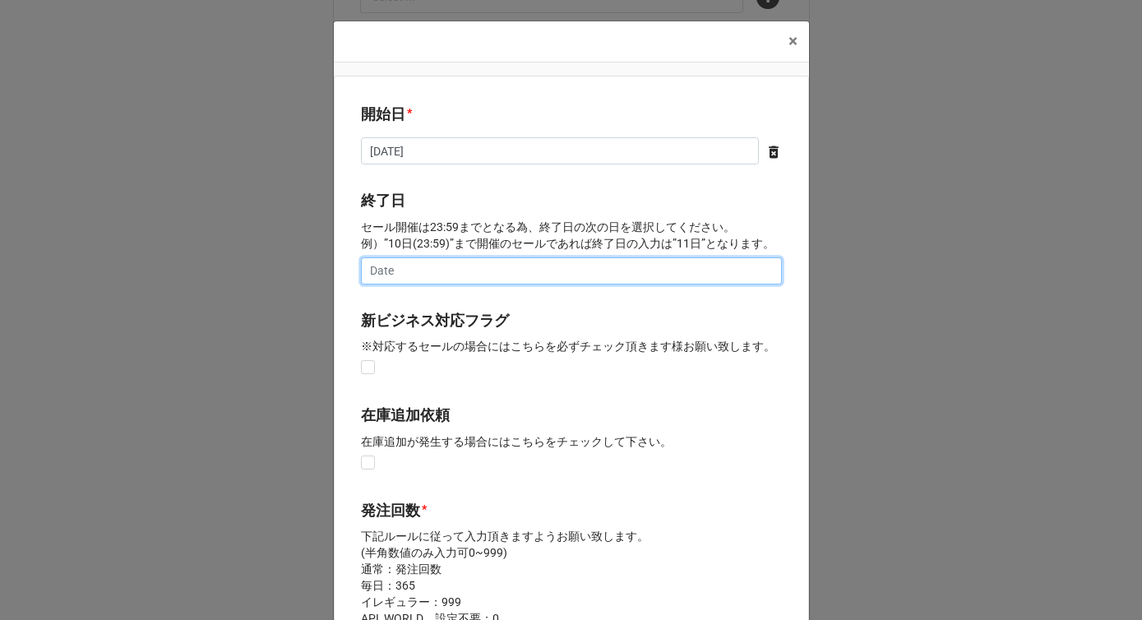
click at [405, 276] on input "text" at bounding box center [571, 271] width 421 height 28
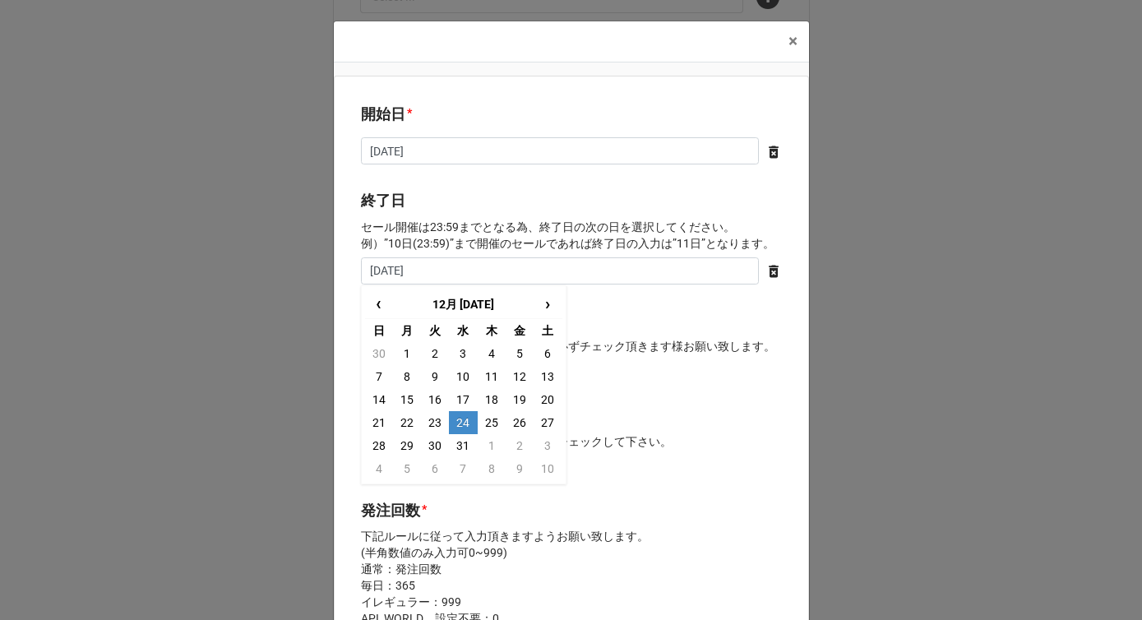
click at [469, 424] on td "24" at bounding box center [463, 422] width 28 height 23
type input "[DATE]"
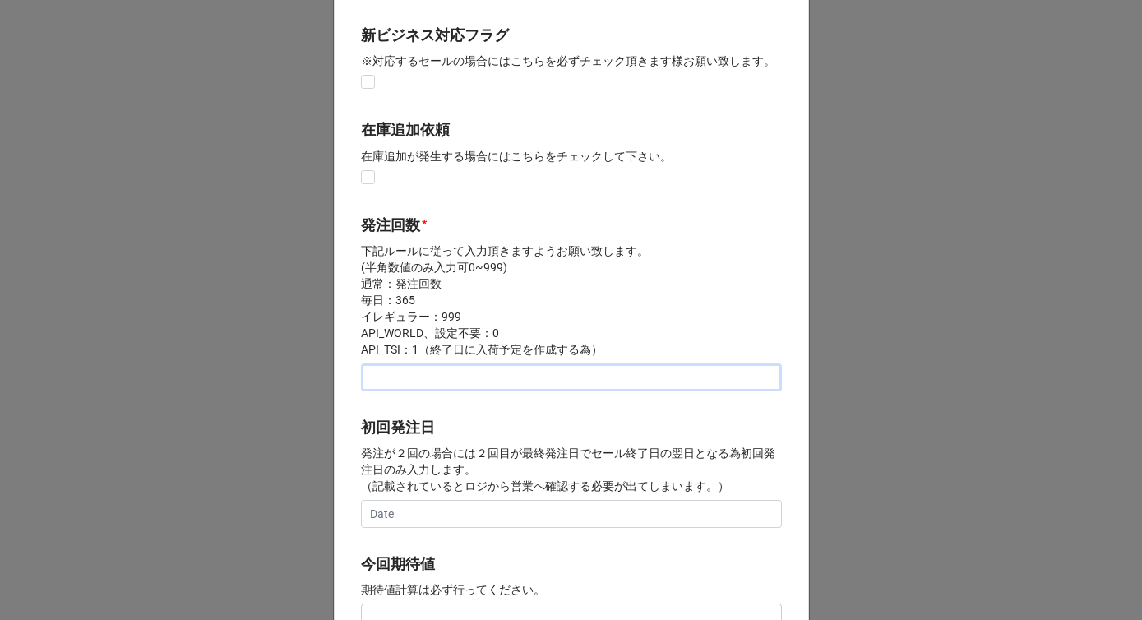
click at [428, 382] on input "text" at bounding box center [571, 377] width 421 height 28
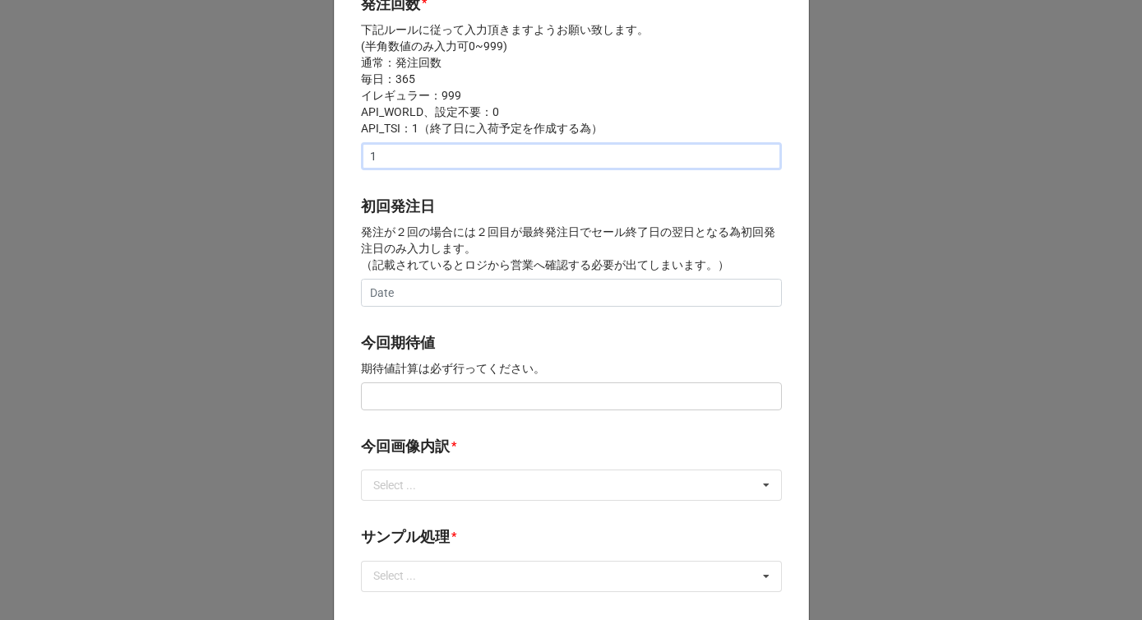
scroll to position [529, 0]
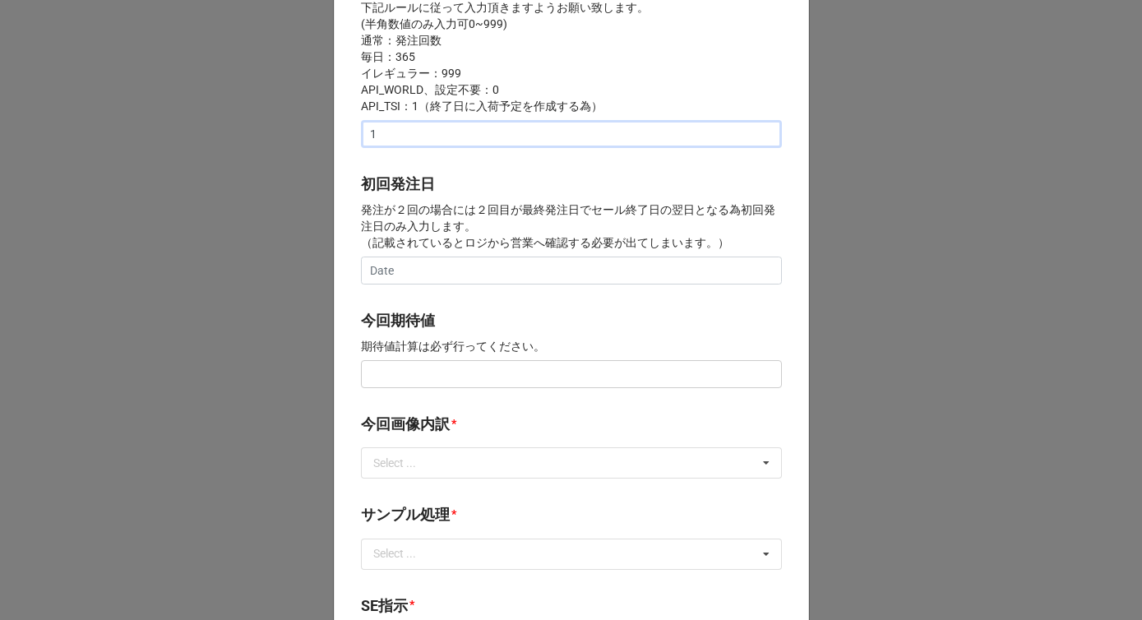
type input "1"
click at [400, 371] on input "text" at bounding box center [571, 374] width 421 height 28
paste input "text"
click at [400, 371] on input "text" at bounding box center [571, 374] width 421 height 28
type input "¥150,000"
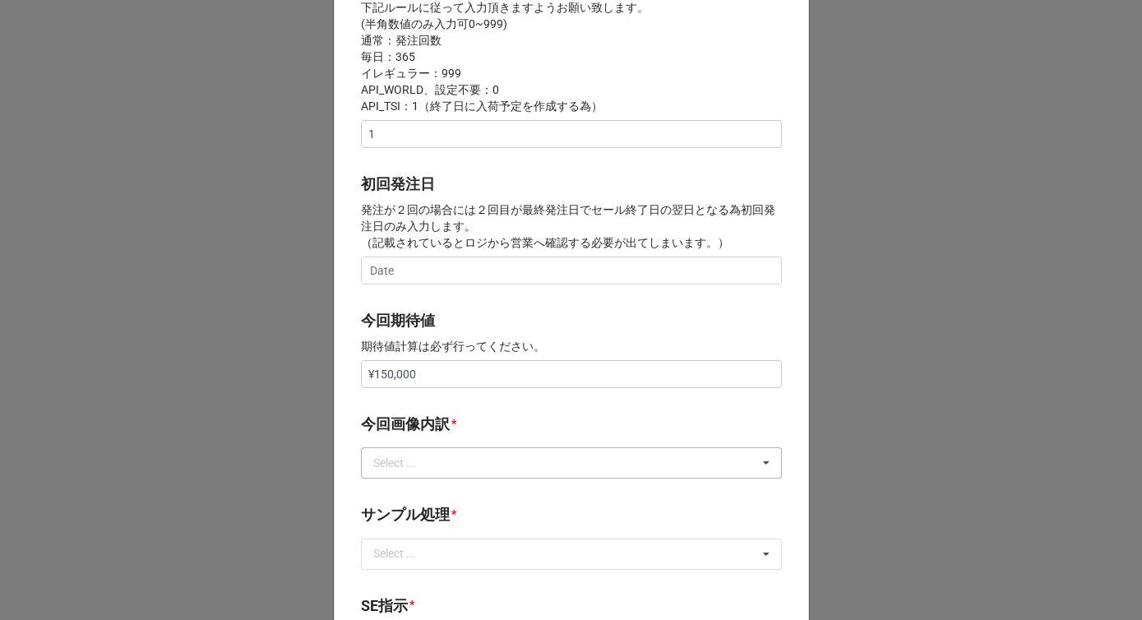
click at [414, 461] on div "Select ..." at bounding box center [404, 463] width 71 height 19
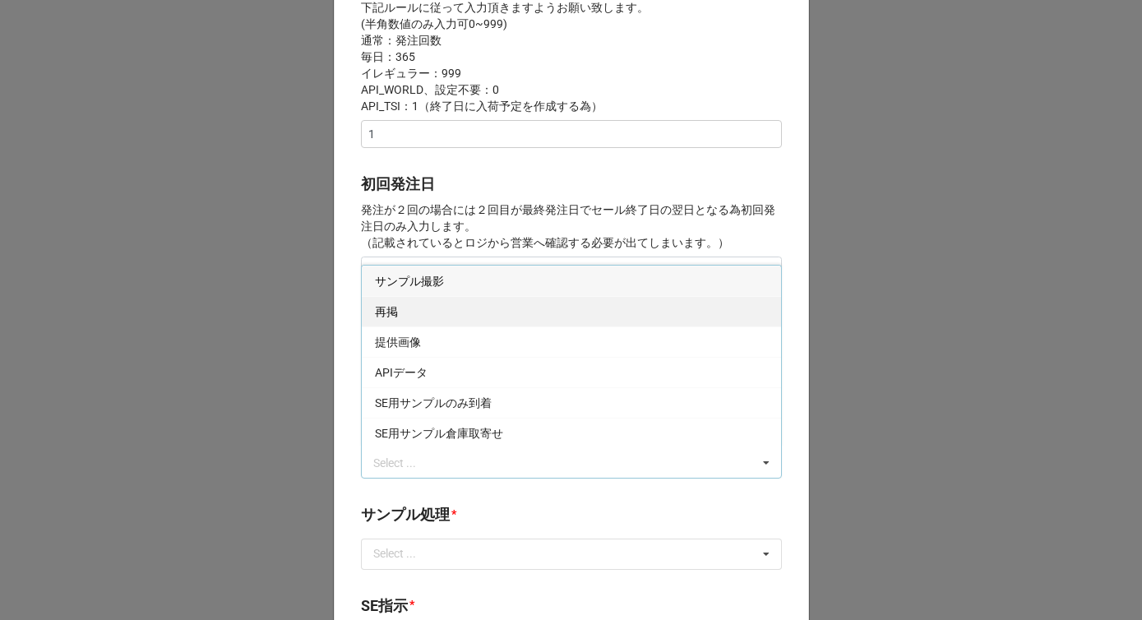
click at [404, 313] on div "再掲" at bounding box center [571, 311] width 419 height 30
click at [349, 378] on div "開始日 * [DATE] ‹ 12月 [DATE] › 日 月 火 [PERSON_NAME] 金 土 30 1 2 3 4 5 6 7 8 9 10 11 …" at bounding box center [571, 360] width 475 height 1626
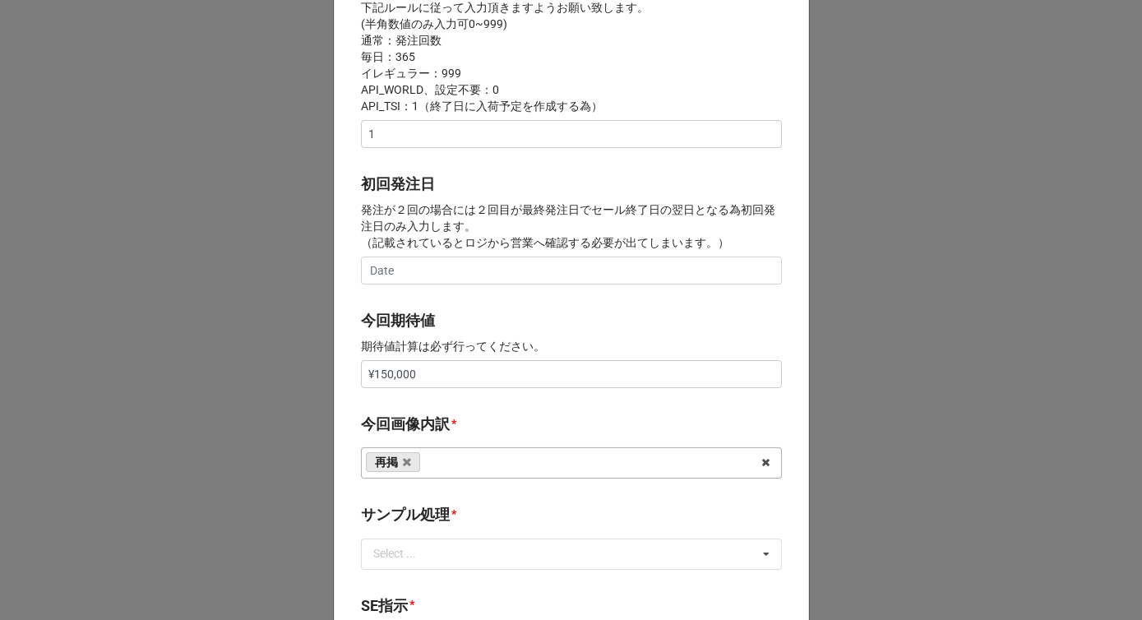
scroll to position [777, 0]
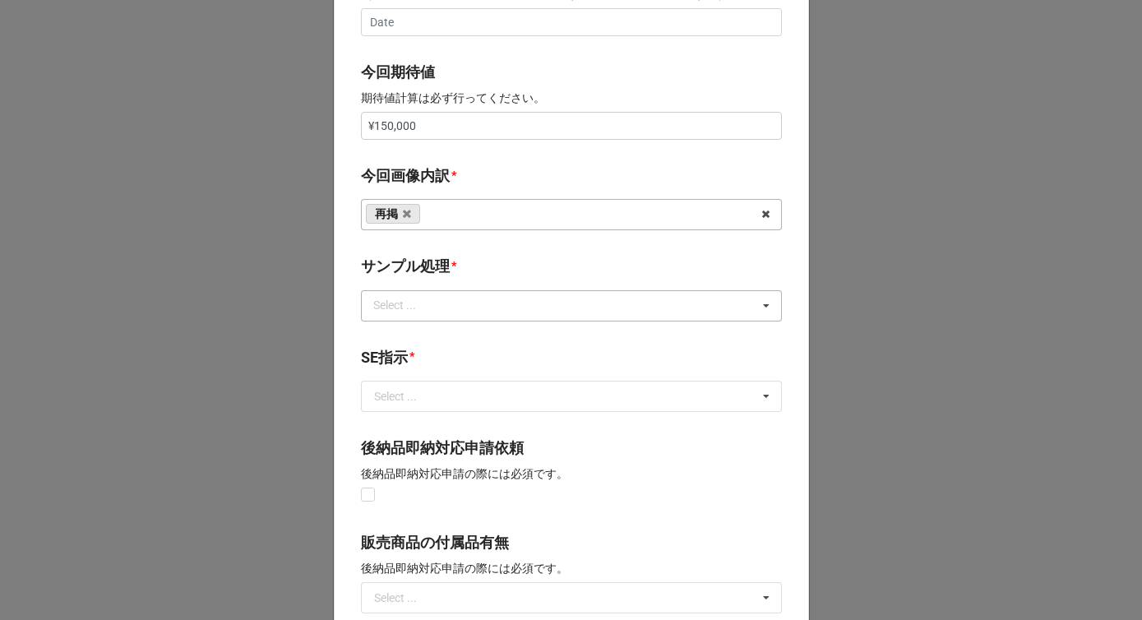
click at [420, 316] on div "Select ... なし 入庫 返却 処分 担当バイヤーへ" at bounding box center [571, 305] width 421 height 31
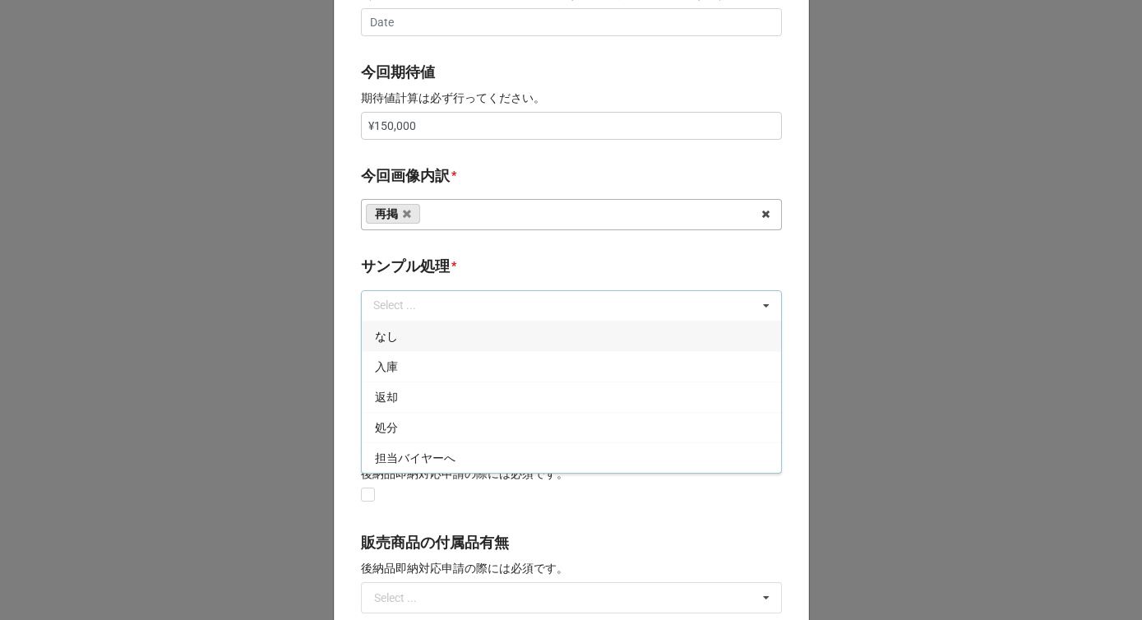
click at [400, 334] on div "なし" at bounding box center [571, 336] width 419 height 30
click at [415, 277] on label "サンプル処理" at bounding box center [405, 266] width 89 height 23
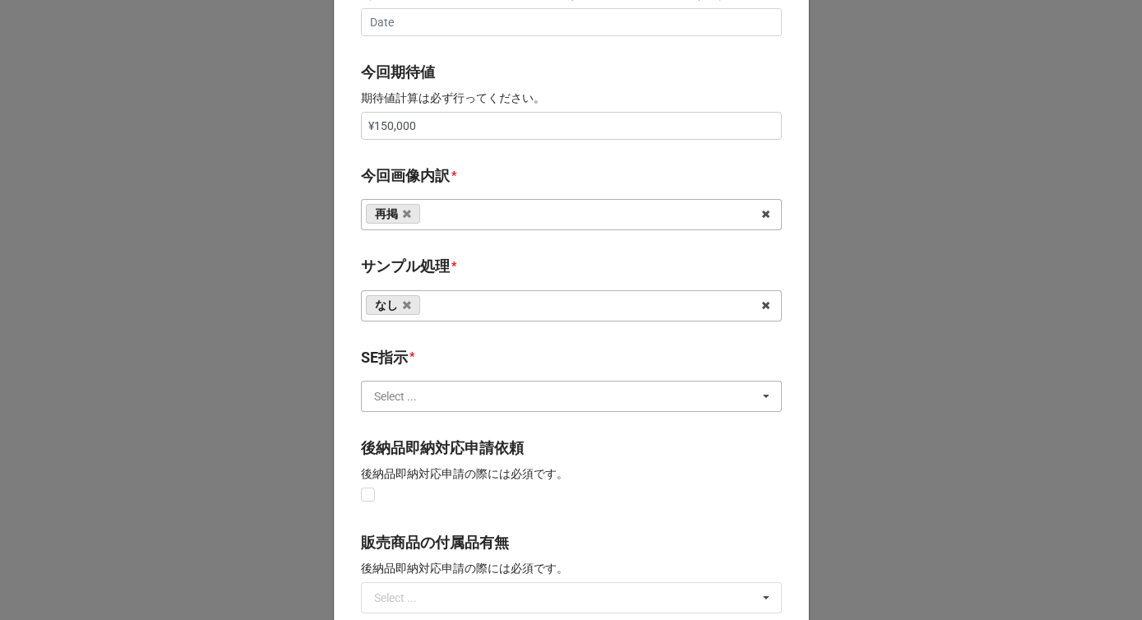
click at [402, 403] on input "text" at bounding box center [572, 397] width 419 height 30
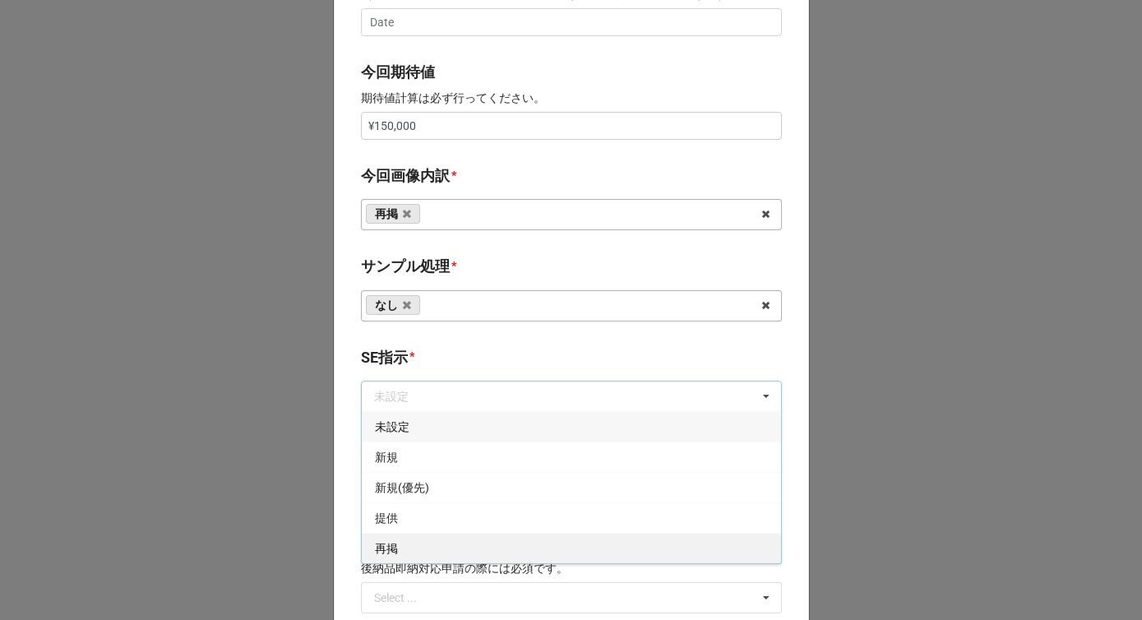
click at [383, 548] on span "再掲" at bounding box center [386, 548] width 23 height 13
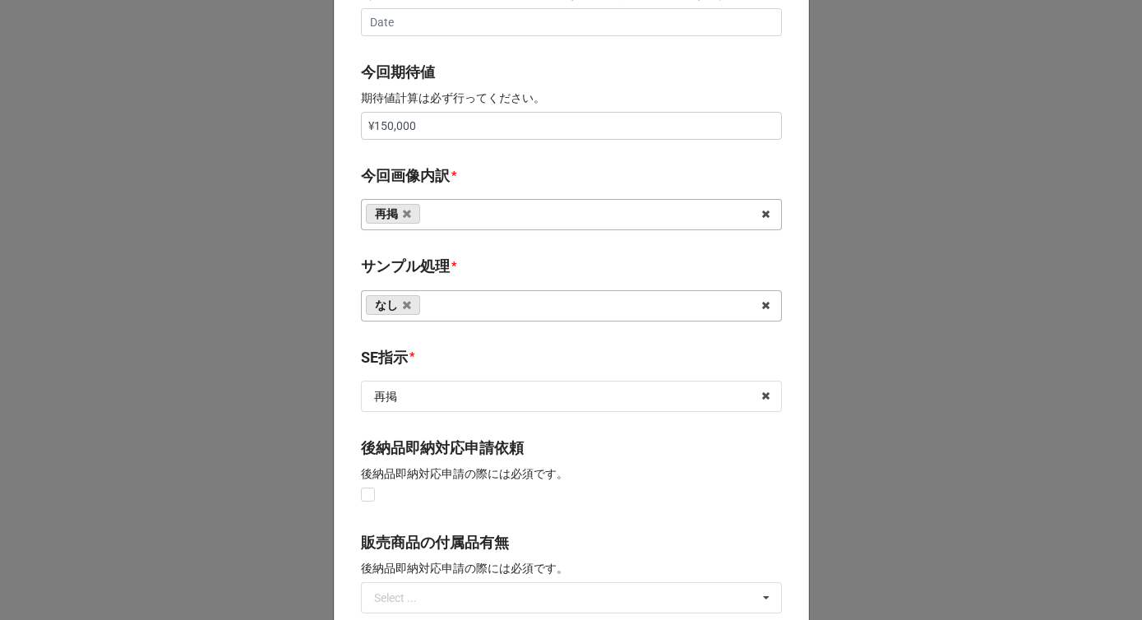
click at [437, 353] on b "SE指示 *" at bounding box center [571, 360] width 421 height 29
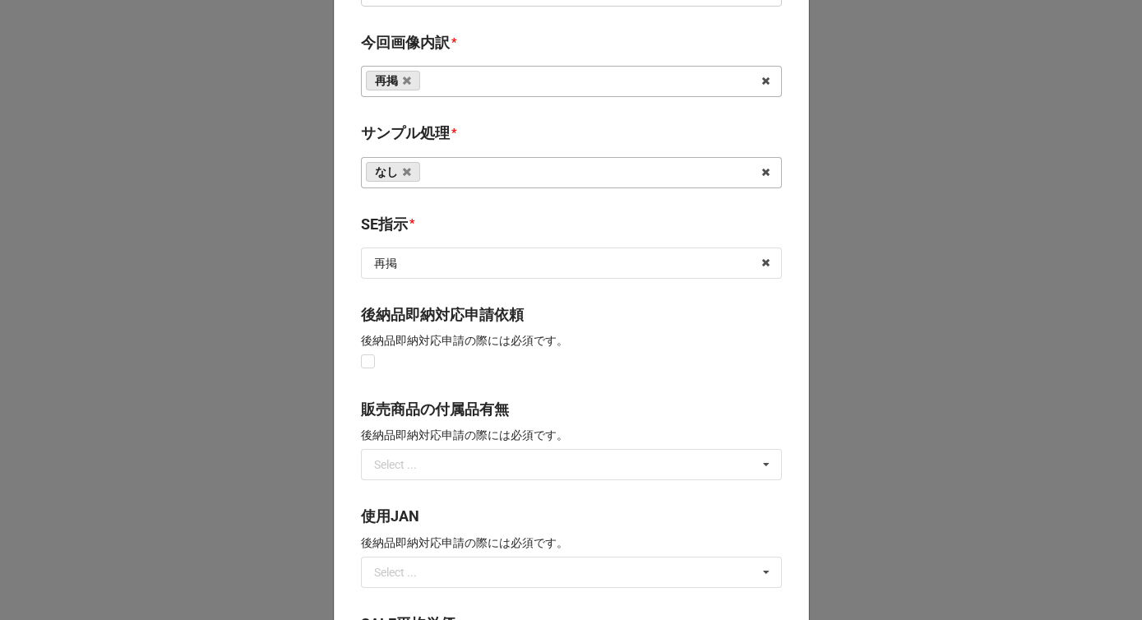
scroll to position [1210, 0]
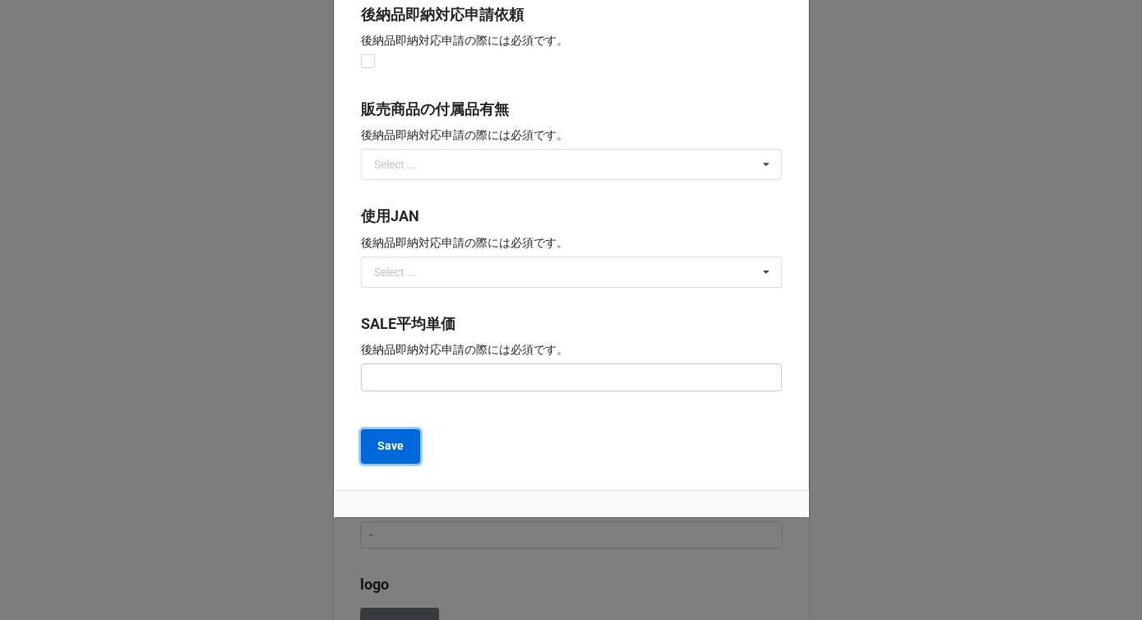
click at [396, 437] on b "Save" at bounding box center [390, 445] width 26 height 17
type textarea "x"
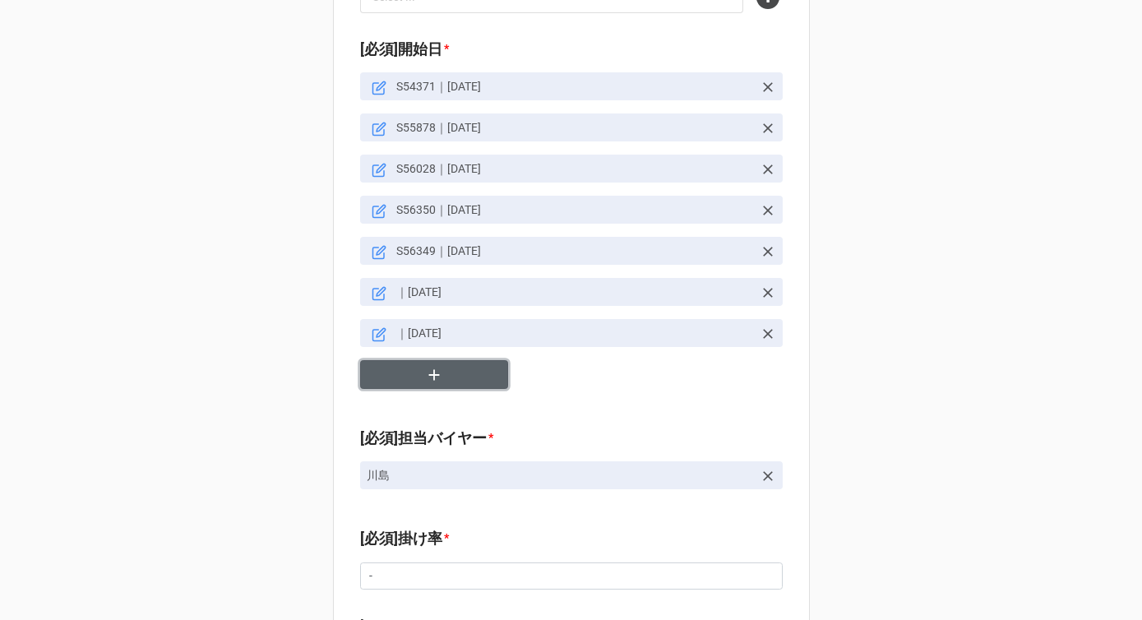
click at [426, 366] on icon "button" at bounding box center [434, 375] width 18 height 18
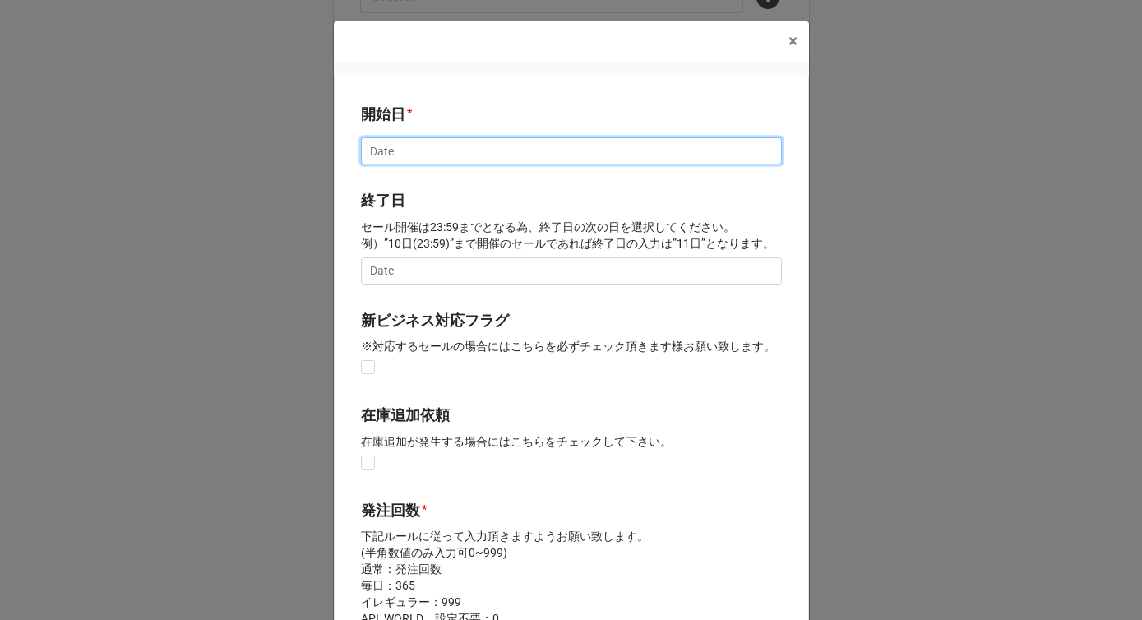
click at [377, 146] on input "text" at bounding box center [571, 151] width 421 height 28
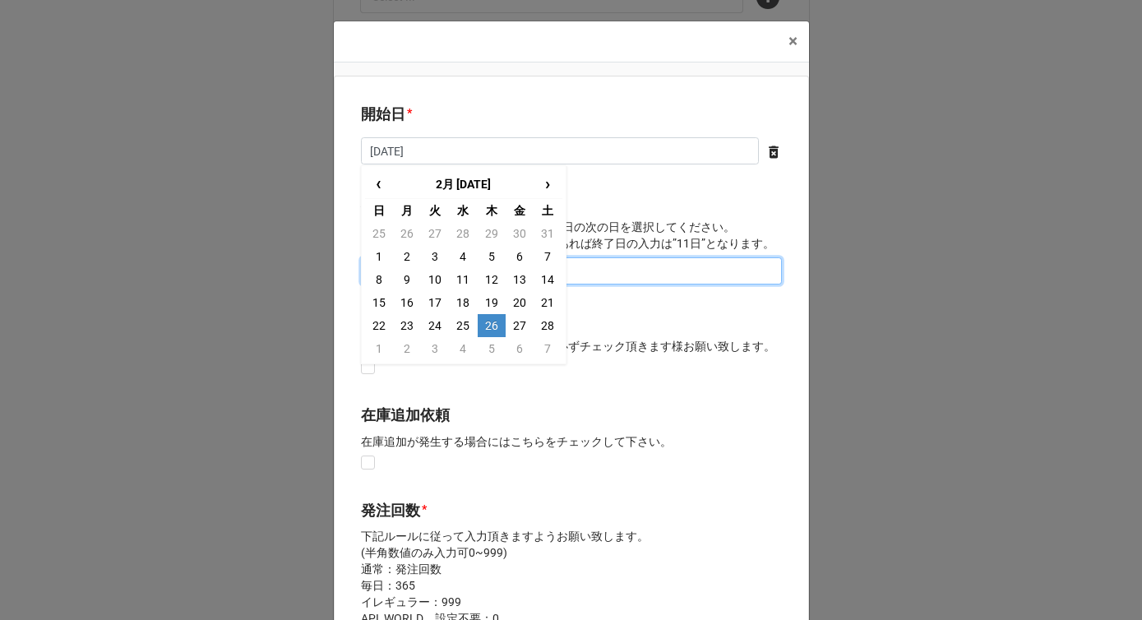
type input "[DATE]"
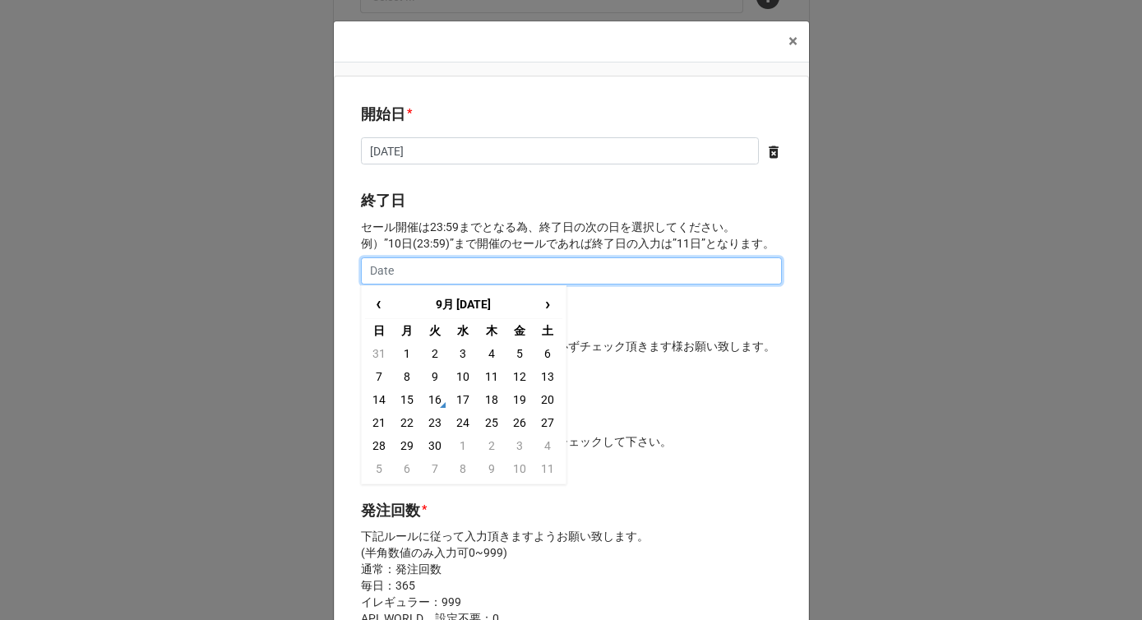
type input "2"
click at [371, 280] on input "text" at bounding box center [571, 271] width 421 height 28
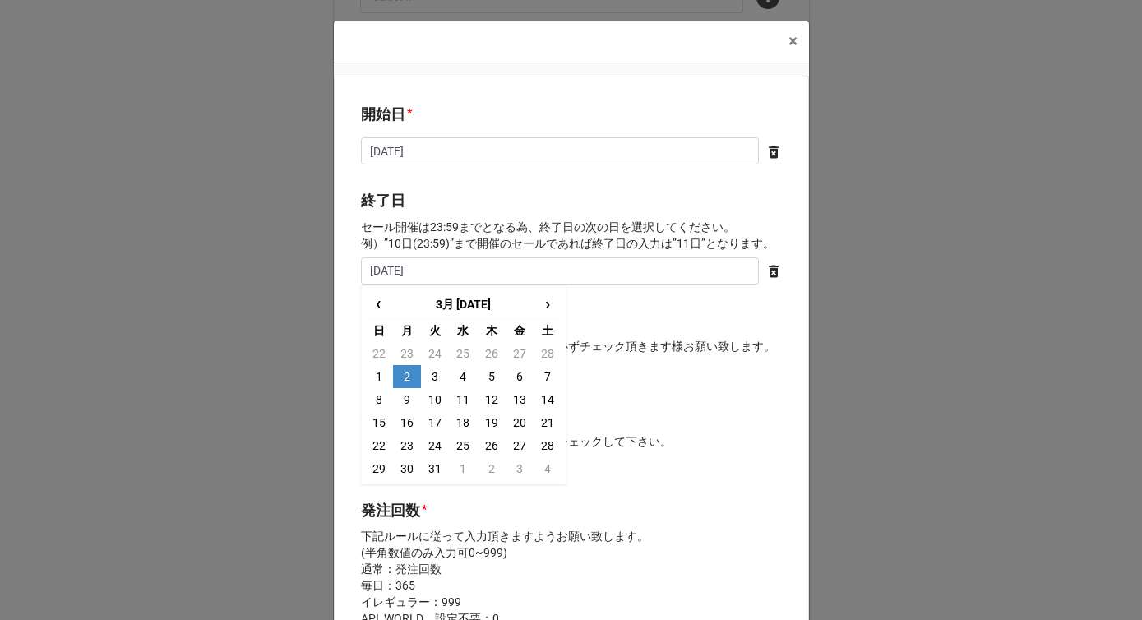
click at [405, 375] on td "2" at bounding box center [407, 376] width 28 height 23
type input "[DATE]"
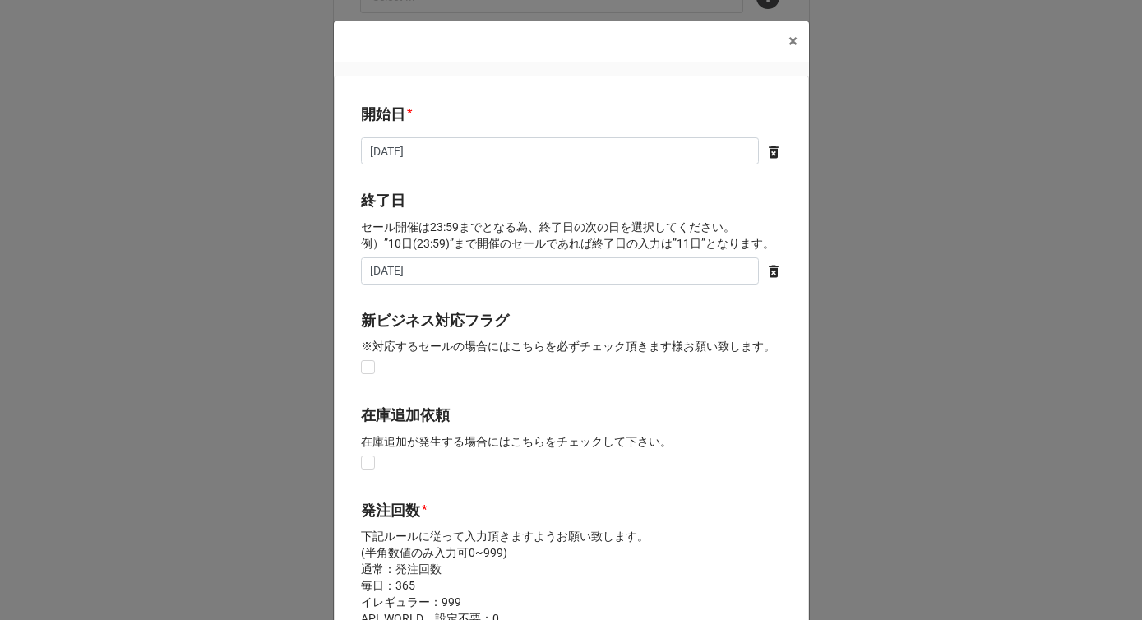
click at [448, 221] on p "セール開催は23:59までとなる為、終了日の次の日を選択してください。 例）”10日(23:59)”まで開催のセールであれば終了日の入力は”11日”となります。" at bounding box center [571, 235] width 421 height 33
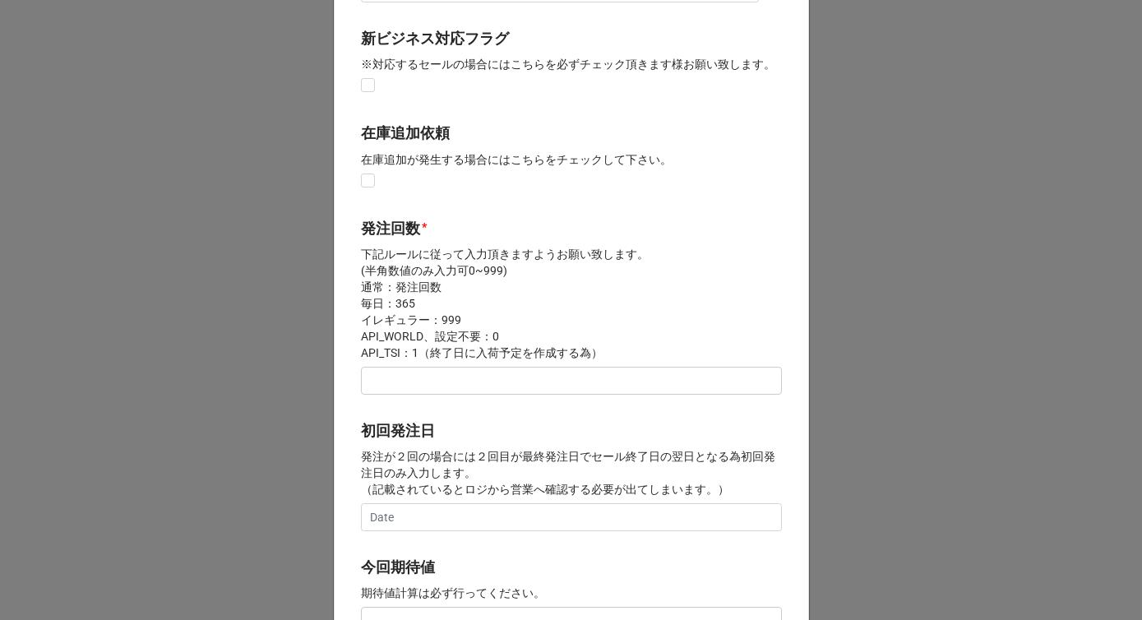
scroll to position [312, 0]
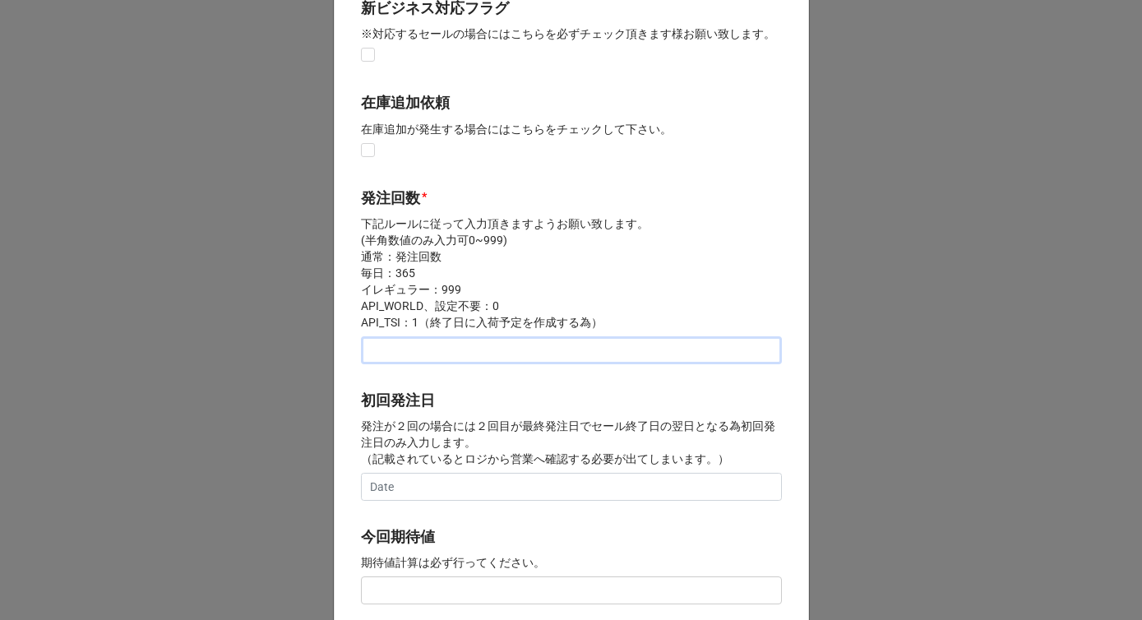
click at [407, 350] on input "text" at bounding box center [571, 350] width 421 height 28
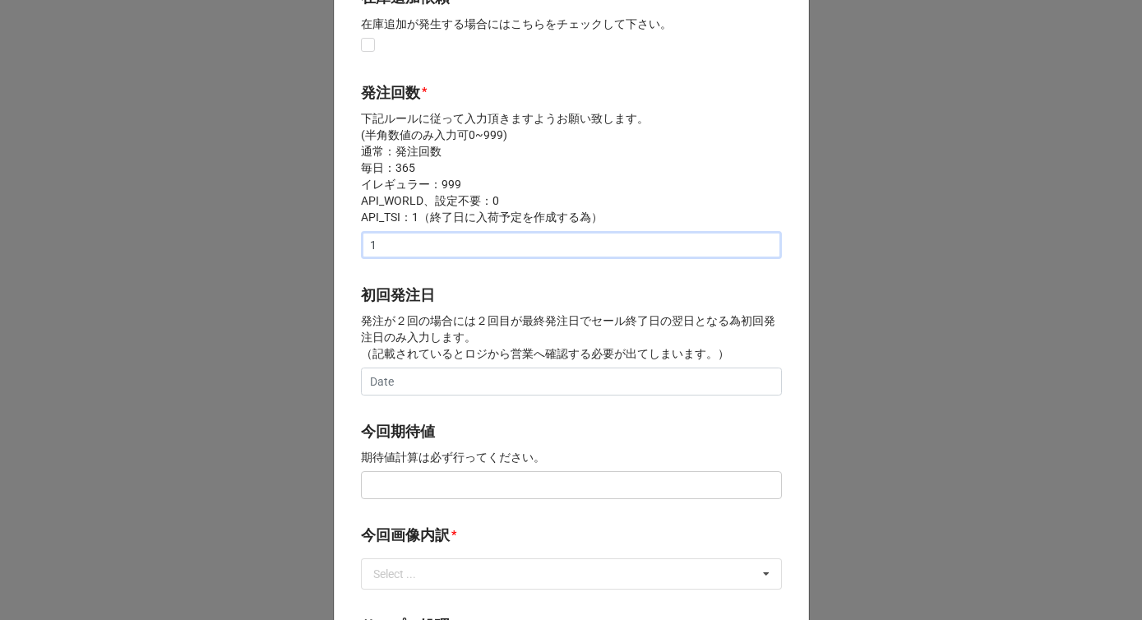
scroll to position [490, 0]
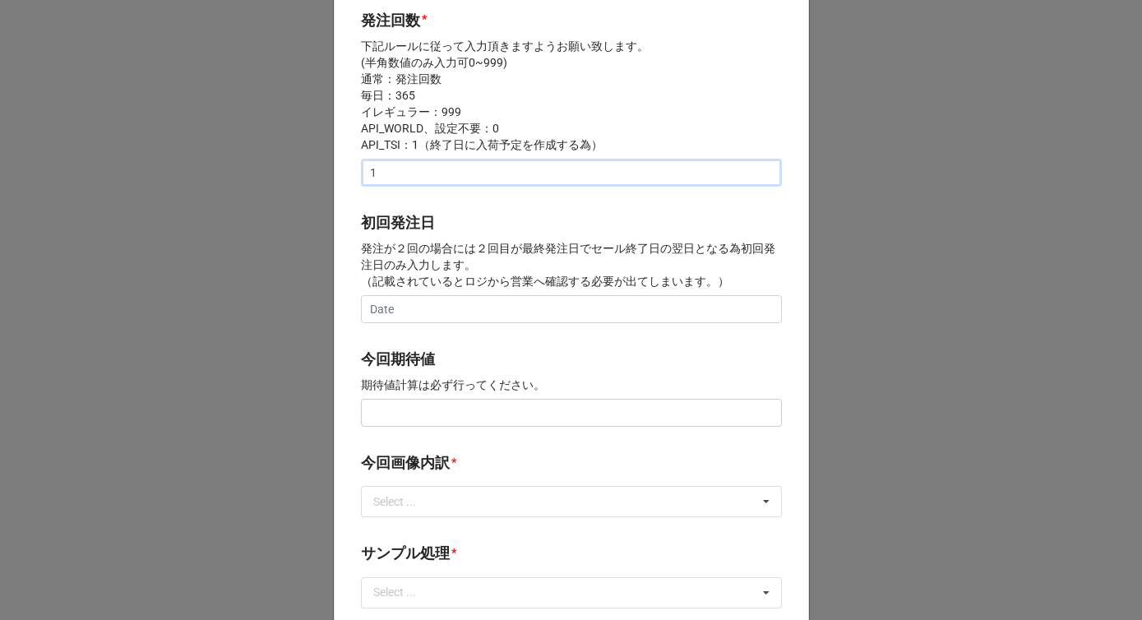
type input "1"
click at [398, 410] on input "text" at bounding box center [571, 413] width 421 height 28
type input "¥150,000"
click at [484, 372] on b "今回期待値" at bounding box center [571, 362] width 421 height 29
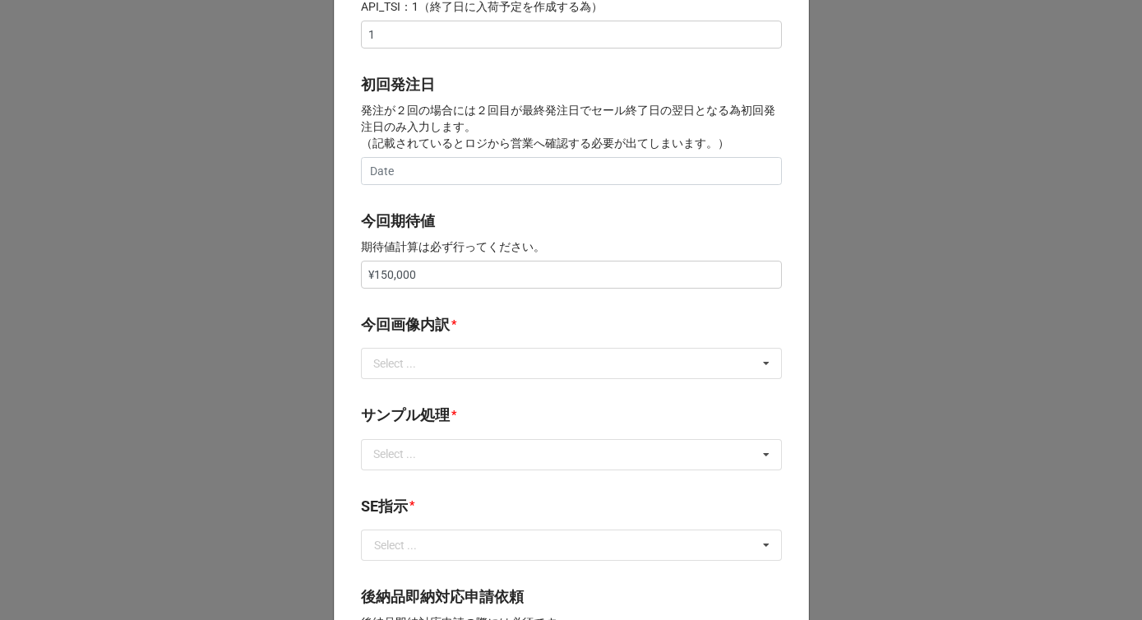
scroll to position [642, 0]
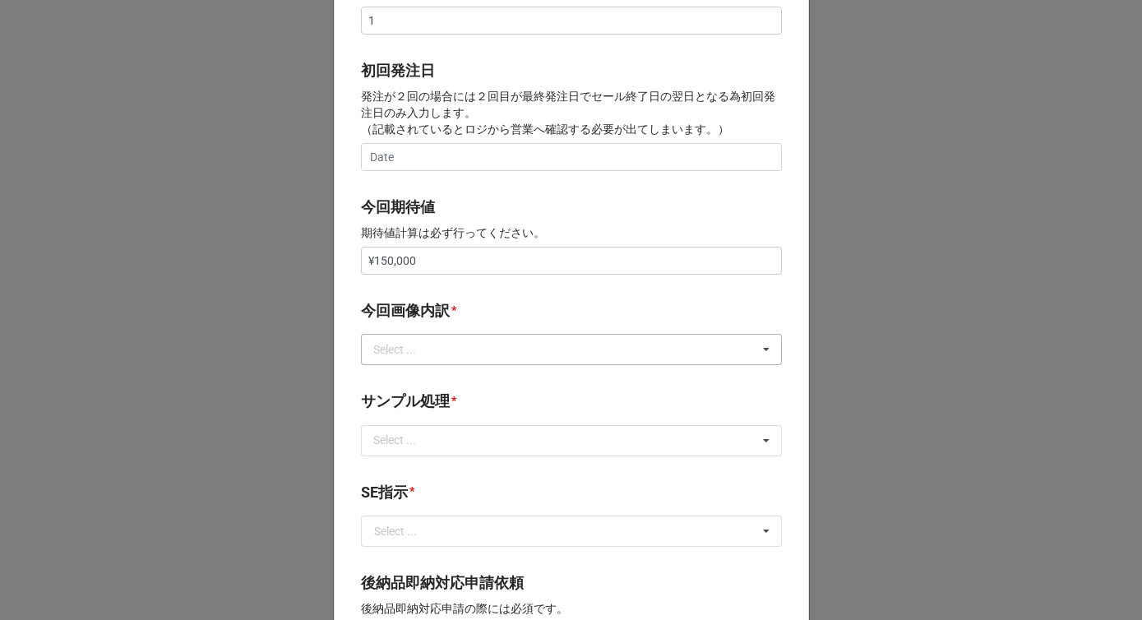
click at [451, 351] on div "Select ... サンプル撮影 再掲 提供画像 APIデータ SE用サンプルのみ到着 SE用サンプル倉庫取寄せ" at bounding box center [571, 349] width 421 height 31
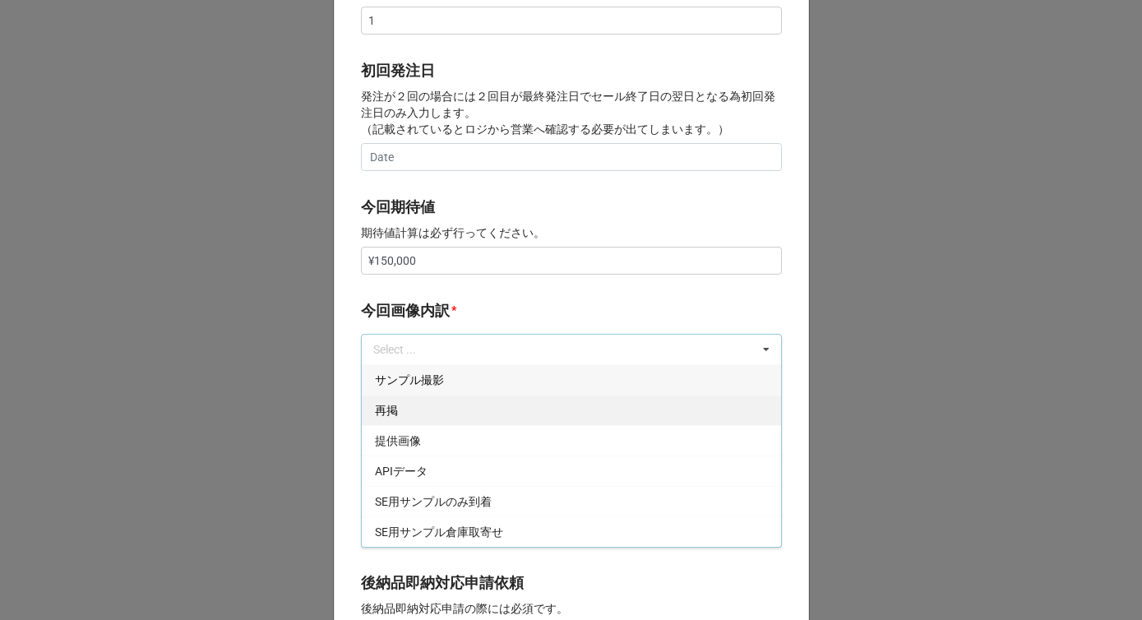
click at [417, 409] on div "再掲" at bounding box center [571, 410] width 419 height 30
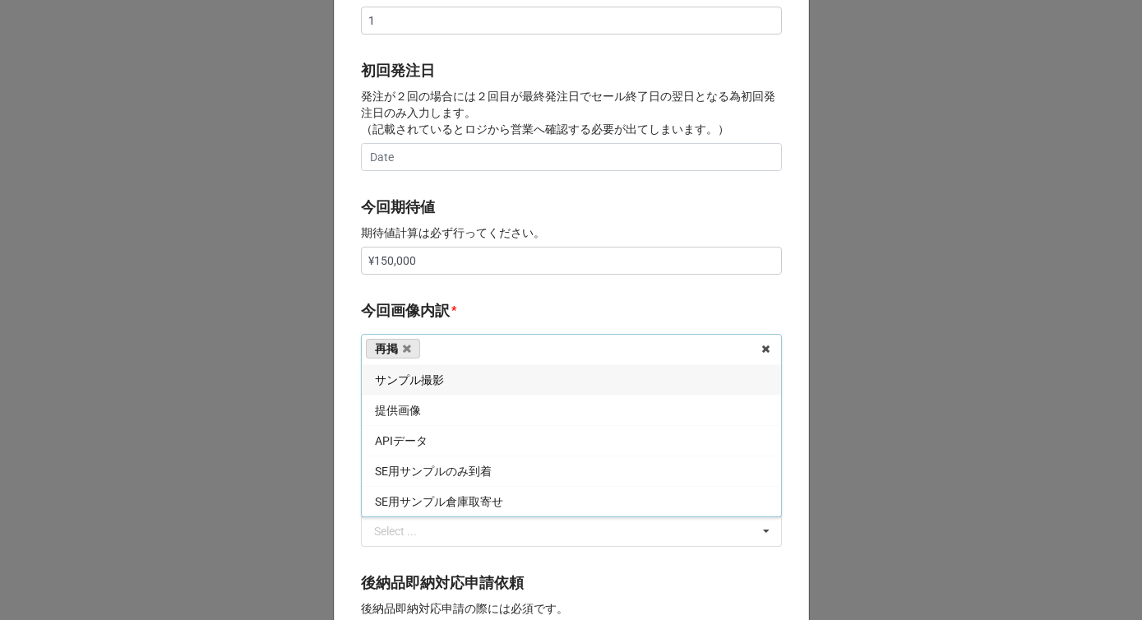
click at [467, 331] on div "今回画像内訳 *" at bounding box center [571, 316] width 421 height 35
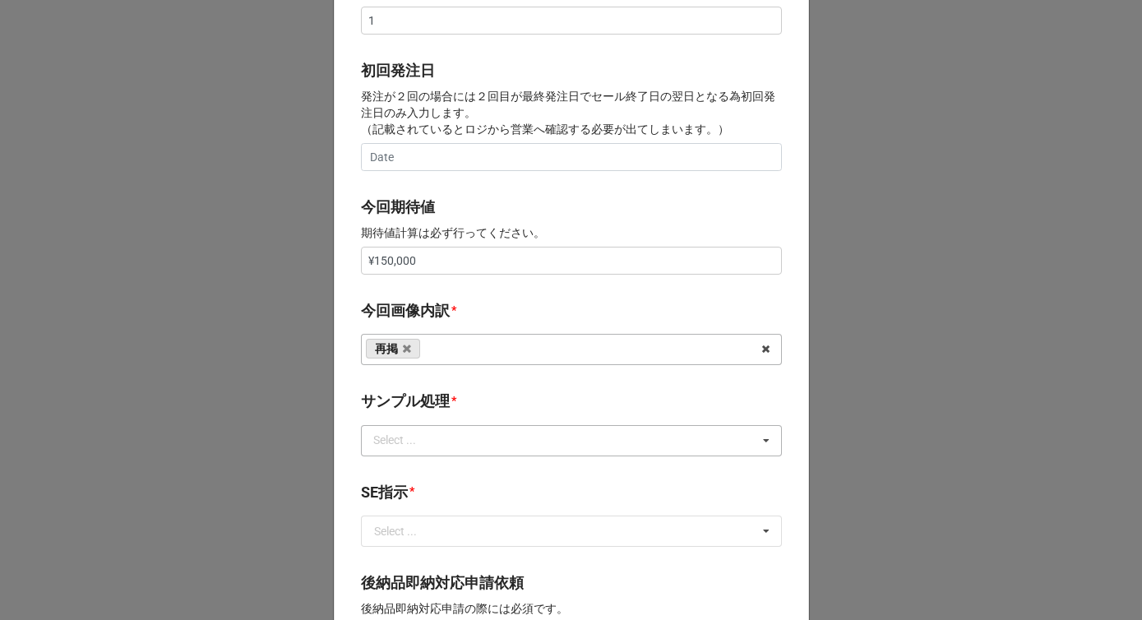
click at [435, 438] on div "Select ..." at bounding box center [404, 440] width 71 height 19
click at [405, 466] on div "なし" at bounding box center [571, 471] width 419 height 30
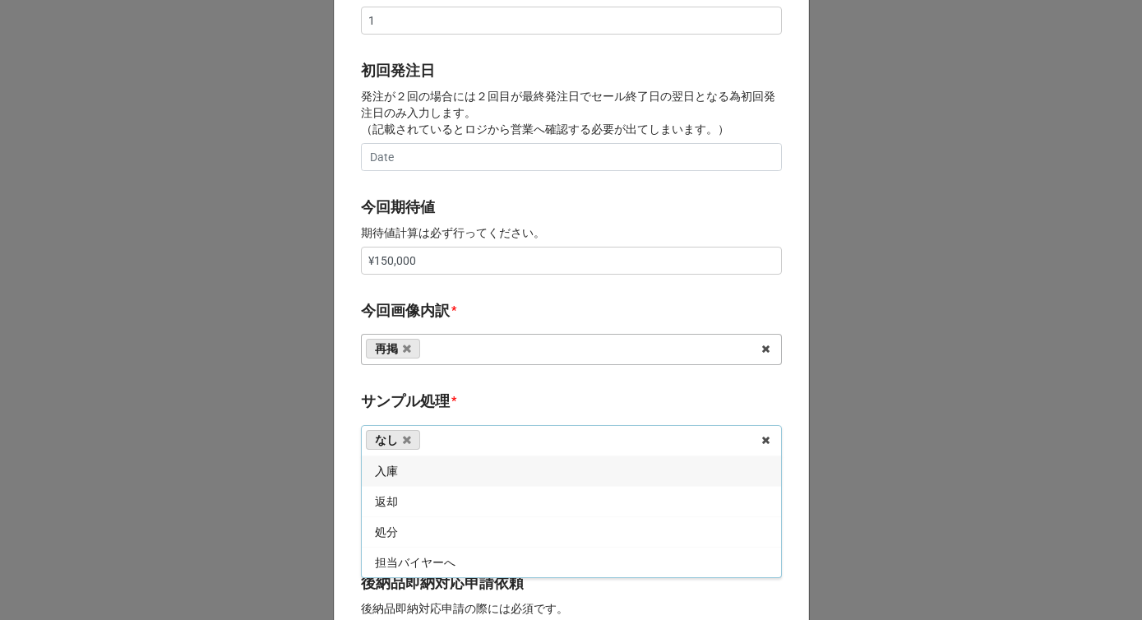
click at [429, 417] on b "サンプル処理 *" at bounding box center [571, 404] width 421 height 29
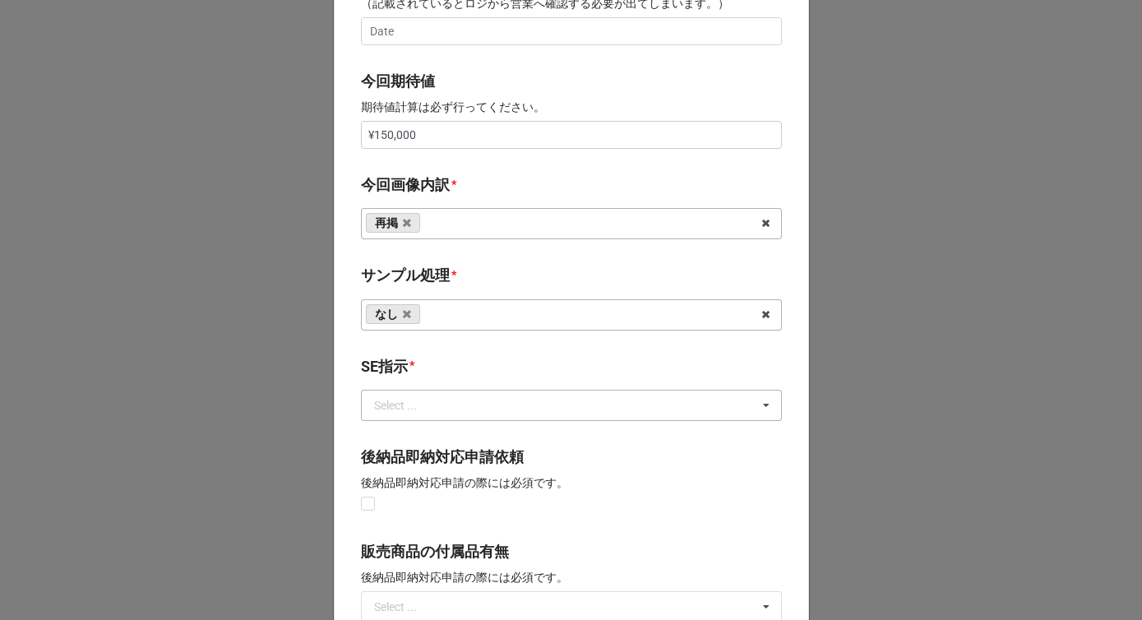
click at [413, 400] on div "Select ..." at bounding box center [395, 406] width 43 height 12
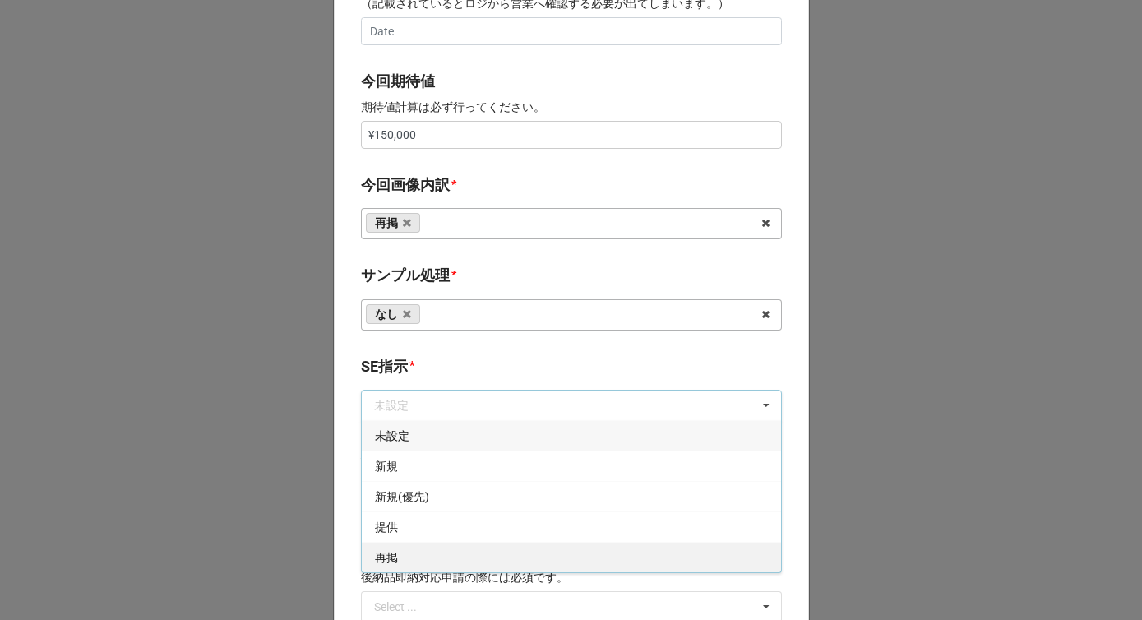
click at [394, 555] on div "再掲" at bounding box center [571, 557] width 419 height 30
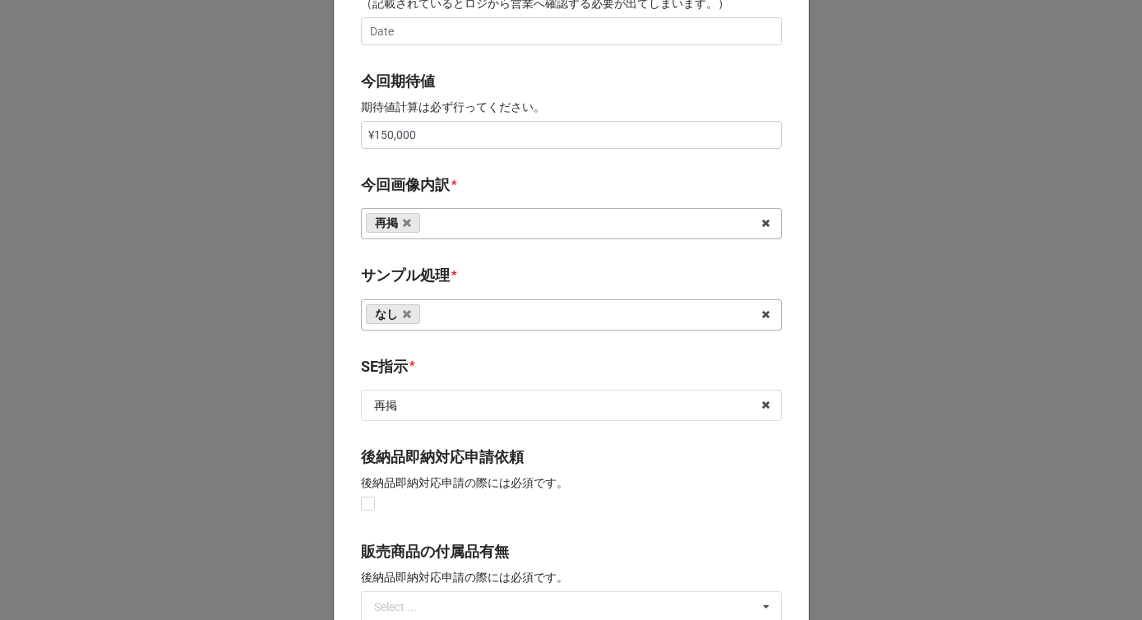
click at [411, 383] on b "SE指示 *" at bounding box center [571, 369] width 421 height 29
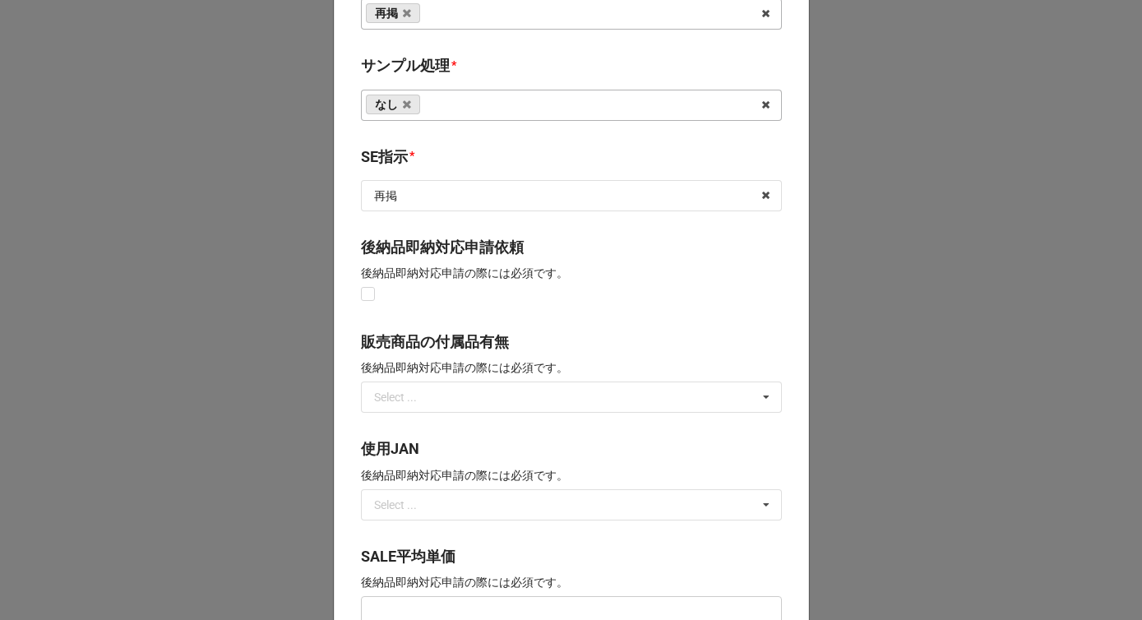
scroll to position [1210, 0]
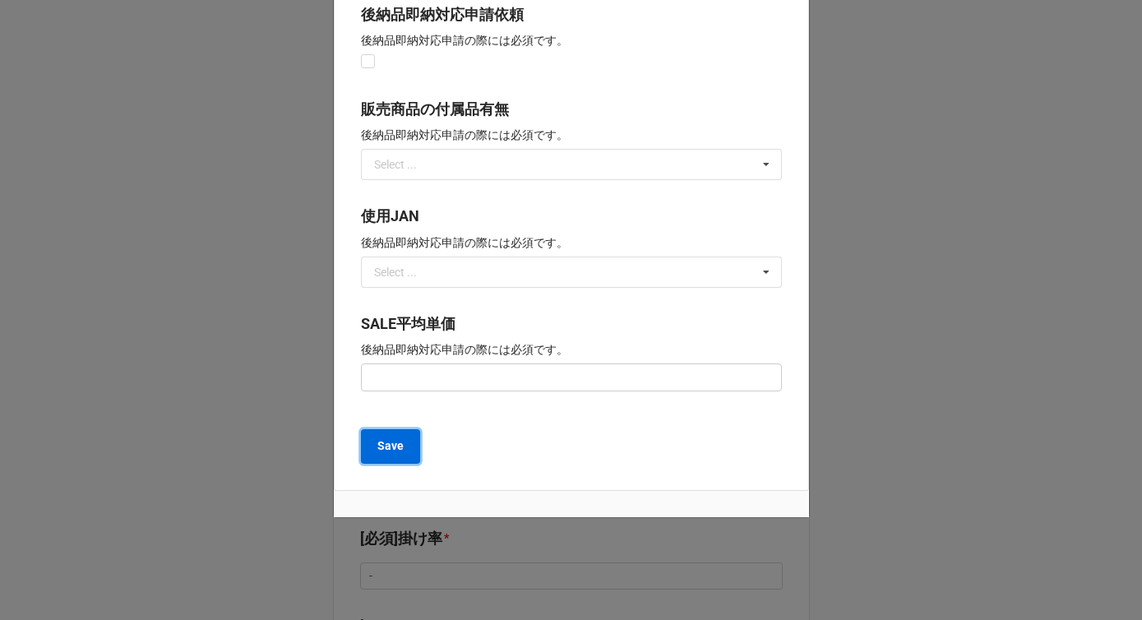
click at [403, 451] on button "Save" at bounding box center [390, 446] width 59 height 35
type textarea "x"
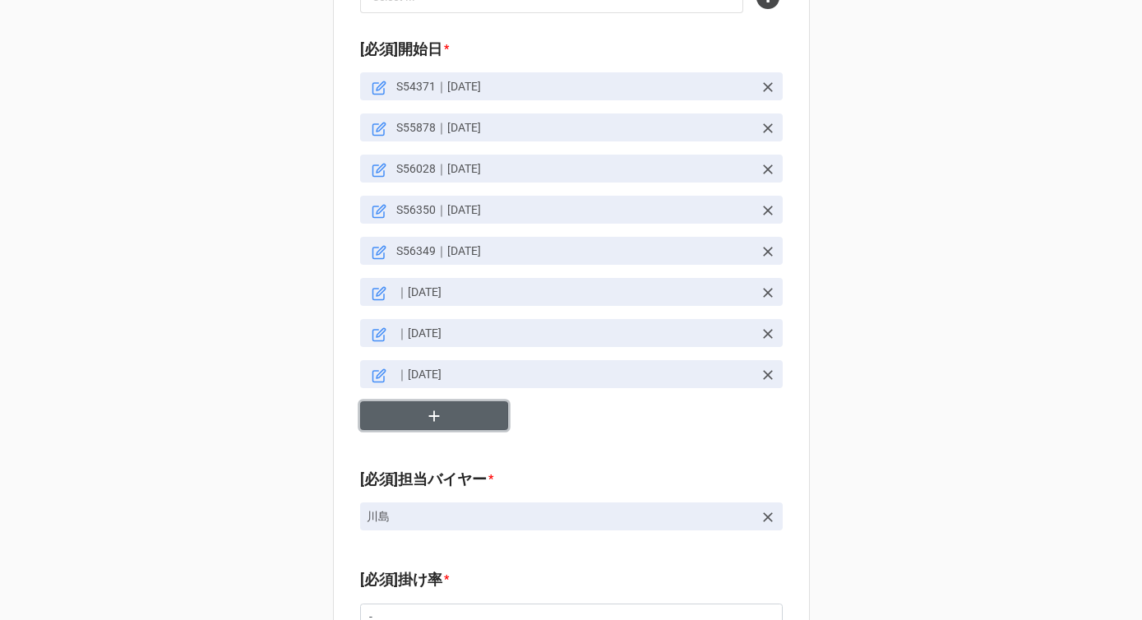
scroll to position [1161, 0]
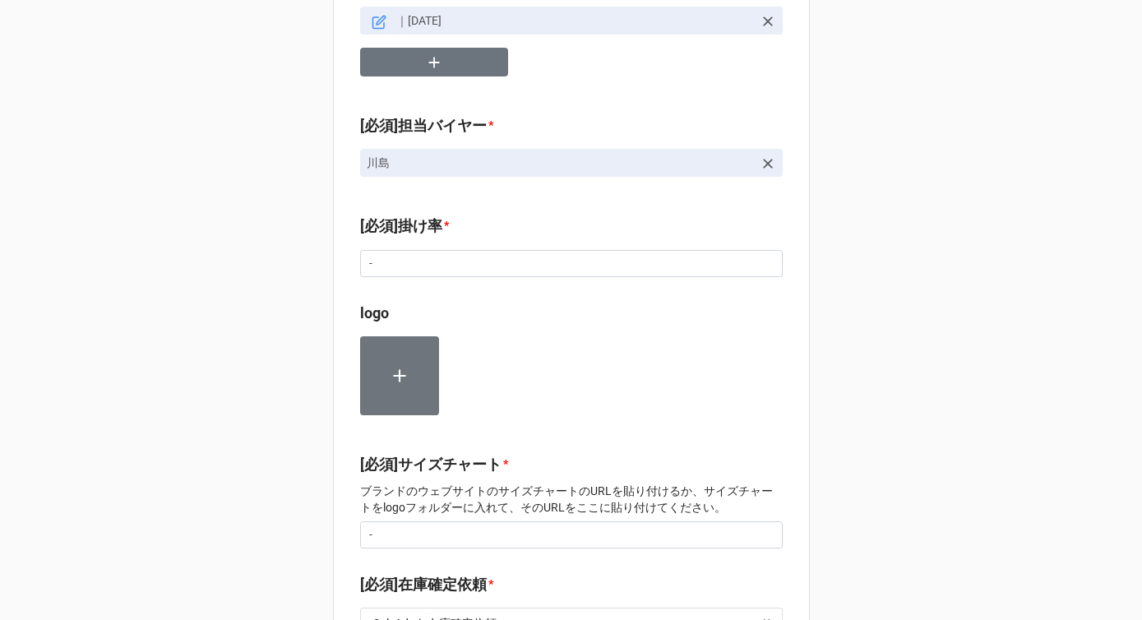
click at [187, 432] on div "ショップ区分 * Flash Flash Luxury Family [営業]ブランド区分 * 海外ブランド 海外ブランド 日本[GEOGRAPHIC_DAT…" at bounding box center [571, 403] width 1142 height 3129
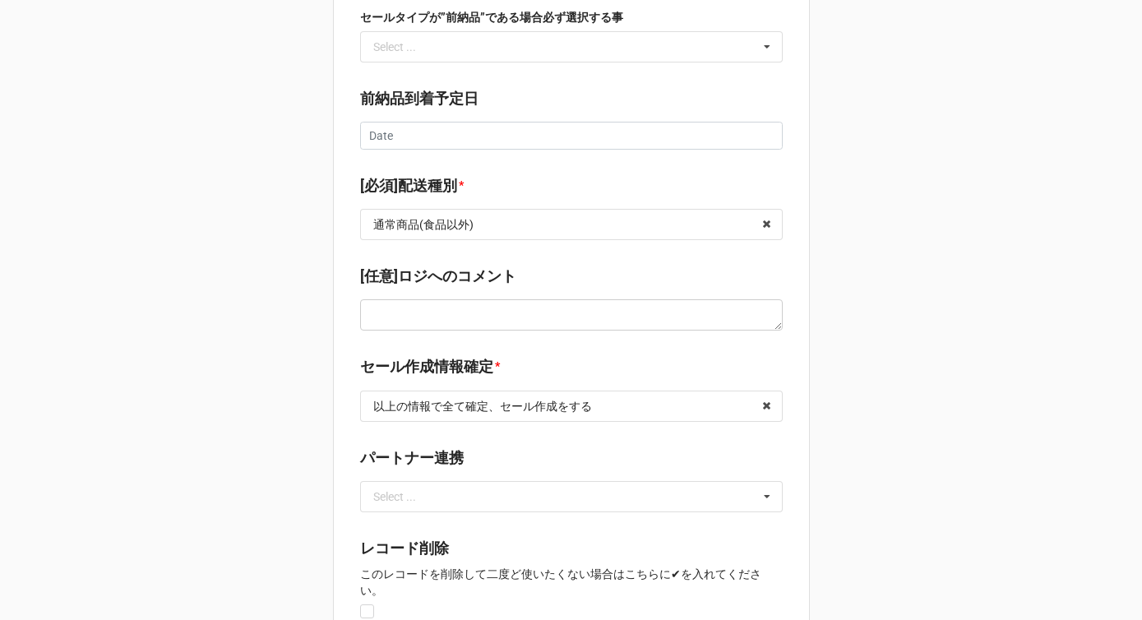
scroll to position [2461, 0]
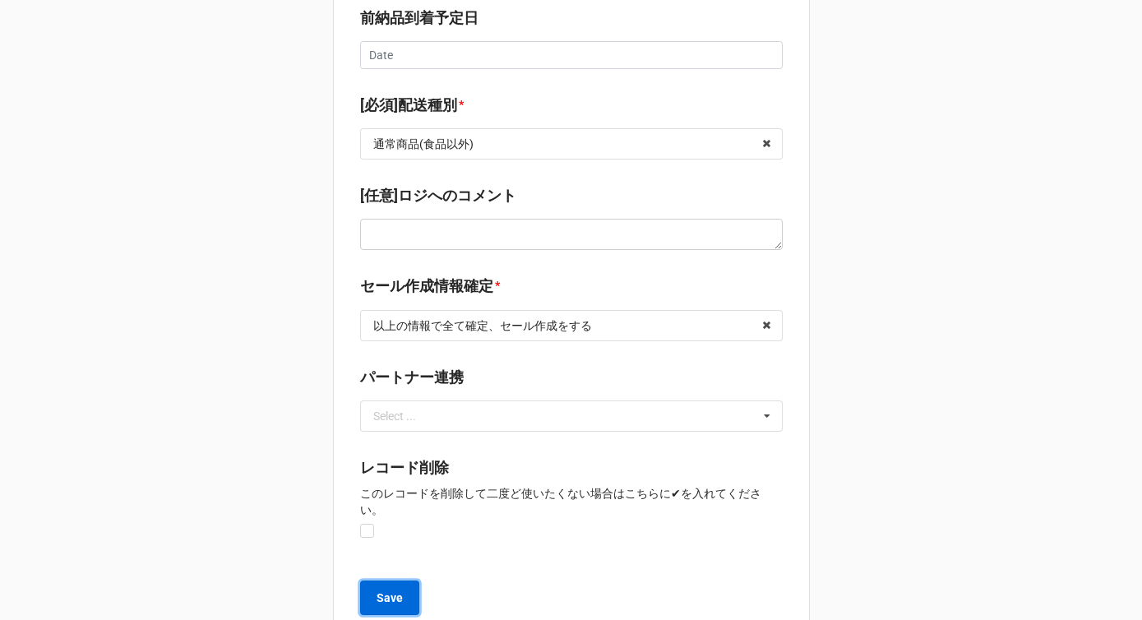
click at [398, 590] on b "Save" at bounding box center [390, 598] width 26 height 17
